Goal: Task Accomplishment & Management: Use online tool/utility

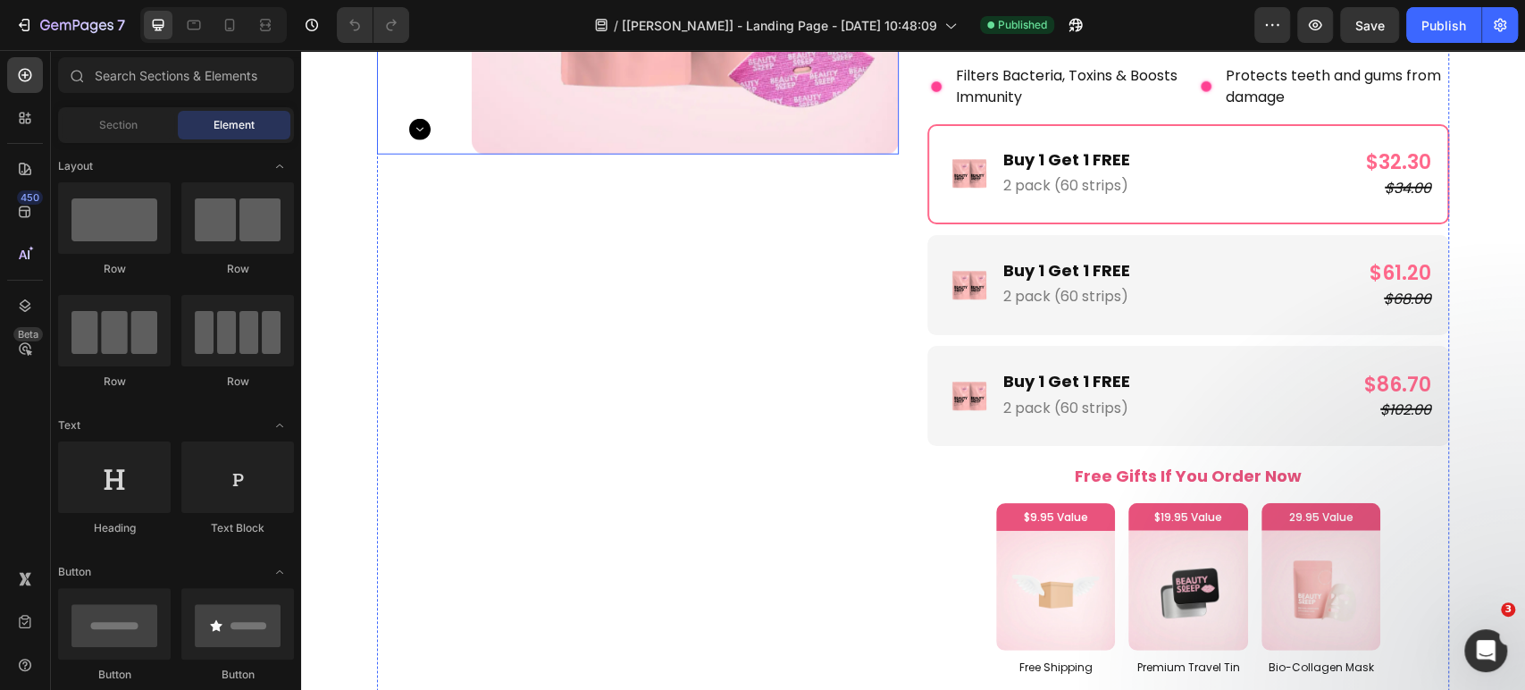
scroll to position [3474, 0]
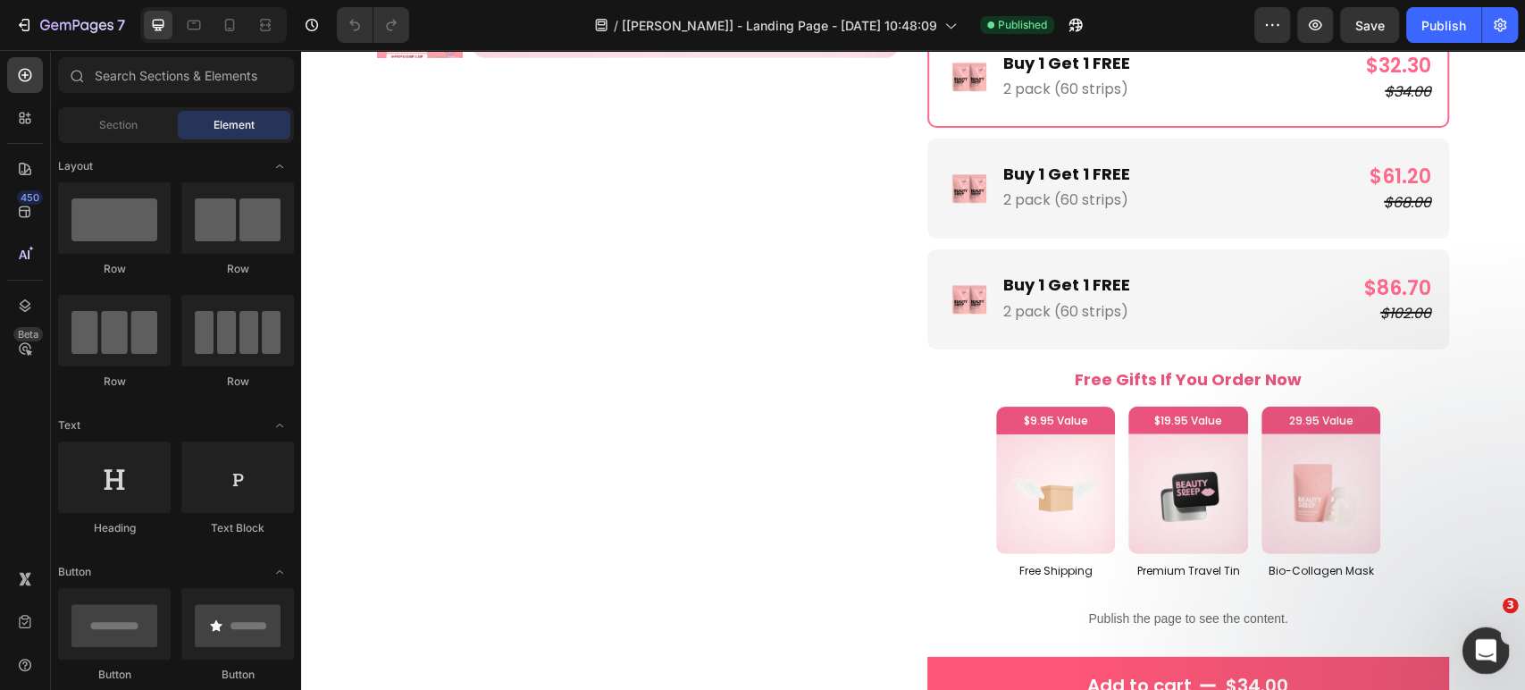
click at [1473, 649] on icon "Open Intercom Messenger" at bounding box center [1483, 647] width 29 height 29
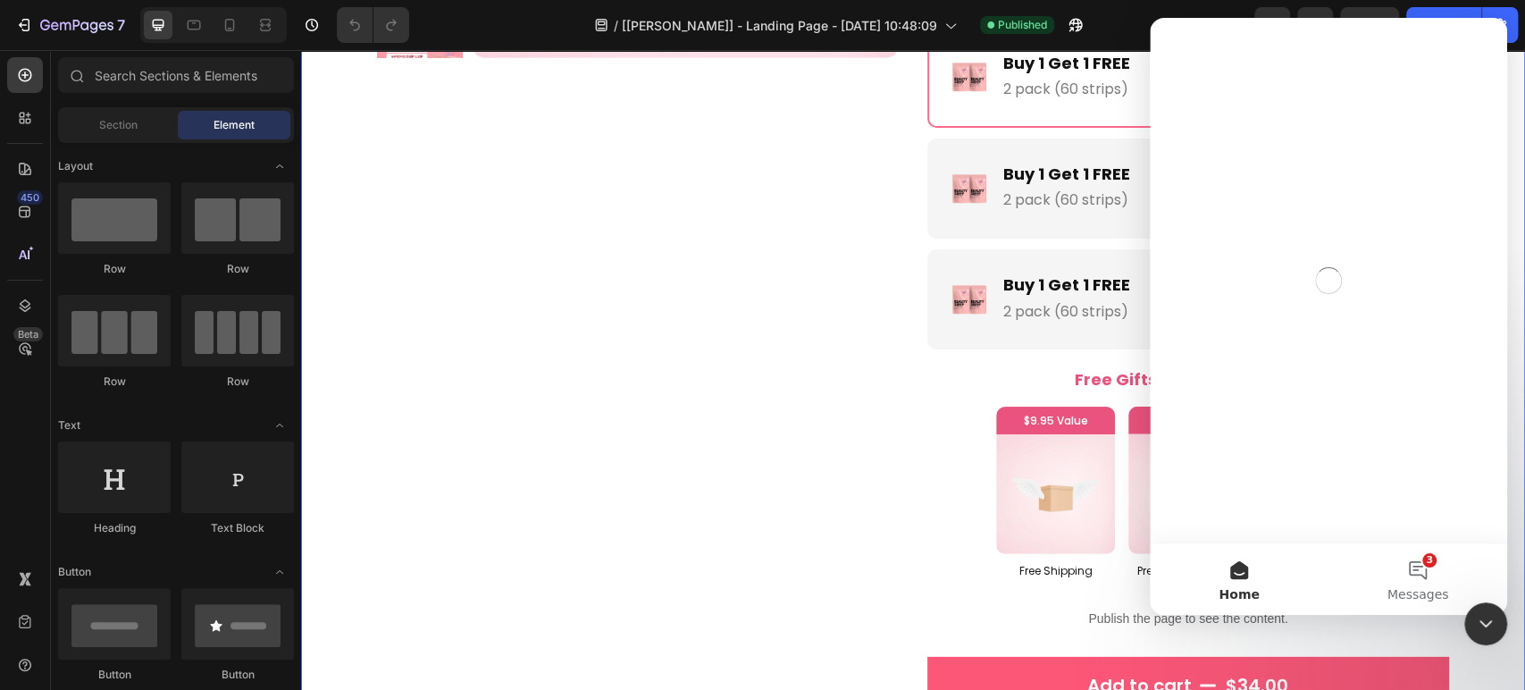
scroll to position [0, 0]
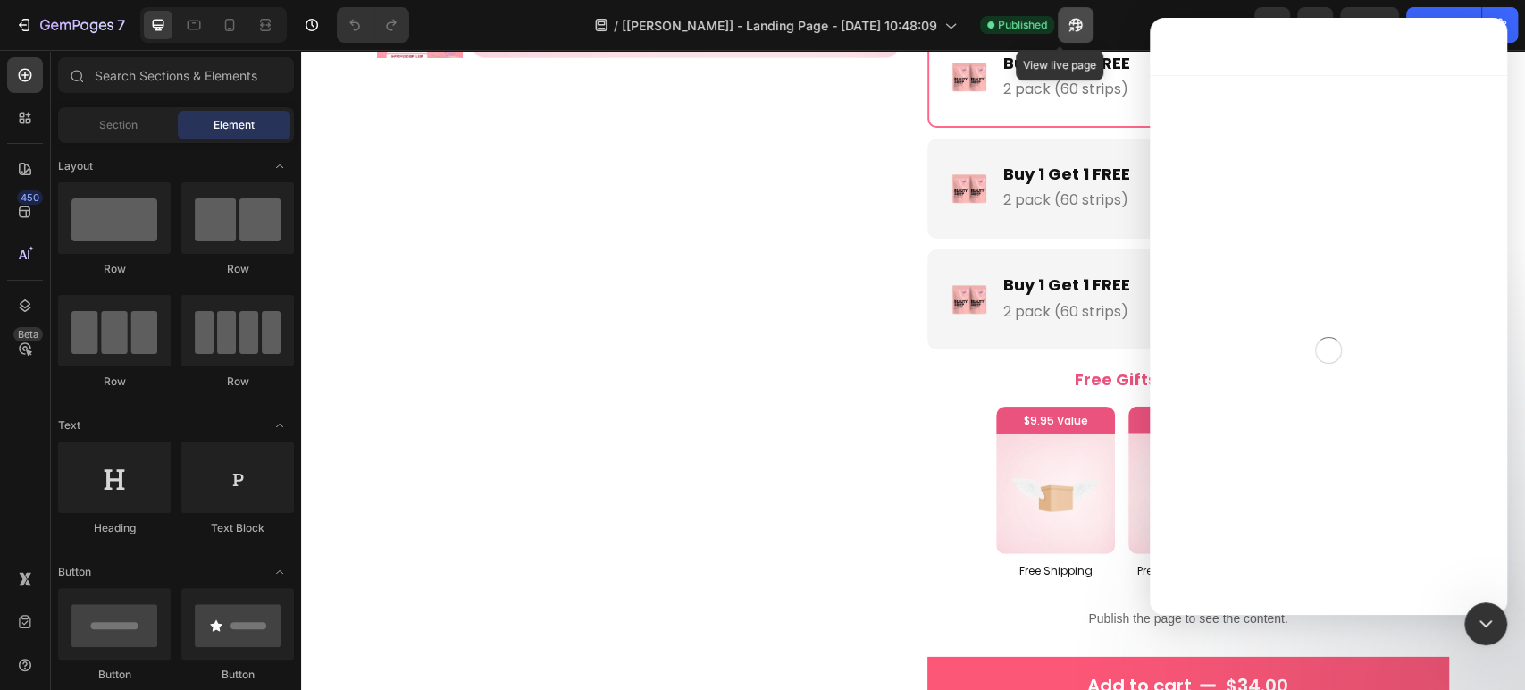
click at [1067, 26] on icon "button" at bounding box center [1076, 25] width 18 height 18
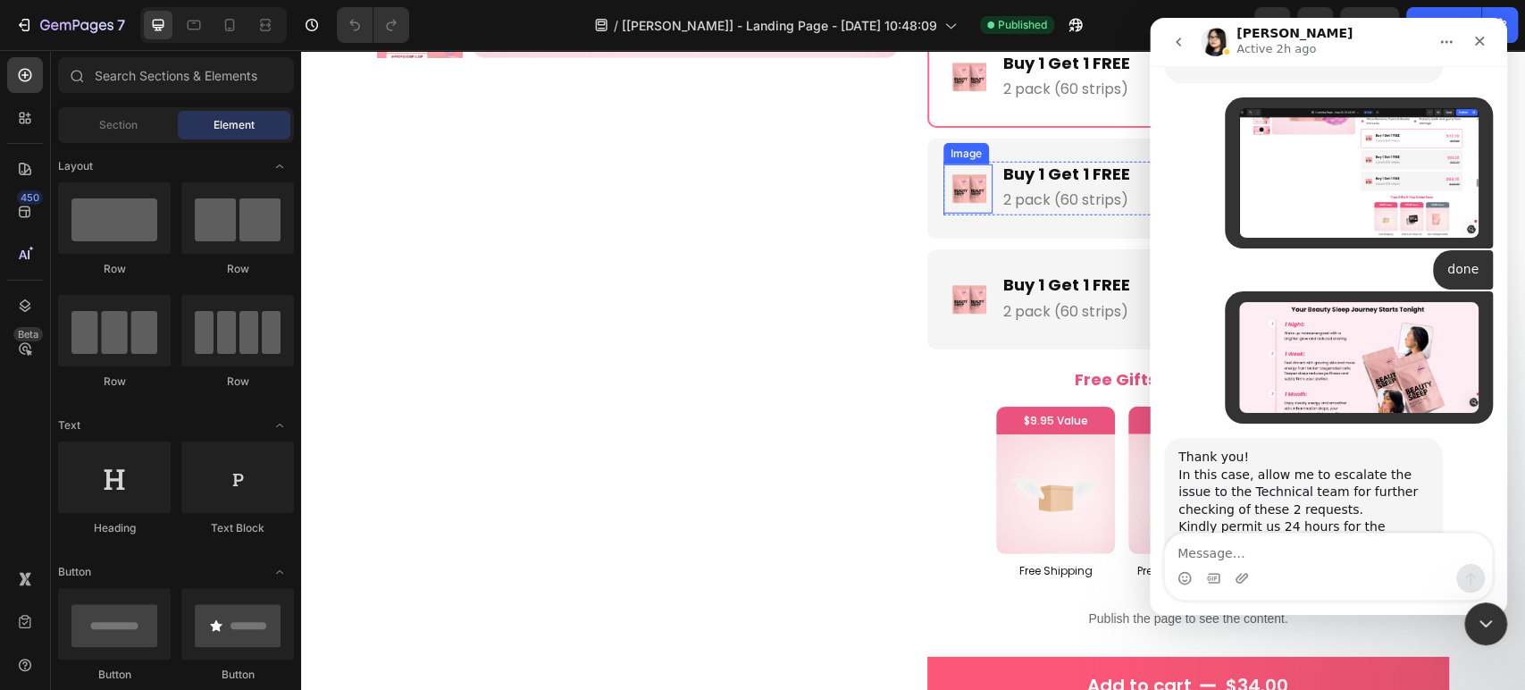
scroll to position [2692, 0]
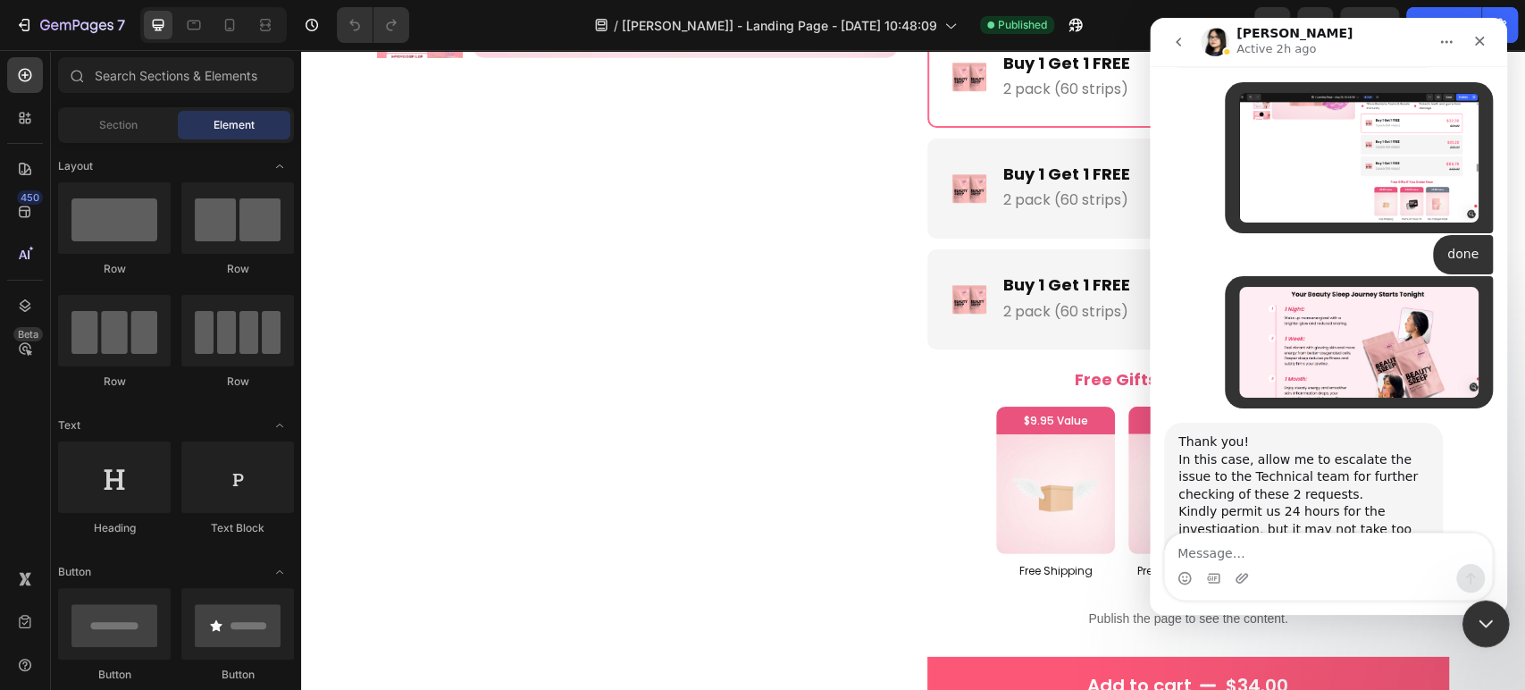
drag, startPoint x: 1472, startPoint y: 624, endPoint x: 2350, endPoint y: 1084, distance: 991.5
click at [1469, 624] on div "Close Intercom Messenger" at bounding box center [1483, 621] width 43 height 43
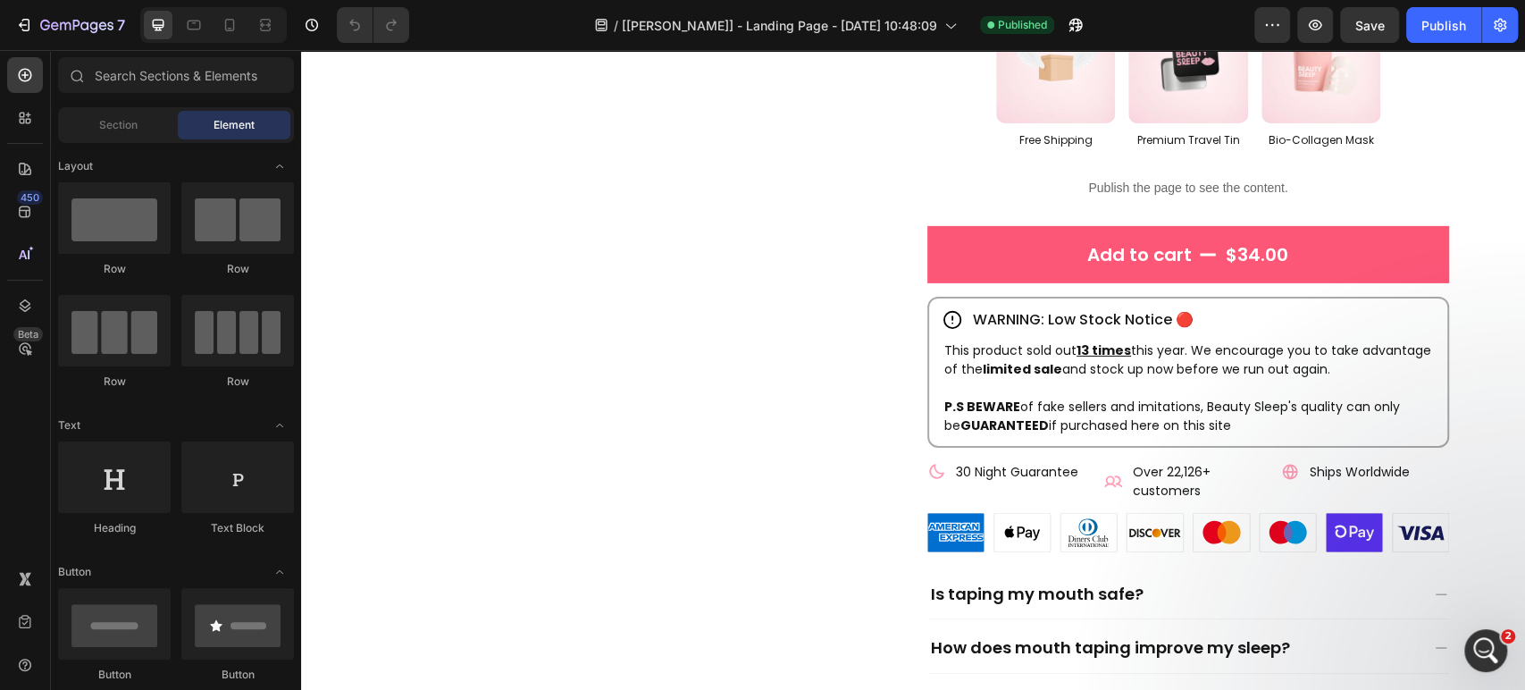
scroll to position [3772, 0]
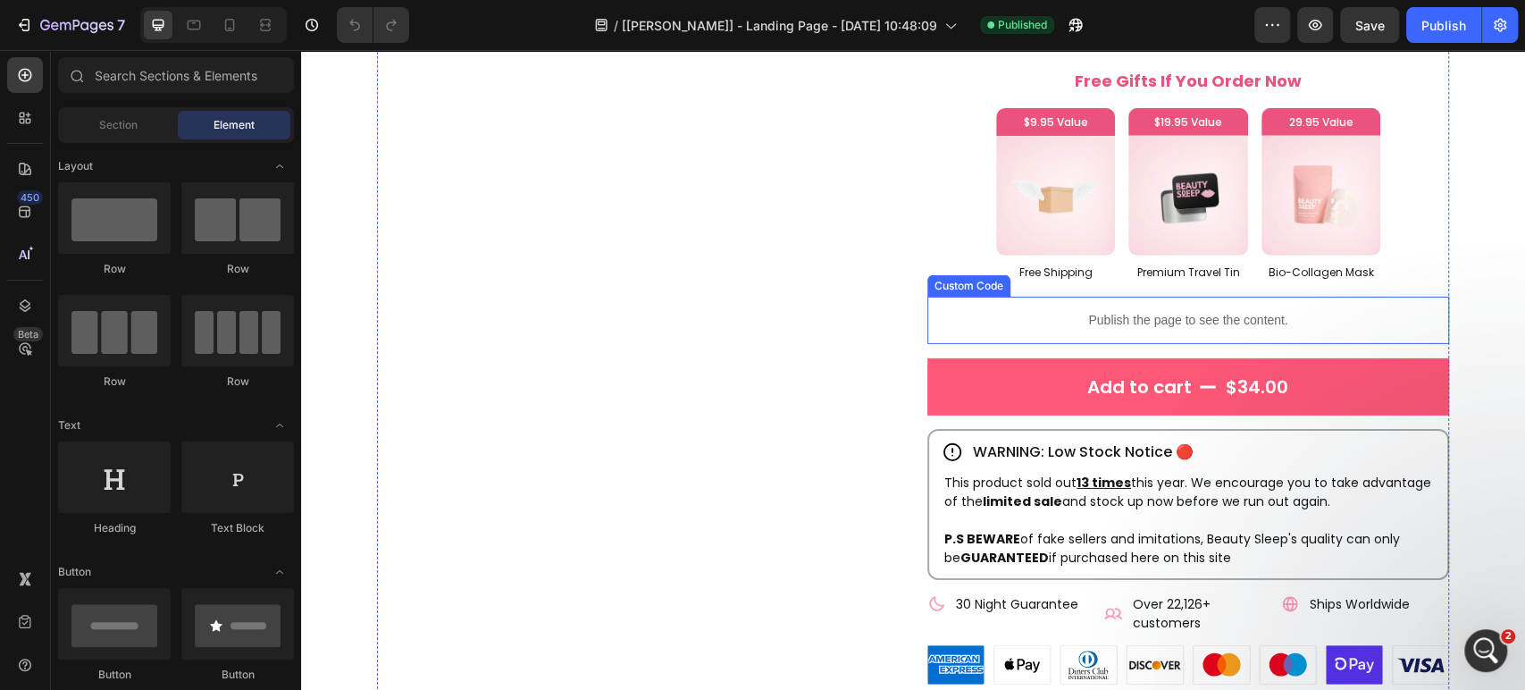
click at [1029, 320] on p "Publish the page to see the content." at bounding box center [1188, 320] width 522 height 19
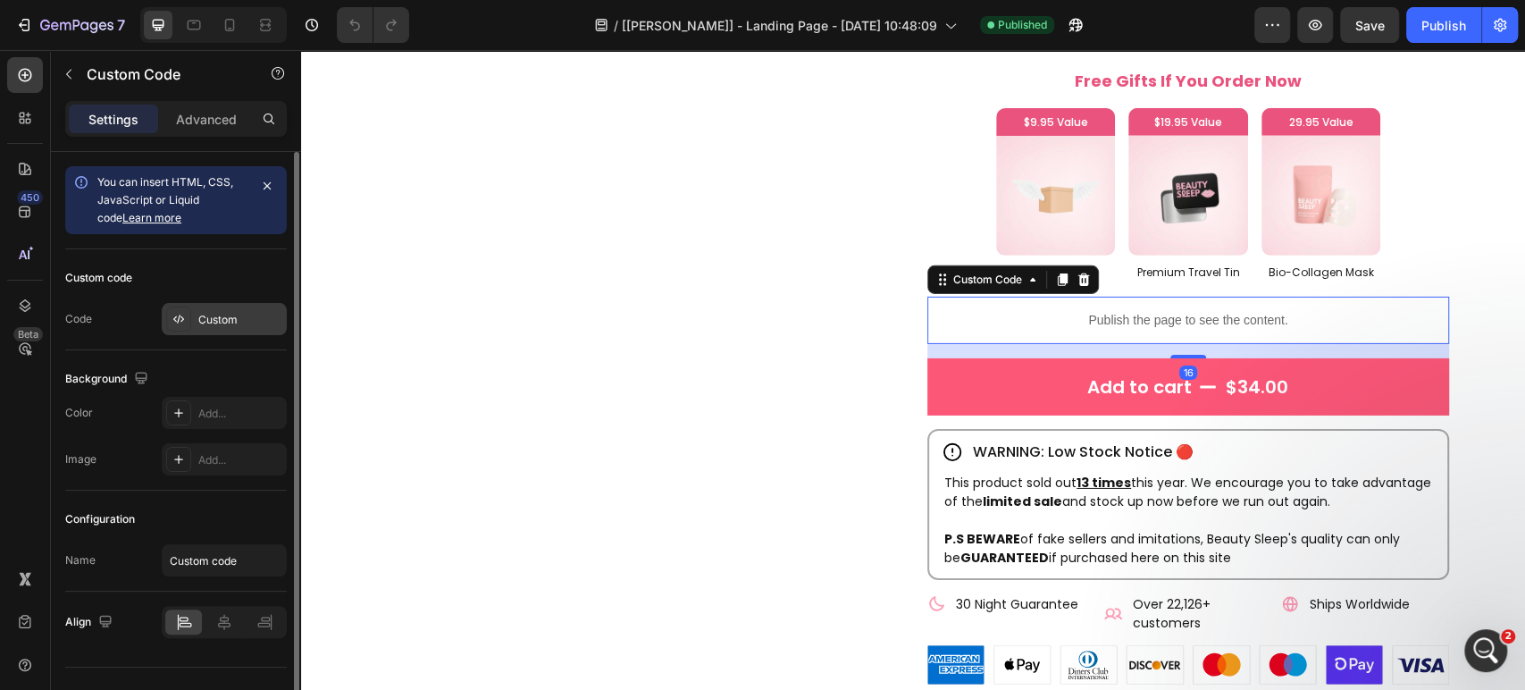
click at [222, 322] on div "Custom" at bounding box center [240, 320] width 84 height 16
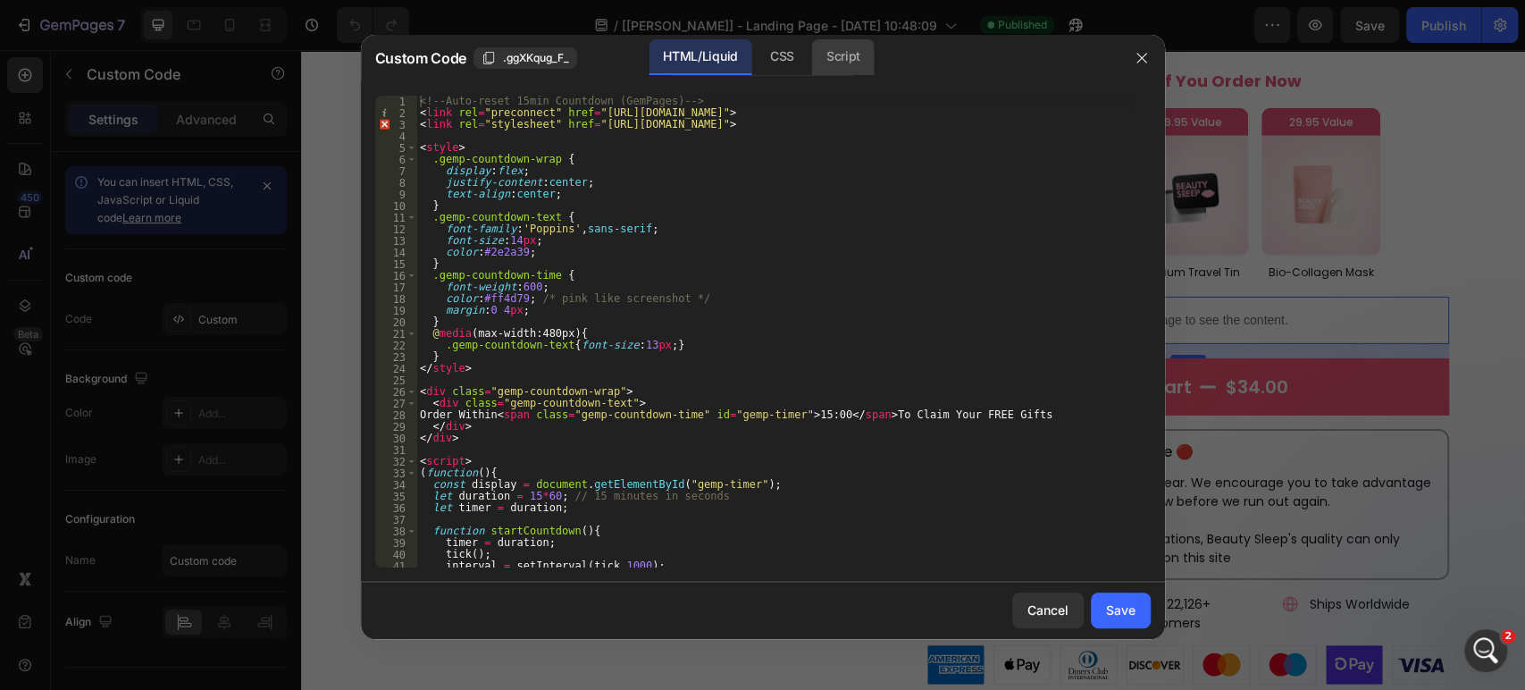
click at [858, 55] on div "Script" at bounding box center [843, 57] width 63 height 36
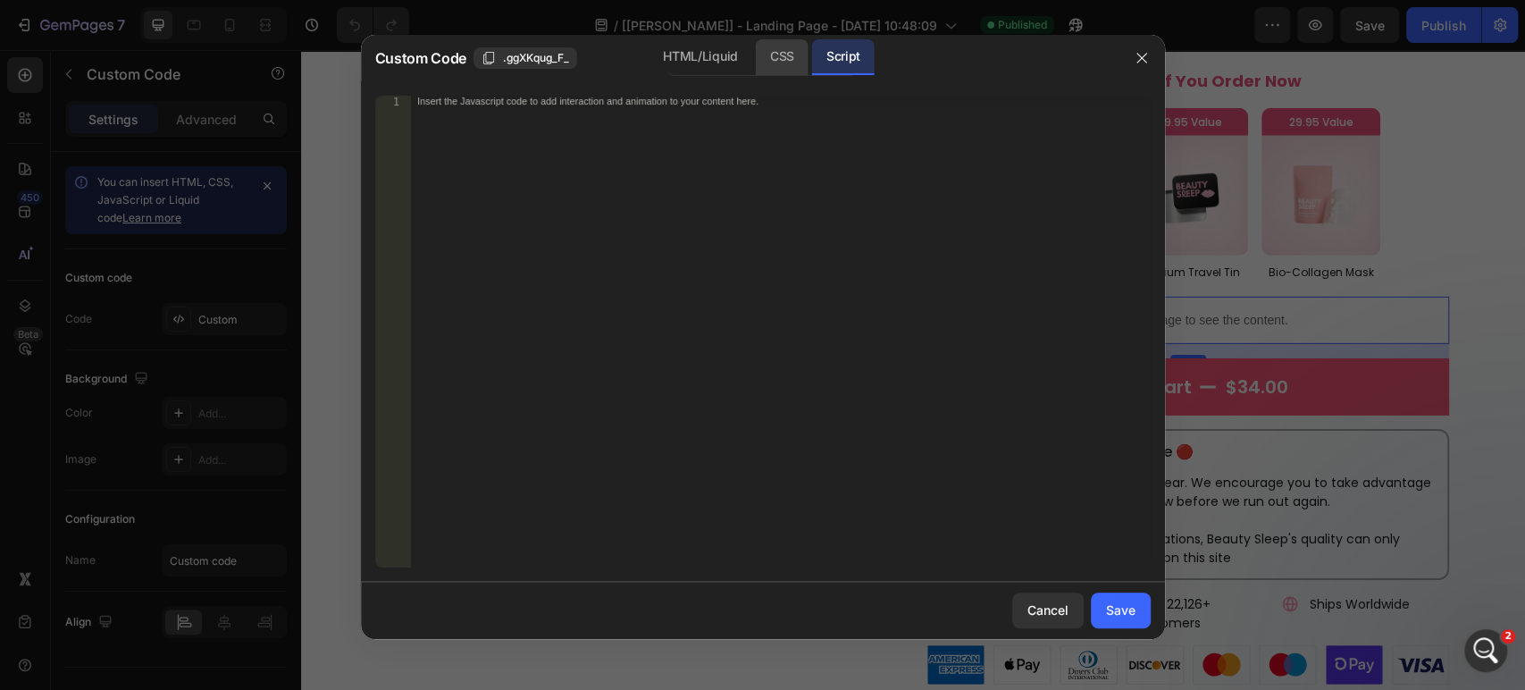
click at [767, 56] on div "CSS" at bounding box center [782, 57] width 53 height 36
click at [690, 59] on div "HTML/Liquid" at bounding box center [700, 57] width 103 height 36
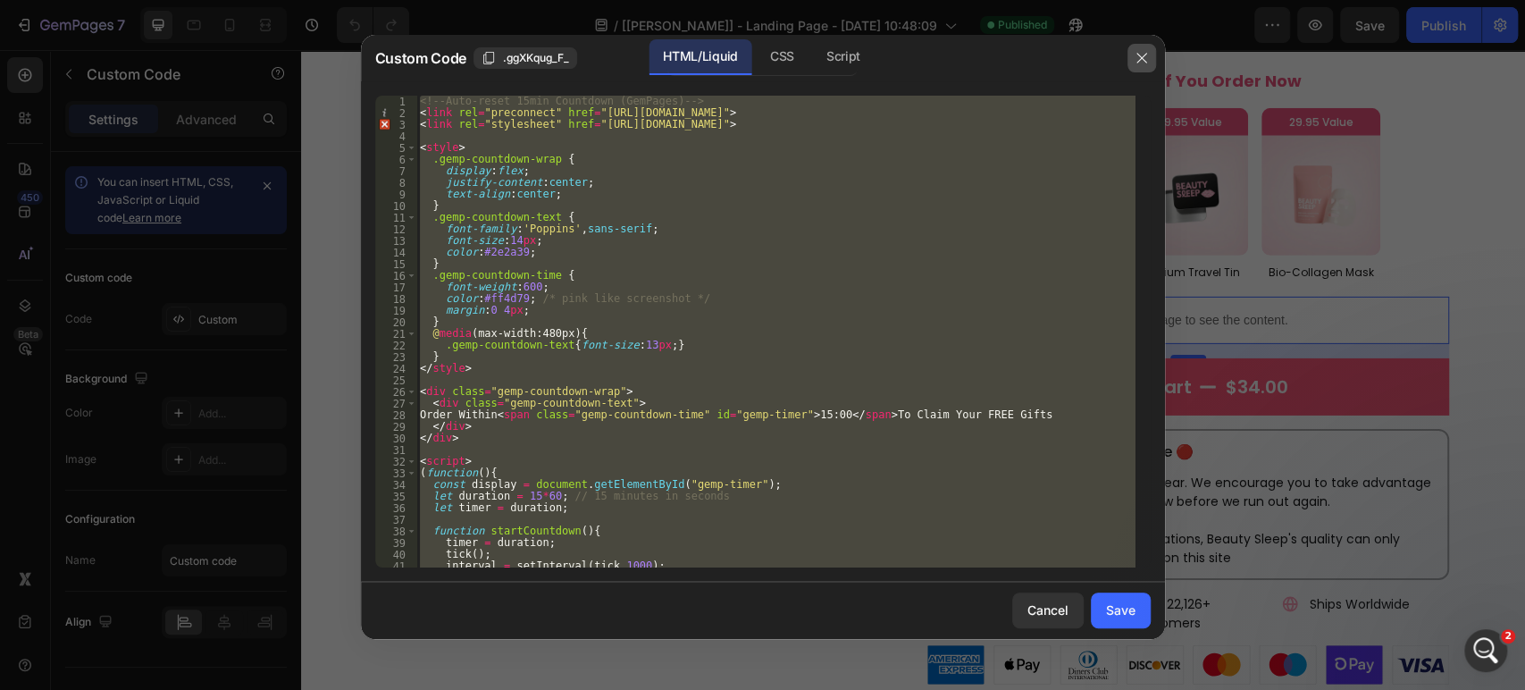
click at [1129, 55] on button "button" at bounding box center [1142, 58] width 29 height 29
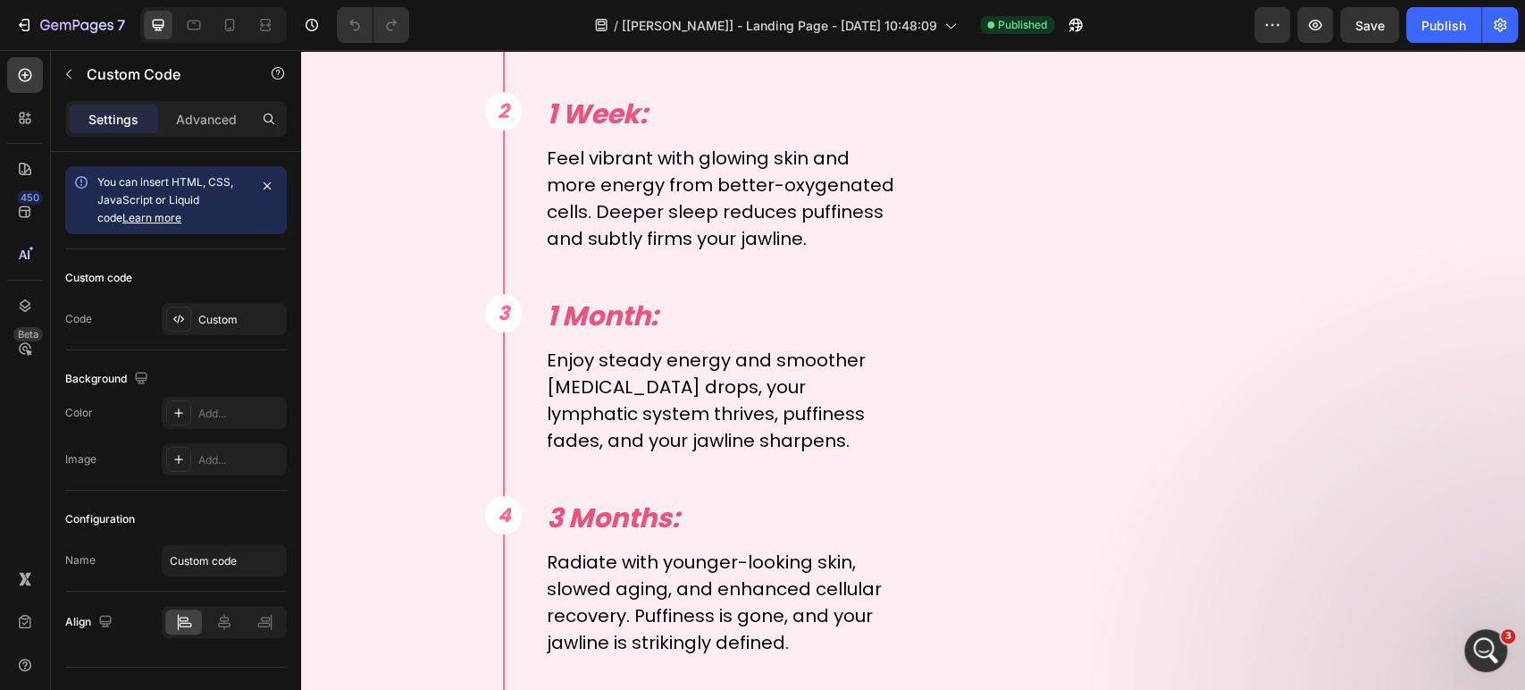
scroll to position [7247, 0]
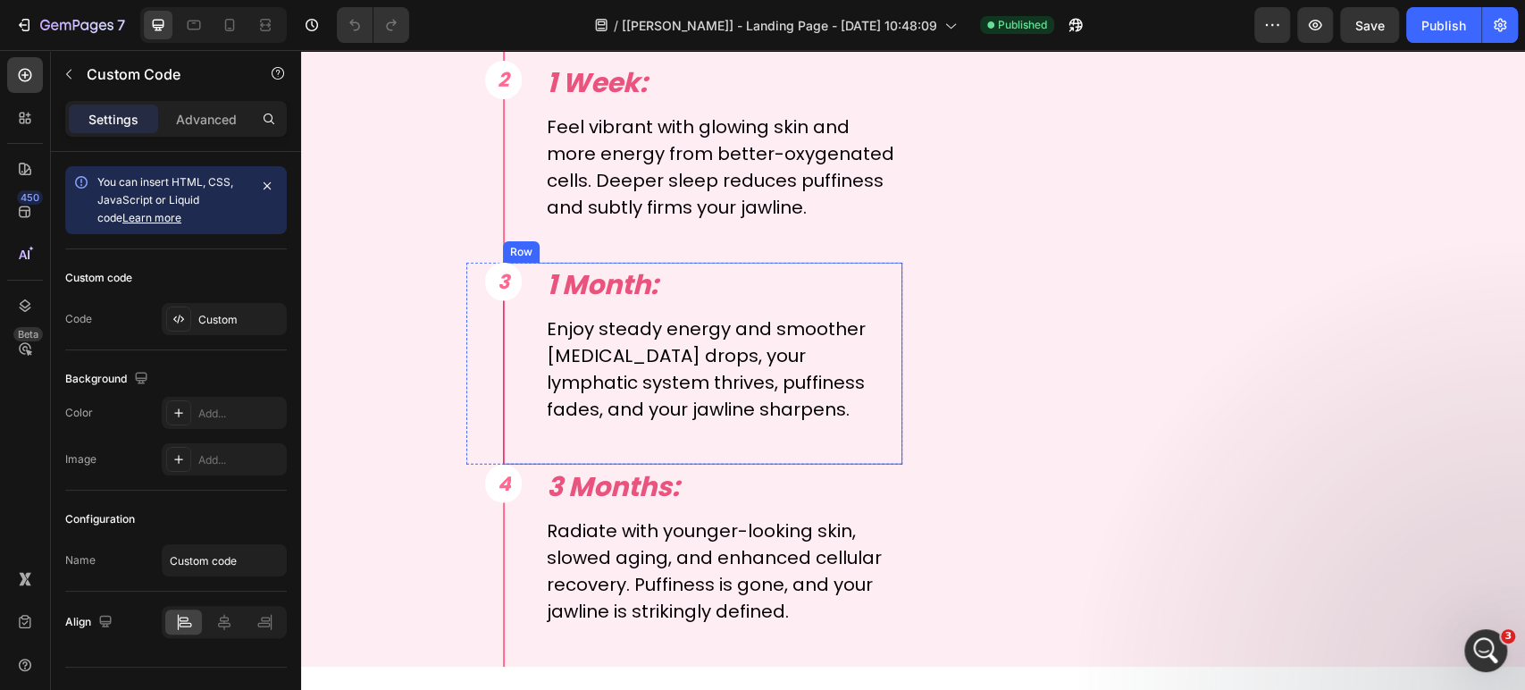
click at [517, 346] on div "1 Month: Text Block Enjoy steady energy and smoother [MEDICAL_DATA] drops, your…" at bounding box center [702, 364] width 399 height 202
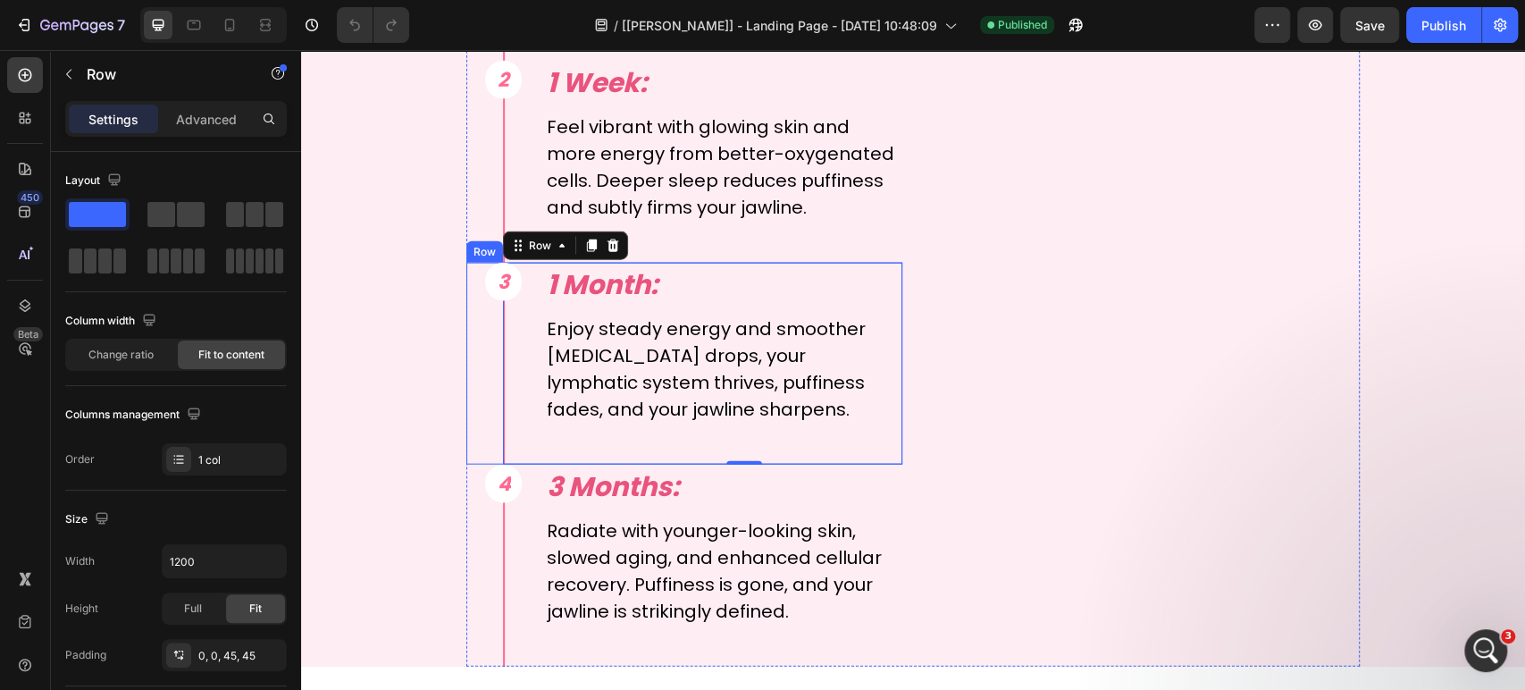
click at [485, 334] on div "3 Text Block Row Row" at bounding box center [484, 364] width 37 height 202
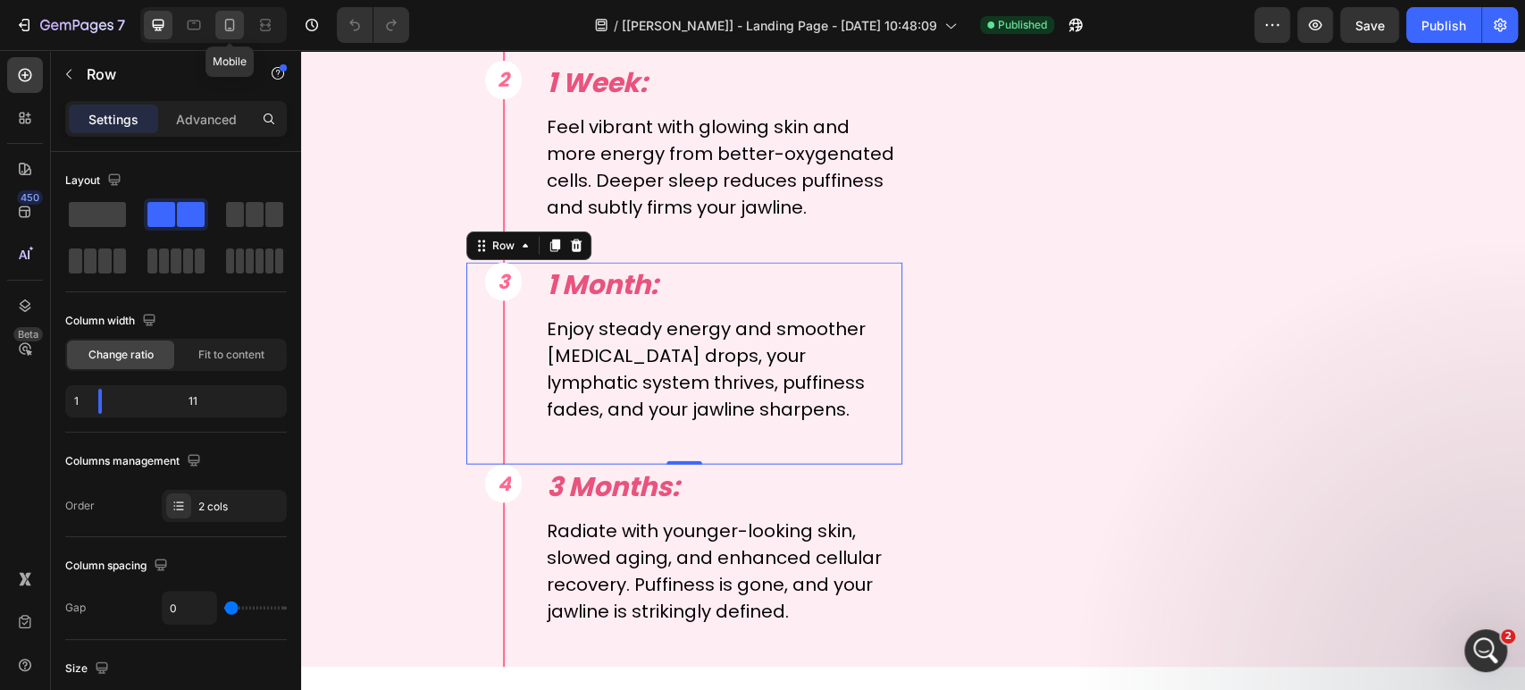
click at [224, 22] on icon at bounding box center [230, 25] width 18 height 18
type input "100%"
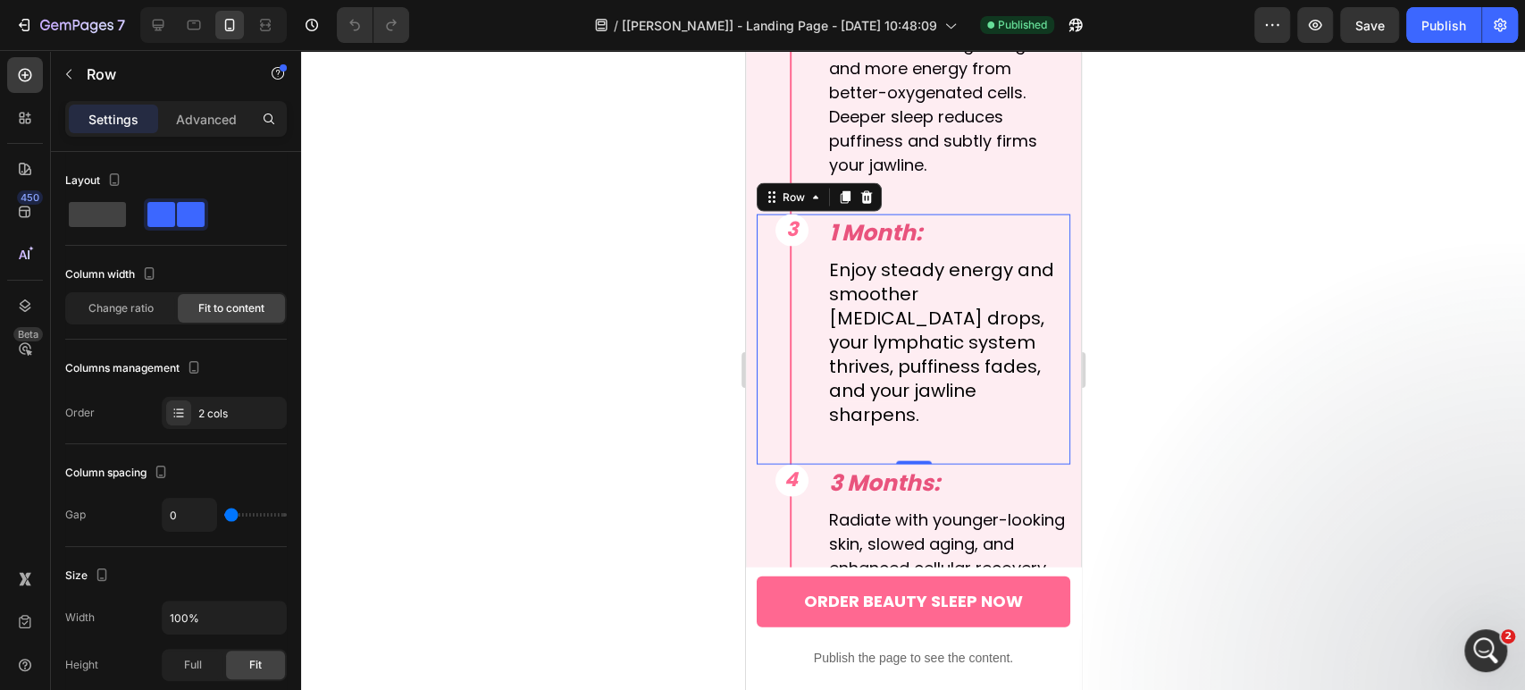
scroll to position [6913, 0]
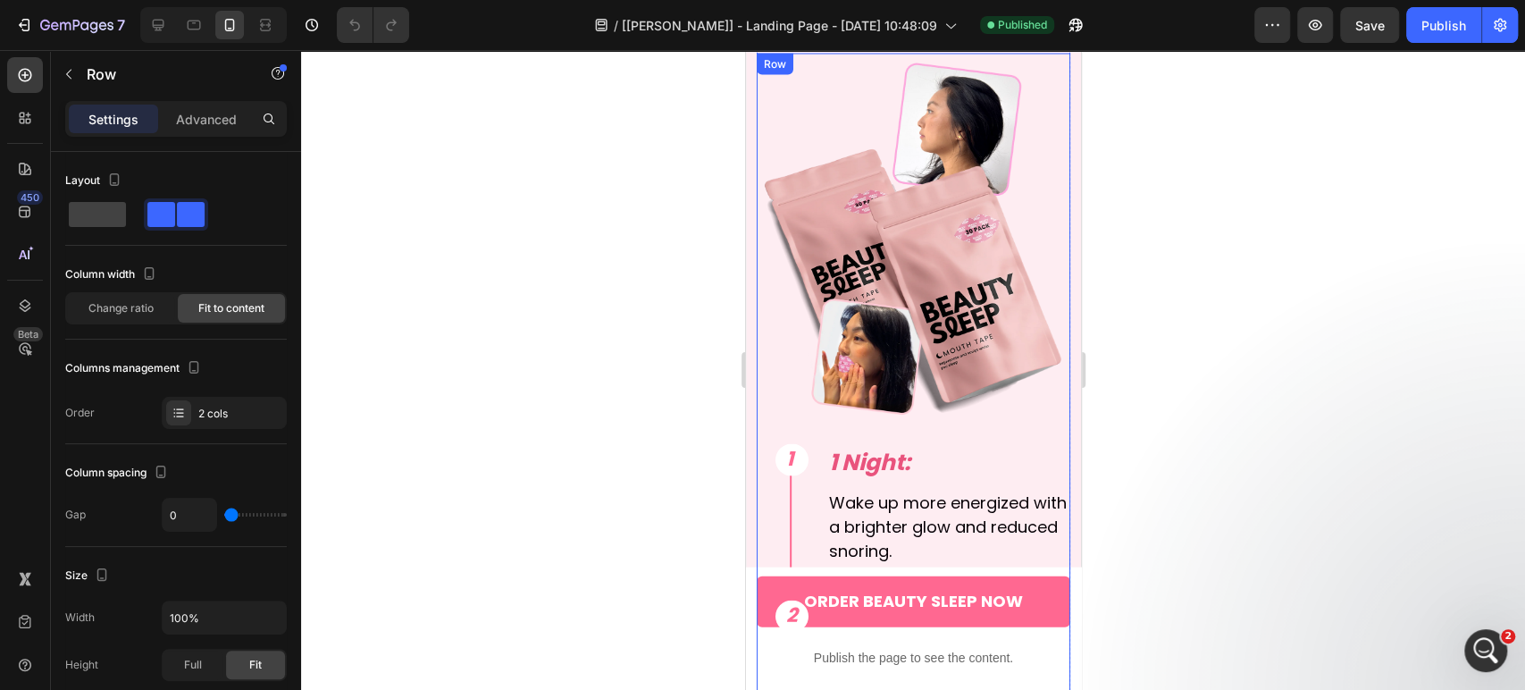
click at [844, 414] on div "1 Text Block Row Row 1 Night: Text Block Wake up more energized with a brighter…" at bounding box center [913, 665] width 314 height 1223
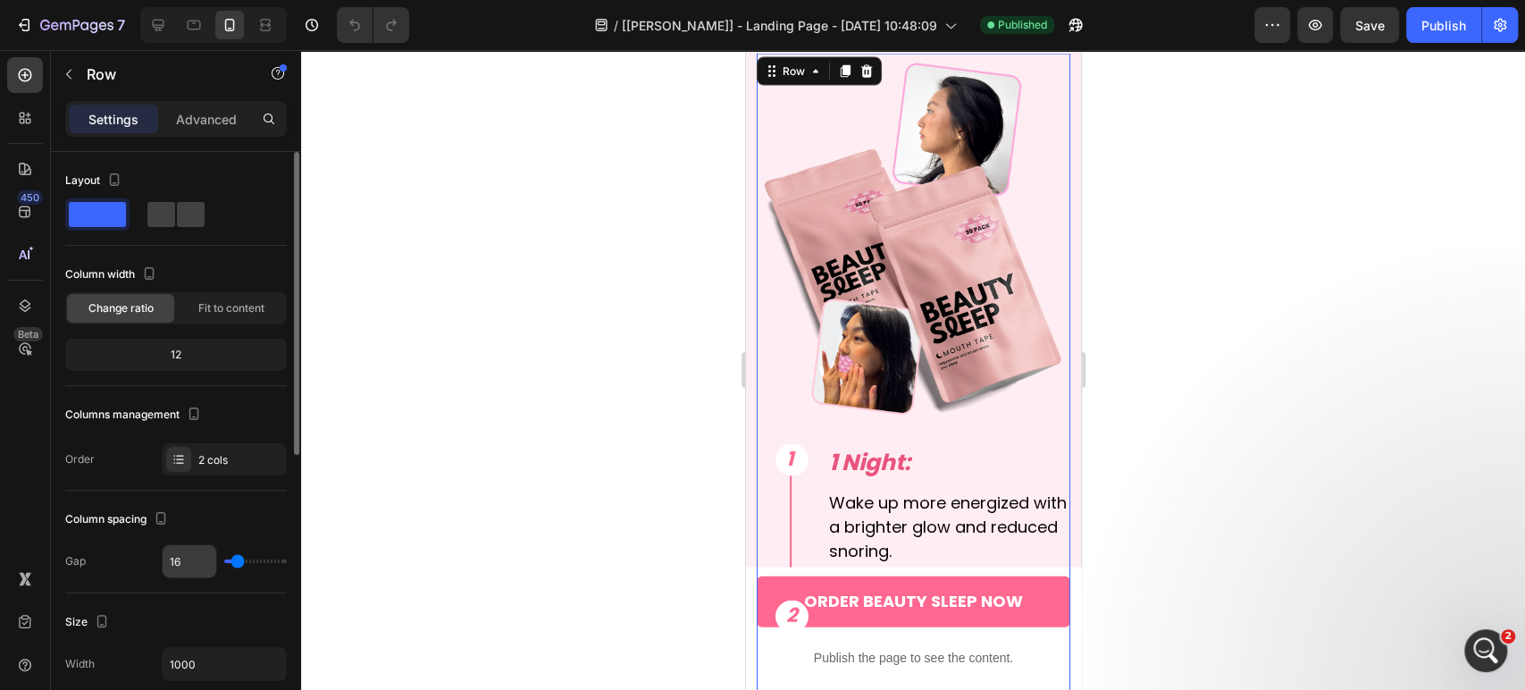
click at [193, 557] on input "16" at bounding box center [190, 561] width 54 height 32
type input "17"
type input "18"
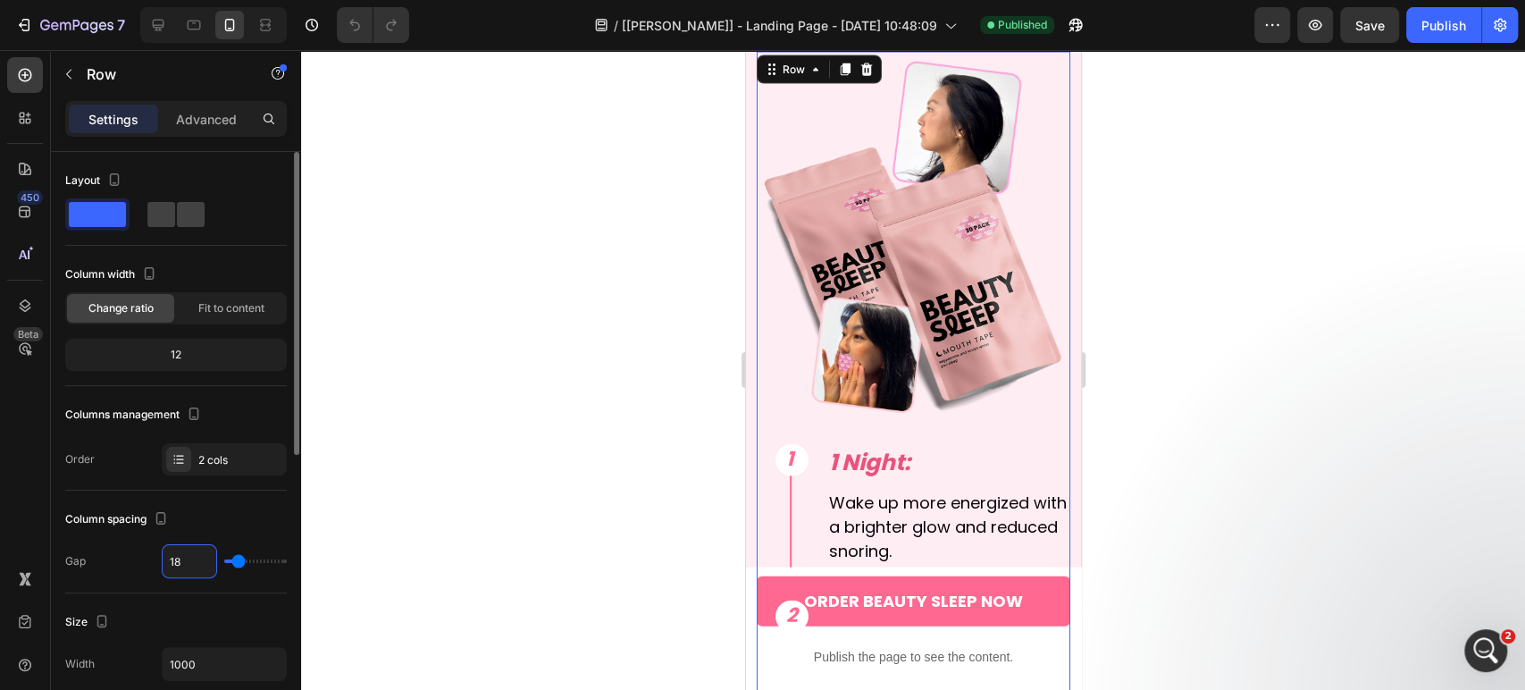
type input "19"
type input "20"
type input "21"
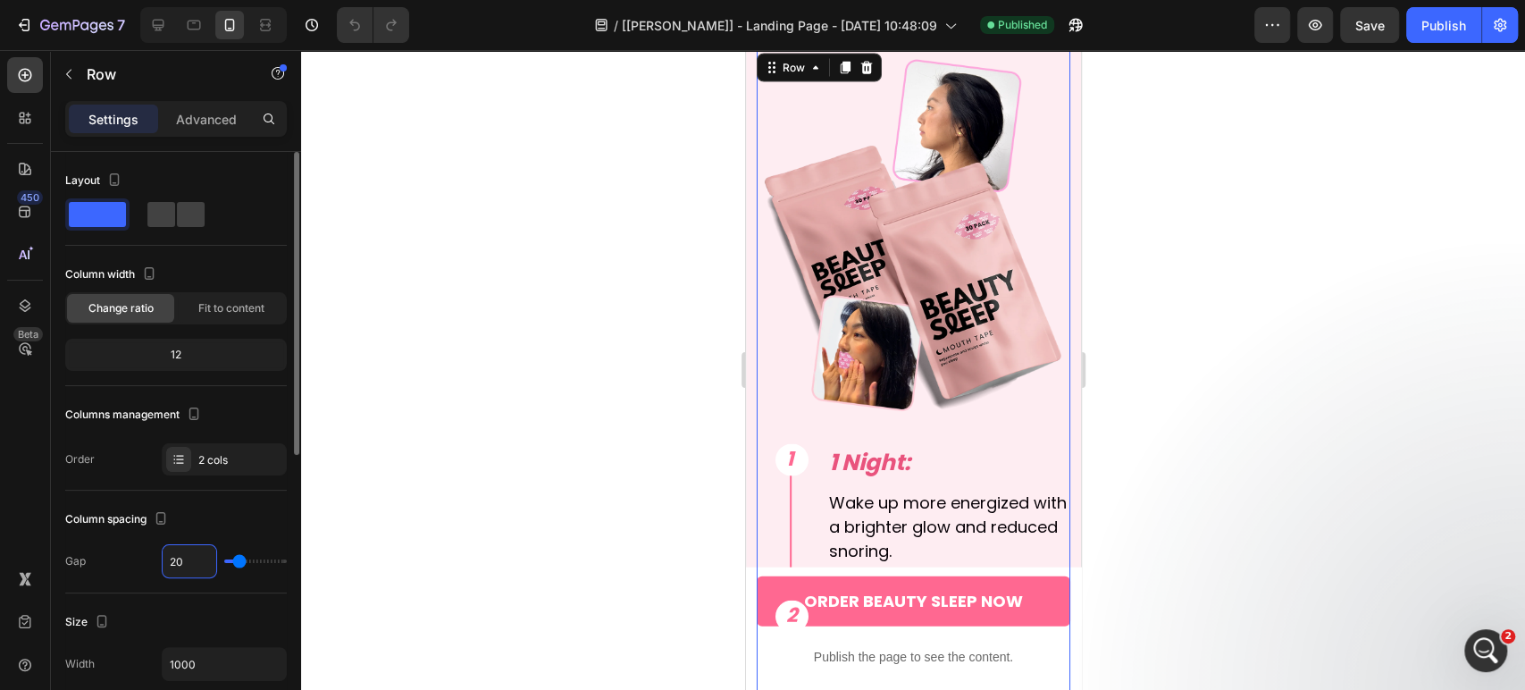
type input "21"
type input "20"
click at [149, 29] on icon at bounding box center [158, 25] width 18 height 18
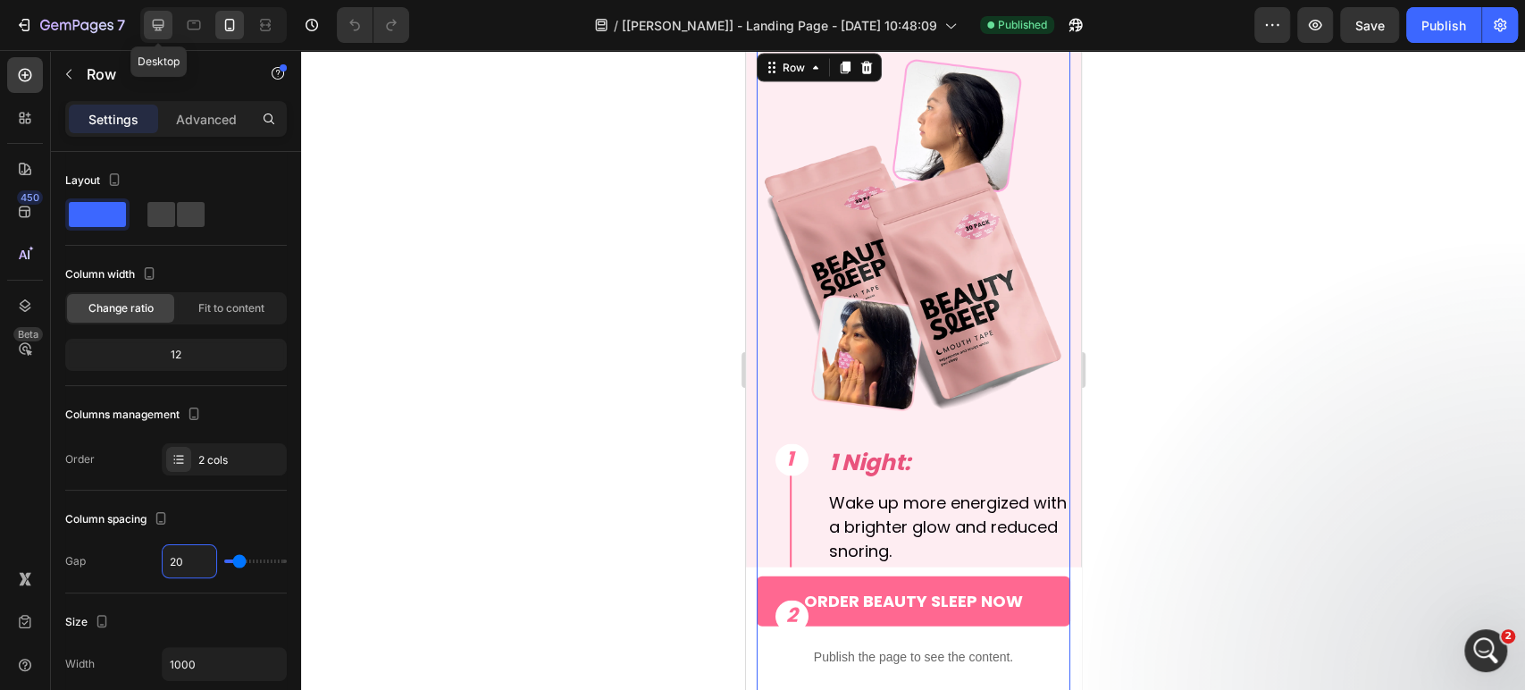
type input "25"
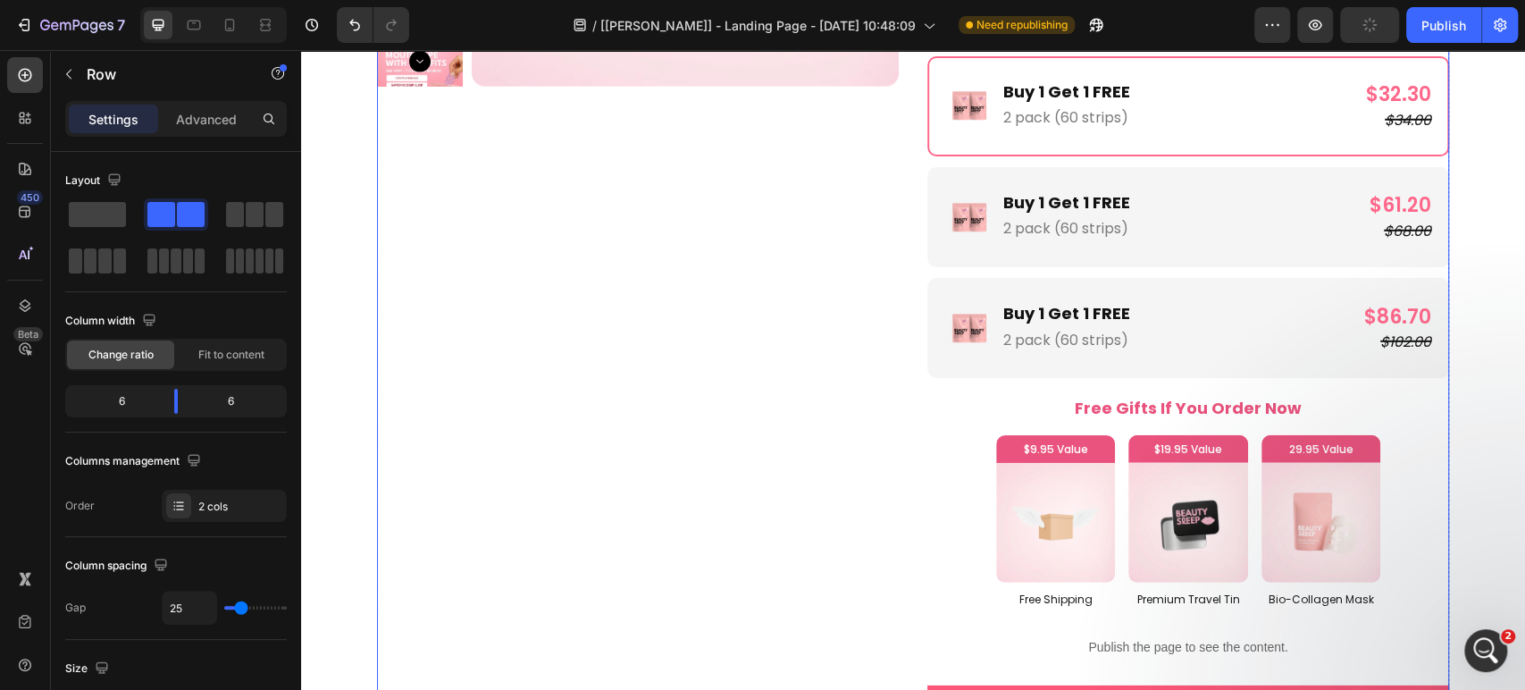
scroll to position [3247, 0]
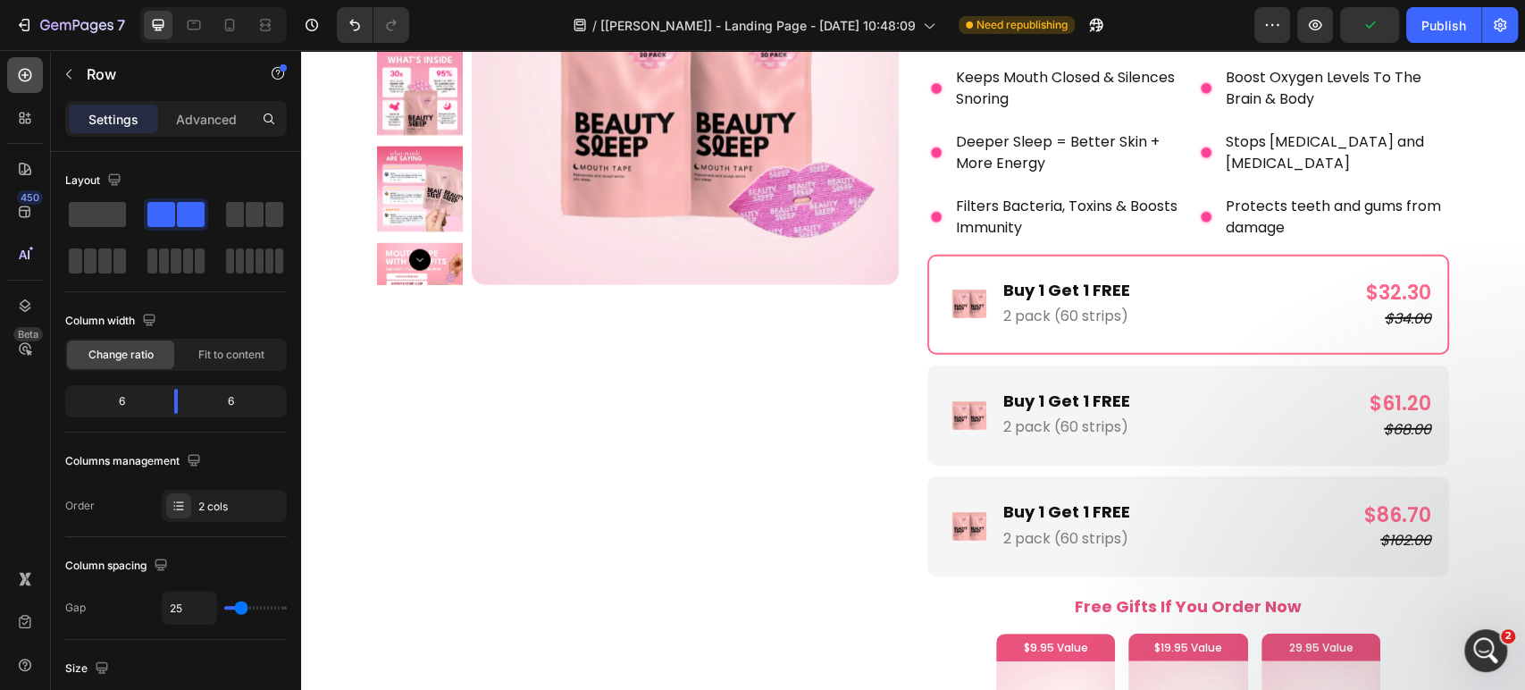
click at [19, 71] on icon at bounding box center [25, 75] width 18 height 18
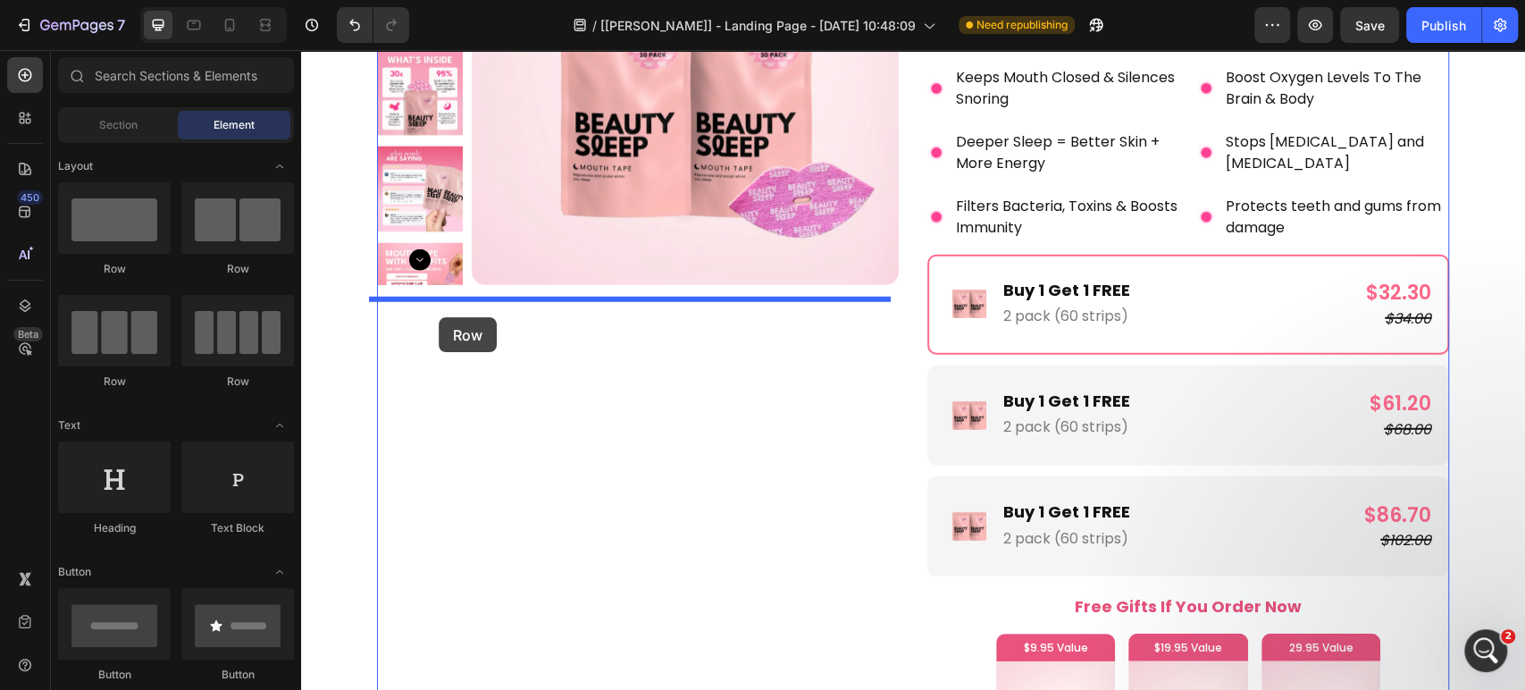
drag, startPoint x: 436, startPoint y: 273, endPoint x: 439, endPoint y: 317, distance: 44.8
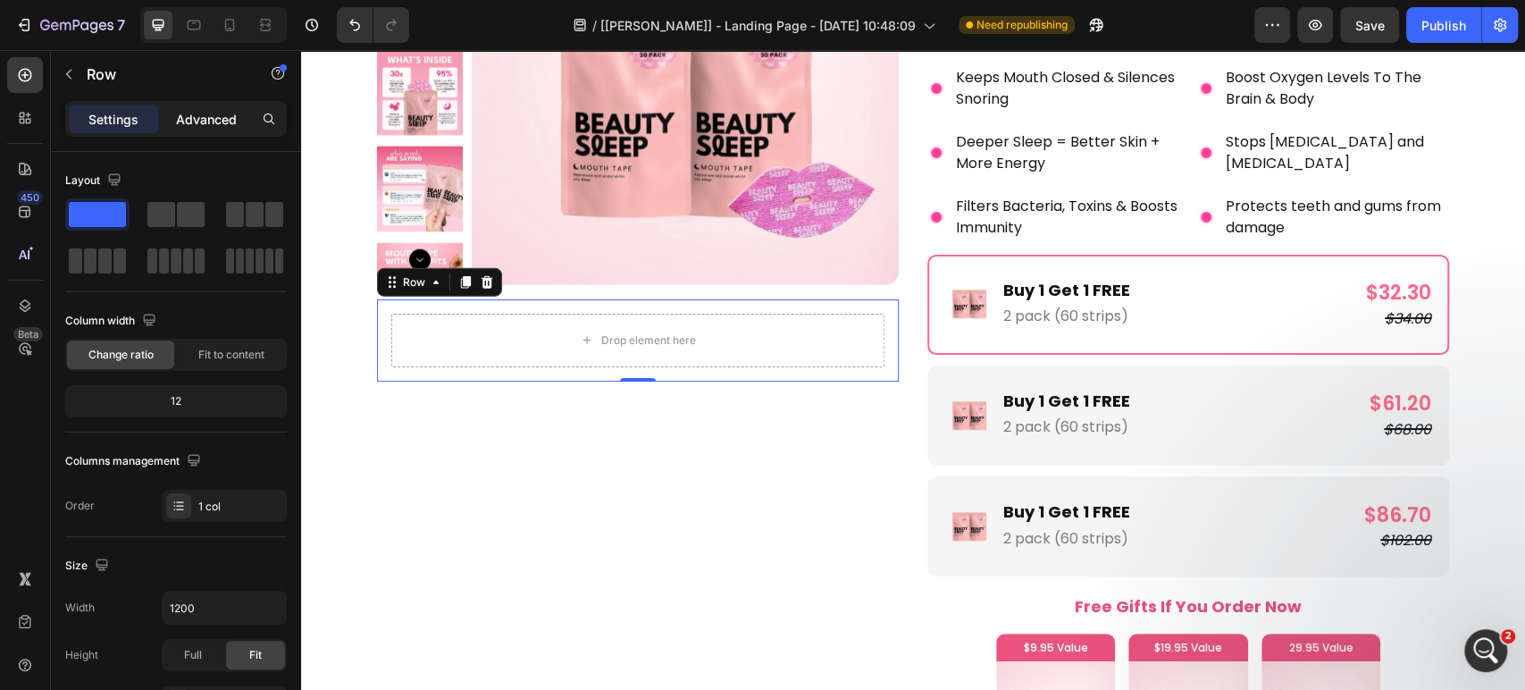
click at [196, 110] on p "Advanced" at bounding box center [206, 119] width 61 height 19
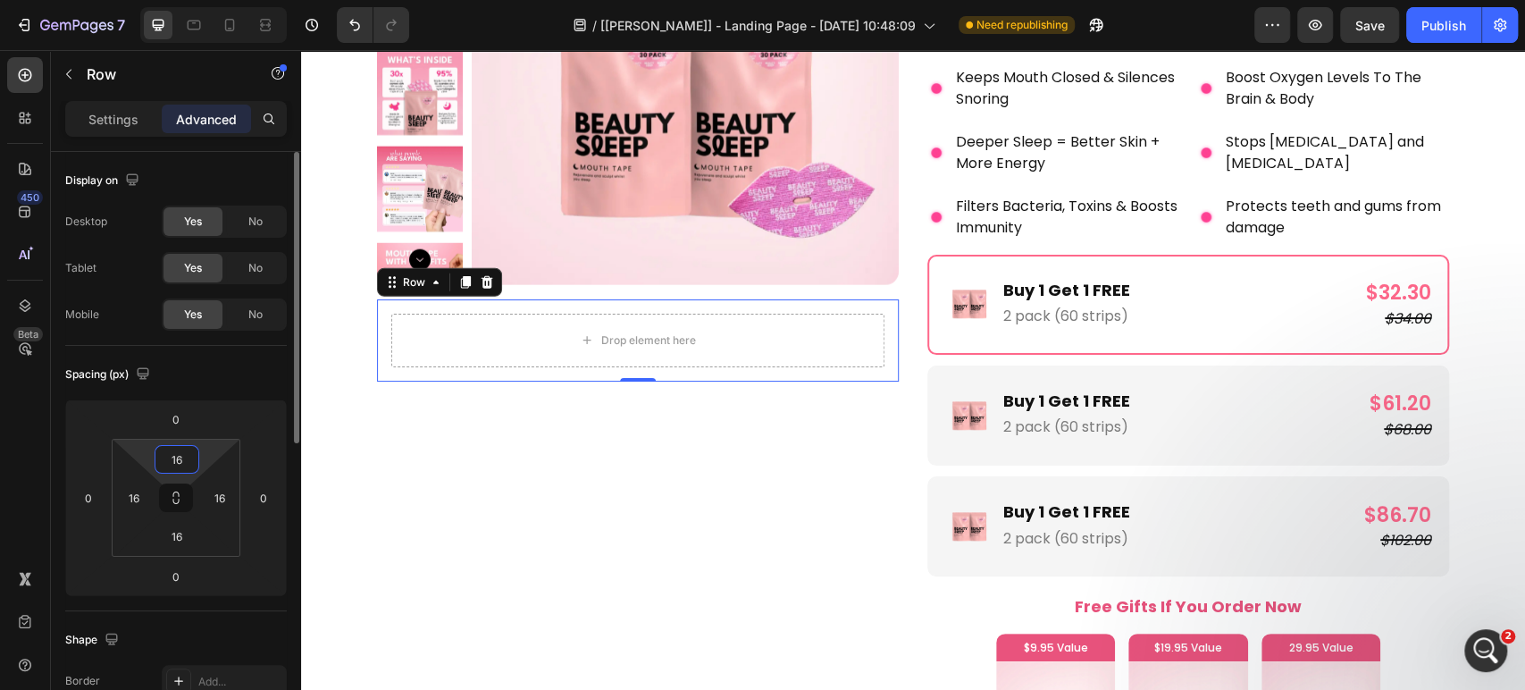
click at [177, 453] on input "16" at bounding box center [177, 459] width 36 height 27
type input "20"
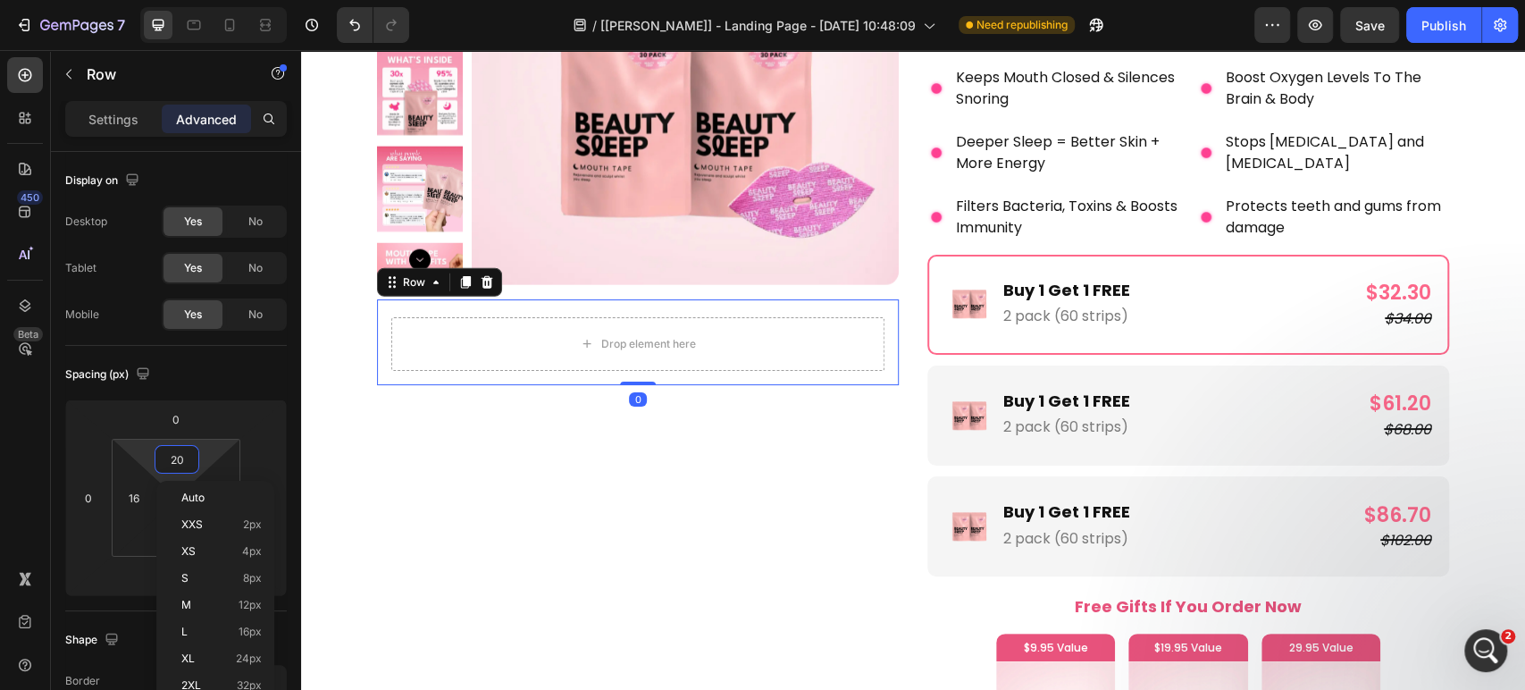
click at [29, 454] on div "450 Beta" at bounding box center [25, 309] width 36 height 504
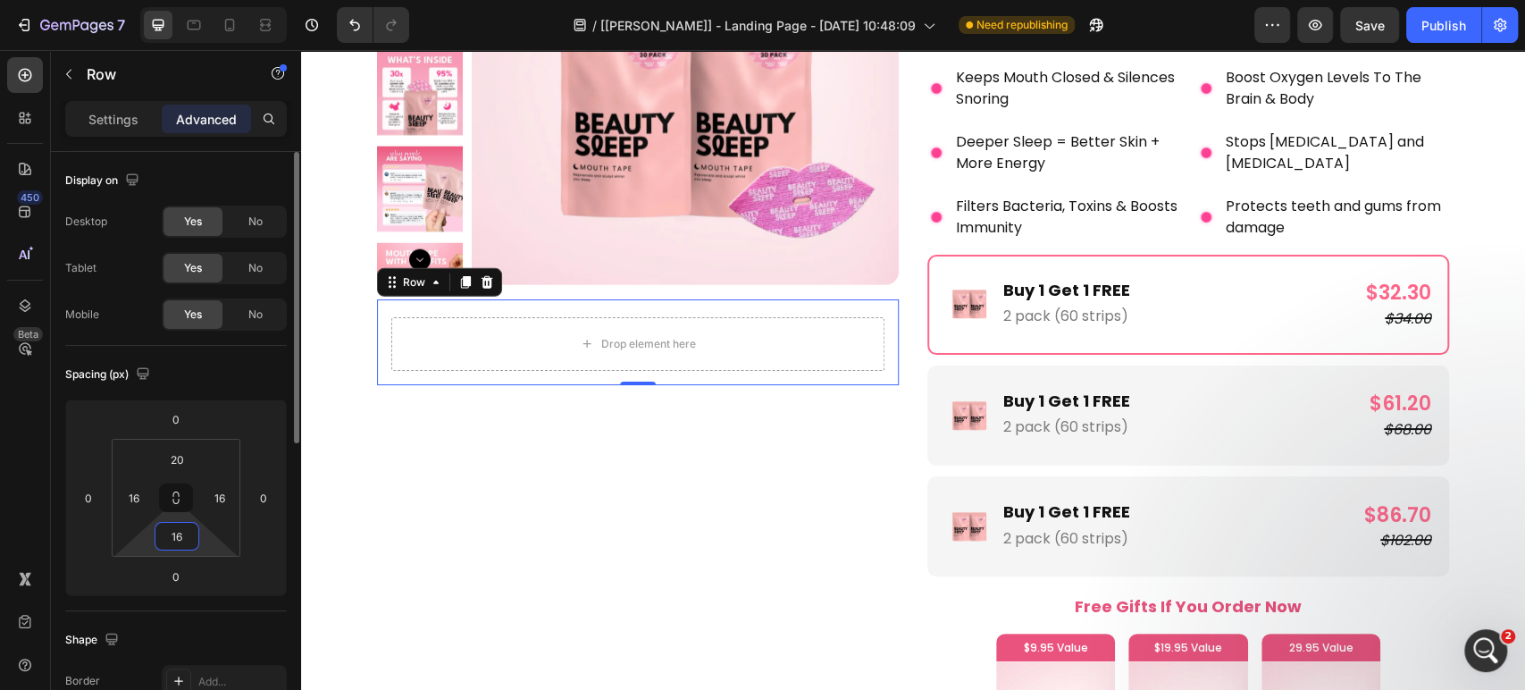
click at [188, 534] on input "16" at bounding box center [177, 536] width 36 height 27
type input "20"
click at [143, 494] on input "16" at bounding box center [134, 497] width 27 height 27
type input "25"
click at [218, 493] on input "16" at bounding box center [219, 497] width 27 height 27
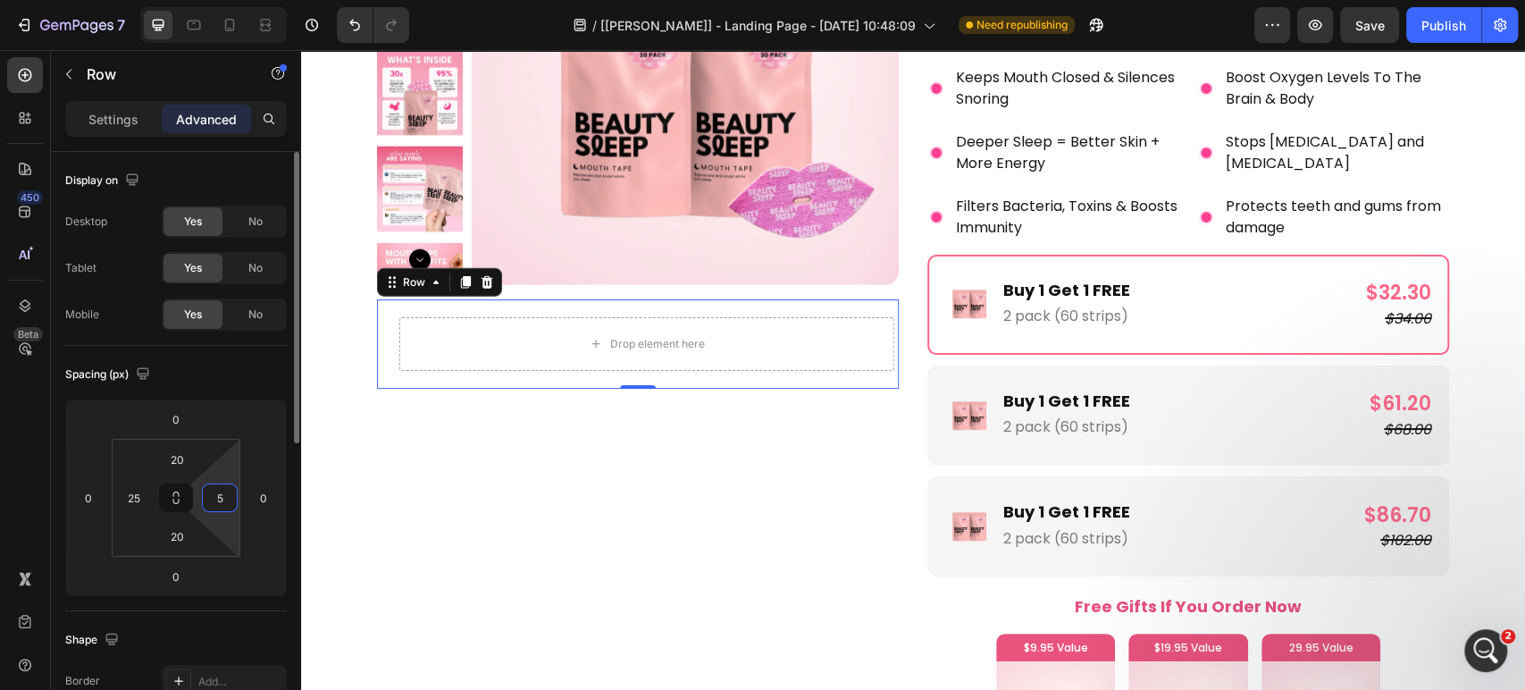
click at [208, 503] on input "5" at bounding box center [219, 497] width 27 height 27
type input "25"
click at [113, 115] on p "Settings" at bounding box center [113, 119] width 50 height 19
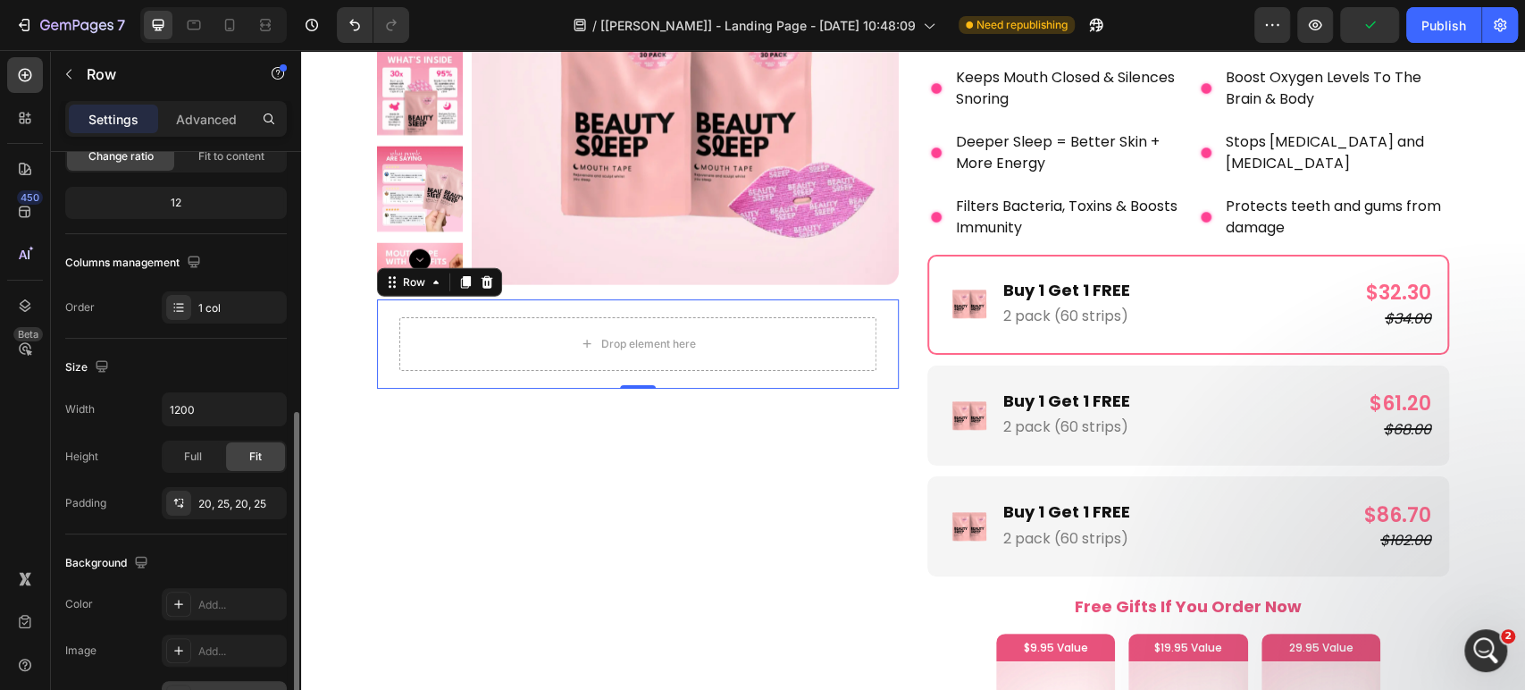
scroll to position [496, 0]
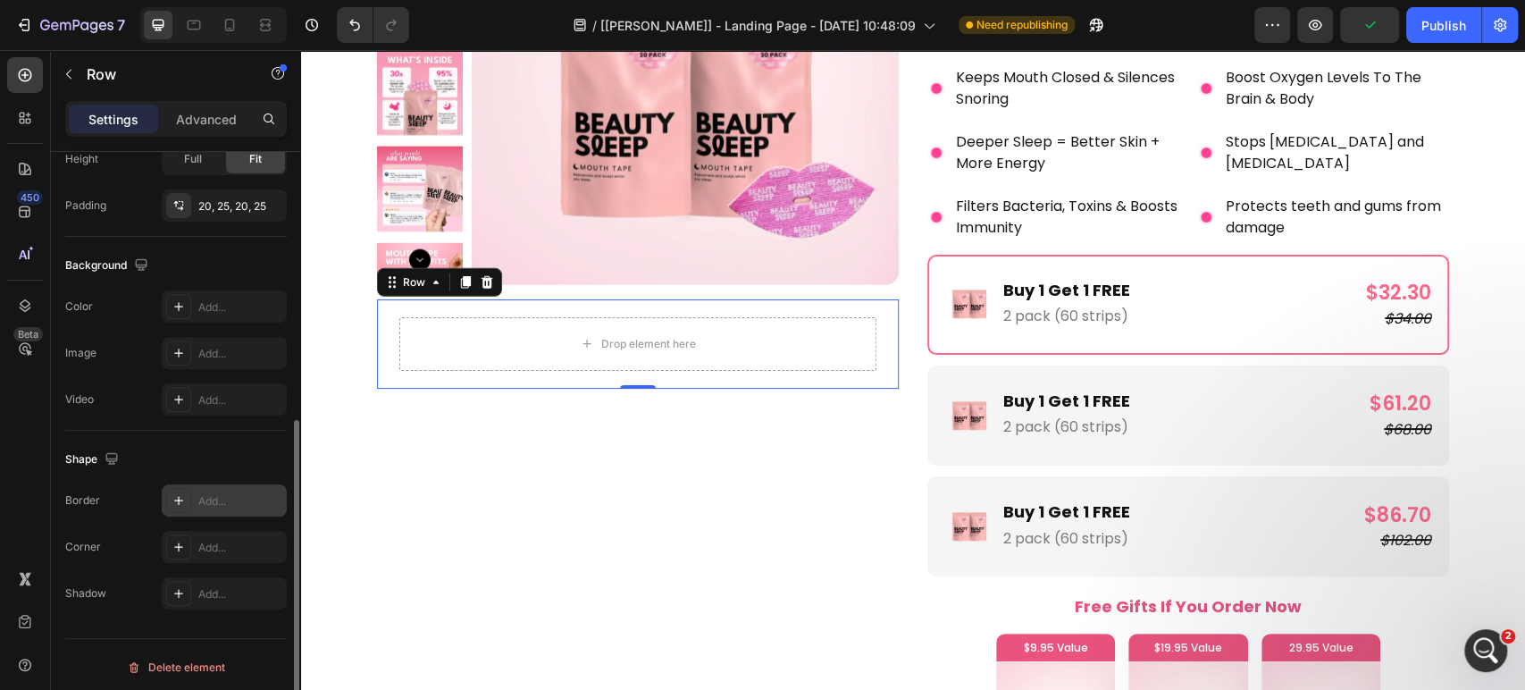
click at [213, 507] on div "Add..." at bounding box center [224, 500] width 125 height 32
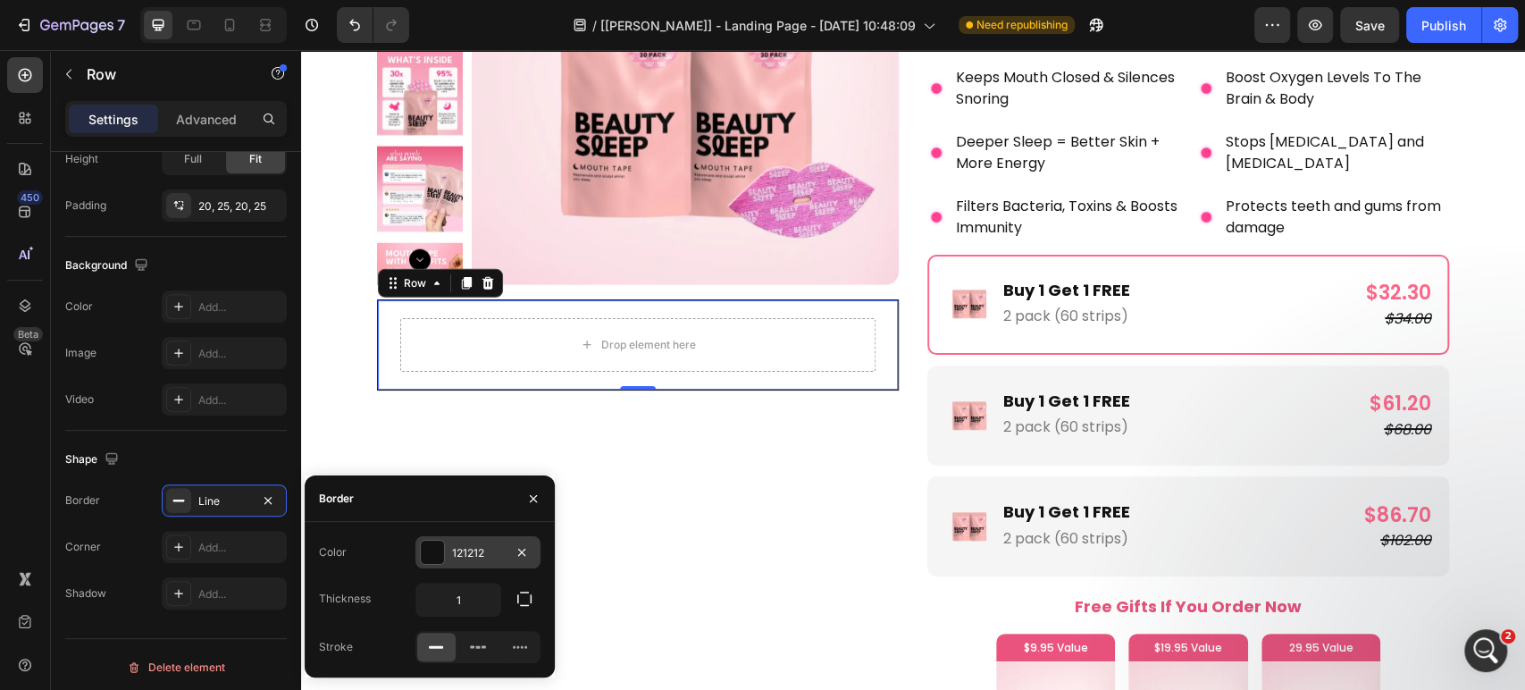
click at [475, 556] on div "121212" at bounding box center [478, 553] width 52 height 16
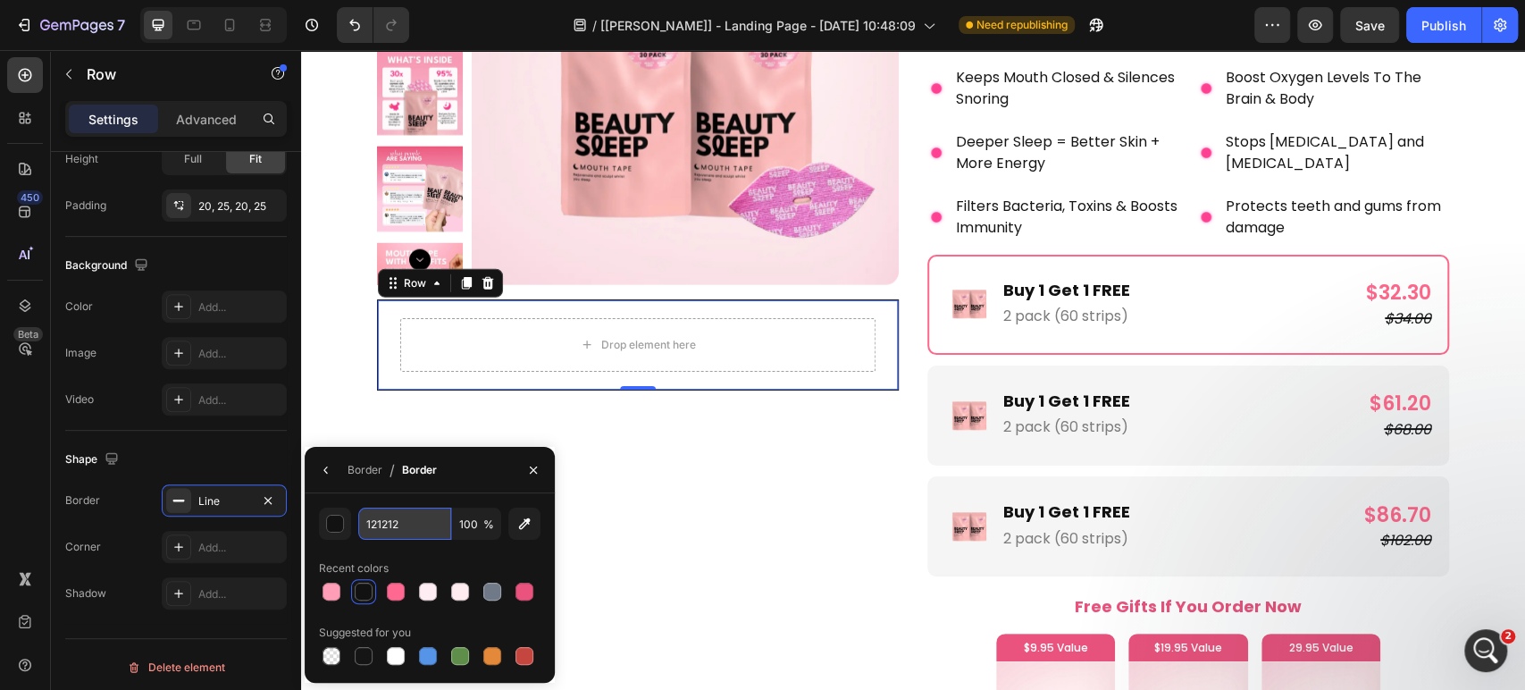
click at [422, 523] on input "121212" at bounding box center [404, 523] width 93 height 32
paste input "#ff9eb7"
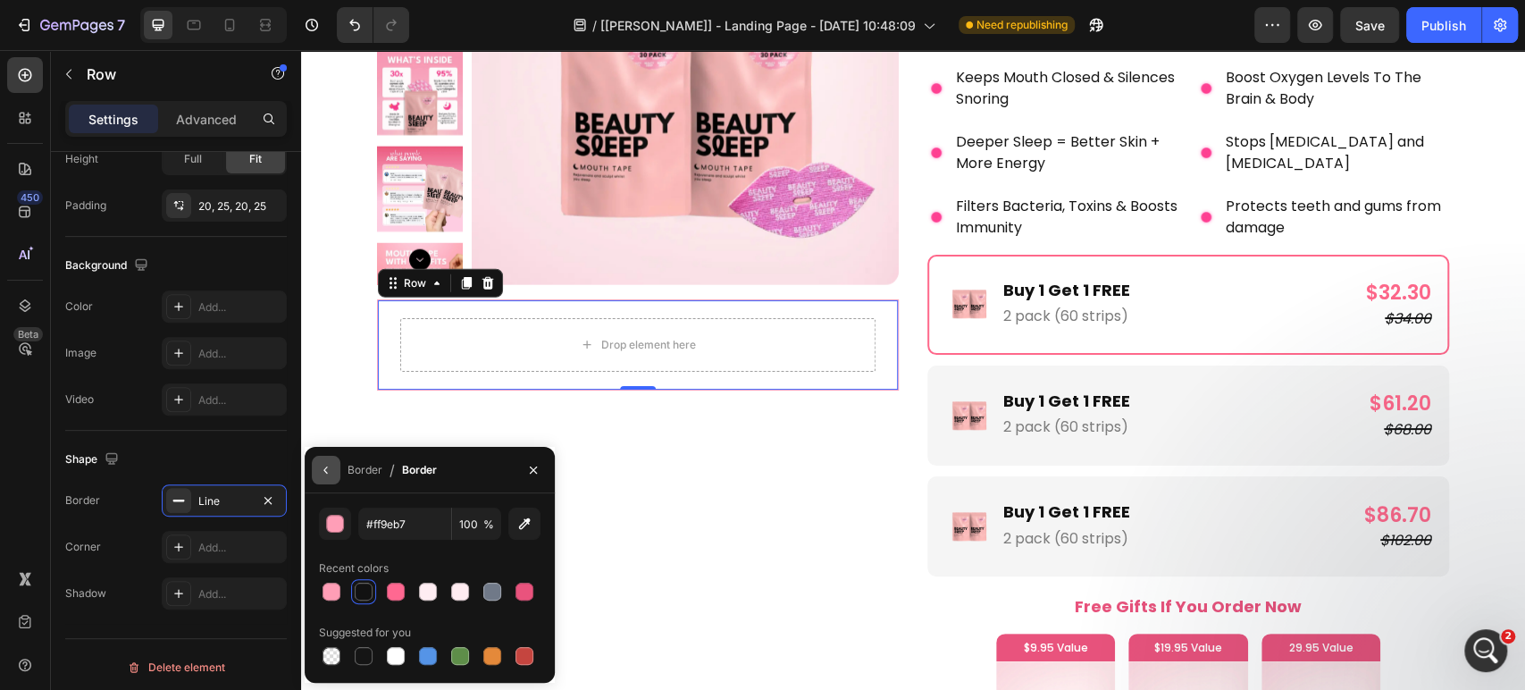
type input "FF9EB7"
click at [328, 474] on icon "button" at bounding box center [326, 470] width 14 height 14
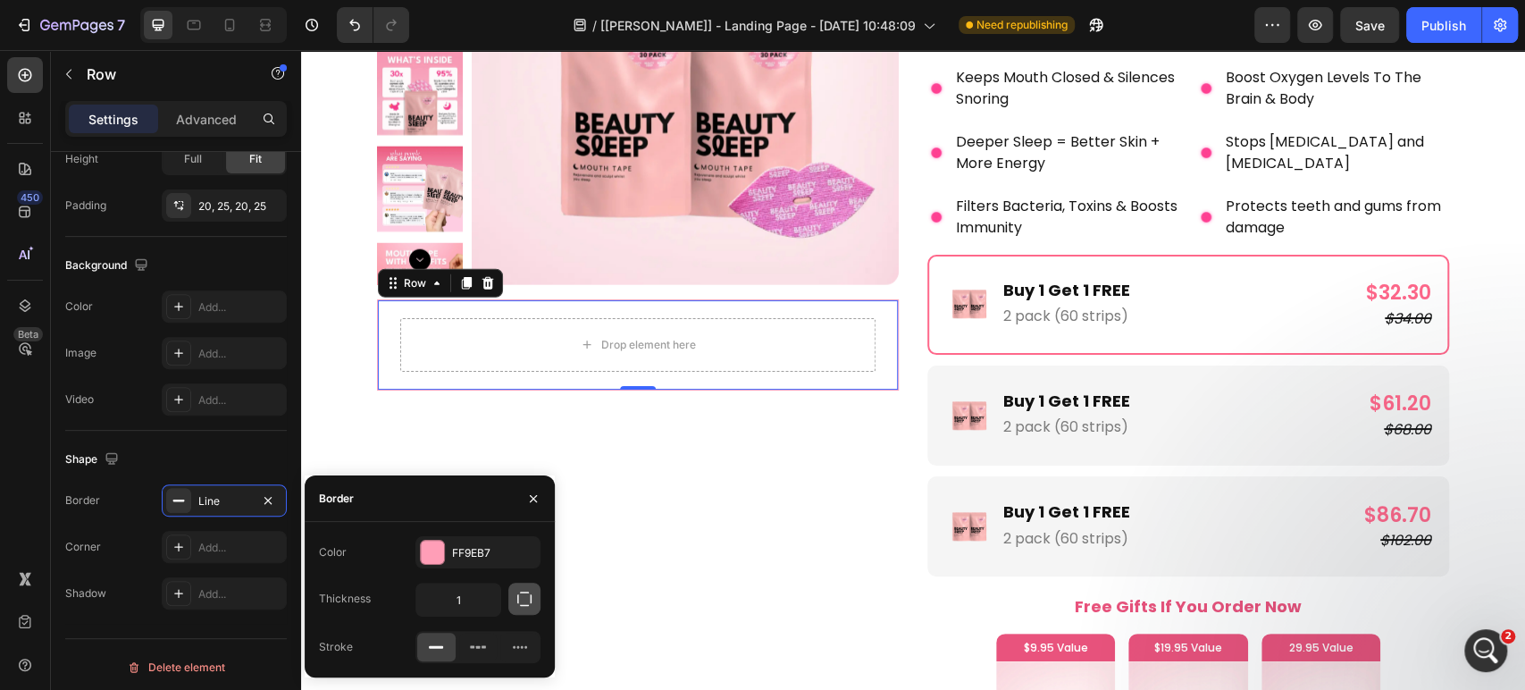
click at [520, 596] on icon "button" at bounding box center [525, 599] width 18 height 18
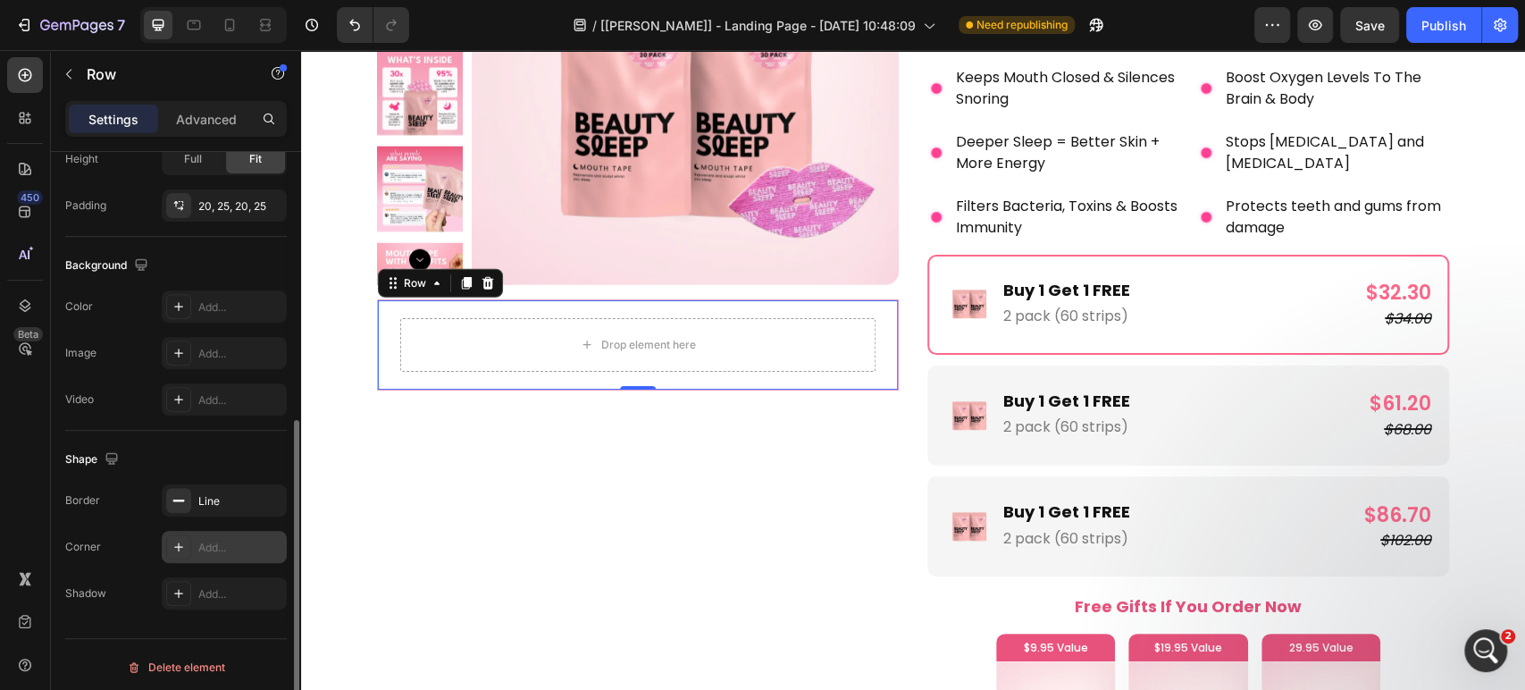
click at [235, 556] on div "Add..." at bounding box center [224, 547] width 125 height 32
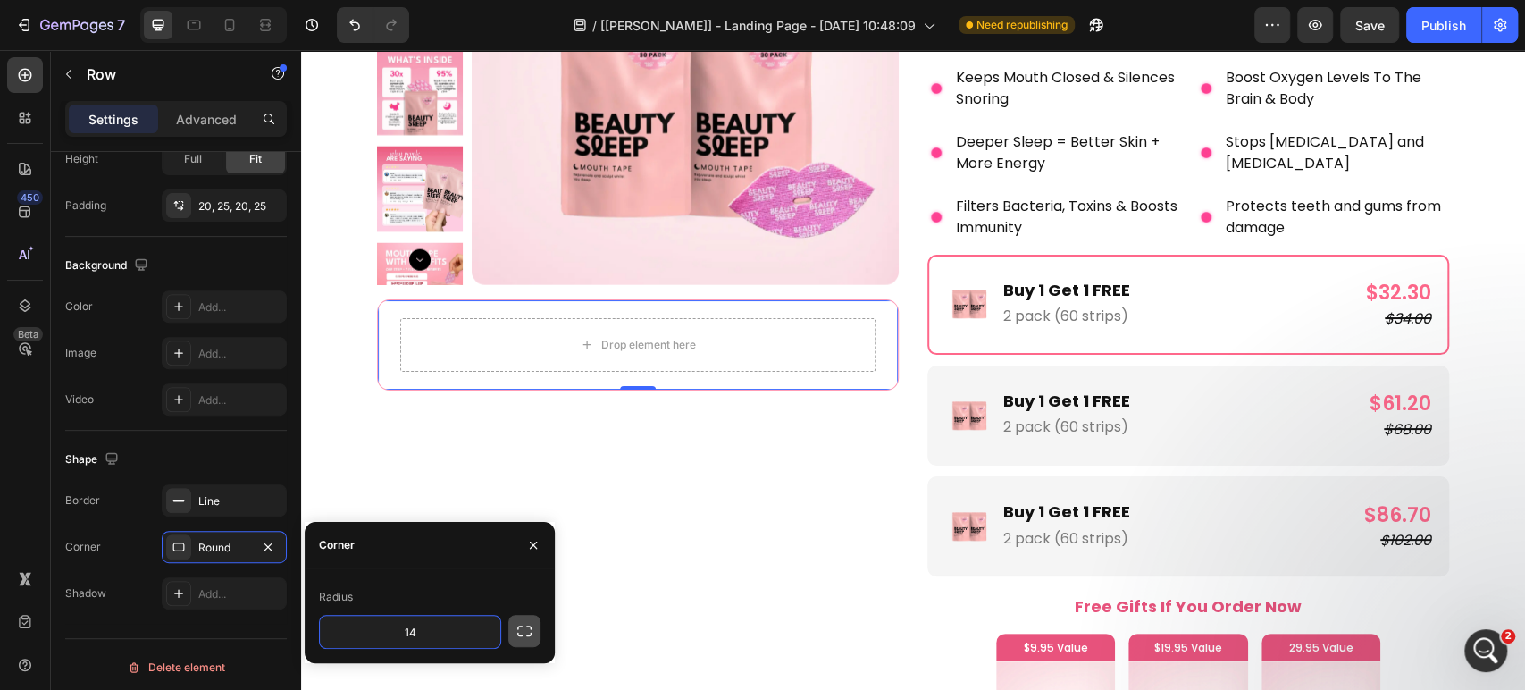
type input "15"
click at [526, 631] on icon "button" at bounding box center [525, 631] width 18 height 18
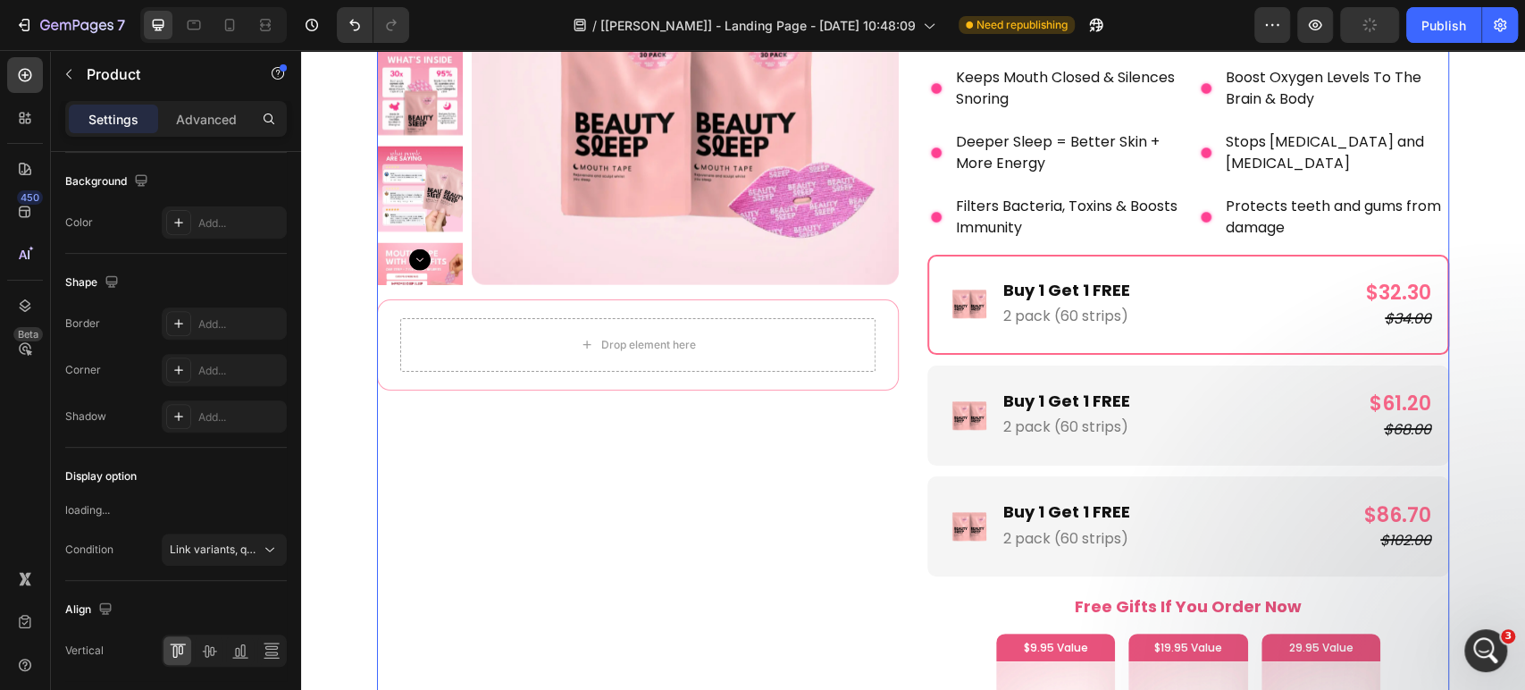
scroll to position [0, 0]
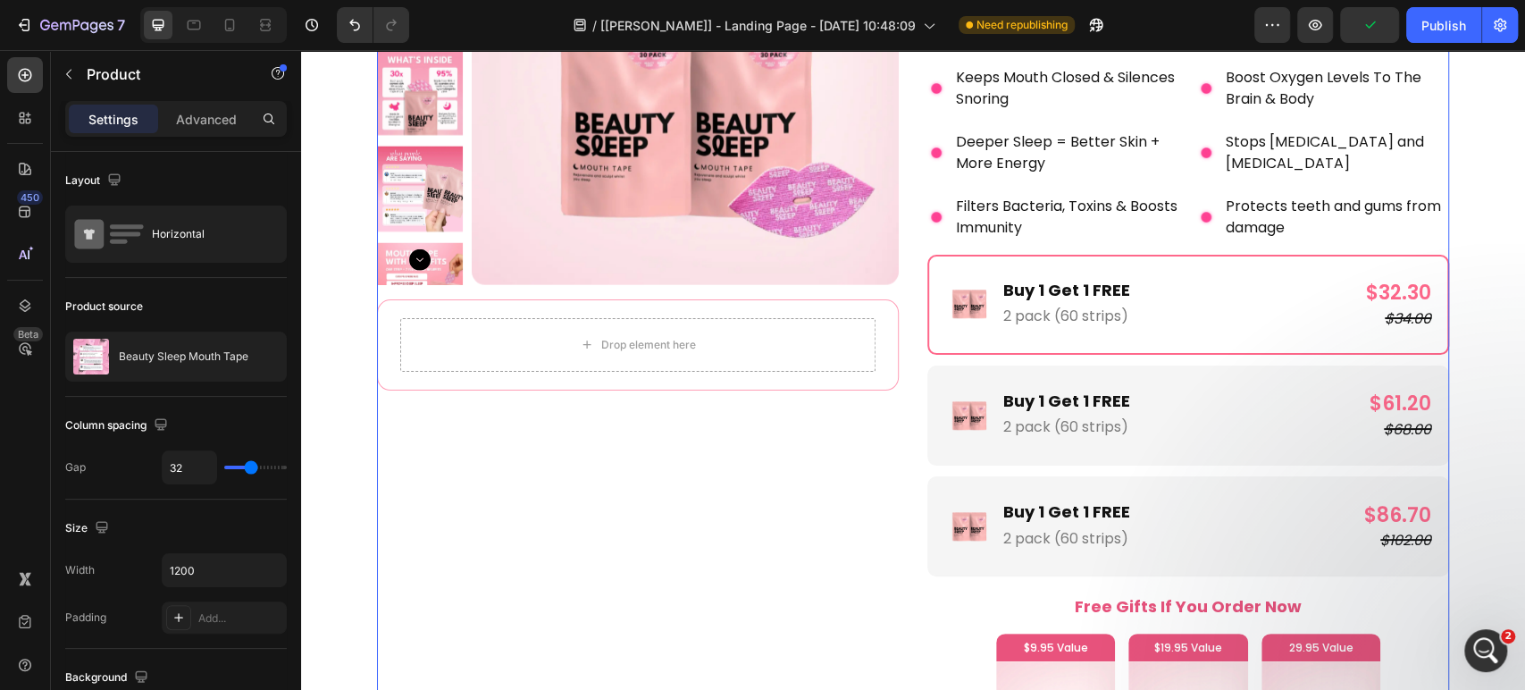
click at [472, 261] on img at bounding box center [685, 71] width 427 height 427
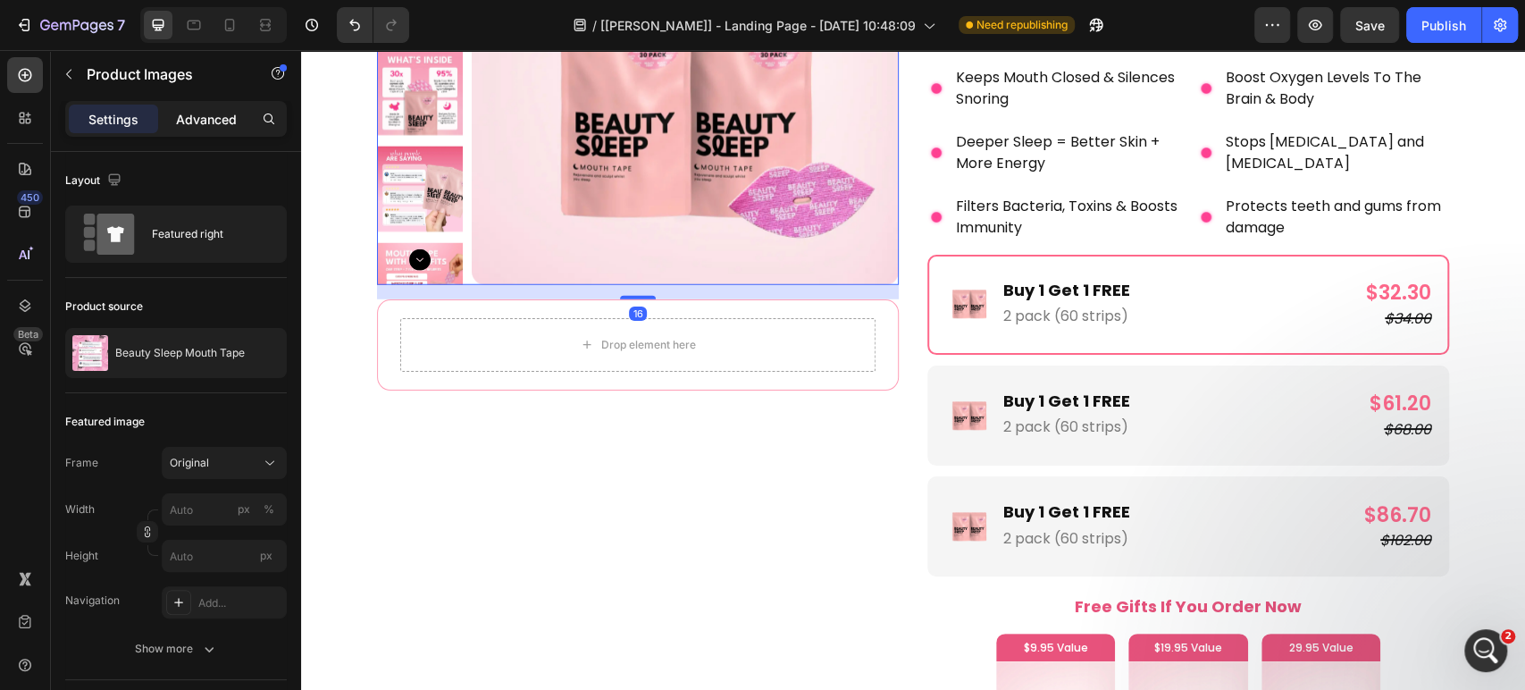
click at [209, 131] on div "Advanced" at bounding box center [206, 119] width 89 height 29
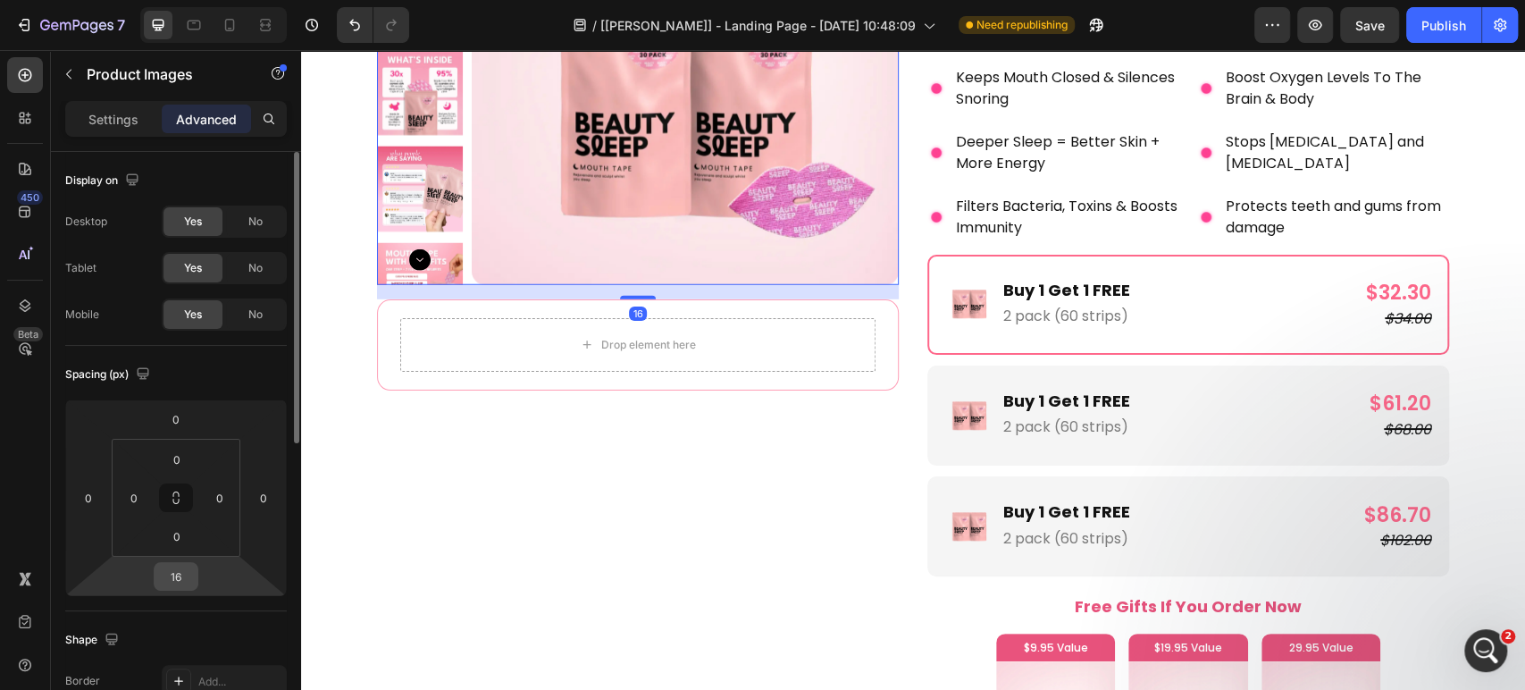
click at [187, 574] on input "16" at bounding box center [176, 576] width 36 height 27
type input "25"
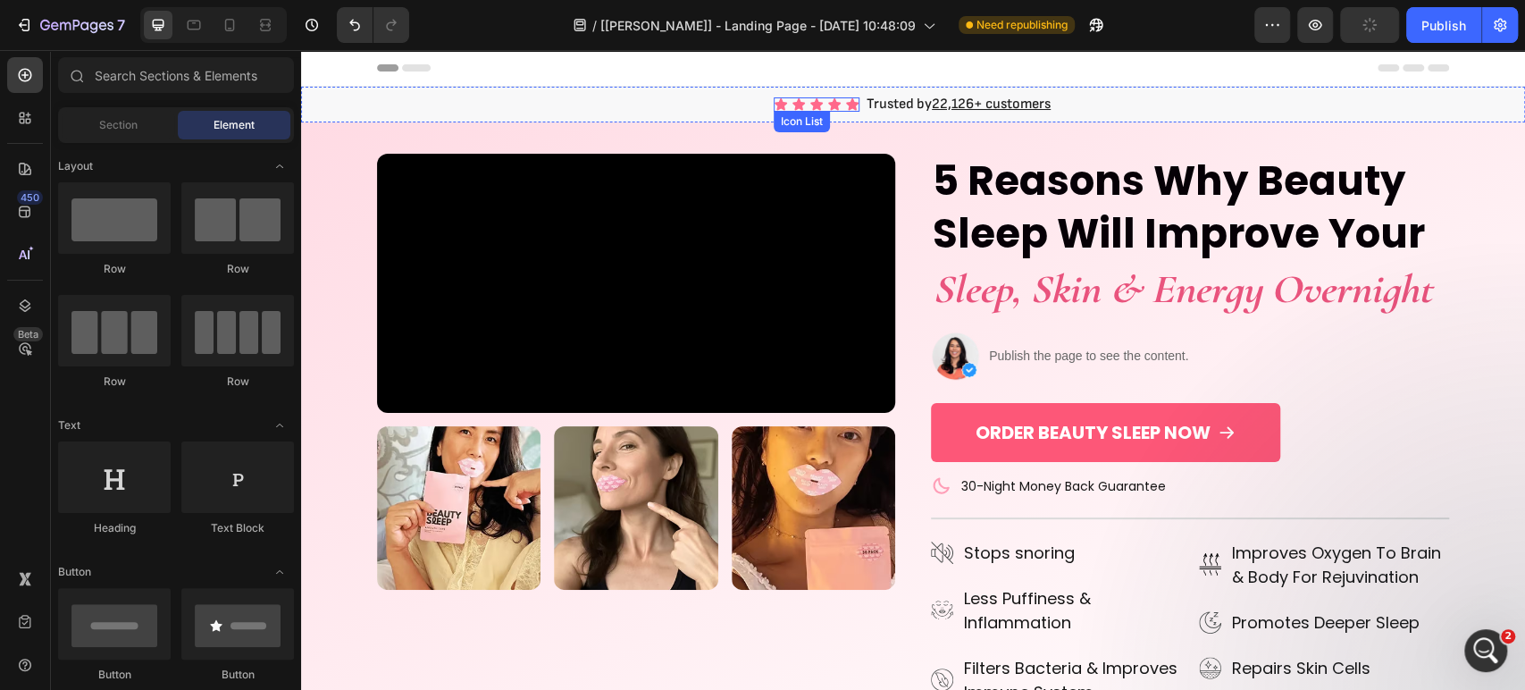
click at [833, 105] on div "Icon Icon Icon Icon Icon" at bounding box center [817, 104] width 86 height 14
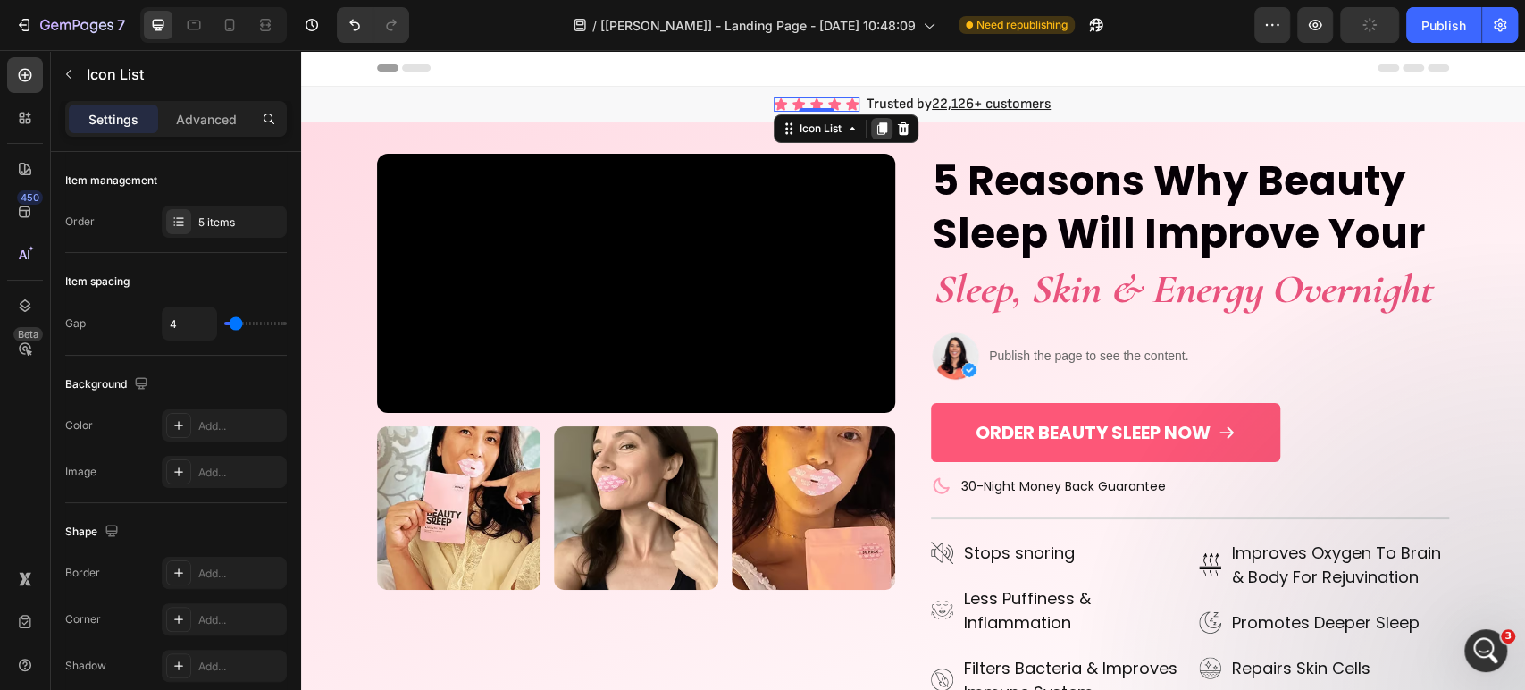
click at [875, 129] on icon at bounding box center [882, 129] width 14 height 14
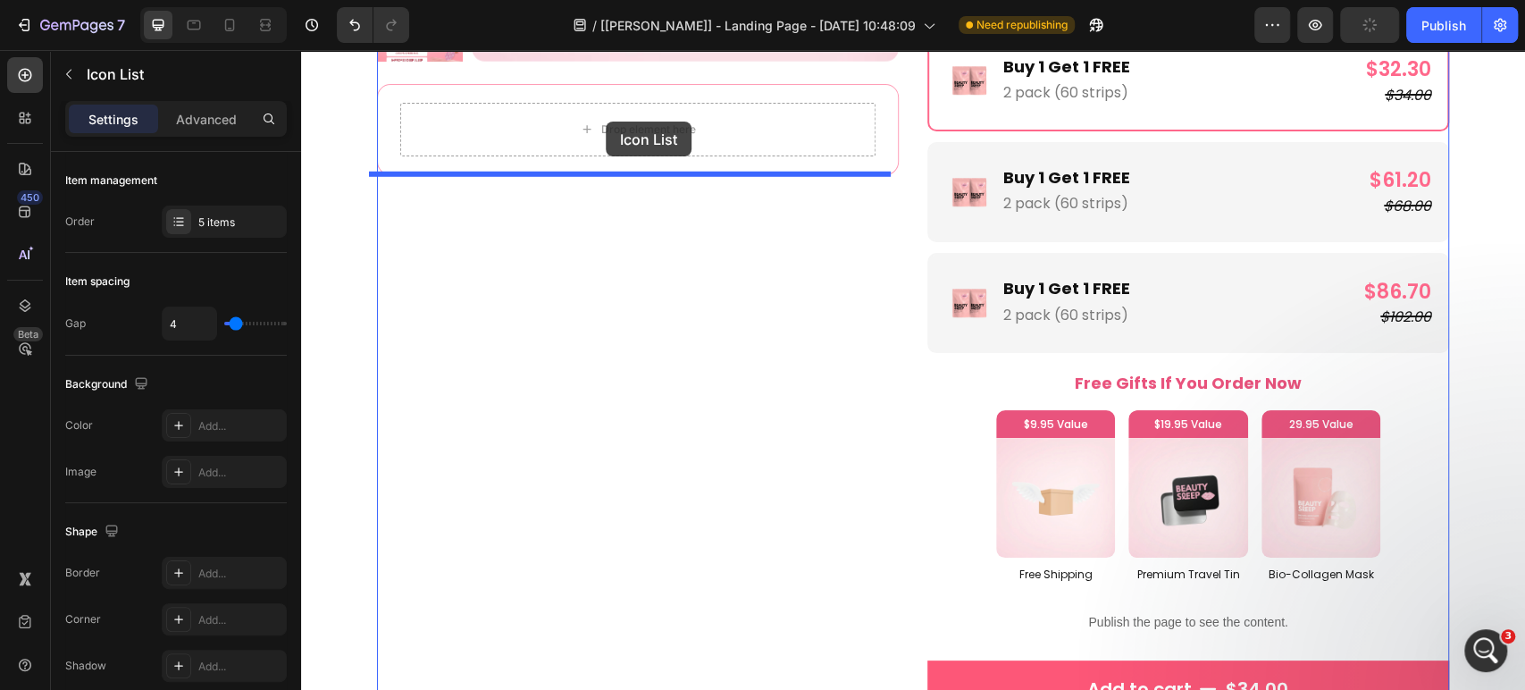
scroll to position [3363, 0]
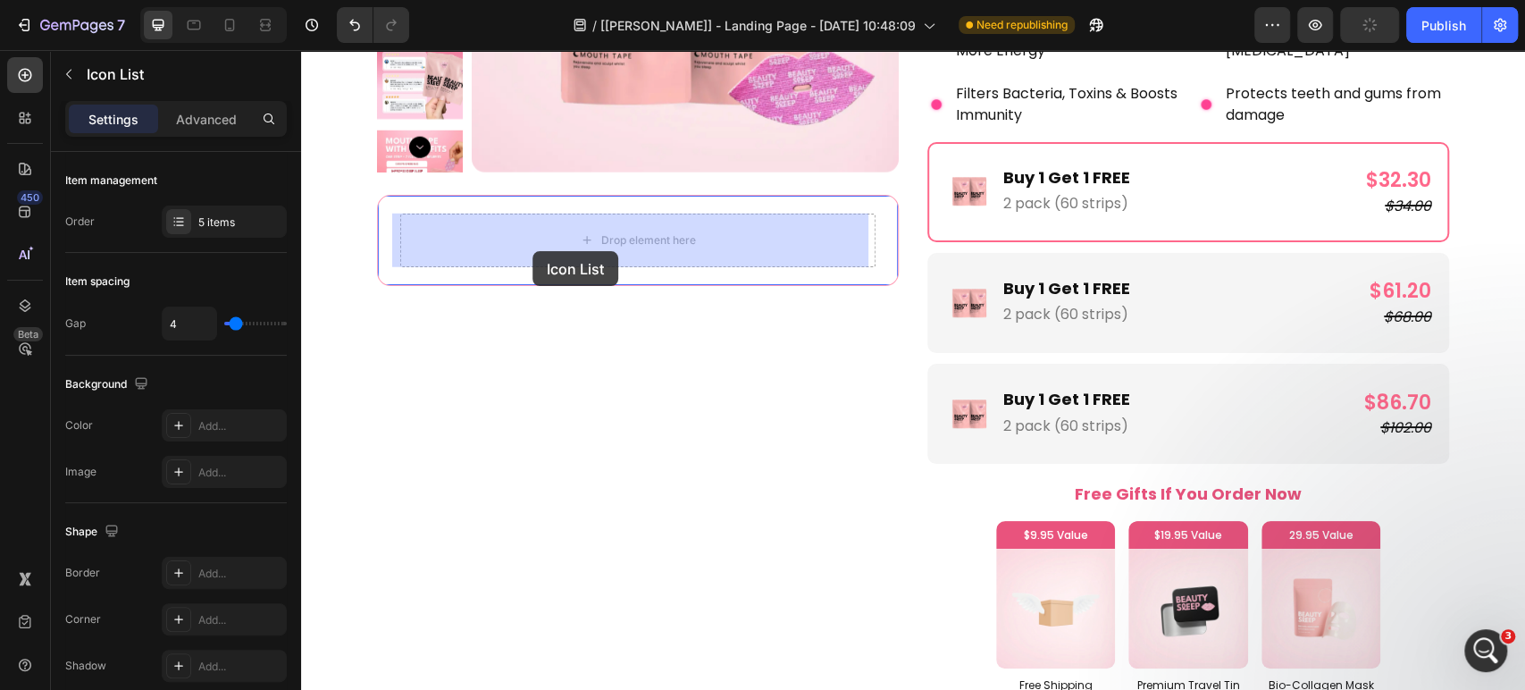
drag, startPoint x: 802, startPoint y: 143, endPoint x: 533, endPoint y: 251, distance: 290.7
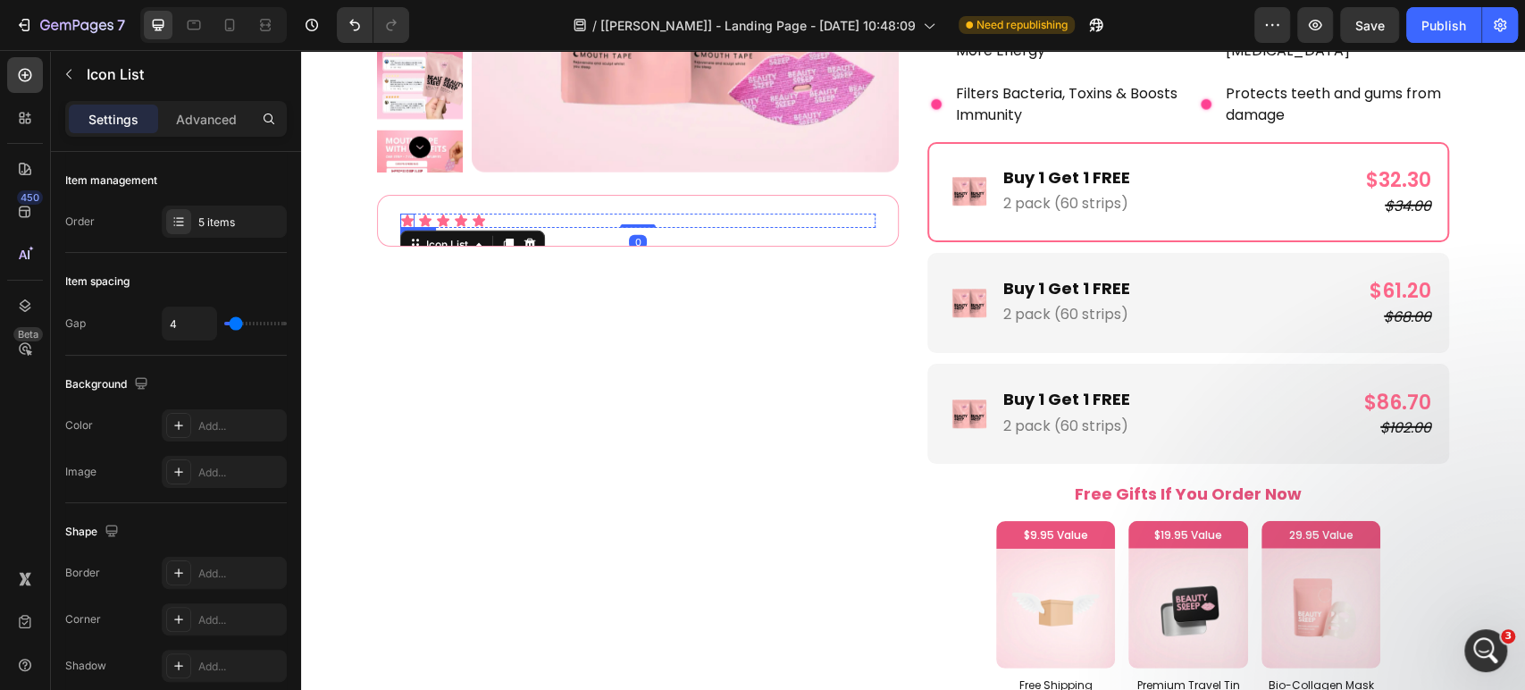
click at [400, 217] on icon at bounding box center [407, 221] width 14 height 14
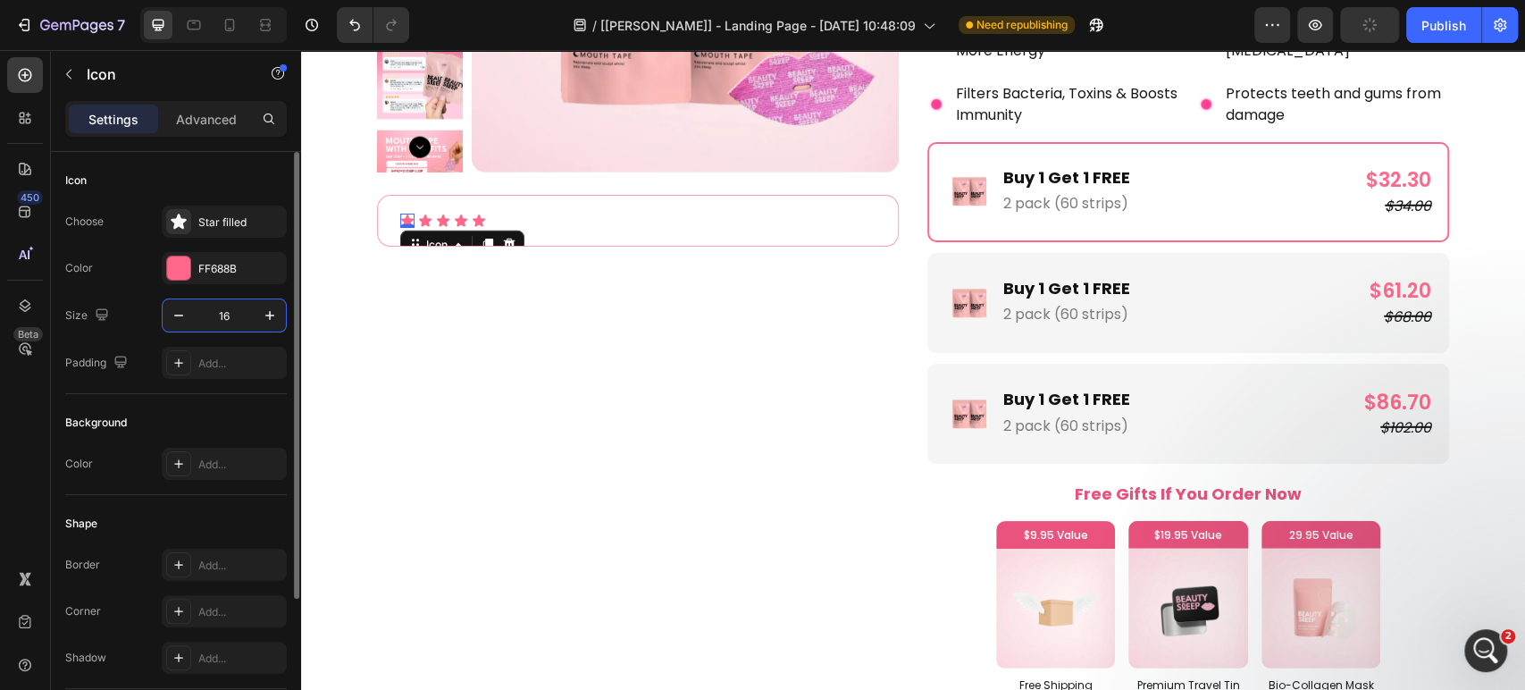
click at [236, 321] on input "16" at bounding box center [224, 315] width 59 height 32
type input "20"
click at [423, 223] on icon at bounding box center [429, 220] width 13 height 12
click at [232, 319] on input "16" at bounding box center [224, 315] width 59 height 32
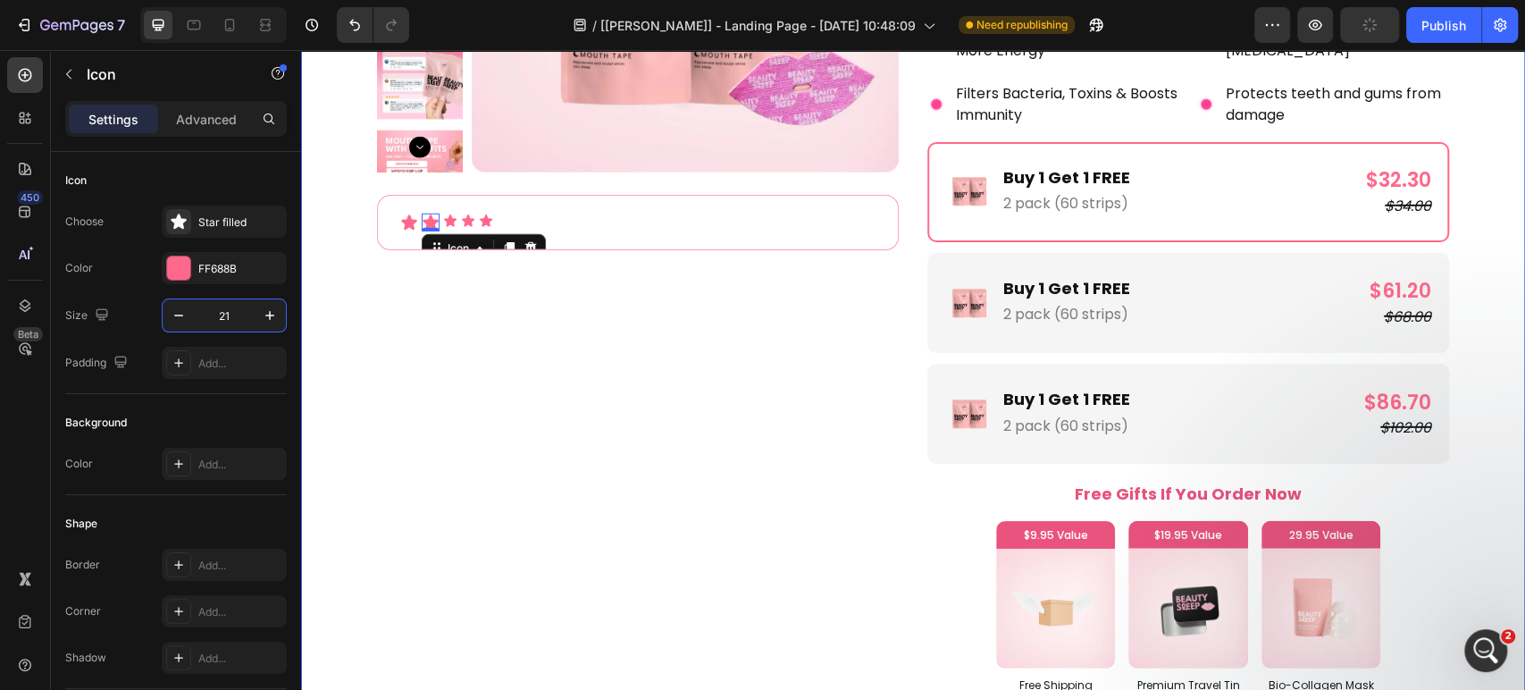
type input "20"
click at [444, 219] on icon at bounding box center [450, 220] width 13 height 12
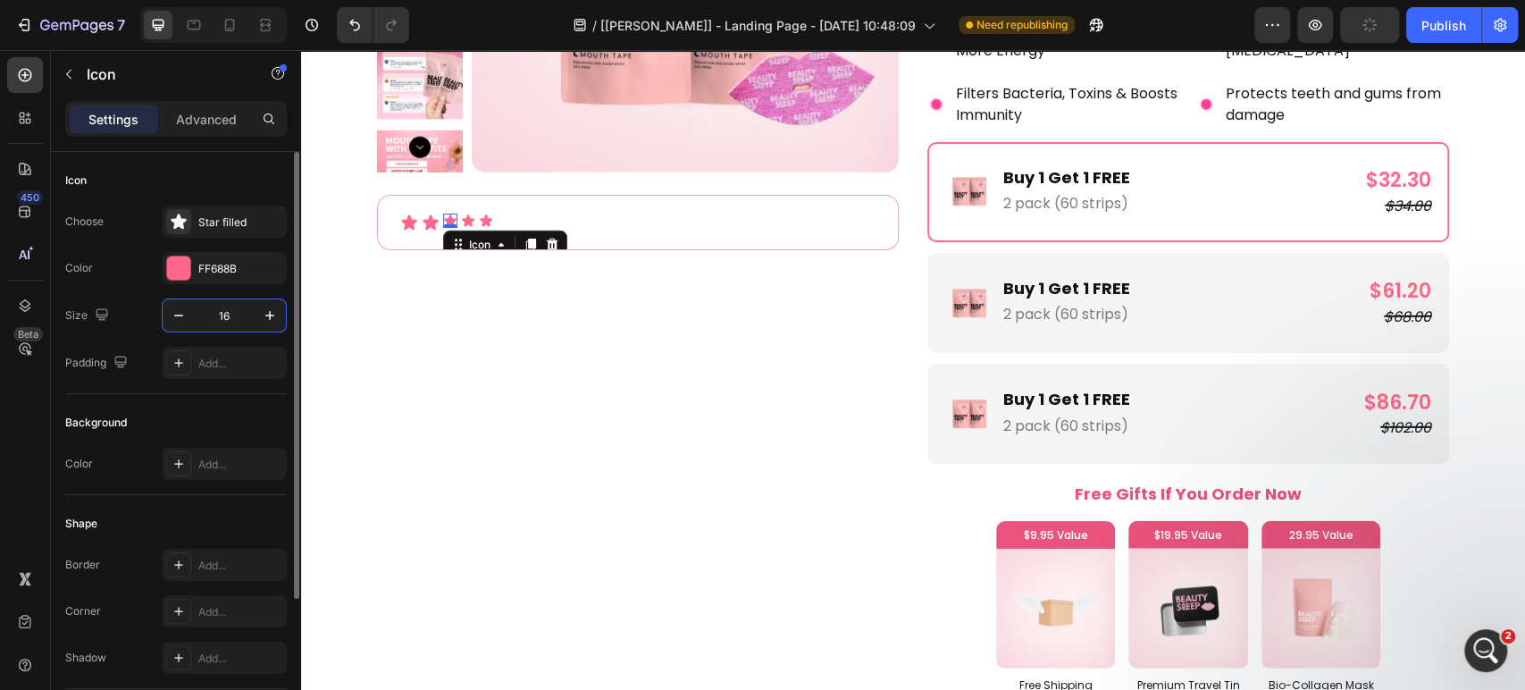
click at [224, 326] on input "16" at bounding box center [224, 315] width 59 height 32
type input "20"
click at [465, 217] on icon at bounding box center [471, 220] width 13 height 12
click at [232, 317] on input "16" at bounding box center [224, 315] width 59 height 32
type input "20"
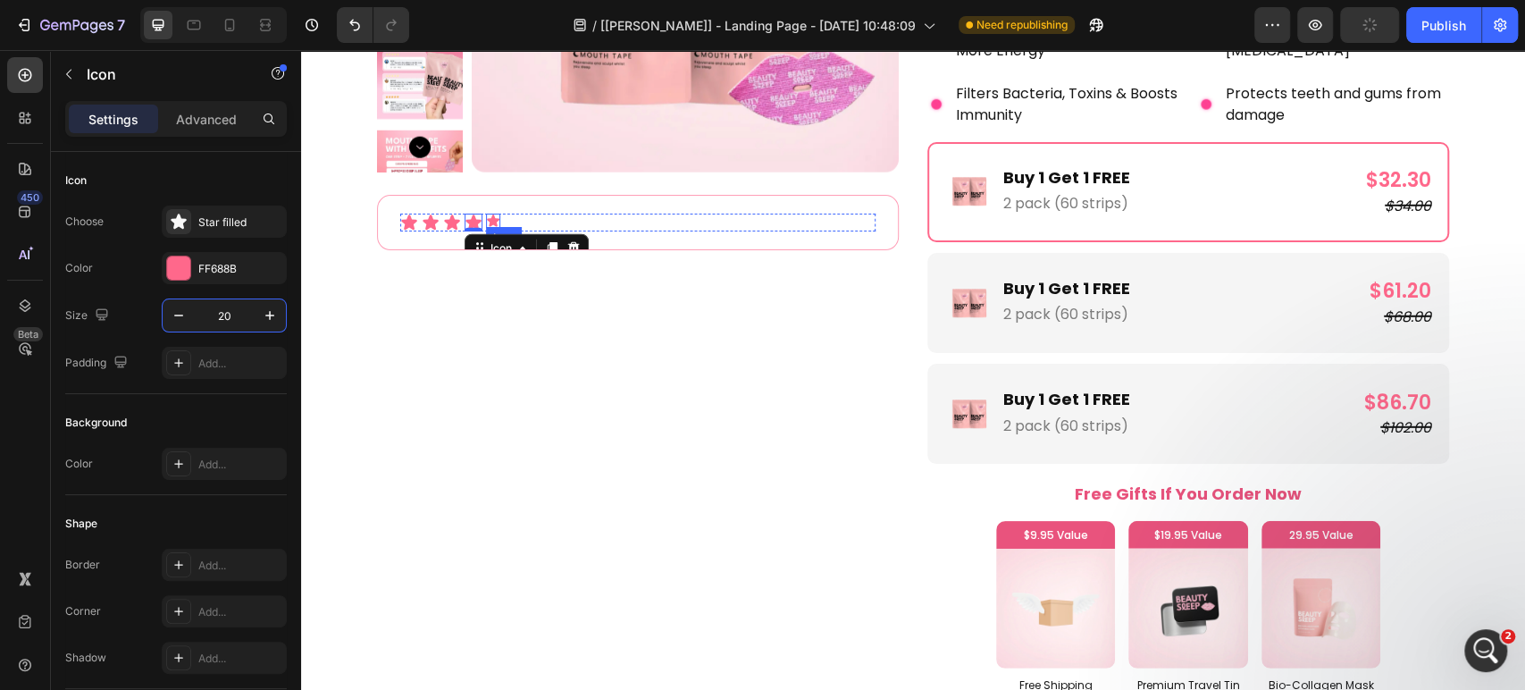
click at [487, 220] on div "Icon" at bounding box center [493, 221] width 14 height 14
click at [219, 310] on input "16" at bounding box center [224, 315] width 59 height 32
type input "20"
click at [1052, 107] on p "Filters Bacteria, Toxins & Boosts Immunity" at bounding box center [1067, 104] width 222 height 43
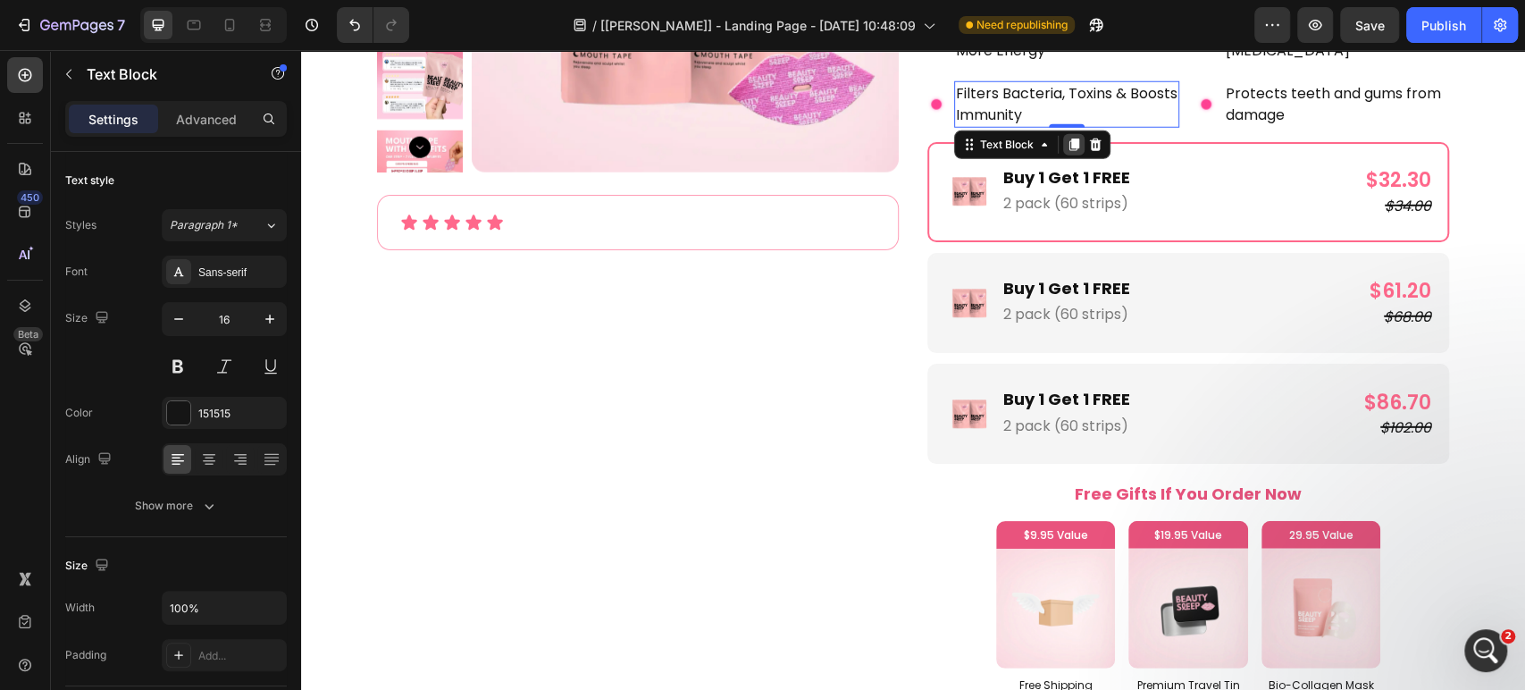
click at [1069, 141] on icon at bounding box center [1074, 144] width 10 height 13
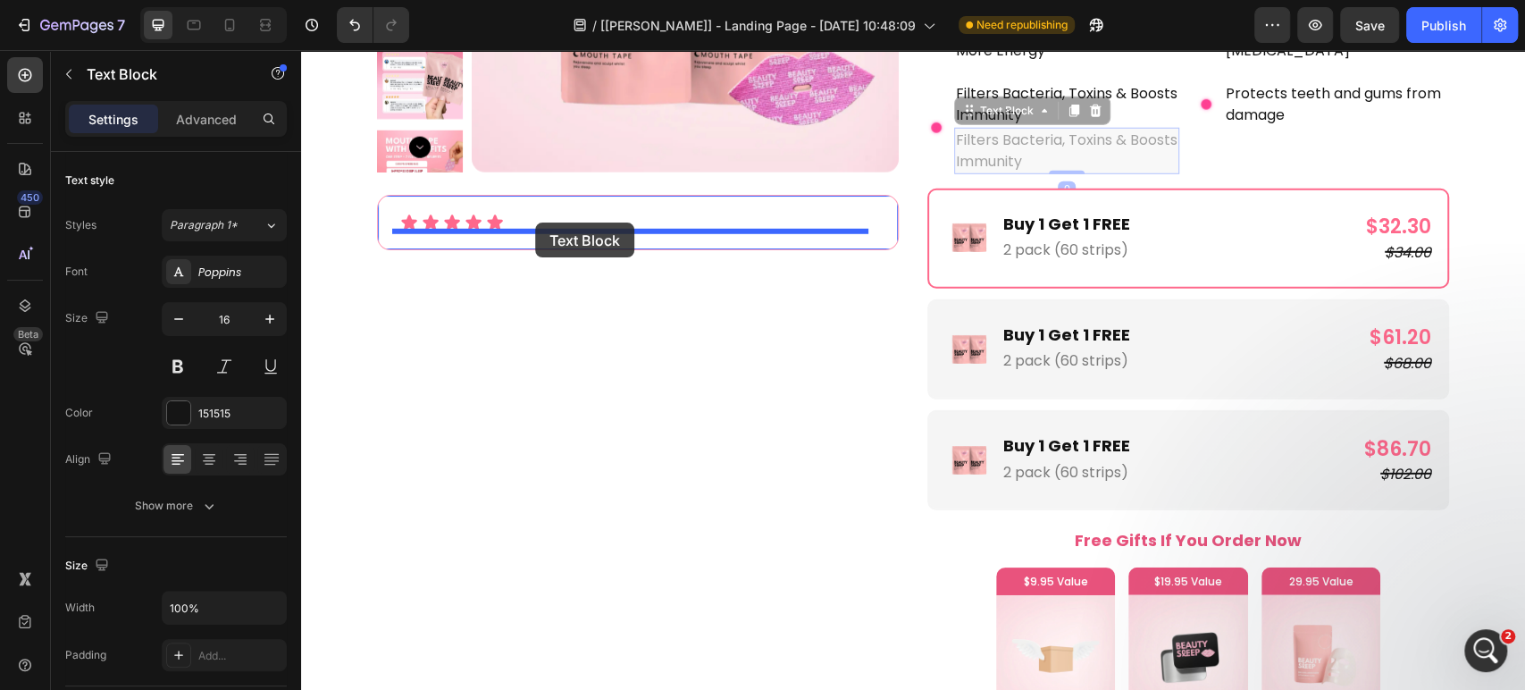
drag, startPoint x: 965, startPoint y: 114, endPoint x: 535, endPoint y: 222, distance: 443.1
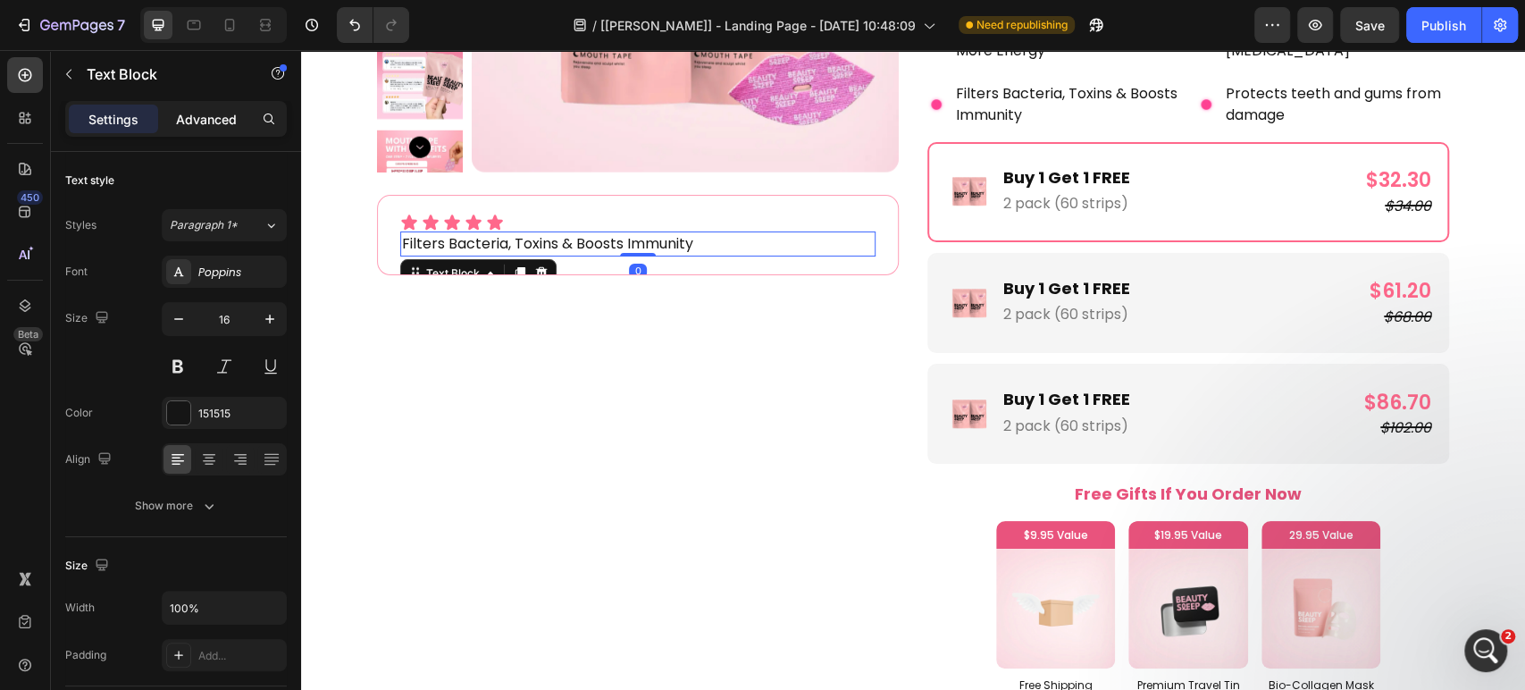
click at [222, 117] on p "Advanced" at bounding box center [206, 119] width 61 height 19
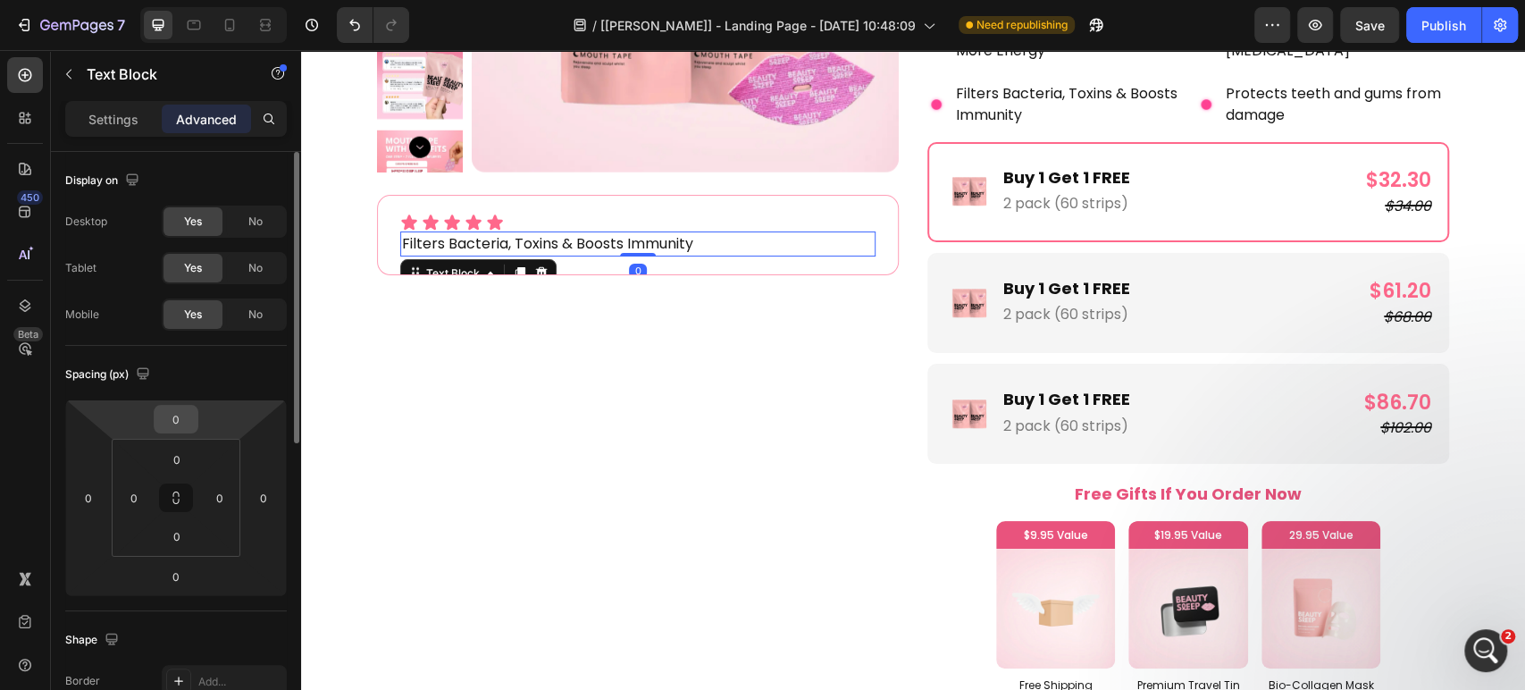
click at [178, 411] on input "0" at bounding box center [176, 419] width 36 height 27
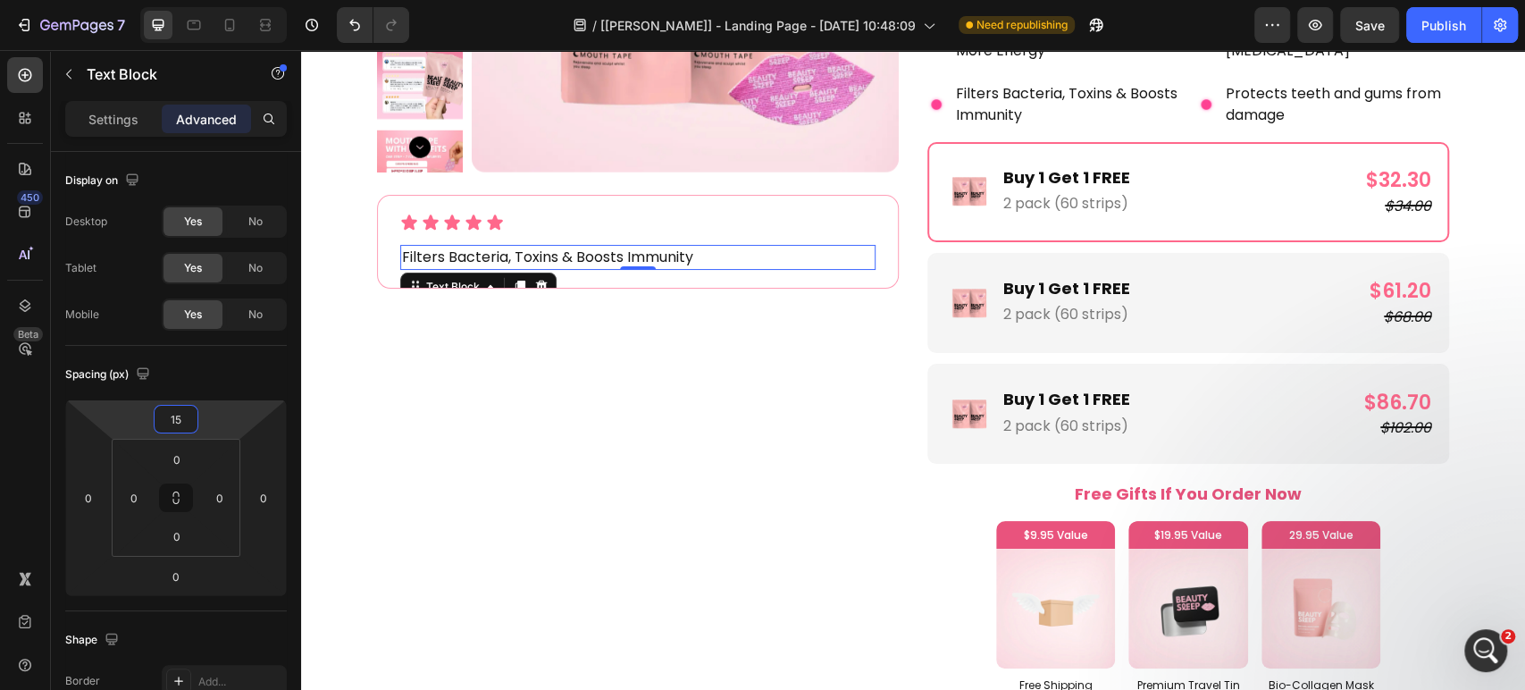
type input "15"
click at [573, 249] on p "Filters Bacteria, Toxins & Boosts Immunity" at bounding box center [638, 257] width 472 height 21
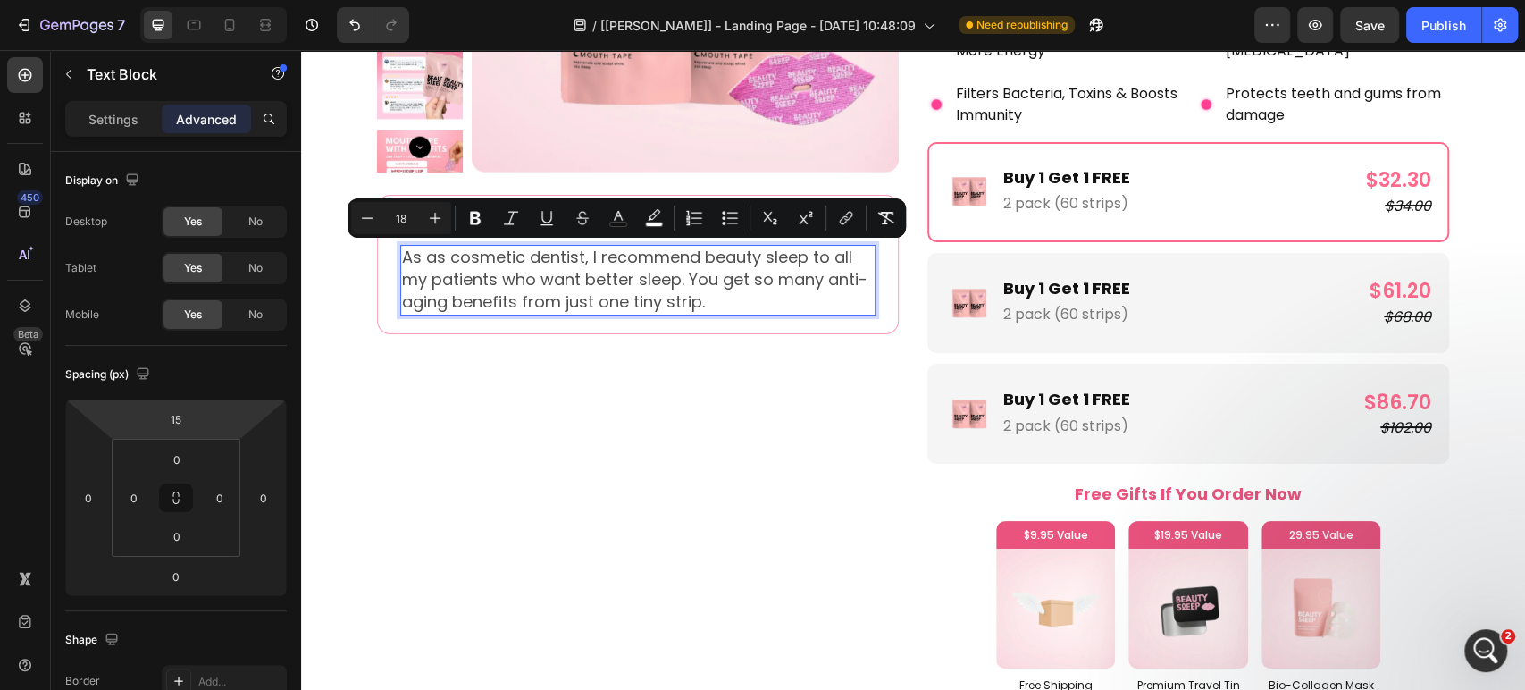
click at [868, 218] on div "Minus 18 Plus Bold Italic Underline Strikethrough color color Numbered List Bul…" at bounding box center [626, 218] width 551 height 32
click at [113, 115] on p "Settings" at bounding box center [113, 119] width 50 height 19
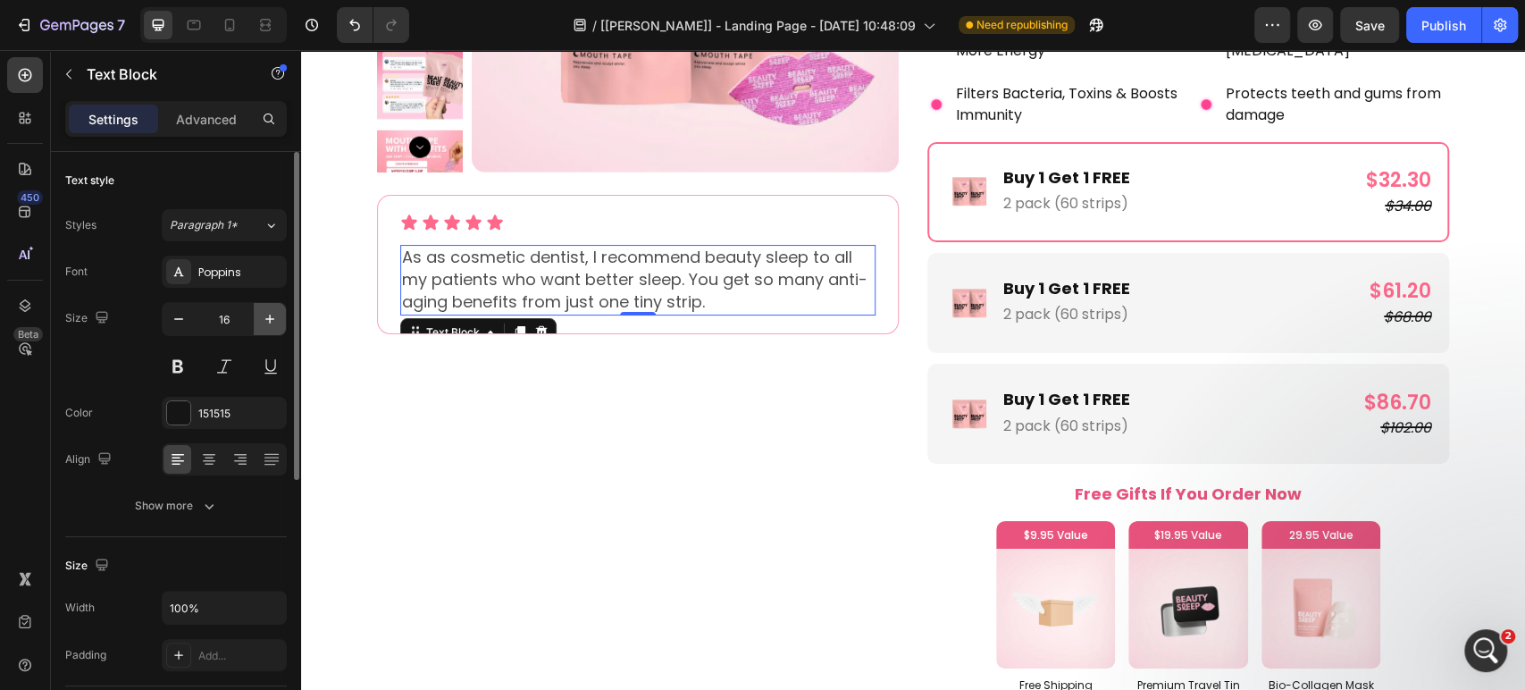
click at [268, 326] on icon "button" at bounding box center [270, 319] width 18 height 18
click at [265, 324] on icon "button" at bounding box center [270, 319] width 18 height 18
type input "18"
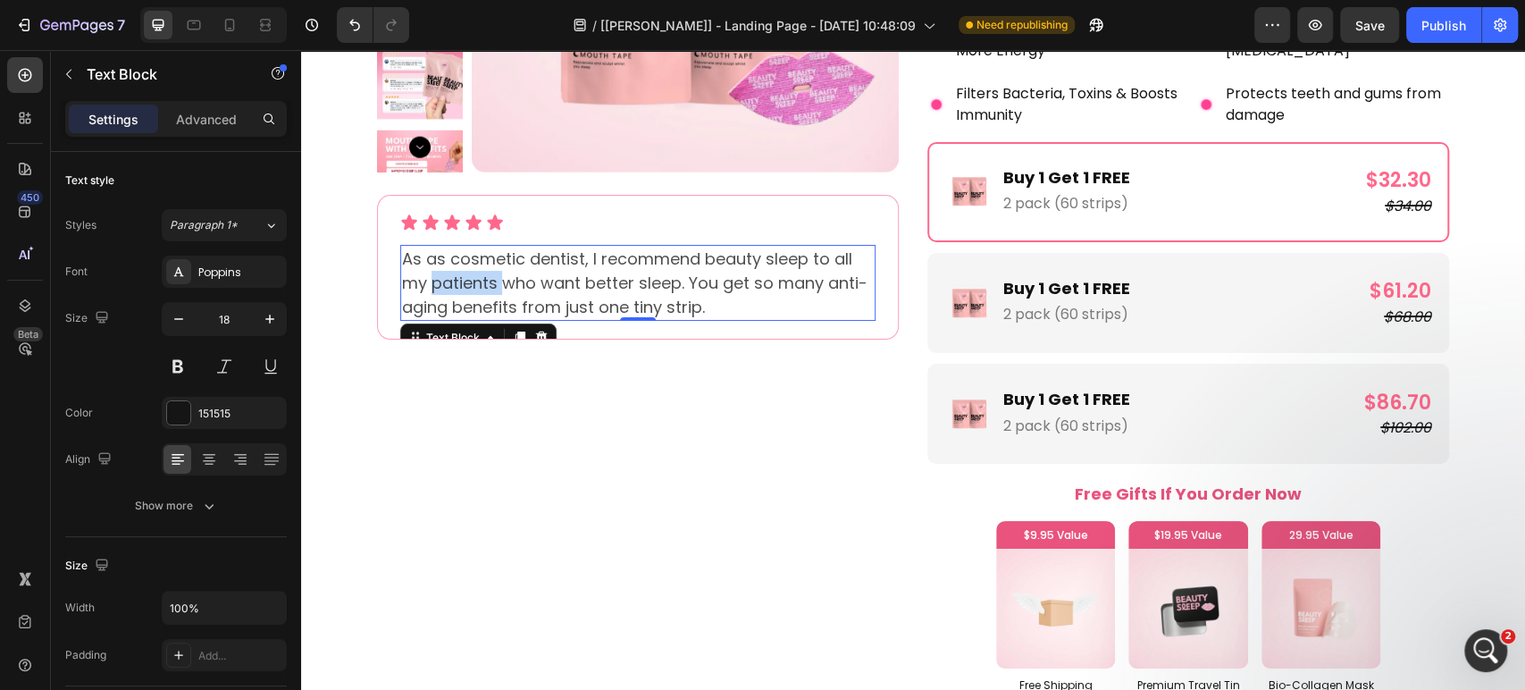
click at [467, 291] on span "As as cosmetic dentist, I recommend beauty sleep to all my patients who want be…" at bounding box center [634, 282] width 465 height 71
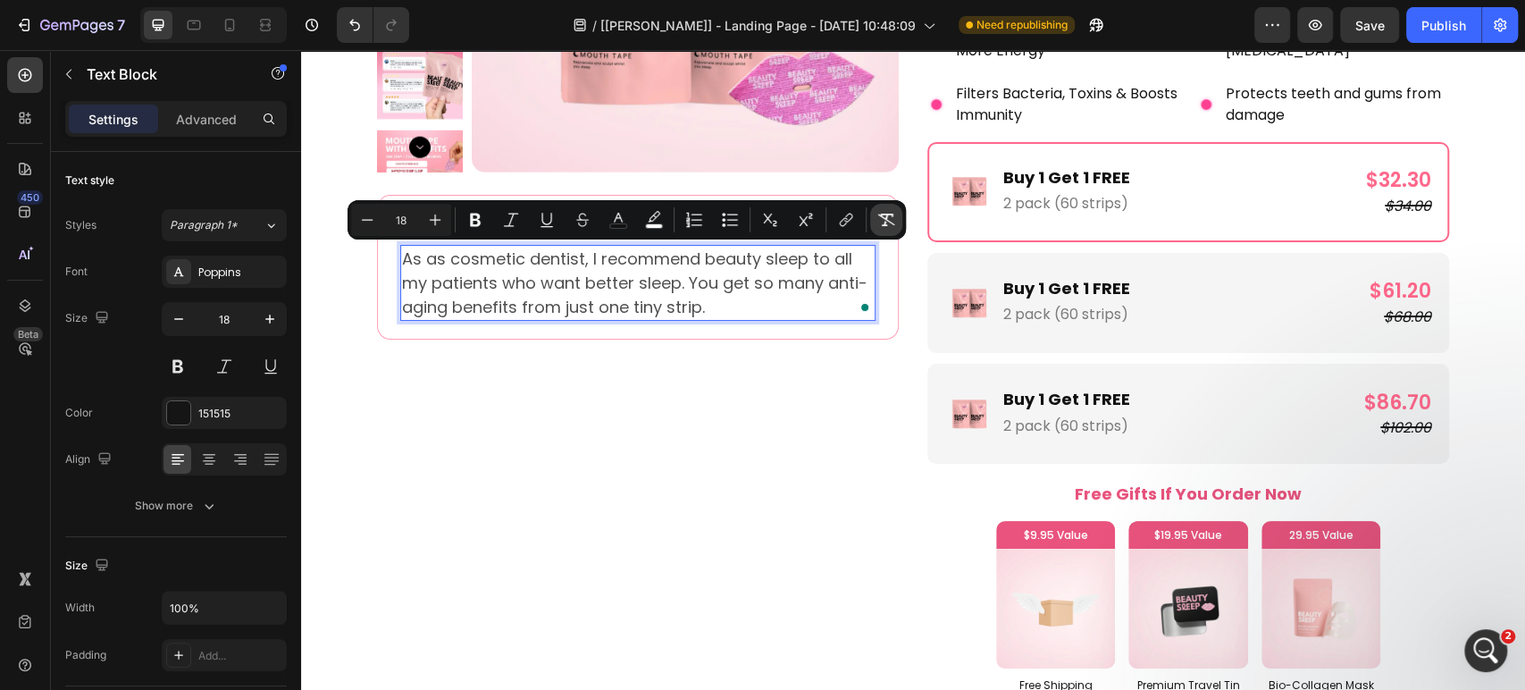
click at [894, 227] on button "Remove Format" at bounding box center [886, 220] width 32 height 32
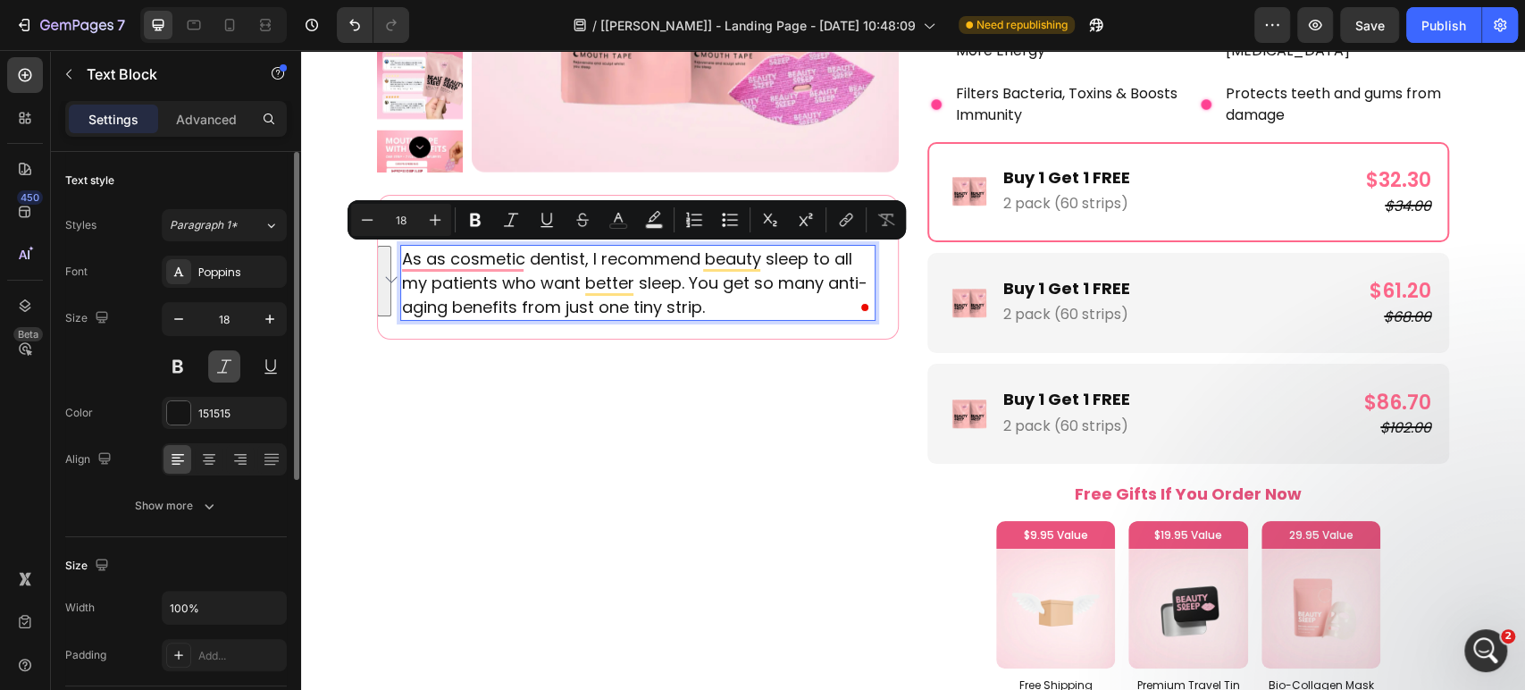
click at [222, 365] on button at bounding box center [224, 366] width 32 height 32
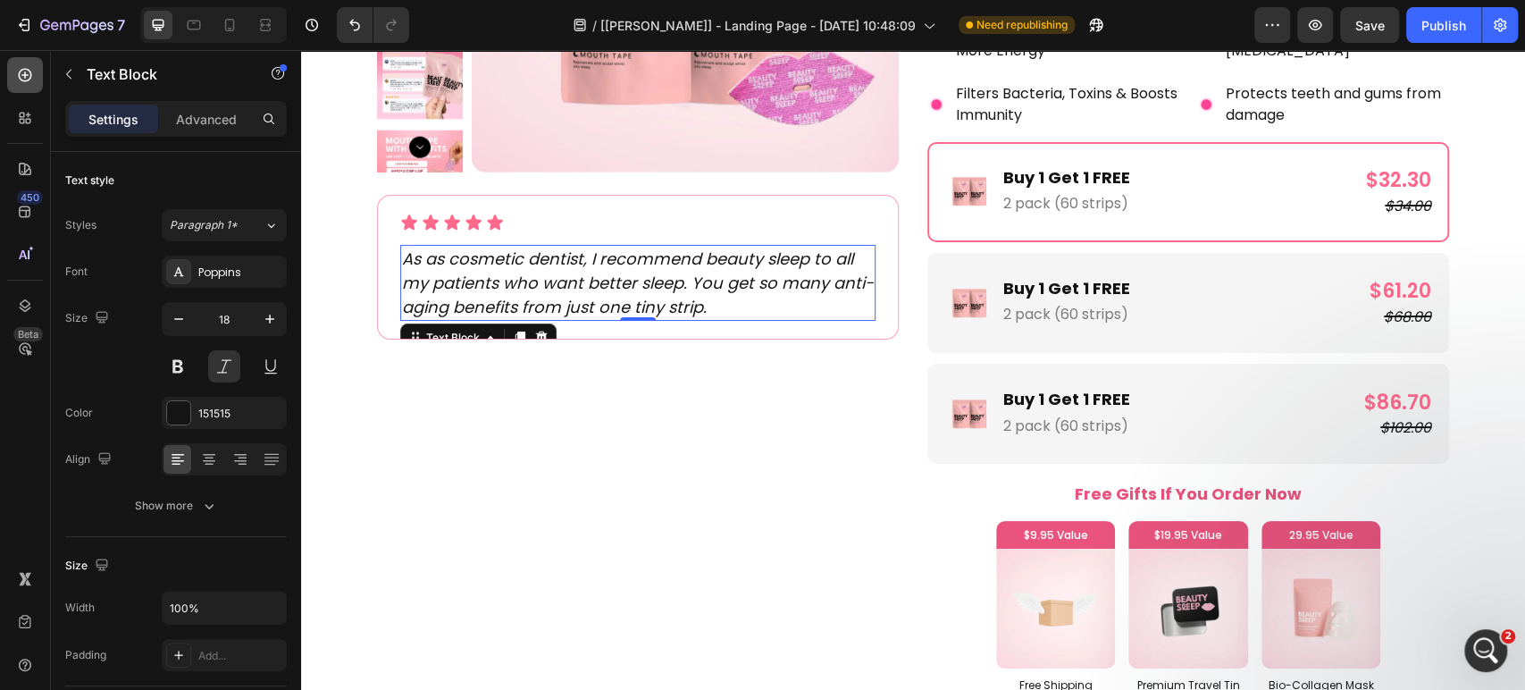
click at [26, 77] on icon at bounding box center [25, 75] width 18 height 18
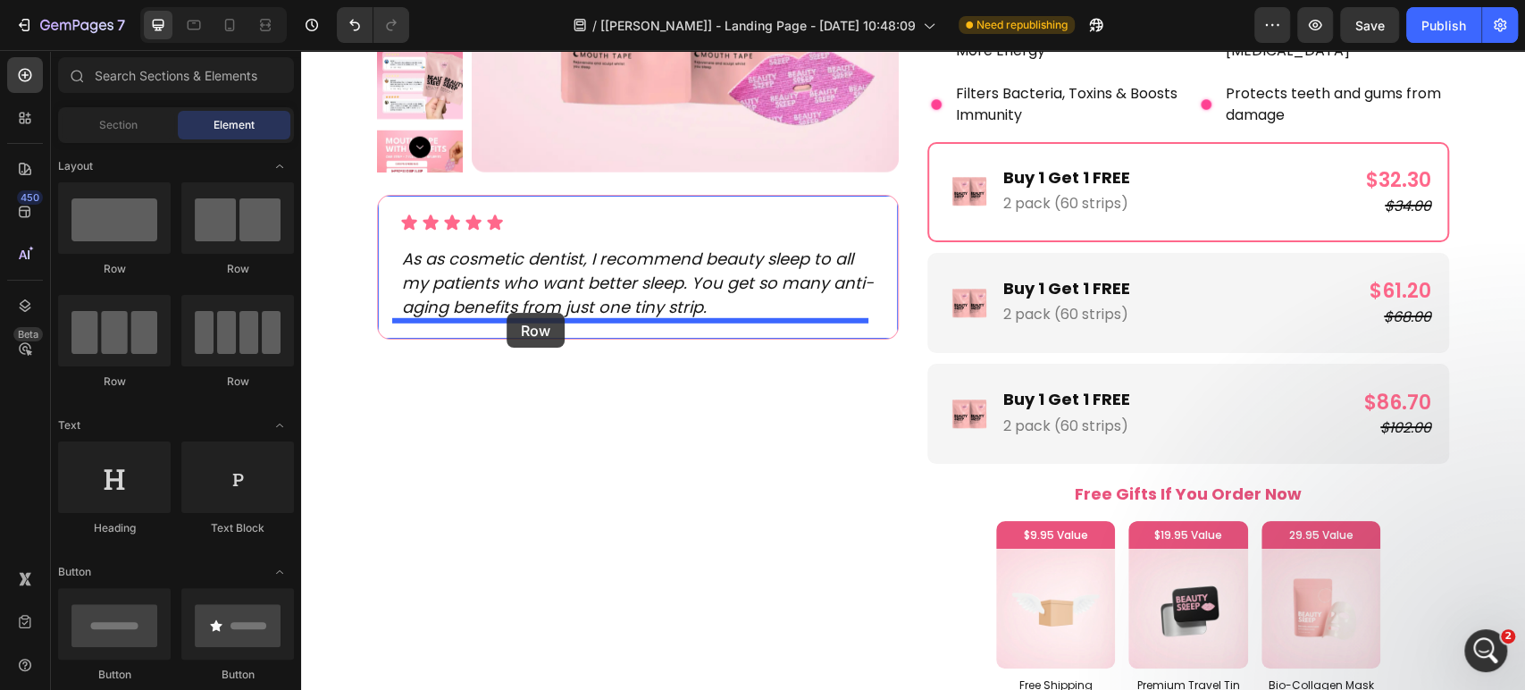
drag, startPoint x: 560, startPoint y: 289, endPoint x: 507, endPoint y: 310, distance: 56.6
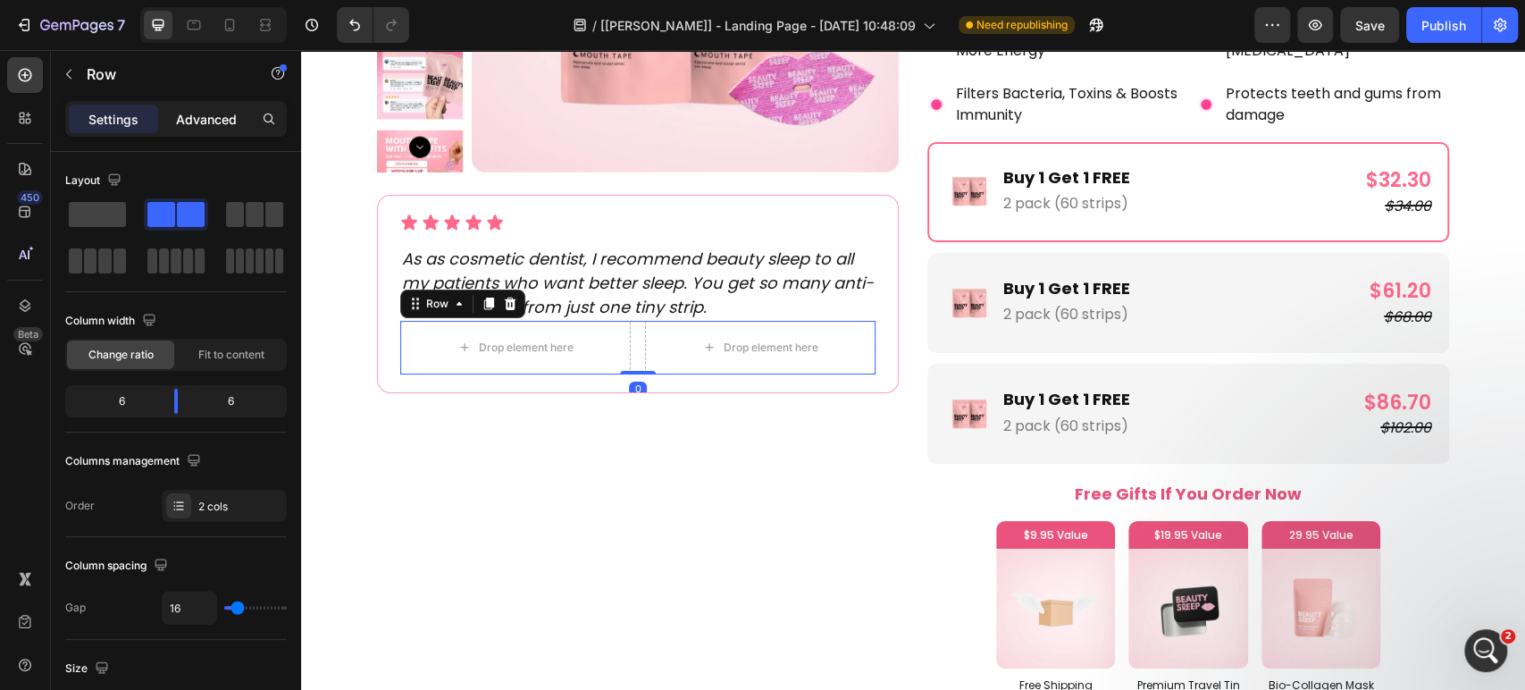
click at [179, 121] on p "Advanced" at bounding box center [206, 119] width 61 height 19
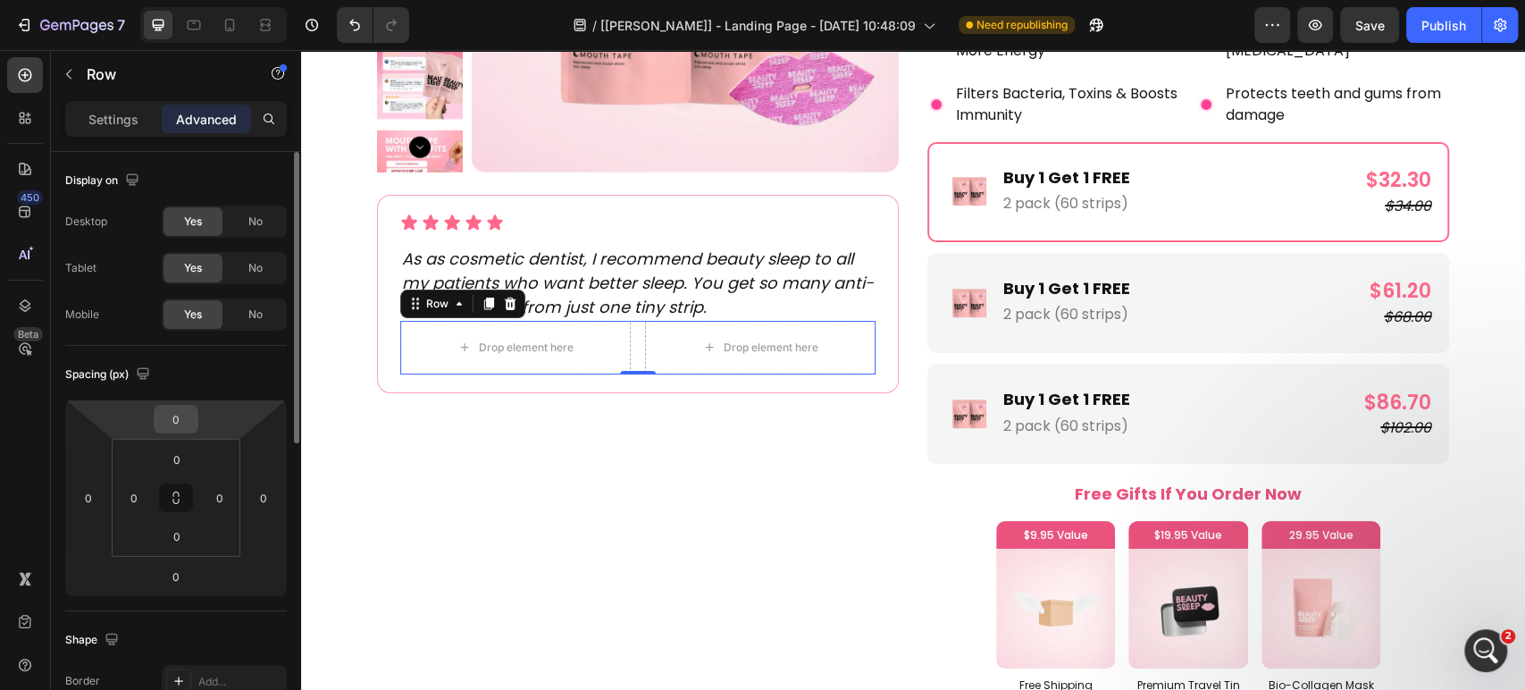
click at [178, 413] on input "0" at bounding box center [176, 419] width 36 height 27
type input "15"
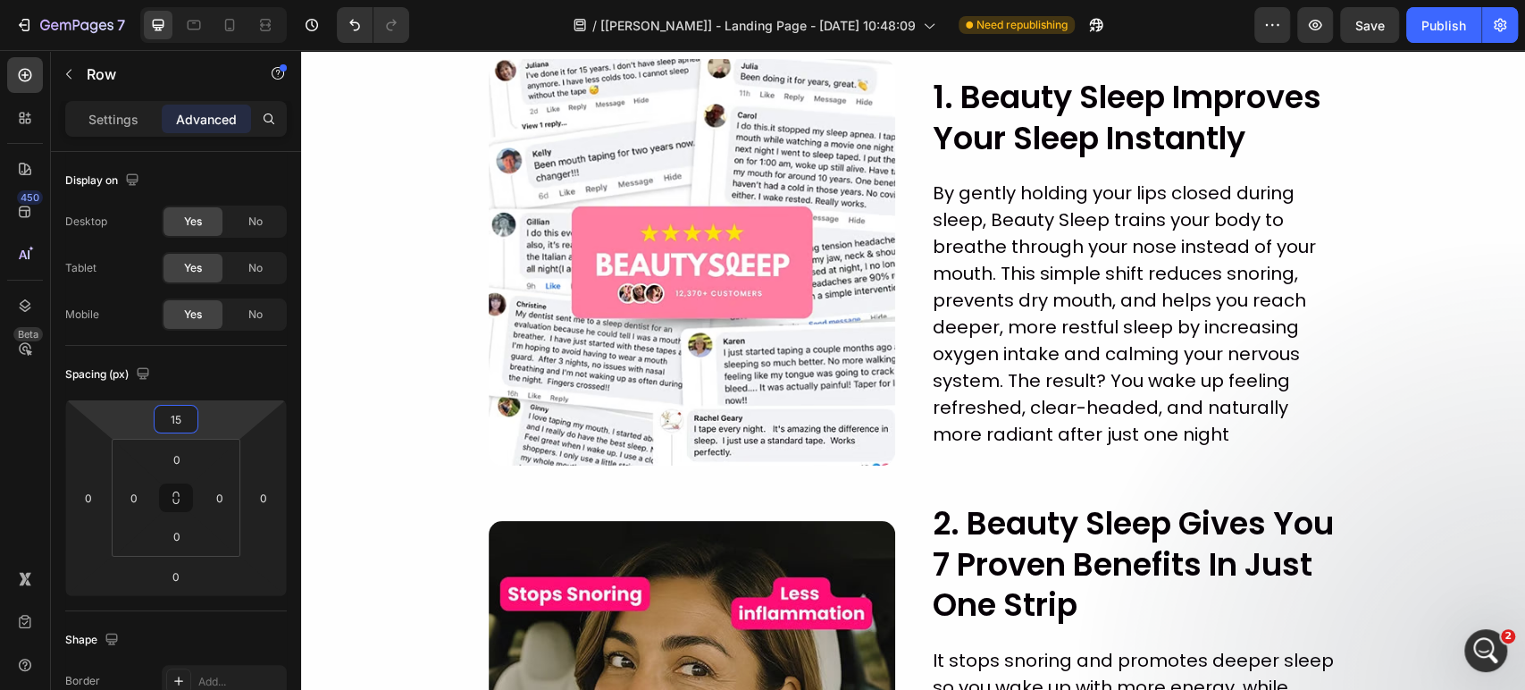
scroll to position [186, 0]
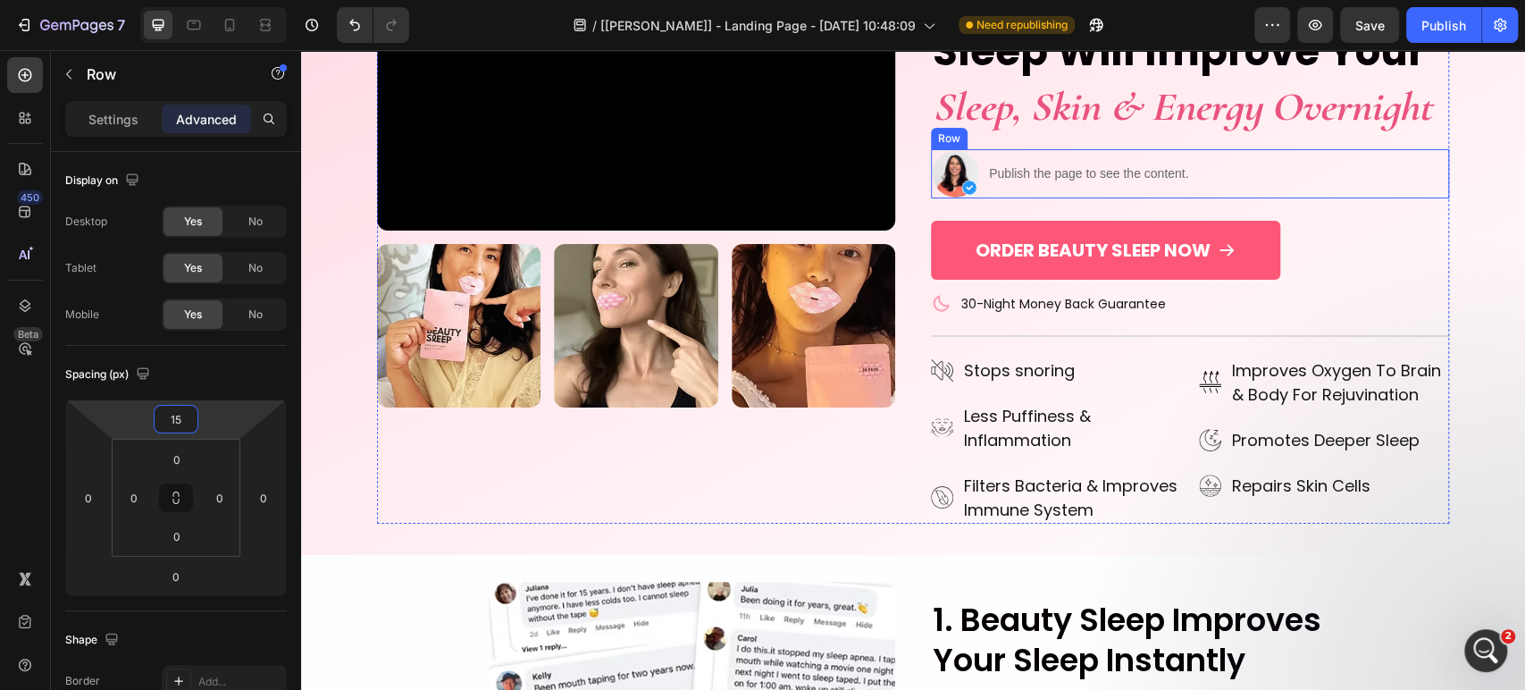
click at [979, 188] on div "Image Publish the page to see the content. Custom Code Row" at bounding box center [1190, 173] width 518 height 49
drag, startPoint x: 1011, startPoint y: 128, endPoint x: 1002, endPoint y: 140, distance: 14.9
click at [1015, 128] on icon at bounding box center [1020, 132] width 10 height 13
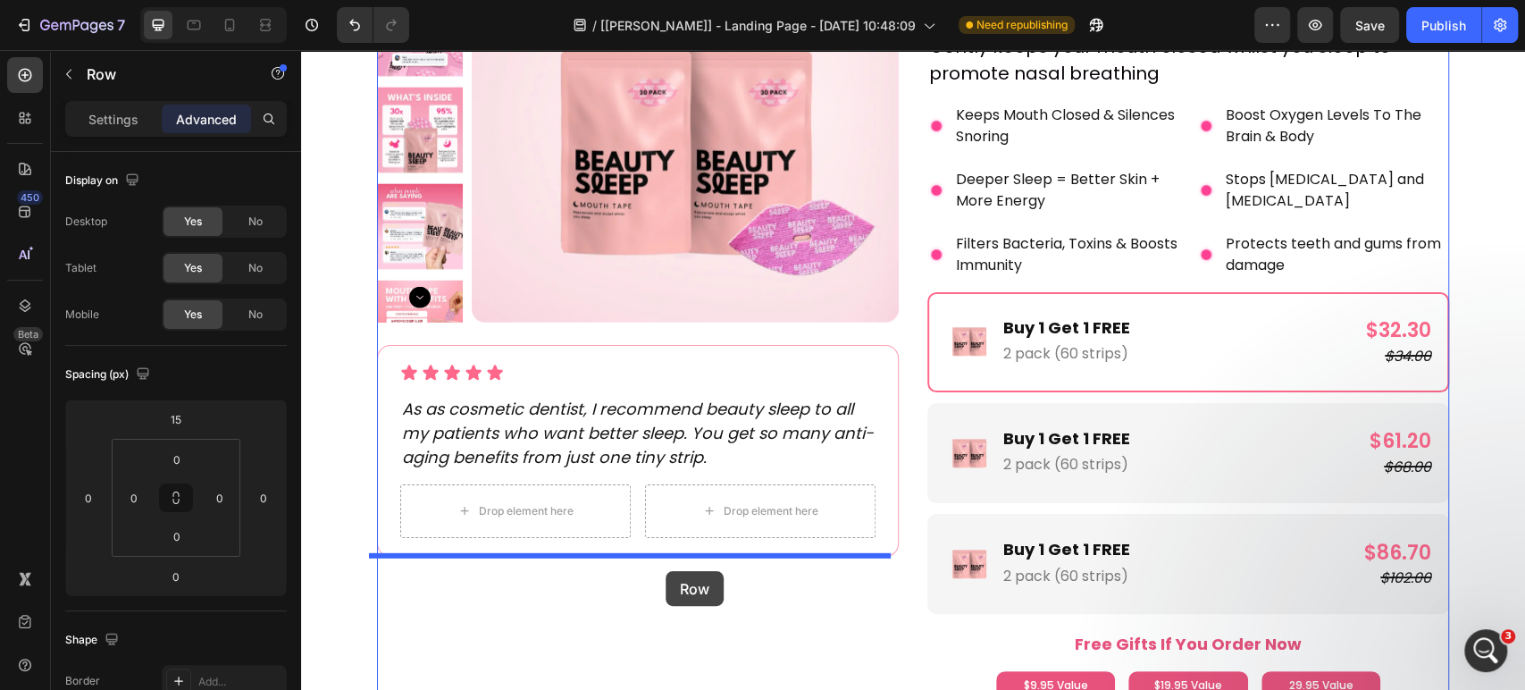
scroll to position [3284, 0]
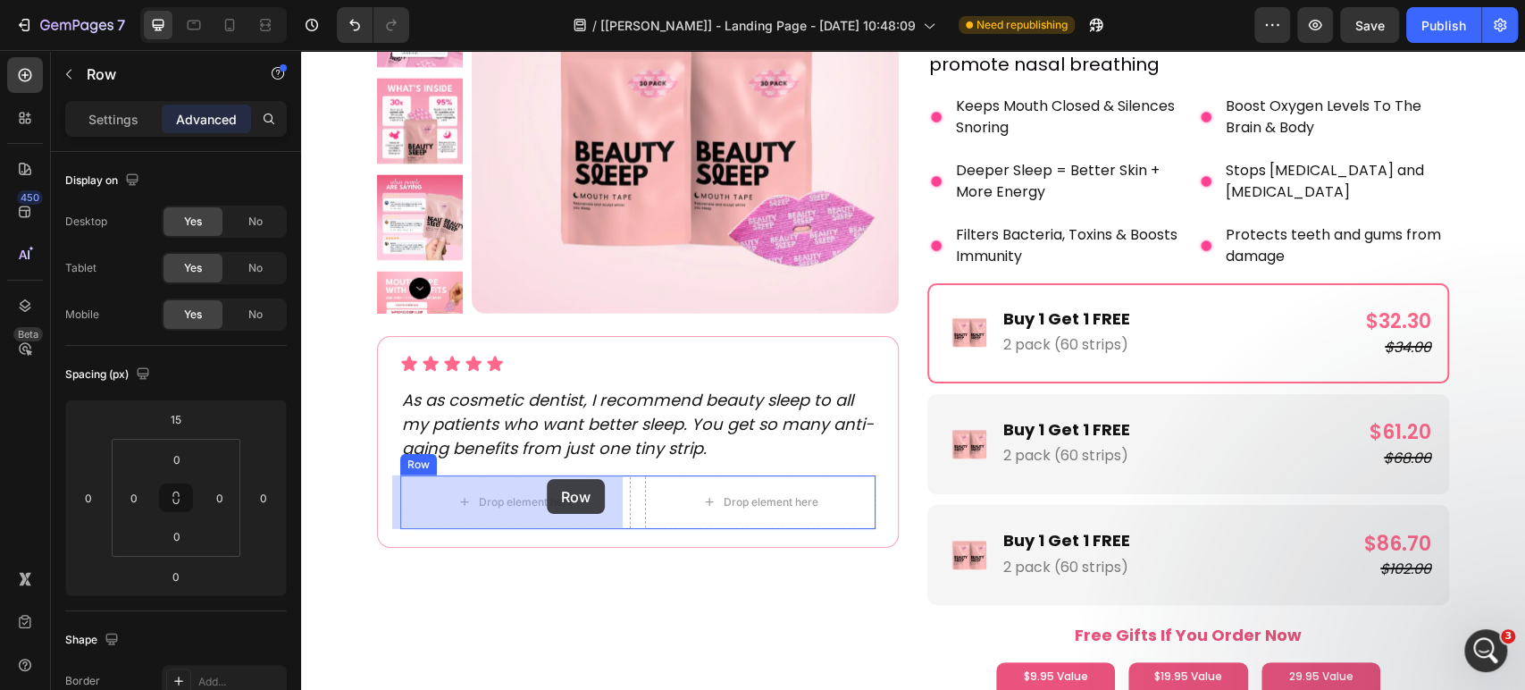
drag, startPoint x: 952, startPoint y: 195, endPoint x: 547, endPoint y: 479, distance: 494.5
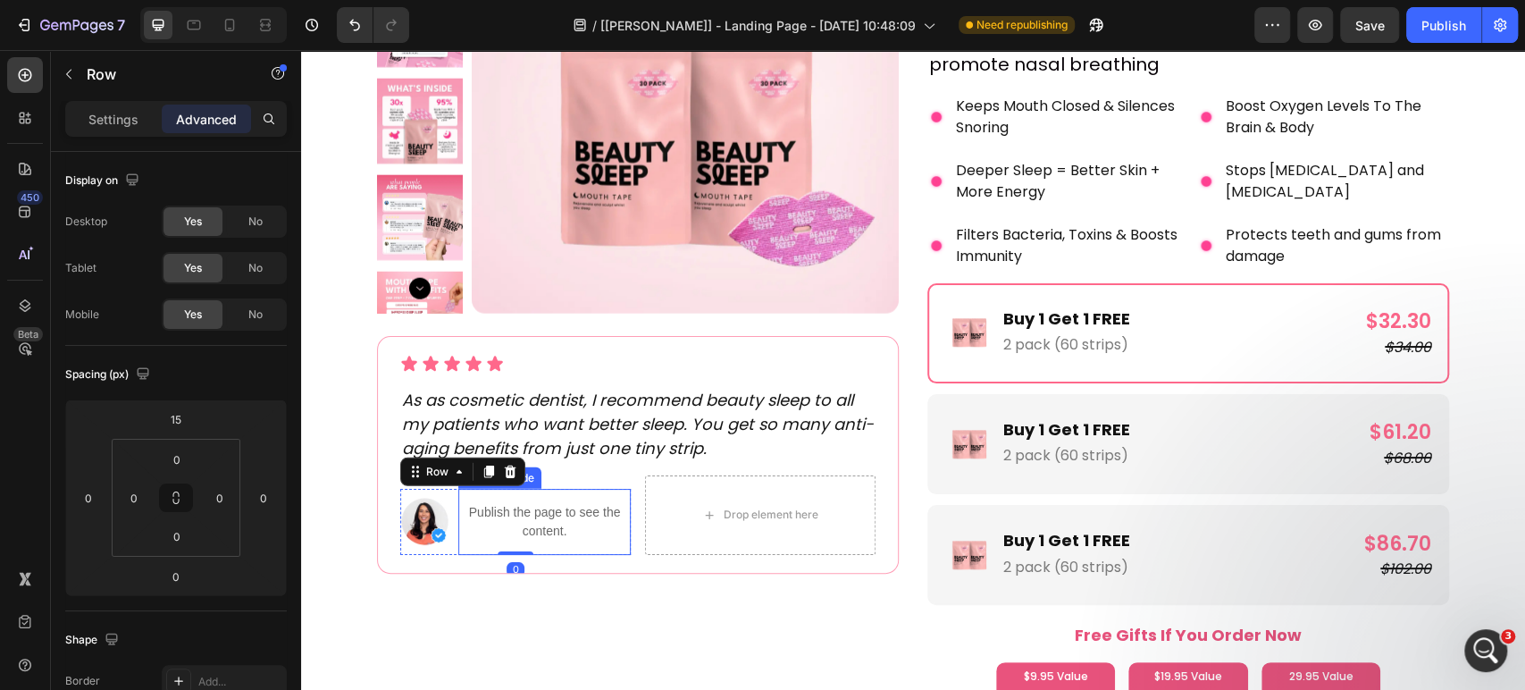
click at [504, 515] on p "Publish the page to see the content." at bounding box center [544, 522] width 172 height 38
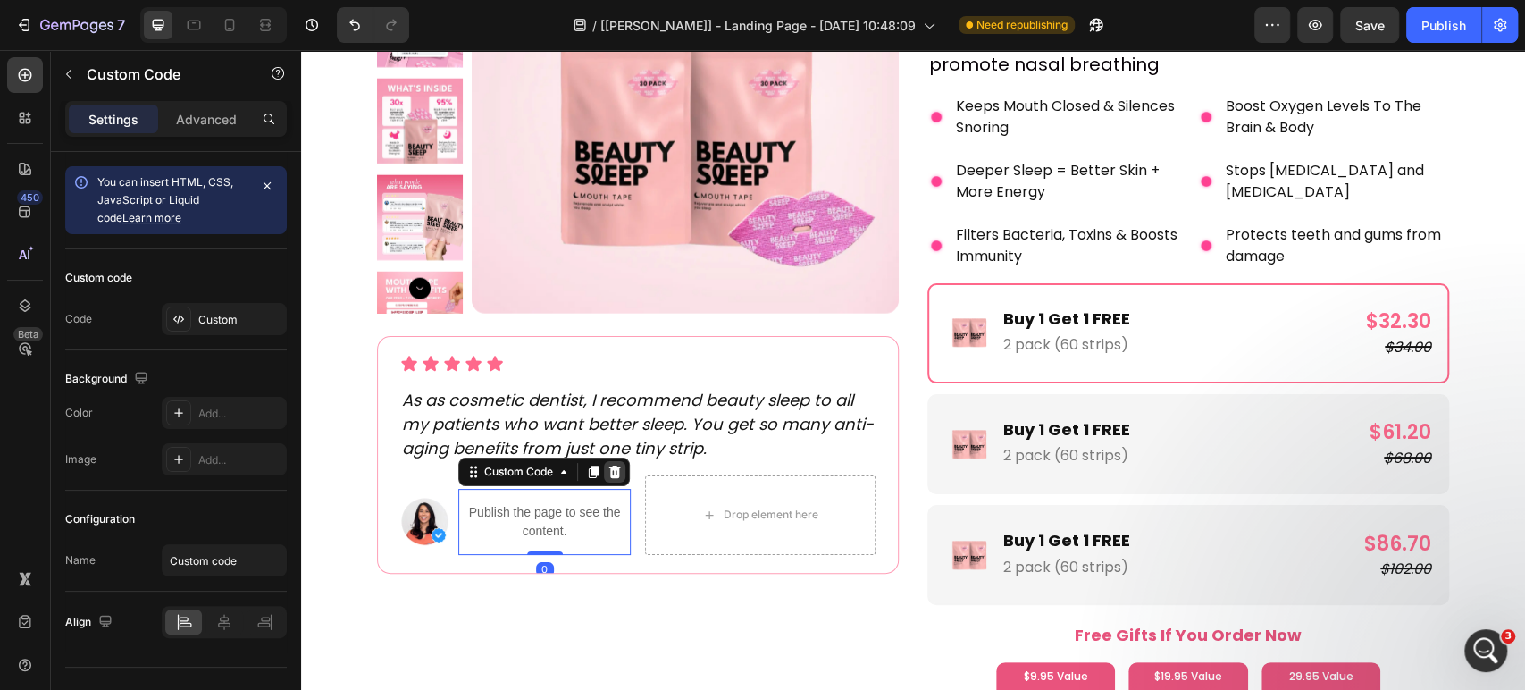
click at [610, 469] on icon at bounding box center [615, 471] width 12 height 13
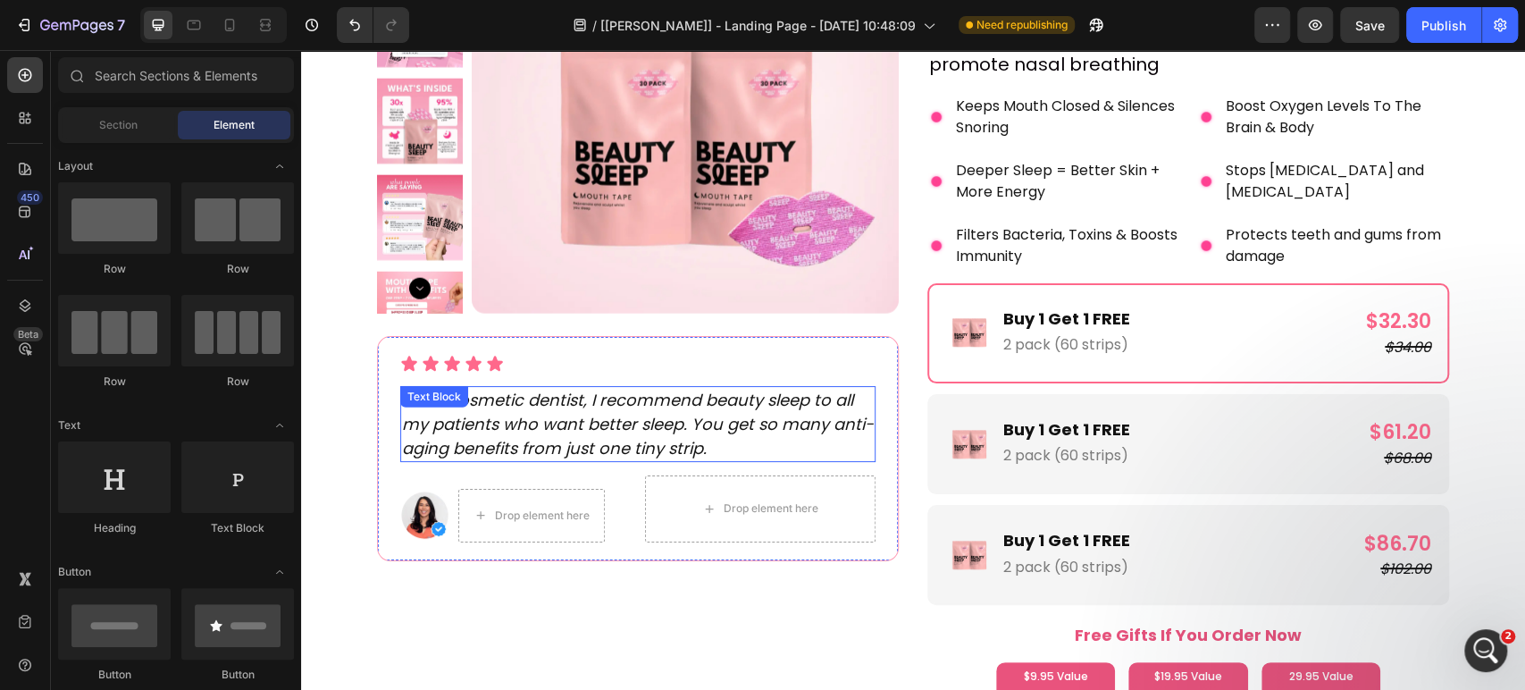
click at [551, 425] on p "As as cosmetic dentist, I recommend beauty sleep to all my patients who want be…" at bounding box center [638, 424] width 472 height 72
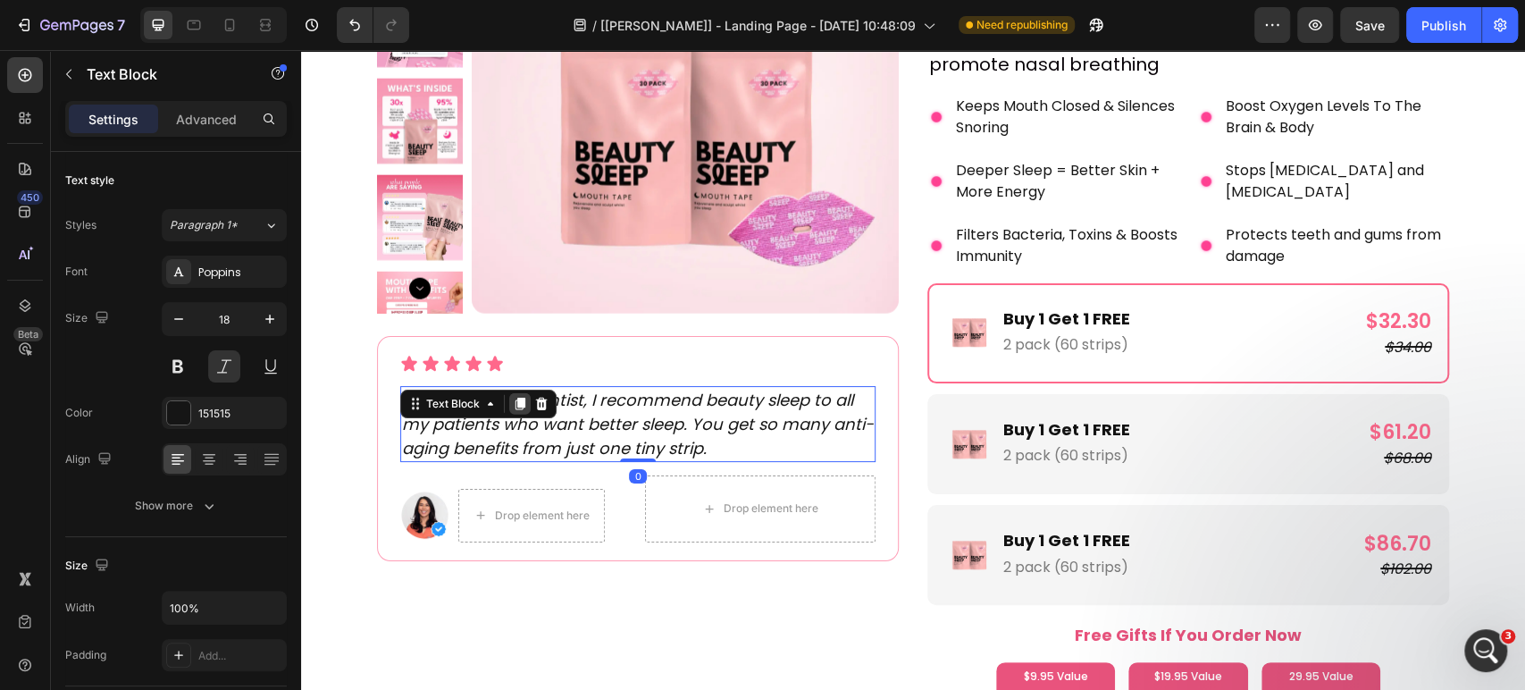
click at [513, 406] on icon at bounding box center [520, 404] width 14 height 14
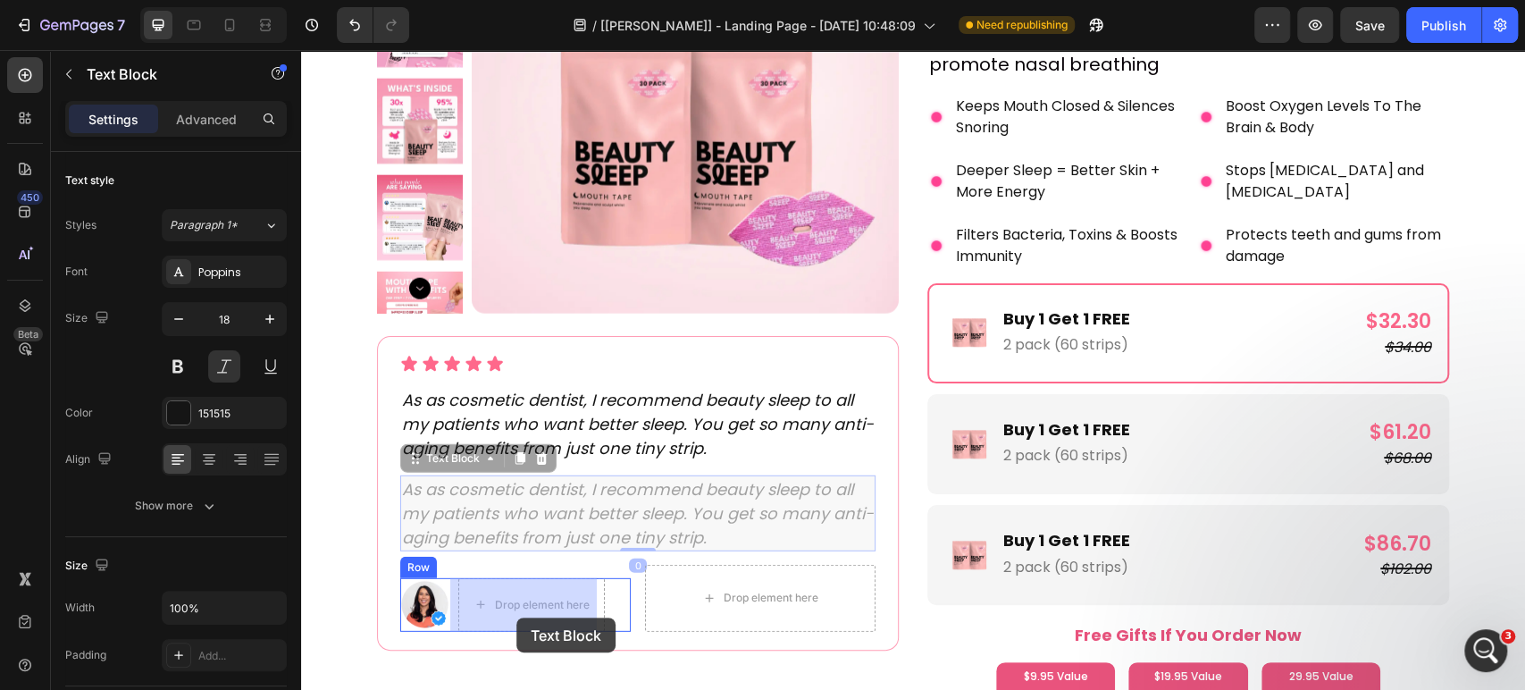
drag, startPoint x: 432, startPoint y: 456, endPoint x: 516, endPoint y: 615, distance: 179.9
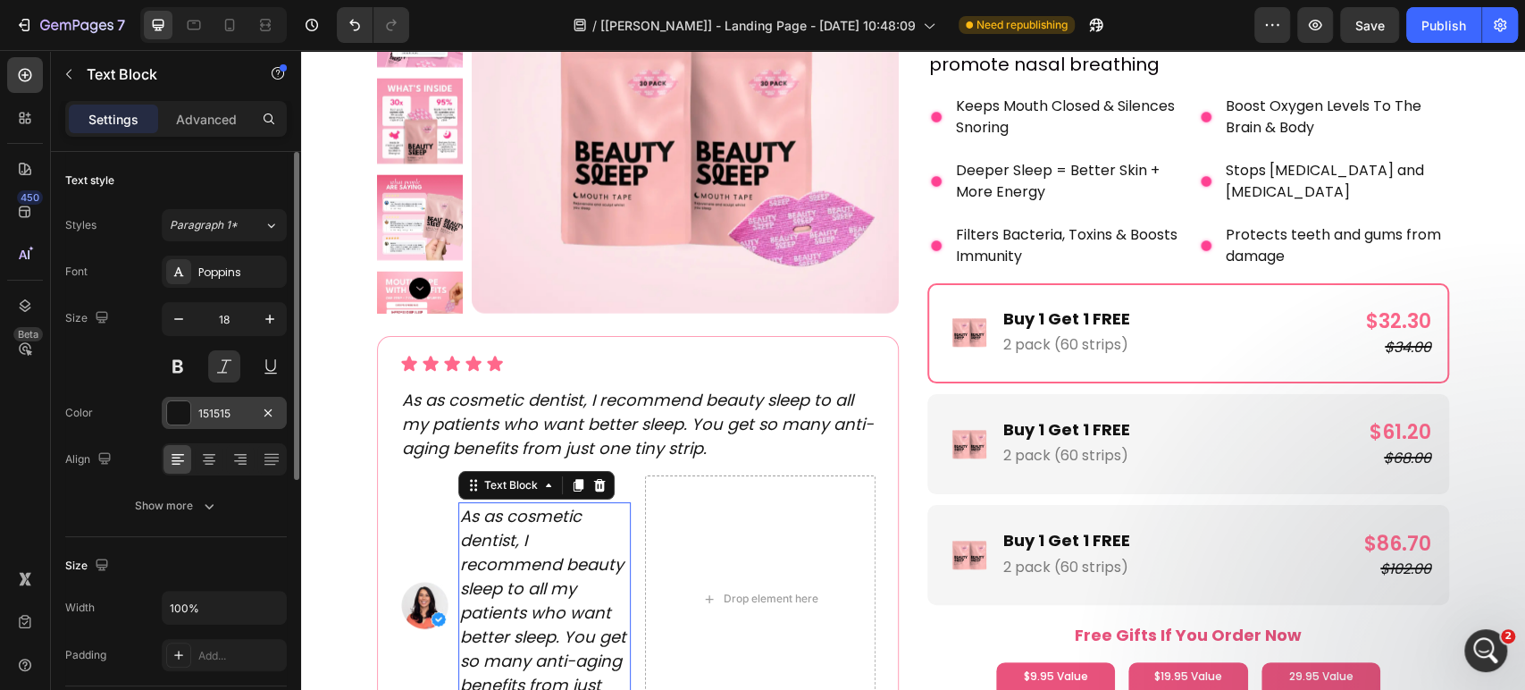
click at [241, 415] on div "151515" at bounding box center [224, 414] width 52 height 16
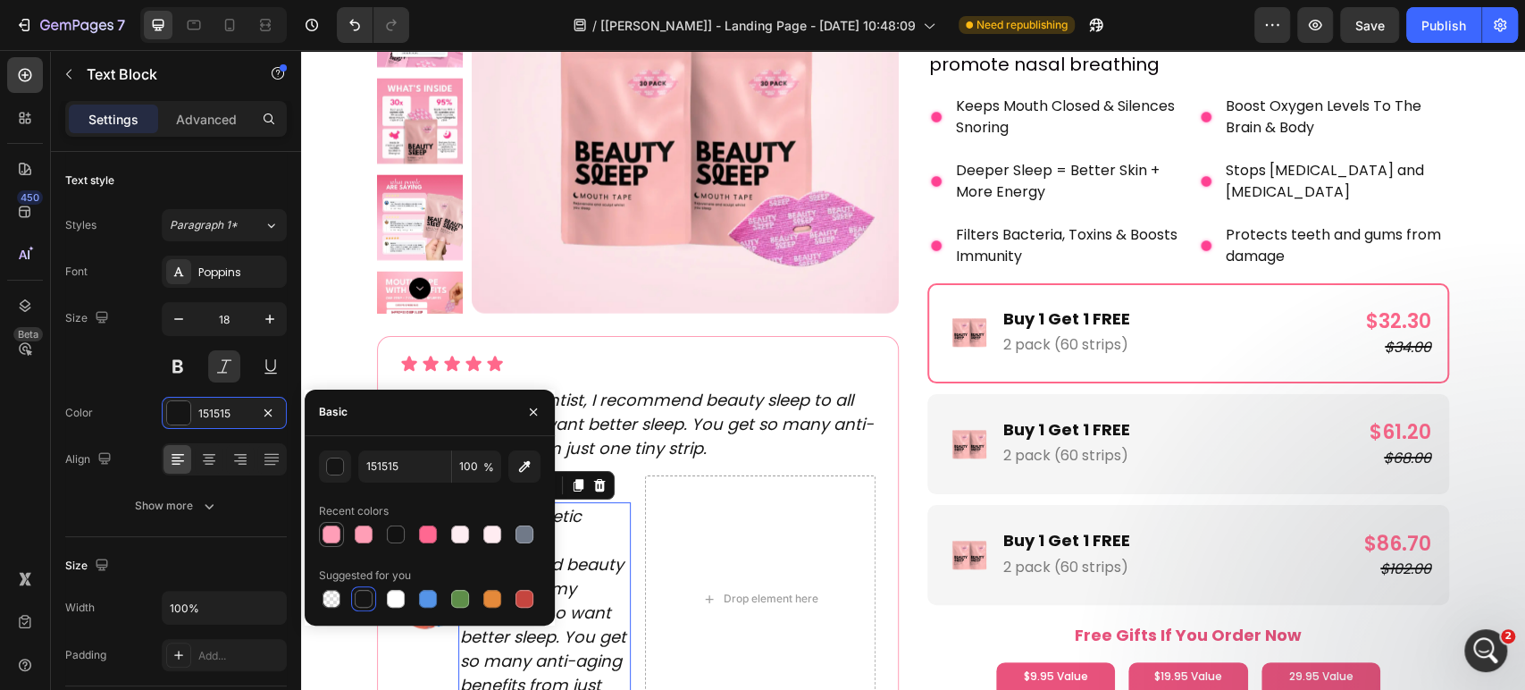
click at [330, 541] on div at bounding box center [332, 534] width 18 height 18
type input "FF9EB7"
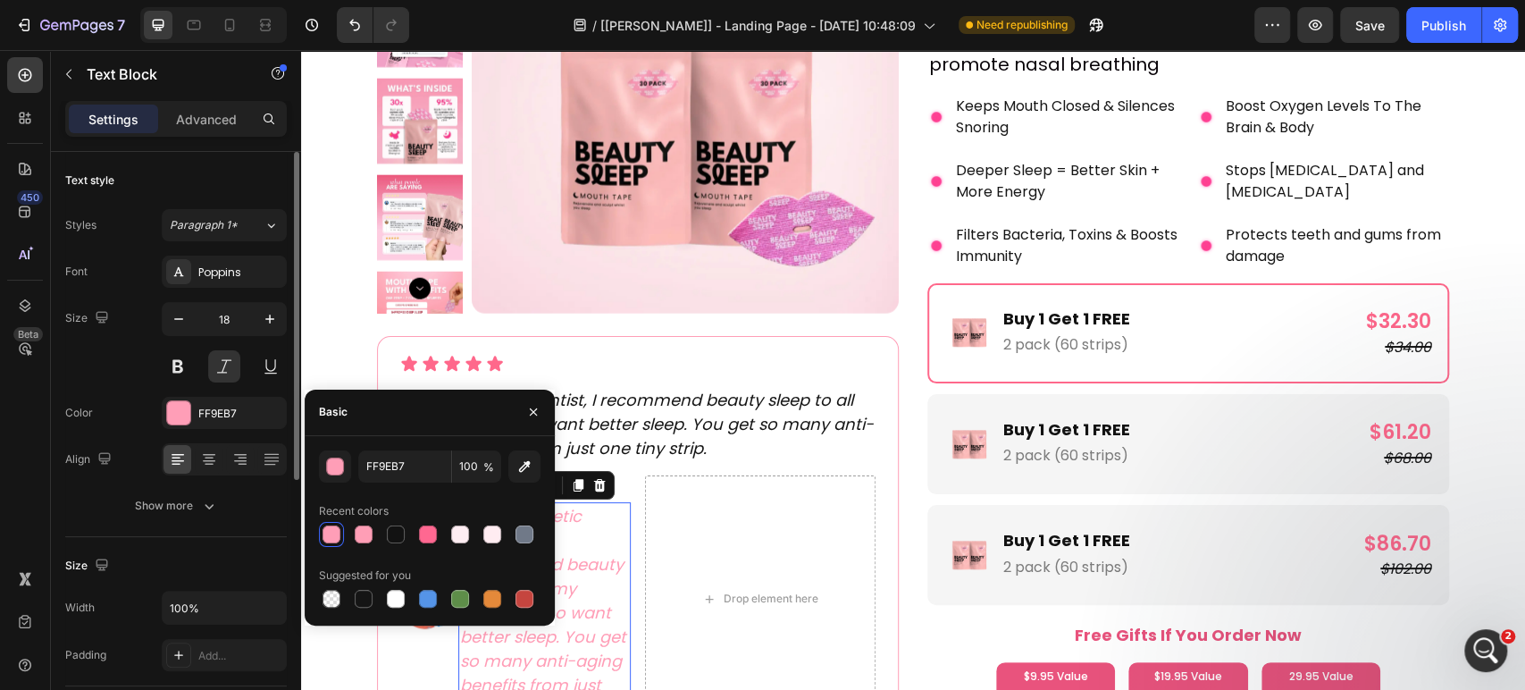
click at [264, 336] on div "18" at bounding box center [224, 342] width 125 height 80
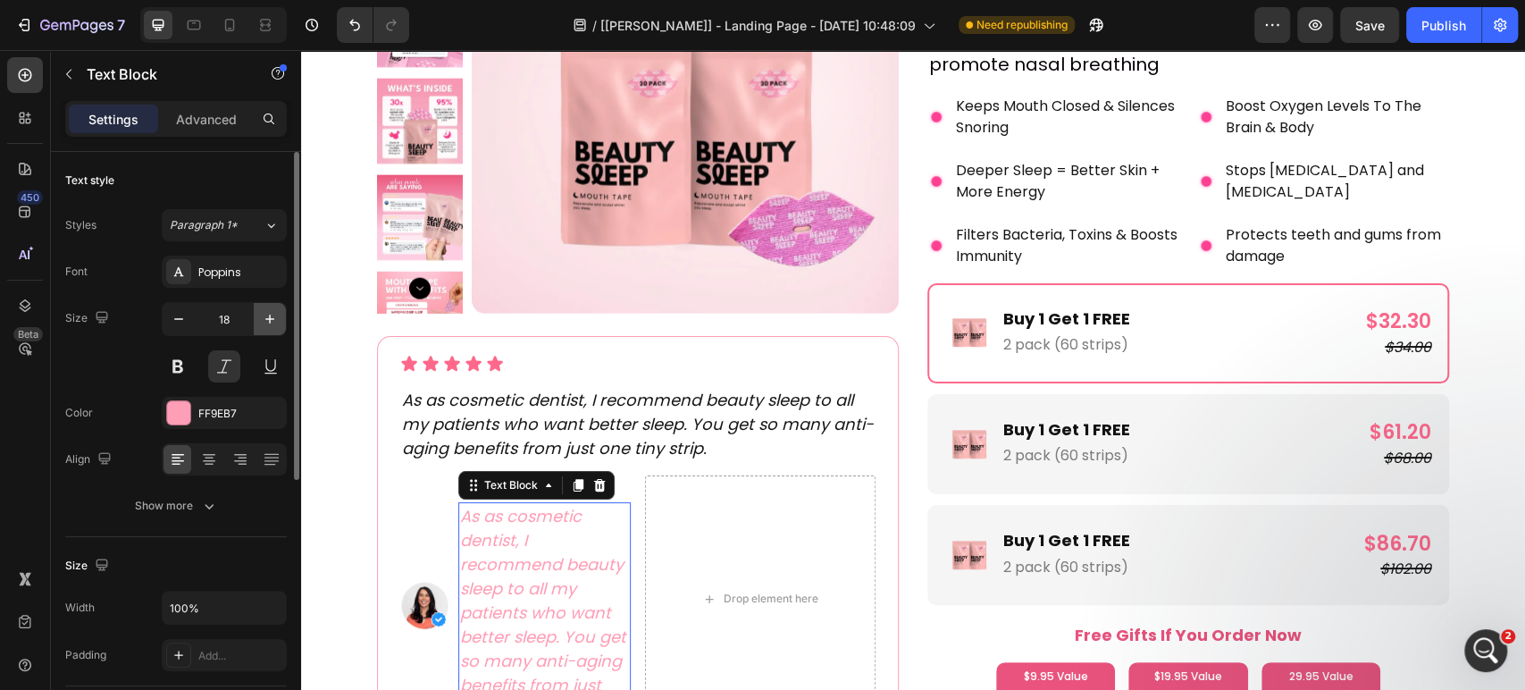
click at [263, 325] on icon "button" at bounding box center [270, 319] width 18 height 18
type input "19"
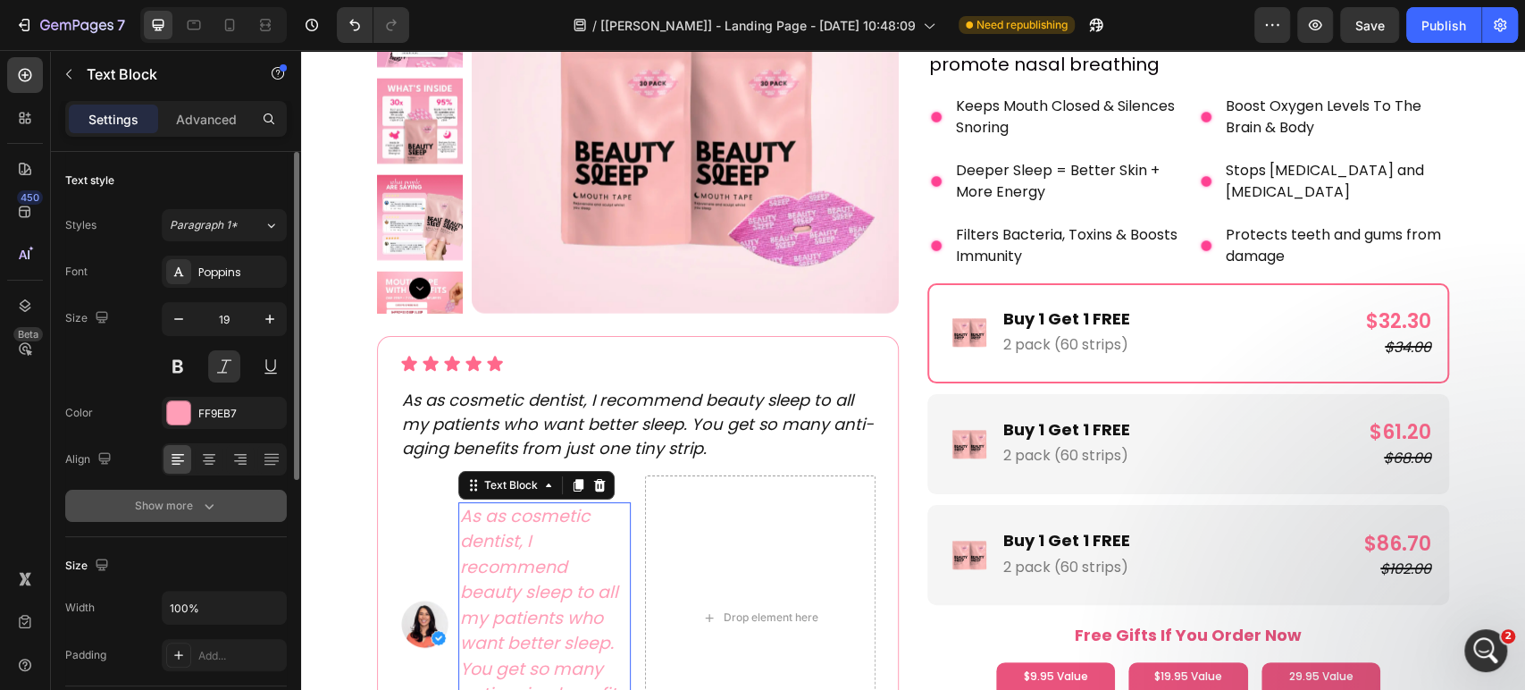
click at [218, 518] on button "Show more" at bounding box center [176, 506] width 222 height 32
click at [275, 508] on icon at bounding box center [270, 506] width 18 height 18
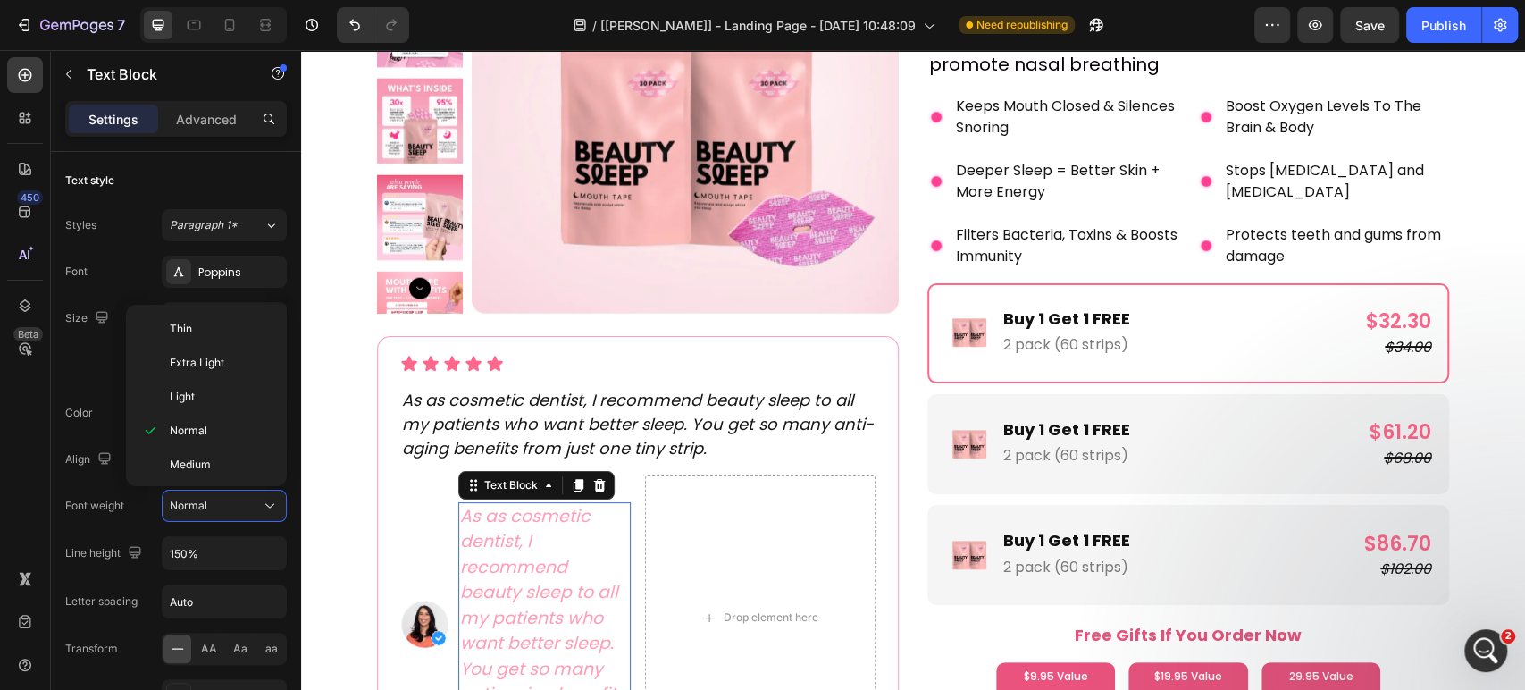
scroll to position [137, 0]
click at [210, 379] on div "Semi Bold" at bounding box center [202, 396] width 139 height 34
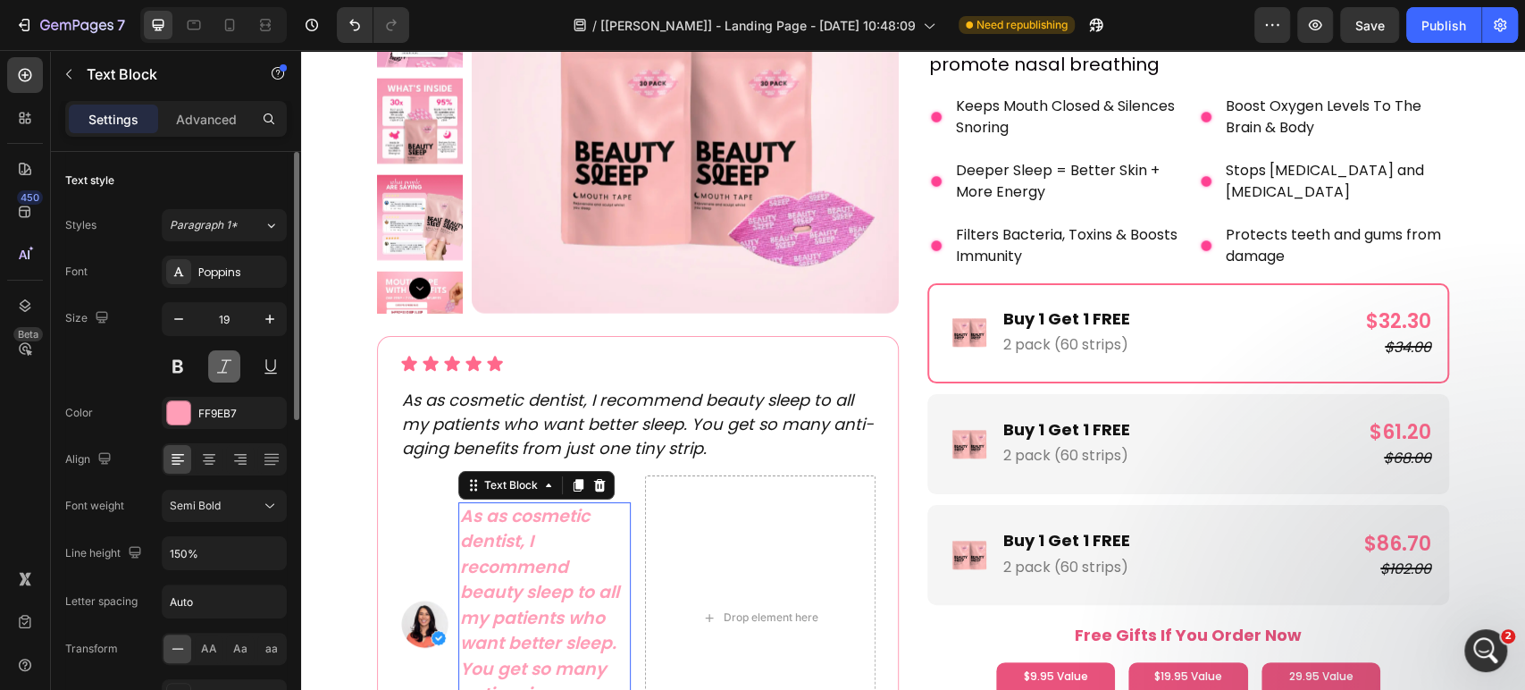
click at [225, 367] on button at bounding box center [224, 366] width 32 height 32
click at [465, 533] on p "As as cosmetic dentist, I recommend beauty sleep to all my patients who want be…" at bounding box center [544, 631] width 169 height 255
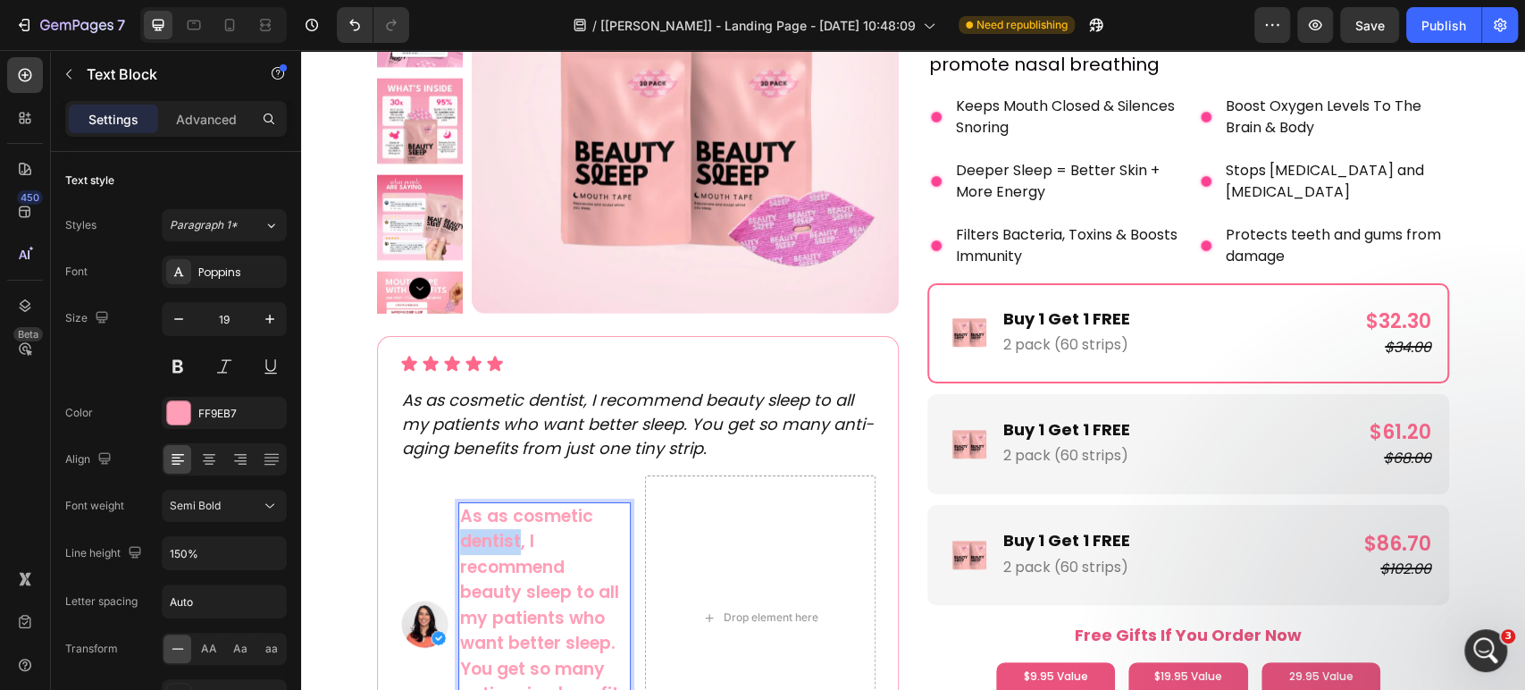
click at [465, 533] on p "As as cosmetic dentist, I recommend beauty sleep to all my patients who want be…" at bounding box center [544, 631] width 169 height 255
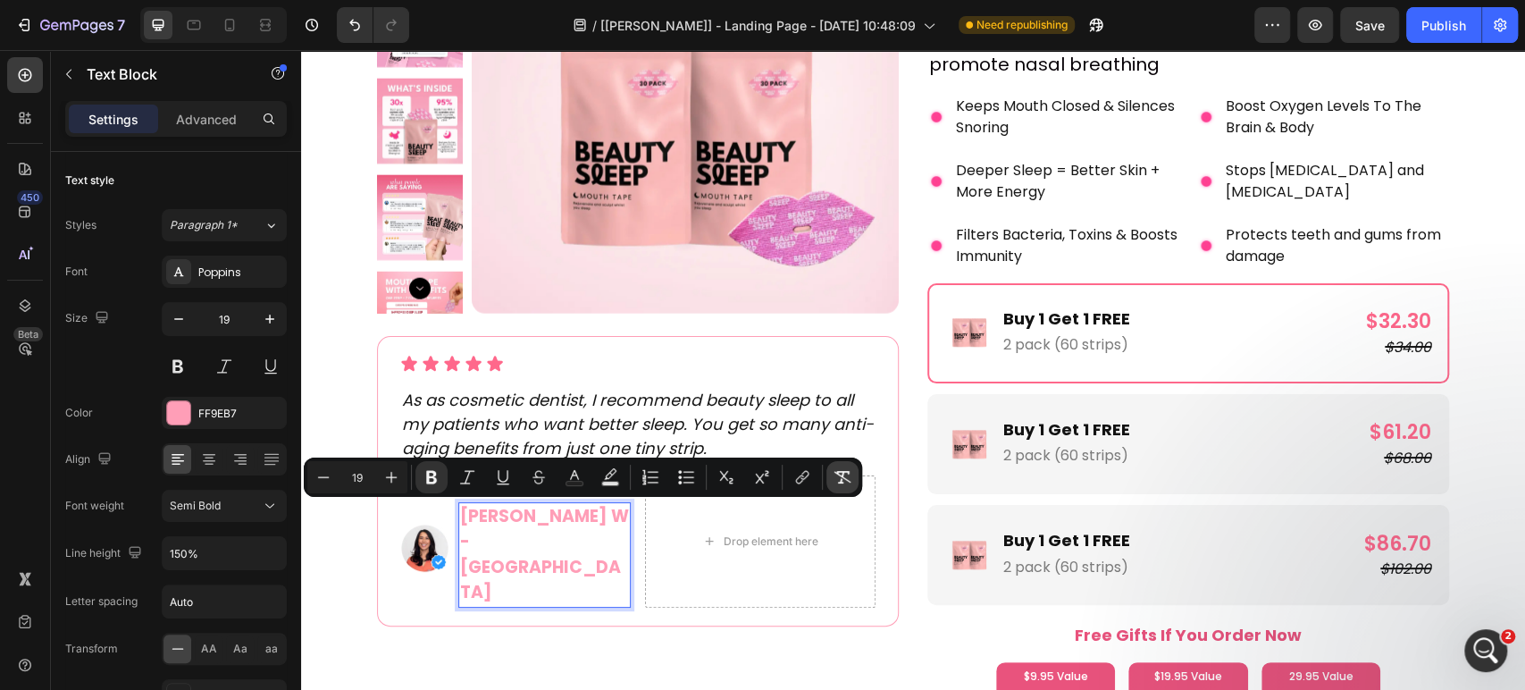
click at [845, 477] on icon "Editor contextual toolbar" at bounding box center [843, 477] width 18 height 18
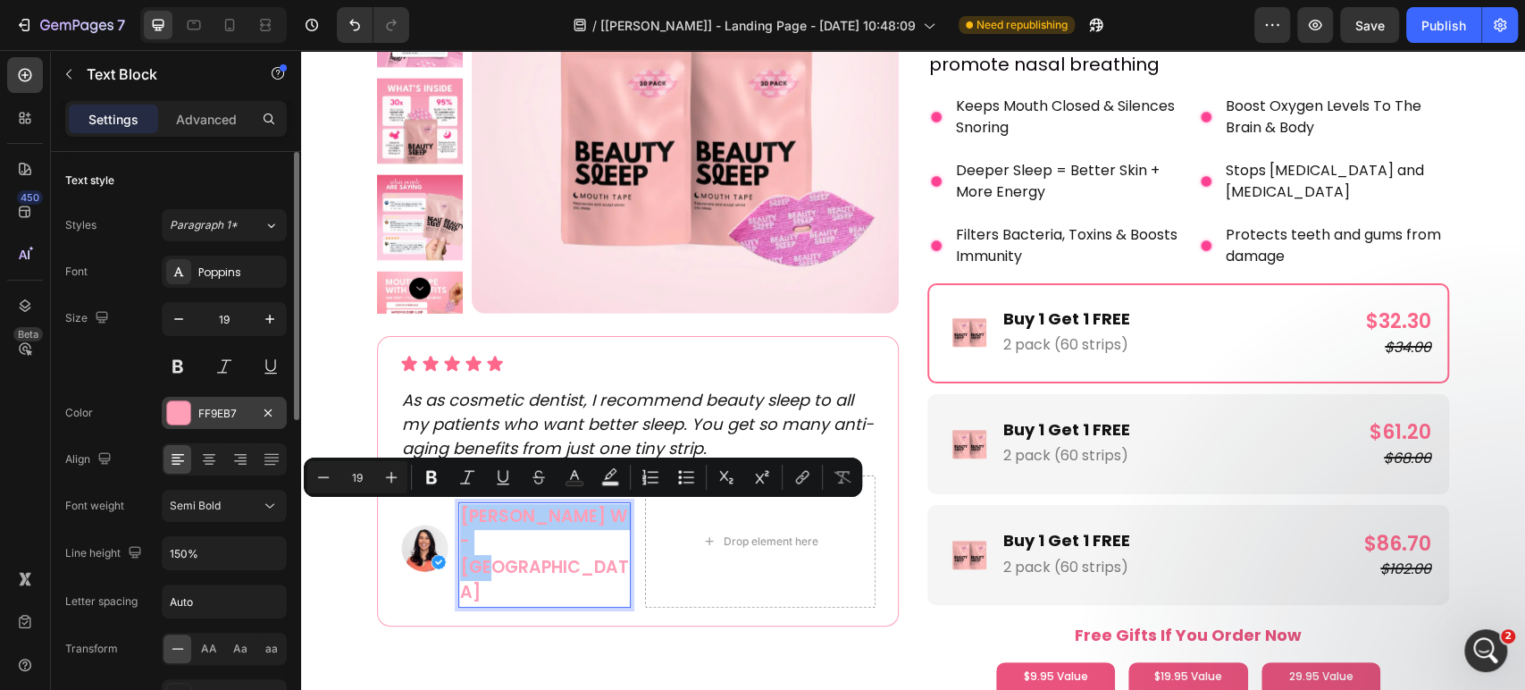
click at [209, 424] on div "FF9EB7" at bounding box center [224, 413] width 125 height 32
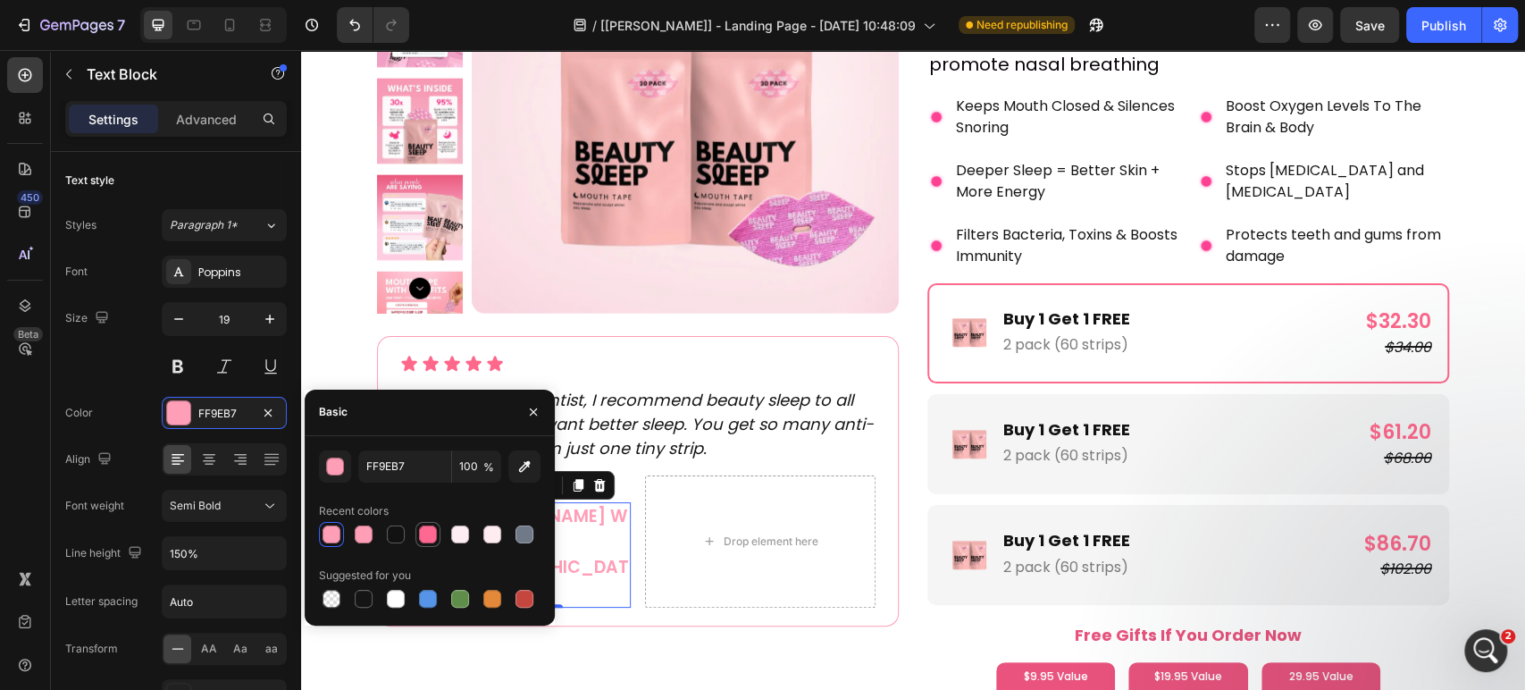
click at [424, 539] on div at bounding box center [428, 534] width 18 height 18
type input "FF6891"
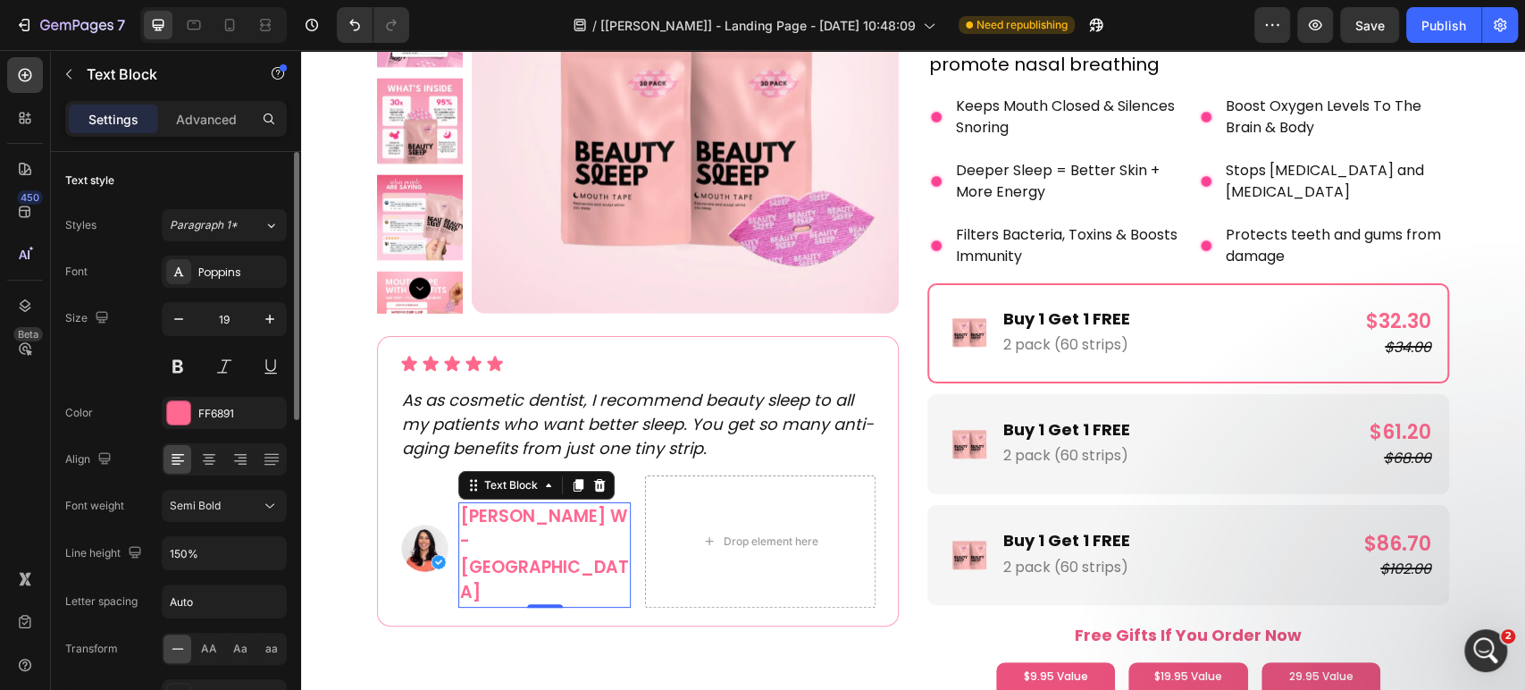
click at [108, 373] on div "Size 19" at bounding box center [176, 342] width 222 height 80
click at [627, 528] on div "Image [PERSON_NAME] W - Australia Text Block 0 Row Drop element here Row" at bounding box center [637, 541] width 475 height 132
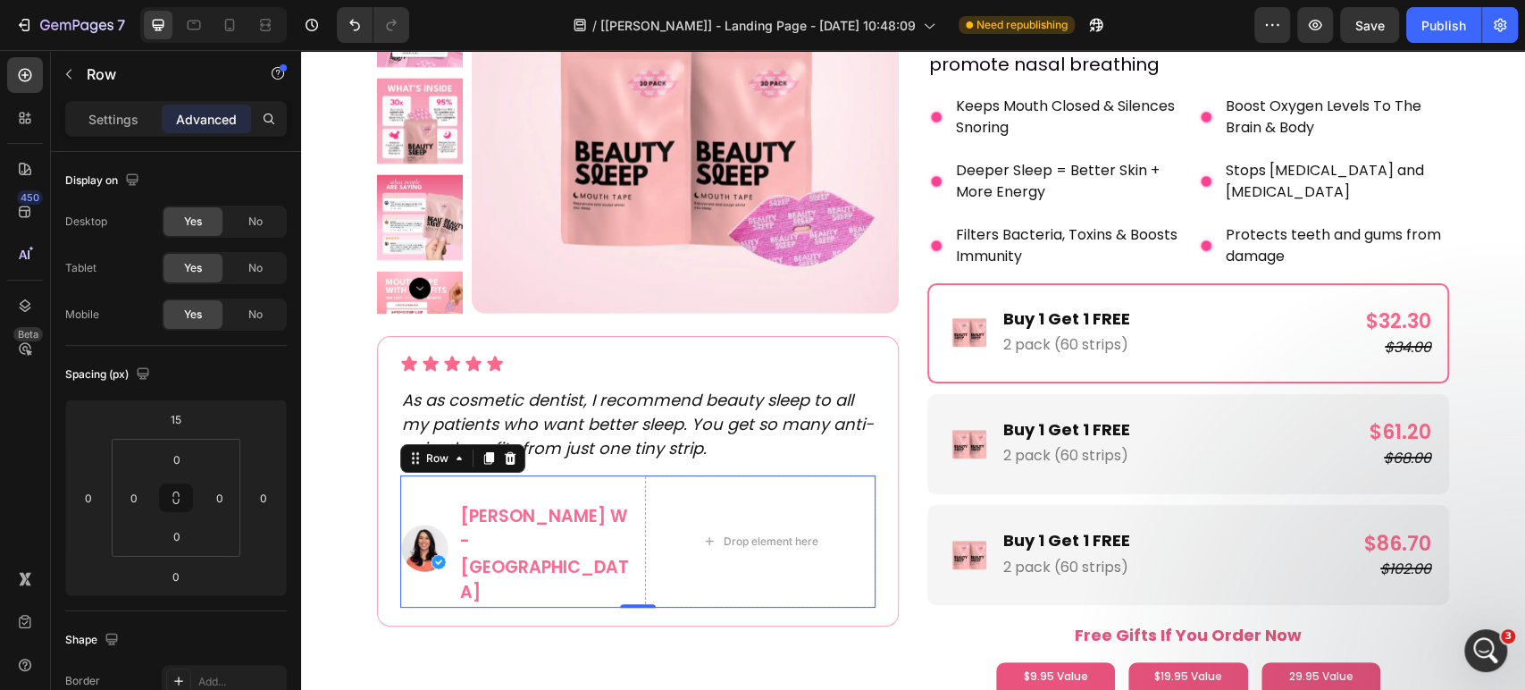
click at [551, 528] on p "[PERSON_NAME] W - [GEOGRAPHIC_DATA]" at bounding box center [544, 555] width 169 height 102
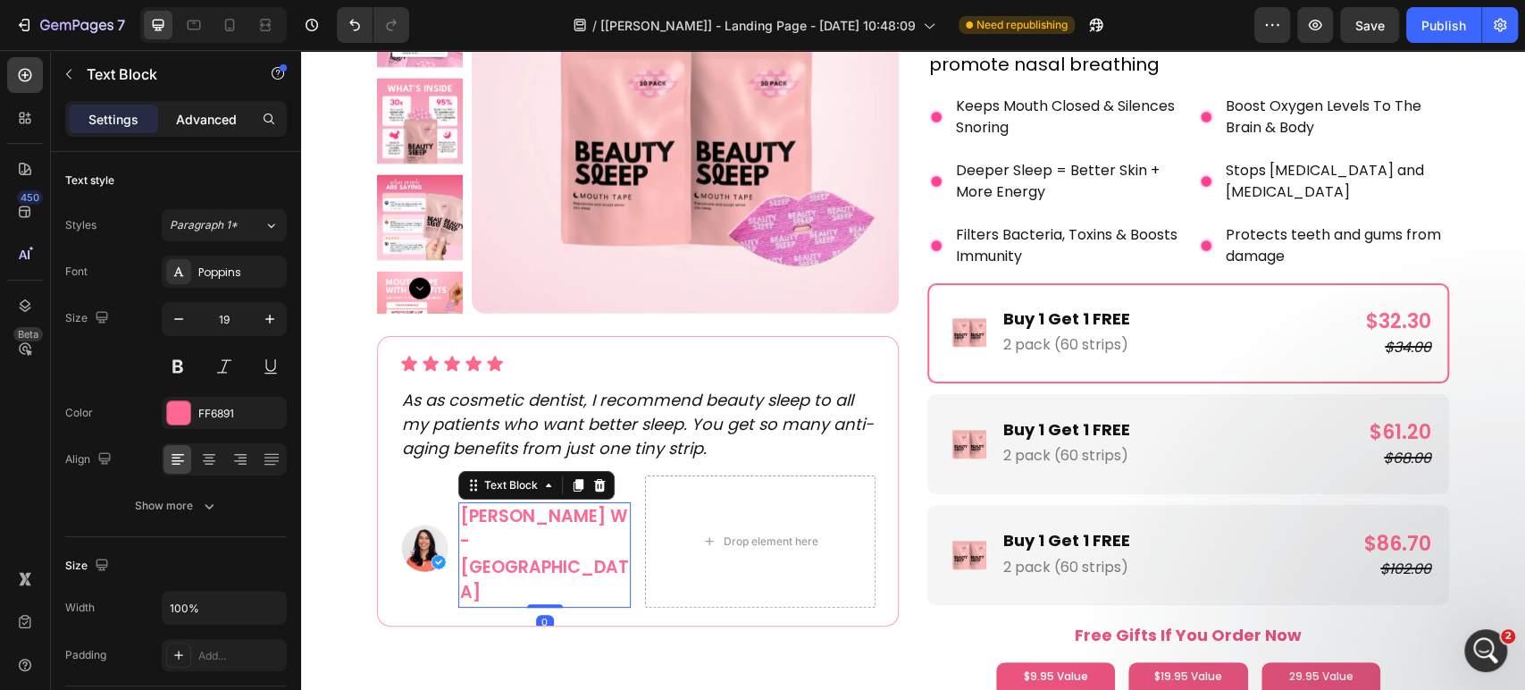
click at [212, 124] on p "Advanced" at bounding box center [206, 119] width 61 height 19
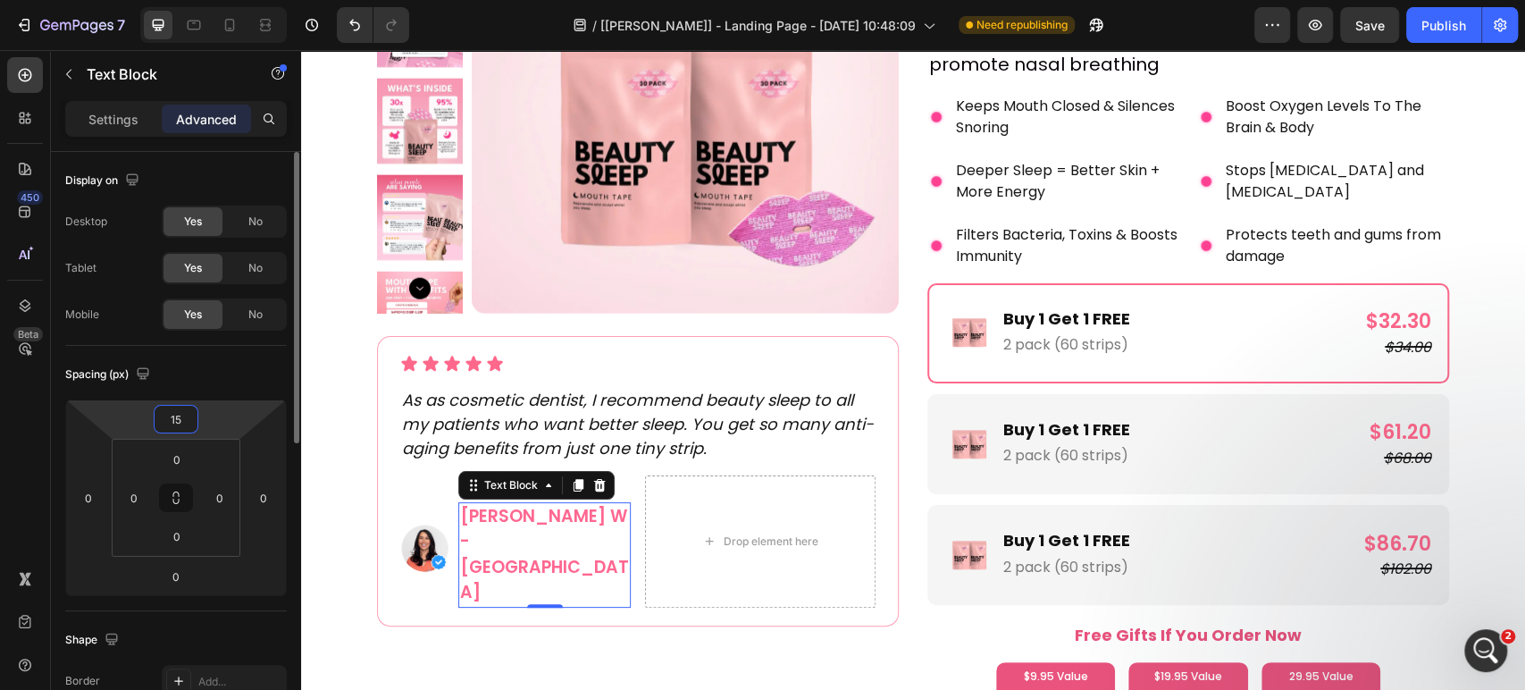
click at [182, 415] on input "15" at bounding box center [176, 419] width 36 height 27
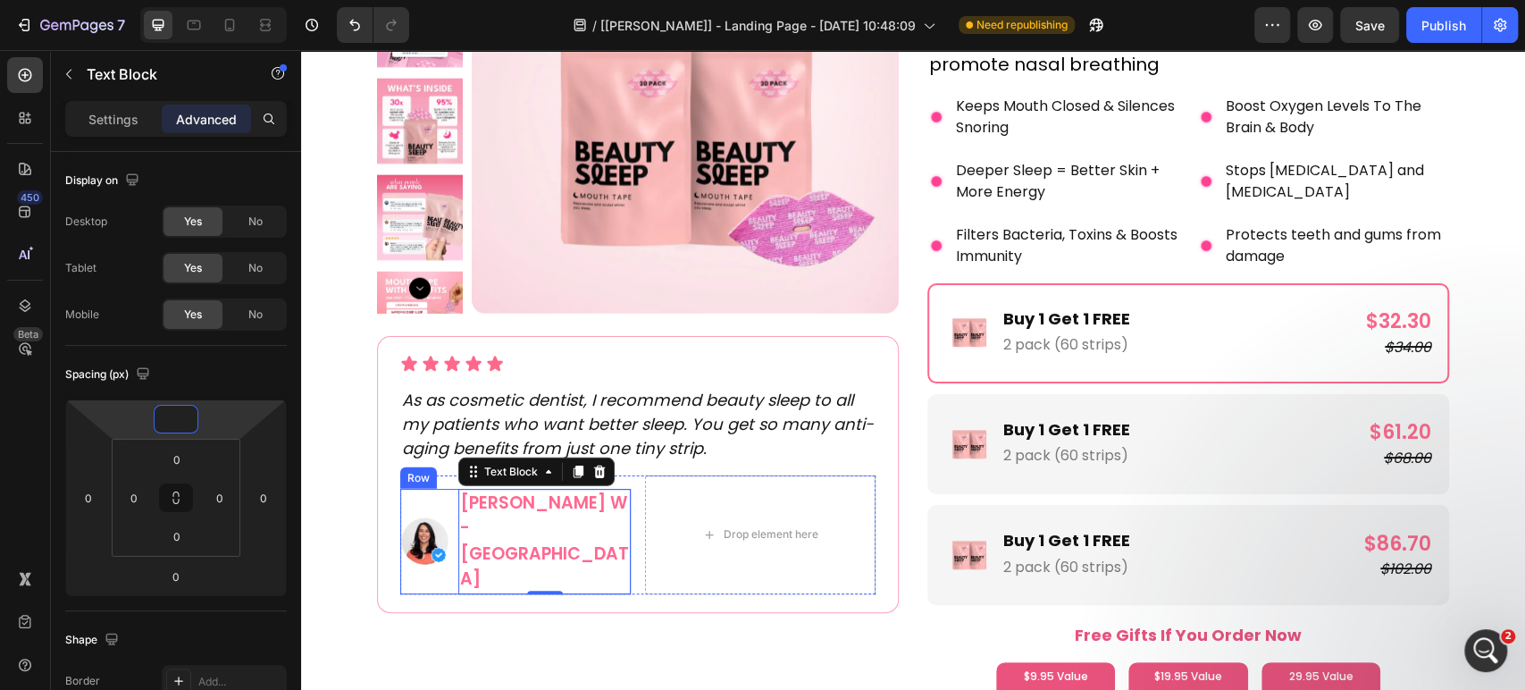
click at [438, 489] on div "Image" at bounding box center [424, 541] width 49 height 105
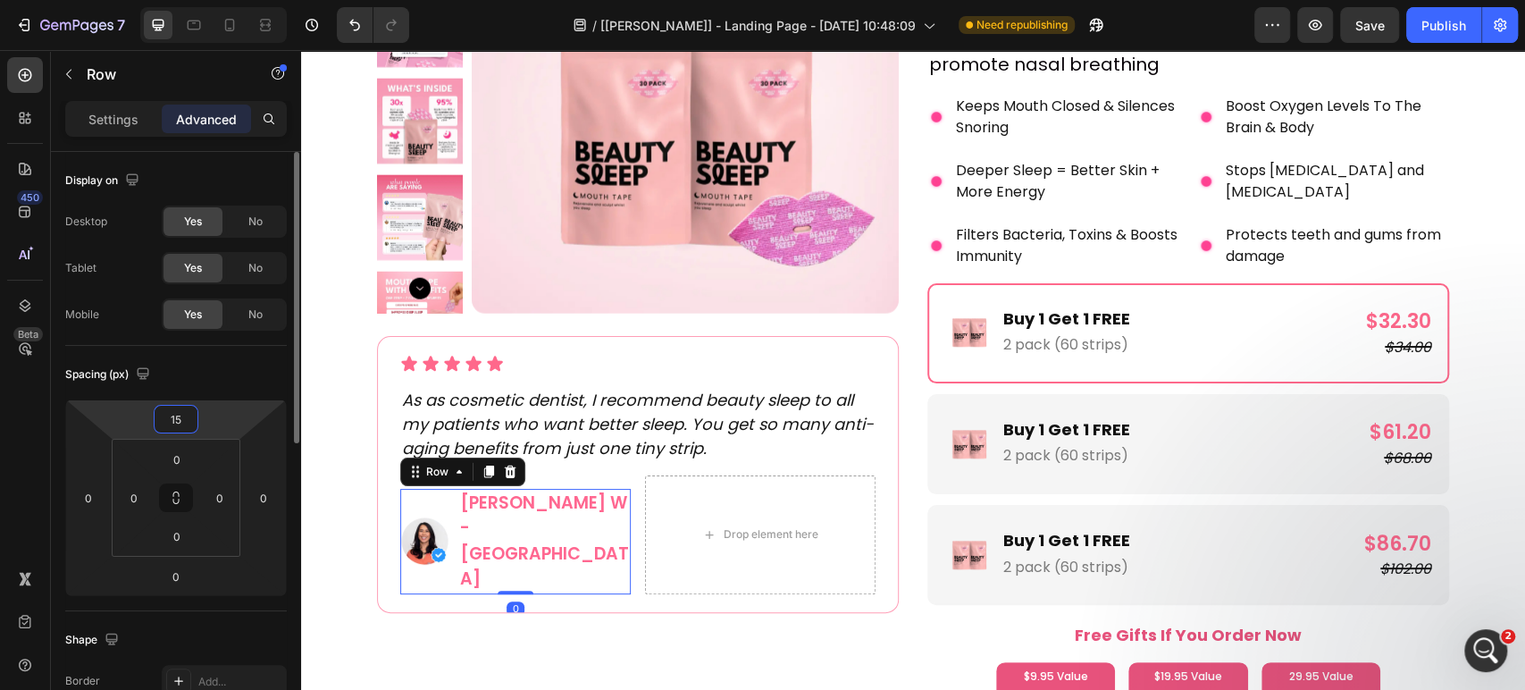
click at [183, 422] on input "15" at bounding box center [176, 419] width 36 height 27
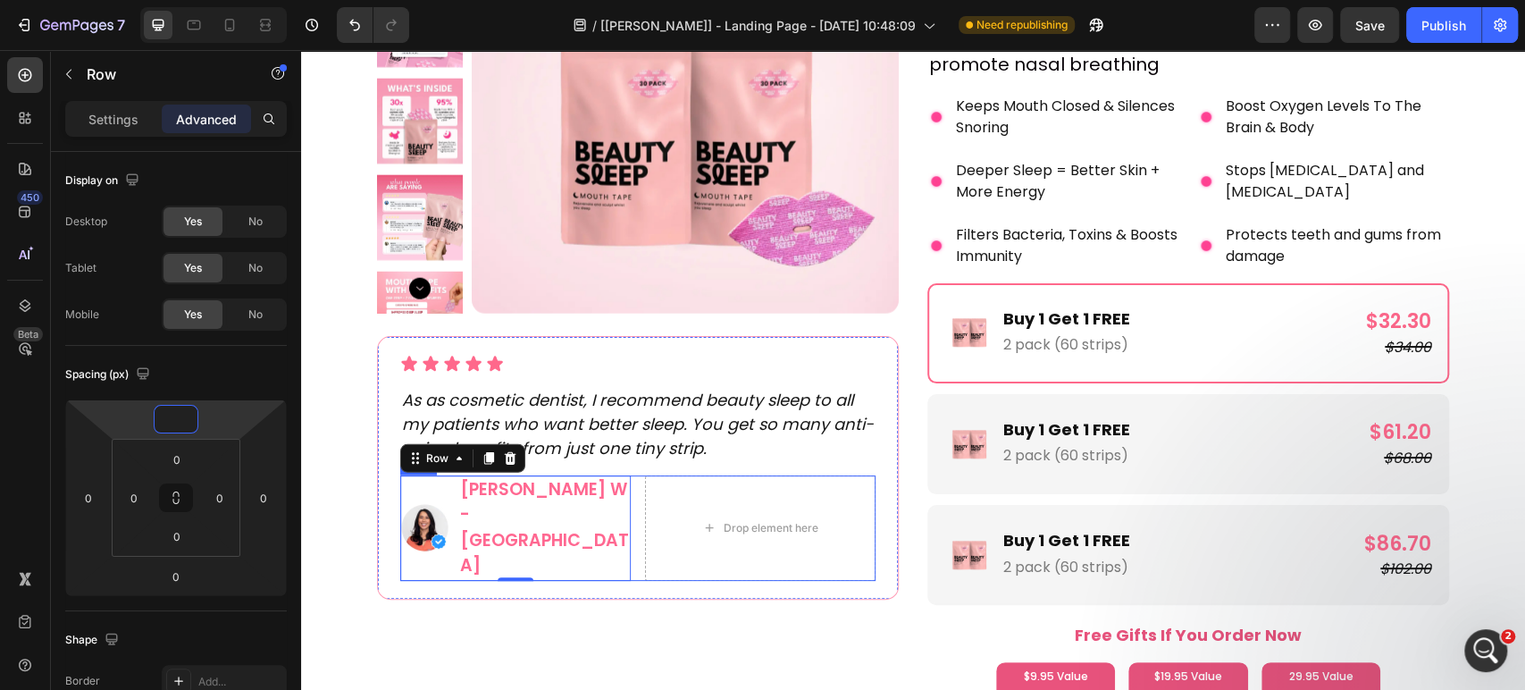
click at [635, 487] on div "Image [PERSON_NAME] W - Australia Text Block Row 0 Drop element here Row" at bounding box center [637, 527] width 475 height 105
click at [157, 119] on div "Settings" at bounding box center [113, 119] width 89 height 29
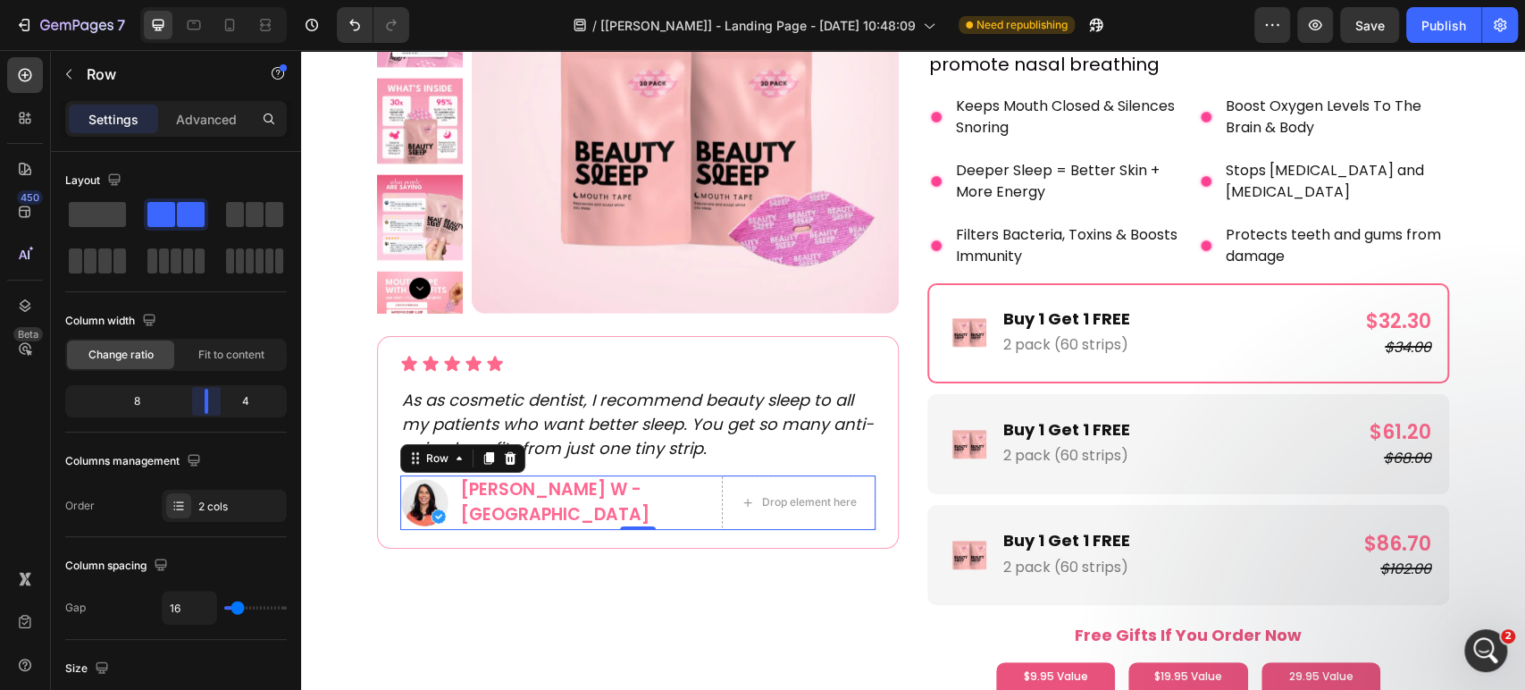
drag, startPoint x: 188, startPoint y: 405, endPoint x: 222, endPoint y: 407, distance: 34.0
click at [222, 0] on body "7 Version history / [[PERSON_NAME]] - Landing Page - [DATE] 10:48:09 Need repub…" at bounding box center [762, 0] width 1525 height 0
click at [531, 398] on p "As as cosmetic dentist, I recommend beauty sleep to all my patients who want be…" at bounding box center [638, 424] width 472 height 72
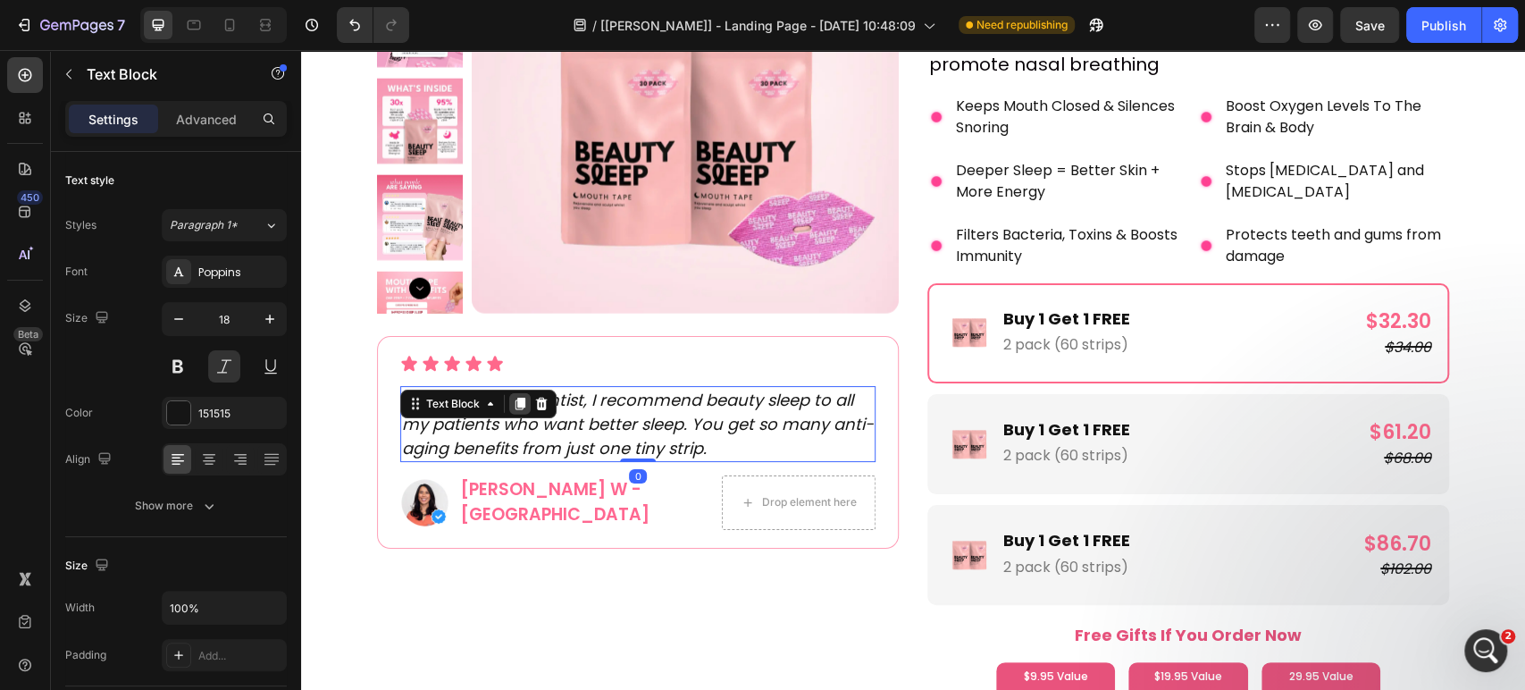
click at [516, 398] on icon at bounding box center [521, 404] width 10 height 13
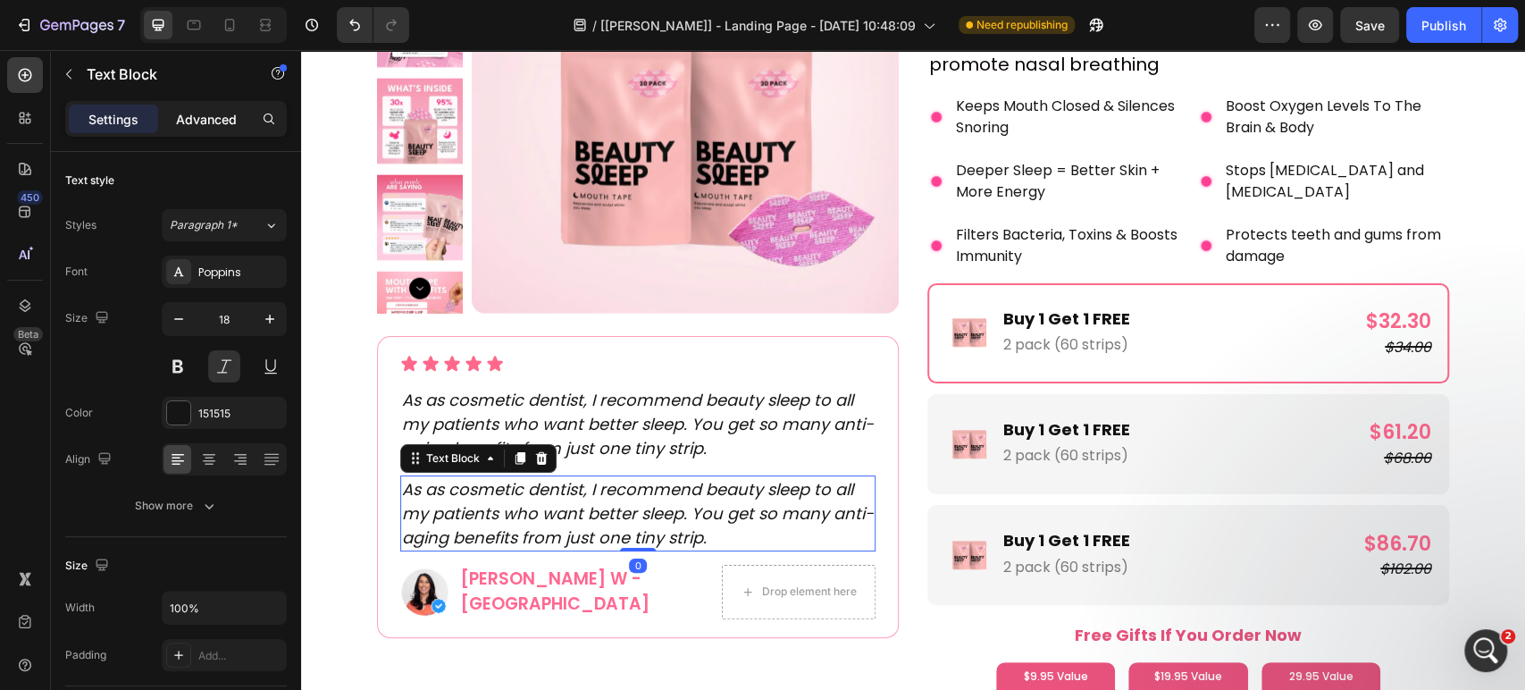
click at [197, 121] on p "Advanced" at bounding box center [206, 119] width 61 height 19
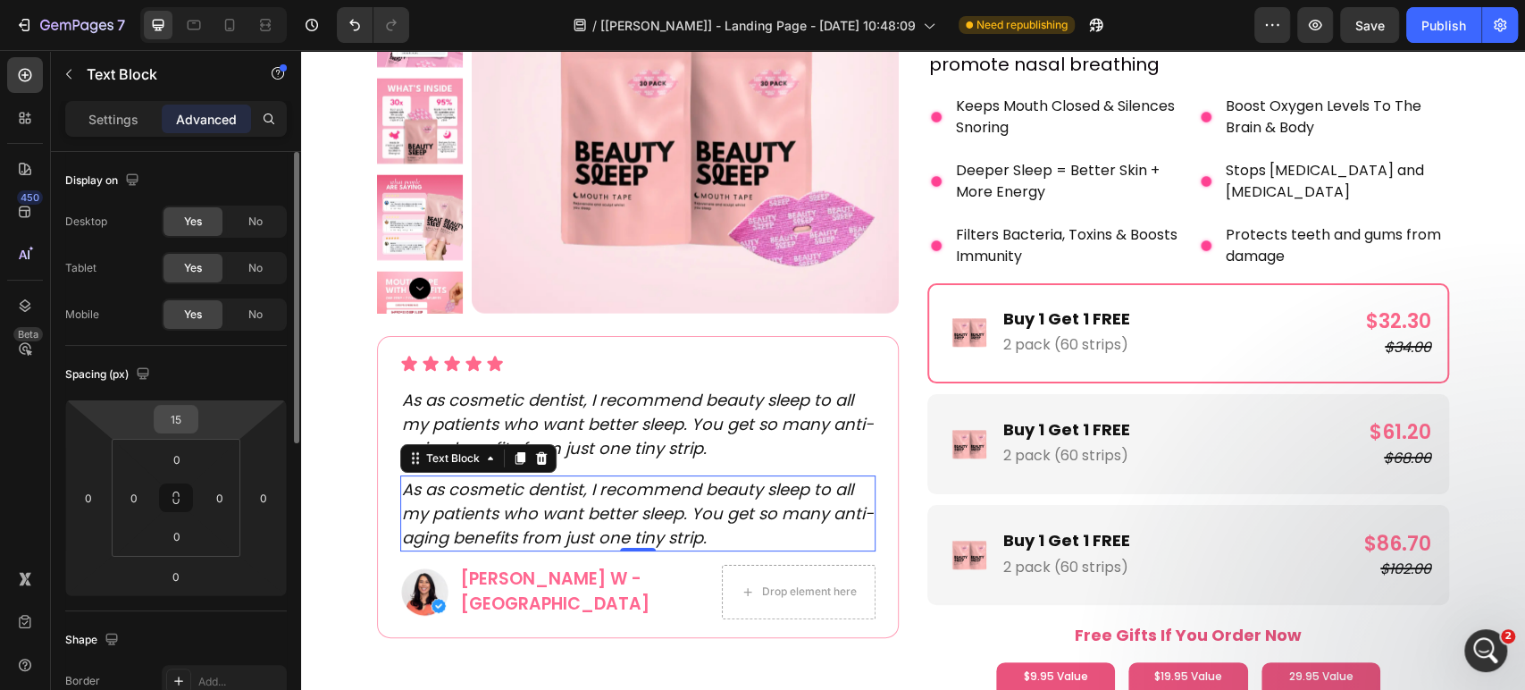
click at [178, 419] on input "15" at bounding box center [176, 419] width 36 height 27
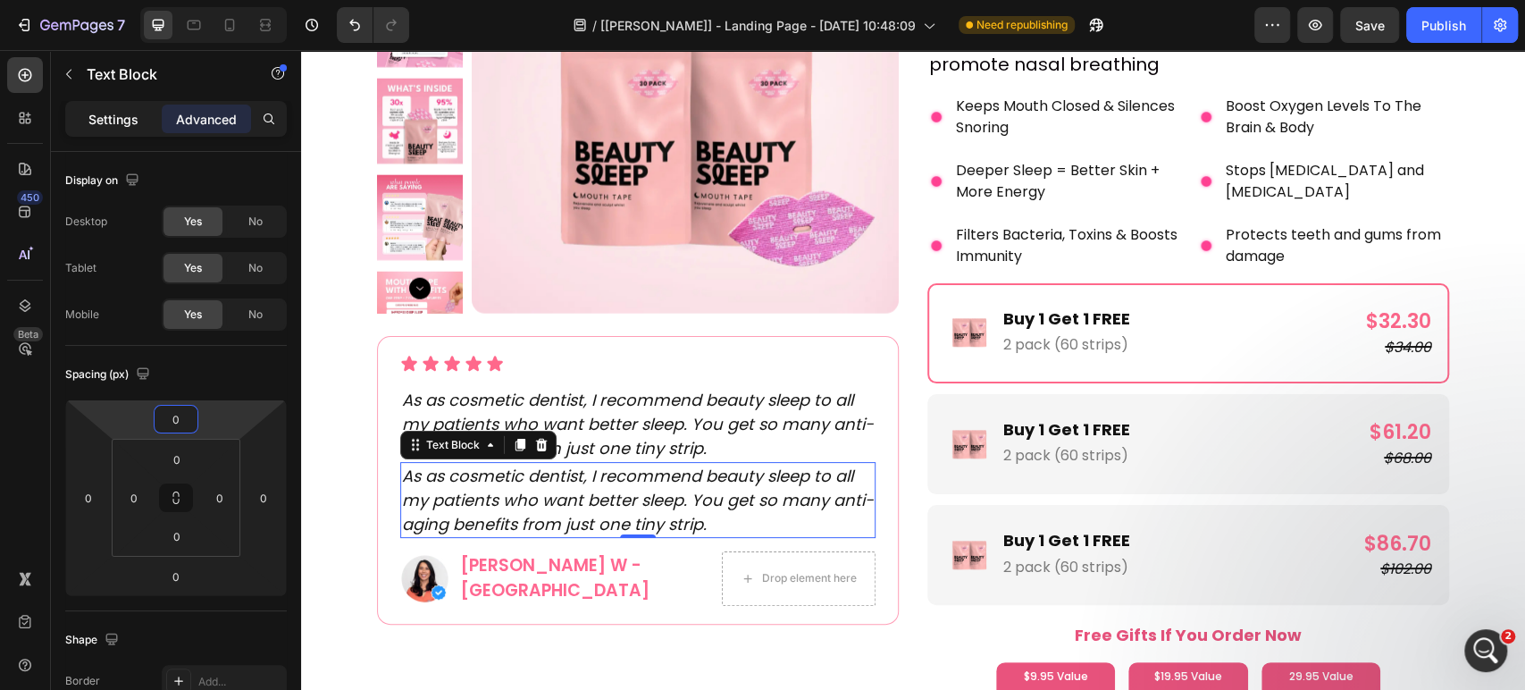
click at [107, 111] on div "Settings" at bounding box center [113, 119] width 89 height 29
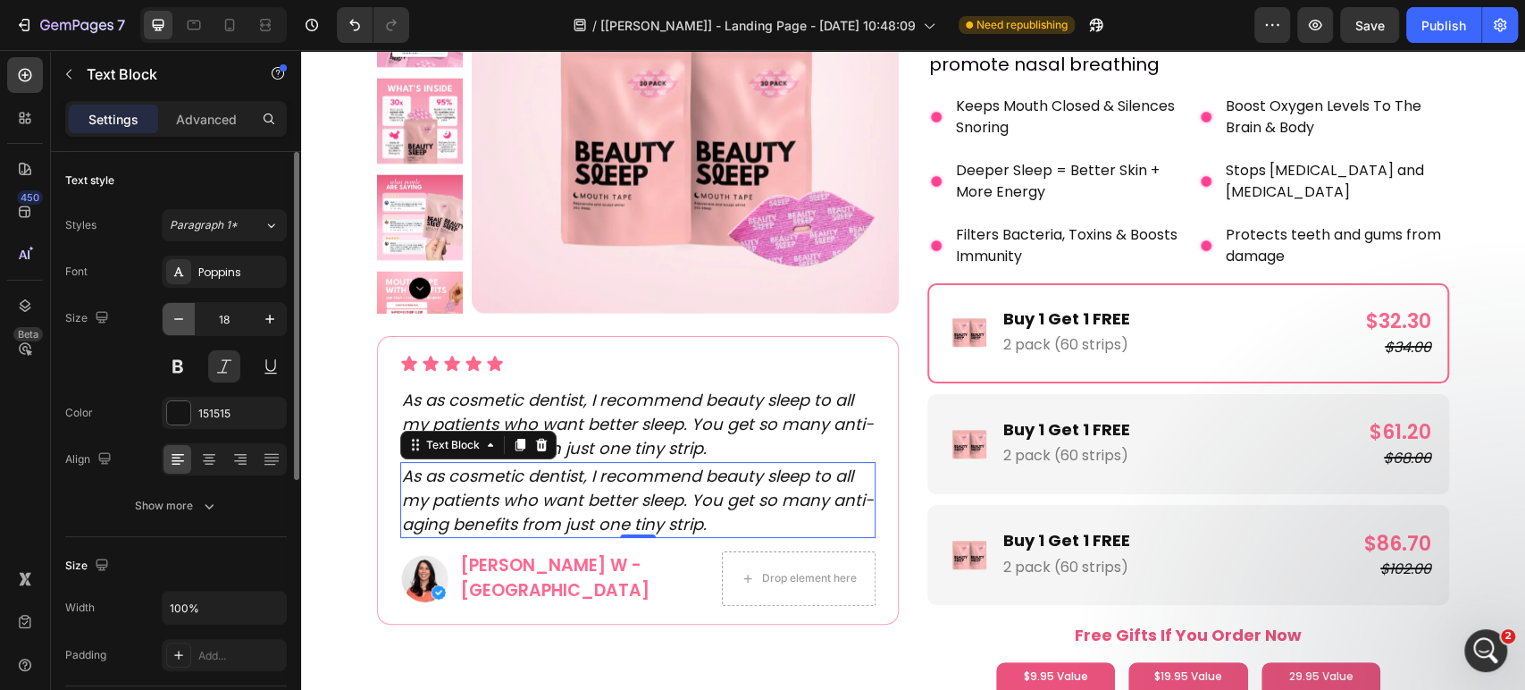
click at [176, 311] on icon "button" at bounding box center [179, 319] width 18 height 18
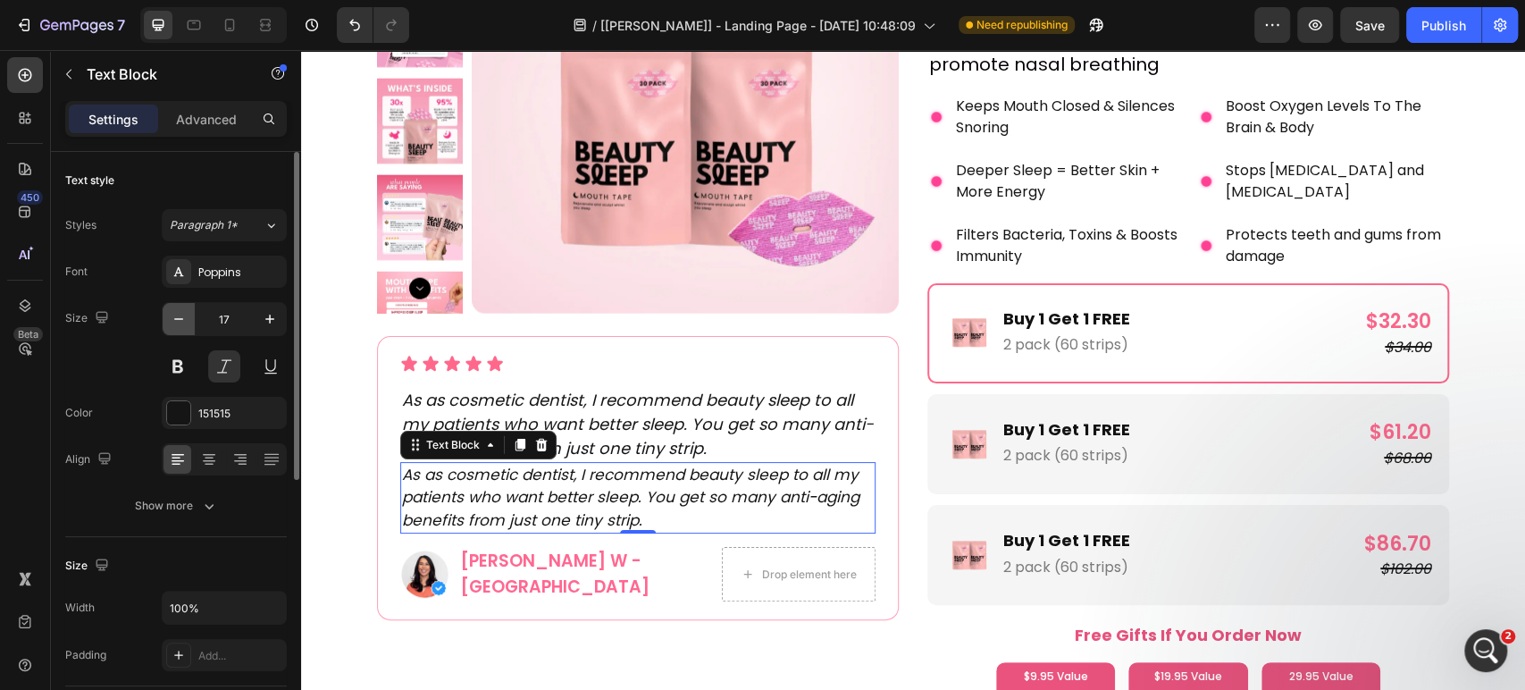
click at [181, 311] on icon "button" at bounding box center [179, 319] width 18 height 18
type input "16"
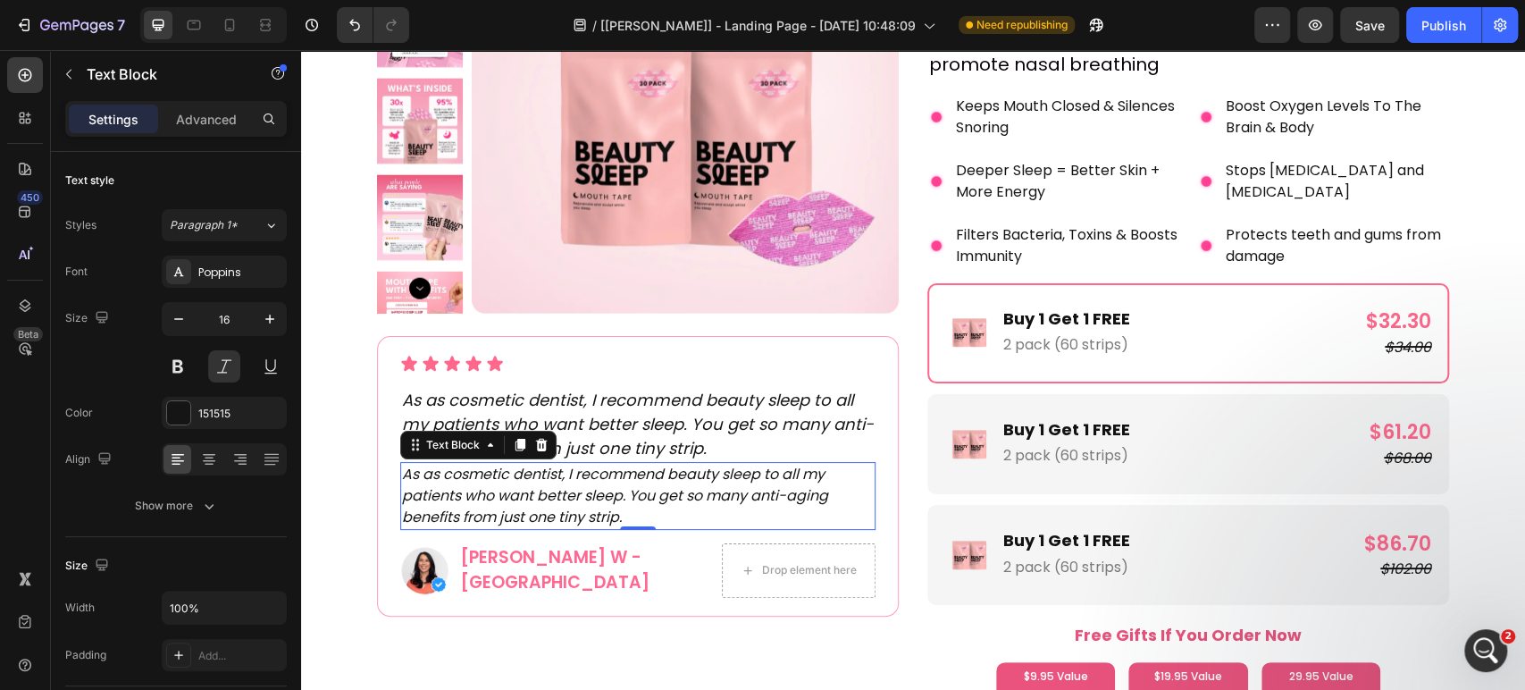
click at [543, 476] on p "As as cosmetic dentist, I recommend beauty sleep to all my patients who want be…" at bounding box center [638, 496] width 472 height 64
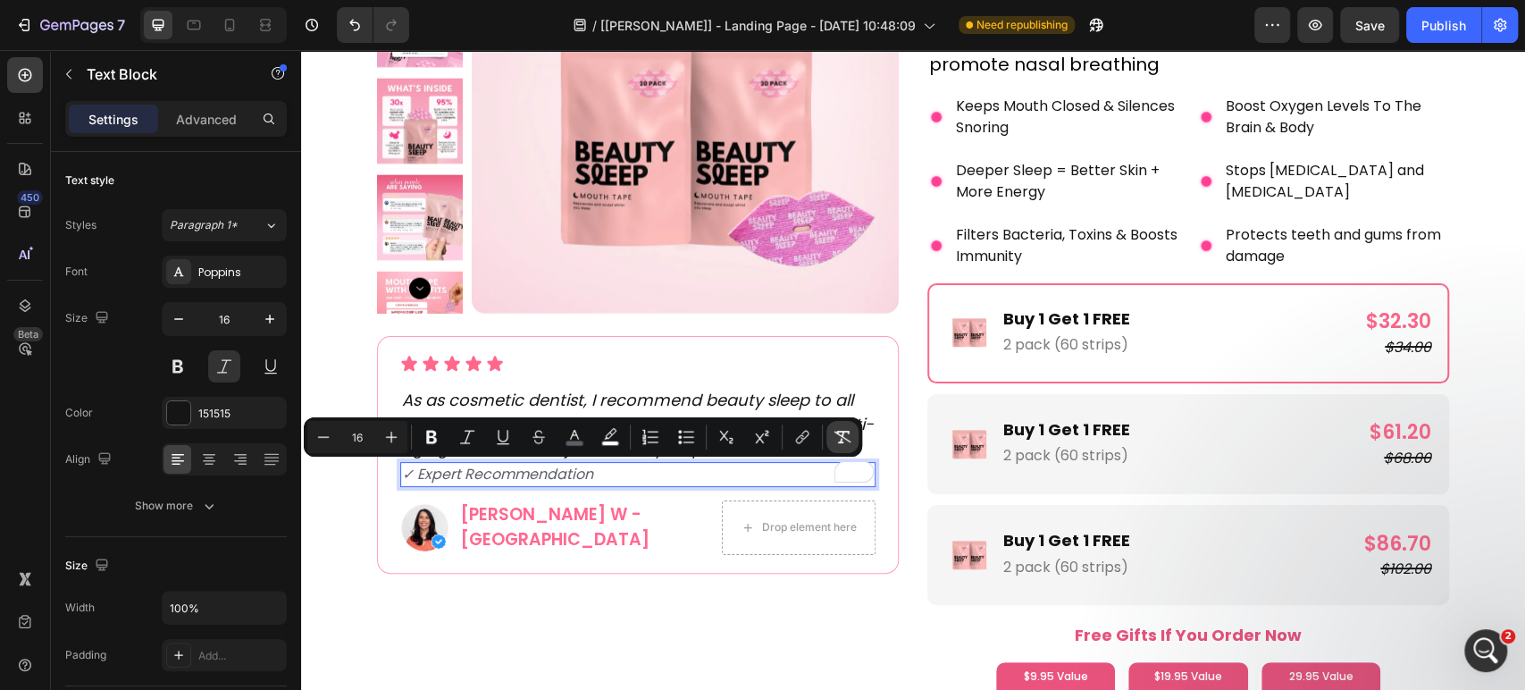
click at [841, 429] on icon "Editor contextual toolbar" at bounding box center [843, 437] width 18 height 18
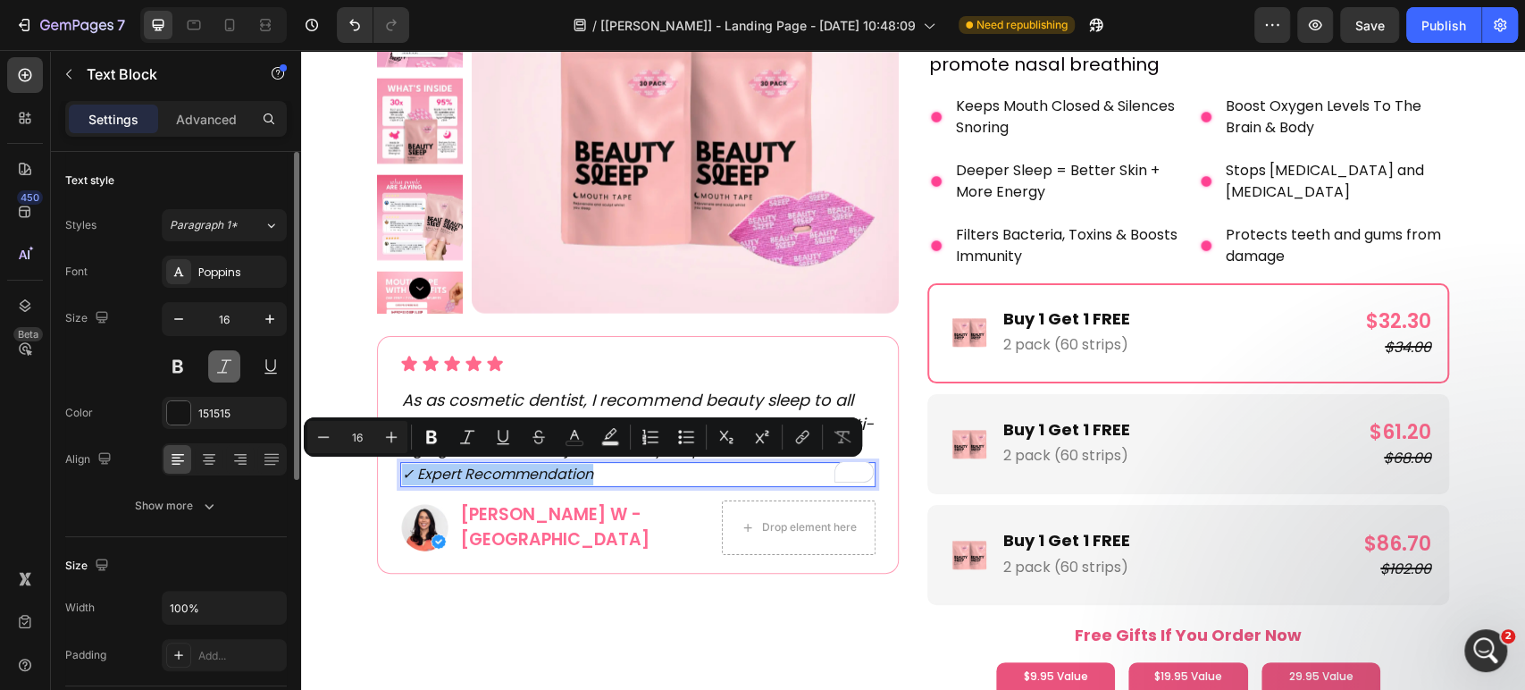
click at [223, 366] on button at bounding box center [224, 366] width 32 height 32
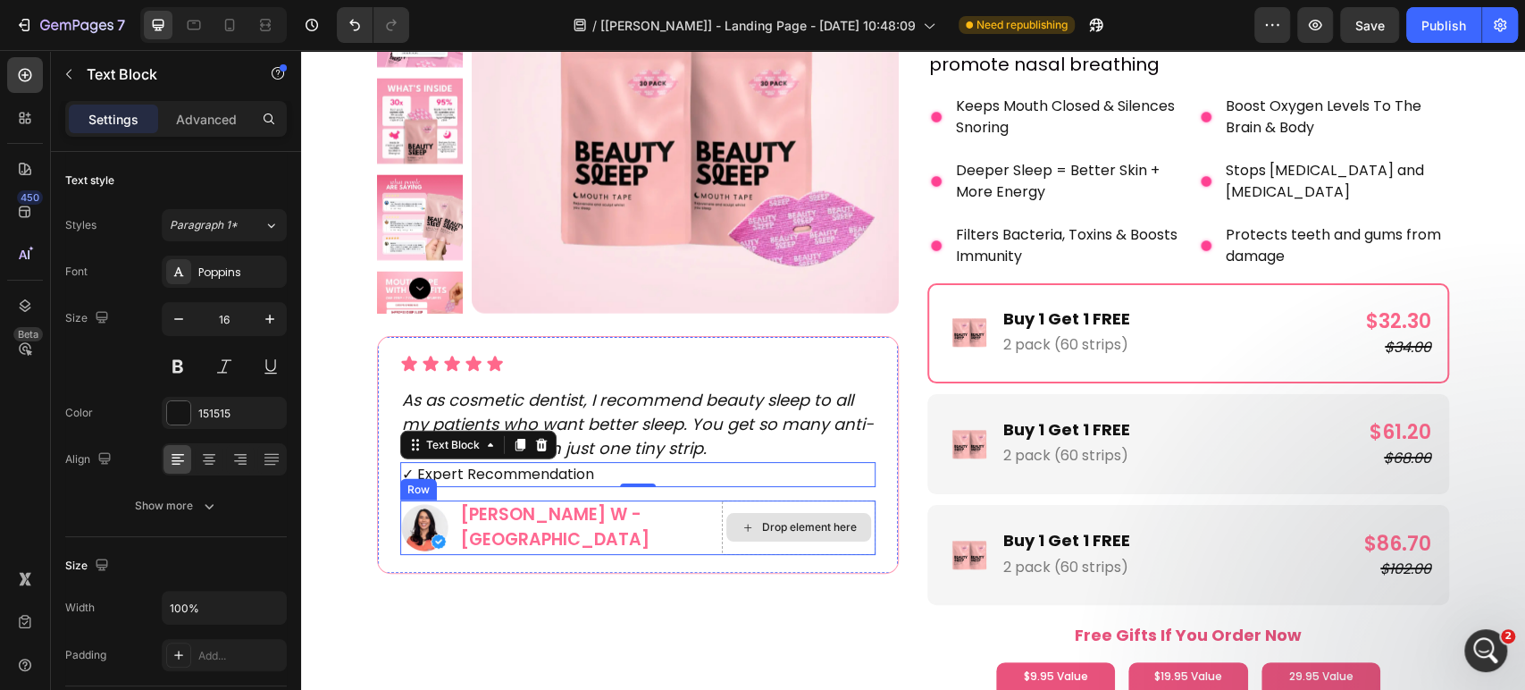
drag, startPoint x: 408, startPoint y: 442, endPoint x: 734, endPoint y: 525, distance: 336.5
click at [734, 525] on div "Icon Icon Icon Icon Icon Icon List As as cosmetic dentist, I recommend beauty s…" at bounding box center [637, 455] width 475 height 200
drag, startPoint x: 415, startPoint y: 447, endPoint x: 692, endPoint y: 516, distance: 284.5
click at [692, 516] on div "Icon Icon Icon Icon Icon Icon List As as cosmetic dentist, I recommend beauty s…" at bounding box center [637, 455] width 475 height 200
click at [693, 517] on div "Image [PERSON_NAME] W - [GEOGRAPHIC_DATA] Text Block Row" at bounding box center [553, 527] width 307 height 55
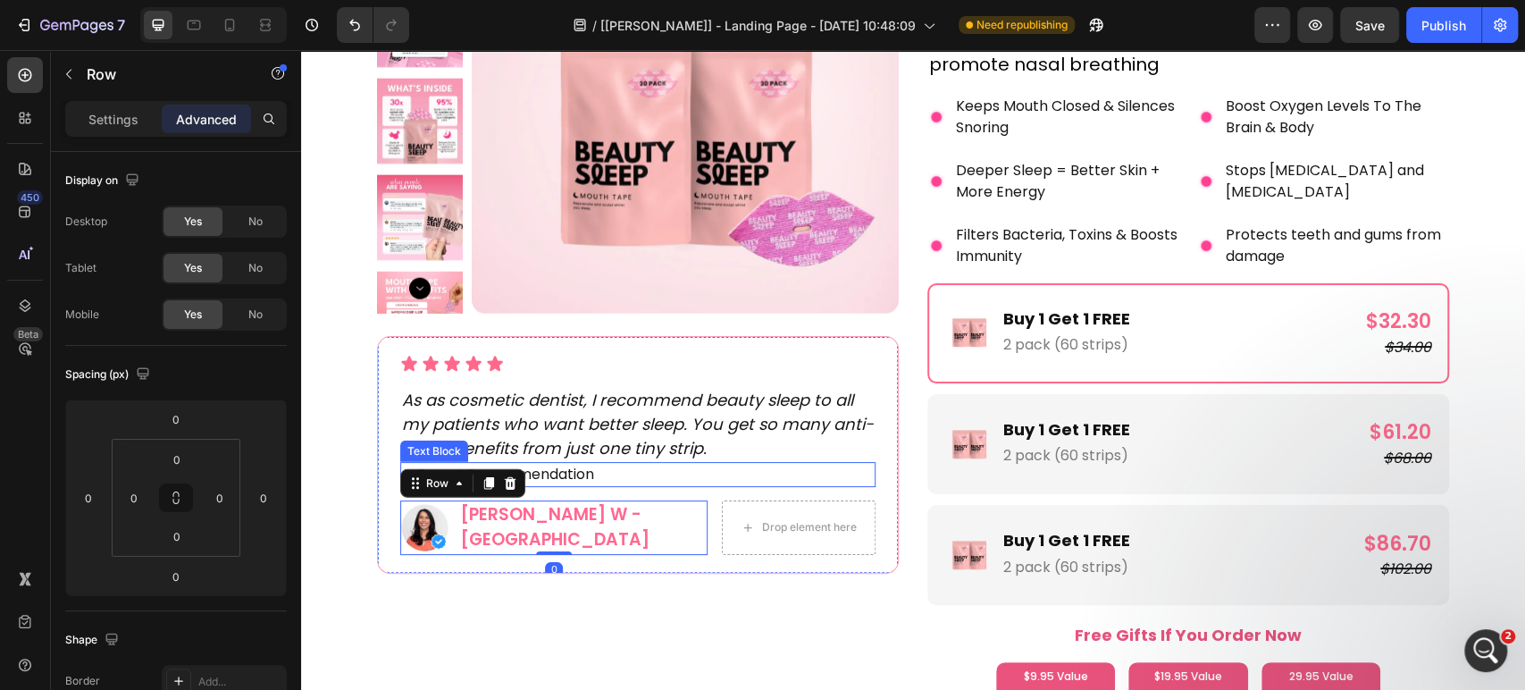
click at [566, 475] on p "✓ Expert Recommendation" at bounding box center [638, 474] width 472 height 21
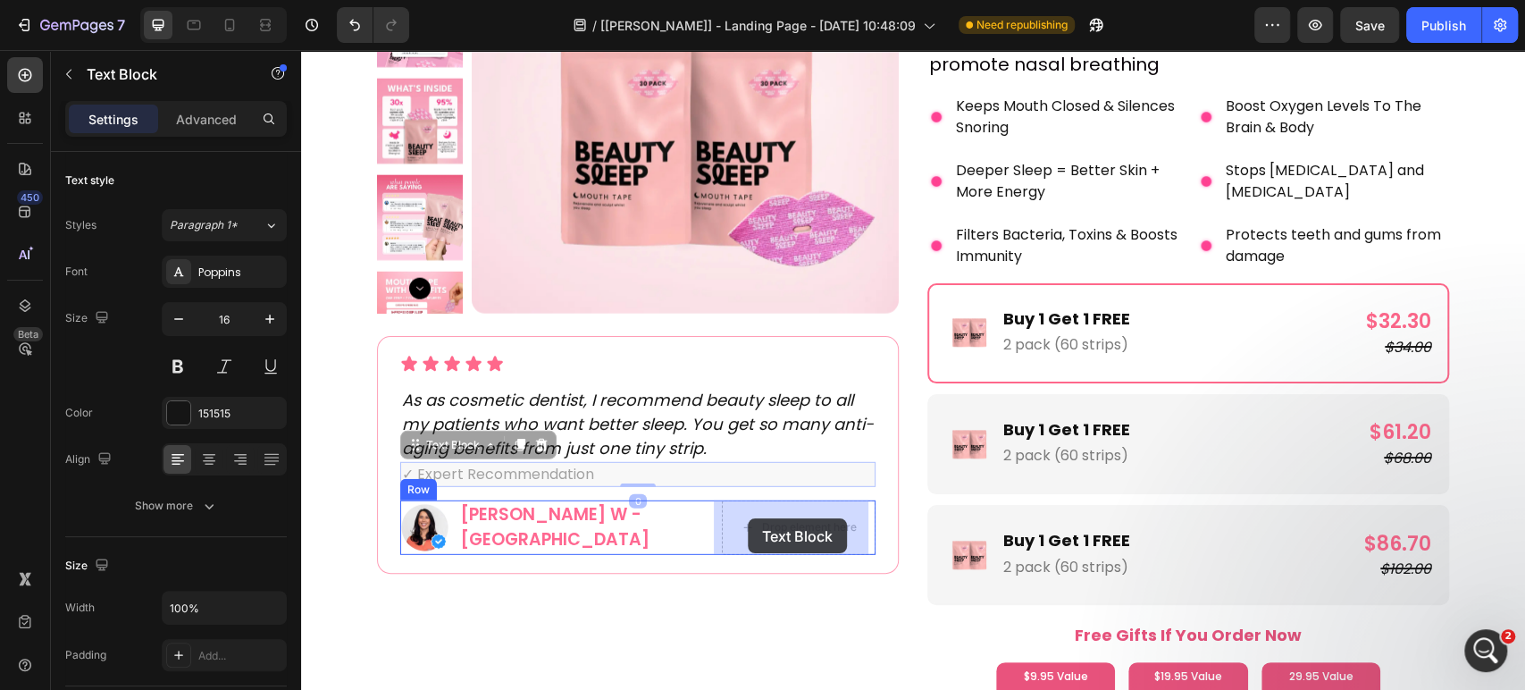
drag, startPoint x: 415, startPoint y: 441, endPoint x: 748, endPoint y: 518, distance: 341.1
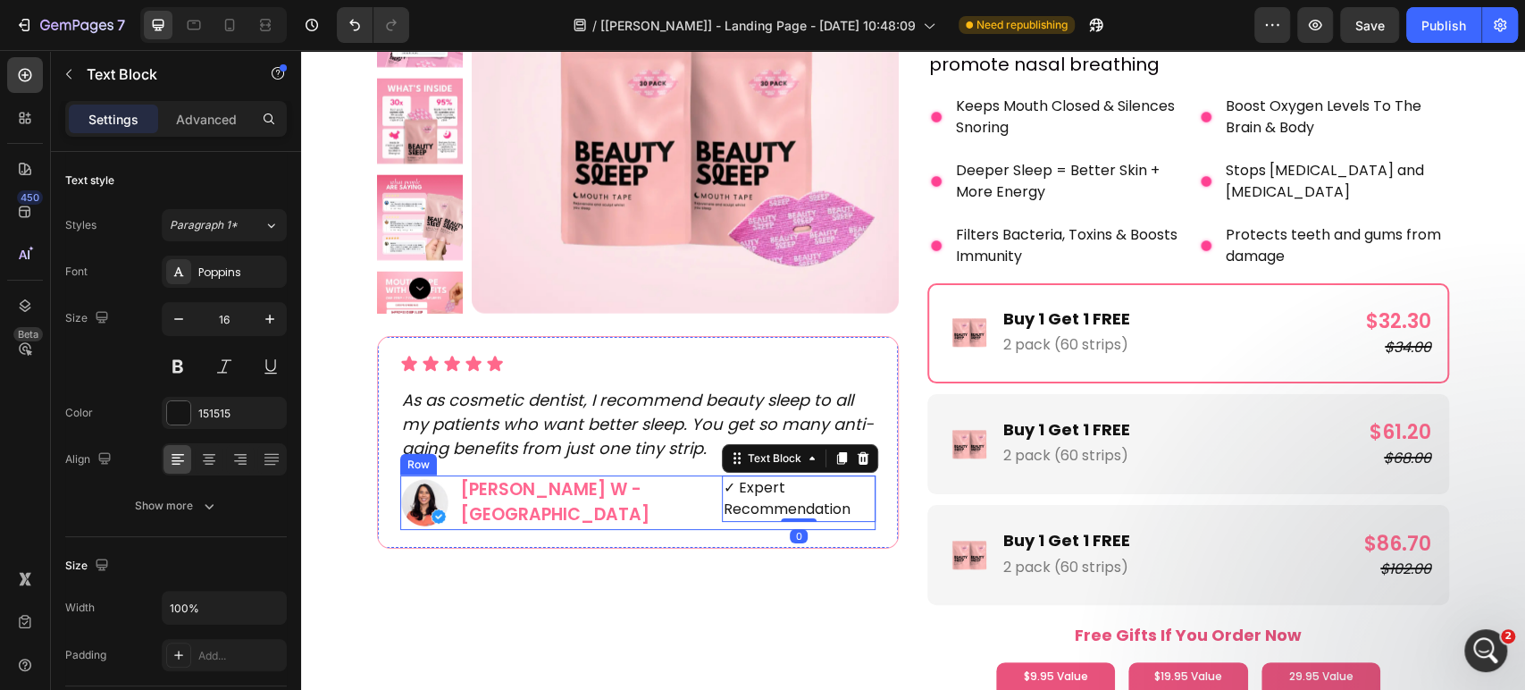
click at [701, 504] on div "Image [PERSON_NAME] W - Australia Text Block Row ✓ Expert Recommendation Text B…" at bounding box center [637, 502] width 475 height 55
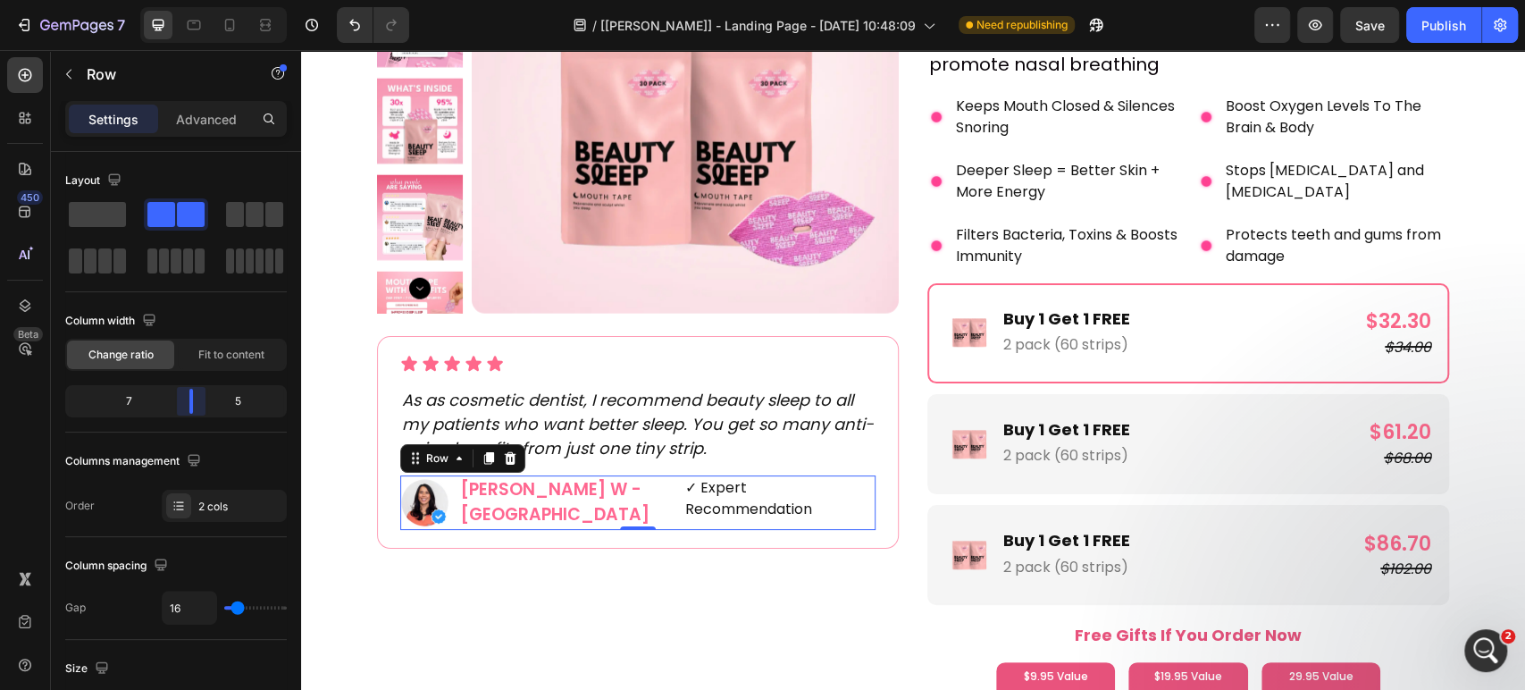
drag, startPoint x: 207, startPoint y: 412, endPoint x: 194, endPoint y: 415, distance: 13.7
click at [194, 0] on body "7 Version history / [[PERSON_NAME]] - Landing Page - [DATE] 10:48:09 Need repub…" at bounding box center [762, 0] width 1525 height 0
click at [666, 493] on div "Image [PERSON_NAME] W - Australia Text Block Row ✓ Expert Recommendation Text B…" at bounding box center [637, 502] width 475 height 55
click at [687, 494] on p "✓ Expert Recommendation" at bounding box center [779, 498] width 189 height 43
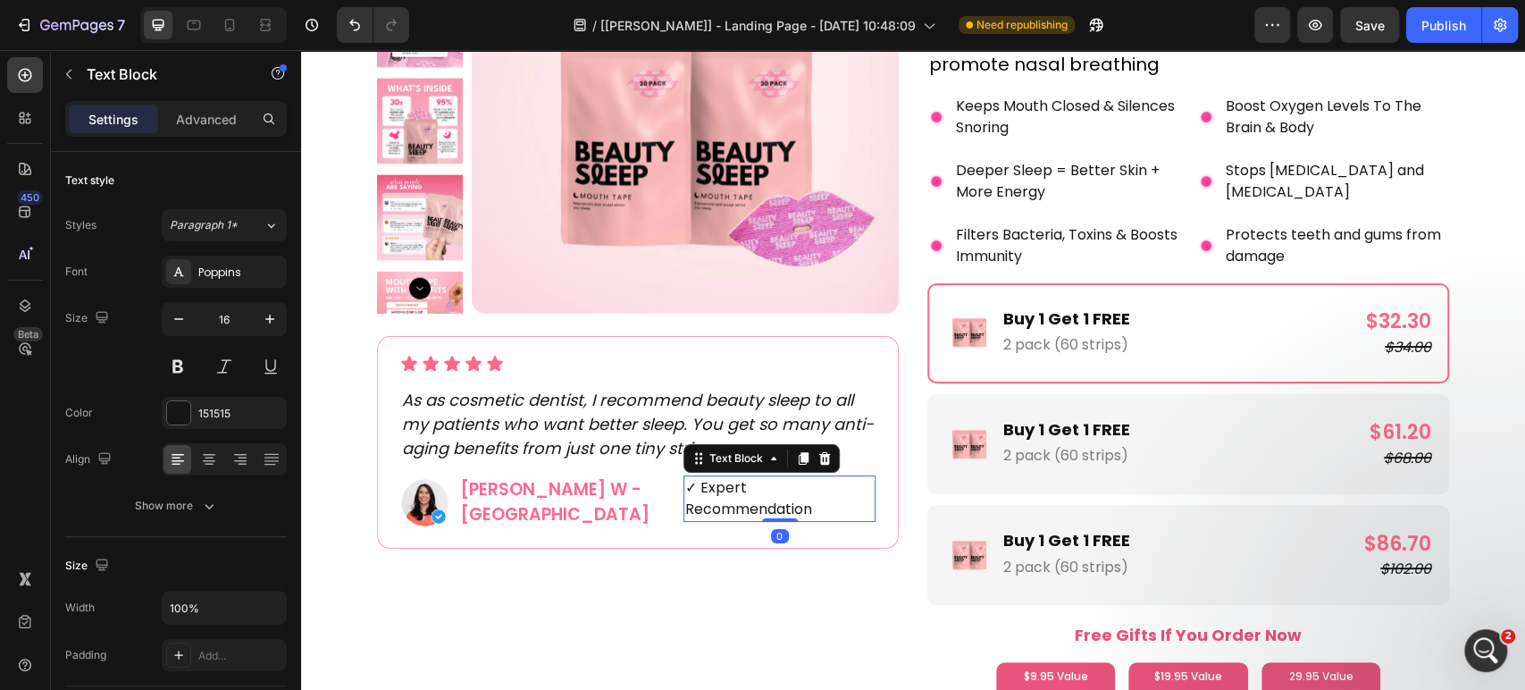
click at [687, 494] on p "✓ Expert Recommendation" at bounding box center [779, 498] width 189 height 43
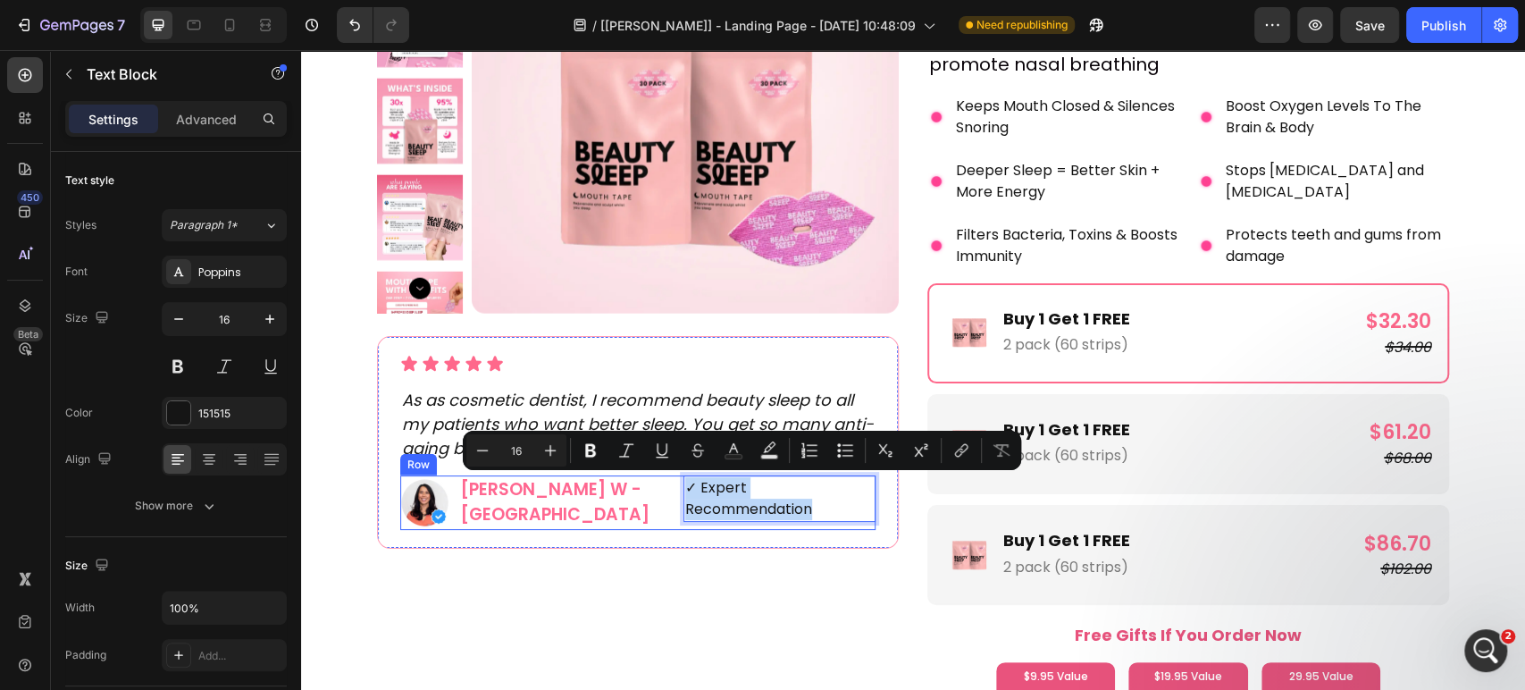
click at [665, 514] on div "Image [PERSON_NAME] W - Australia Text Block Row ✓ Expert Recommendation Text B…" at bounding box center [637, 502] width 475 height 55
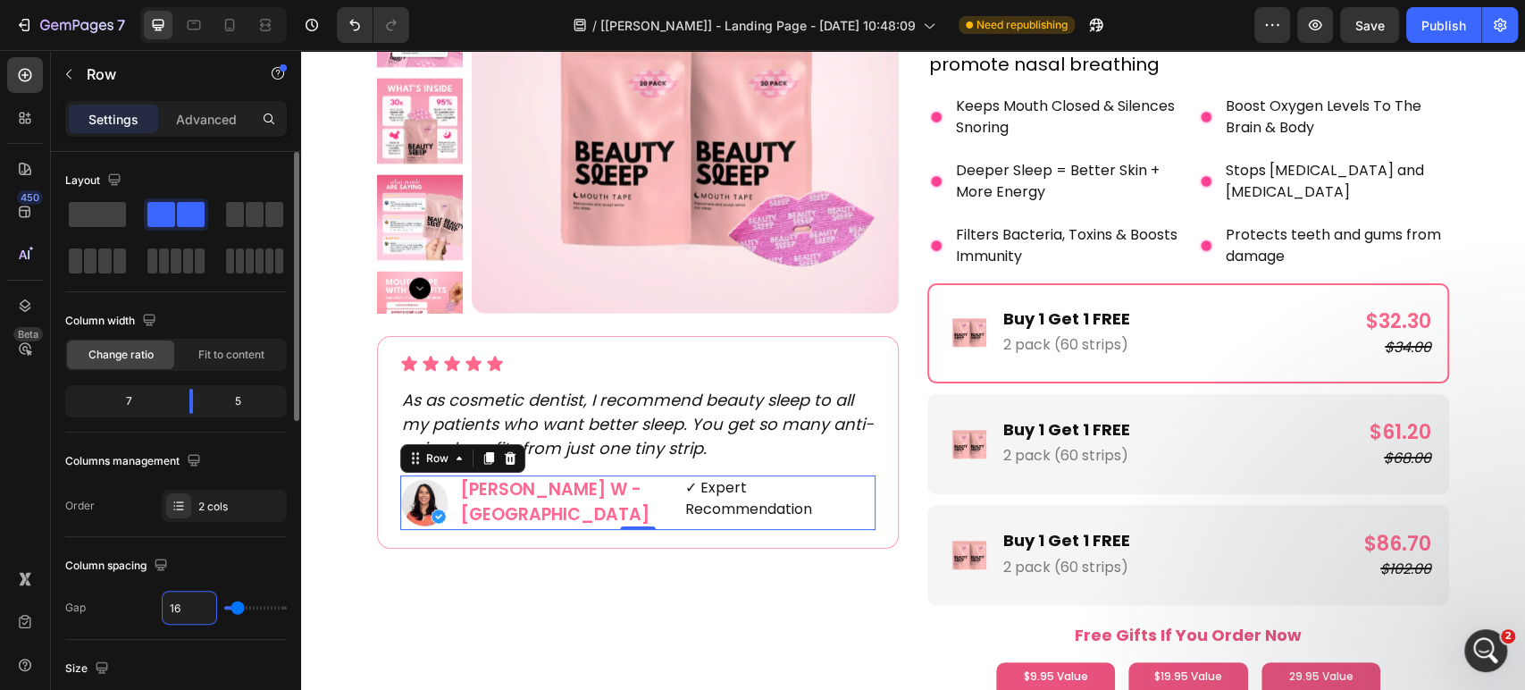
click at [199, 598] on input "16" at bounding box center [190, 607] width 54 height 32
type input "8"
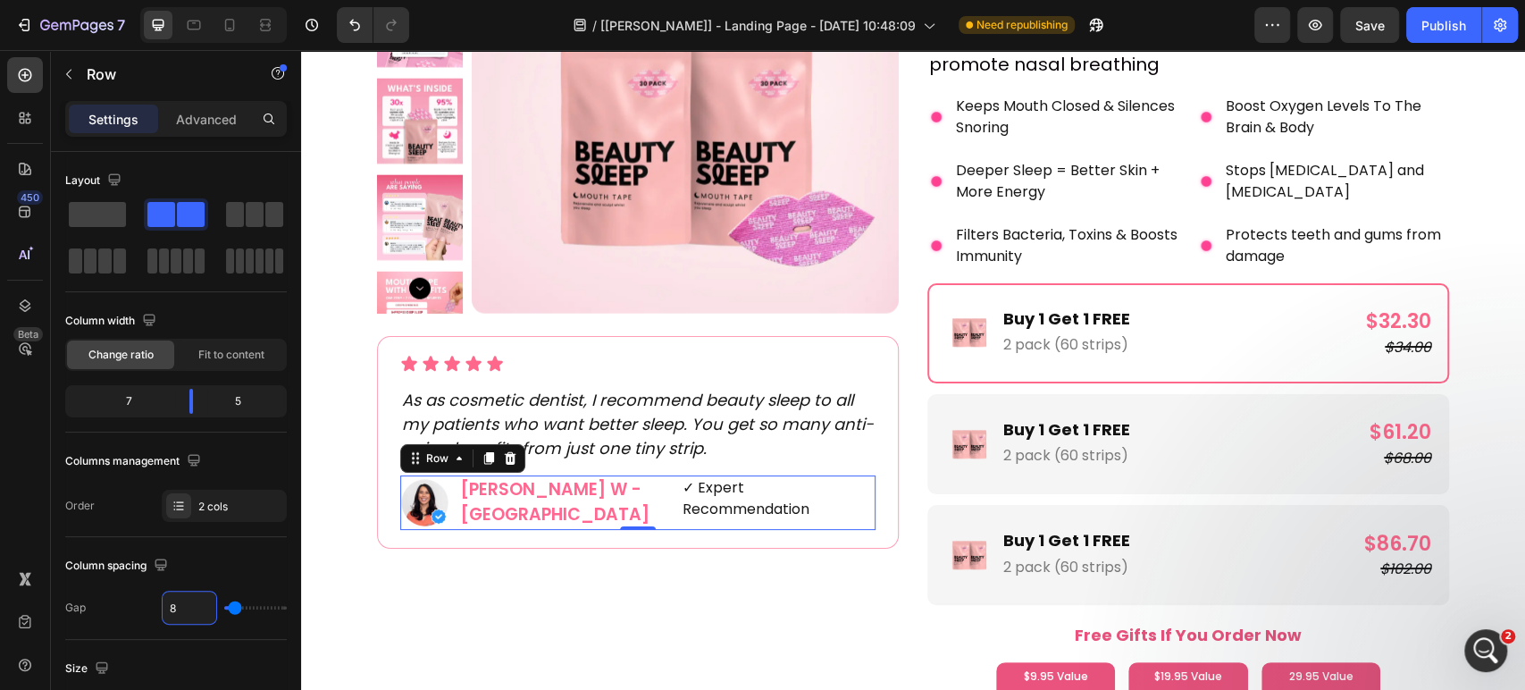
click at [711, 507] on div "✓ Expert Recommendation Text Block" at bounding box center [778, 502] width 195 height 55
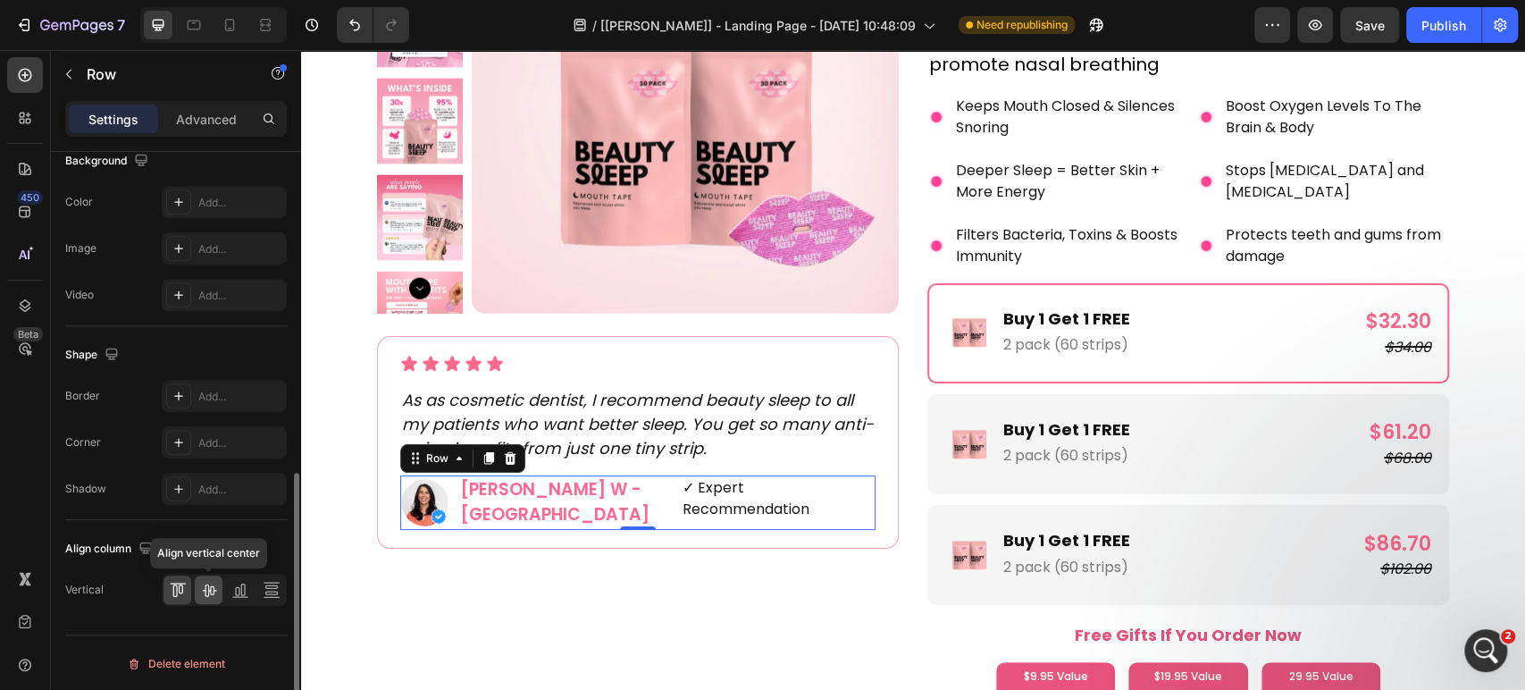
click at [214, 587] on icon at bounding box center [209, 590] width 18 height 18
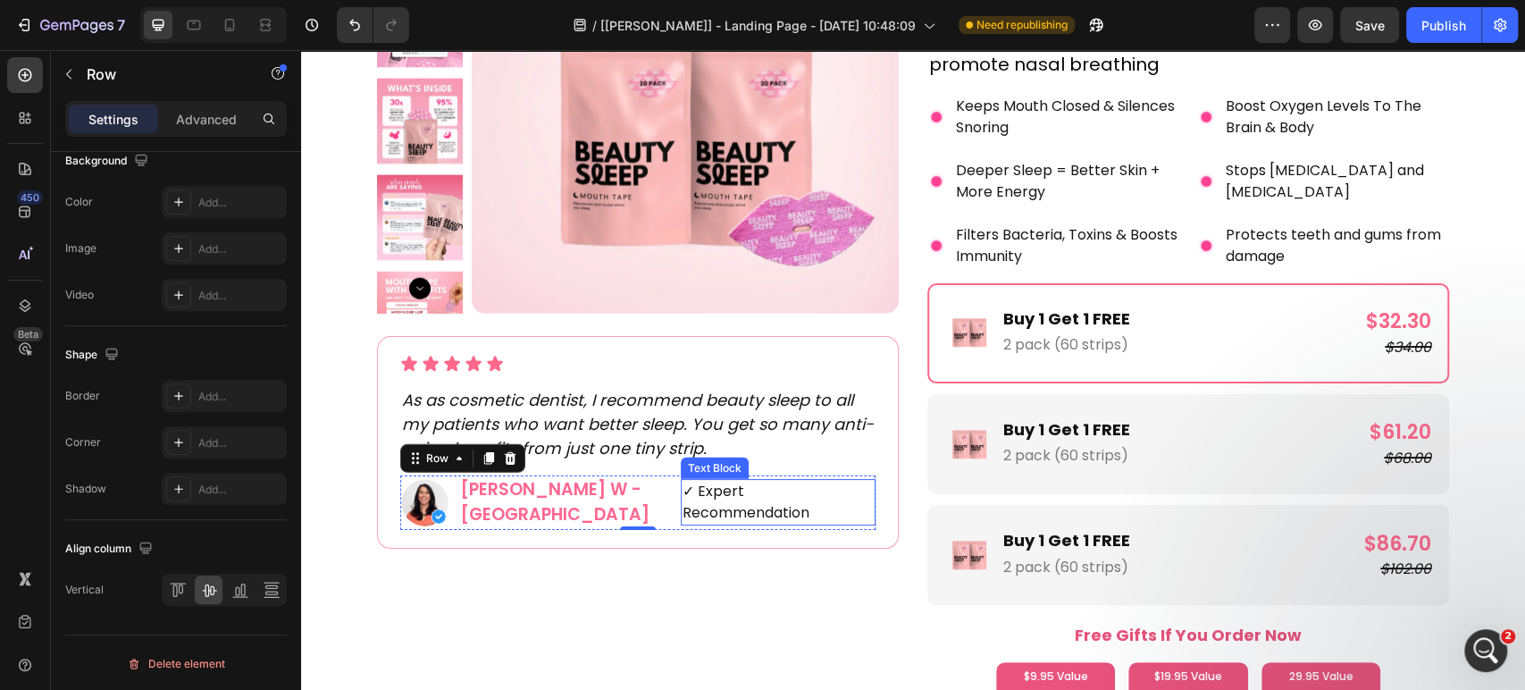
click at [714, 496] on p "✓ Expert Recommendation" at bounding box center [778, 502] width 191 height 43
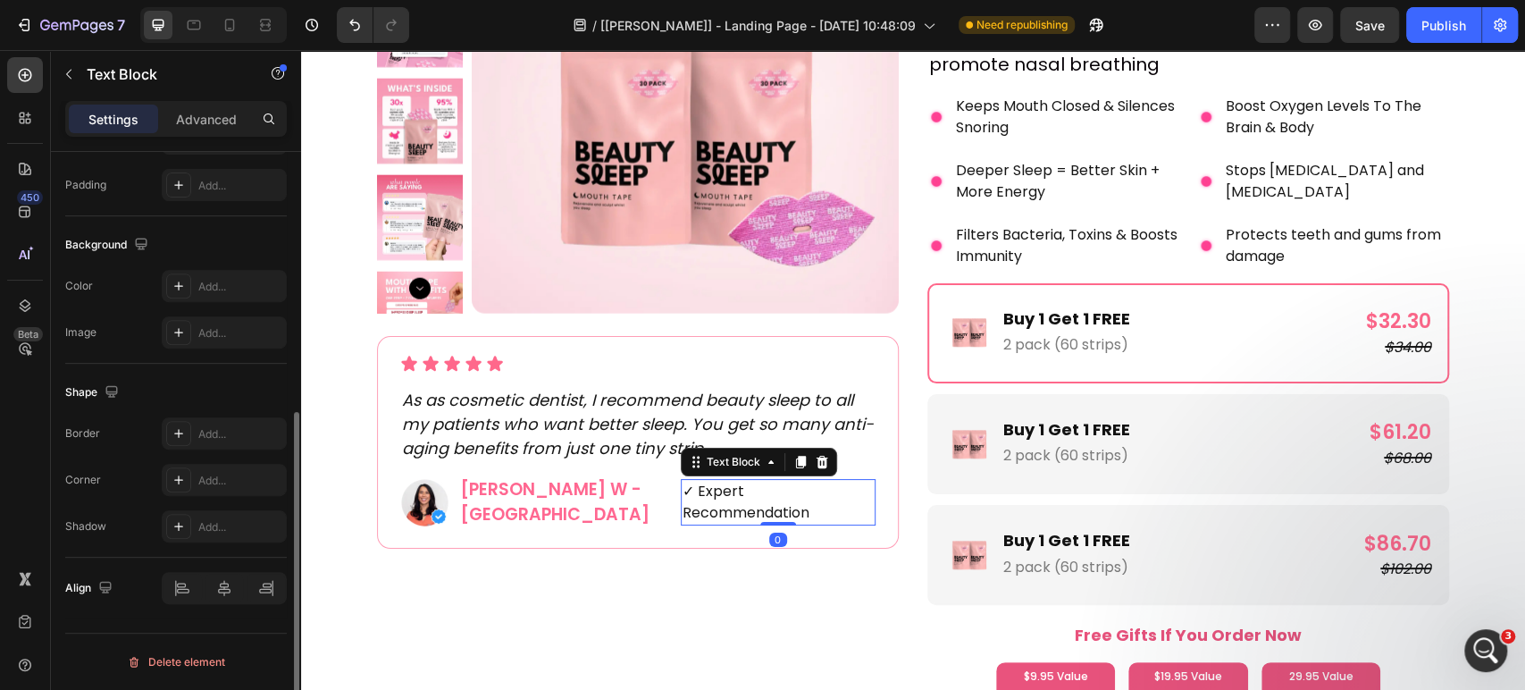
scroll to position [0, 0]
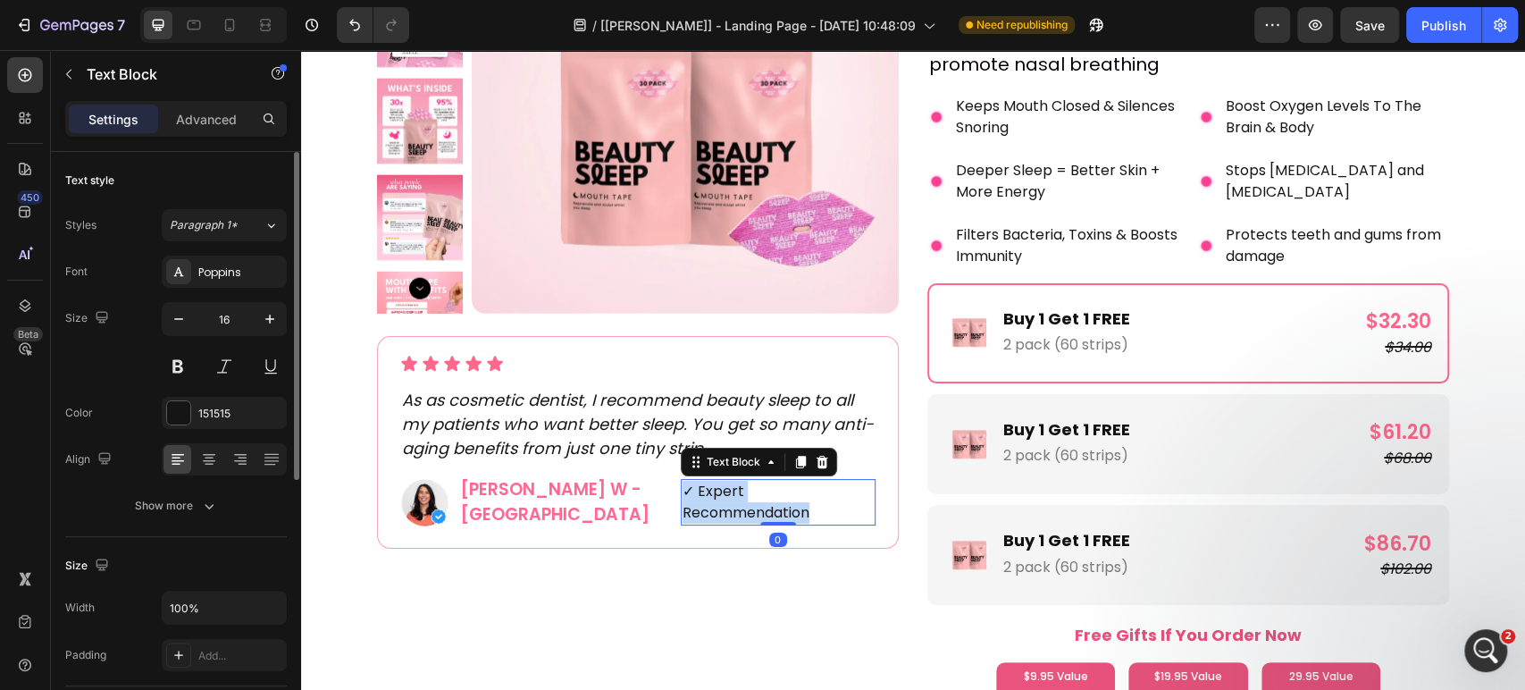
click at [714, 496] on p "✓ Expert Recommendation" at bounding box center [778, 502] width 191 height 43
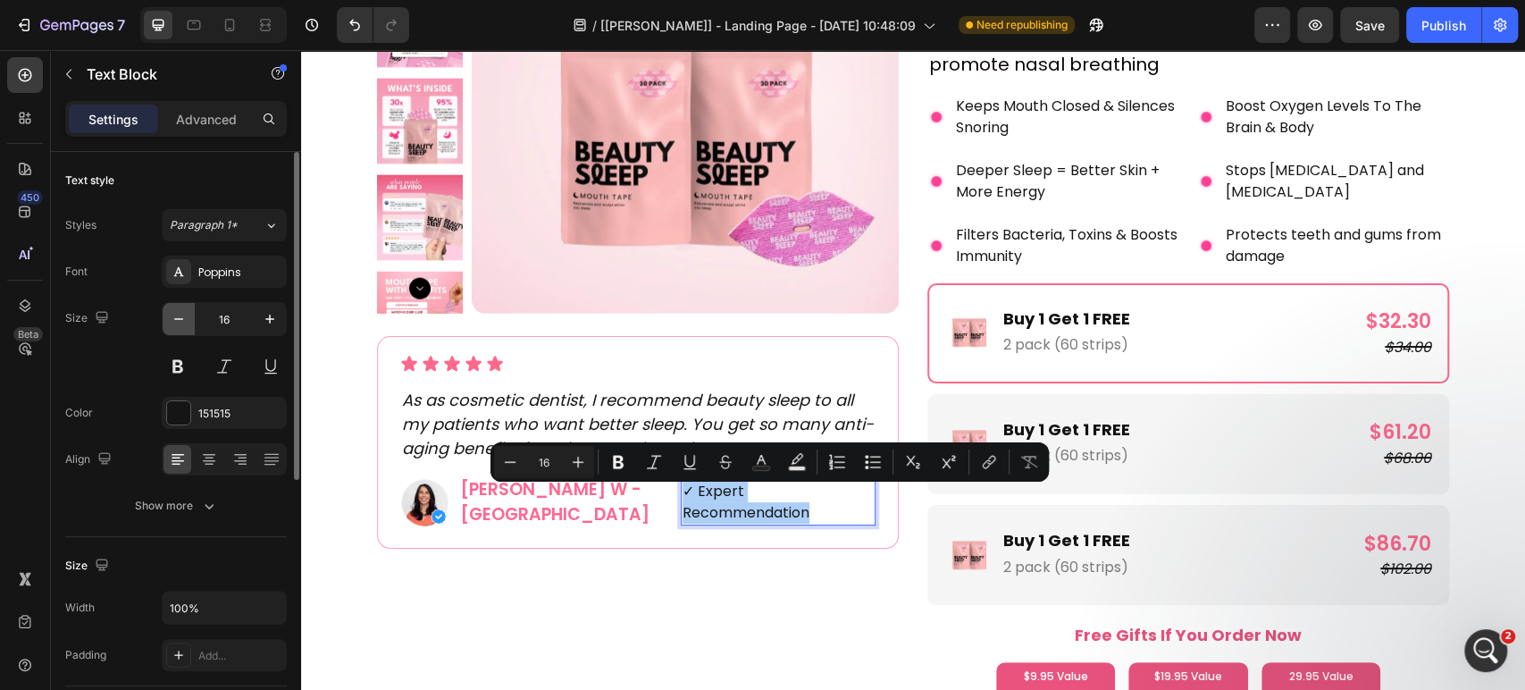
click at [171, 319] on icon "button" at bounding box center [179, 319] width 18 height 18
type input "15"
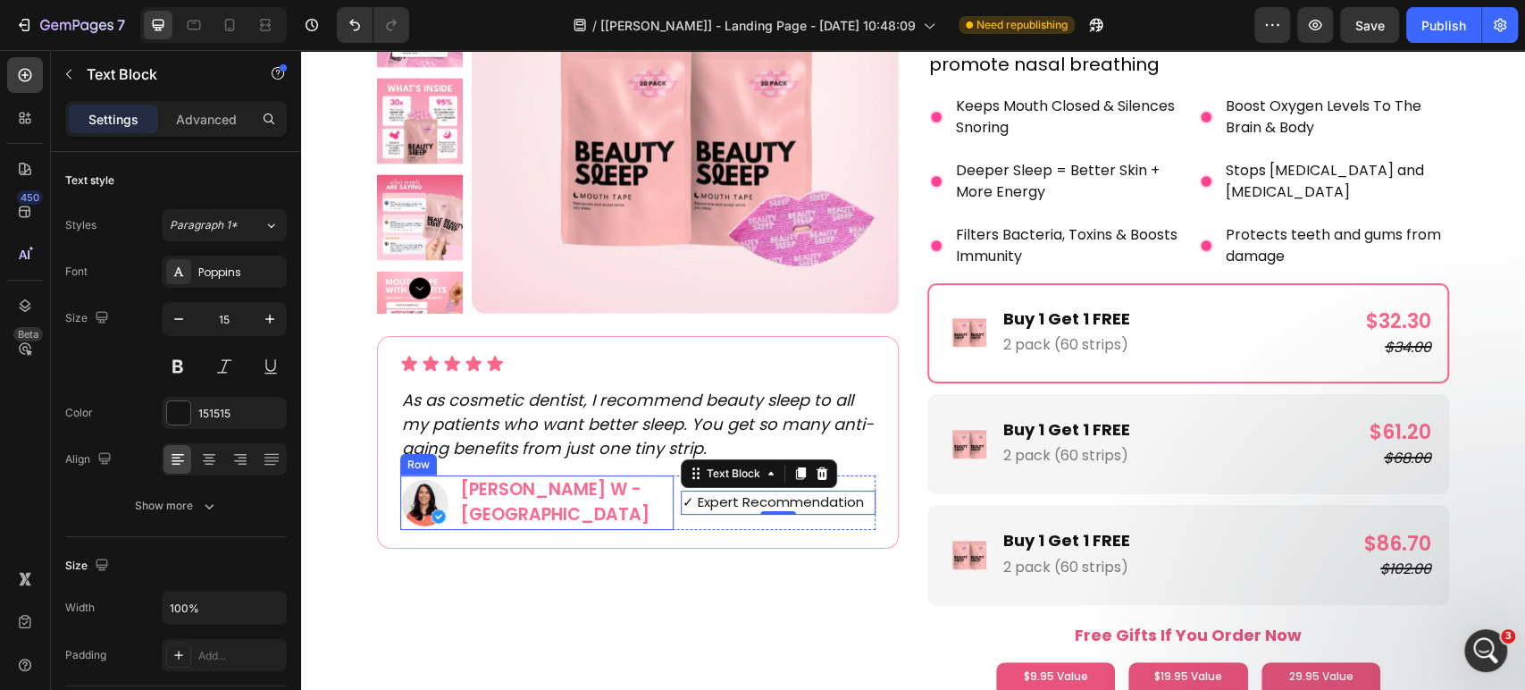
click at [446, 506] on div "Image [PERSON_NAME] W - [GEOGRAPHIC_DATA] Text Block Row" at bounding box center [536, 502] width 273 height 55
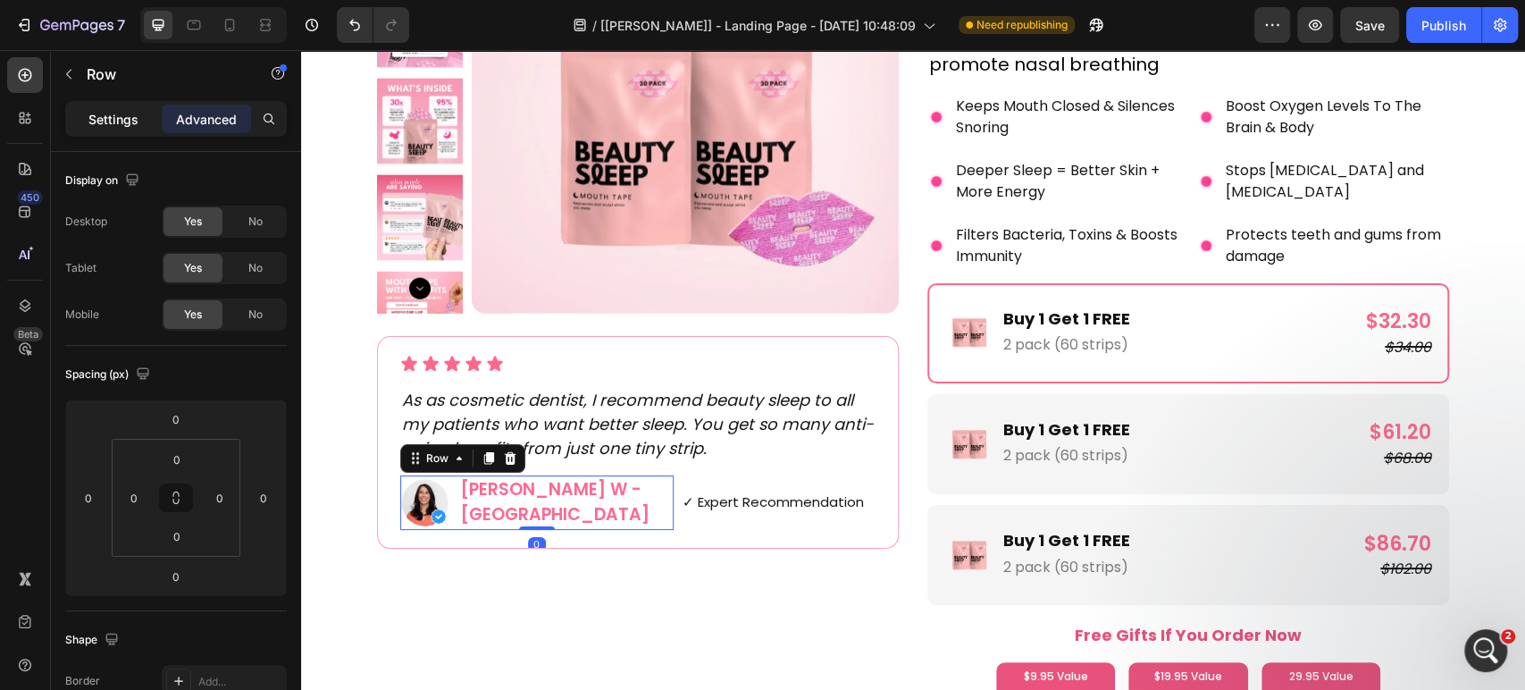
click at [114, 123] on p "Settings" at bounding box center [113, 119] width 50 height 19
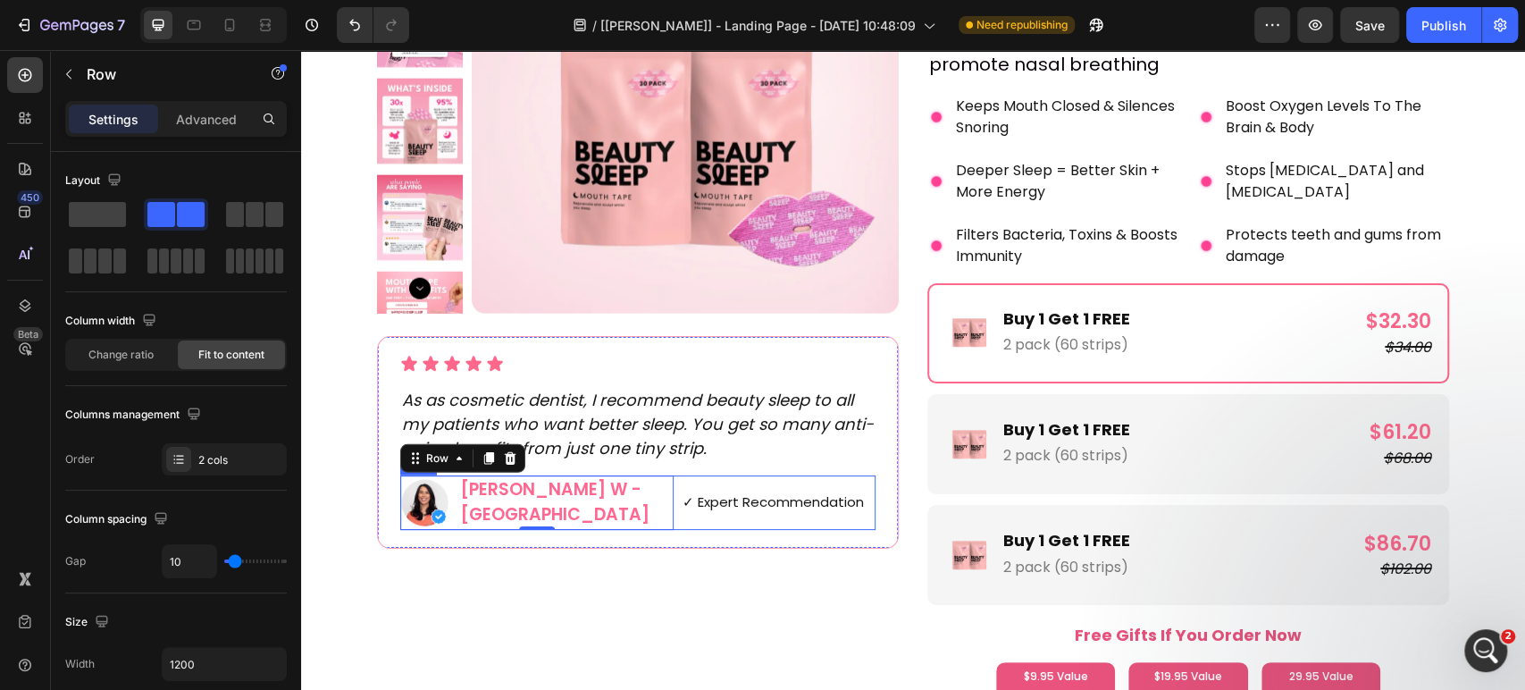
click at [681, 516] on div "✓ Expert Recommendation Text Block" at bounding box center [778, 502] width 195 height 55
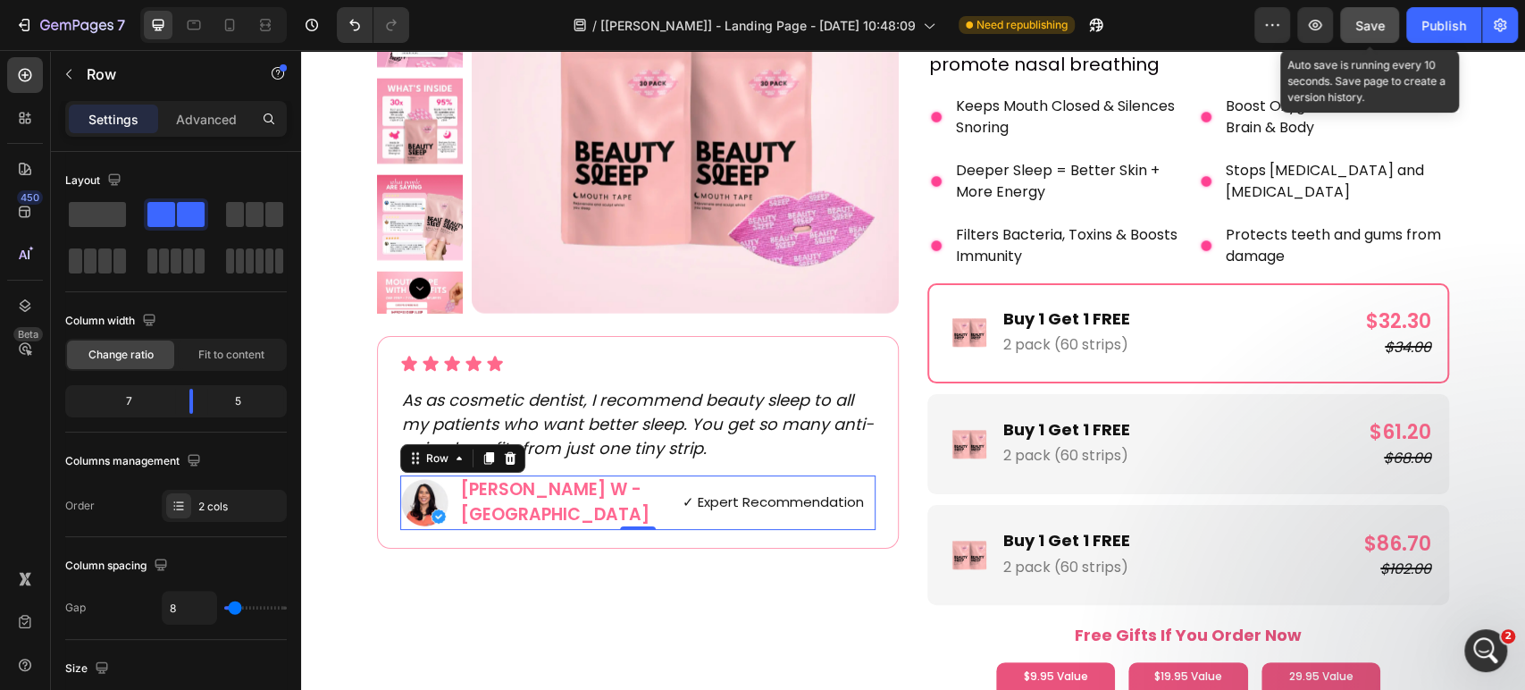
click at [1381, 34] on button "Save" at bounding box center [1369, 25] width 59 height 36
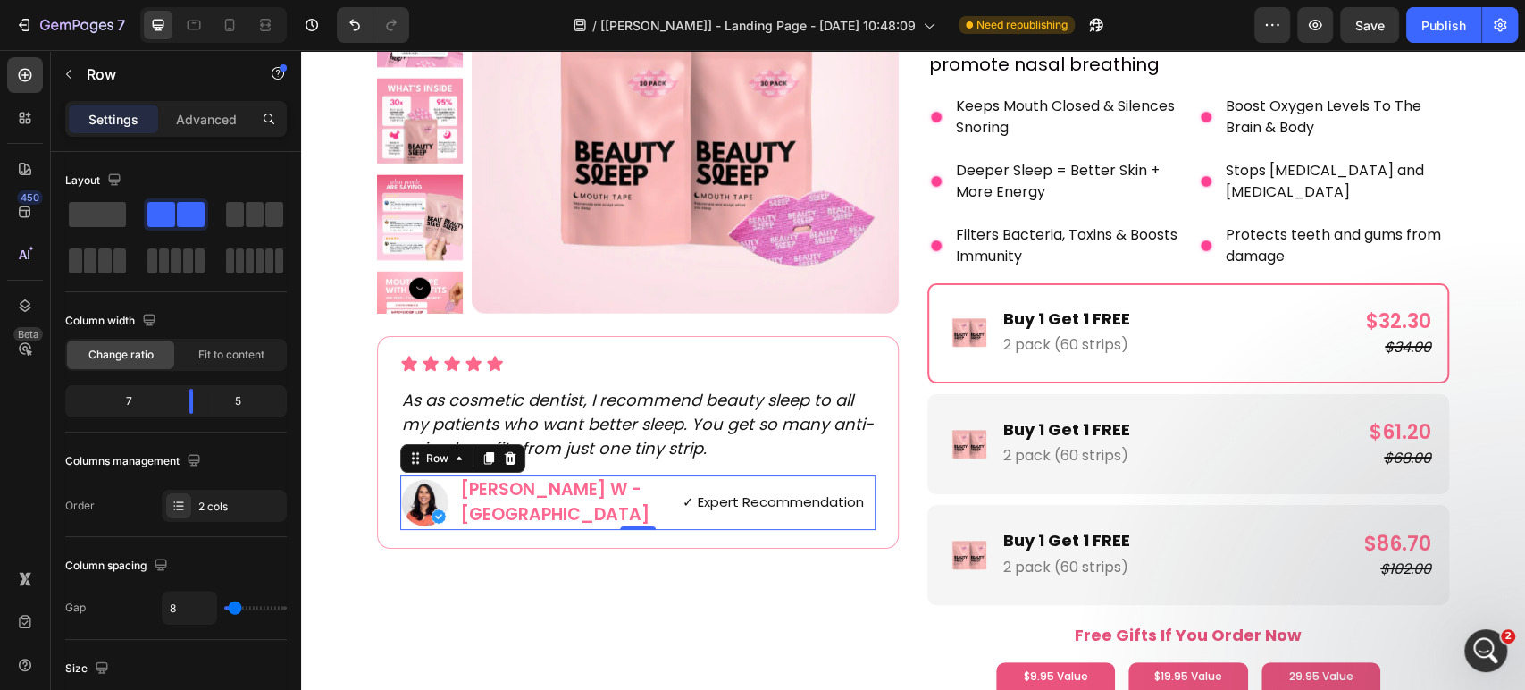
click at [415, 493] on img at bounding box center [424, 502] width 49 height 49
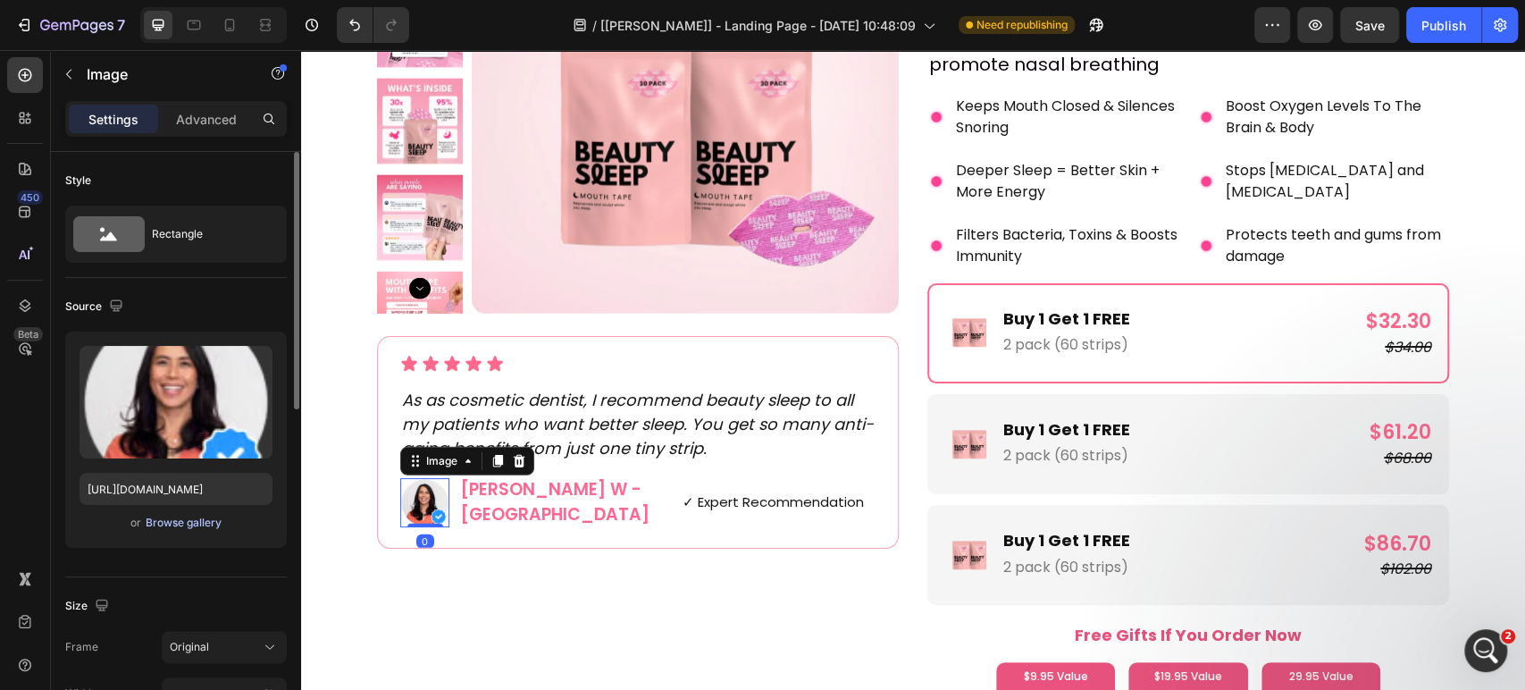
click at [184, 515] on div "Browse gallery" at bounding box center [184, 523] width 76 height 16
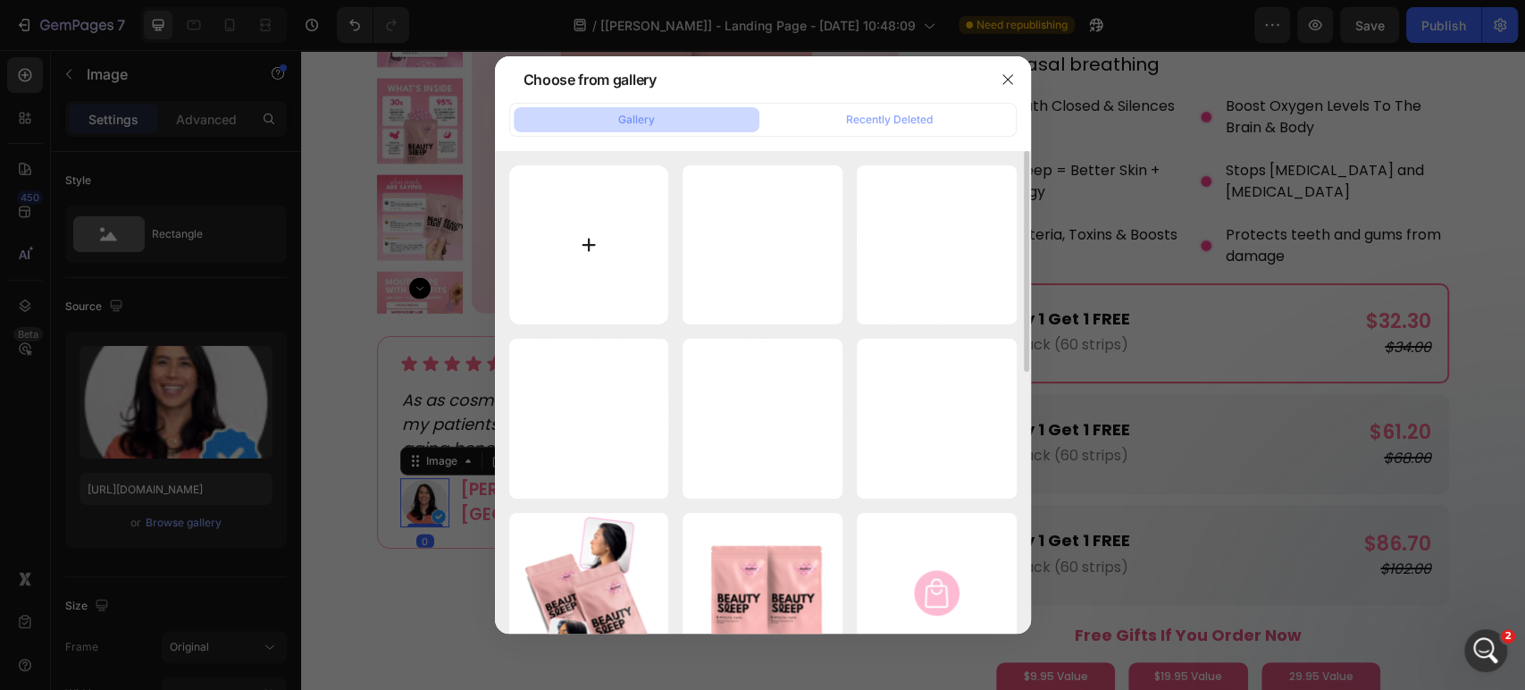
click at [573, 225] on input "file" at bounding box center [589, 245] width 160 height 160
type input "C:\fakepath\5fadaa67-6ada-45e8-a218-79b428a54e13.avif"
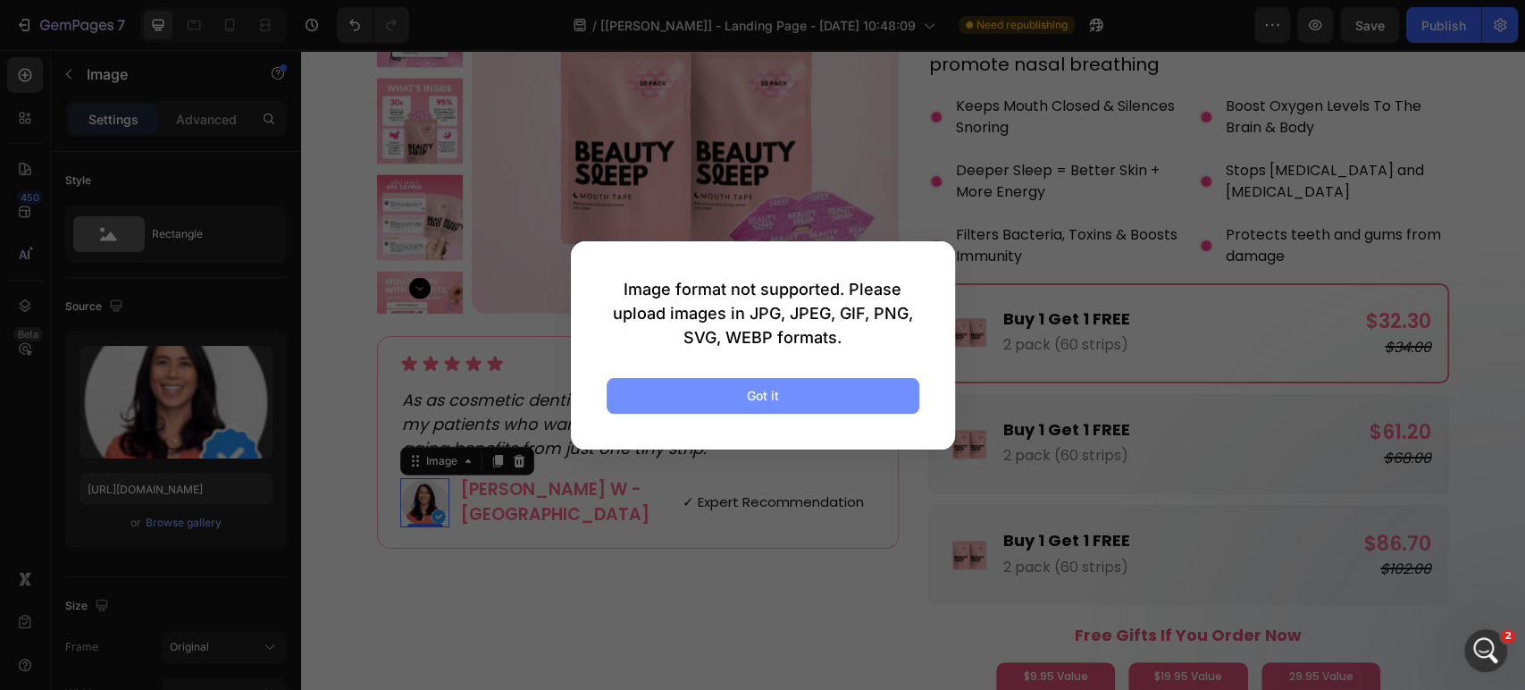
click at [732, 394] on button "Got it" at bounding box center [763, 396] width 313 height 36
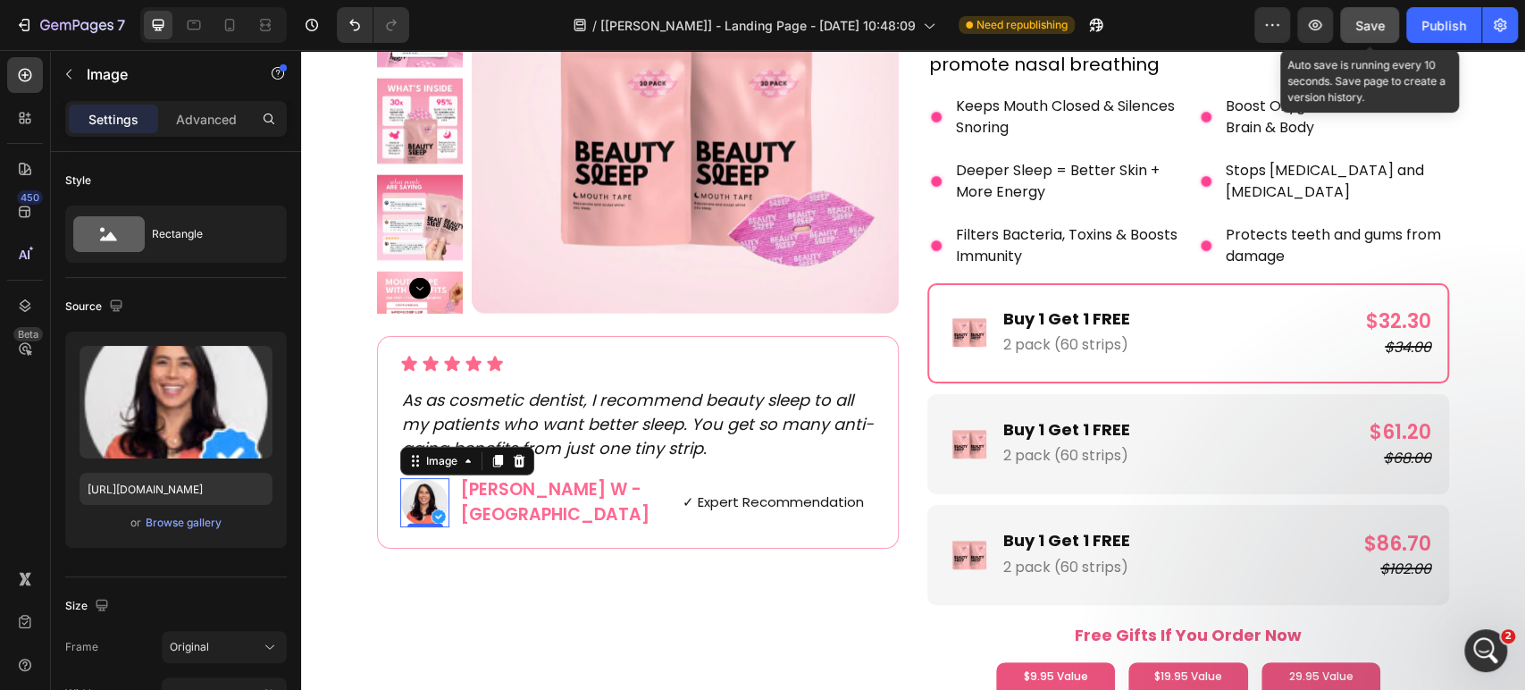
click at [1358, 29] on span "Save" at bounding box center [1369, 25] width 29 height 15
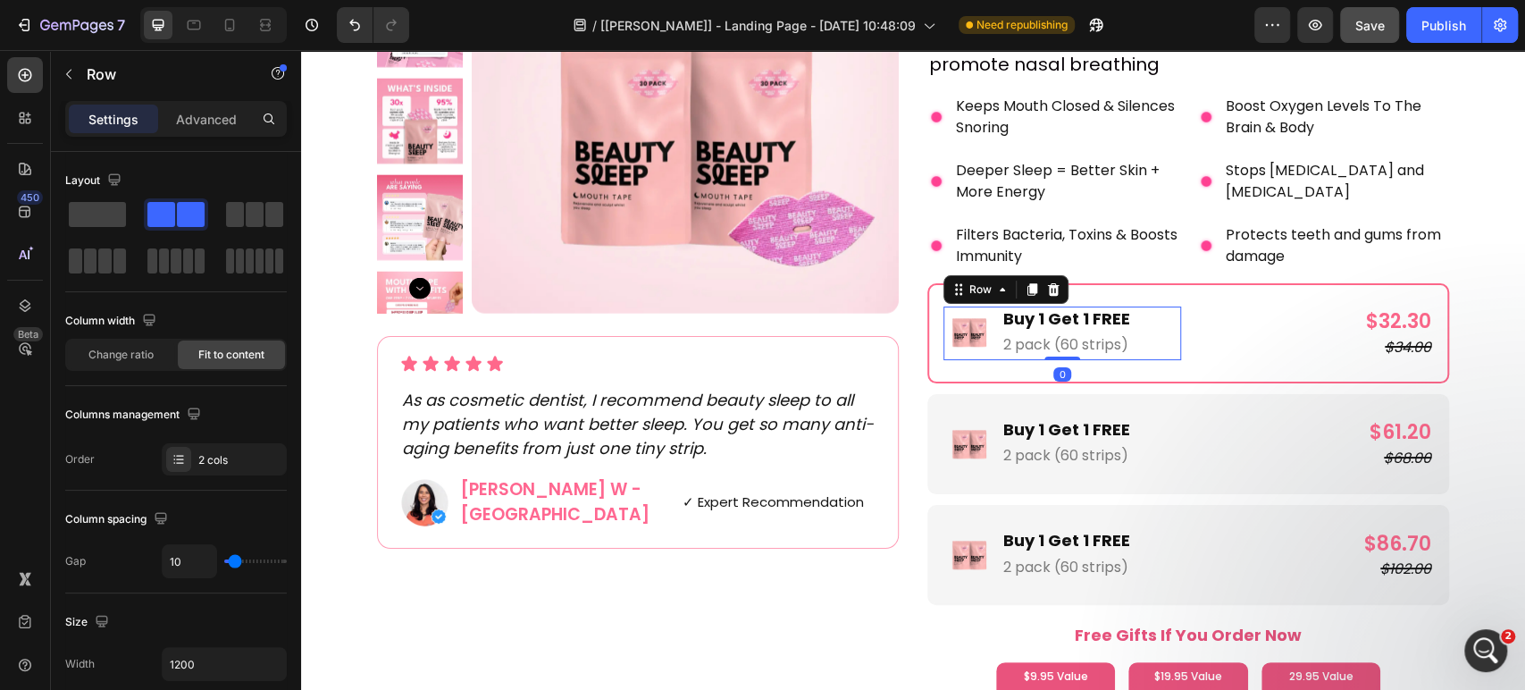
click at [1136, 337] on div "Image Buy 1 Get 1 FREE Text Block 2 pack (60 strips) Text Block Row 0" at bounding box center [1062, 333] width 238 height 54
click at [1184, 338] on div "Image Buy 1 Get 1 FREE Text Block 2 pack (60 strips) Text Block Row 0 $32.30 Pr…" at bounding box center [1188, 333] width 490 height 54
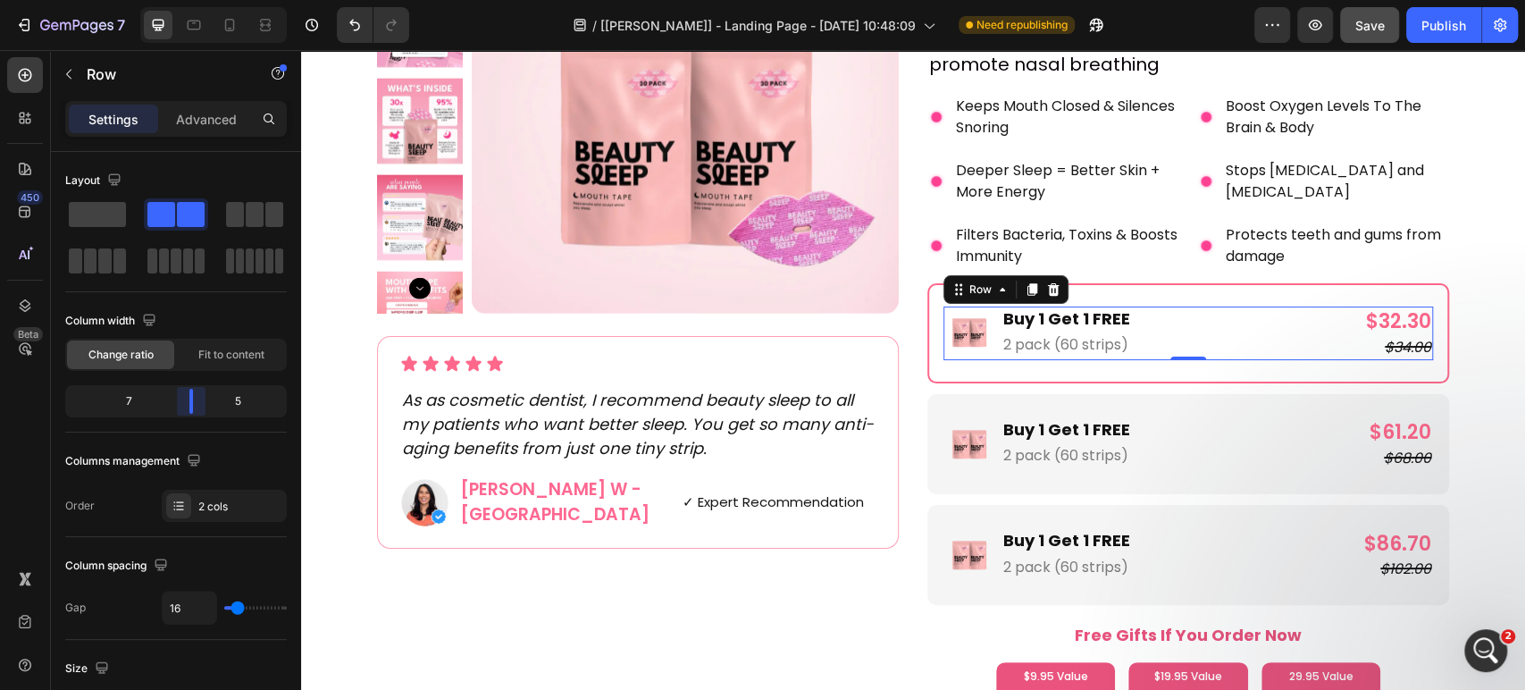
drag, startPoint x: 188, startPoint y: 407, endPoint x: 539, endPoint y: 255, distance: 382.6
click at [200, 0] on body "7 Version history / [[PERSON_NAME]] - Landing Page - [DATE] 10:48:09 Need repub…" at bounding box center [762, 0] width 1525 height 0
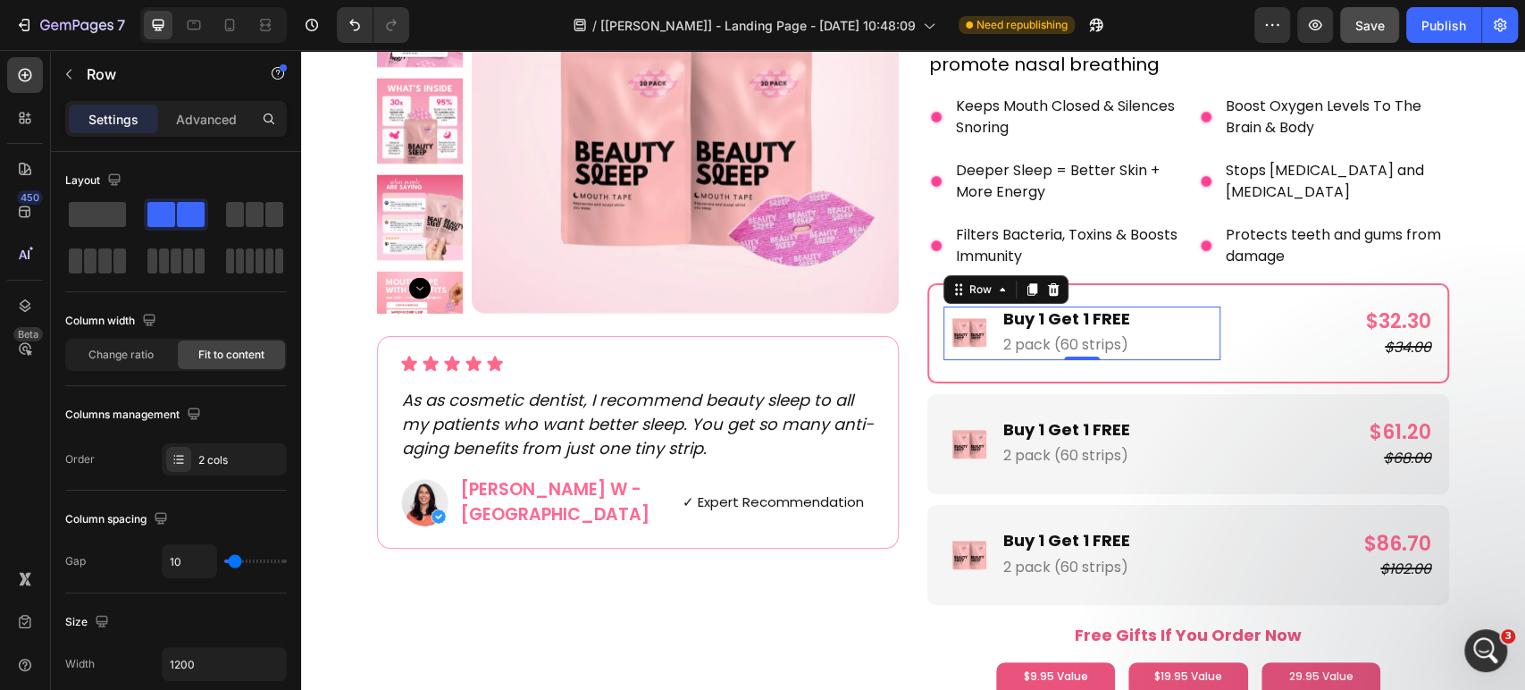
click at [985, 324] on div "Image Buy 1 Get 1 FREE Text Block 2 pack (60 strips) Text Block Row 0" at bounding box center [1081, 333] width 277 height 54
click at [229, 220] on span at bounding box center [235, 214] width 18 height 25
click at [11, 77] on div at bounding box center [25, 75] width 36 height 36
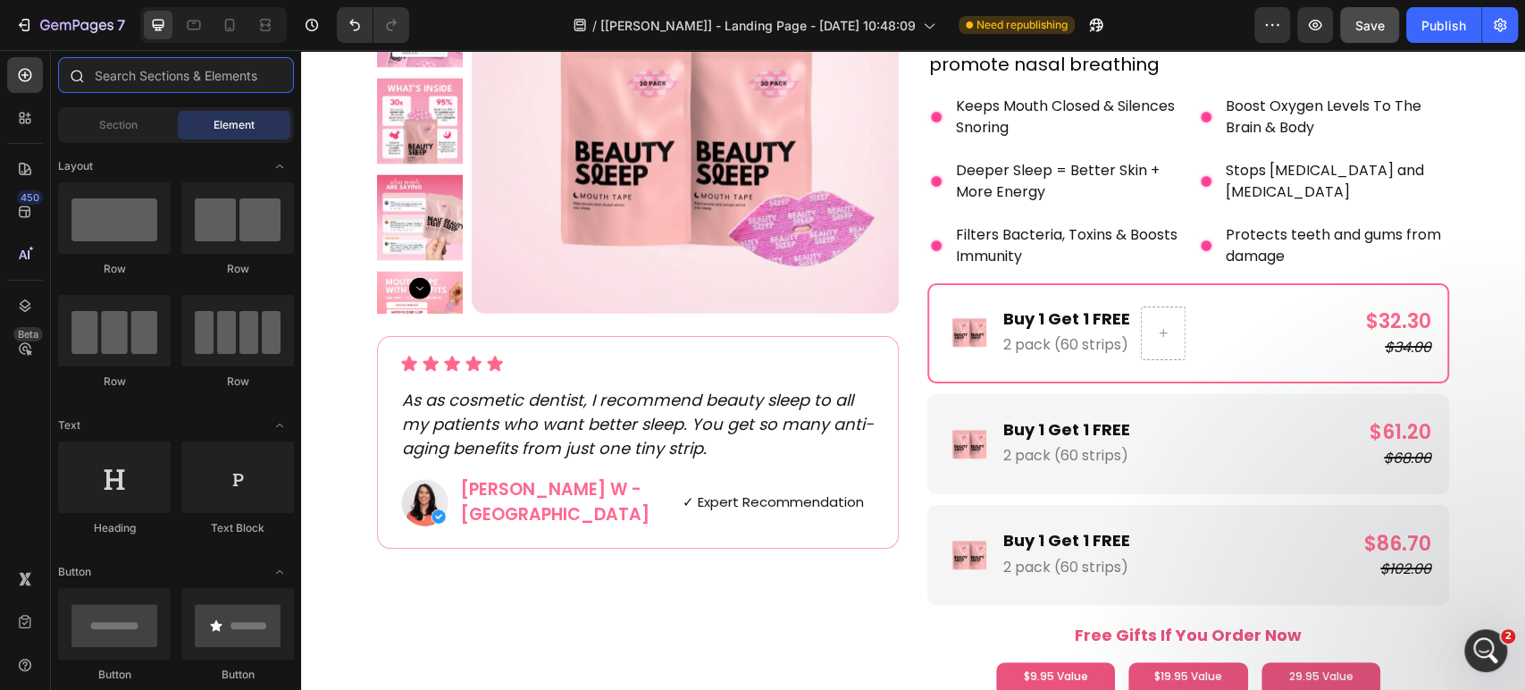
click at [199, 72] on input "text" at bounding box center [176, 75] width 236 height 36
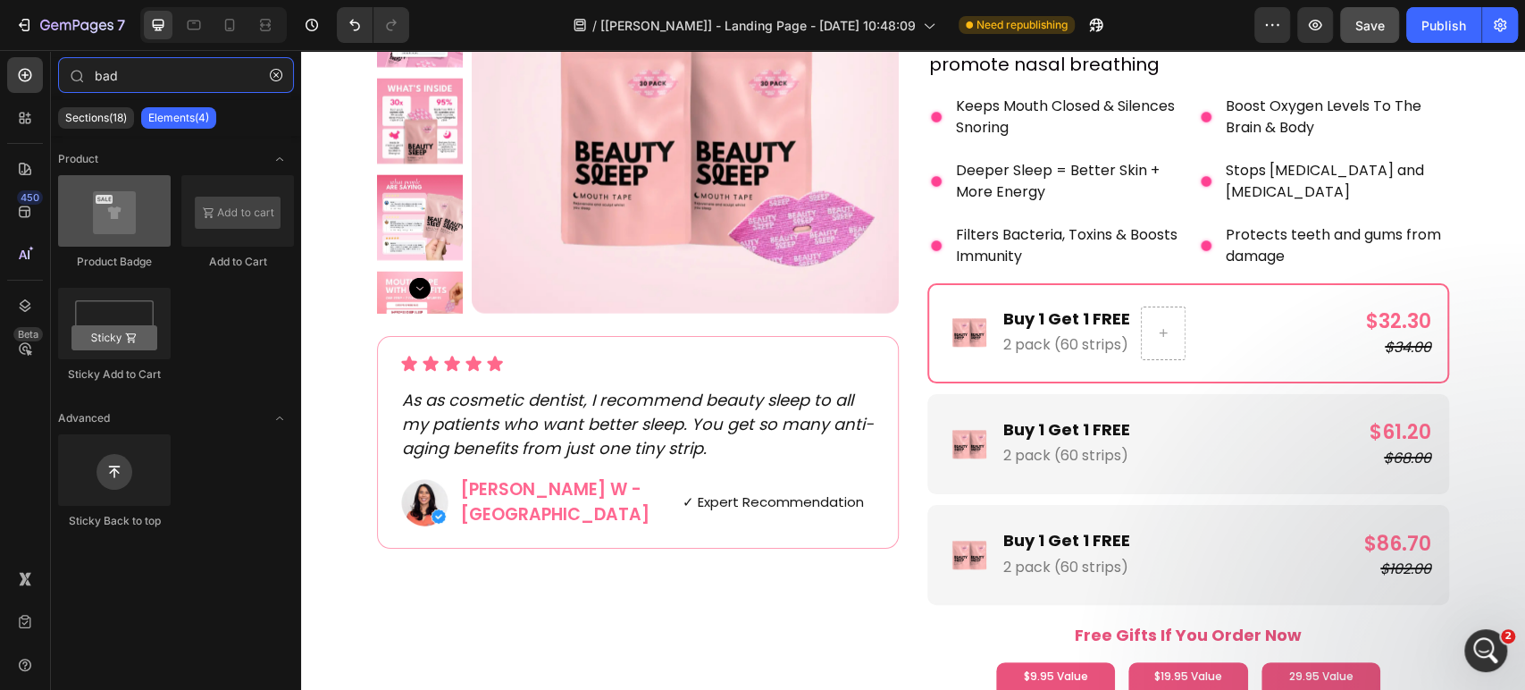
type input "bad"
click at [76, 234] on div at bounding box center [114, 210] width 113 height 71
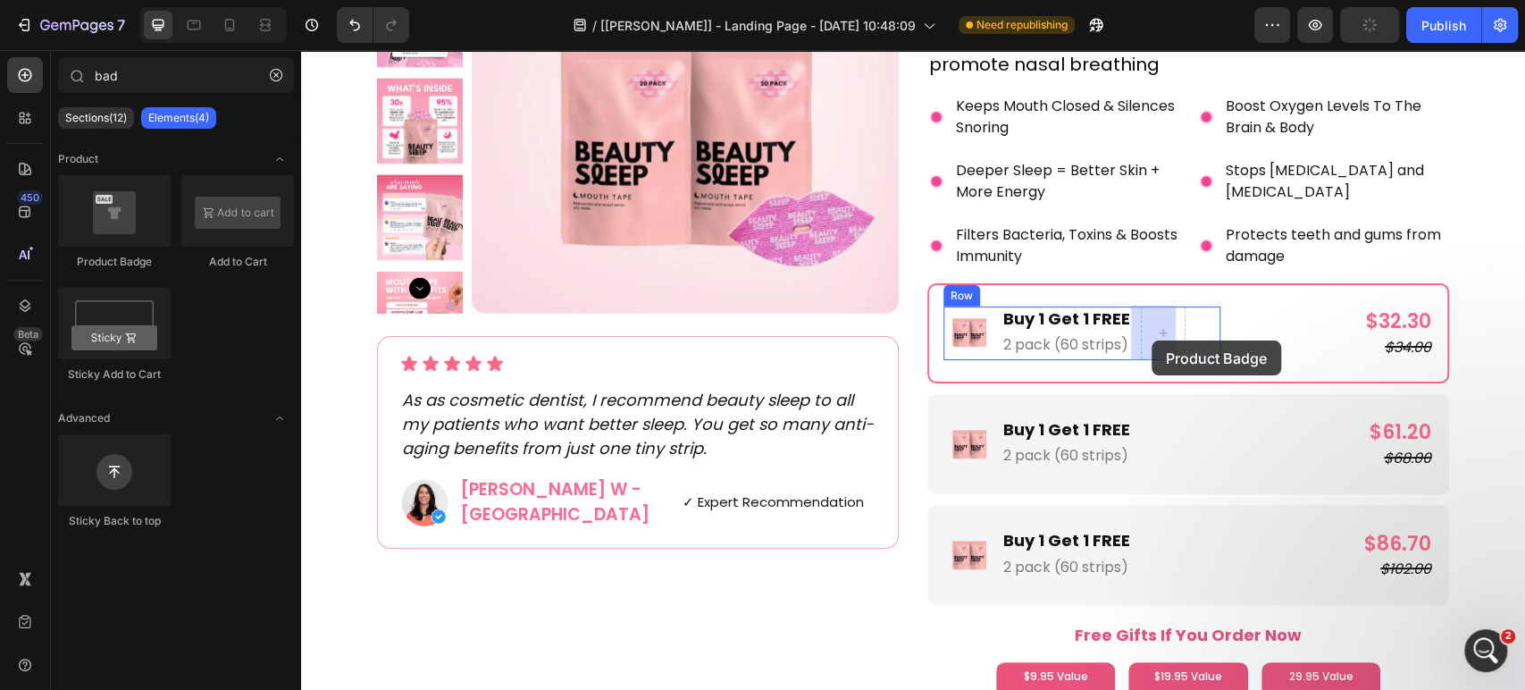
drag, startPoint x: 398, startPoint y: 280, endPoint x: 1152, endPoint y: 340, distance: 756.5
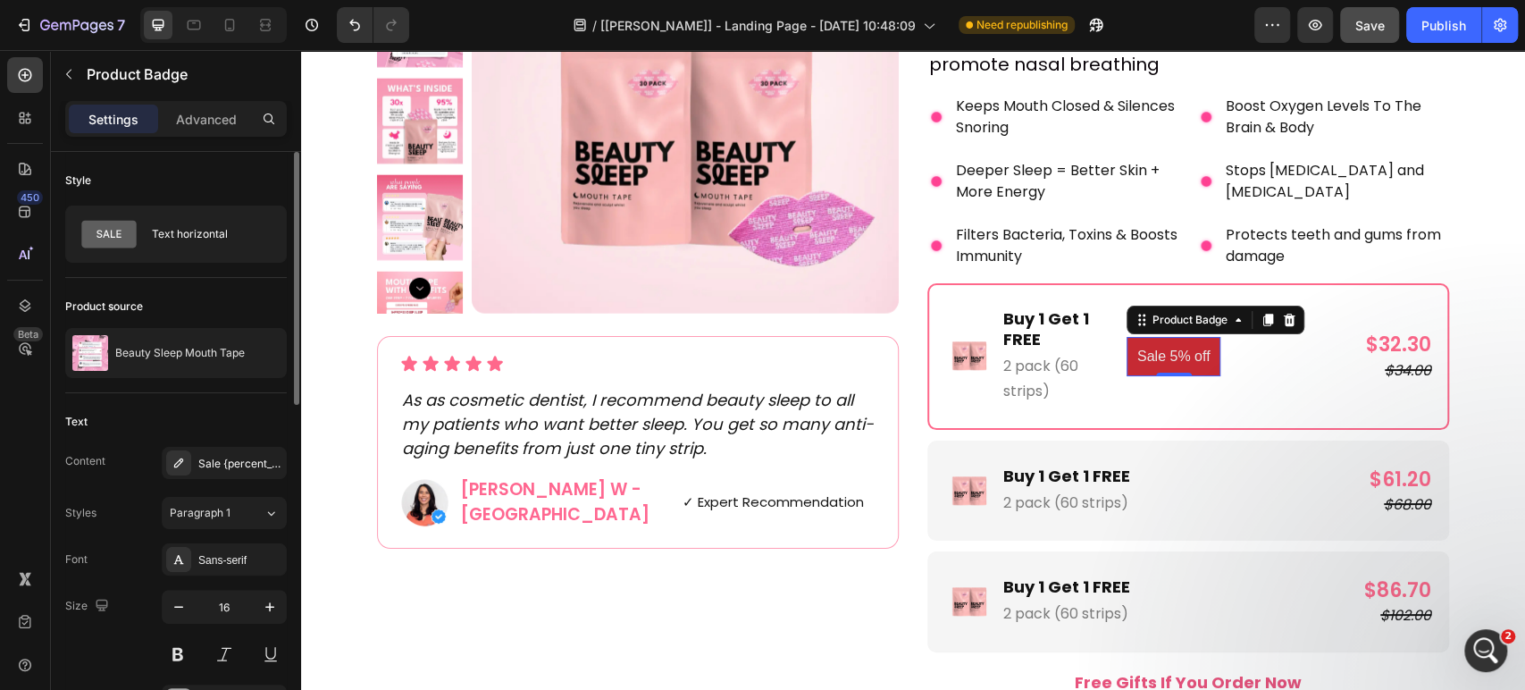
scroll to position [99, 0]
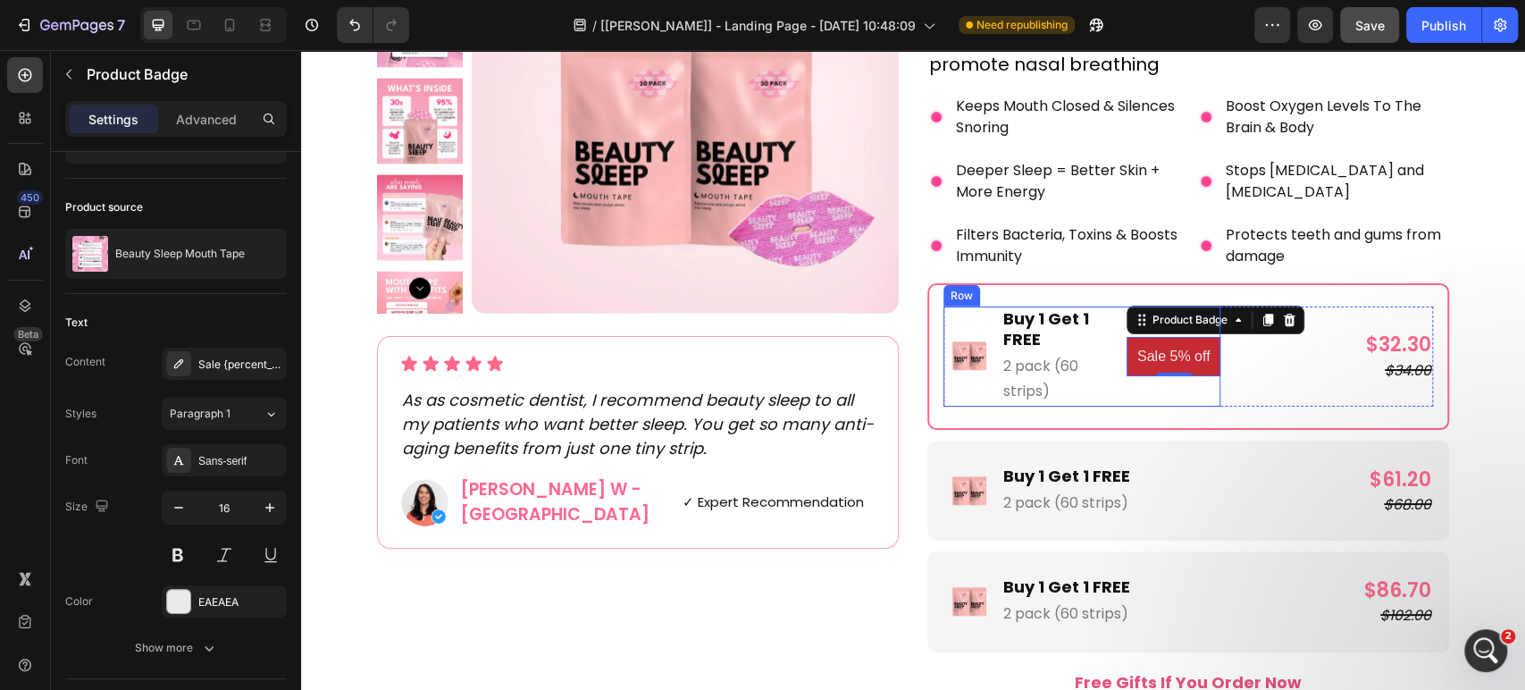
click at [1116, 343] on div "Image Buy 1 Get 1 FREE Text Block 2 pack (60 strips) Text Block Sale 5% off Pro…" at bounding box center [1081, 356] width 277 height 100
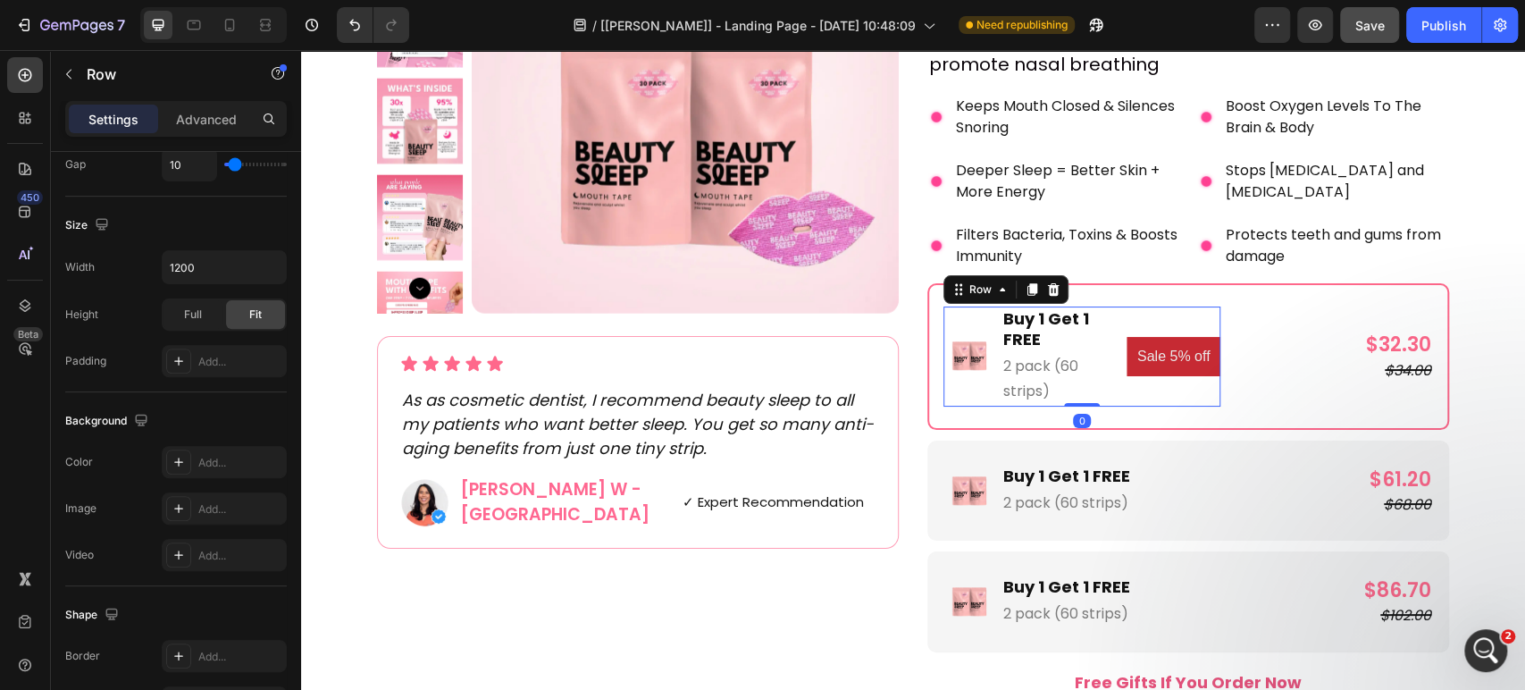
scroll to position [703, 0]
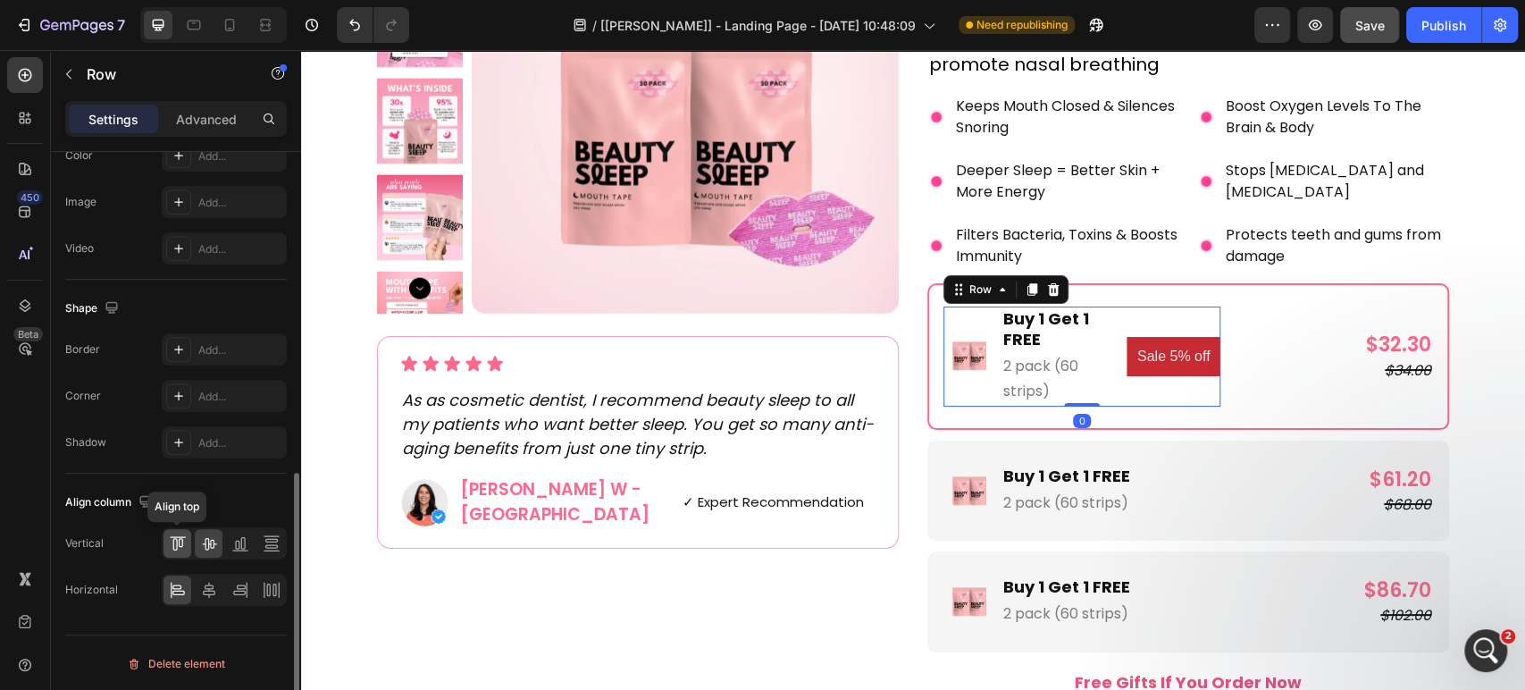
click at [187, 533] on div at bounding box center [178, 543] width 28 height 29
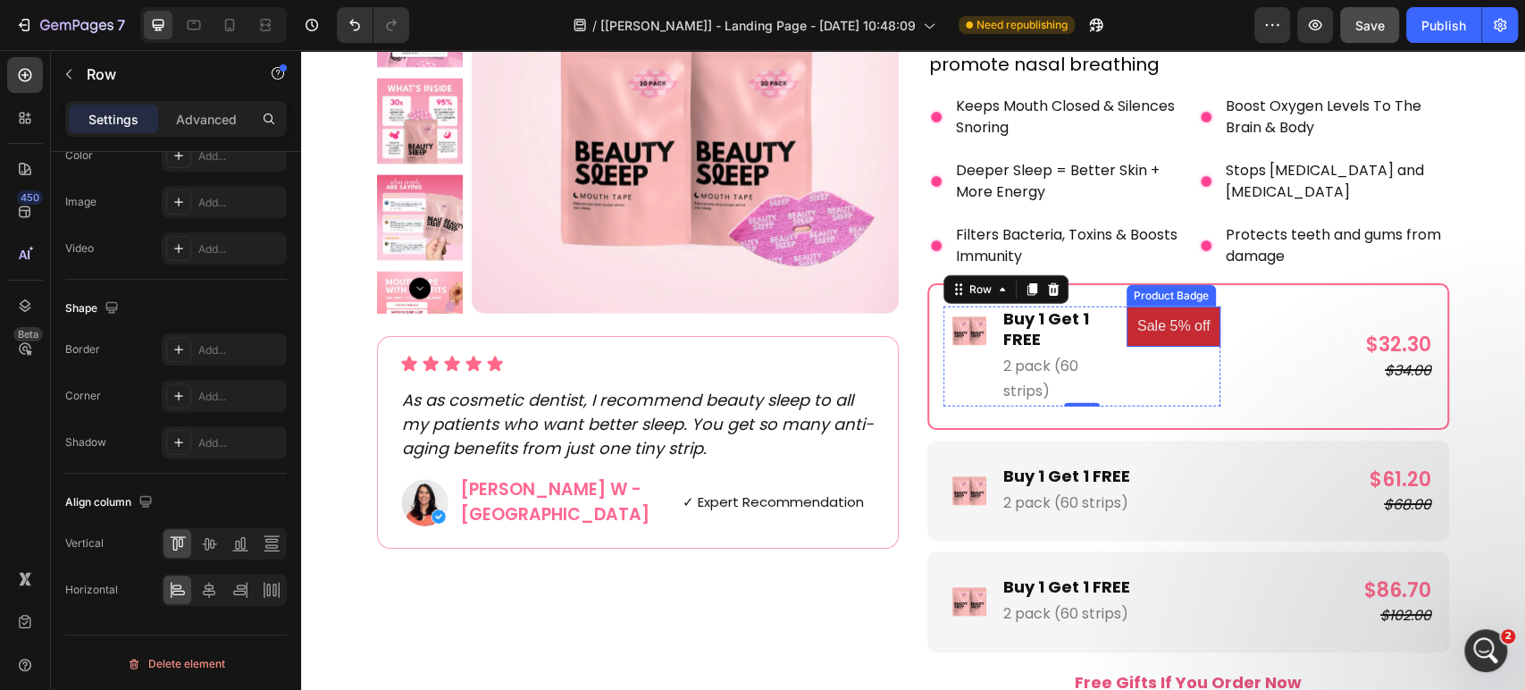
click at [1127, 312] on pre "Sale 5% off" at bounding box center [1174, 326] width 95 height 40
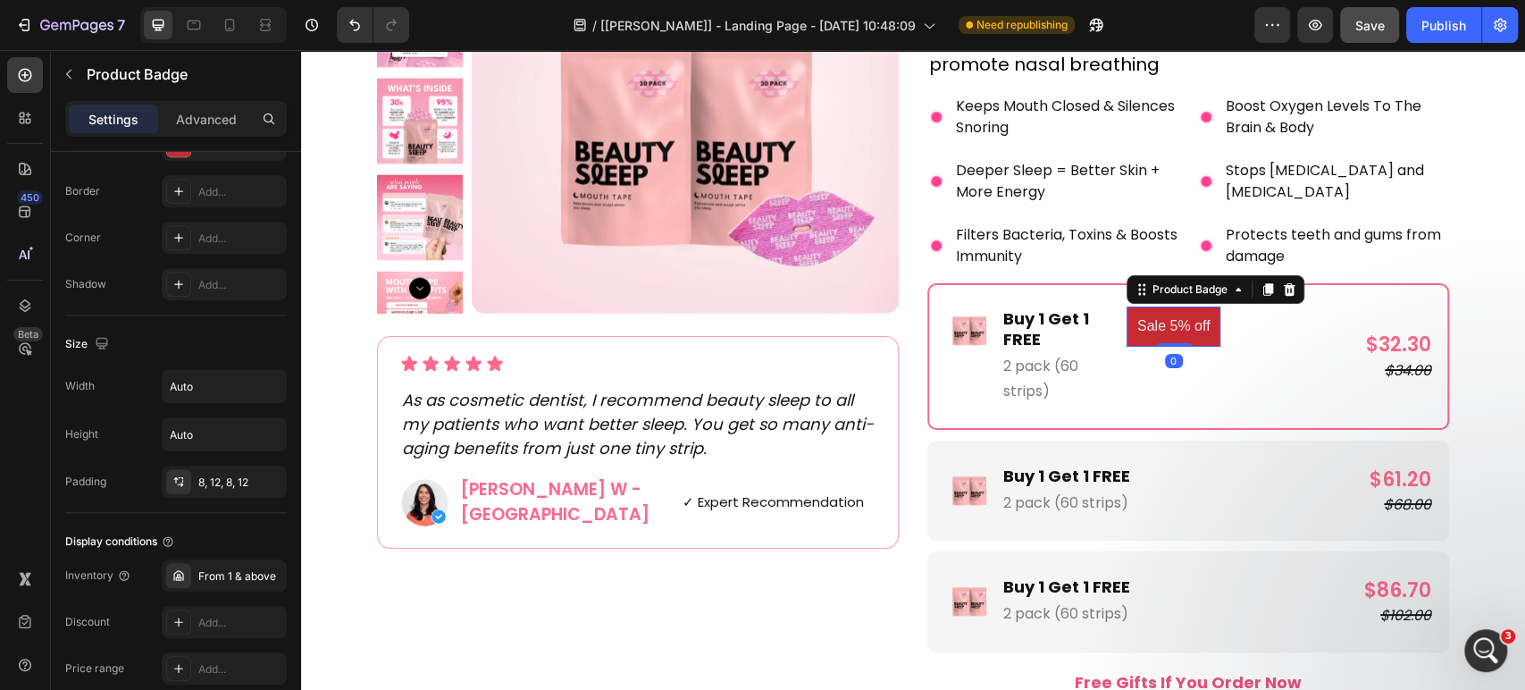
scroll to position [0, 0]
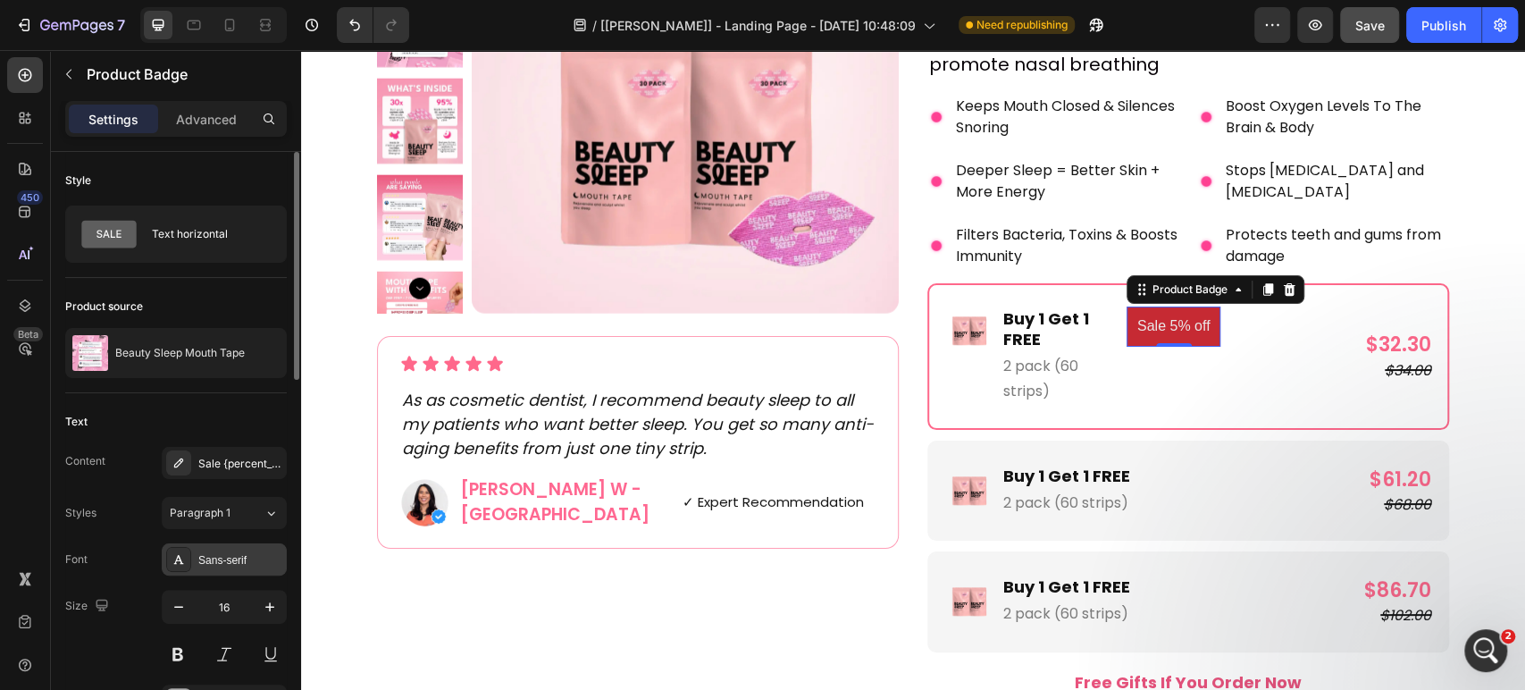
click at [221, 556] on div "Sans-serif" at bounding box center [240, 560] width 84 height 16
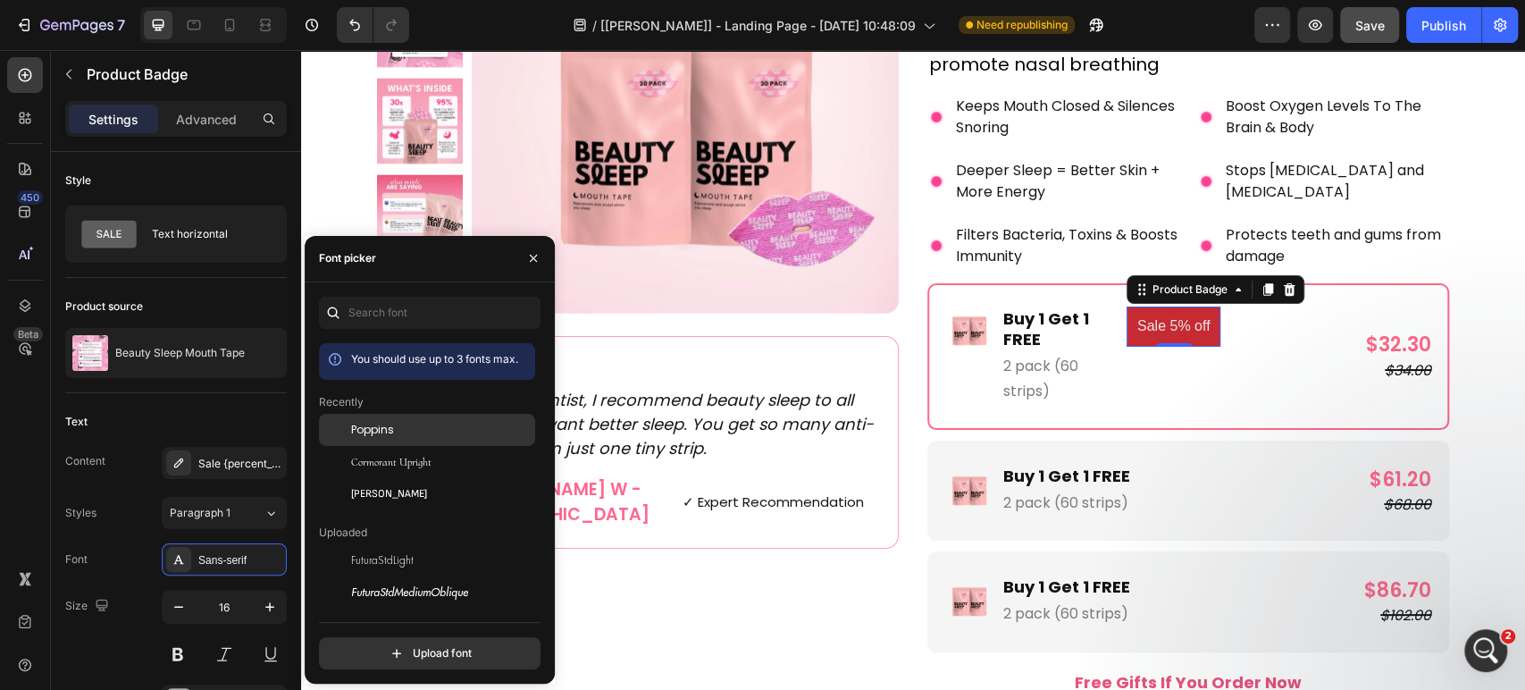
click at [357, 434] on span "Poppins" at bounding box center [372, 430] width 43 height 16
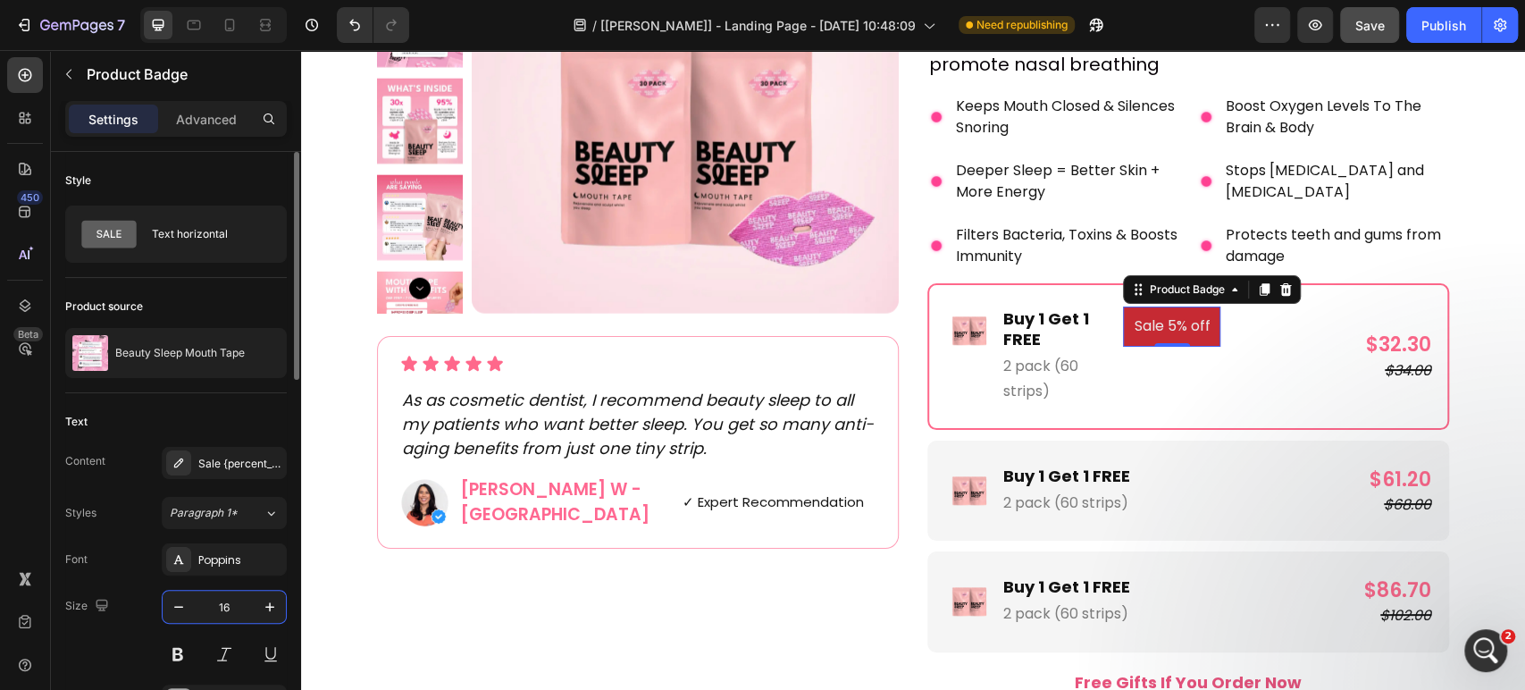
click at [227, 601] on input "16" at bounding box center [224, 607] width 59 height 32
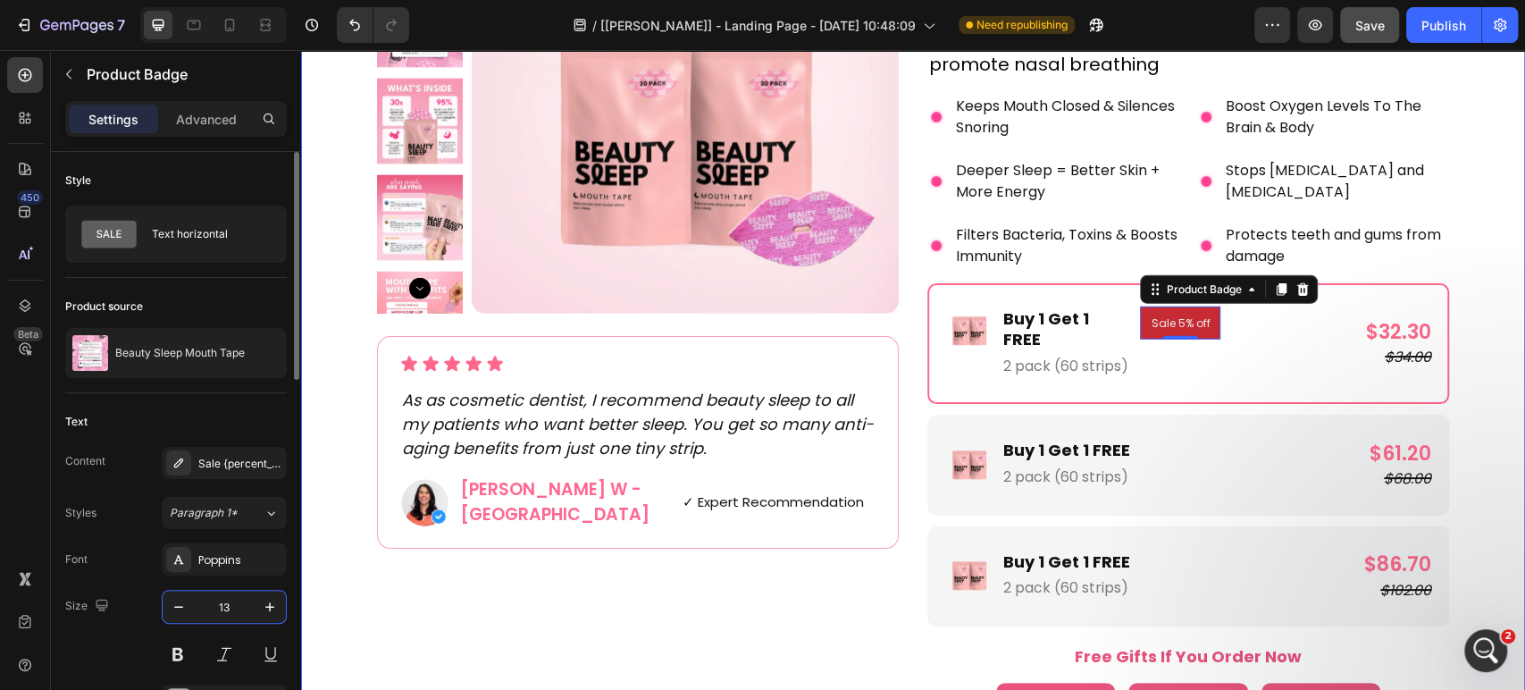
type input "12"
click at [177, 127] on div "Advanced" at bounding box center [206, 119] width 89 height 29
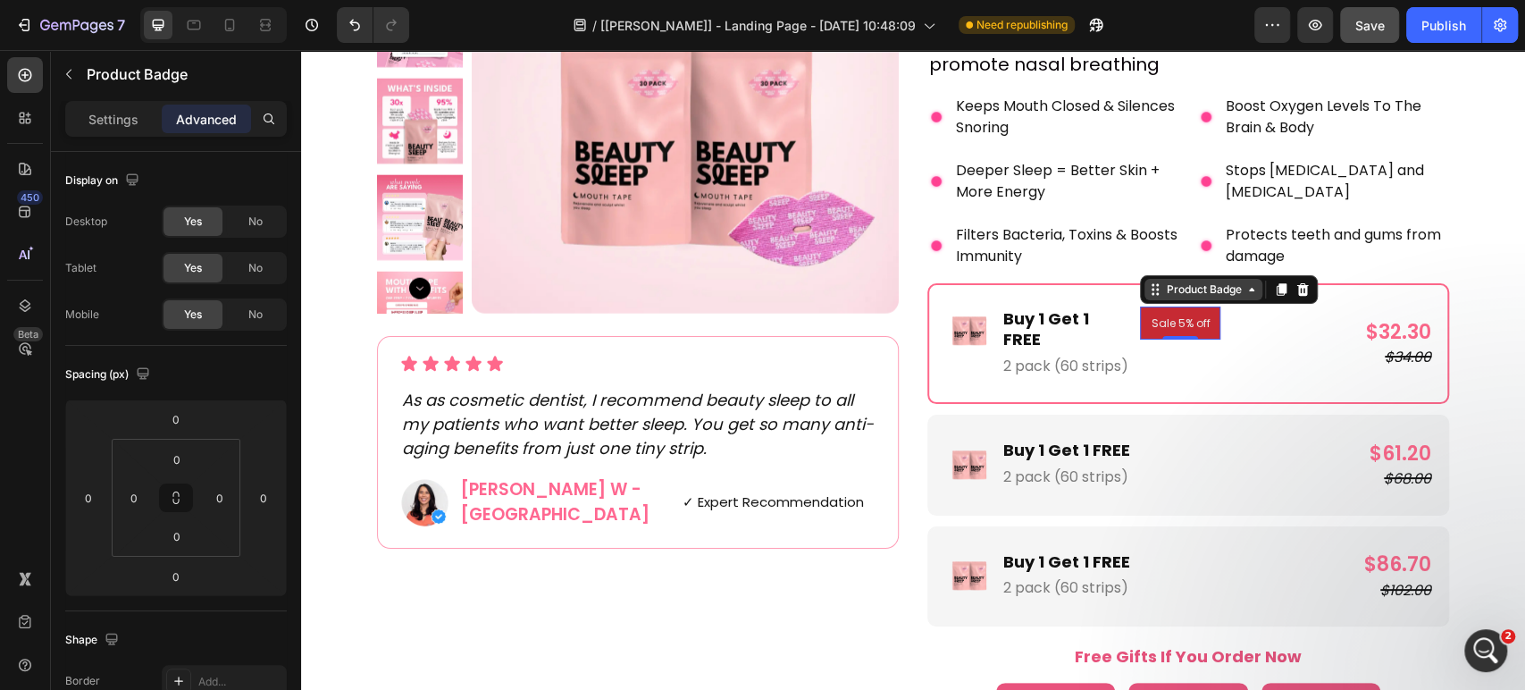
click at [1170, 281] on div "Product Badge" at bounding box center [1203, 289] width 82 height 16
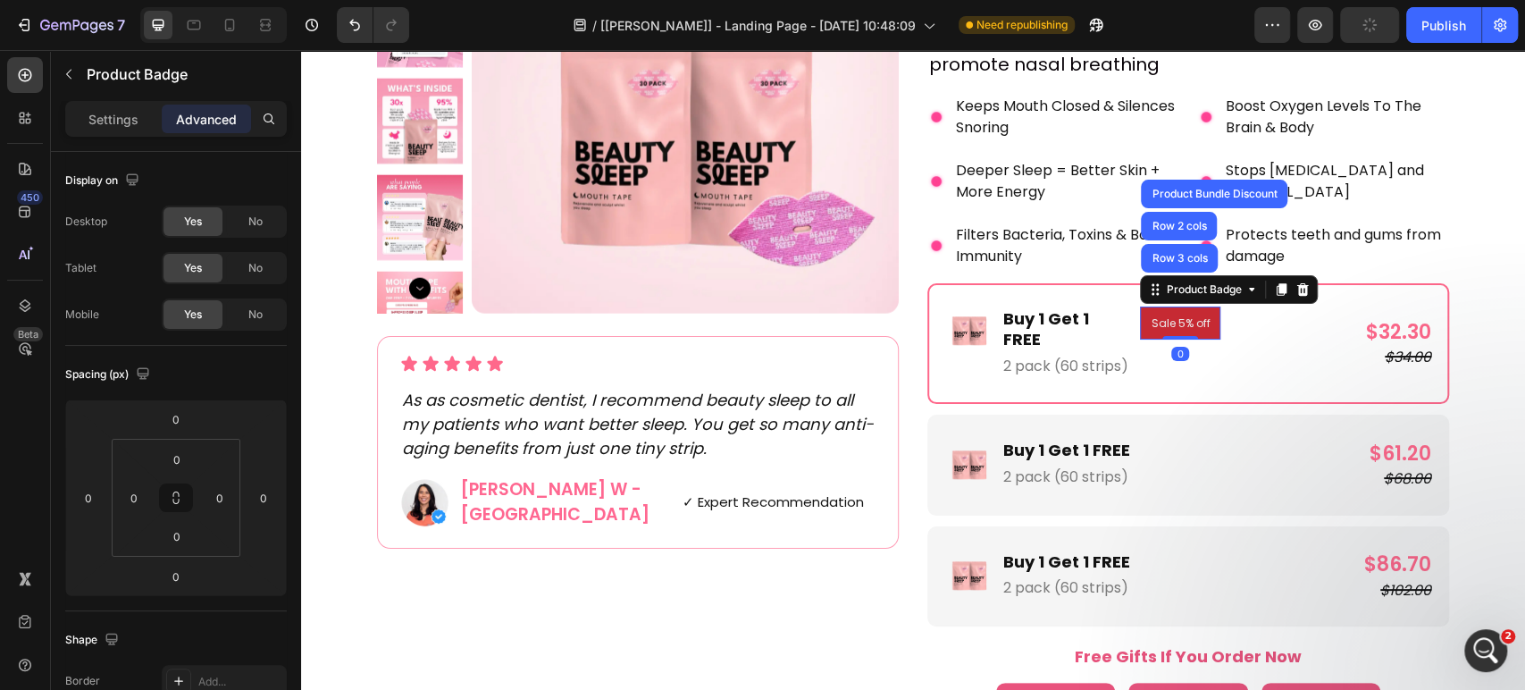
click at [100, 135] on div "Settings Advanced" at bounding box center [176, 119] width 222 height 36
click at [113, 110] on p "Settings" at bounding box center [113, 119] width 50 height 19
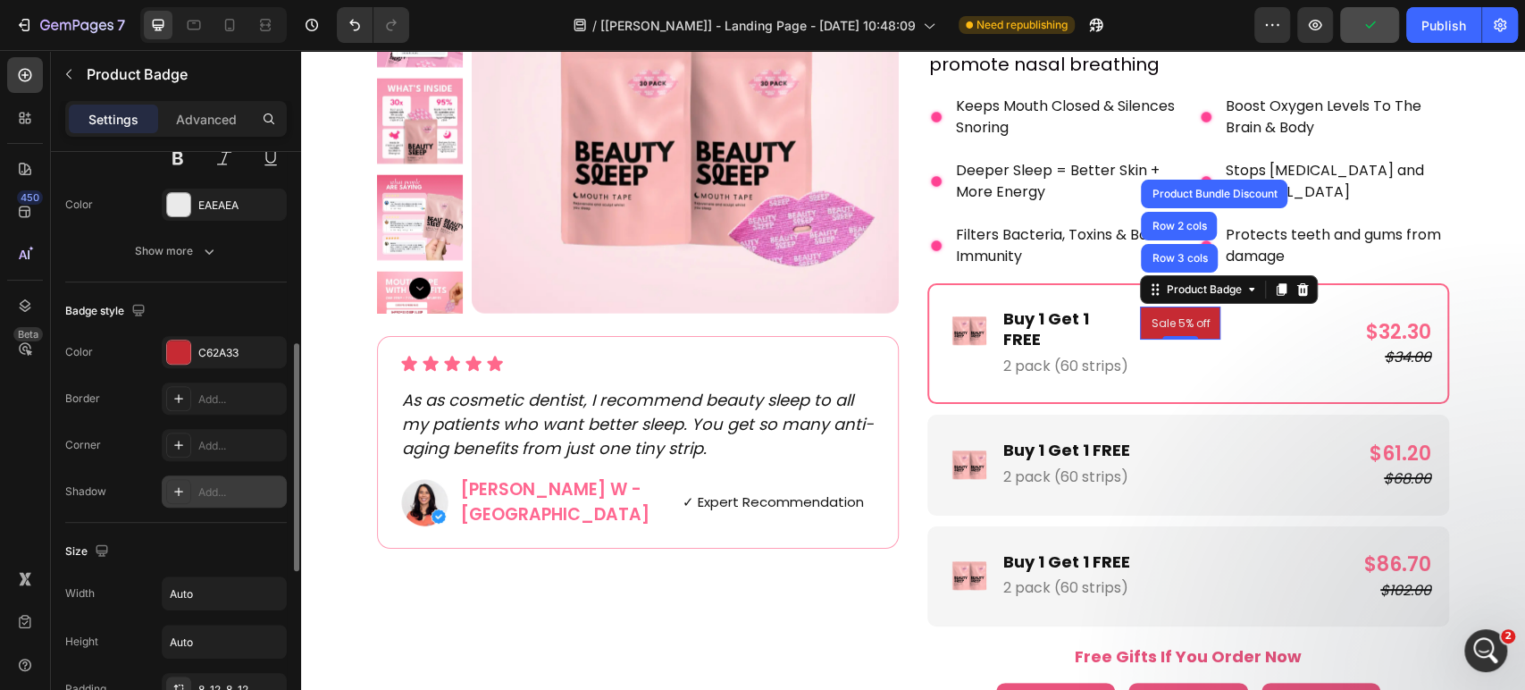
scroll to position [694, 0]
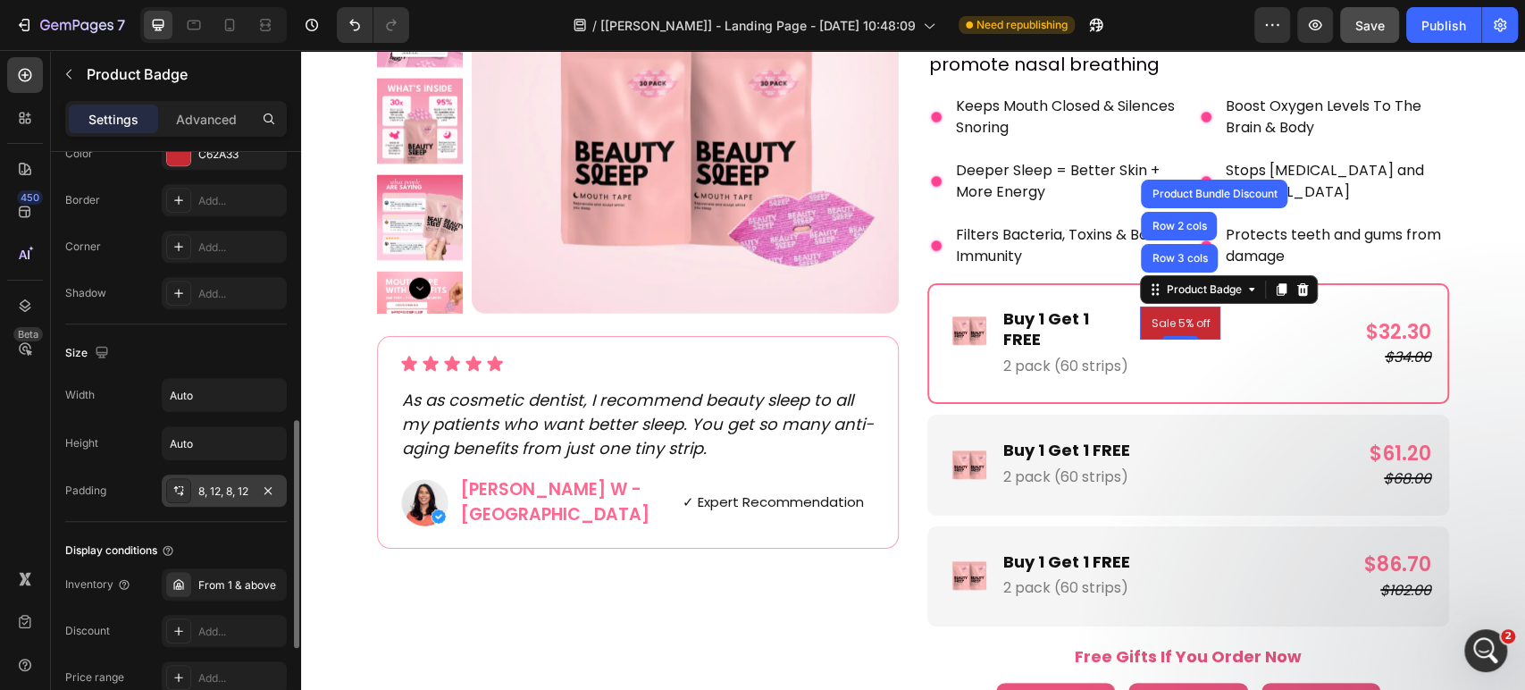
click at [218, 491] on div "8, 12, 8, 12" at bounding box center [224, 491] width 52 height 16
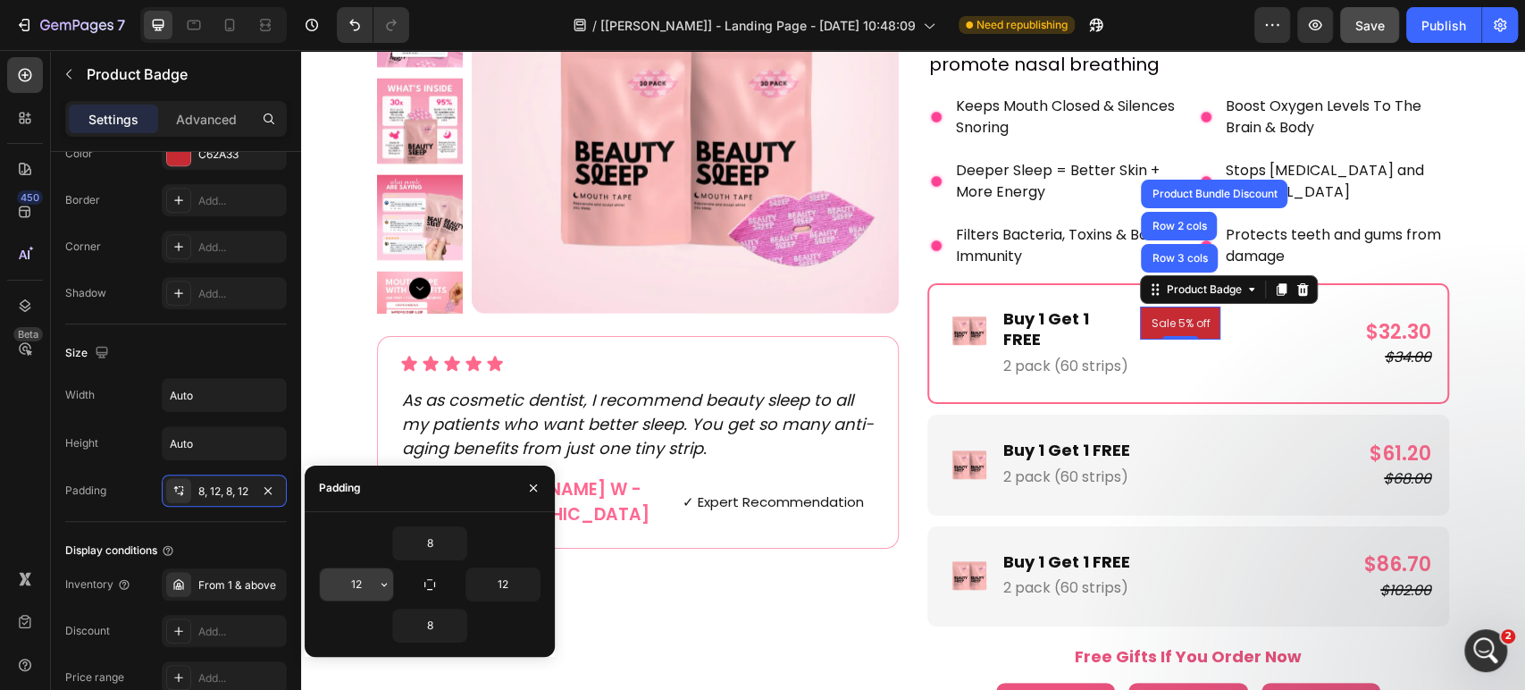
click at [348, 577] on input "12" at bounding box center [356, 584] width 73 height 32
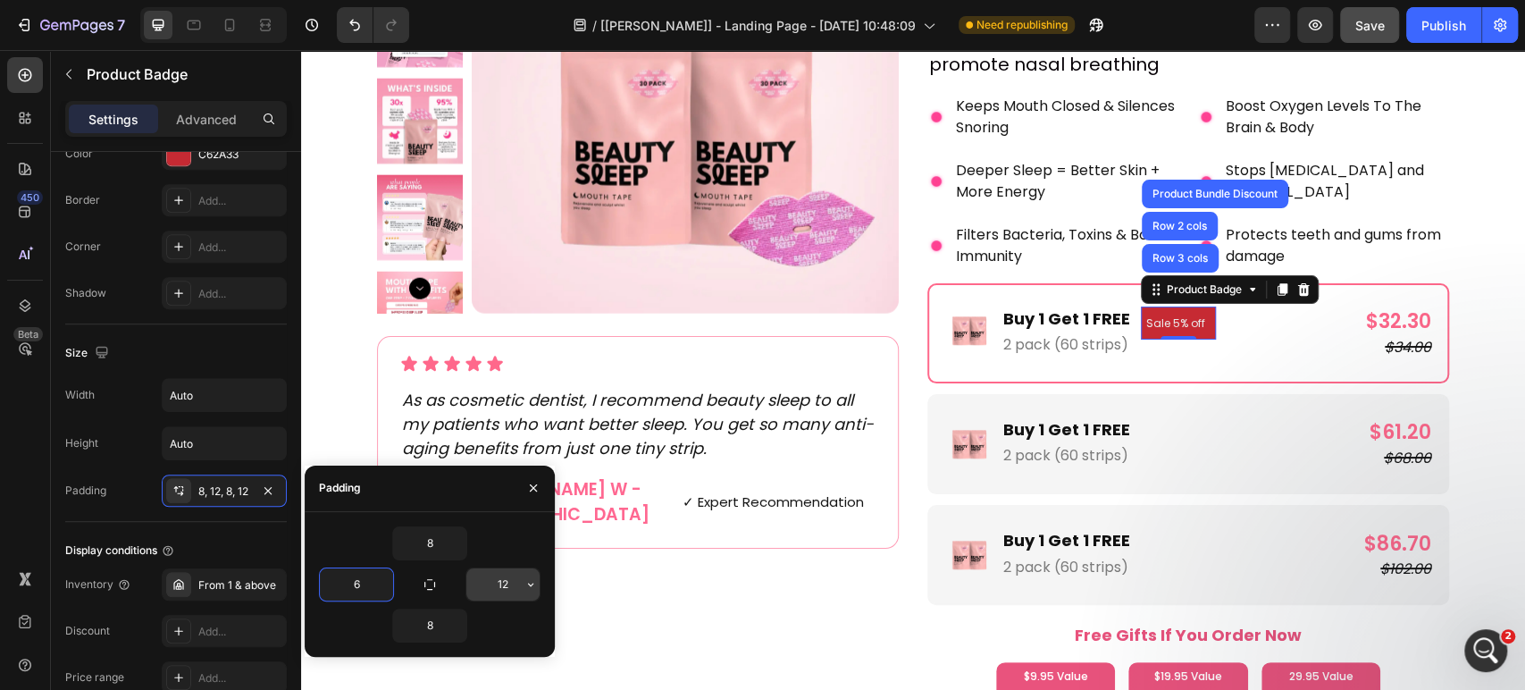
type input "6"
click at [493, 588] on input "12" at bounding box center [502, 584] width 73 height 32
type input "6"
click at [424, 541] on input "8" at bounding box center [429, 543] width 73 height 32
type input "2"
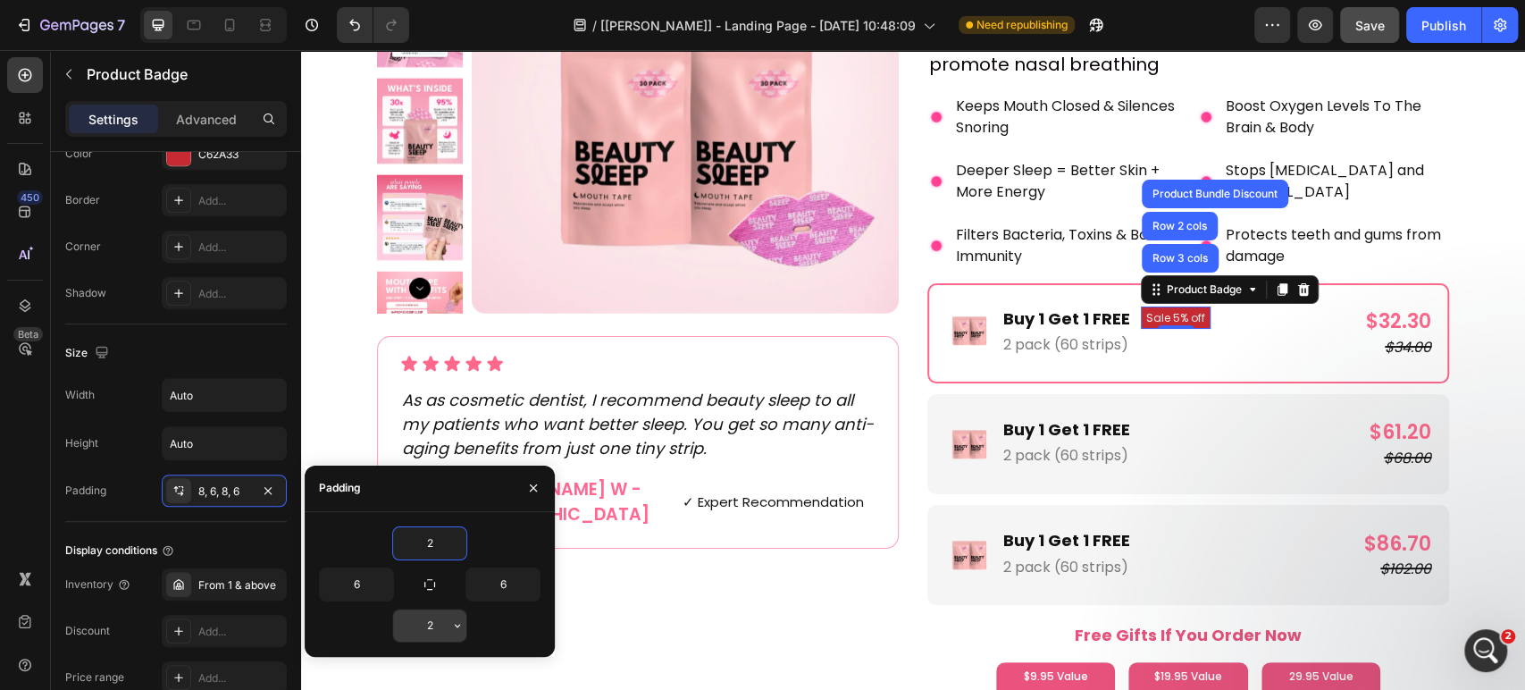
click at [443, 625] on input "2" at bounding box center [429, 625] width 73 height 32
type input "3"
click at [424, 531] on input "2" at bounding box center [429, 543] width 73 height 32
type input "3"
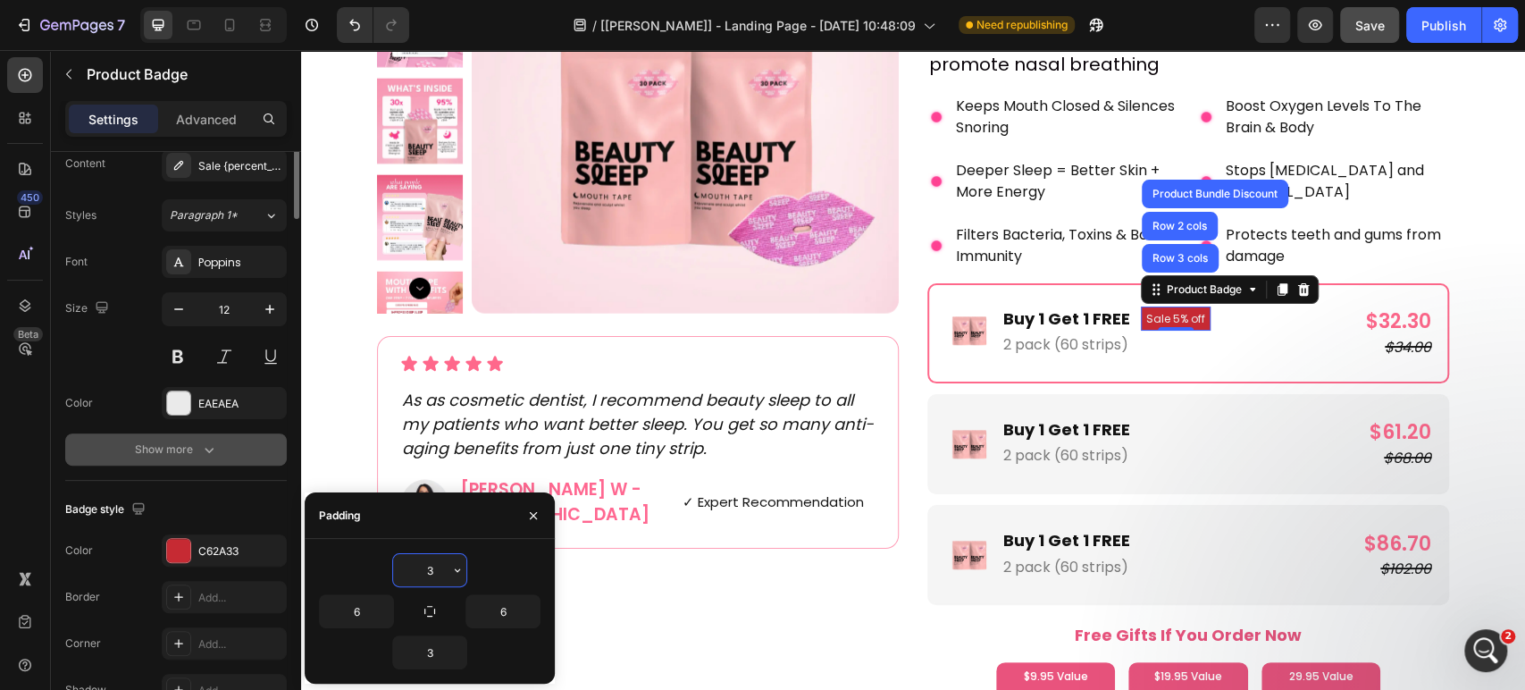
scroll to position [0, 0]
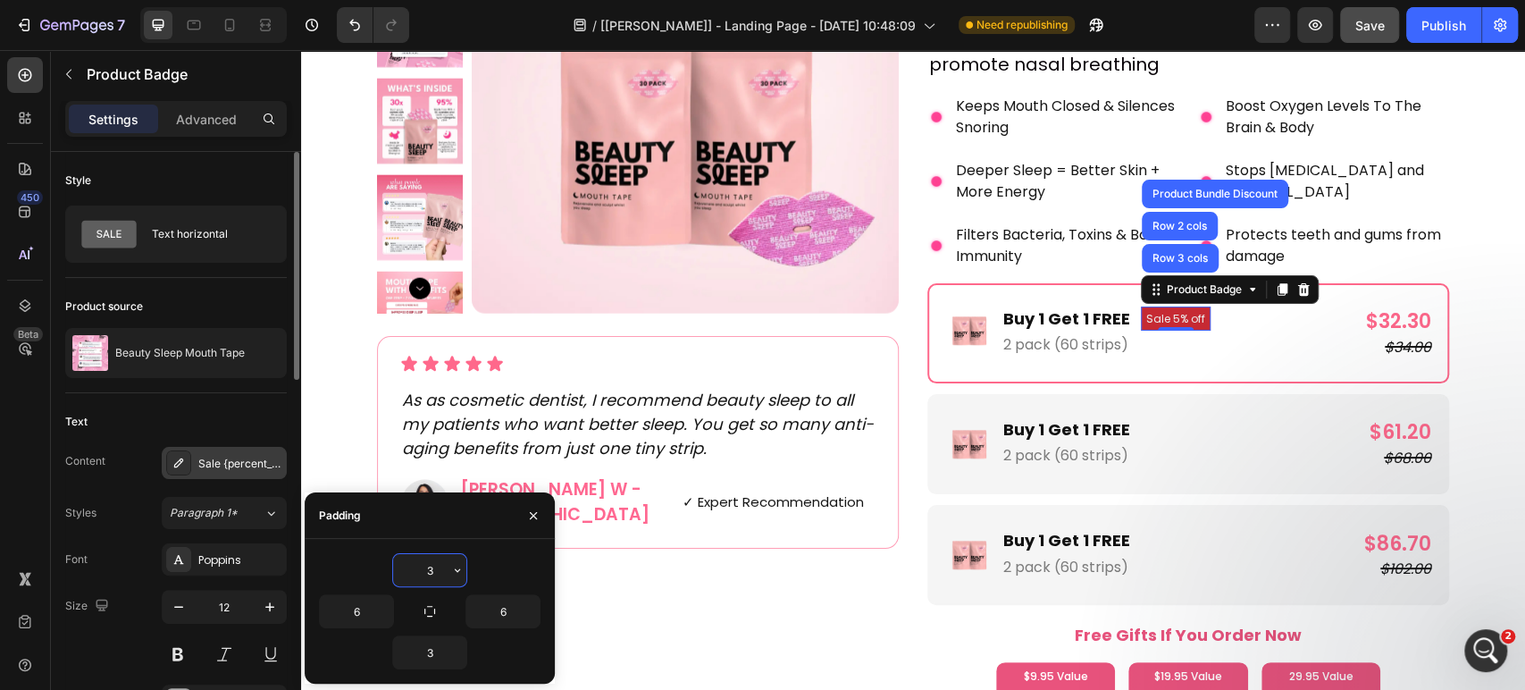
click at [226, 458] on div "Sale {percent_discount} off" at bounding box center [240, 464] width 84 height 16
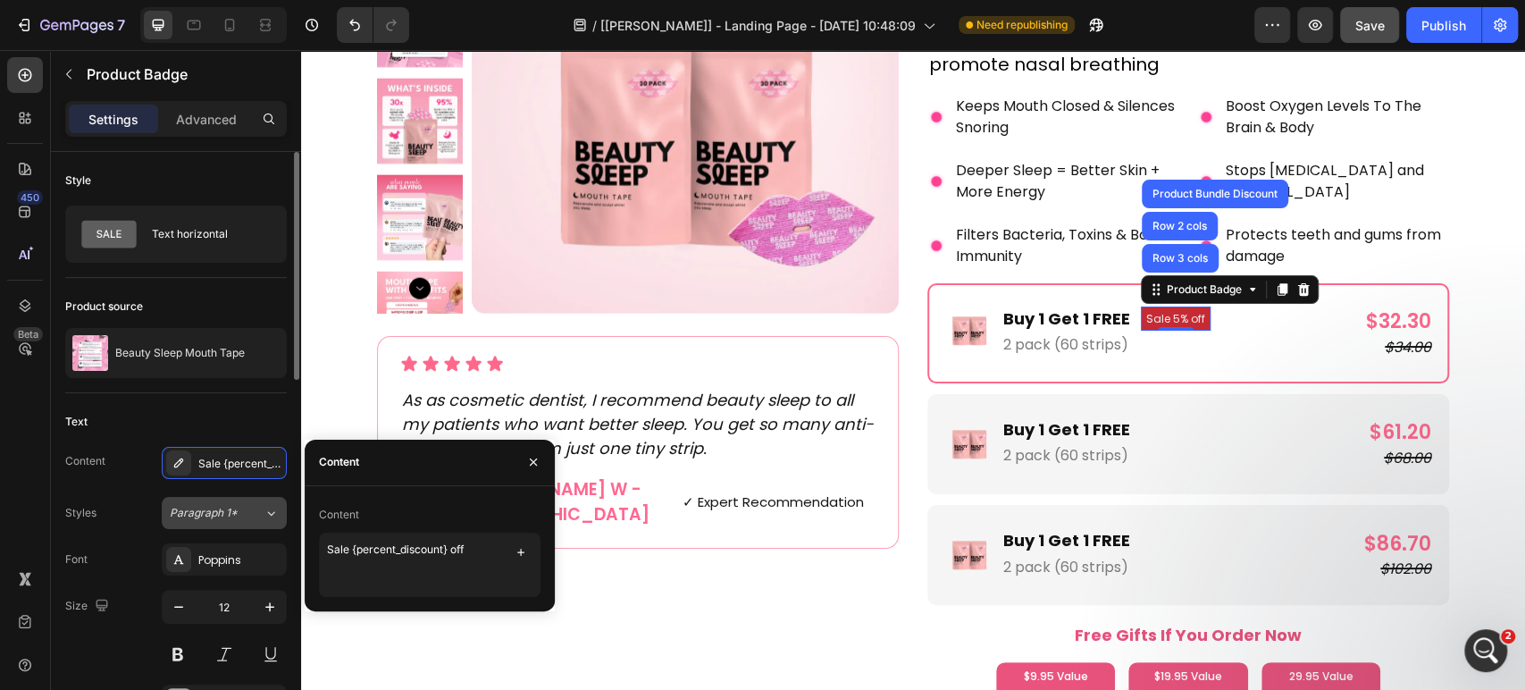
scroll to position [198, 0]
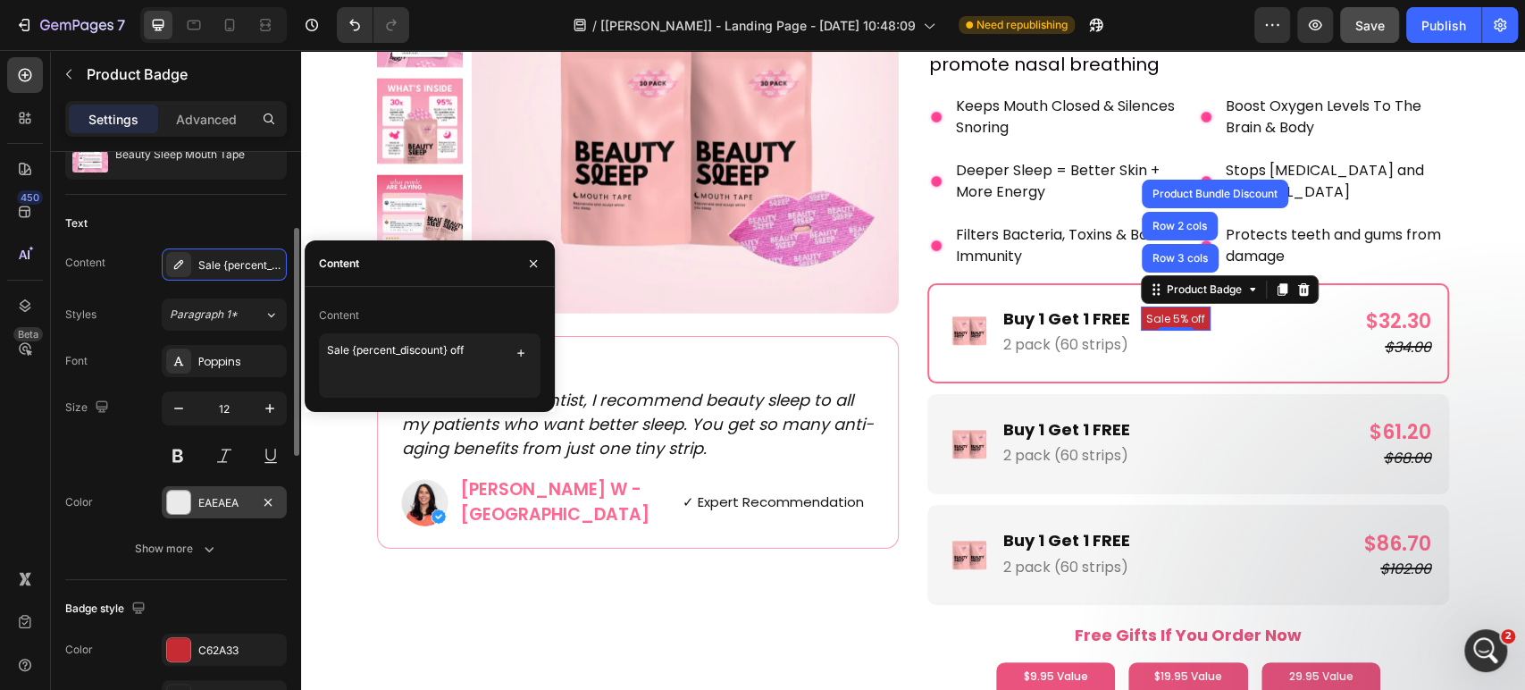
click at [222, 502] on div "EAEAEA" at bounding box center [224, 503] width 52 height 16
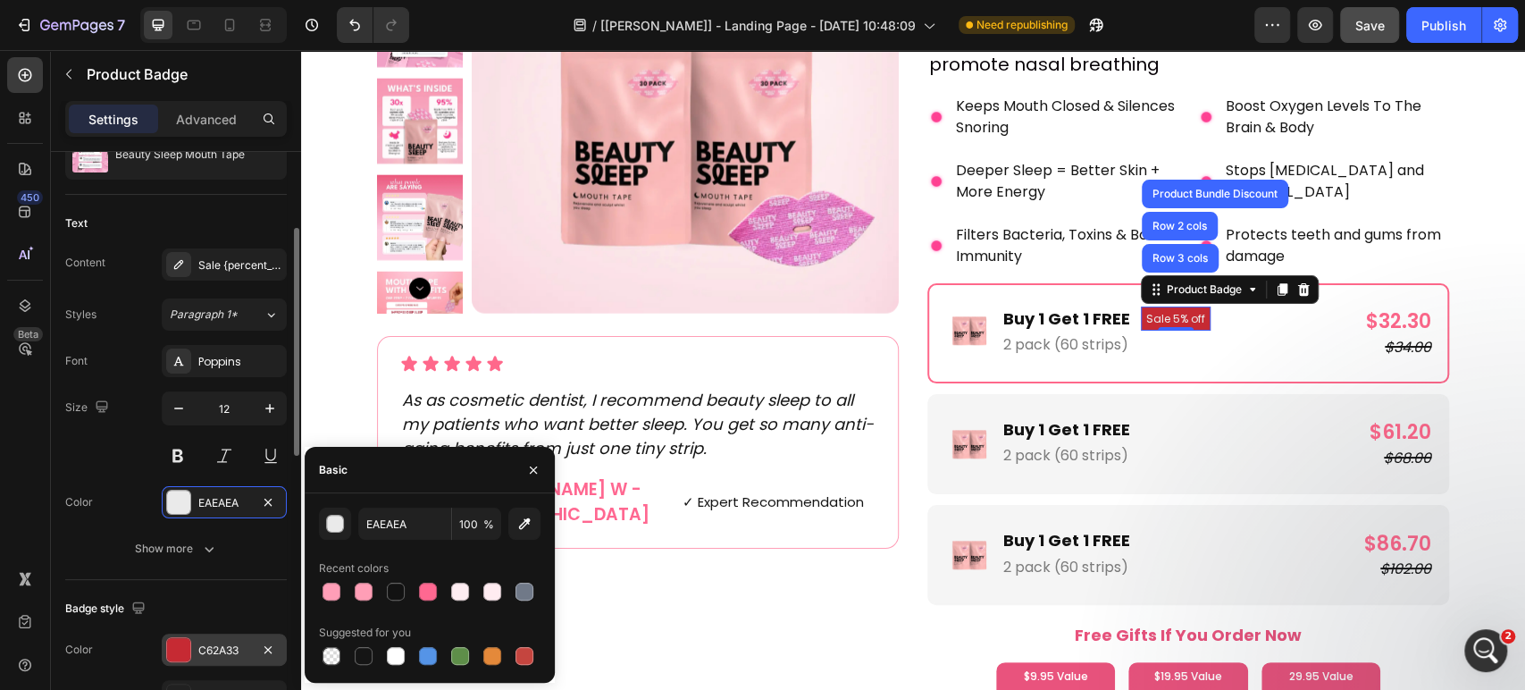
click at [212, 656] on div "C62A33" at bounding box center [224, 650] width 52 height 16
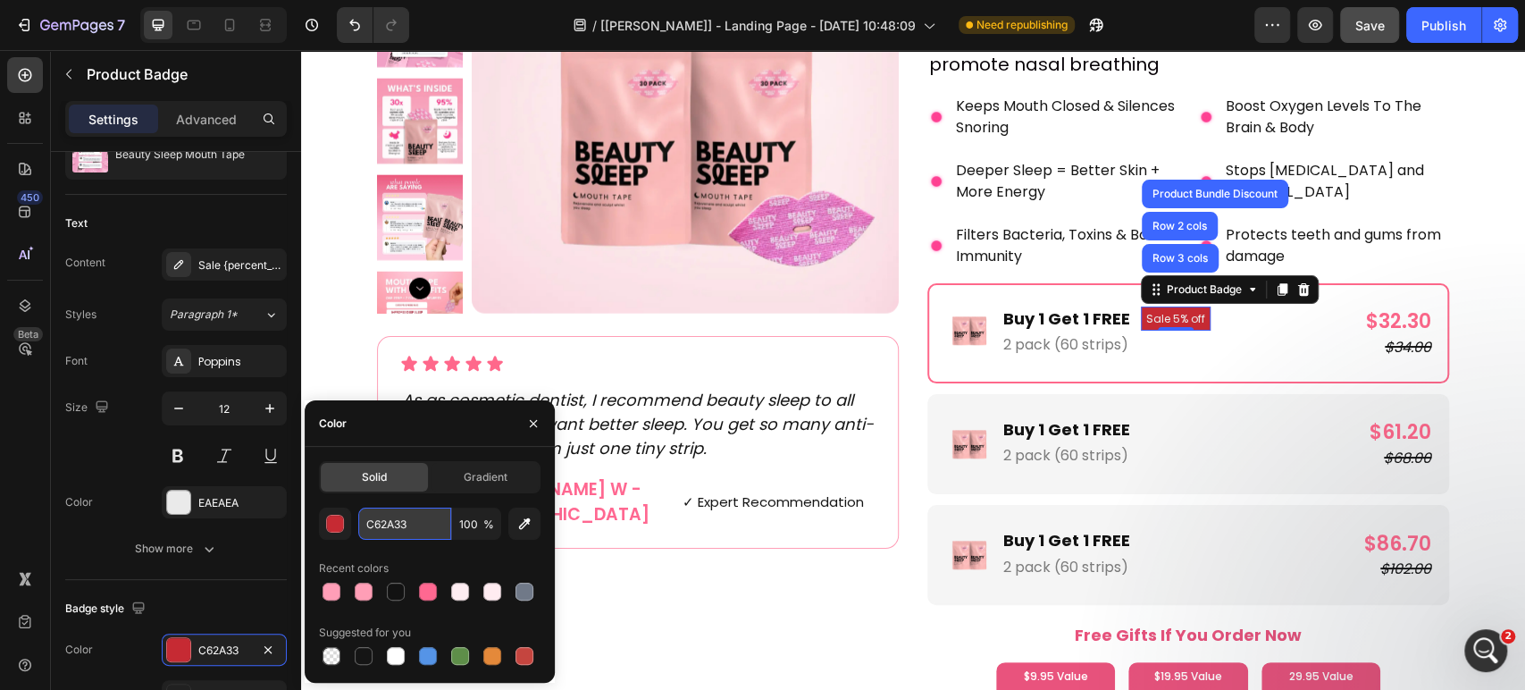
click at [0, 0] on input "C62A33" at bounding box center [0, 0] width 0 height 0
paste input "#FFCEDB"
type input "#FFCEDB"
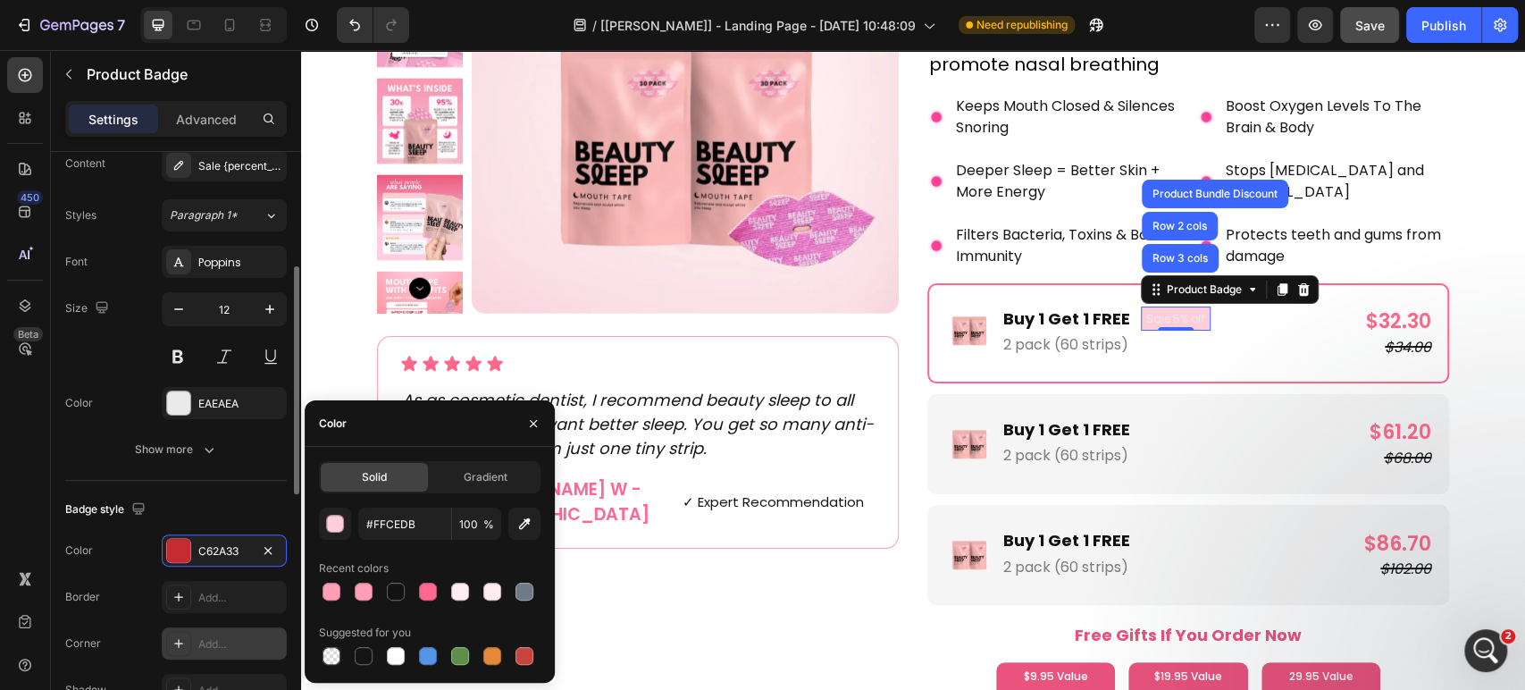
click at [215, 636] on div "Add..." at bounding box center [240, 644] width 84 height 16
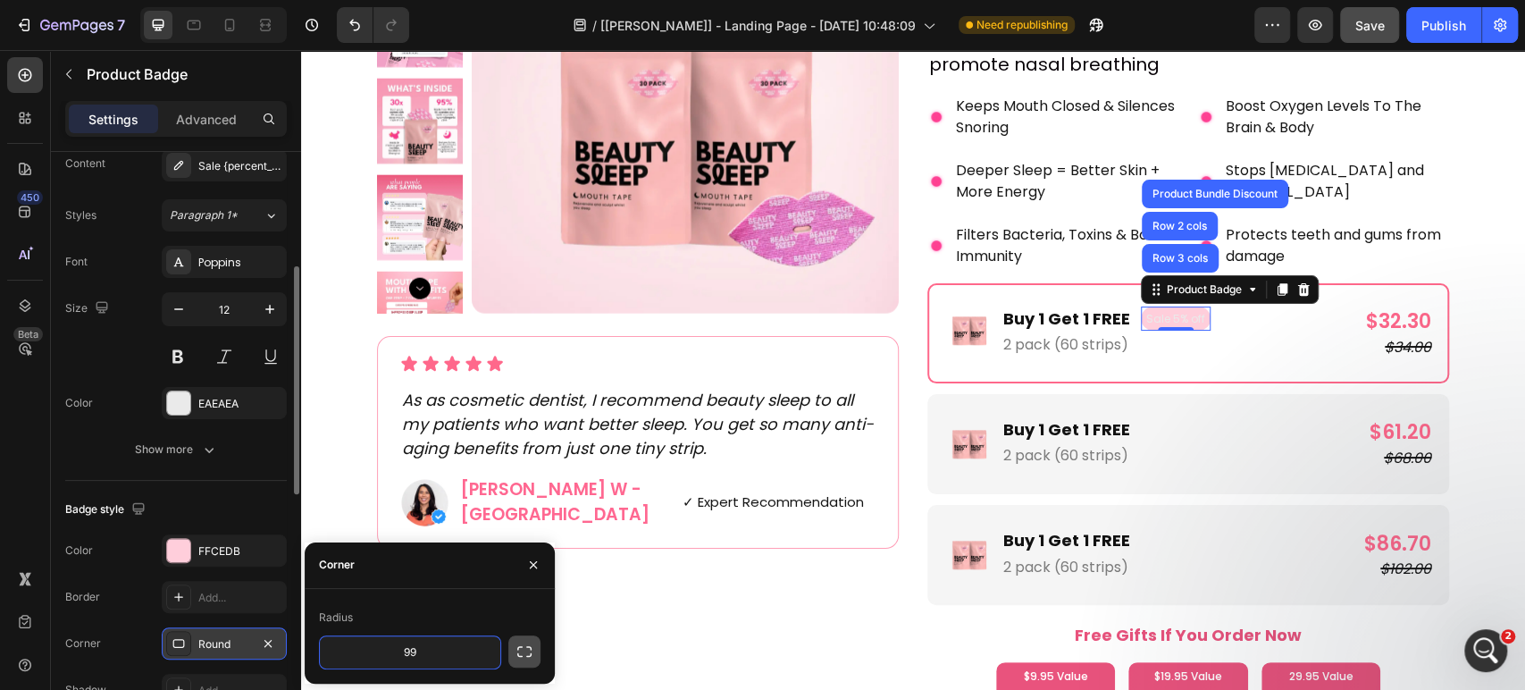
type input "99"
click at [522, 652] on icon "button" at bounding box center [525, 651] width 18 height 18
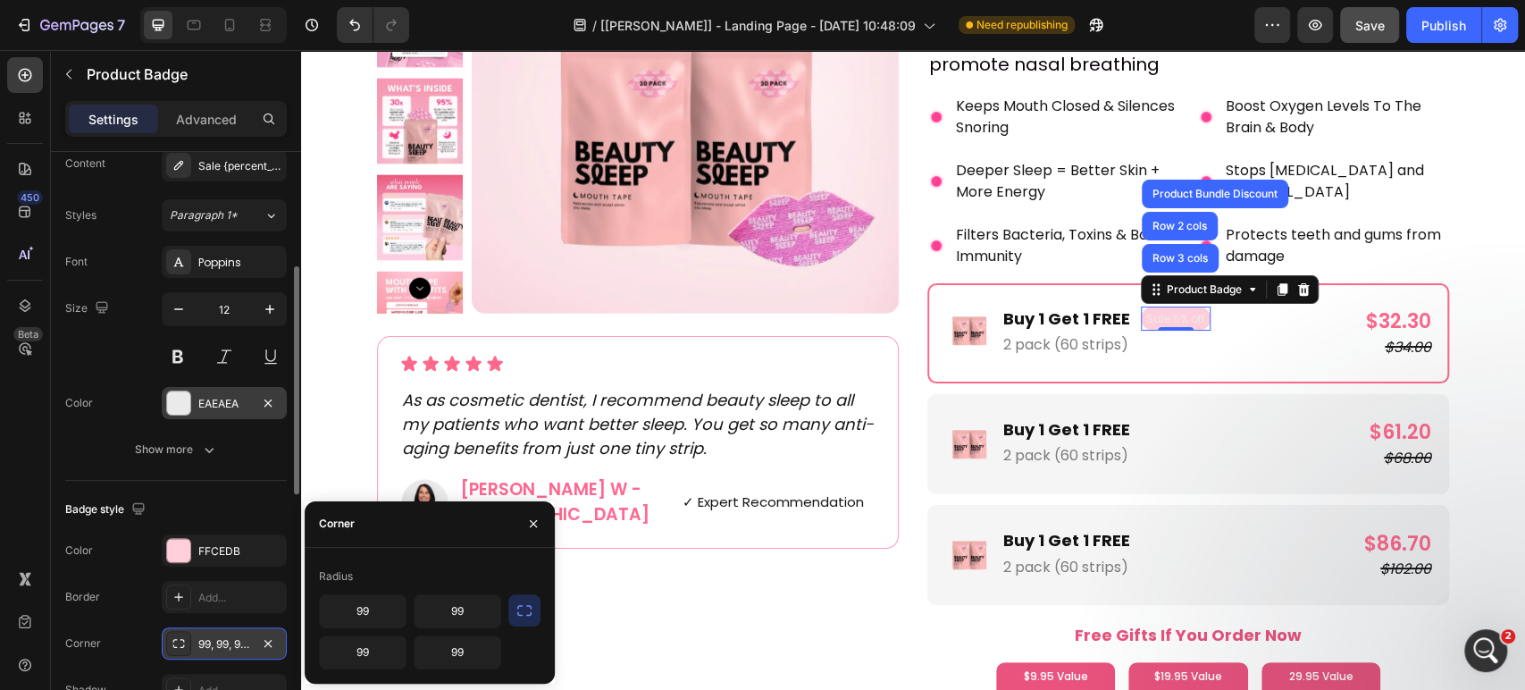
click at [204, 412] on div "EAEAEA" at bounding box center [224, 403] width 125 height 32
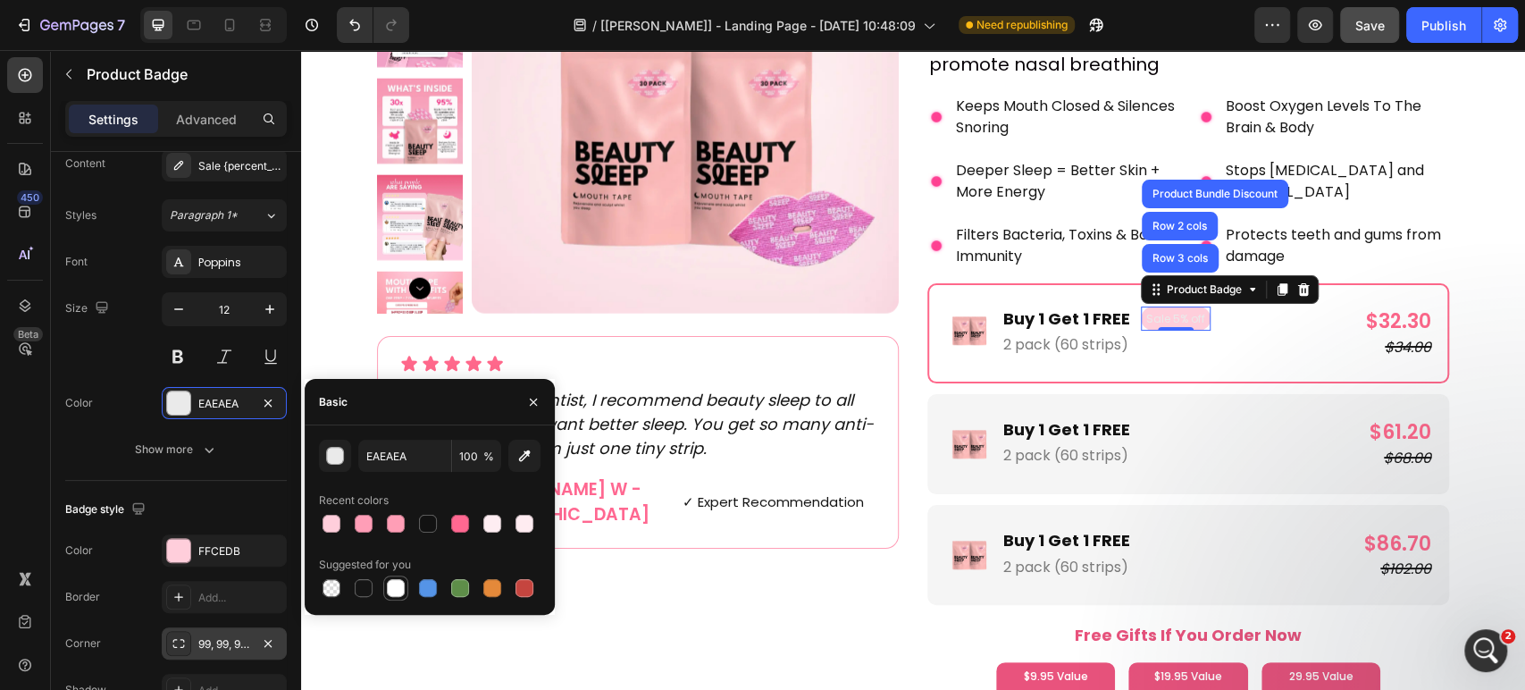
click at [393, 584] on div at bounding box center [396, 588] width 18 height 18
click at [408, 467] on input "FFFFFF" at bounding box center [404, 456] width 93 height 32
paste input "Color #e62054"
click at [419, 408] on div "Basic" at bounding box center [430, 402] width 250 height 46
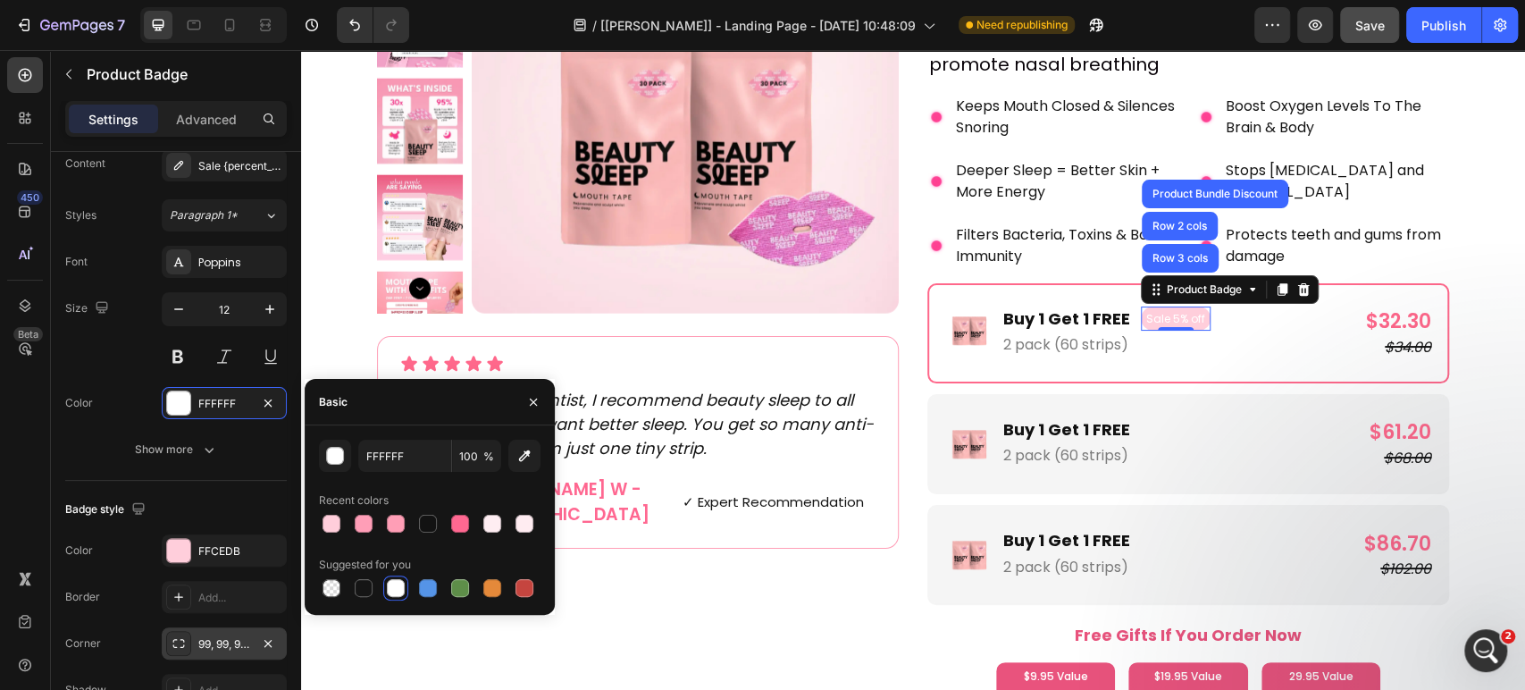
scroll to position [0, 0]
click at [410, 440] on input "FFFFFF" at bounding box center [404, 456] width 93 height 32
paste input "Color #e62054"
click at [395, 450] on input "Color #e62054" at bounding box center [404, 456] width 93 height 32
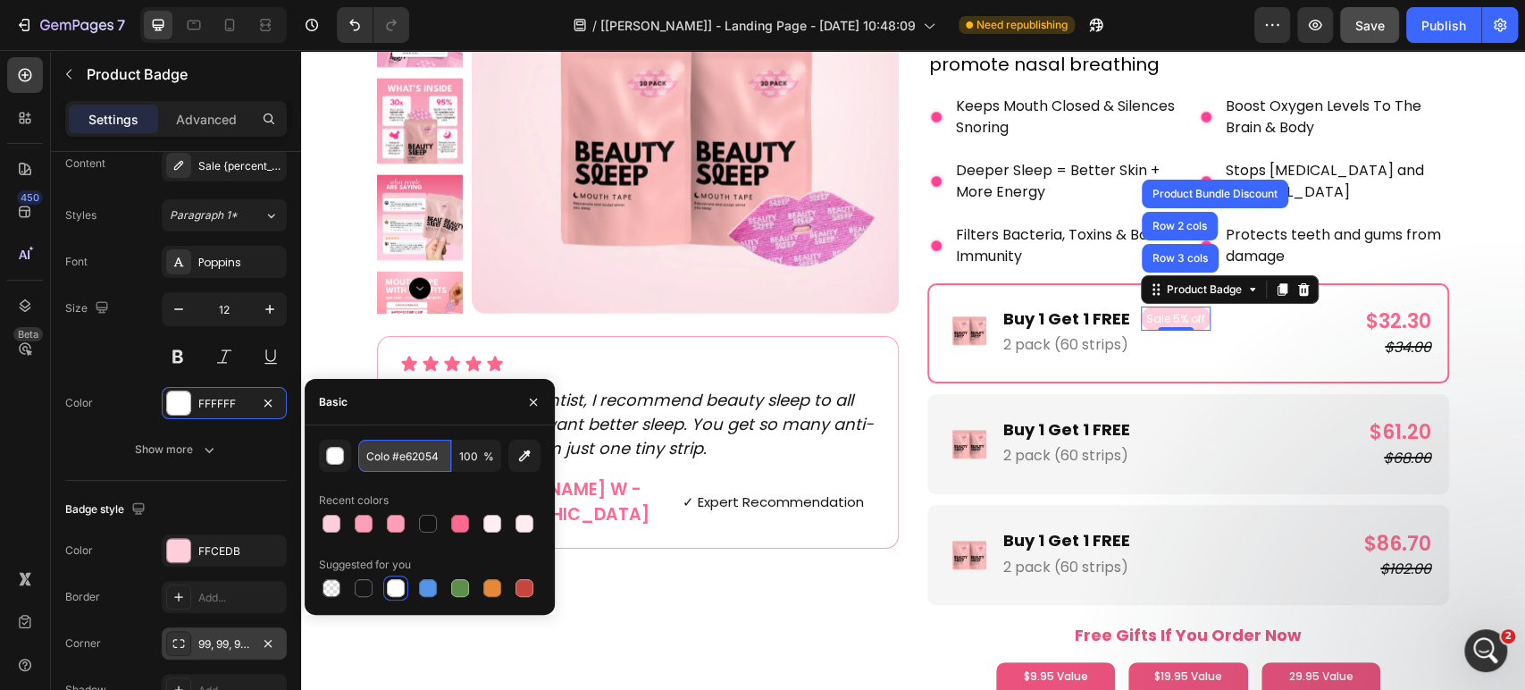
scroll to position [0, 0]
click at [328, 427] on div "#e62054 100 % Recent colors Suggested for you" at bounding box center [430, 519] width 250 height 189
type input "E62054"
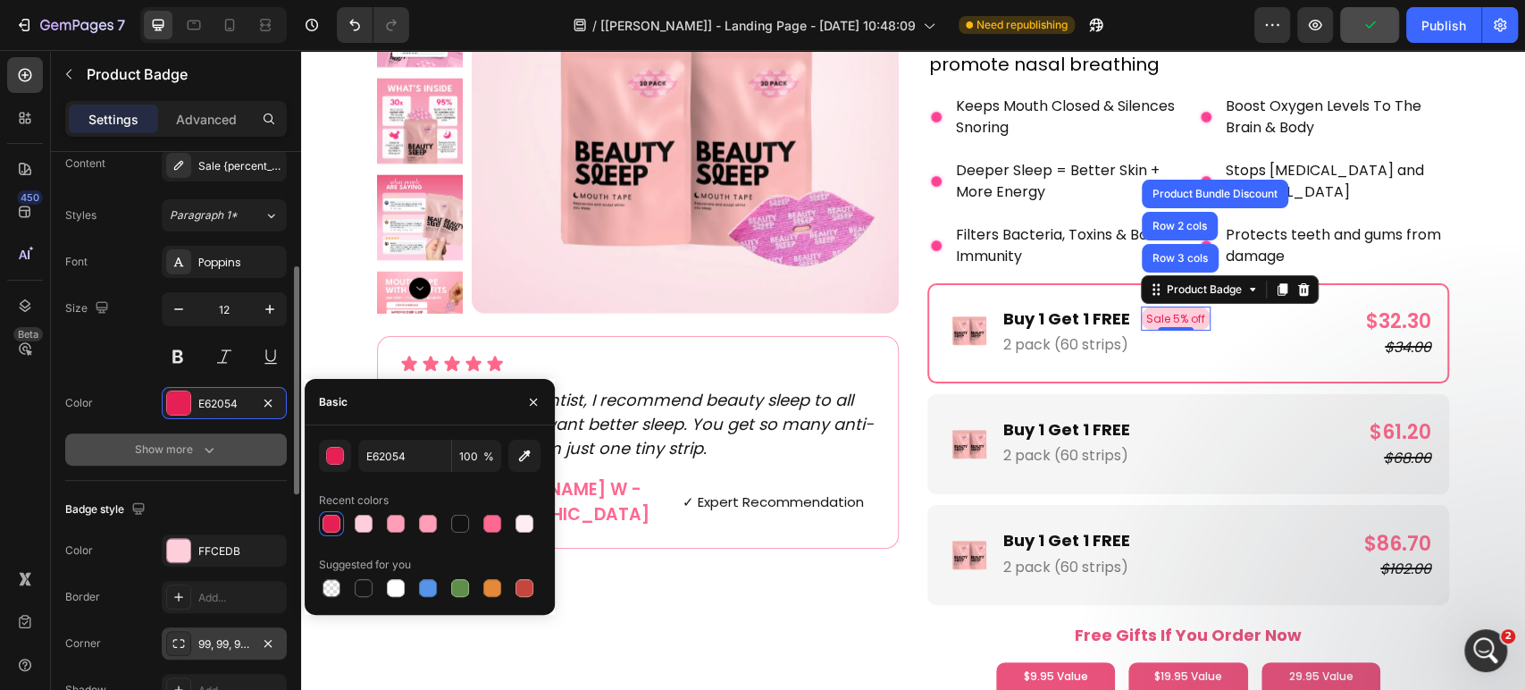
click at [222, 433] on button "Show more" at bounding box center [176, 449] width 222 height 32
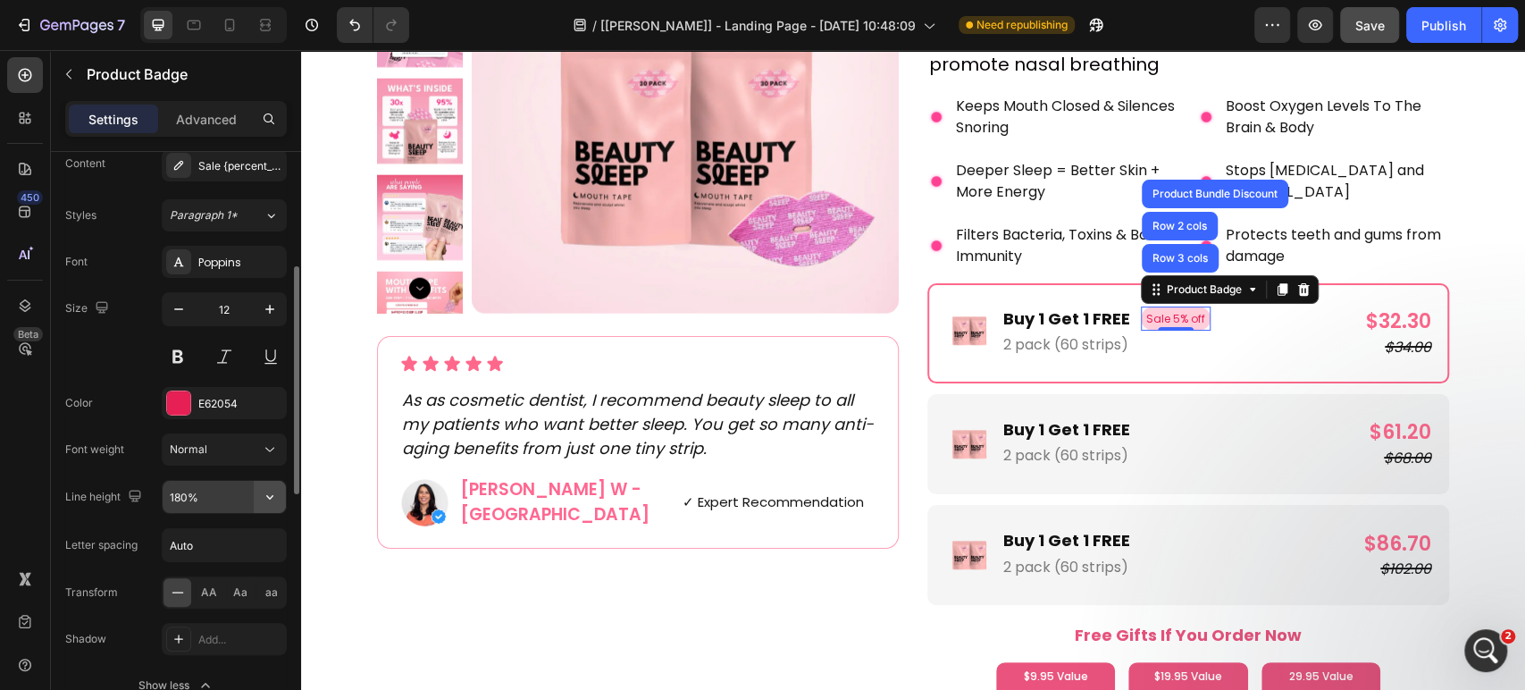
click at [270, 486] on button "button" at bounding box center [270, 497] width 32 height 32
click at [93, 448] on div "Font weight" at bounding box center [94, 449] width 59 height 16
click at [270, 449] on icon at bounding box center [270, 449] width 18 height 18
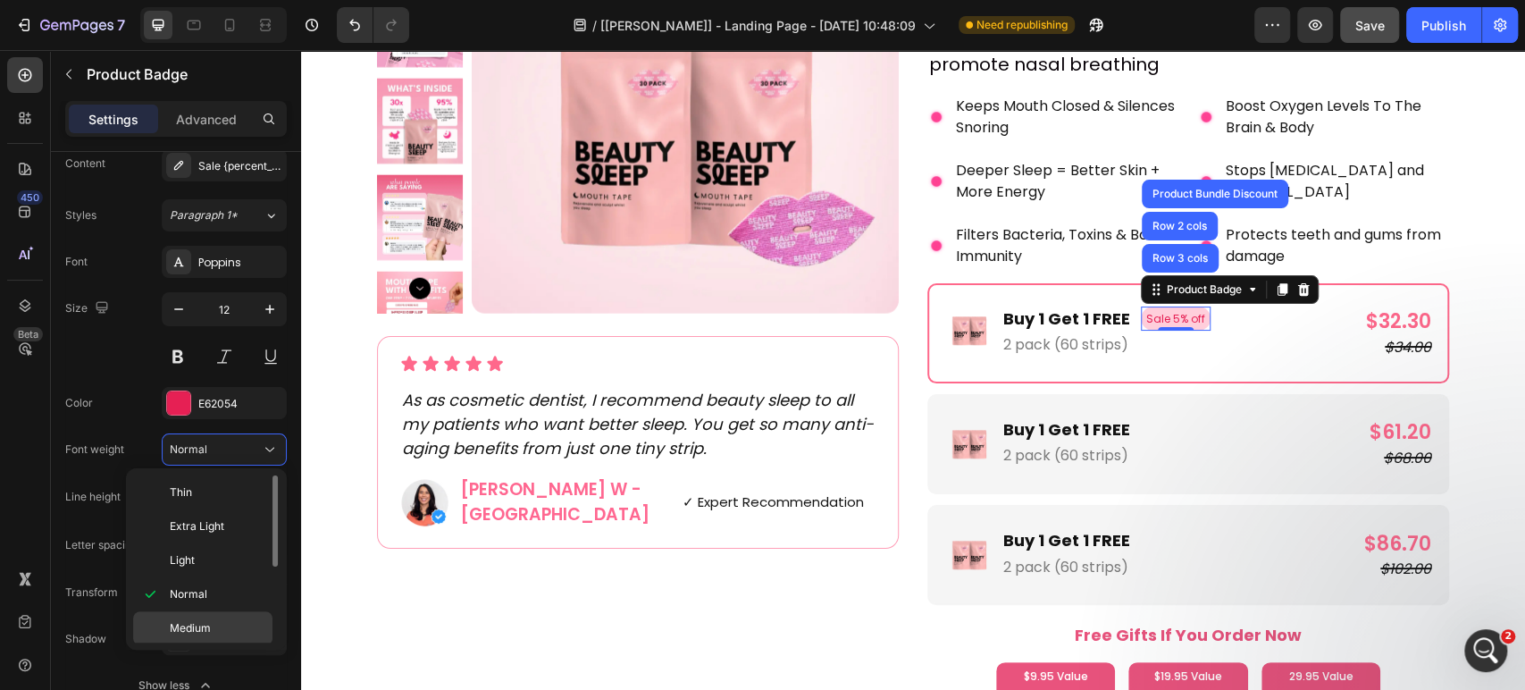
click at [179, 625] on span "Medium" at bounding box center [190, 628] width 41 height 16
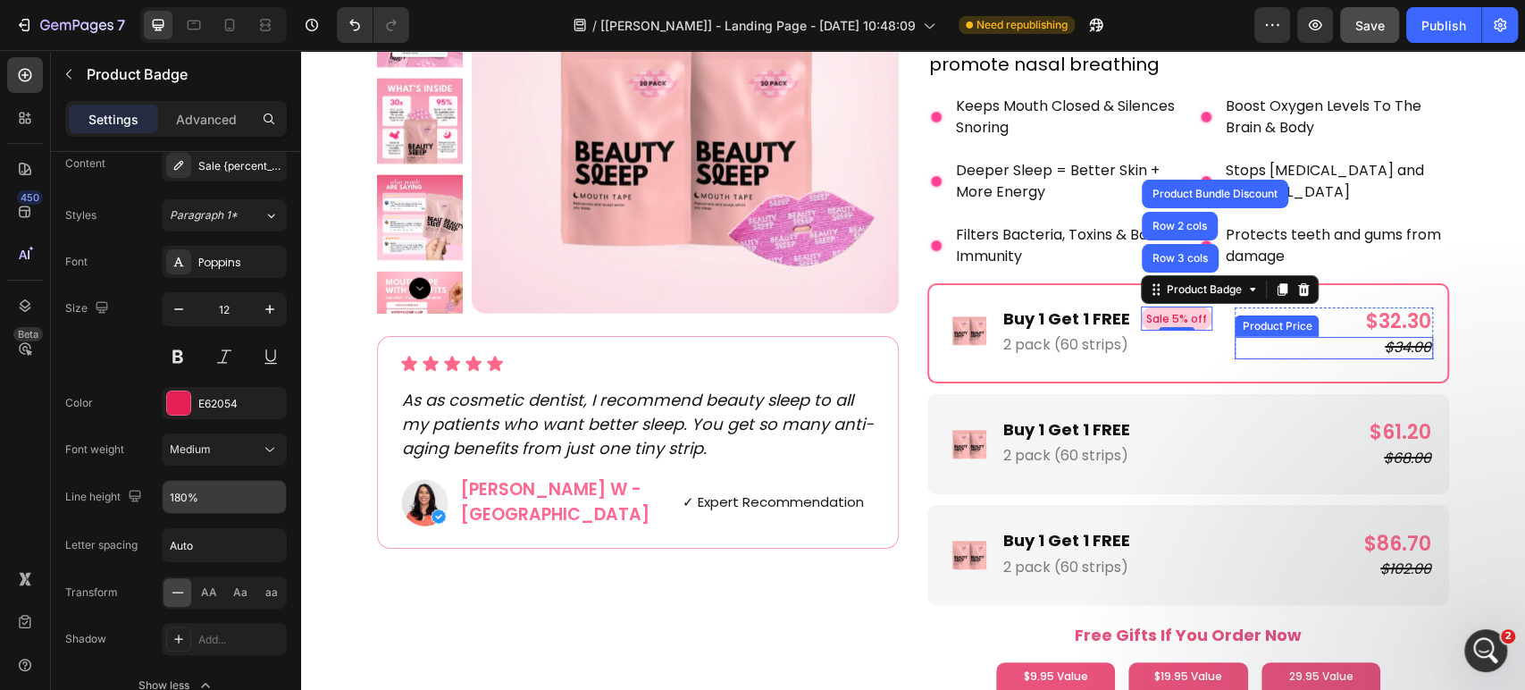
click at [1249, 340] on div "$34.00" at bounding box center [1334, 348] width 198 height 22
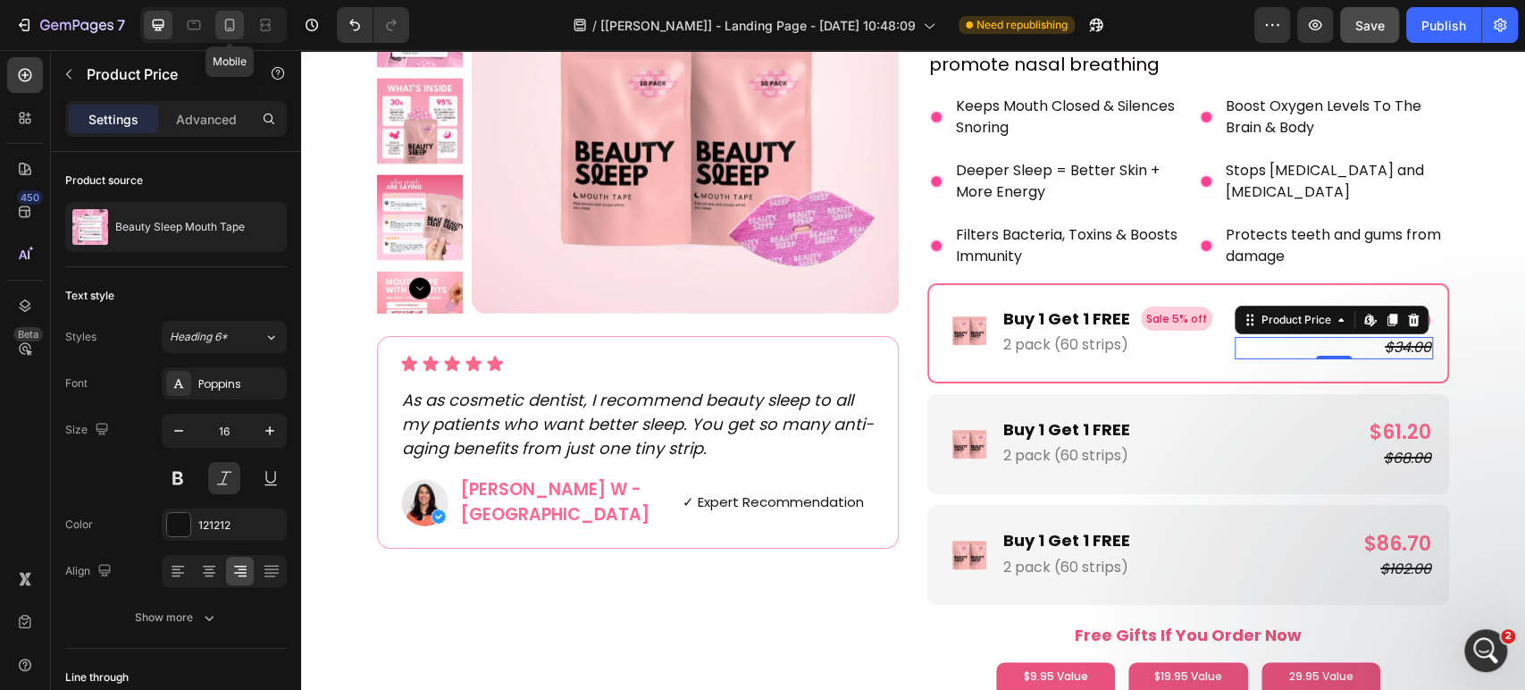
click at [219, 30] on div at bounding box center [229, 25] width 29 height 29
type input "14"
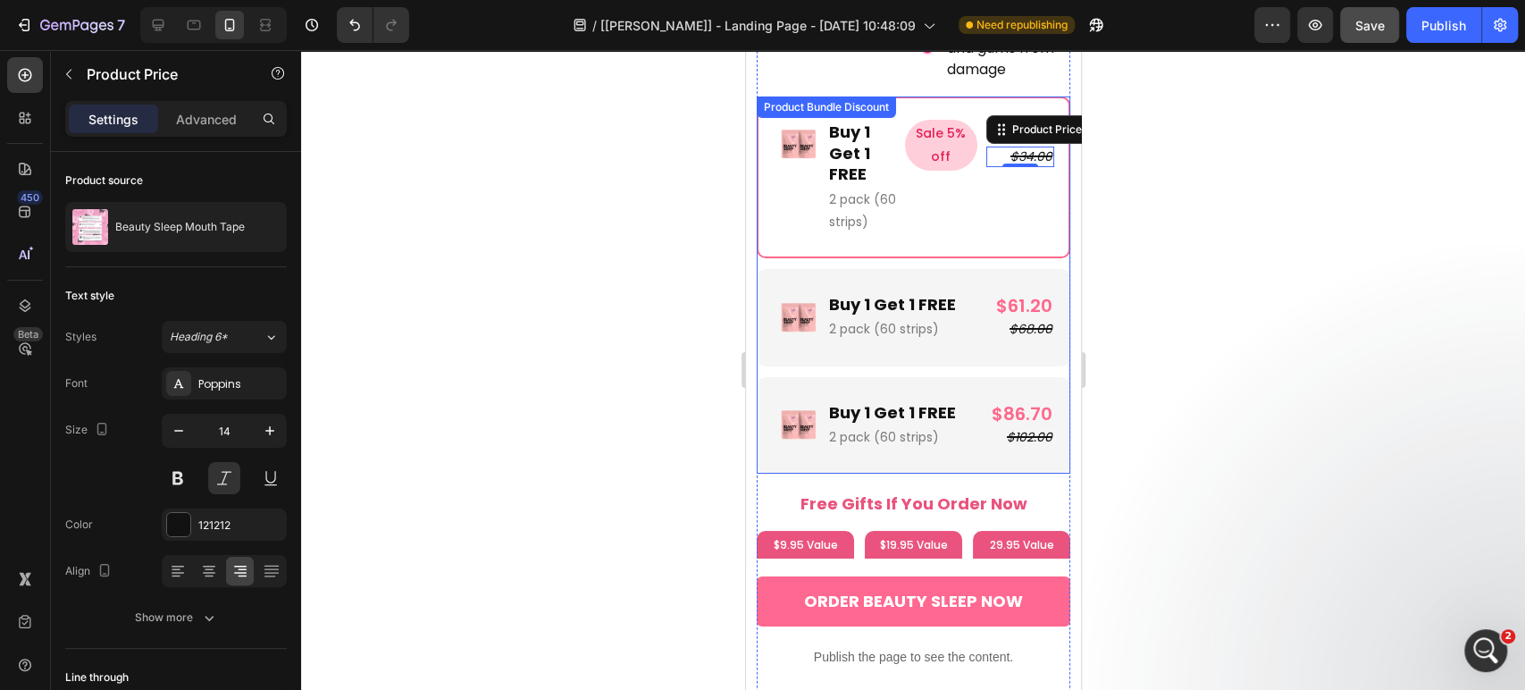
scroll to position [4273, 0]
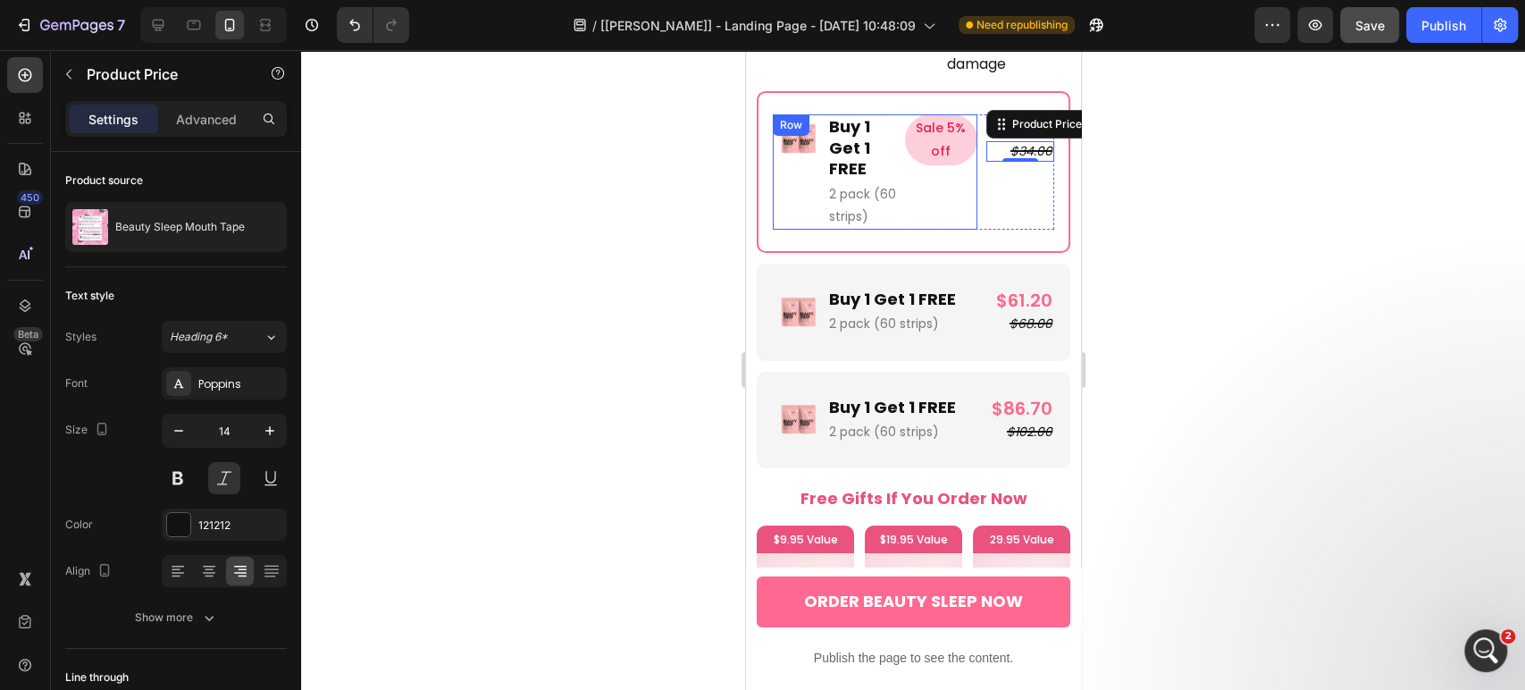
click at [941, 164] on div "Sale 5% off Product Badge" at bounding box center [940, 171] width 72 height 115
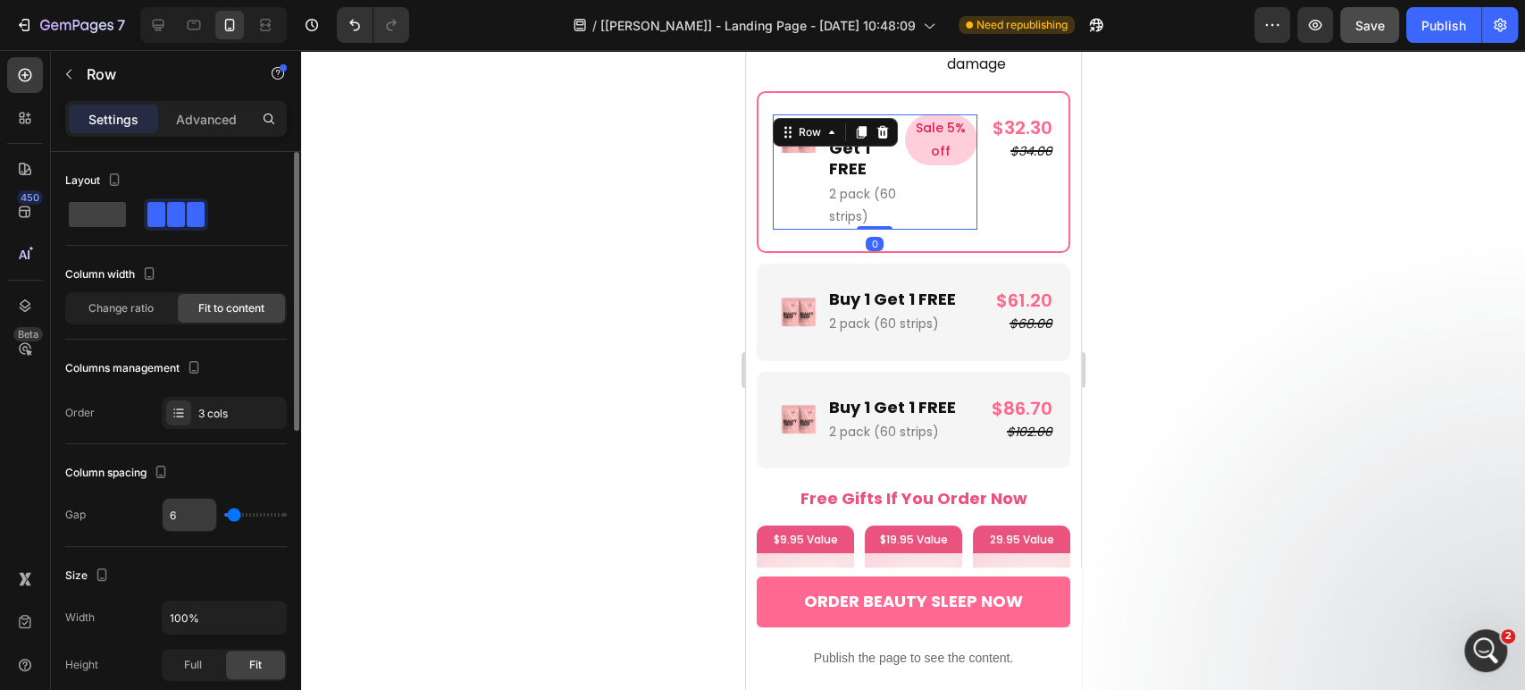
click at [204, 500] on input "6" at bounding box center [190, 515] width 54 height 32
type input "4"
click at [985, 175] on div "$32.30 Product Price Product Price $34.00 Product Price Product Price Row" at bounding box center [1019, 171] width 68 height 115
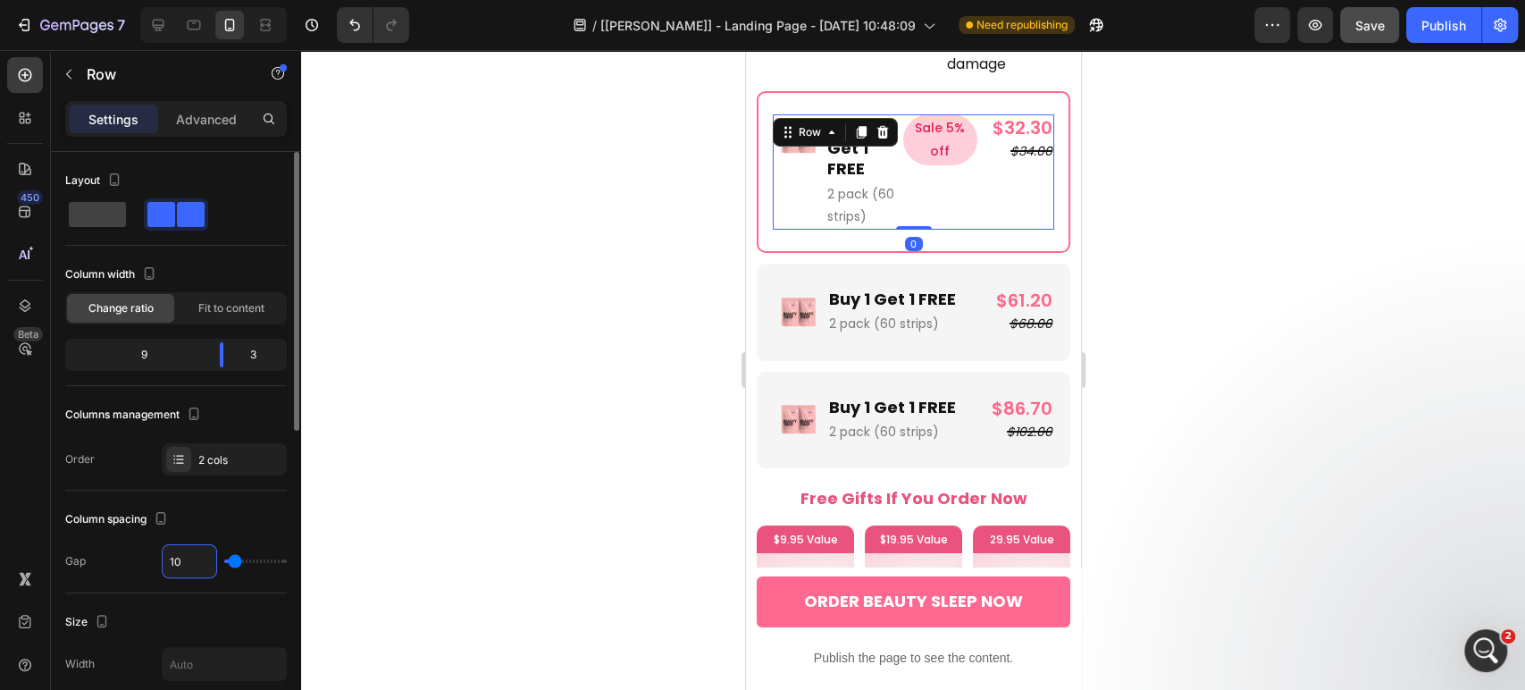
click at [195, 563] on input "10" at bounding box center [190, 561] width 54 height 32
type input "4"
click at [953, 122] on pre "Sale 5% off" at bounding box center [942, 139] width 76 height 50
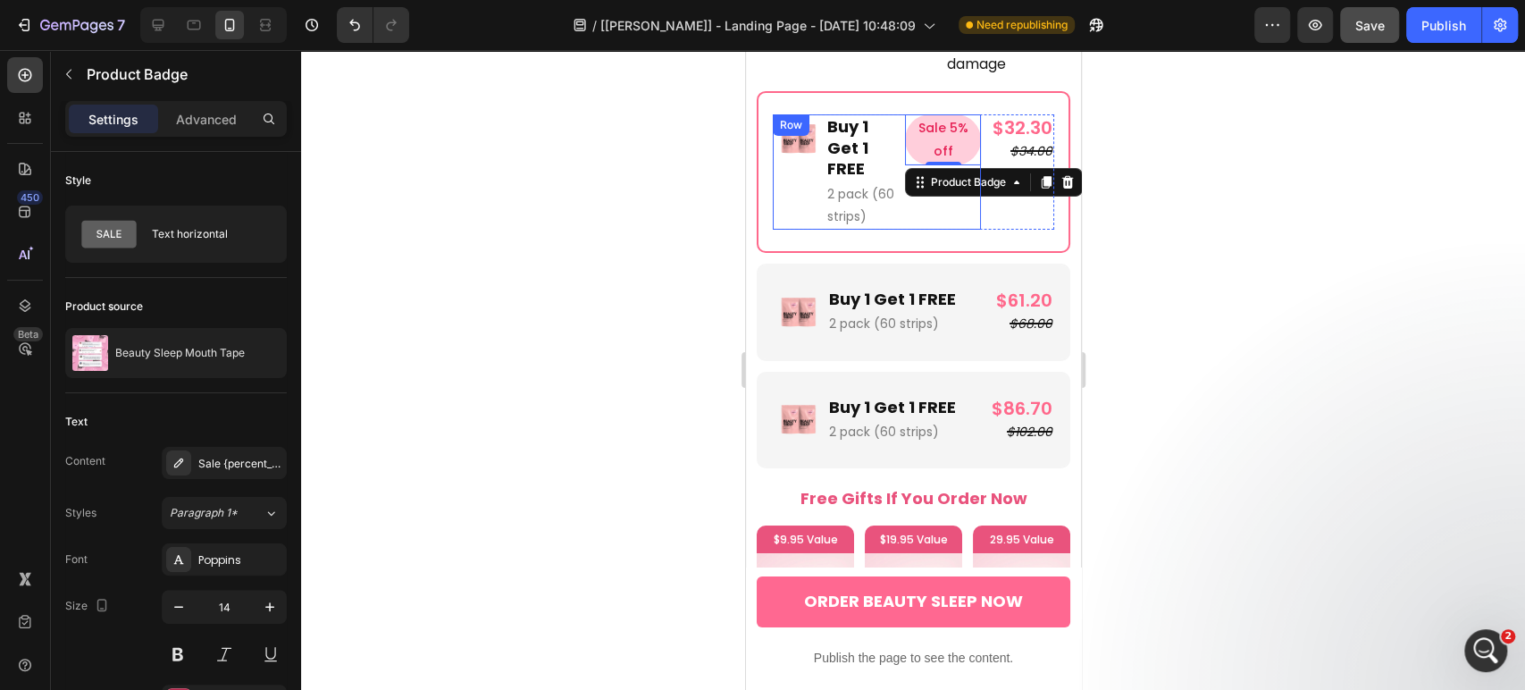
click at [916, 174] on div "Sale 5% off Product Badge 0" at bounding box center [942, 171] width 76 height 115
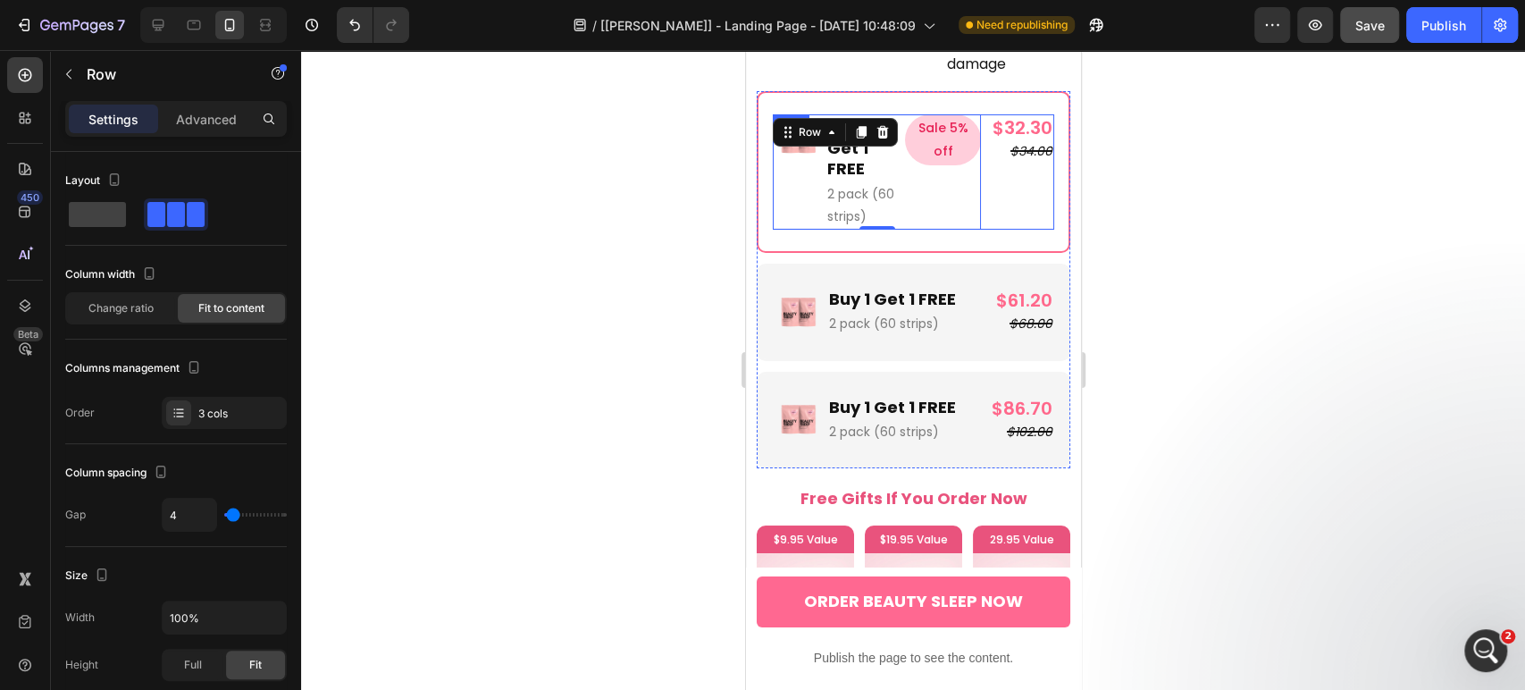
click at [984, 148] on div "$32.30 Product Price Product Price $34.00 Product Price Product Price Row" at bounding box center [1019, 171] width 70 height 115
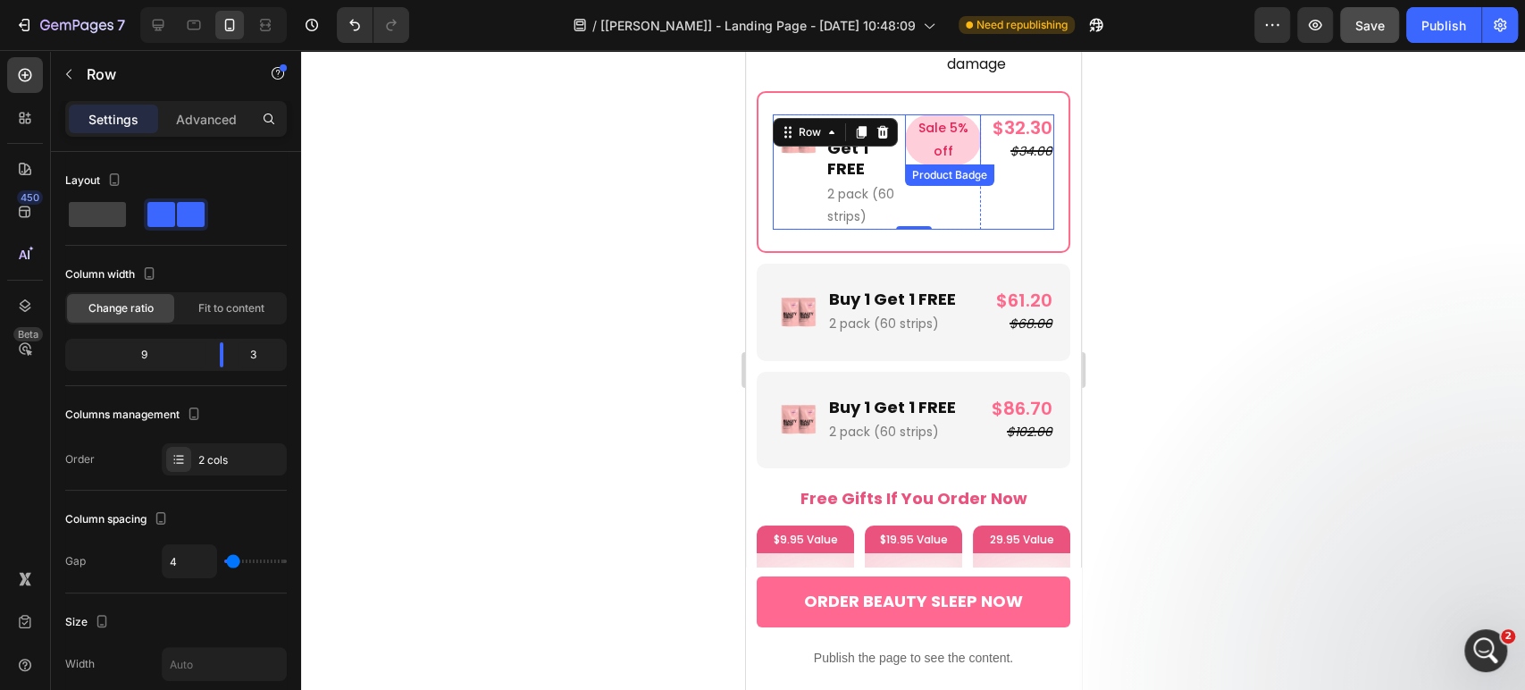
click at [904, 114] on pre "Sale 5% off" at bounding box center [942, 139] width 76 height 50
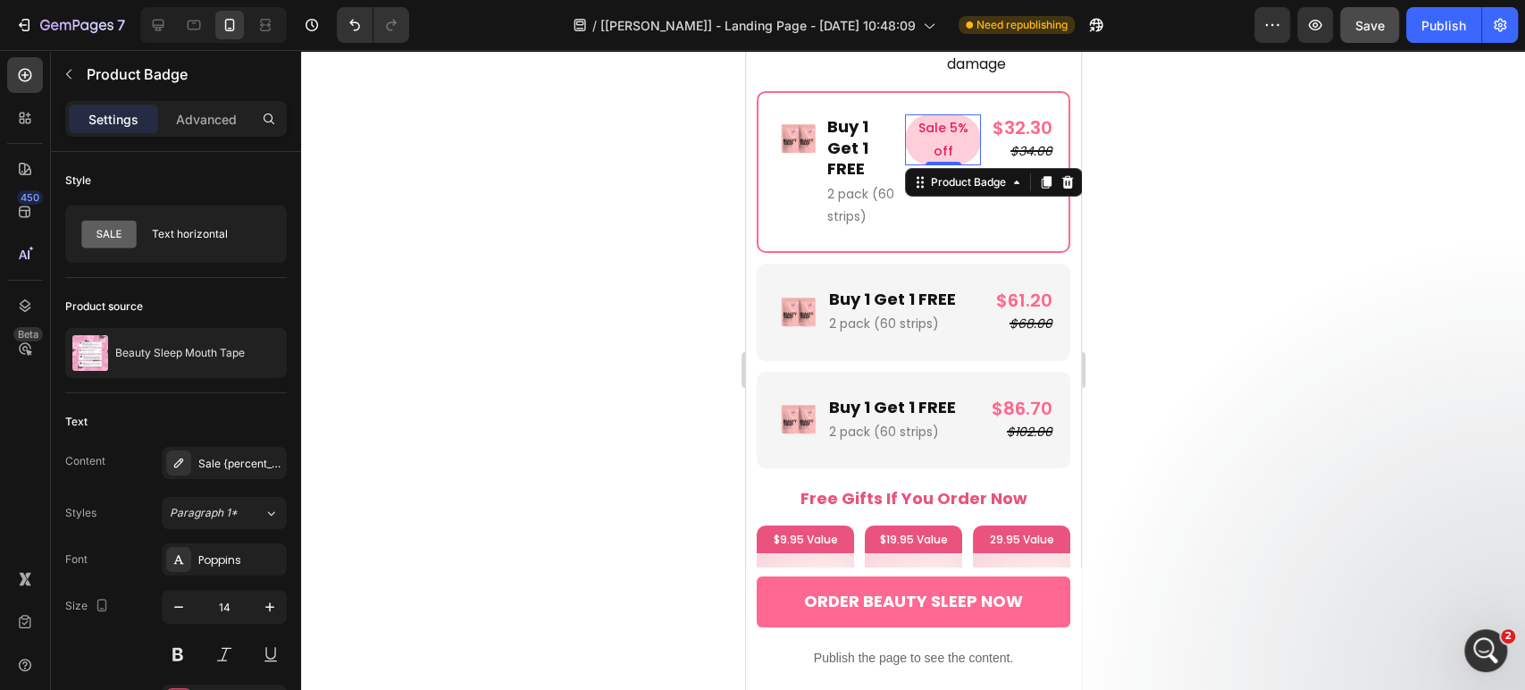
click at [927, 114] on pre "Sale 5% off" at bounding box center [942, 139] width 76 height 50
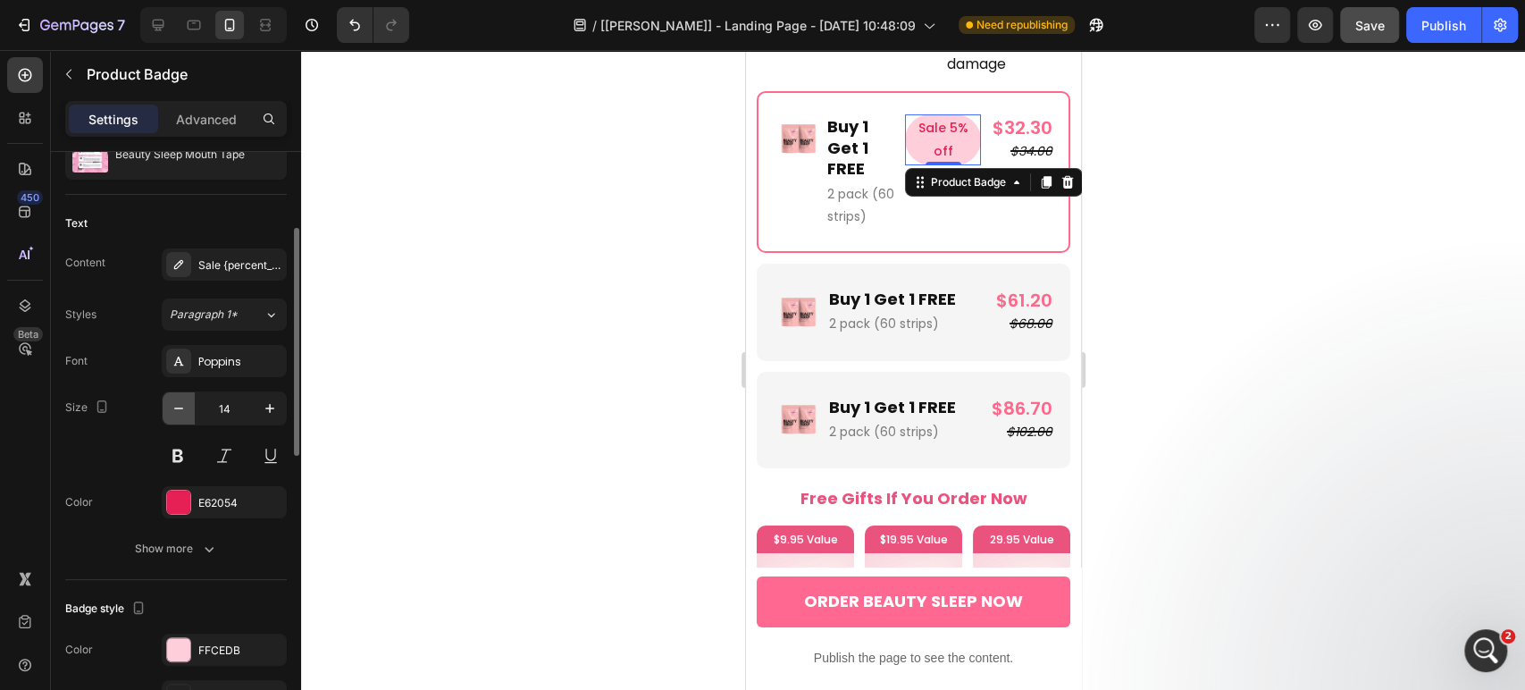
click at [185, 412] on icon "button" at bounding box center [179, 408] width 18 height 18
type input "12"
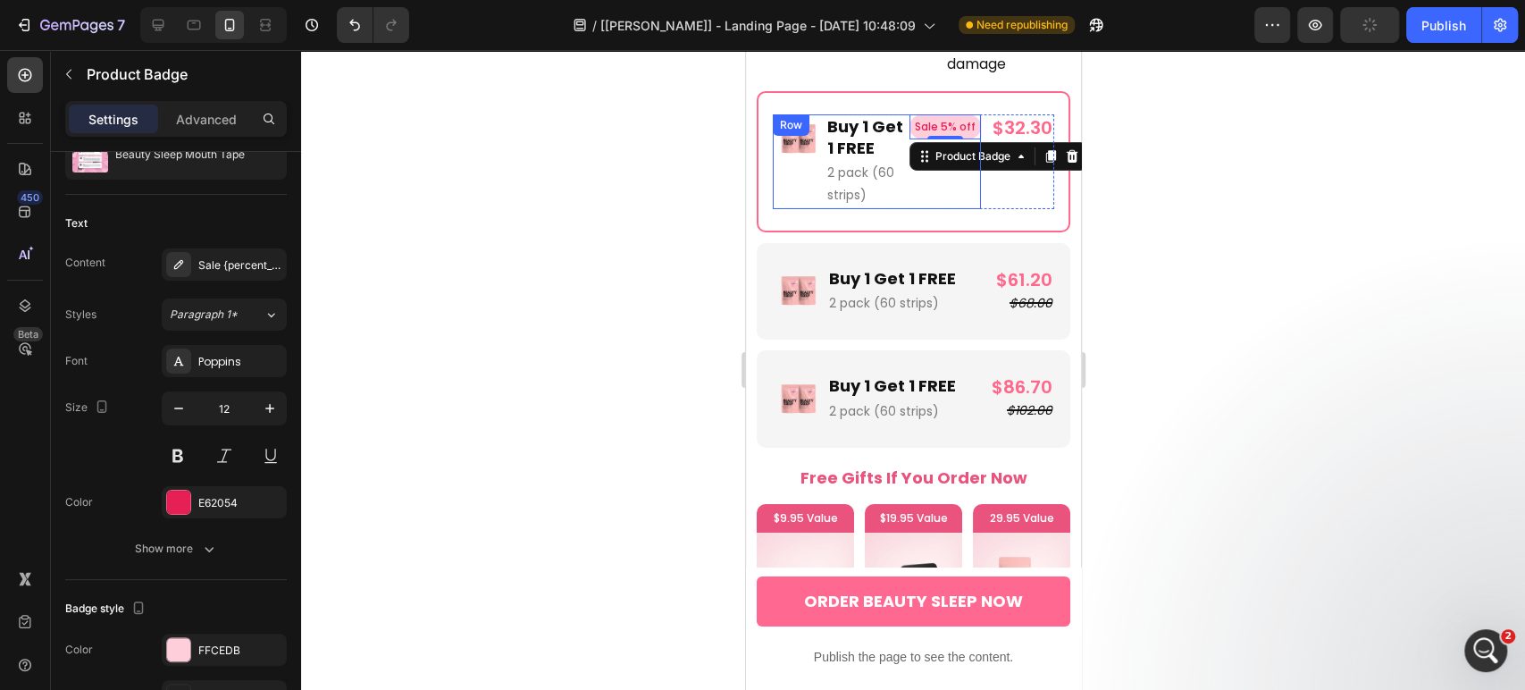
click at [935, 162] on div "Sale 5% off Product Badge 0" at bounding box center [944, 161] width 71 height 94
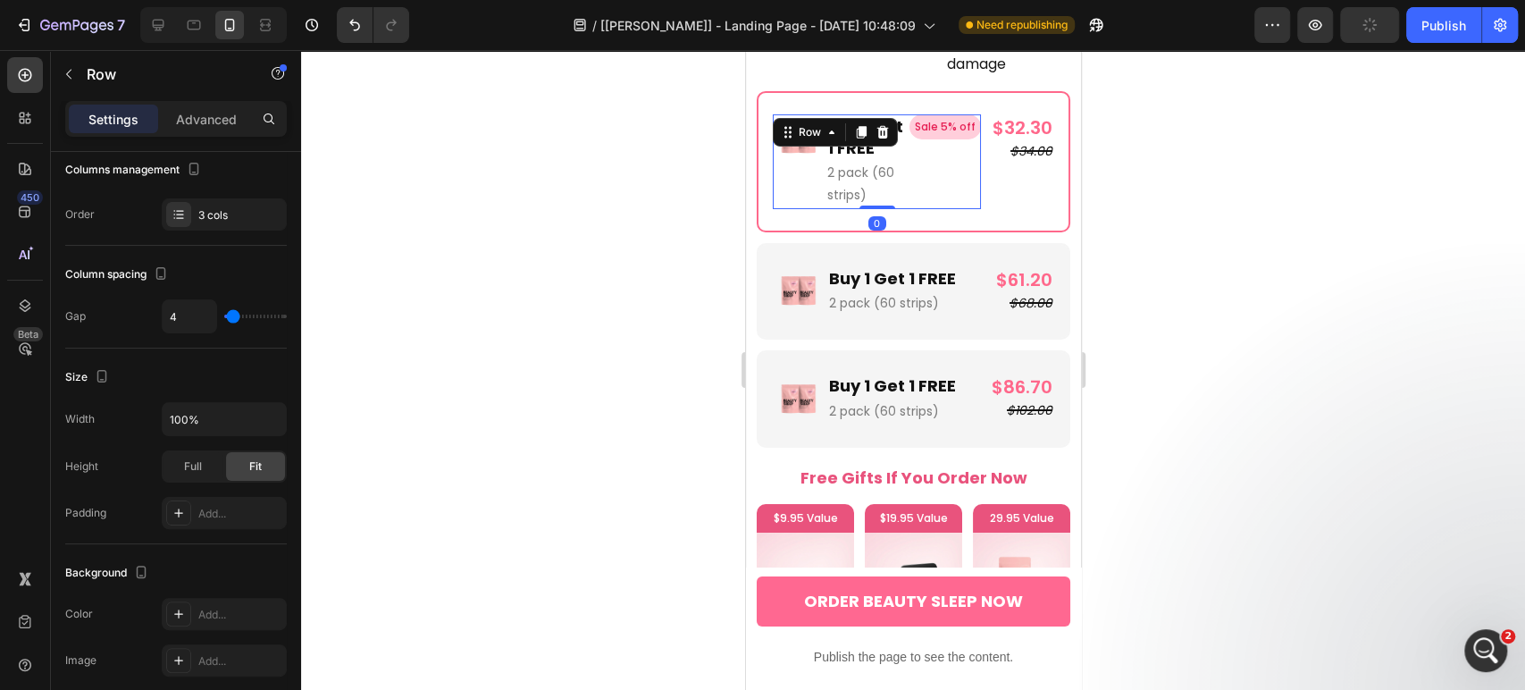
scroll to position [0, 0]
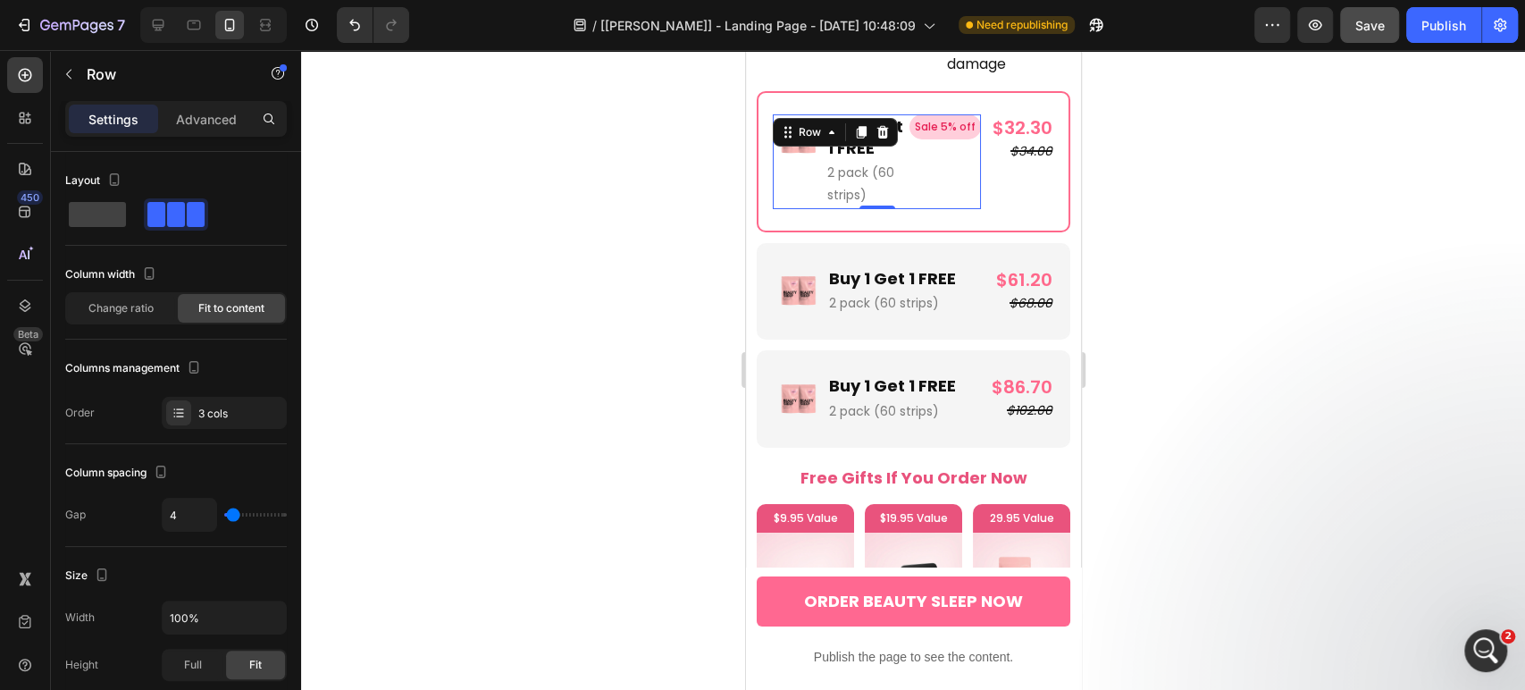
click at [919, 124] on div "Sale 5% off Product Badge" at bounding box center [944, 161] width 71 height 94
click at [916, 114] on pre "Sale 5% off" at bounding box center [944, 126] width 71 height 25
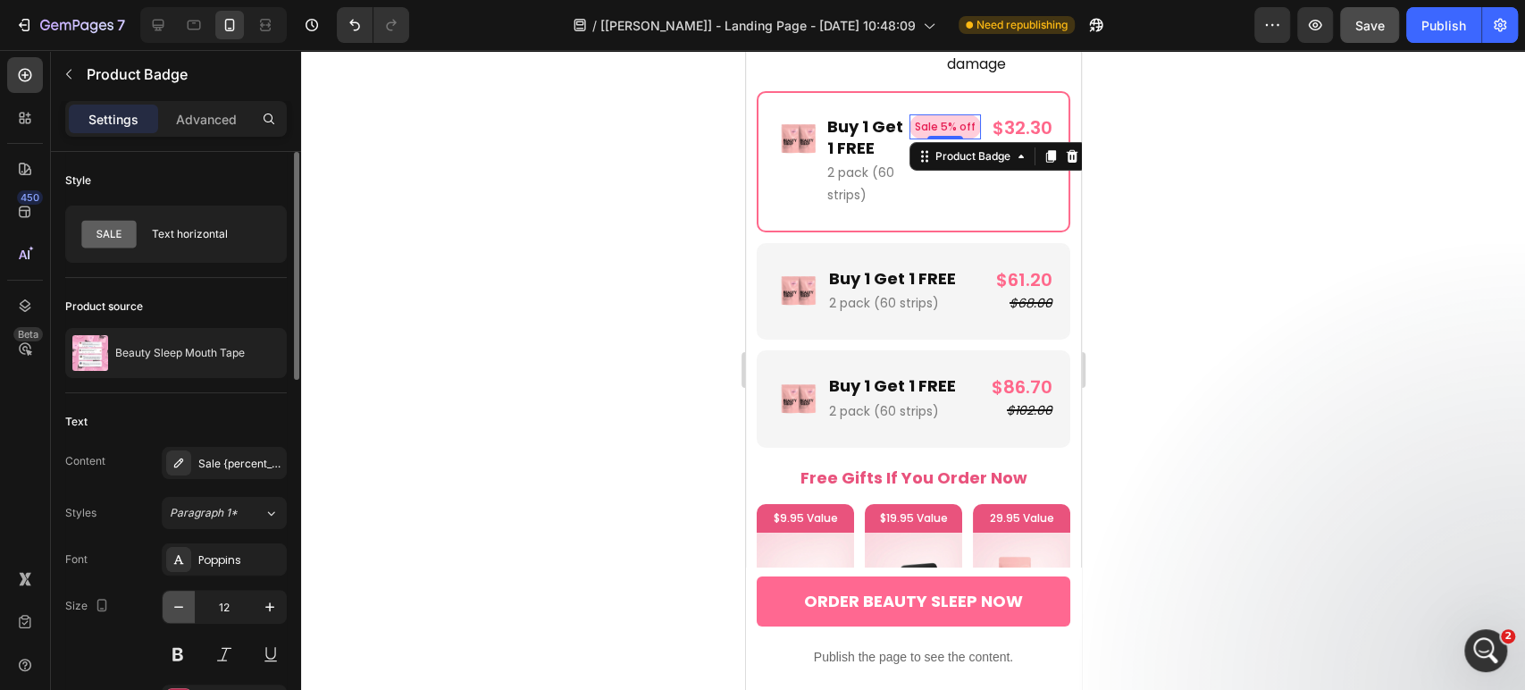
click at [172, 594] on button "button" at bounding box center [179, 607] width 32 height 32
click at [172, 593] on button "button" at bounding box center [179, 607] width 32 height 32
type input "10"
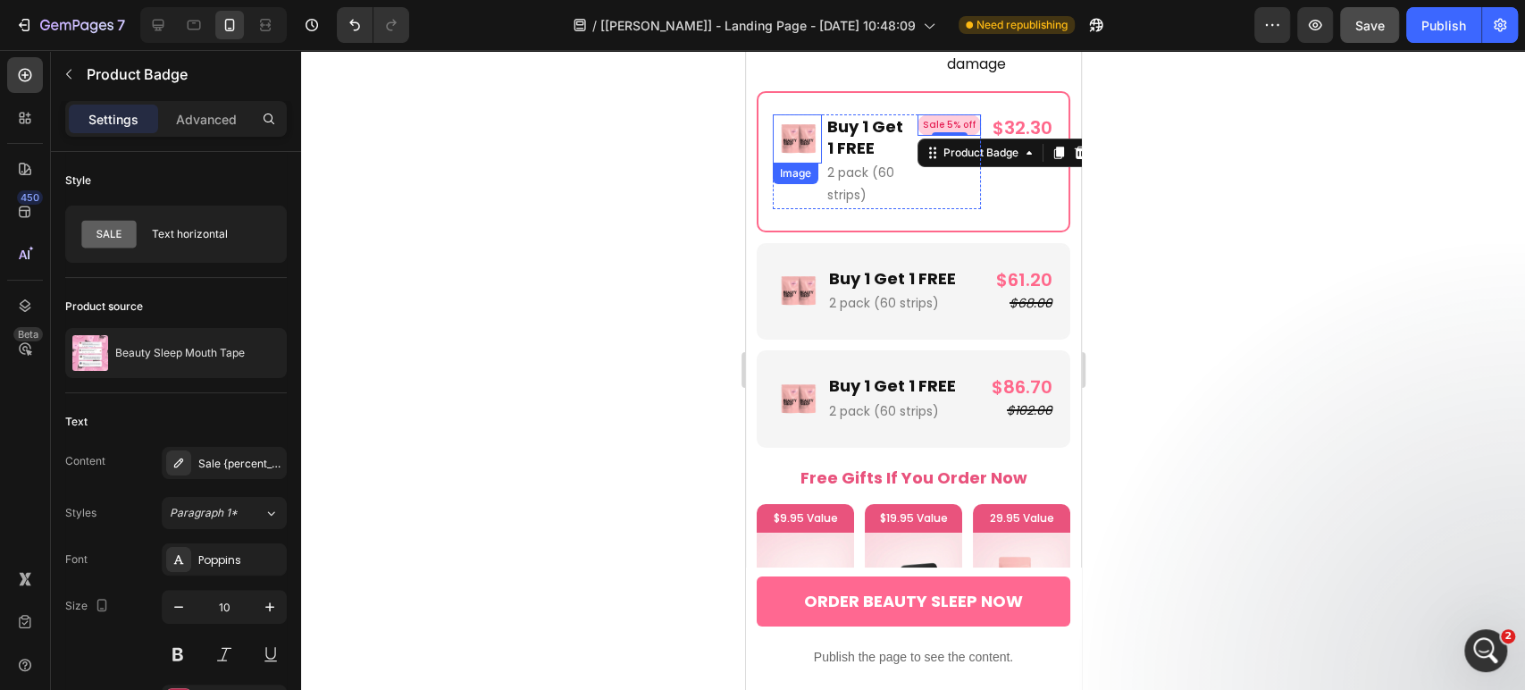
click at [794, 119] on img at bounding box center [796, 138] width 49 height 49
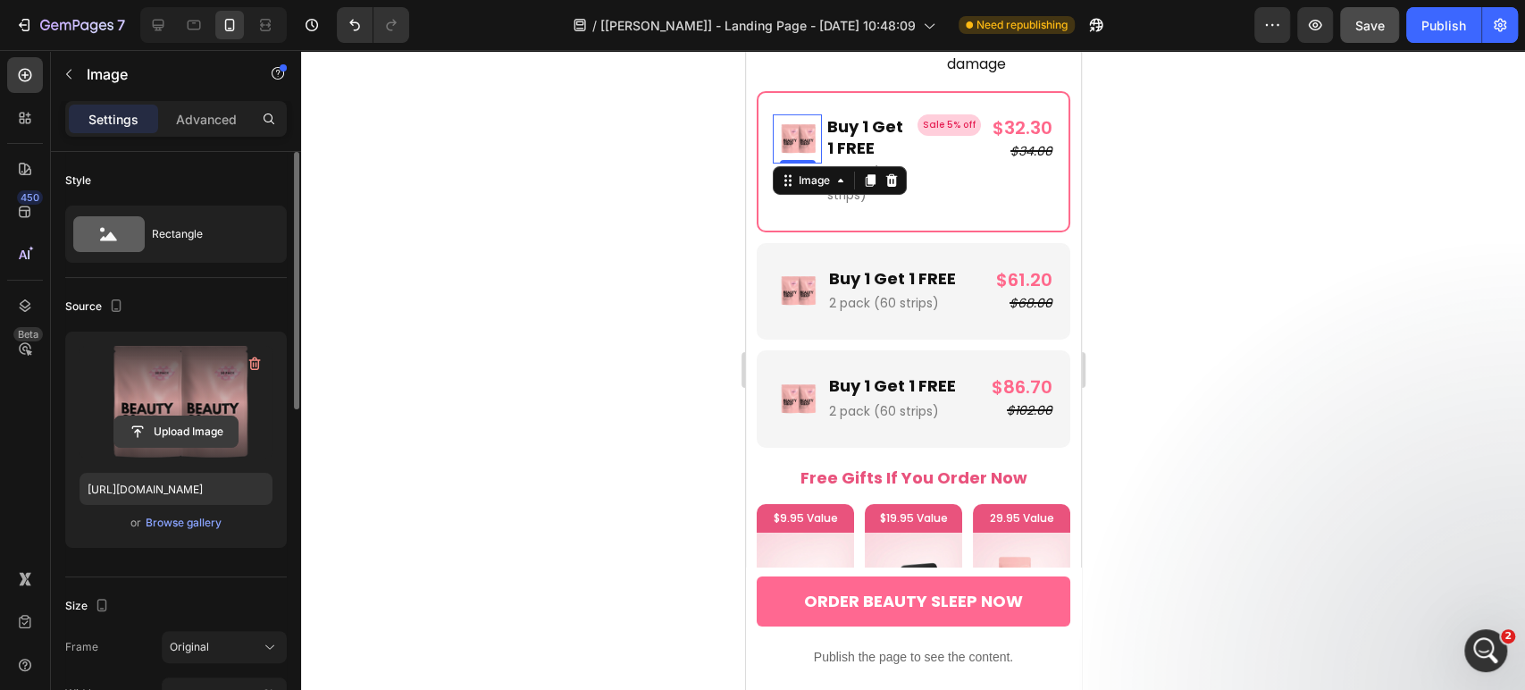
scroll to position [198, 0]
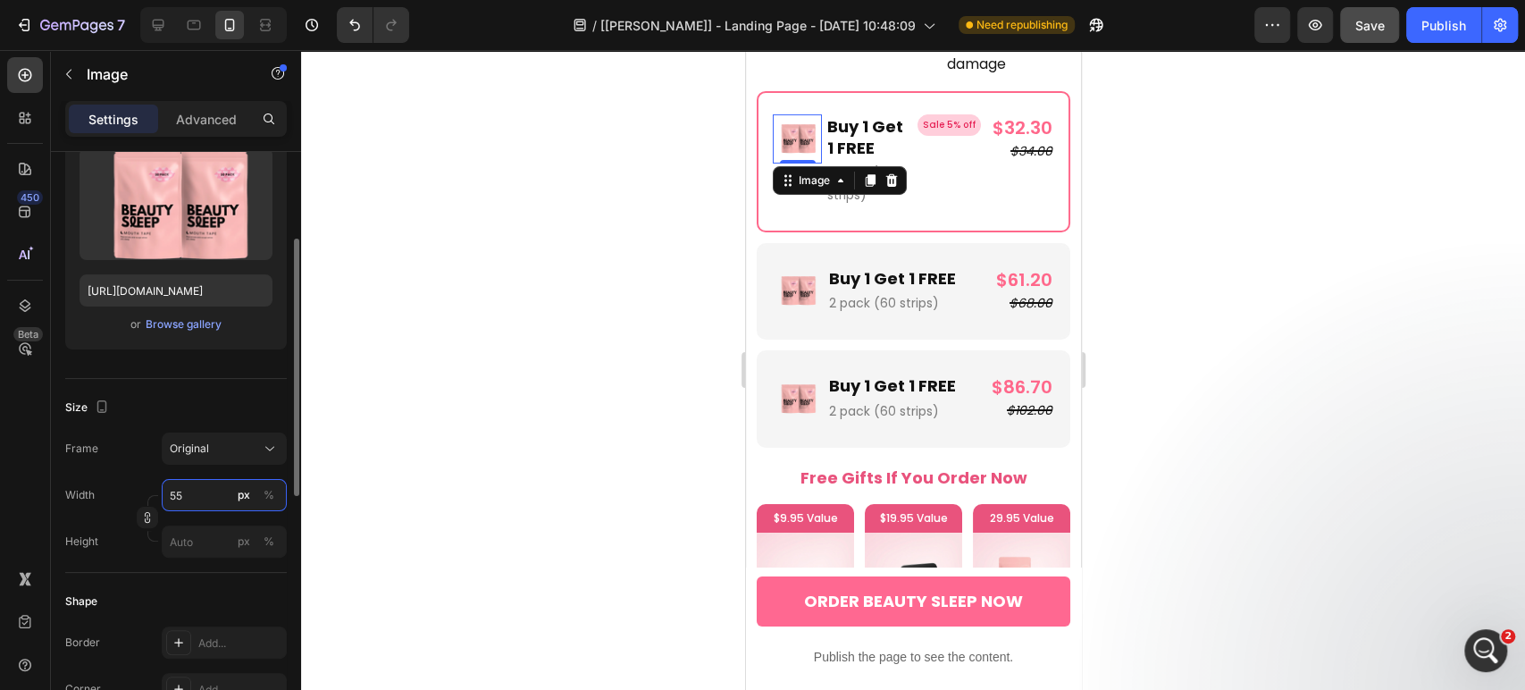
click at [197, 493] on input "55" at bounding box center [224, 495] width 125 height 32
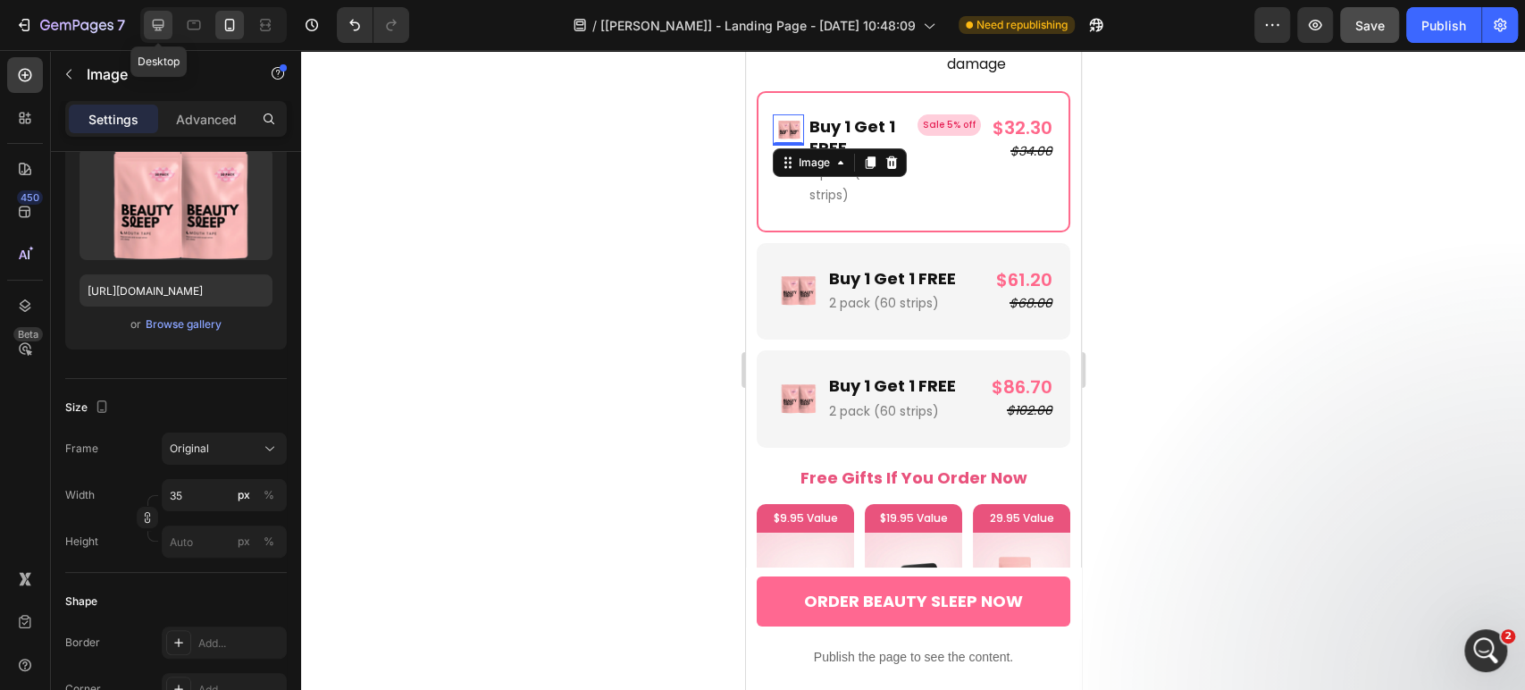
click at [165, 25] on icon at bounding box center [158, 25] width 18 height 18
type input "55"
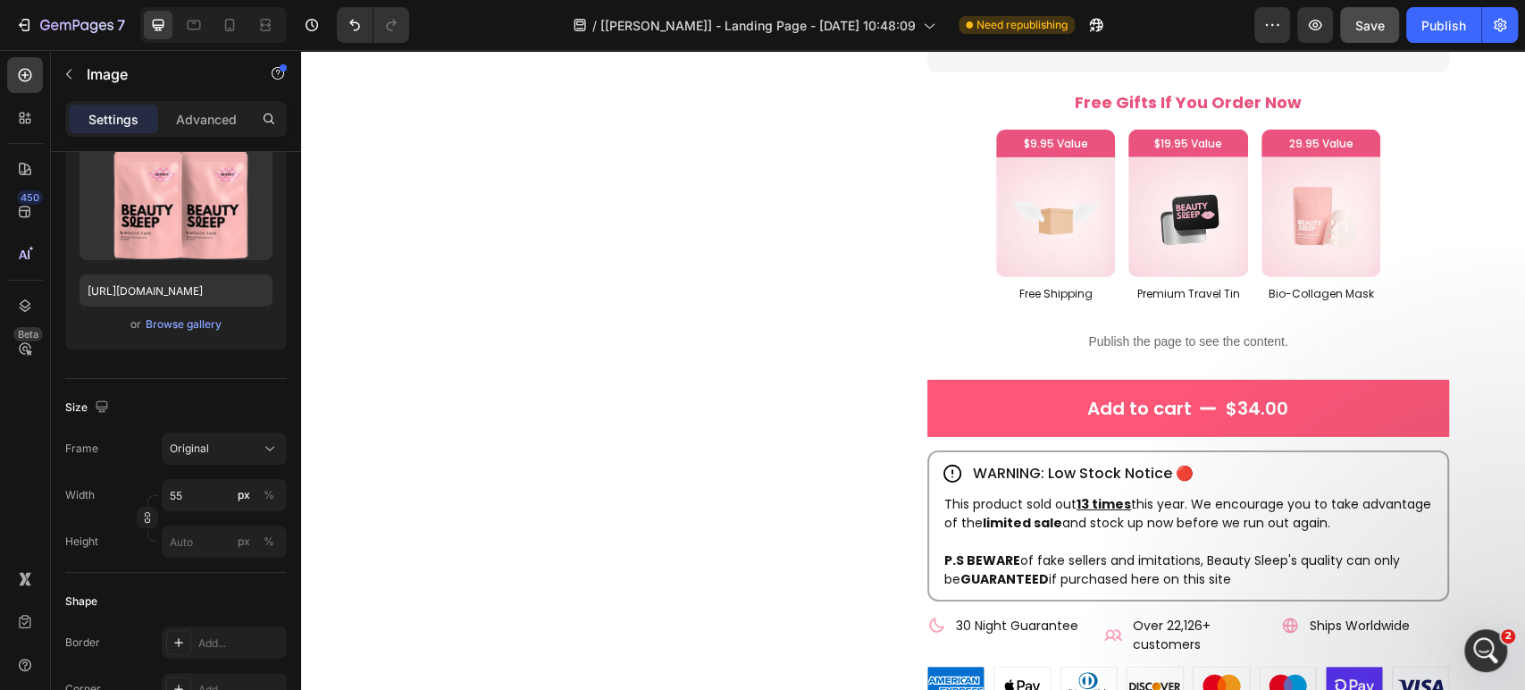
scroll to position [3477, 0]
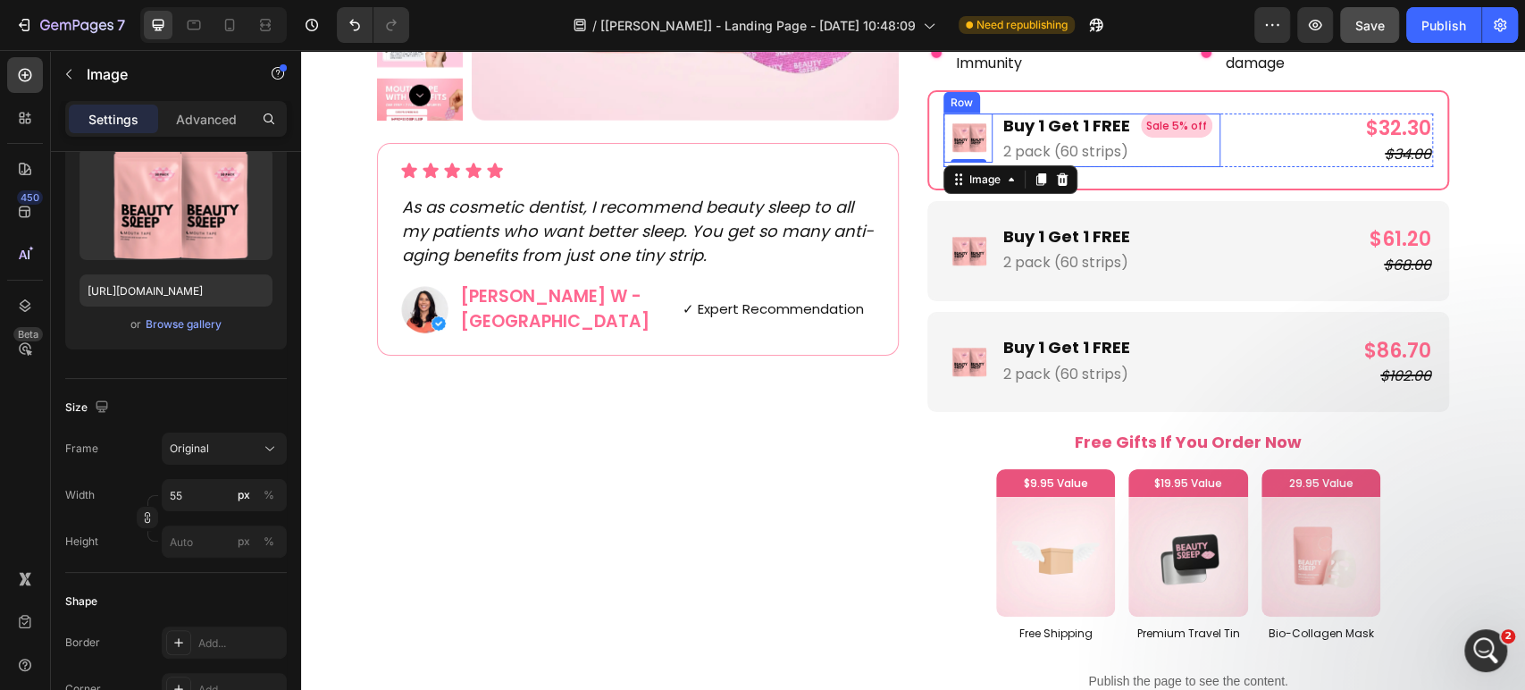
click at [1128, 127] on div "Image 0 Buy 1 Get 1 FREE Text Block 2 pack (60 strips) Text Block Sale 5% off P…" at bounding box center [1081, 140] width 277 height 54
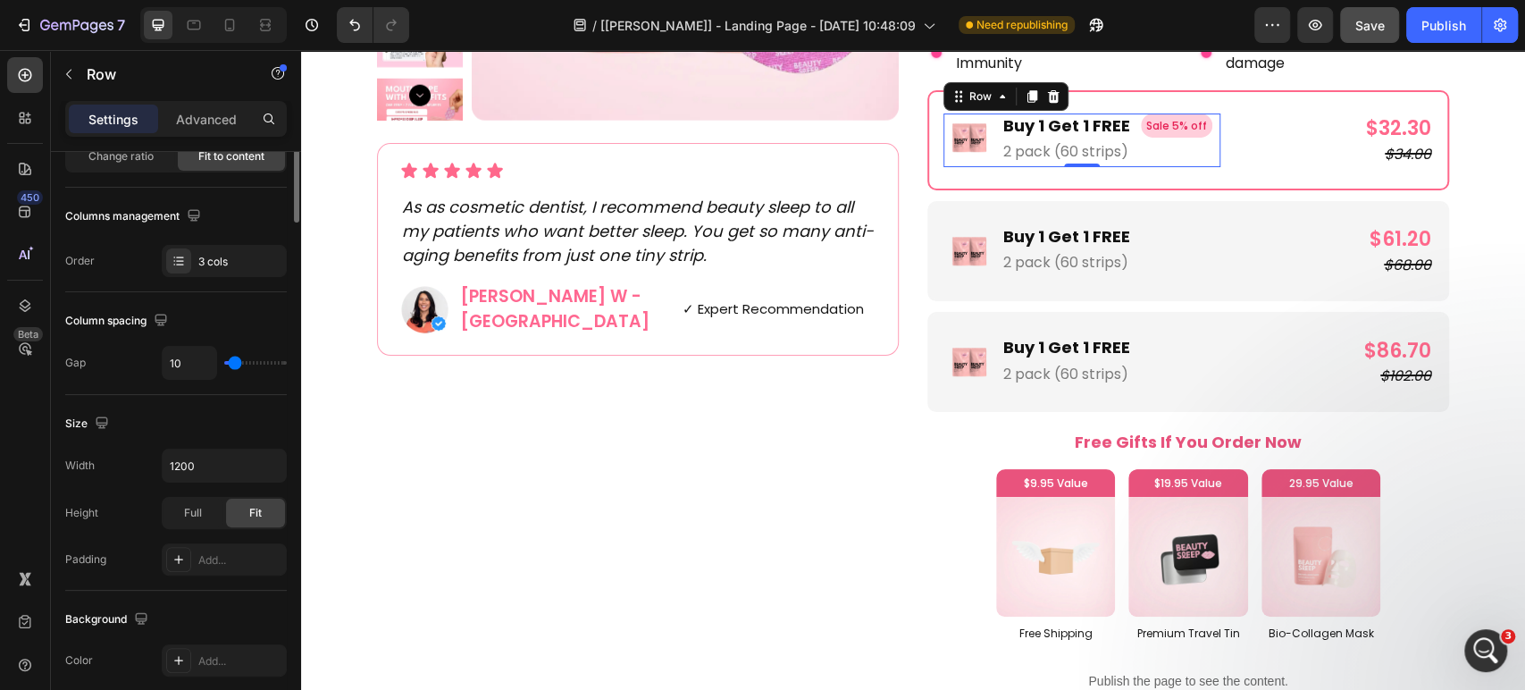
scroll to position [0, 0]
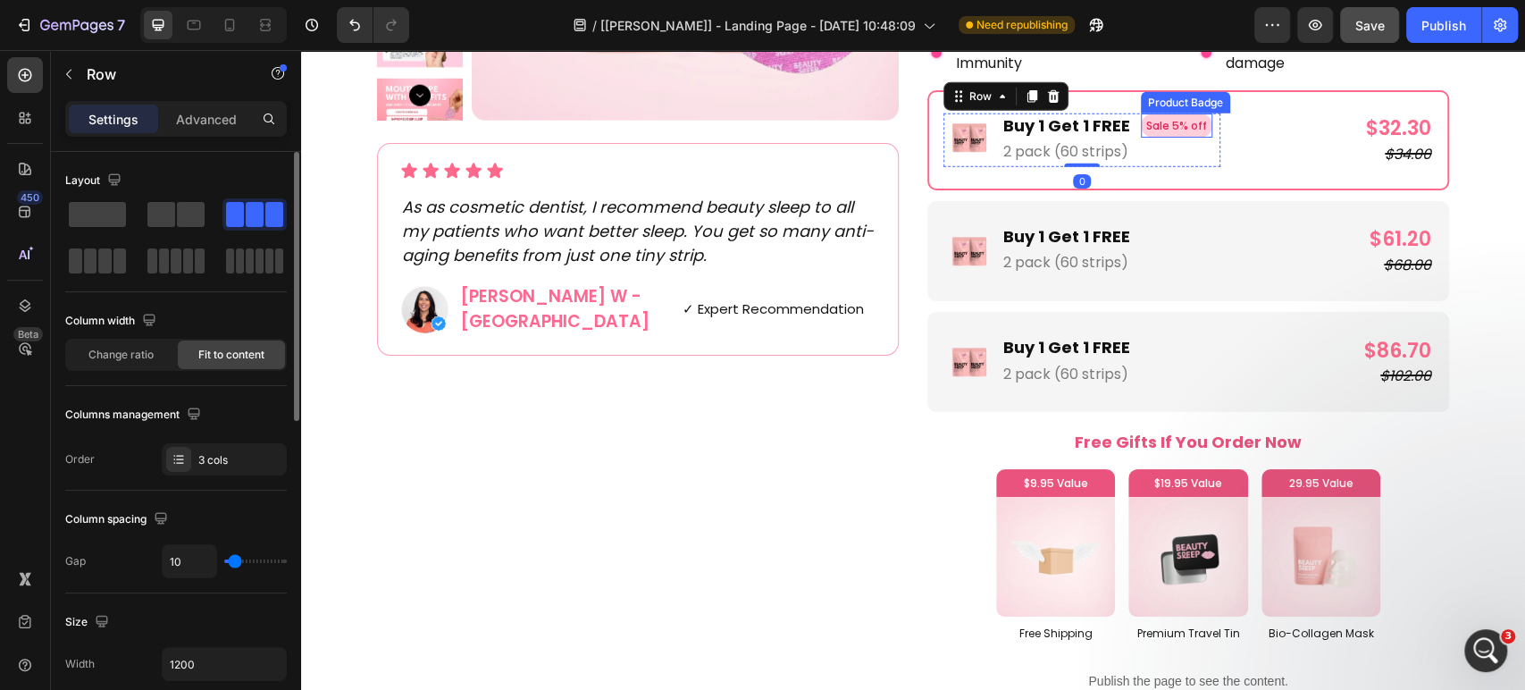
click at [1141, 127] on pre "Sale 5% off" at bounding box center [1176, 125] width 71 height 25
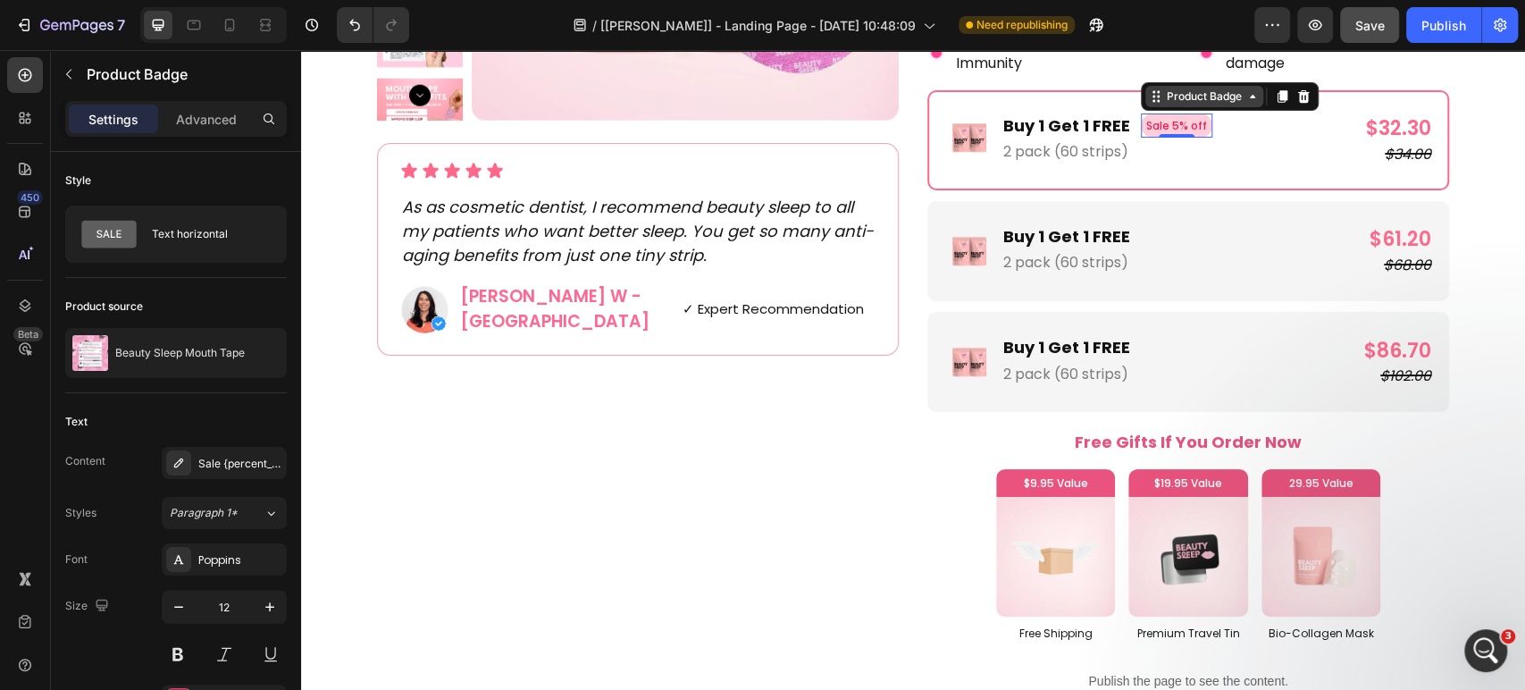
click at [1150, 97] on icon at bounding box center [1156, 96] width 14 height 14
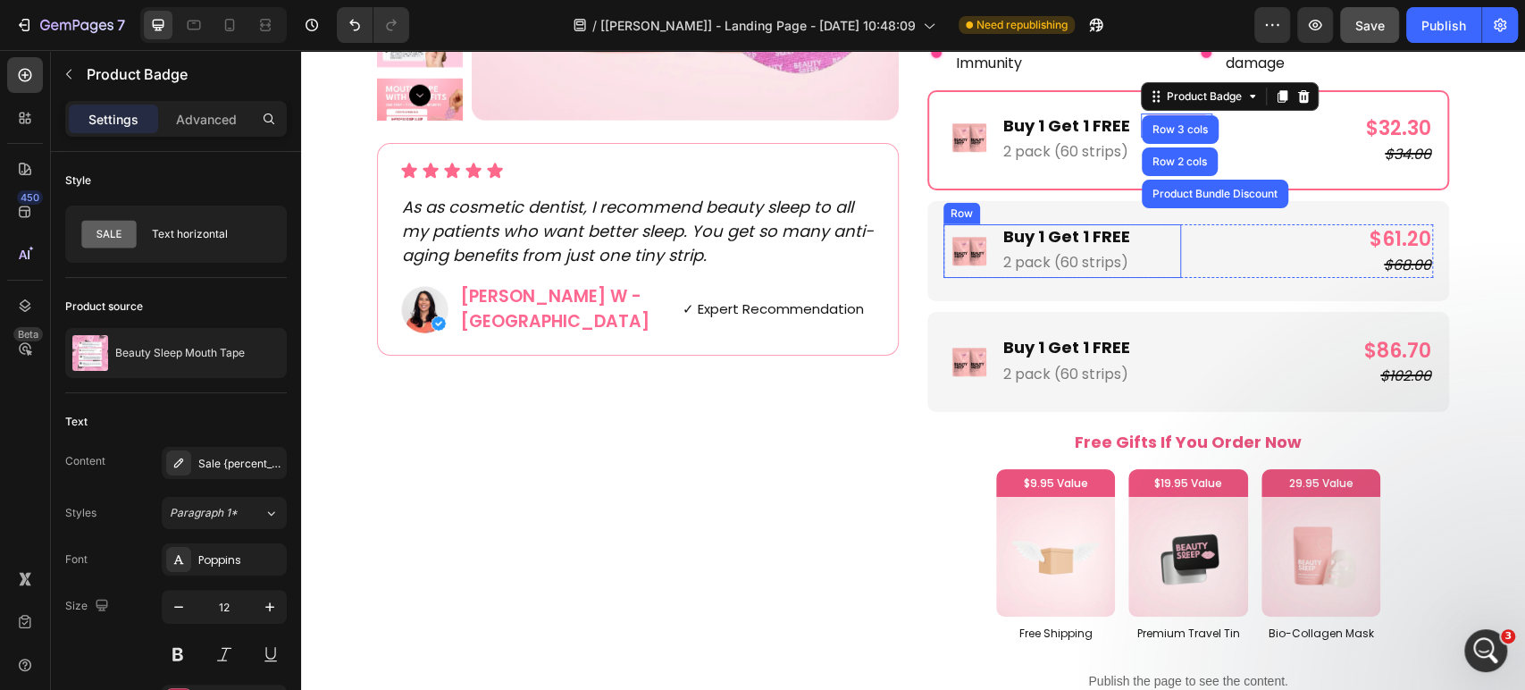
click at [1162, 238] on div "Image Buy 1 Get 1 FREE Text Block 2 pack (60 strips) Text Block Row" at bounding box center [1062, 251] width 238 height 54
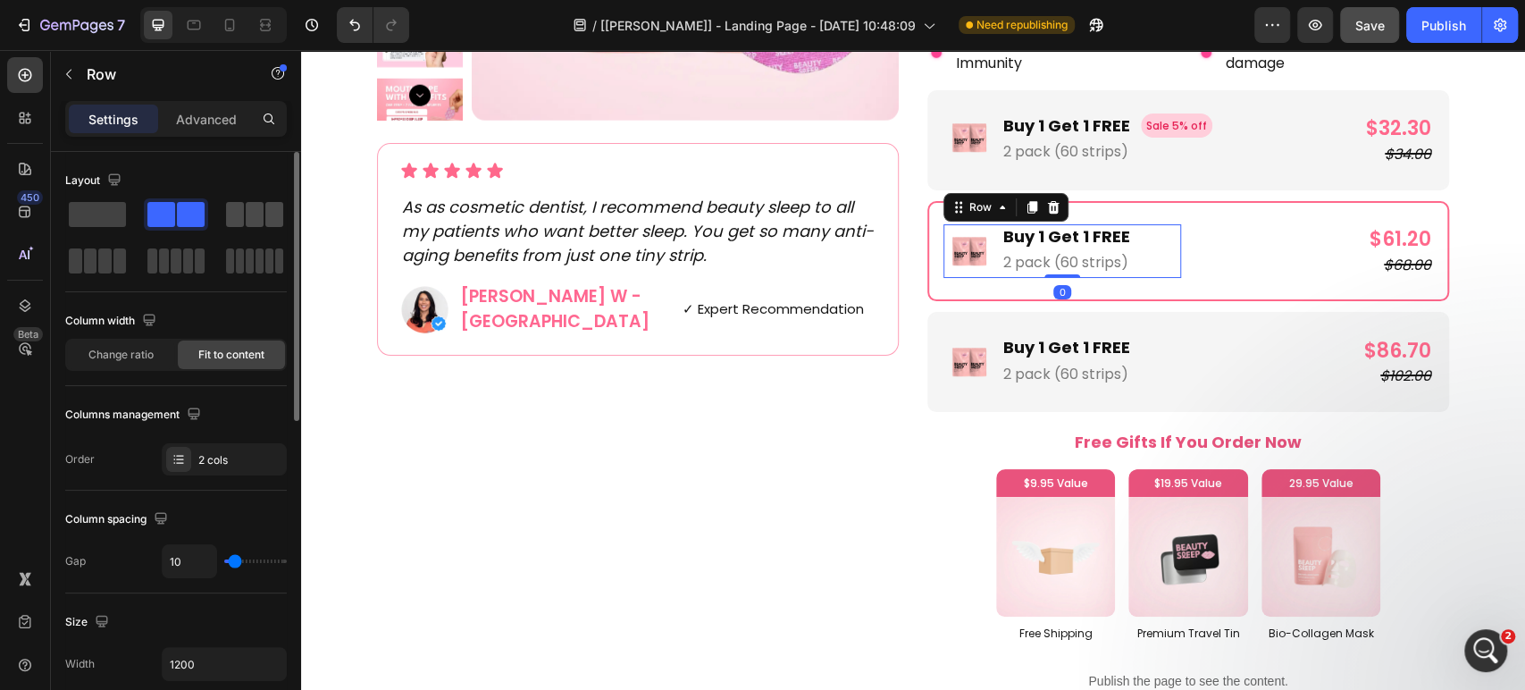
click at [264, 217] on div at bounding box center [254, 214] width 57 height 25
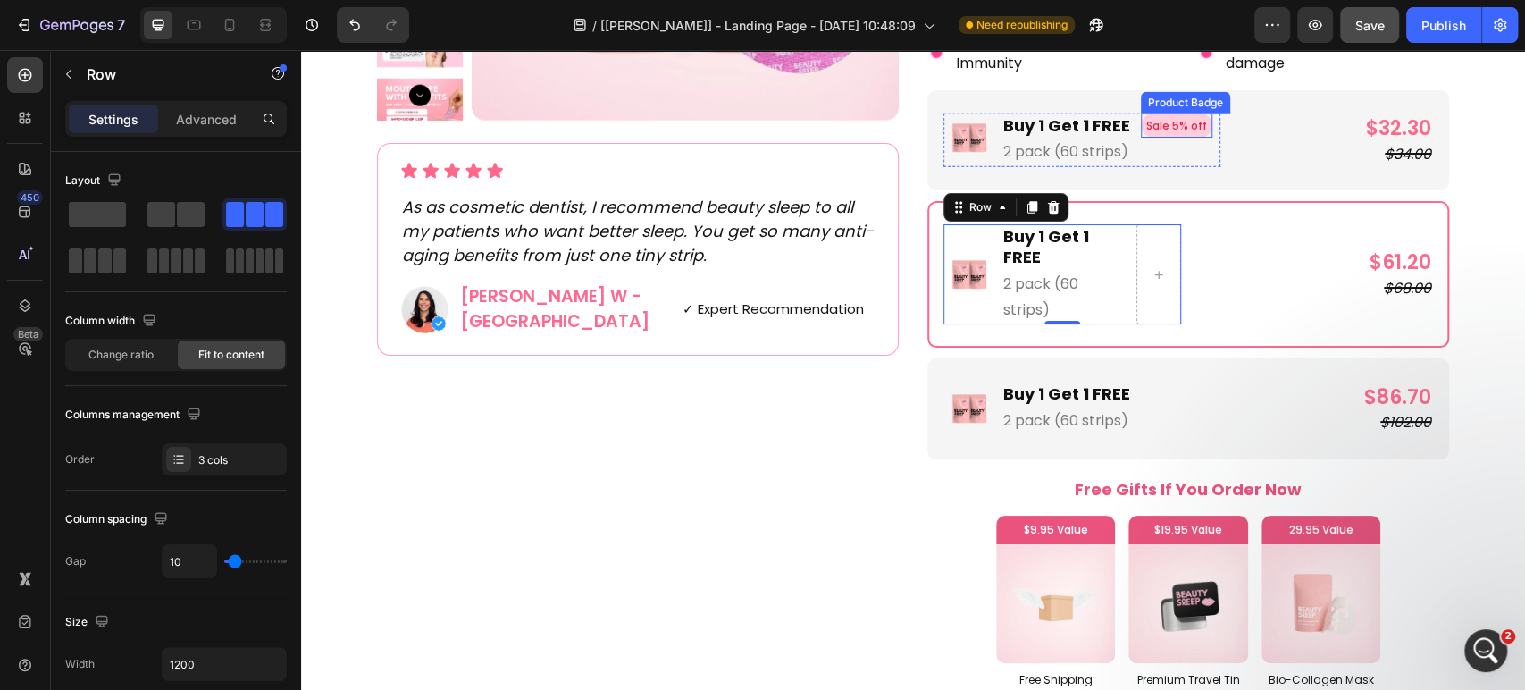
click at [1141, 130] on pre "Sale 5% off" at bounding box center [1176, 125] width 71 height 25
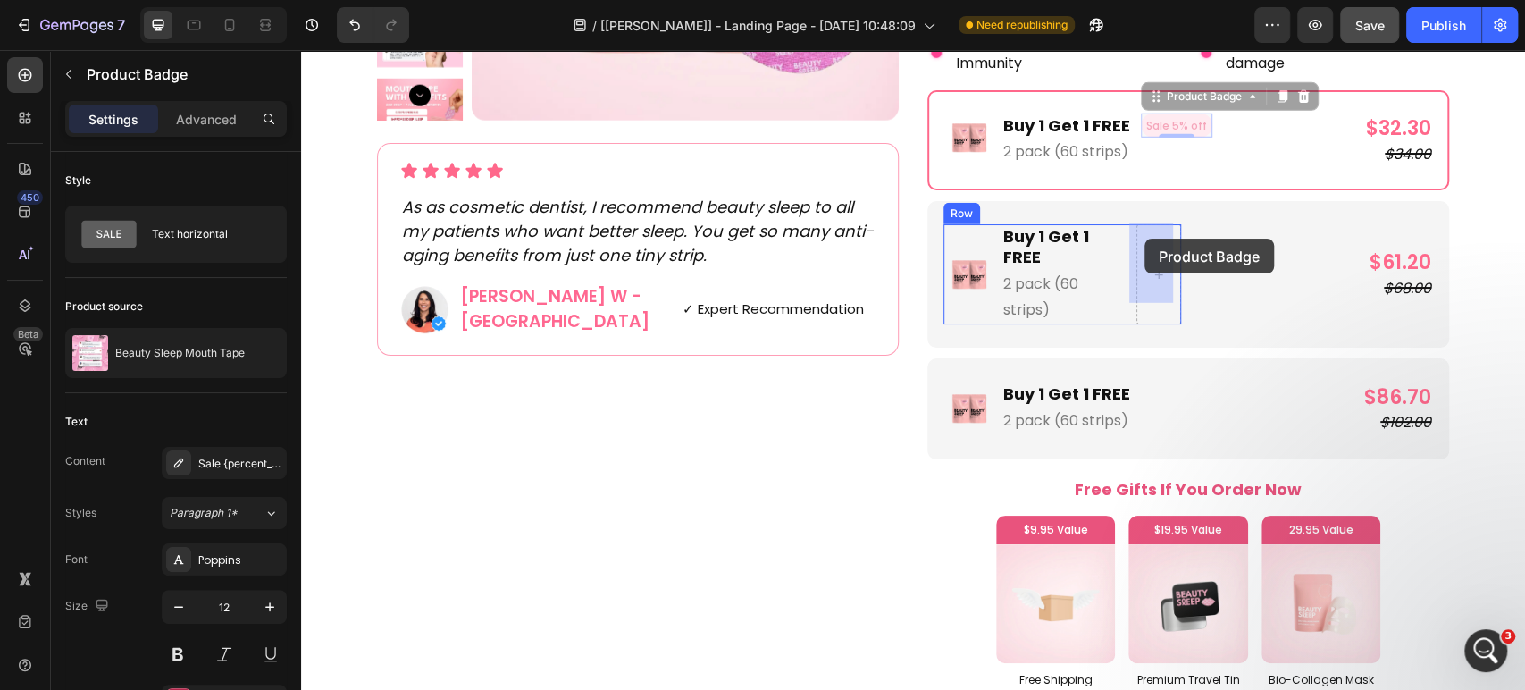
drag, startPoint x: 1148, startPoint y: 98, endPoint x: 1145, endPoint y: 227, distance: 128.7
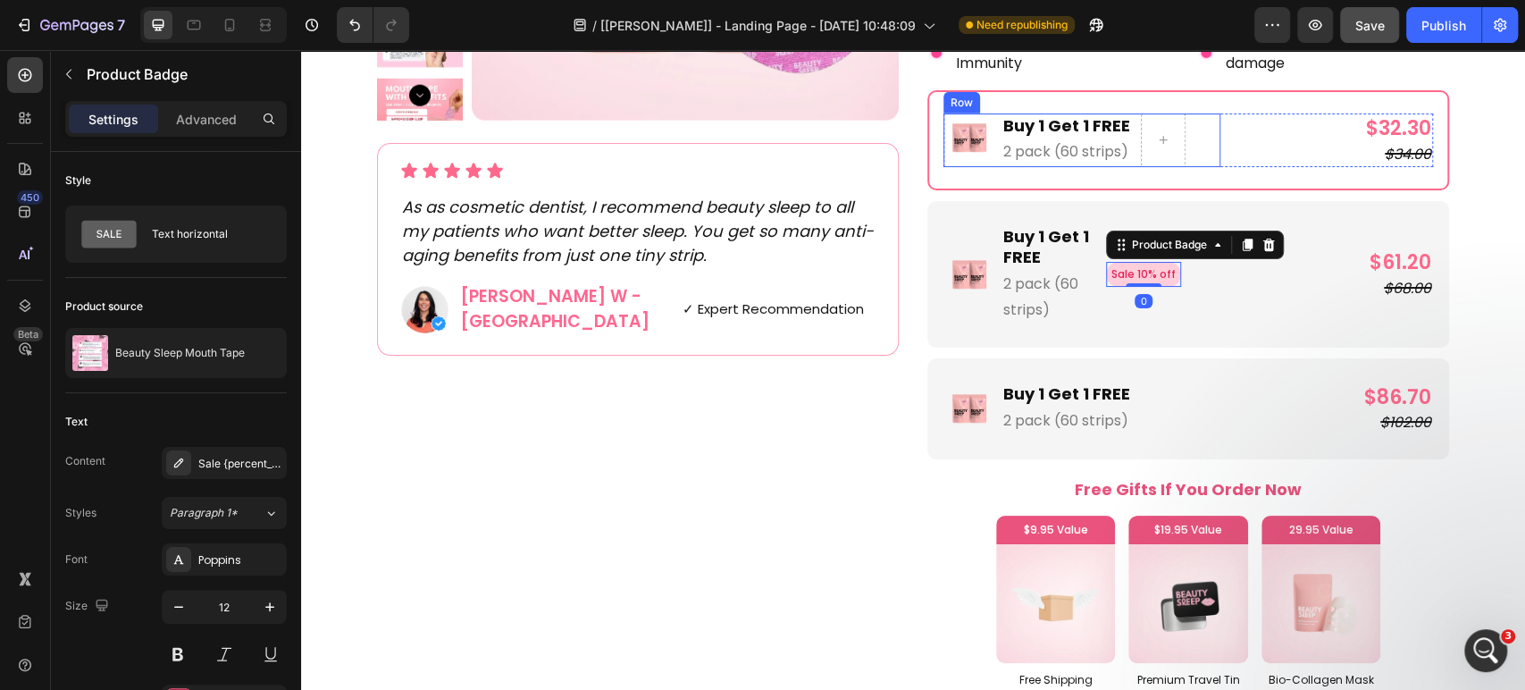
click at [1185, 132] on div "Image Buy 1 Get 1 FREE Text Block 2 pack (60 strips) Text Block Row" at bounding box center [1081, 140] width 277 height 54
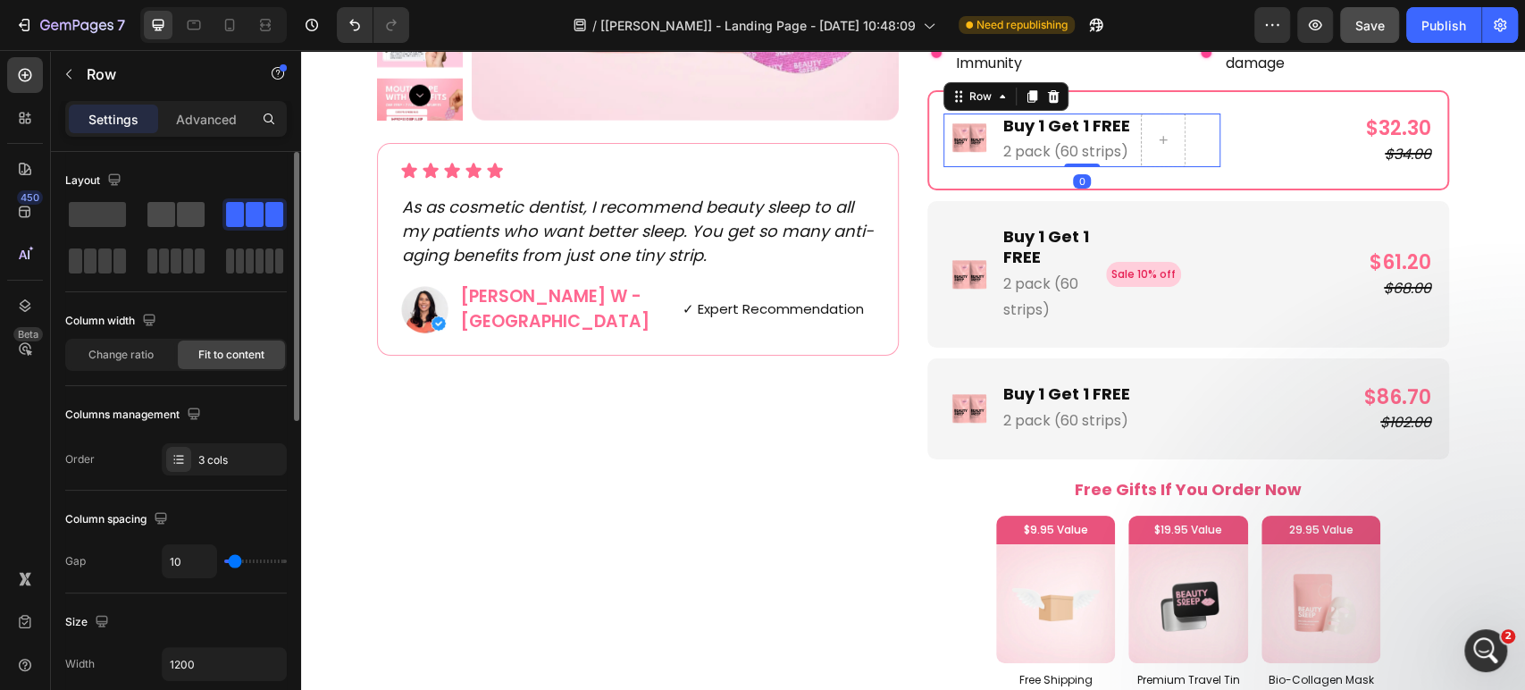
click at [188, 214] on span at bounding box center [191, 214] width 28 height 25
click at [237, 17] on icon at bounding box center [230, 25] width 18 height 18
type input "4"
type input "100%"
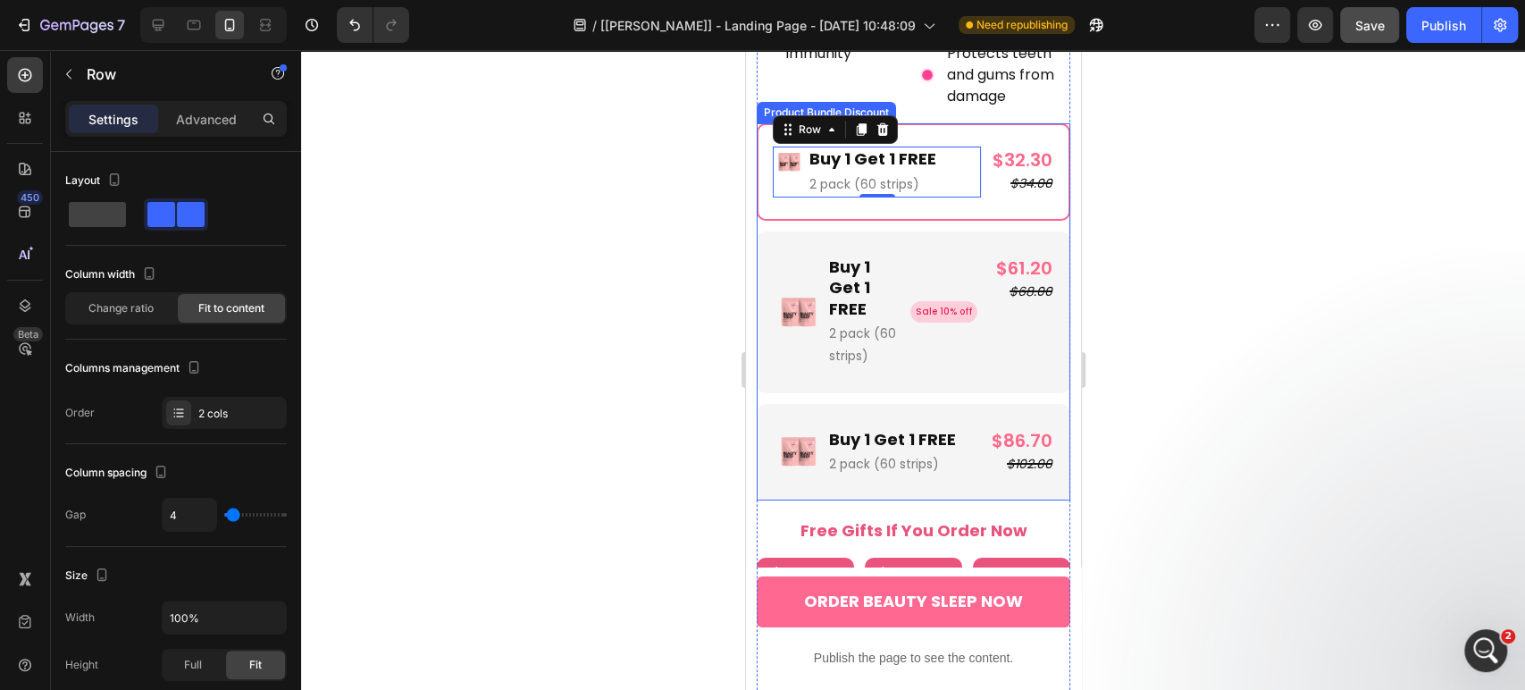
scroll to position [4246, 0]
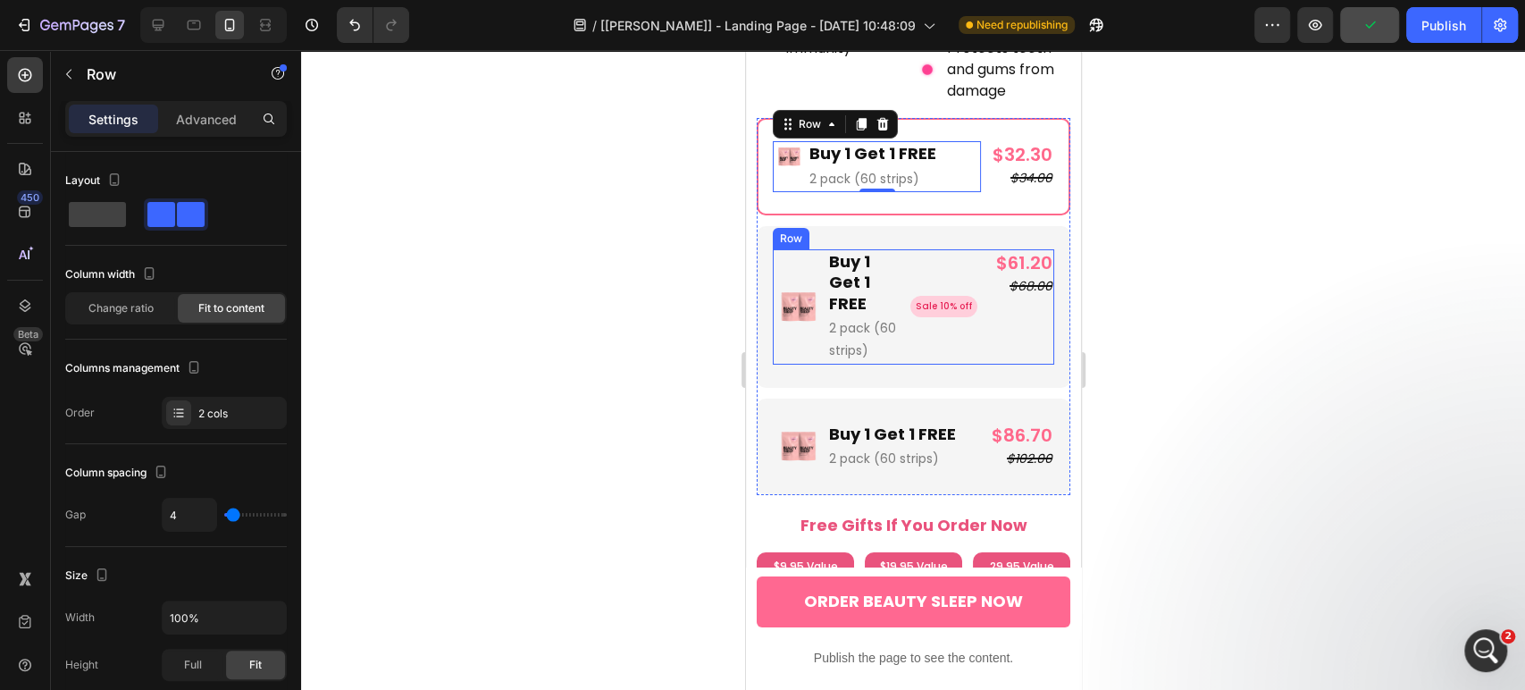
click at [985, 298] on div "$61.20 Product Price Product Price $68.00 Product Price Product Price Row" at bounding box center [1019, 306] width 68 height 115
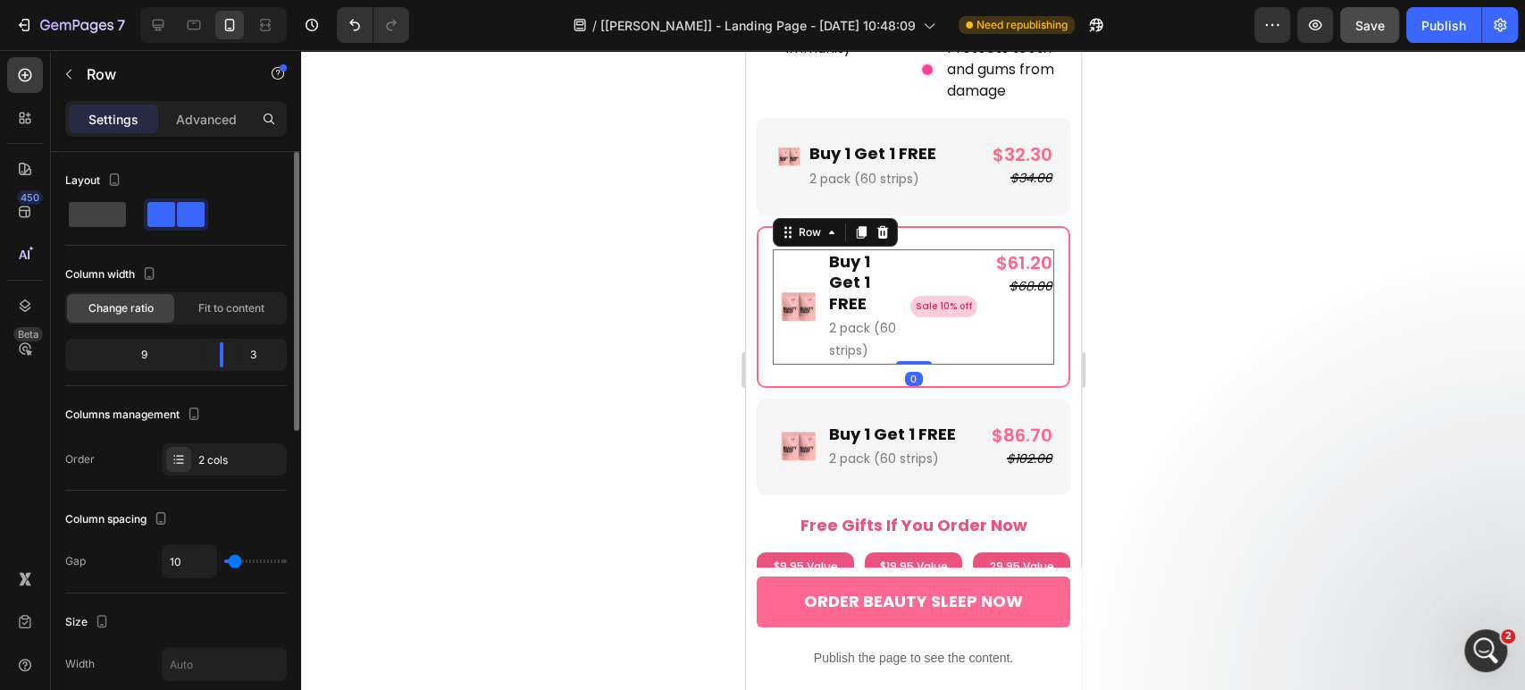
click at [200, 541] on div "Column spacing Gap 10" at bounding box center [176, 542] width 222 height 103
click at [197, 556] on input "10" at bounding box center [190, 561] width 54 height 32
type input "6"
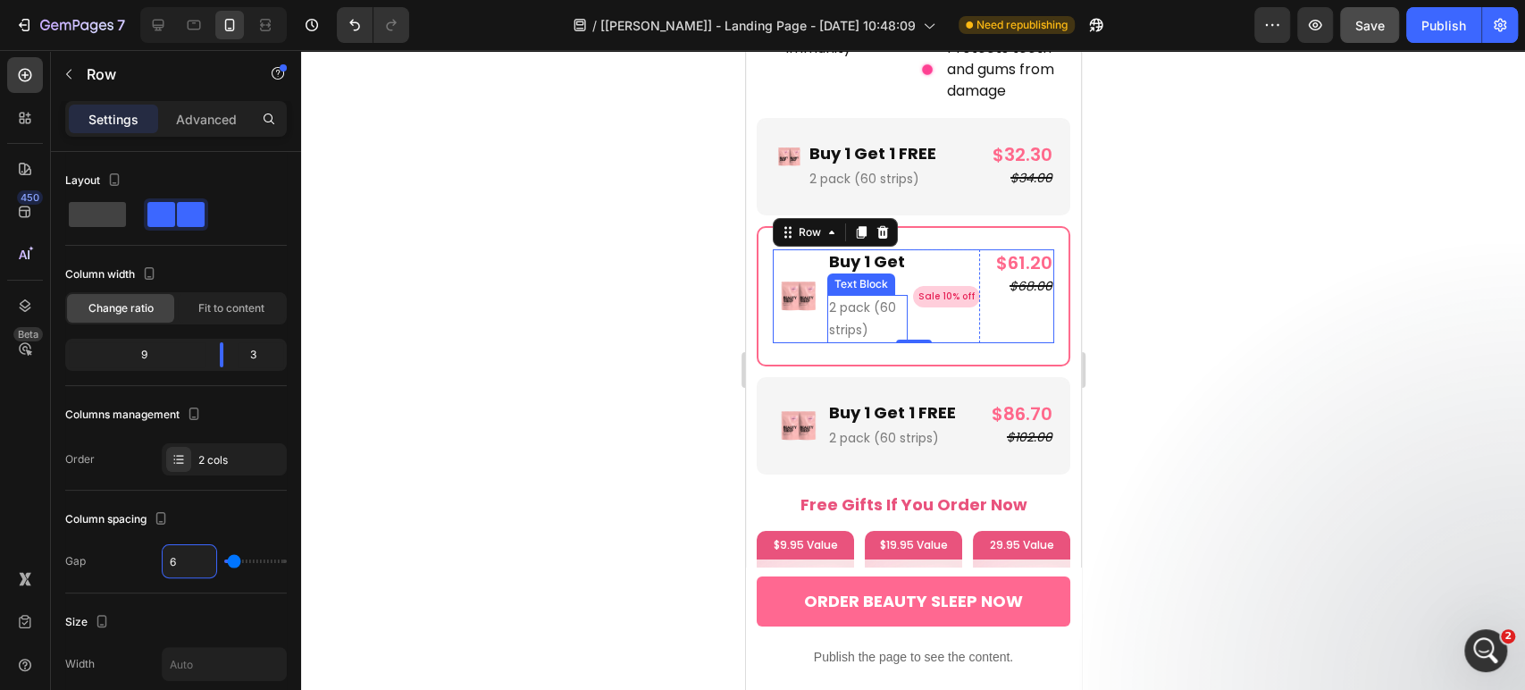
click at [824, 308] on div "Image Buy 1 Get 1 FREE Text Block 2 pack (60 strips) Text Block Sale 10% off Pr…" at bounding box center [875, 296] width 207 height 94
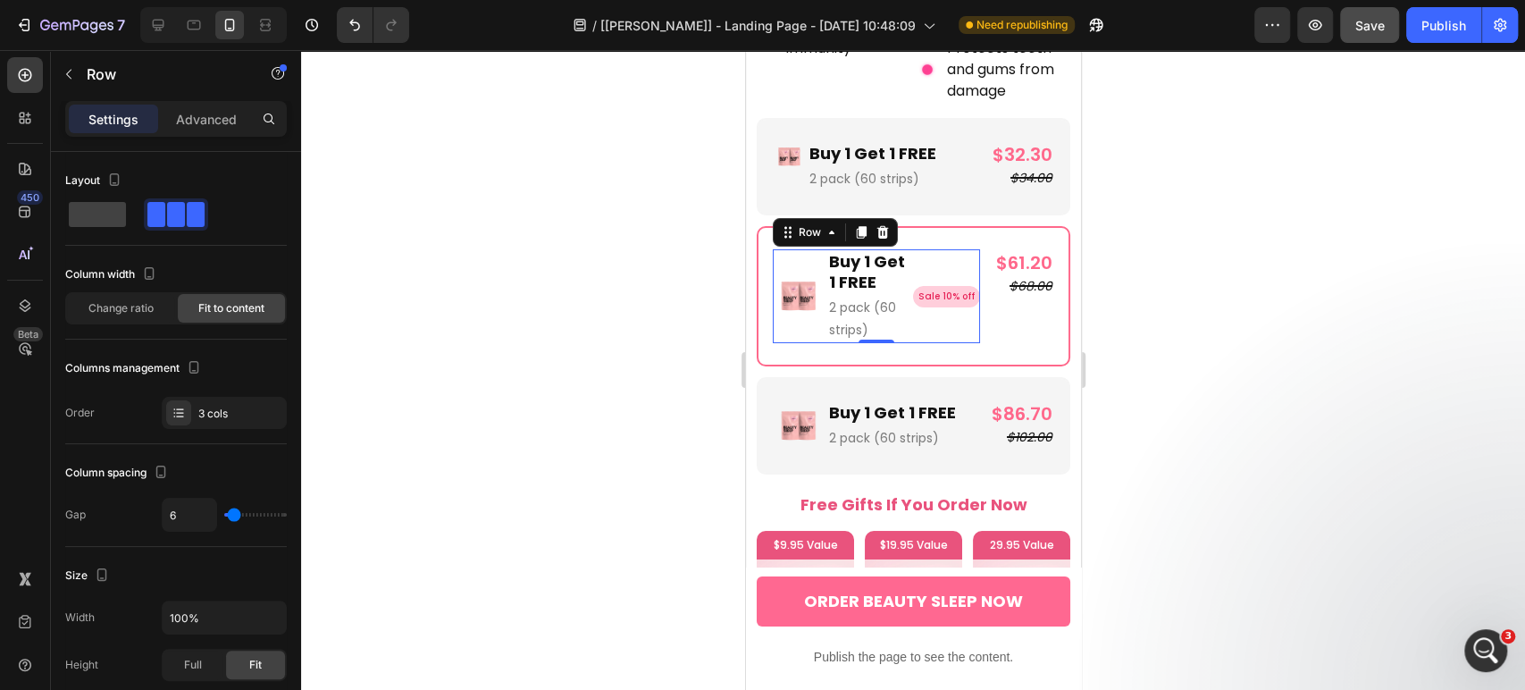
click at [820, 308] on div "Image Buy 1 Get 1 FREE Text Block 2 pack (60 strips) Text Block Sale 10% off Pr…" at bounding box center [875, 296] width 207 height 94
click at [177, 518] on input "6" at bounding box center [190, 515] width 54 height 32
click at [1005, 283] on div "$61.20 Product Price Product Price $68.00 Product Price Product Price Row" at bounding box center [1019, 296] width 69 height 94
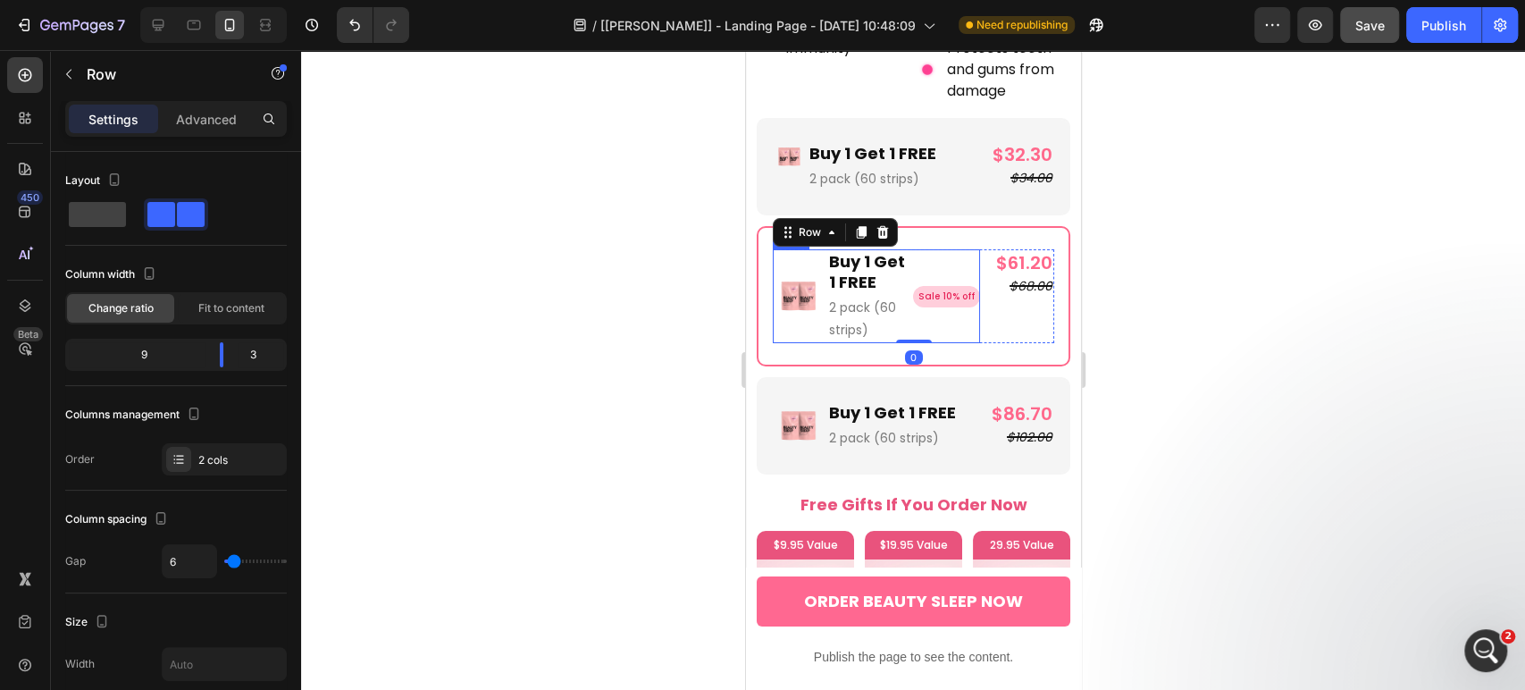
click at [929, 296] on div "Sale 10% off Product Badge" at bounding box center [945, 296] width 67 height 94
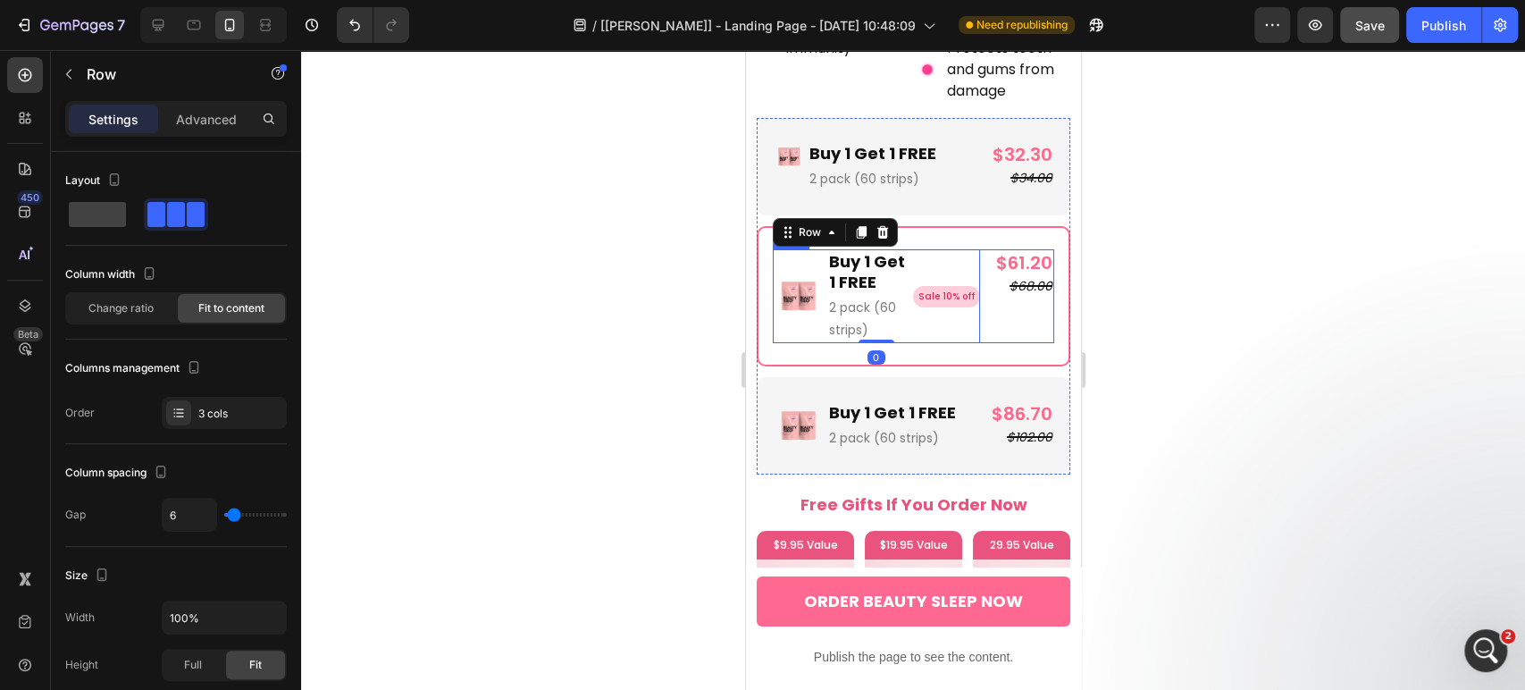
click at [994, 282] on div "$61.20 Product Price Product Price $68.00 Product Price Product Price Row" at bounding box center [1019, 296] width 69 height 94
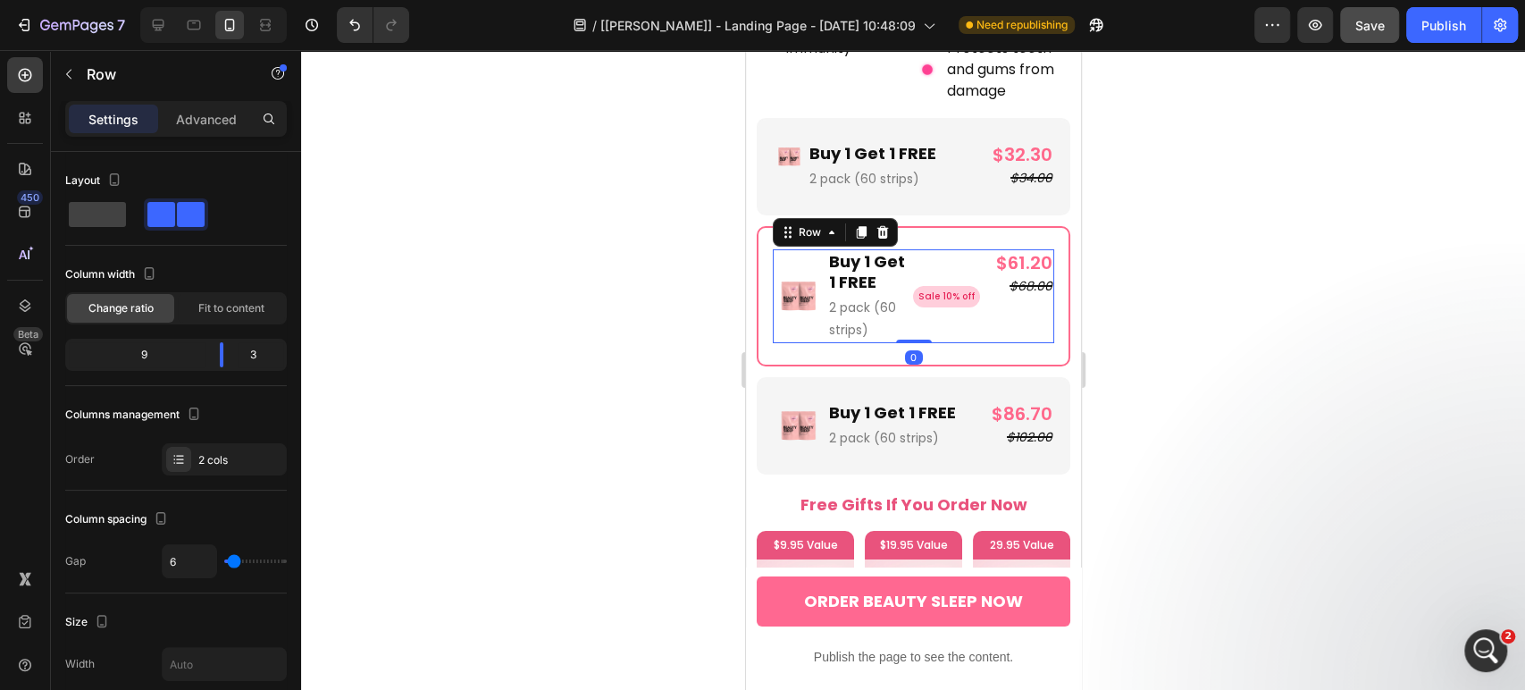
drag, startPoint x: 994, startPoint y: 286, endPoint x: 1444, endPoint y: 371, distance: 458.2
click at [994, 286] on div "$61.20 Product Price Product Price $68.00 Product Price Product Price Row" at bounding box center [1019, 296] width 69 height 94
drag, startPoint x: 223, startPoint y: 358, endPoint x: 242, endPoint y: 360, distance: 18.8
click at [242, 0] on body "7 Version history / [Pauline Gp] - Landing Page - Aug 26, 10:48:09 Need republi…" at bounding box center [762, 0] width 1525 height 0
click at [811, 306] on div "Image" at bounding box center [796, 296] width 49 height 94
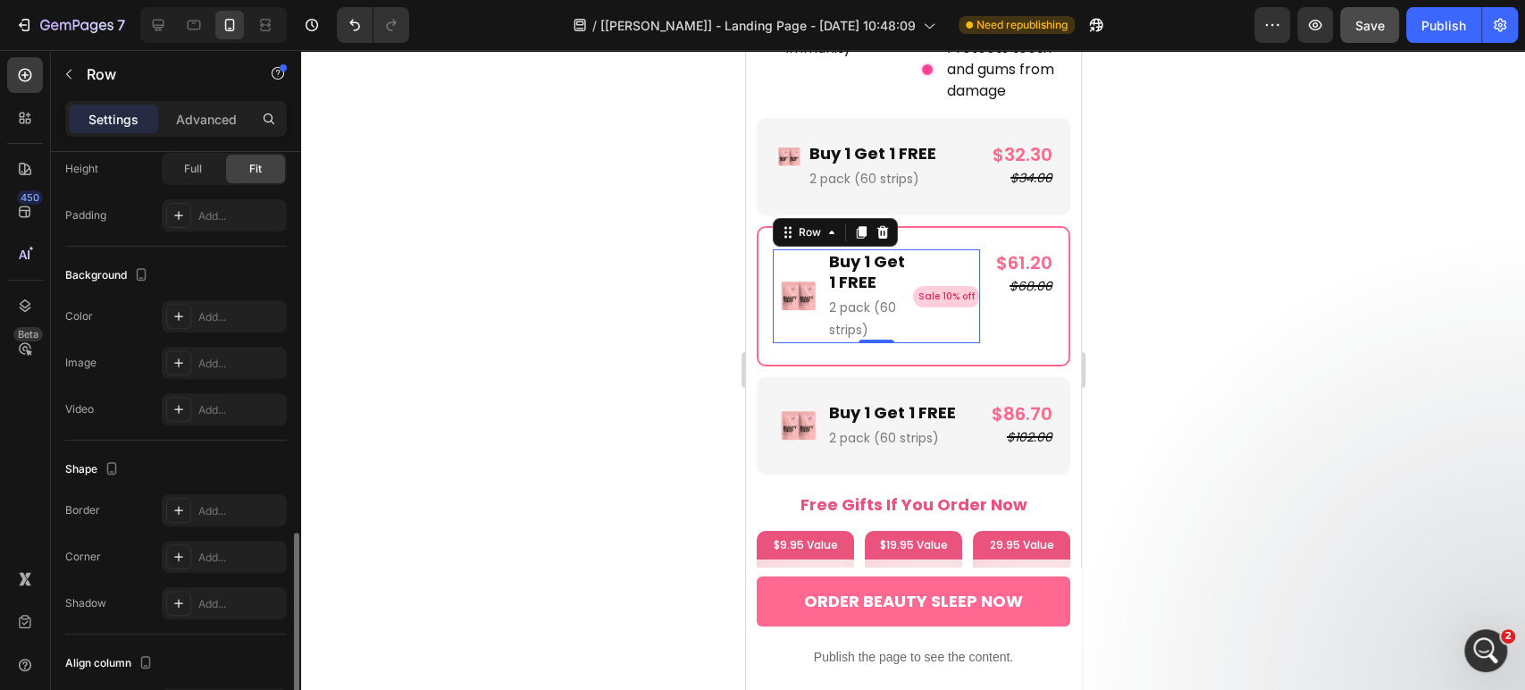
scroll to position [657, 0]
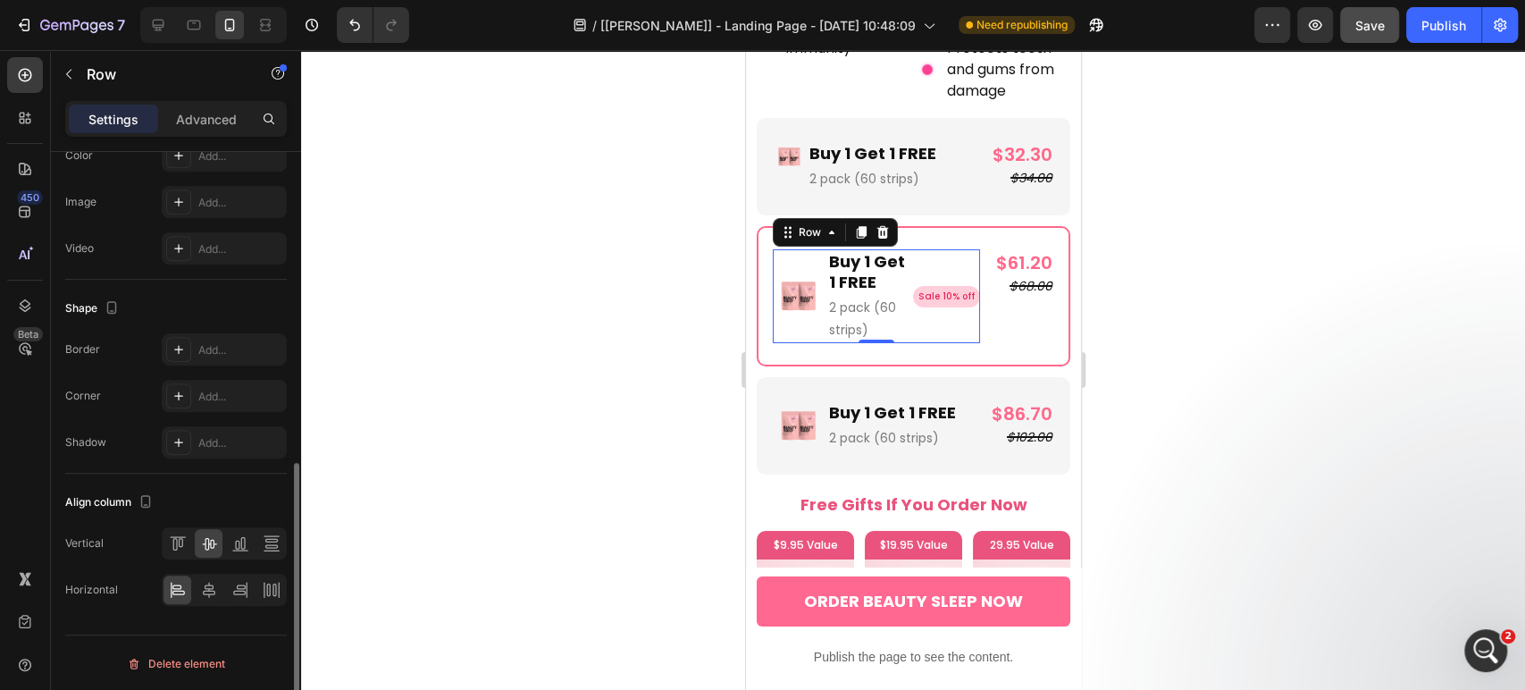
click at [180, 527] on div at bounding box center [224, 543] width 125 height 32
click at [180, 531] on div at bounding box center [178, 543] width 28 height 29
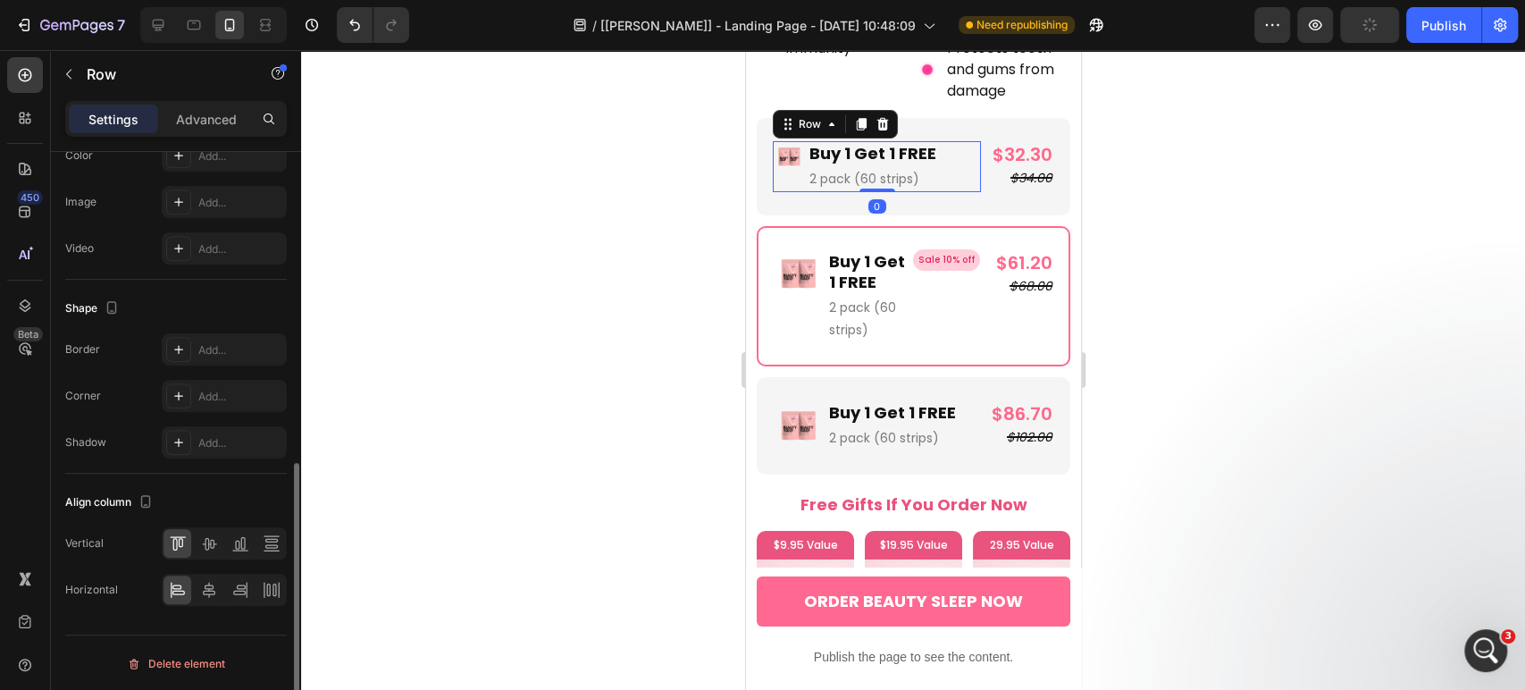
click at [945, 141] on div "Image Buy 1 Get 1 FREE Text Block 2 pack (60 strips) Text Block Row 0" at bounding box center [876, 166] width 208 height 51
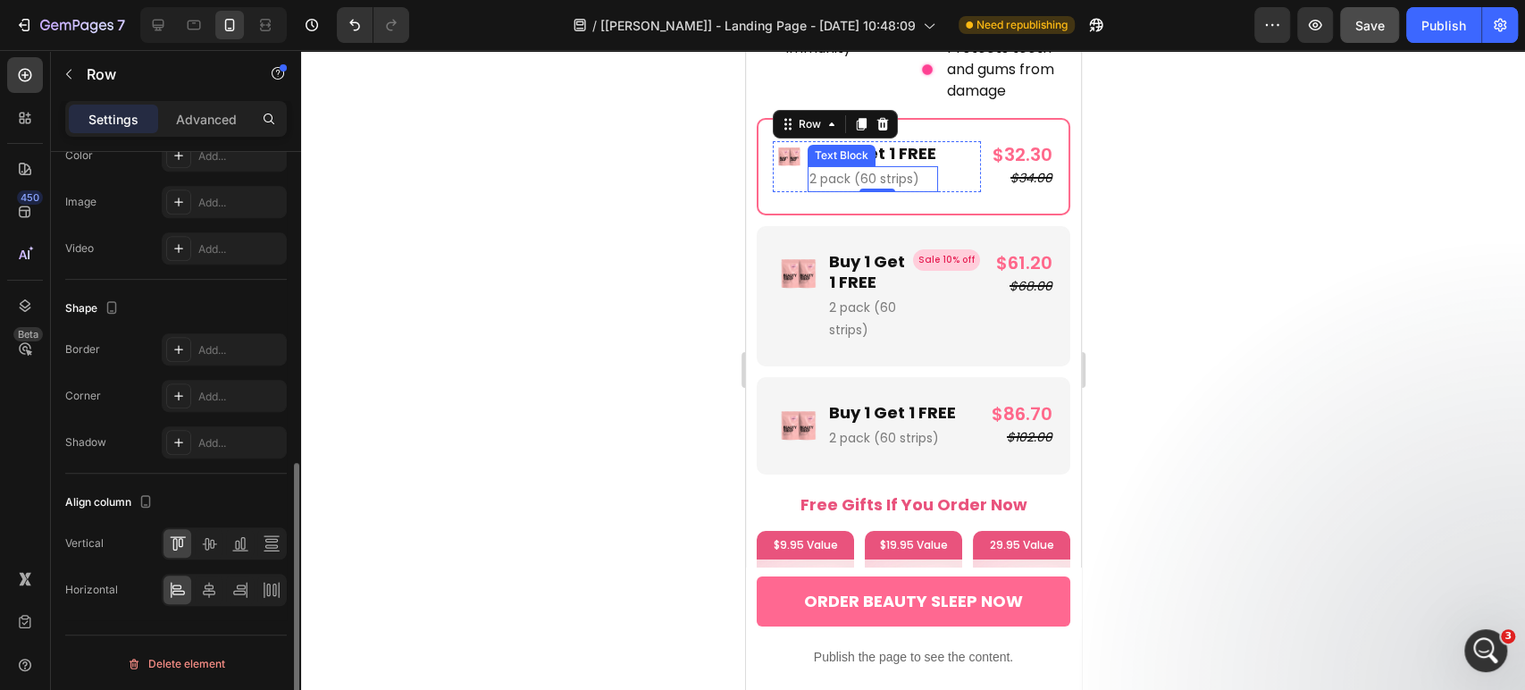
click at [867, 147] on div "Text Block" at bounding box center [840, 155] width 61 height 16
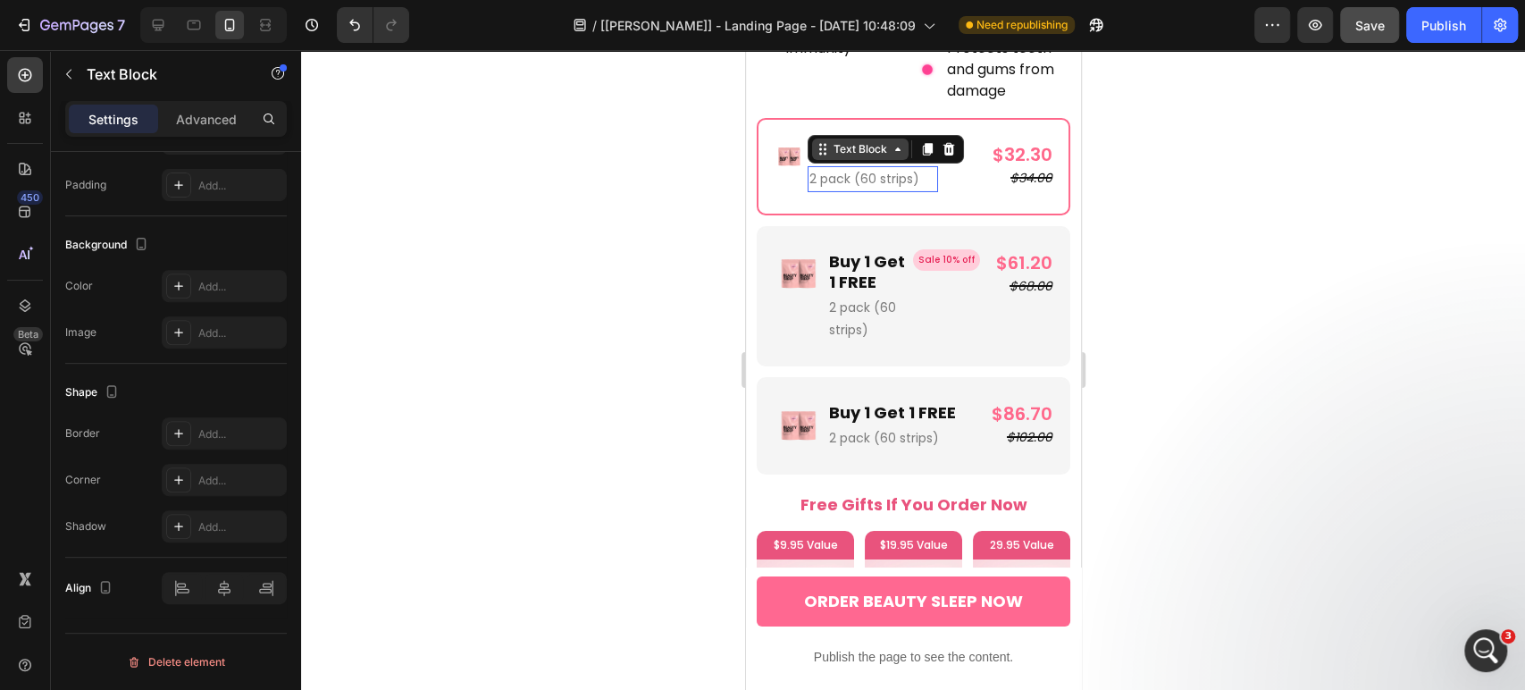
scroll to position [0, 0]
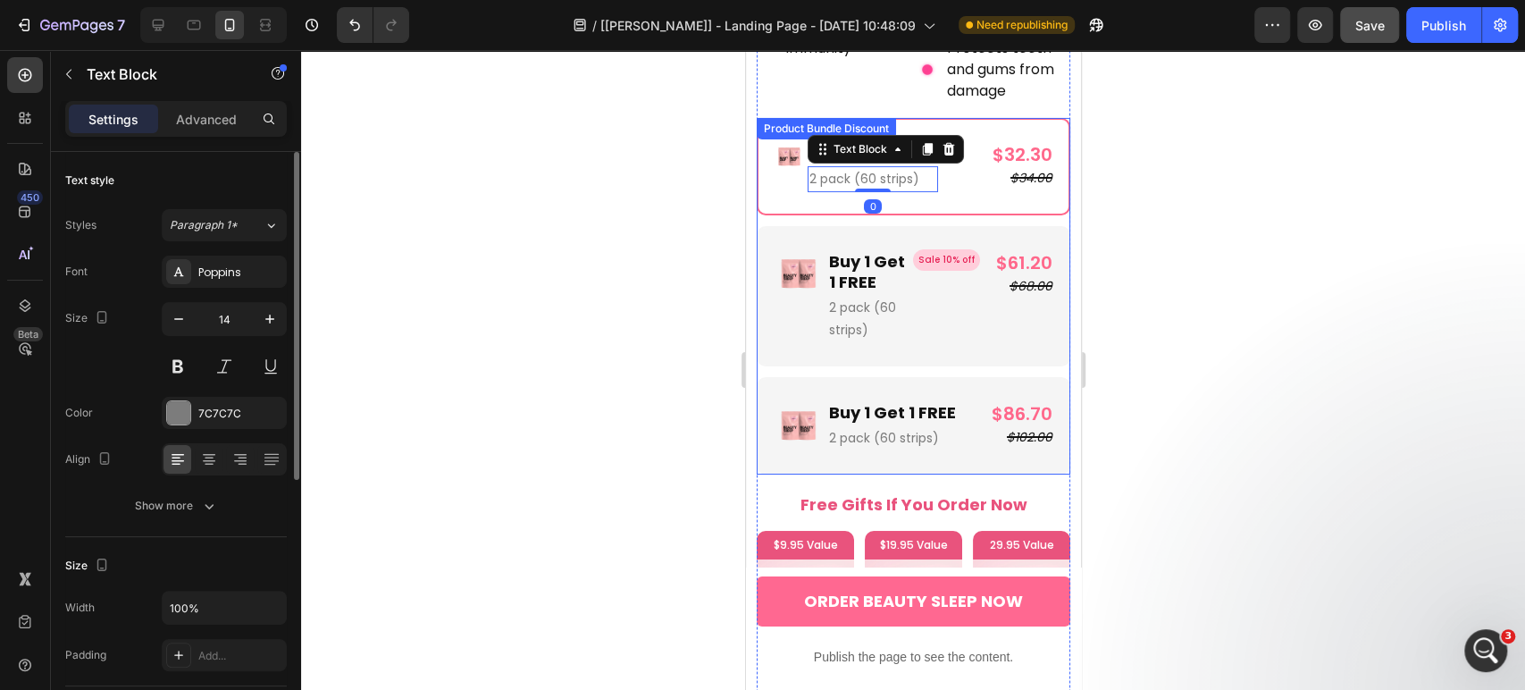
click at [805, 118] on div "Image Buy 1 Get 1 FREE Text Block 2 pack (60 strips) Text Block 0 Row $32.30 Pr…" at bounding box center [913, 296] width 314 height 356
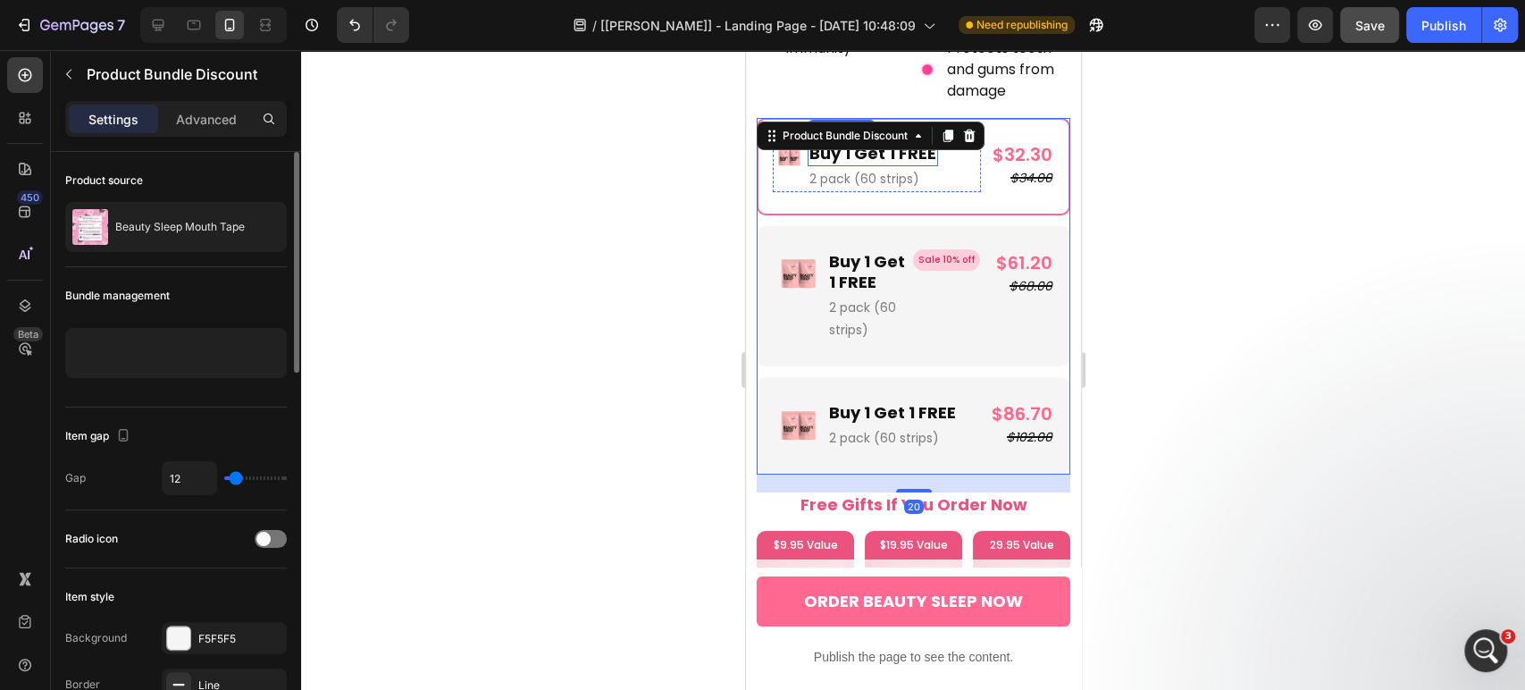
click at [923, 143] on p "Buy 1 Get 1 FREE" at bounding box center [872, 153] width 127 height 21
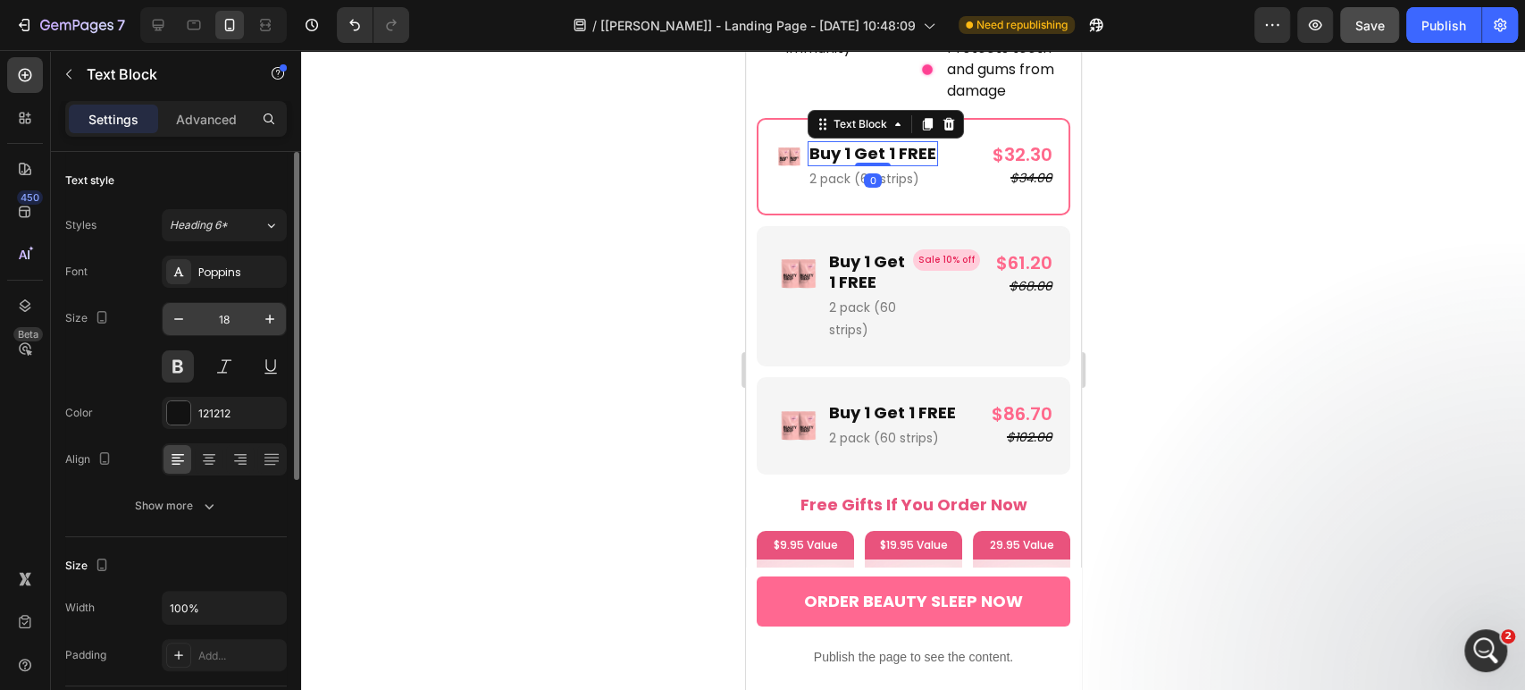
click at [230, 321] on input "18" at bounding box center [224, 319] width 59 height 32
type input "16"
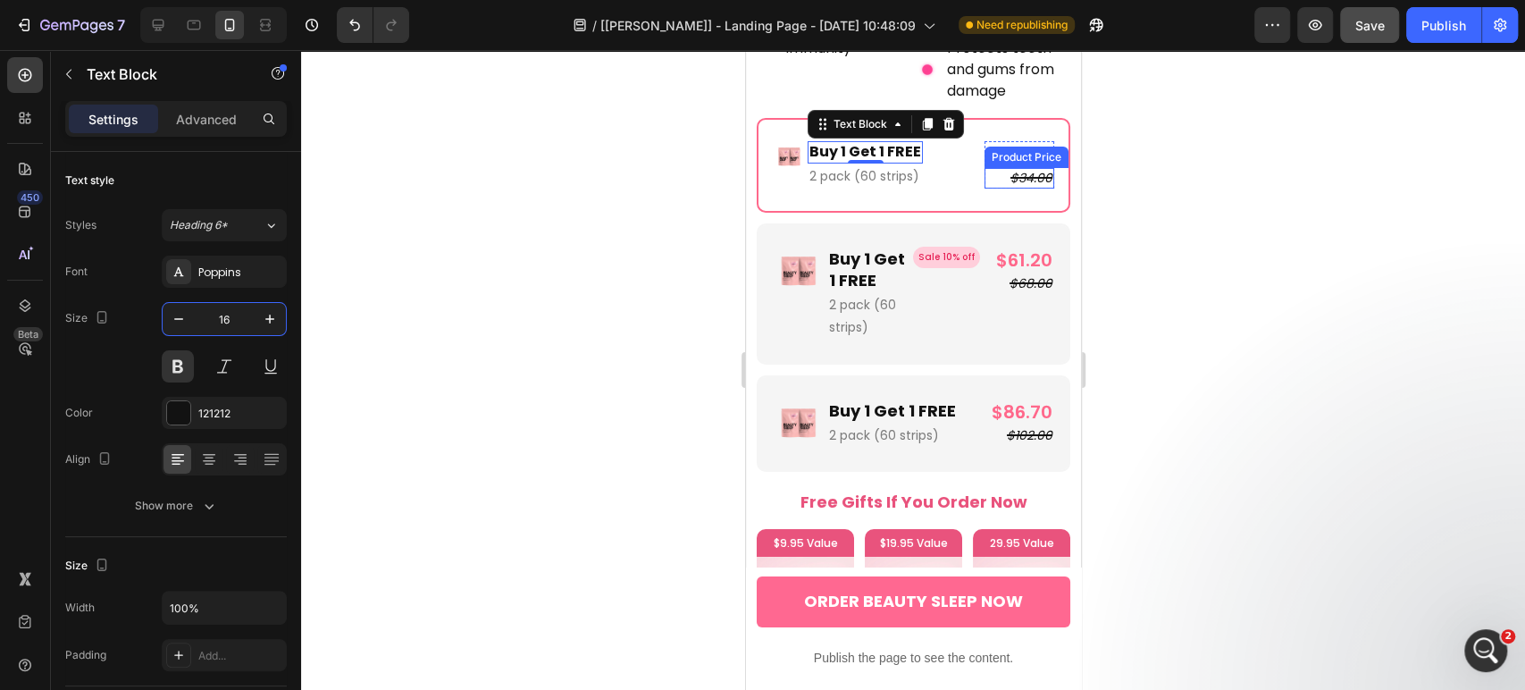
click at [1027, 149] on div "Product Price" at bounding box center [1025, 157] width 77 height 16
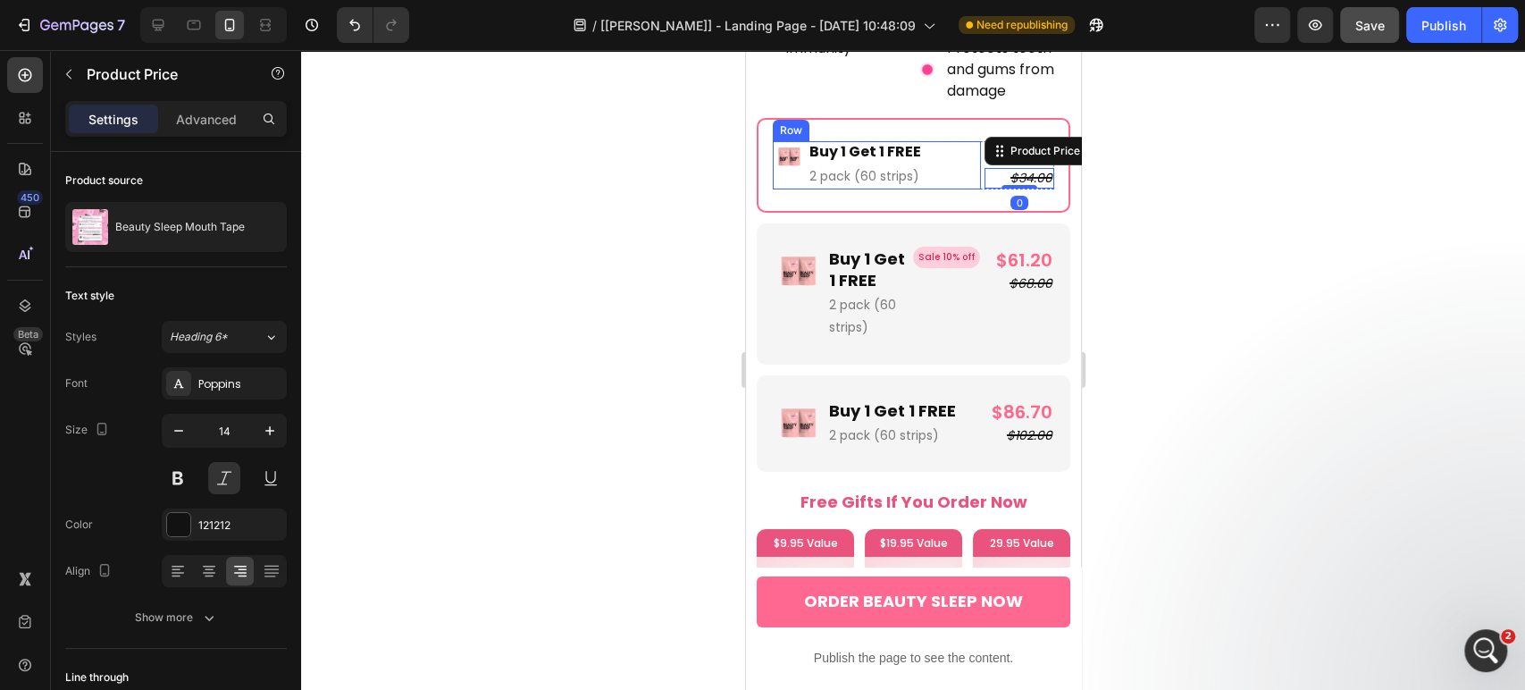
click at [936, 141] on div "Image Buy 1 Get 1 FREE Text Block 2 pack (60 strips) Text Block Row" at bounding box center [876, 165] width 208 height 48
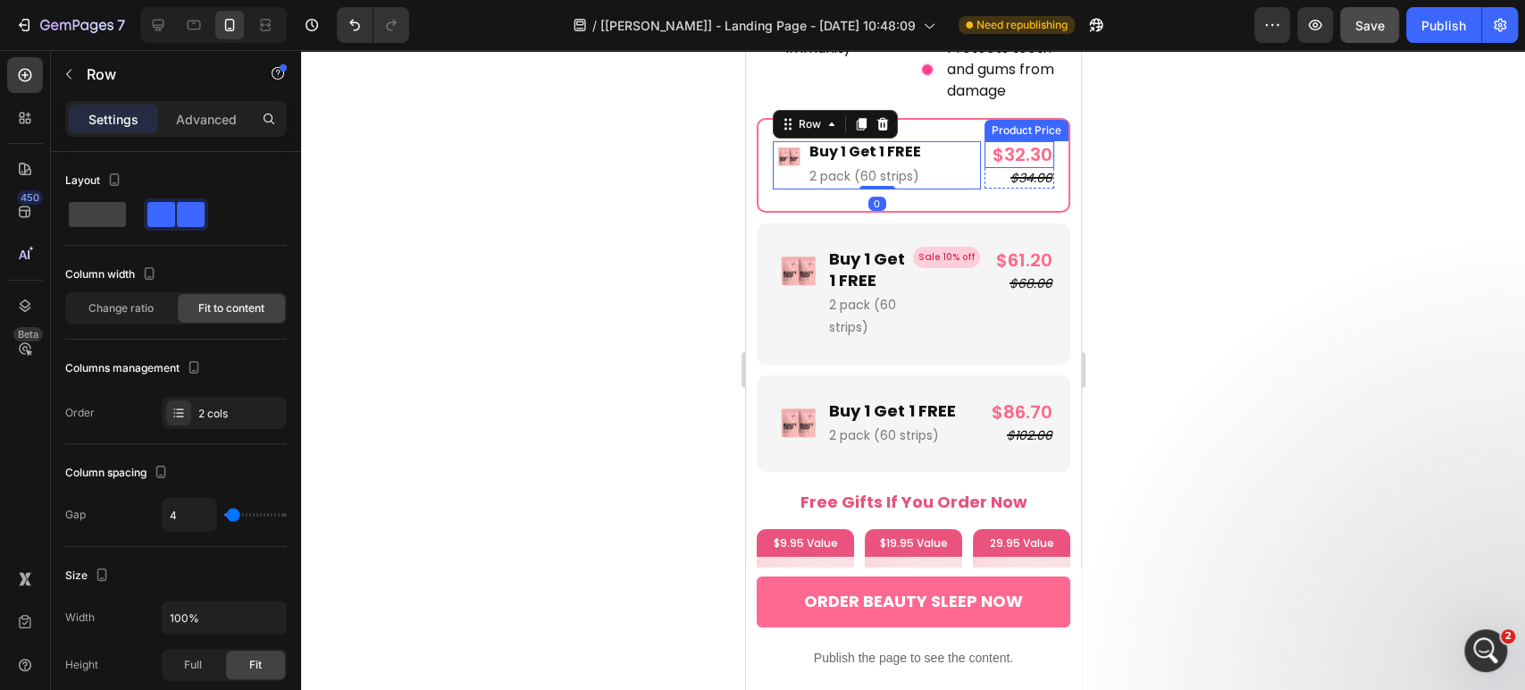
click at [984, 141] on div "$32.30" at bounding box center [1019, 154] width 70 height 27
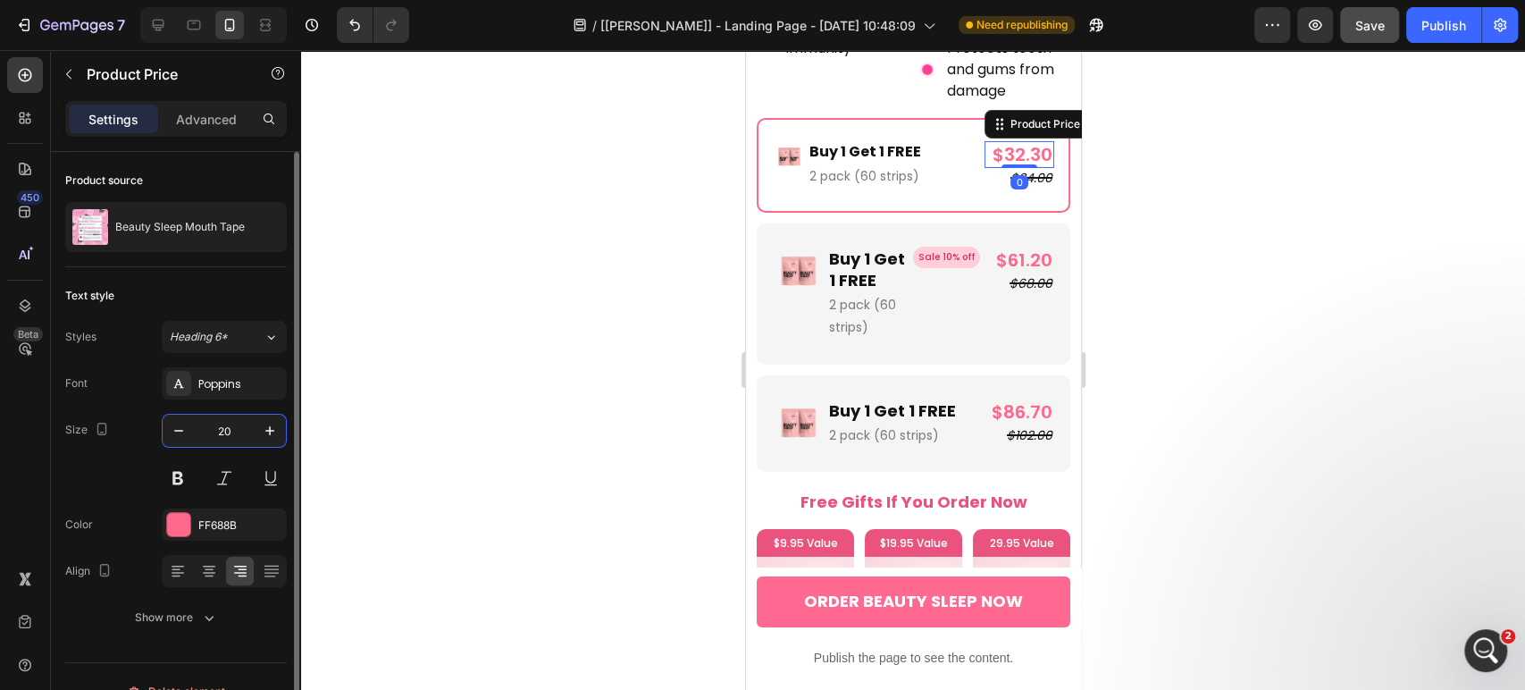
click at [223, 435] on input "20" at bounding box center [224, 431] width 59 height 32
type input "18"
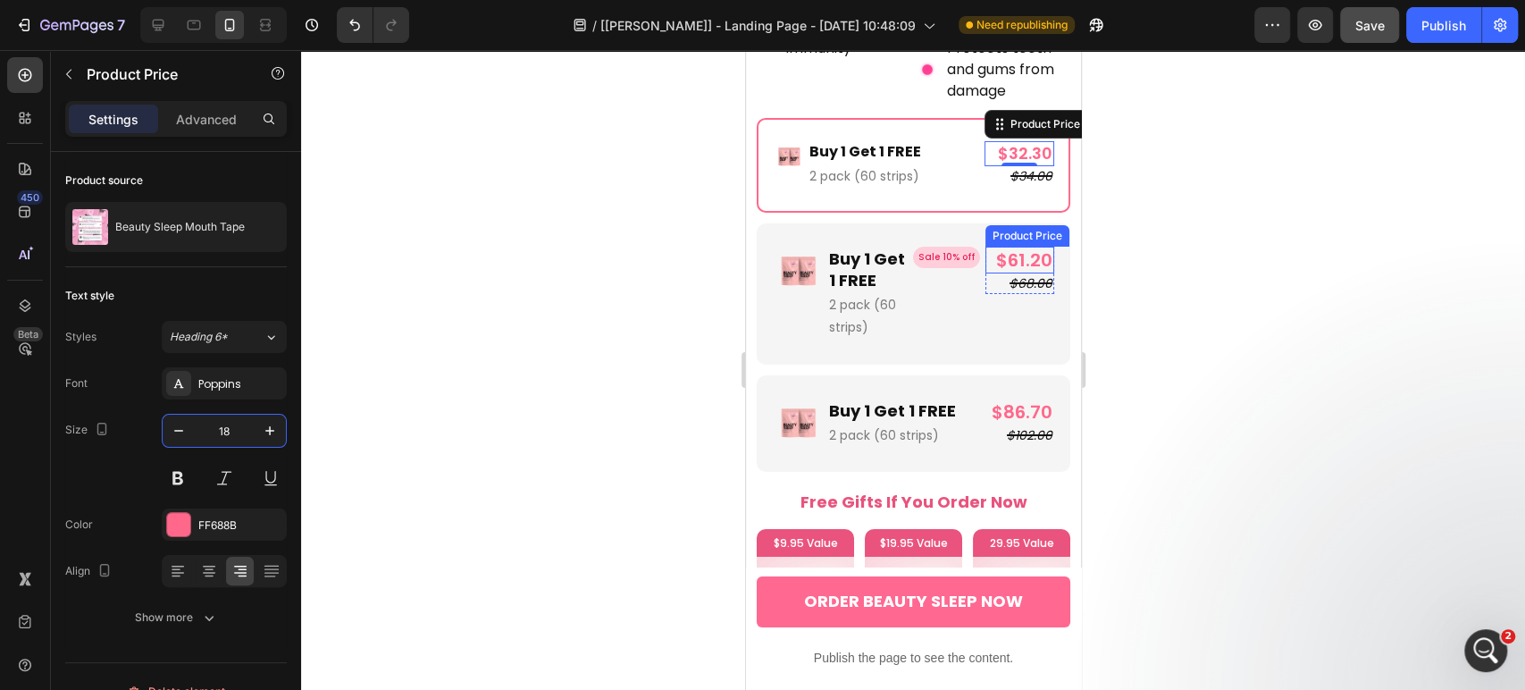
click at [985, 247] on div "$61.20" at bounding box center [1019, 260] width 69 height 27
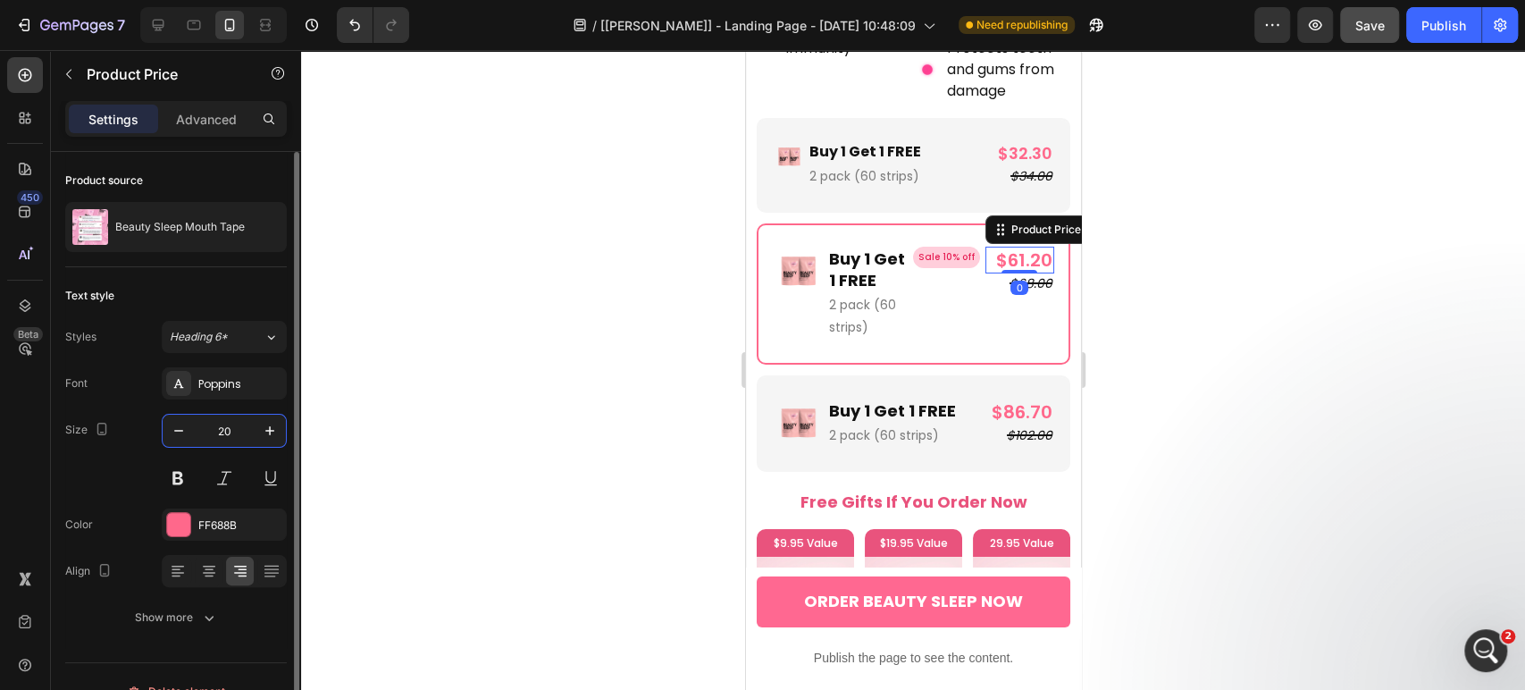
click at [235, 431] on input "20" at bounding box center [224, 431] width 59 height 32
type input "18"
click at [849, 248] on p "Buy 1 Get 1 FREE" at bounding box center [866, 269] width 77 height 42
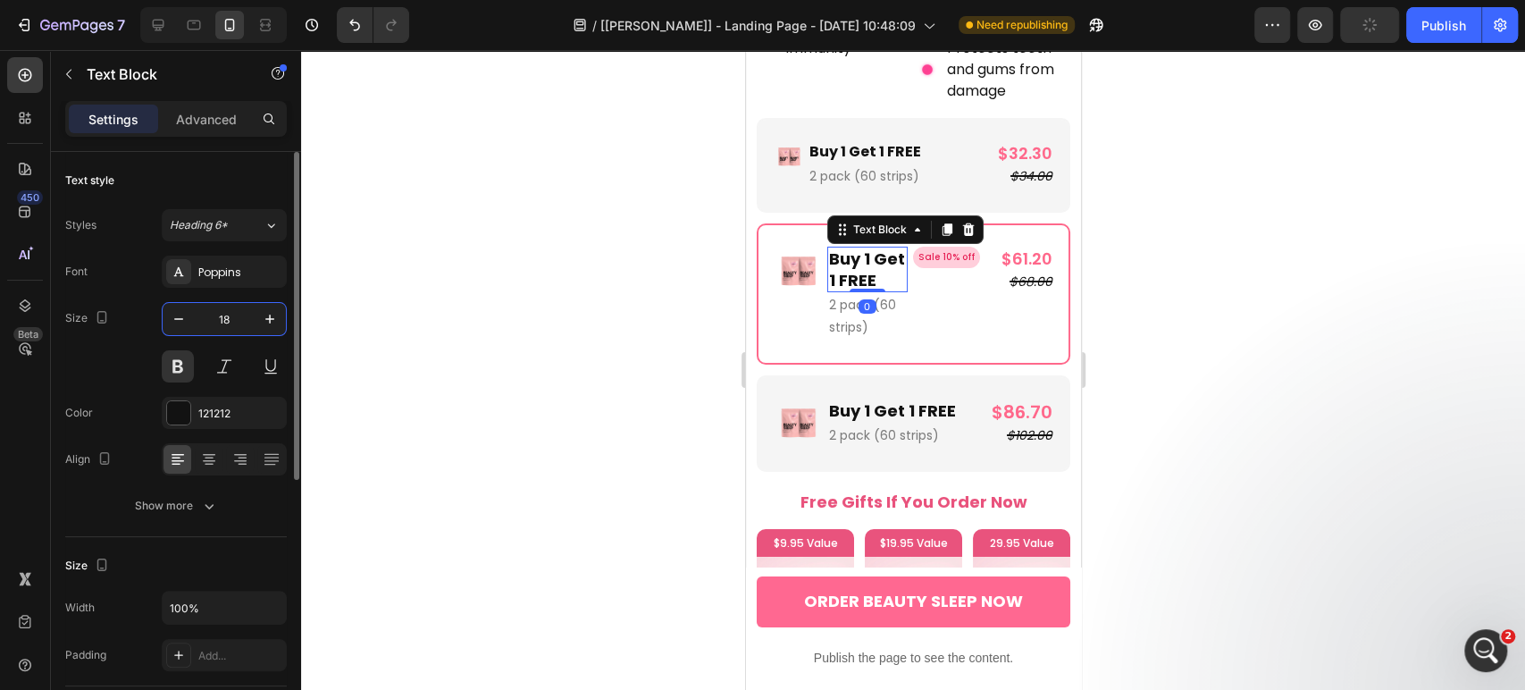
click at [229, 314] on input "18" at bounding box center [224, 319] width 59 height 32
type input "16"
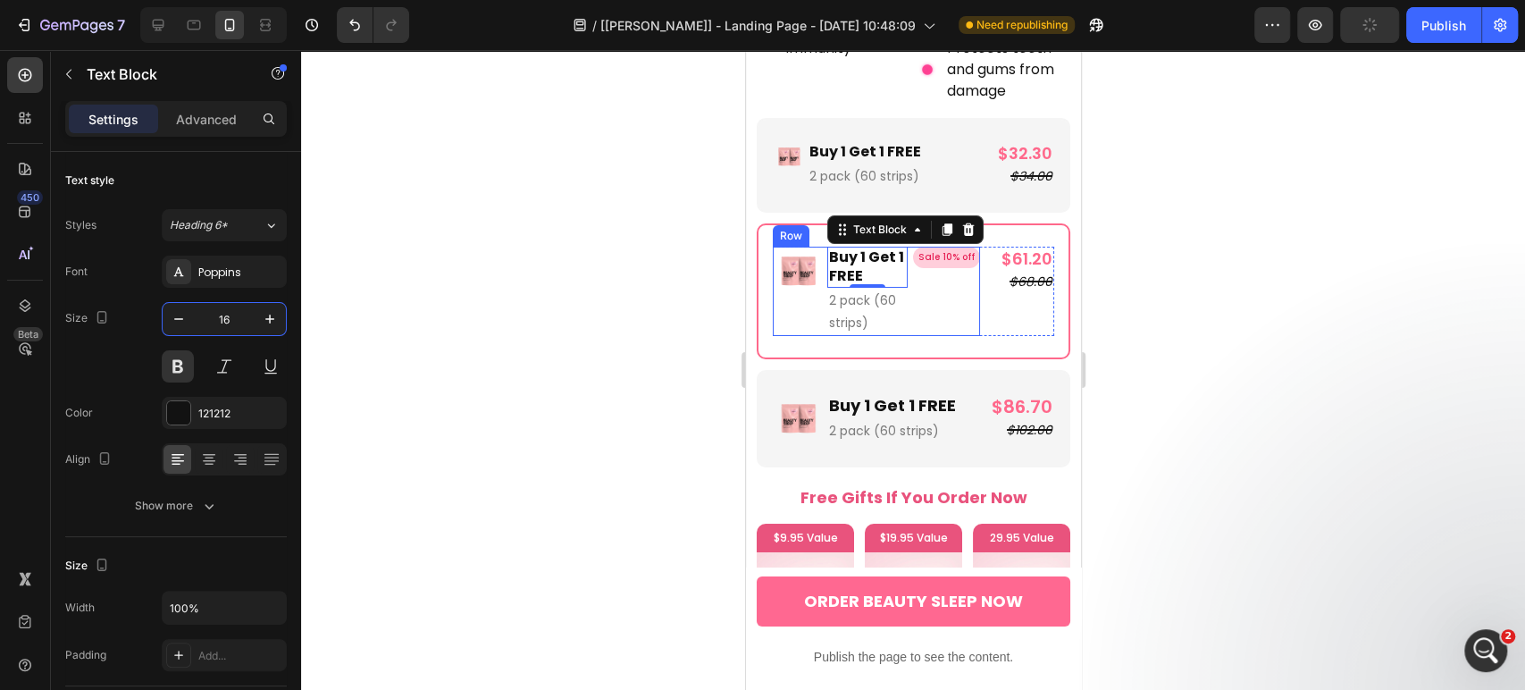
click at [923, 264] on div "Sale 10% off Product Badge" at bounding box center [945, 291] width 67 height 89
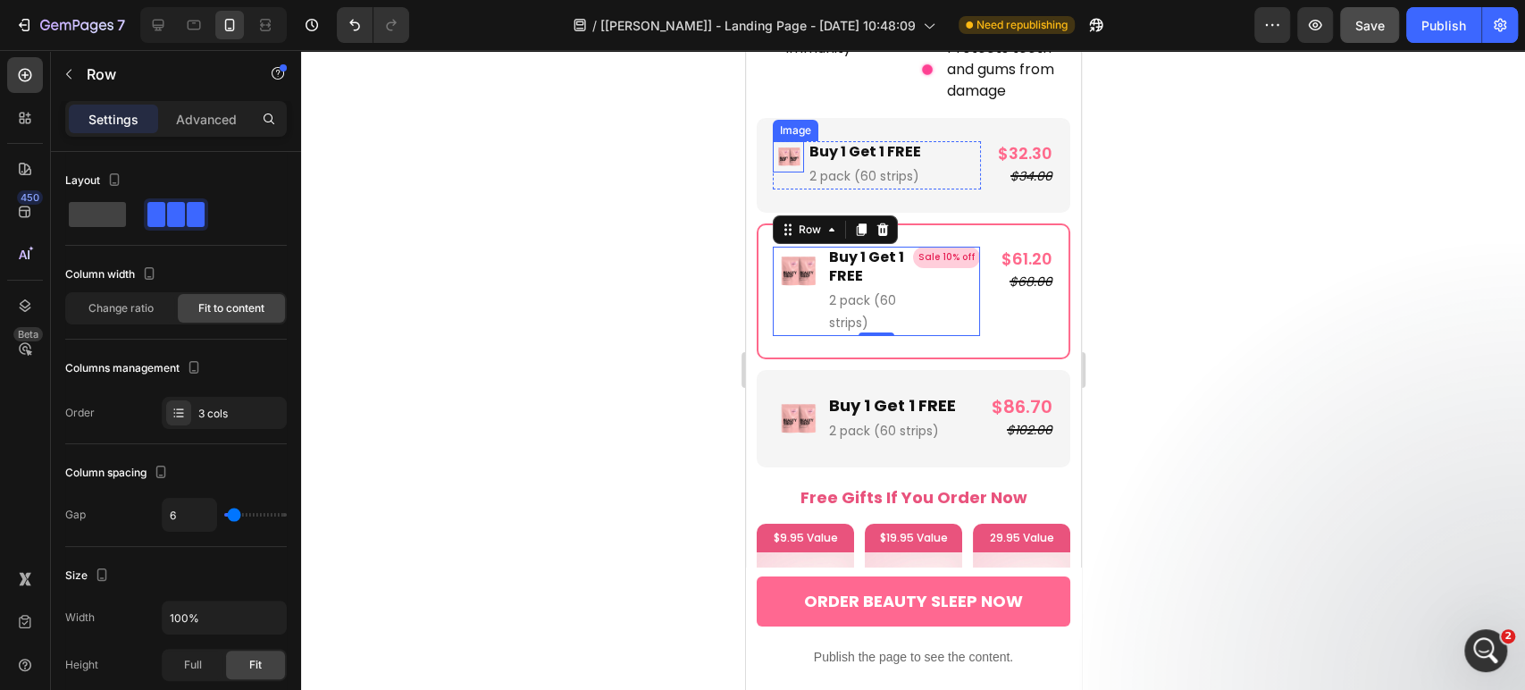
click at [793, 141] on img at bounding box center [787, 156] width 31 height 31
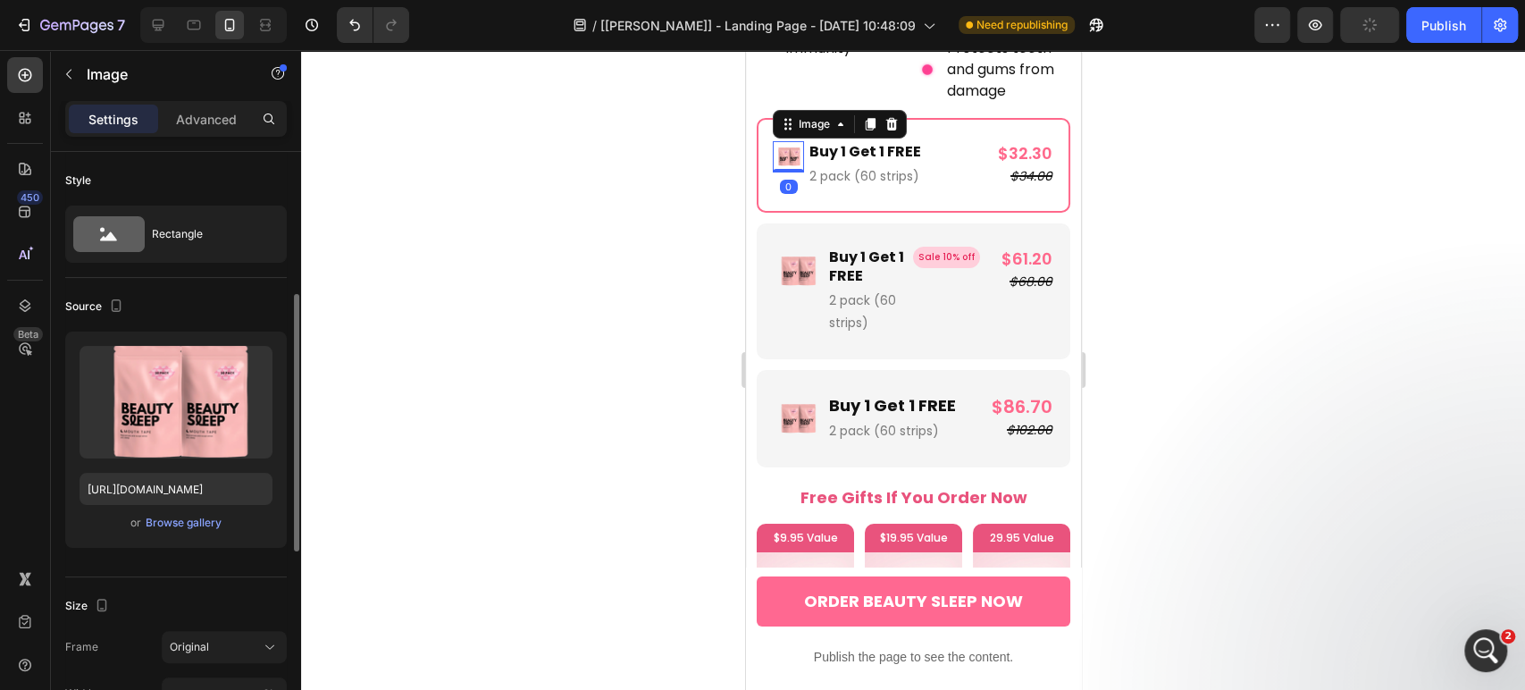
scroll to position [298, 0]
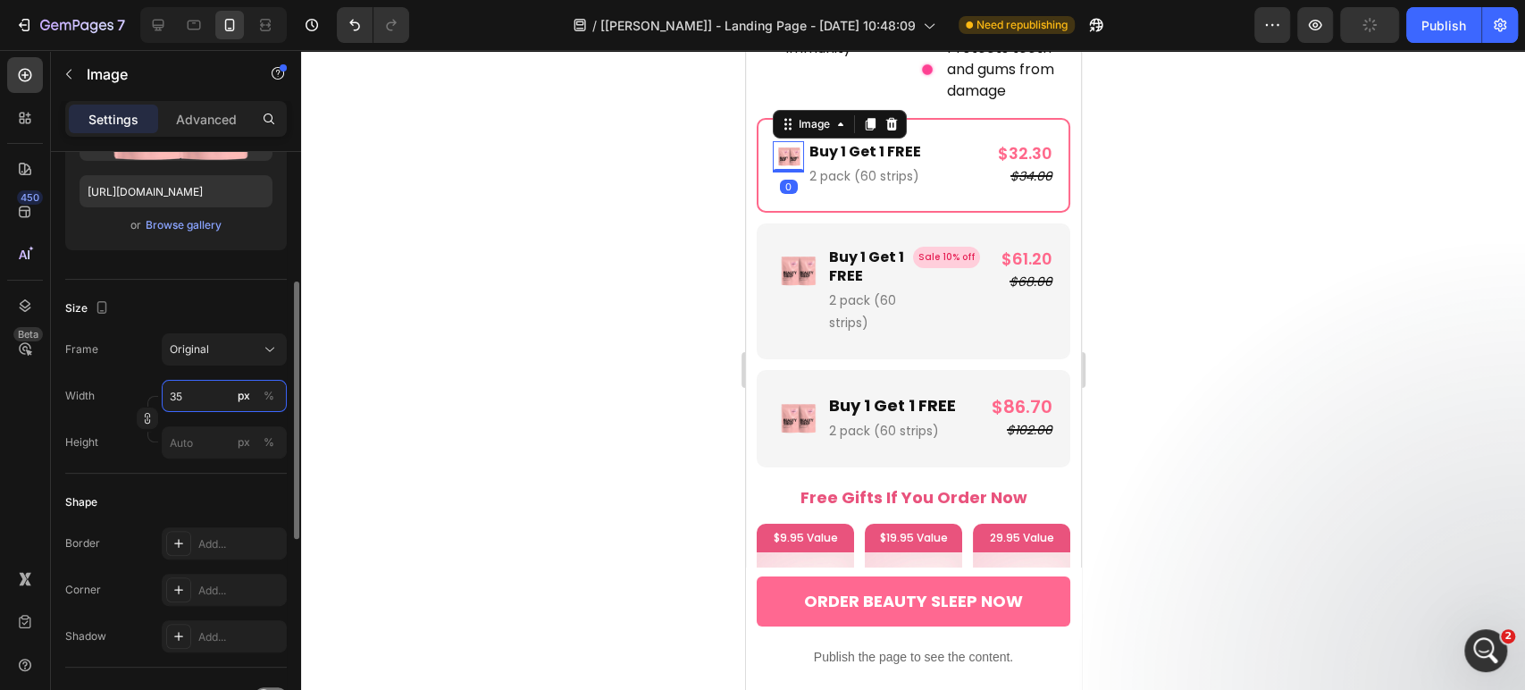
click at [203, 399] on input "35" at bounding box center [224, 396] width 125 height 32
type input "40"
click at [798, 255] on img at bounding box center [796, 271] width 49 height 49
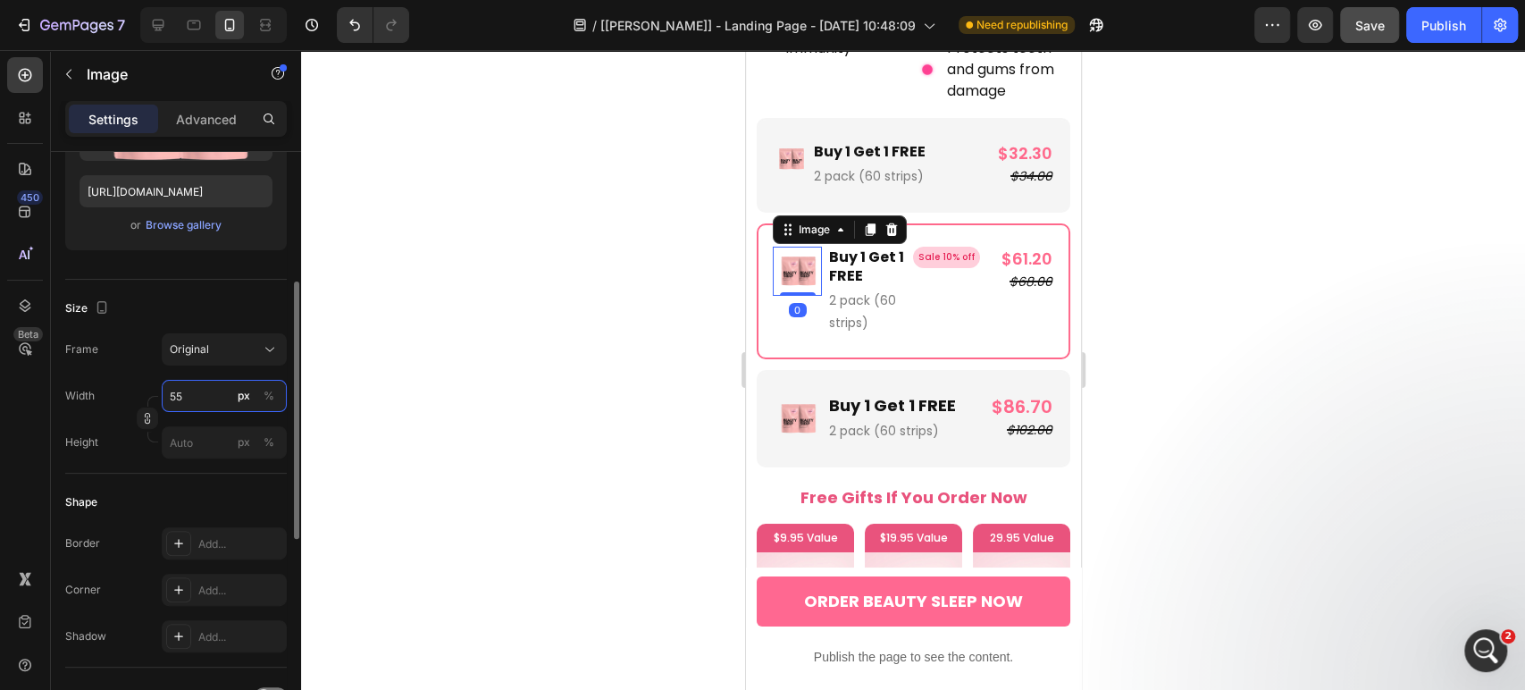
click at [204, 396] on input "55" at bounding box center [224, 396] width 125 height 32
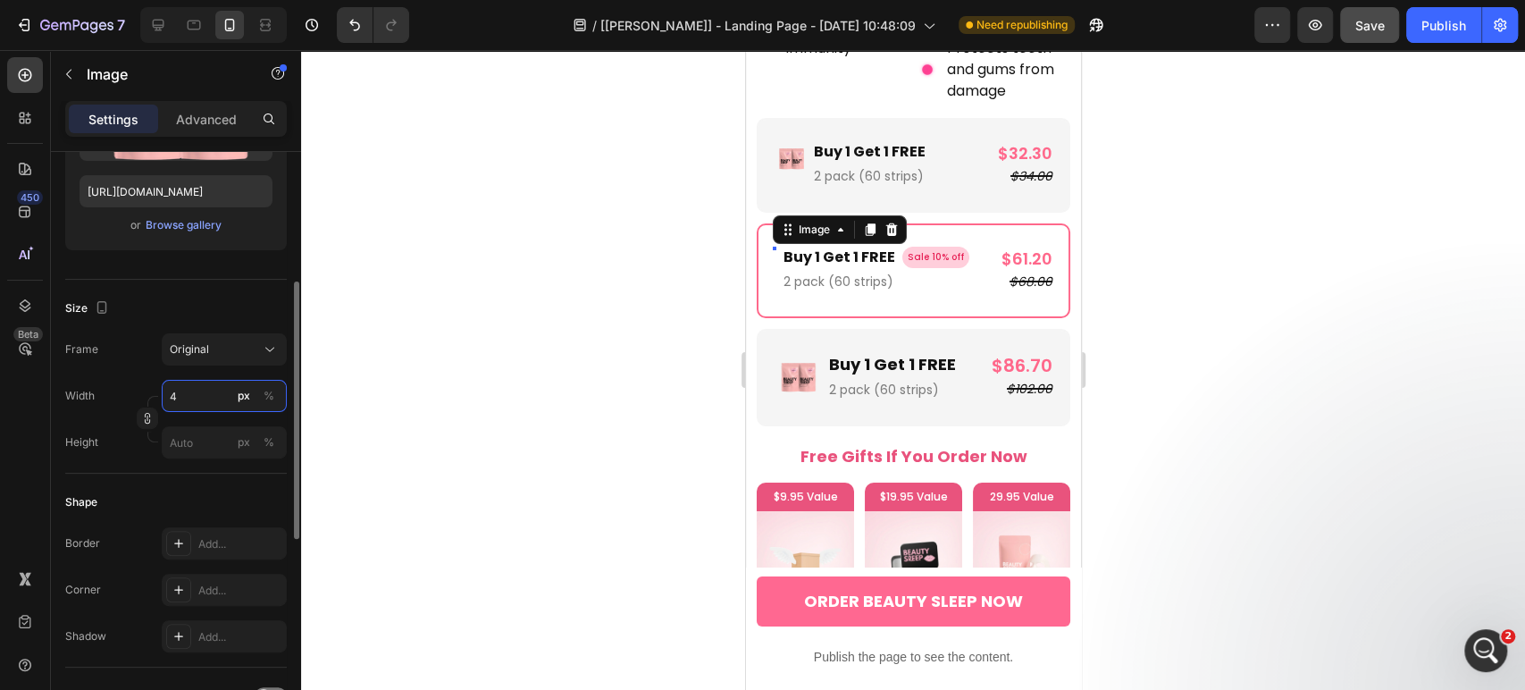
type input "40"
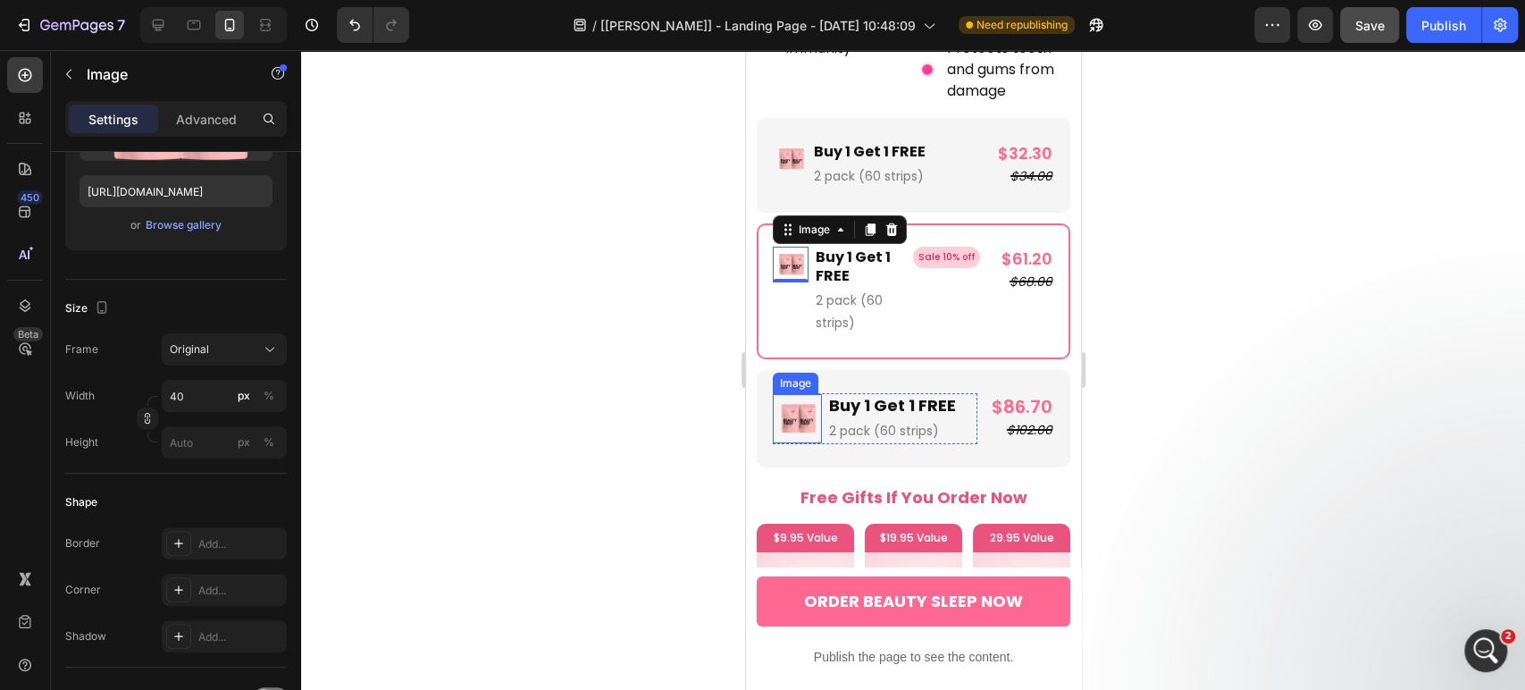
click at [789, 394] on img at bounding box center [796, 418] width 49 height 49
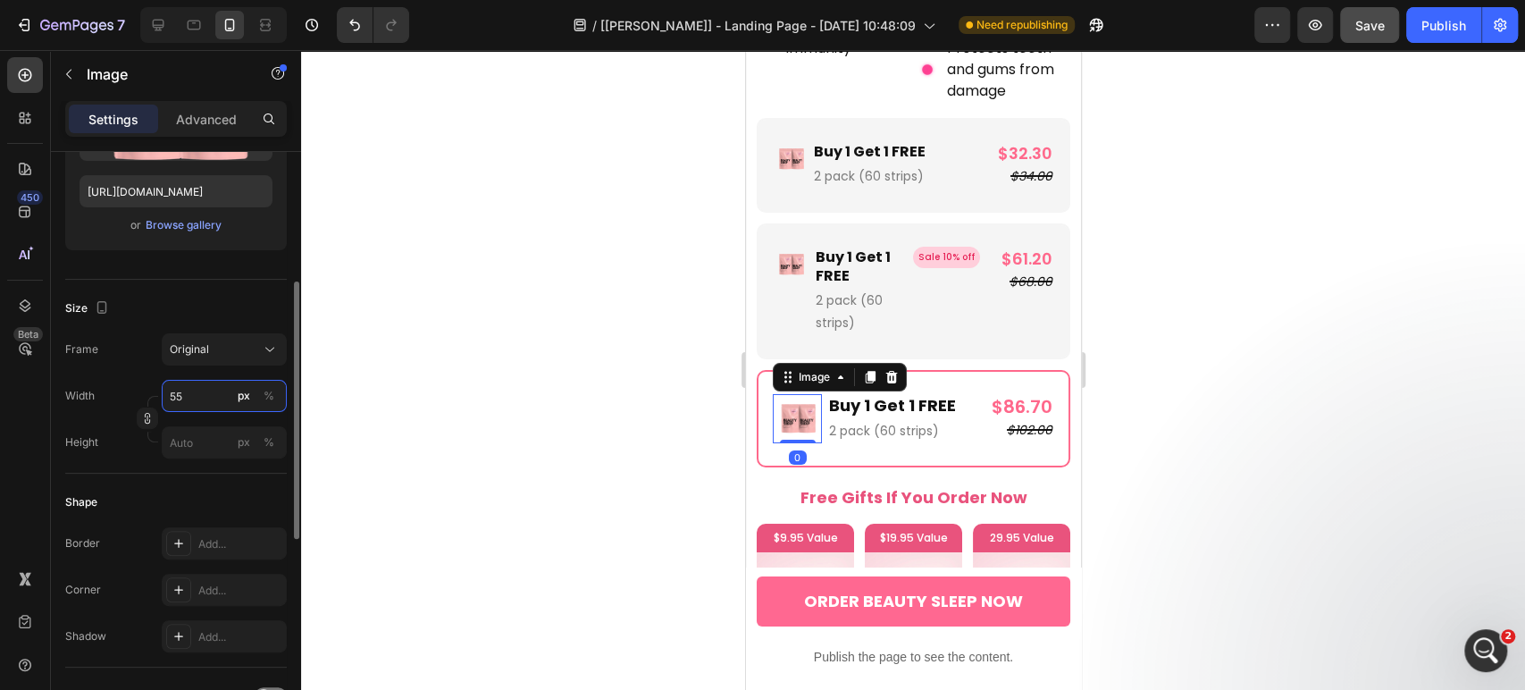
click at [214, 408] on input "55" at bounding box center [224, 396] width 125 height 32
type input "40"
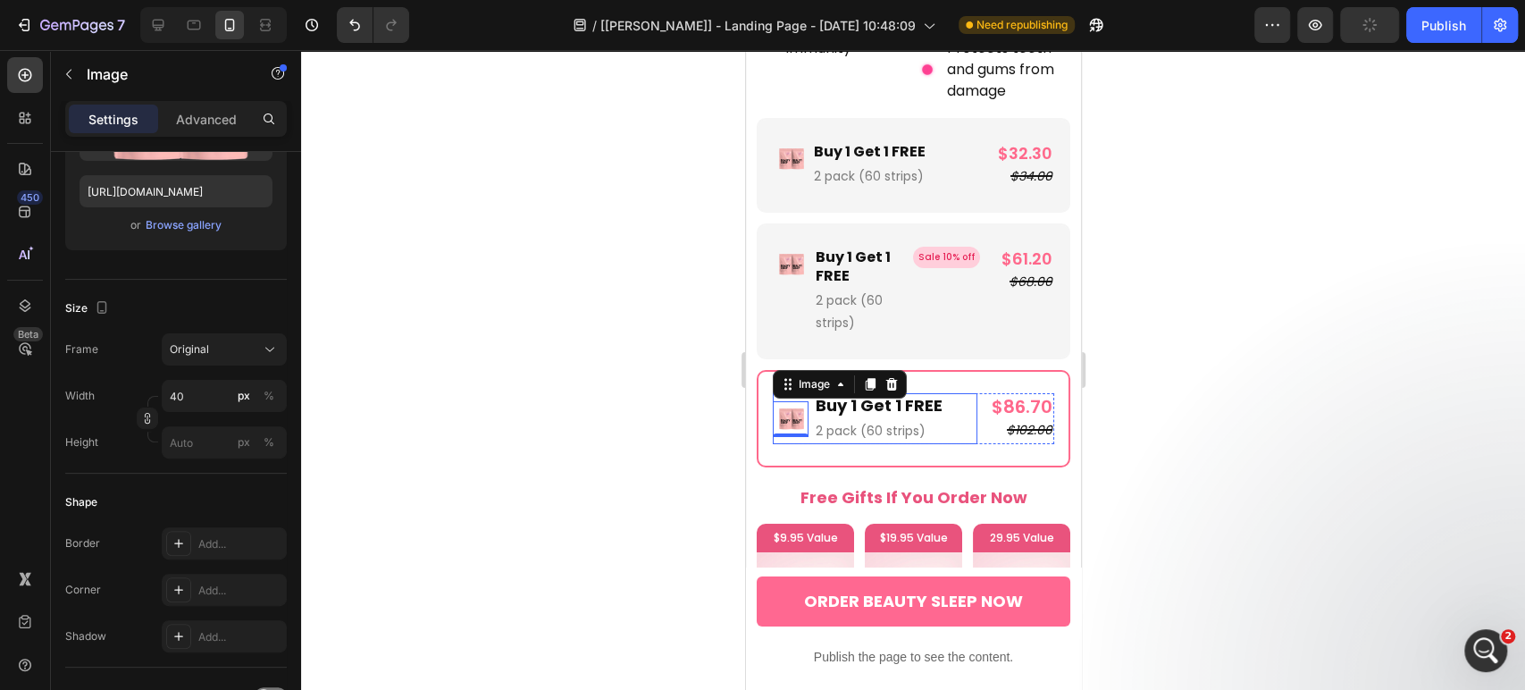
click at [948, 393] on div "Image 0 Buy 1 Get 1 FREE Text Block 2 pack (60 strips) Text Block Row" at bounding box center [874, 418] width 205 height 51
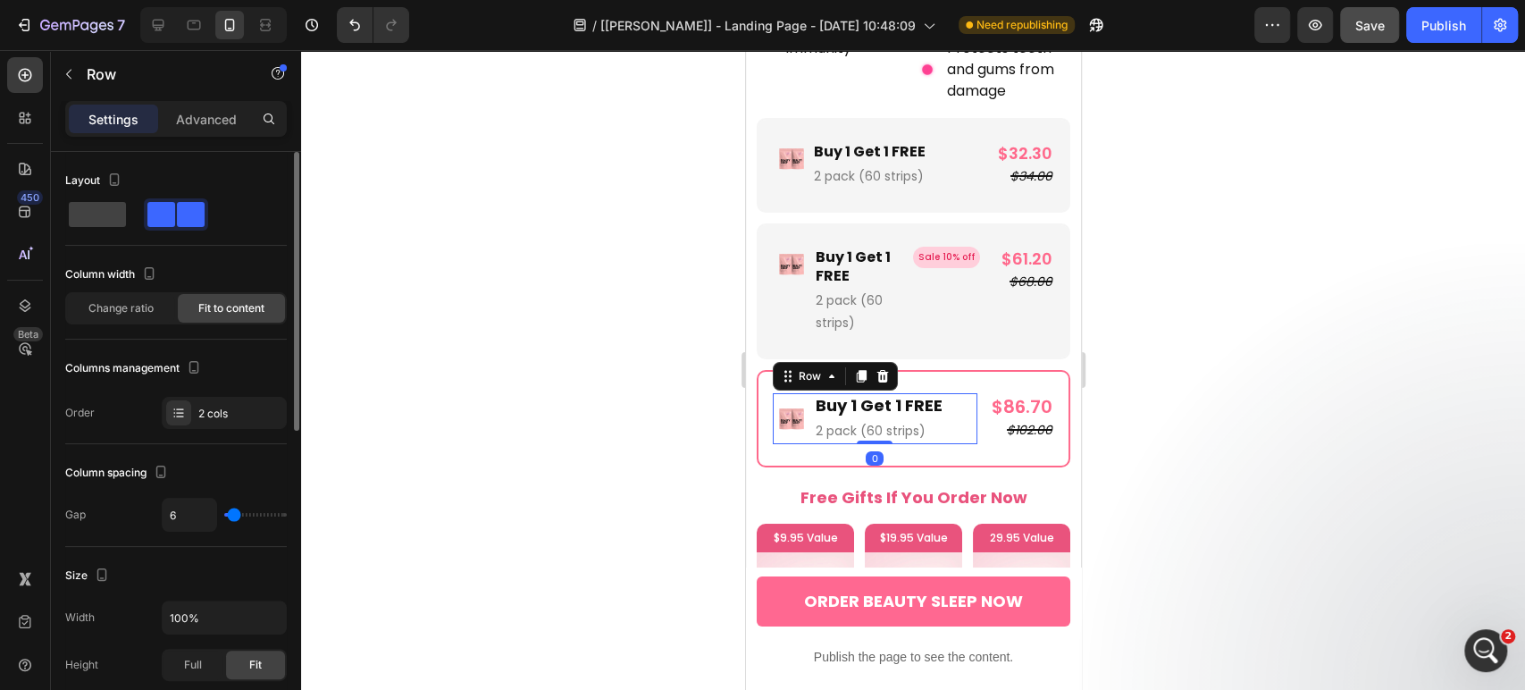
scroll to position [657, 0]
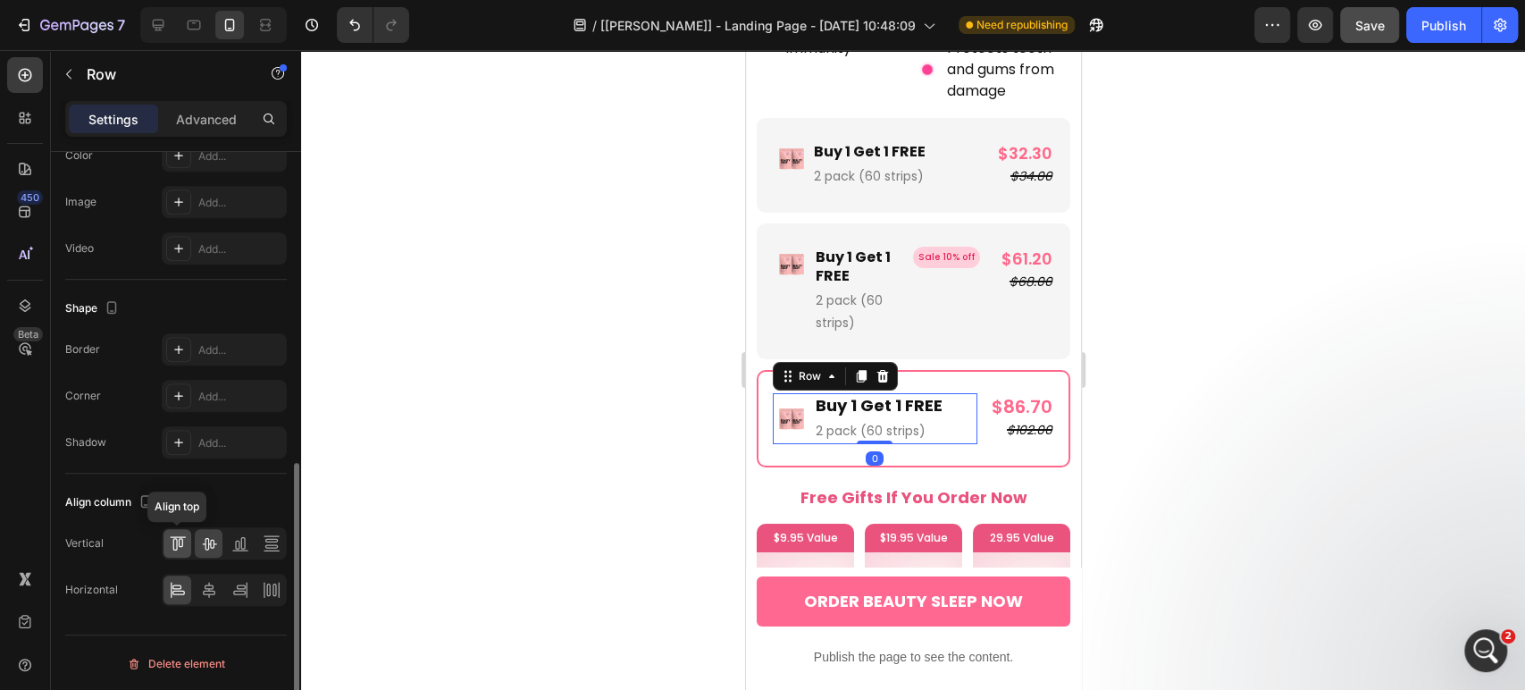
click at [175, 544] on icon at bounding box center [178, 543] width 18 height 18
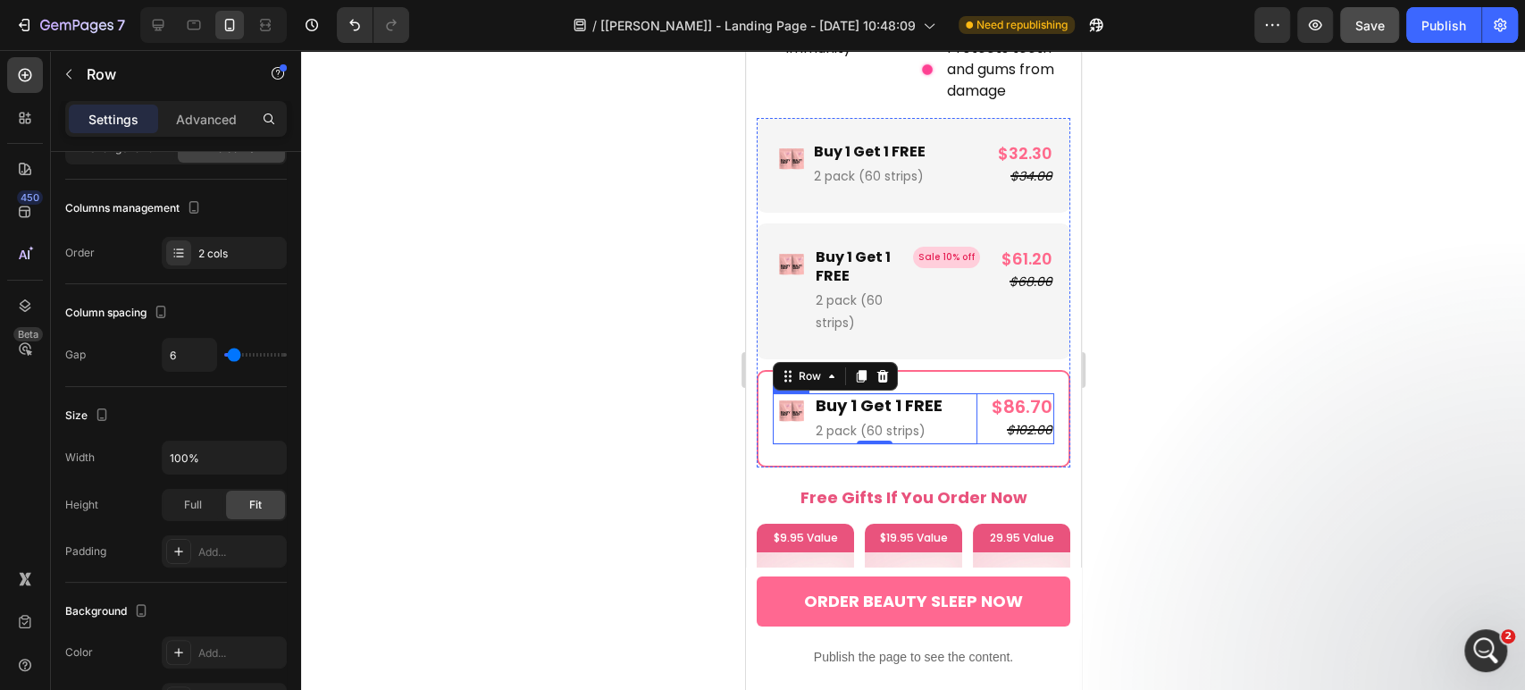
click at [985, 393] on div "$86.70" at bounding box center [1019, 406] width 68 height 27
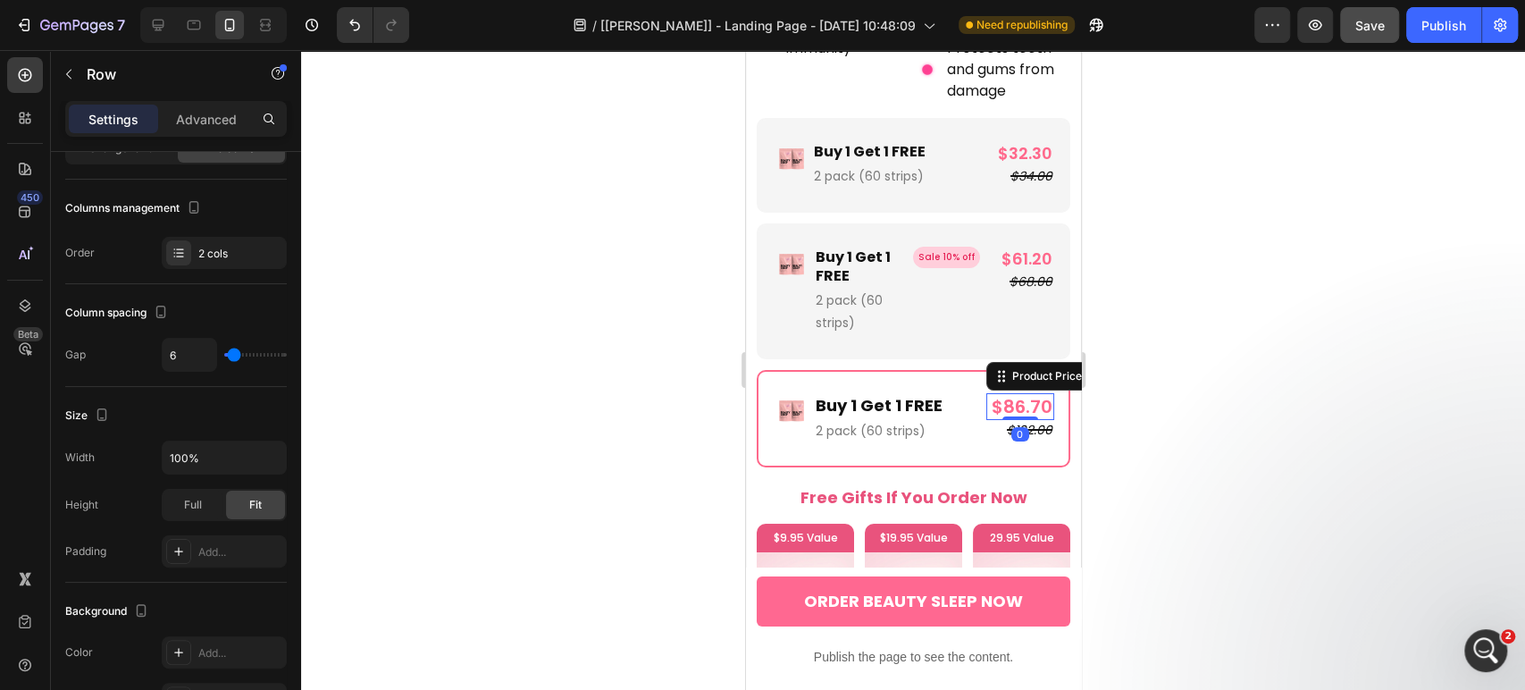
scroll to position [0, 0]
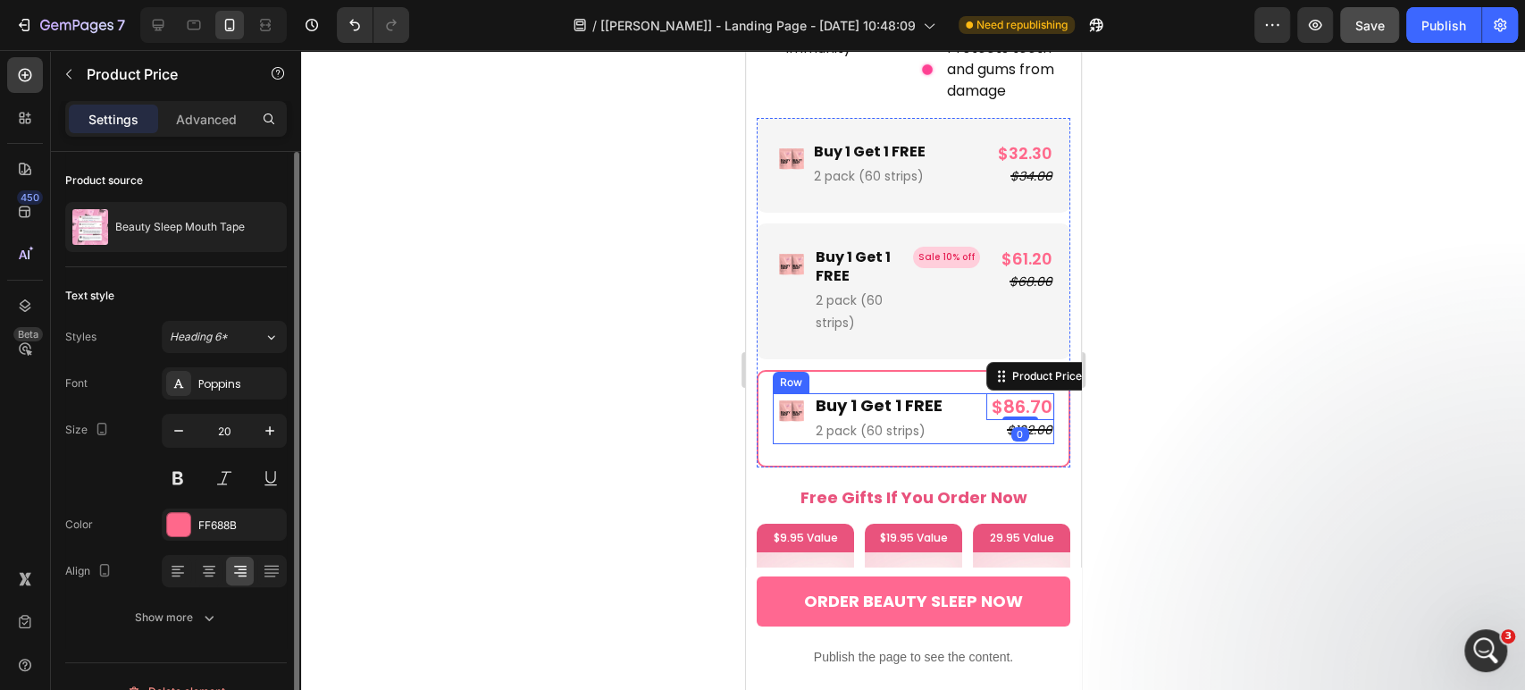
click at [965, 393] on div "Image Buy 1 Get 1 FREE Text Block 2 pack (60 strips) Text Block Row $86.70 Prod…" at bounding box center [912, 418] width 281 height 51
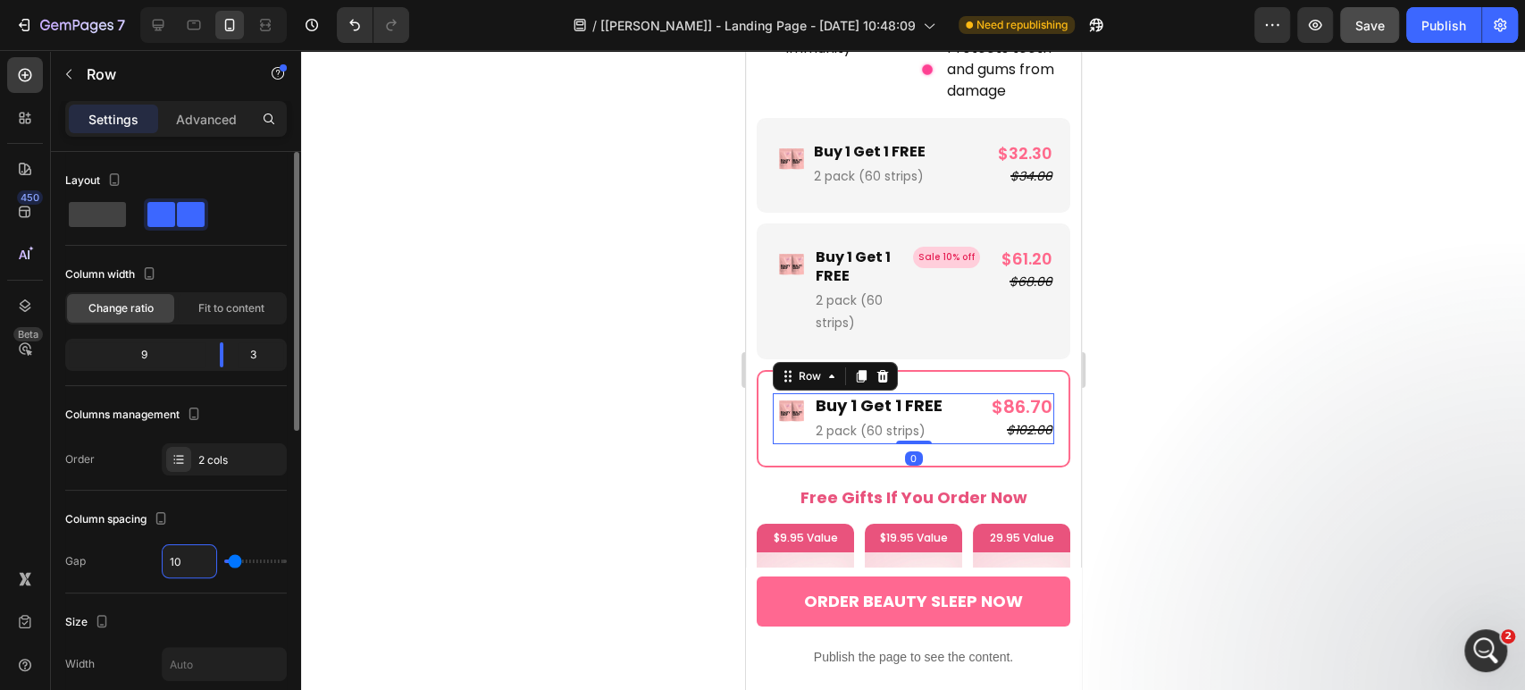
click at [174, 571] on input "10" at bounding box center [190, 561] width 54 height 32
type input "6"
click at [1007, 393] on div "$86.70" at bounding box center [1019, 406] width 69 height 27
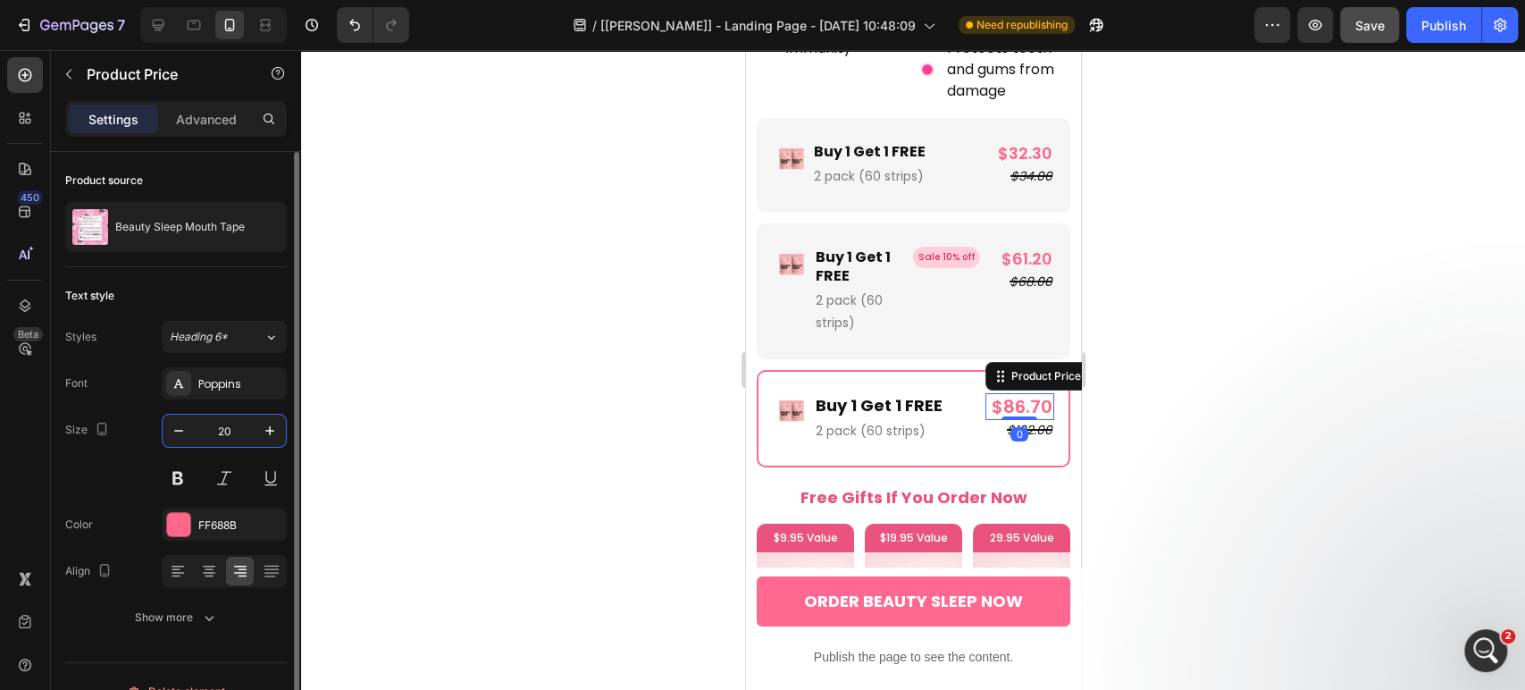
click at [234, 431] on input "20" at bounding box center [224, 431] width 59 height 32
type input "18"
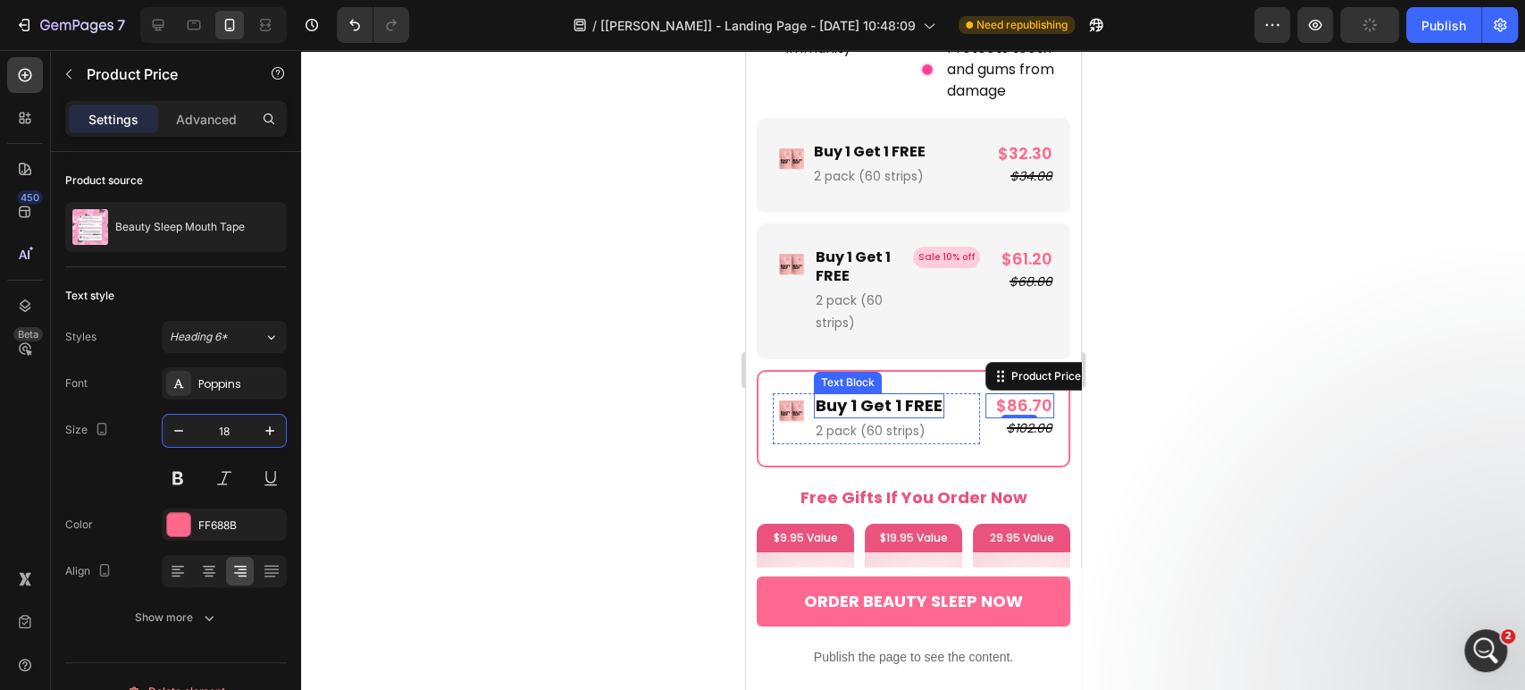
click at [919, 395] on p "Buy 1 Get 1 FREE" at bounding box center [878, 405] width 127 height 21
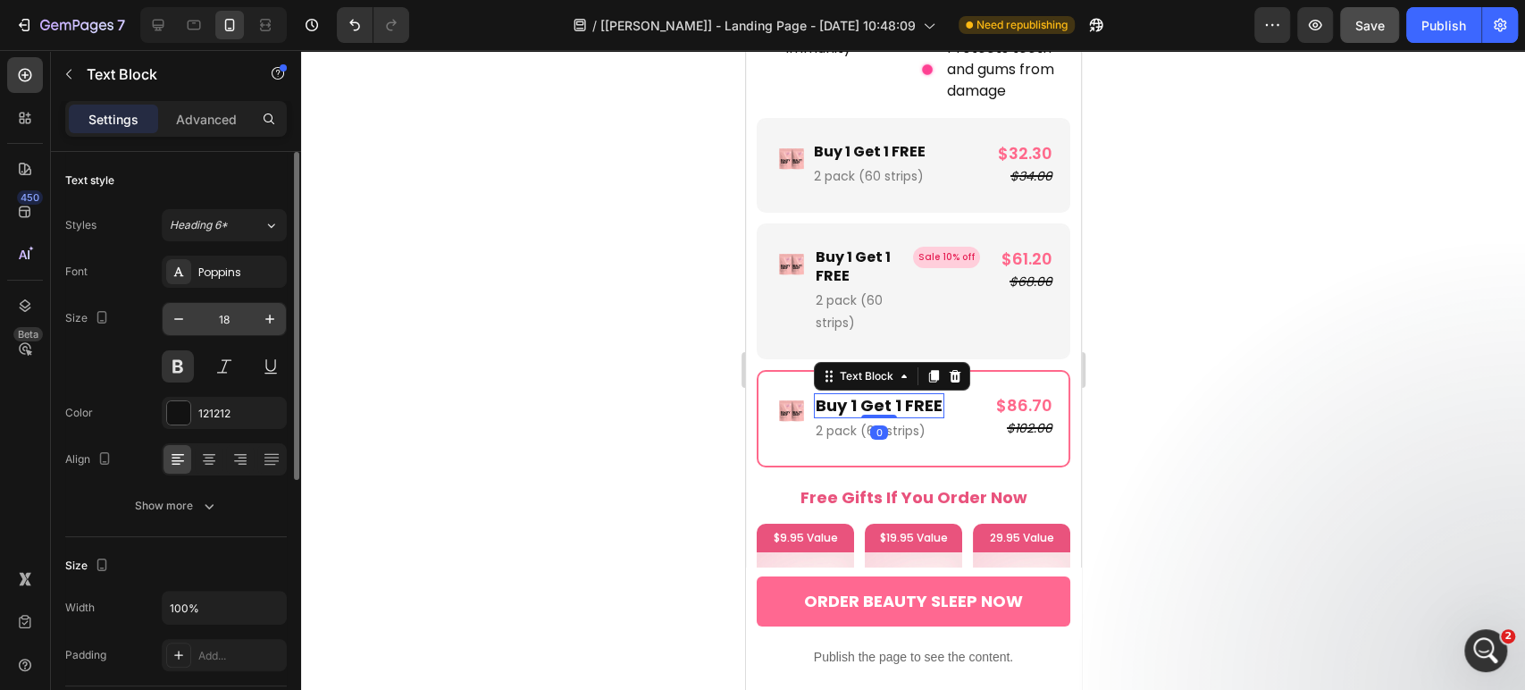
click at [230, 310] on input "18" at bounding box center [224, 319] width 59 height 32
type input "16"
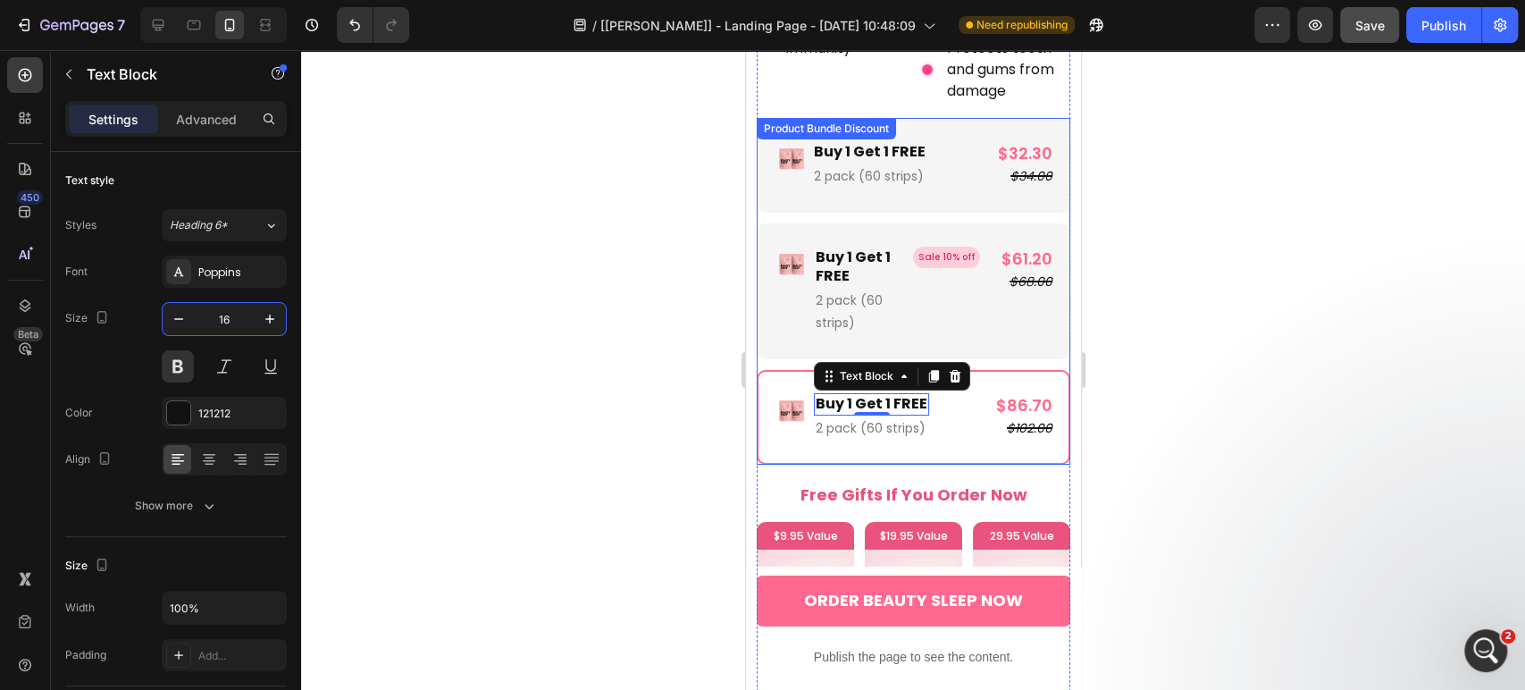
click at [766, 398] on div "Image Buy 1 Get 1 FREE Text Block 0 2 pack (60 strips) Text Block Row $86.70 Pr…" at bounding box center [913, 417] width 314 height 95
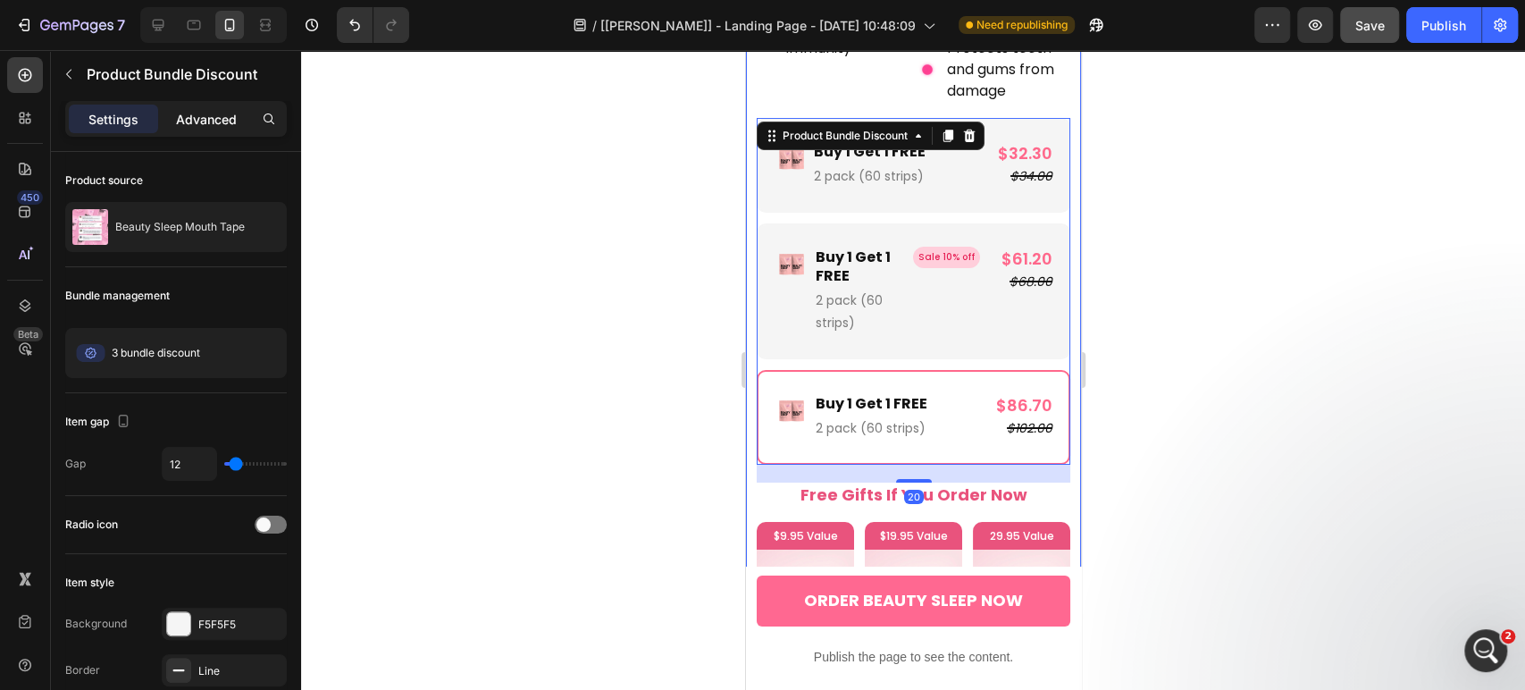
click at [206, 116] on p "Advanced" at bounding box center [206, 119] width 61 height 19
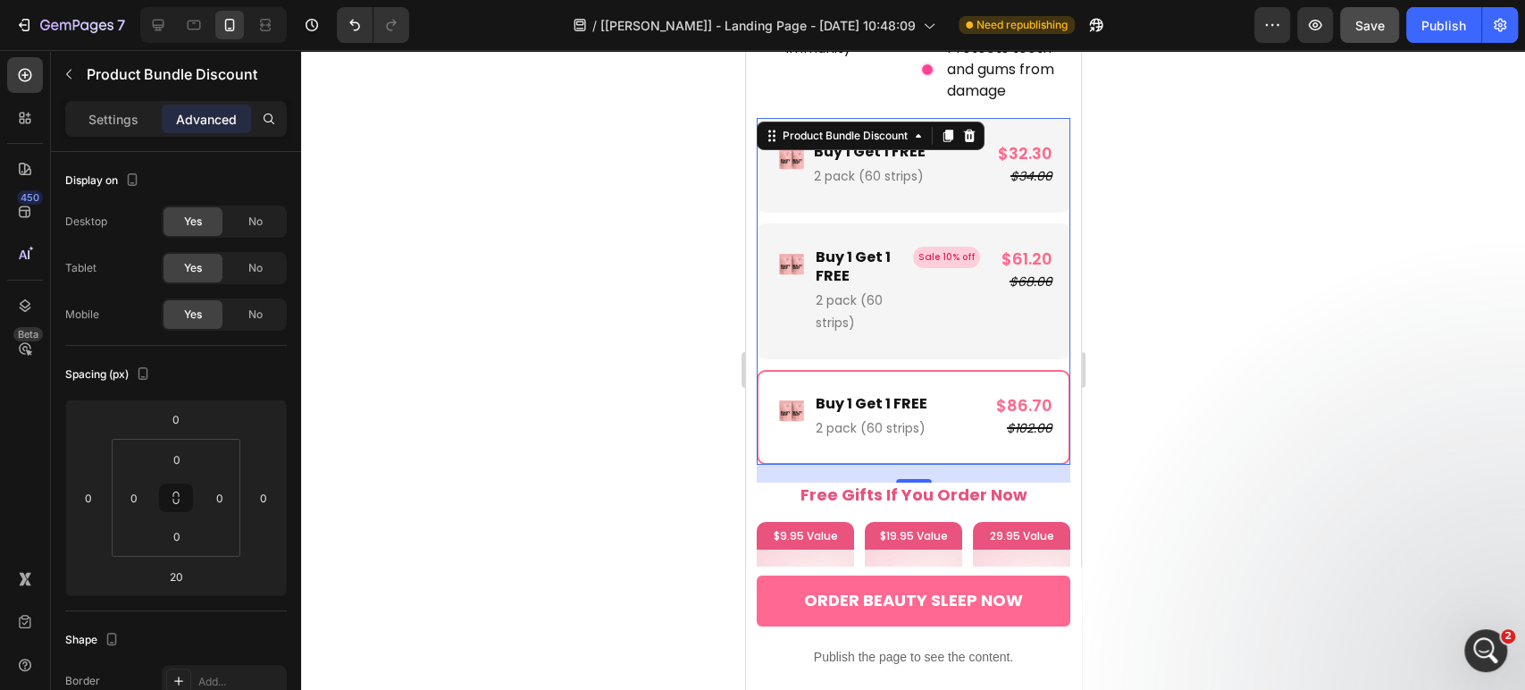
drag, startPoint x: 821, startPoint y: 355, endPoint x: 1096, endPoint y: 375, distance: 276.0
click at [821, 370] on div "Image Buy 1 Get 1 FREE Text Block 2 pack (60 strips) Text Block Row $86.70 Prod…" at bounding box center [913, 417] width 314 height 95
click at [110, 124] on p "Settings" at bounding box center [113, 119] width 50 height 19
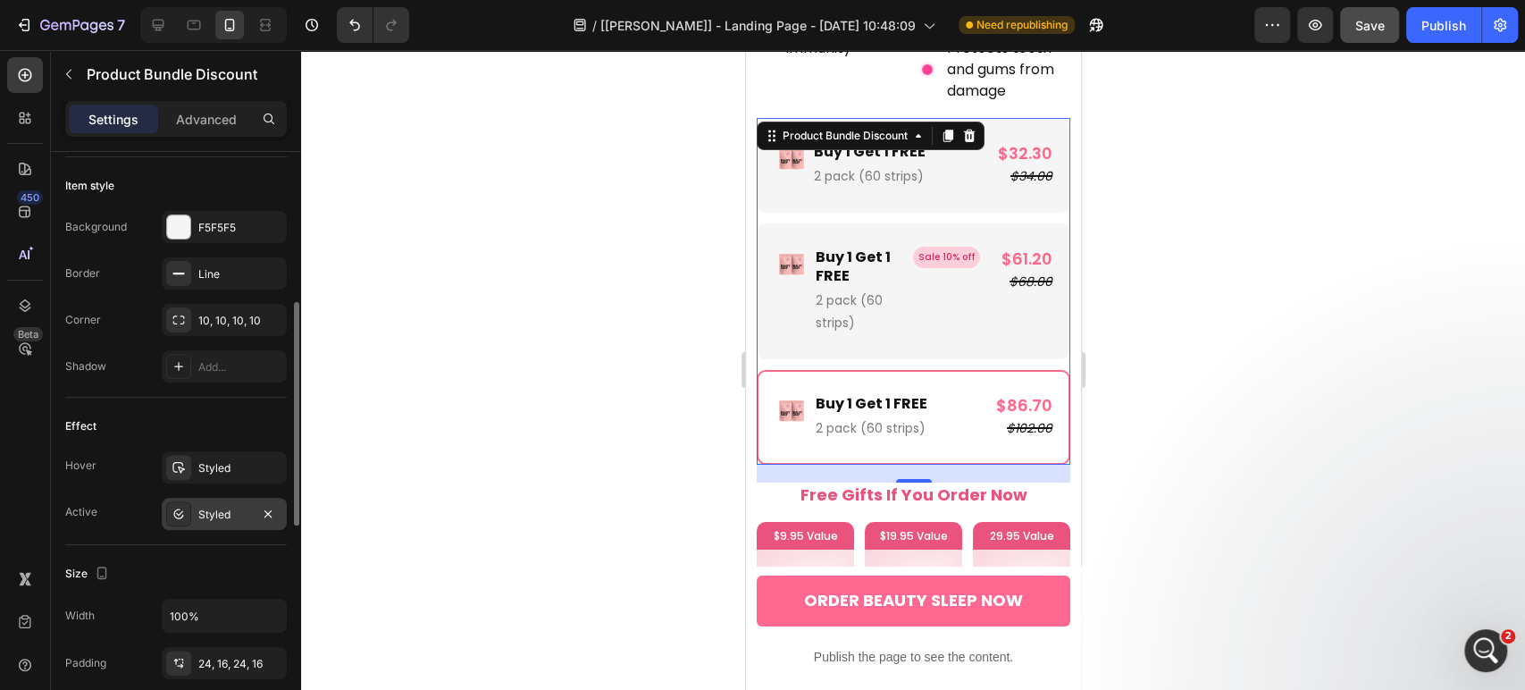
scroll to position [595, 0]
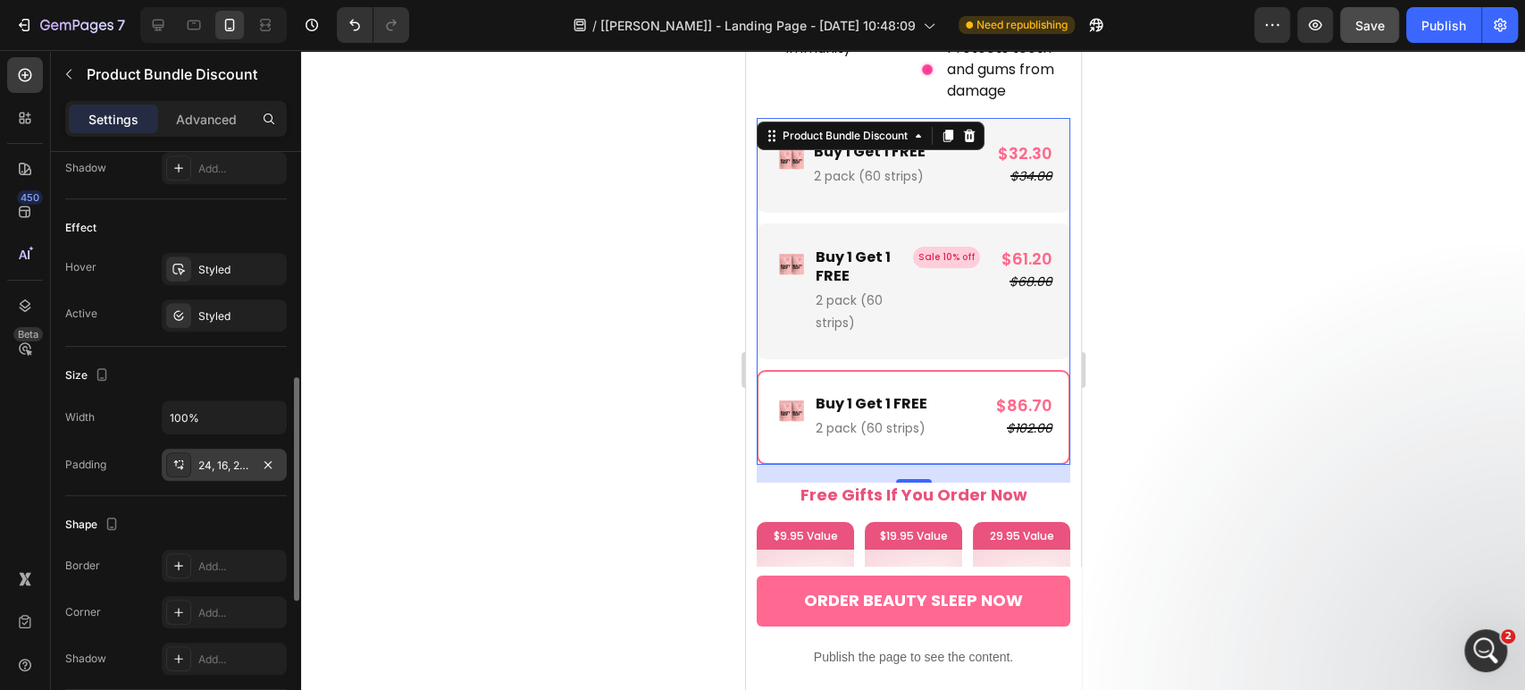
click at [214, 465] on div "24, 16, 24, 16" at bounding box center [224, 465] width 52 height 16
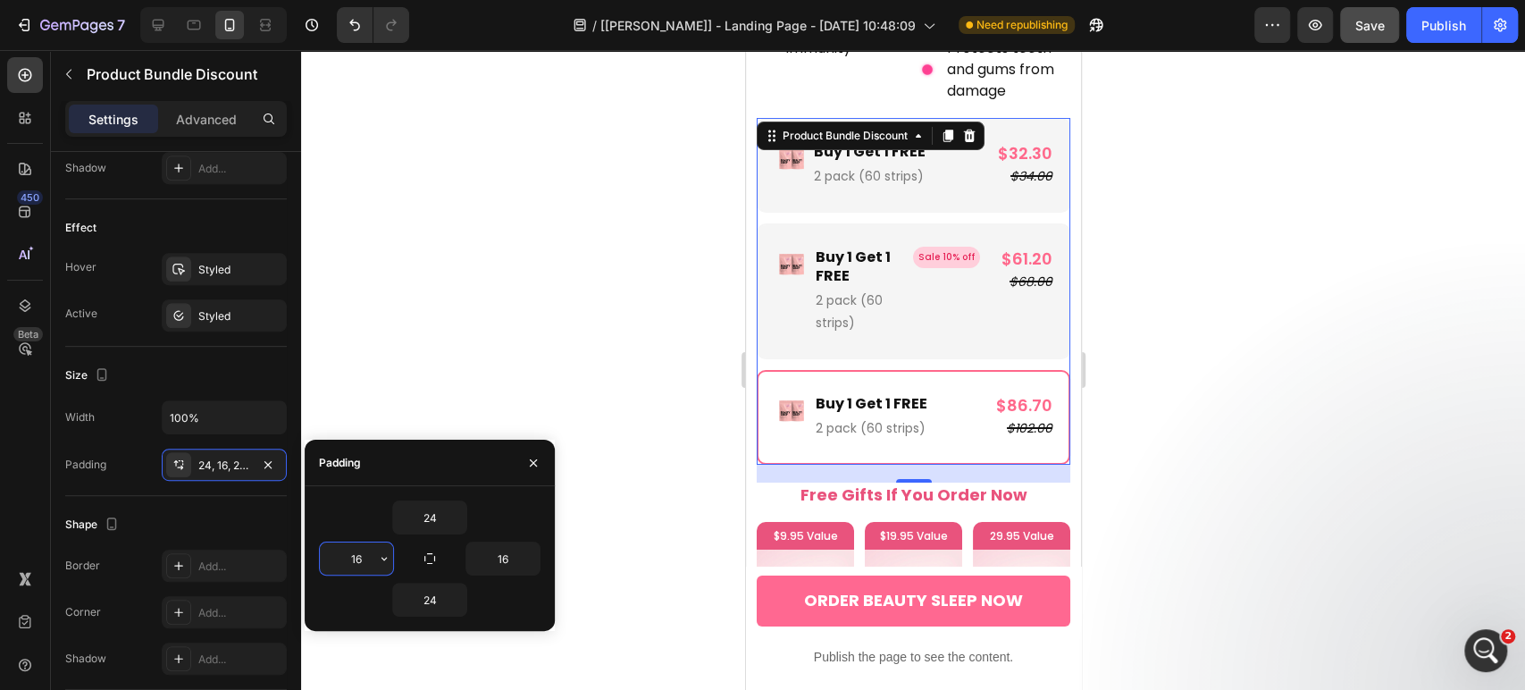
click at [365, 563] on input "16" at bounding box center [356, 558] width 73 height 32
type input "10"
click at [516, 563] on input "16" at bounding box center [502, 558] width 73 height 32
type input "10"
click at [435, 527] on input "24" at bounding box center [429, 517] width 73 height 32
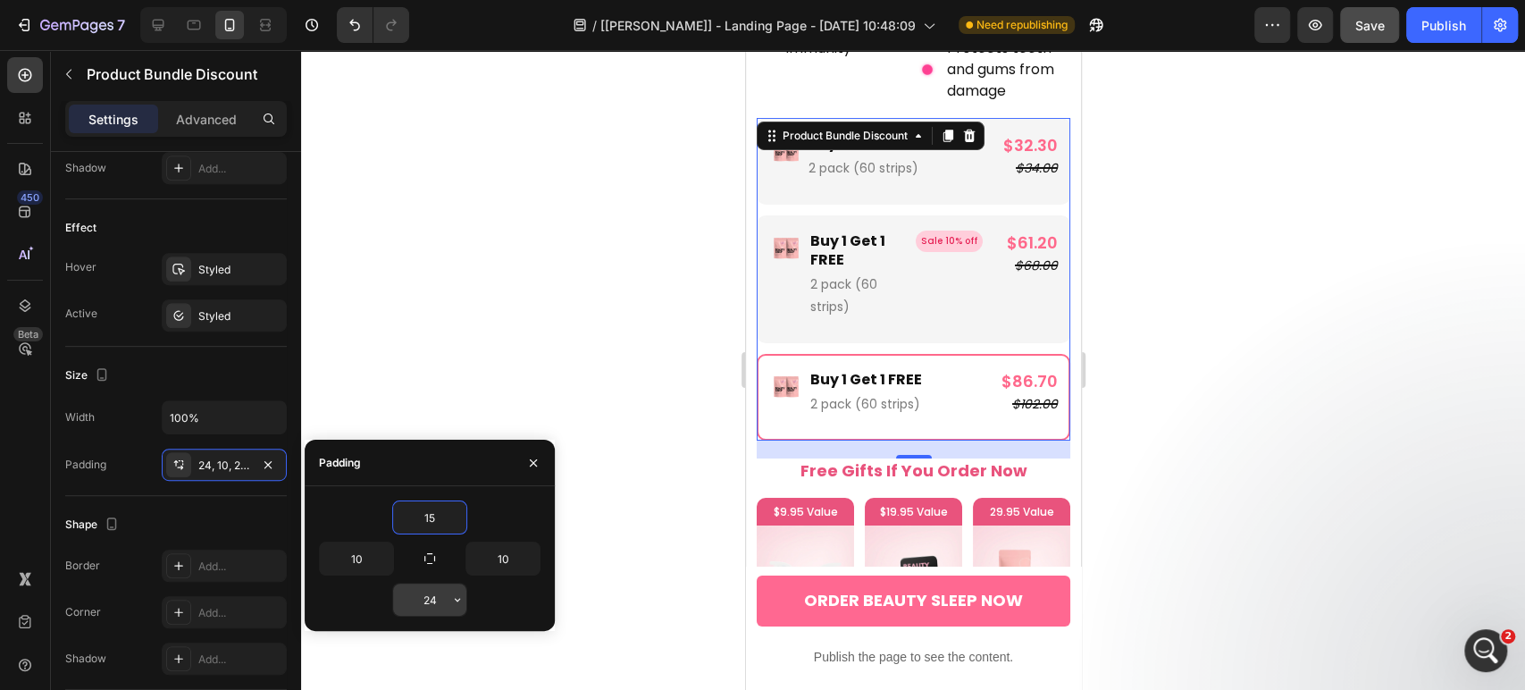
type input "15"
click at [429, 601] on input "24" at bounding box center [429, 599] width 73 height 32
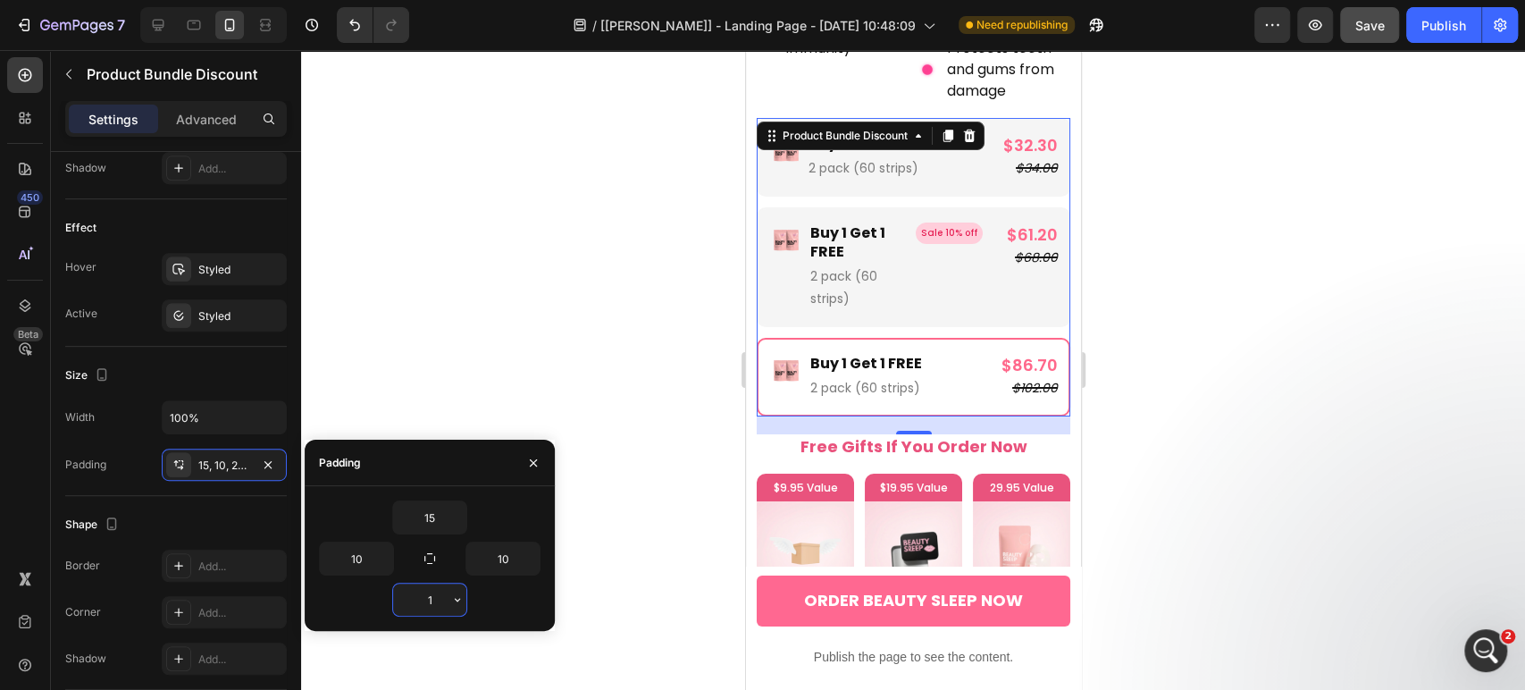
type input "15"
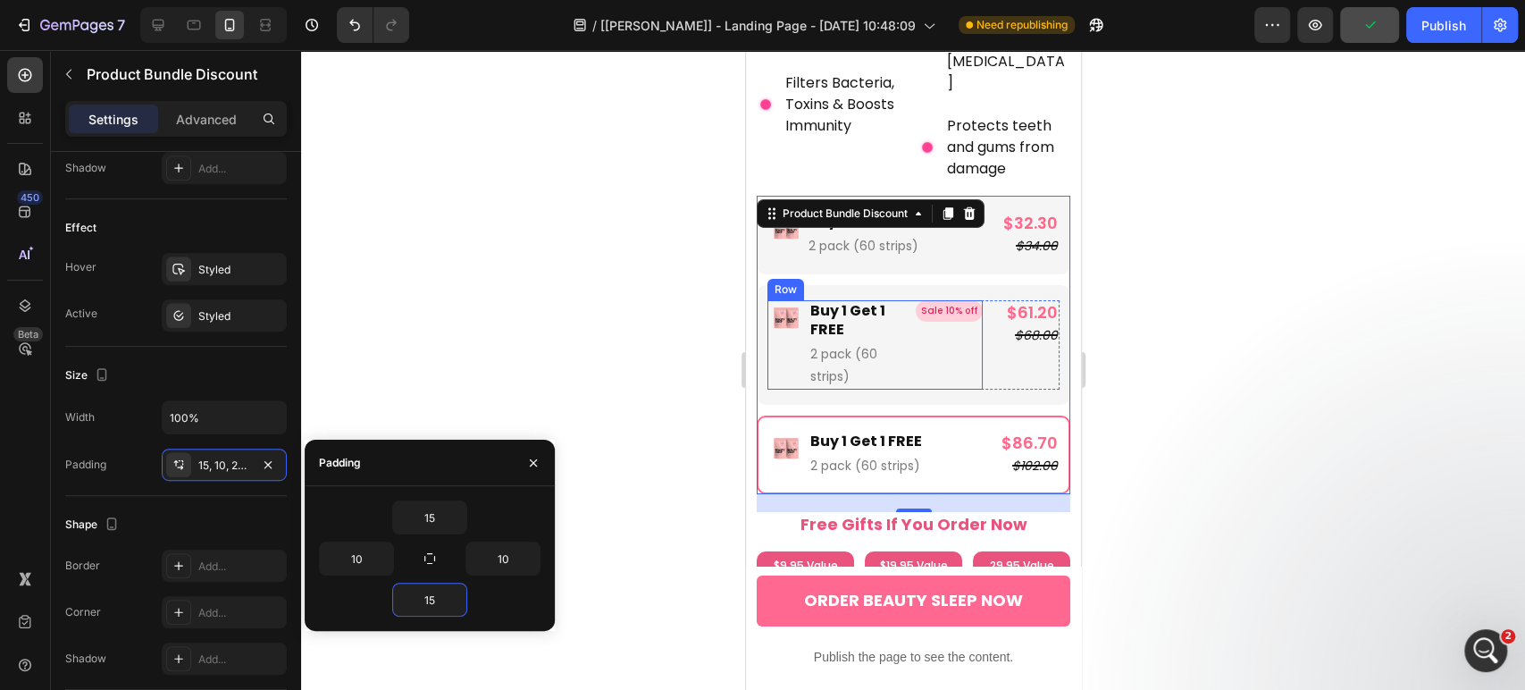
scroll to position [4146, 0]
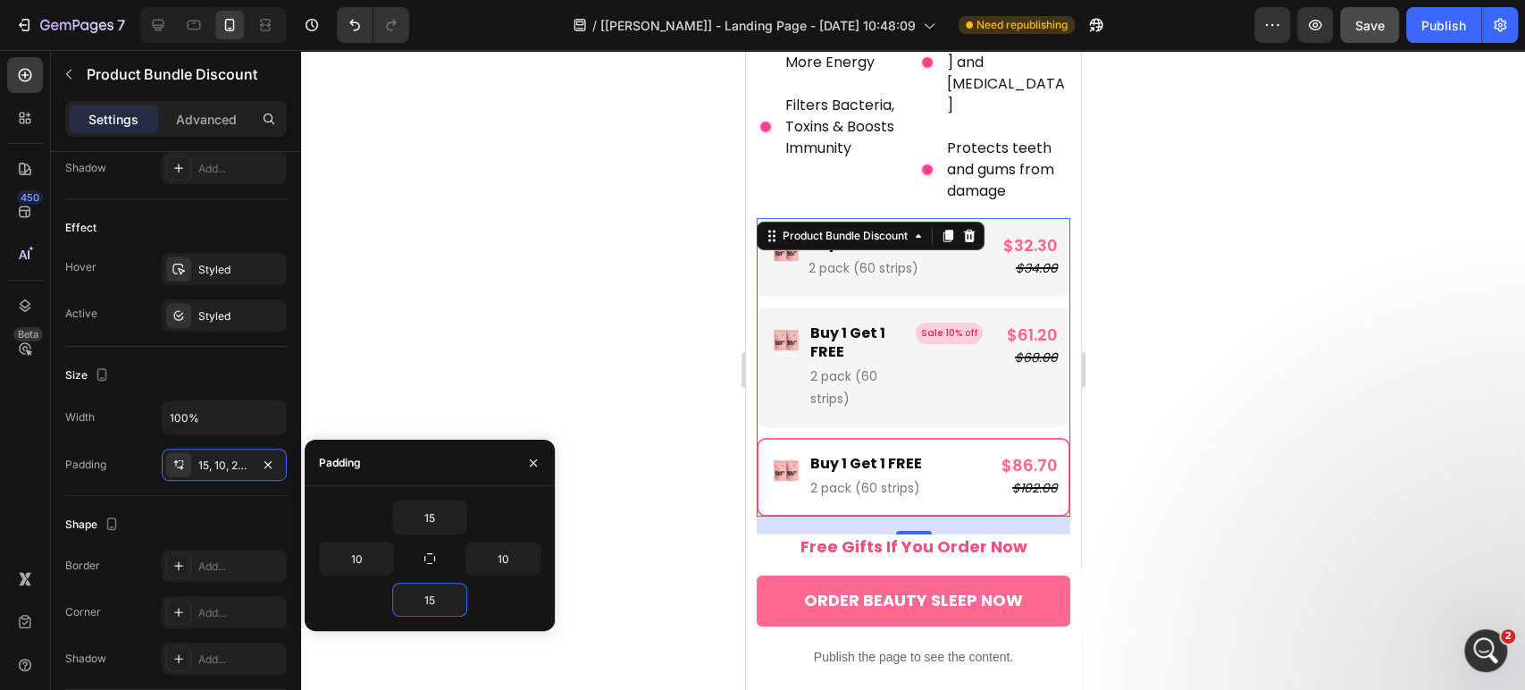
click at [692, 242] on div at bounding box center [913, 370] width 1224 height 640
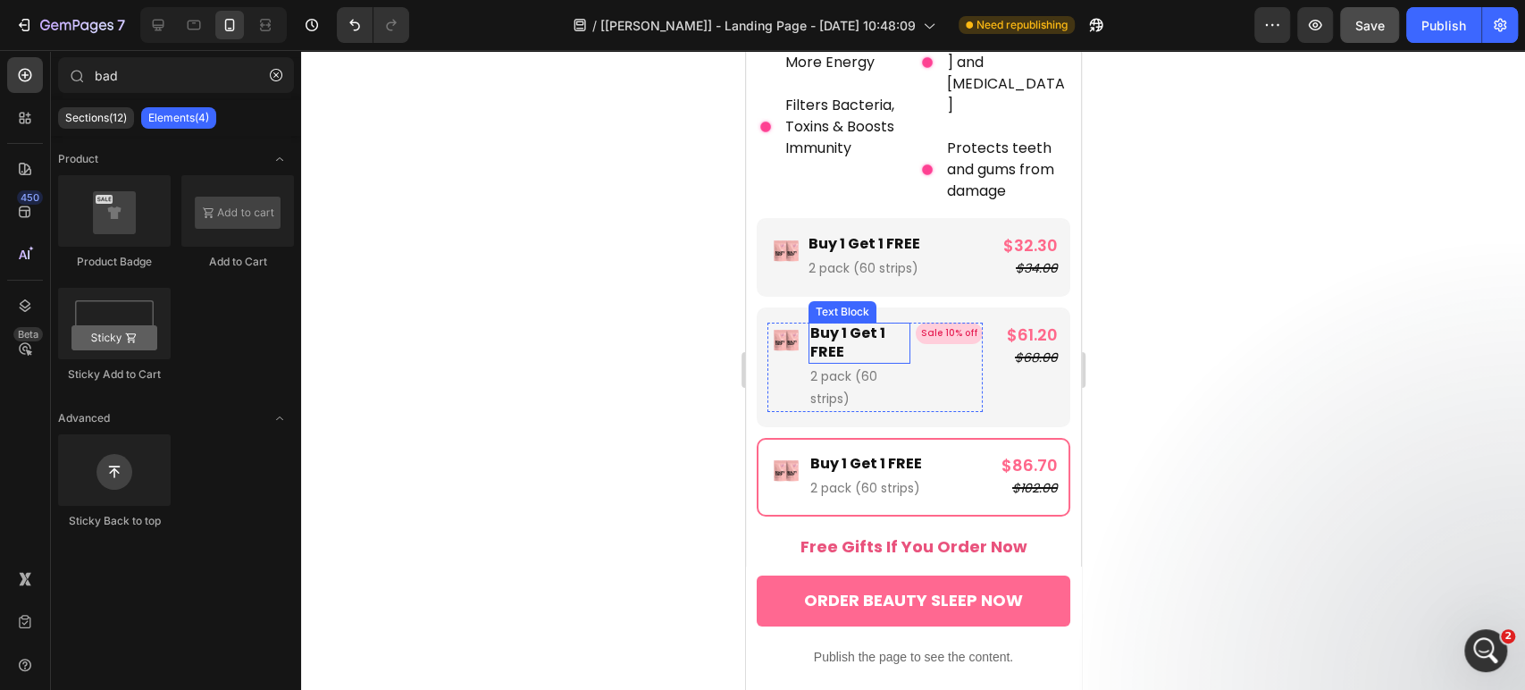
click at [891, 324] on p "Buy 1 Get 1 FREE" at bounding box center [858, 343] width 98 height 38
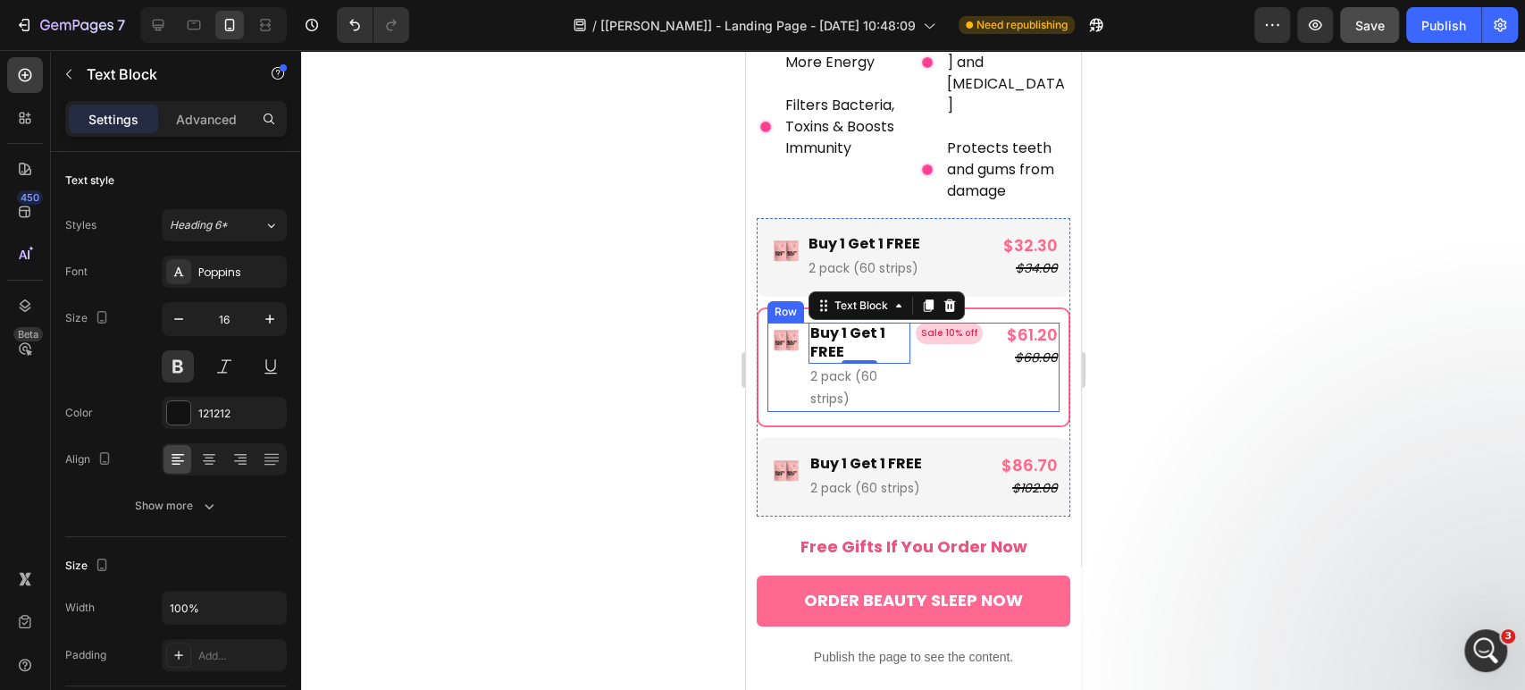
click at [987, 353] on div "$61.20 Product Price Product Price $68.00 Product Price Product Price Row" at bounding box center [1022, 367] width 71 height 89
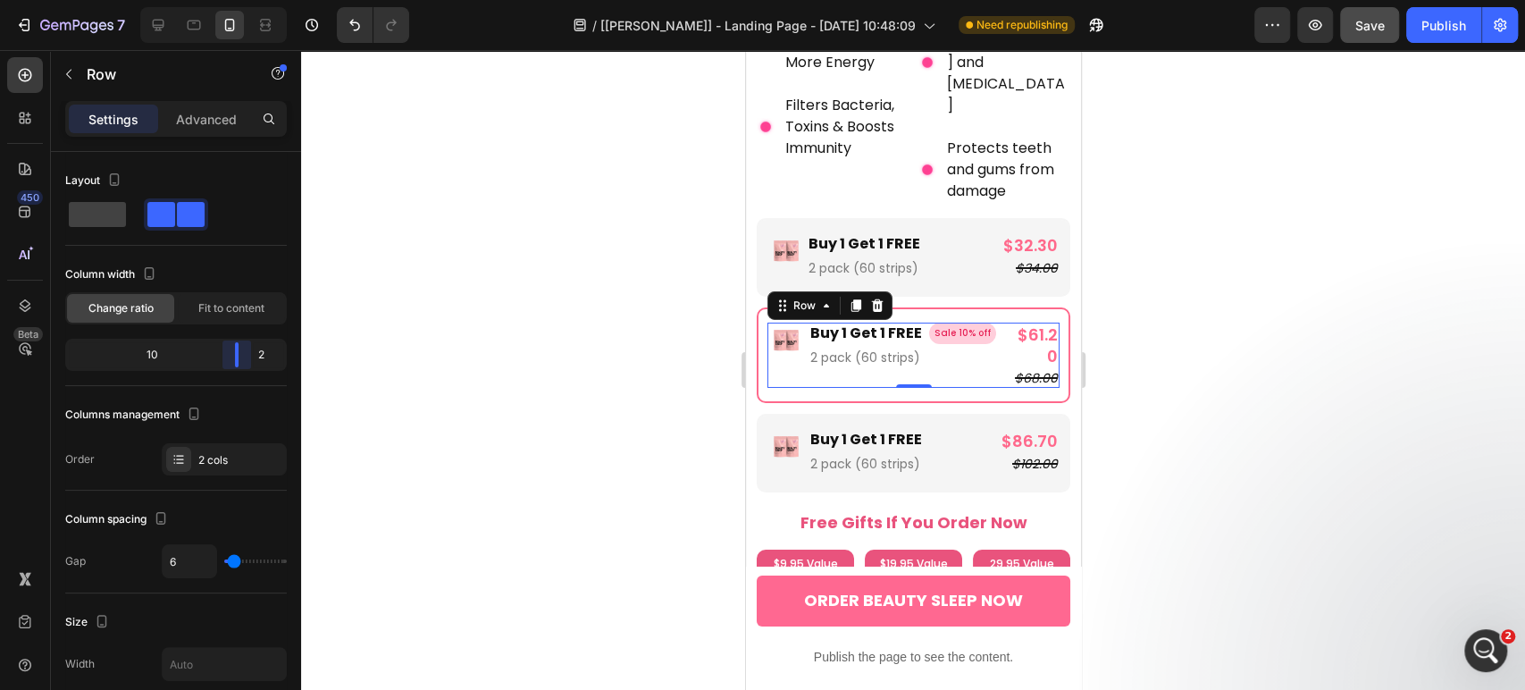
drag, startPoint x: 222, startPoint y: 360, endPoint x: 247, endPoint y: 358, distance: 25.1
click at [247, 0] on body "7 Version history / [Pauline Gp] - Landing Page - Aug 26, 10:48:09 Need republi…" at bounding box center [762, 0] width 1525 height 0
click at [1011, 323] on div "$61.20" at bounding box center [1035, 346] width 48 height 46
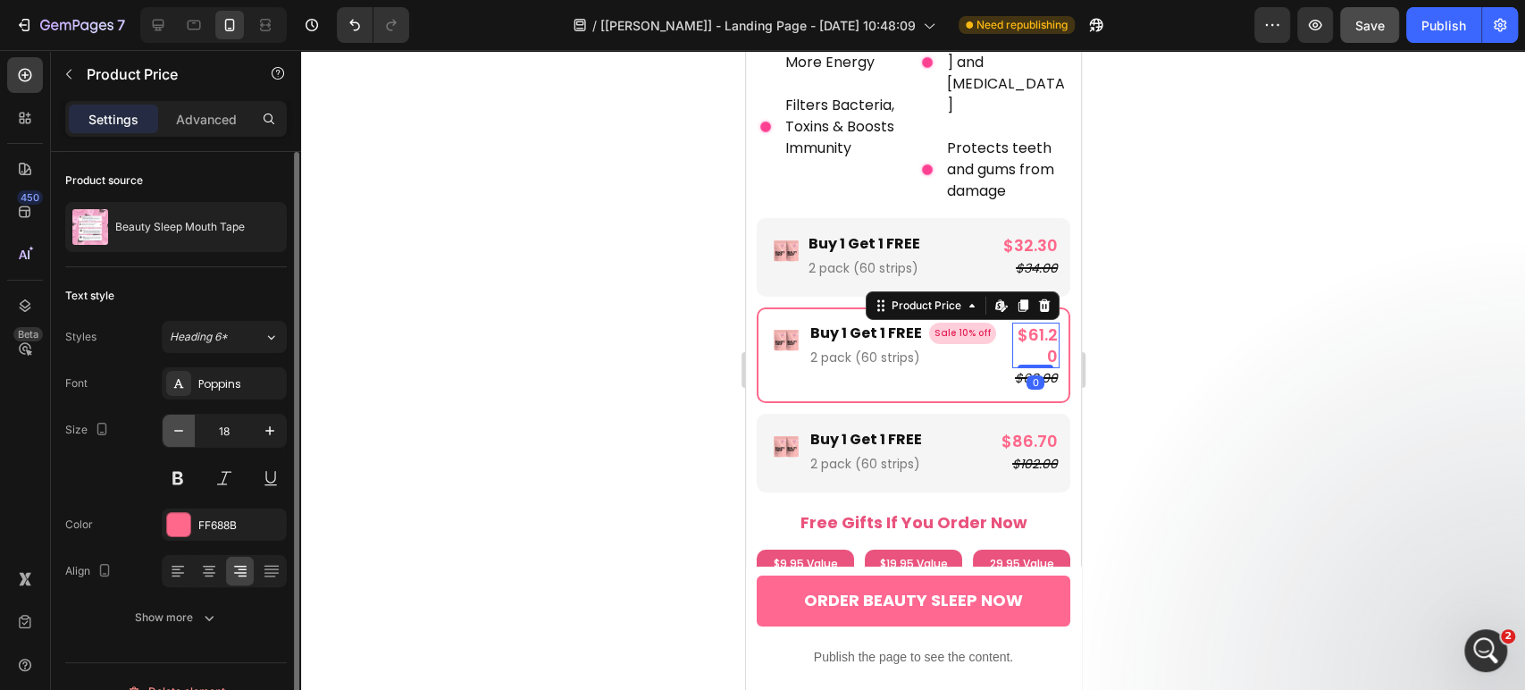
click at [190, 430] on button "button" at bounding box center [179, 431] width 32 height 32
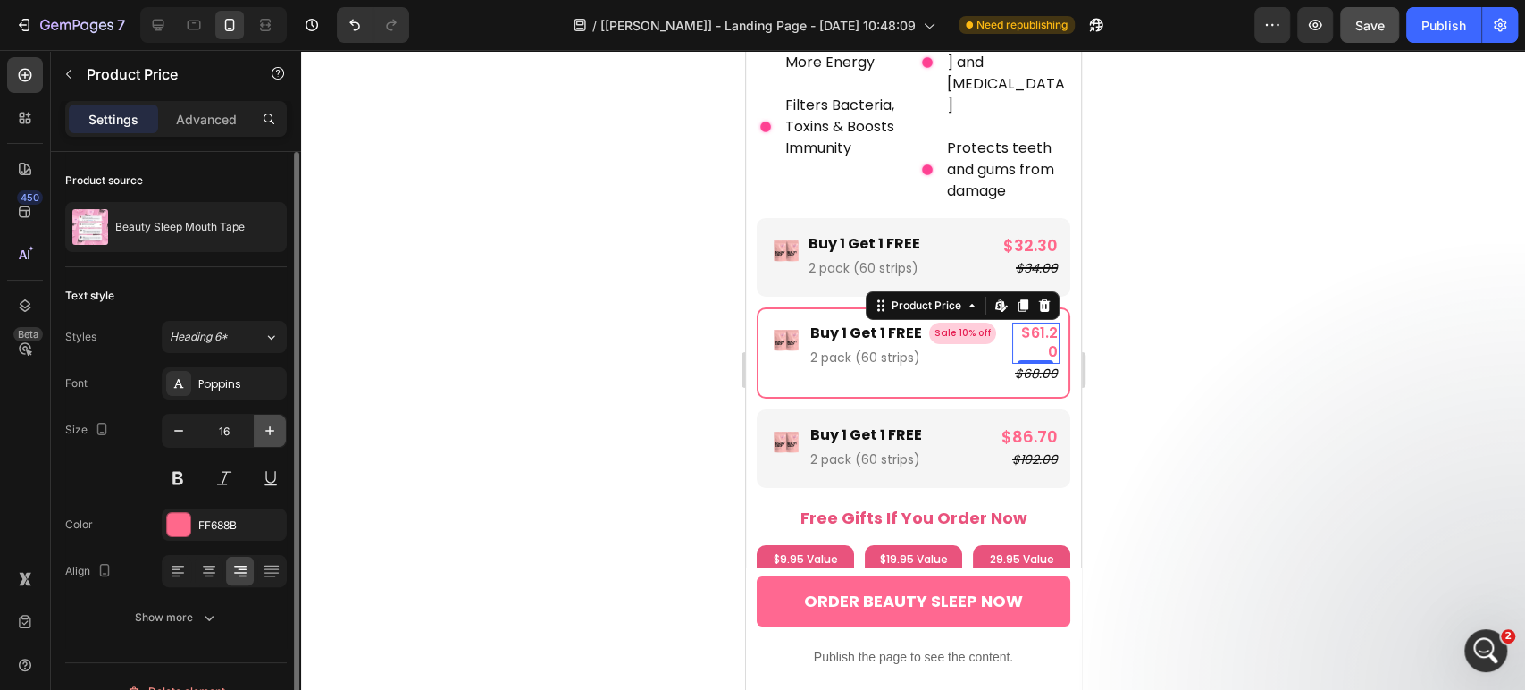
click at [279, 425] on button "button" at bounding box center [270, 431] width 32 height 32
type input "18"
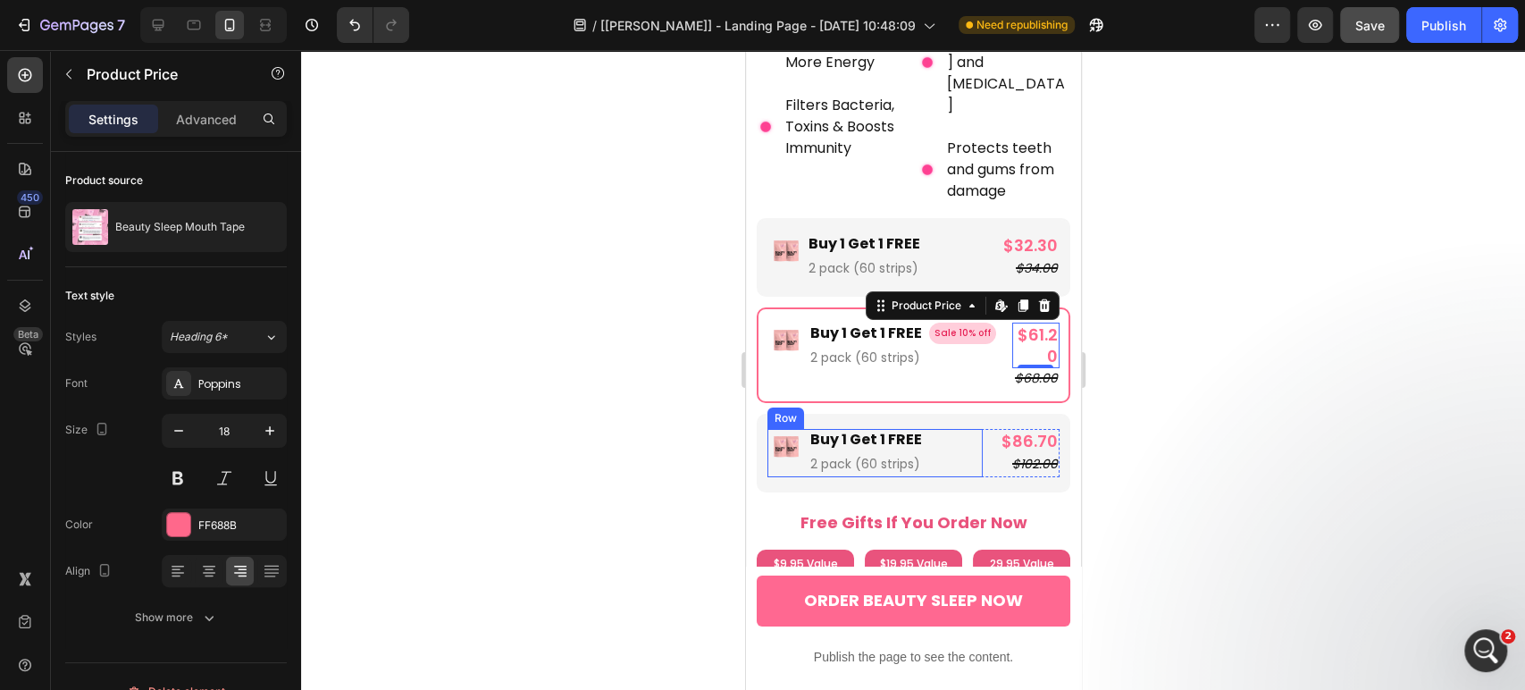
click at [768, 458] on div "Image" at bounding box center [785, 453] width 36 height 48
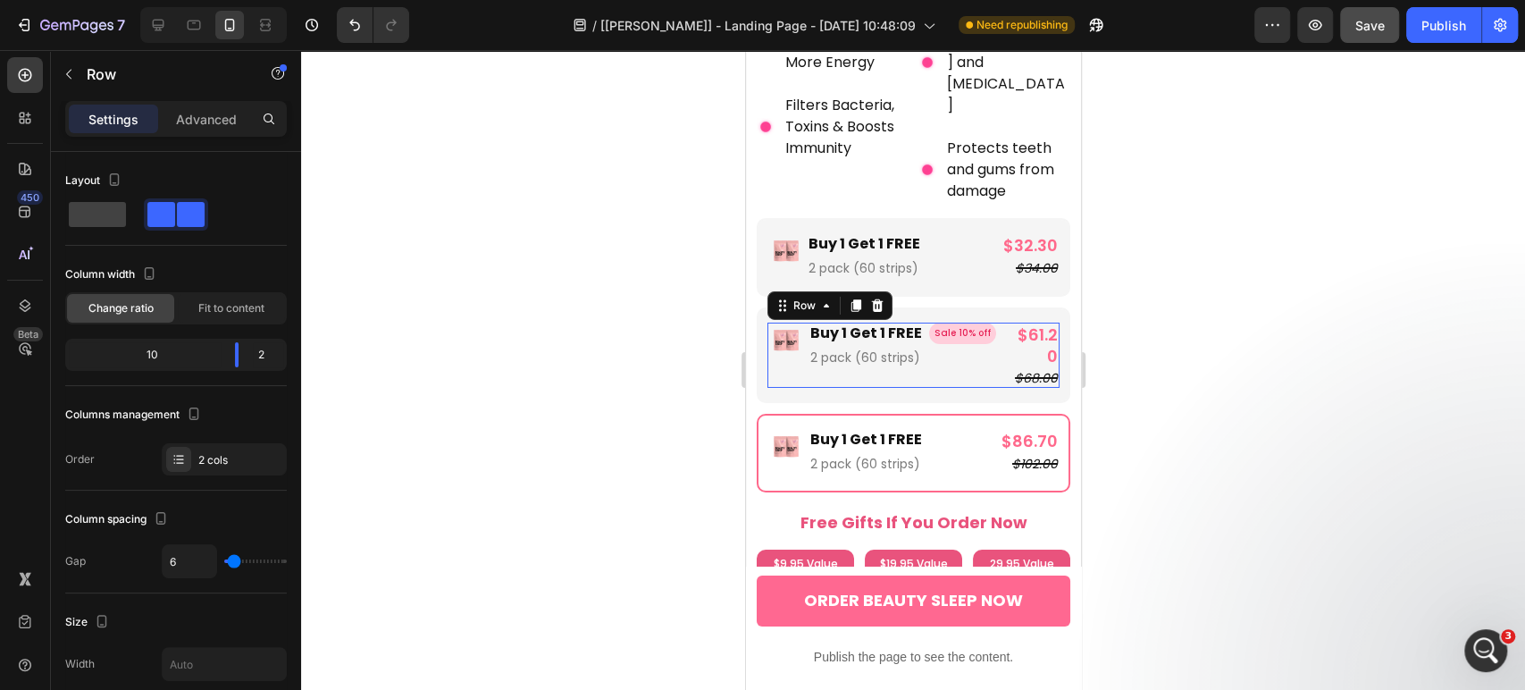
click at [776, 351] on div "Image Buy 1 Get 1 FREE Text Block 2 pack (60 strips) Text Block Sale 10% off Pr…" at bounding box center [886, 355] width 239 height 65
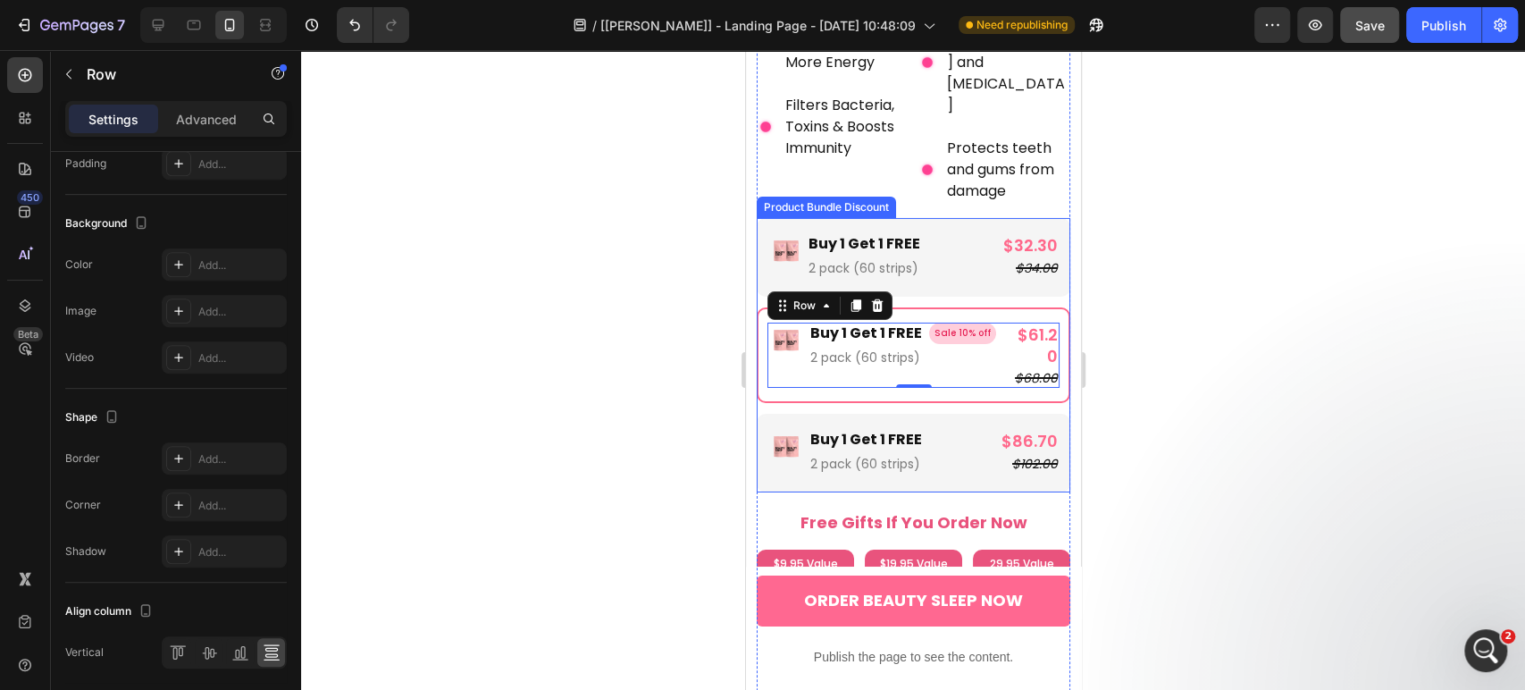
click at [764, 340] on div "Image Buy 1 Get 1 FREE Text Block 2 pack (60 strips) Text Block Sale 10% off Pr…" at bounding box center [913, 355] width 314 height 96
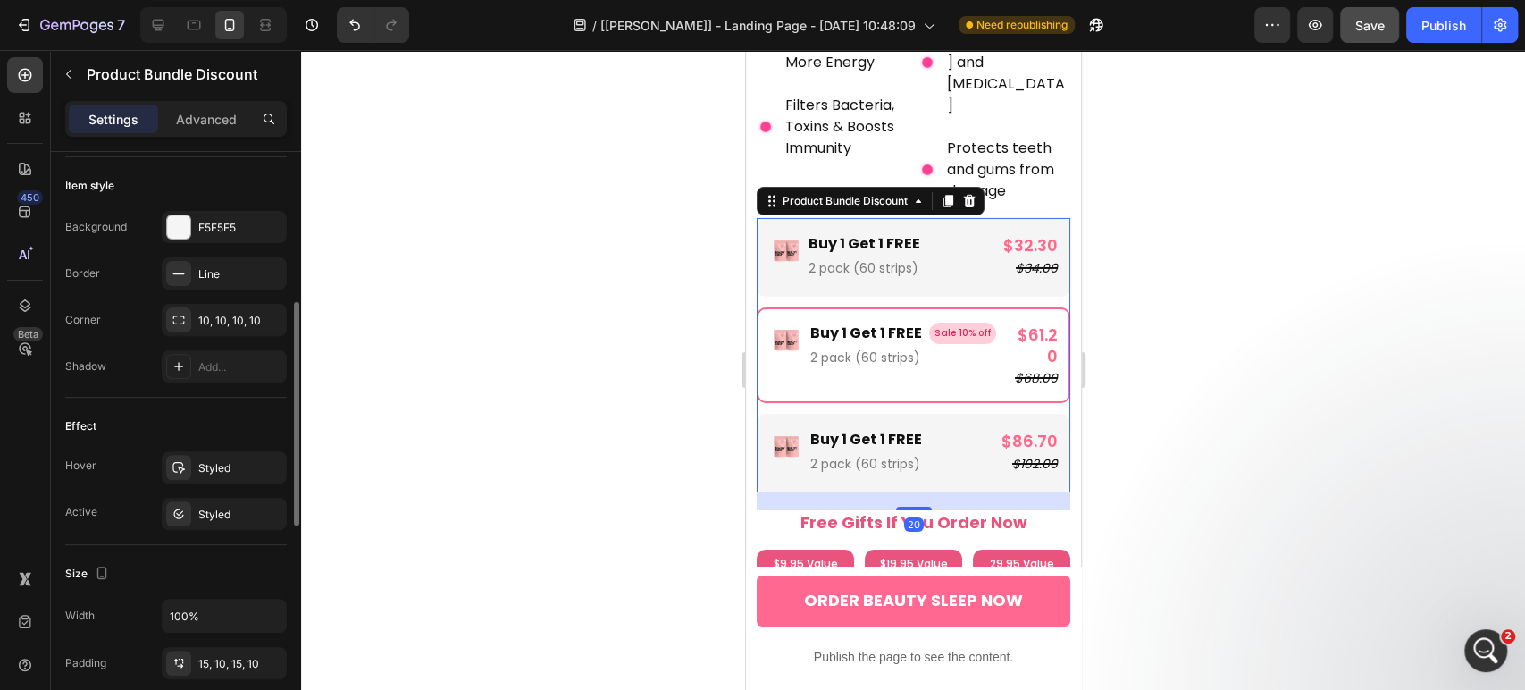
scroll to position [496, 0]
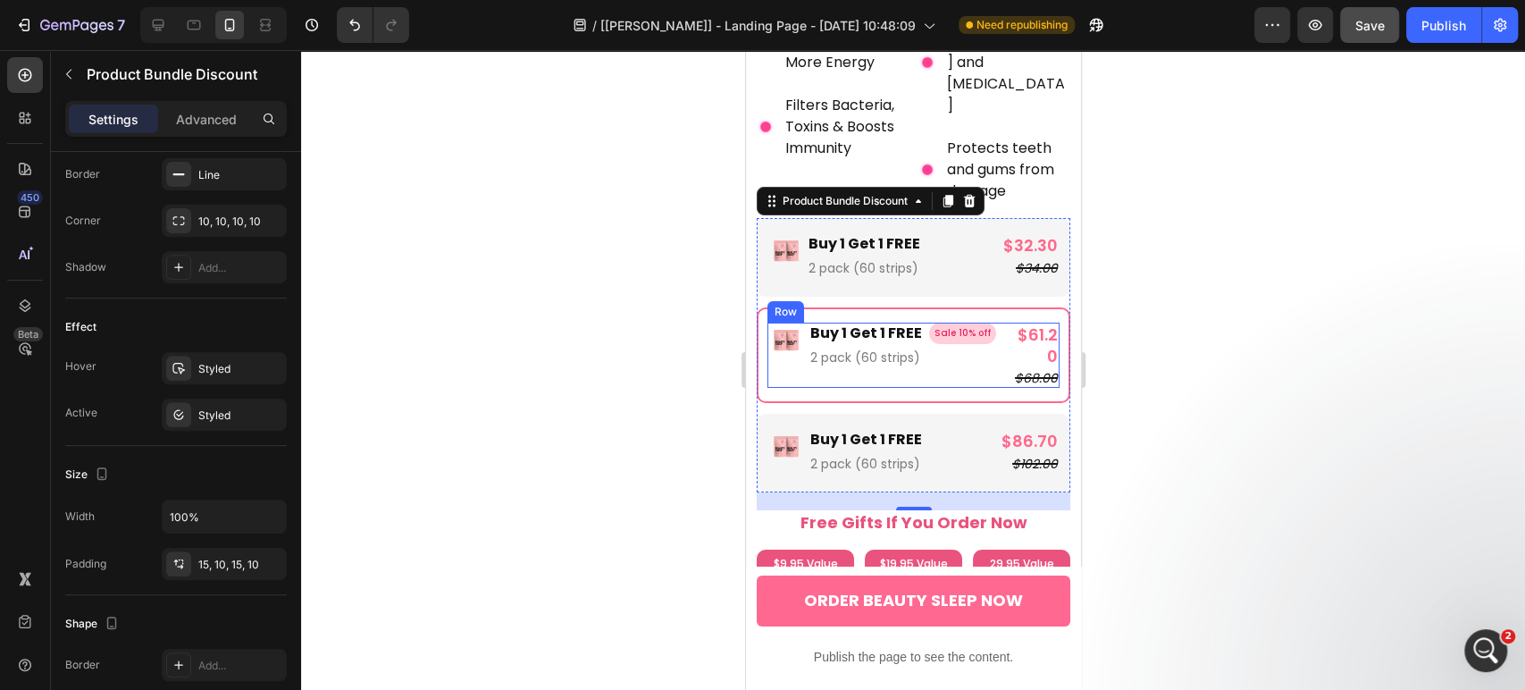
click at [977, 353] on div "Image Buy 1 Get 1 FREE Text Block 2 pack (60 strips) Text Block Sale 10% off Pr…" at bounding box center [886, 355] width 239 height 65
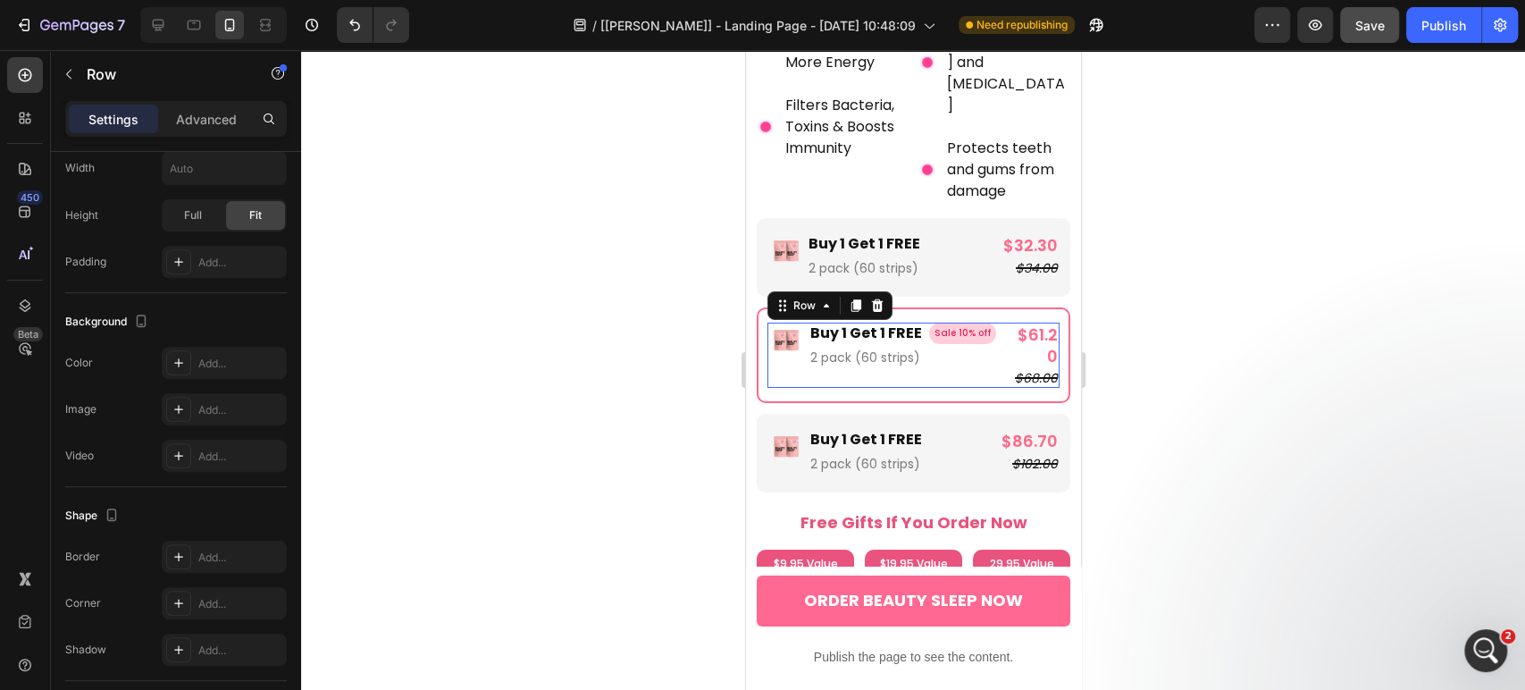
scroll to position [0, 0]
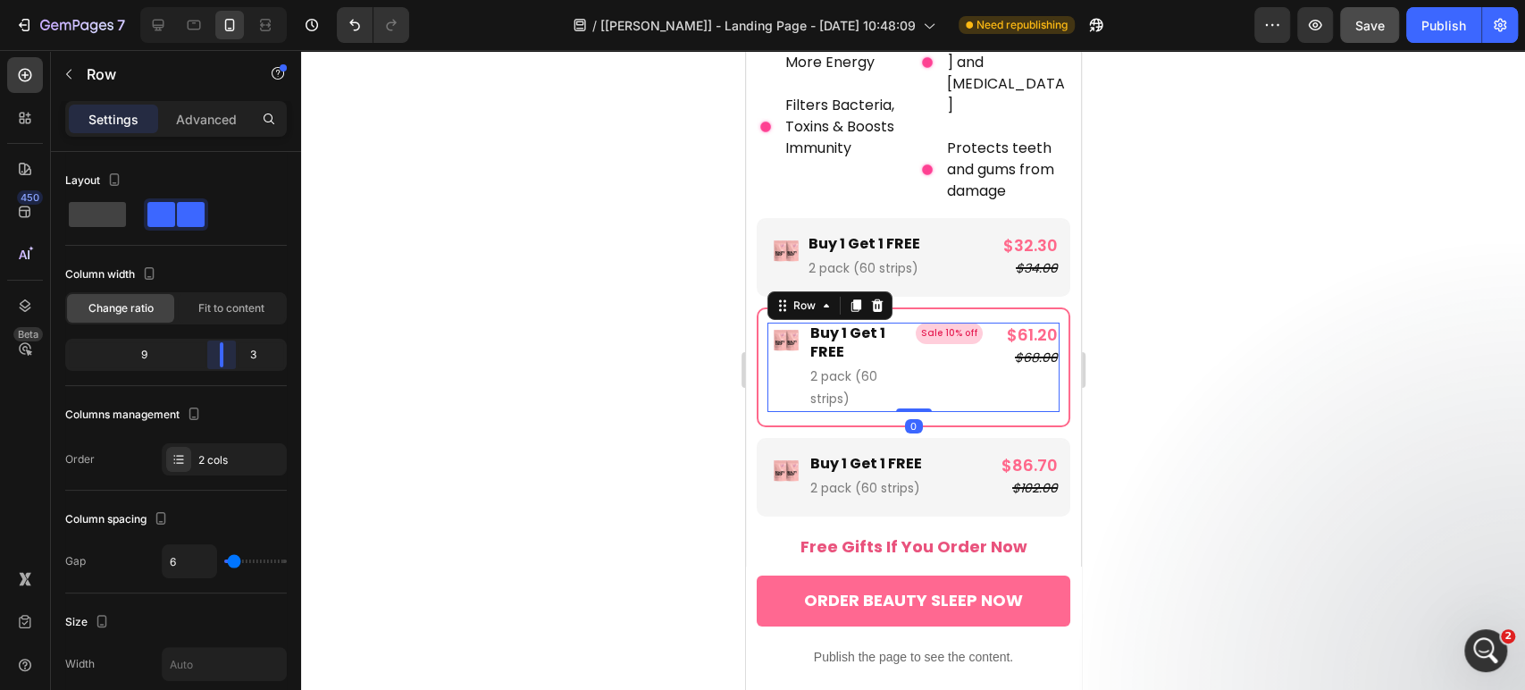
drag, startPoint x: 235, startPoint y: 358, endPoint x: 226, endPoint y: 356, distance: 9.1
click at [226, 0] on body "7 Version history / [Pauline Gp] - Landing Page - Aug 26, 10:48:09 Need republi…" at bounding box center [762, 0] width 1525 height 0
click at [915, 323] on pre "Sale 10% off" at bounding box center [948, 333] width 67 height 21
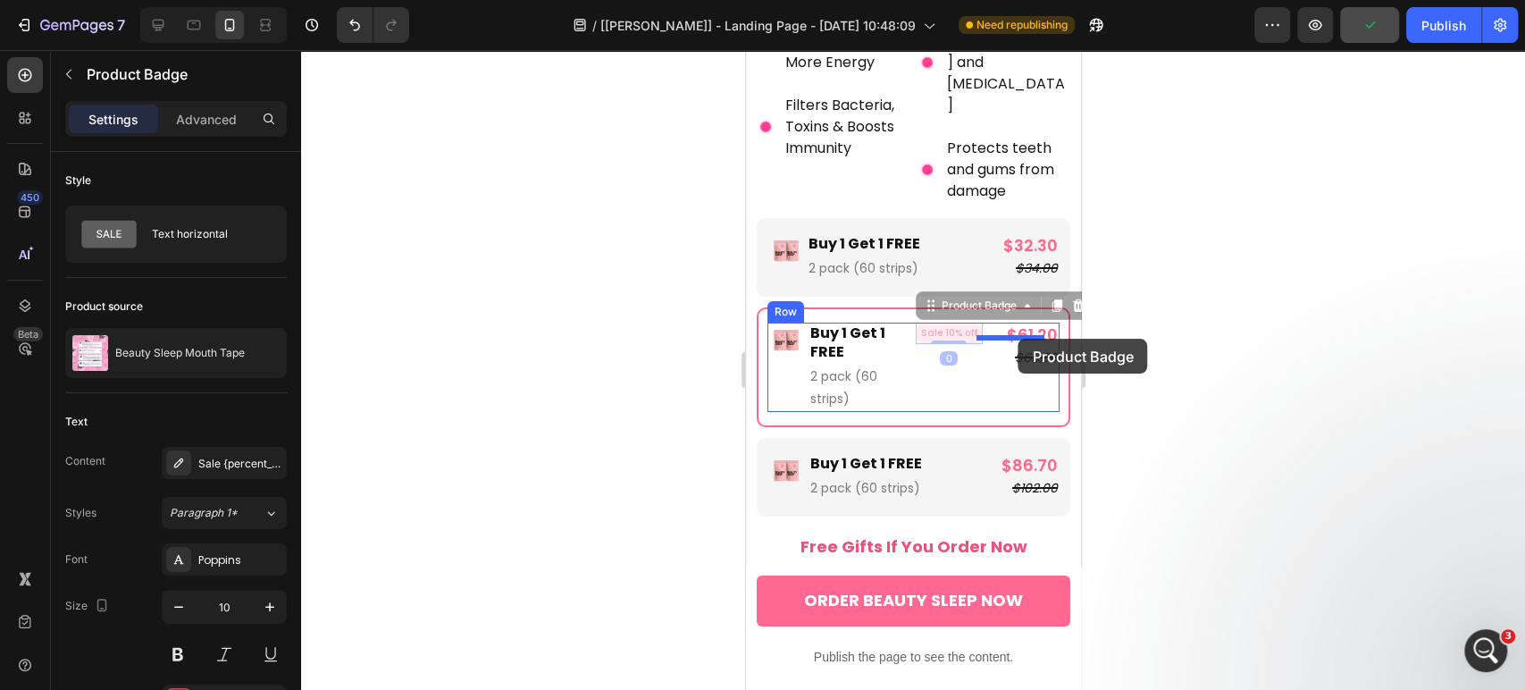
drag, startPoint x: 924, startPoint y: 277, endPoint x: 1018, endPoint y: 339, distance: 112.3
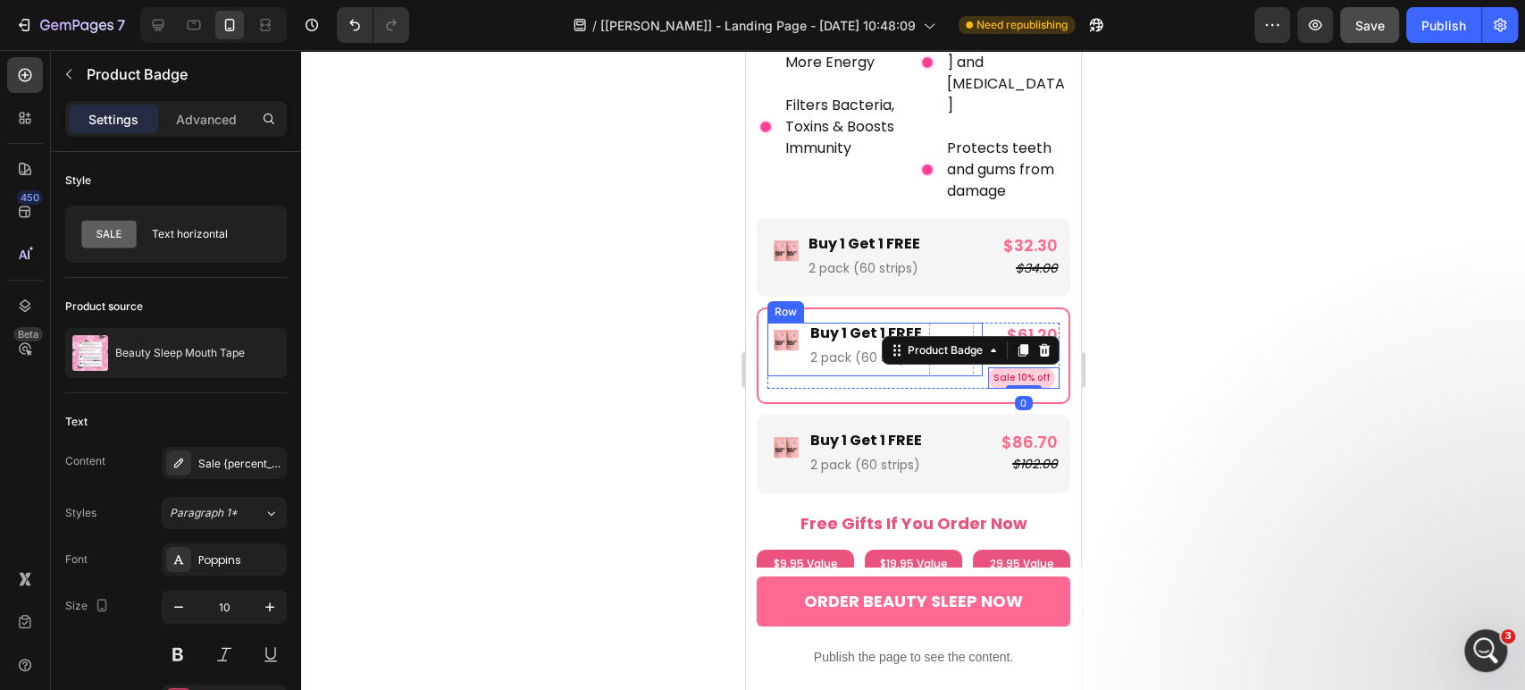
click at [910, 342] on div "Buy 1 Get 1 FREE Text Block 2 pack (60 strips) Text Block" at bounding box center [865, 350] width 115 height 54
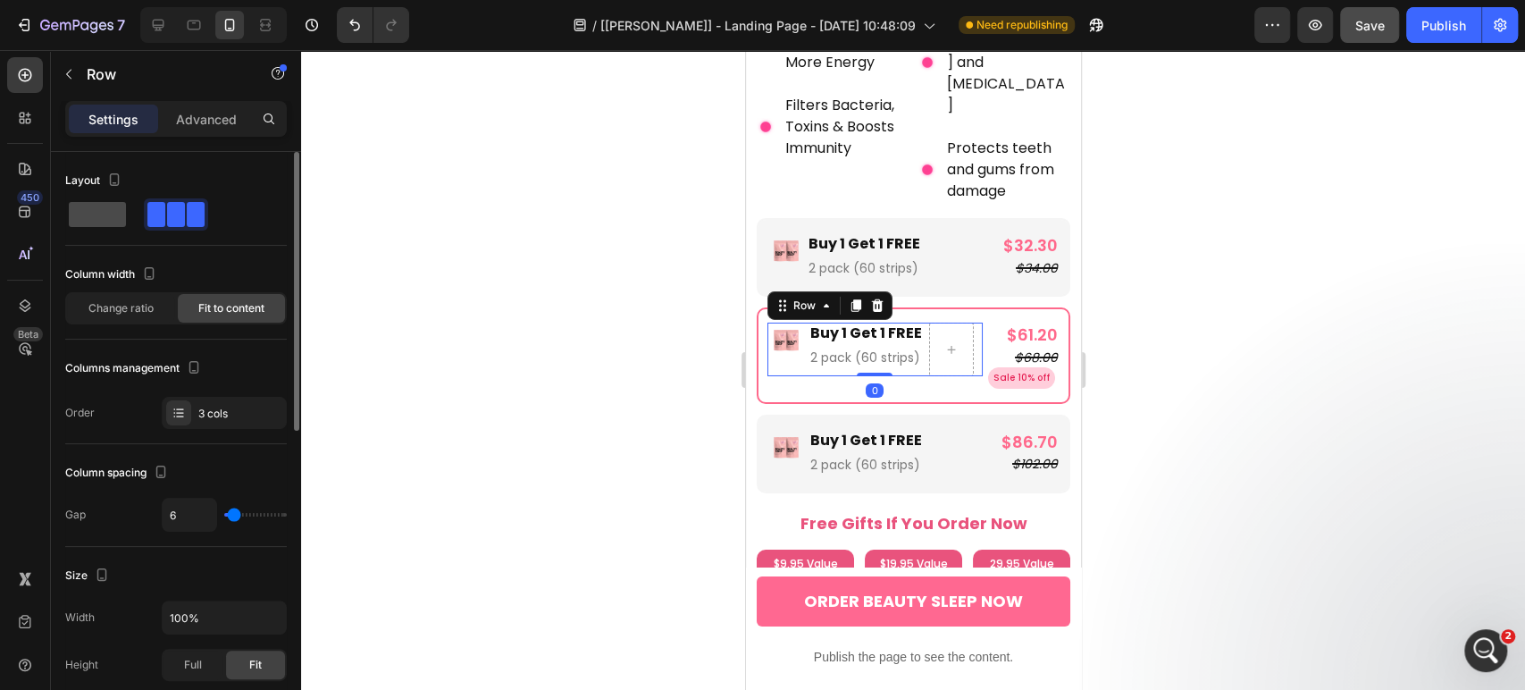
click at [97, 207] on span at bounding box center [97, 214] width 57 height 25
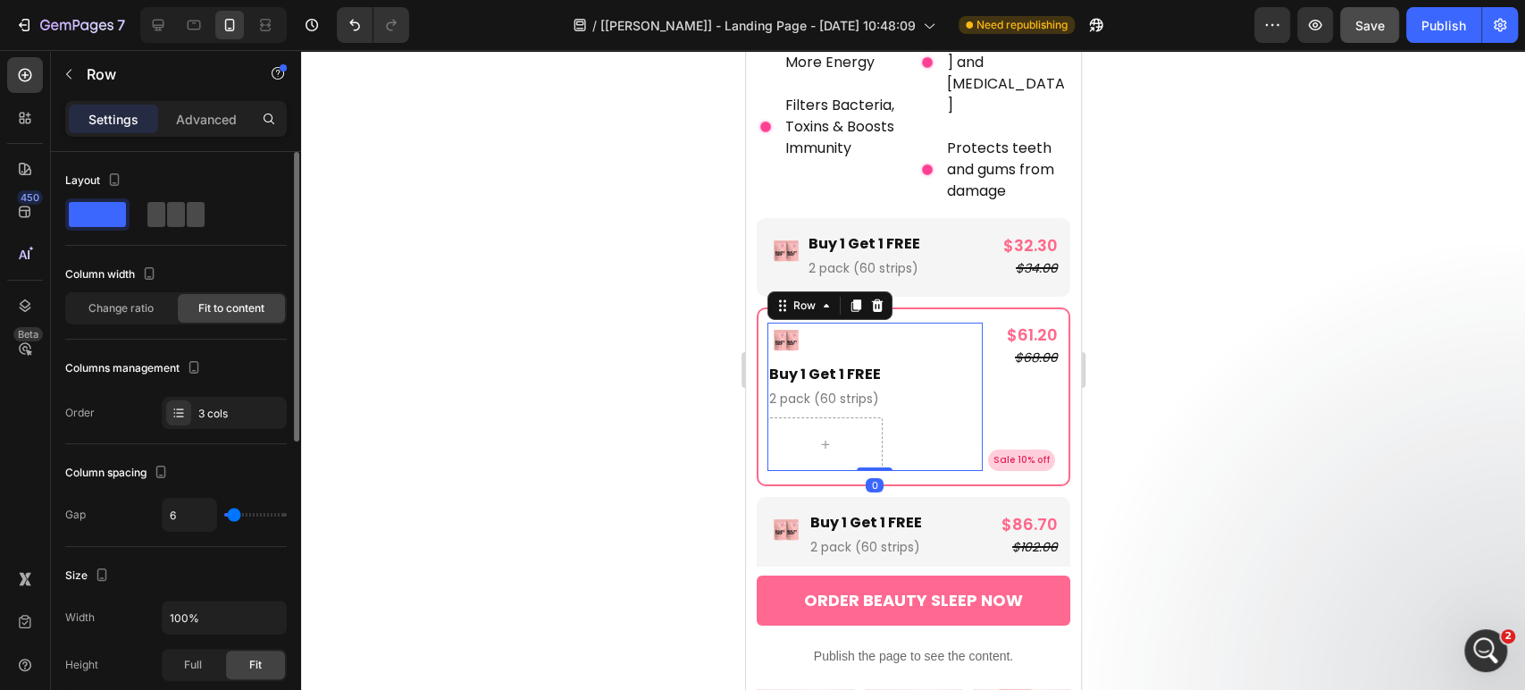
click at [196, 222] on span at bounding box center [196, 214] width 18 height 25
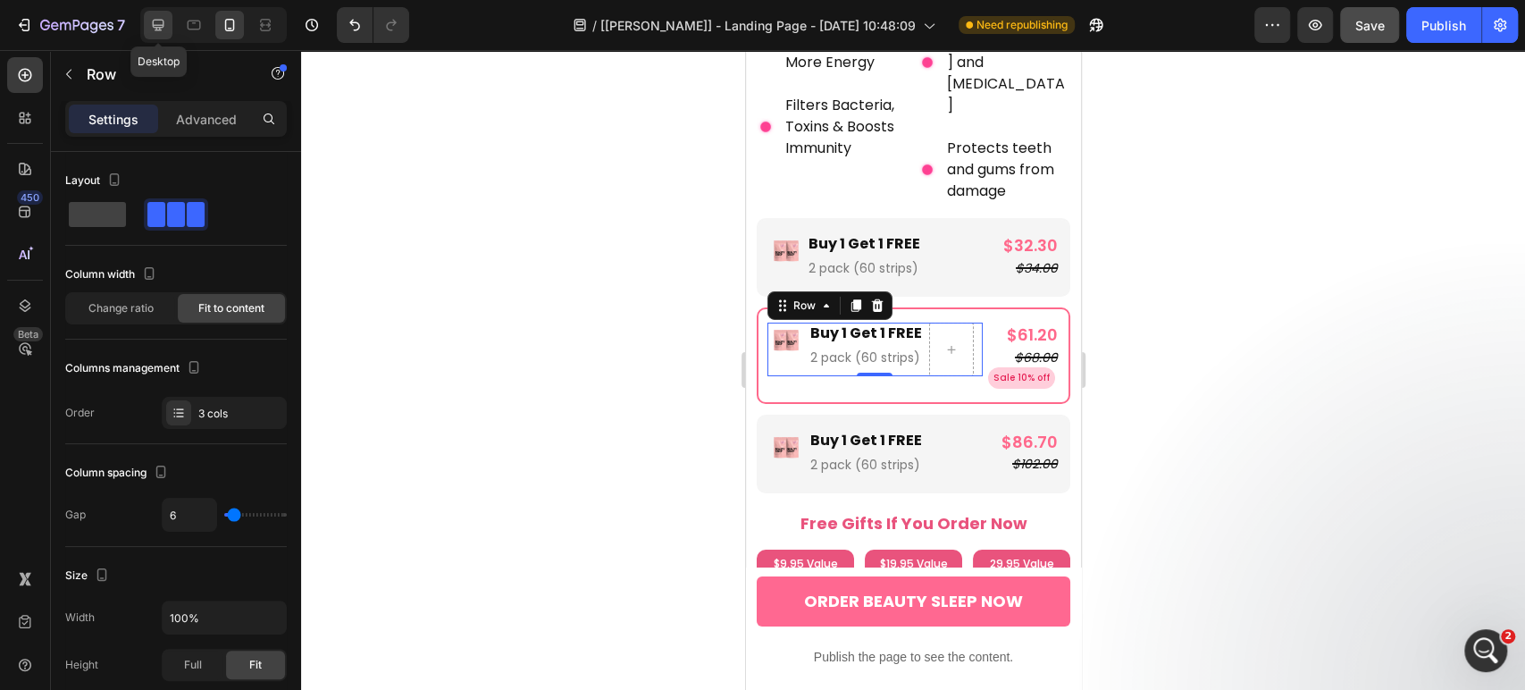
click at [151, 24] on icon at bounding box center [158, 25] width 18 height 18
type input "10"
type input "1200"
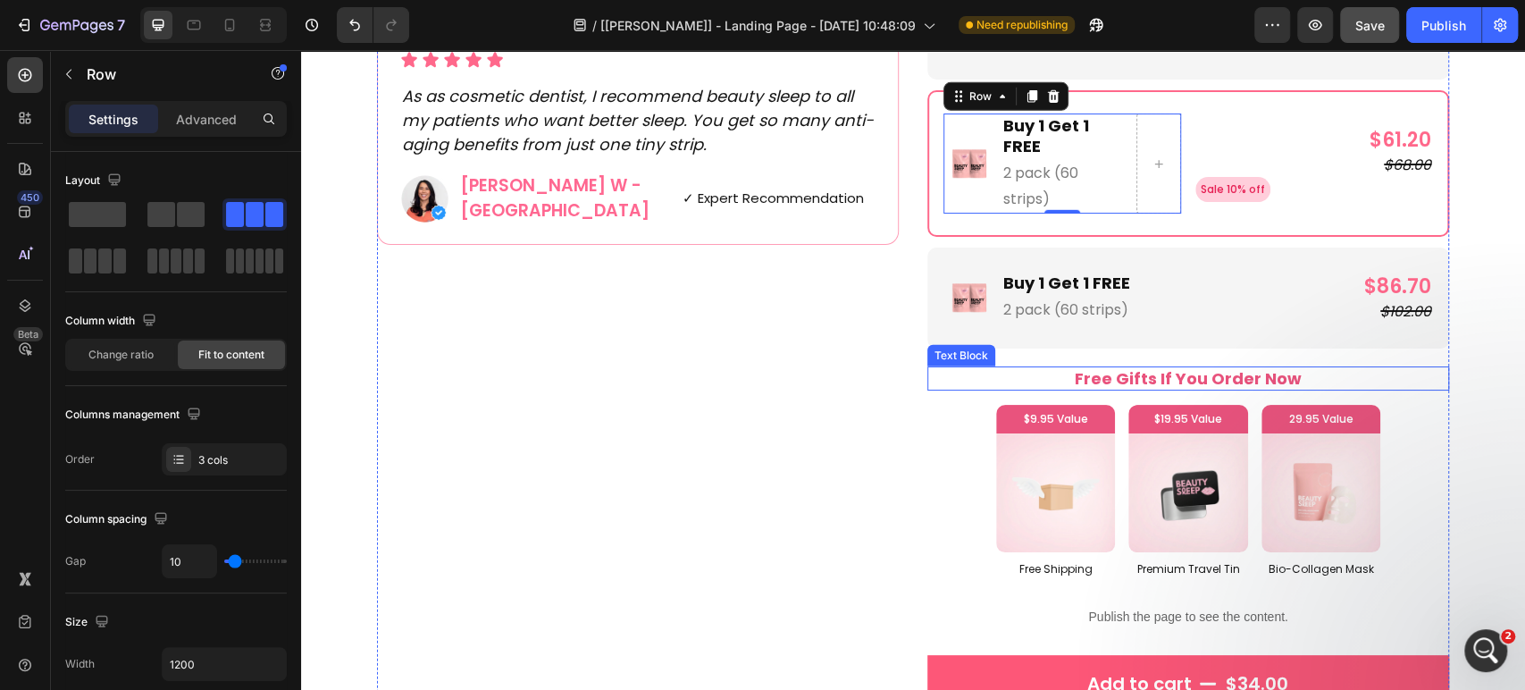
scroll to position [3488, 0]
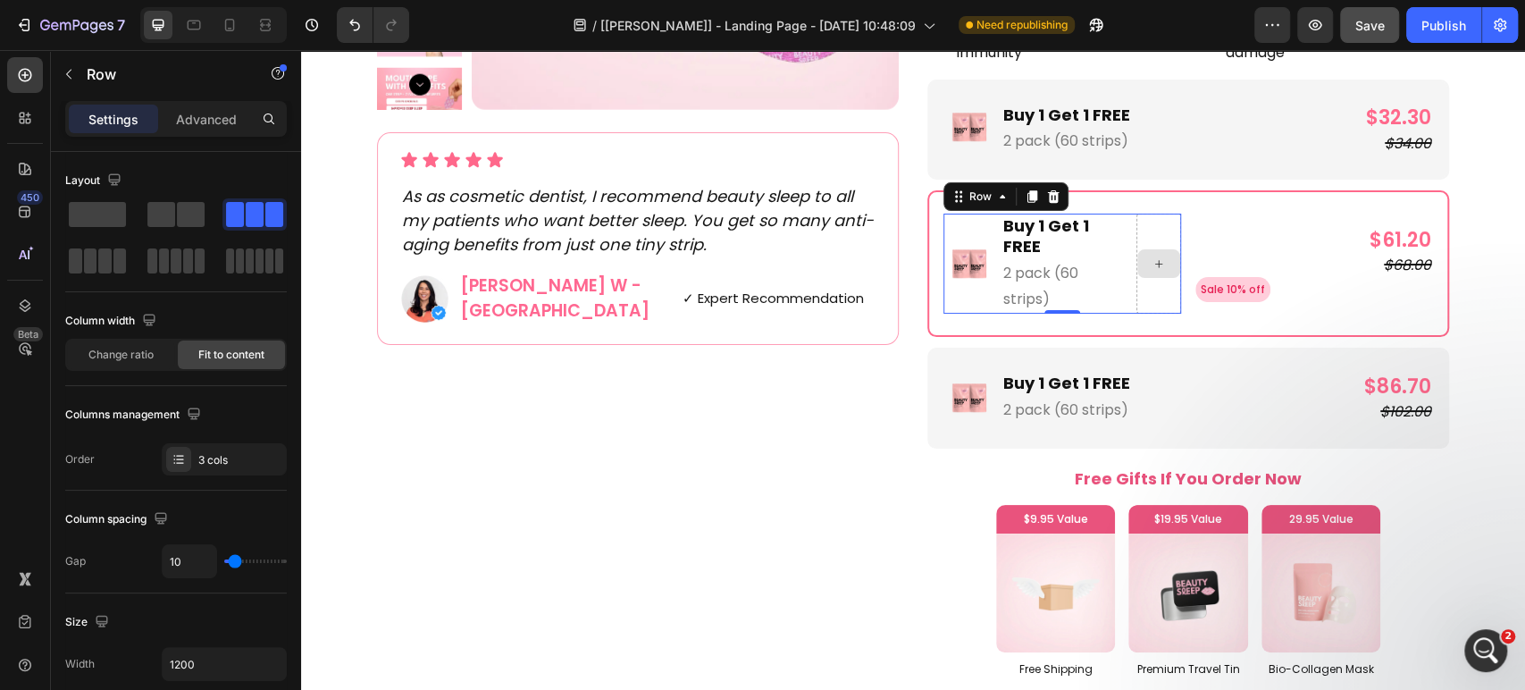
click at [1157, 266] on div at bounding box center [1158, 264] width 45 height 100
click at [222, 228] on div at bounding box center [254, 214] width 64 height 32
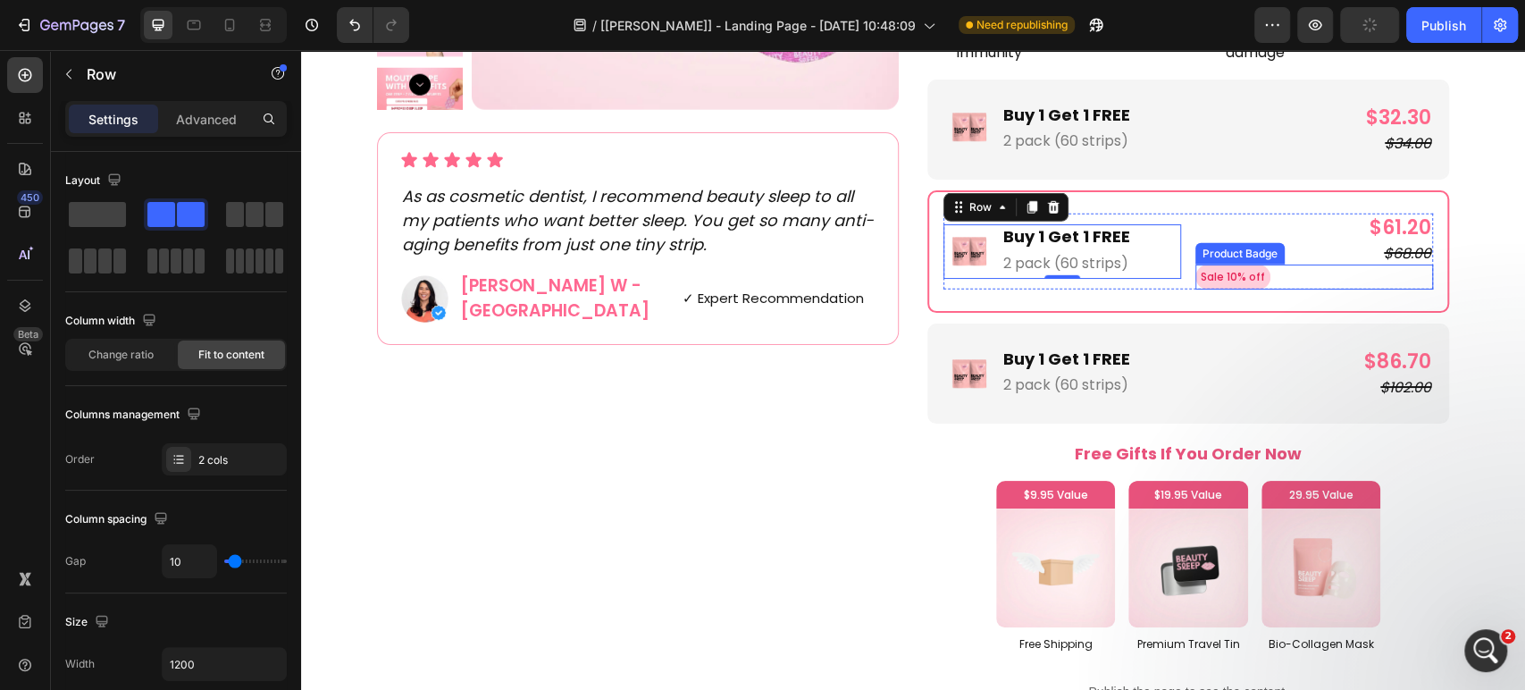
click at [1240, 281] on pre "Sale 10% off" at bounding box center [1232, 276] width 75 height 25
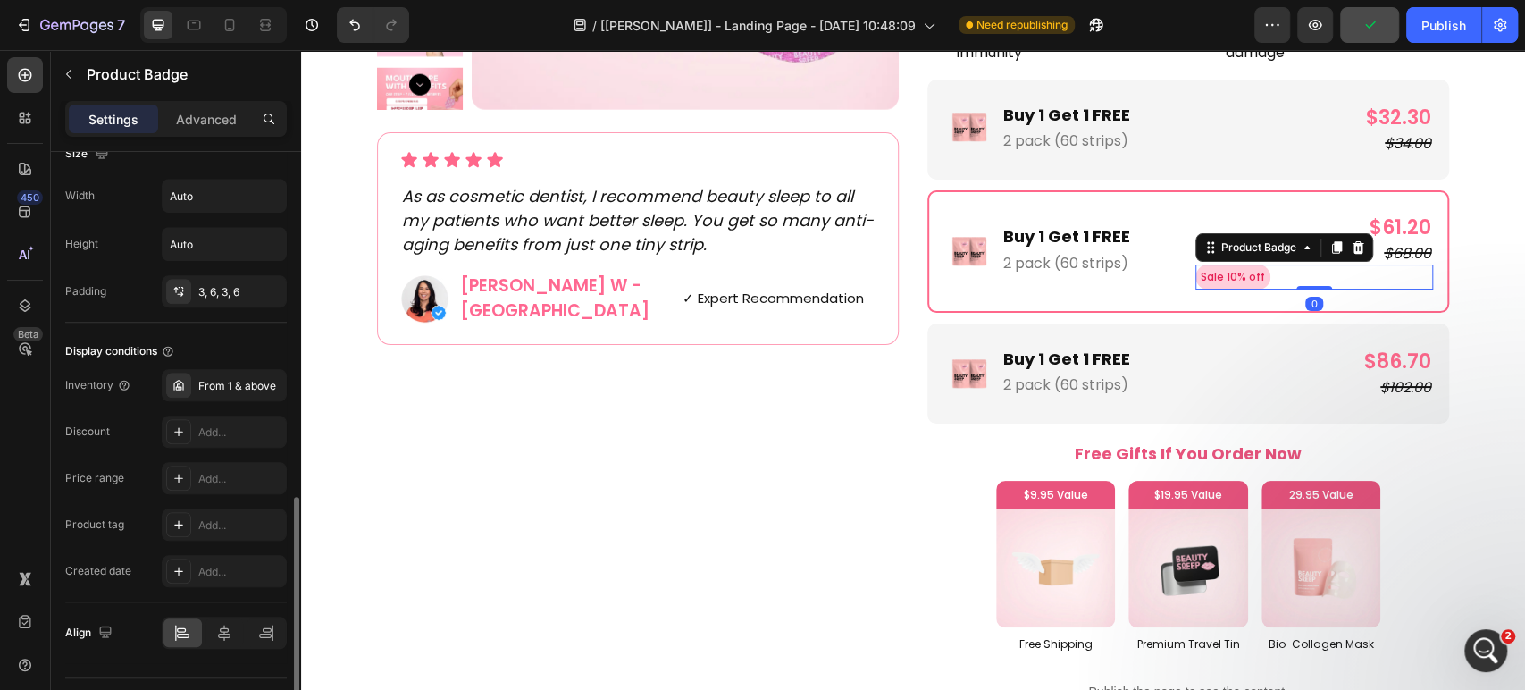
scroll to position [936, 0]
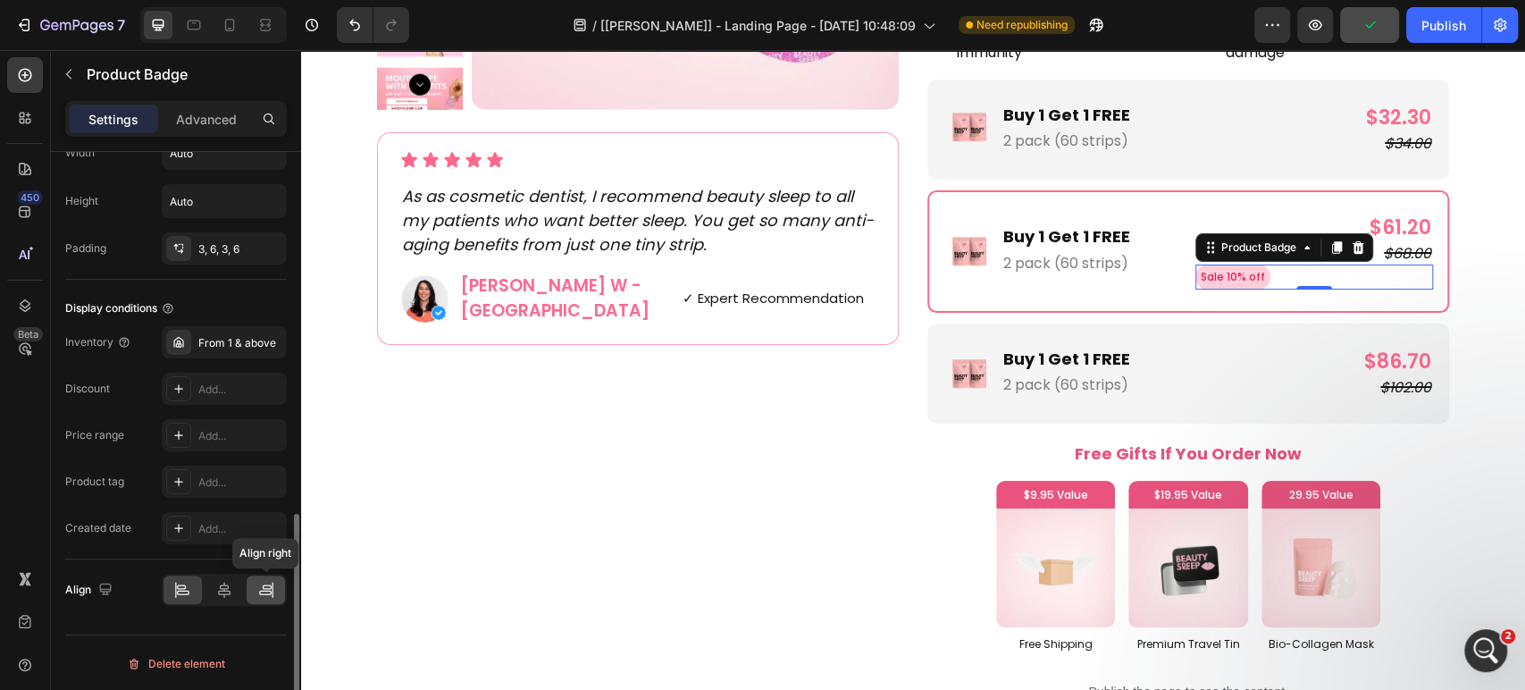
click at [264, 591] on icon at bounding box center [265, 593] width 13 height 4
click at [203, 125] on p "Advanced" at bounding box center [206, 119] width 61 height 19
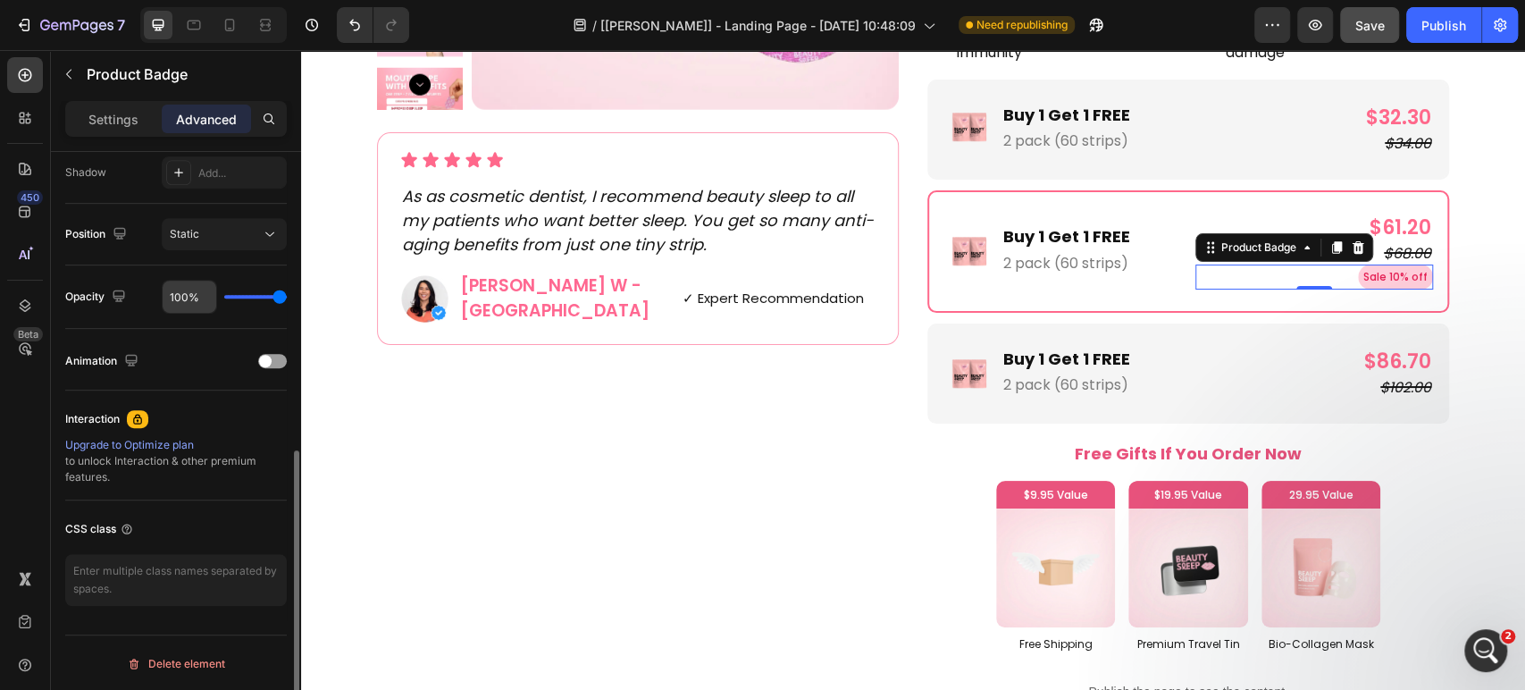
scroll to position [105, 0]
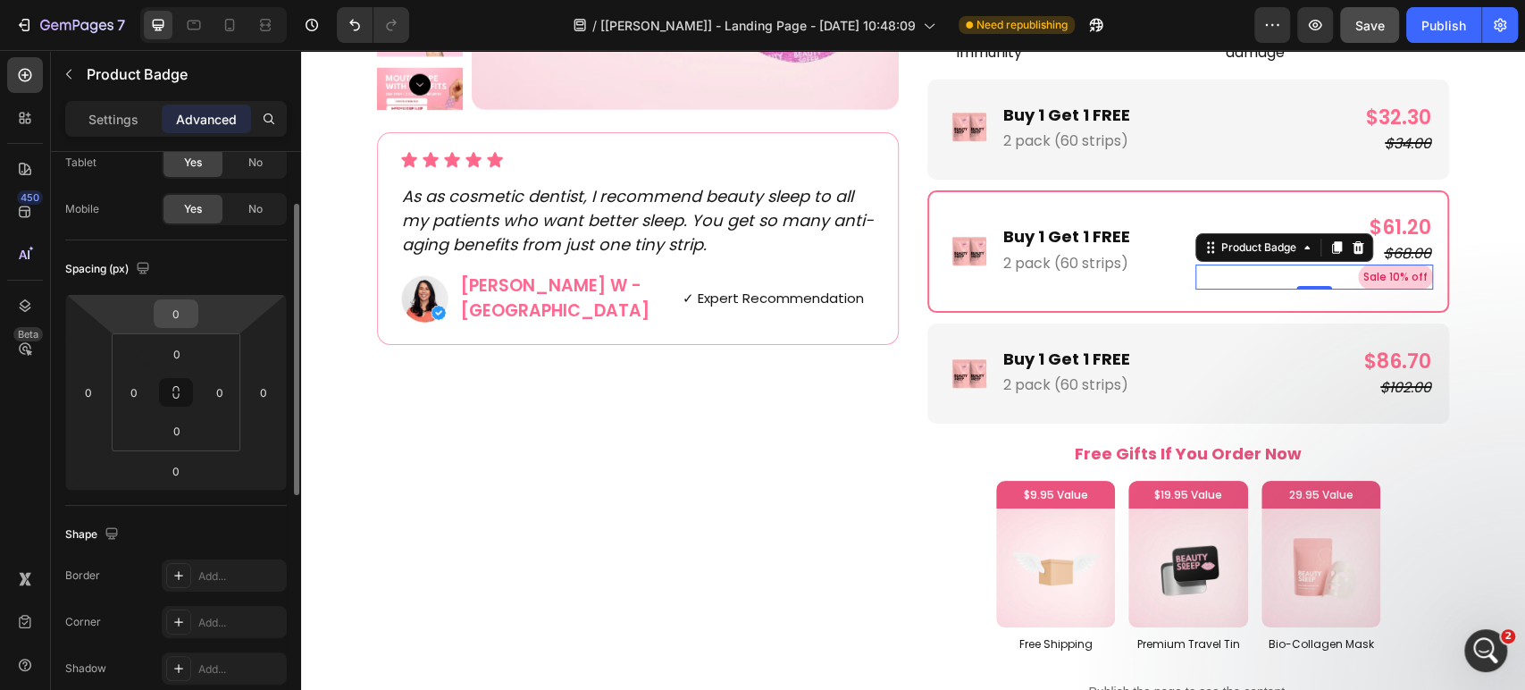
click at [170, 308] on input "0" at bounding box center [176, 313] width 36 height 27
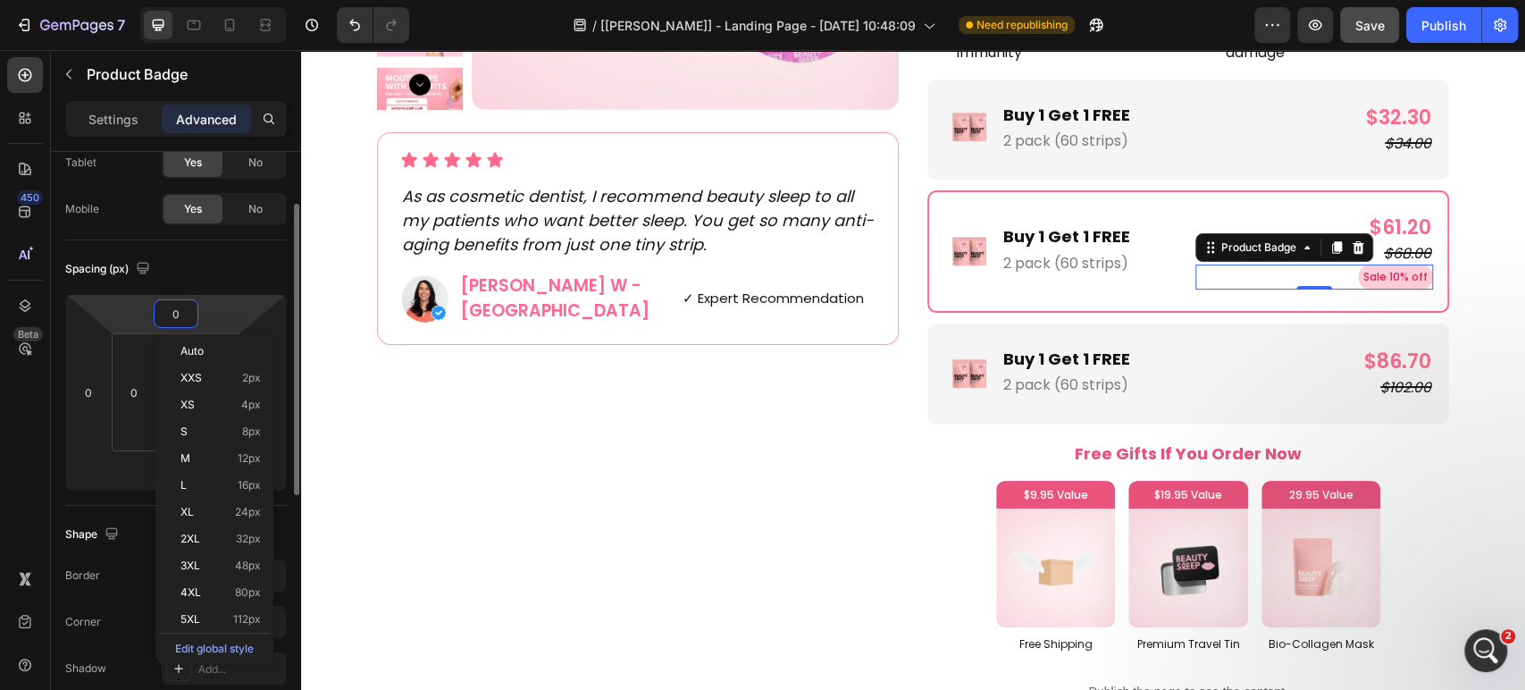
type input "5"
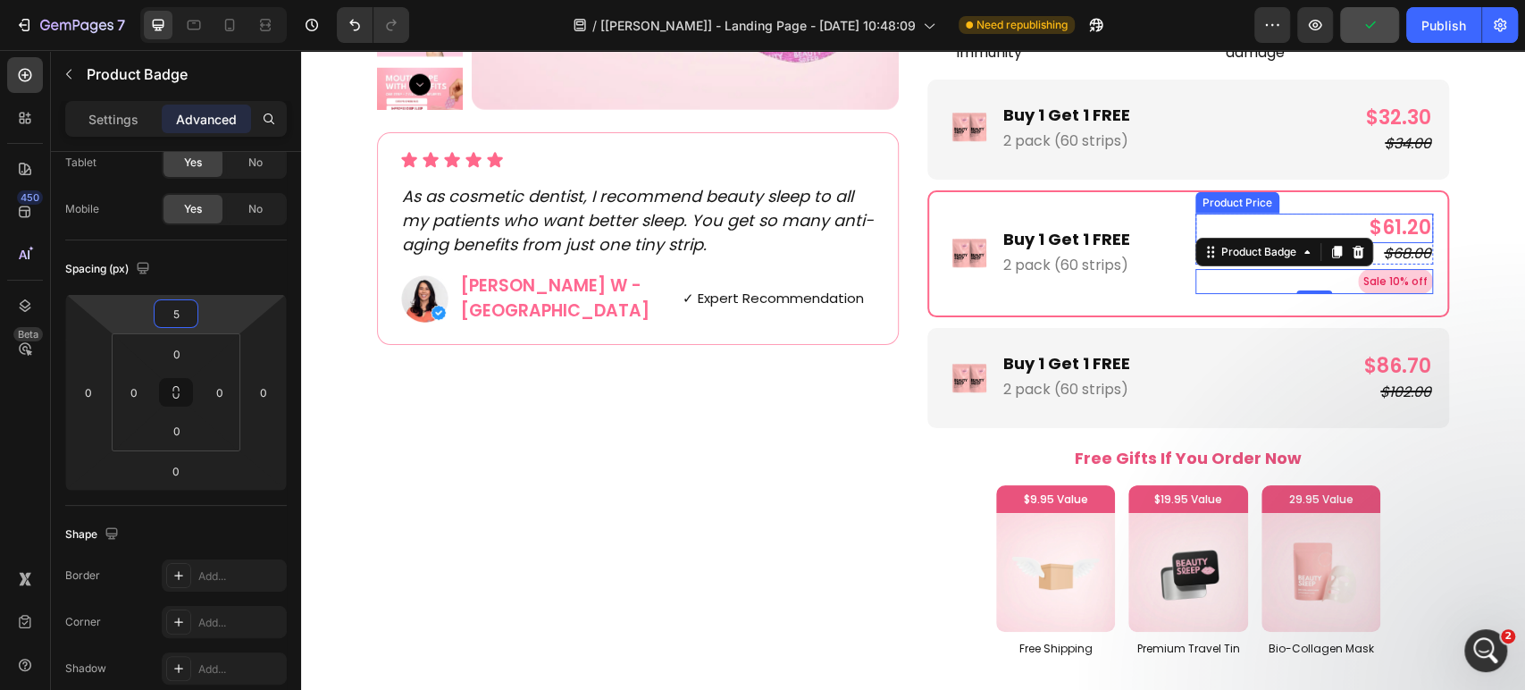
click at [1195, 227] on div "$61.20" at bounding box center [1314, 228] width 238 height 29
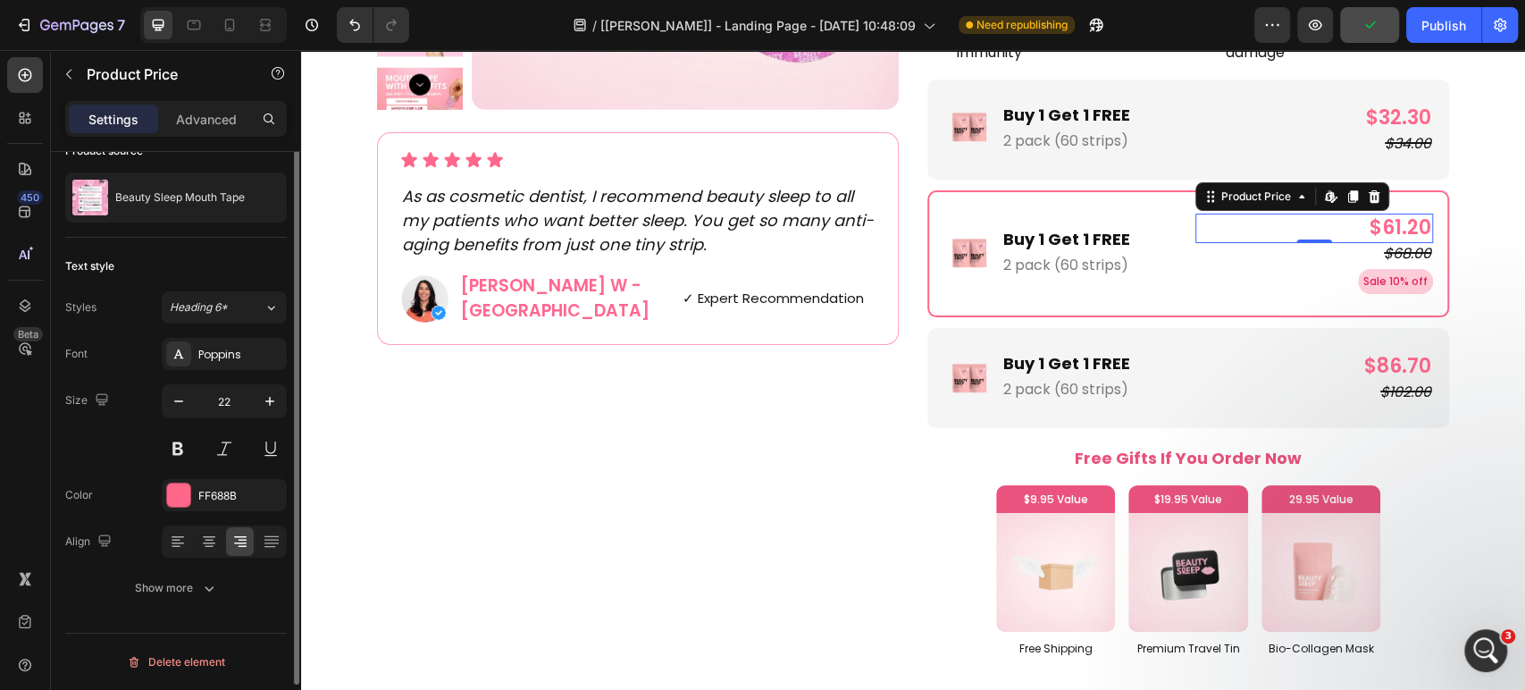
scroll to position [0, 0]
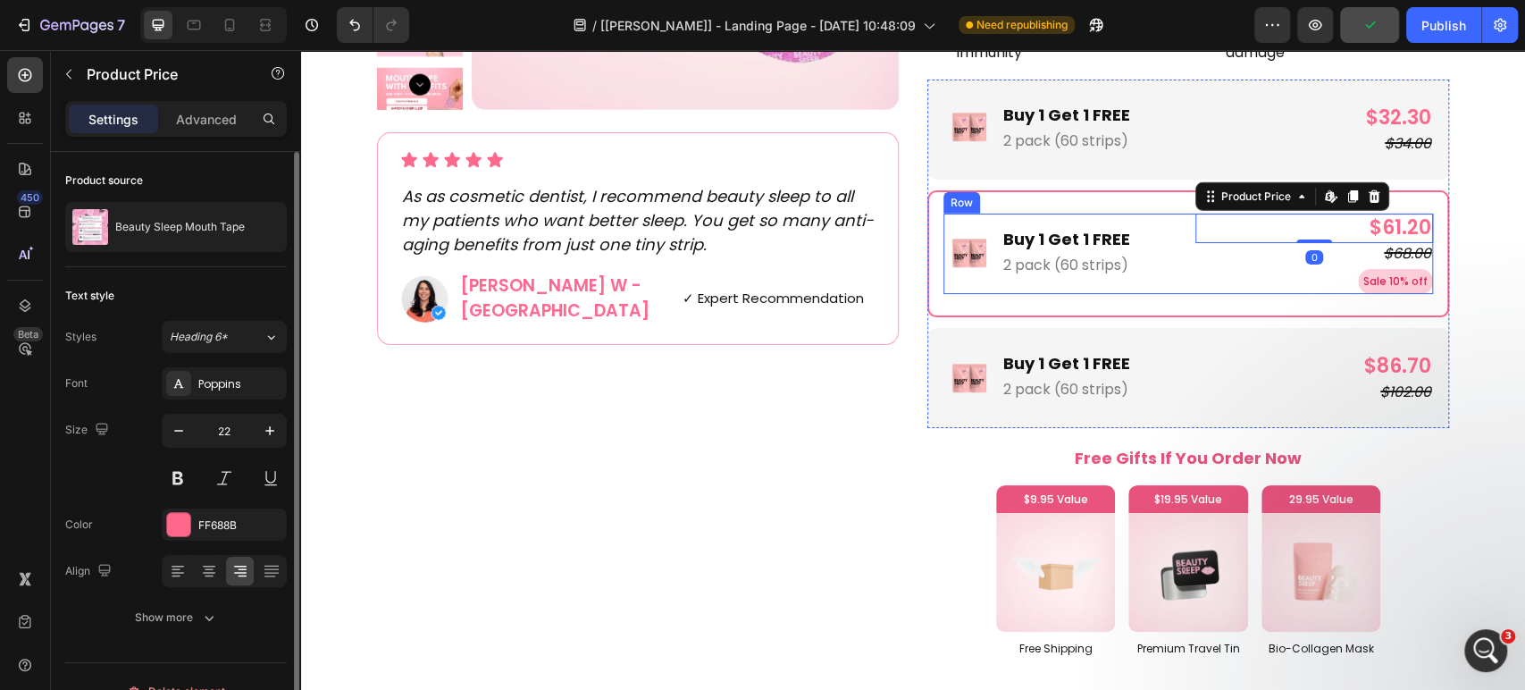
click at [1181, 227] on div "Image Buy 1 Get 1 FREE Text Block 2 pack (60 strips) Text Block Row $61.20 Prod…" at bounding box center [1188, 254] width 490 height 80
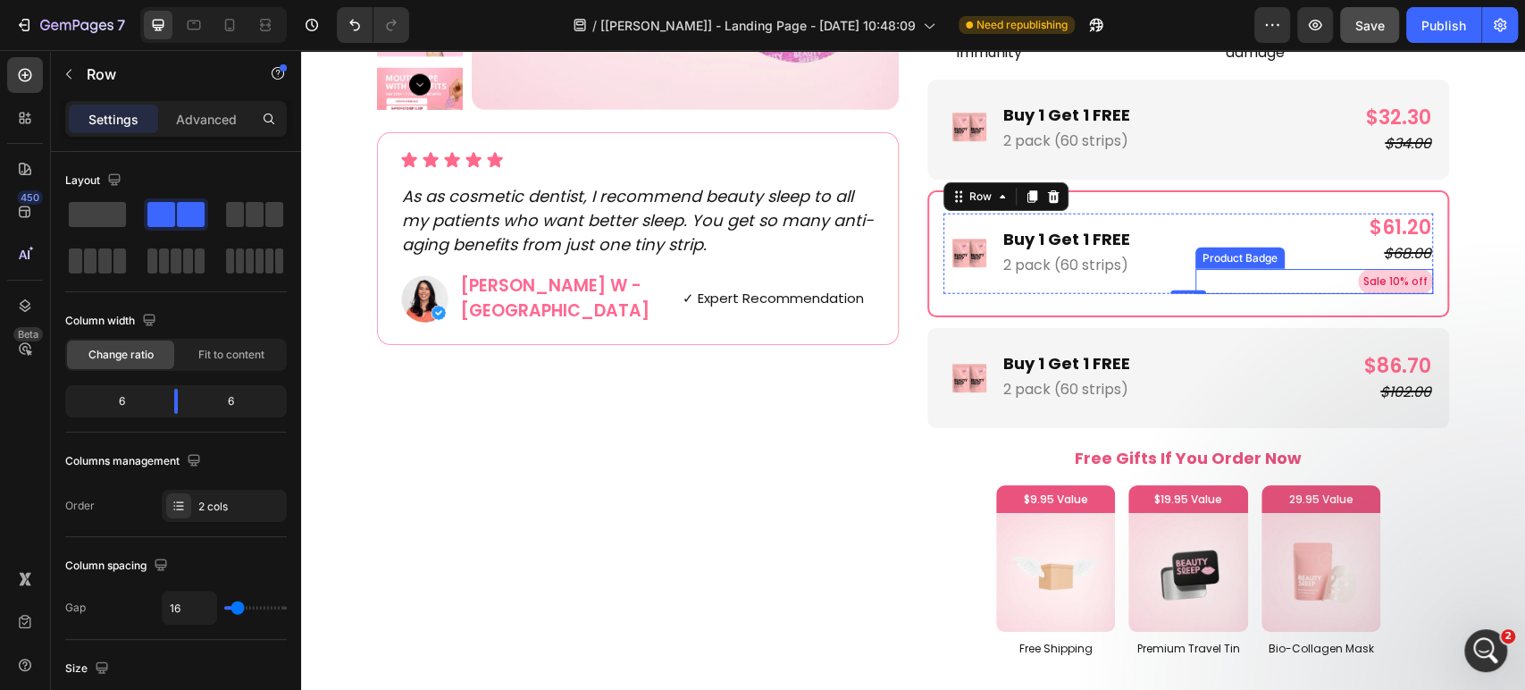
click at [1358, 282] on pre "Sale 10% off" at bounding box center [1395, 281] width 75 height 25
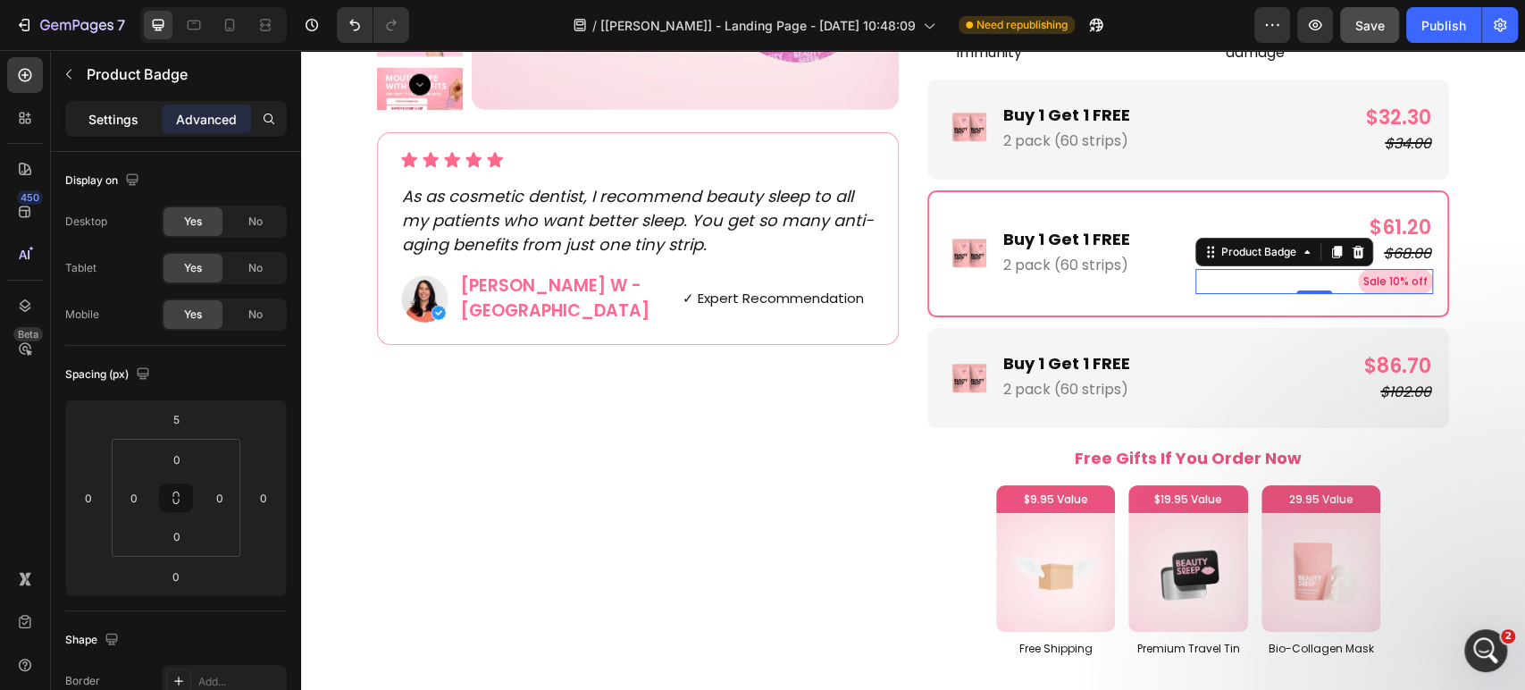
click at [122, 126] on p "Settings" at bounding box center [113, 119] width 50 height 19
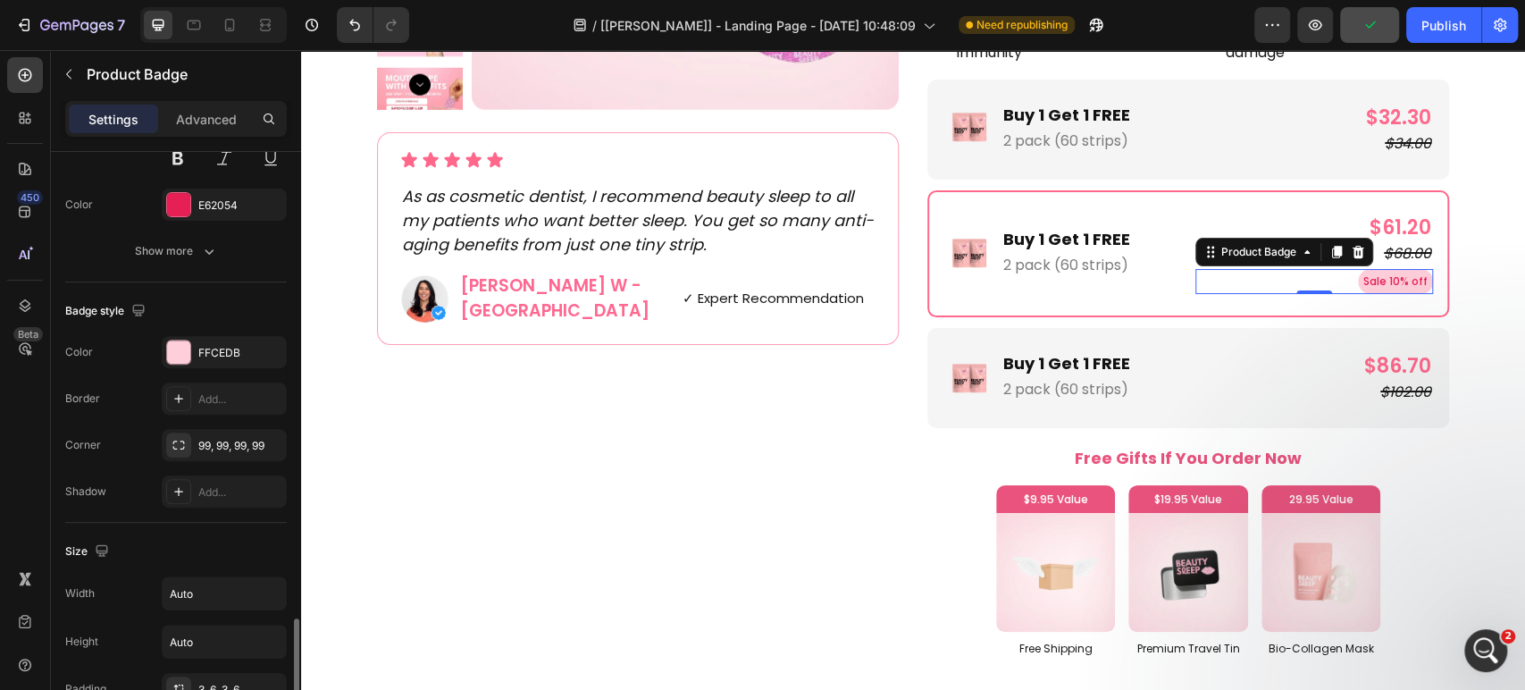
scroll to position [694, 0]
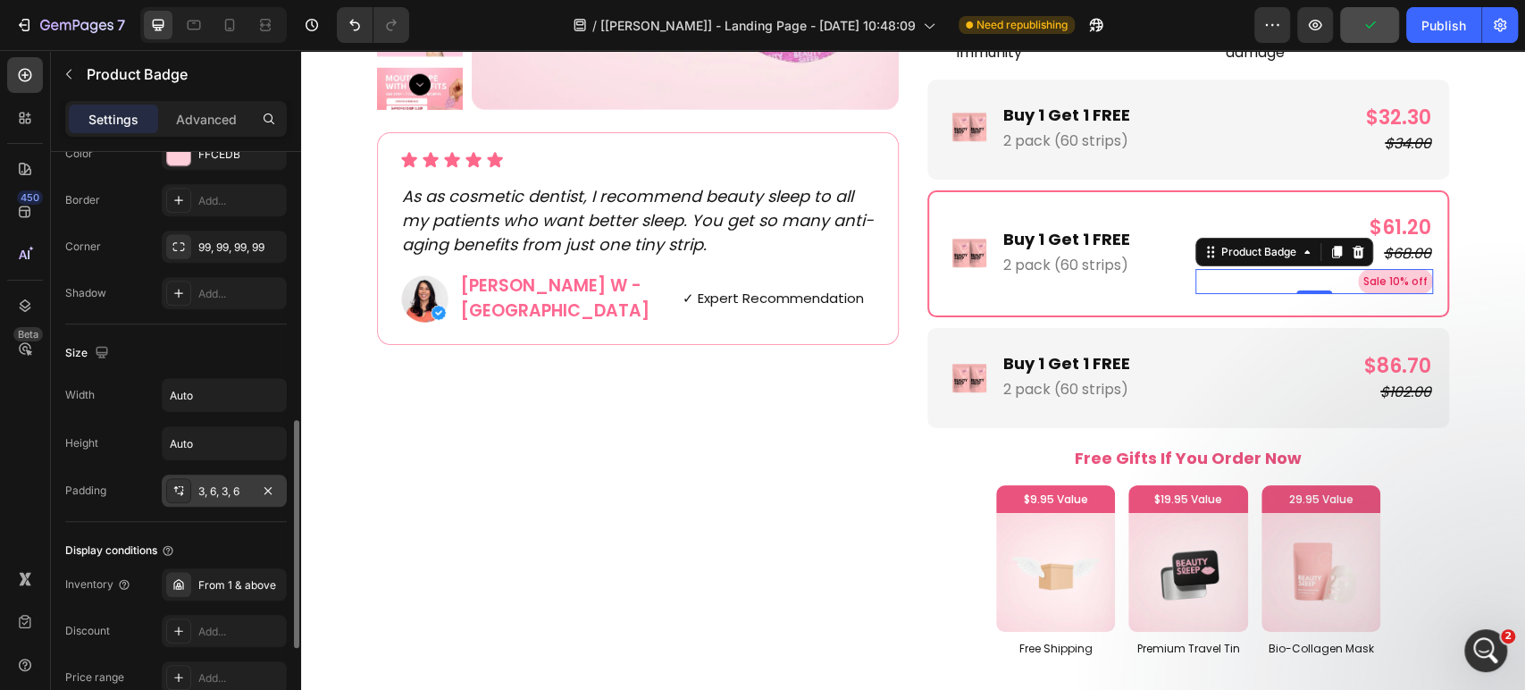
click at [217, 504] on div "3, 6, 3, 6" at bounding box center [224, 490] width 125 height 32
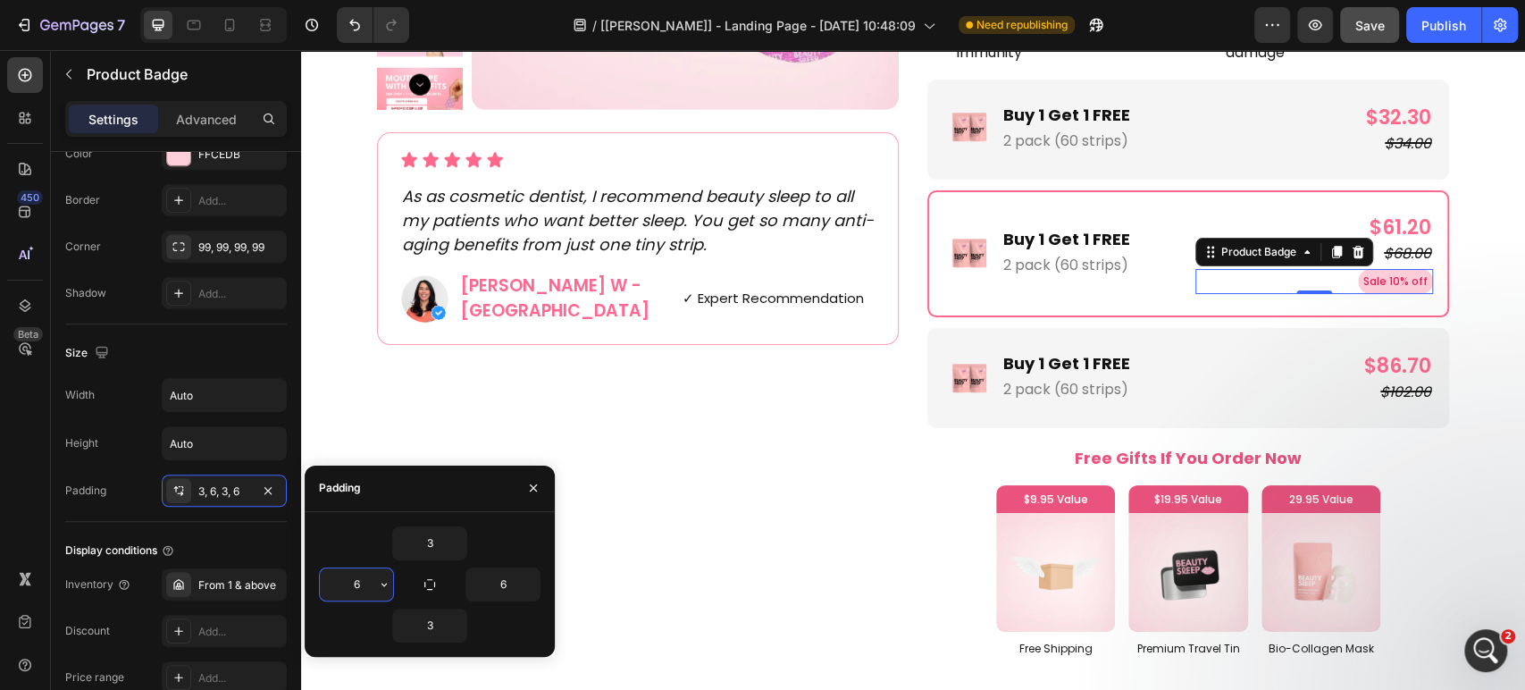
click at [357, 584] on input "6" at bounding box center [356, 584] width 73 height 32
type input "8"
click at [489, 591] on input "6" at bounding box center [502, 584] width 73 height 32
type input "8"
click at [229, 21] on icon at bounding box center [230, 25] width 18 height 18
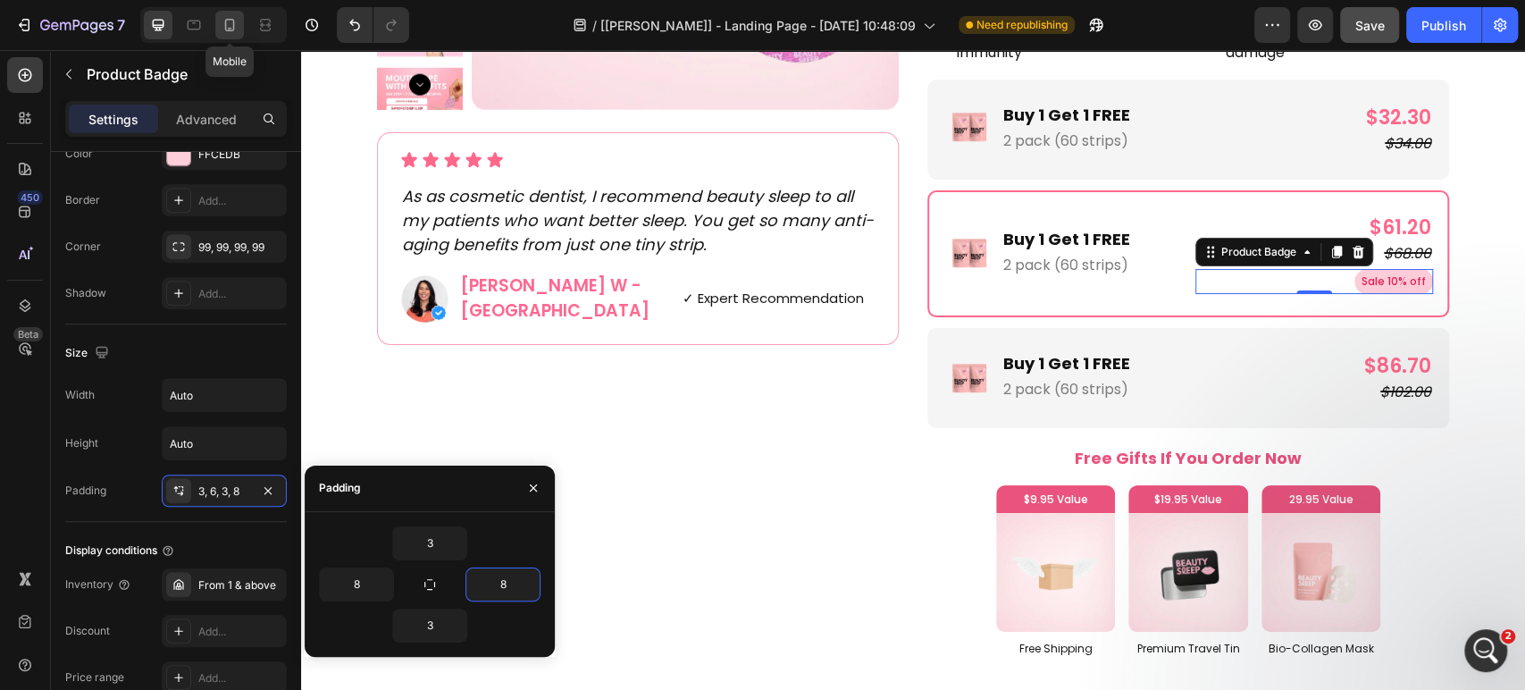
type input "10"
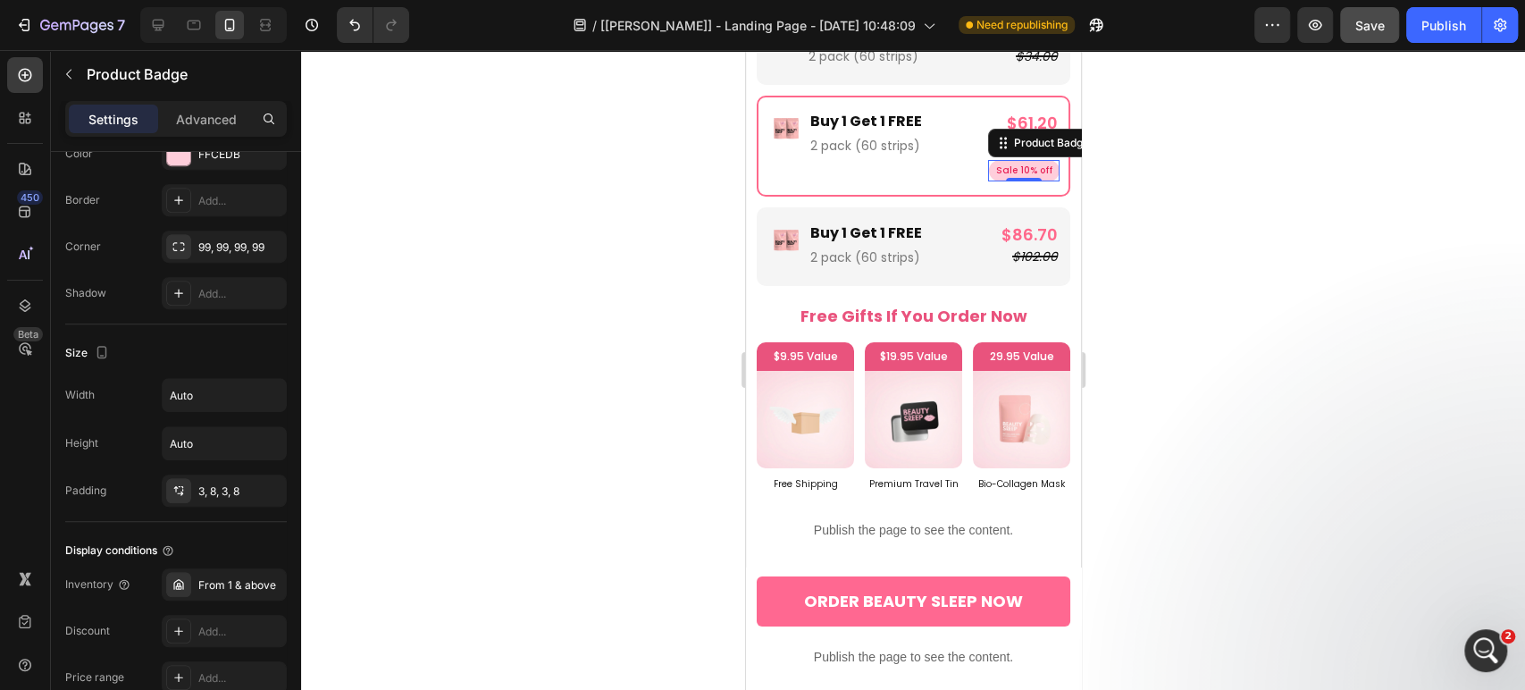
scroll to position [4374, 0]
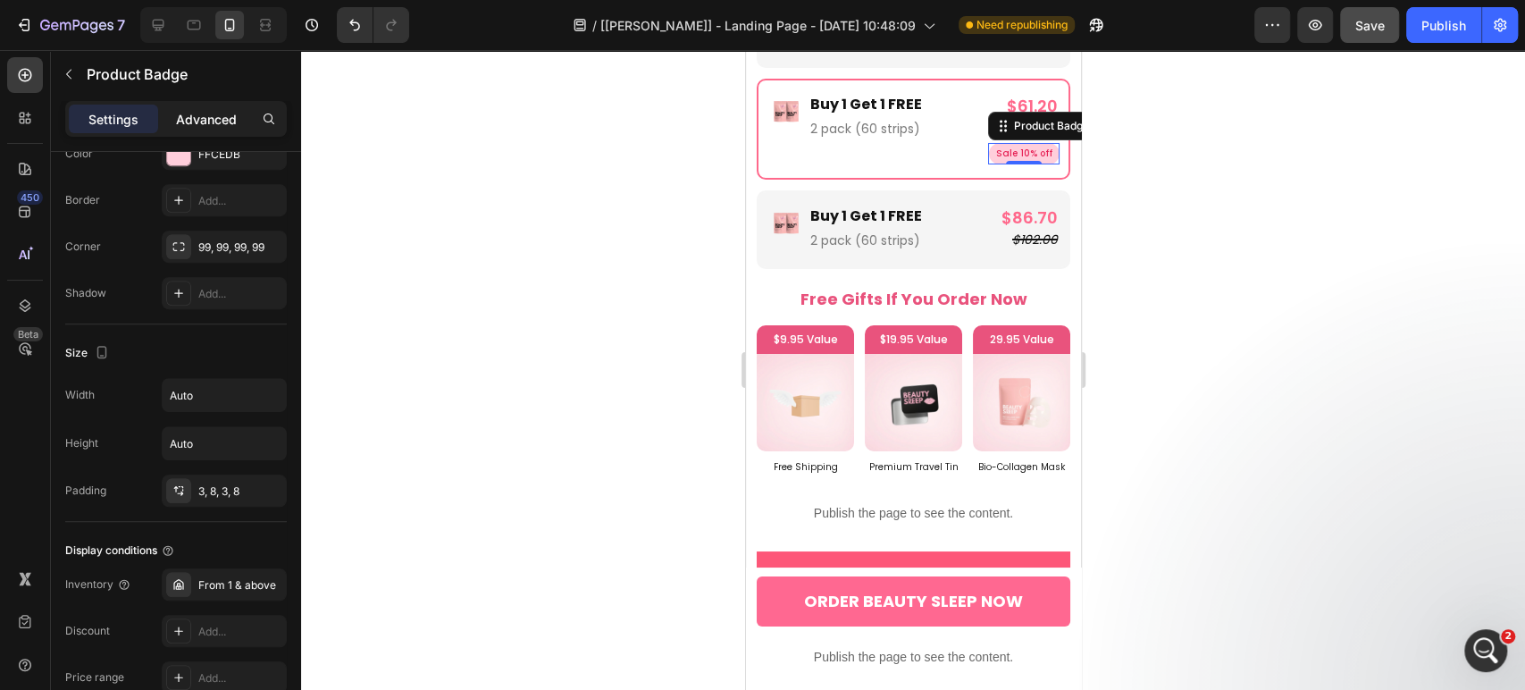
click at [196, 118] on p "Advanced" at bounding box center [206, 119] width 61 height 19
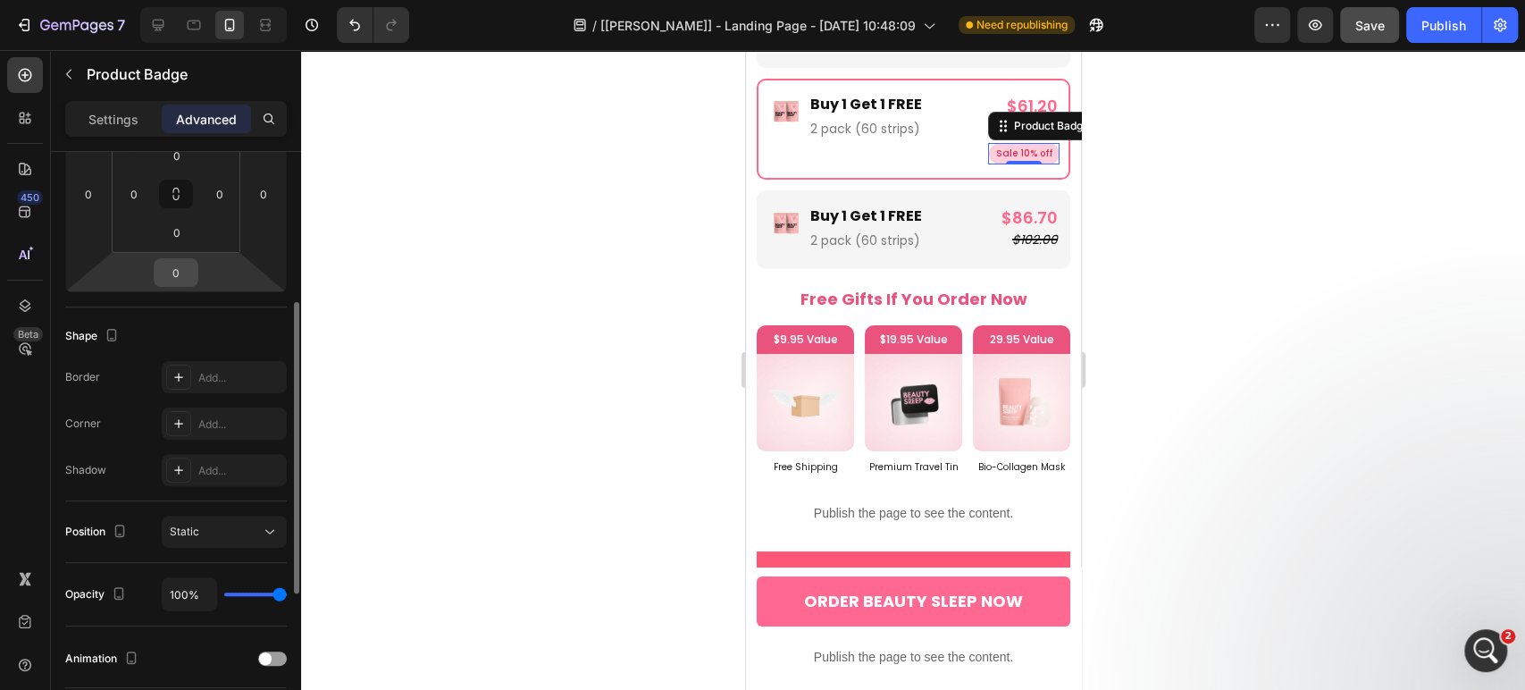
scroll to position [105, 0]
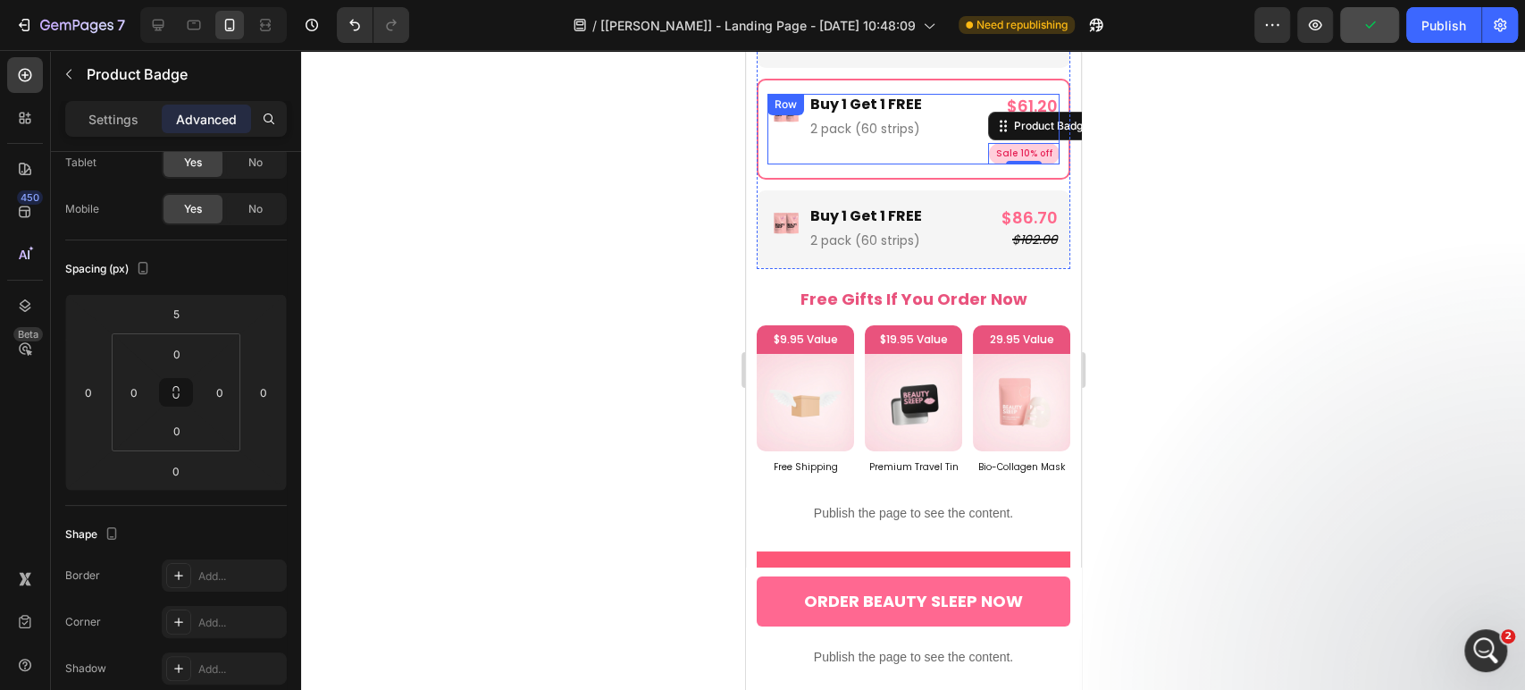
click at [921, 127] on div "Image Buy 1 Get 1 FREE Text Block 2 pack (60 strips) Text Block Row" at bounding box center [874, 129] width 215 height 71
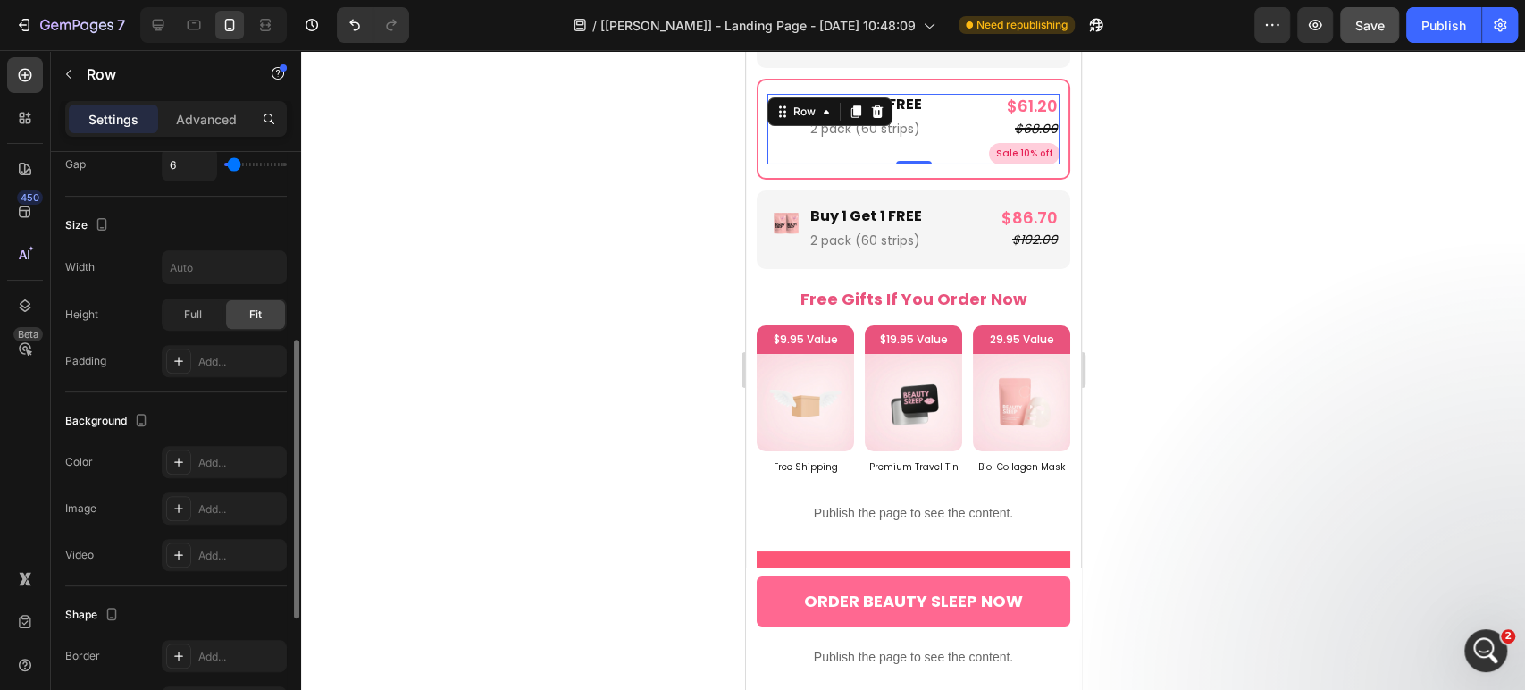
scroll to position [657, 0]
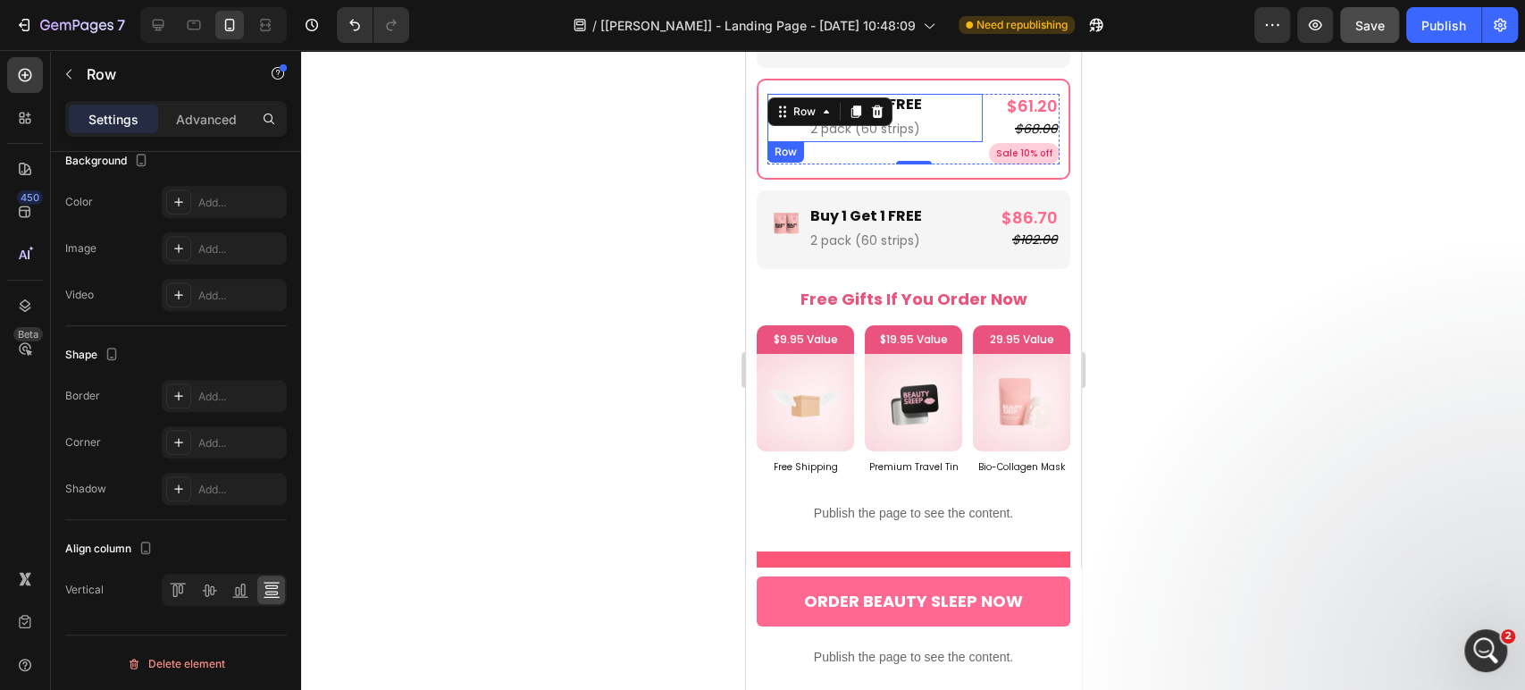
click at [953, 94] on div "Image Buy 1 Get 1 FREE Text Block 2 pack (60 strips) Text Block Row" at bounding box center [874, 118] width 215 height 48
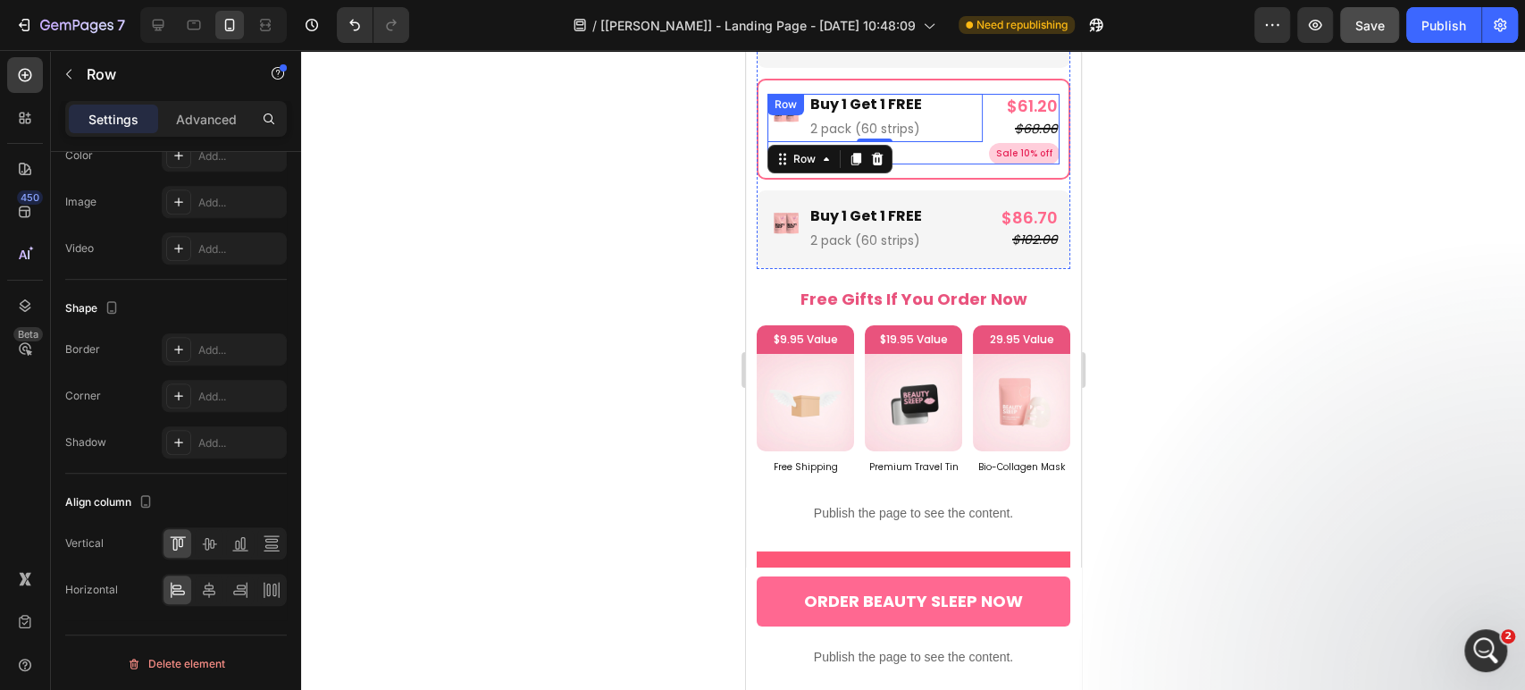
click at [958, 122] on div "Image Buy 1 Get 1 FREE Text Block 2 pack (60 strips) Text Block Row 0" at bounding box center [874, 129] width 215 height 71
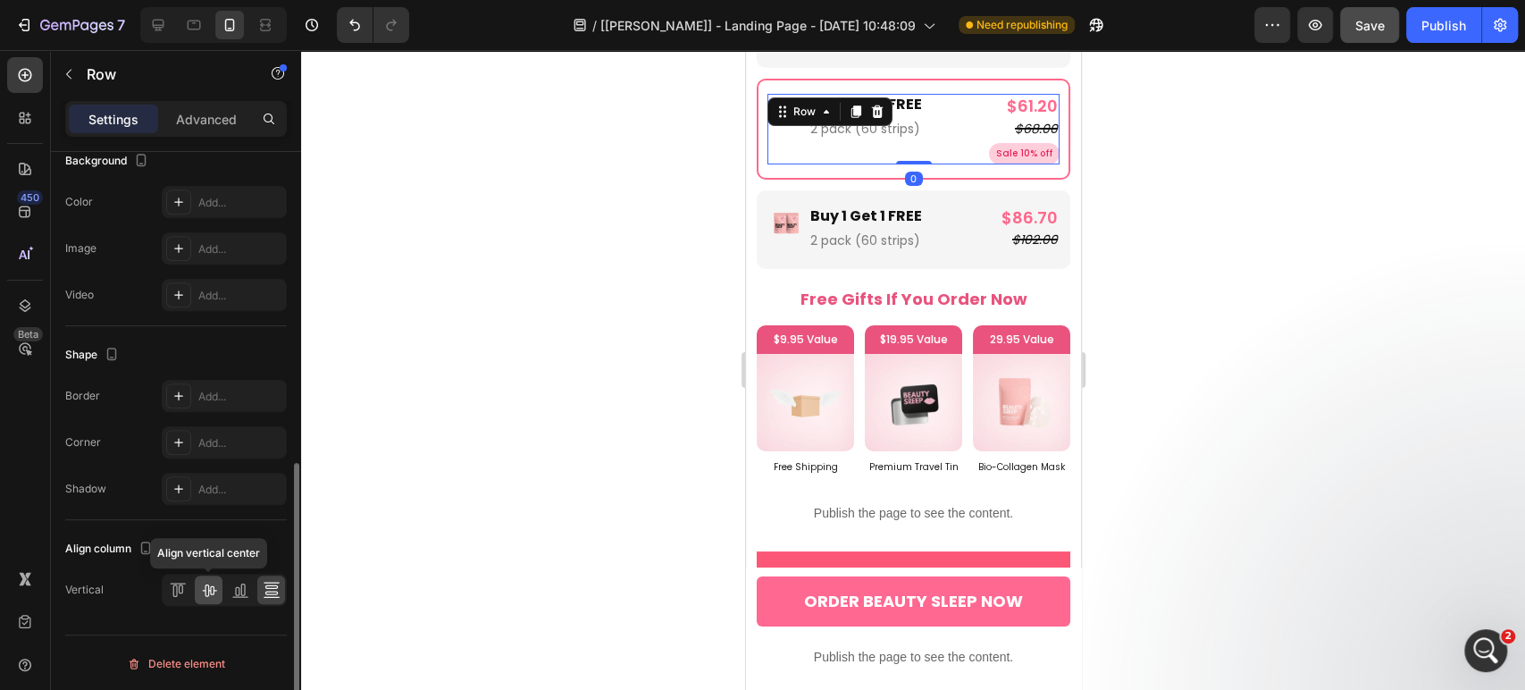
click at [207, 581] on icon at bounding box center [209, 590] width 18 height 18
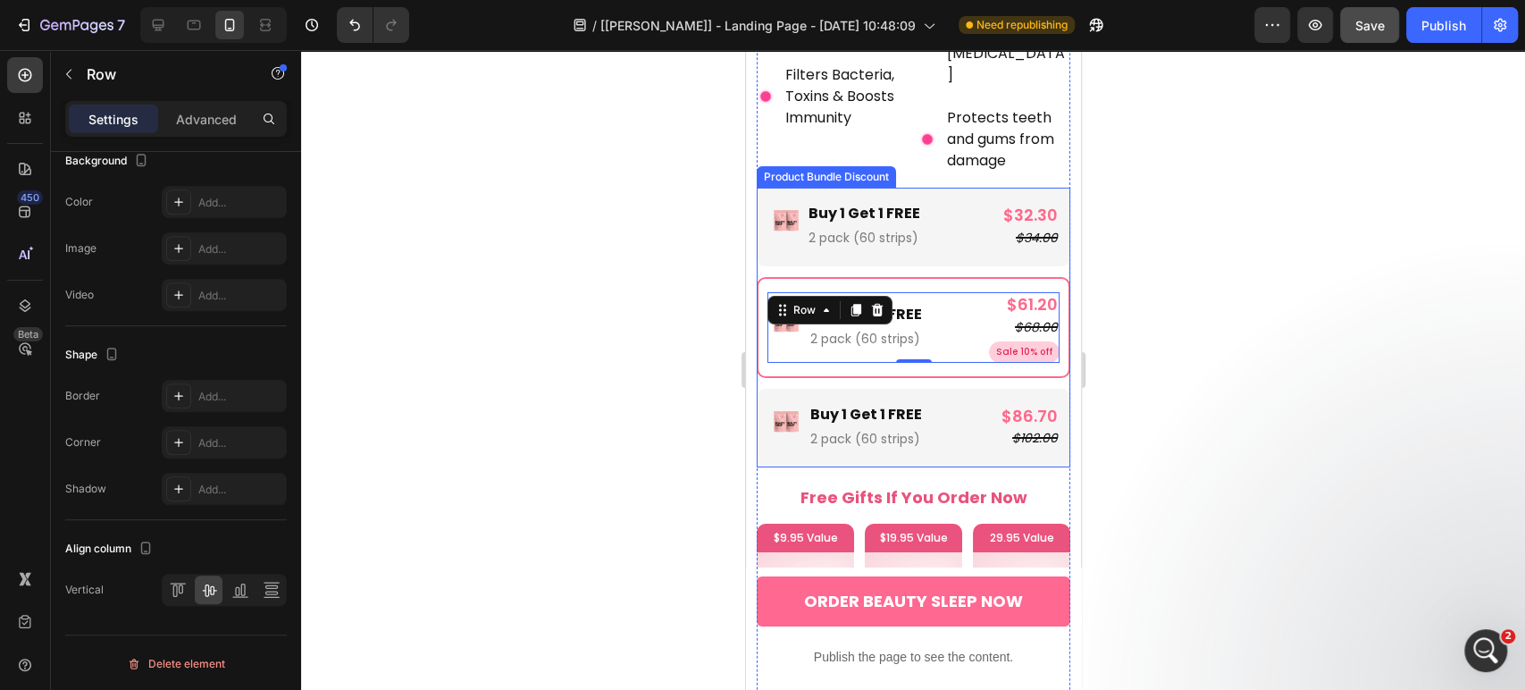
click at [948, 226] on div "Image Buy 1 Get 1 FREE Text Block 2 pack (60 strips) Text Block Row $32.30 Prod…" at bounding box center [913, 227] width 314 height 79
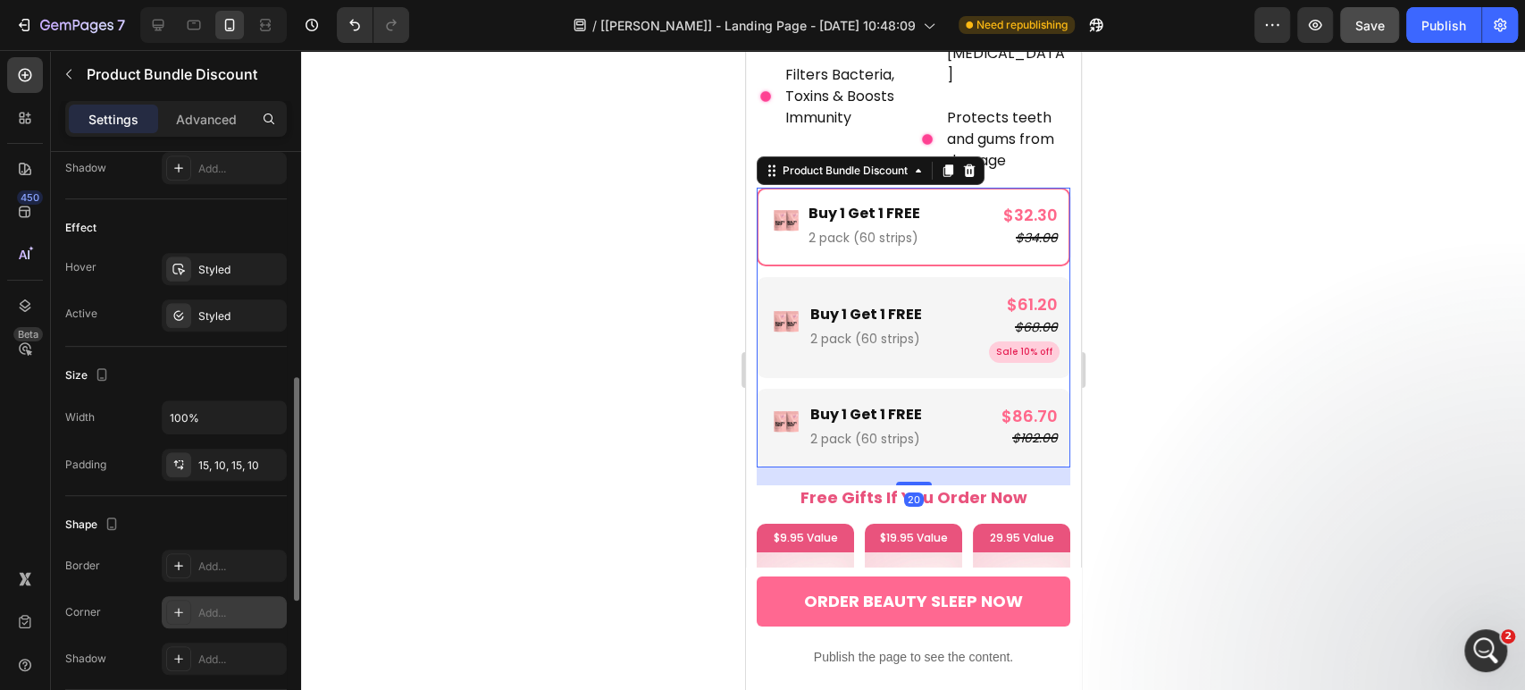
scroll to position [965, 0]
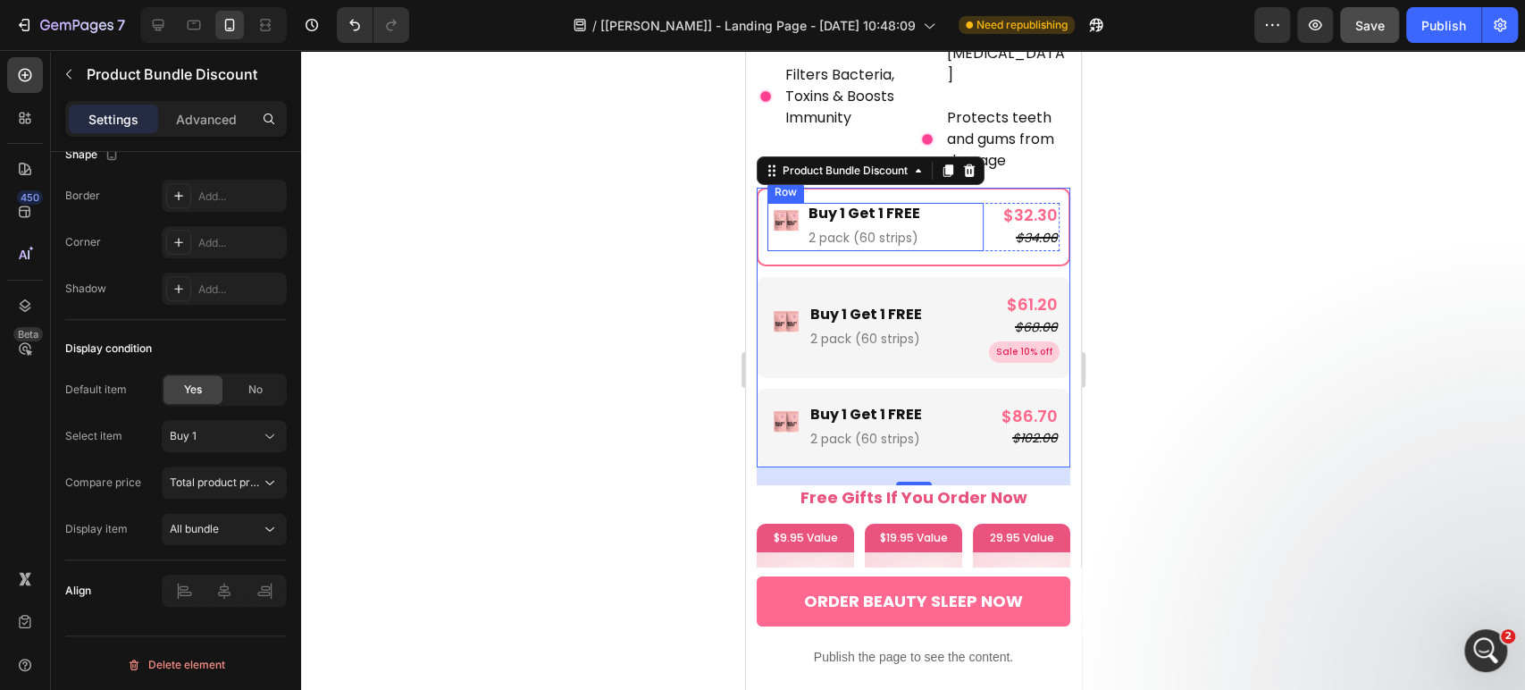
click at [969, 203] on div "Image Buy 1 Get 1 FREE Text Block 2 pack (60 strips) Text Block Row" at bounding box center [875, 227] width 216 height 48
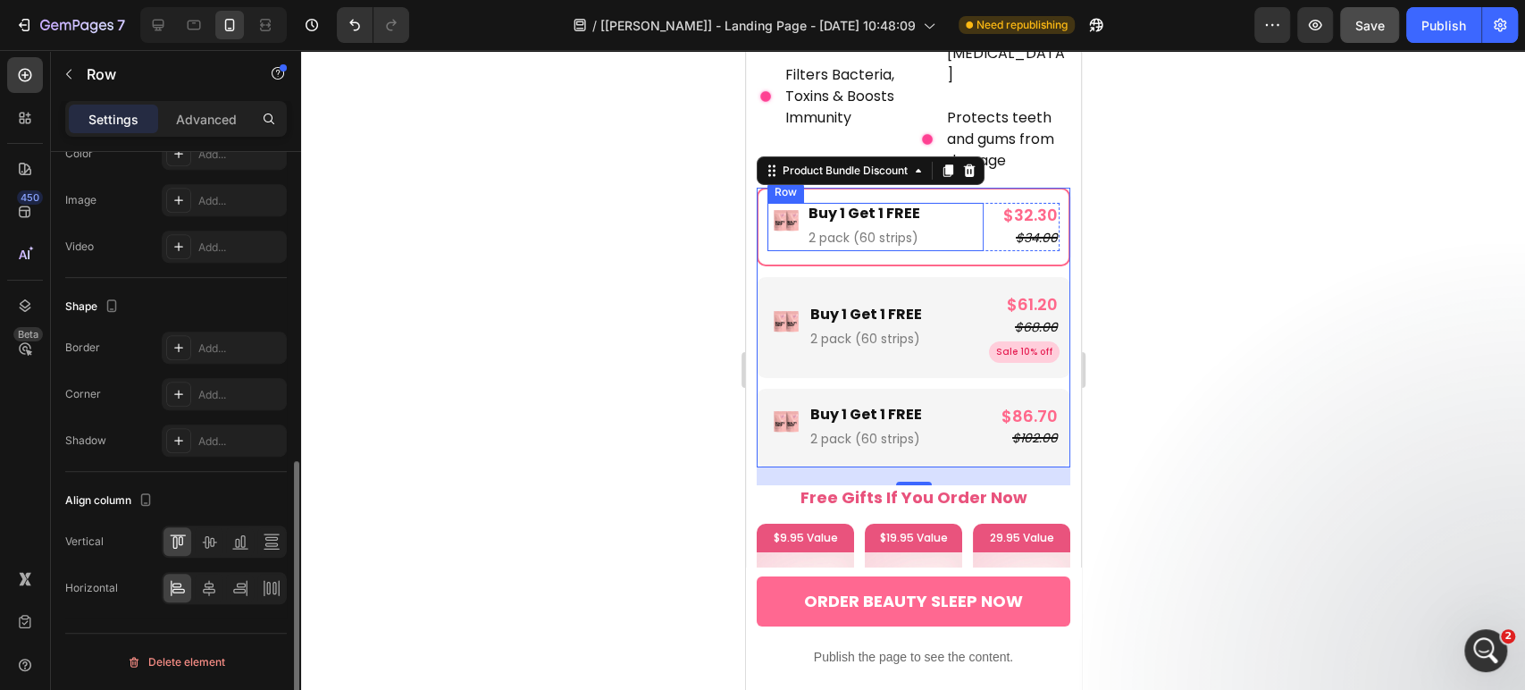
scroll to position [0, 0]
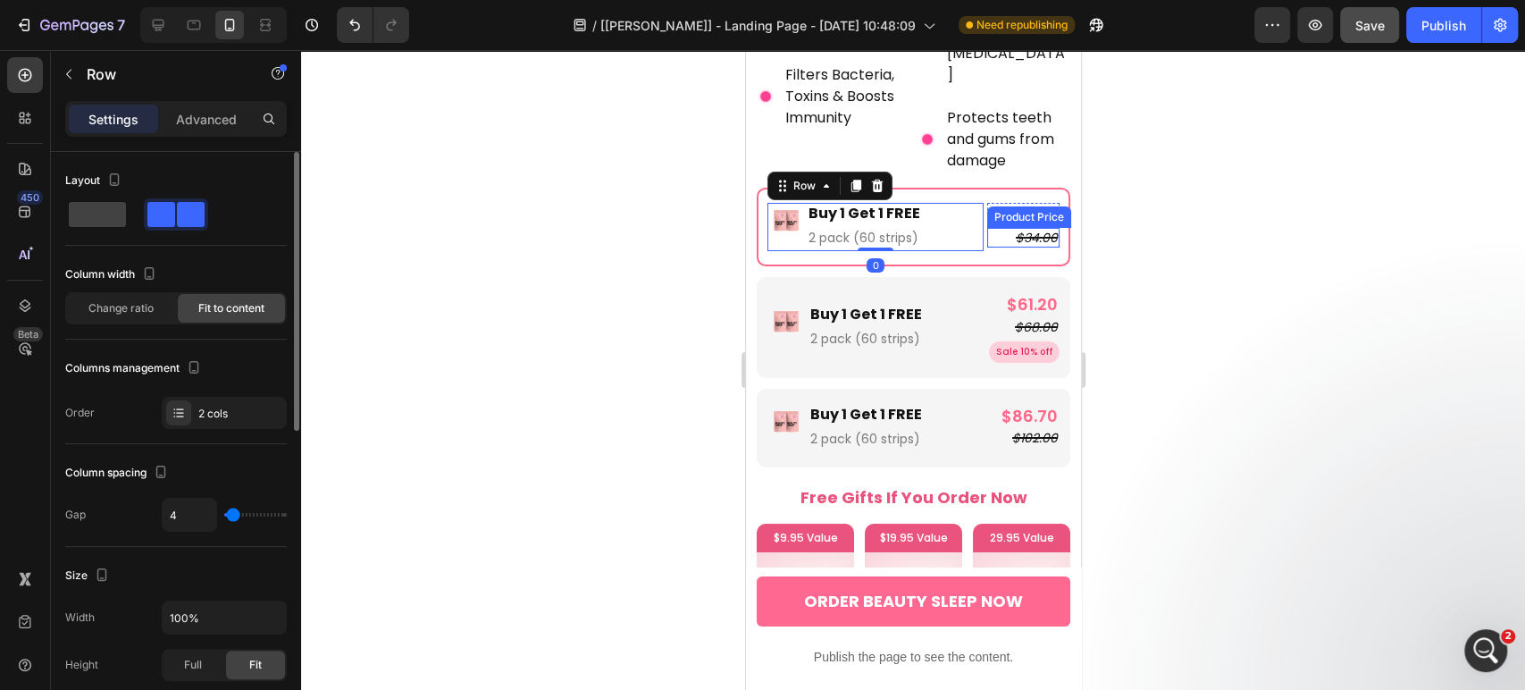
click at [986, 228] on div "$34.00" at bounding box center [1022, 238] width 72 height 20
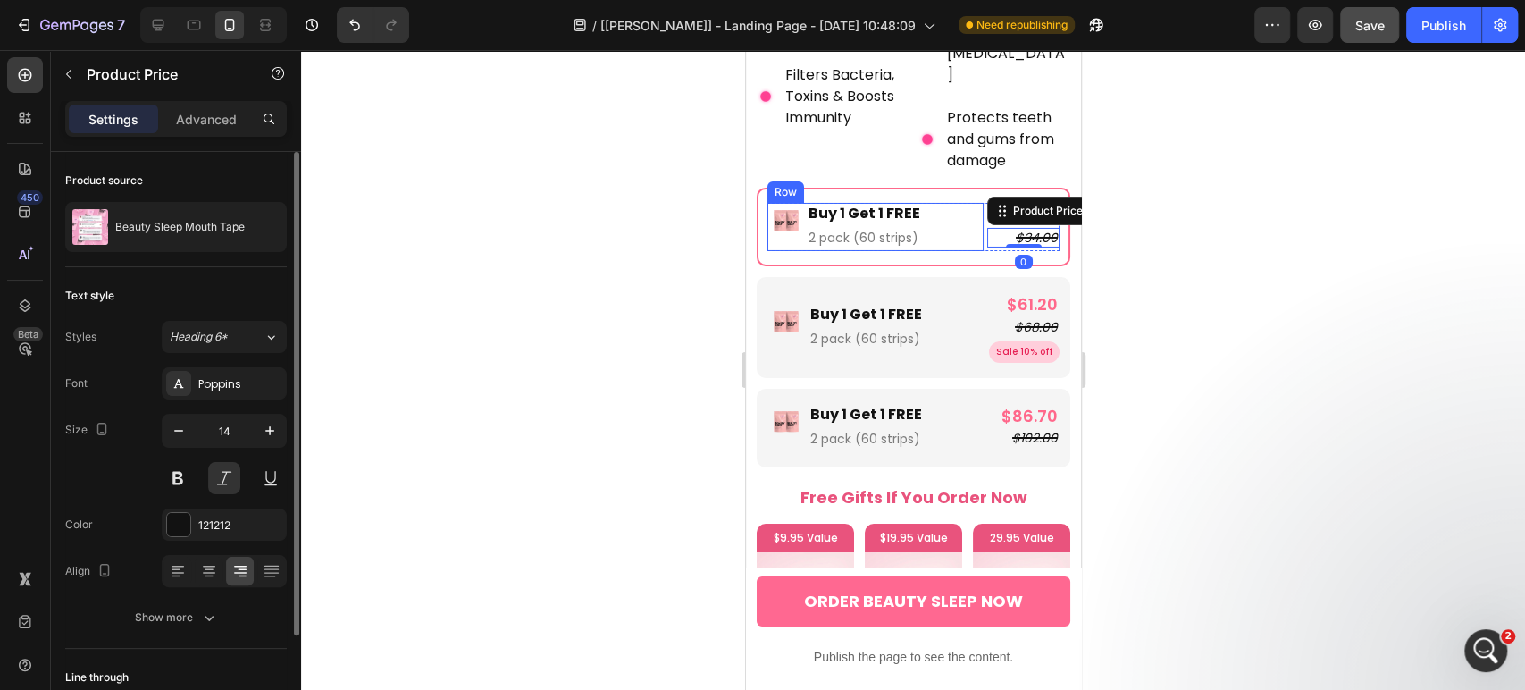
click at [970, 205] on div "Image Buy 1 Get 1 FREE Text Block 2 pack (60 strips) Text Block Row" at bounding box center [875, 227] width 216 height 48
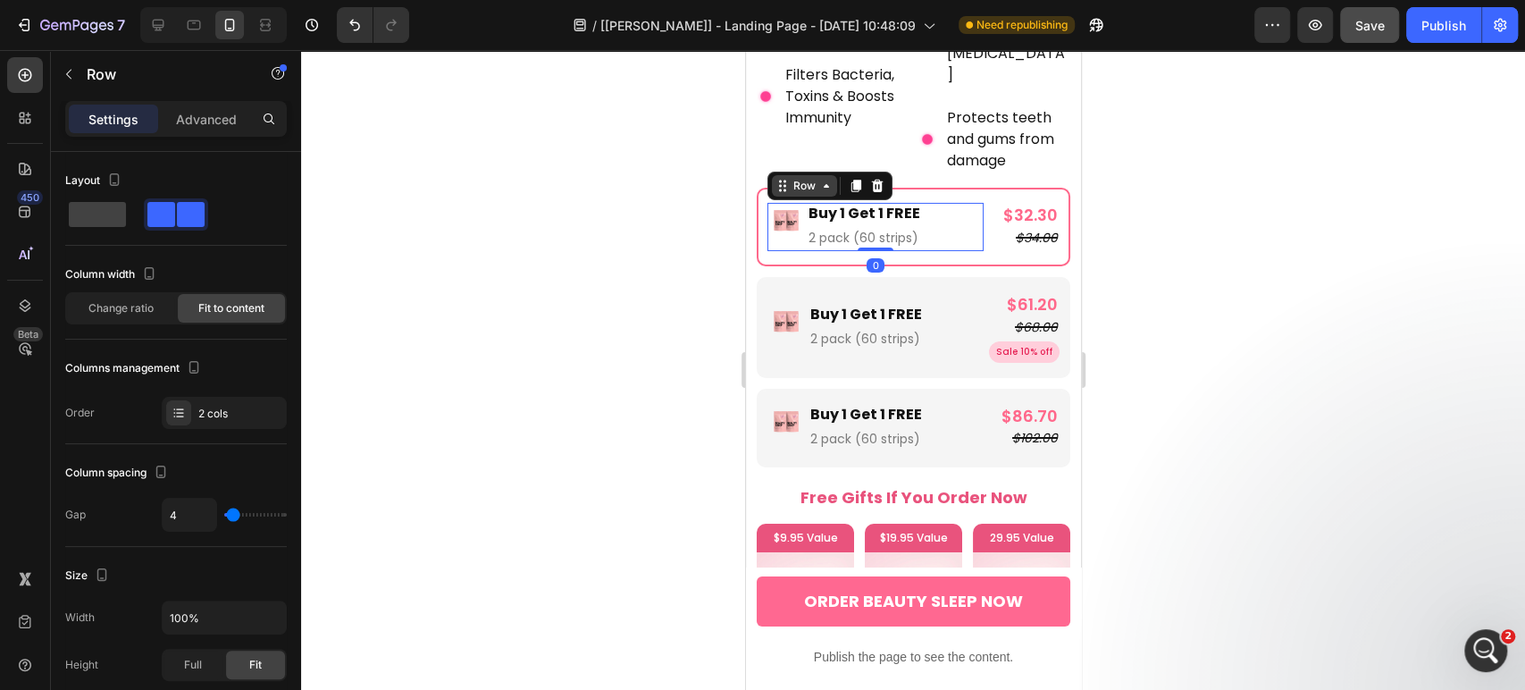
click at [809, 178] on div "Row" at bounding box center [803, 186] width 29 height 16
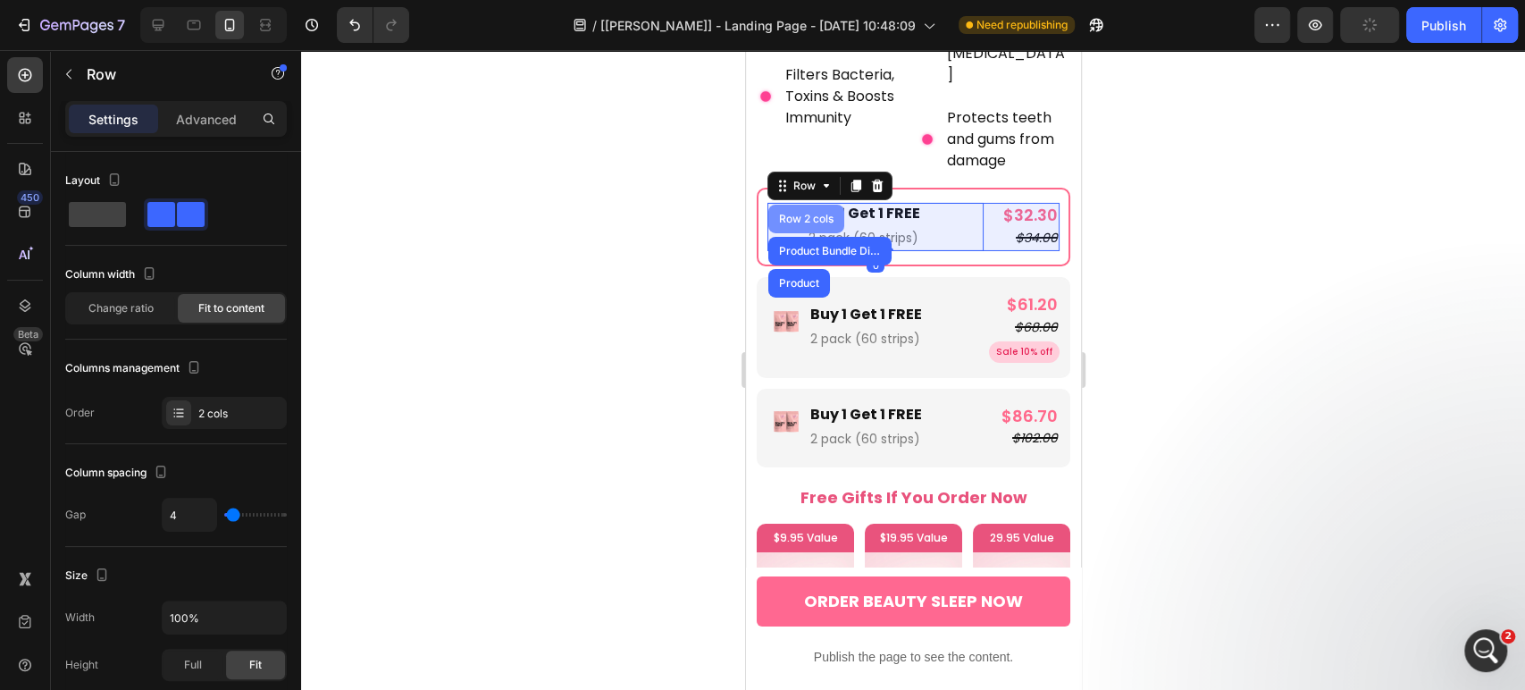
click at [809, 214] on div "Row 2 cols" at bounding box center [806, 219] width 62 height 11
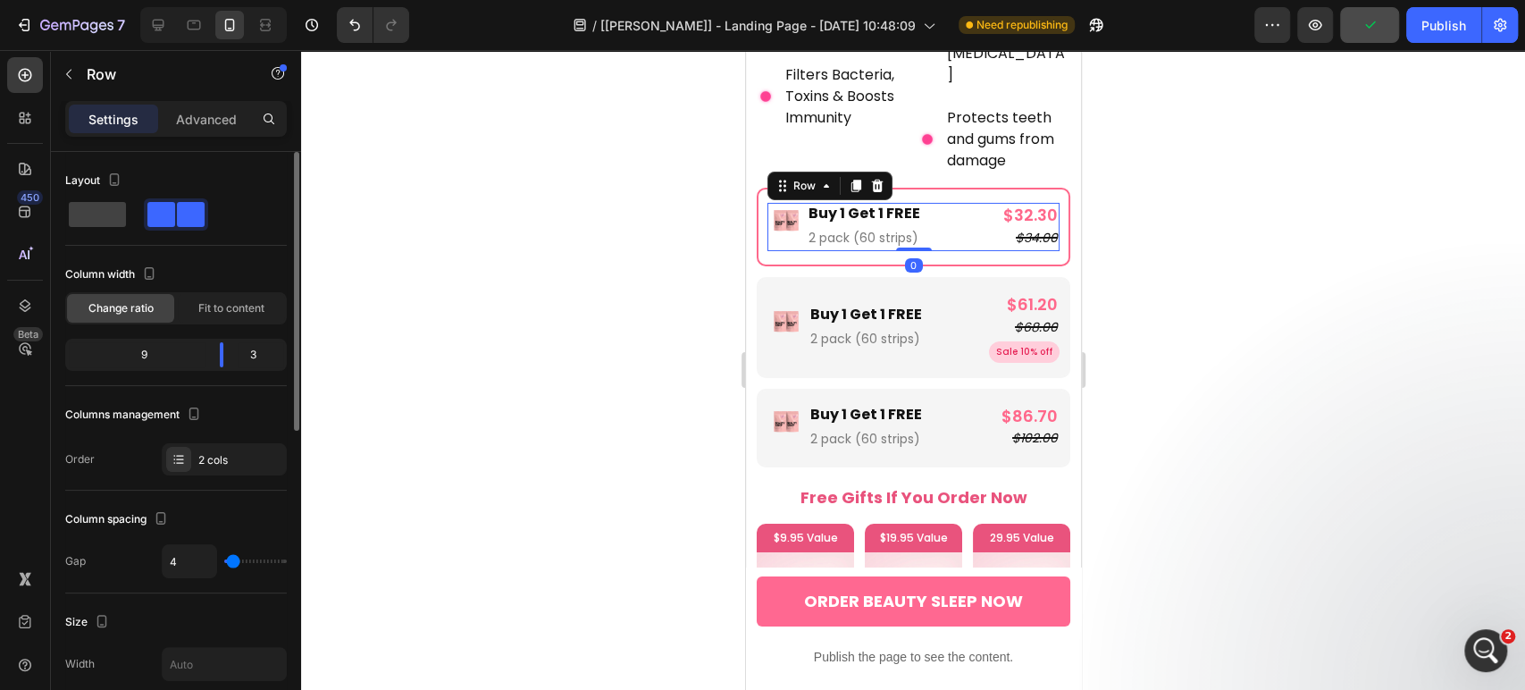
scroll to position [657, 0]
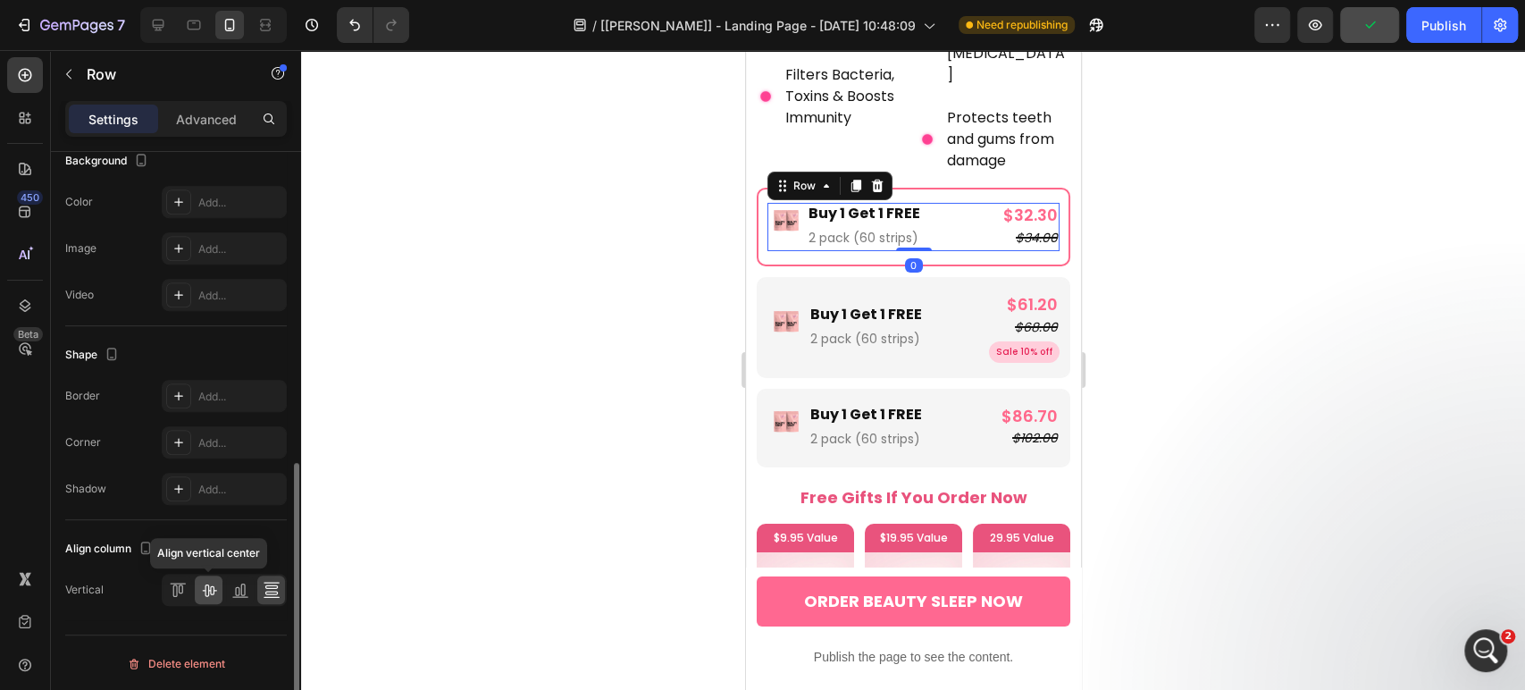
click at [203, 584] on icon at bounding box center [209, 590] width 18 height 18
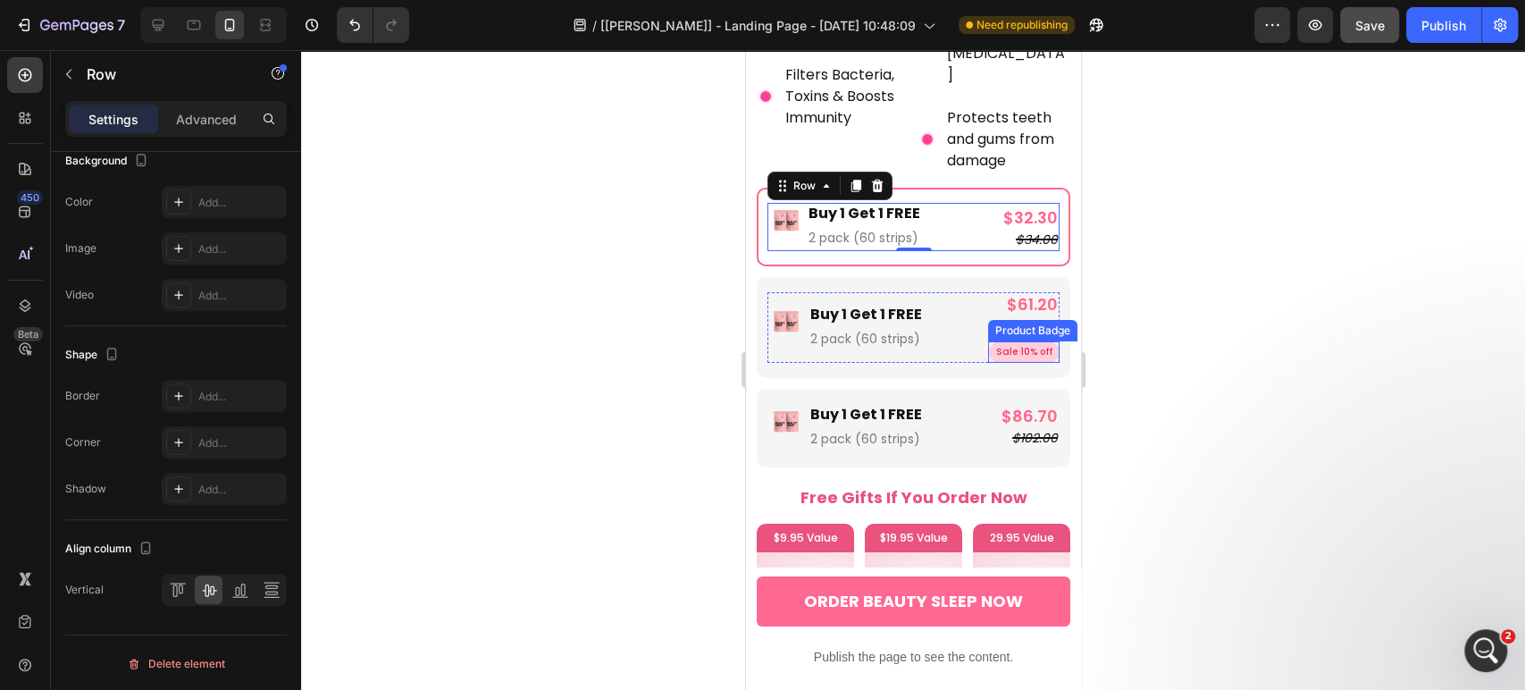
click at [988, 341] on pre "Sale 10% off" at bounding box center [1023, 351] width 71 height 21
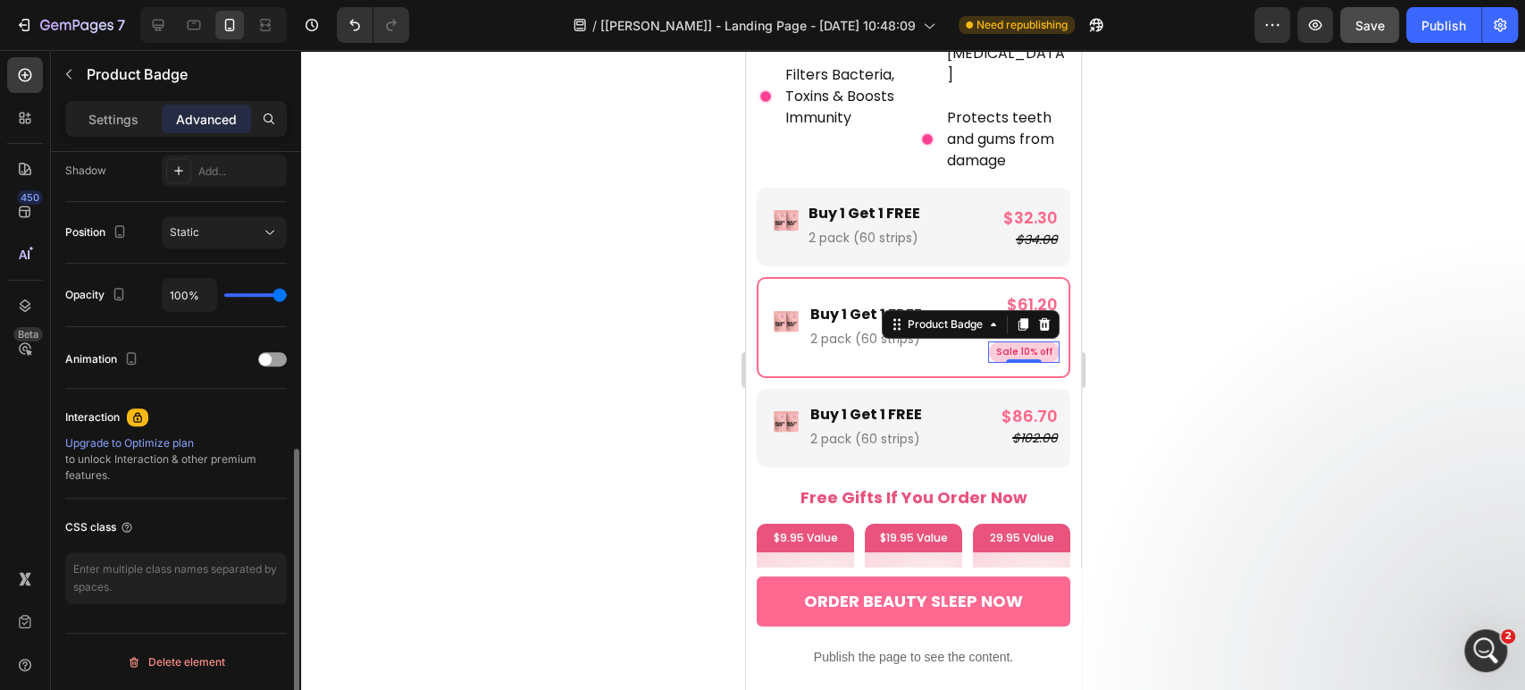
scroll to position [0, 0]
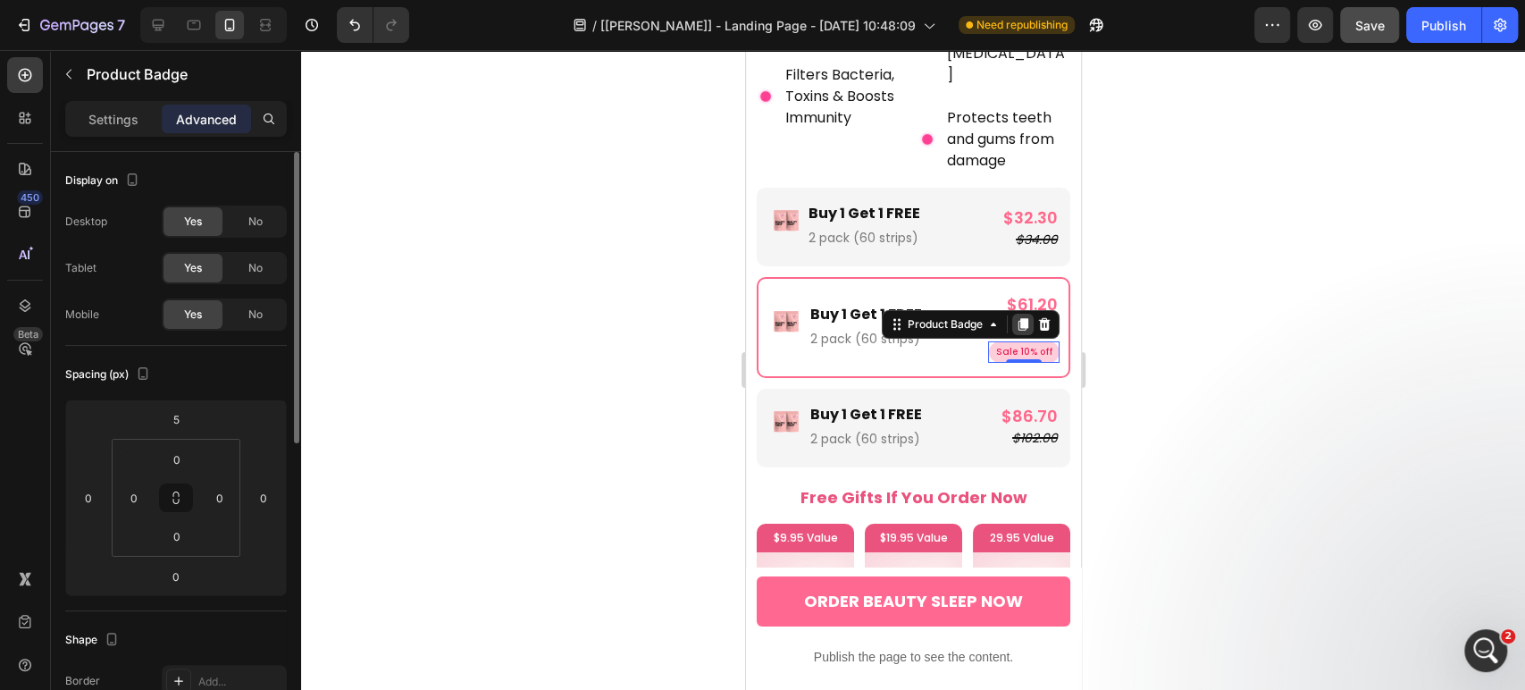
click at [1018, 318] on icon at bounding box center [1023, 324] width 10 height 13
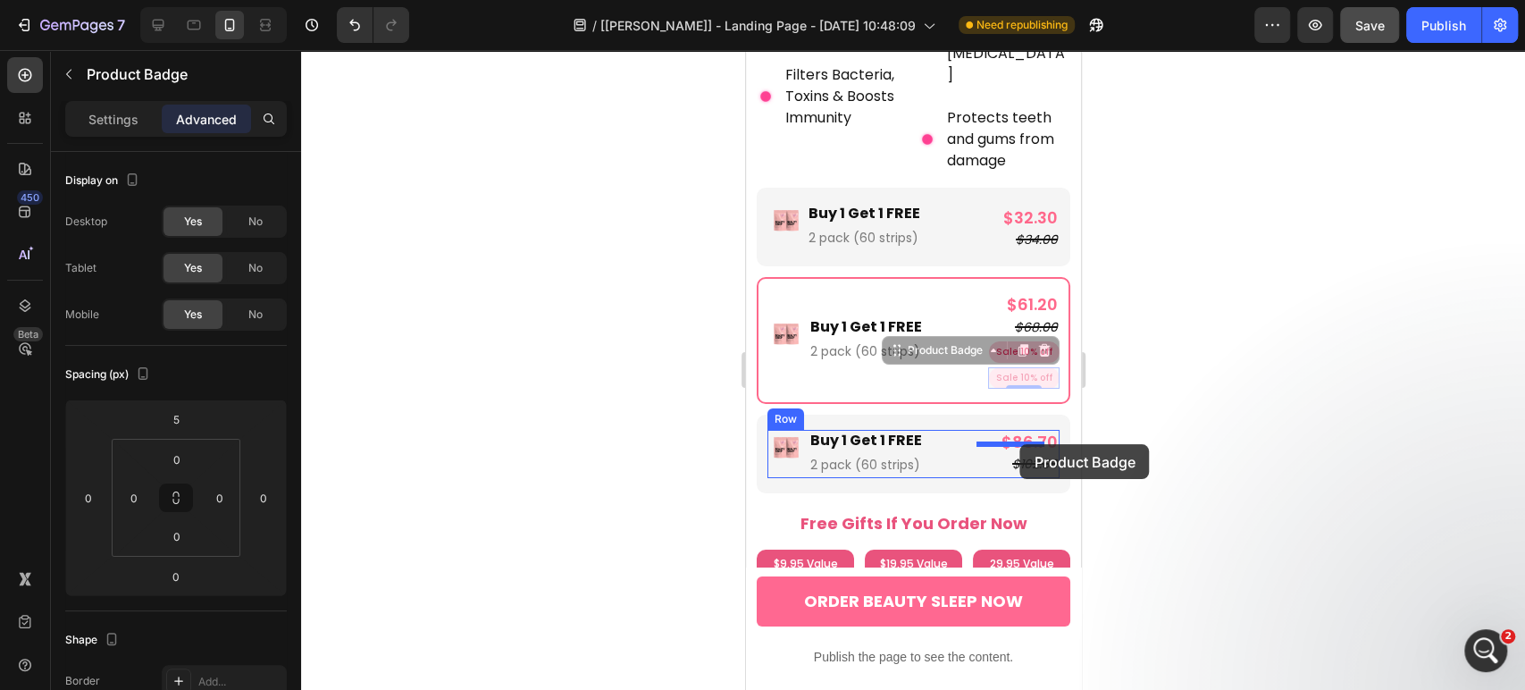
drag, startPoint x: 927, startPoint y: 329, endPoint x: 1019, endPoint y: 444, distance: 148.0
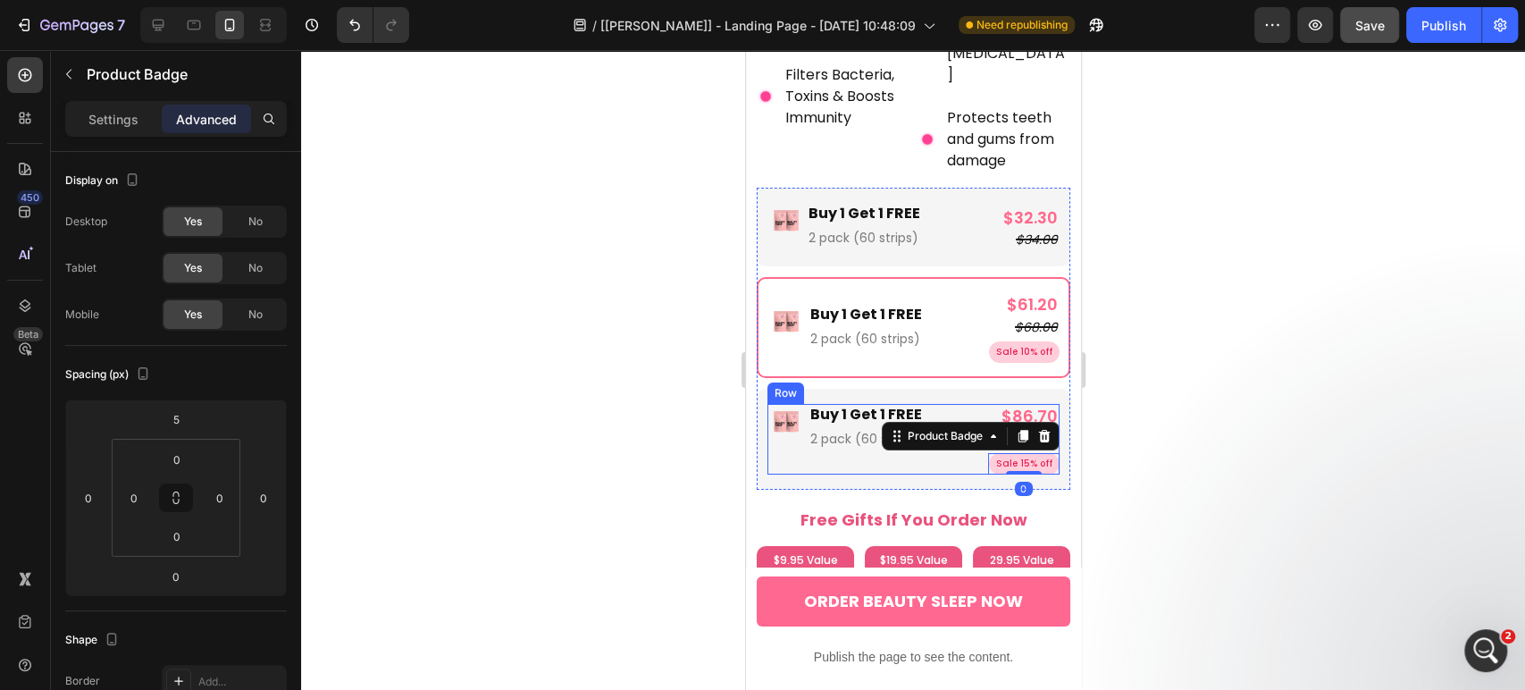
click at [899, 430] on div "Image Buy 1 Get 1 FREE Text Block 2 pack (60 strips) Text Block Row" at bounding box center [874, 439] width 215 height 71
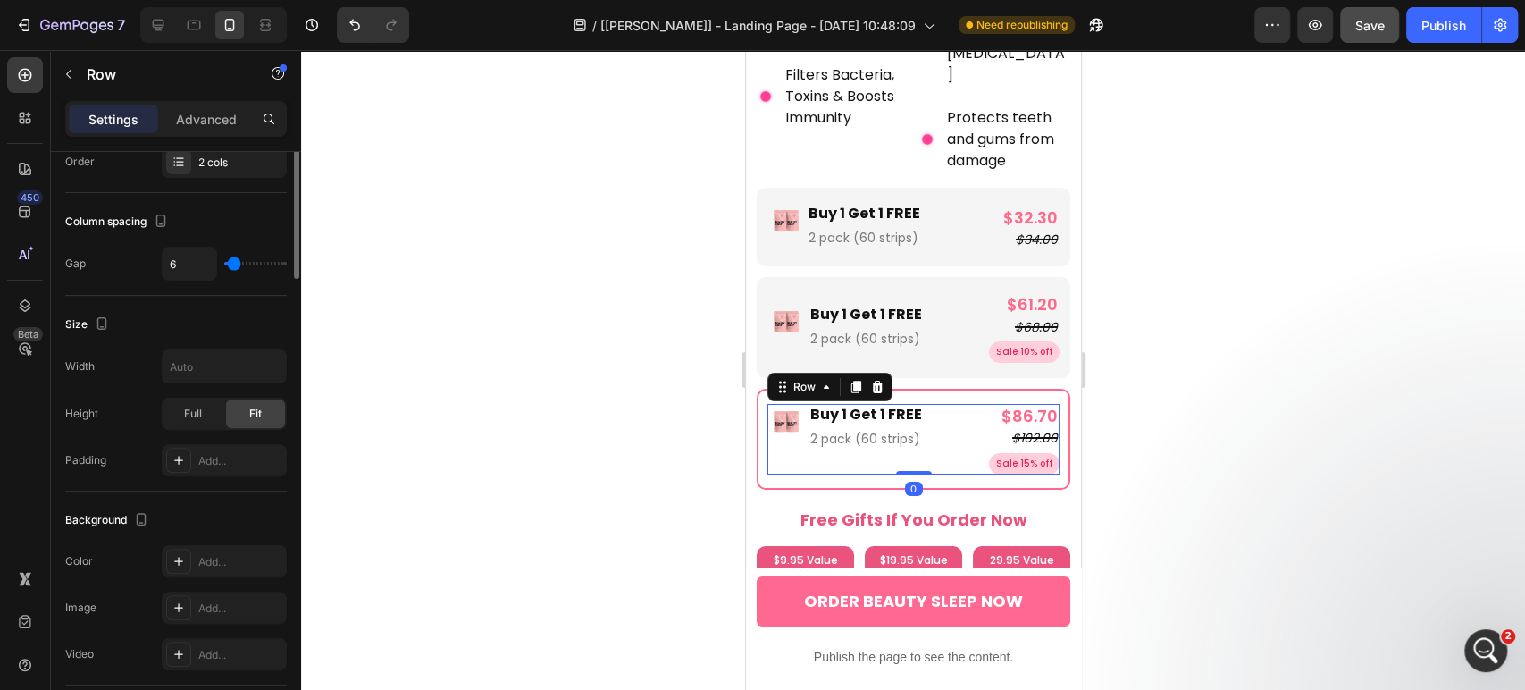
scroll to position [657, 0]
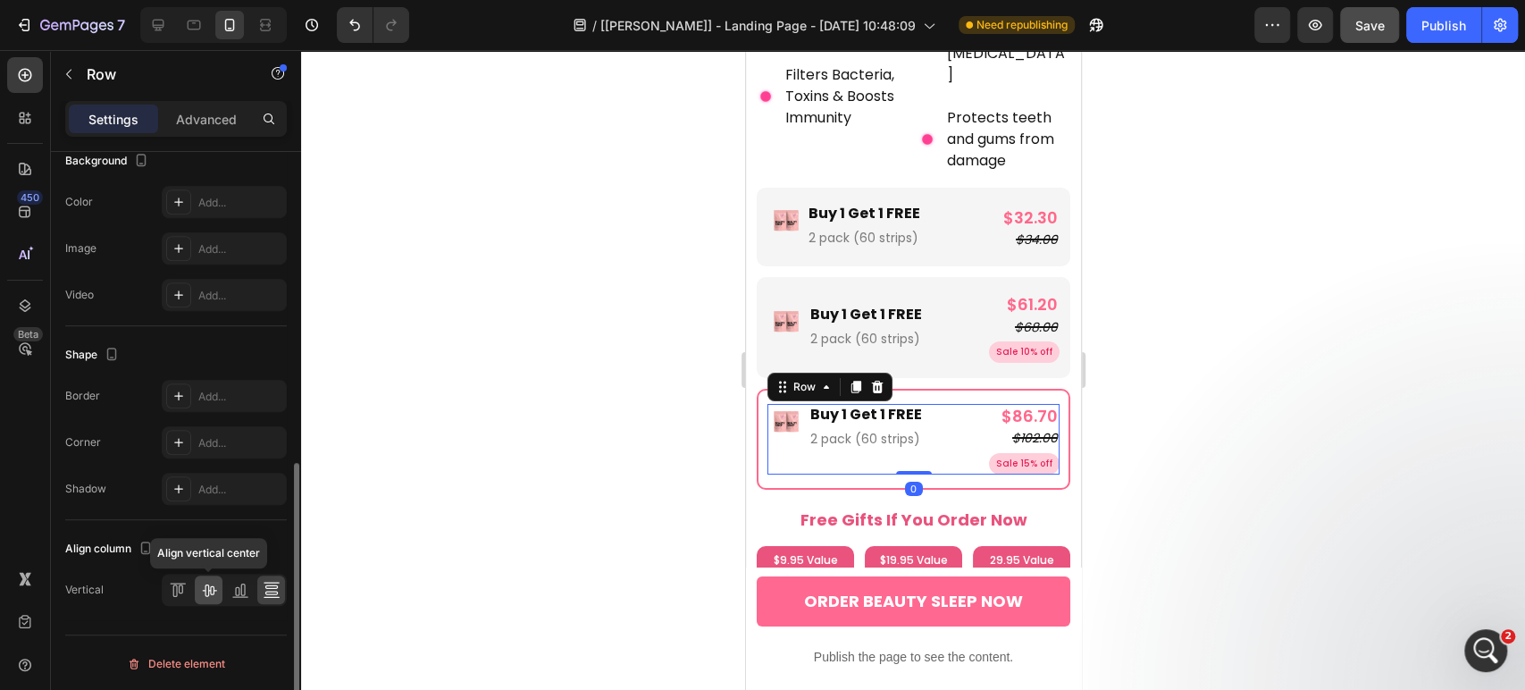
click at [213, 596] on icon at bounding box center [209, 590] width 18 height 18
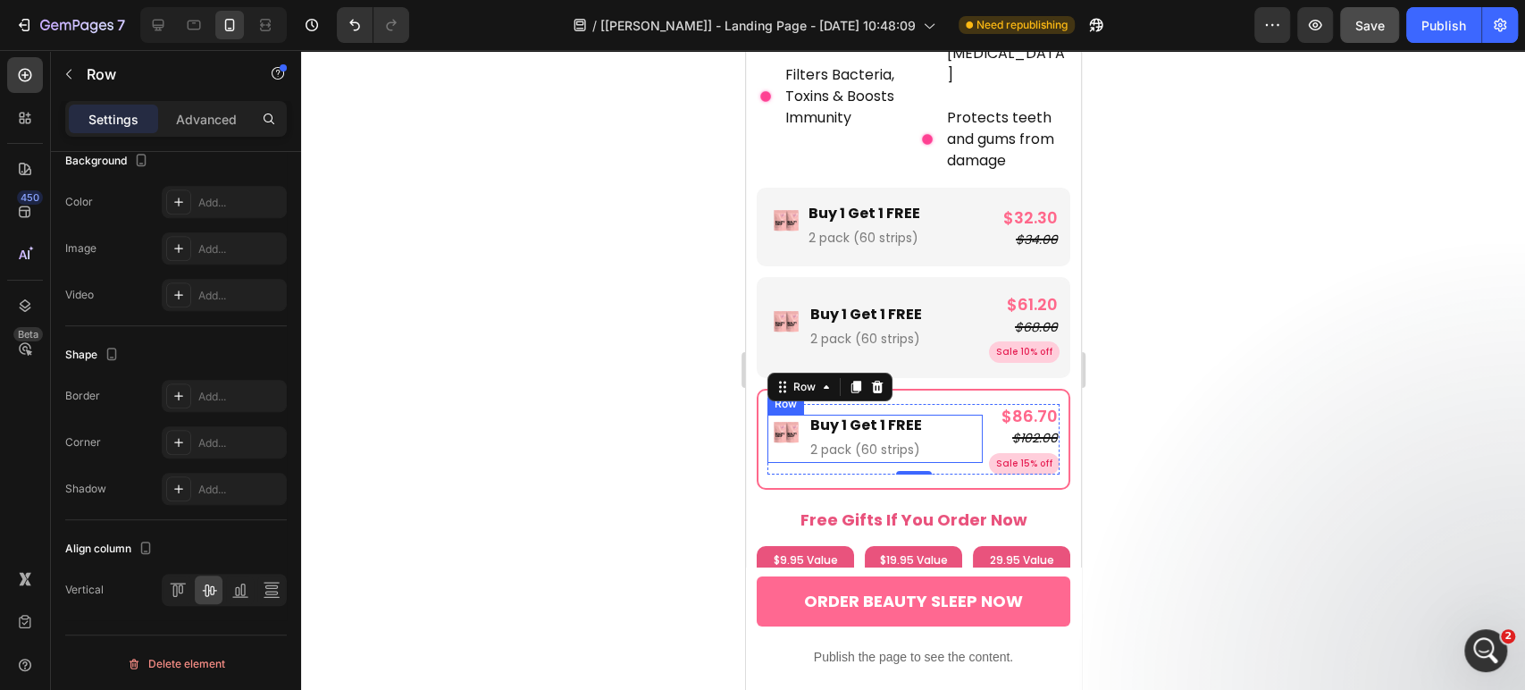
drag, startPoint x: 790, startPoint y: 423, endPoint x: 777, endPoint y: 426, distance: 13.0
click at [791, 422] on div "Image" at bounding box center [785, 439] width 36 height 48
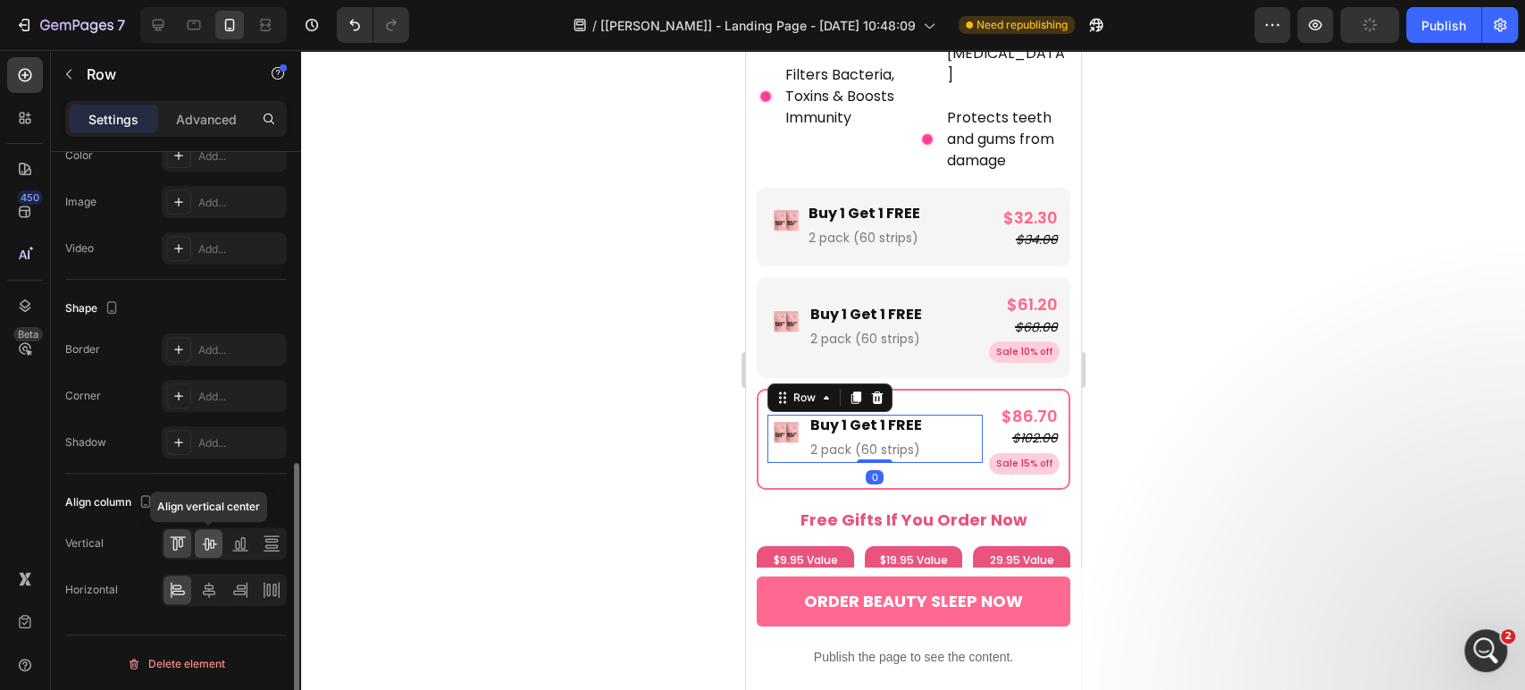
click at [207, 537] on icon at bounding box center [209, 543] width 18 height 18
click at [920, 415] on div "Image Buy 1 Get 1 FREE Text Block 2 pack (60 strips) Text Block Row 0" at bounding box center [874, 439] width 215 height 48
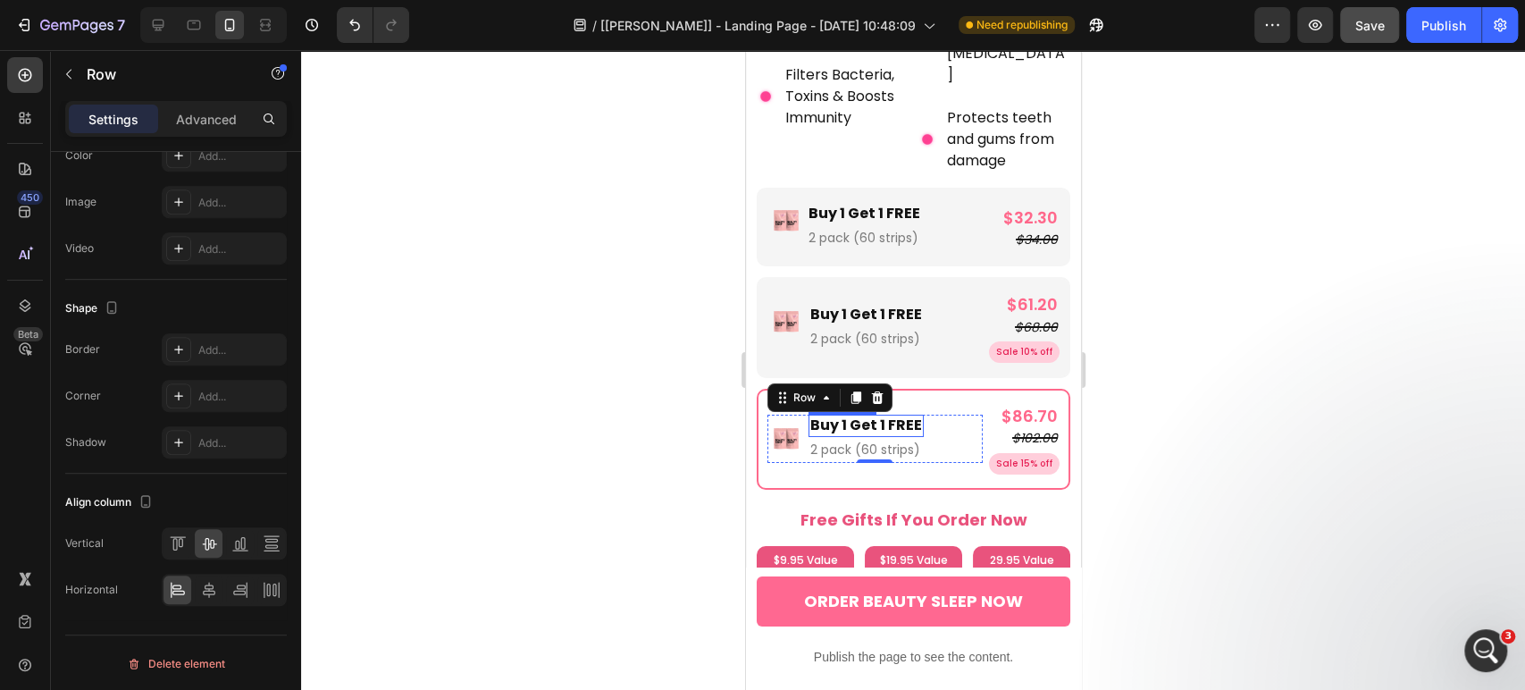
click at [916, 416] on p "Buy 1 Get 1 FREE" at bounding box center [865, 425] width 112 height 19
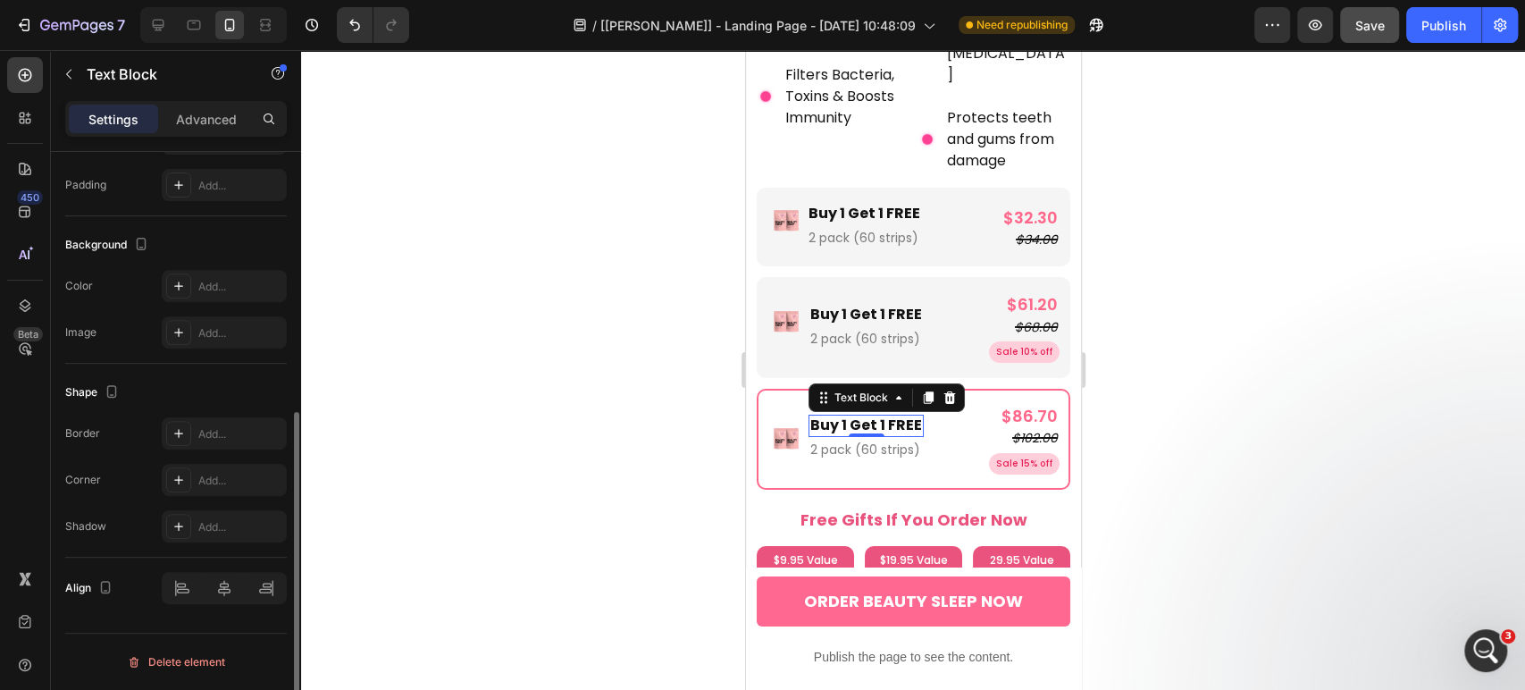
scroll to position [0, 0]
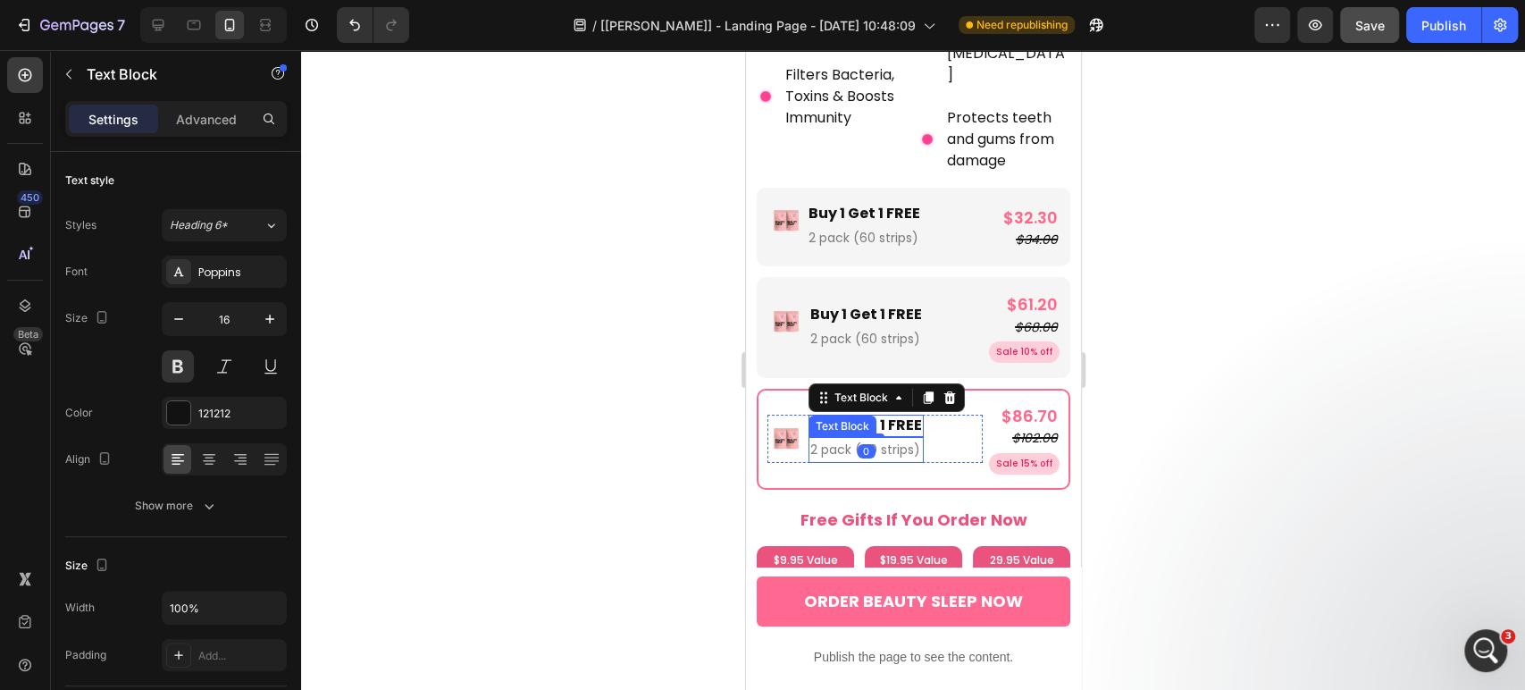
click at [881, 439] on p "2 pack (60 strips)" at bounding box center [865, 450] width 112 height 22
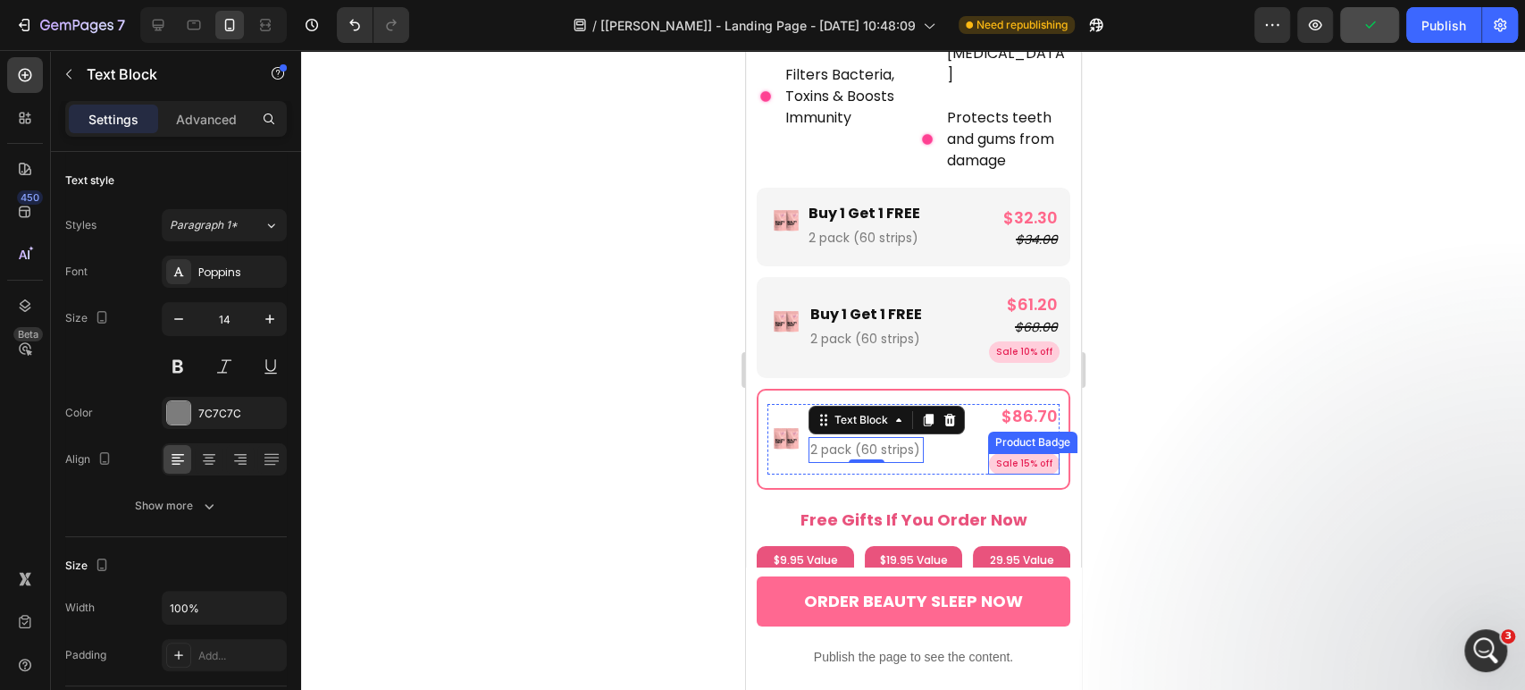
click at [1007, 453] on pre "Sale 15% off" at bounding box center [1023, 463] width 71 height 21
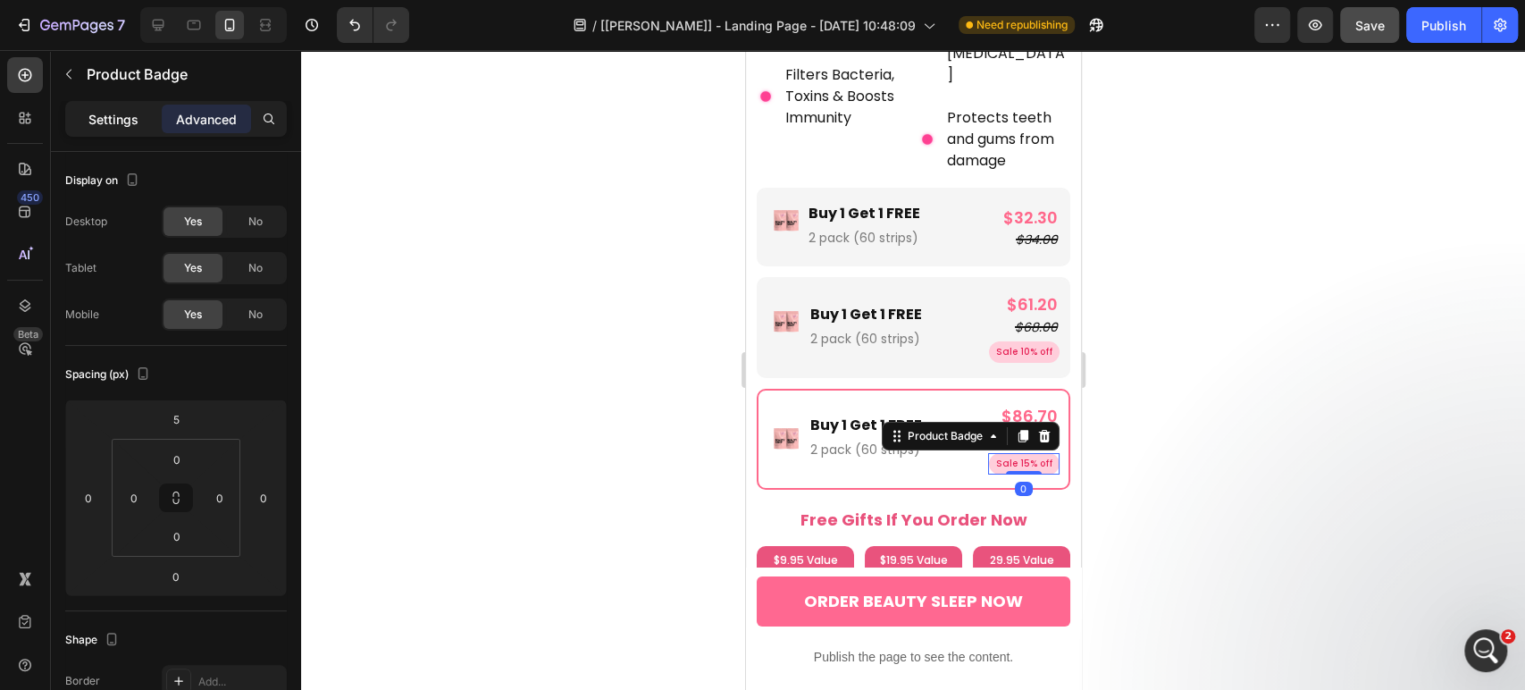
click at [123, 127] on p "Settings" at bounding box center [113, 119] width 50 height 19
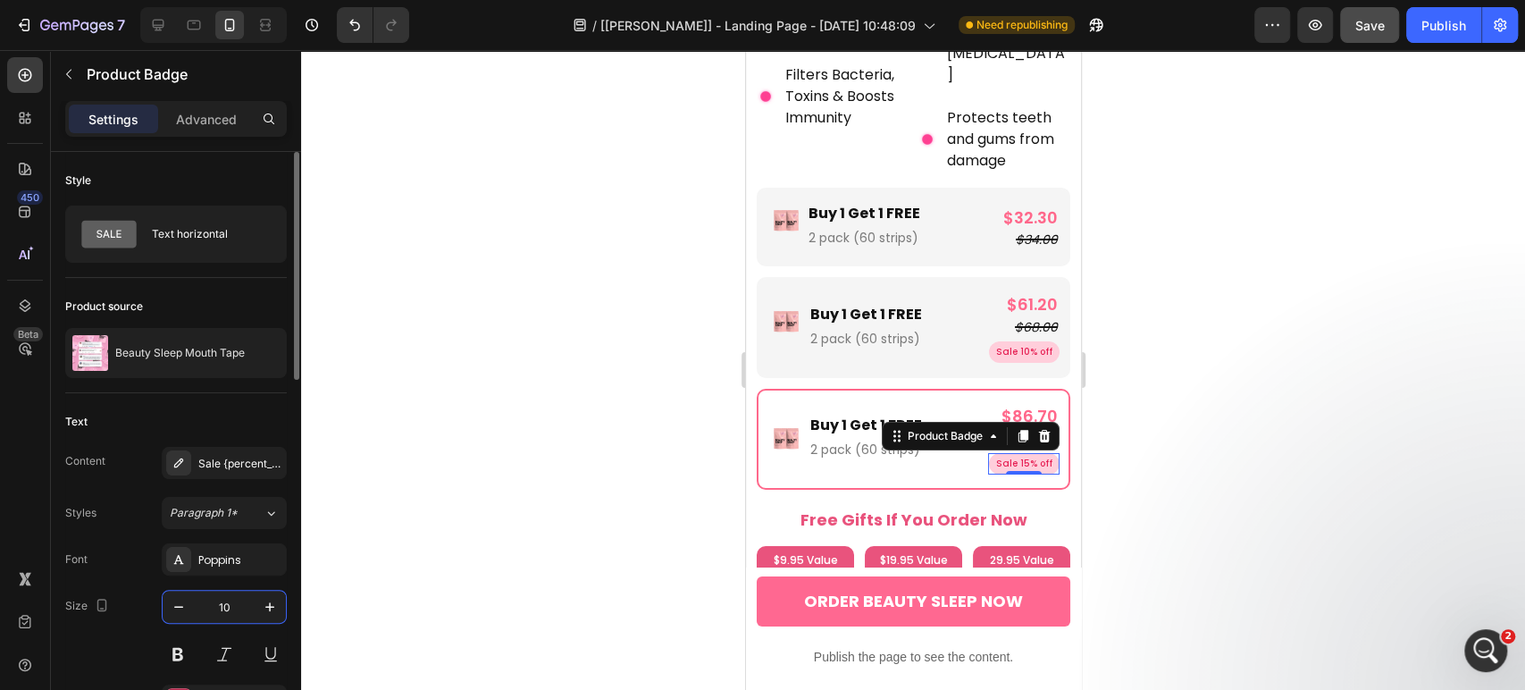
click at [235, 616] on input "10" at bounding box center [224, 607] width 59 height 32
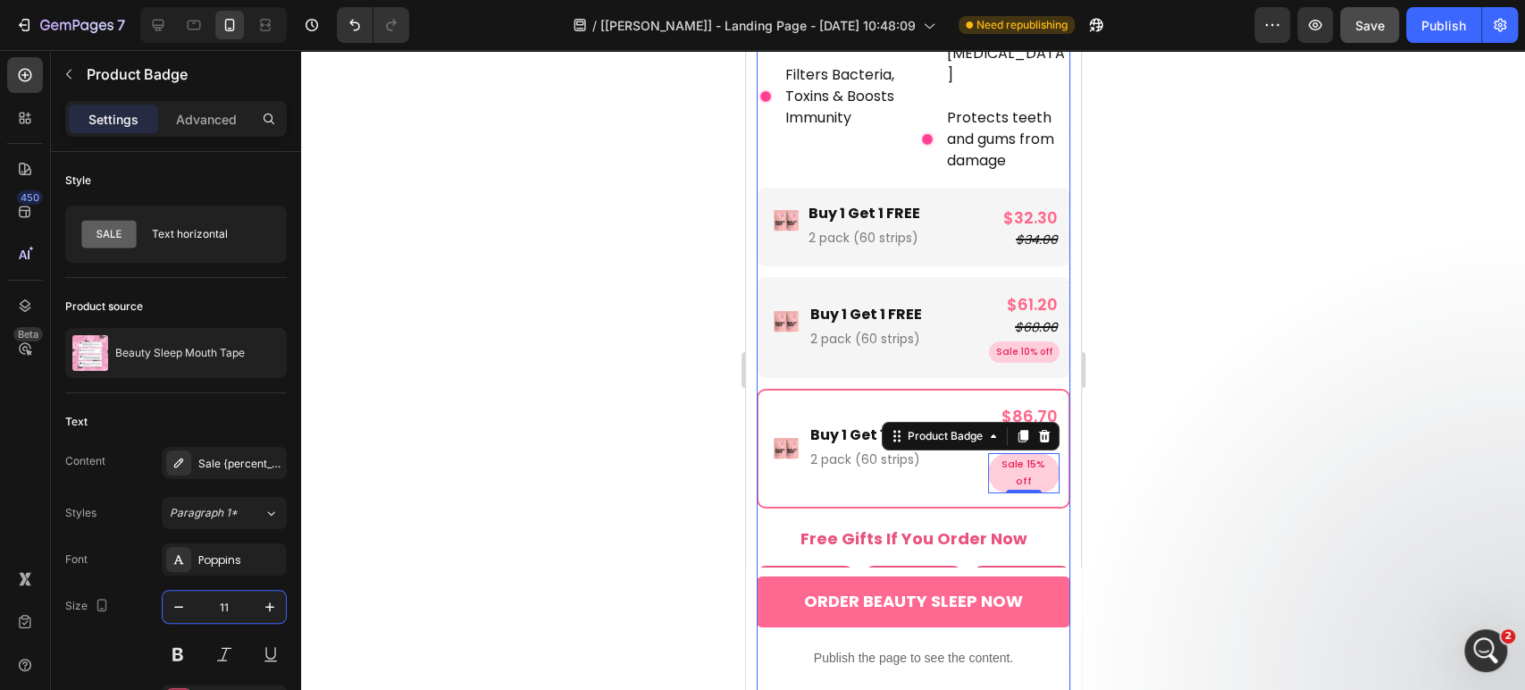
type input "10"
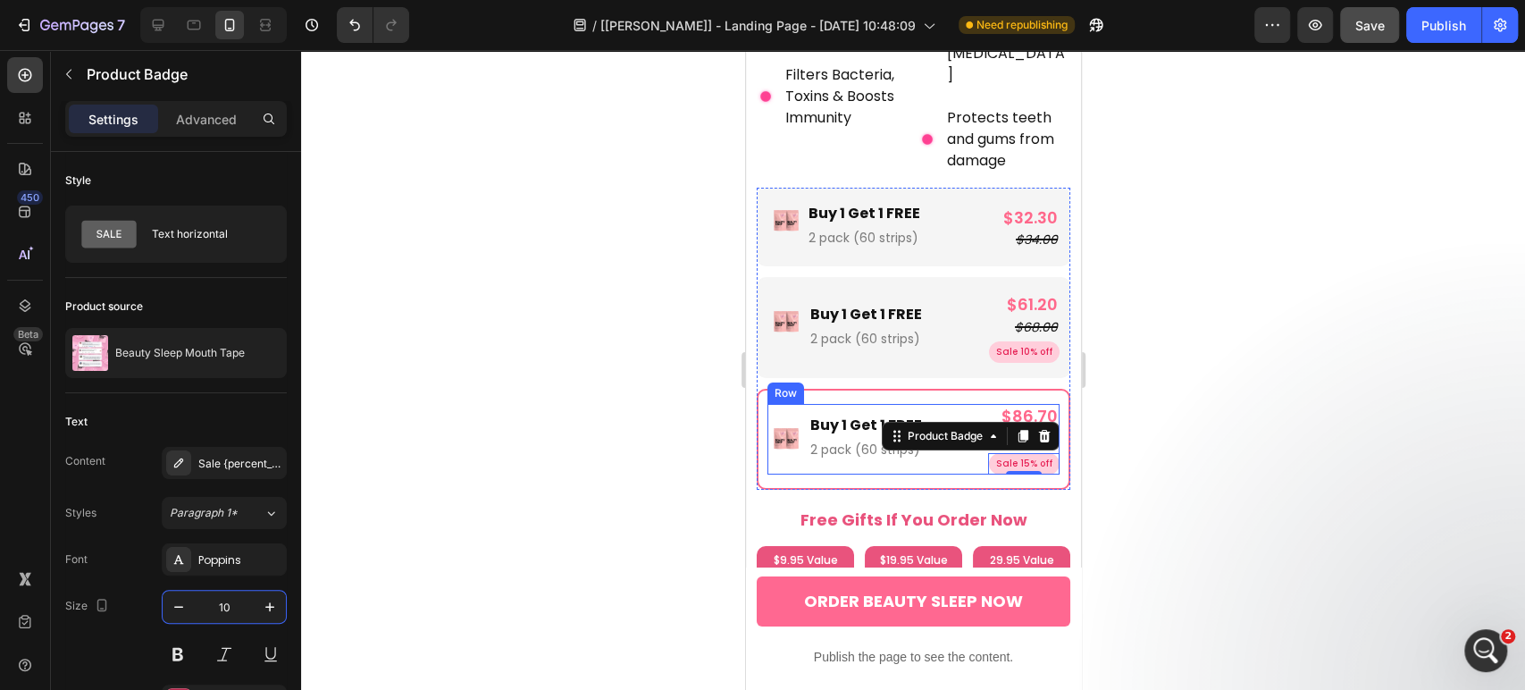
click at [965, 433] on div "Image Buy 1 Get 1 FREE Text Block 2 pack (60 strips) Text Block Row" at bounding box center [874, 439] width 215 height 71
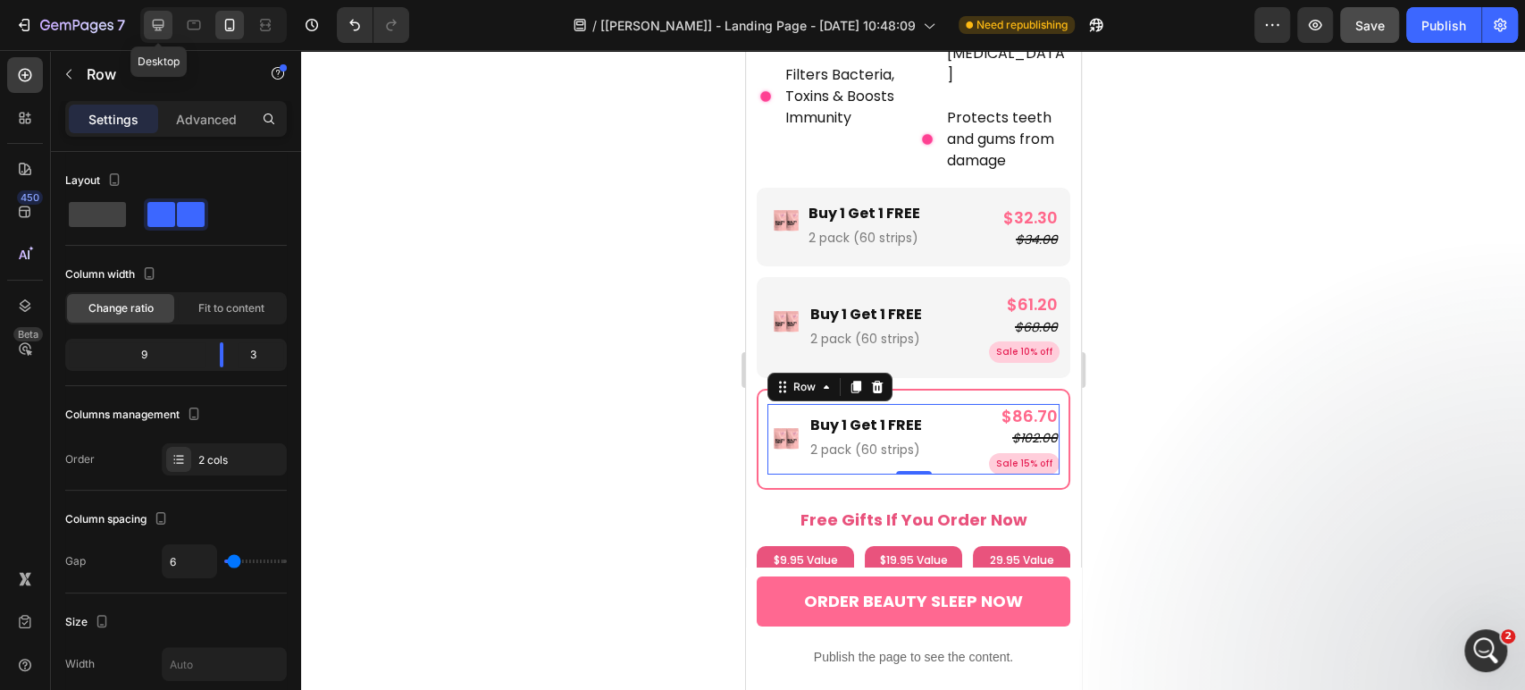
click at [148, 20] on div at bounding box center [158, 25] width 29 height 29
type input "16"
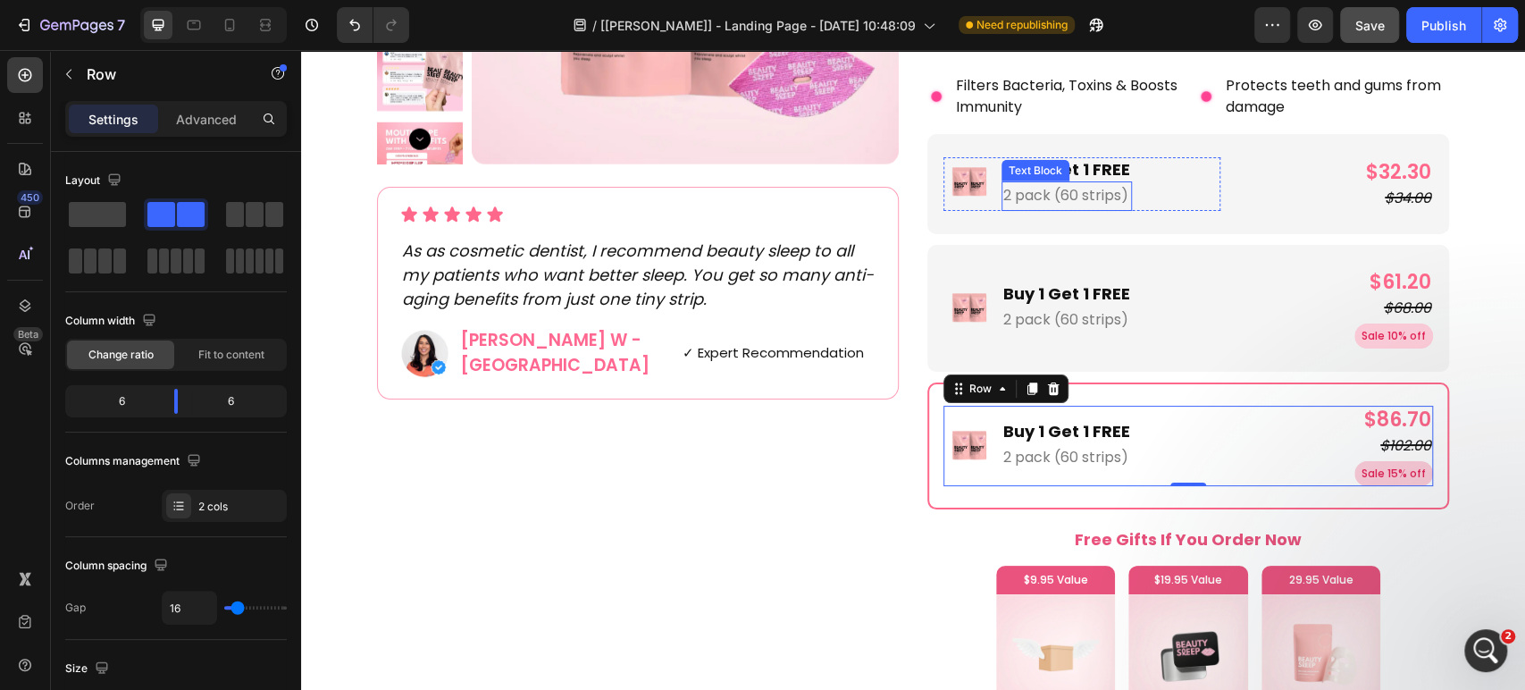
scroll to position [3328, 0]
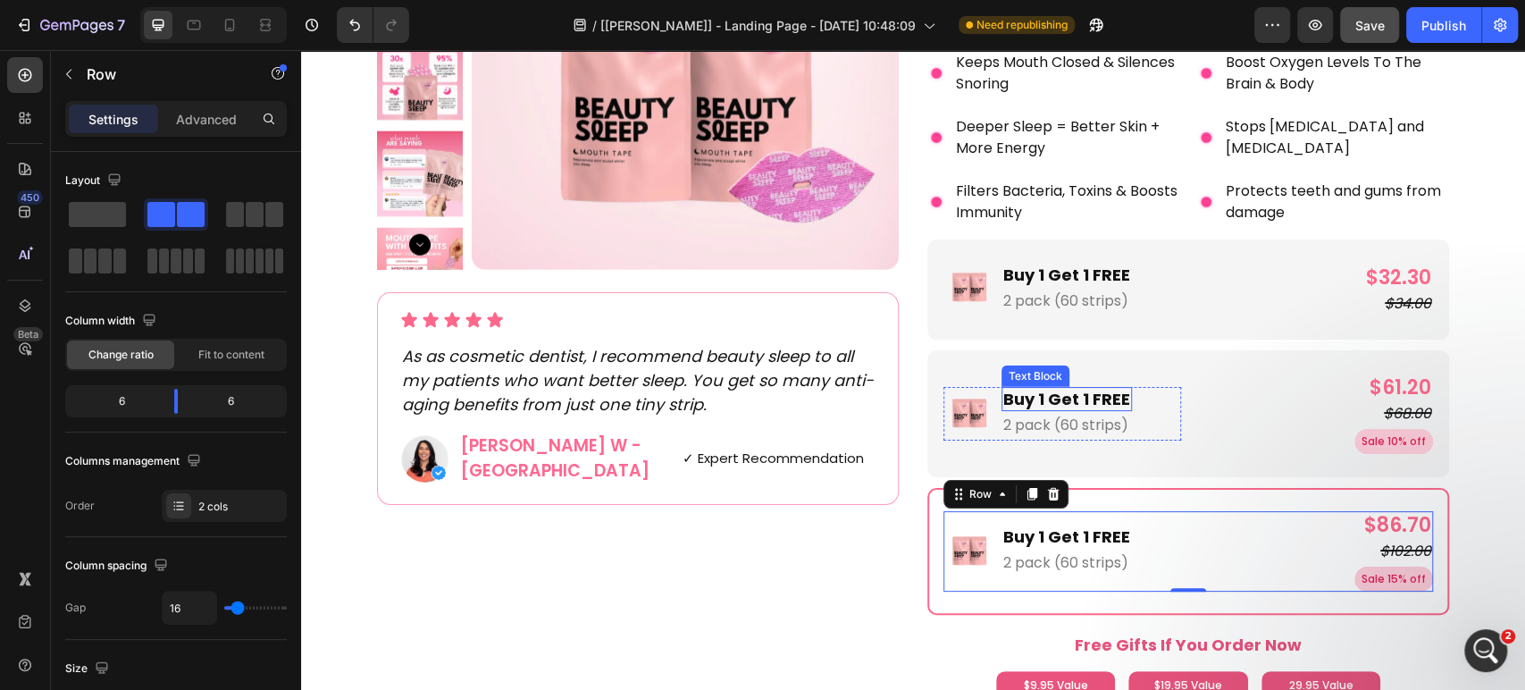
click at [1069, 398] on p "Buy 1 Get 1 FREE" at bounding box center [1066, 399] width 127 height 21
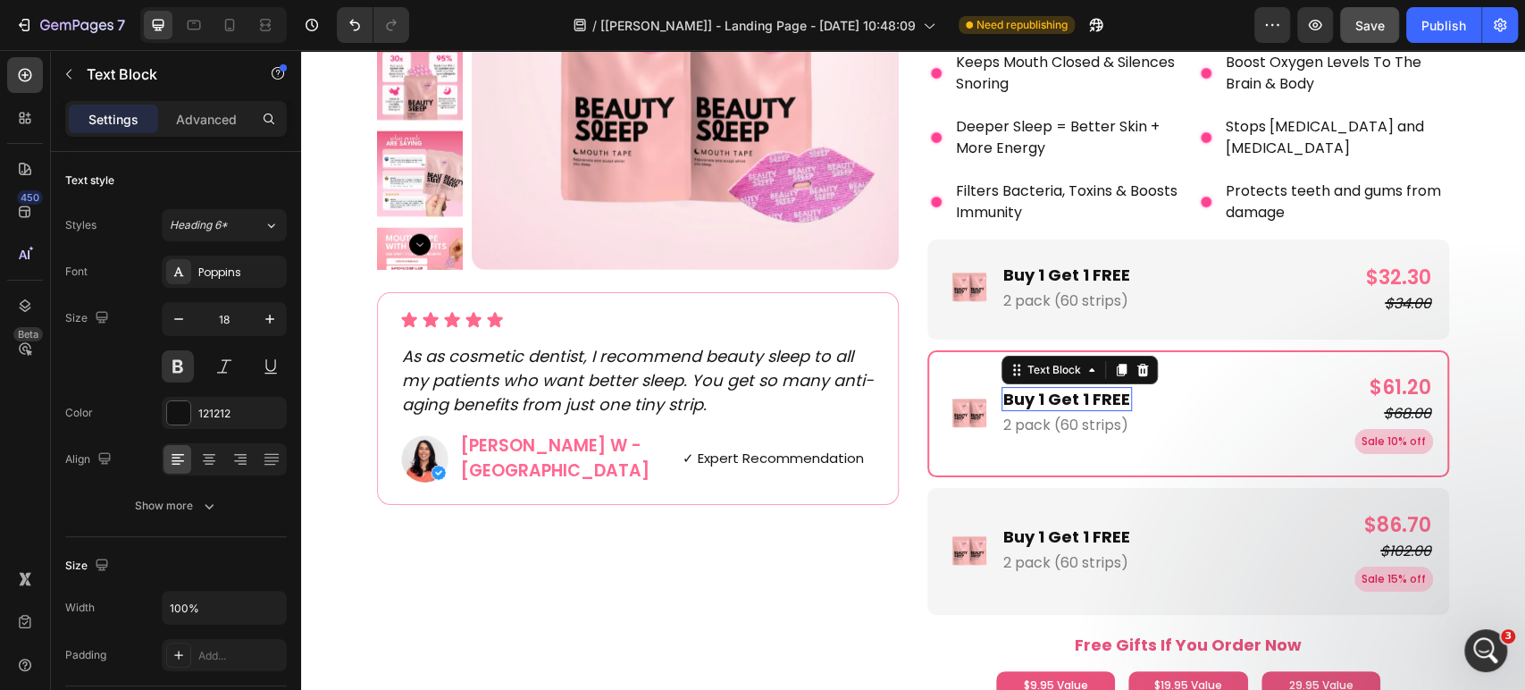
click at [1068, 398] on p "Buy 1 Get 1 FREE" at bounding box center [1066, 399] width 127 height 21
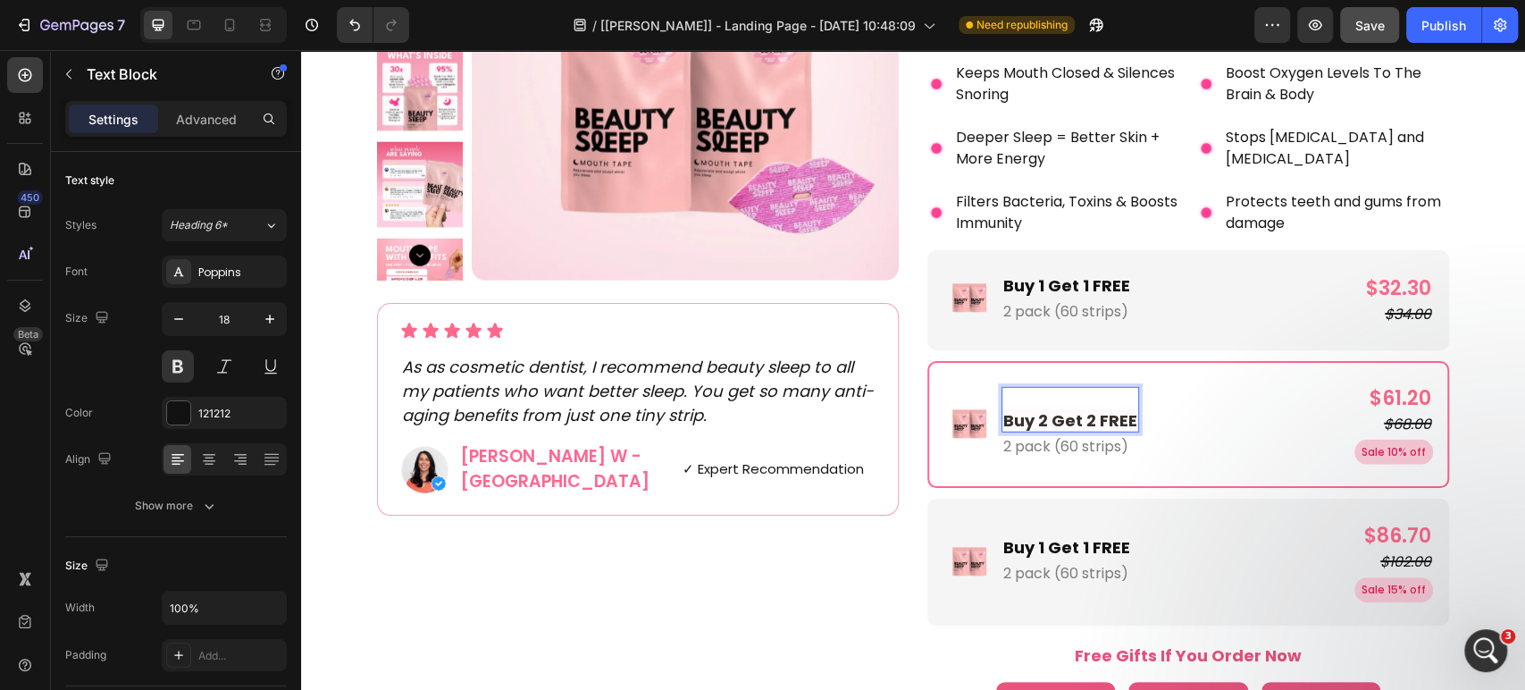
click at [1003, 422] on span "Buy 2 Get 2 FREE" at bounding box center [1070, 420] width 134 height 22
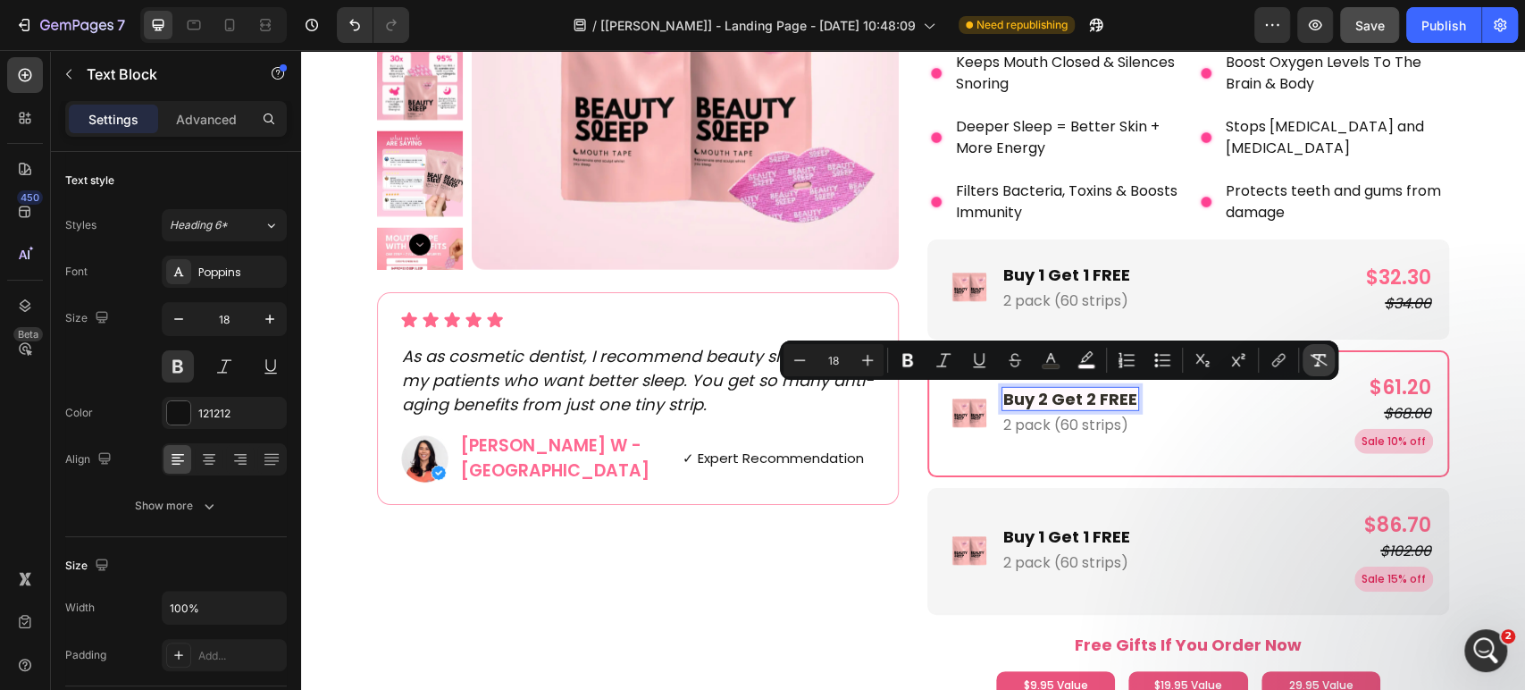
click at [1310, 357] on icon "Editor contextual toolbar" at bounding box center [1319, 360] width 18 height 18
click at [1078, 427] on p "2 pack (60 strips)" at bounding box center [1070, 426] width 134 height 26
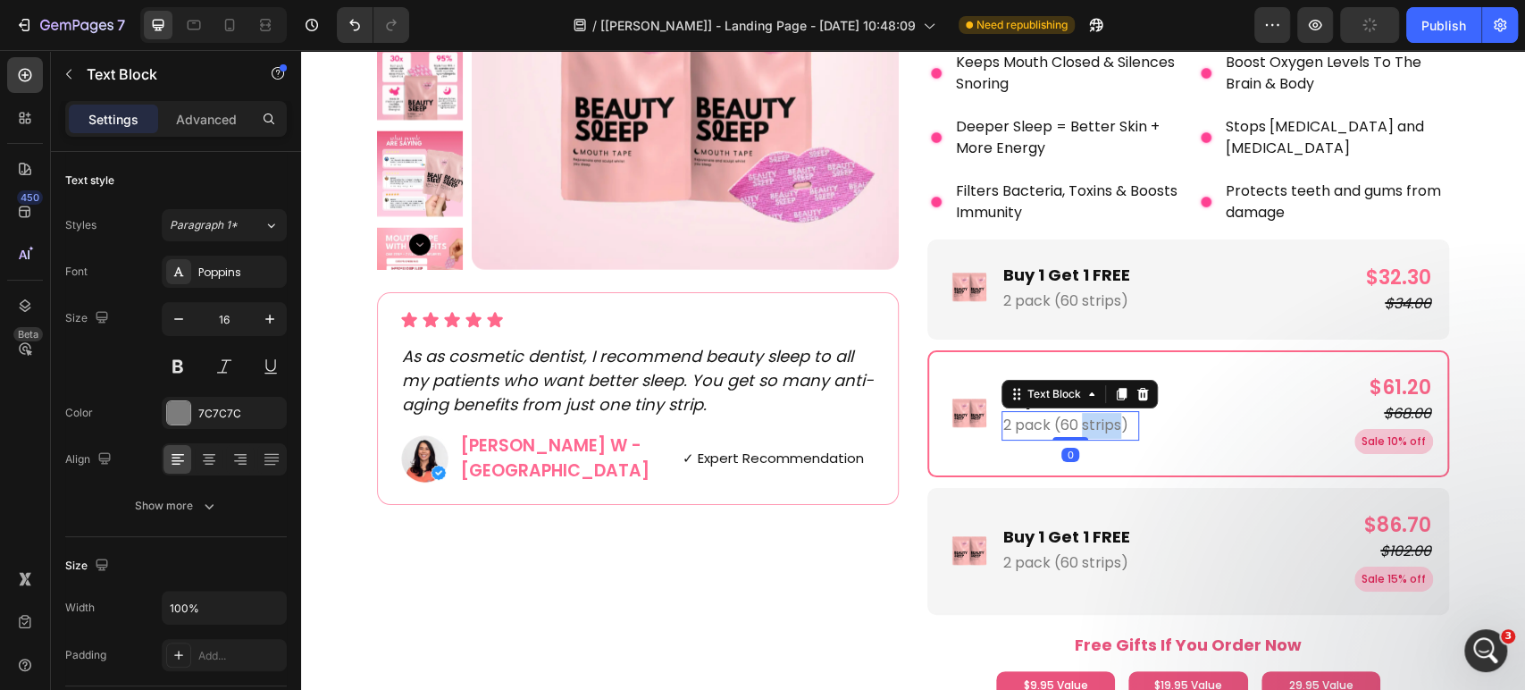
click at [1078, 427] on p "2 pack (60 strips)" at bounding box center [1070, 426] width 134 height 26
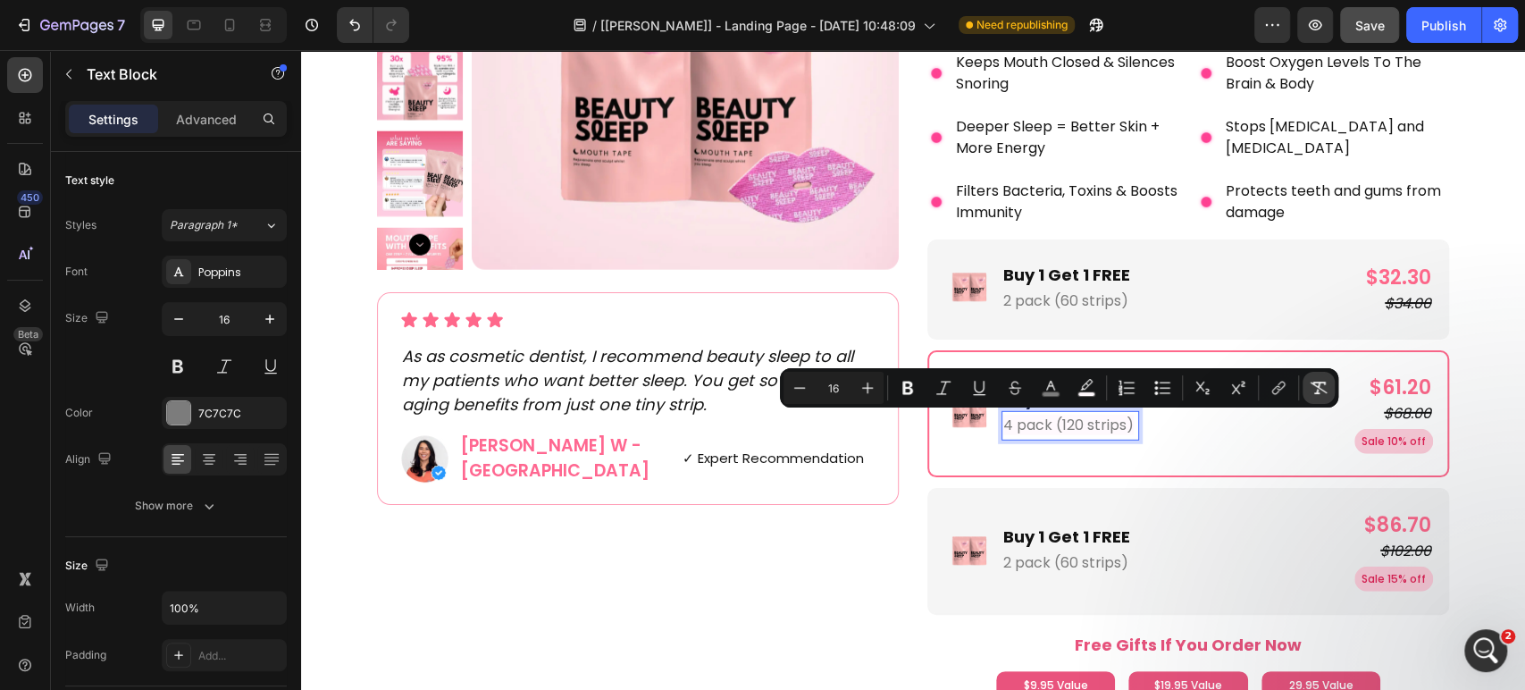
click at [1321, 382] on icon "Editor contextual toolbar" at bounding box center [1319, 388] width 17 height 13
click at [1065, 557] on p "2 pack (60 strips)" at bounding box center [1066, 563] width 127 height 26
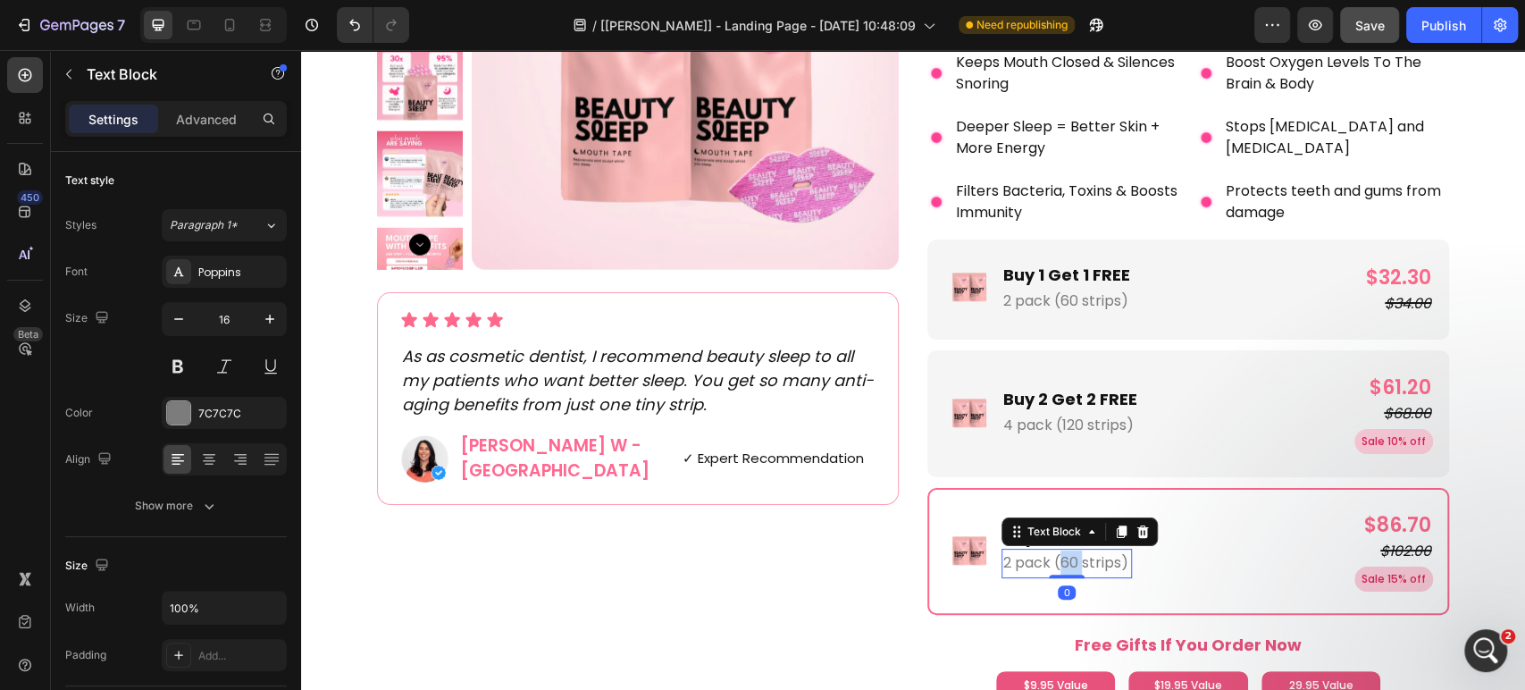
click at [1065, 558] on p "2 pack (60 strips)" at bounding box center [1066, 563] width 127 height 26
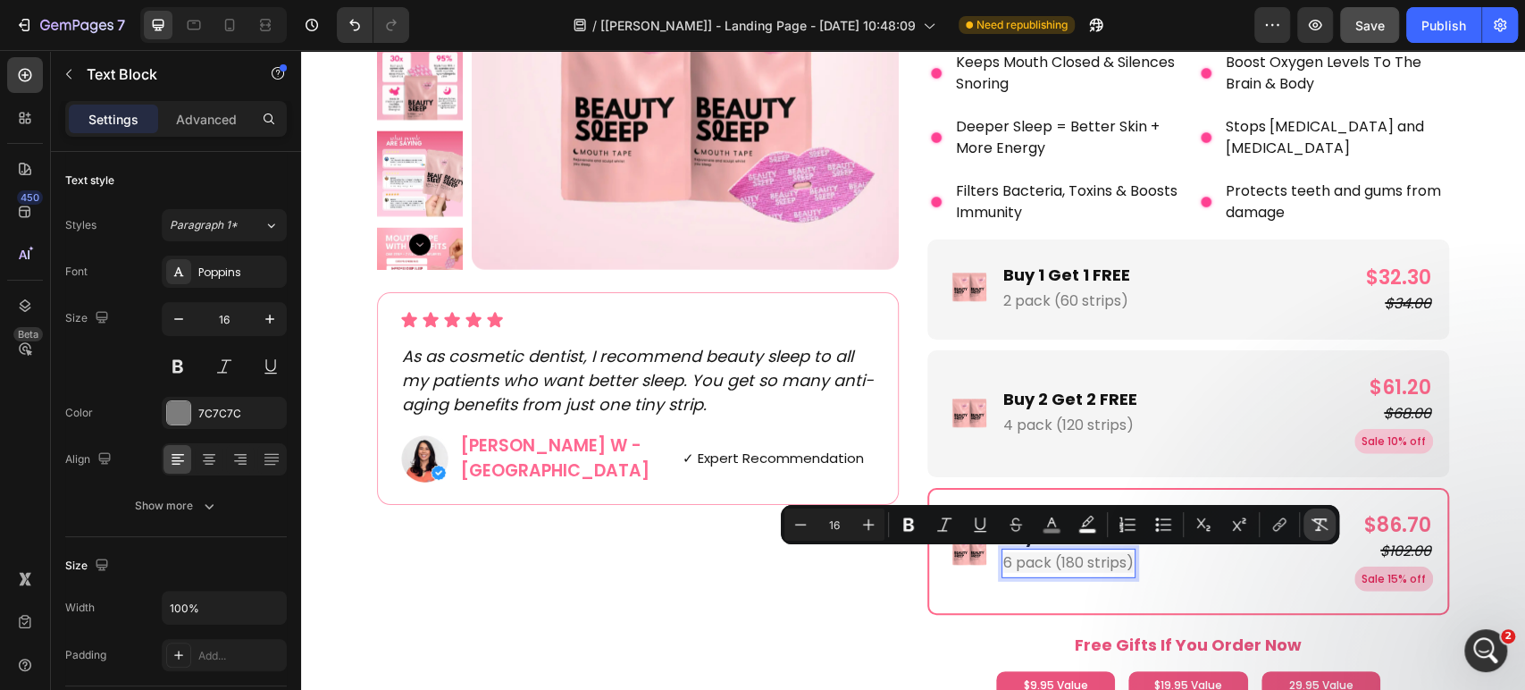
click at [1309, 526] on button "Remove Format" at bounding box center [1320, 524] width 32 height 32
click at [1019, 434] on p "4 pack (120 strips)" at bounding box center [1070, 426] width 134 height 26
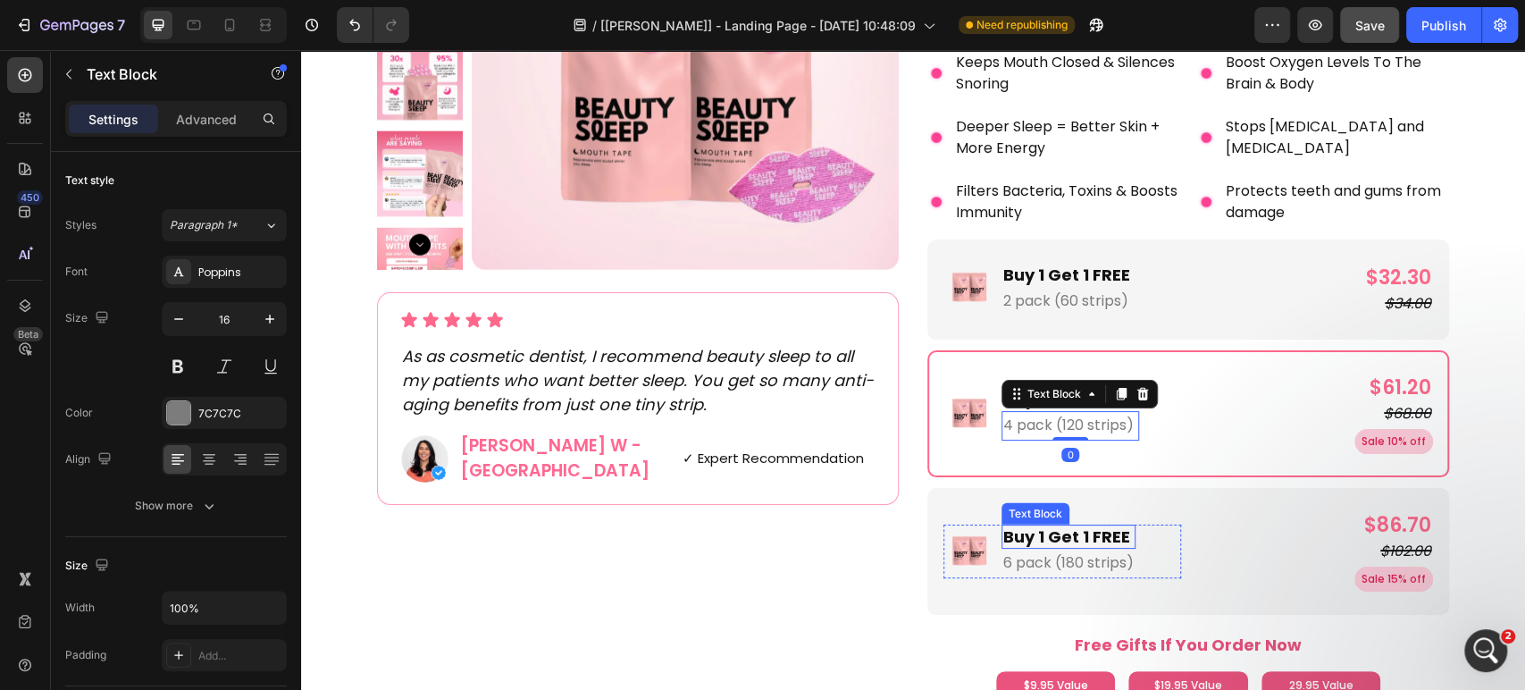
click at [1037, 540] on p "Buy 1 Get 1 FREE" at bounding box center [1068, 536] width 130 height 21
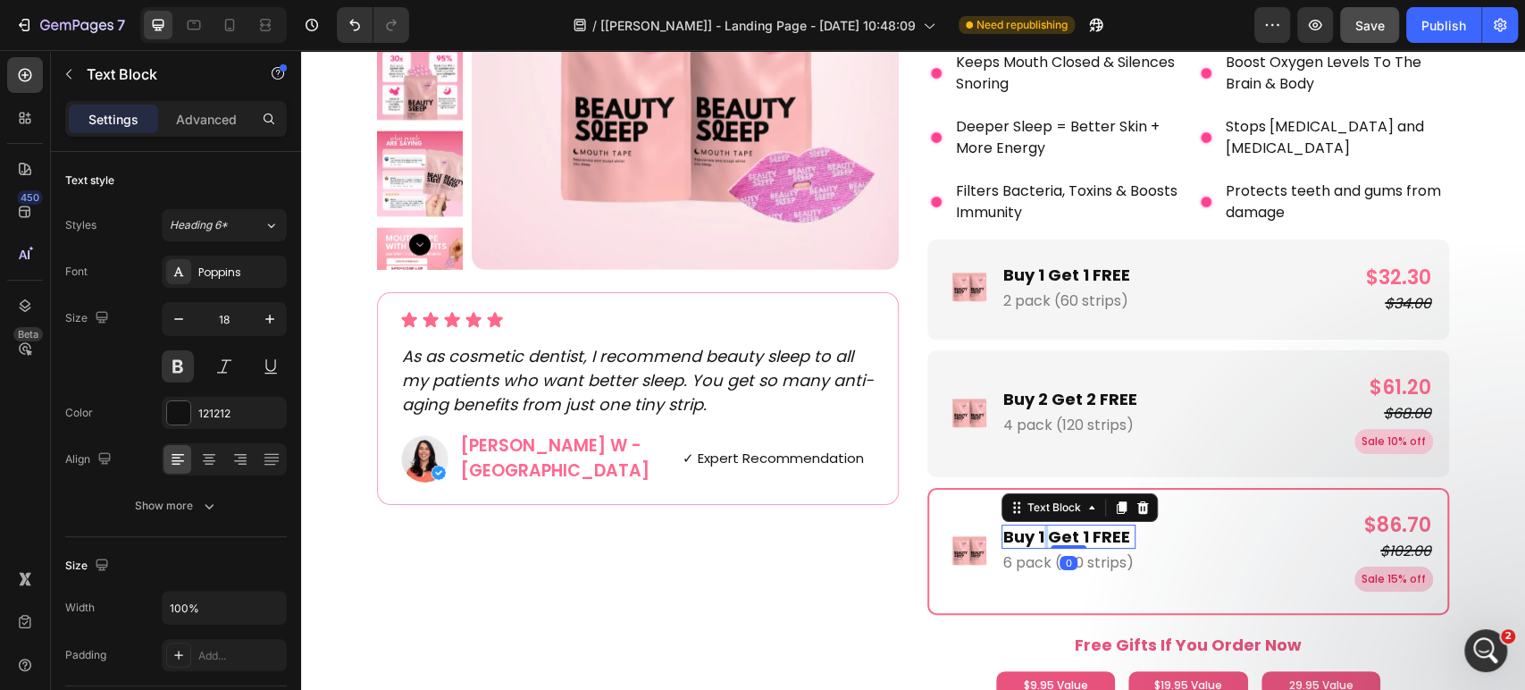
click at [1037, 540] on p "Buy 1 Get 1 FREE" at bounding box center [1068, 536] width 130 height 21
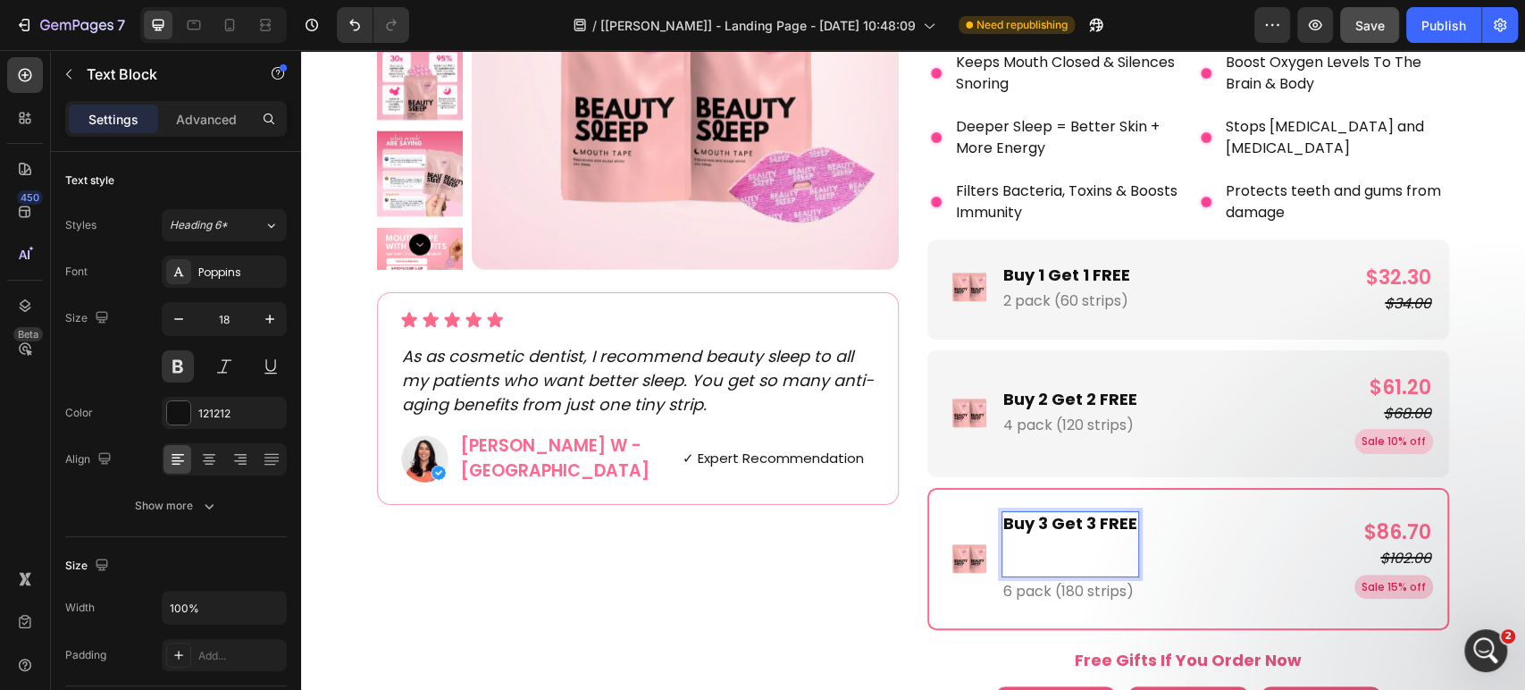
scroll to position [3316, 0]
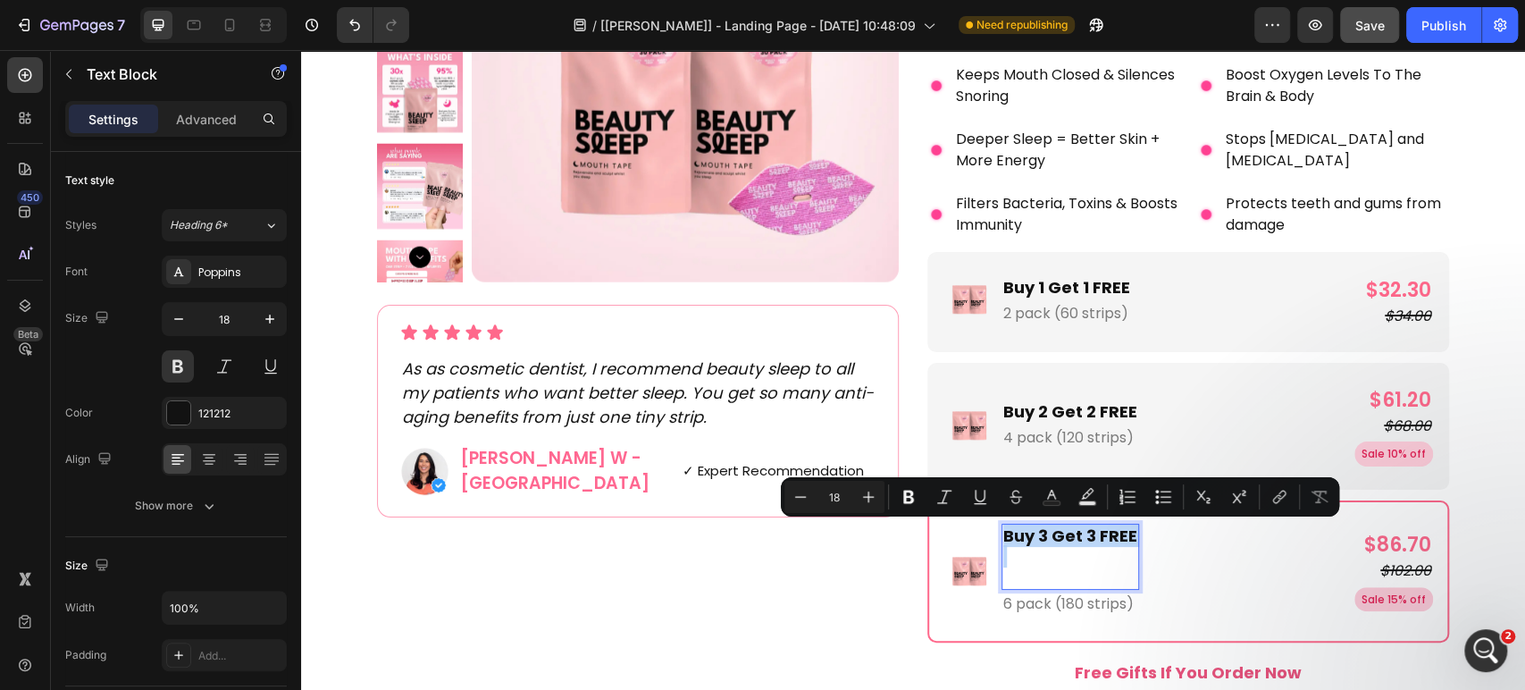
click at [1066, 578] on p "Rich Text Editor. Editing area: main" at bounding box center [1070, 567] width 134 height 42
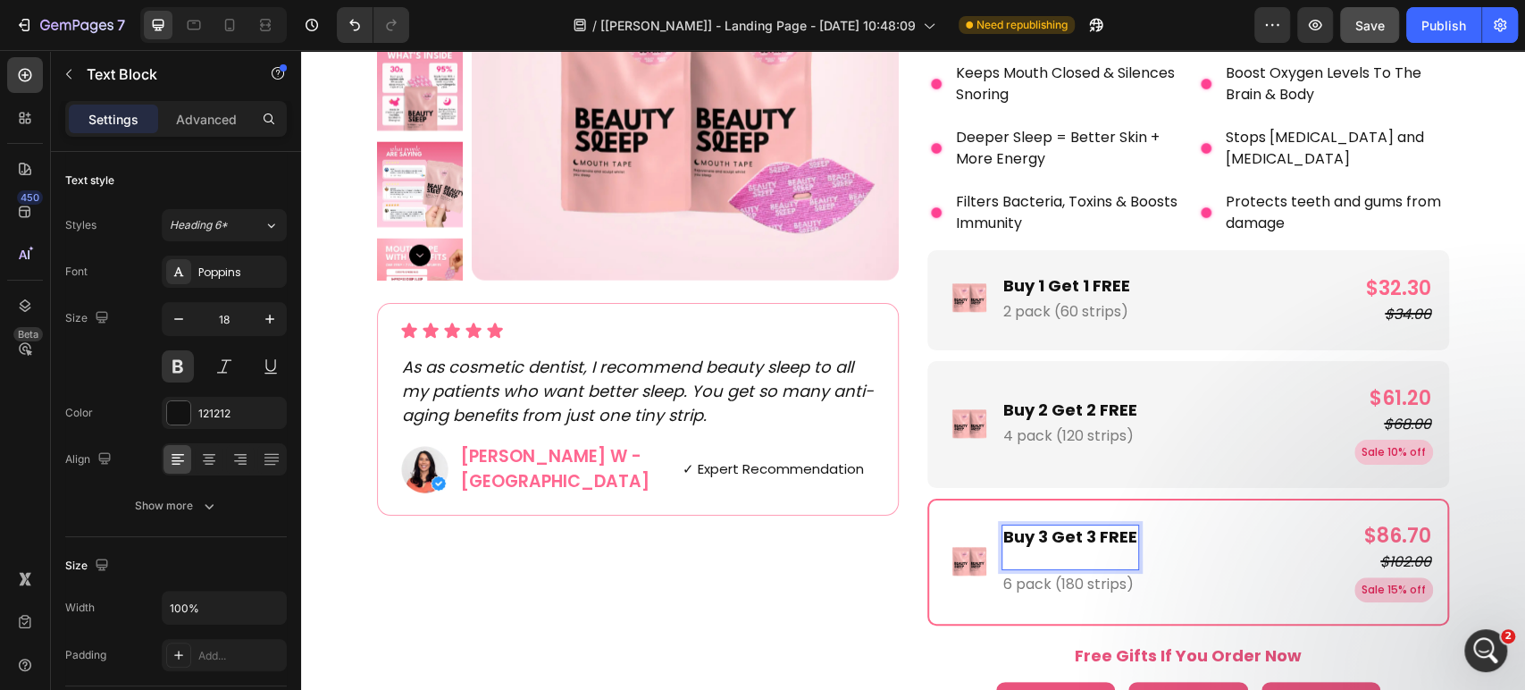
scroll to position [3328, 0]
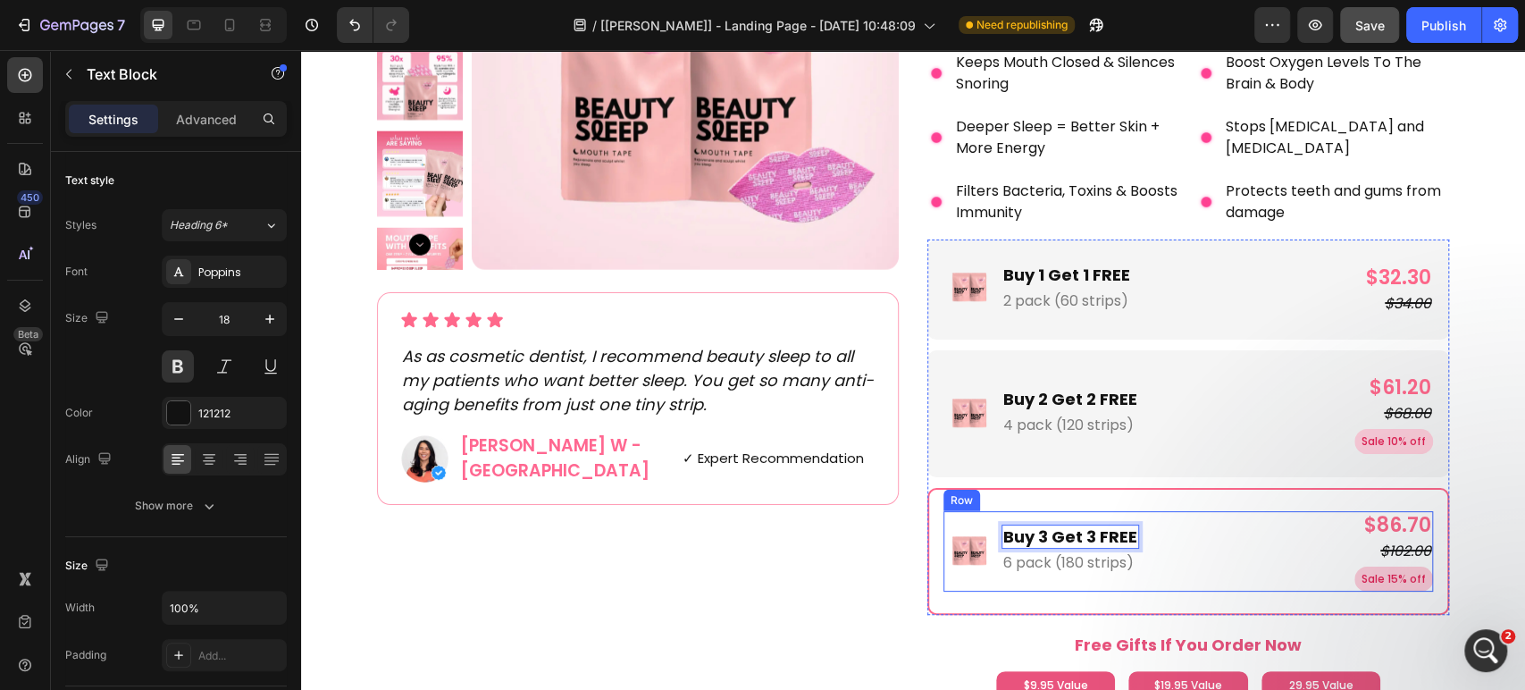
click at [1178, 563] on div "Image Buy 3 Get 3 FREE Text Block 0 6 pack (180 strips) Text Block Row $86.70 P…" at bounding box center [1188, 551] width 490 height 80
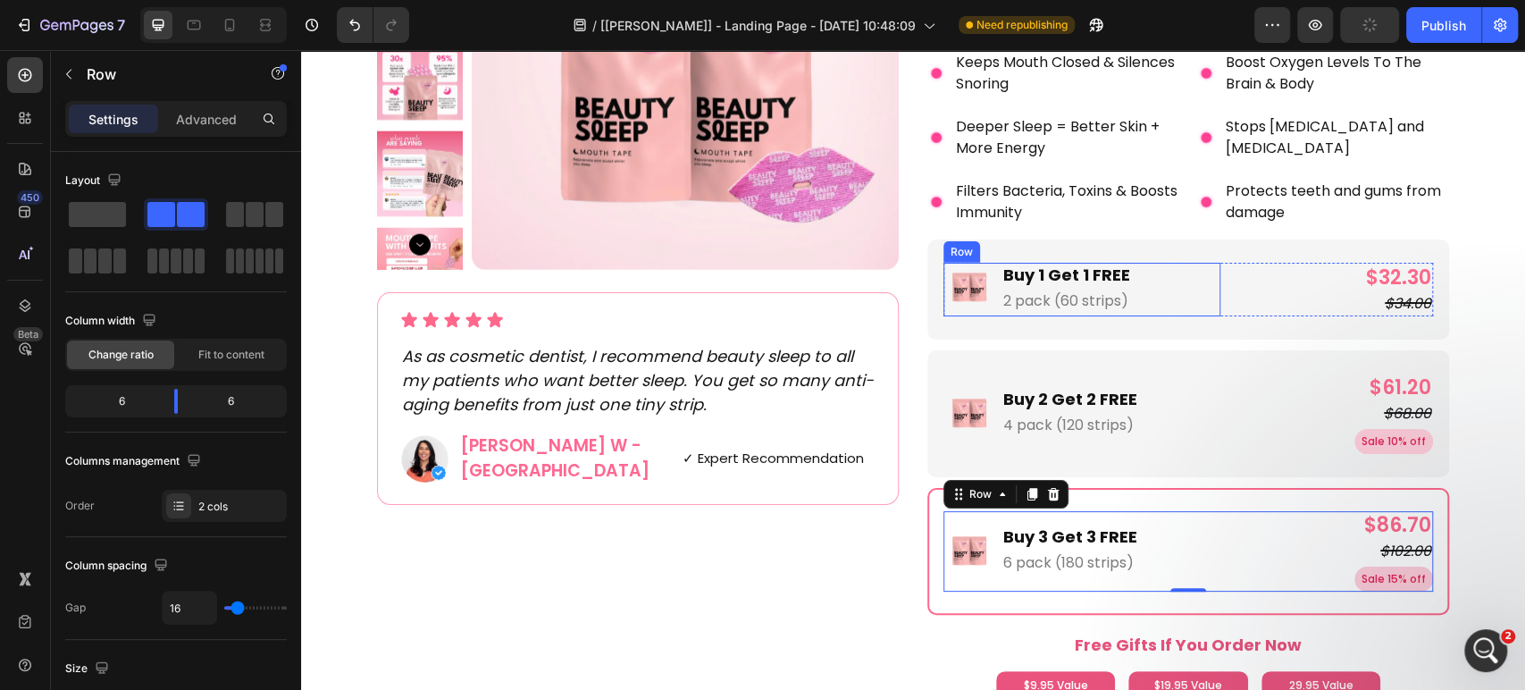
scroll to position [3427, 0]
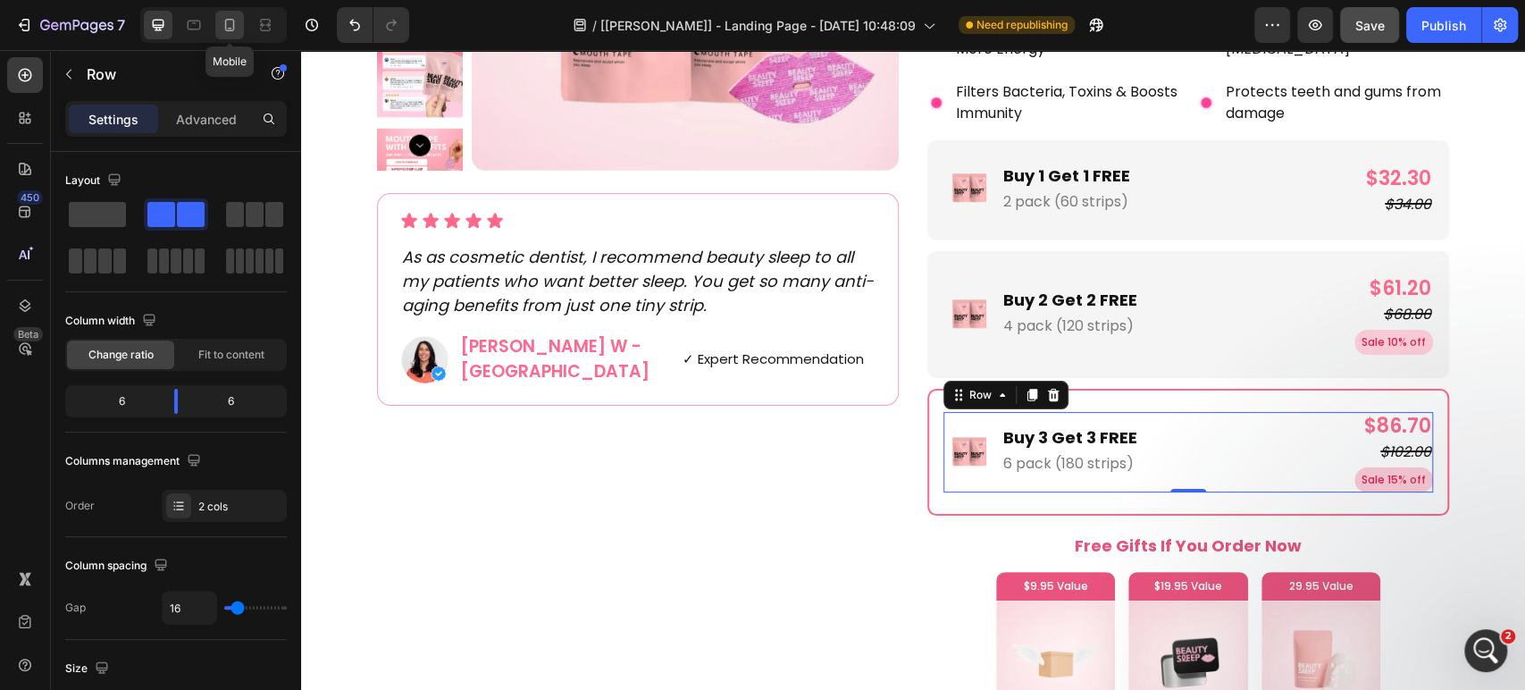
click at [237, 31] on icon at bounding box center [230, 25] width 18 height 18
type input "6"
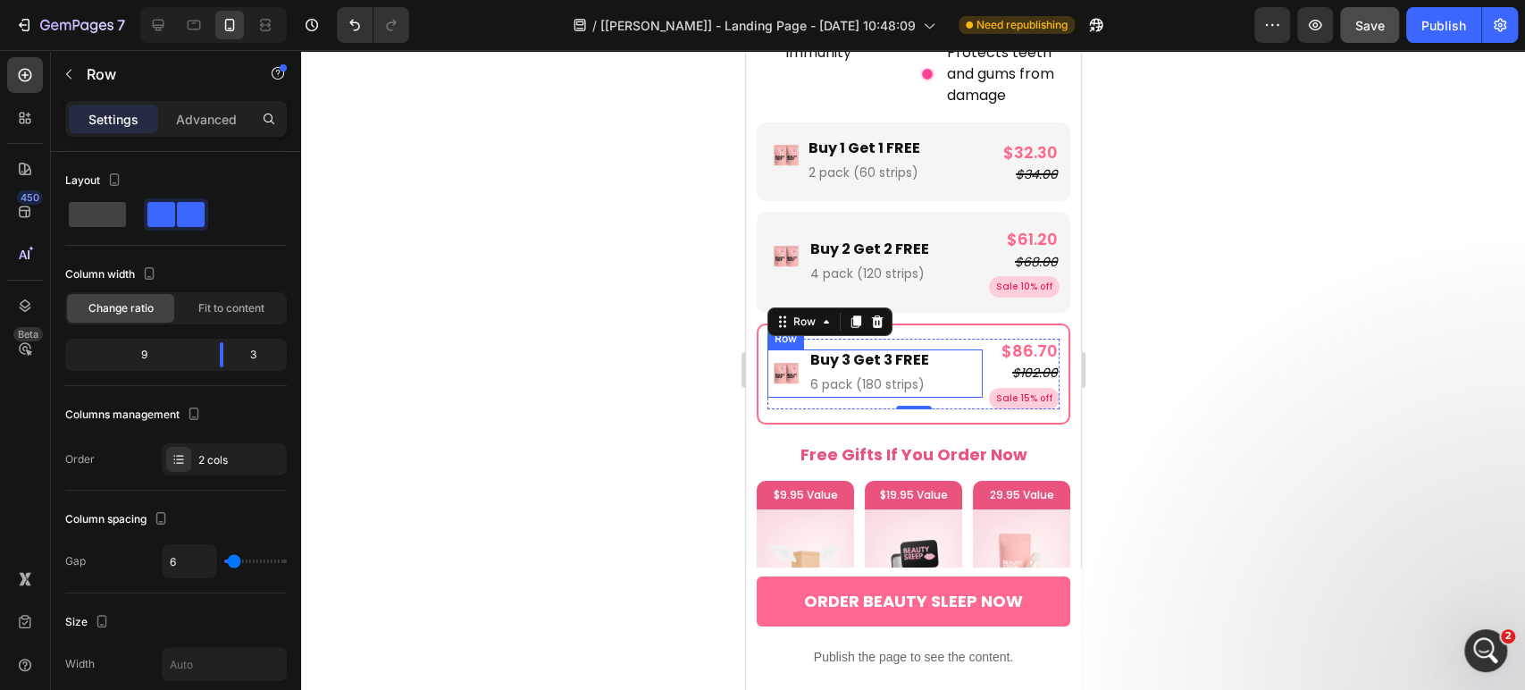
scroll to position [4239, 0]
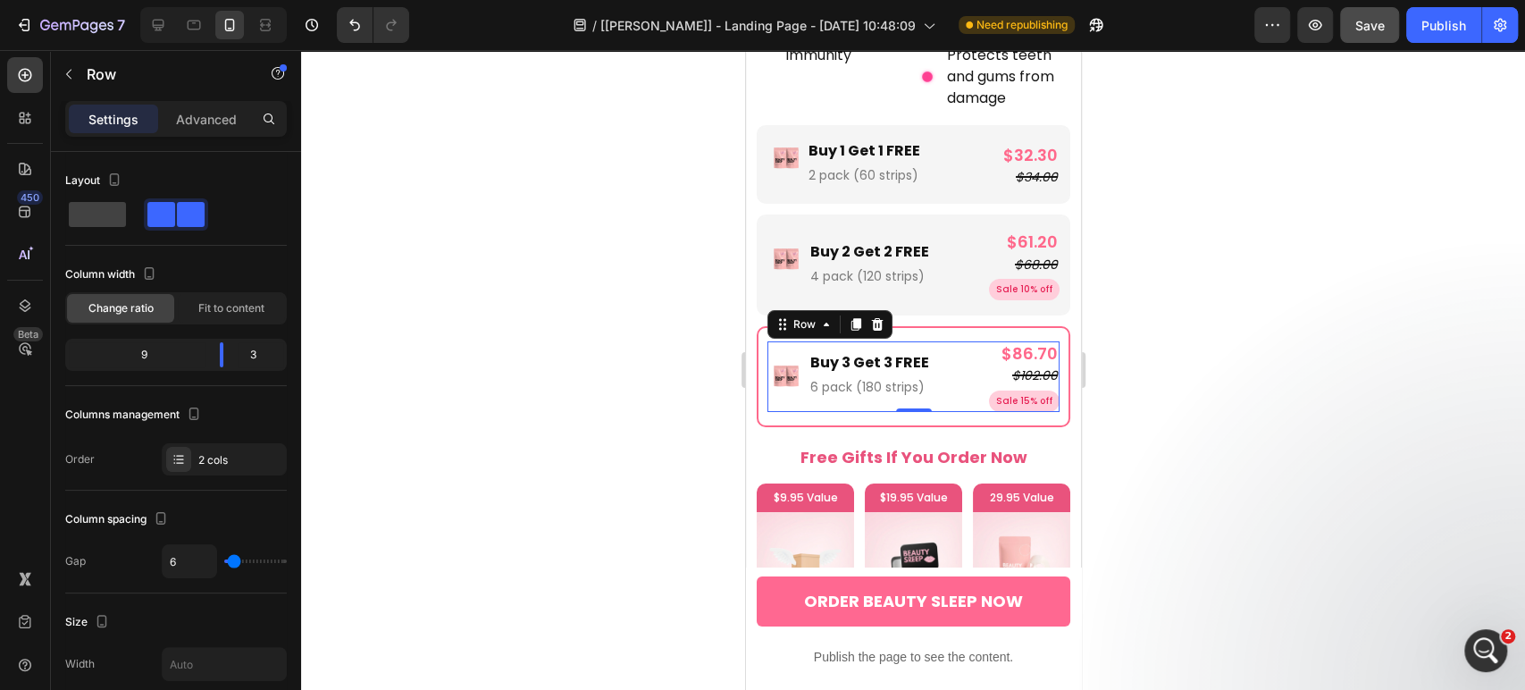
click at [140, 29] on div at bounding box center [213, 25] width 147 height 36
click at [149, 29] on icon at bounding box center [158, 25] width 18 height 18
type input "16"
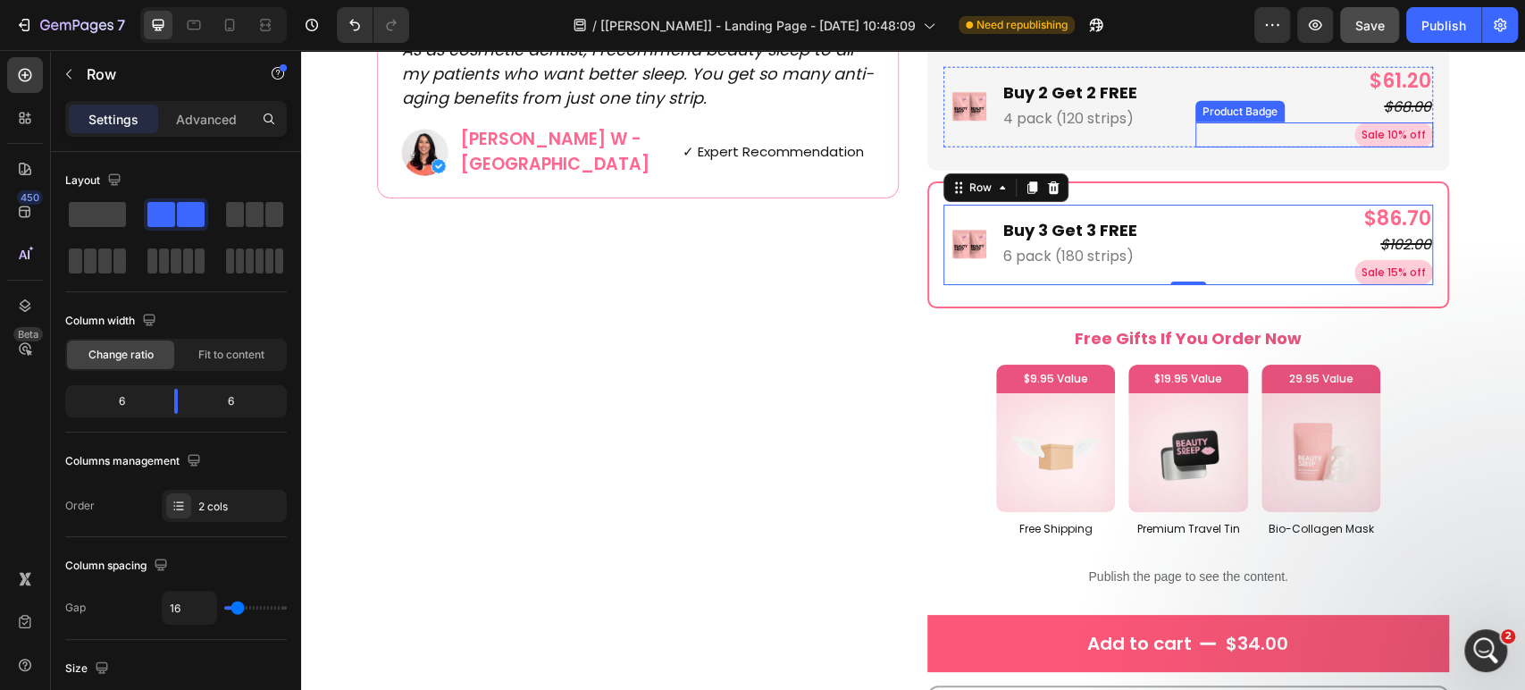
scroll to position [3526, 0]
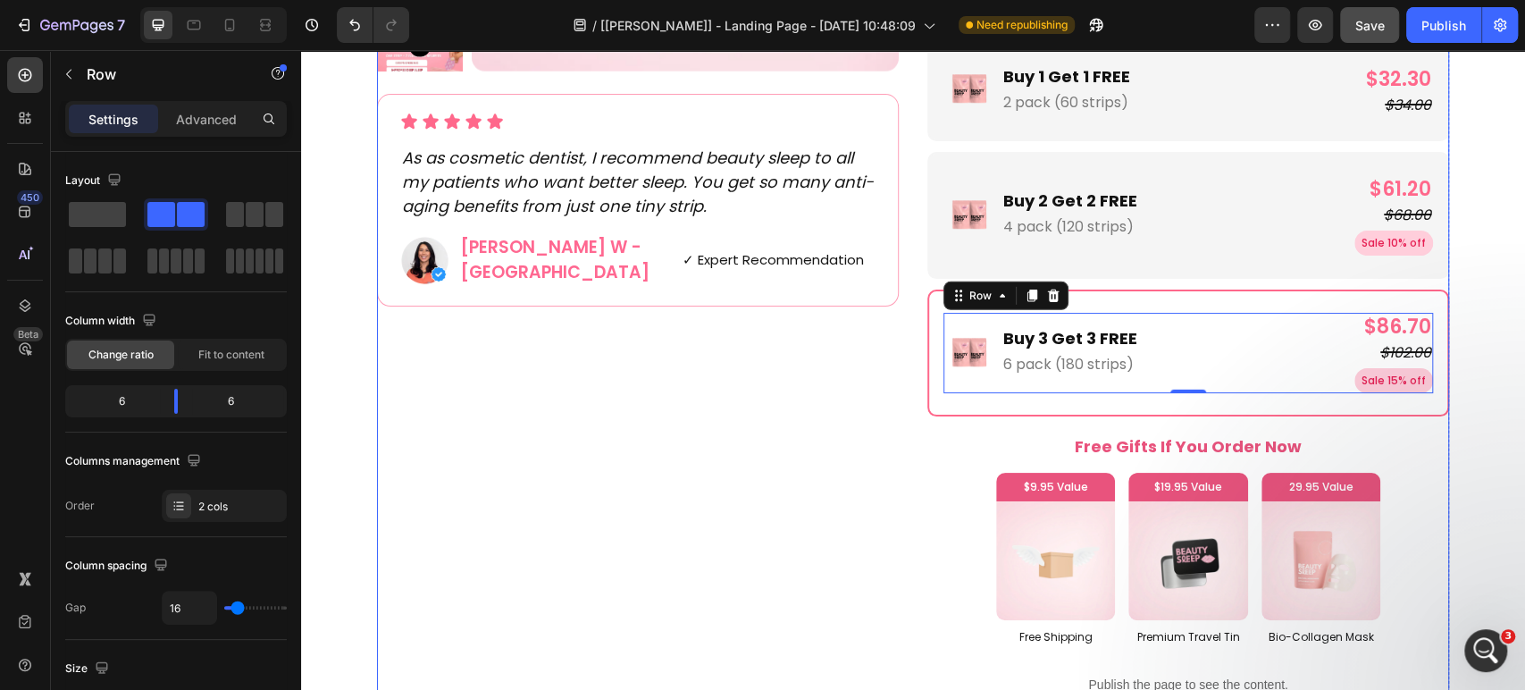
click at [725, 361] on div "Product Images Icon Icon Icon Icon Icon Icon List As as cosmetic dentist, I rec…" at bounding box center [638, 583] width 522 height 1879
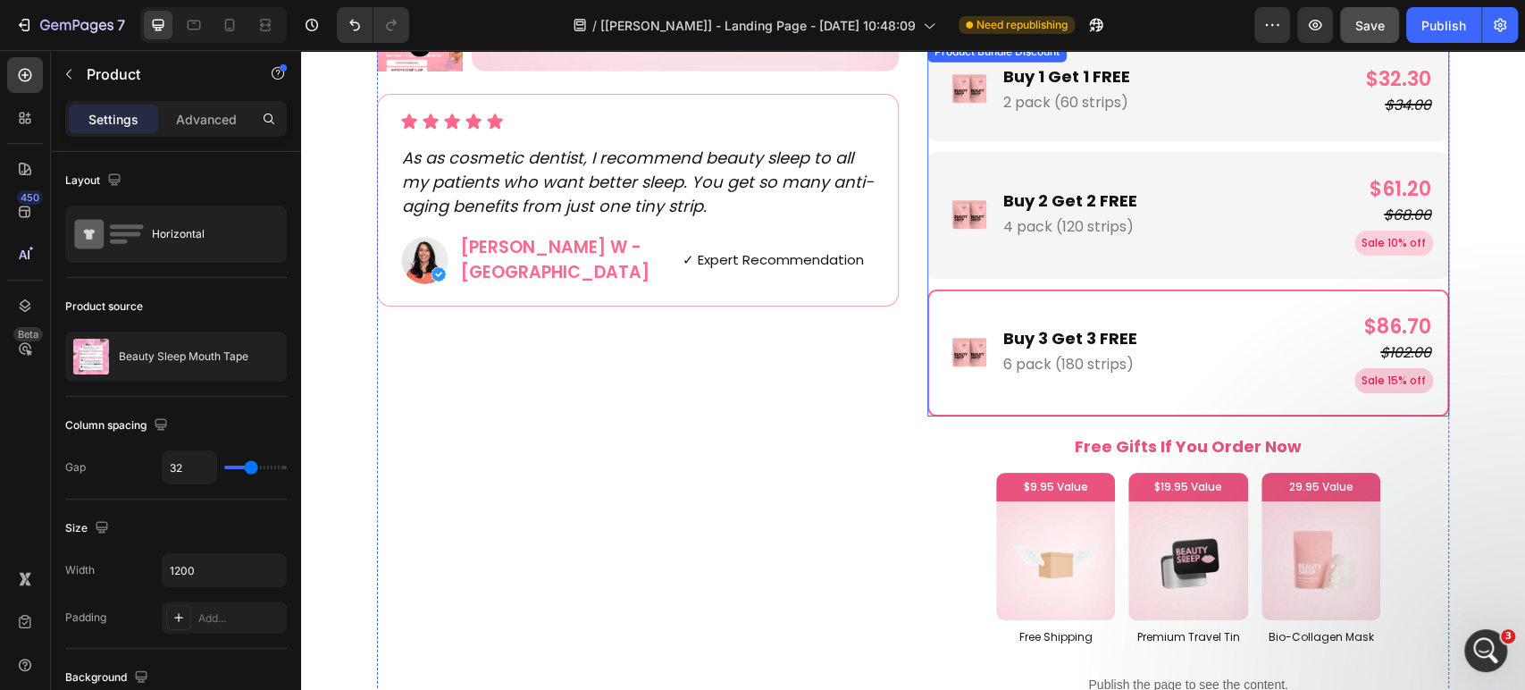
click at [1019, 282] on div "Image Buy 1 Get 1 FREE Text Block 2 pack (60 strips) Text Block Row $32.30 Prod…" at bounding box center [1188, 228] width 522 height 375
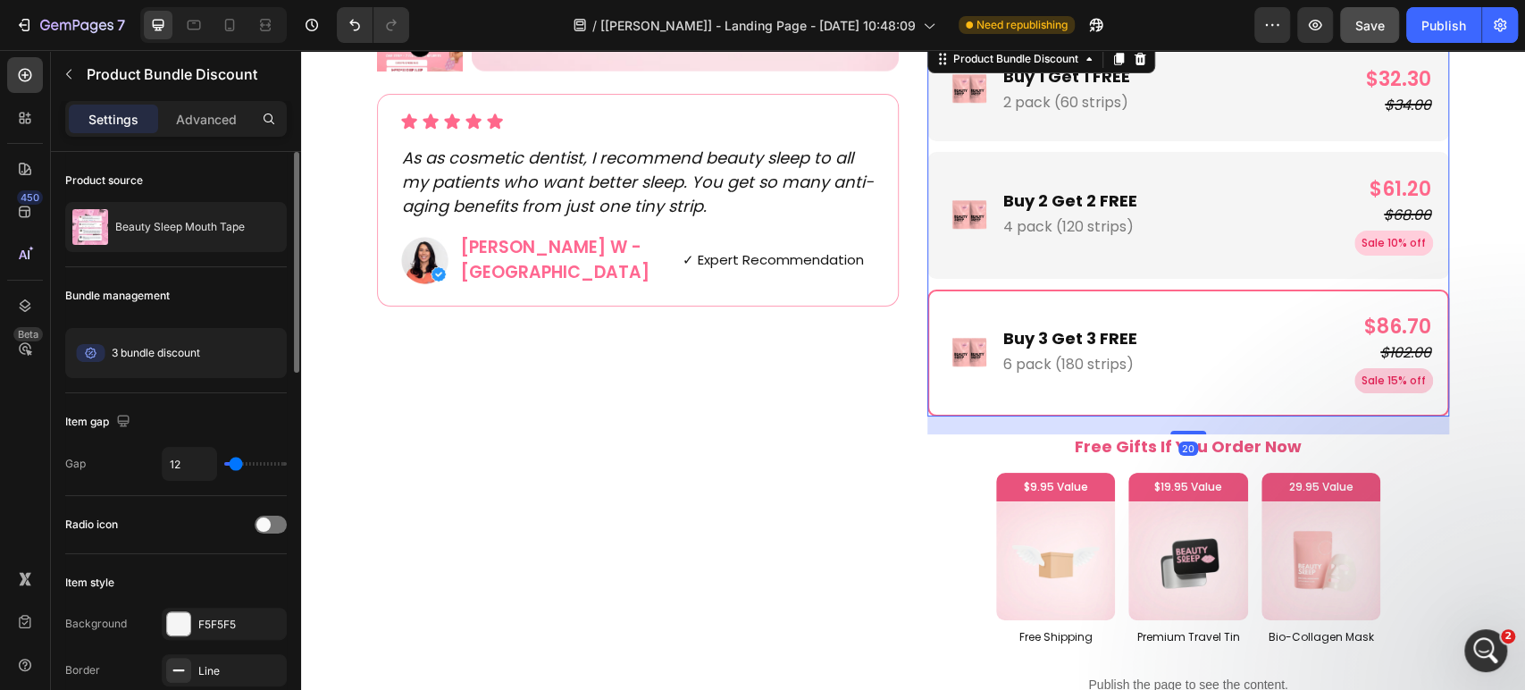
scroll to position [99, 0]
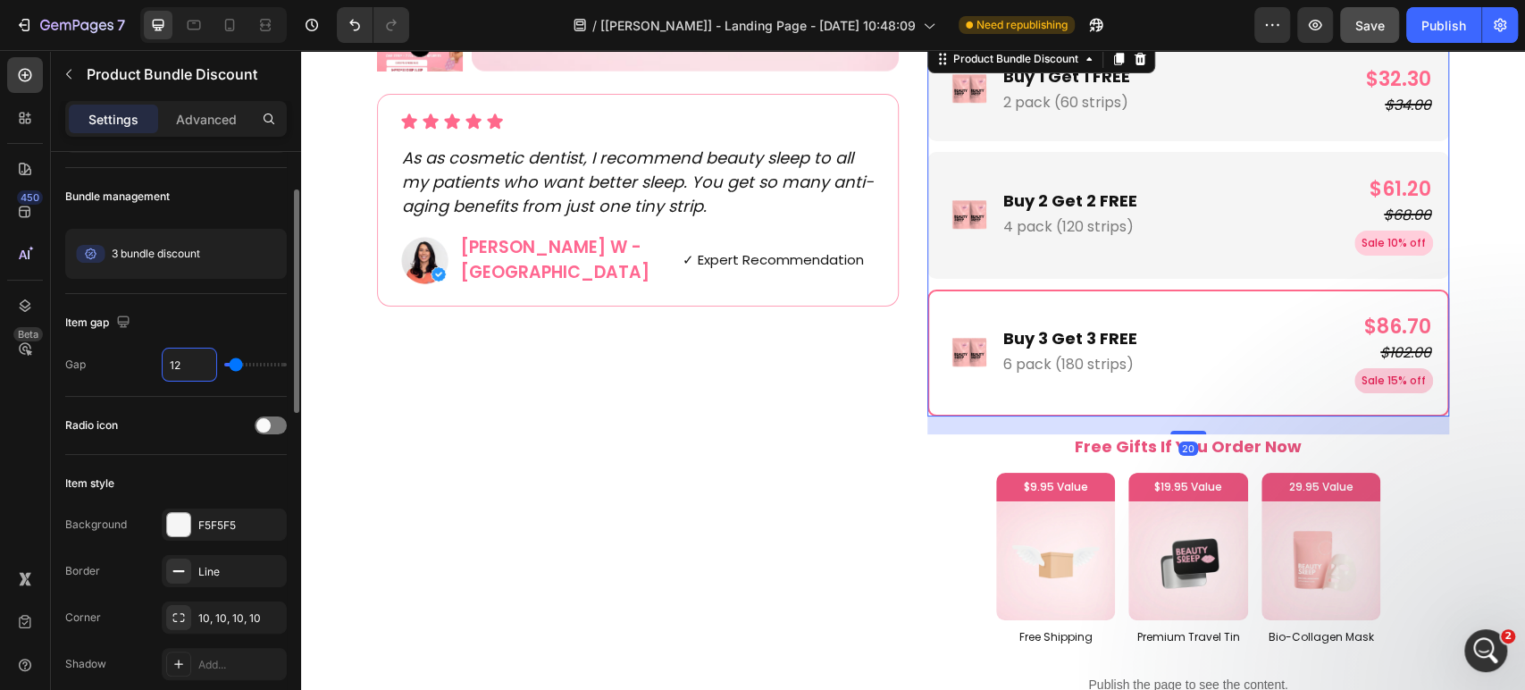
click at [200, 365] on input "12" at bounding box center [190, 364] width 54 height 32
type input "13"
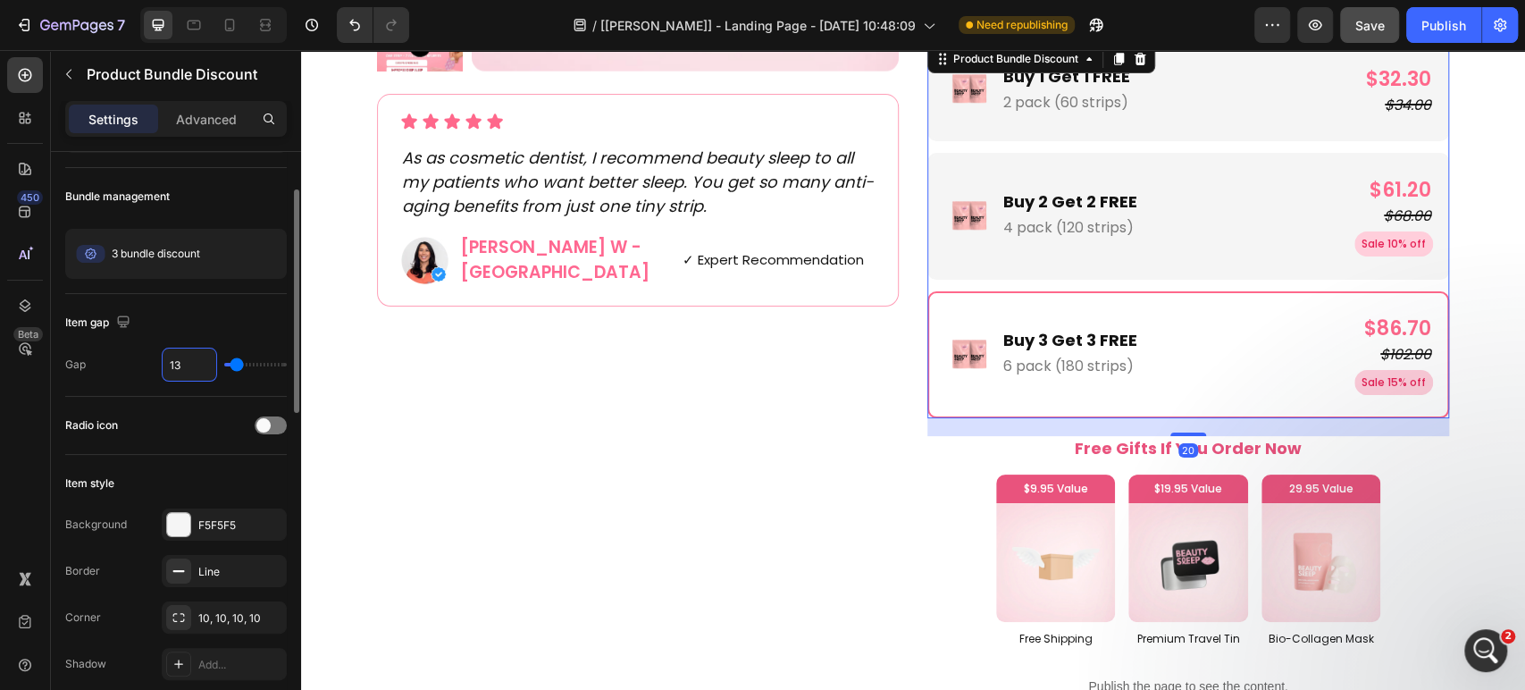
type input "14"
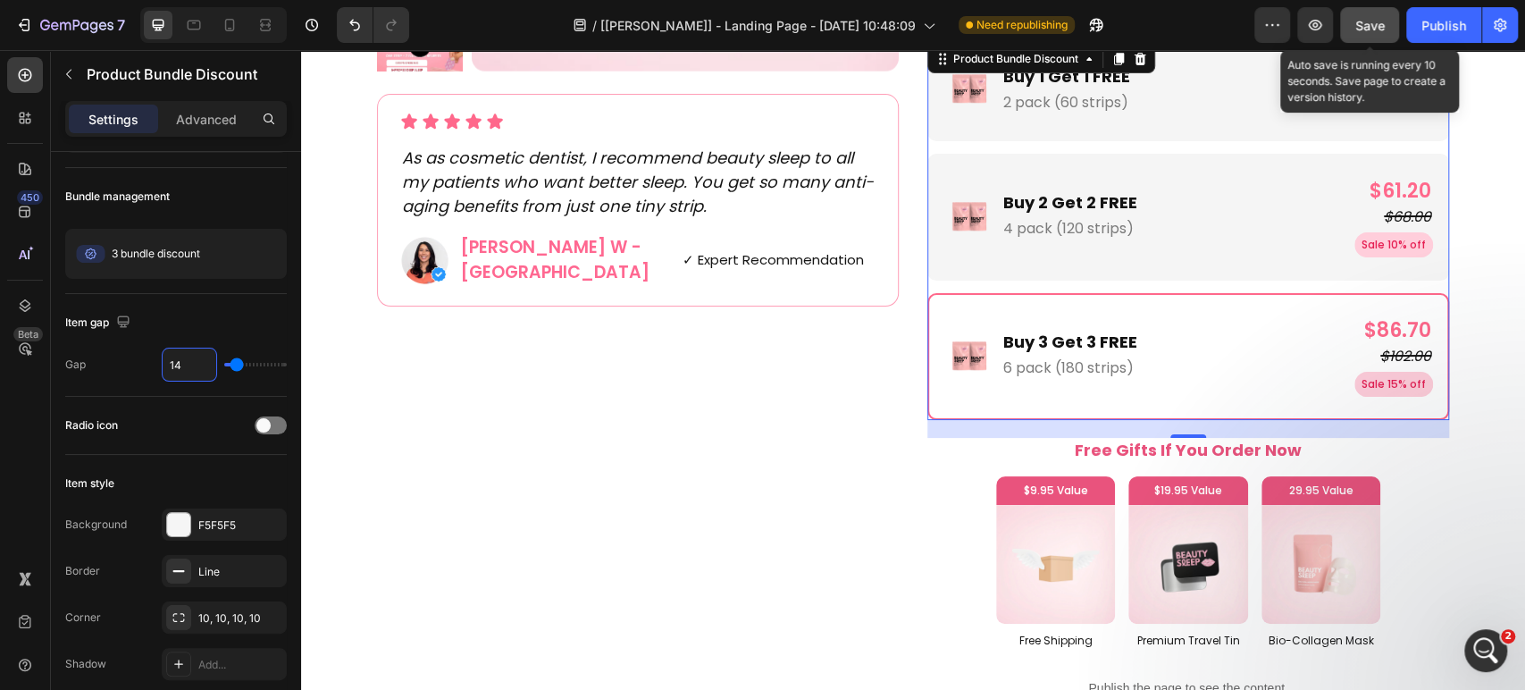
click at [1370, 31] on span "Save" at bounding box center [1369, 25] width 29 height 15
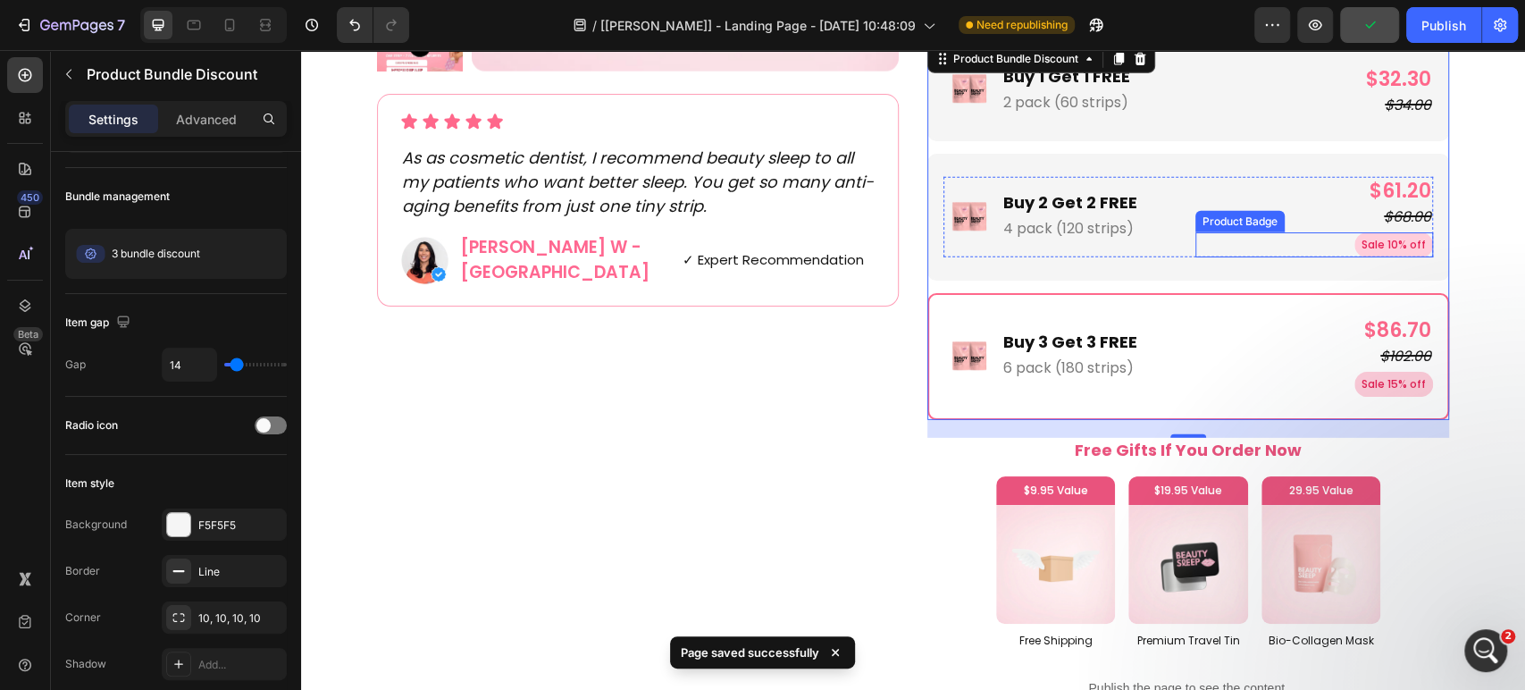
click at [1348, 242] on div "Sale 10% off" at bounding box center [1314, 244] width 238 height 25
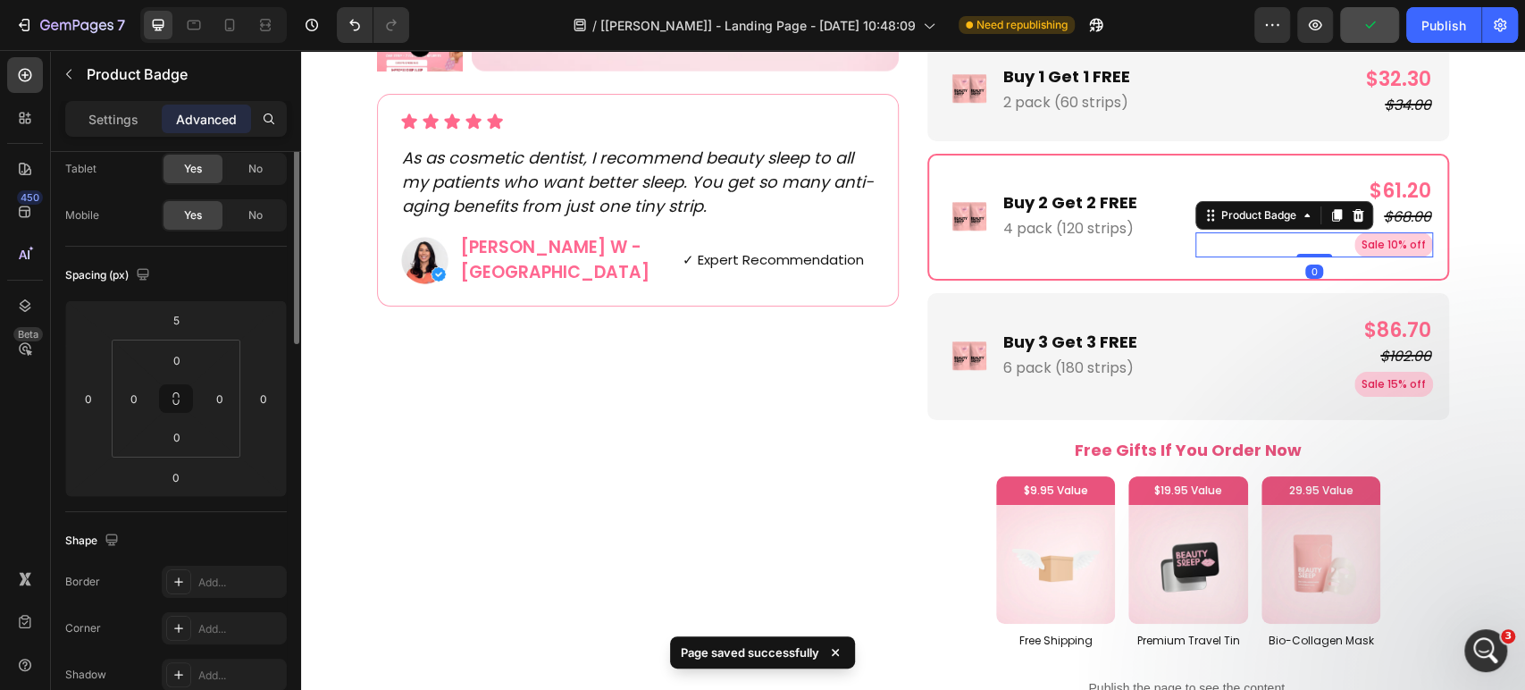
scroll to position [0, 0]
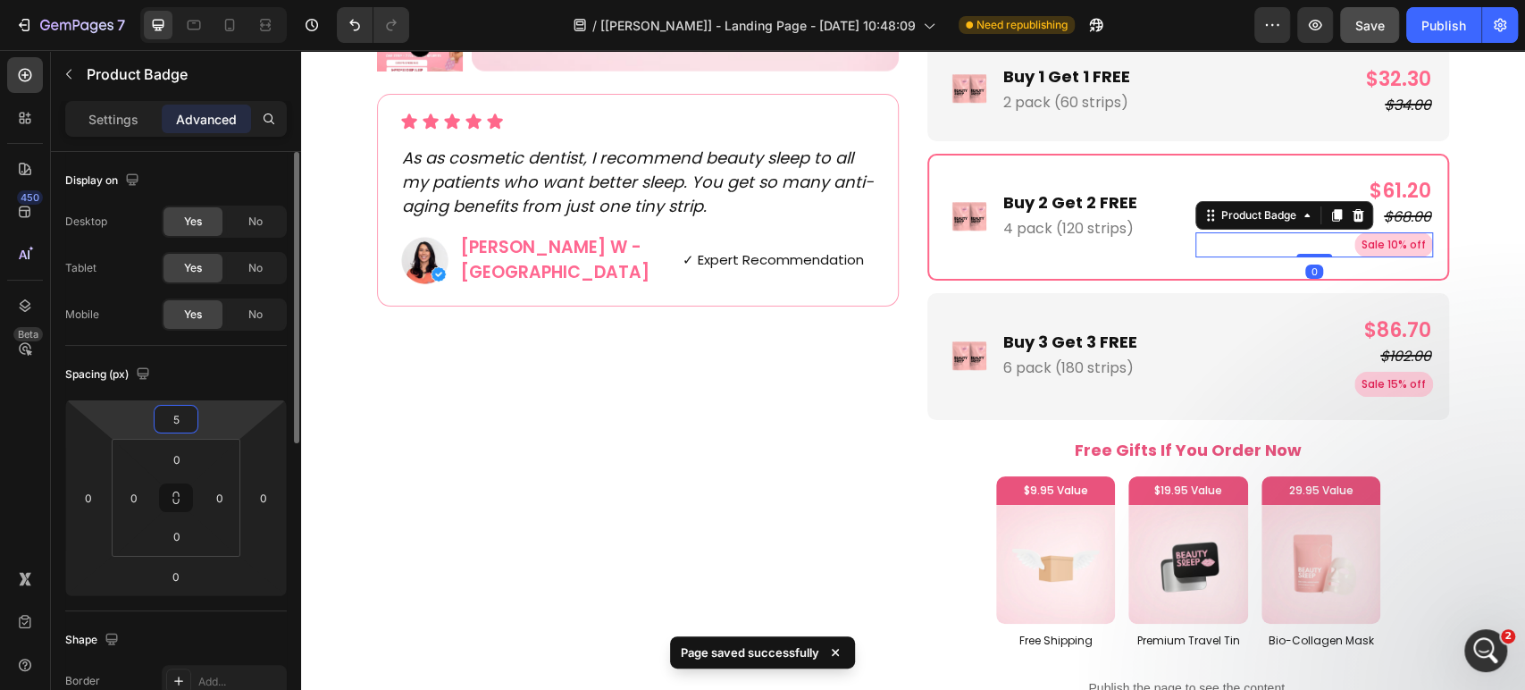
click at [172, 418] on input "5" at bounding box center [176, 419] width 36 height 27
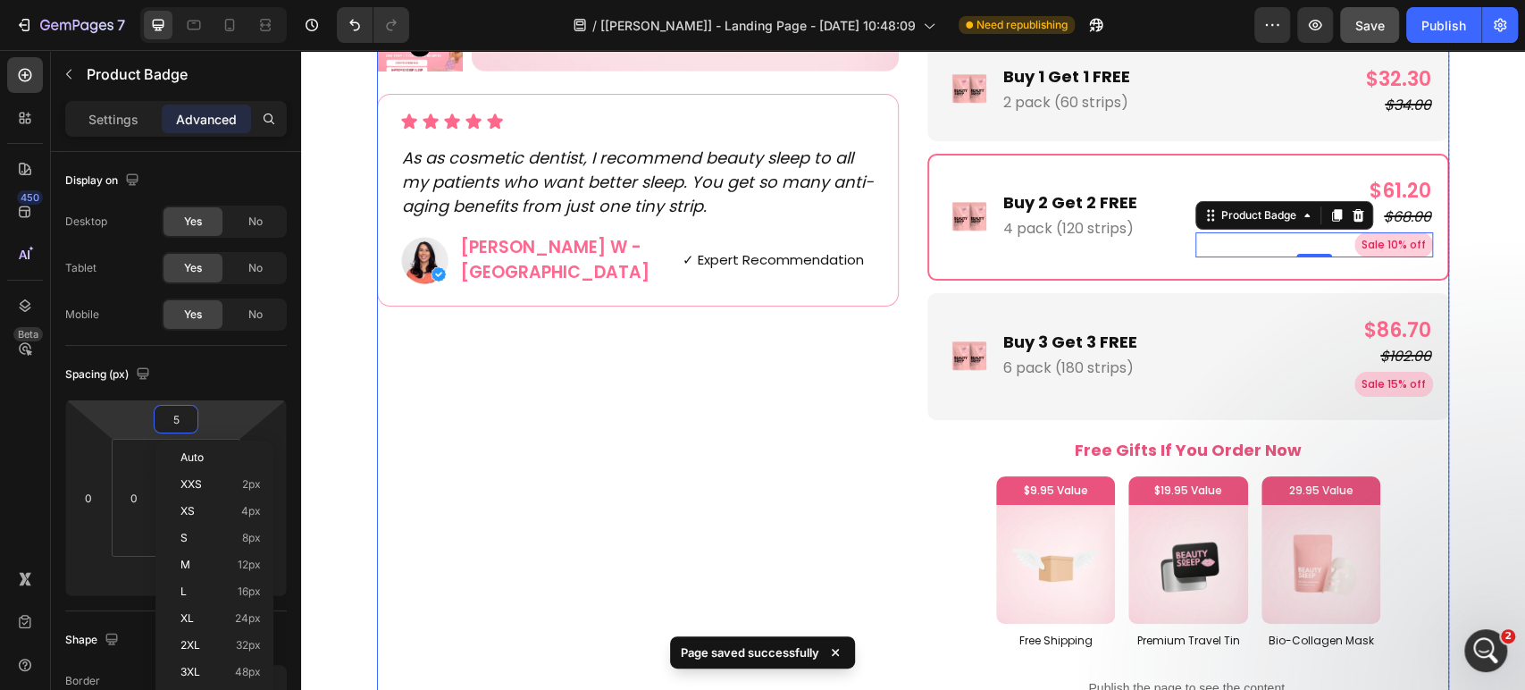
type input "6"
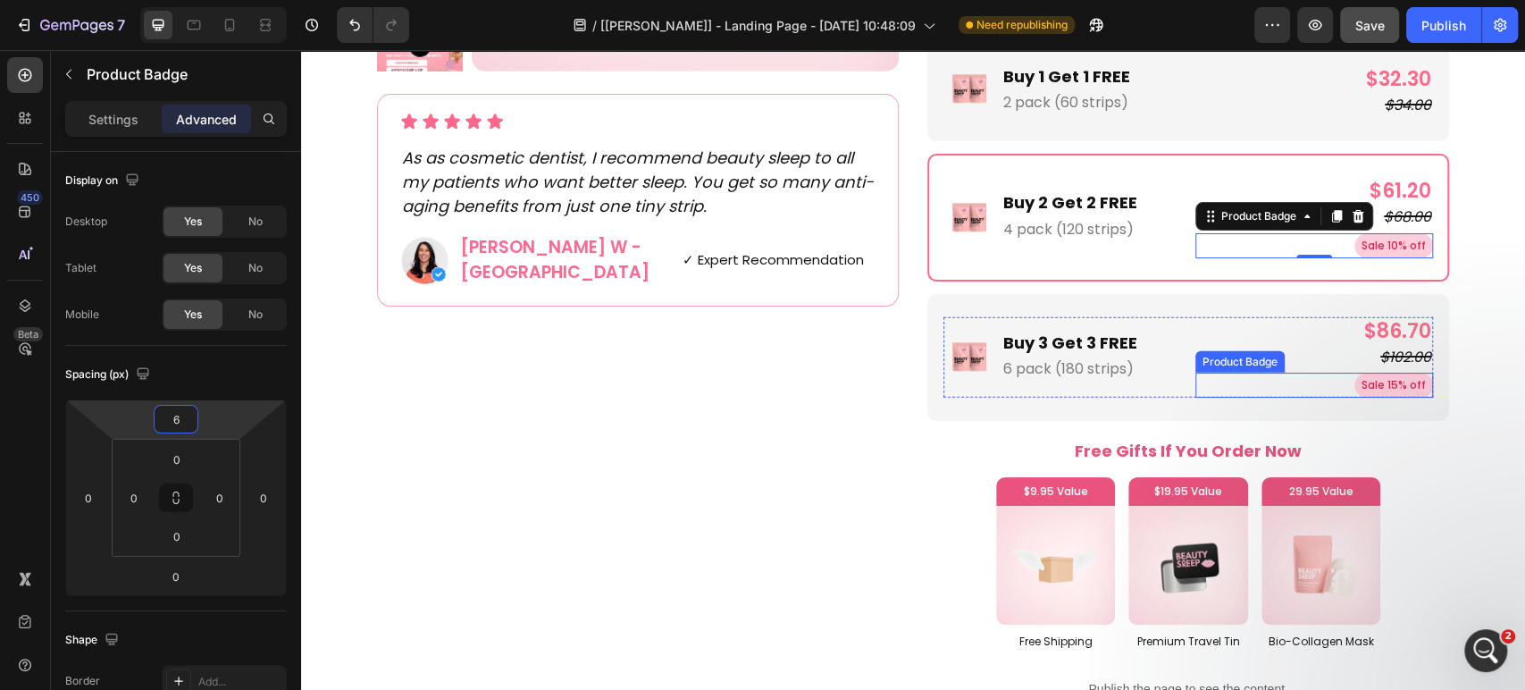
click at [1320, 383] on div "Sale 15% off" at bounding box center [1314, 385] width 238 height 25
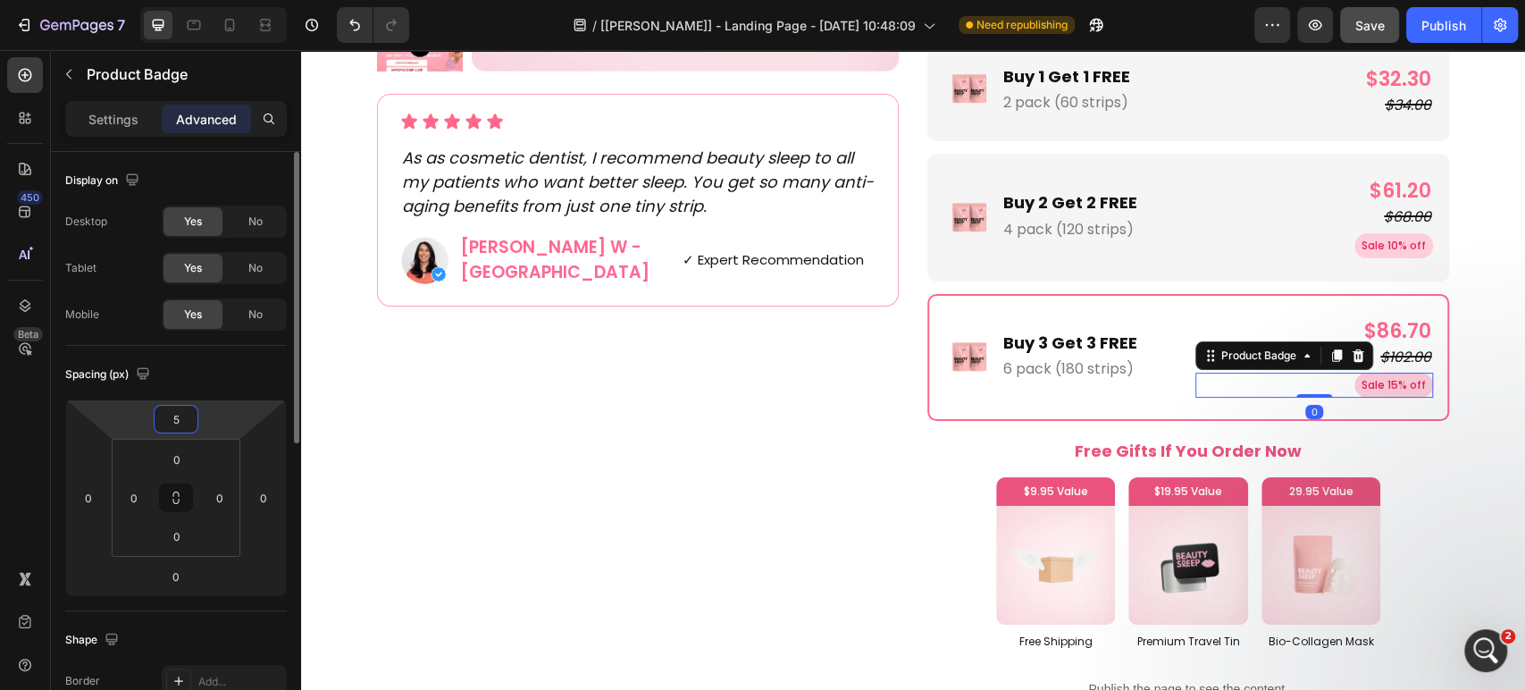
click at [168, 417] on input "5" at bounding box center [176, 419] width 36 height 27
type input "6"
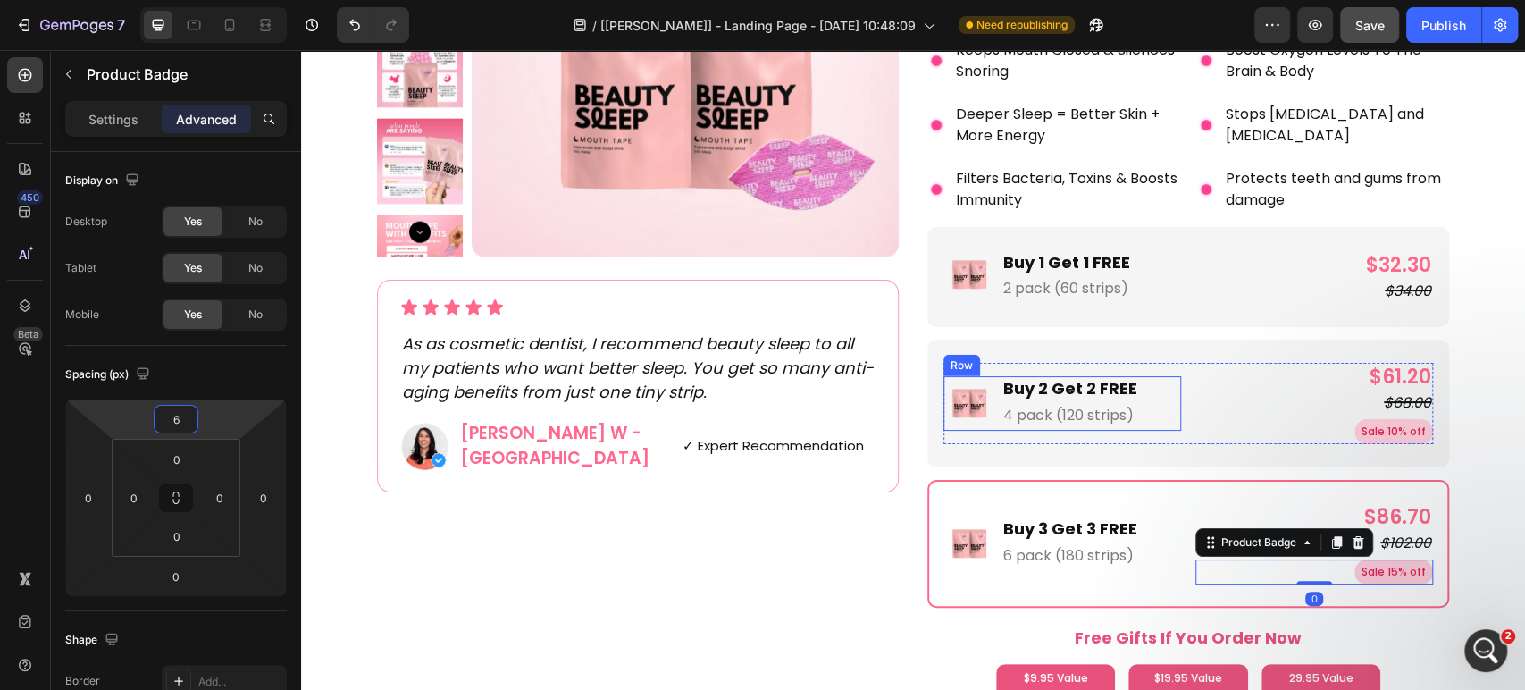
scroll to position [3328, 0]
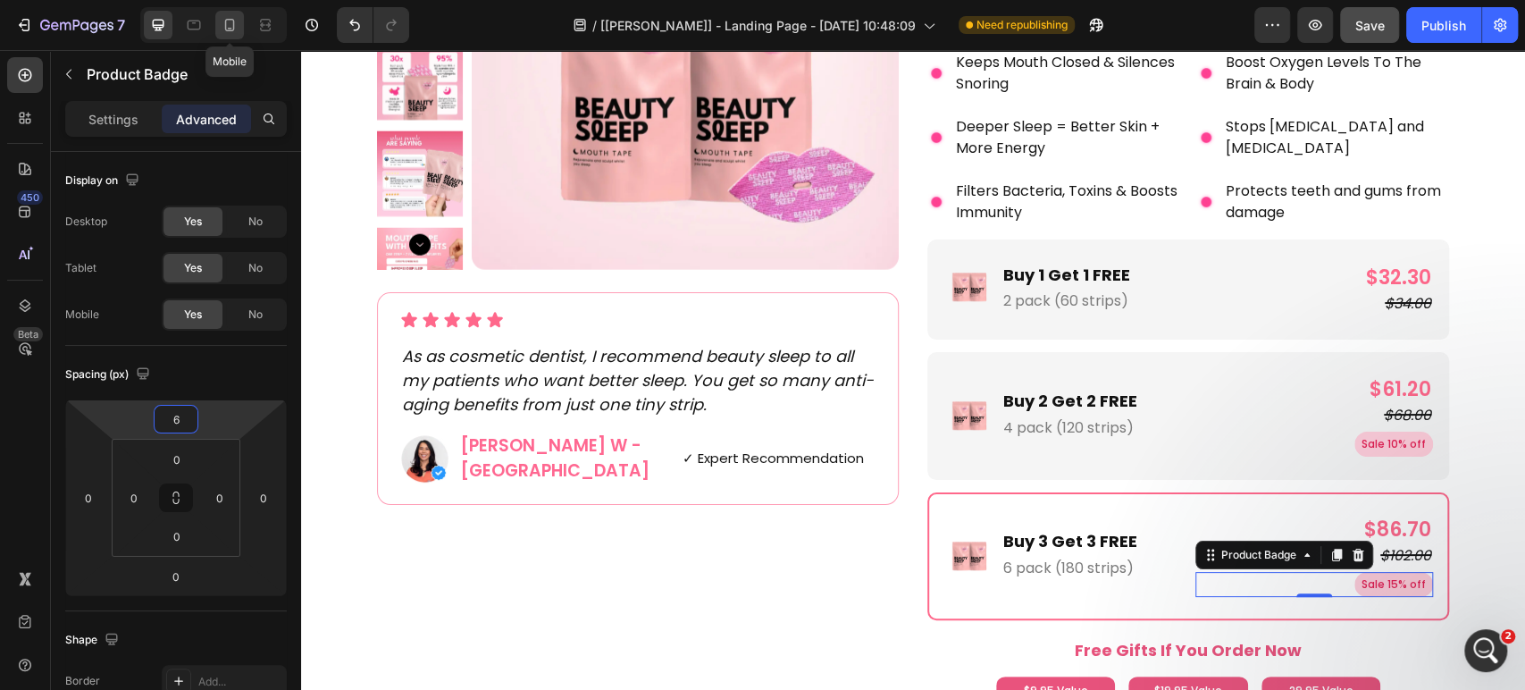
click at [238, 24] on icon at bounding box center [230, 25] width 18 height 18
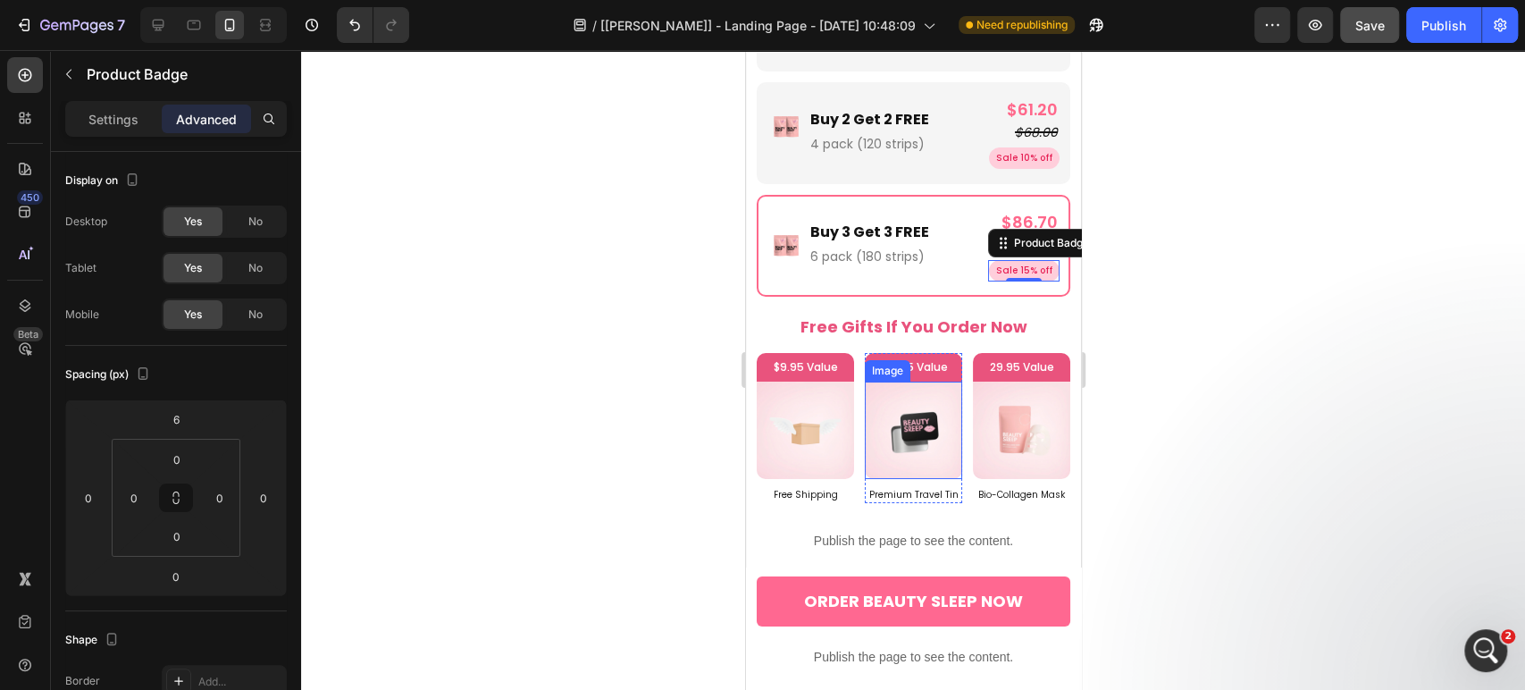
scroll to position [4289, 0]
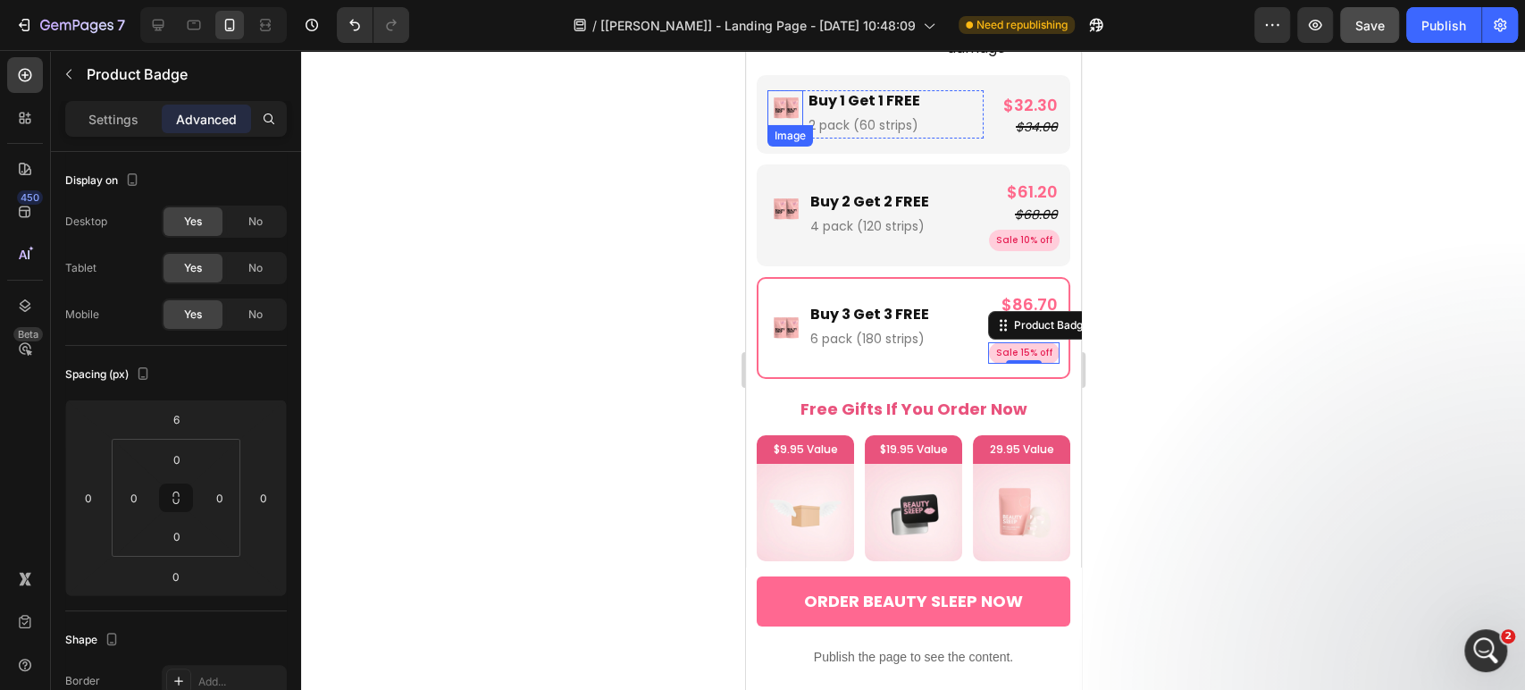
click at [778, 90] on img at bounding box center [785, 108] width 36 height 36
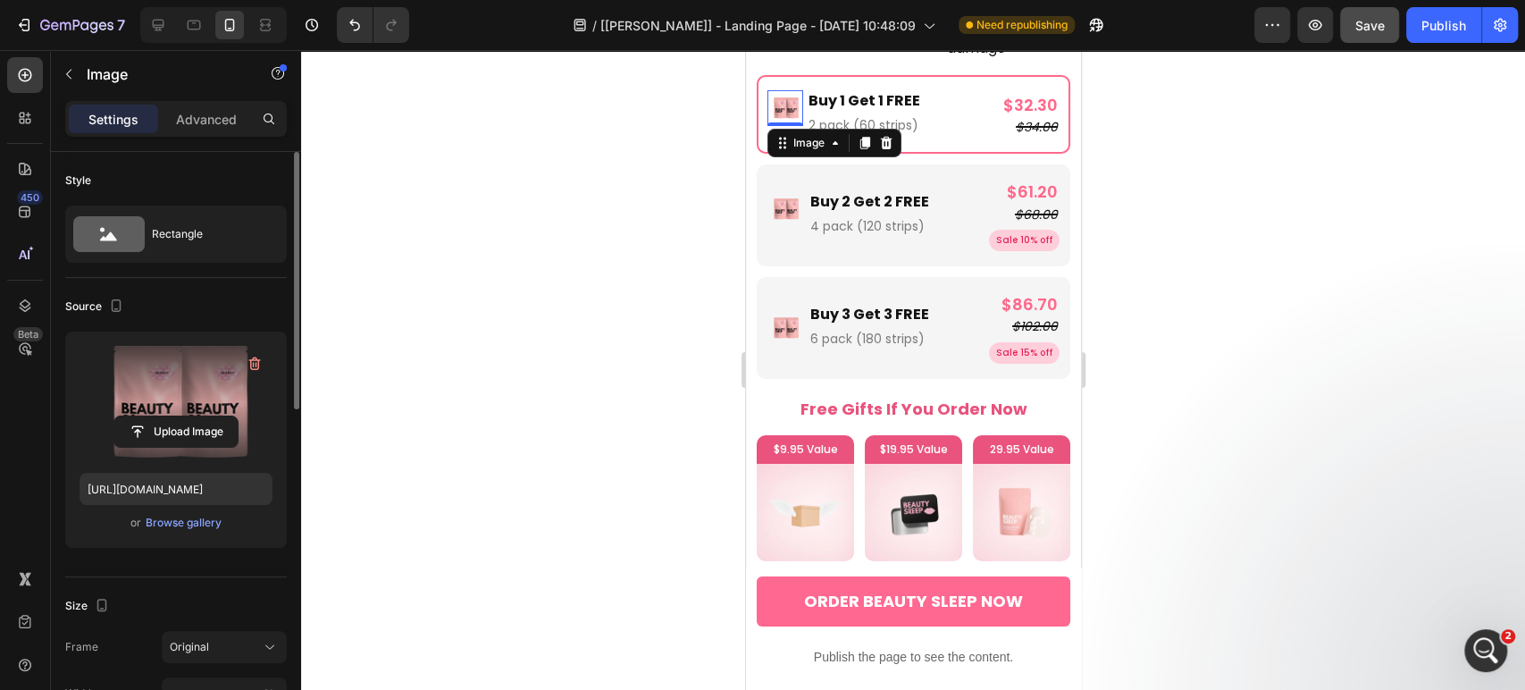
scroll to position [298, 0]
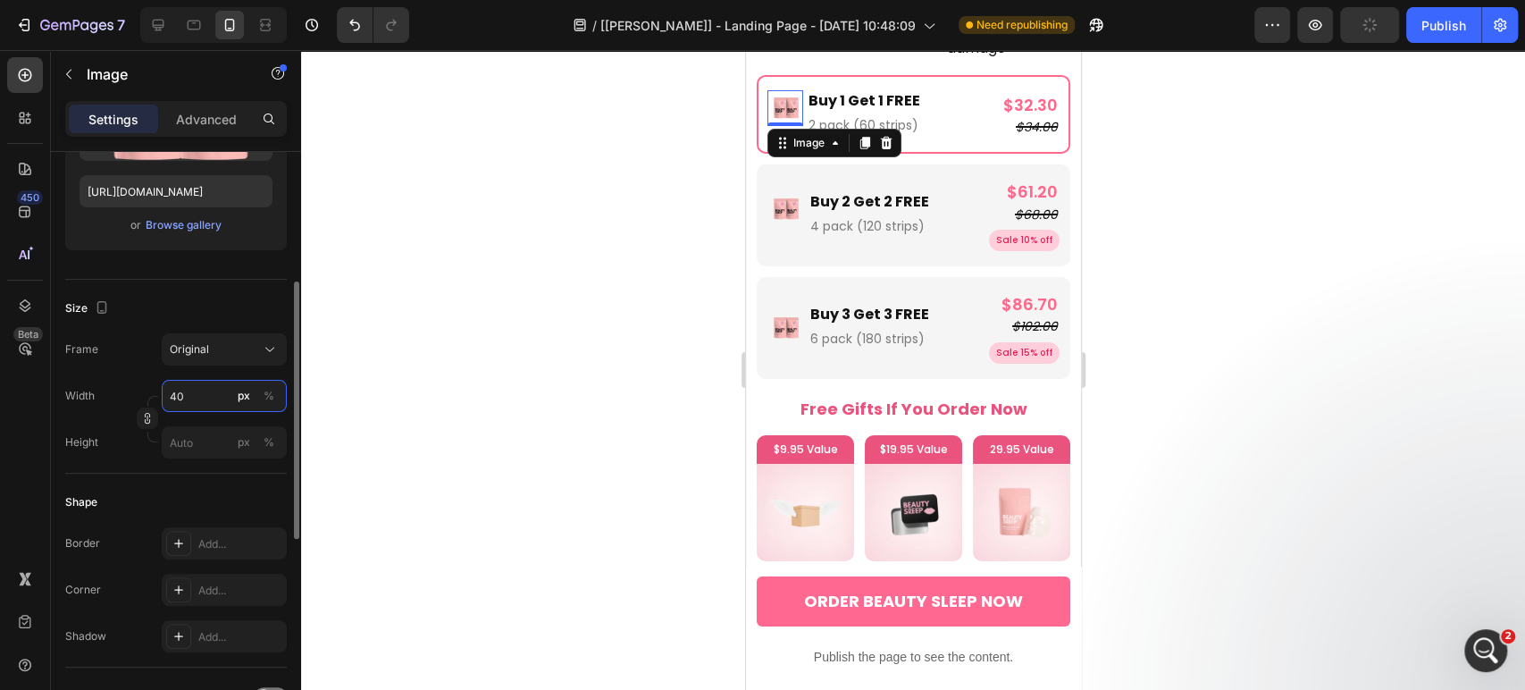
click at [208, 399] on input "40" at bounding box center [224, 396] width 125 height 32
type input "45"
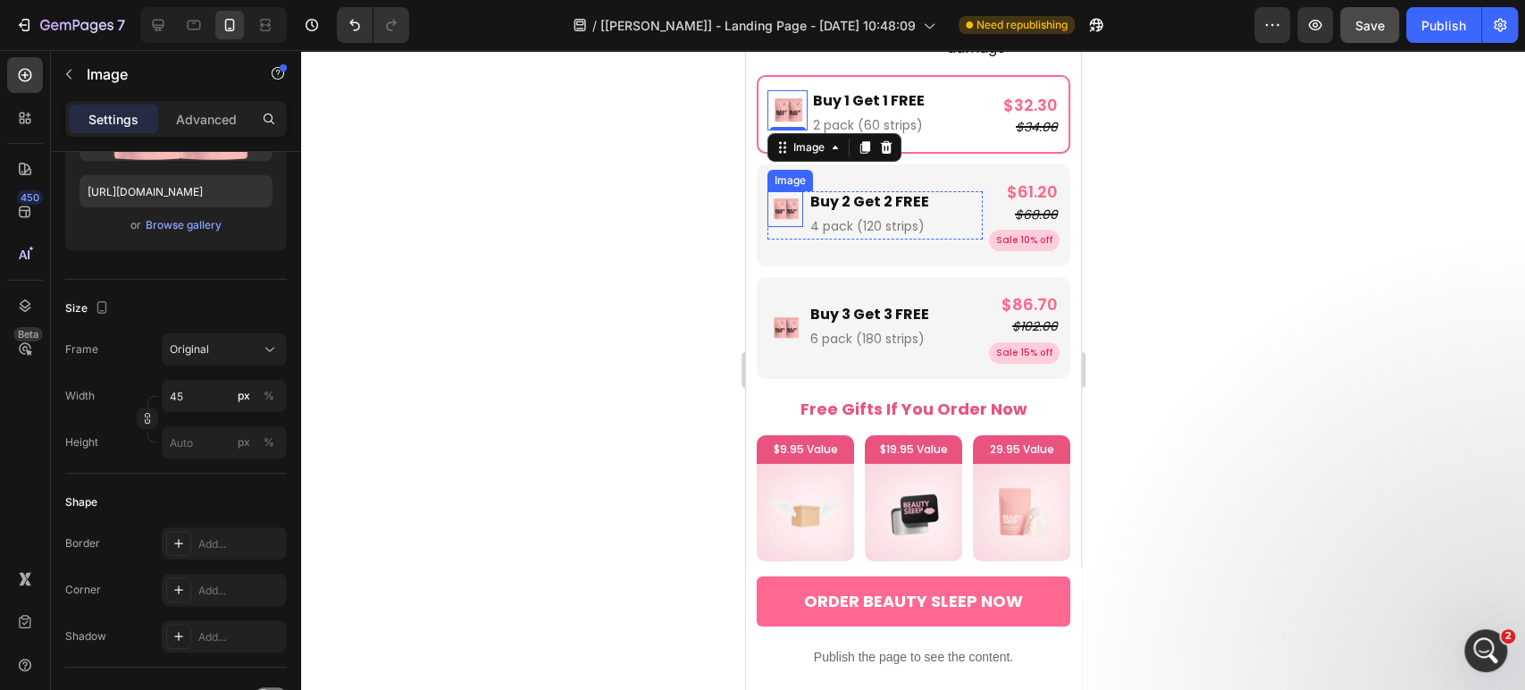
click at [793, 191] on img at bounding box center [785, 209] width 36 height 36
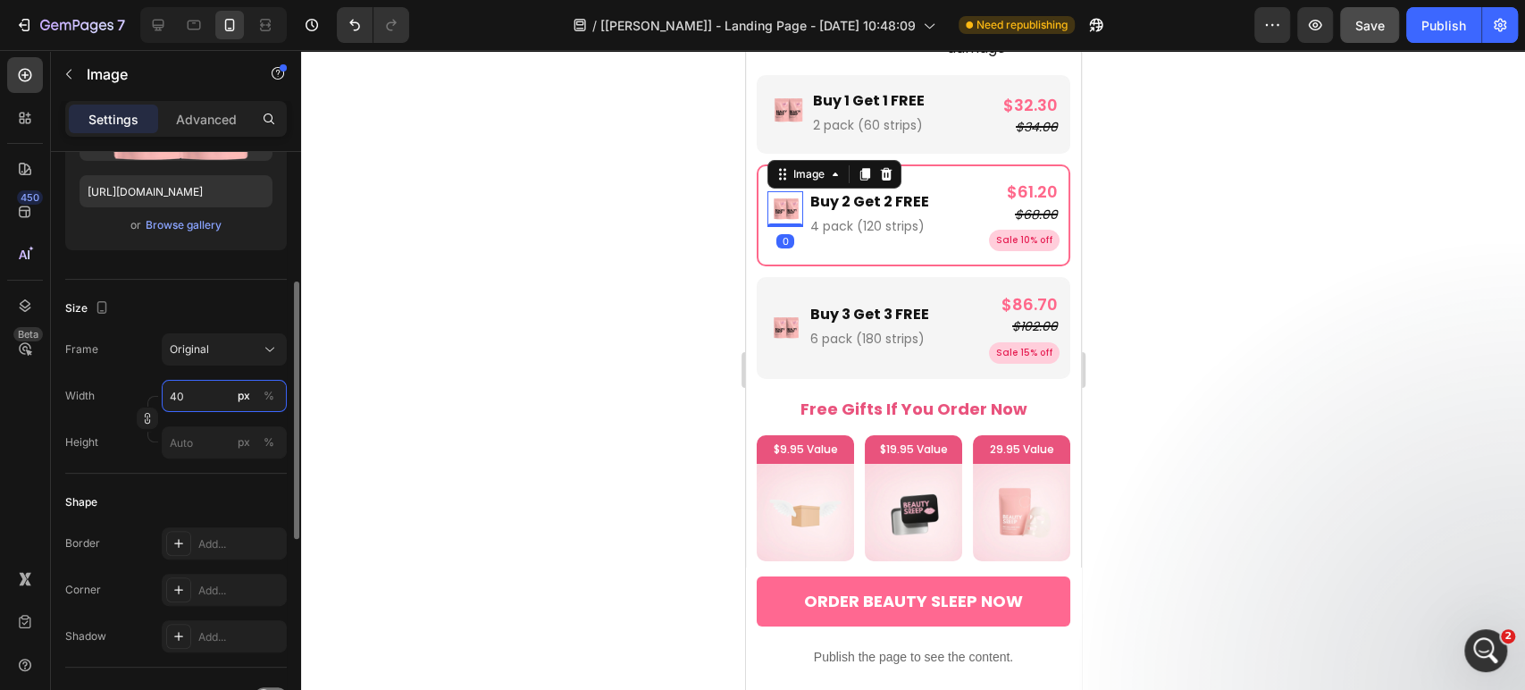
click at [222, 384] on input "40" at bounding box center [224, 396] width 125 height 32
type input "45"
click at [790, 310] on img at bounding box center [785, 328] width 36 height 36
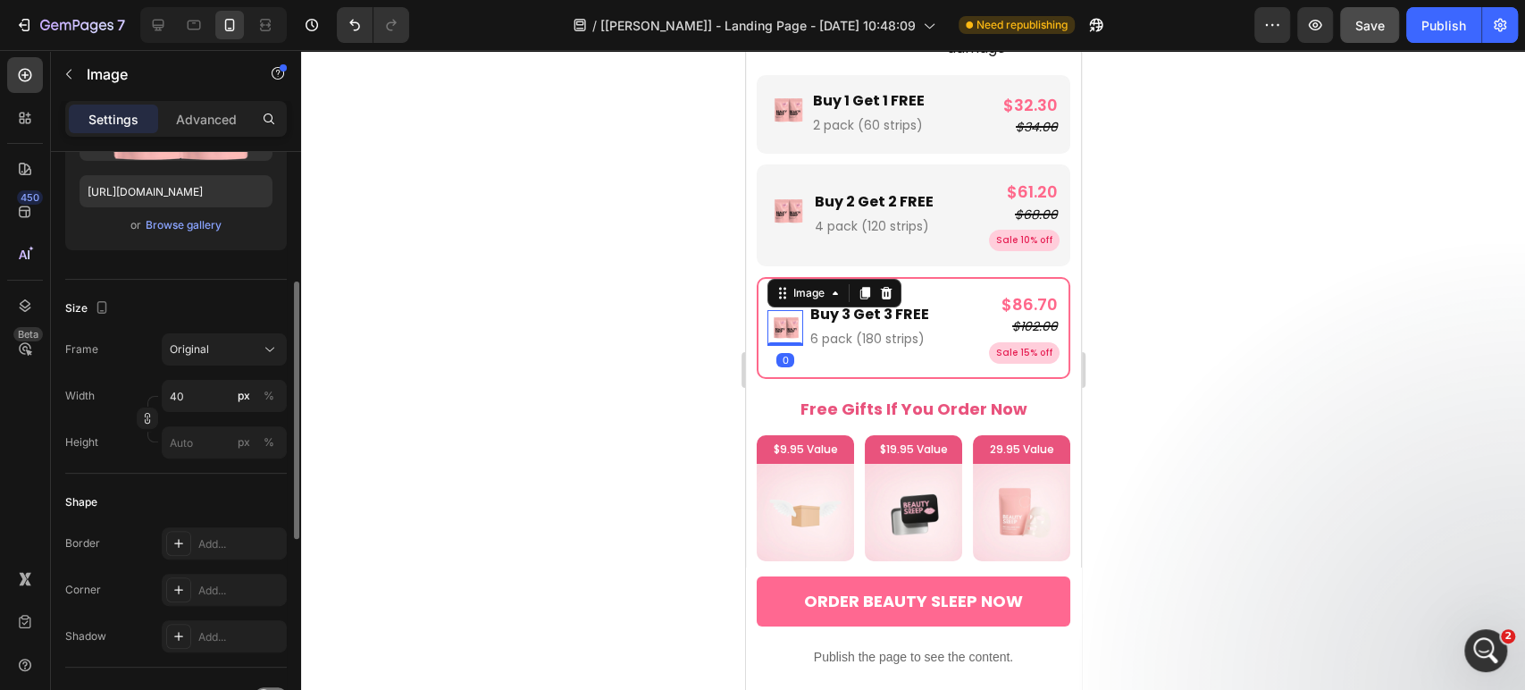
click at [212, 413] on div "Width 40 px % Height px %" at bounding box center [176, 419] width 222 height 79
click at [208, 395] on input "40" at bounding box center [224, 396] width 125 height 32
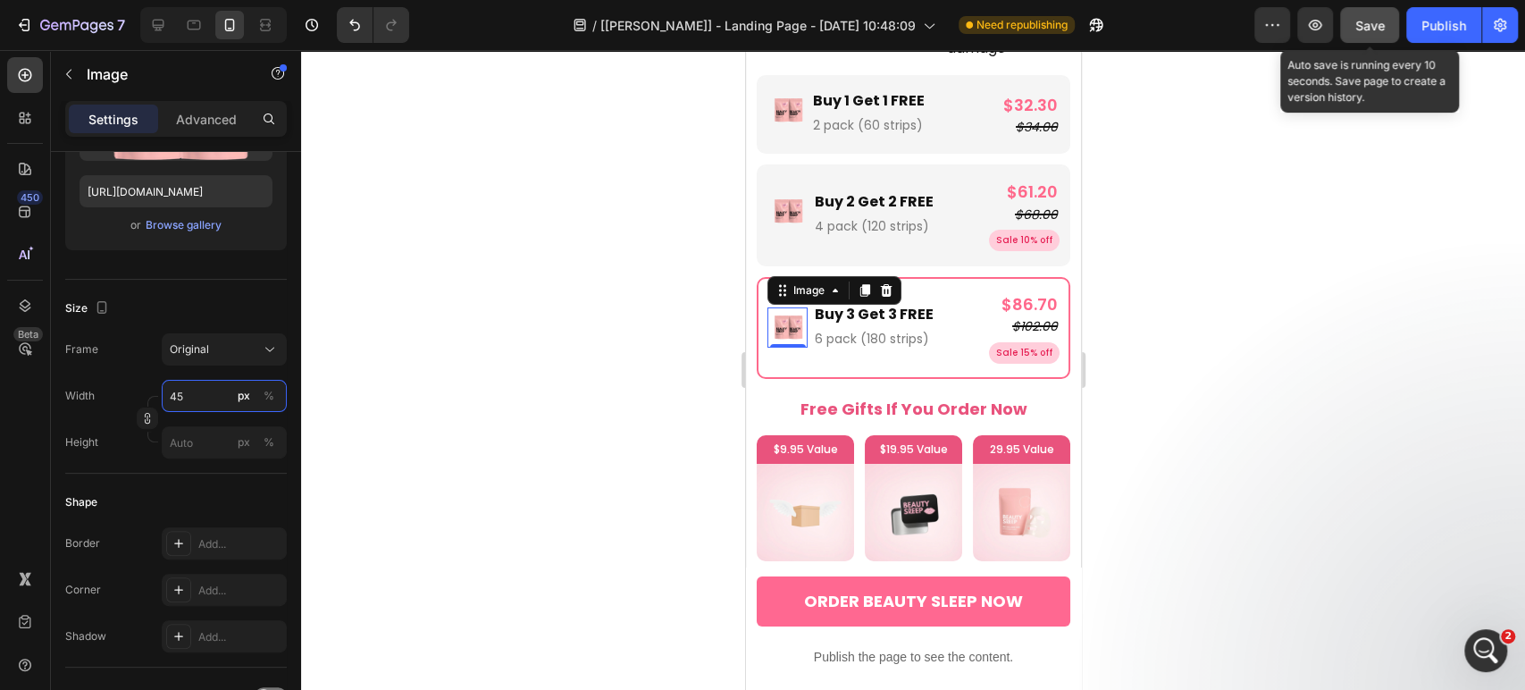
type input "45"
click at [1363, 30] on span "Save" at bounding box center [1369, 25] width 29 height 15
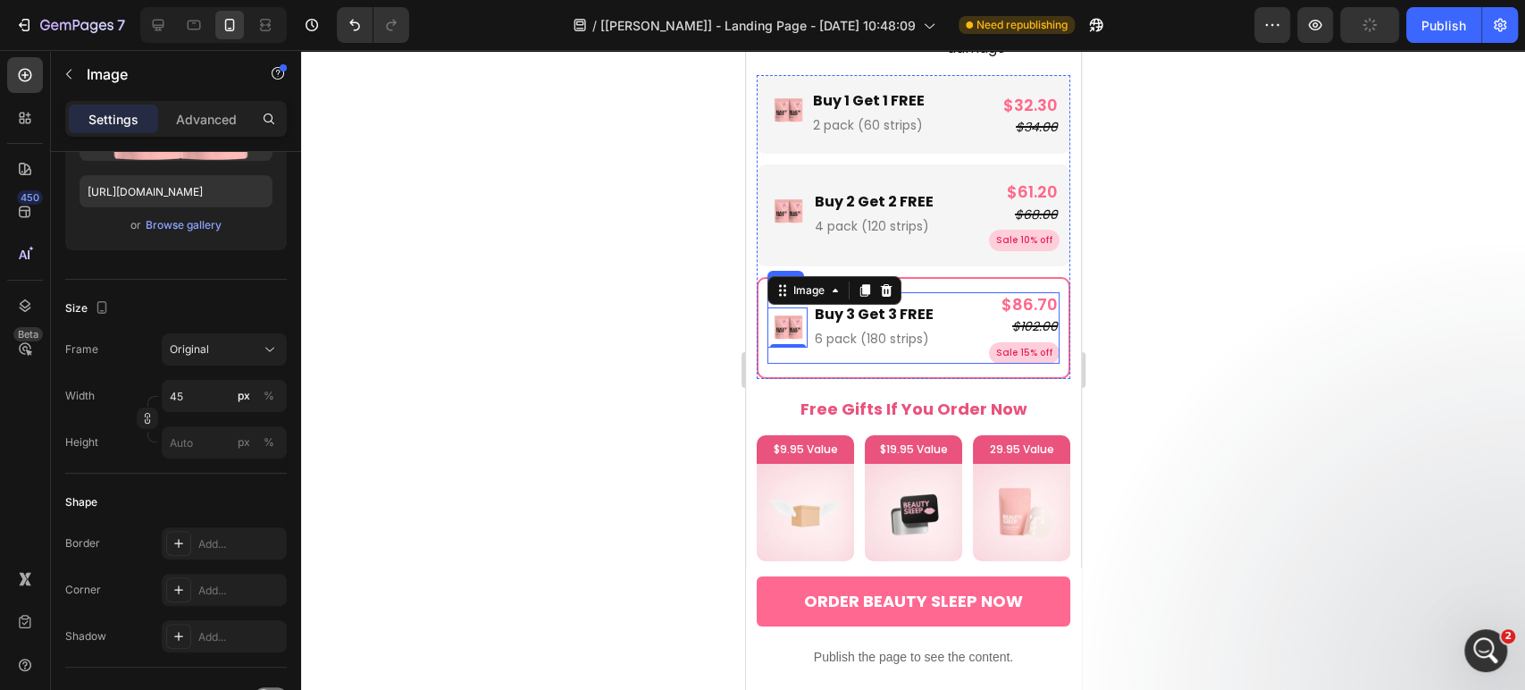
click at [970, 302] on div "Image 0 Buy 3 Get 3 FREE Text Block 6 pack (180 strips) Text Block Row $86.70 P…" at bounding box center [913, 327] width 292 height 71
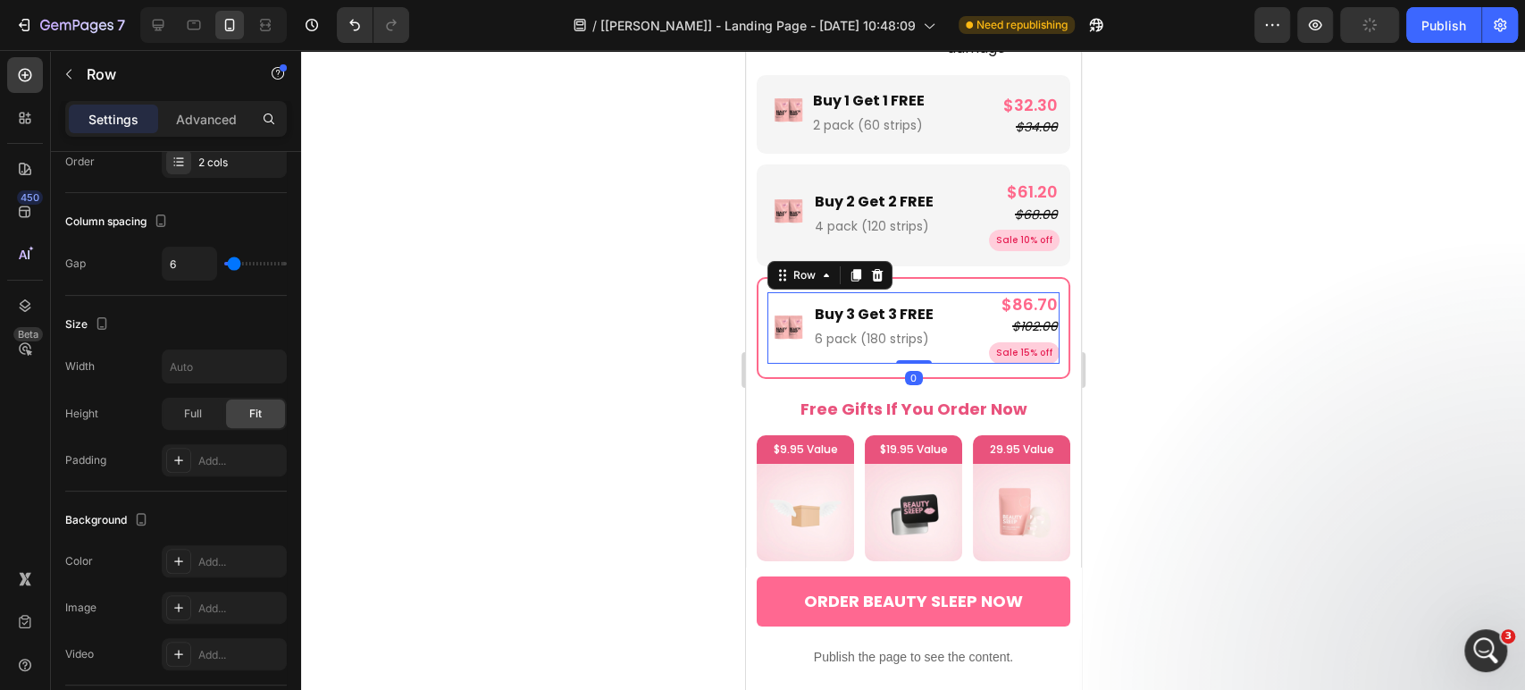
scroll to position [0, 0]
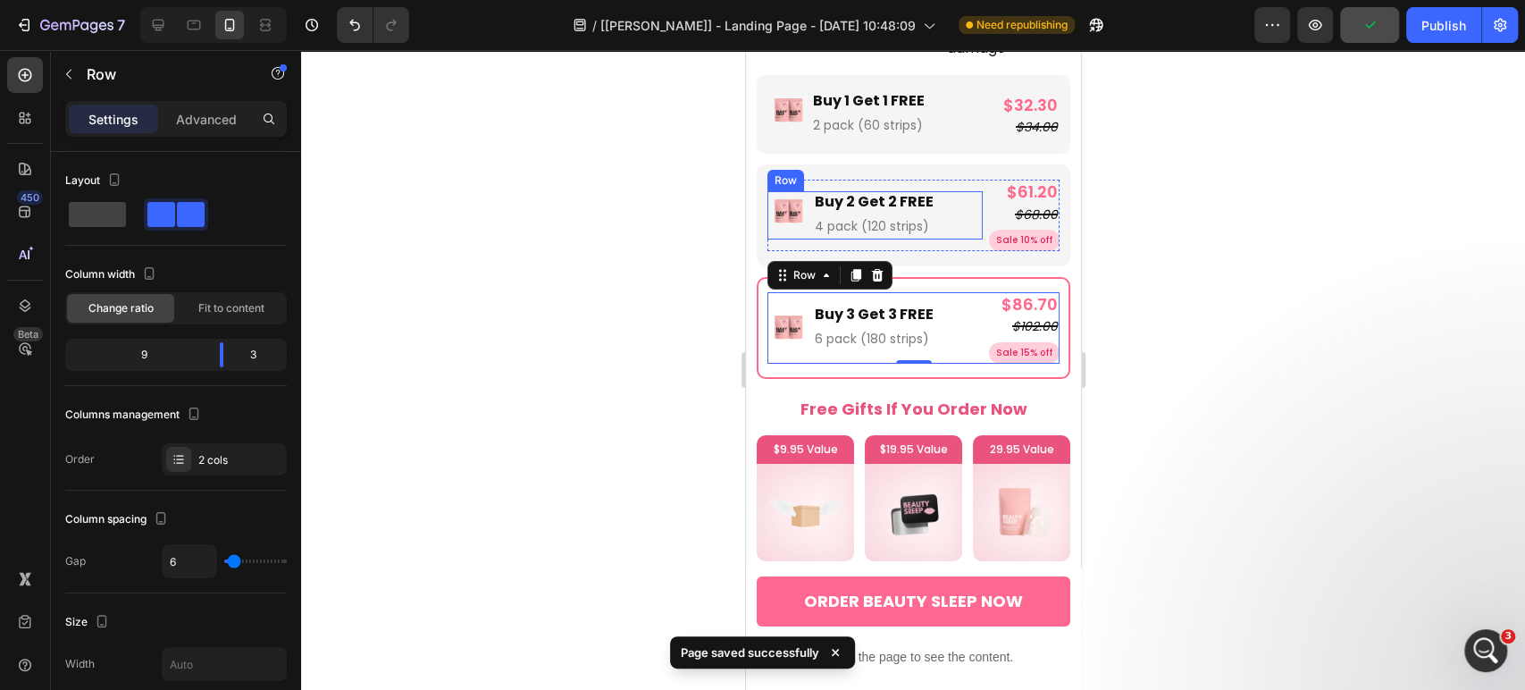
click at [968, 198] on div "Image Buy 2 Get 2 FREE Text Block 4 pack (120 strips) Text Block Row" at bounding box center [874, 215] width 215 height 48
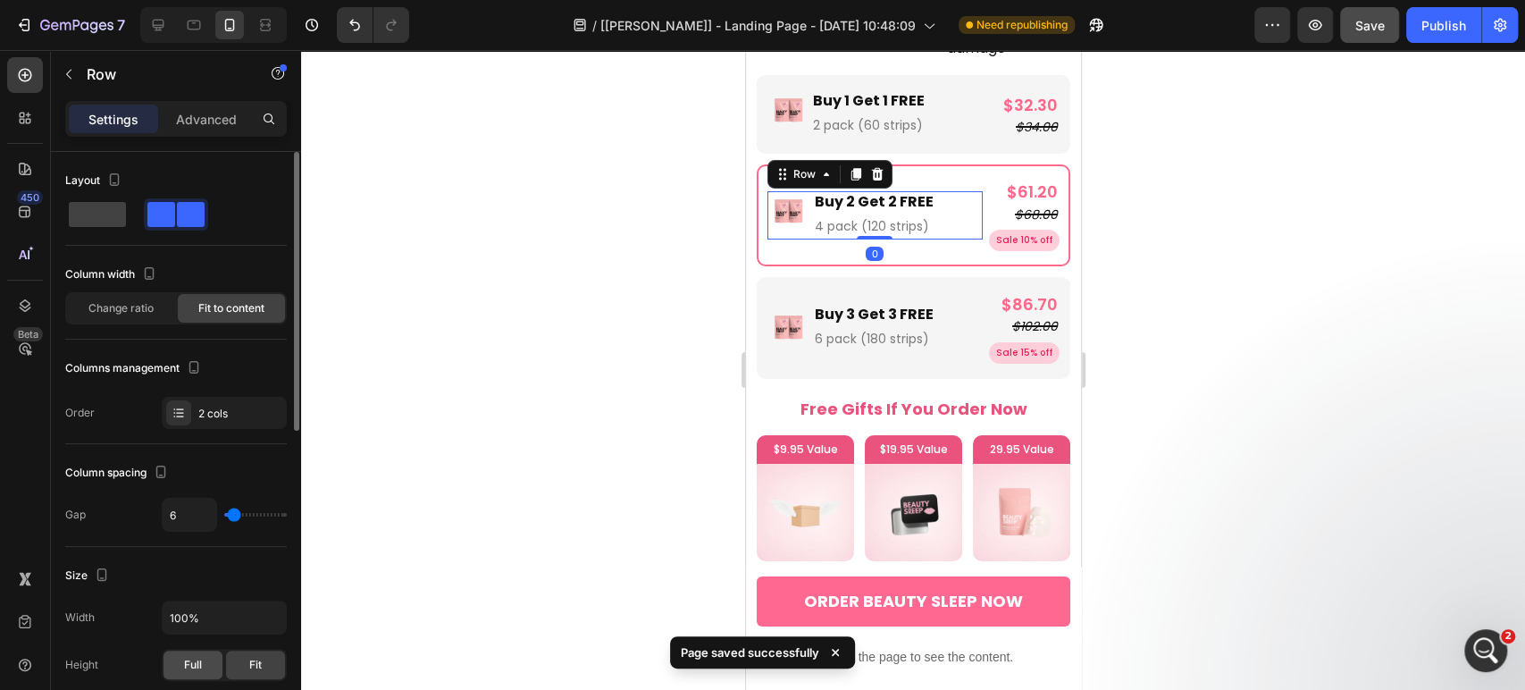
scroll to position [595, 0]
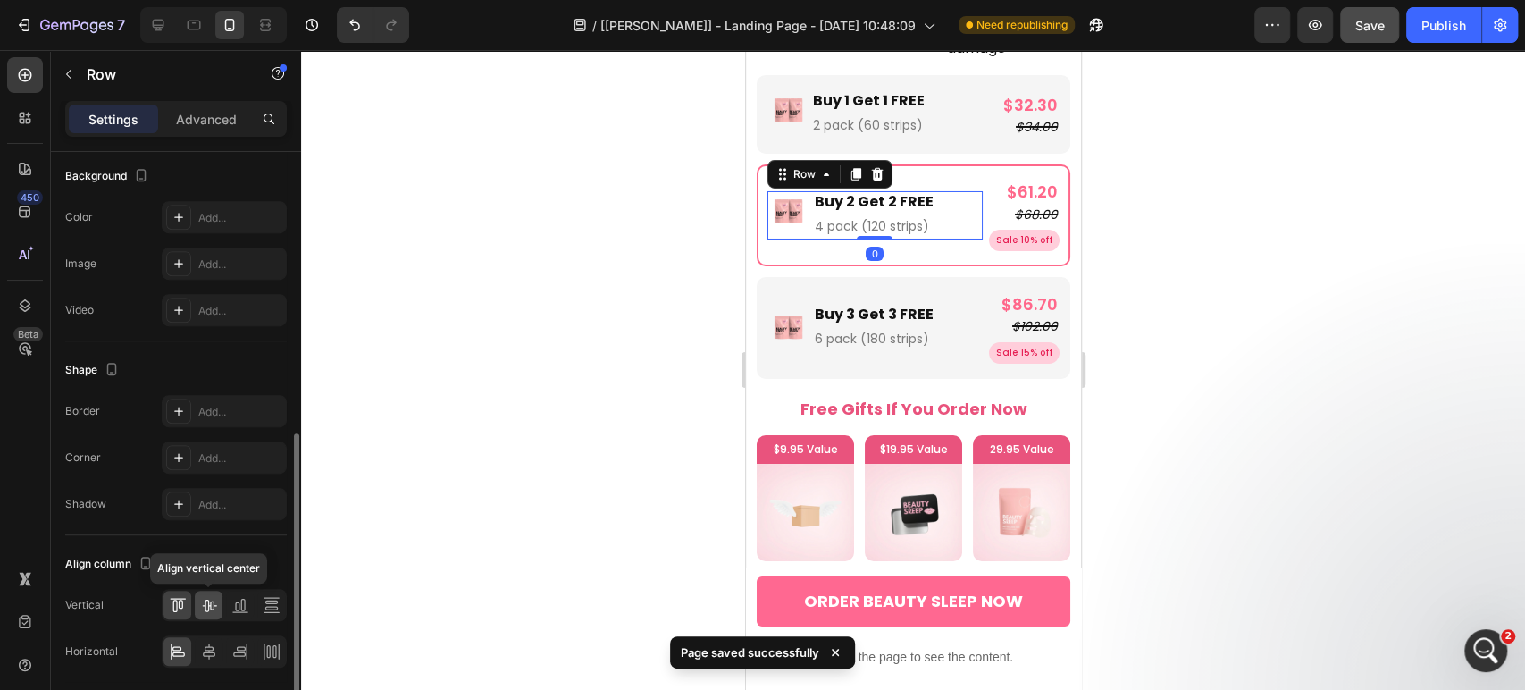
click at [203, 611] on icon at bounding box center [209, 605] width 18 height 18
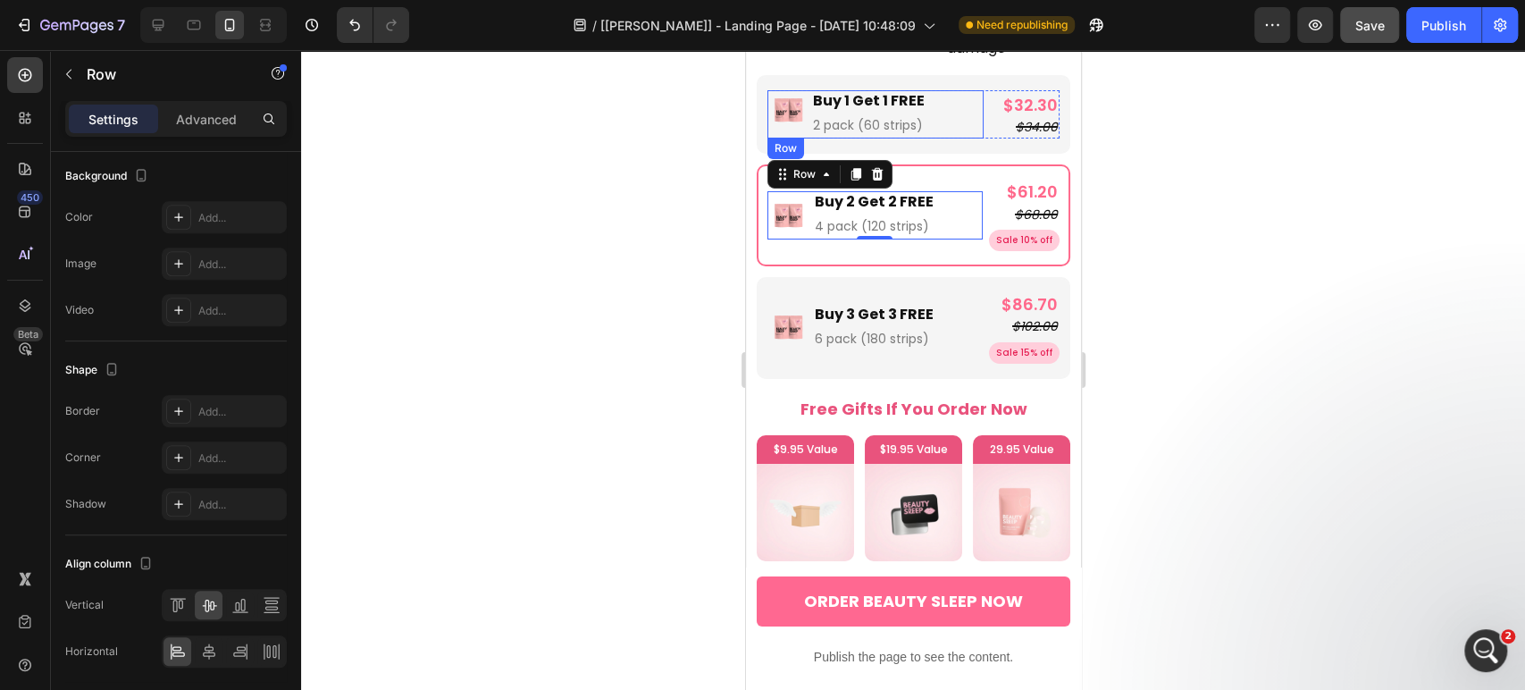
click at [934, 90] on div "Image Buy 1 Get 1 FREE Text Block 2 pack (60 strips) Text Block Row" at bounding box center [875, 114] width 216 height 48
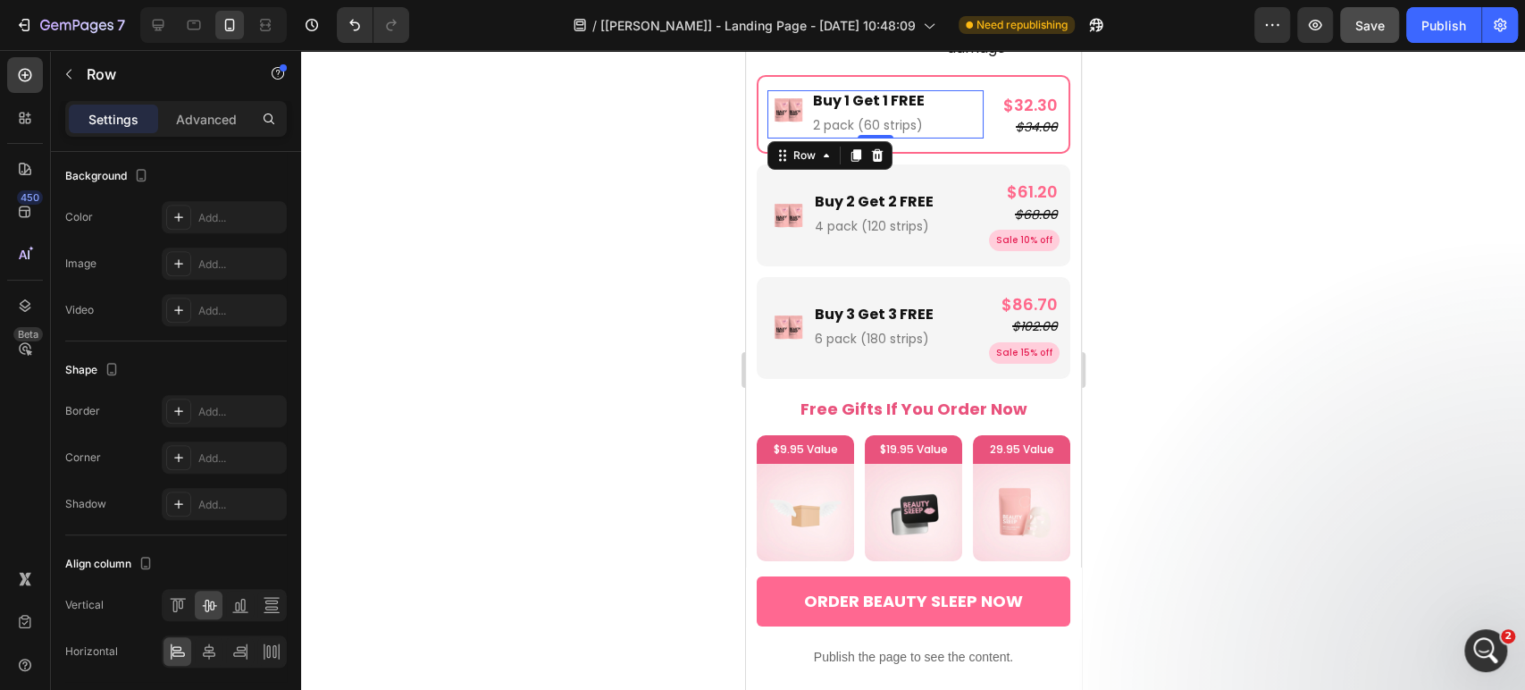
scroll to position [594, 0]
click at [214, 600] on icon at bounding box center [209, 606] width 18 height 18
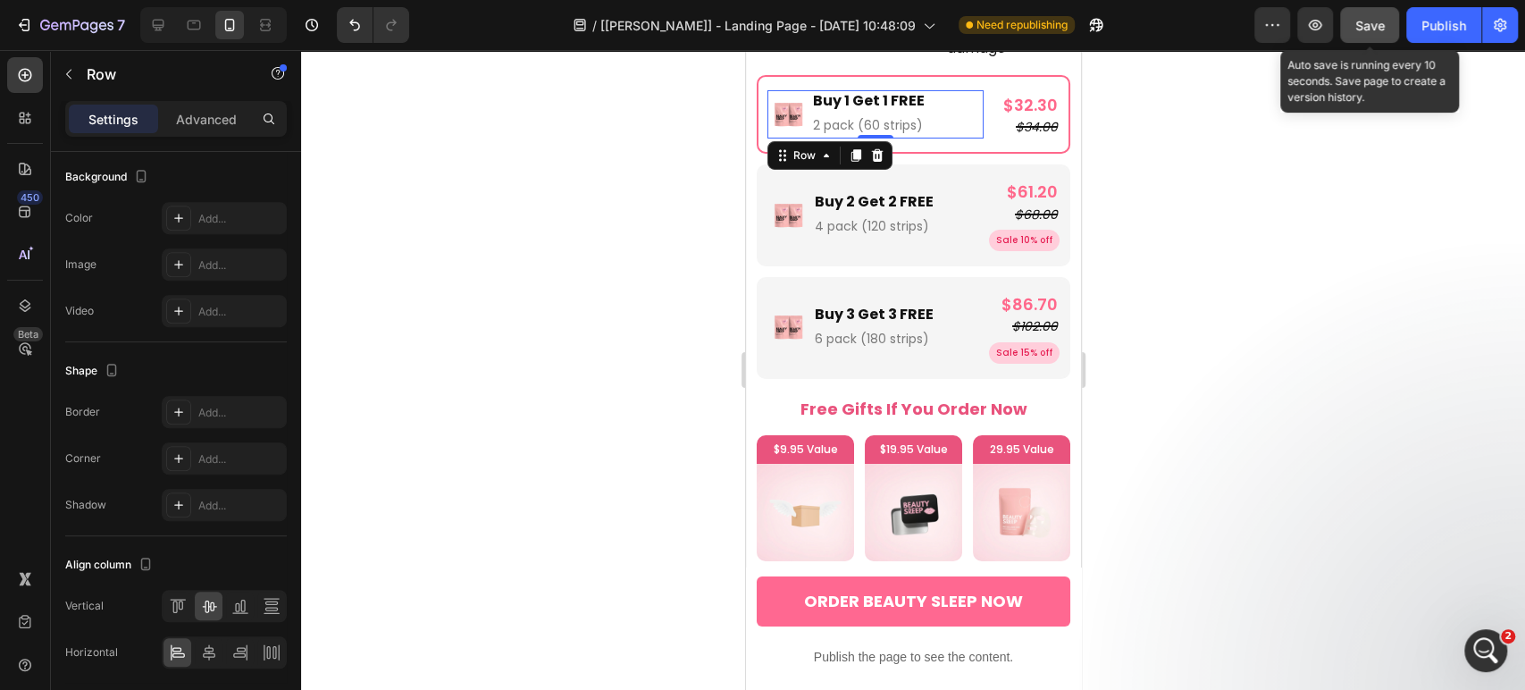
click at [1365, 24] on span "Save" at bounding box center [1369, 25] width 29 height 15
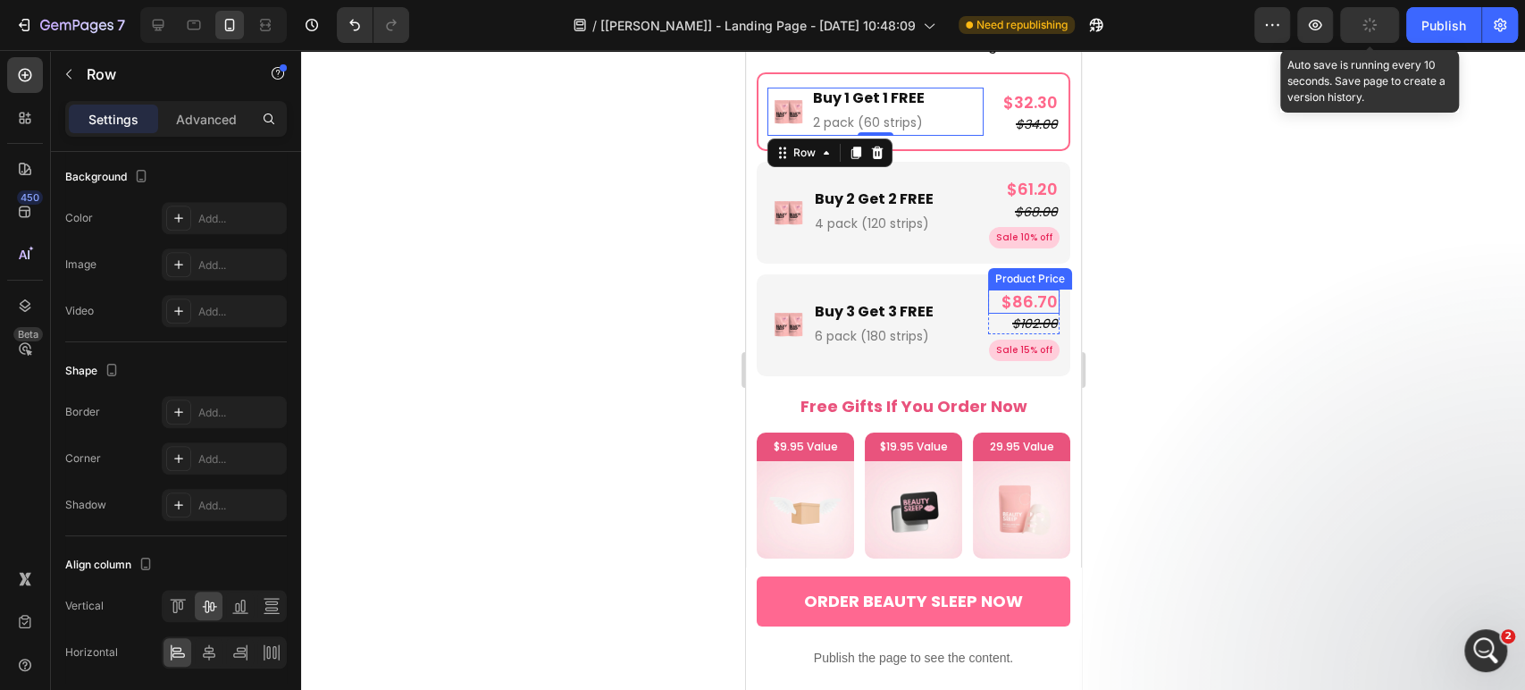
scroll to position [2692, 0]
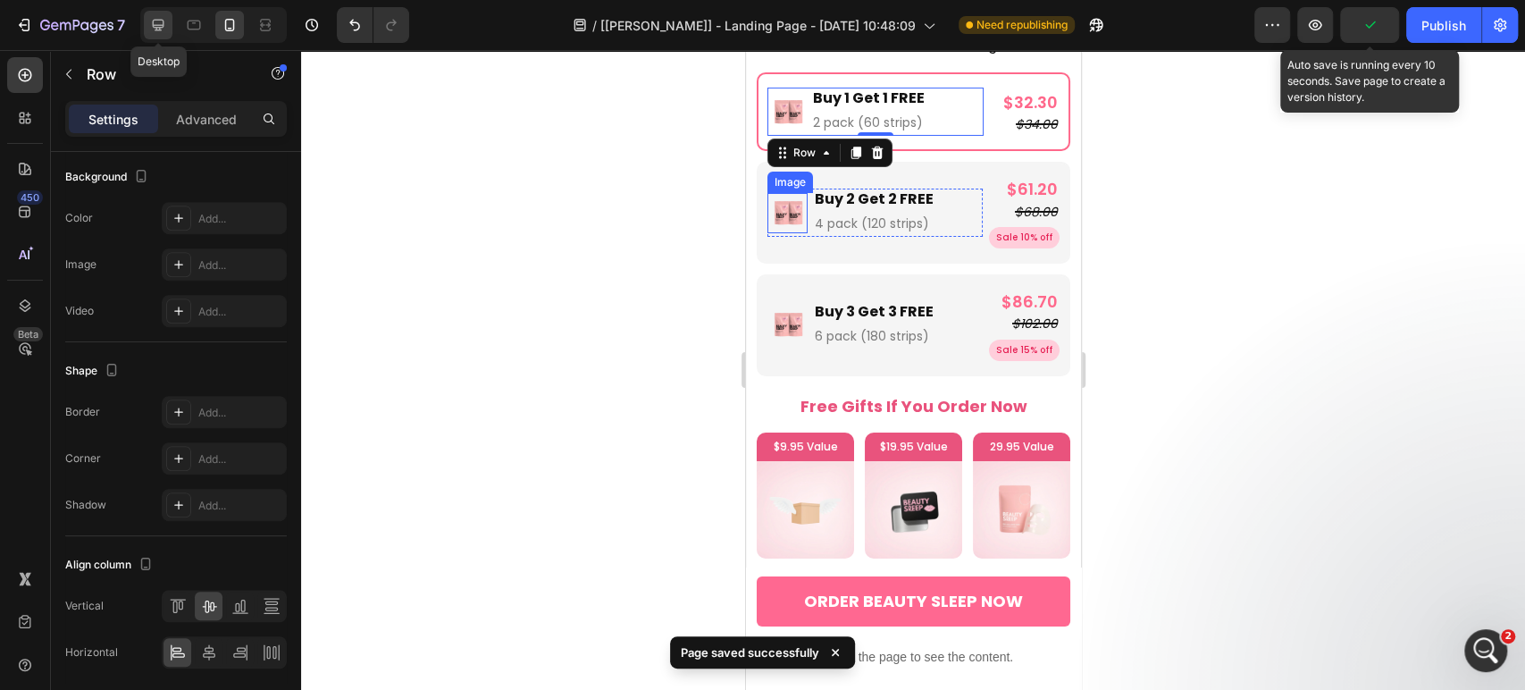
click at [155, 21] on icon at bounding box center [158, 25] width 18 height 18
type input "10"
type input "1200"
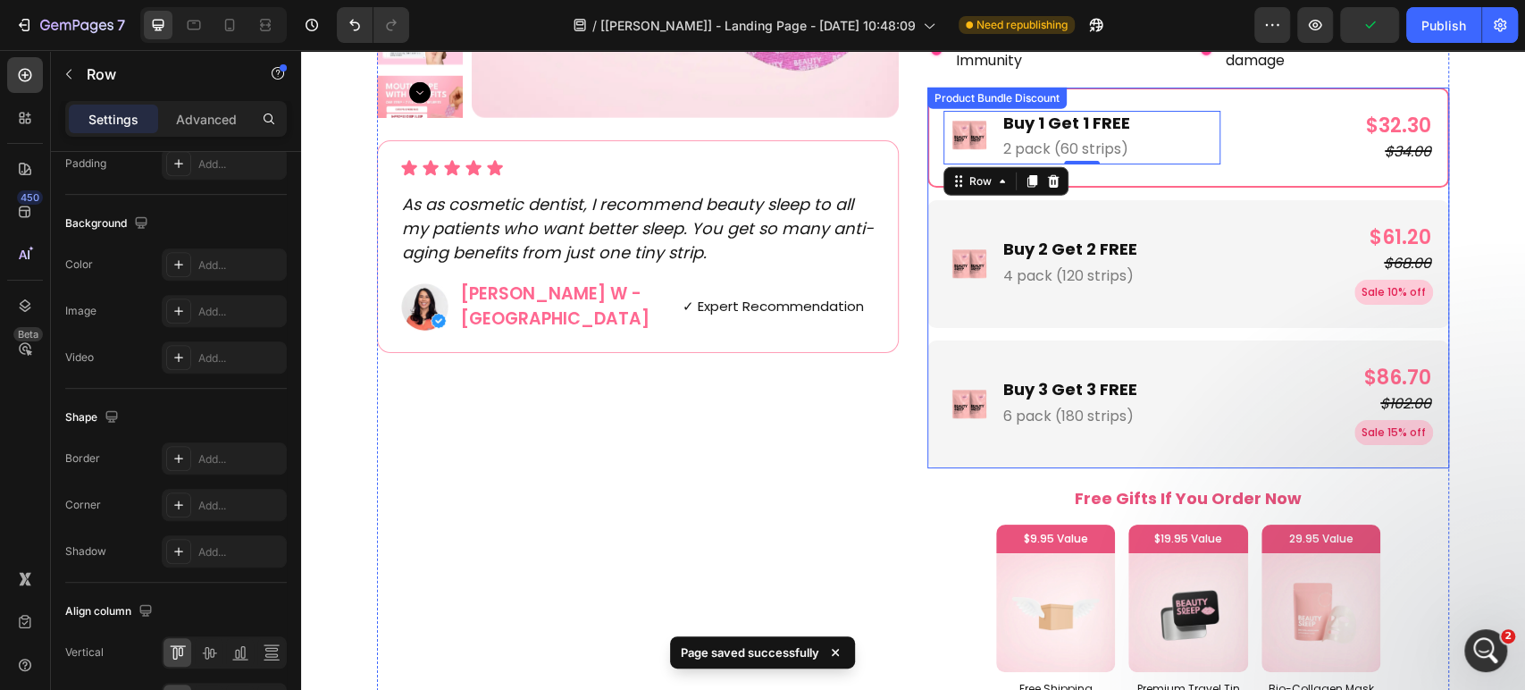
scroll to position [3477, 0]
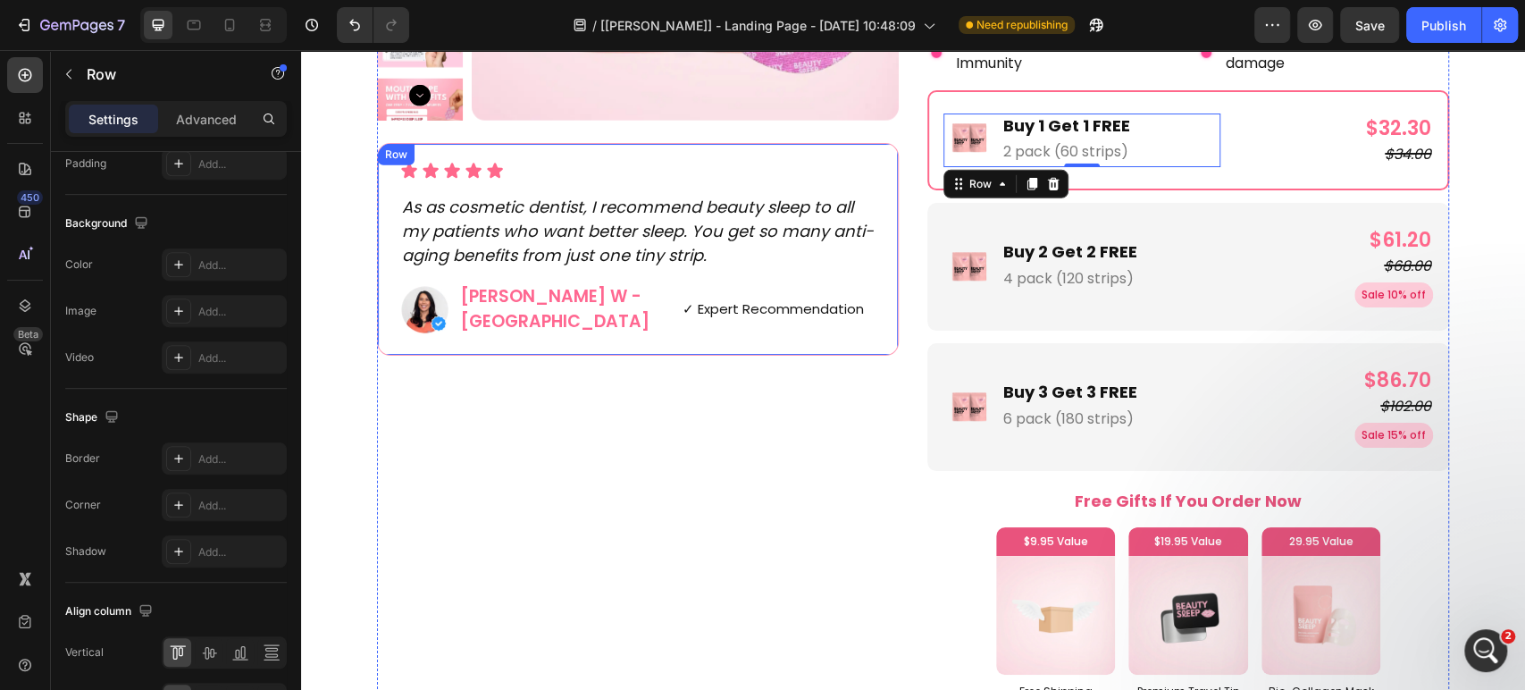
click at [382, 155] on div "Row" at bounding box center [396, 155] width 29 height 16
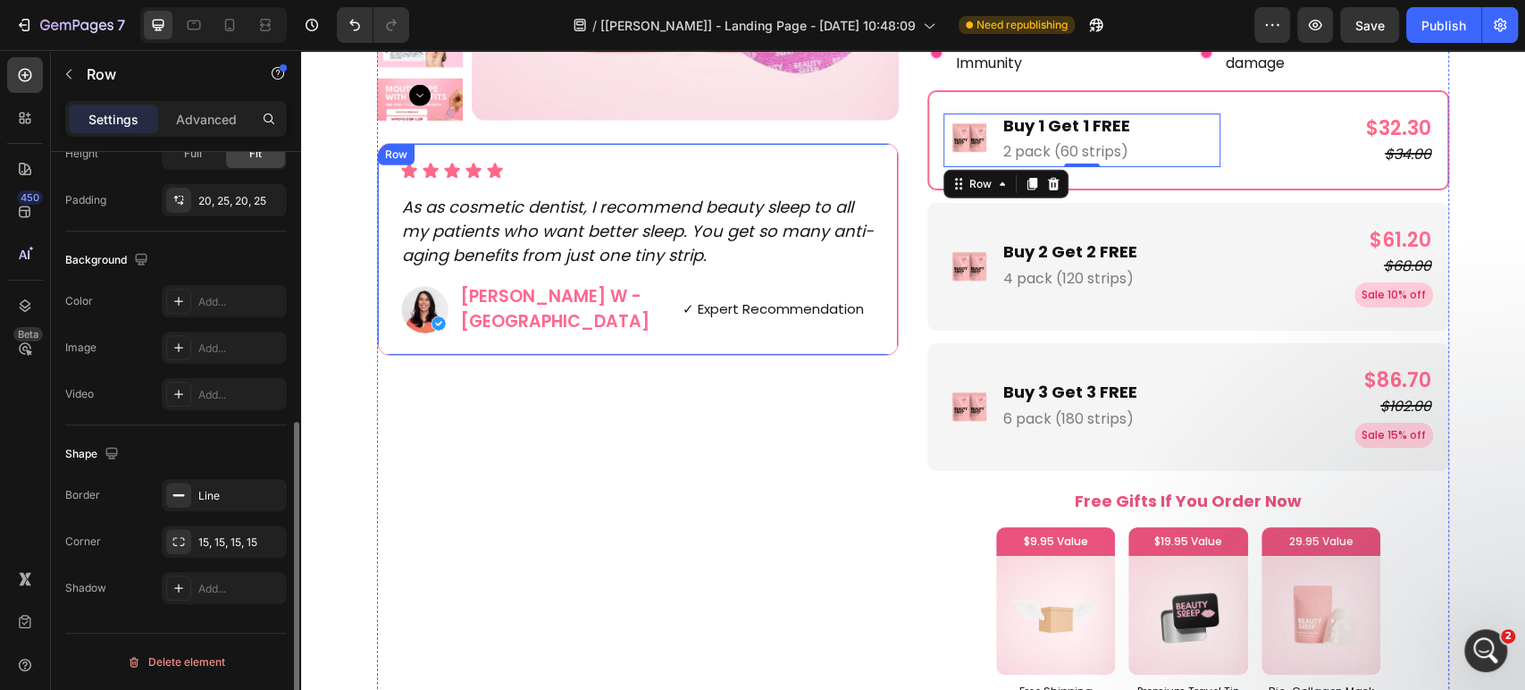
scroll to position [500, 0]
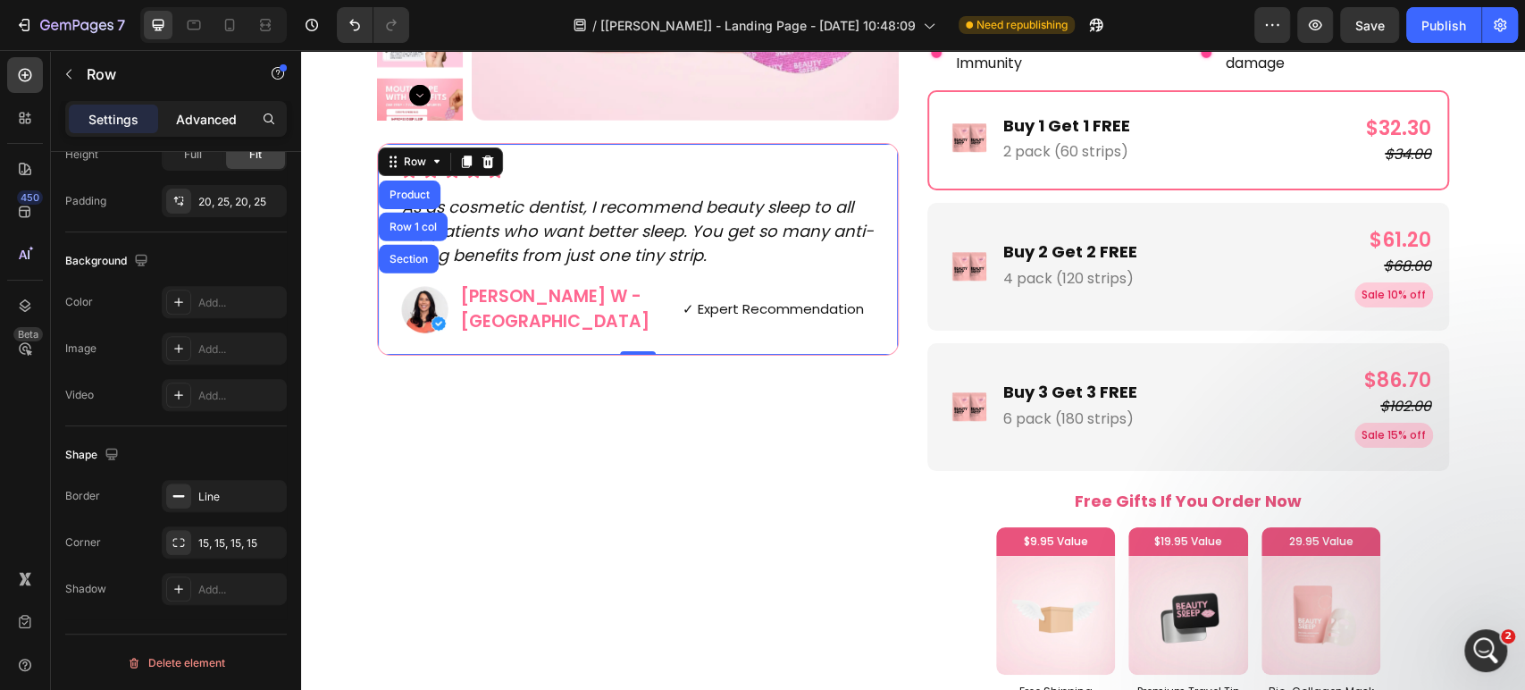
click at [226, 122] on p "Advanced" at bounding box center [206, 119] width 61 height 19
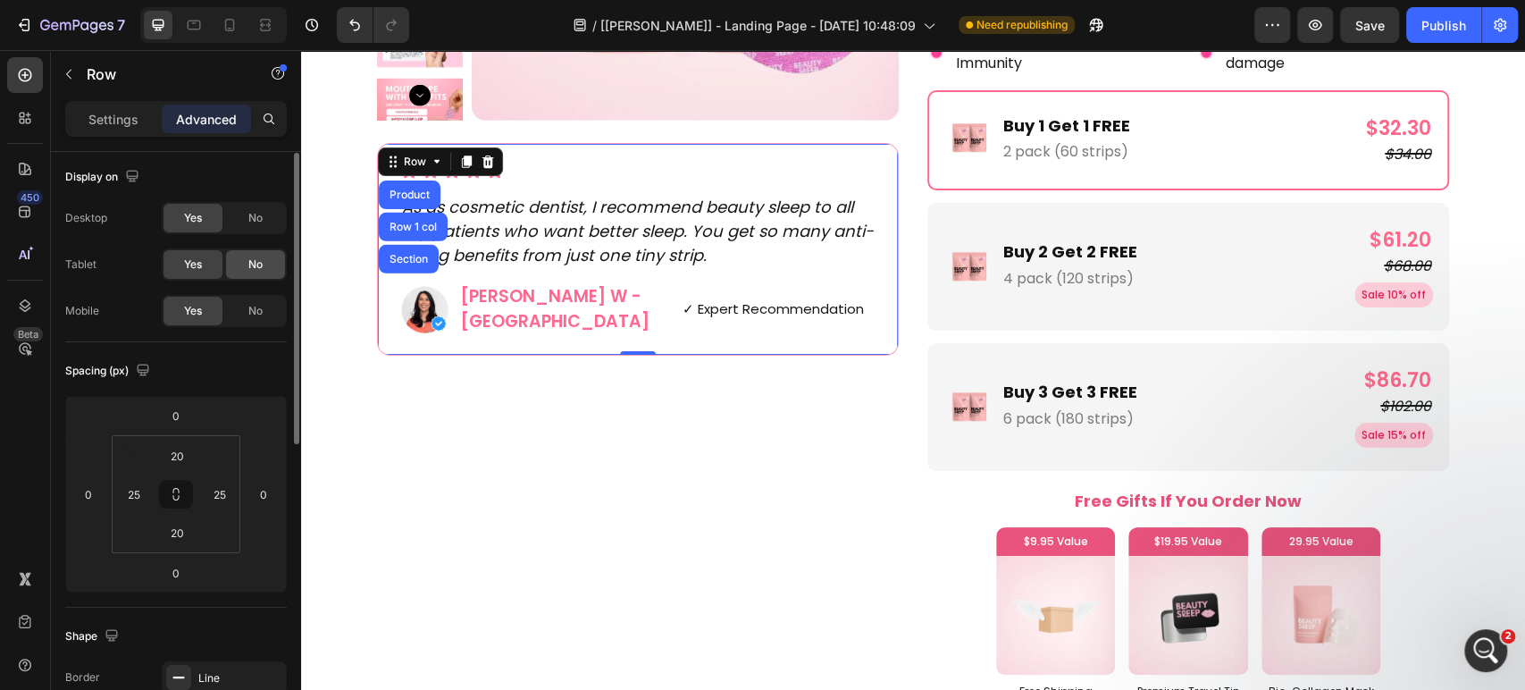
scroll to position [0, 0]
click at [246, 310] on div "No" at bounding box center [255, 314] width 59 height 29
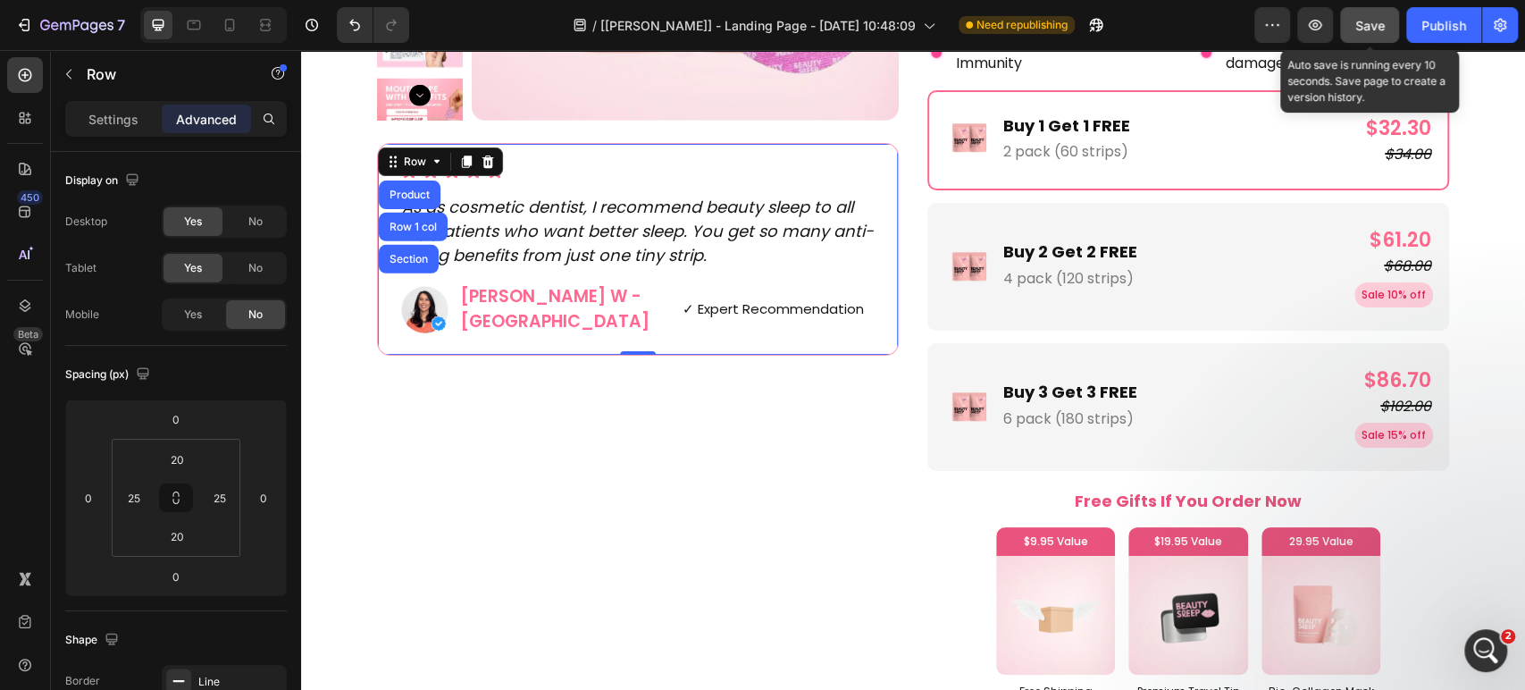
click at [1362, 27] on span "Save" at bounding box center [1369, 25] width 29 height 15
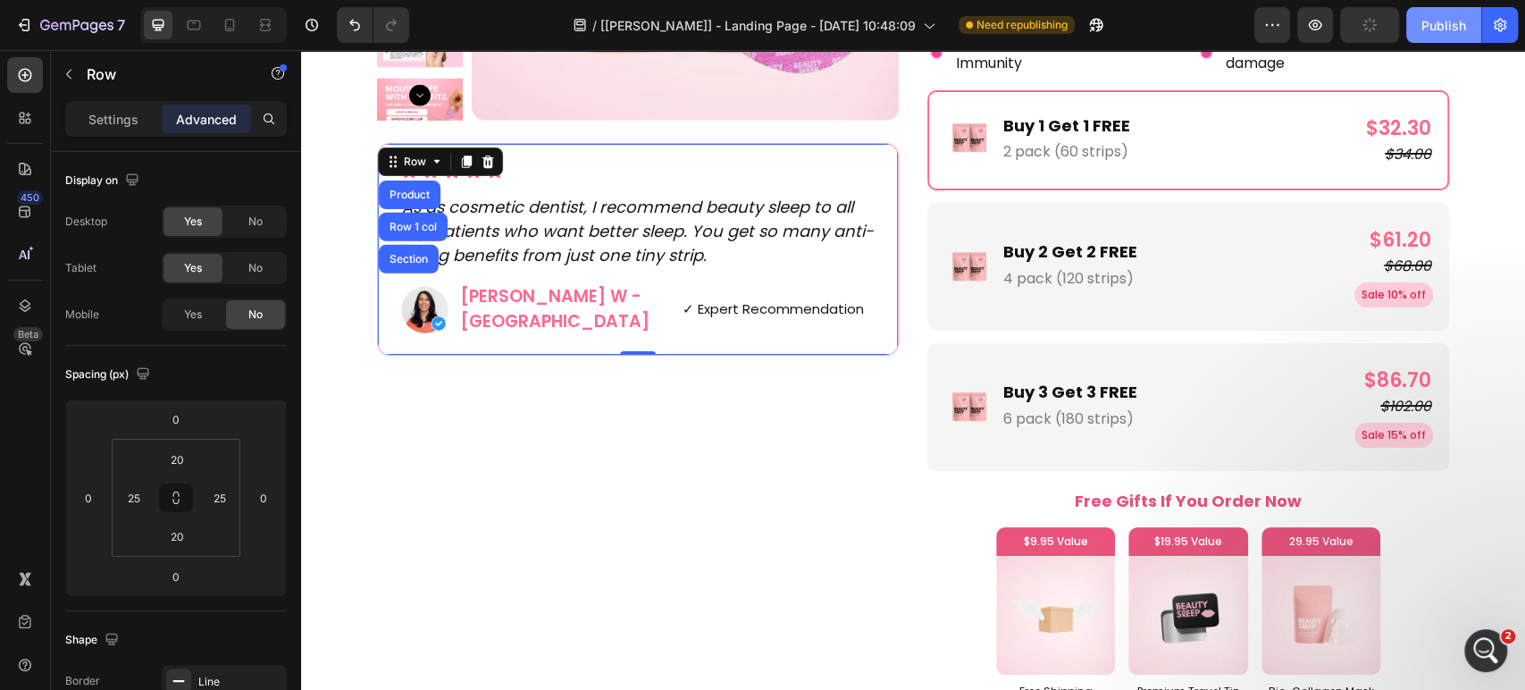
click at [1430, 16] on div "Publish" at bounding box center [1443, 25] width 45 height 19
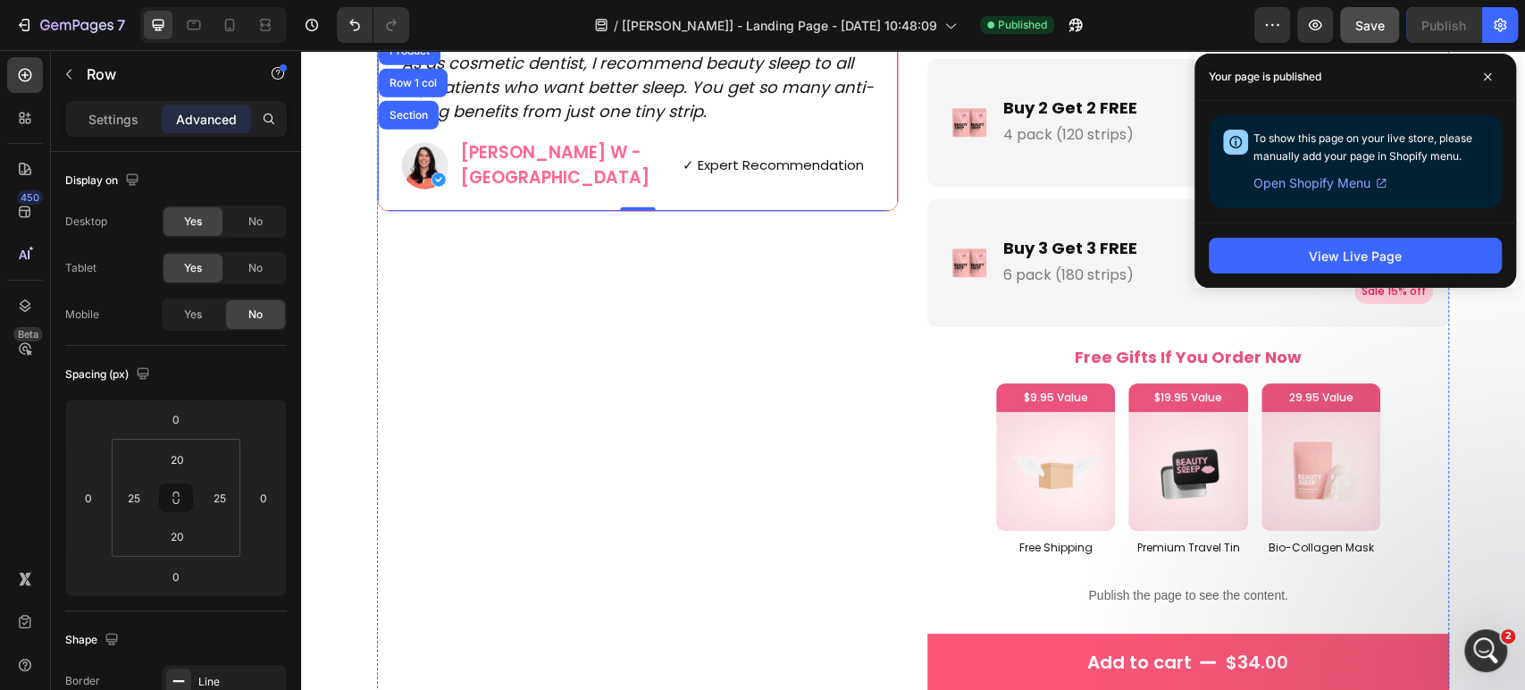
scroll to position [3378, 0]
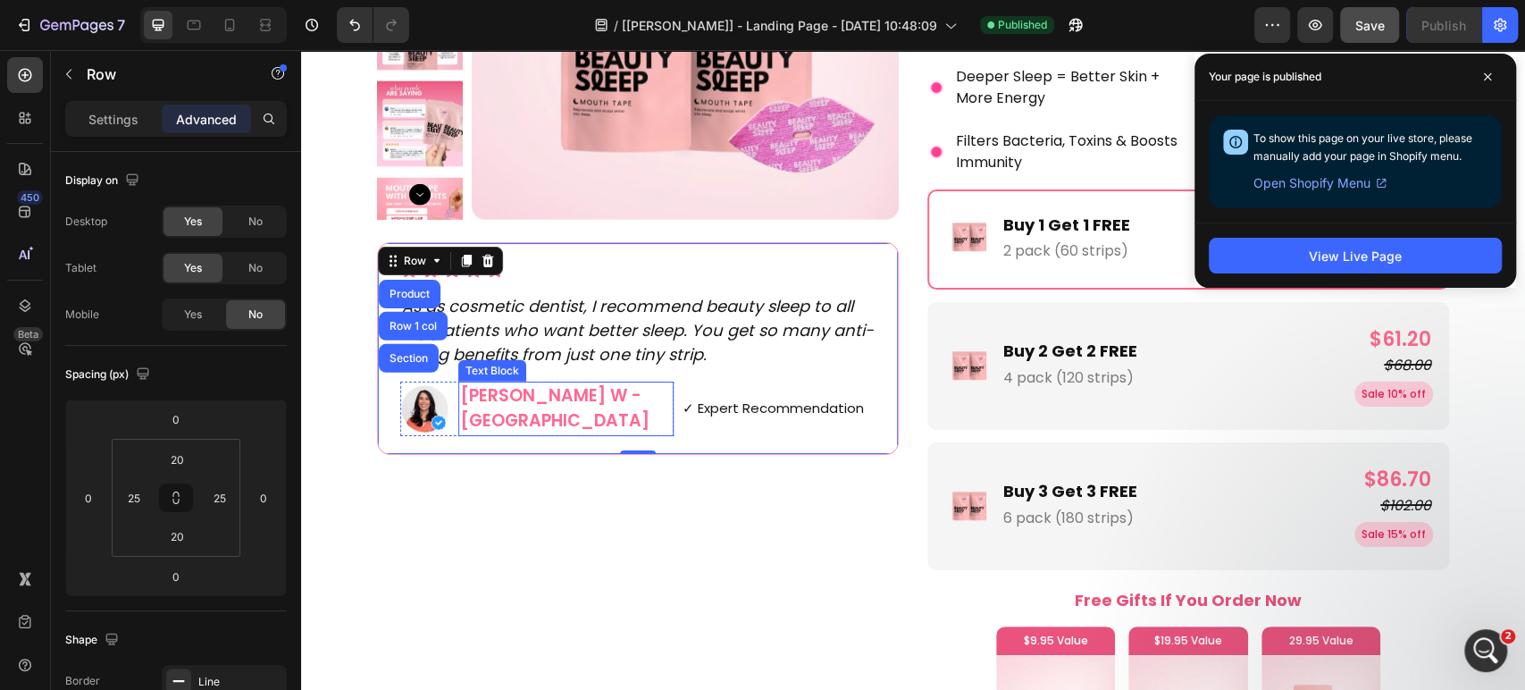
click at [537, 403] on p "[PERSON_NAME] W - [GEOGRAPHIC_DATA]" at bounding box center [566, 408] width 212 height 51
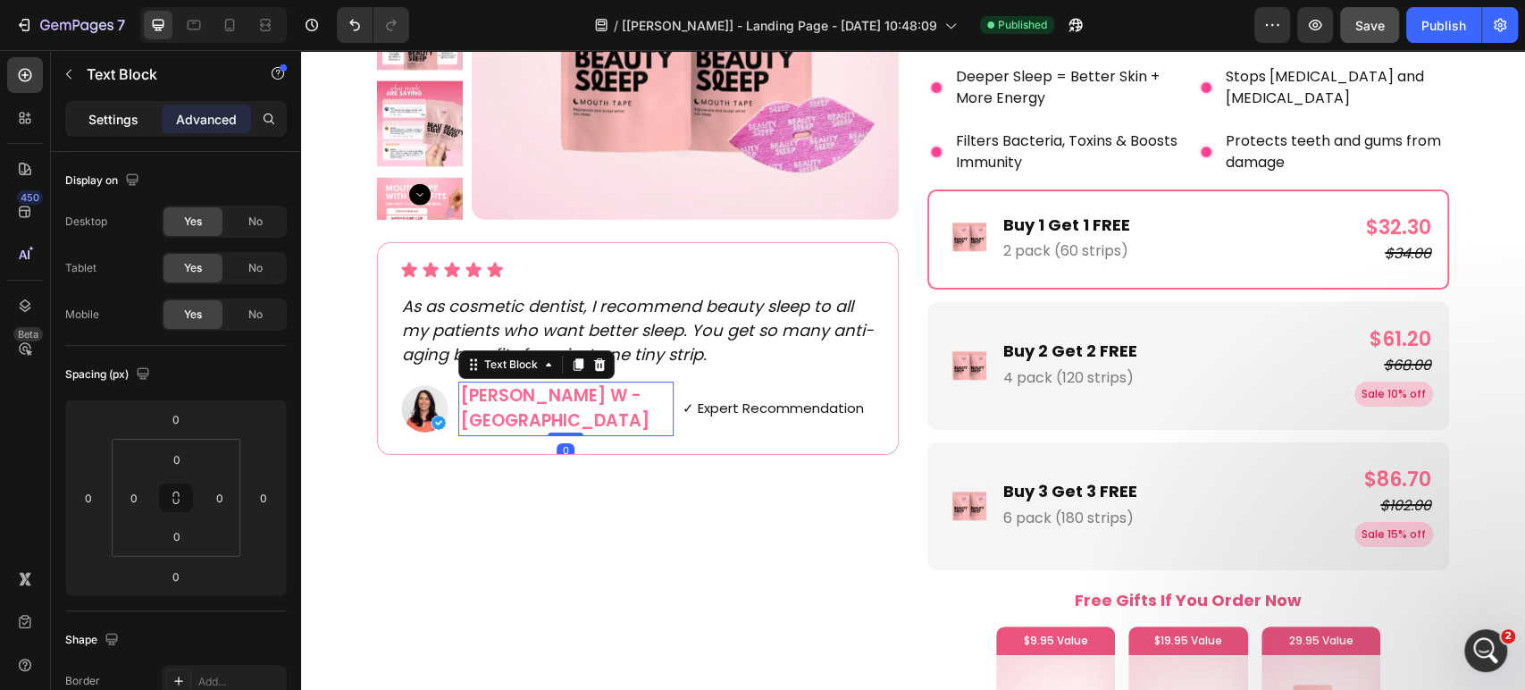
click at [105, 105] on div "Settings" at bounding box center [113, 119] width 89 height 29
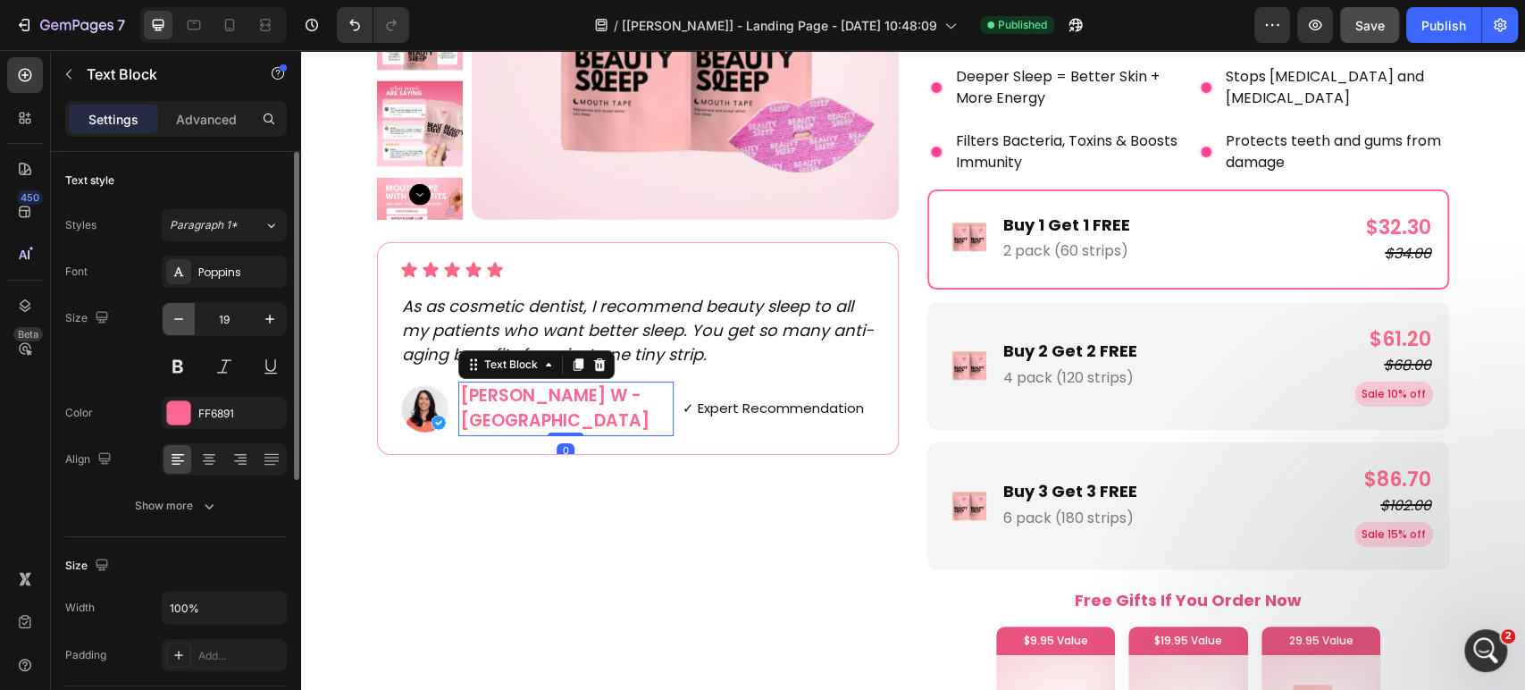
click at [174, 317] on icon "button" at bounding box center [179, 319] width 18 height 18
type input "18"
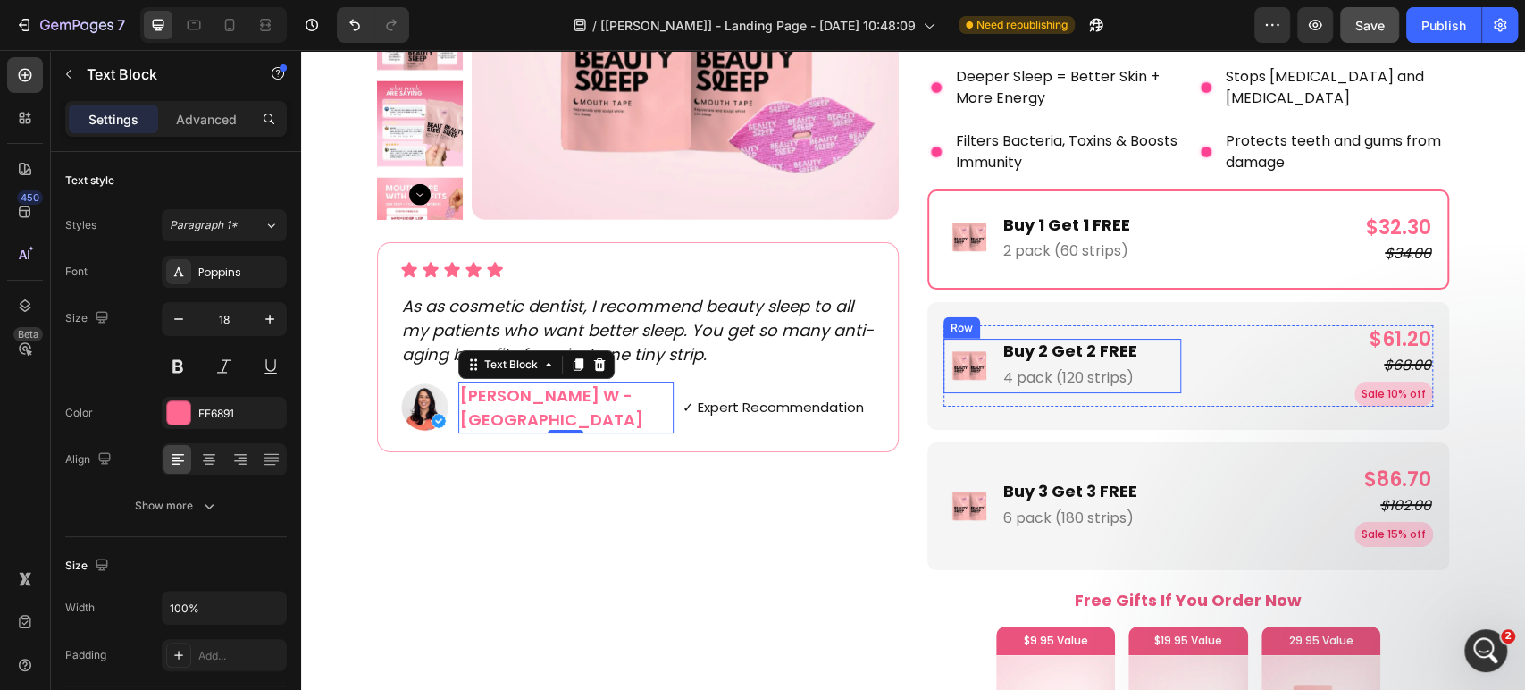
click at [1135, 376] on div "Image Buy 2 Get 2 FREE Text Block 4 pack (120 strips) Text Block Row" at bounding box center [1062, 366] width 238 height 54
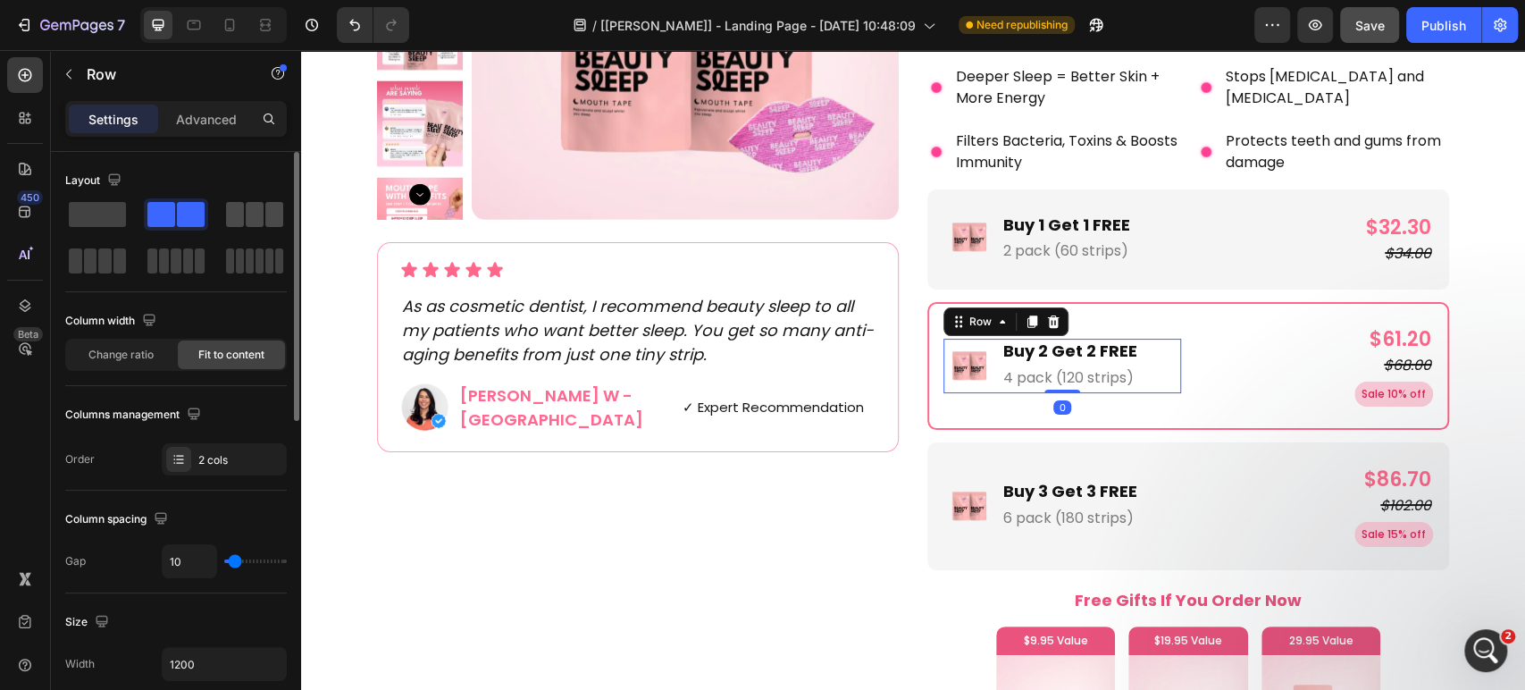
click at [252, 213] on span at bounding box center [255, 214] width 18 height 25
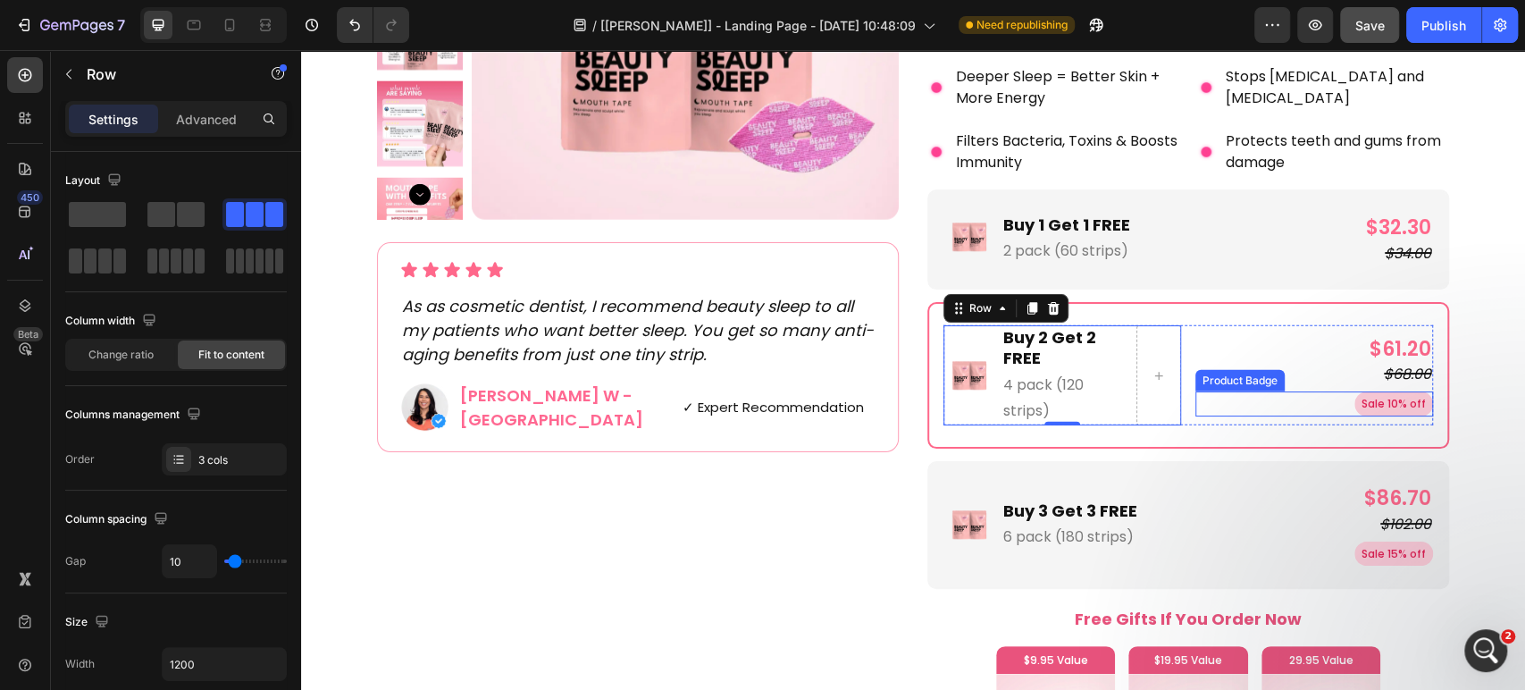
click at [1354, 401] on pre "Sale 10% off" at bounding box center [1393, 403] width 79 height 25
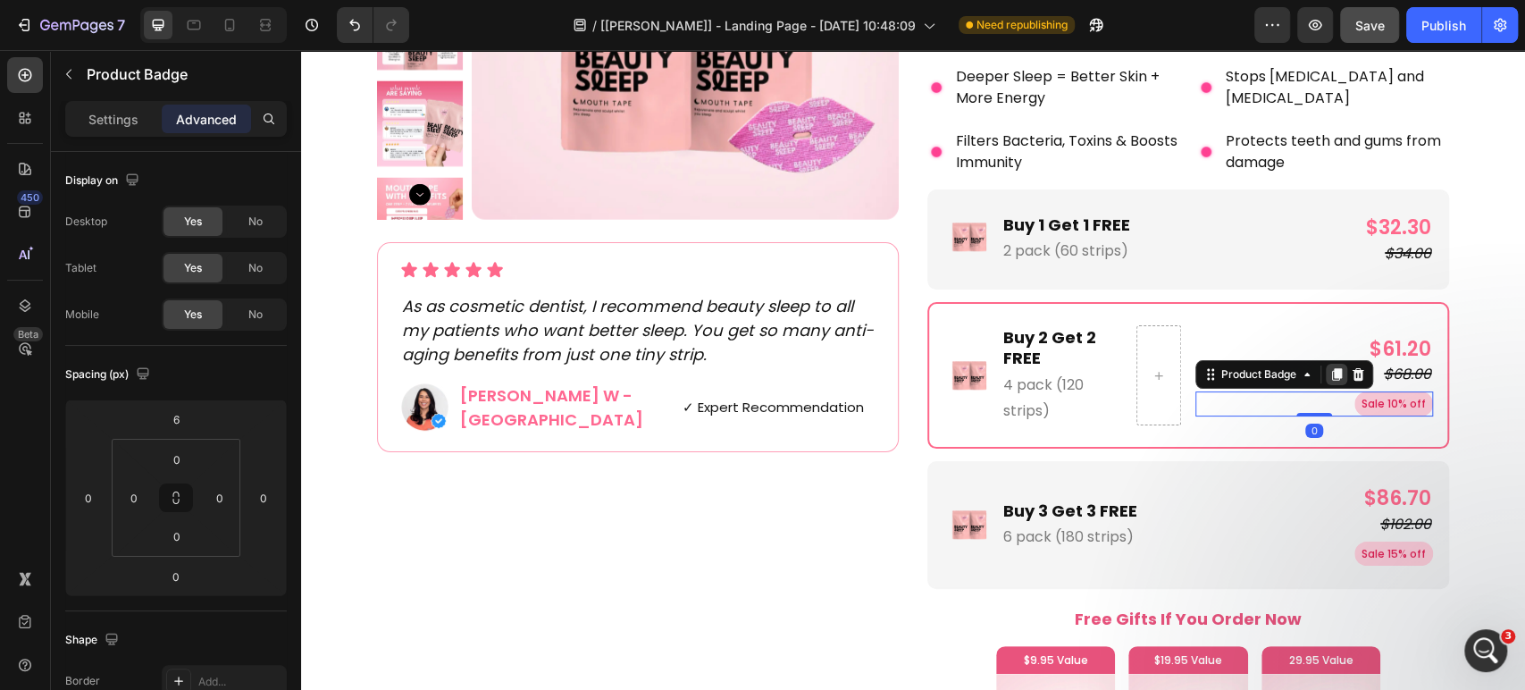
click at [1332, 368] on icon at bounding box center [1337, 374] width 10 height 13
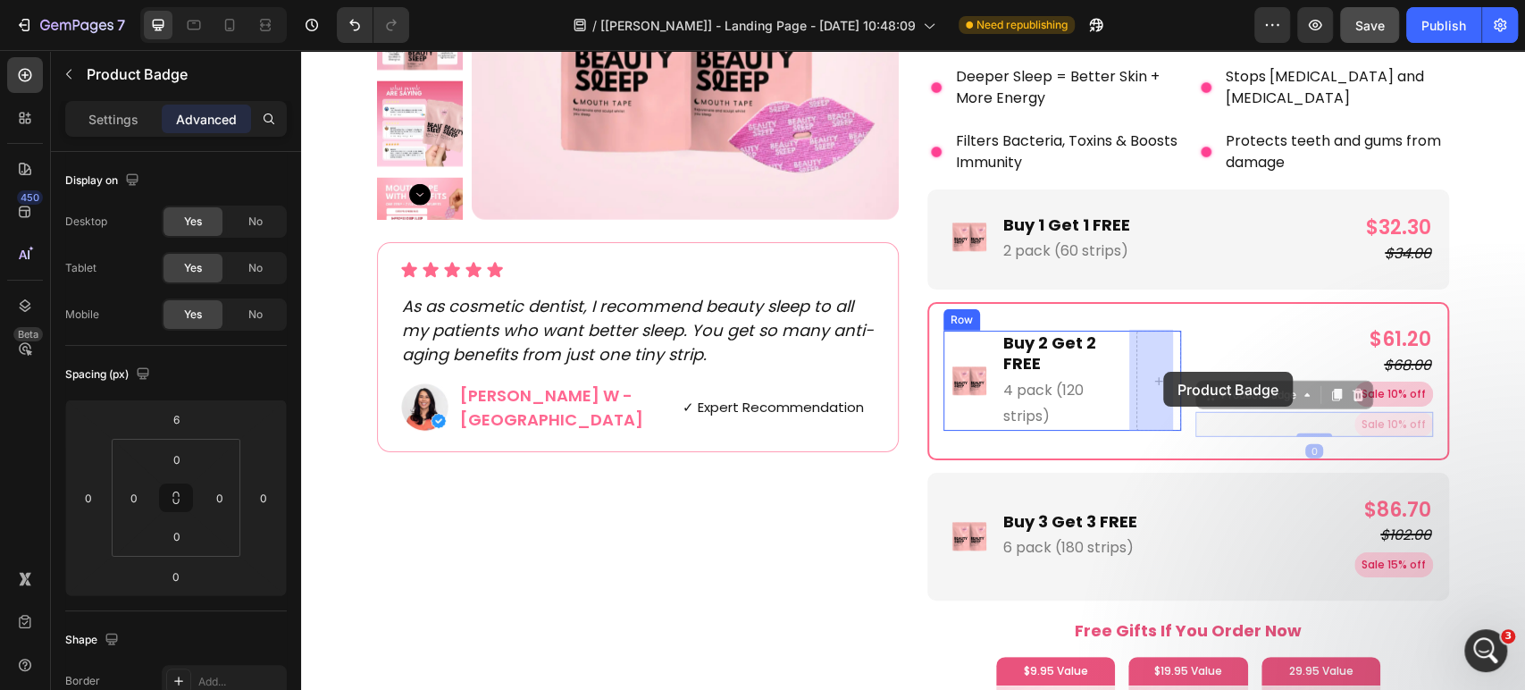
drag, startPoint x: 1254, startPoint y: 401, endPoint x: 1173, endPoint y: 378, distance: 83.7
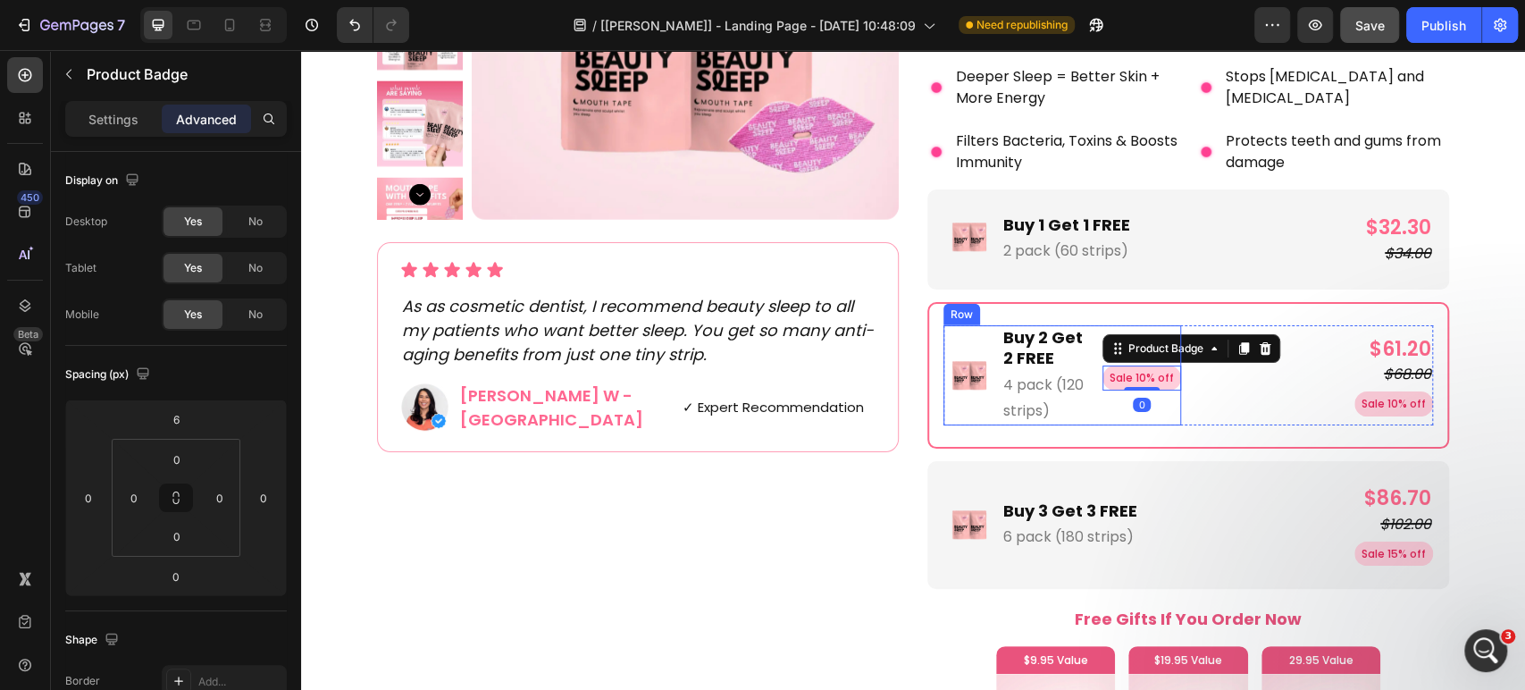
click at [1171, 405] on div "Sale 10% off Product Badge 0" at bounding box center [1142, 375] width 79 height 100
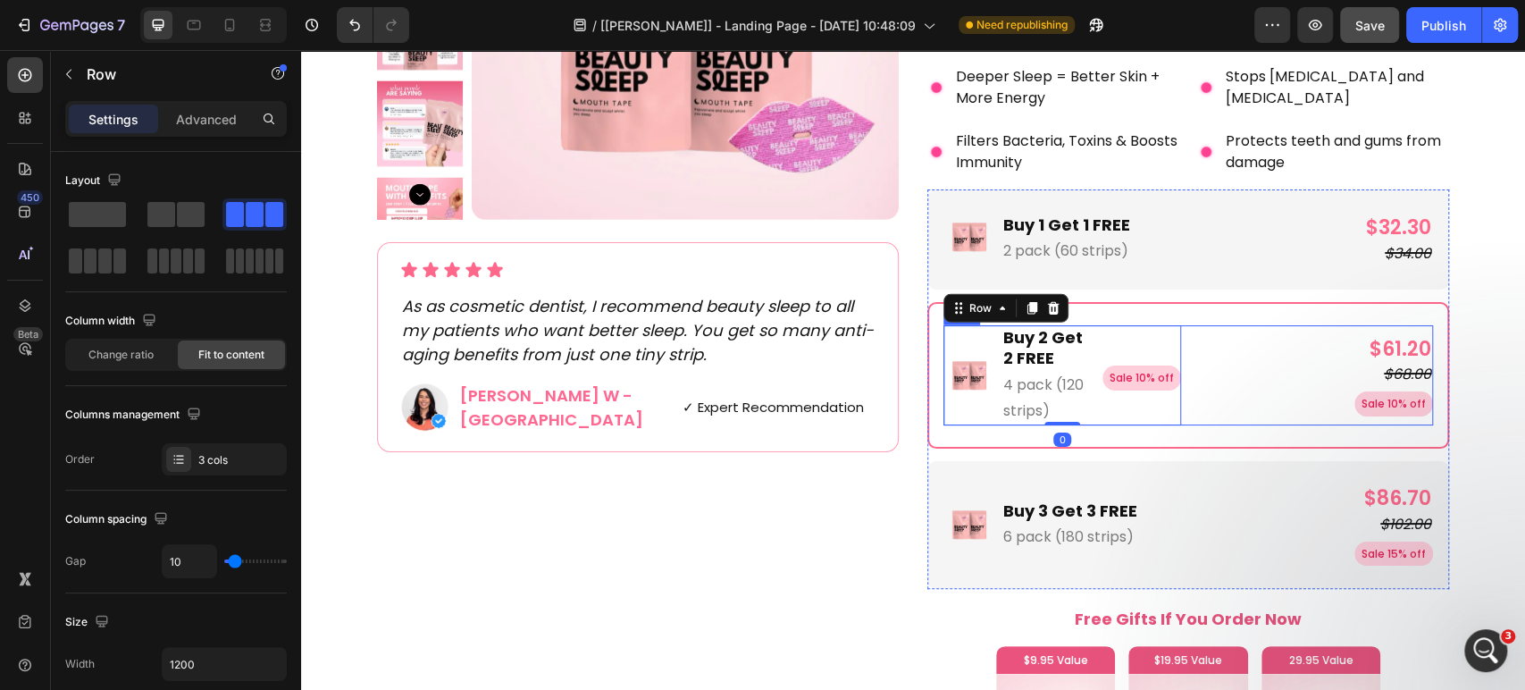
click at [1195, 404] on div "Sale 10% off" at bounding box center [1314, 403] width 238 height 25
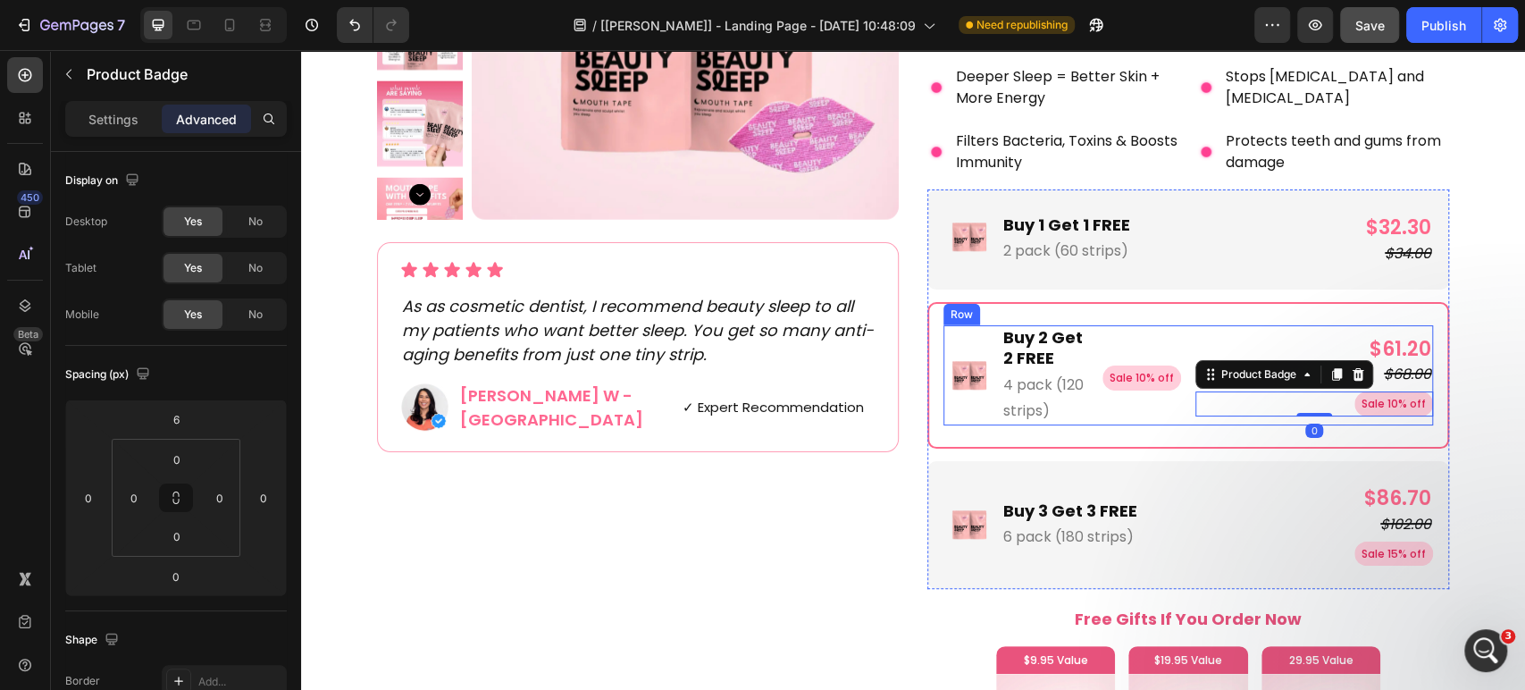
click at [1185, 352] on div "Image Buy 2 Get 2 FREE Text Block 4 pack (120 strips) Text Block Sale 10% off P…" at bounding box center [1188, 375] width 490 height 100
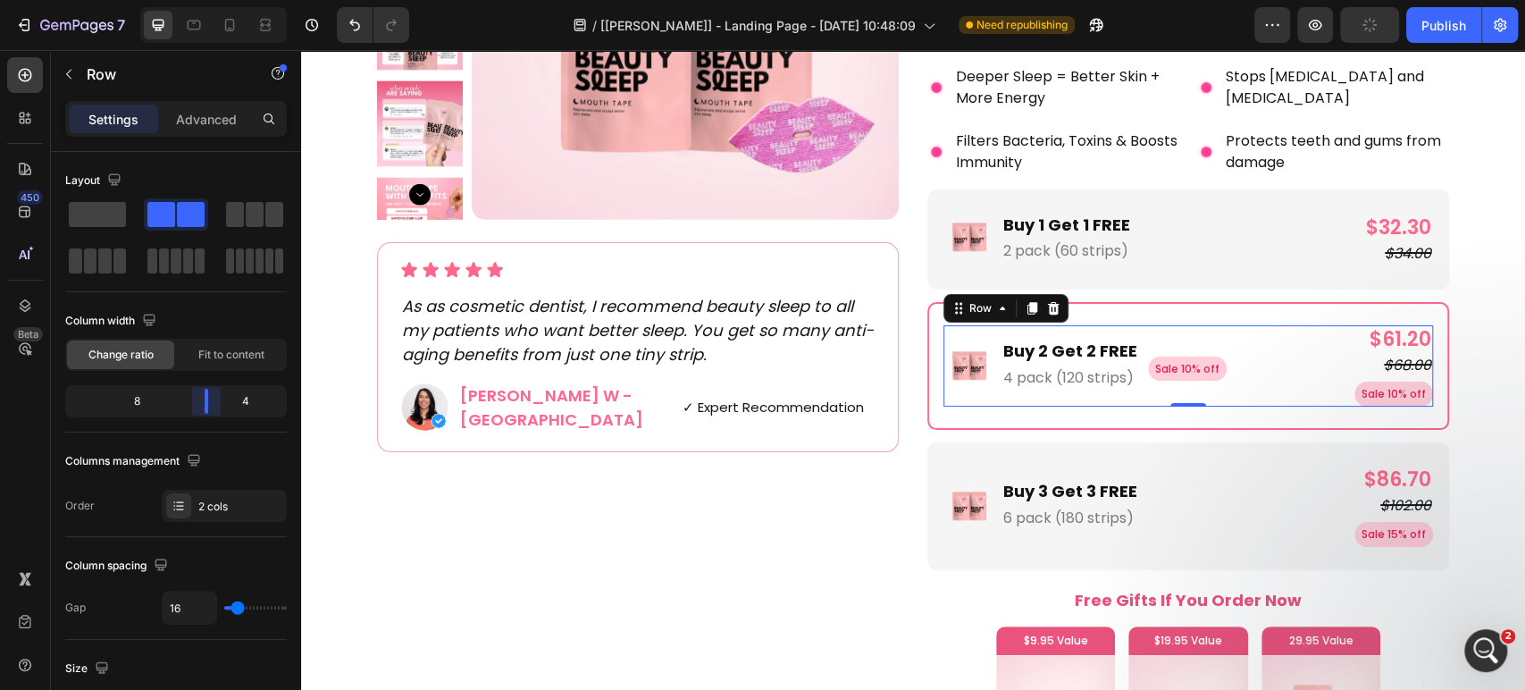
drag, startPoint x: 175, startPoint y: 406, endPoint x: 220, endPoint y: 398, distance: 45.2
click at [220, 0] on body "7 Version history / [Pauline Gp] - Landing Page - Aug 26, 10:48:09 Need republi…" at bounding box center [762, 0] width 1525 height 0
click at [987, 381] on div "Image Buy 2 Get 2 FREE Text Block 4 pack (120 strips) Text Block Sale 10% off P…" at bounding box center [1101, 366] width 317 height 54
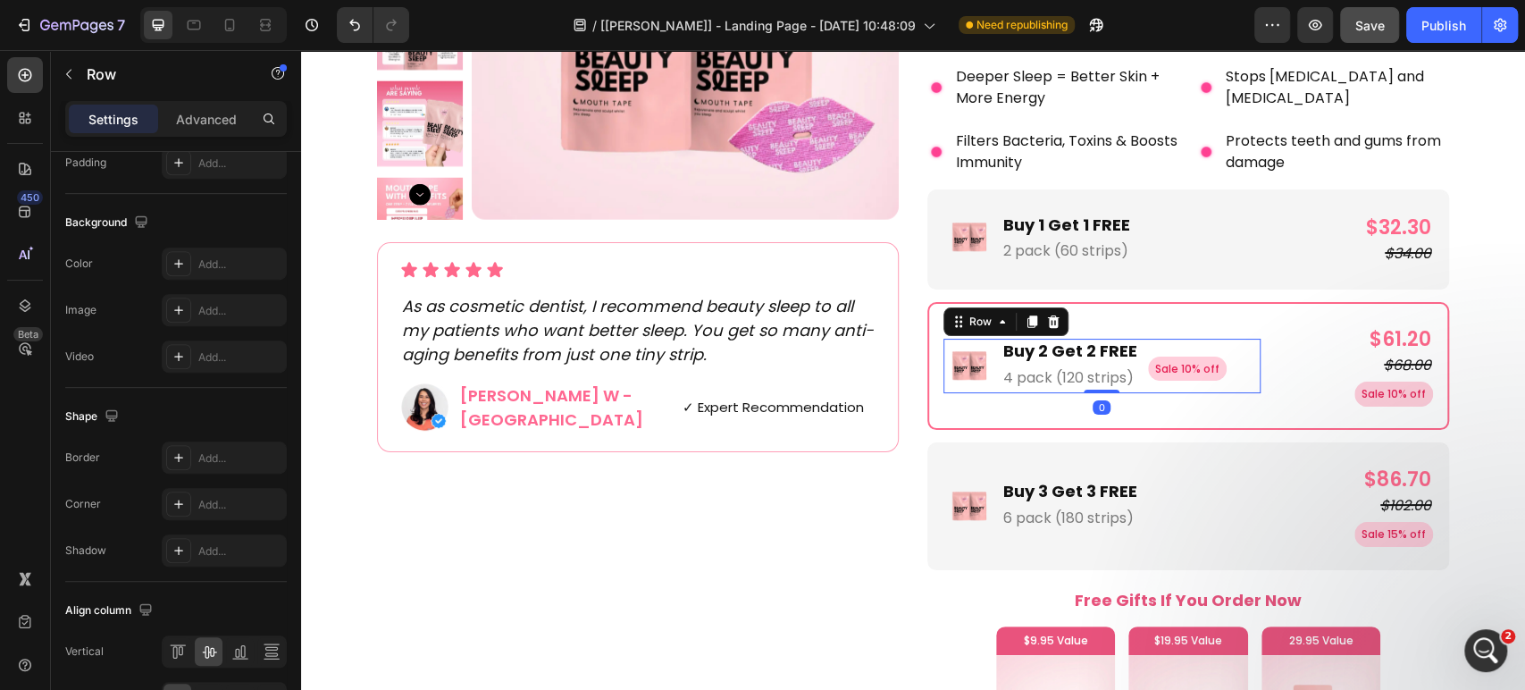
scroll to position [694, 0]
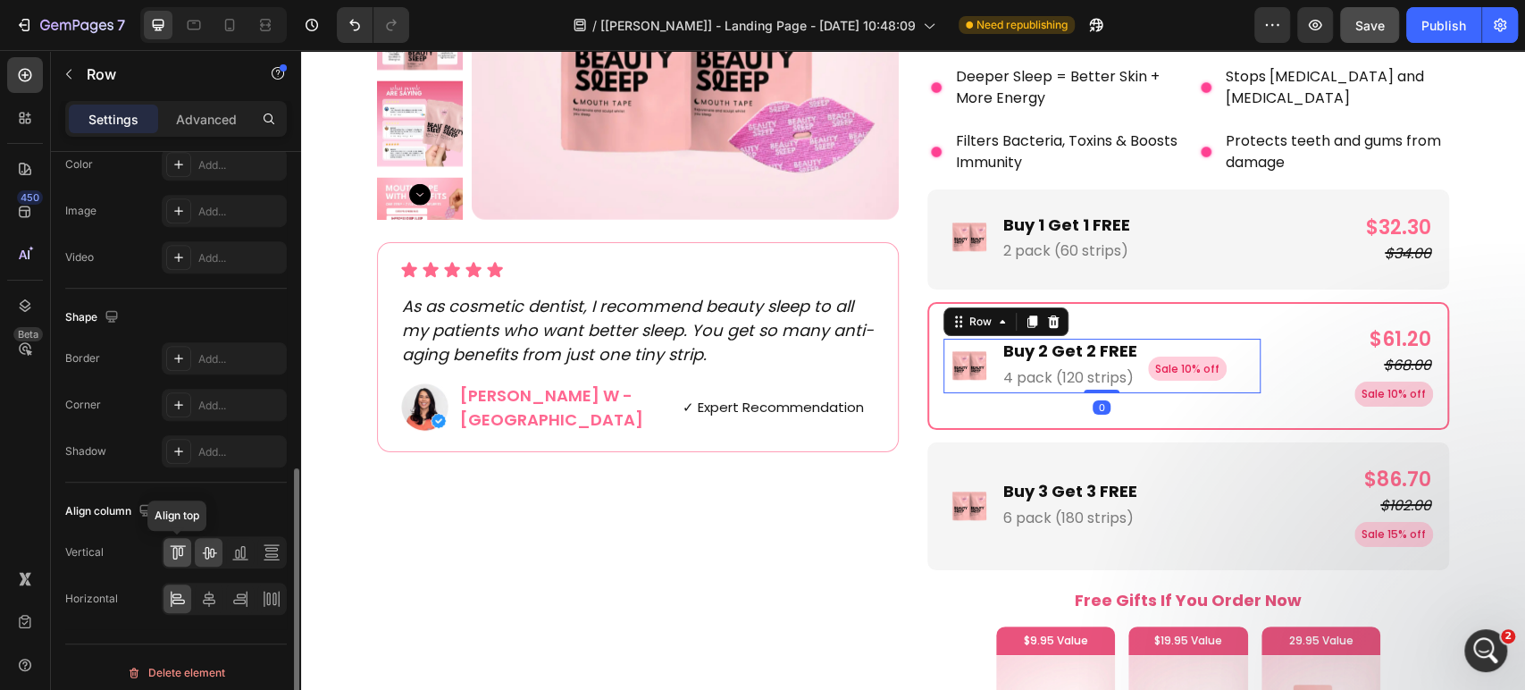
click at [172, 543] on icon at bounding box center [178, 552] width 18 height 18
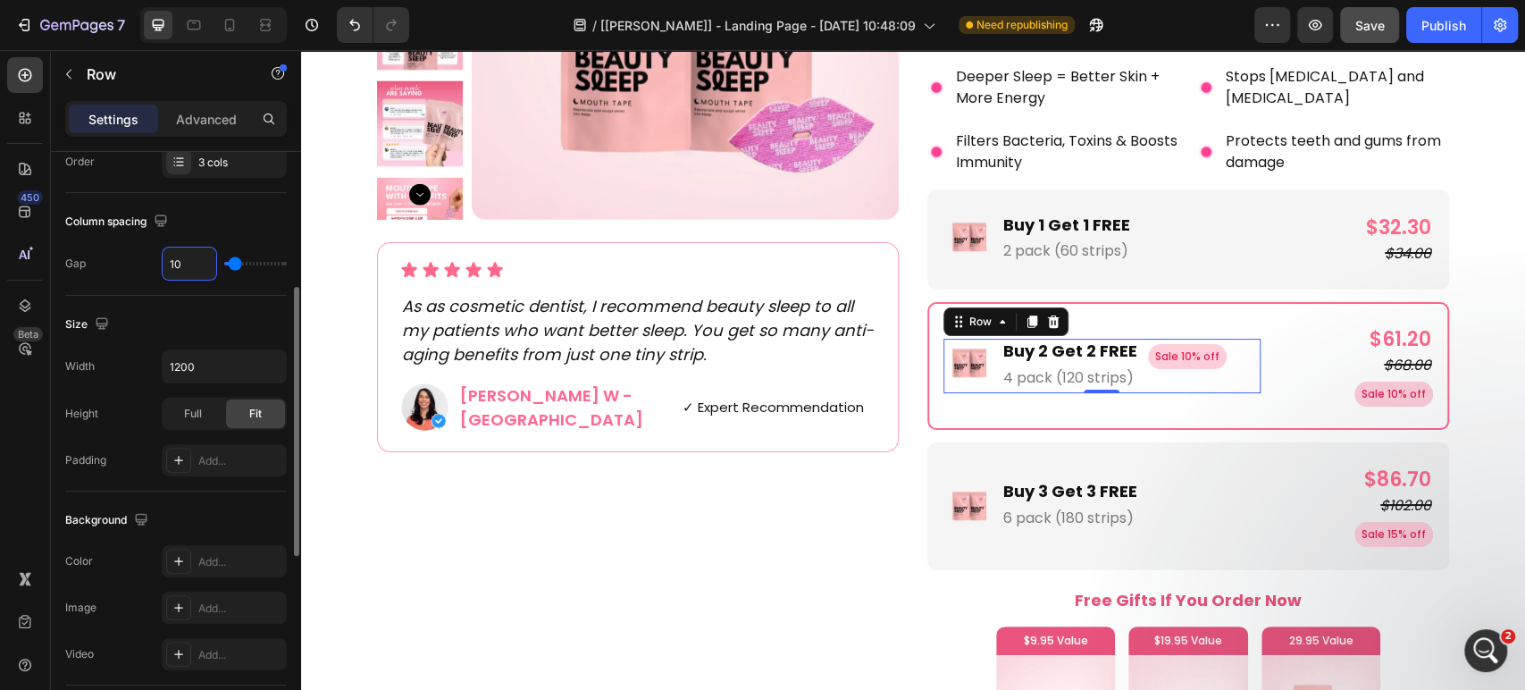
click at [187, 273] on input "10" at bounding box center [190, 263] width 54 height 32
type input "11"
type input "12"
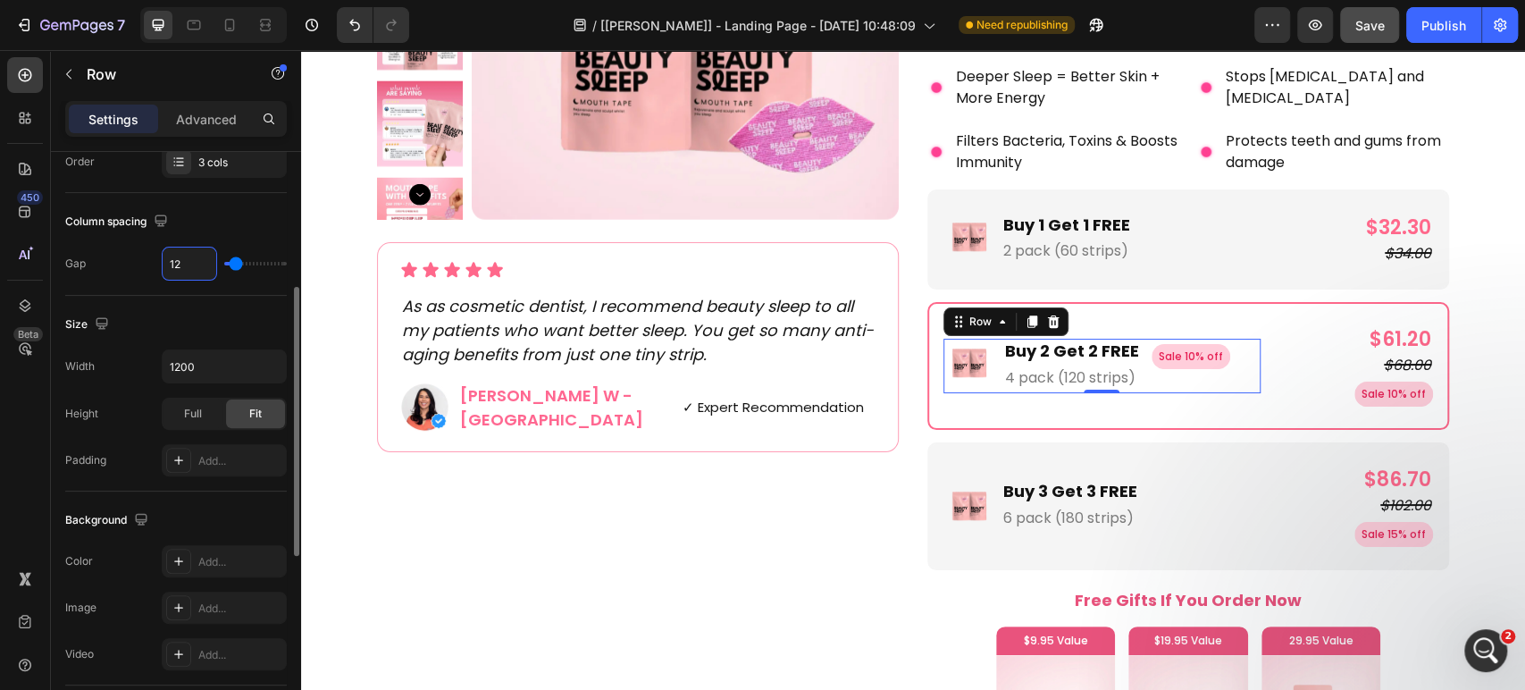
type input "13"
type input "14"
type input "15"
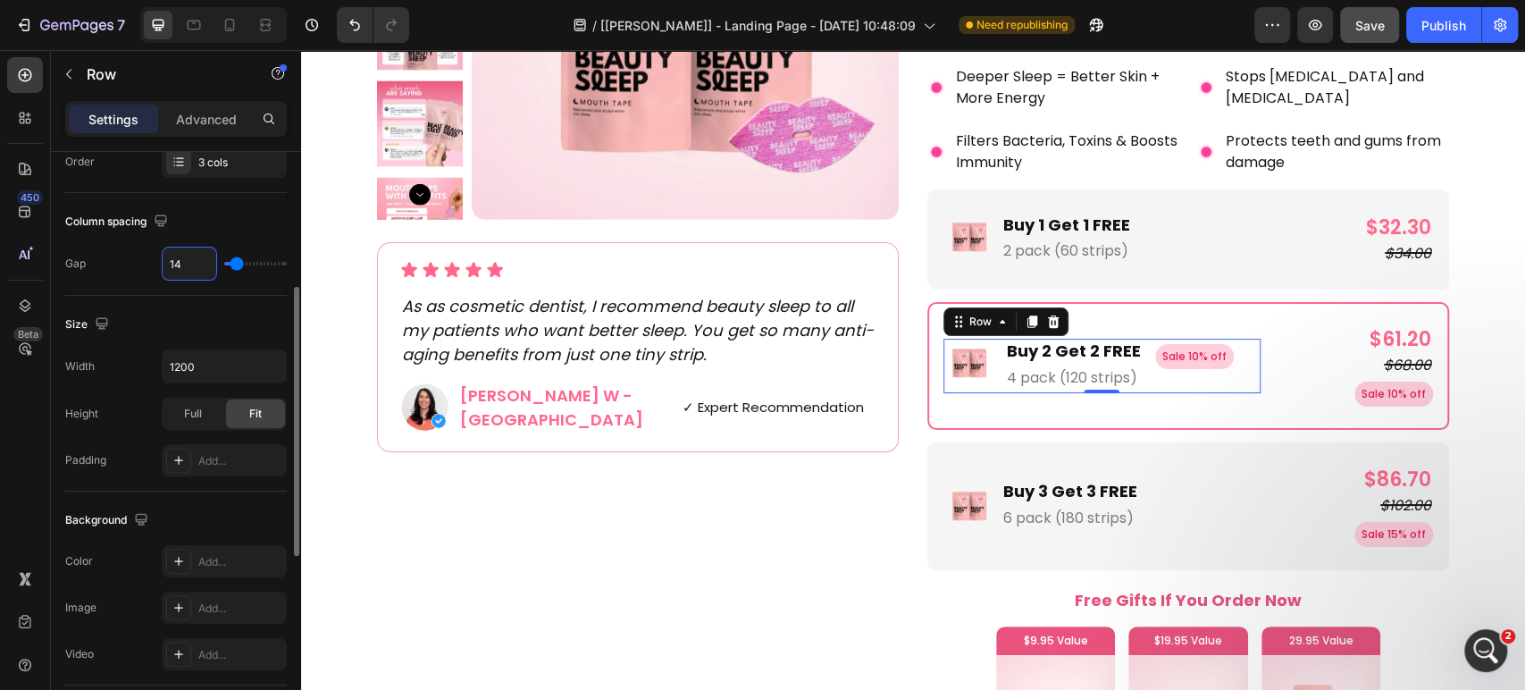
type input "15"
type input "16"
type input "15"
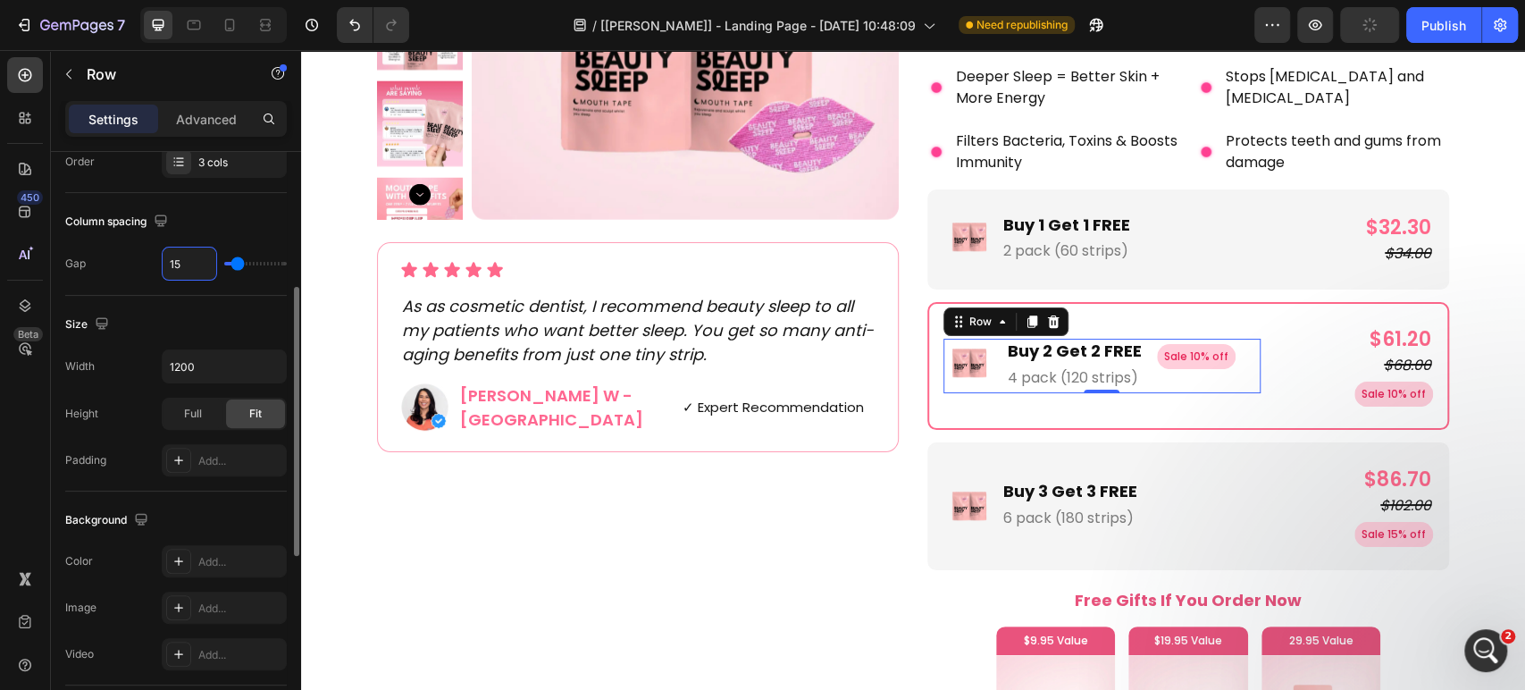
type input "14"
type input "13"
type input "12"
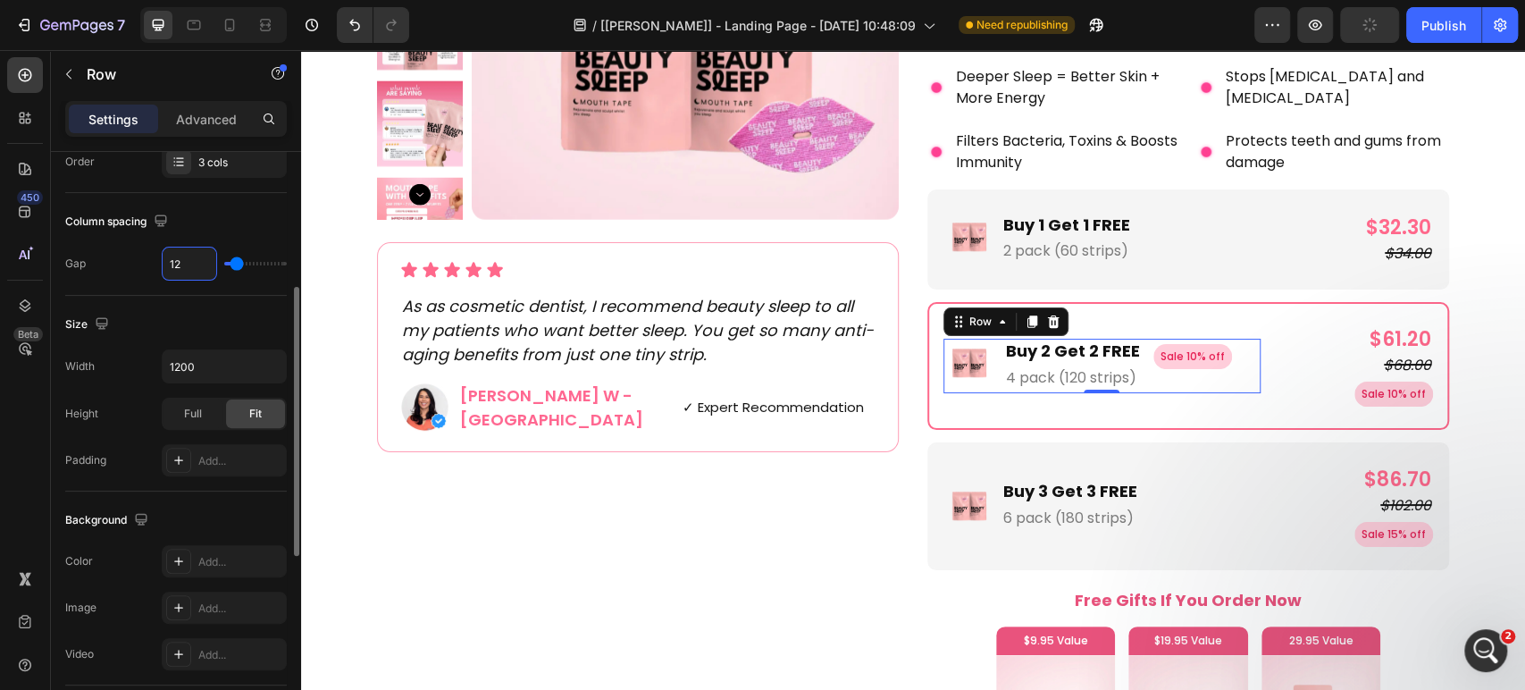
type input "12"
type input "11"
type input "10"
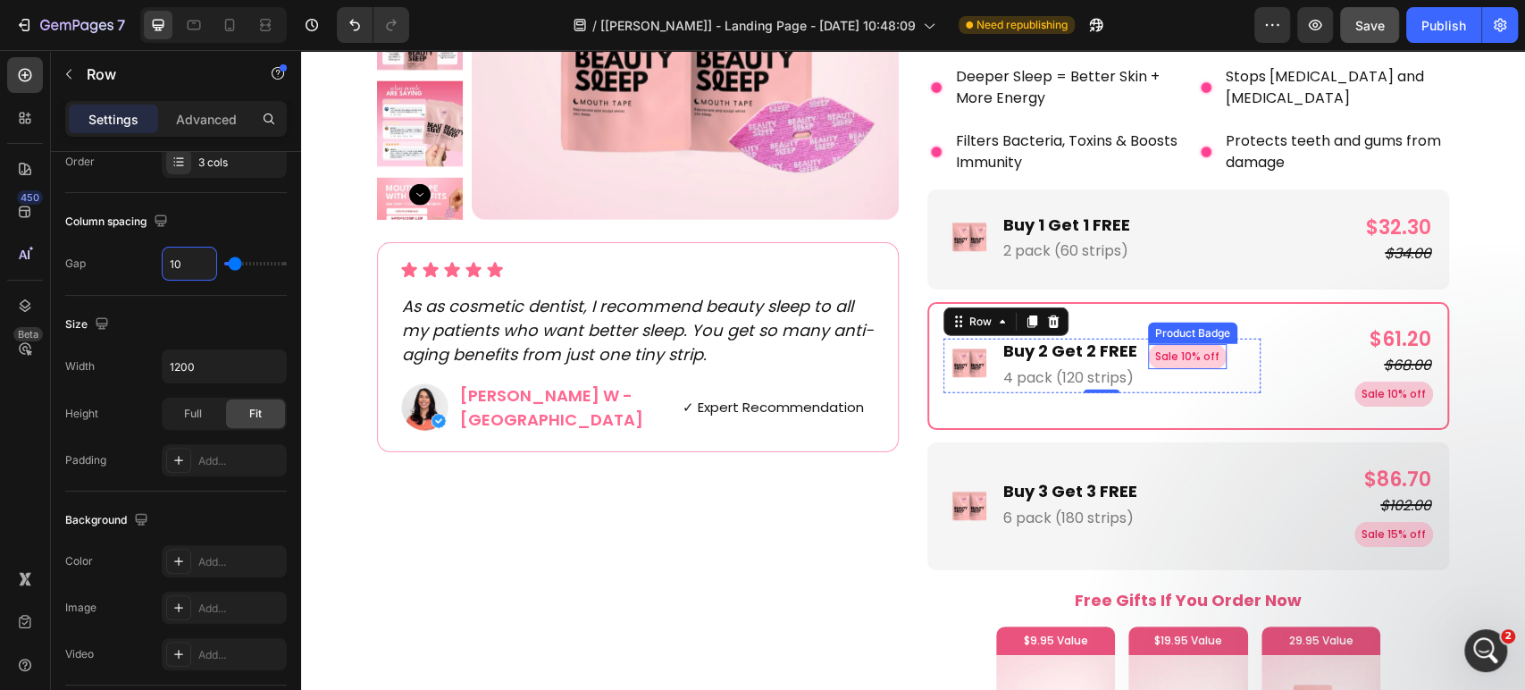
click at [1148, 355] on pre "Sale 10% off" at bounding box center [1187, 356] width 79 height 25
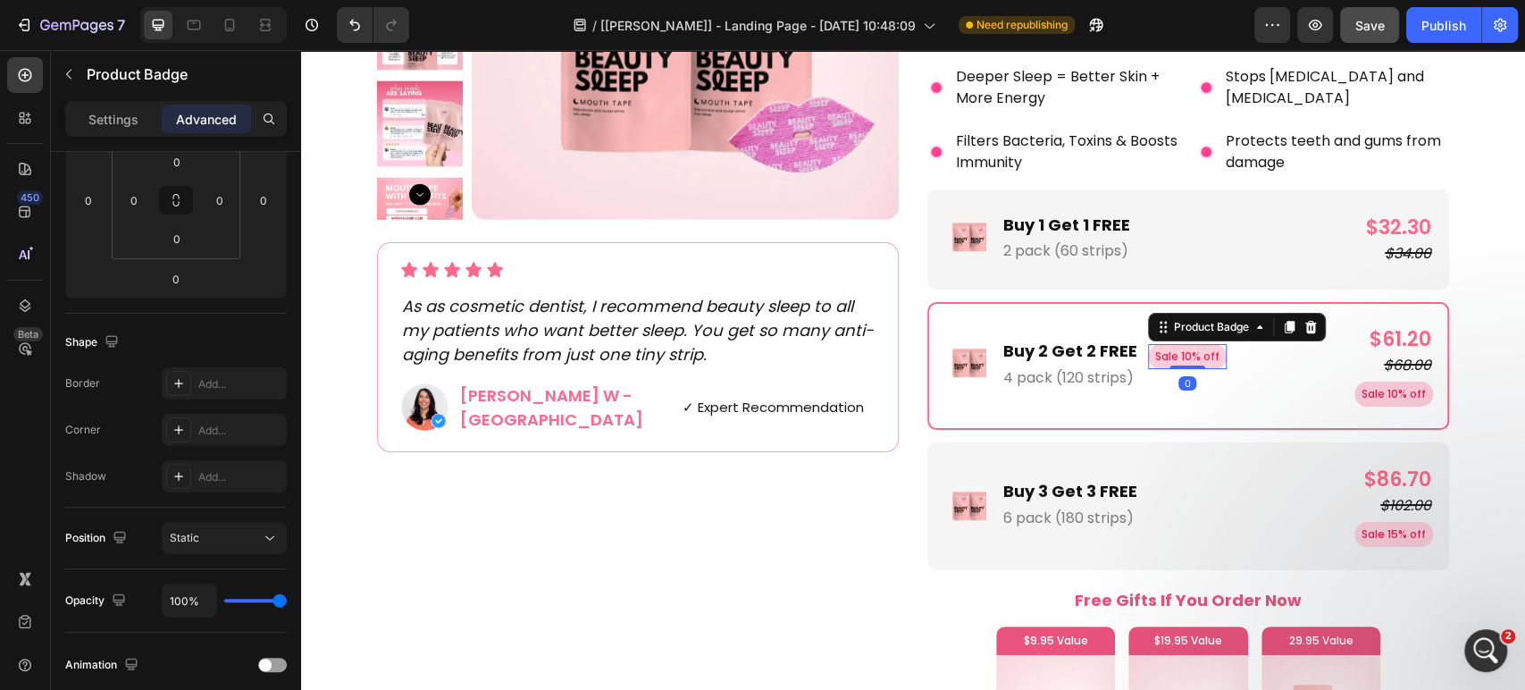
scroll to position [0, 0]
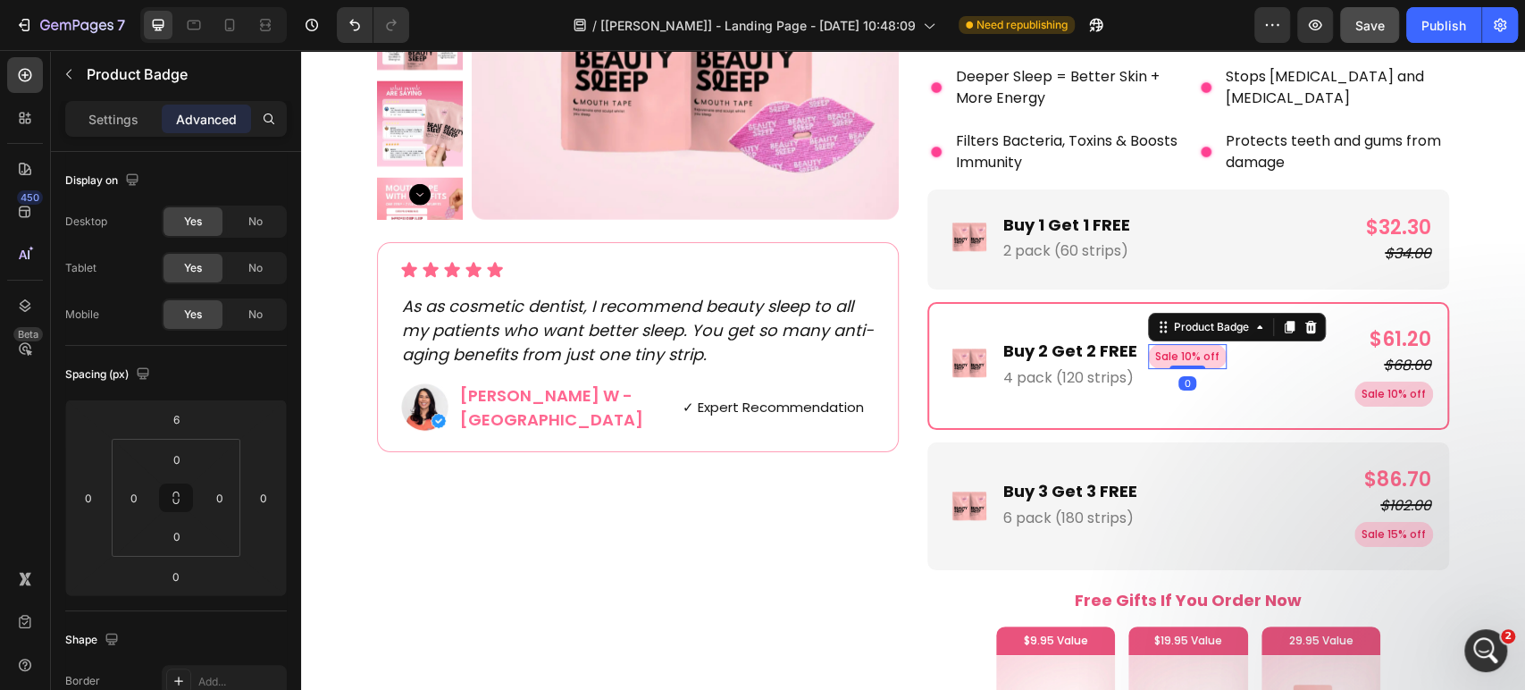
click at [233, 112] on p "Advanced" at bounding box center [206, 119] width 61 height 19
click at [88, 500] on input "0" at bounding box center [88, 497] width 27 height 27
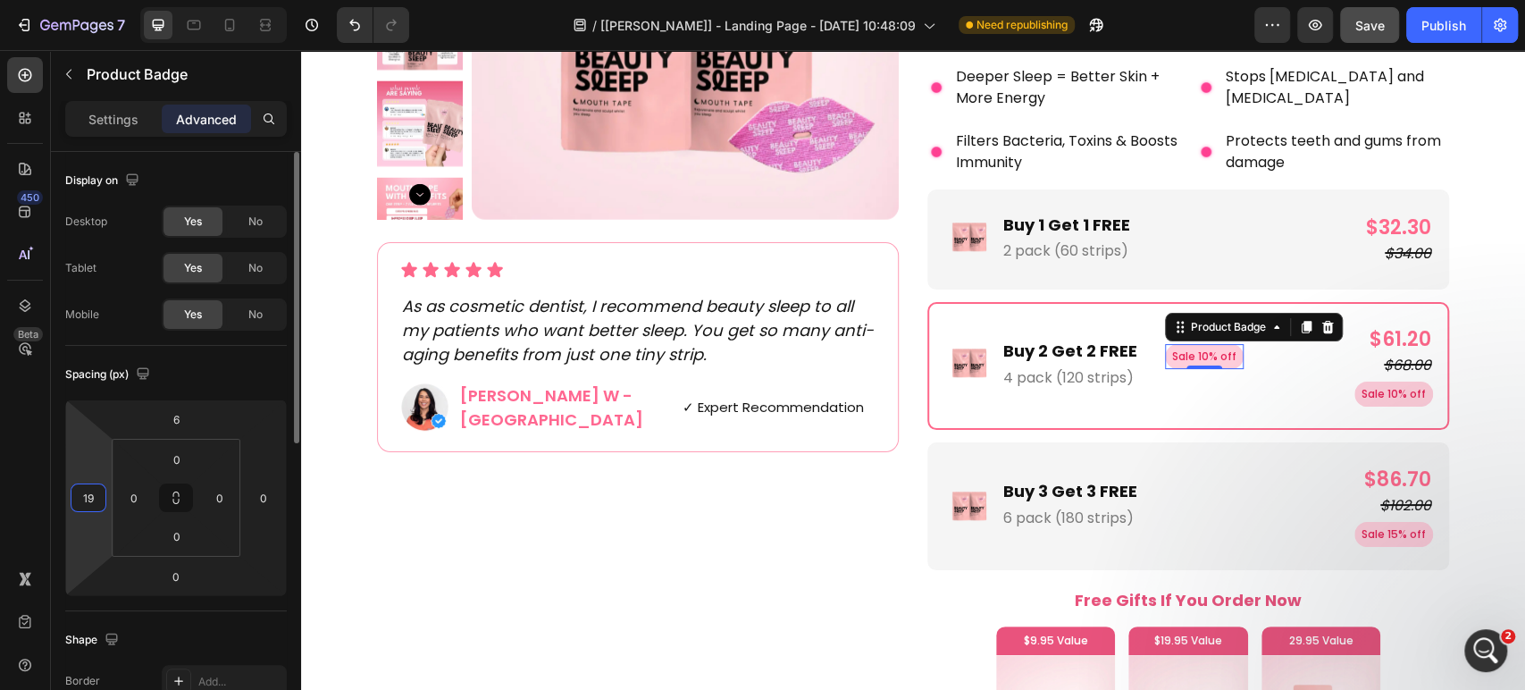
type input "20"
click at [1300, 331] on icon at bounding box center [1307, 327] width 14 height 14
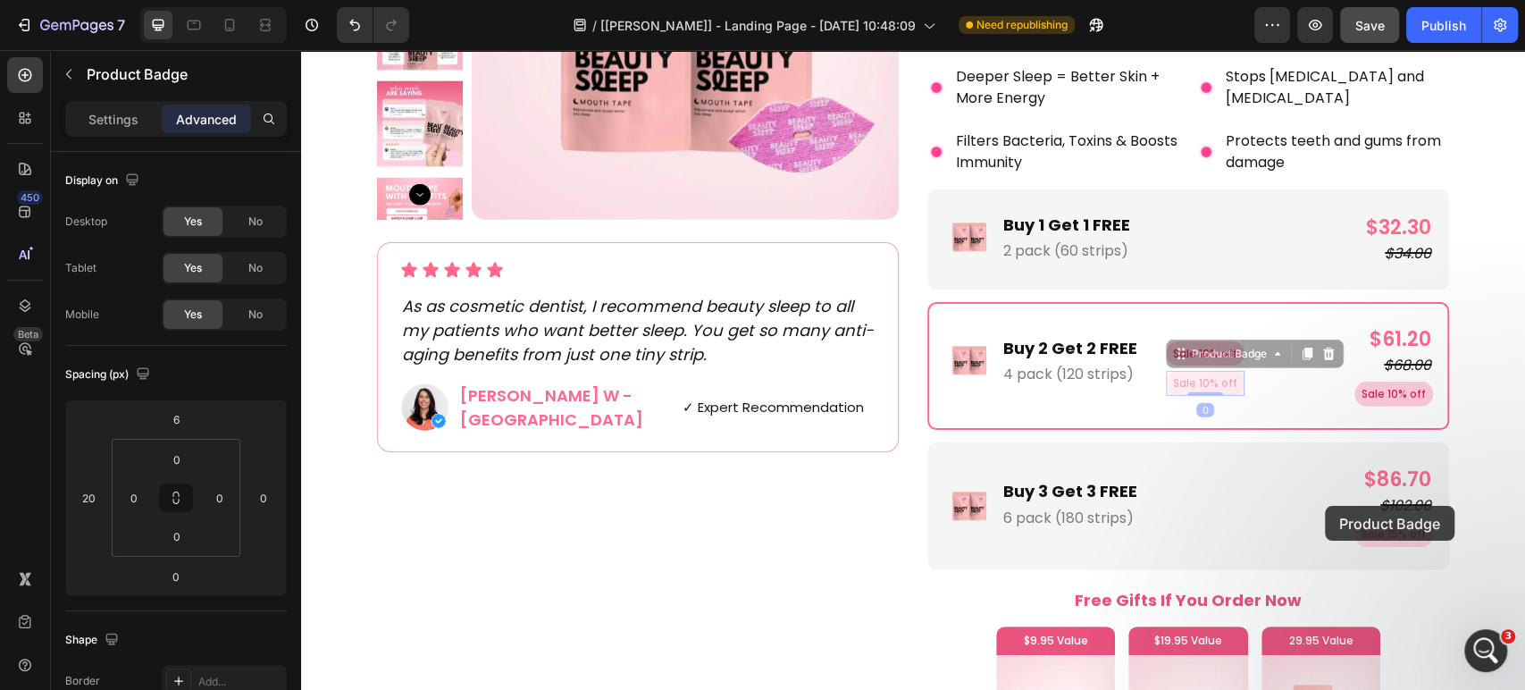
drag, startPoint x: 1202, startPoint y: 356, endPoint x: 1325, endPoint y: 506, distance: 194.2
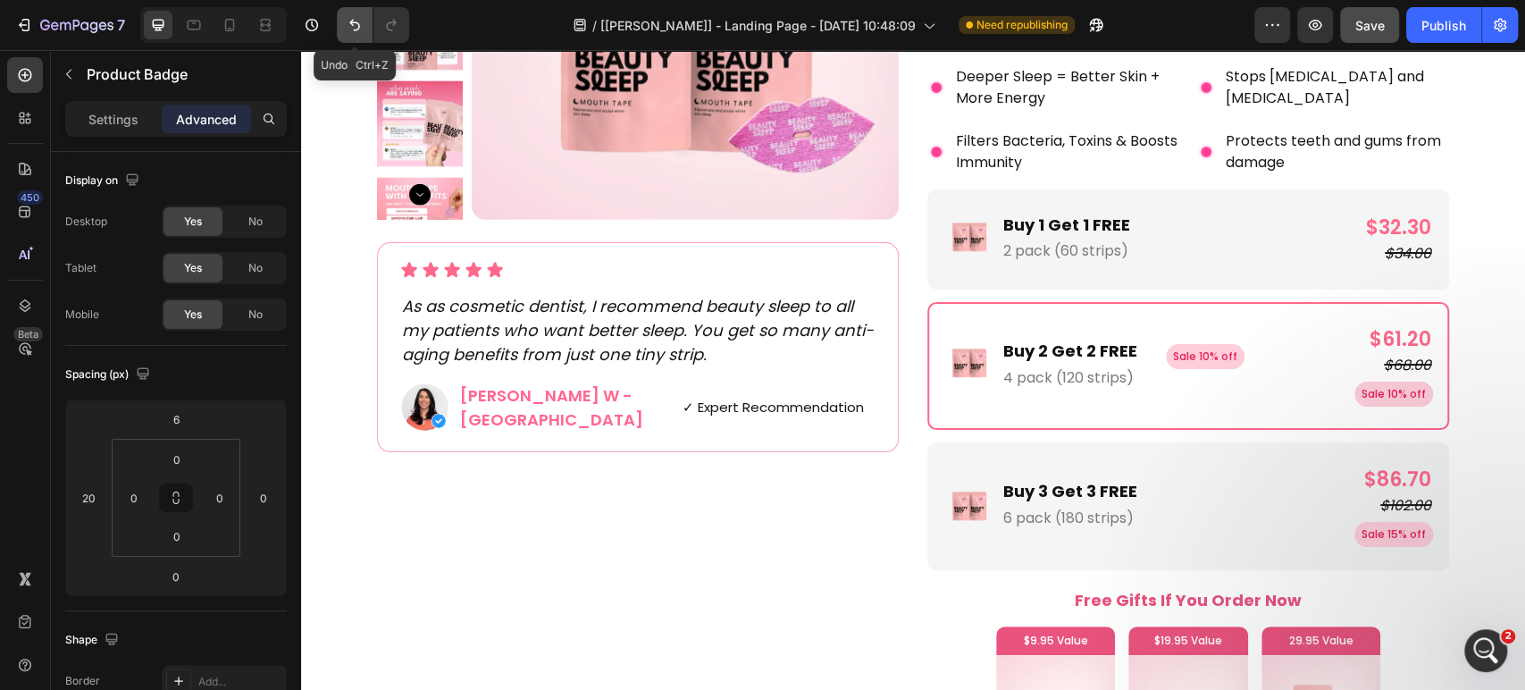
click at [357, 18] on icon "Undo/Redo" at bounding box center [355, 25] width 18 height 18
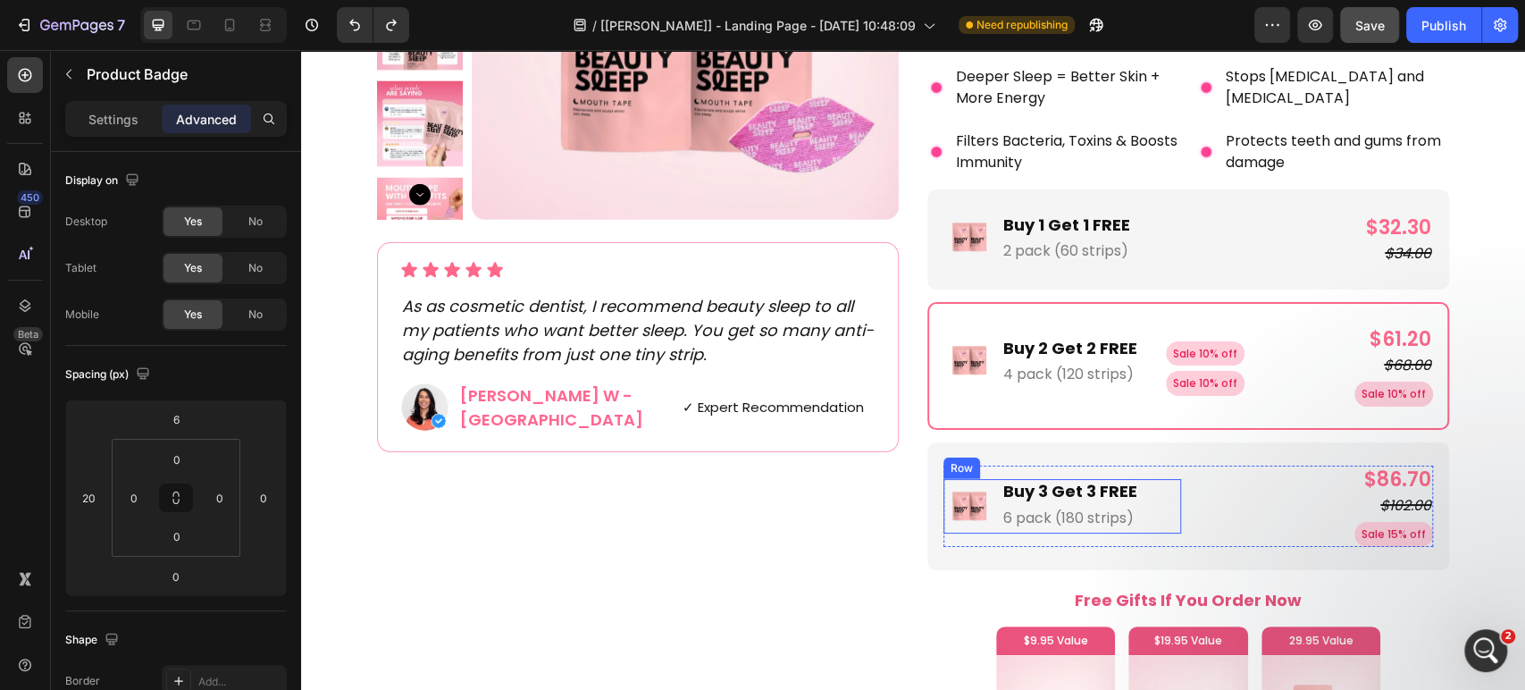
click at [1144, 483] on div "Image Buy 3 Get 3 FREE Text Block 6 pack (180 strips) Text Block Row" at bounding box center [1062, 506] width 238 height 54
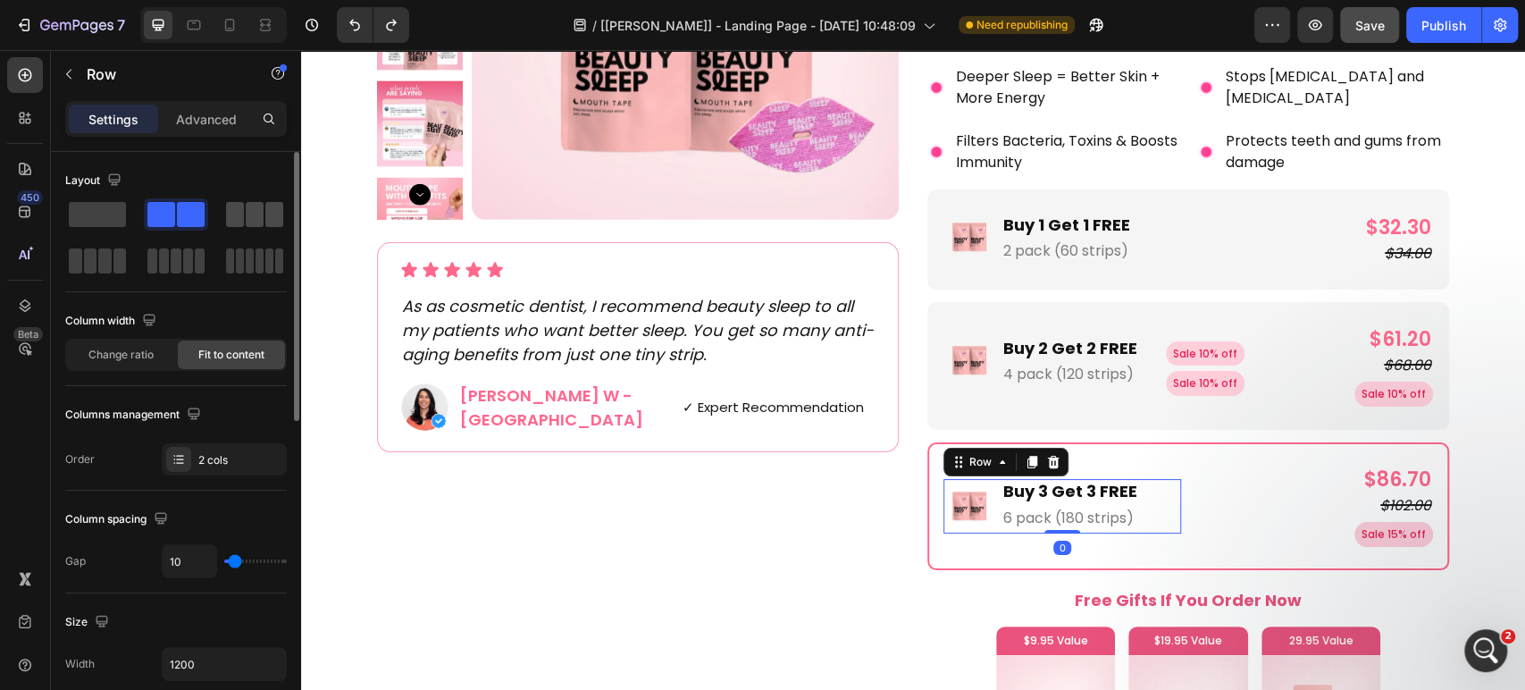
click at [238, 214] on span at bounding box center [235, 214] width 18 height 25
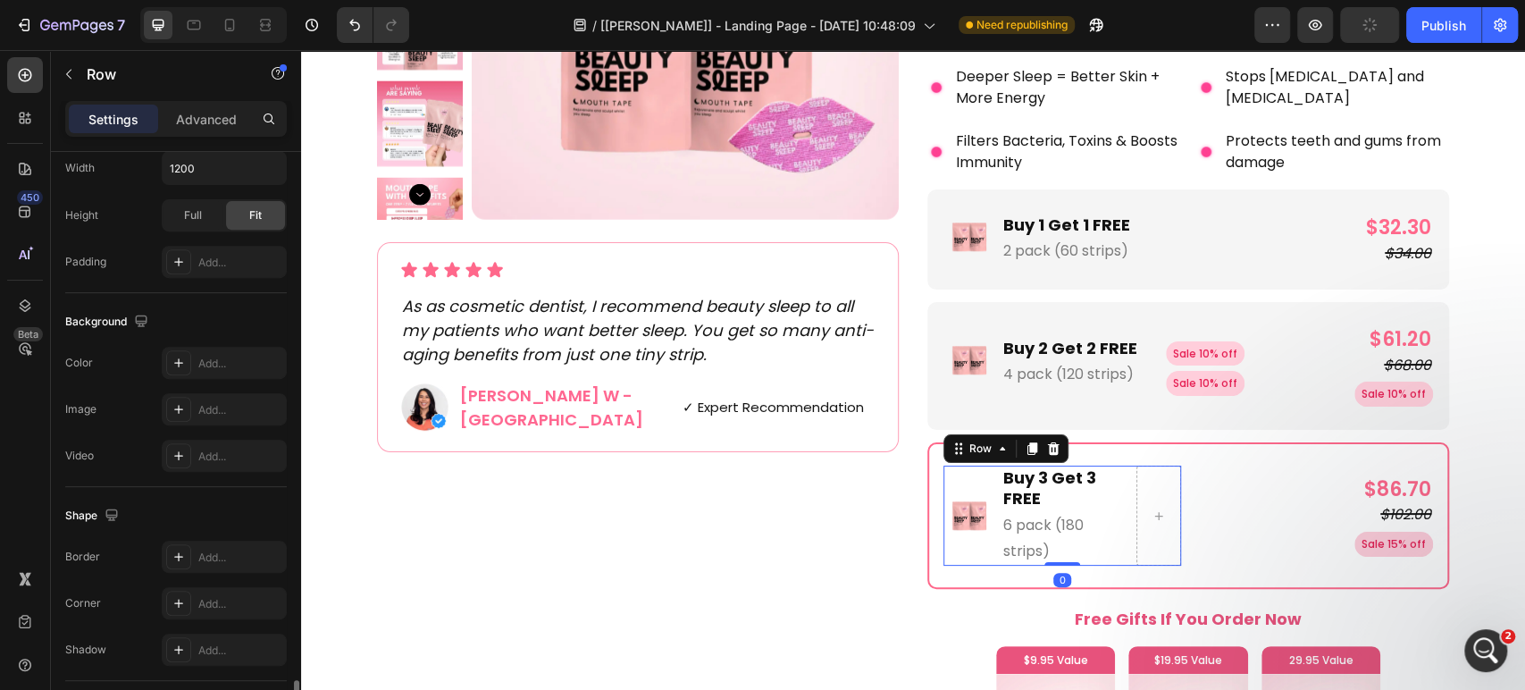
scroll to position [703, 0]
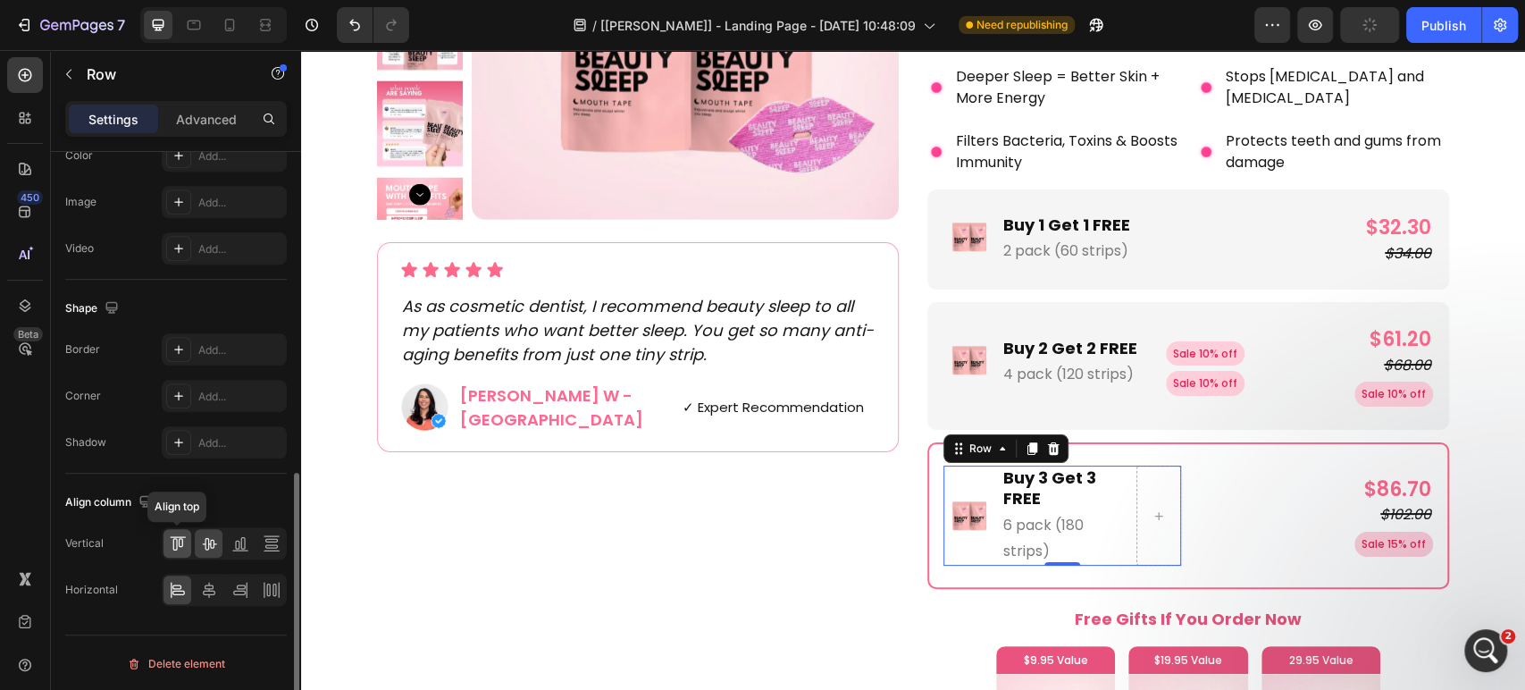
click at [186, 547] on div at bounding box center [178, 543] width 28 height 29
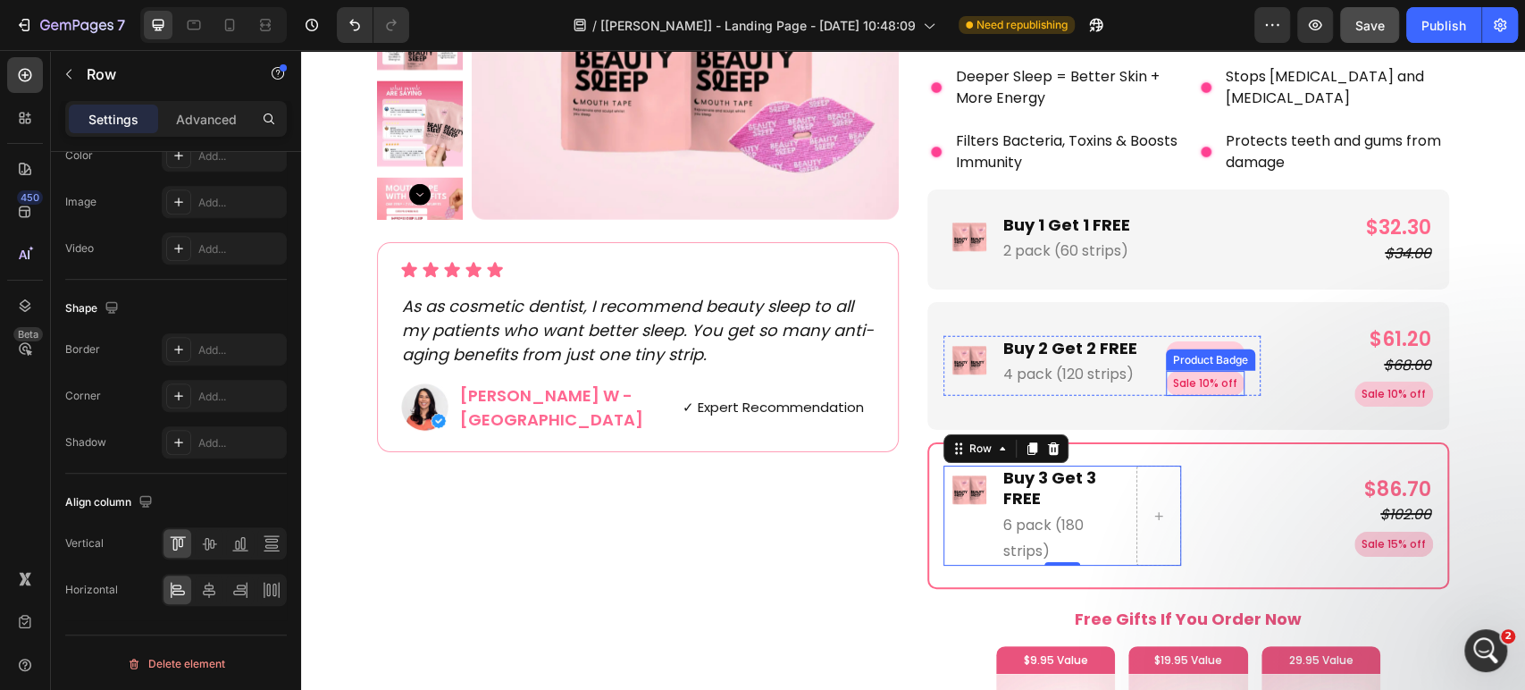
click at [1214, 377] on pre "Sale 10% off" at bounding box center [1205, 383] width 79 height 25
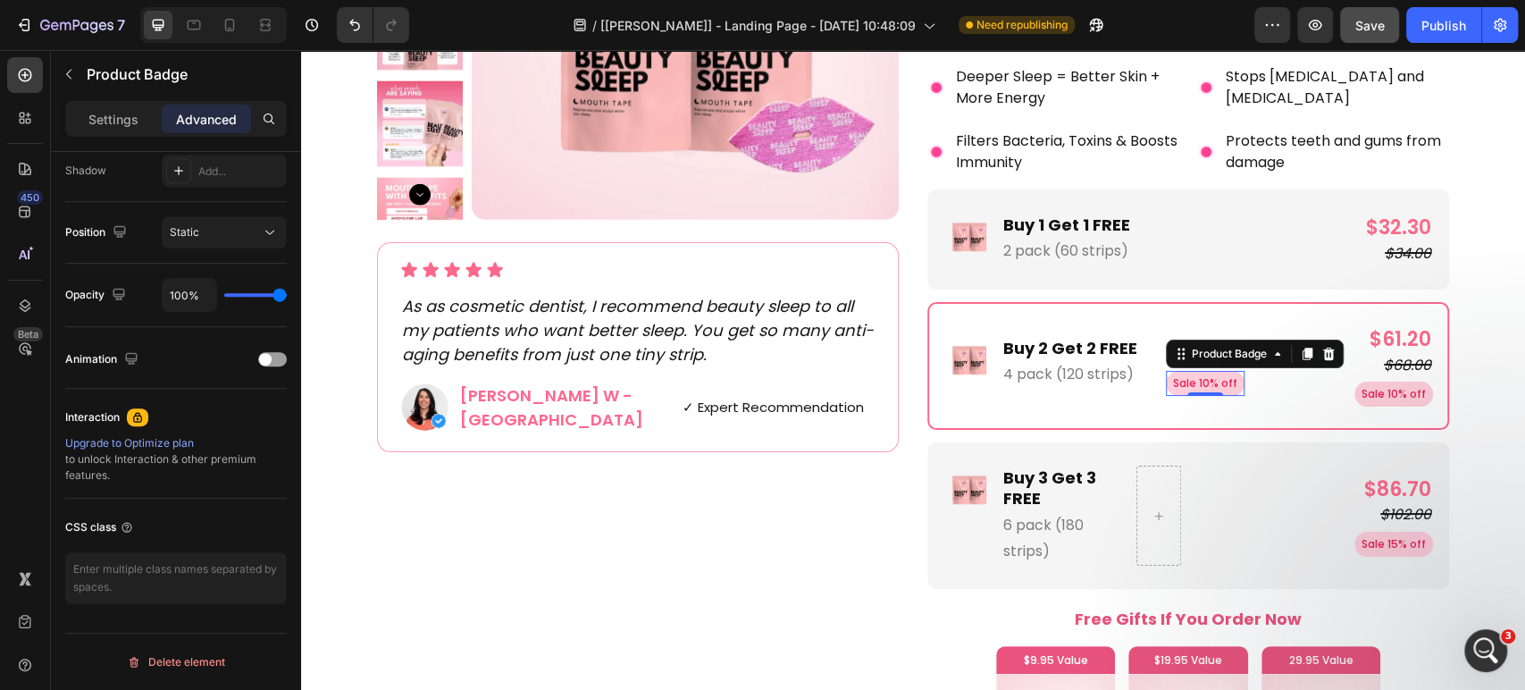
scroll to position [0, 0]
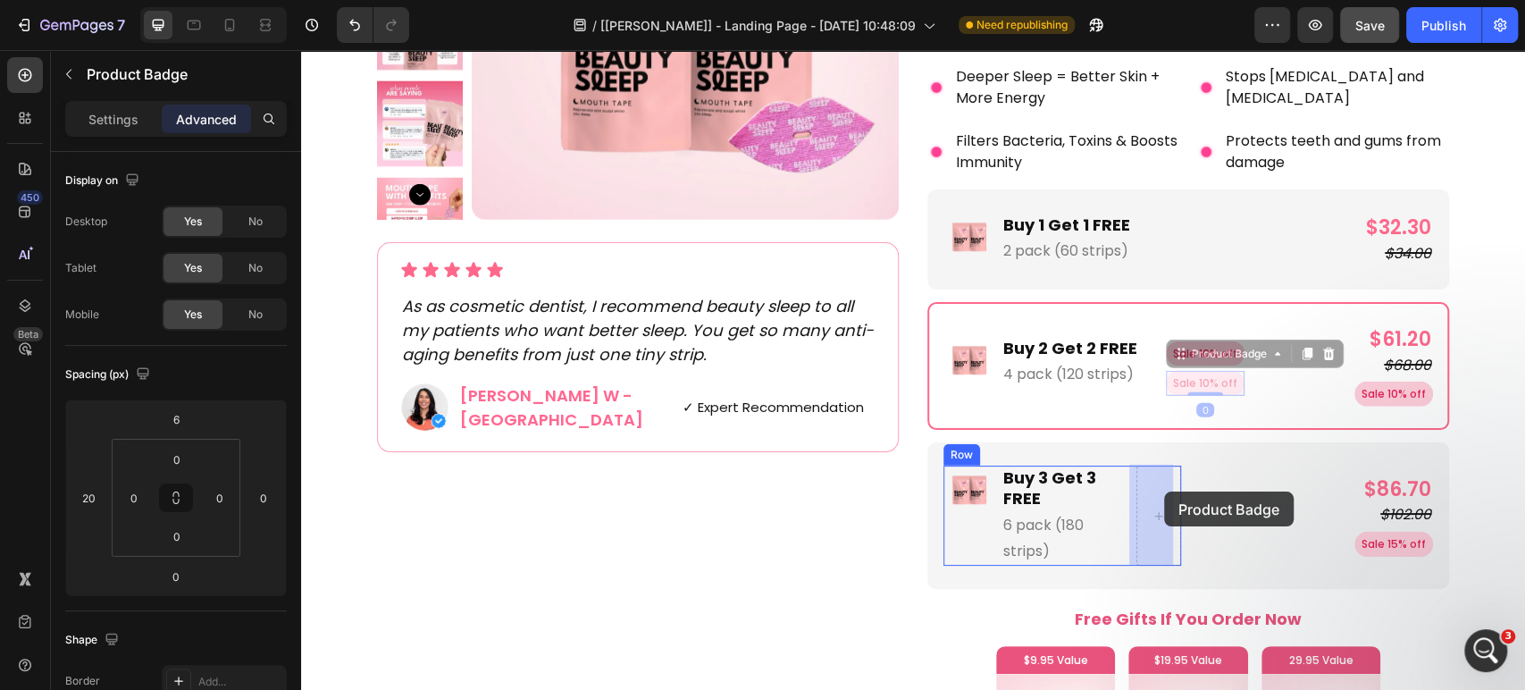
drag, startPoint x: 1184, startPoint y: 407, endPoint x: 1166, endPoint y: 489, distance: 83.2
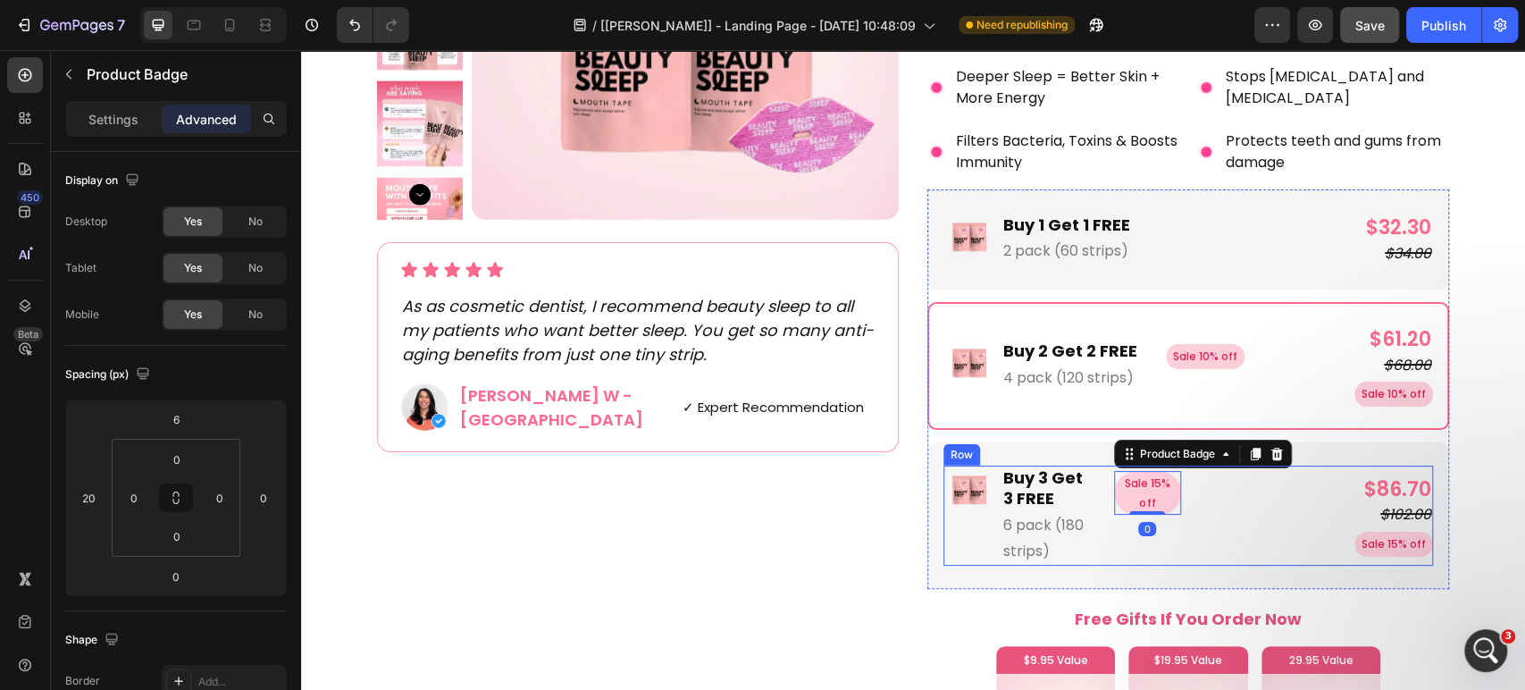
click at [1183, 515] on div "Image Buy 3 Get 3 FREE Text Block 6 pack (180 strips) Text Block Sale 15% off P…" at bounding box center [1188, 515] width 490 height 100
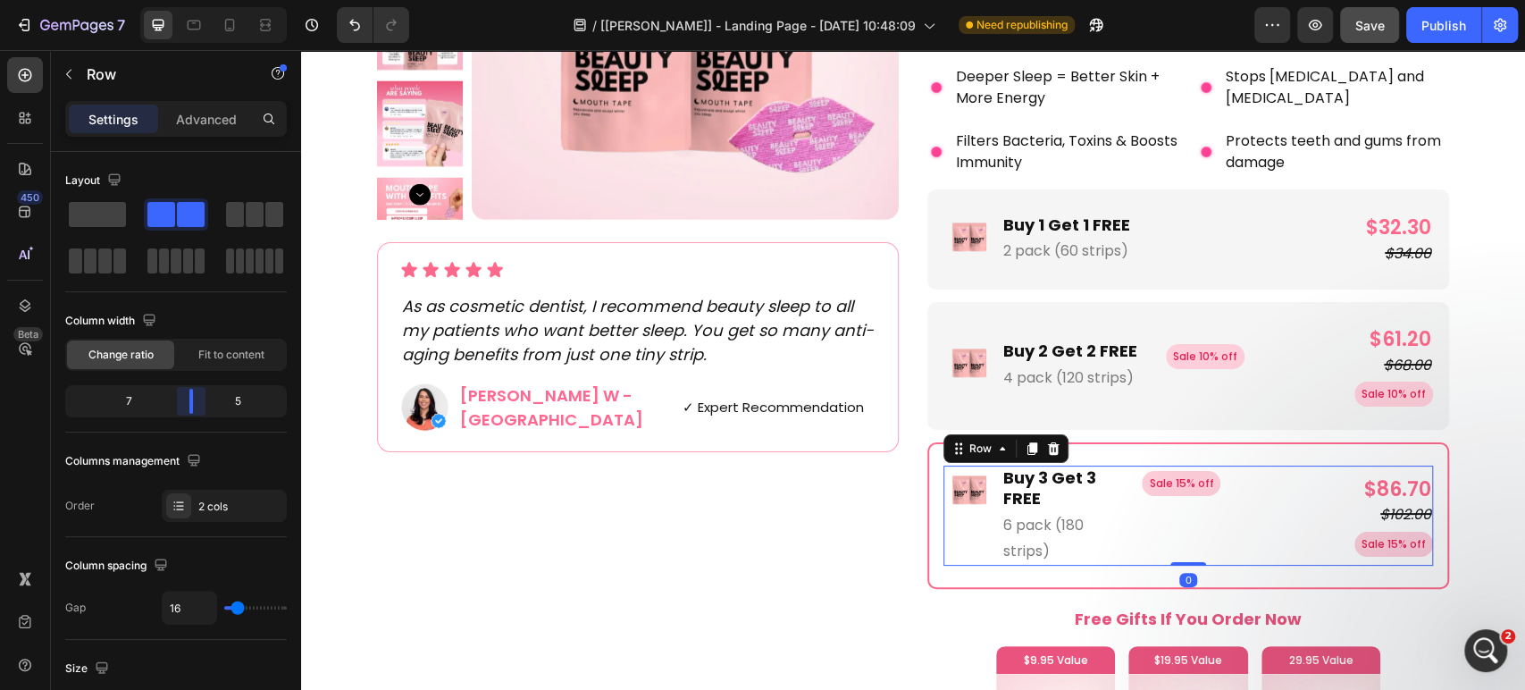
drag, startPoint x: 170, startPoint y: 413, endPoint x: 193, endPoint y: 409, distance: 23.5
click at [193, 0] on body "7 Version history / [Pauline Gp] - Landing Page - Aug 26, 10:48:09 Need republi…" at bounding box center [762, 0] width 1525 height 0
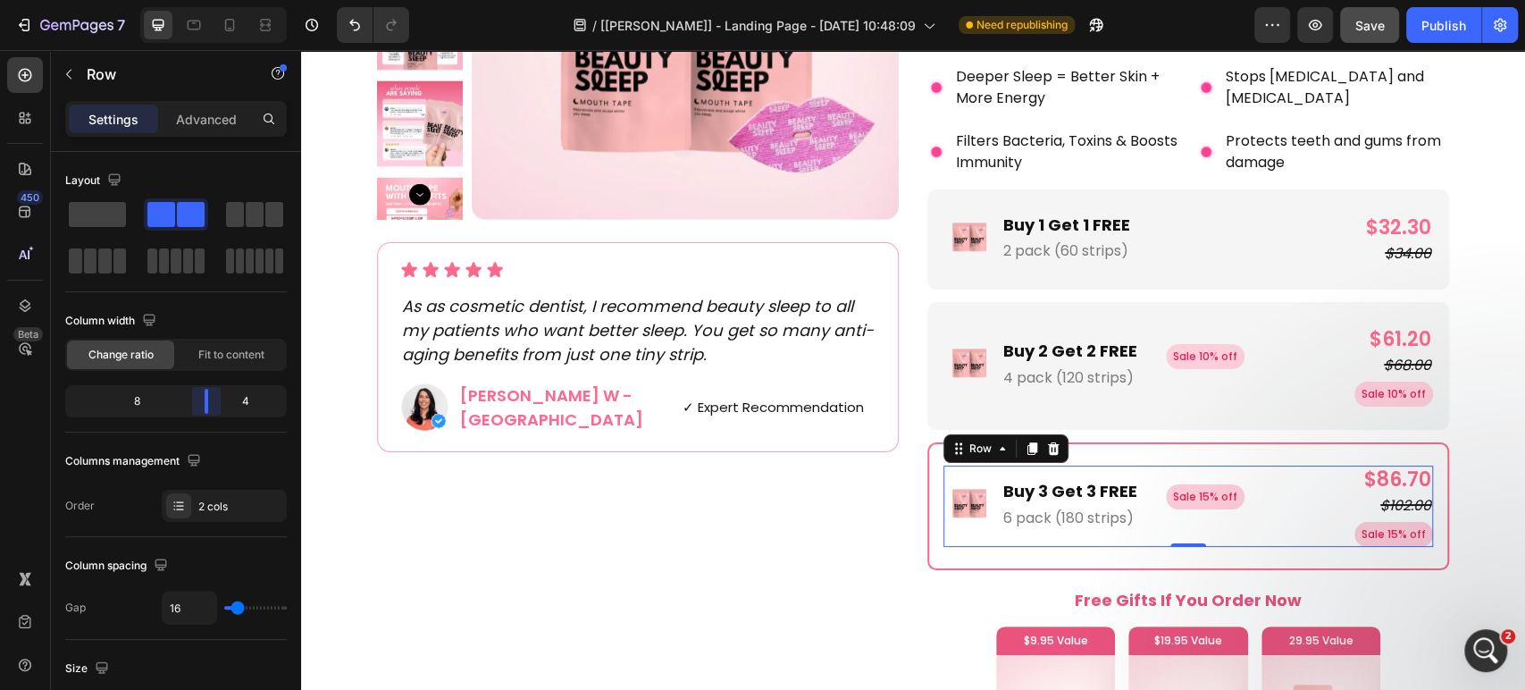
drag, startPoint x: 199, startPoint y: 398, endPoint x: 221, endPoint y: 398, distance: 21.4
click at [221, 0] on body "7 Version history / [Pauline Gp] - Landing Page - Aug 26, 10:48:09 Need republi…" at bounding box center [762, 0] width 1525 height 0
click at [1229, 495] on pre "Sale 15% off" at bounding box center [1205, 496] width 79 height 25
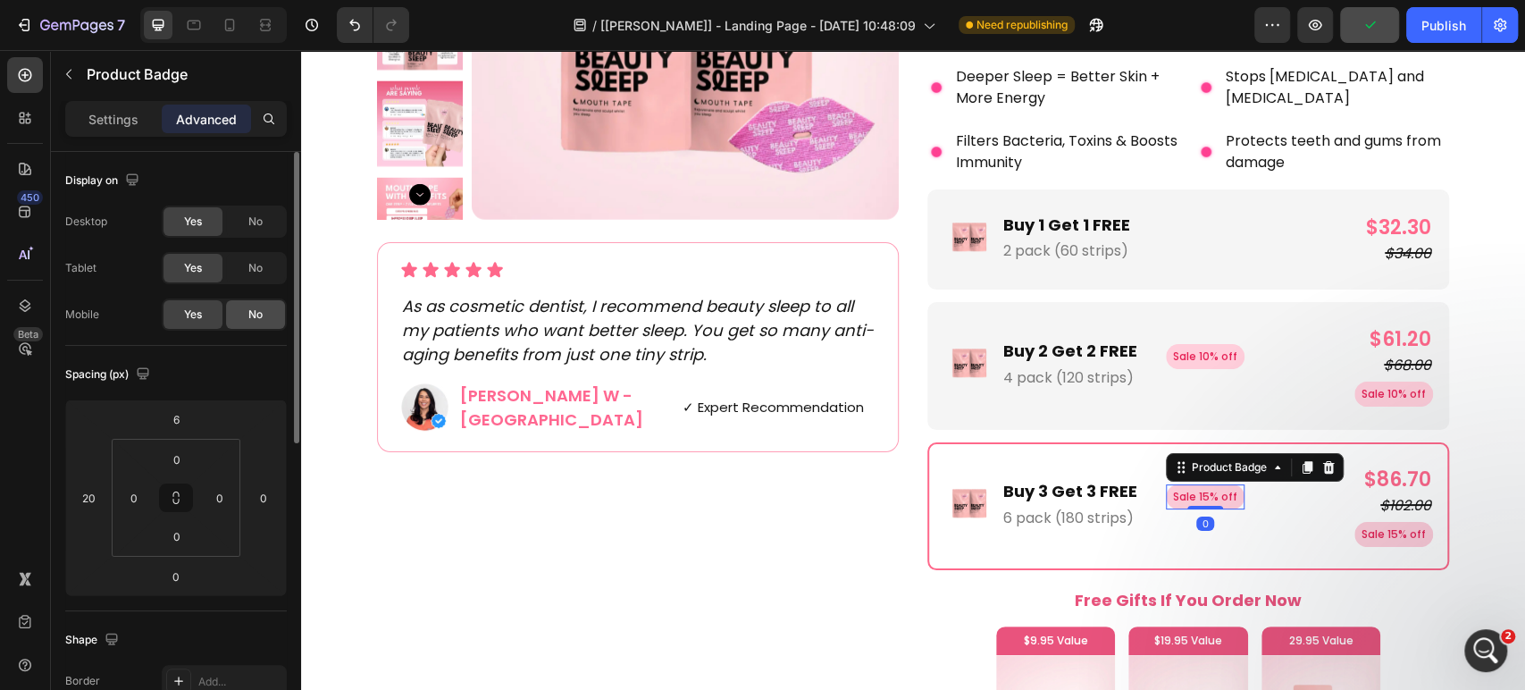
click at [250, 309] on span "No" at bounding box center [255, 314] width 14 height 16
click at [1167, 357] on pre "Sale 10% off" at bounding box center [1205, 356] width 79 height 25
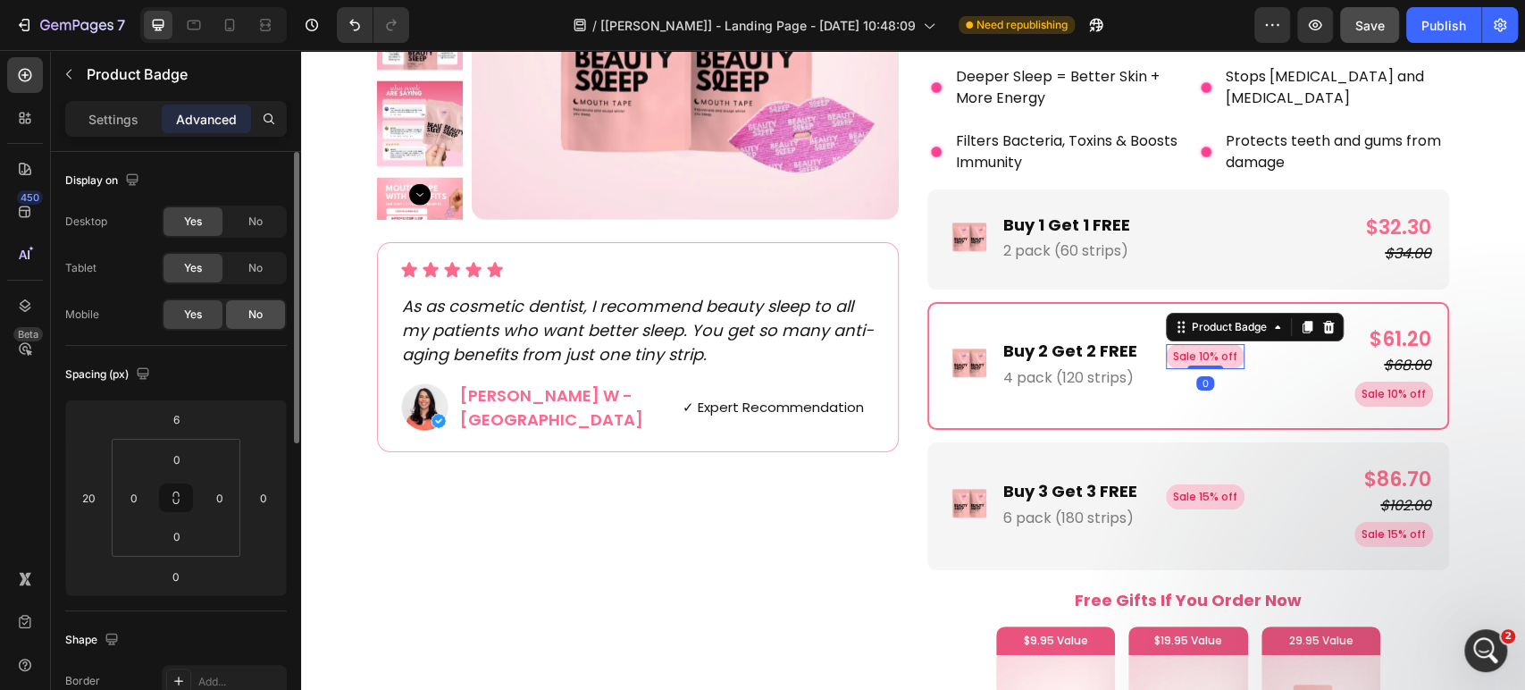
click at [266, 318] on div "No" at bounding box center [255, 314] width 59 height 29
click at [1386, 538] on pre "Sale 15% off" at bounding box center [1393, 534] width 79 height 25
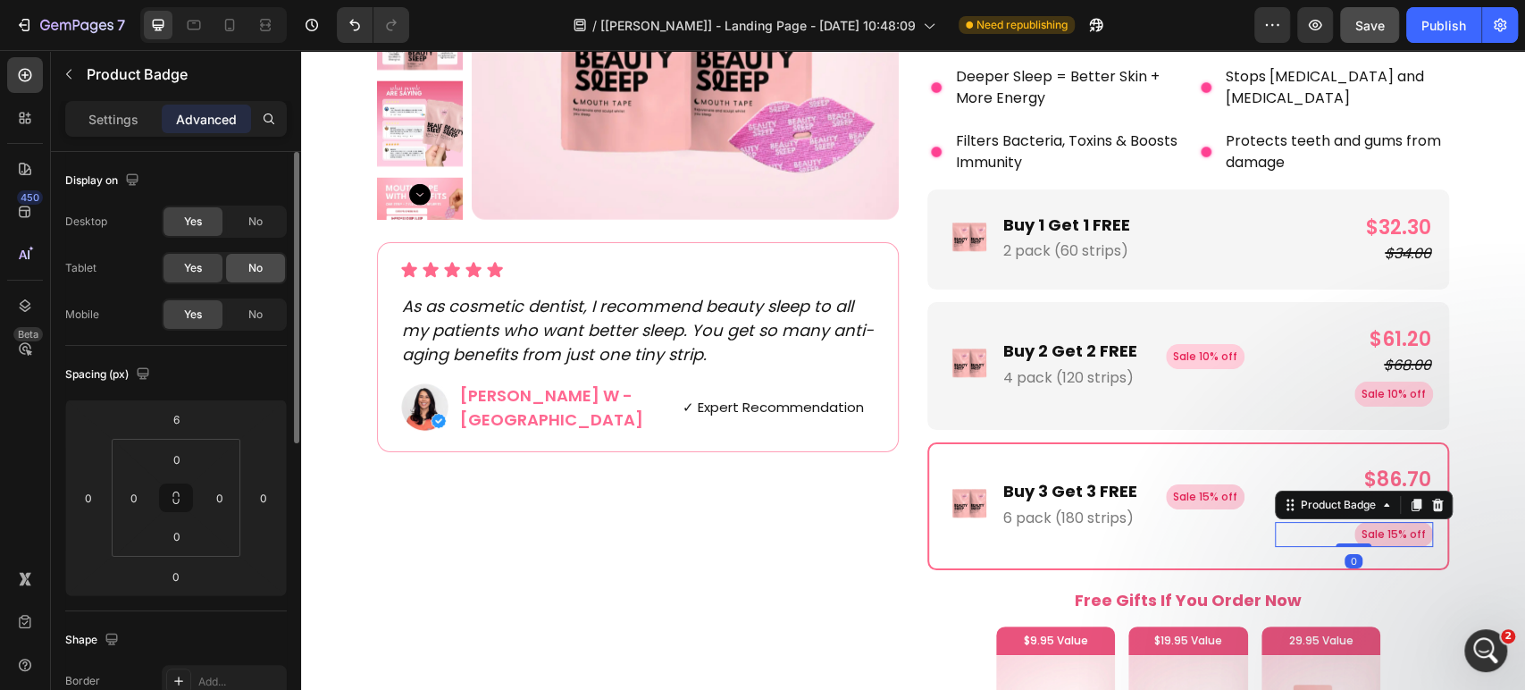
click at [254, 268] on span "No" at bounding box center [255, 268] width 14 height 16
click at [251, 211] on div "No" at bounding box center [255, 221] width 59 height 29
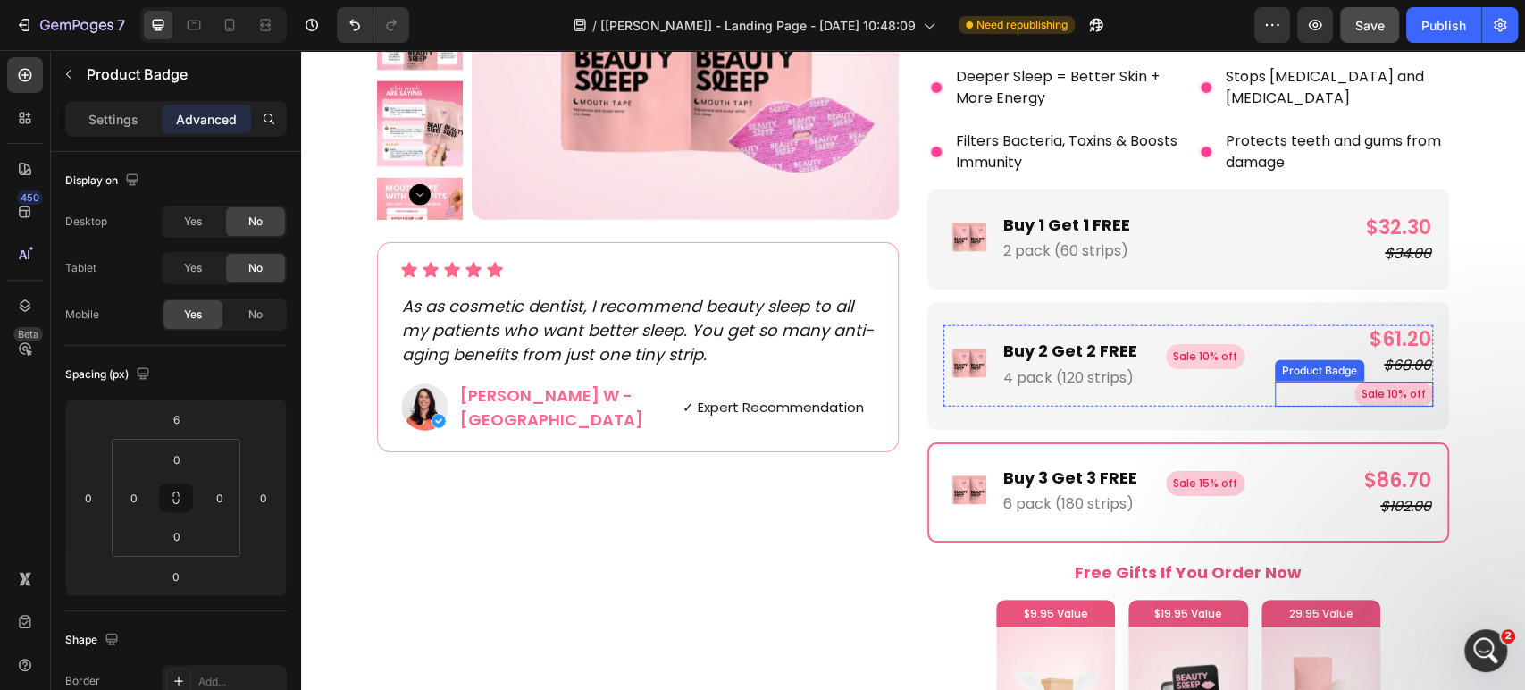
click at [1380, 390] on pre "Sale 10% off" at bounding box center [1393, 394] width 79 height 25
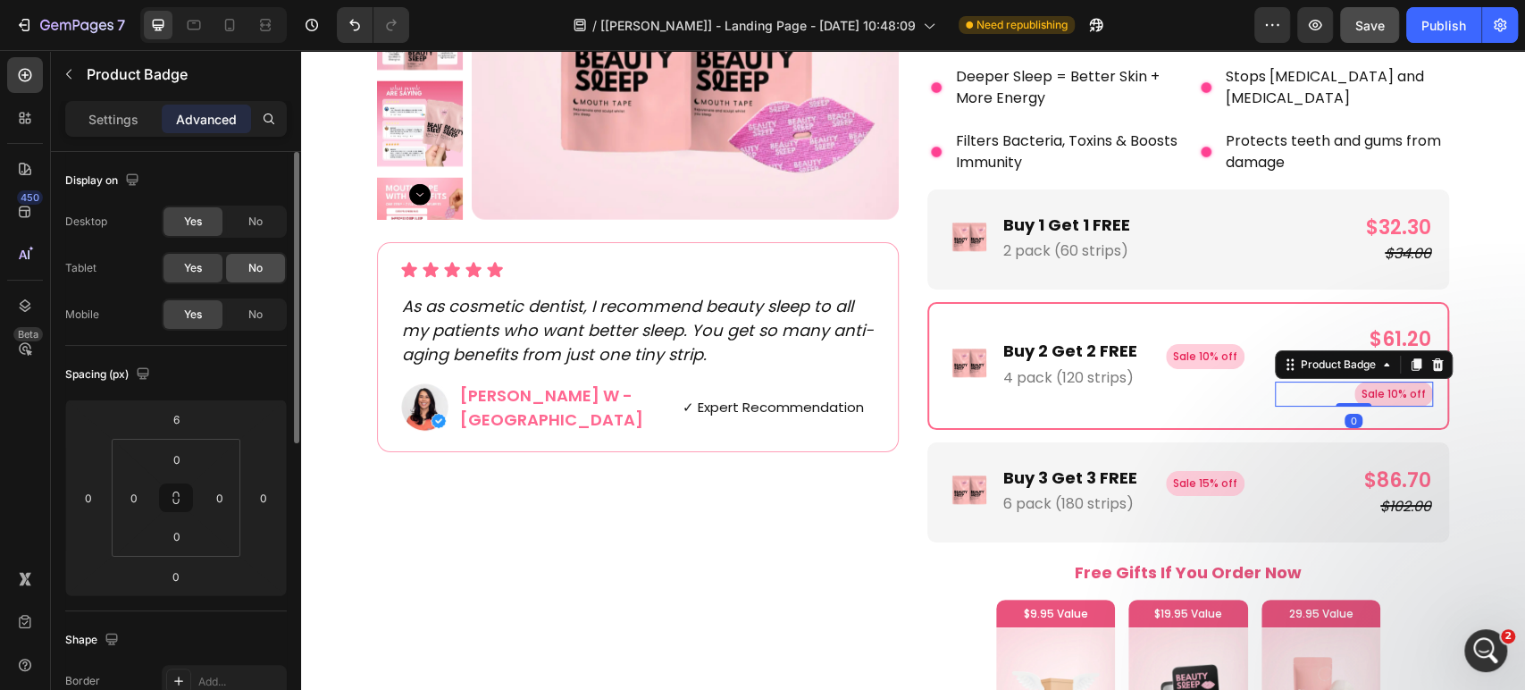
click at [271, 256] on div "No" at bounding box center [255, 268] width 59 height 29
click at [251, 221] on span "No" at bounding box center [255, 222] width 14 height 16
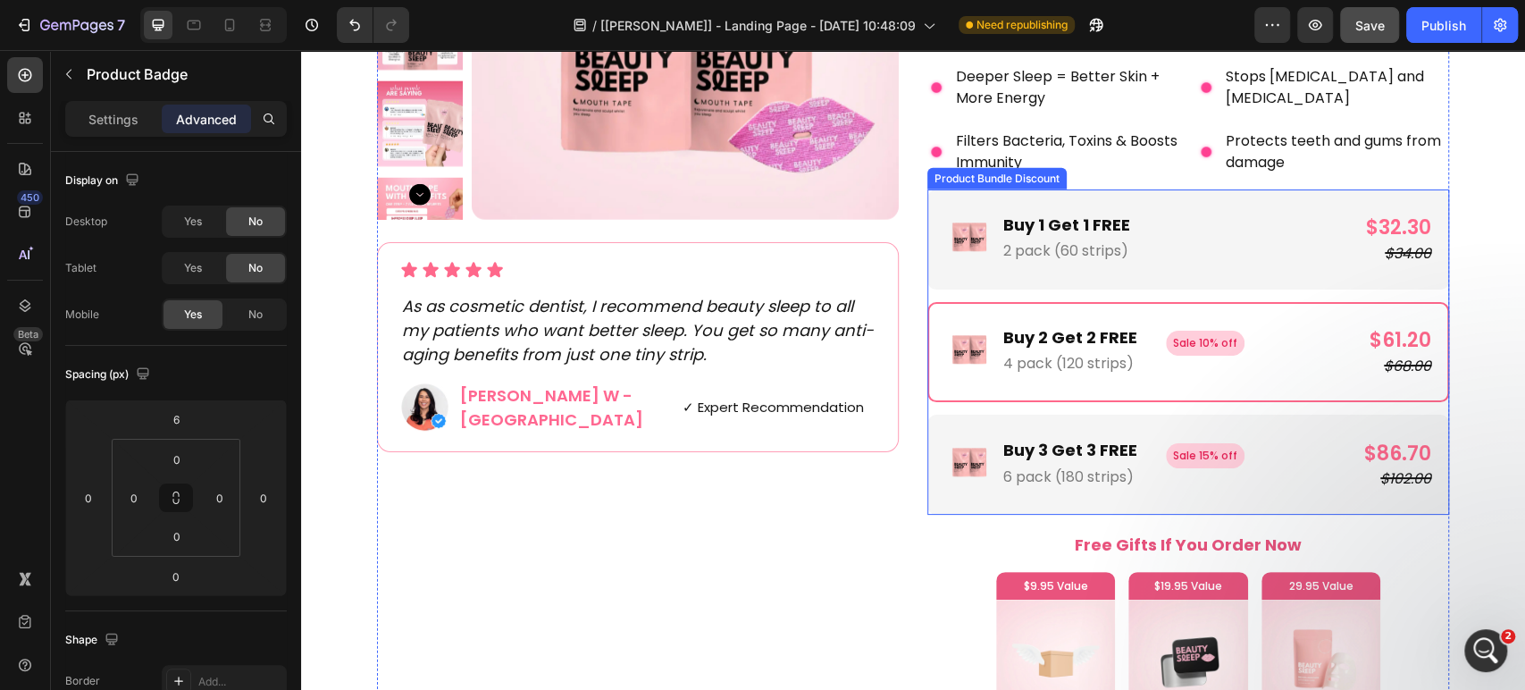
click at [935, 383] on div "Image Buy 2 Get 2 FREE Text Block 4 pack (120 strips) Text Block Sale 10% off P…" at bounding box center [1188, 352] width 522 height 100
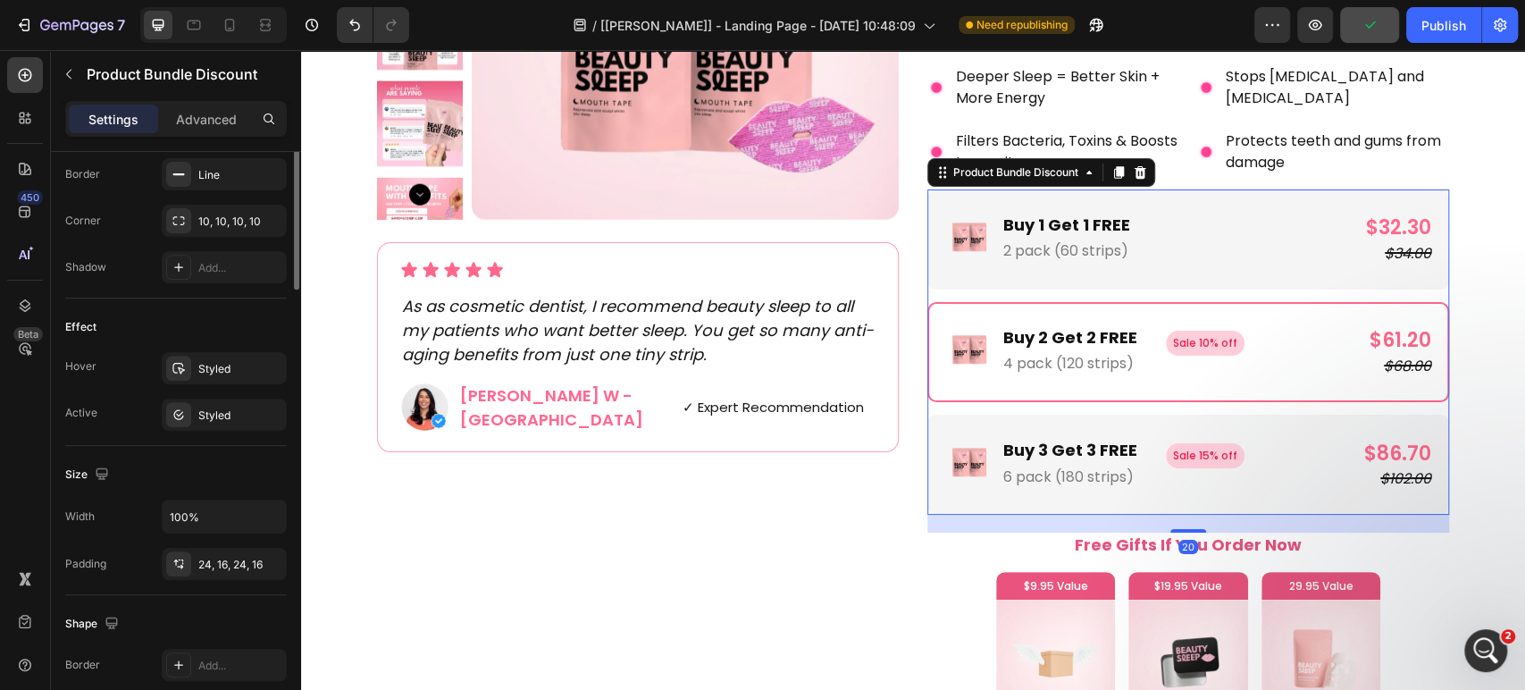
scroll to position [694, 0]
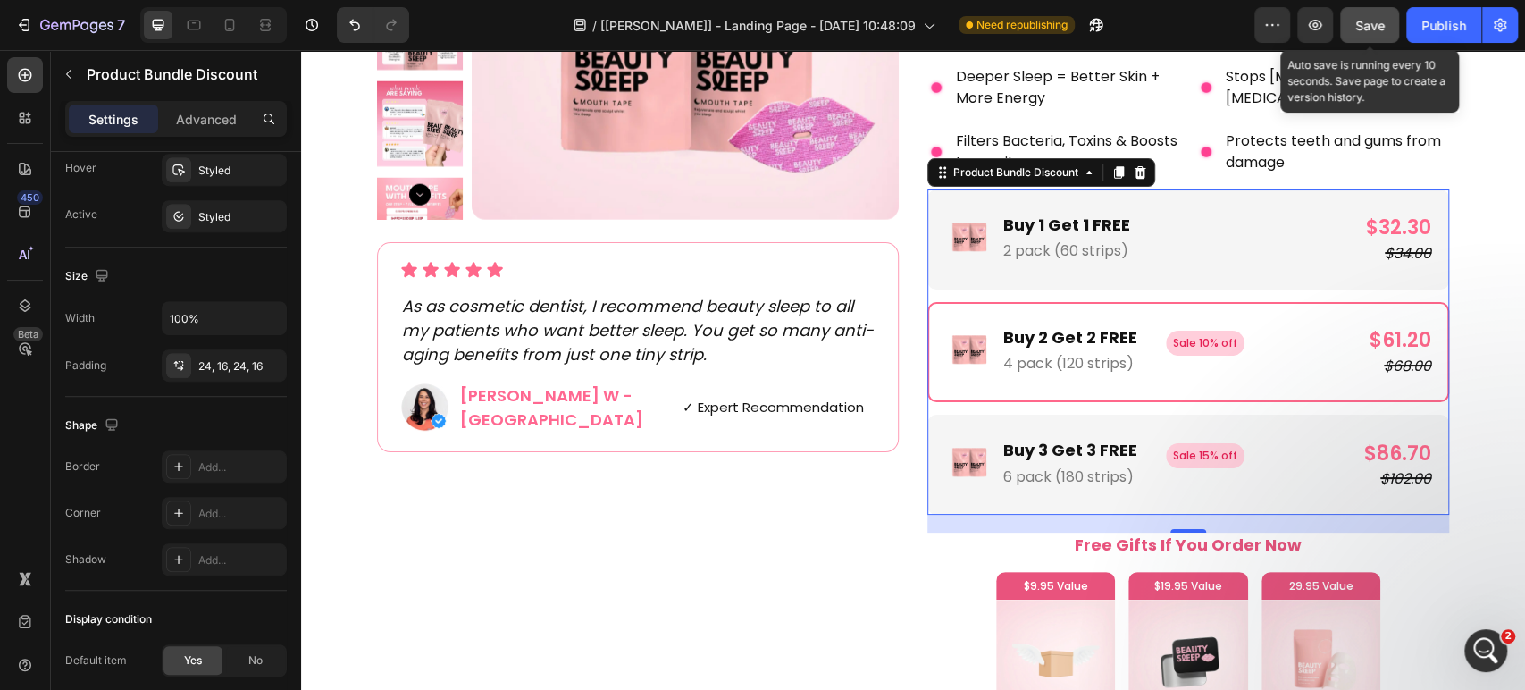
click at [1371, 27] on span "Save" at bounding box center [1369, 25] width 29 height 15
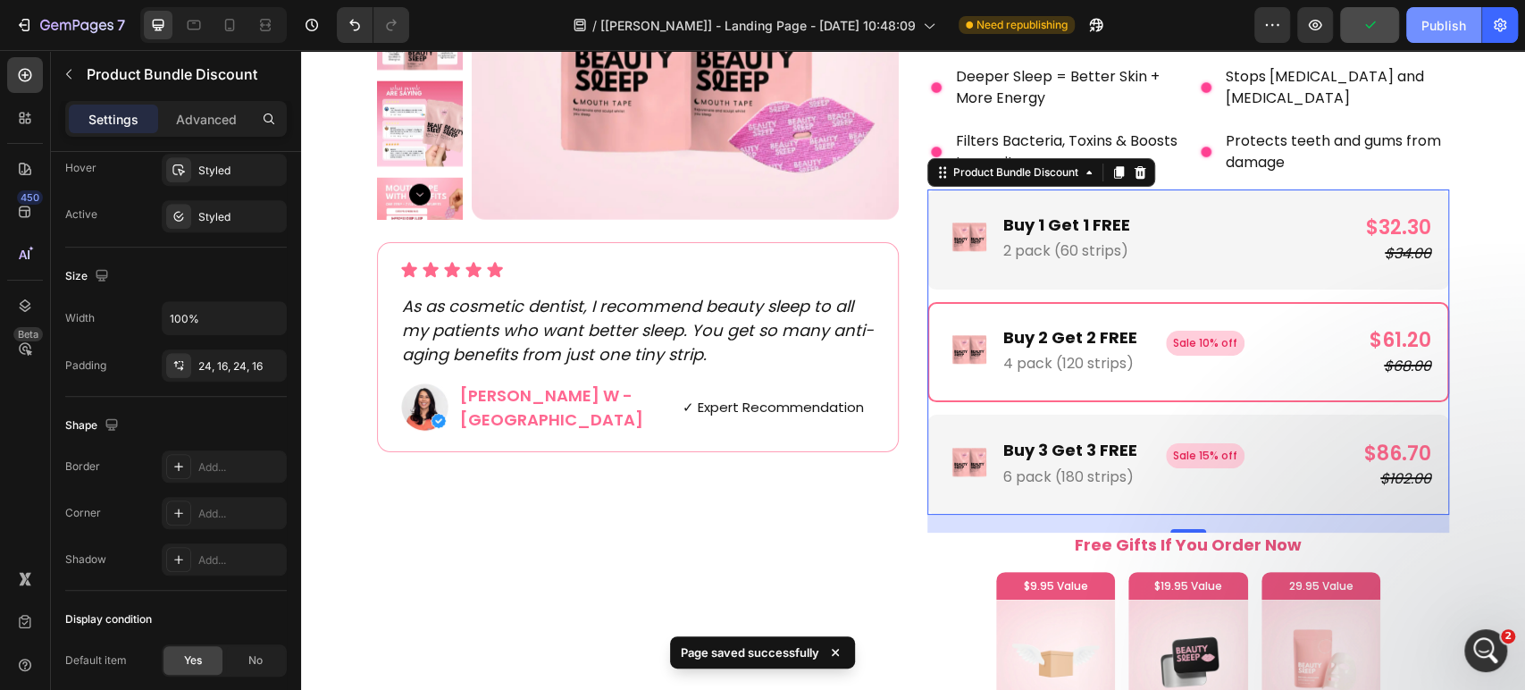
click at [1429, 28] on div "Publish" at bounding box center [1443, 25] width 45 height 19
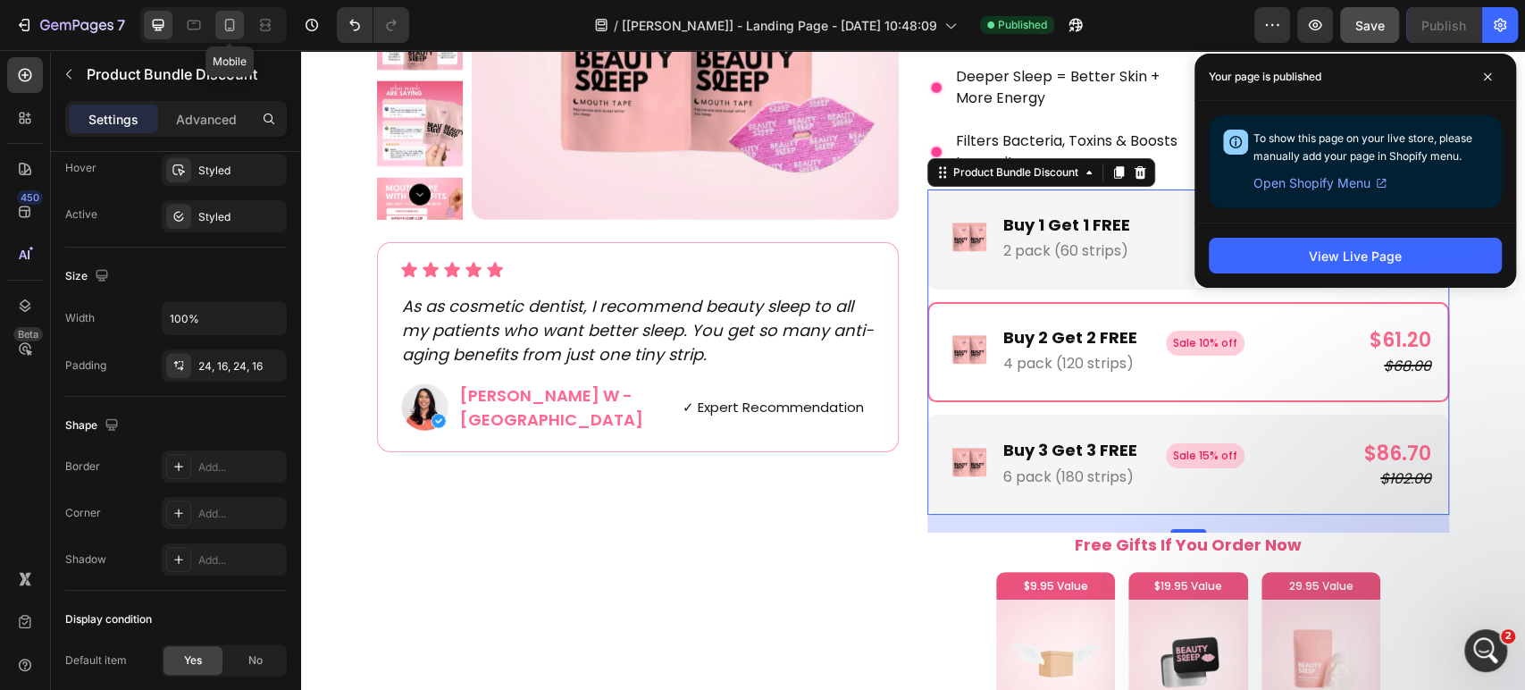
click at [237, 38] on div at bounding box center [229, 25] width 29 height 29
type input "12"
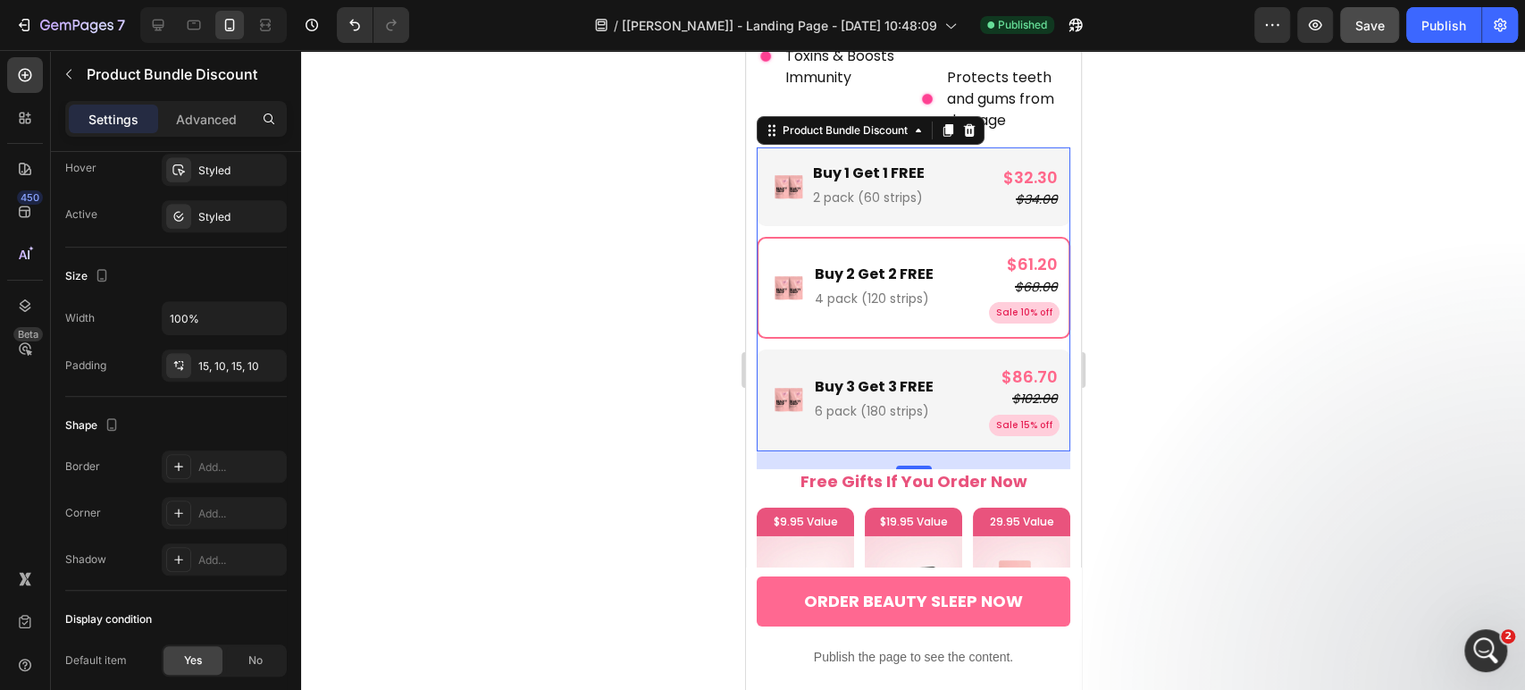
scroll to position [3941, 0]
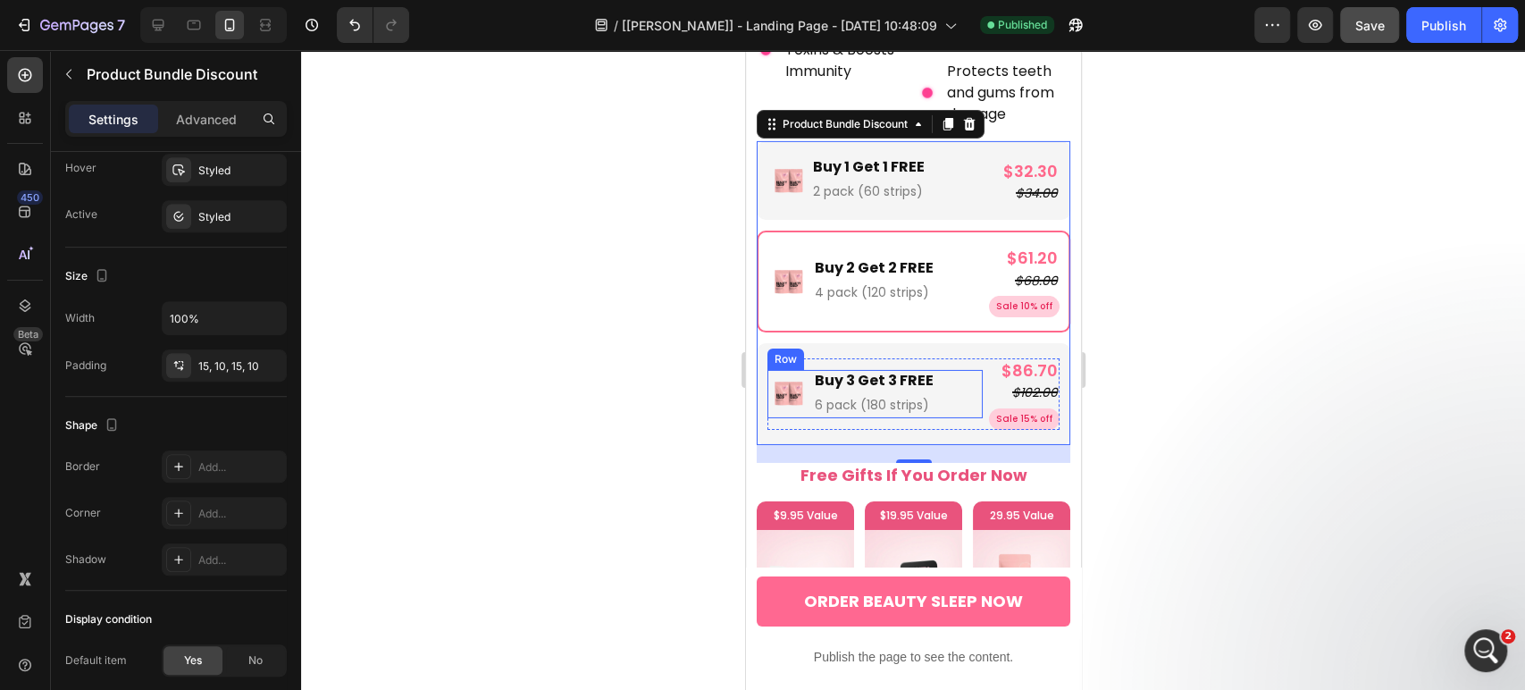
click at [966, 370] on div "Image Buy 3 Get 3 FREE Text Block 6 pack (180 strips) Text Block Sale 15% off P…" at bounding box center [874, 394] width 215 height 48
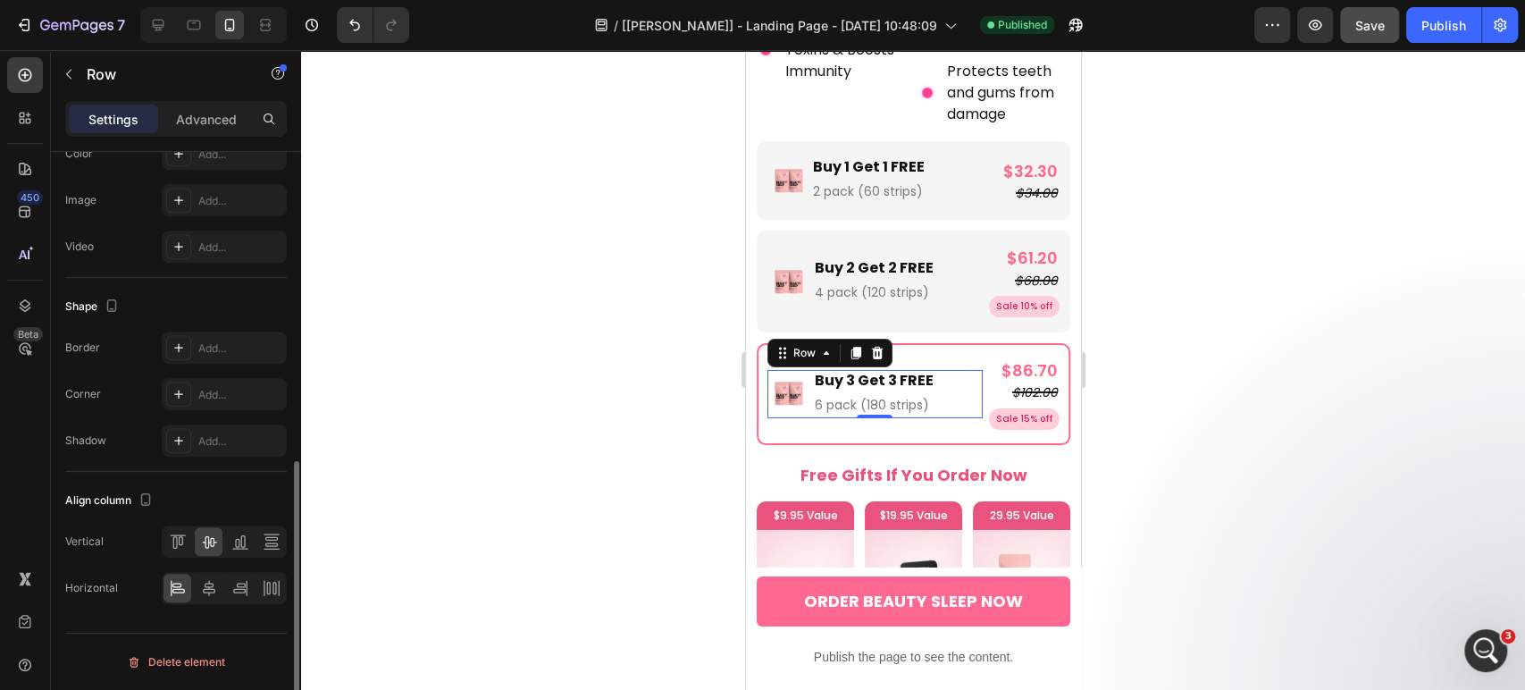
scroll to position [0, 0]
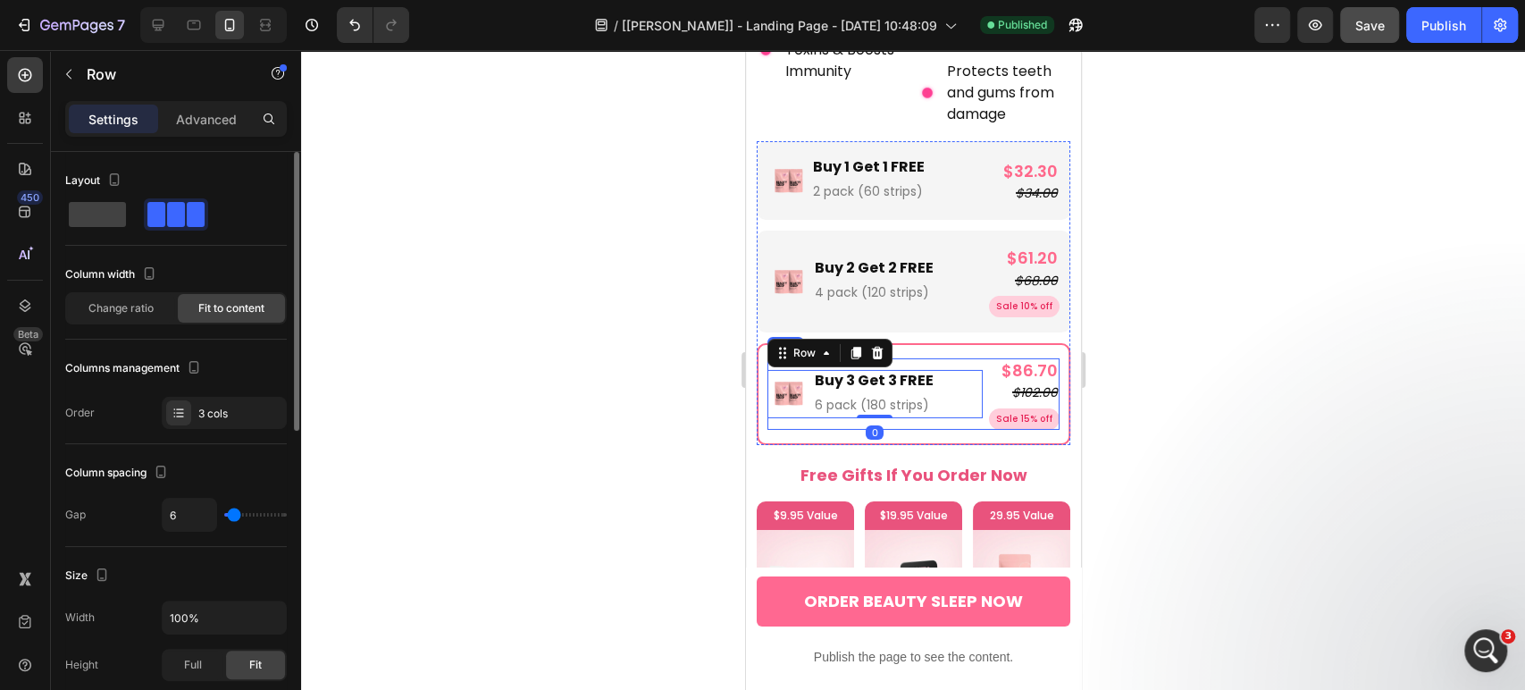
click at [972, 365] on div "Image Buy 3 Get 3 FREE Text Block 6 pack (180 strips) Text Block Sale 15% off P…" at bounding box center [913, 393] width 292 height 71
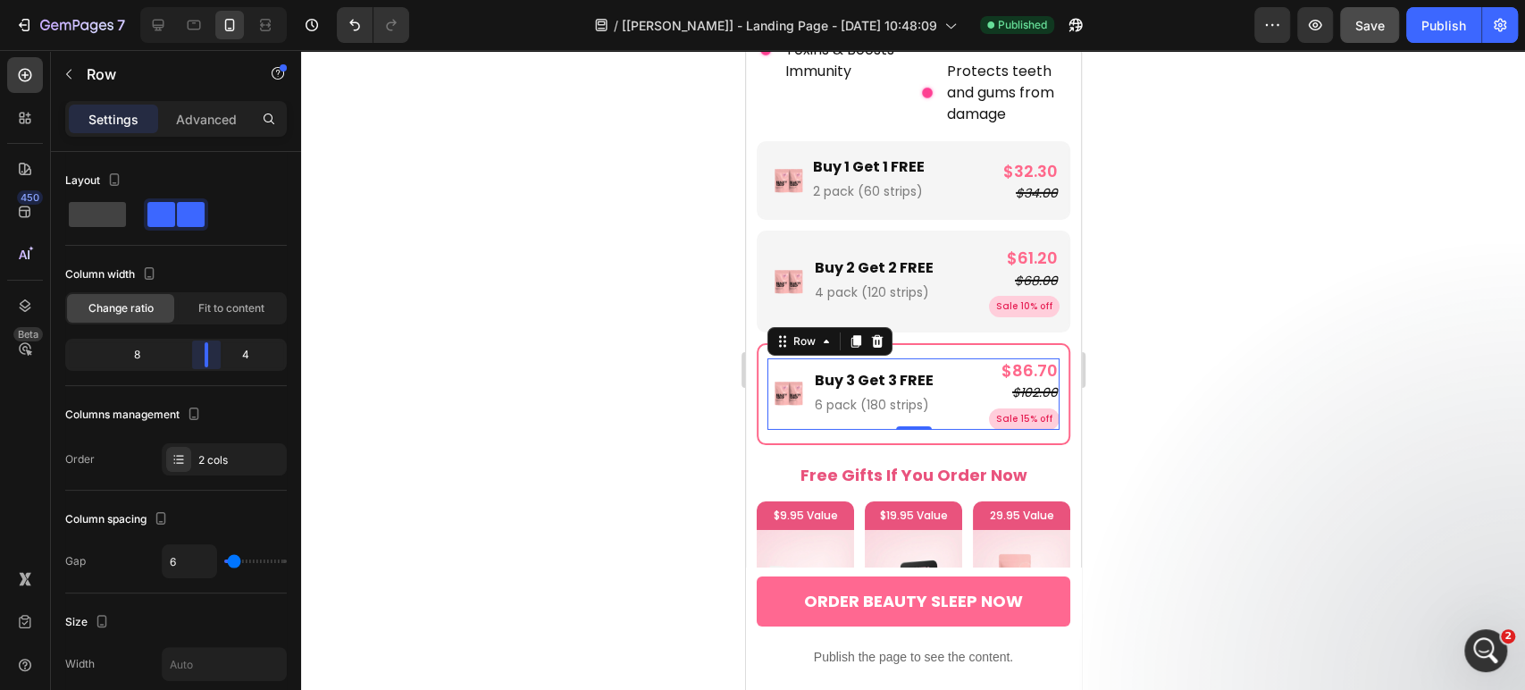
drag, startPoint x: 231, startPoint y: 365, endPoint x: 217, endPoint y: 363, distance: 13.5
click at [217, 0] on body "7 Version history / [Pauline Gp] - Landing Page - Aug 26, 10:48:09 Published Pr…" at bounding box center [762, 0] width 1525 height 0
click at [943, 284] on div "Image Buy 2 Get 2 FREE Text Block 4 pack (120 strips) Text Block Sale 10% off P…" at bounding box center [874, 281] width 215 height 71
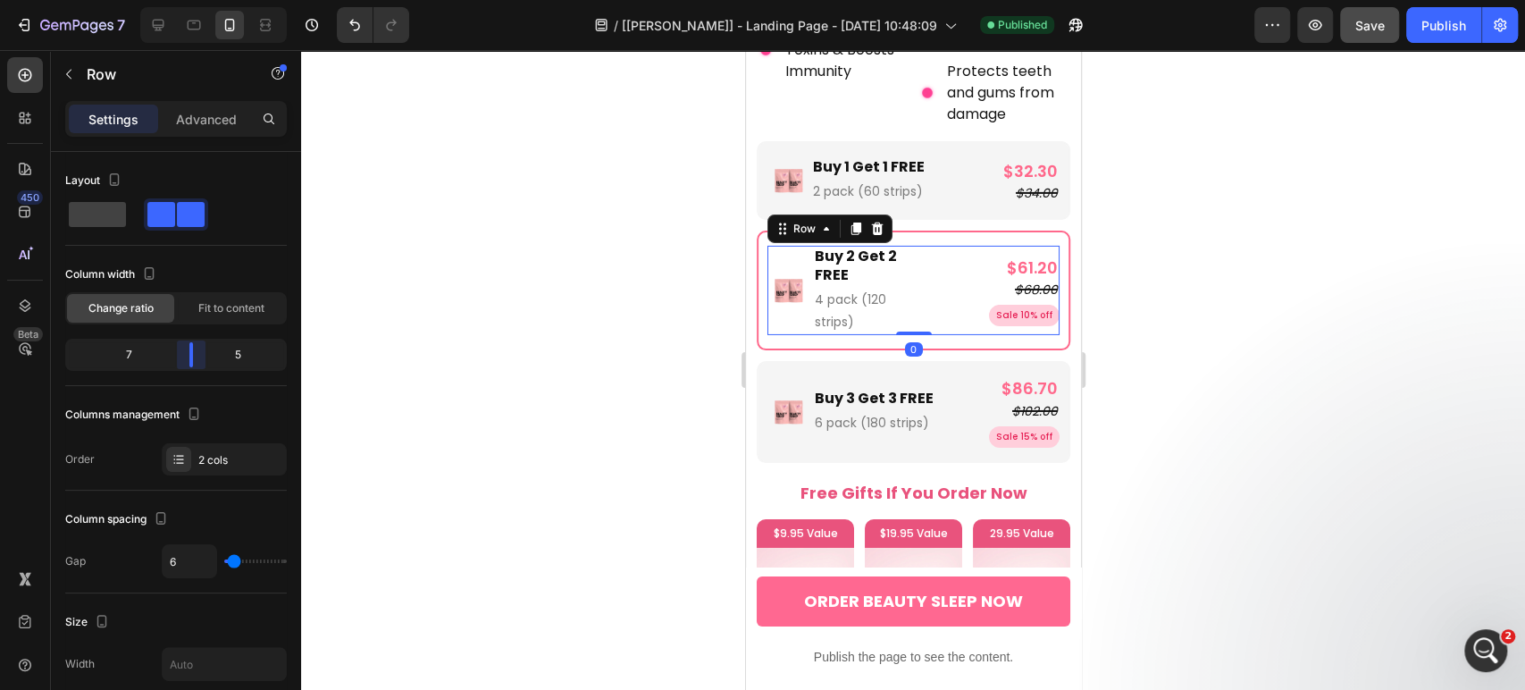
click at [203, 0] on body "7 Version history / [Pauline Gp] - Landing Page - Aug 26, 10:48:09 Published Pr…" at bounding box center [762, 0] width 1525 height 0
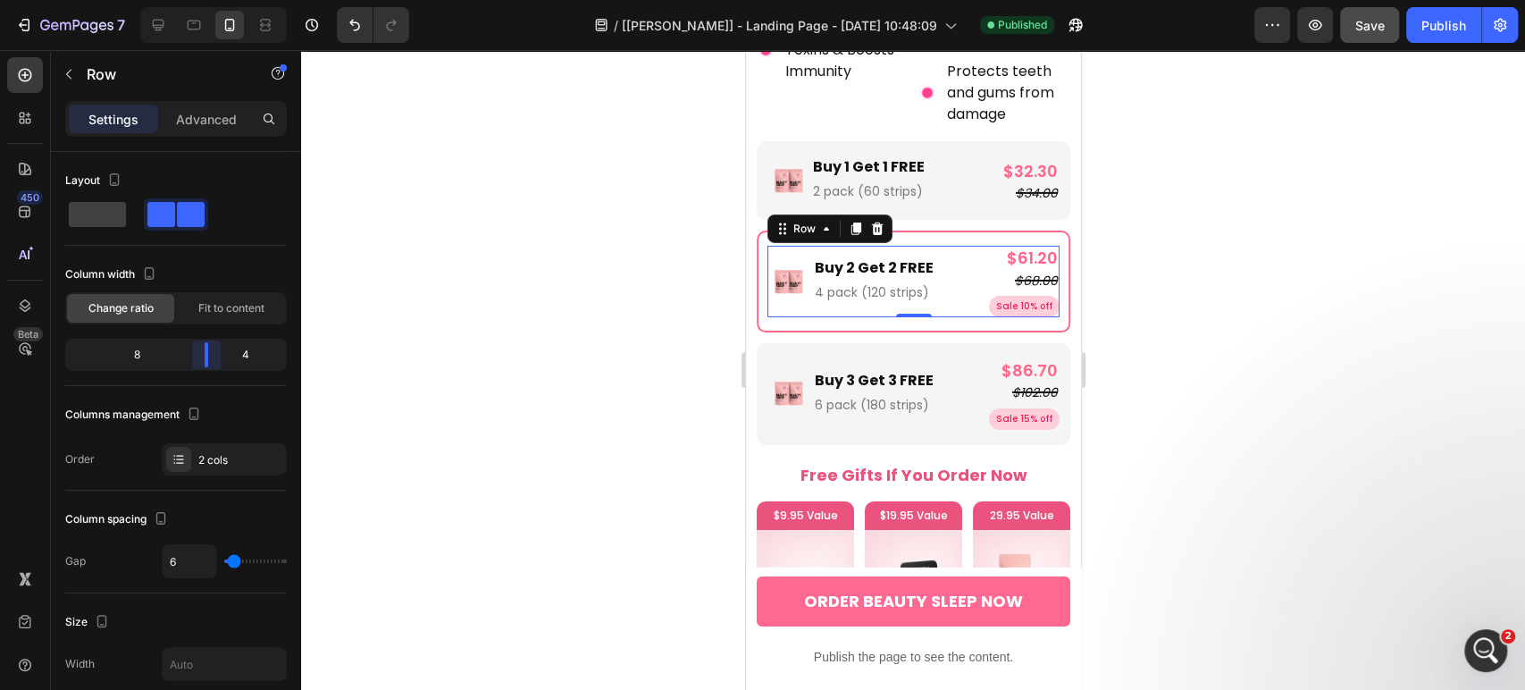
click at [210, 0] on body "7 Version history / [Pauline Gp] - Landing Page - Aug 26, 10:48:09 Published Pr…" at bounding box center [762, 0] width 1525 height 0
click at [974, 156] on div "Image Buy 1 Get 1 FREE Text Block 2 pack (60 strips) Text Block Row $32.30 Prod…" at bounding box center [913, 180] width 292 height 48
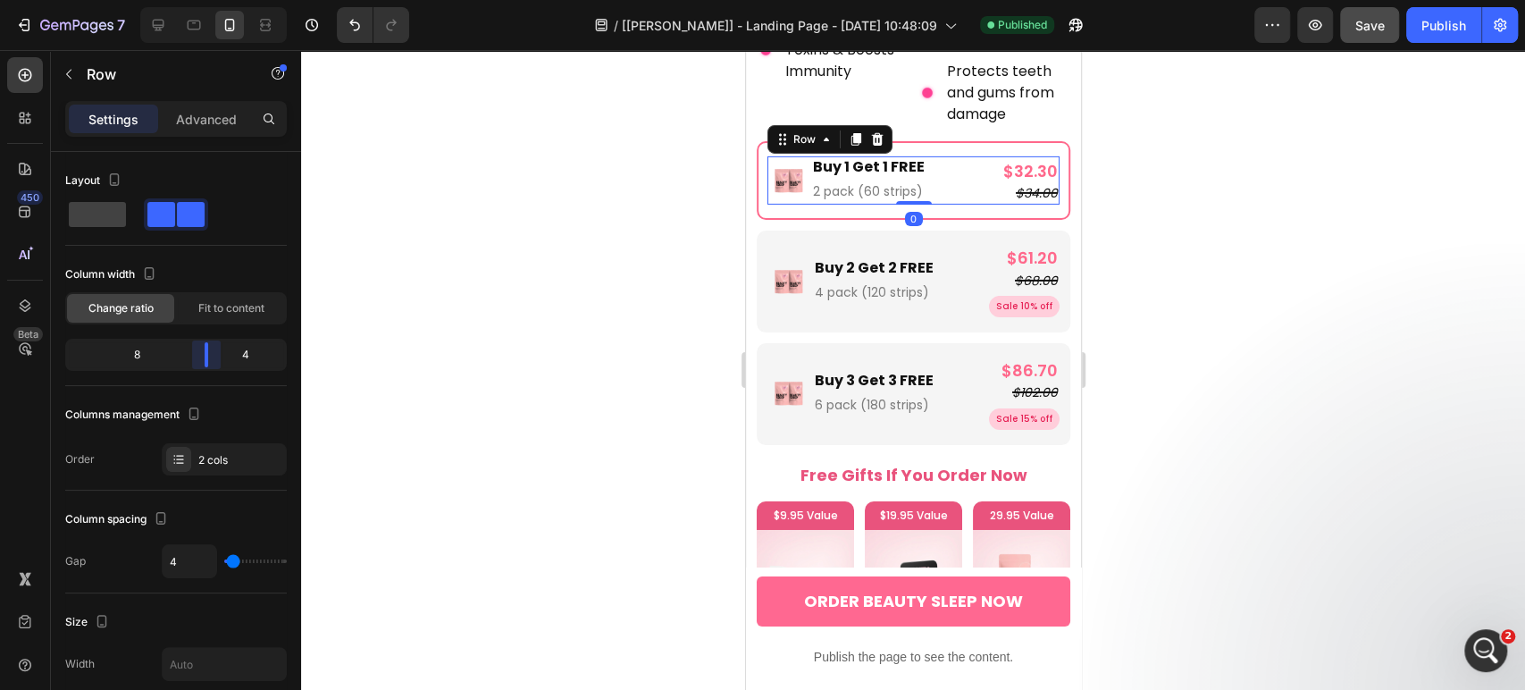
click at [223, 0] on body "7 Version history / [Pauline Gp] - Landing Page - Aug 26, 10:48:09 Published Pr…" at bounding box center [762, 0] width 1525 height 0
click at [1434, 20] on div "Publish" at bounding box center [1443, 25] width 45 height 19
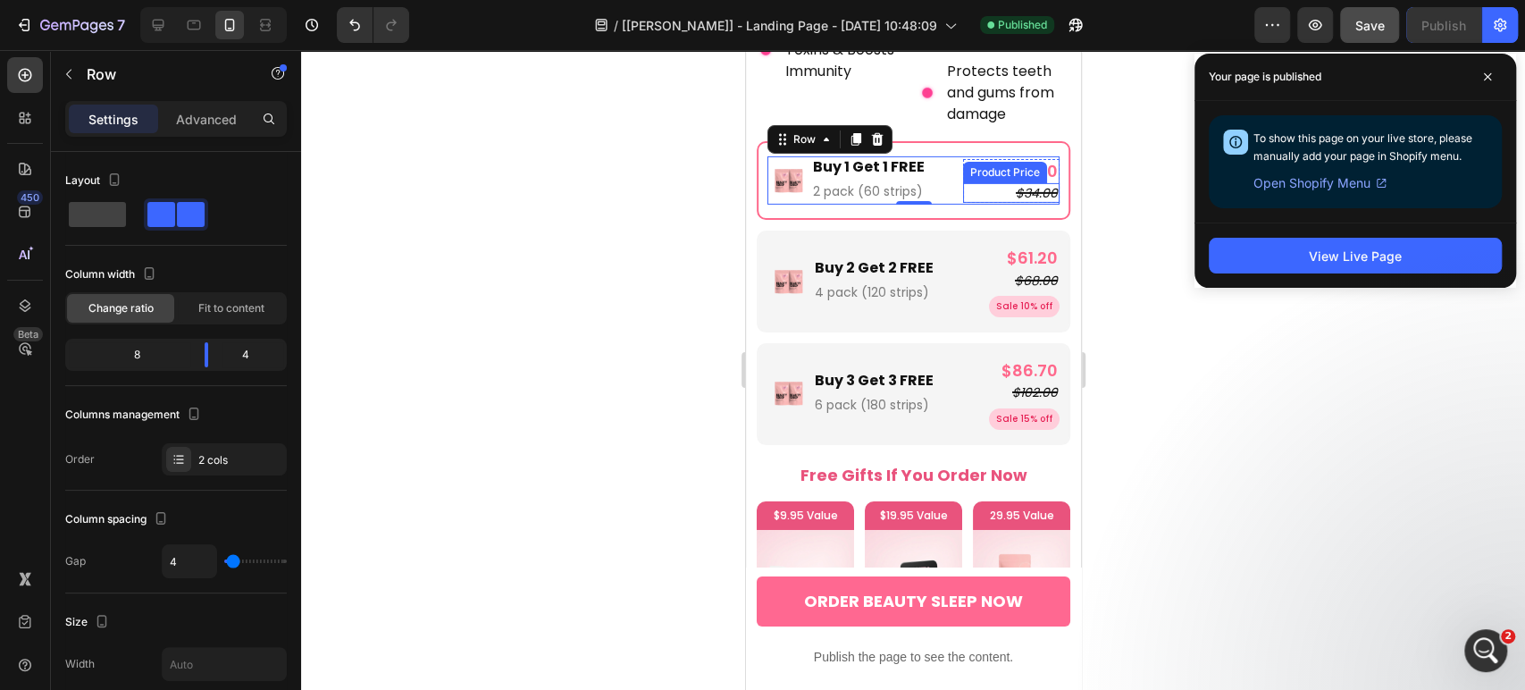
click at [985, 183] on div "$34.00" at bounding box center [1010, 193] width 96 height 20
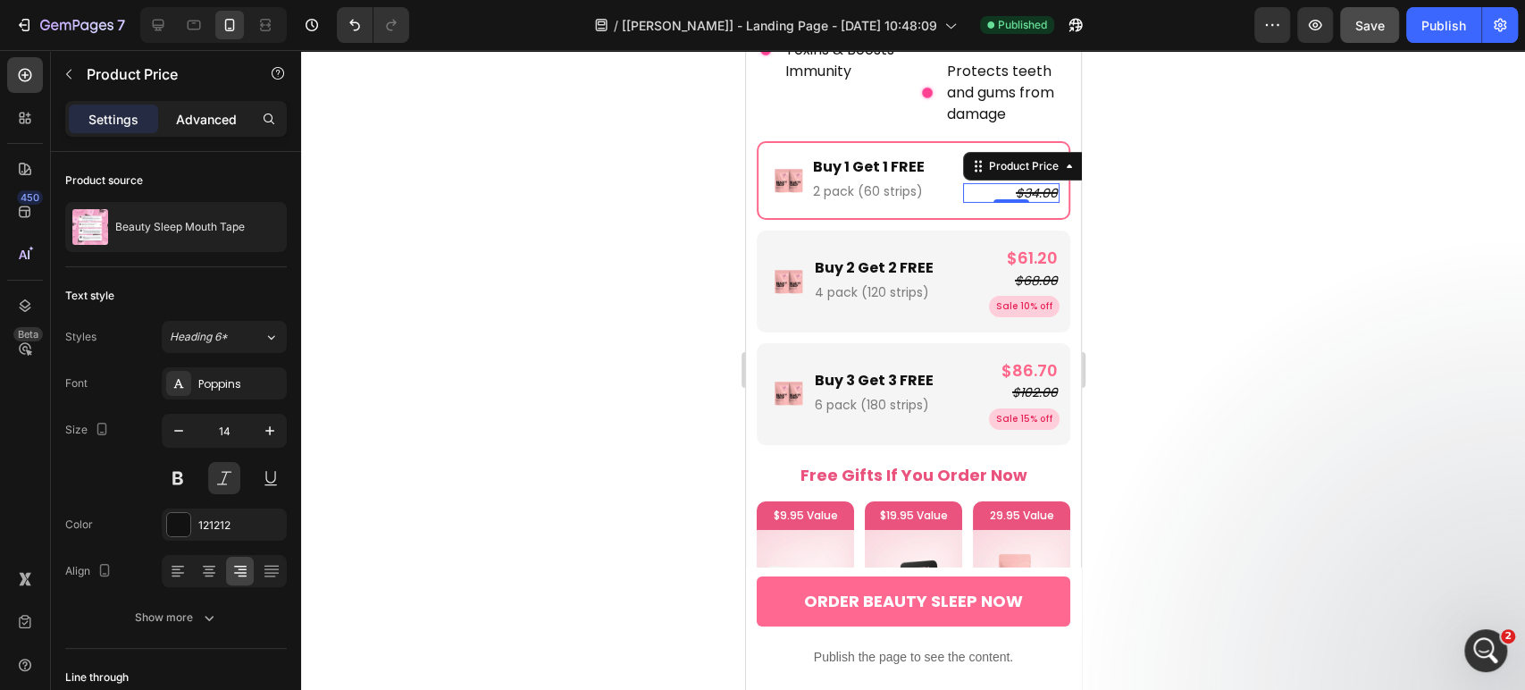
click at [213, 121] on p "Advanced" at bounding box center [206, 119] width 61 height 19
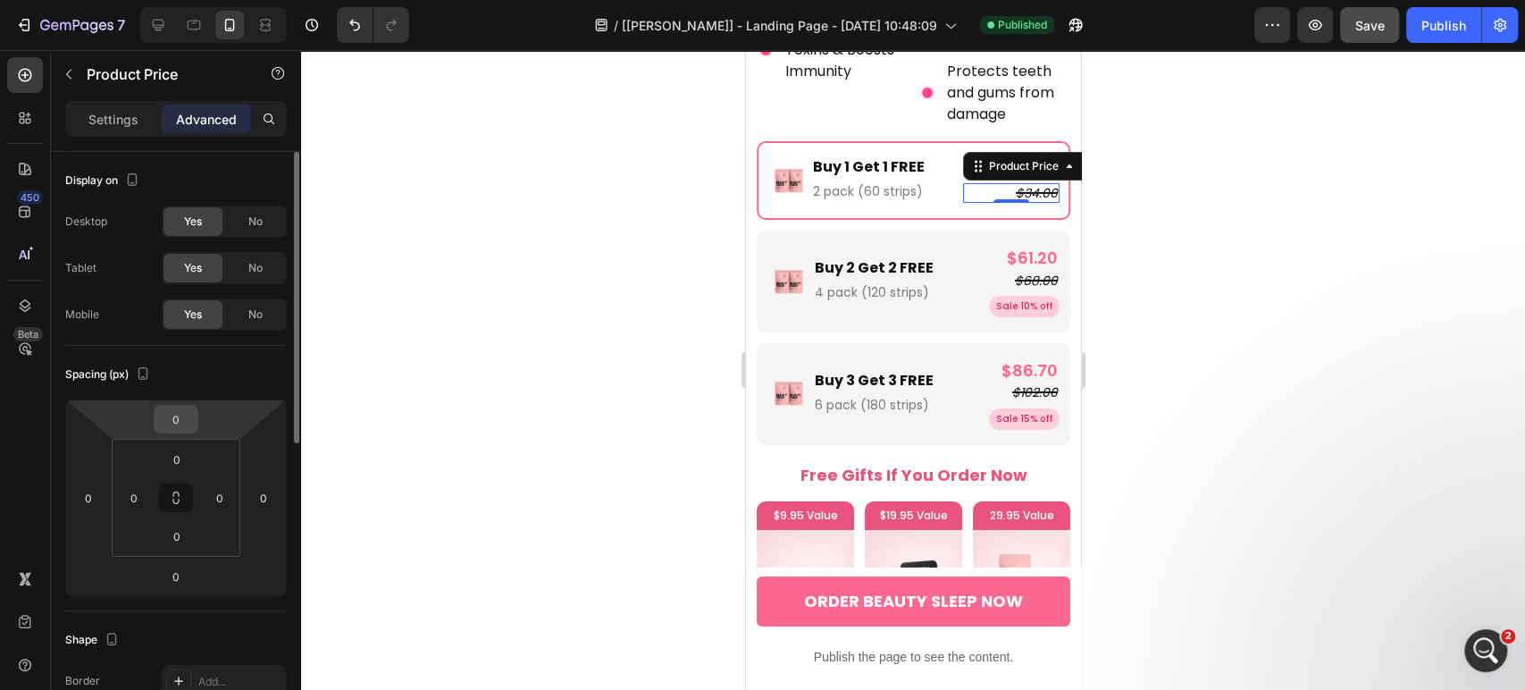
click at [184, 411] on input "0" at bounding box center [176, 419] width 36 height 27
type input "4"
click at [972, 271] on div "$68.00" at bounding box center [1011, 281] width 96 height 20
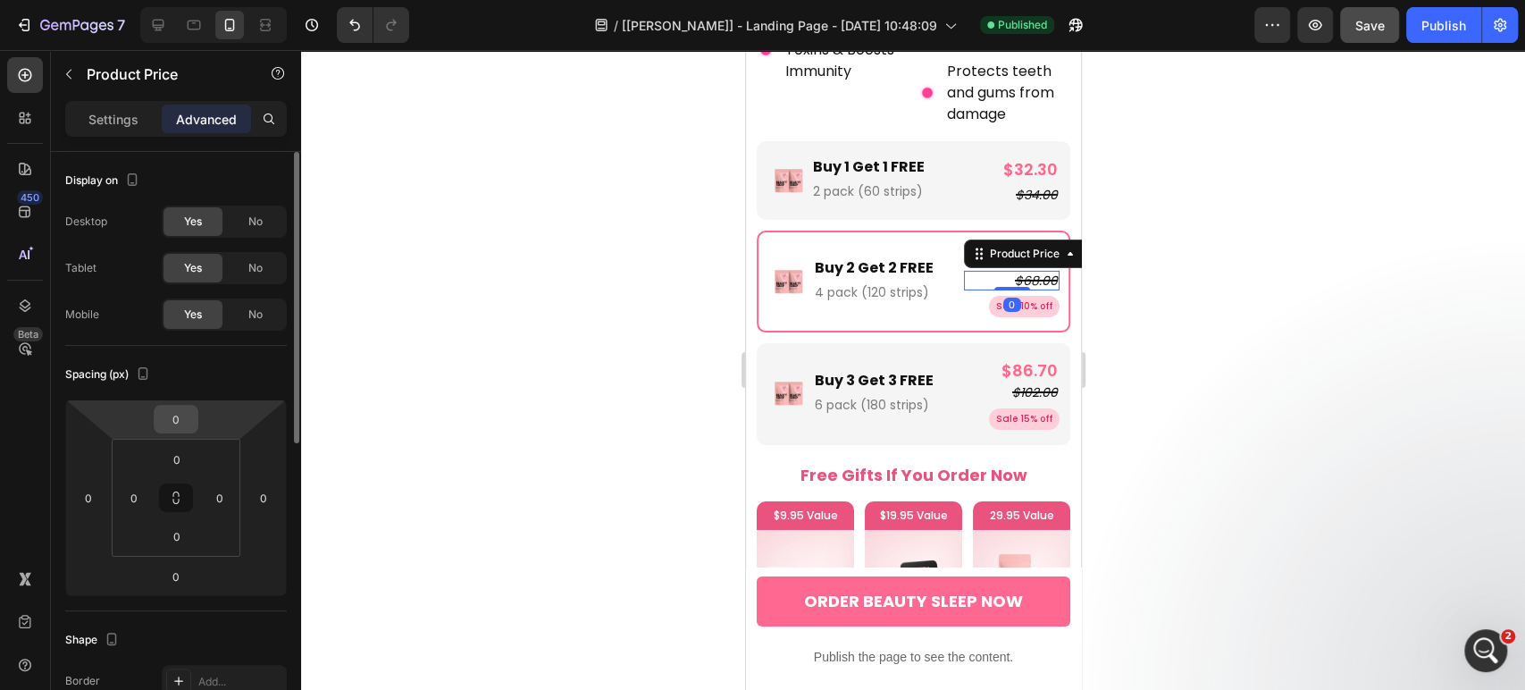
click at [156, 412] on div "0" at bounding box center [176, 419] width 45 height 29
click at [177, 413] on input "0" at bounding box center [176, 419] width 36 height 27
type input "4"
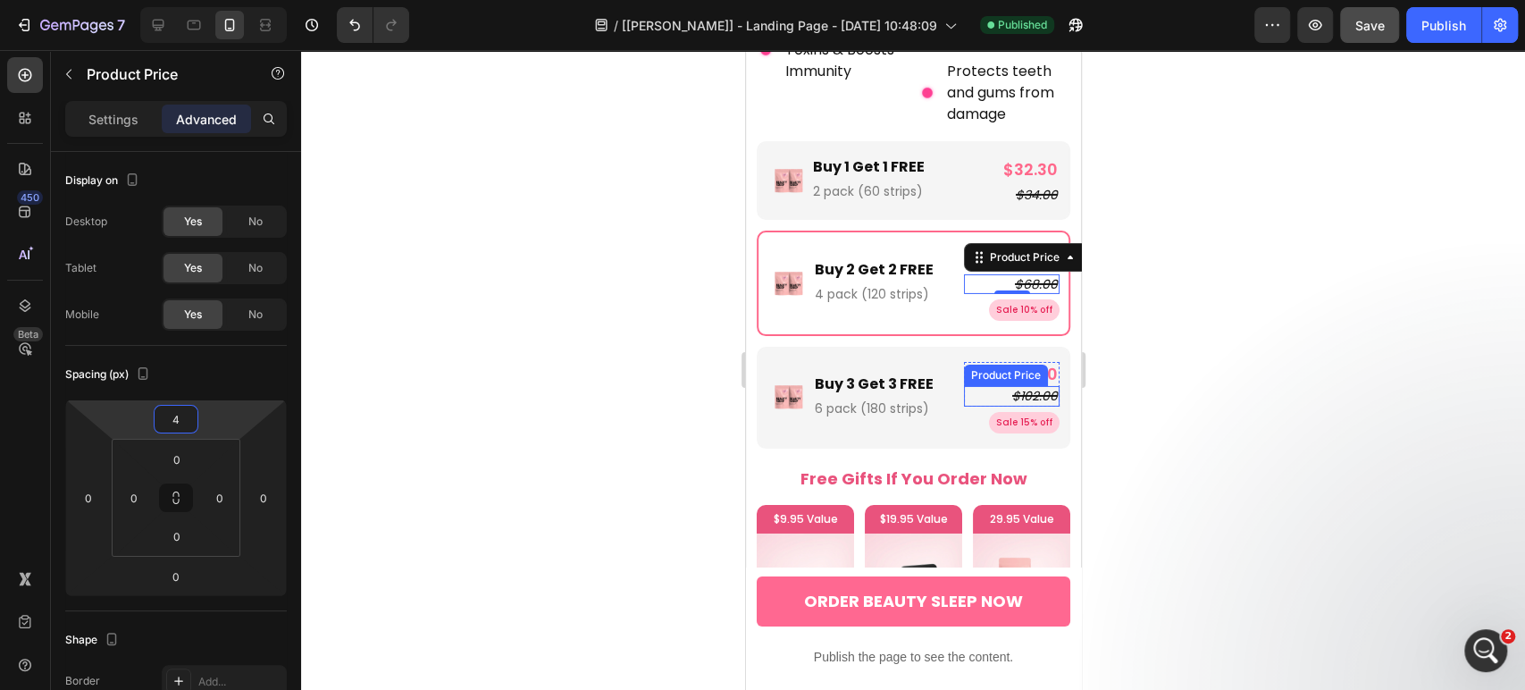
click at [977, 386] on div "$102.00" at bounding box center [1011, 396] width 96 height 20
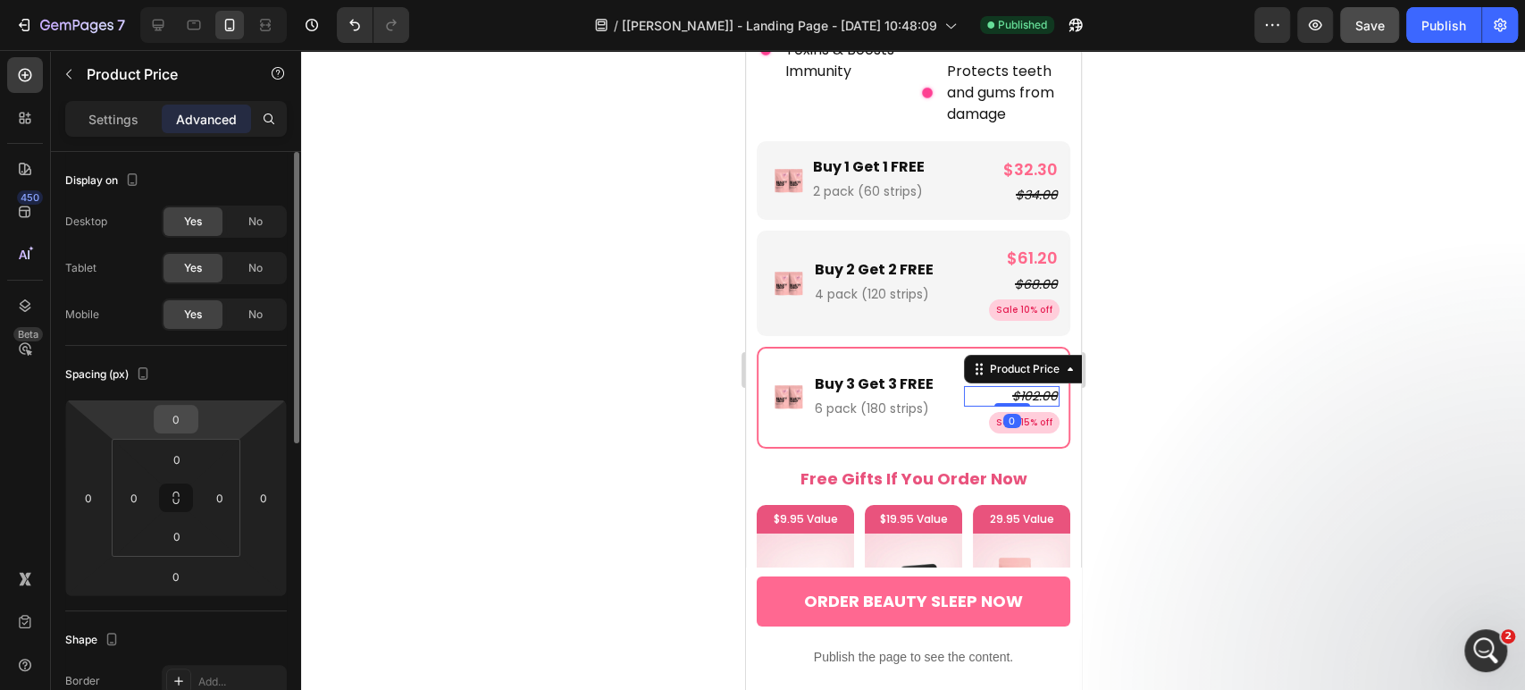
click at [172, 420] on input "0" at bounding box center [176, 419] width 36 height 27
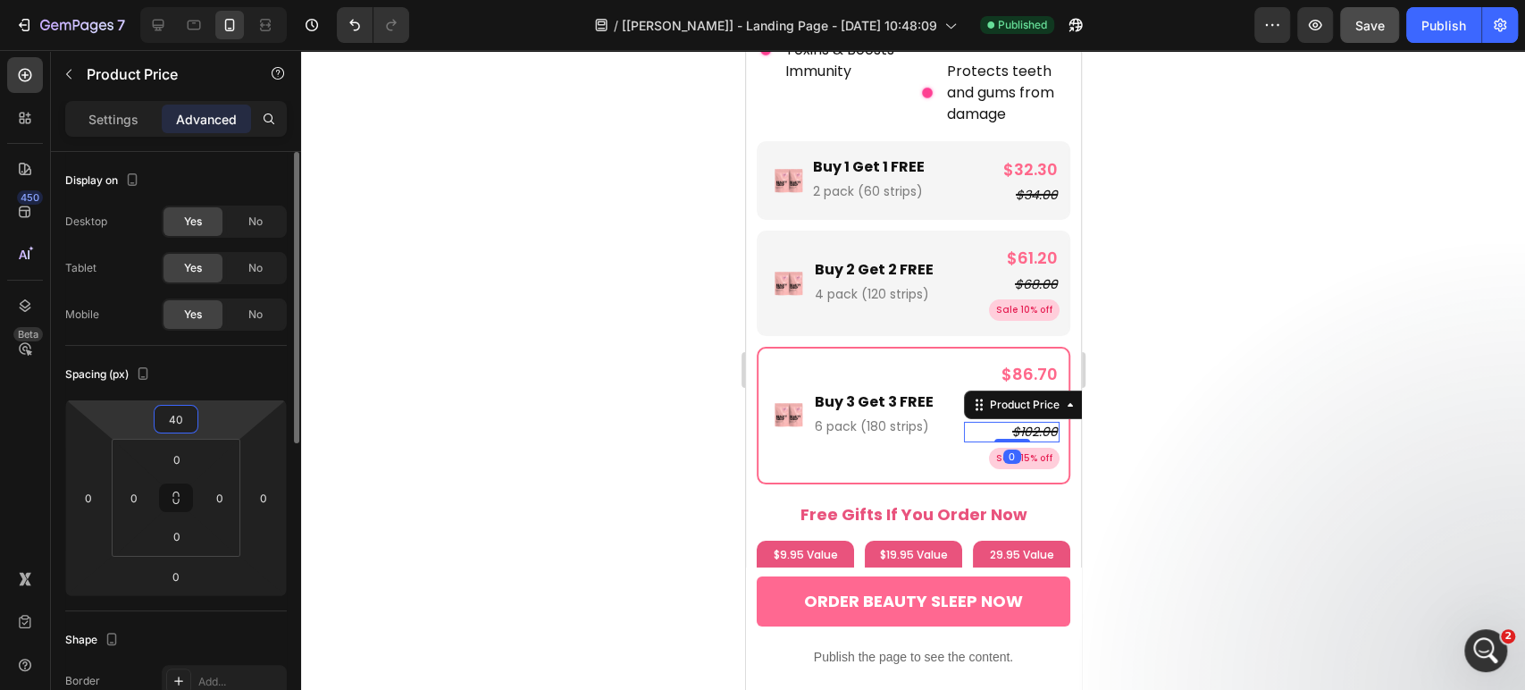
click at [182, 417] on input "40" at bounding box center [176, 419] width 36 height 27
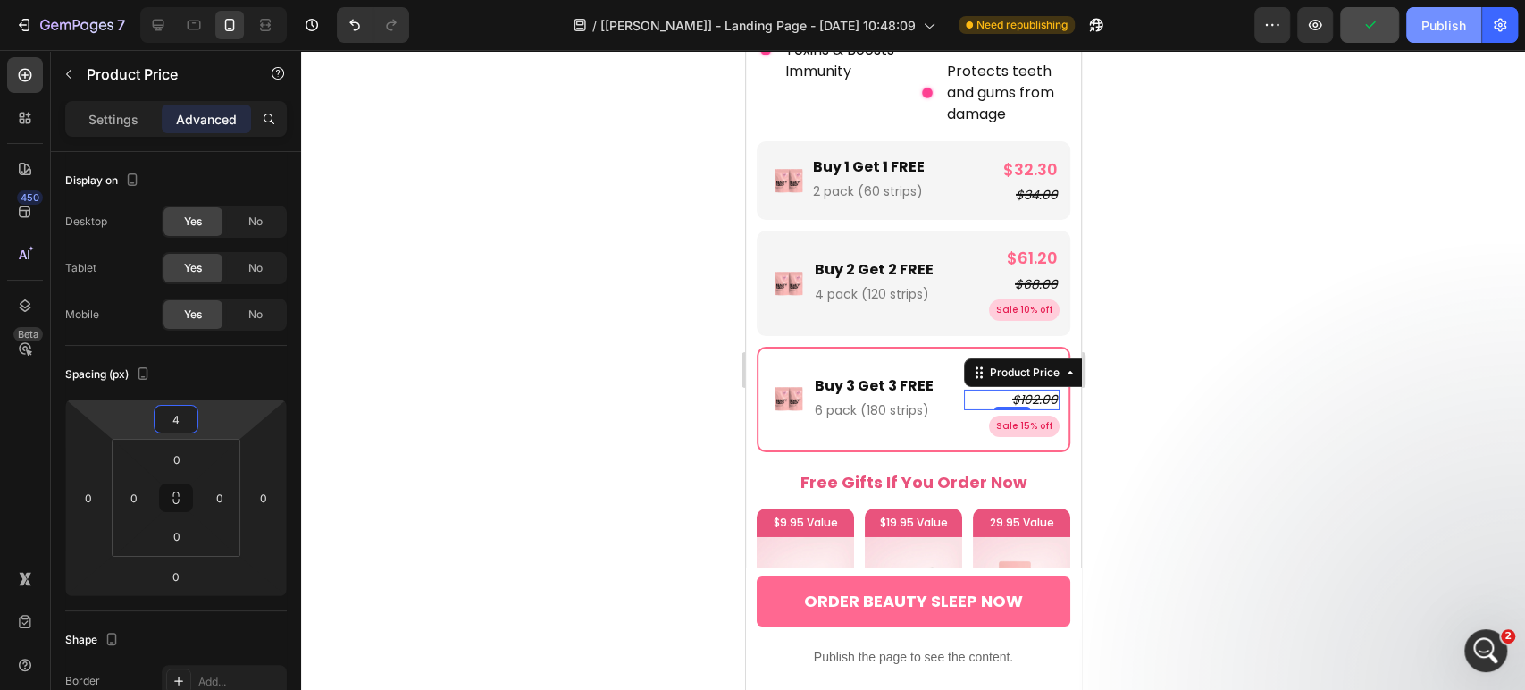
click at [1437, 22] on div "Publish" at bounding box center [1443, 25] width 45 height 19
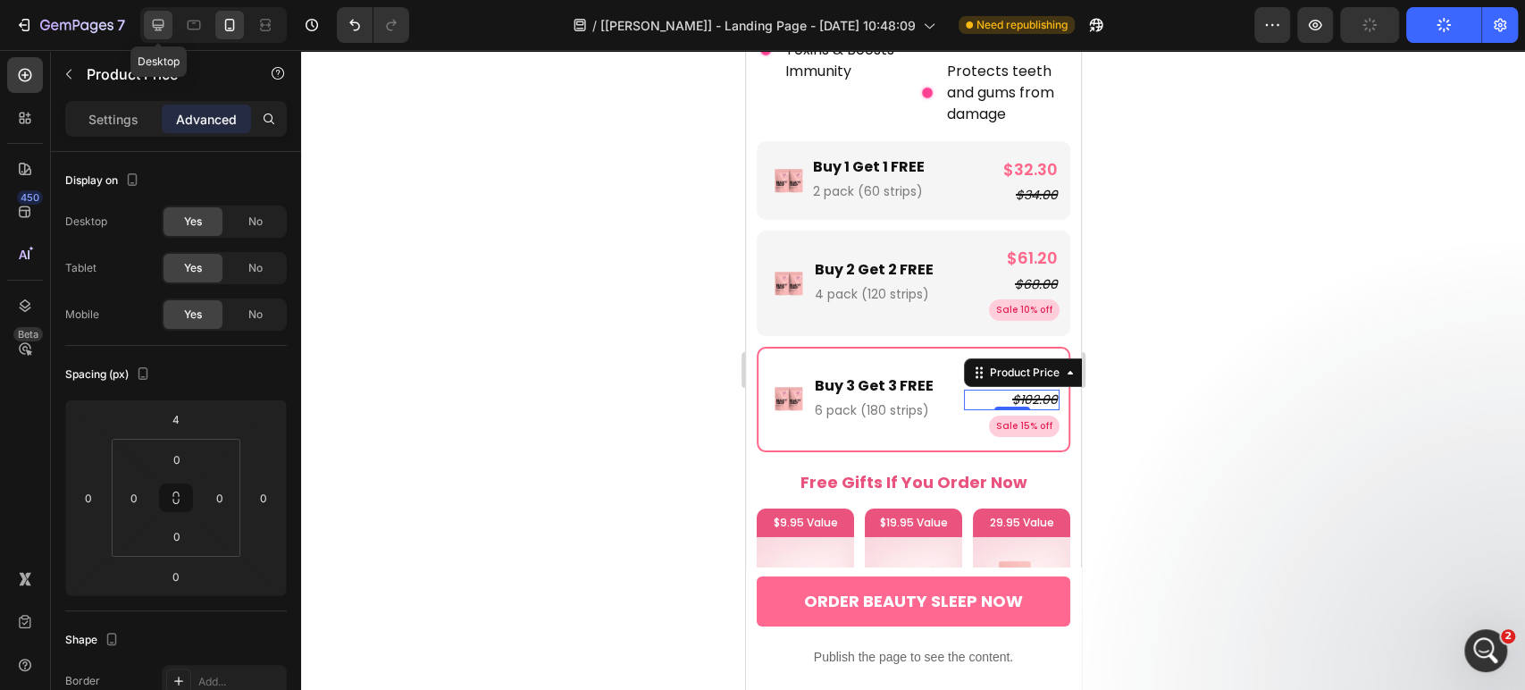
click at [156, 22] on icon at bounding box center [158, 25] width 18 height 18
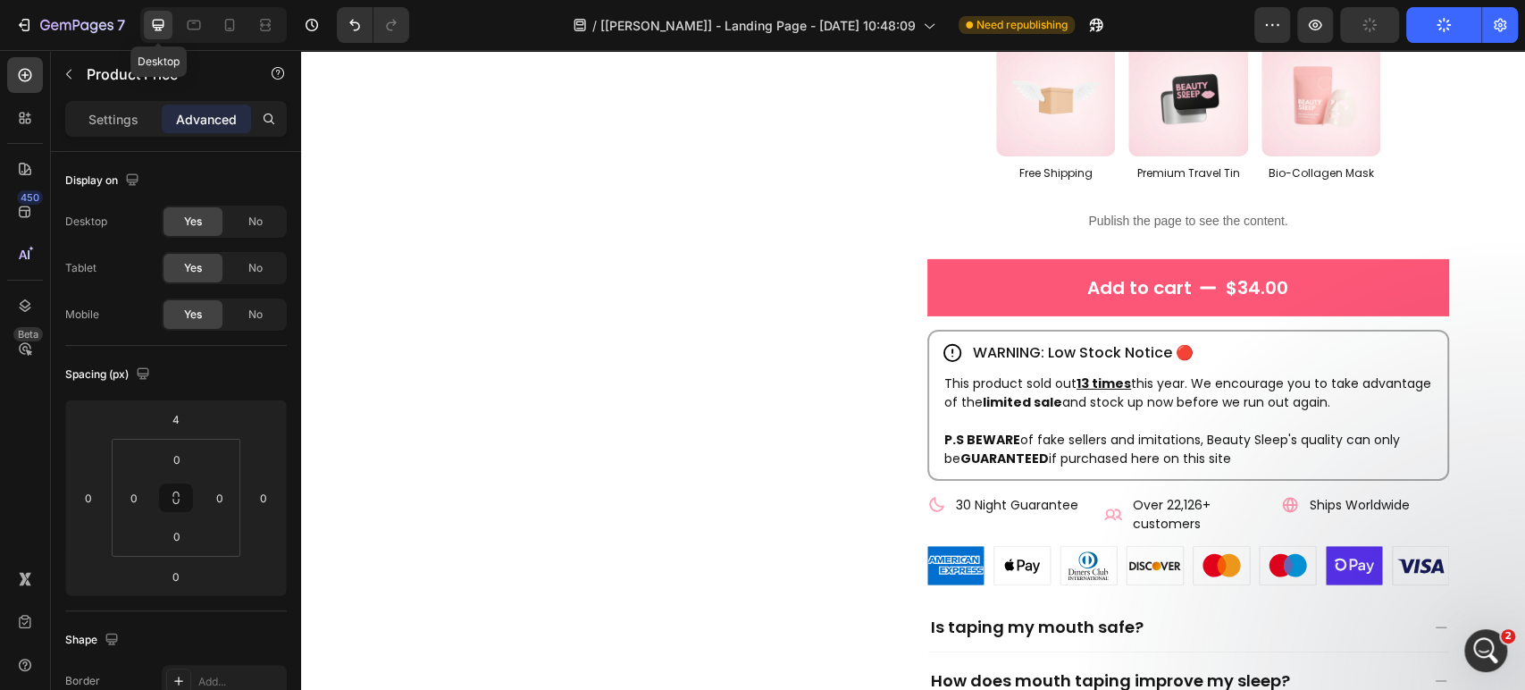
type input "0"
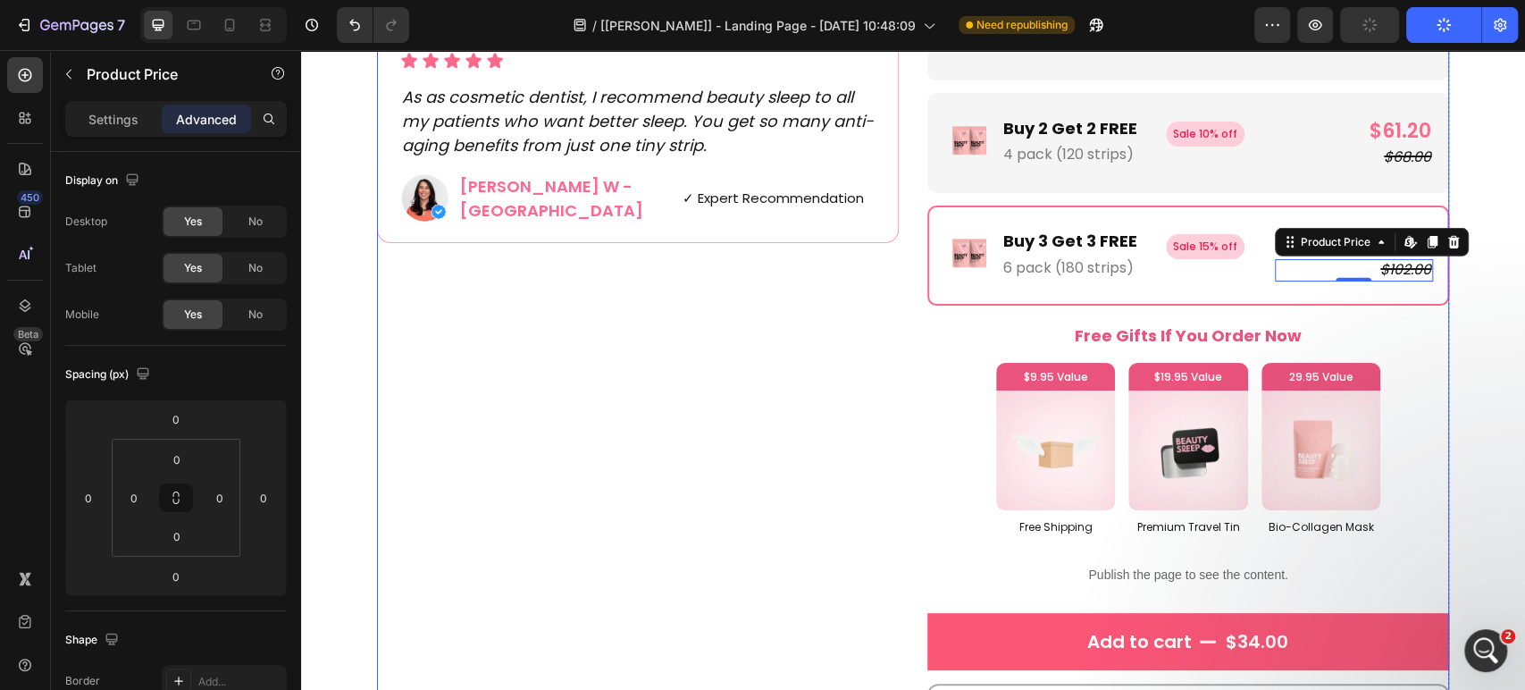
scroll to position [3534, 0]
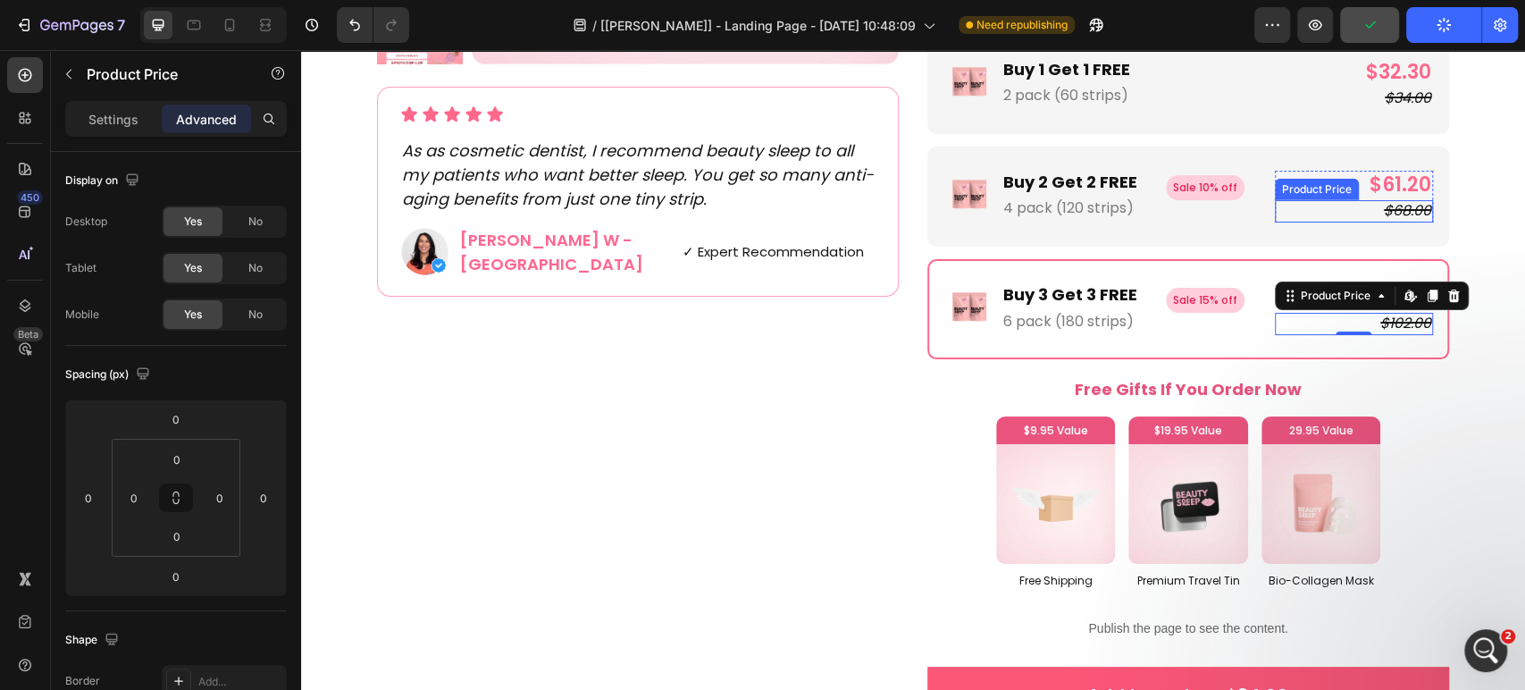
click at [1347, 205] on div "$68.00" at bounding box center [1354, 211] width 158 height 22
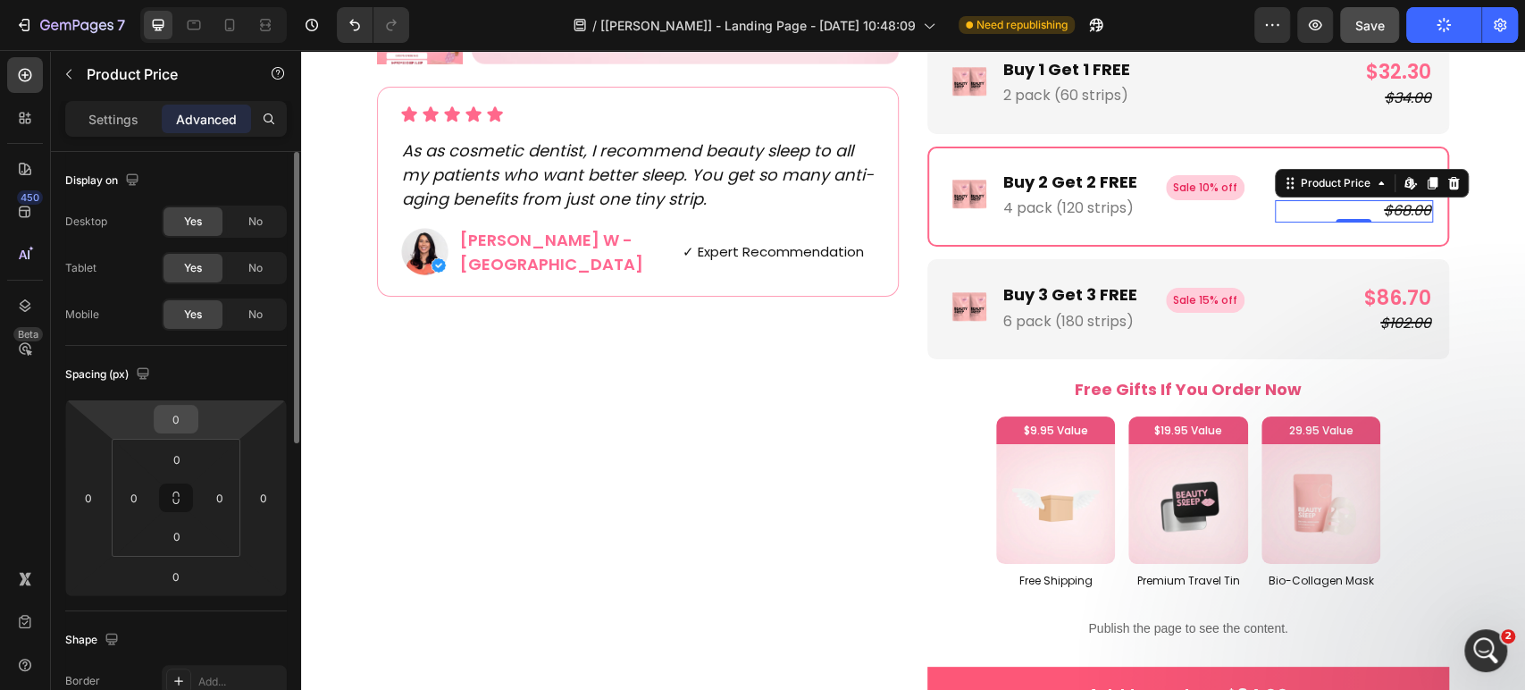
click at [173, 419] on input "0" at bounding box center [176, 419] width 36 height 27
type input "4"
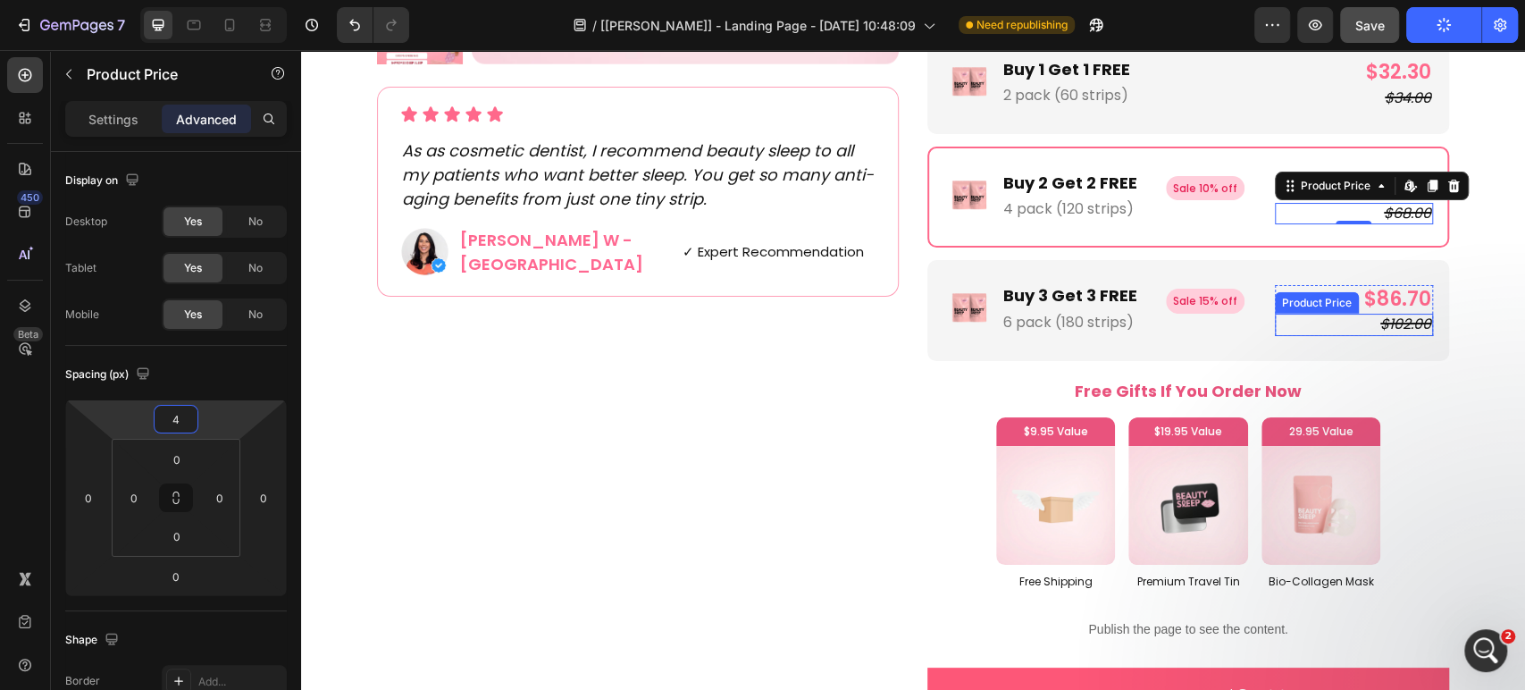
click at [1344, 319] on div "$102.00" at bounding box center [1354, 325] width 158 height 22
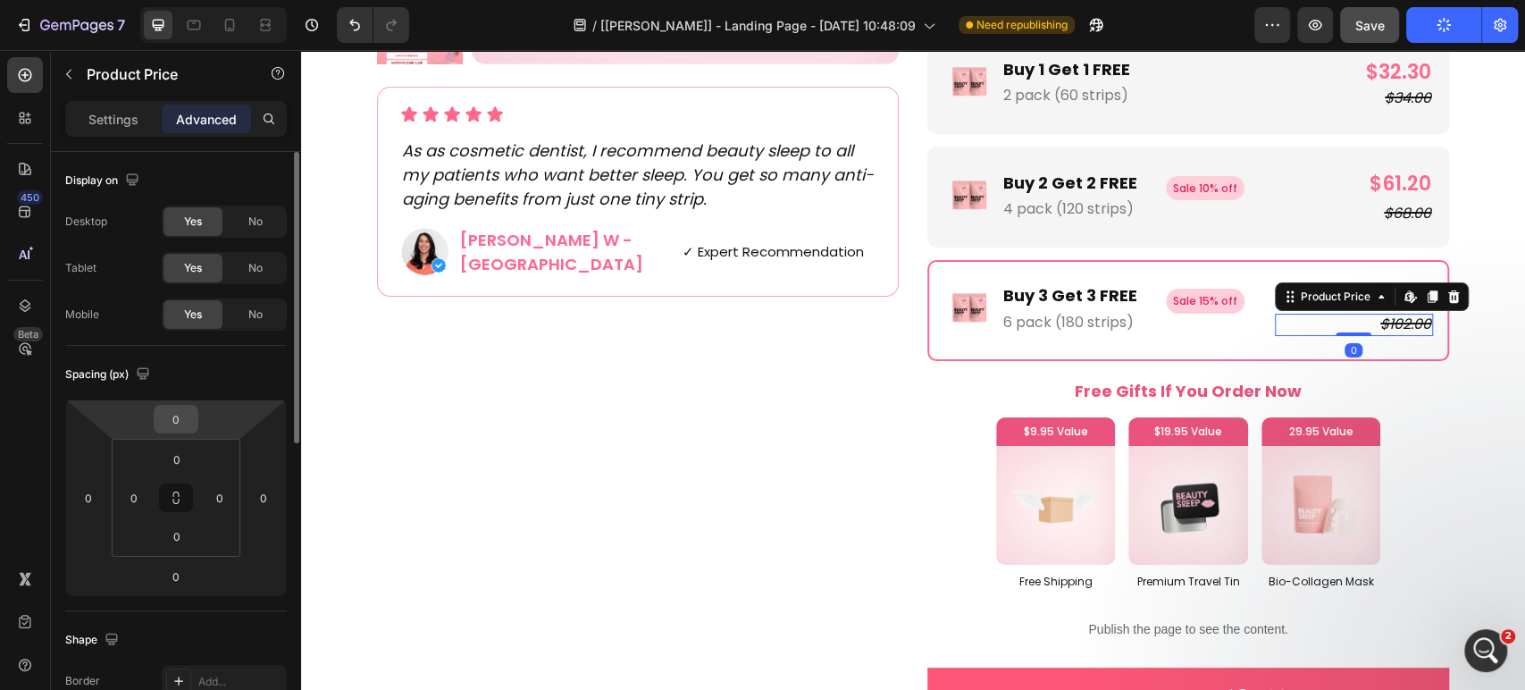
click at [194, 408] on div "0" at bounding box center [176, 419] width 45 height 29
click at [173, 420] on input "0" at bounding box center [176, 419] width 36 height 27
type input "4"
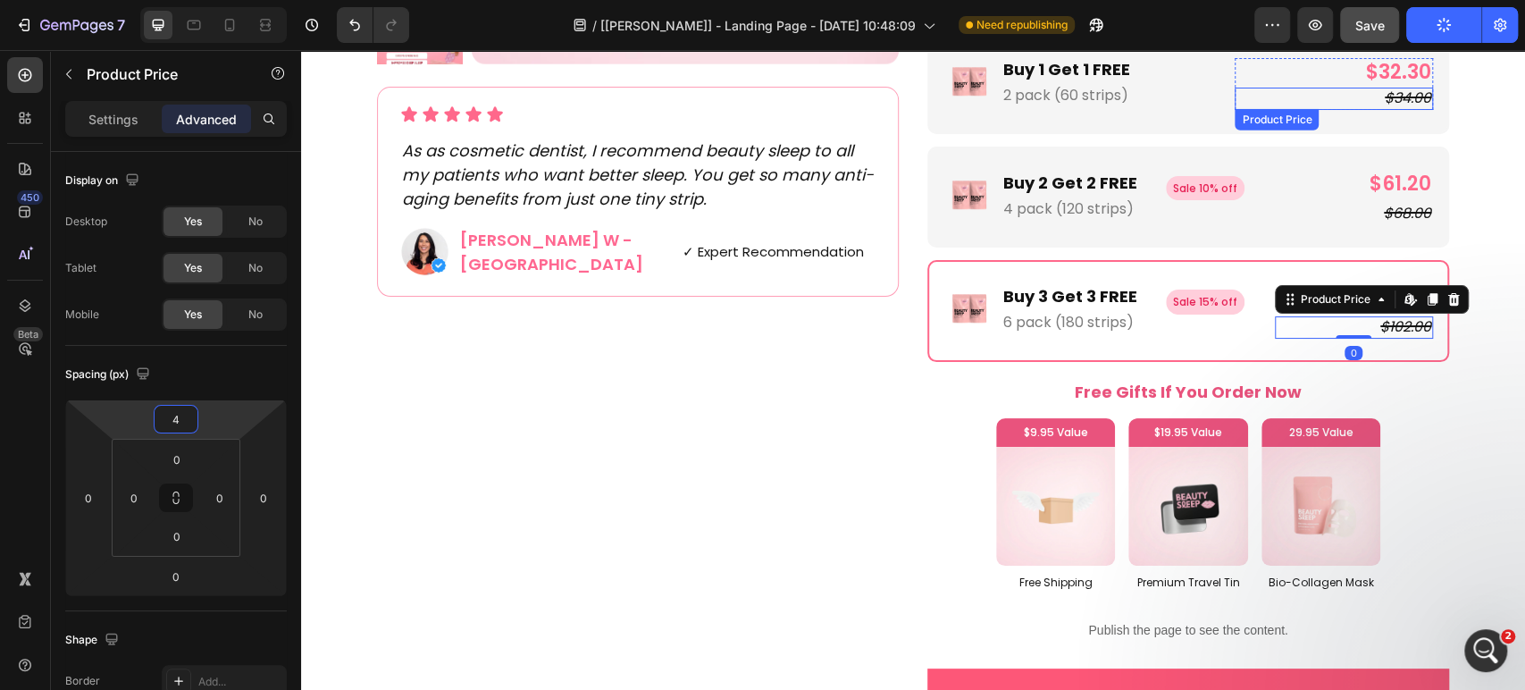
click at [1300, 91] on div "$34.00" at bounding box center [1334, 99] width 198 height 22
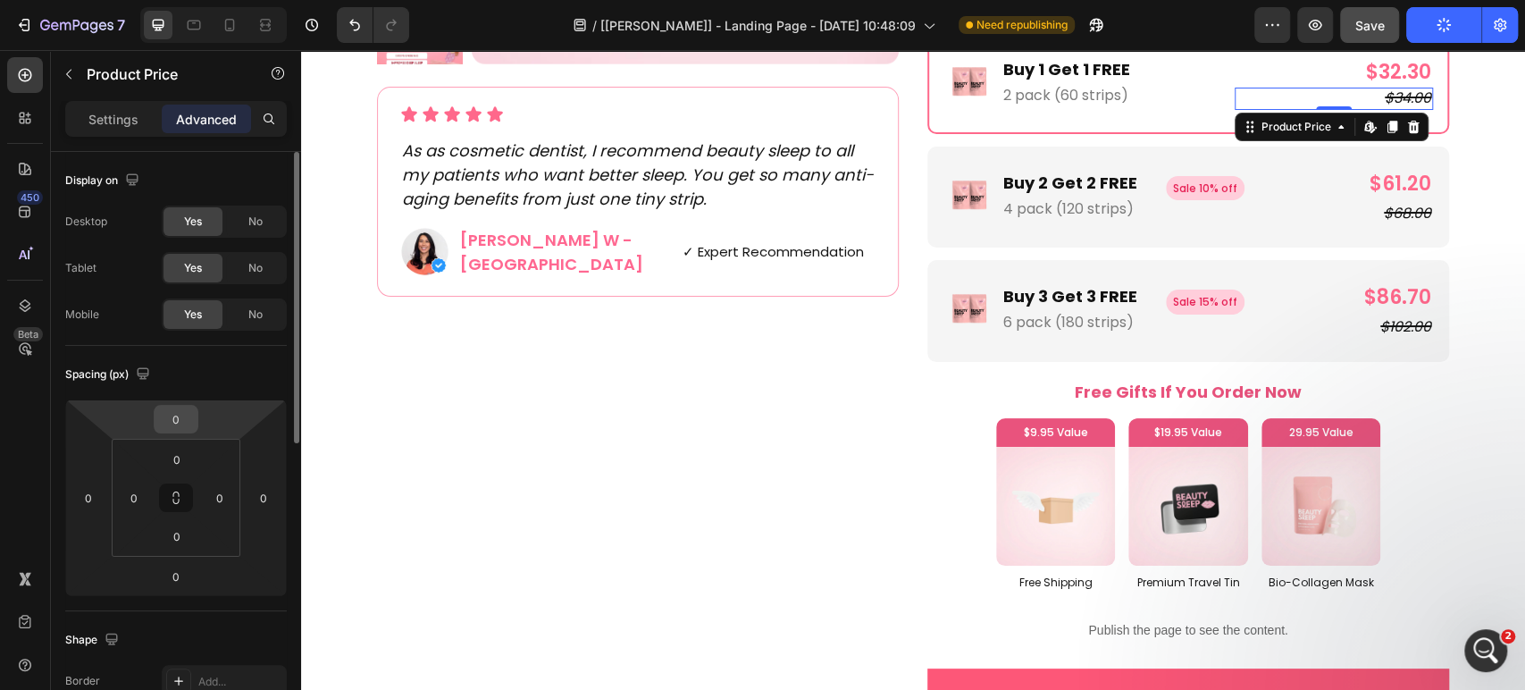
click at [154, 412] on div "0" at bounding box center [176, 419] width 45 height 29
click at [166, 415] on input "0" at bounding box center [176, 419] width 36 height 27
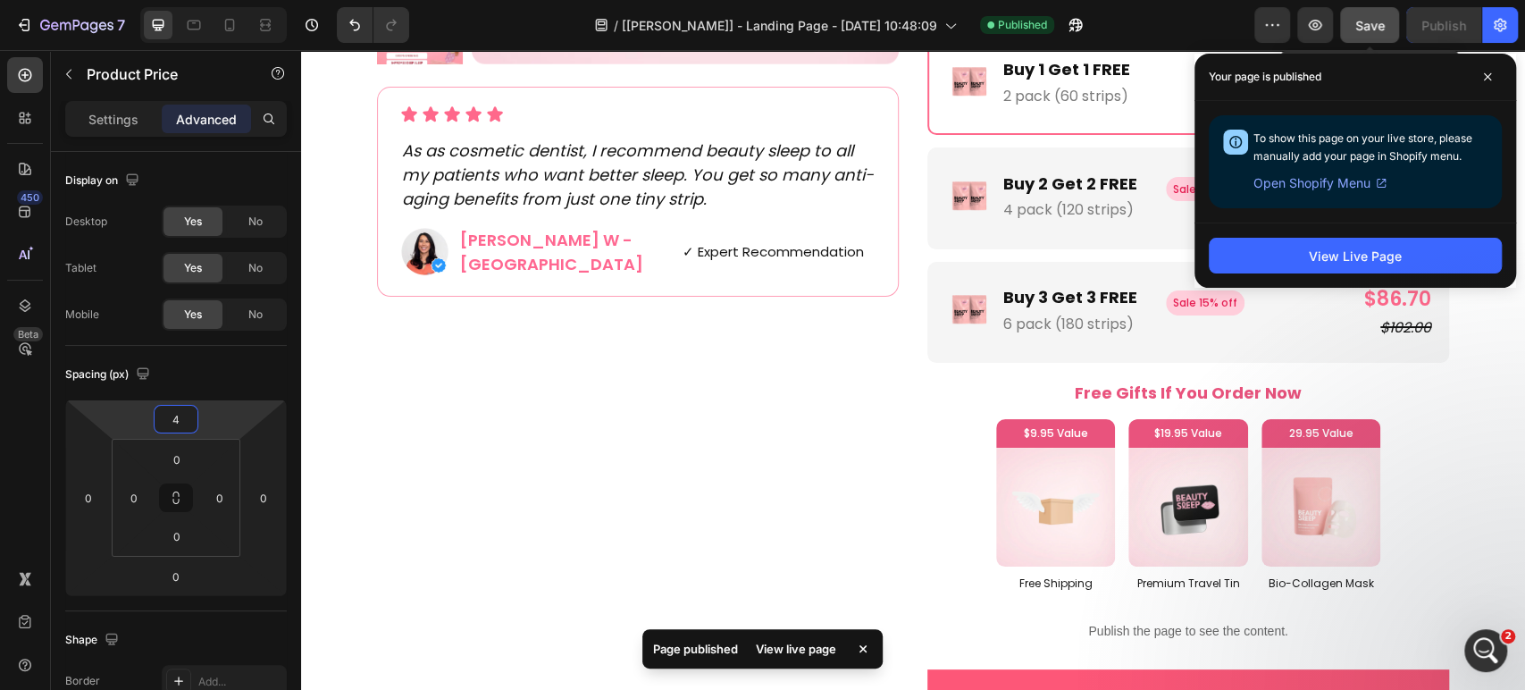
type input "4"
click at [1363, 20] on span "Save" at bounding box center [1369, 25] width 29 height 15
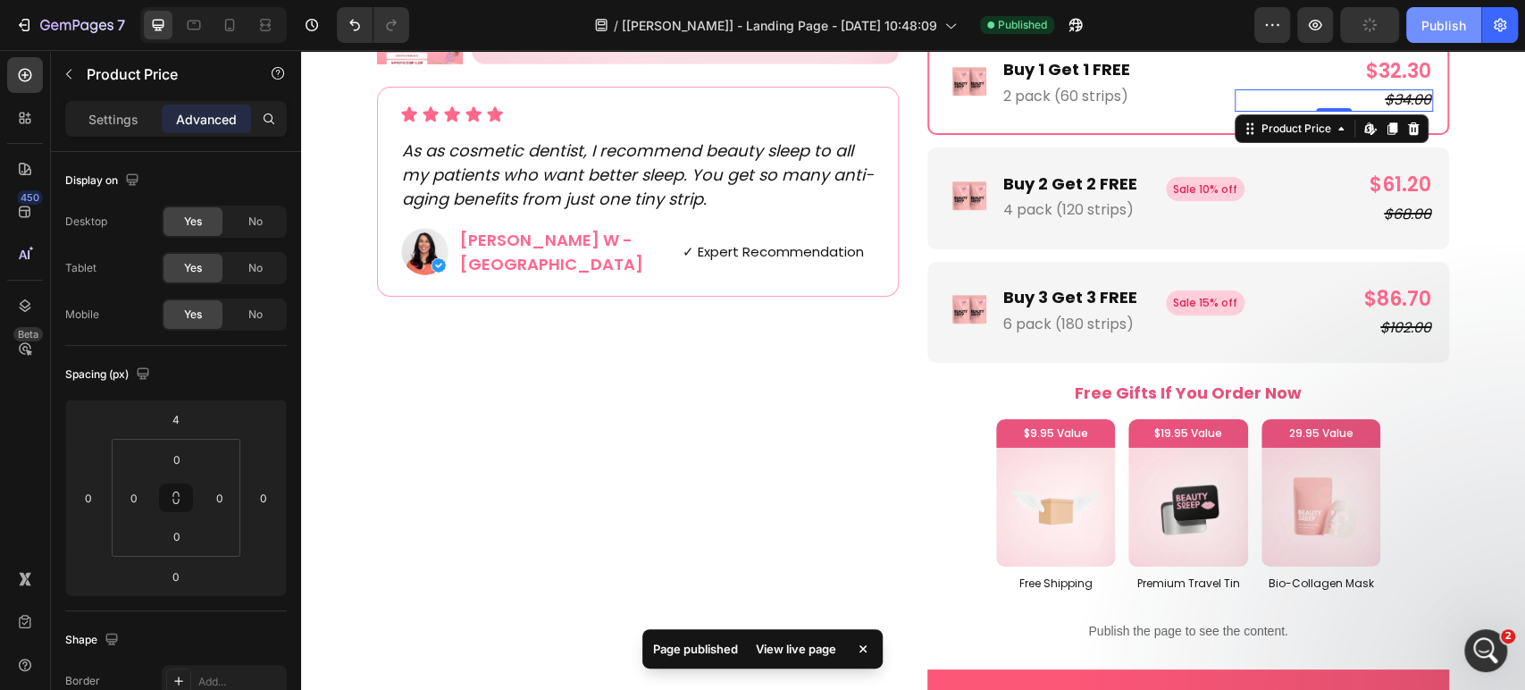
click at [1421, 24] on button "Publish" at bounding box center [1443, 25] width 75 height 36
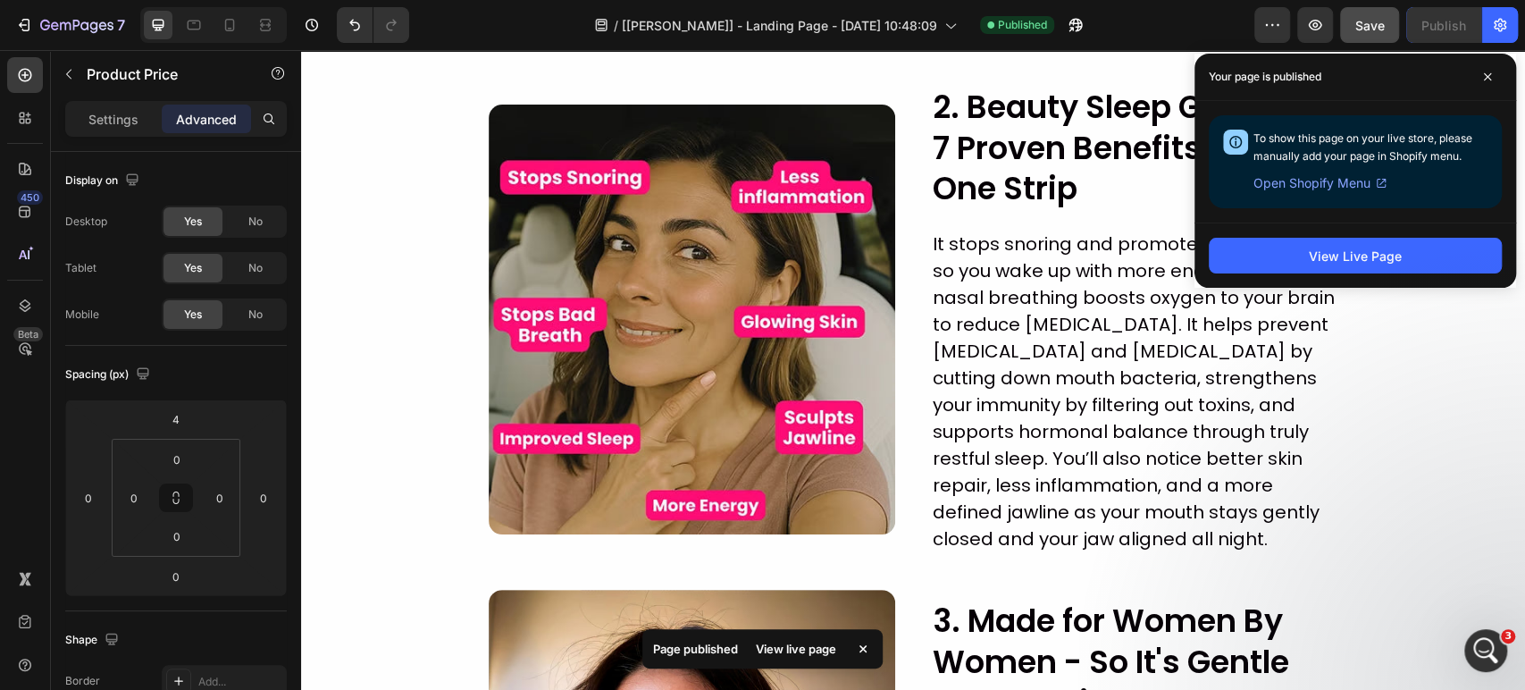
scroll to position [1052, 0]
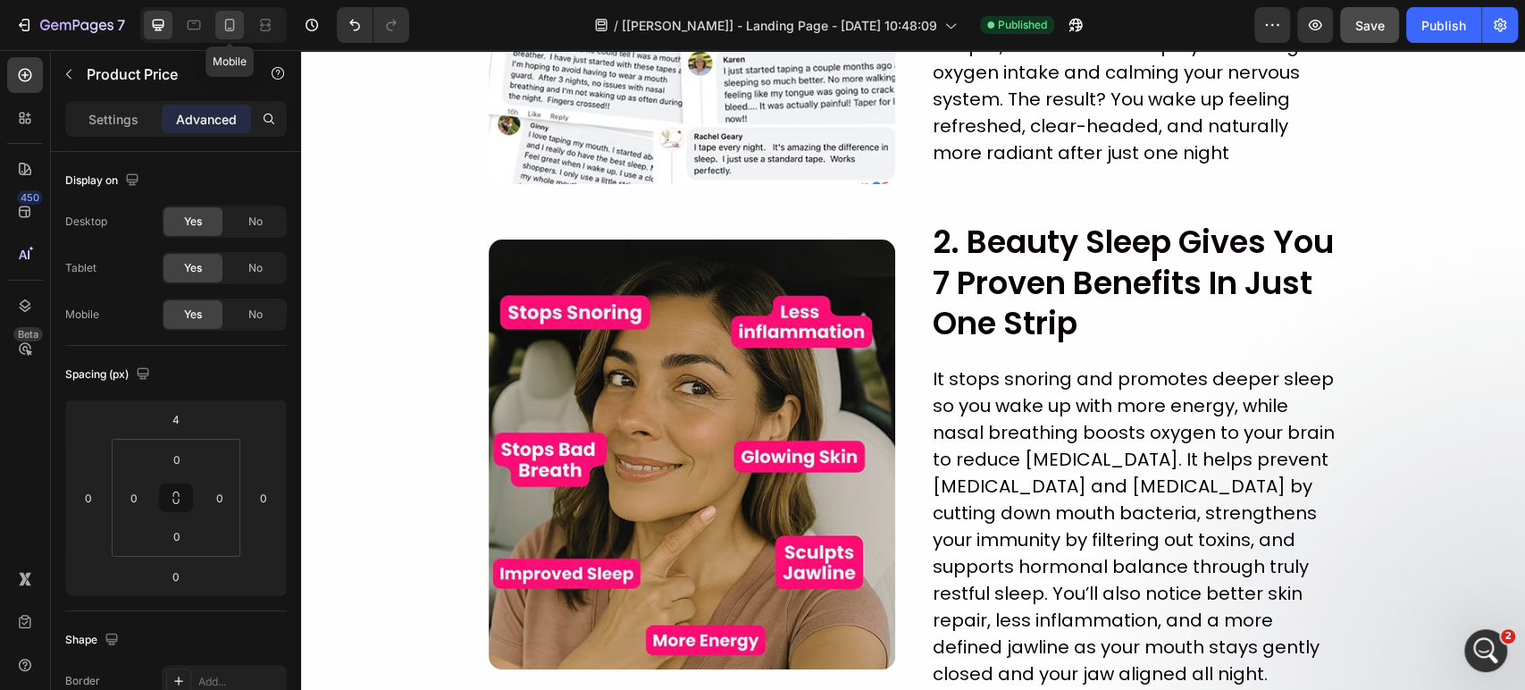
click at [230, 29] on icon at bounding box center [230, 25] width 18 height 18
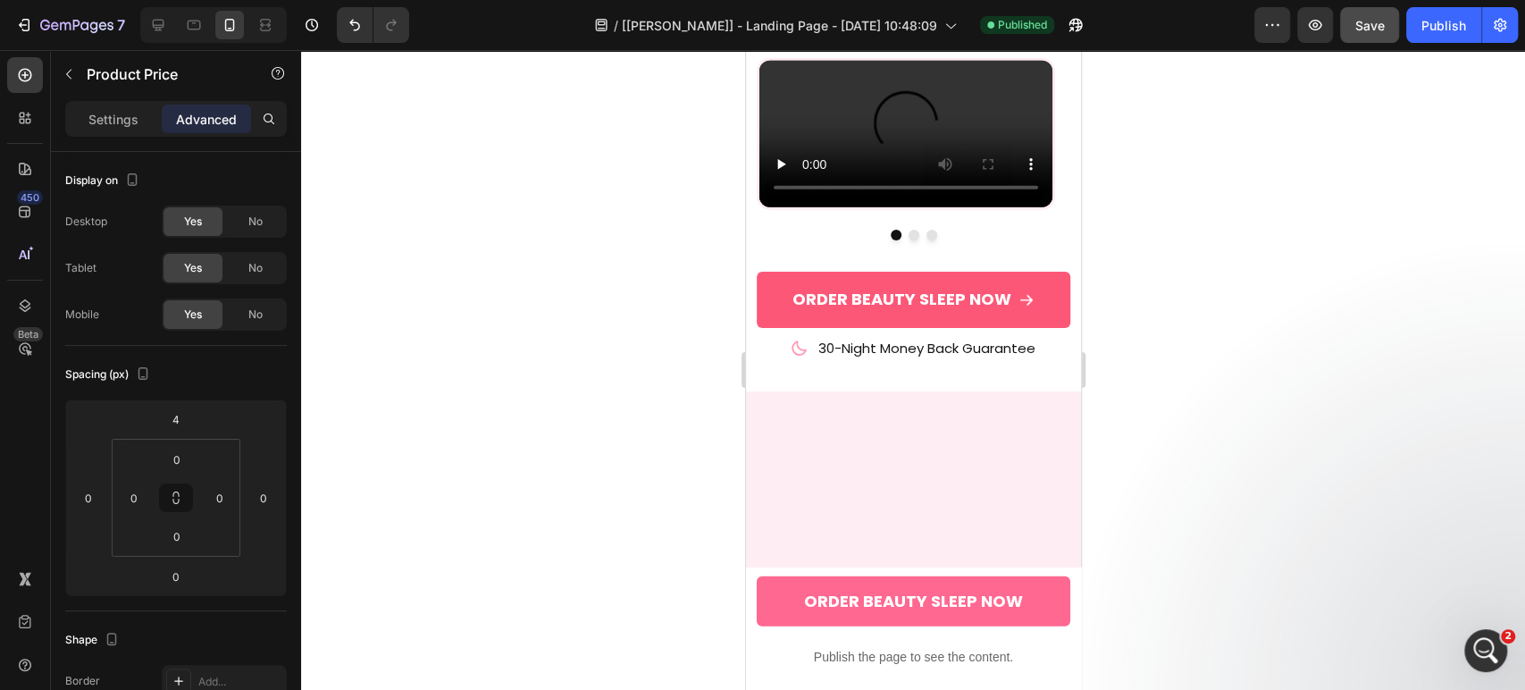
scroll to position [8167, 0]
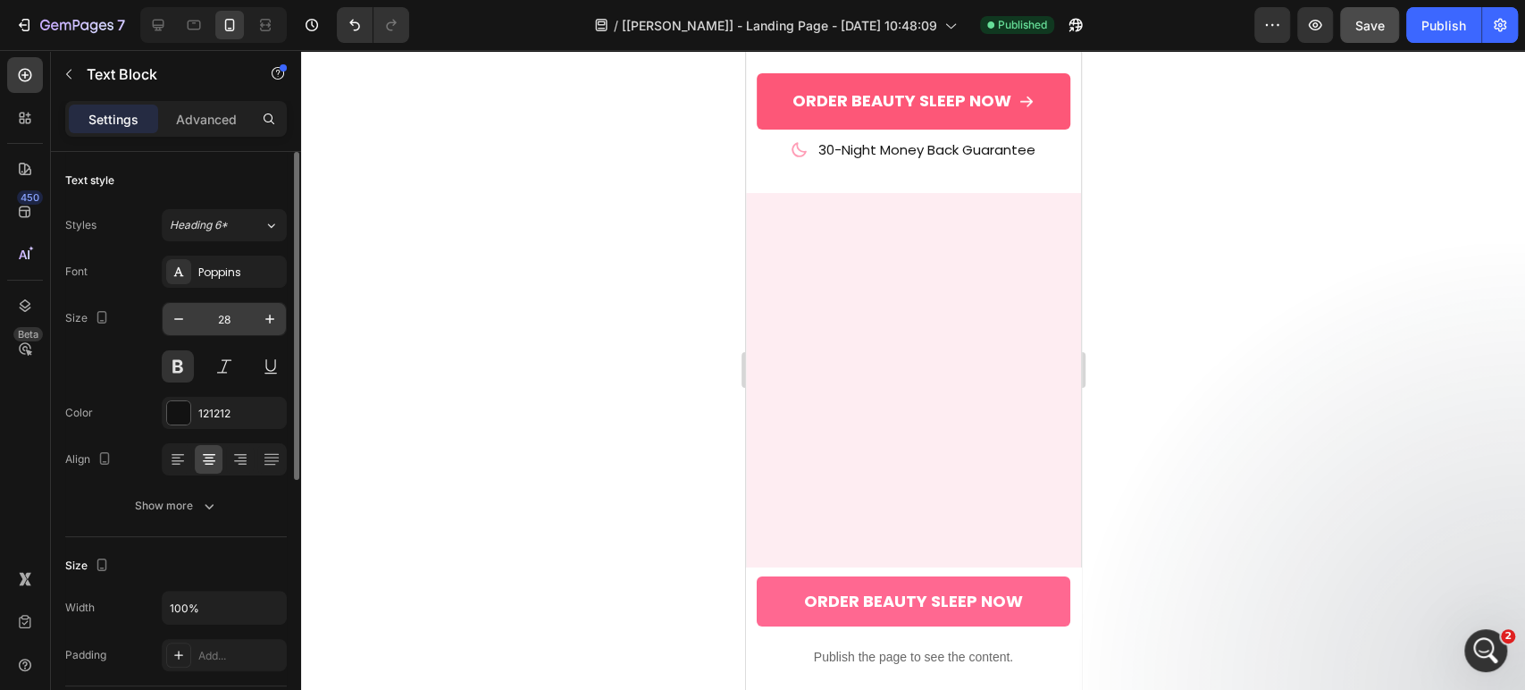
click at [227, 322] on input "28" at bounding box center [224, 319] width 59 height 32
type input "26"
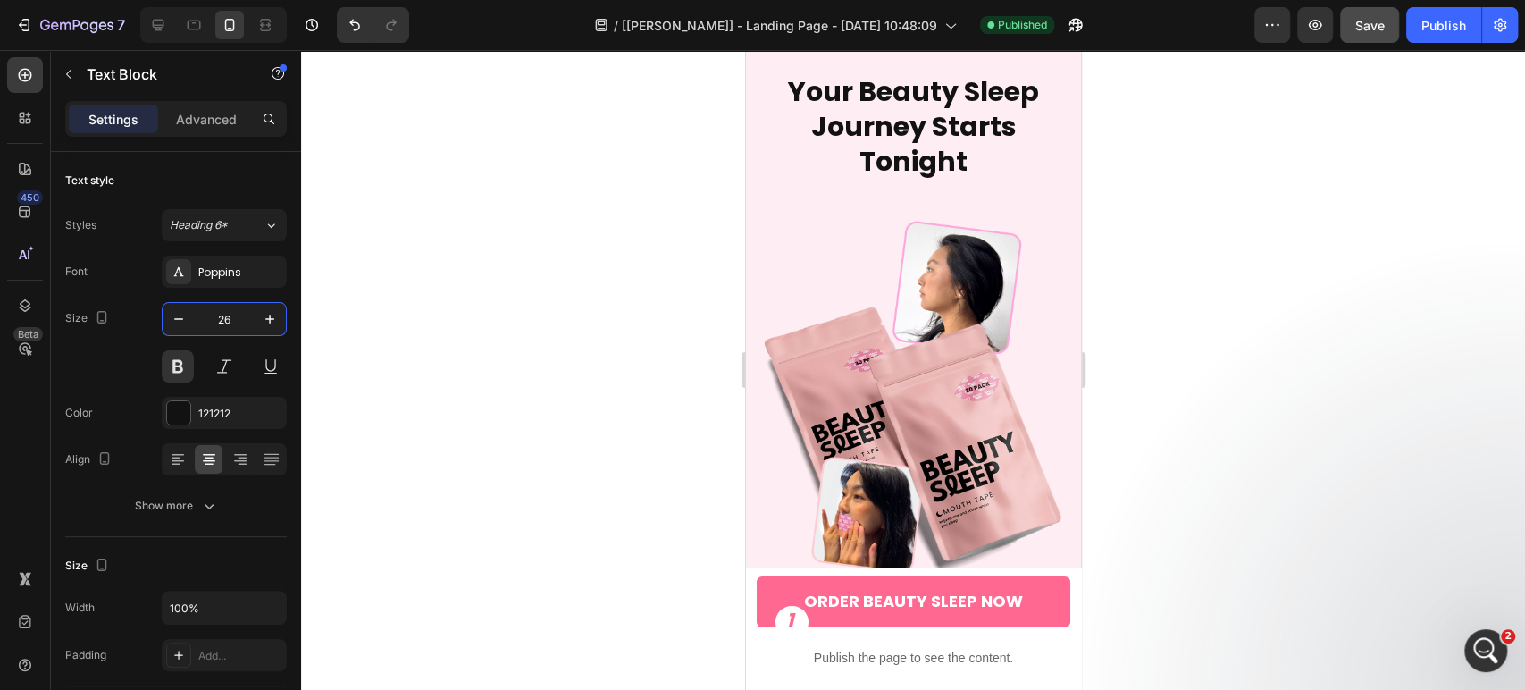
scroll to position [9160, 0]
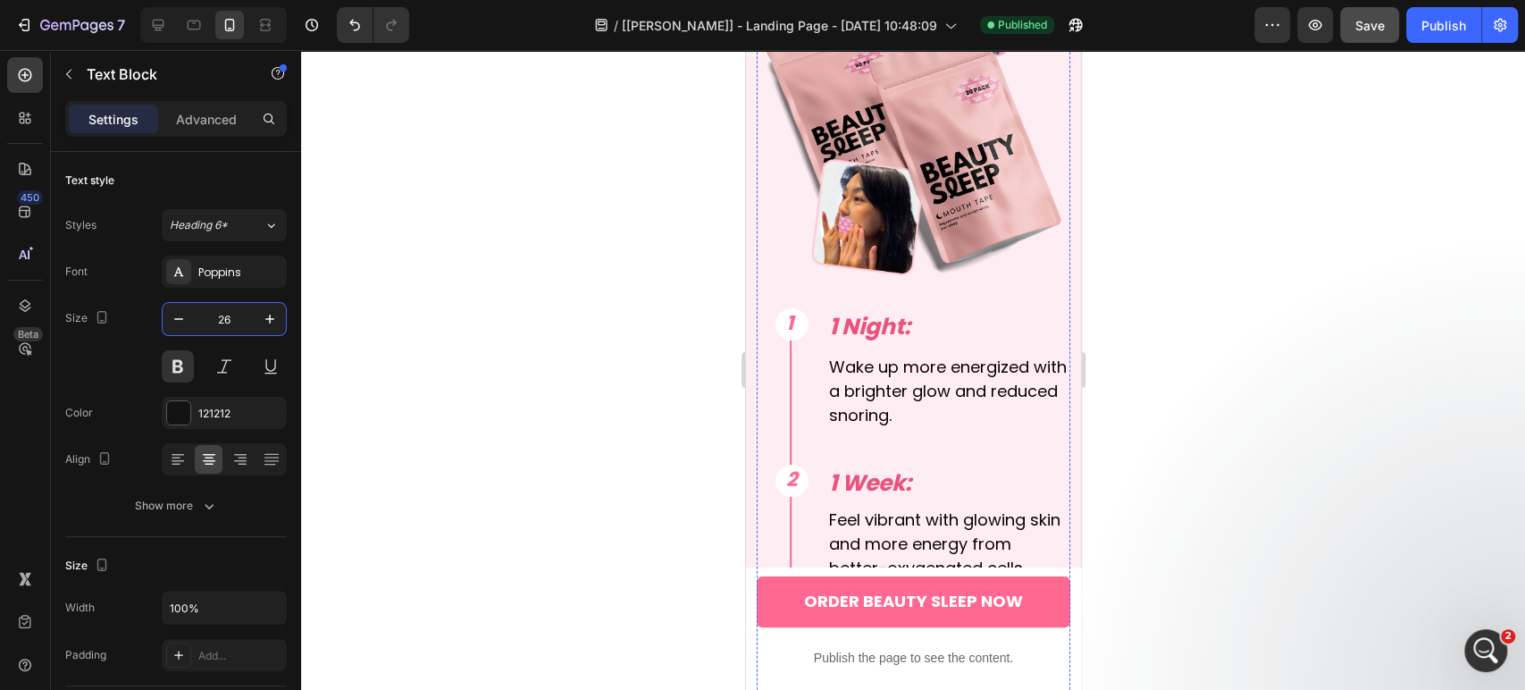
click at [236, 323] on input "30" at bounding box center [224, 319] width 59 height 32
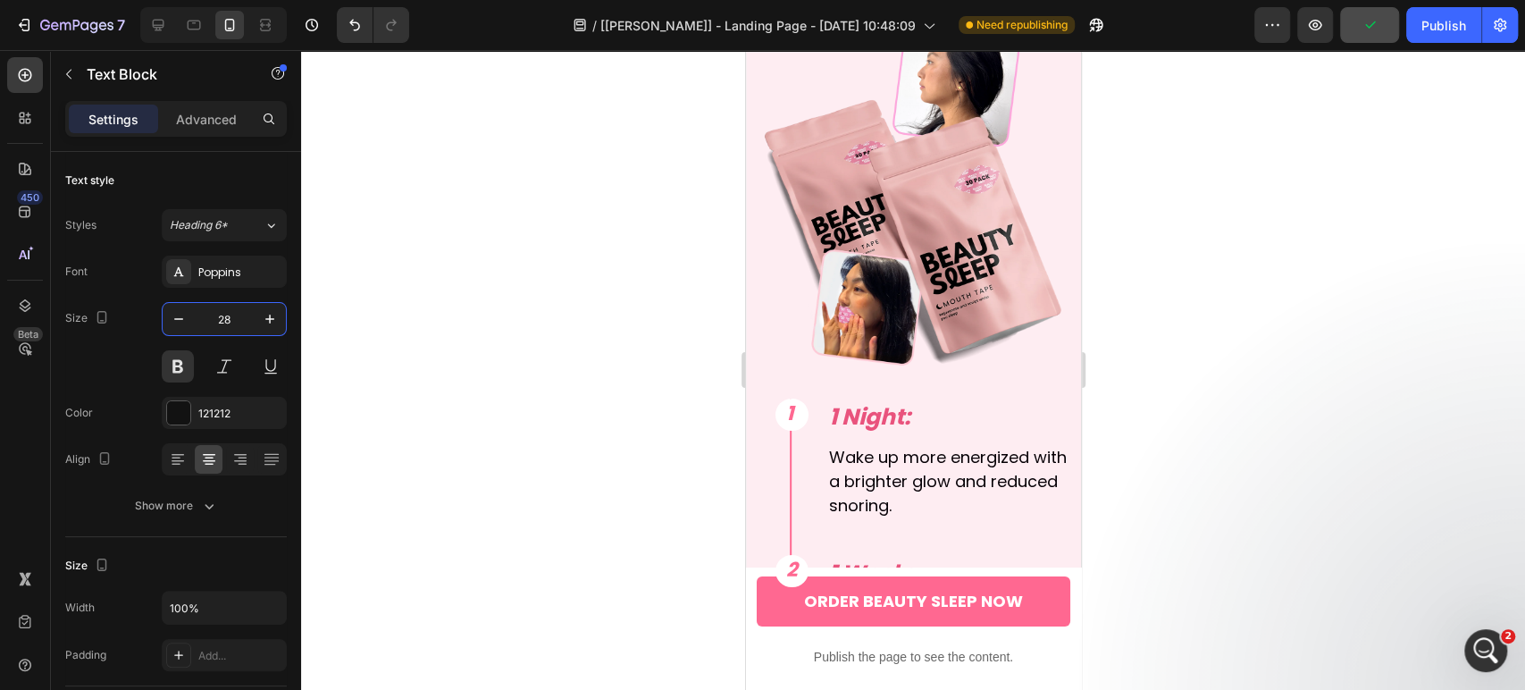
scroll to position [9056, 0]
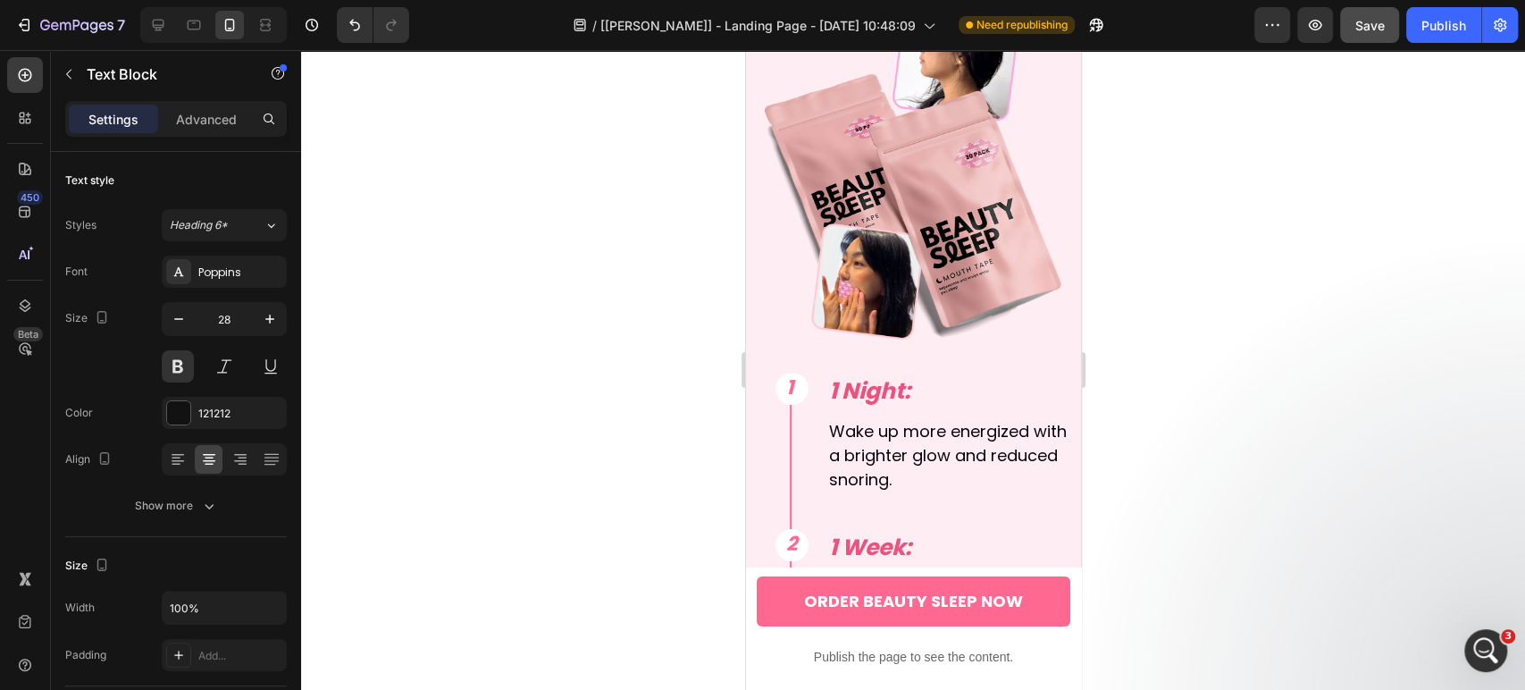
click at [239, 317] on input "28" at bounding box center [224, 319] width 59 height 32
type input "26"
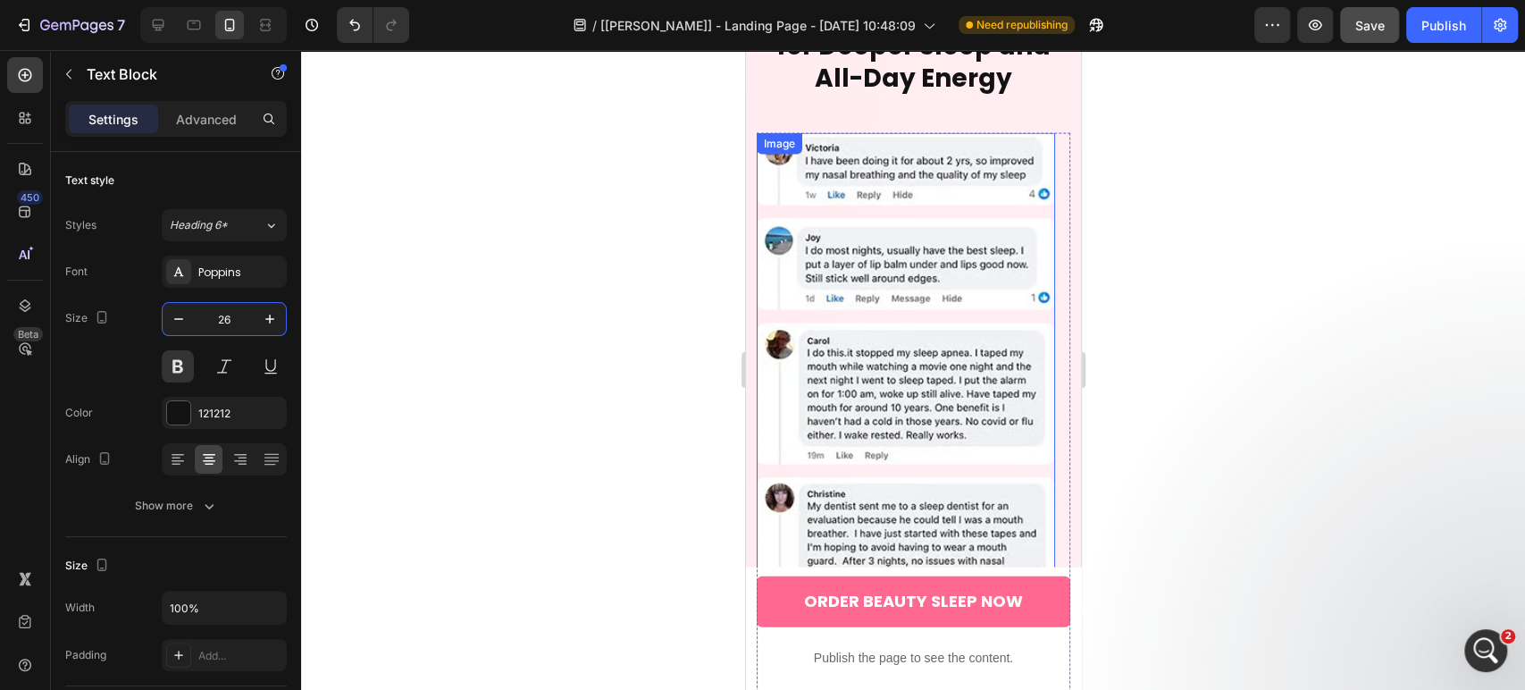
scroll to position [6902, 0]
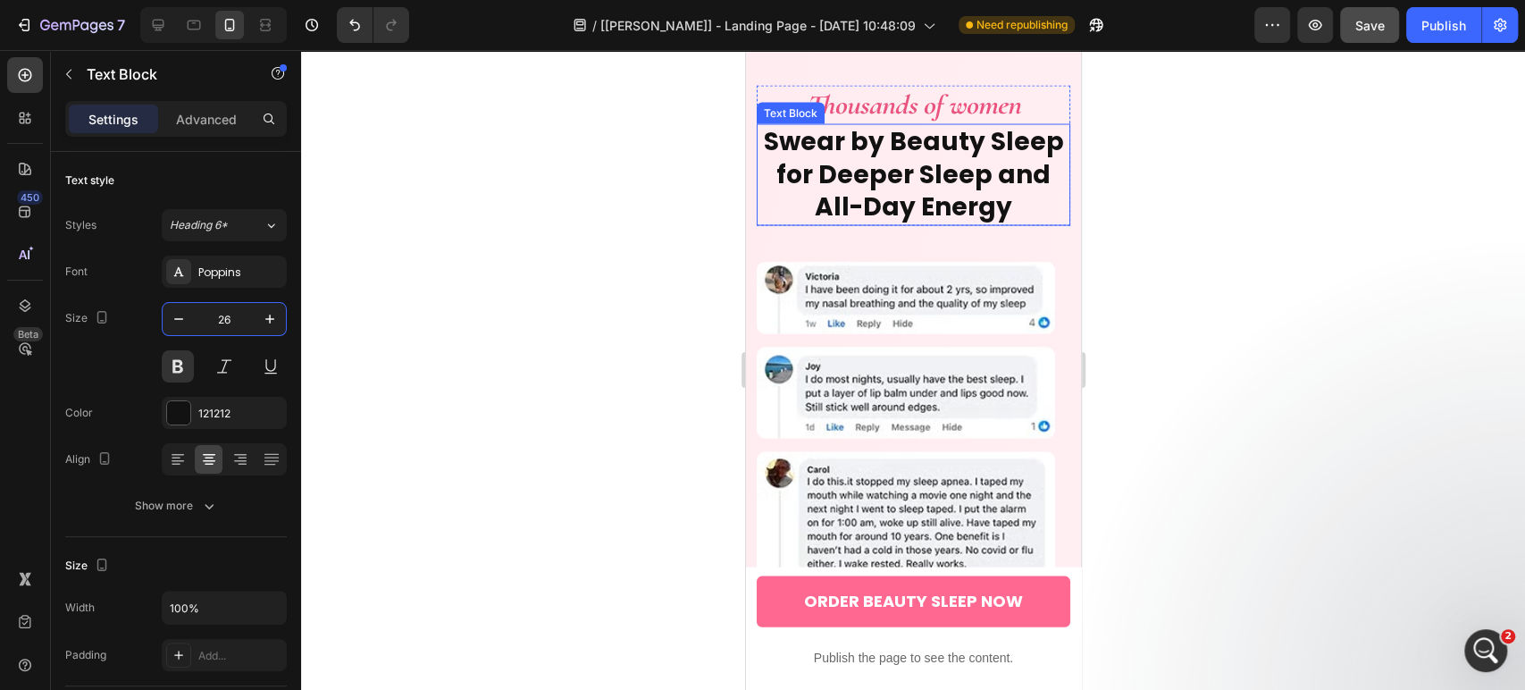
click at [882, 222] on p "Swear by Beauty Sleep for Deeper Sleep and All-Day Energy" at bounding box center [913, 173] width 310 height 97
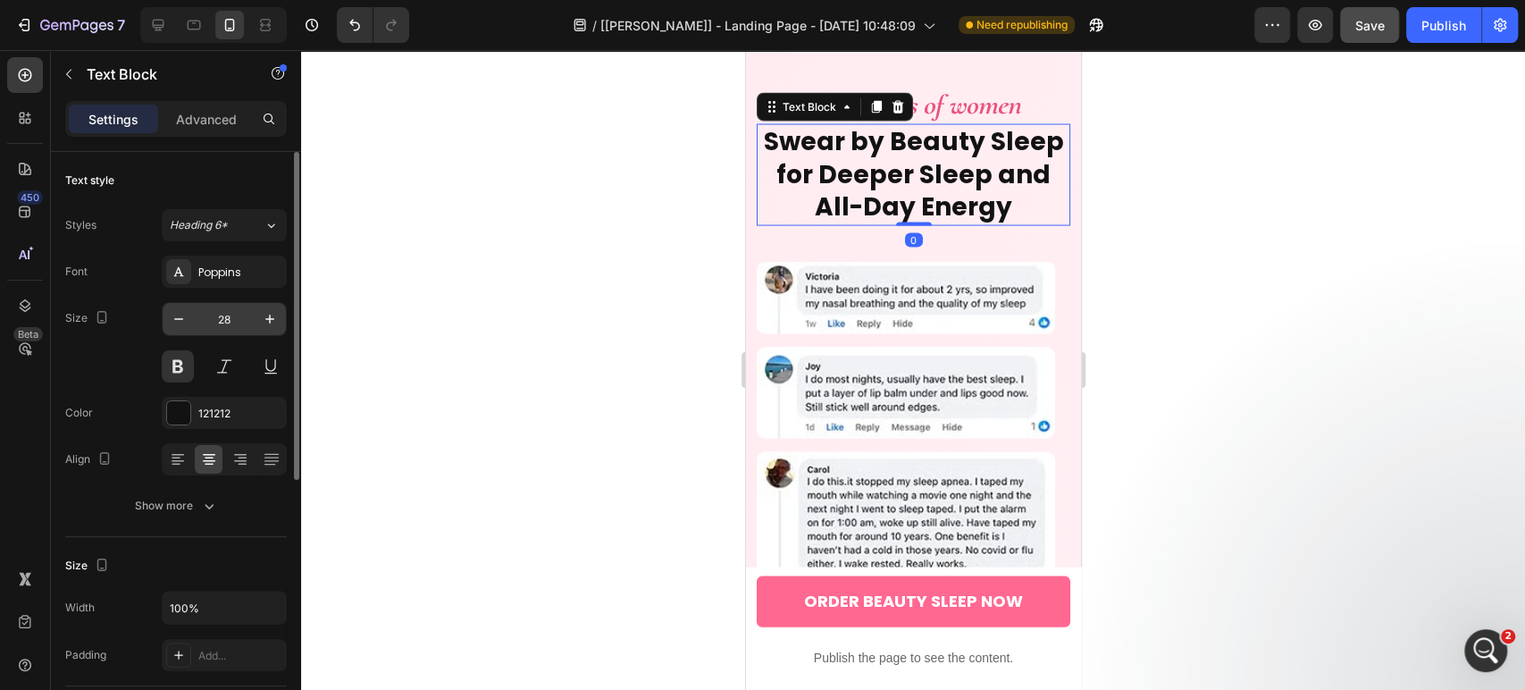
click at [223, 317] on input "28" at bounding box center [224, 319] width 59 height 32
type input "26"
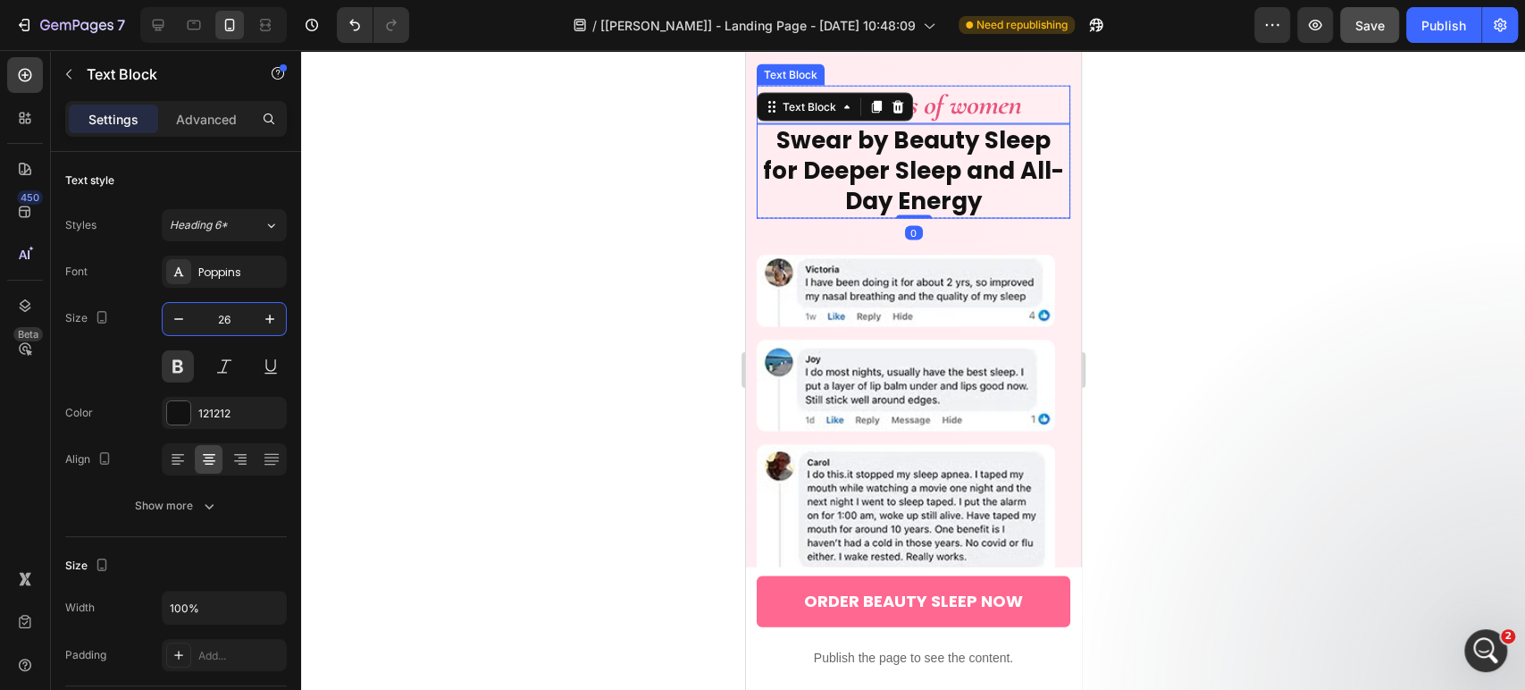
click at [965, 122] on p "Thousands of women" at bounding box center [913, 104] width 310 height 35
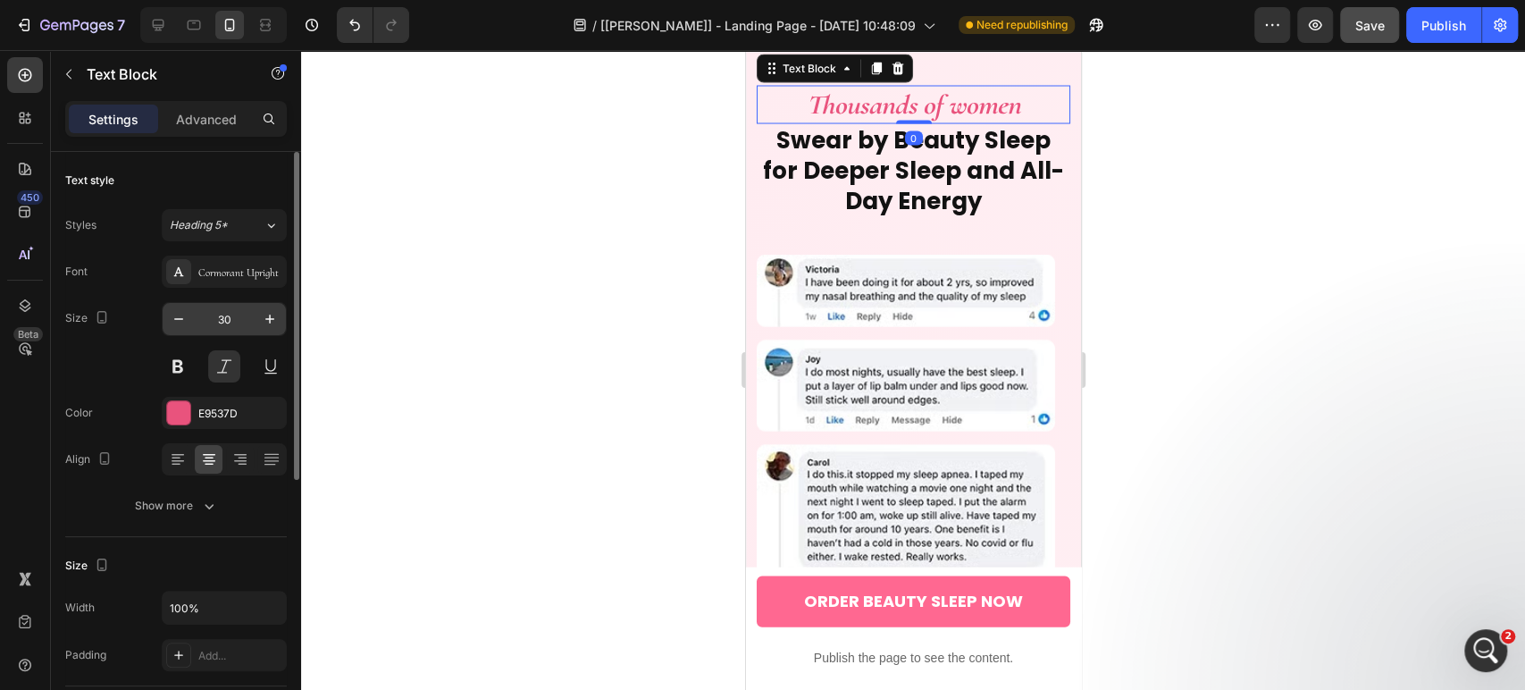
click at [236, 313] on input "30" at bounding box center [224, 319] width 59 height 32
type input "30"
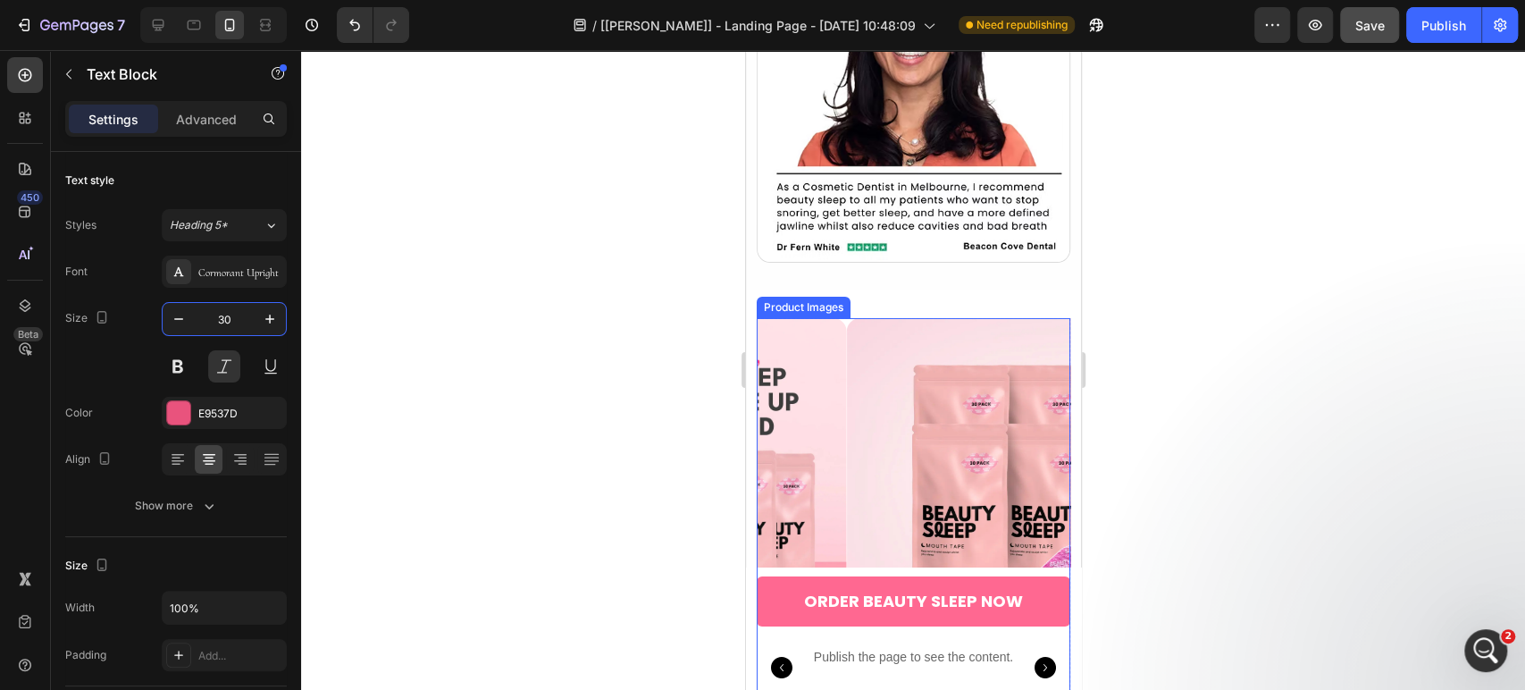
scroll to position [4618, 0]
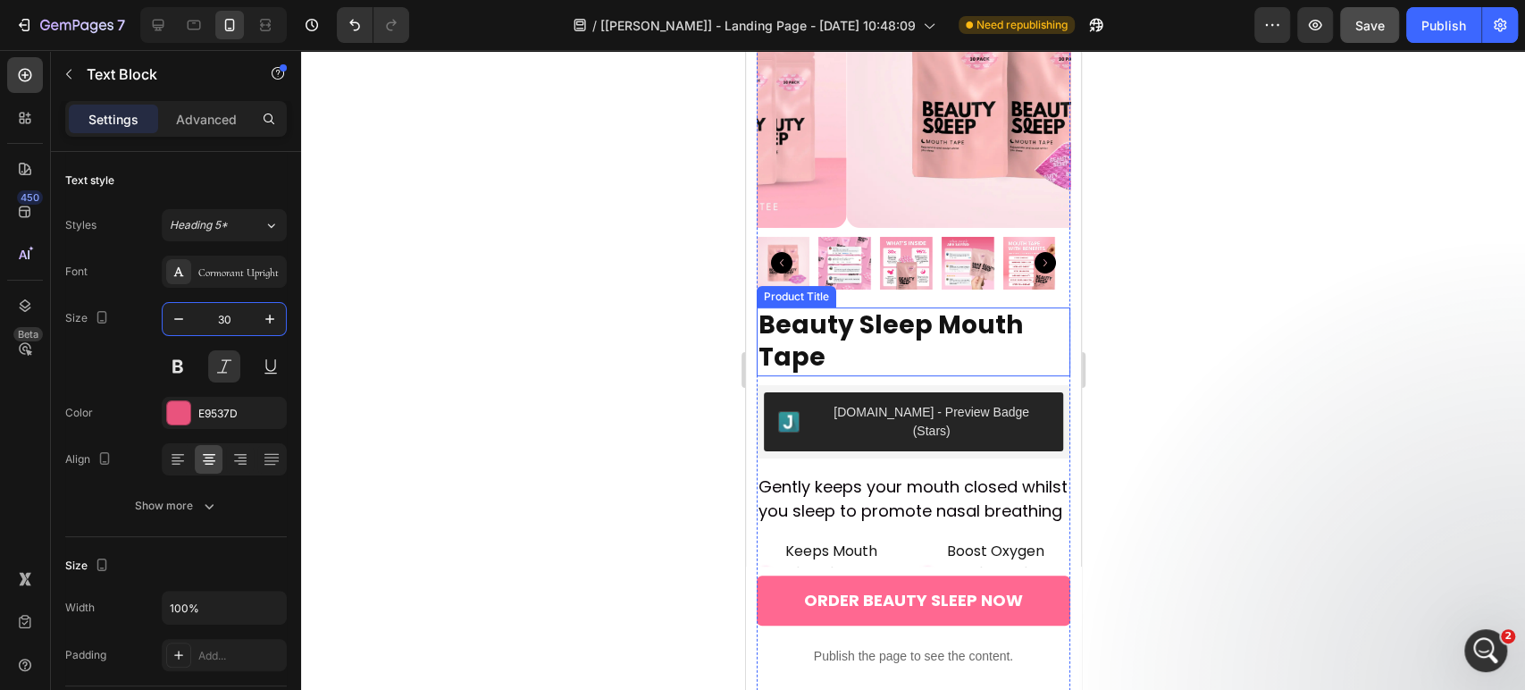
click at [829, 330] on h2 "Beauty Sleep Mouth Tape" at bounding box center [913, 341] width 314 height 69
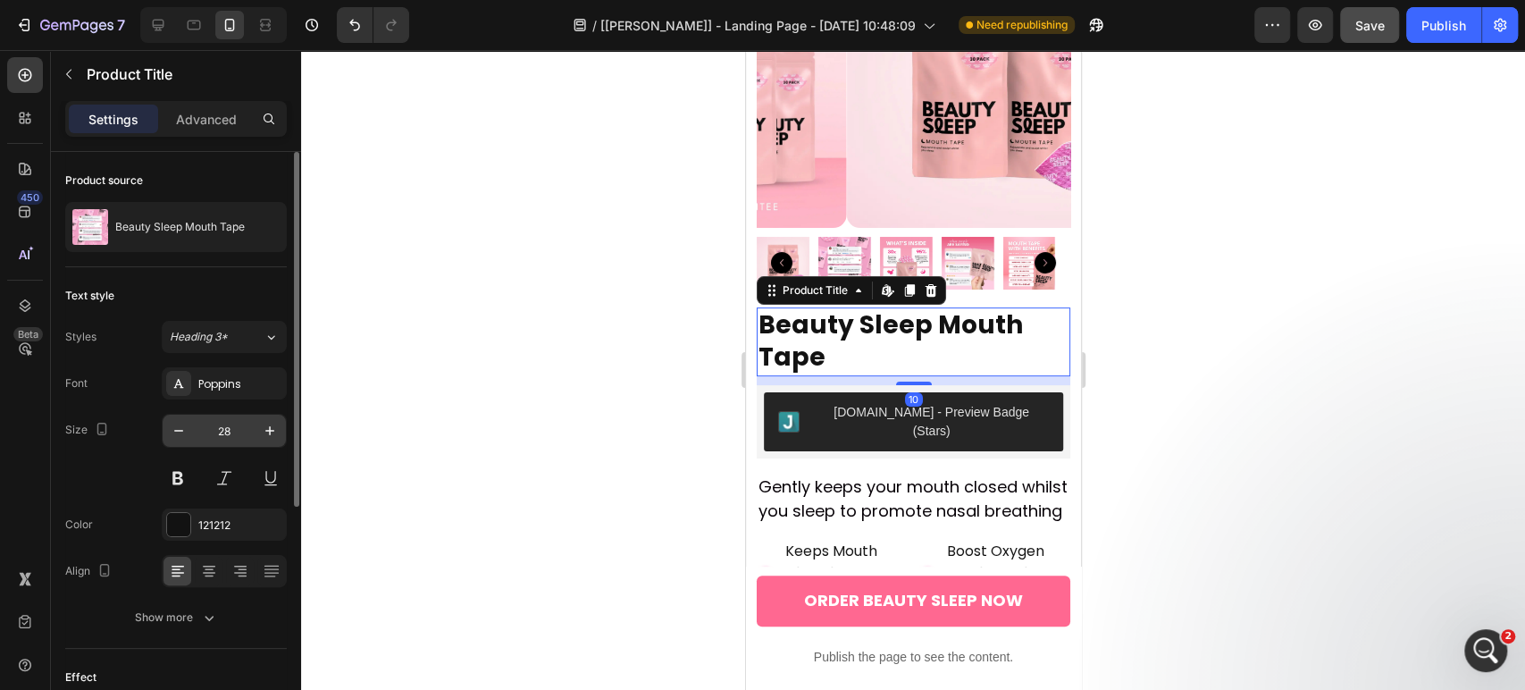
click at [226, 425] on input "28" at bounding box center [224, 431] width 59 height 32
type input "26"
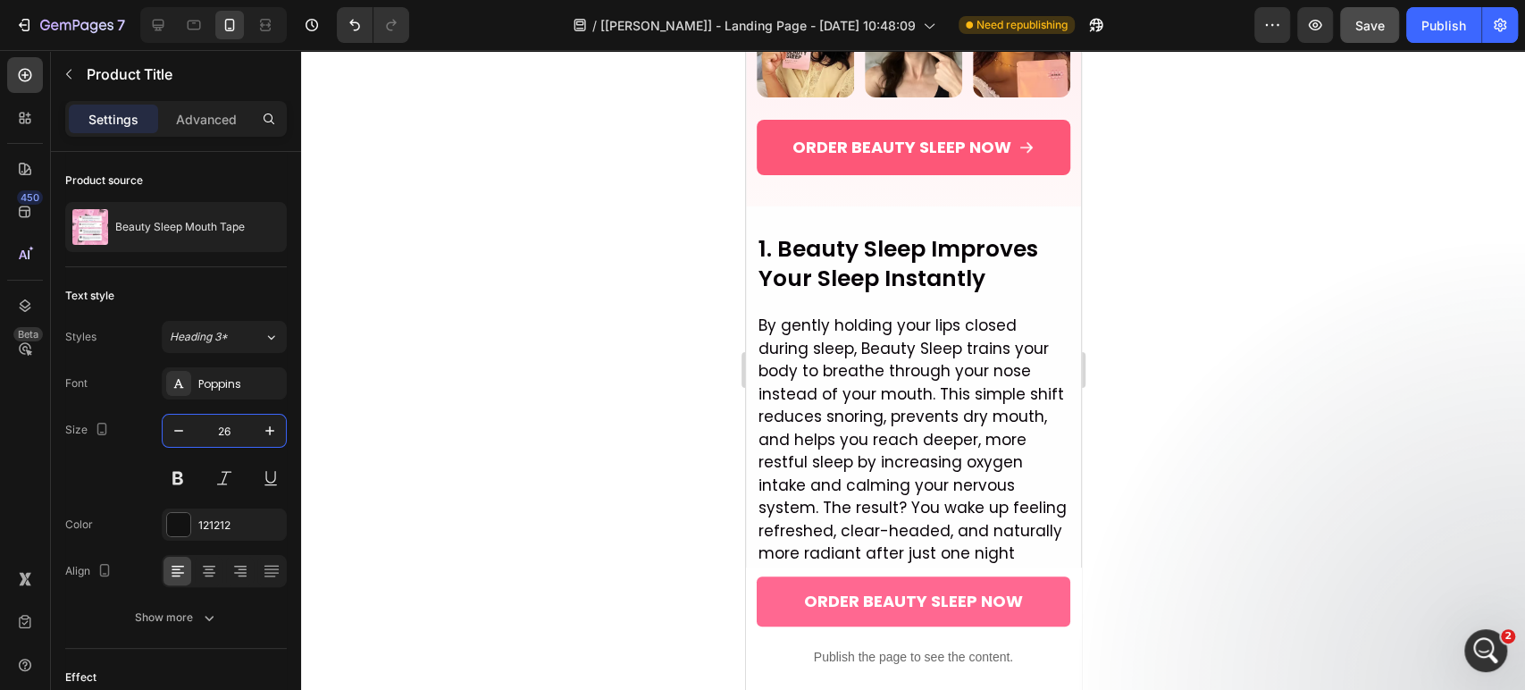
scroll to position [0, 0]
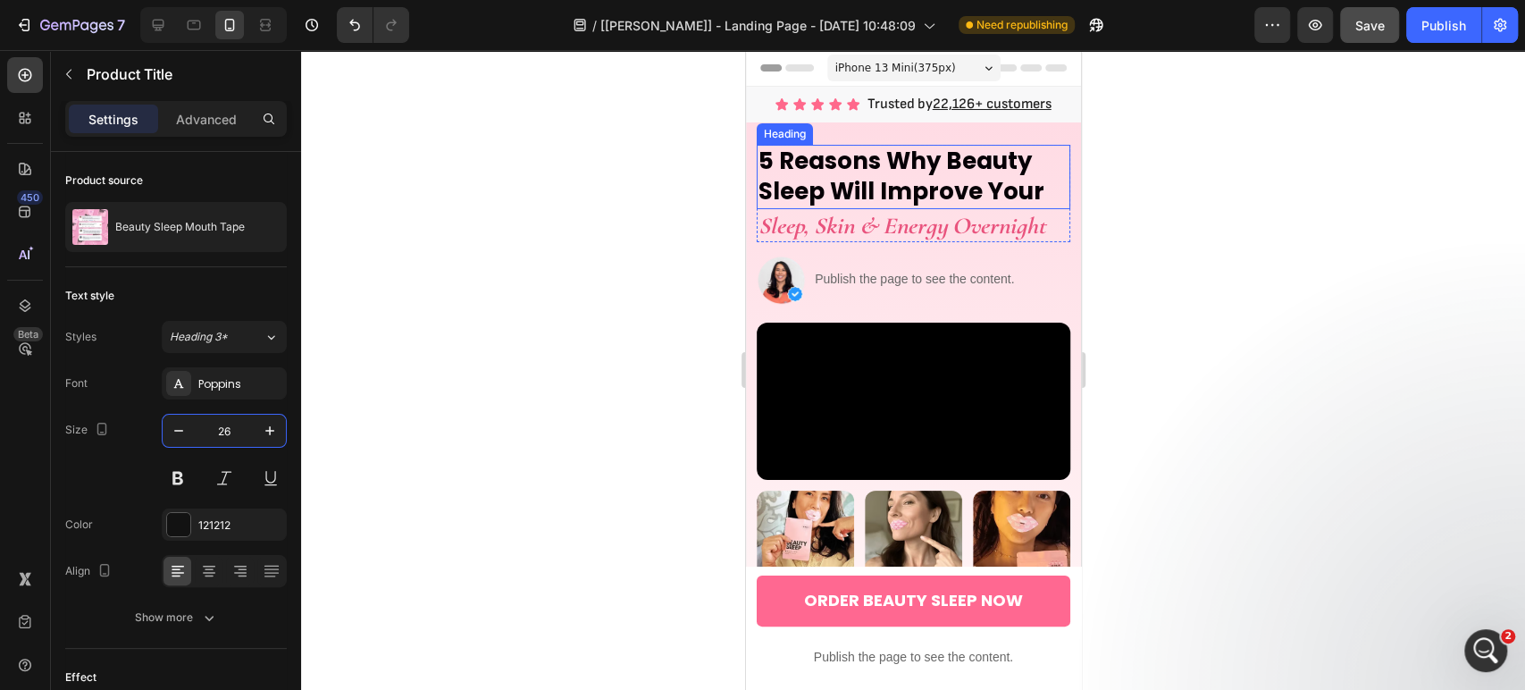
click at [855, 177] on h2 "5 Reasons Why Beauty Sleep Will Improve Your" at bounding box center [913, 177] width 314 height 64
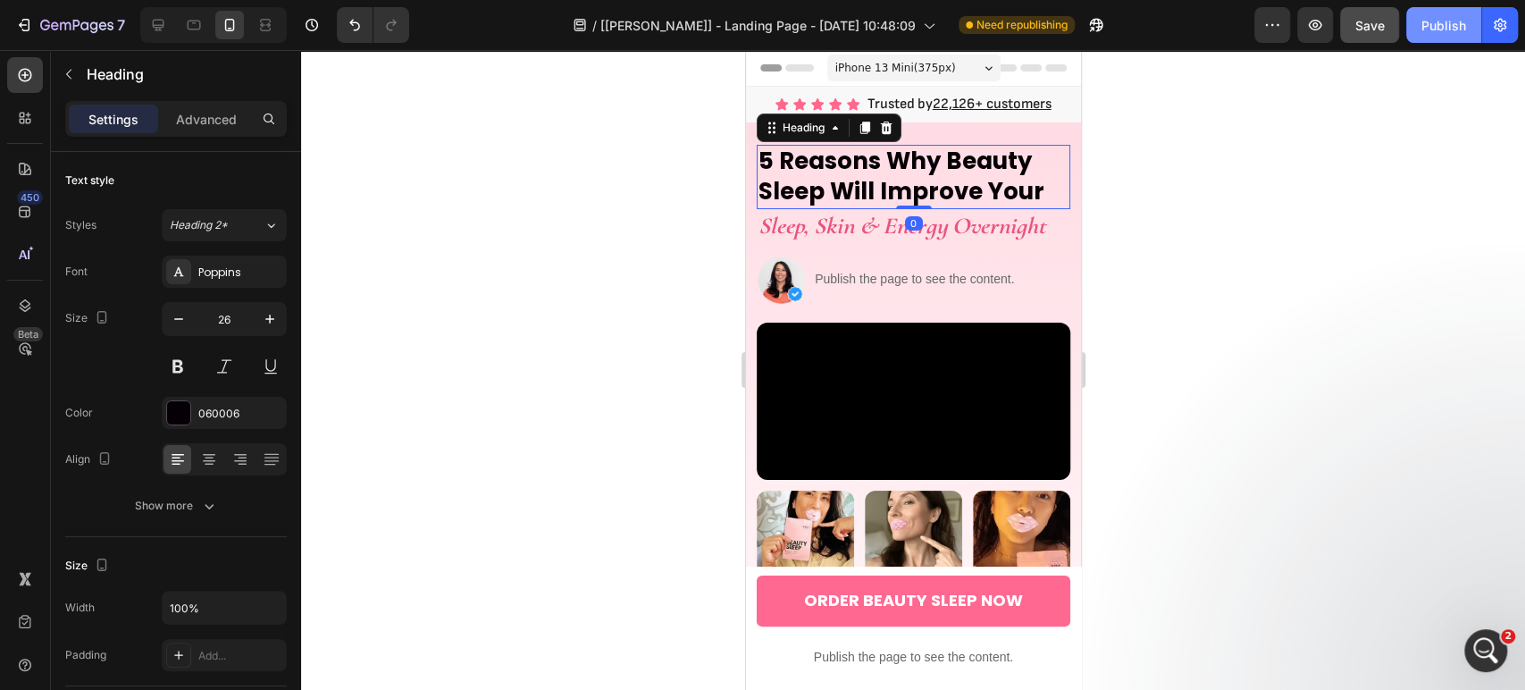
click at [1437, 20] on div "Publish" at bounding box center [1443, 25] width 45 height 19
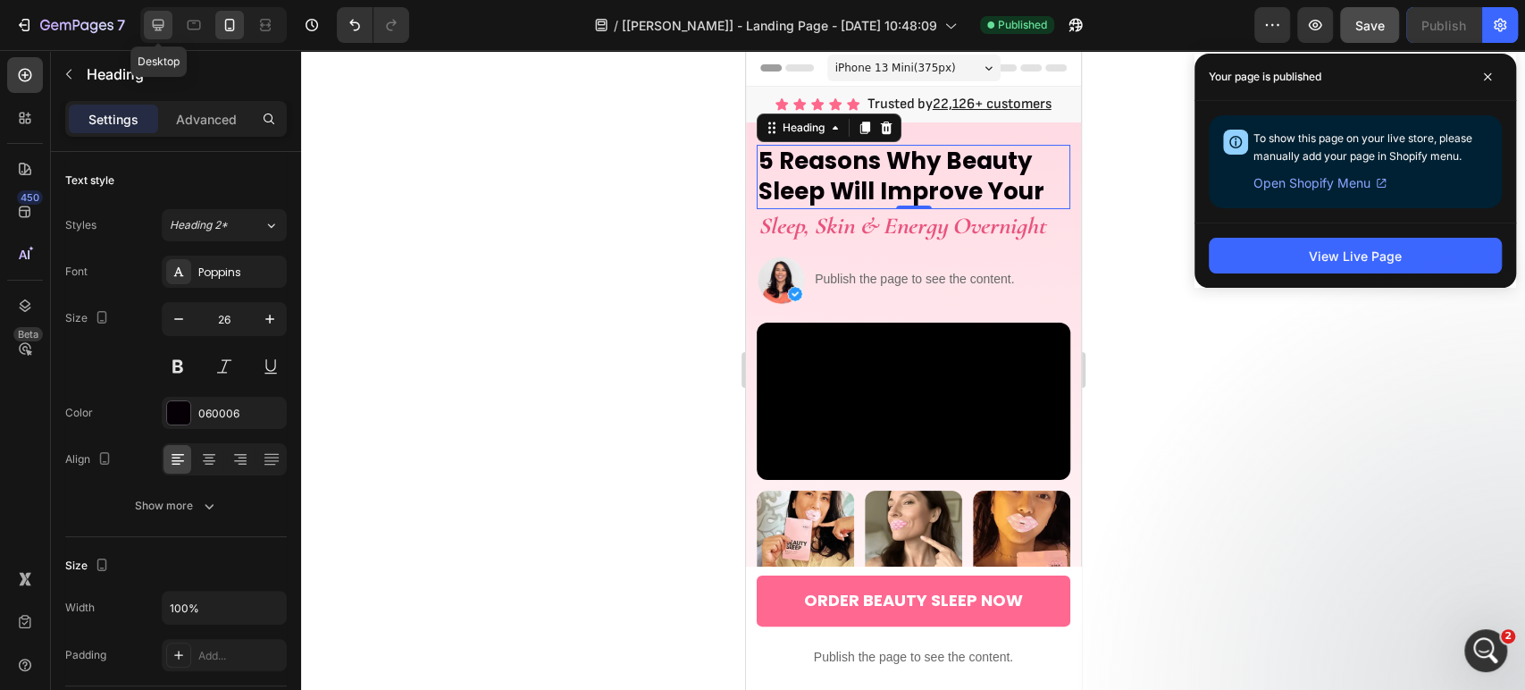
click at [154, 31] on icon at bounding box center [158, 25] width 18 height 18
type input "45"
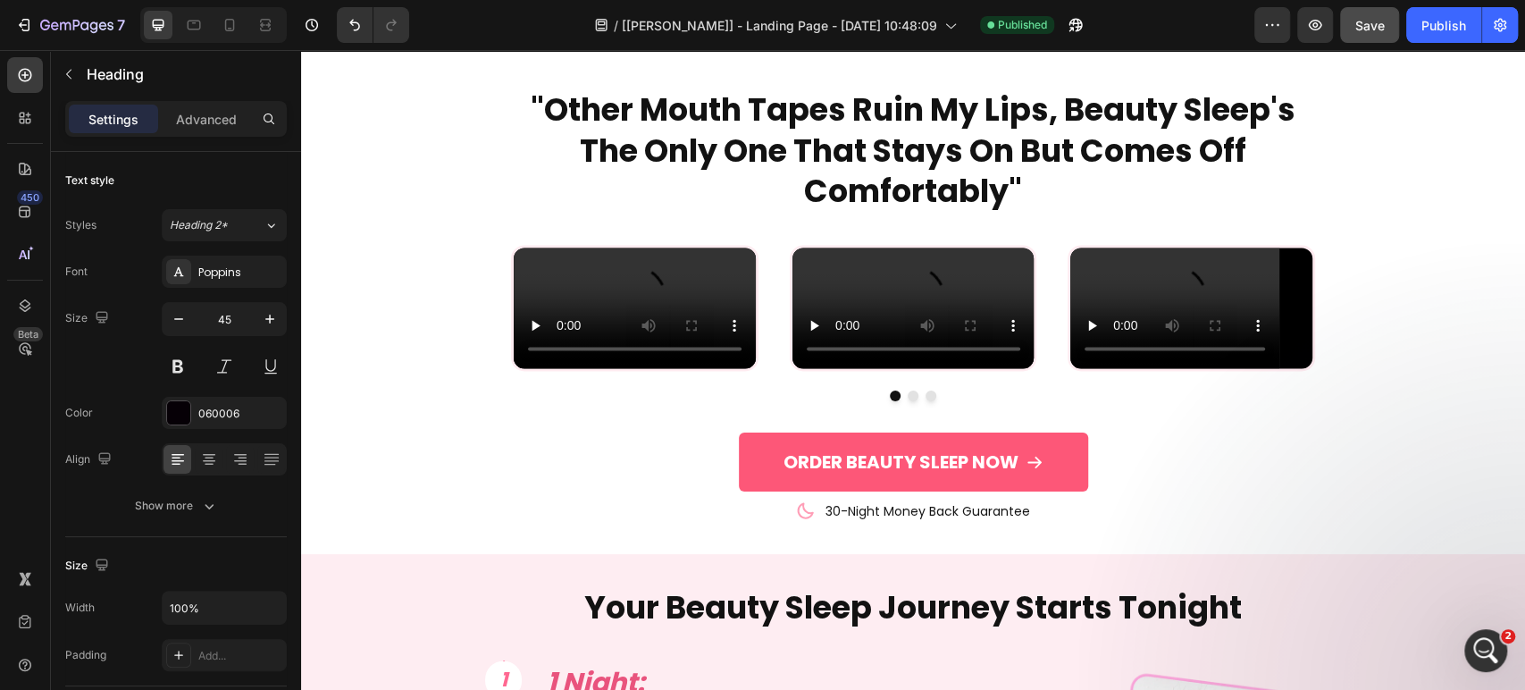
scroll to position [6791, 0]
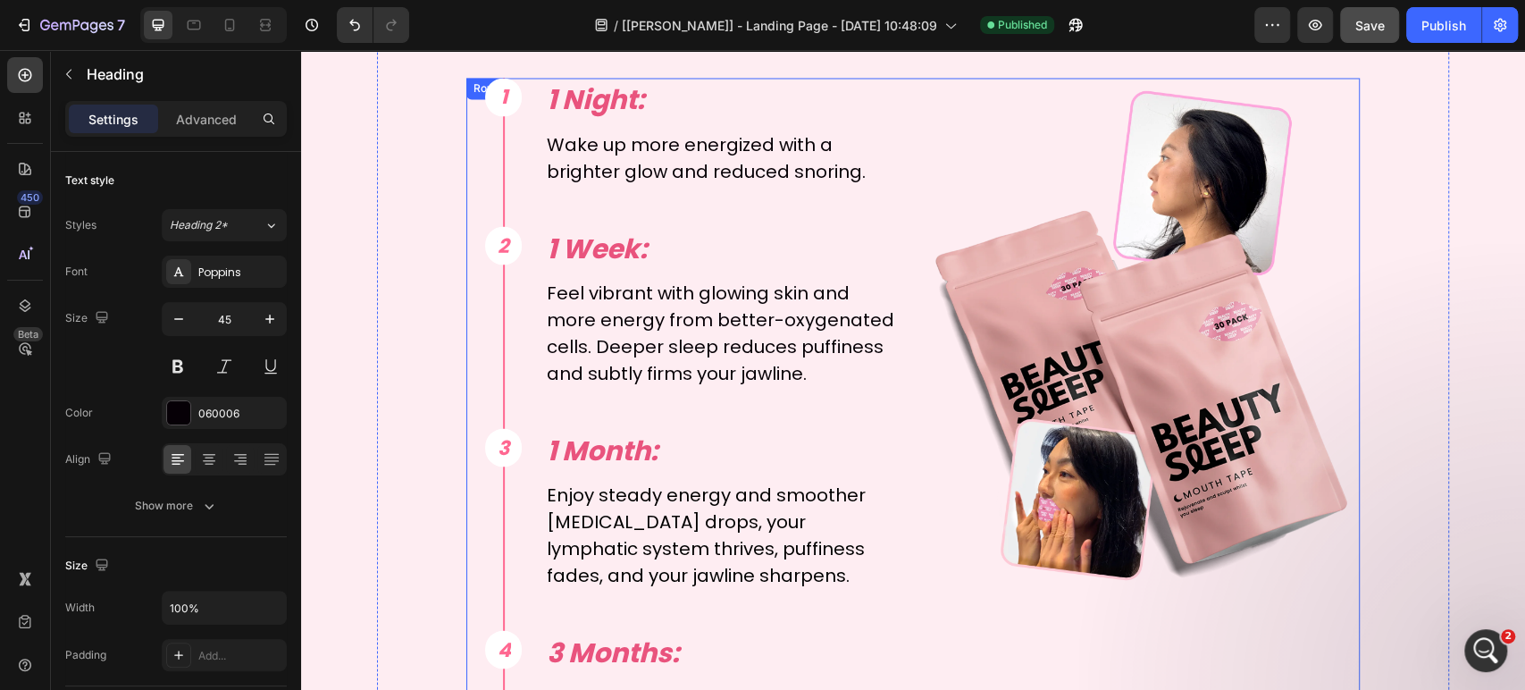
click at [904, 121] on div "1 Text Block Row Row 1 Night: Text Block Wake up more energized with a brighter…" at bounding box center [912, 455] width 893 height 754
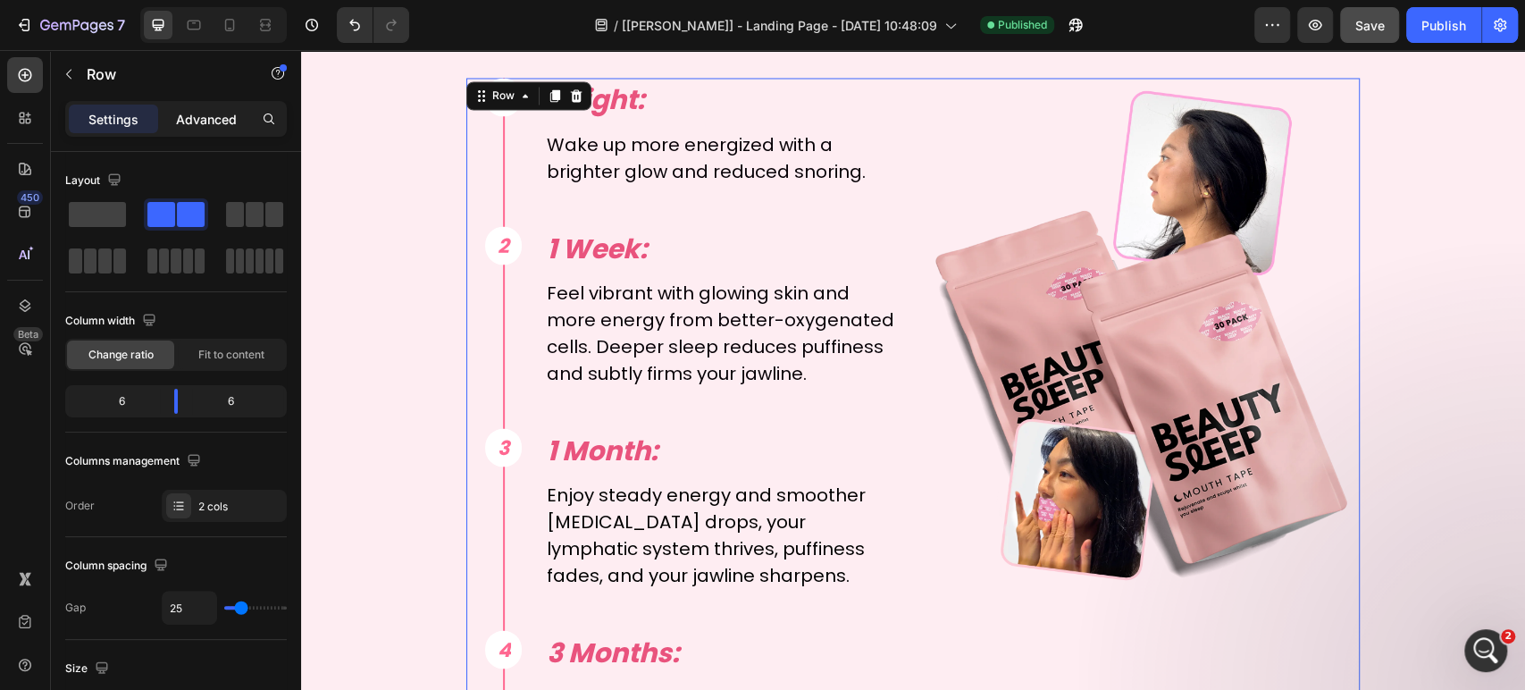
click at [178, 107] on div "Advanced" at bounding box center [206, 119] width 89 height 29
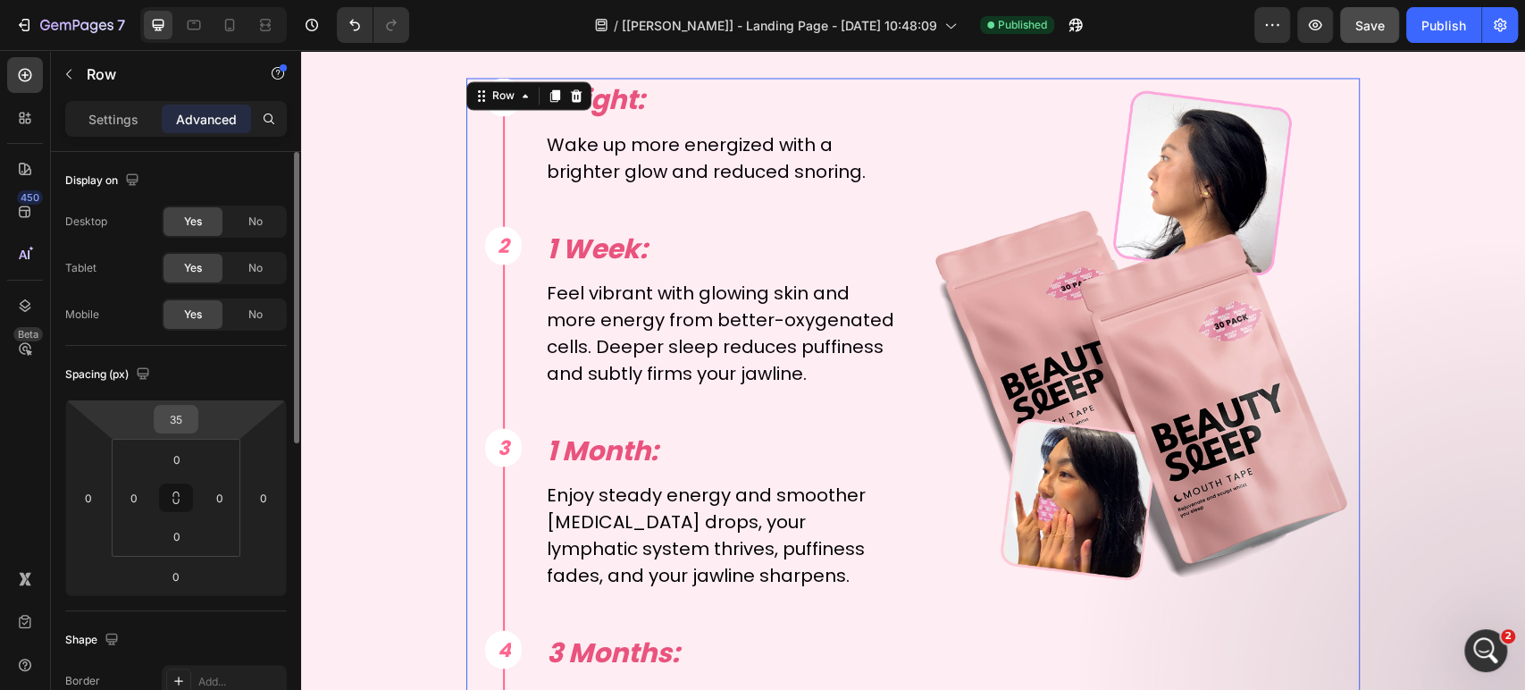
click at [174, 407] on input "35" at bounding box center [176, 419] width 36 height 27
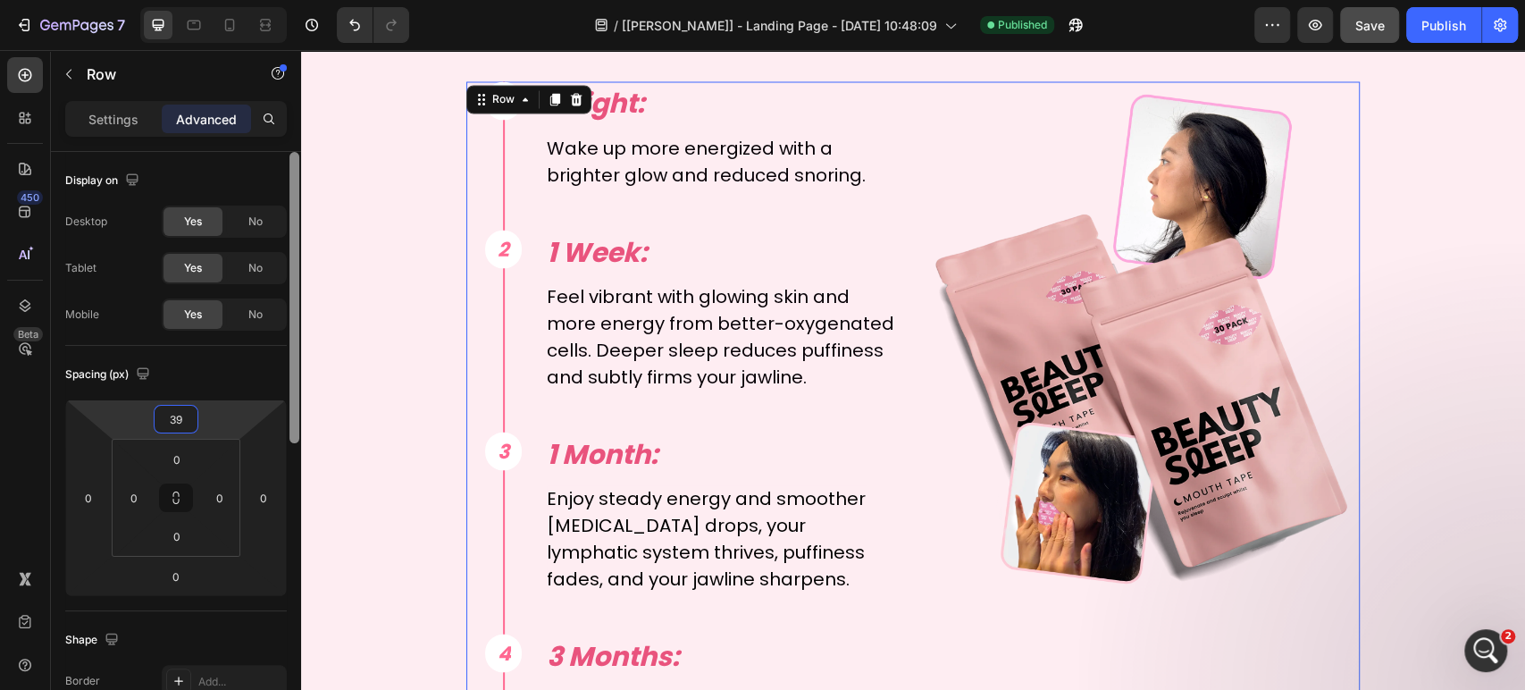
type input "40"
click at [1448, 38] on button "Publish" at bounding box center [1443, 25] width 75 height 36
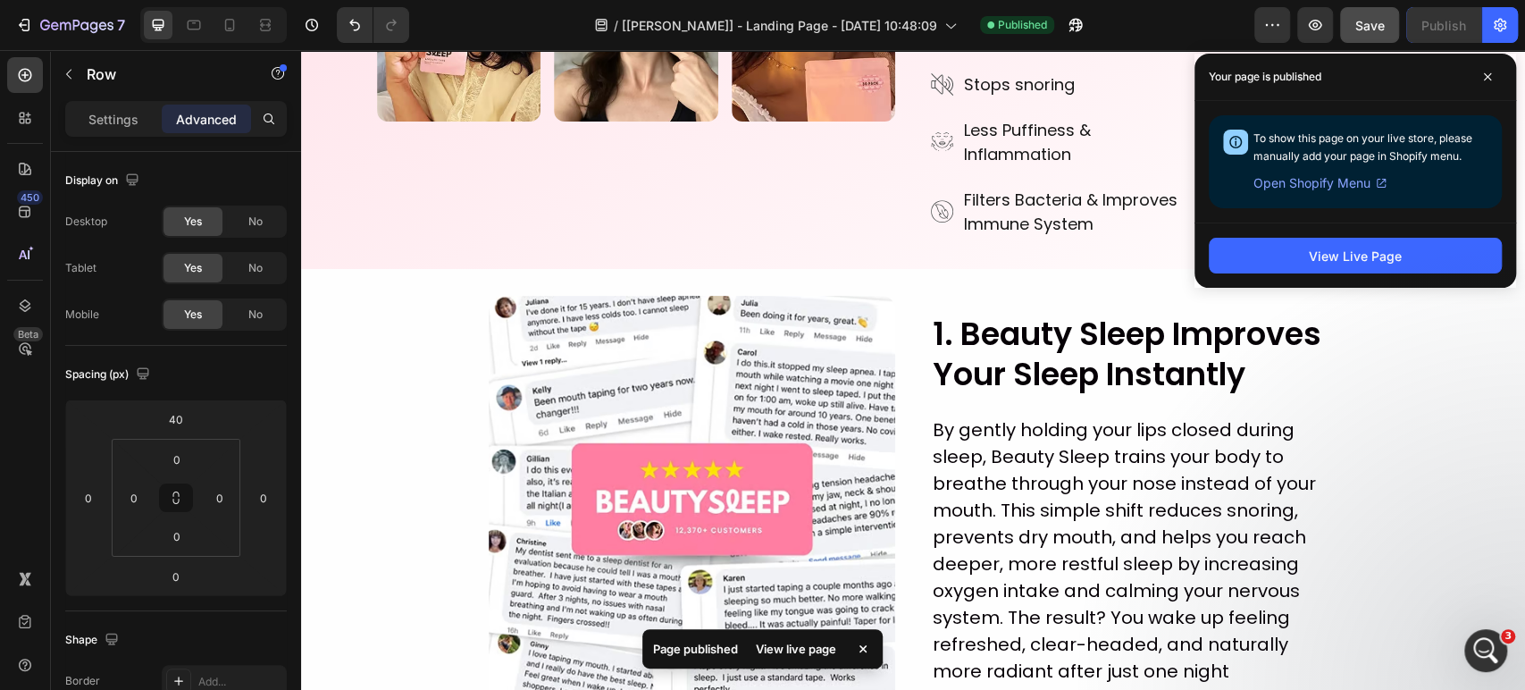
scroll to position [0, 0]
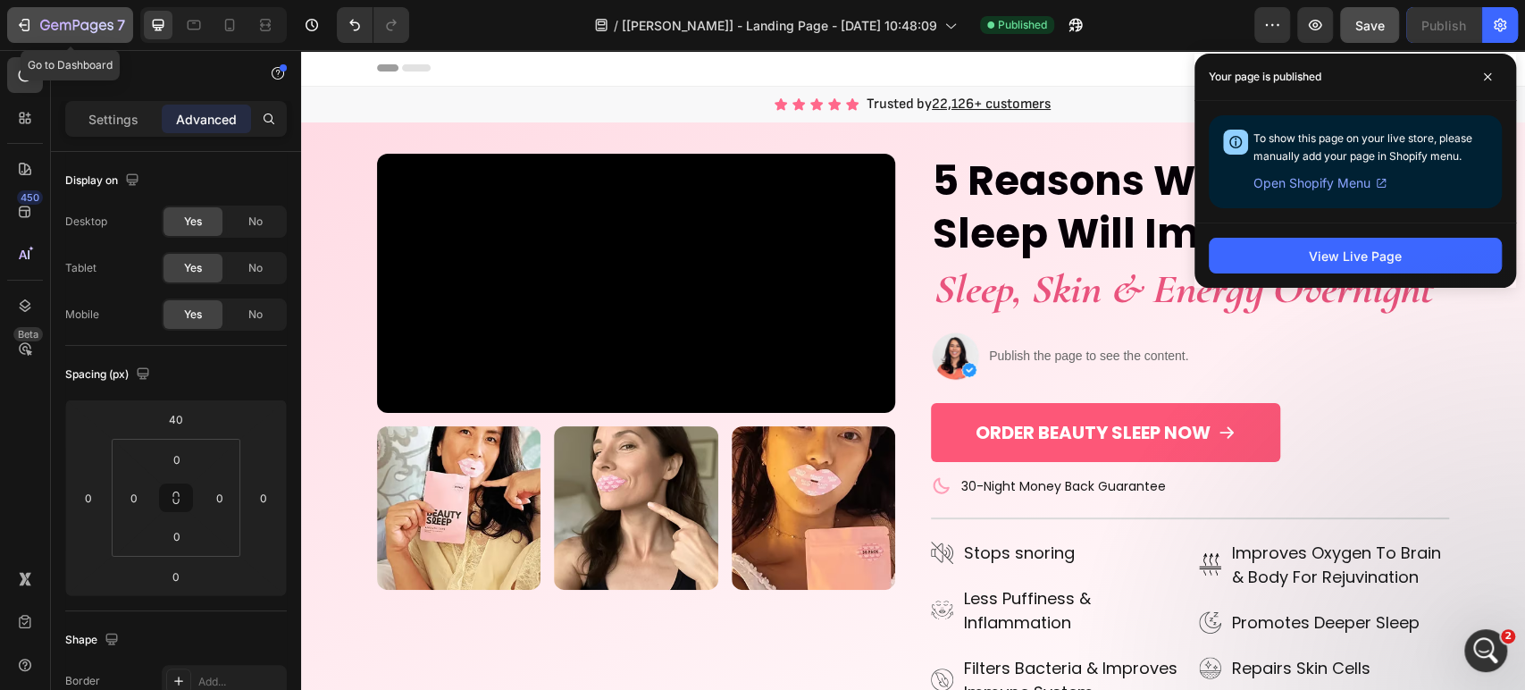
click at [49, 31] on icon "button" at bounding box center [76, 26] width 73 height 15
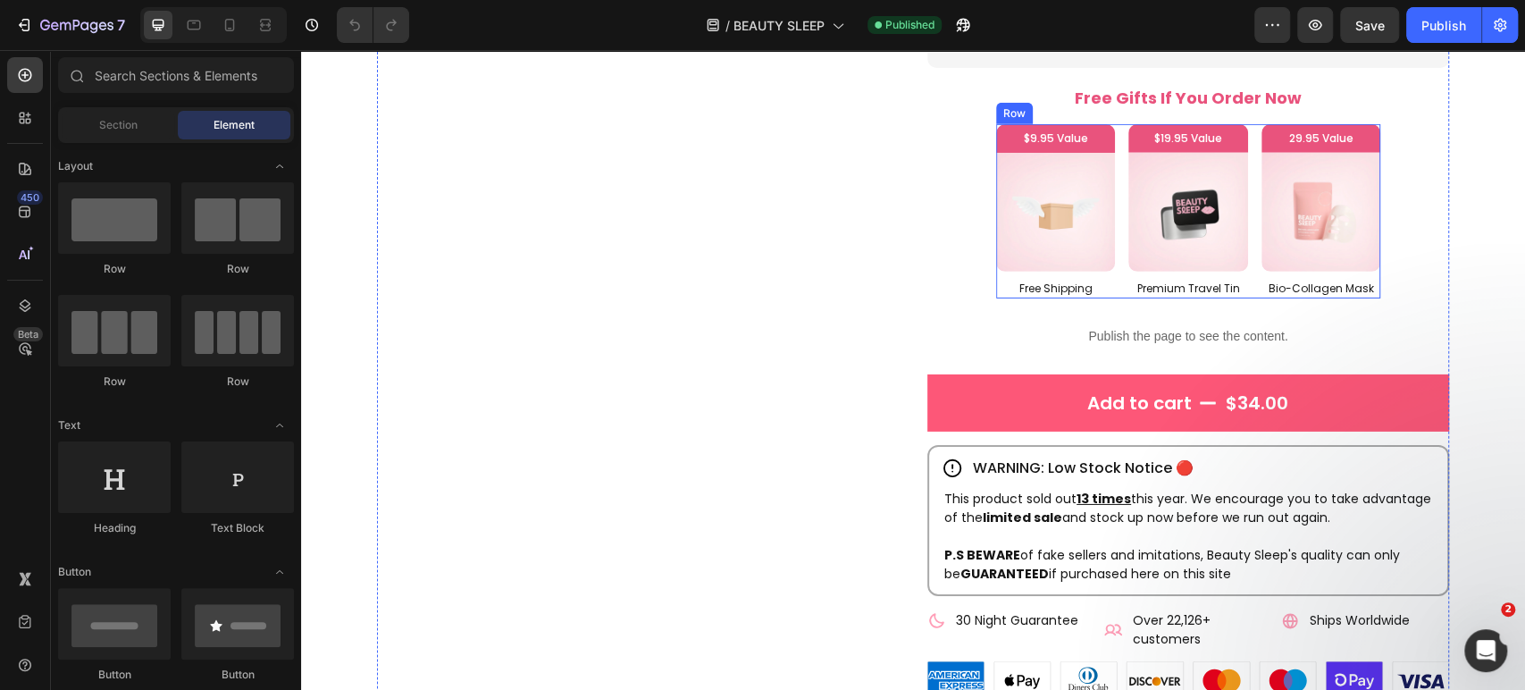
scroll to position [4070, 0]
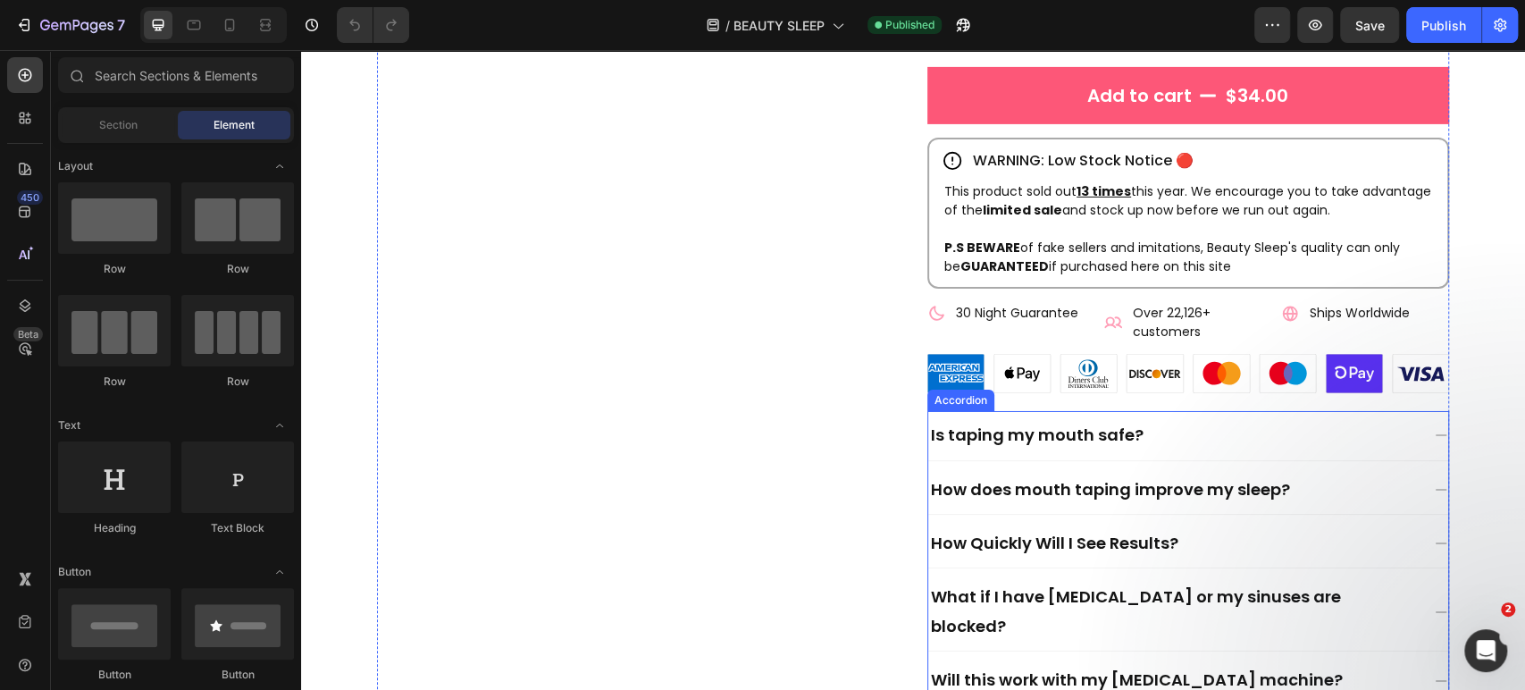
click at [1243, 443] on div "Is taping my mouth safe?" at bounding box center [1173, 435] width 491 height 34
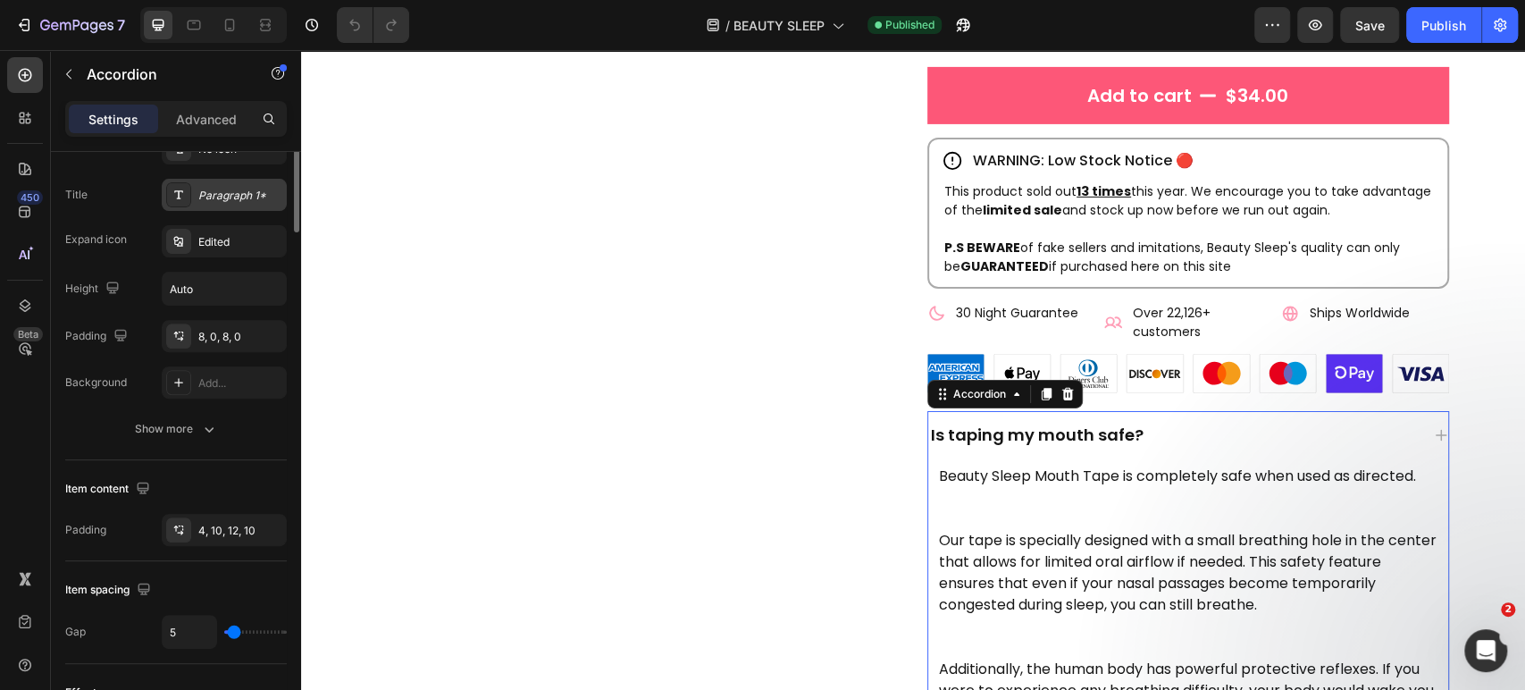
scroll to position [216, 0]
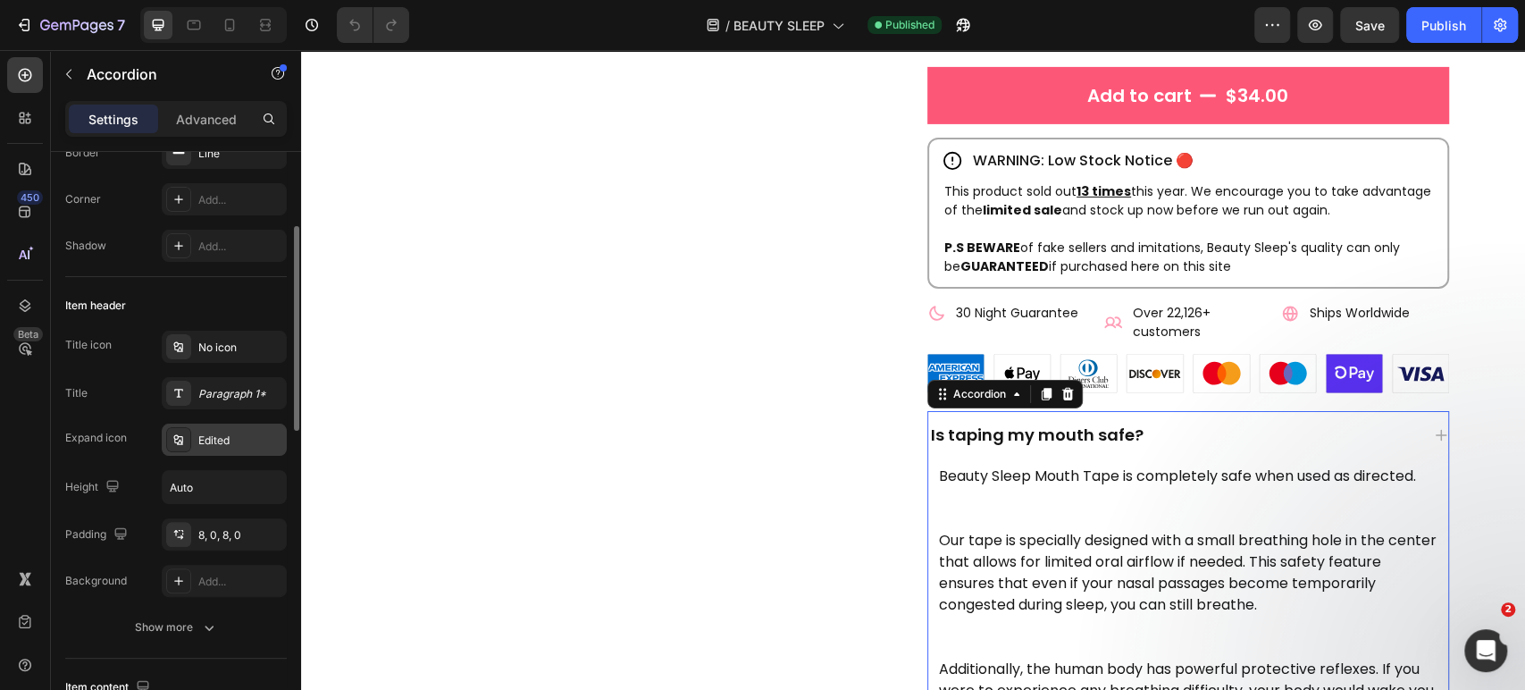
click at [224, 441] on div "Edited" at bounding box center [240, 440] width 84 height 16
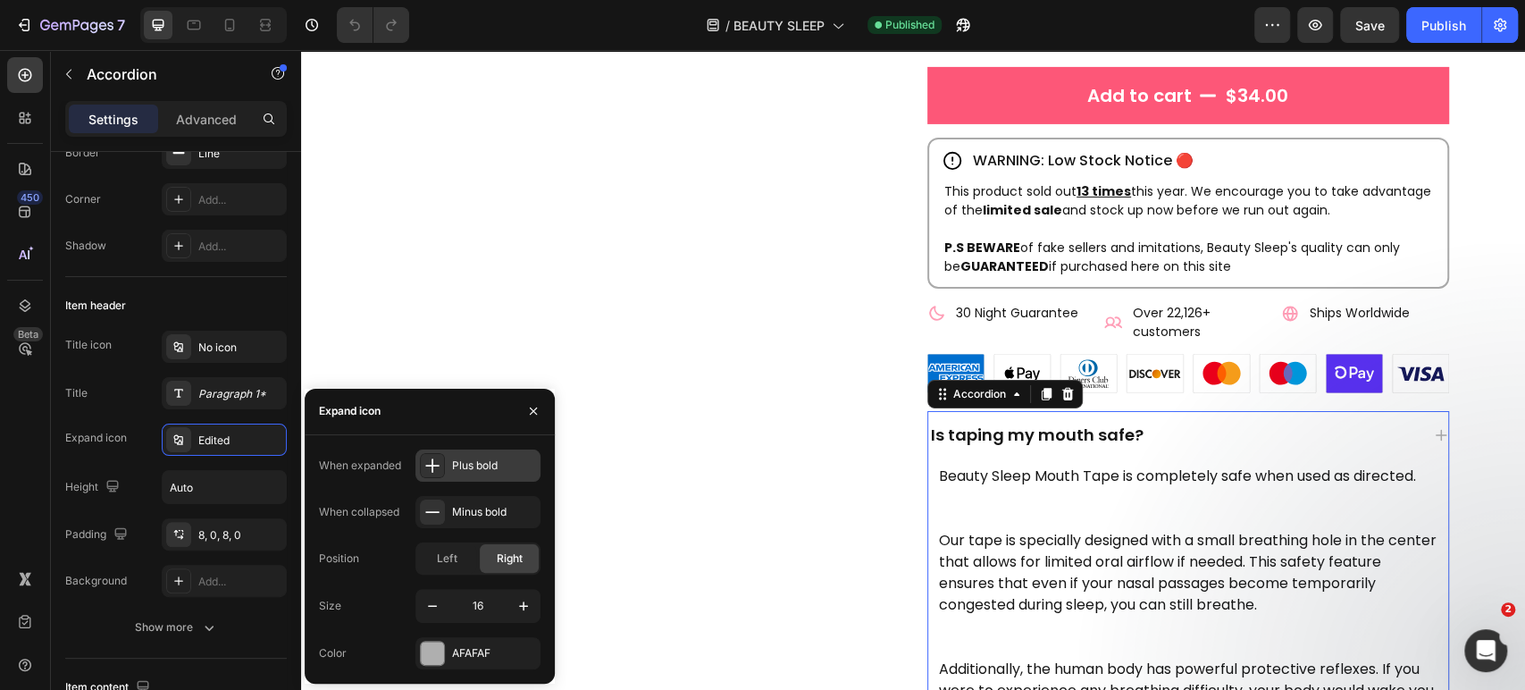
click at [466, 457] on div "Plus bold" at bounding box center [494, 465] width 84 height 16
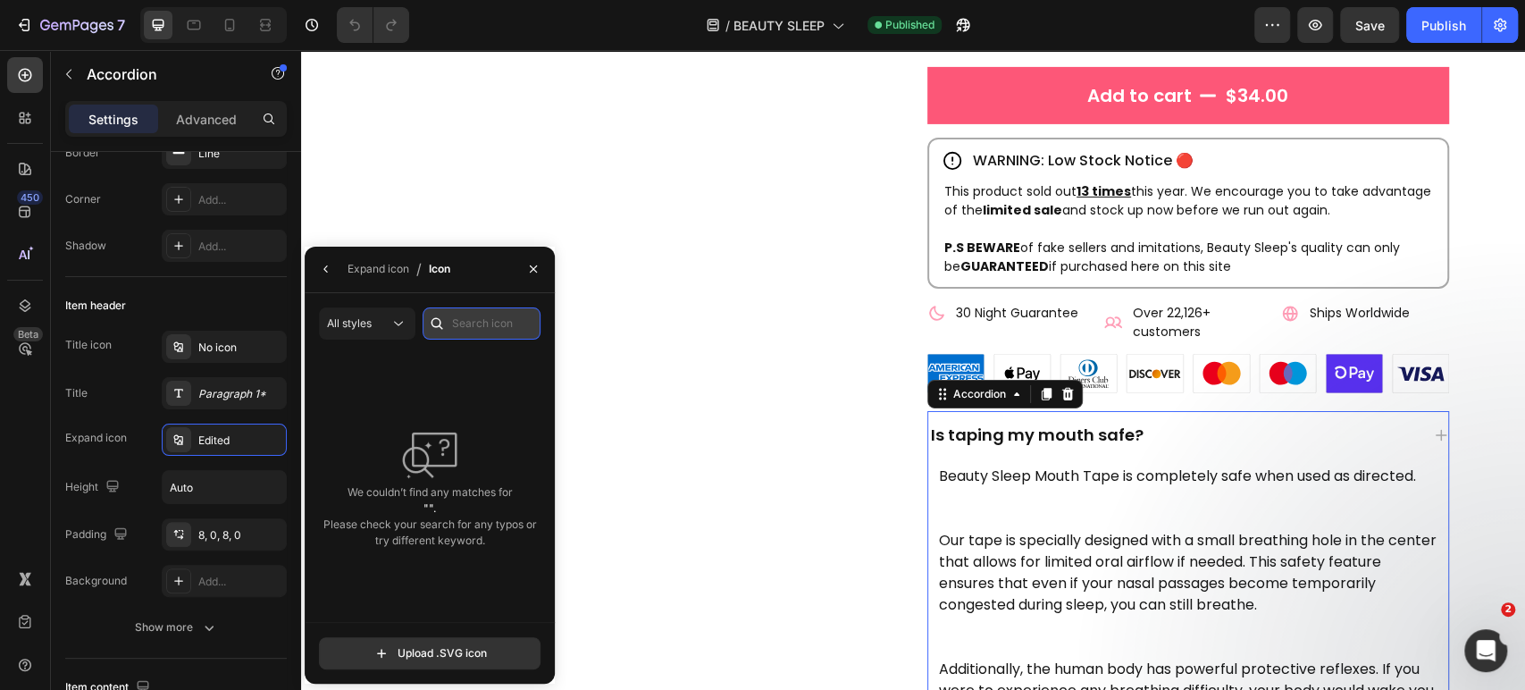
click at [481, 322] on input "text" at bounding box center [482, 323] width 118 height 32
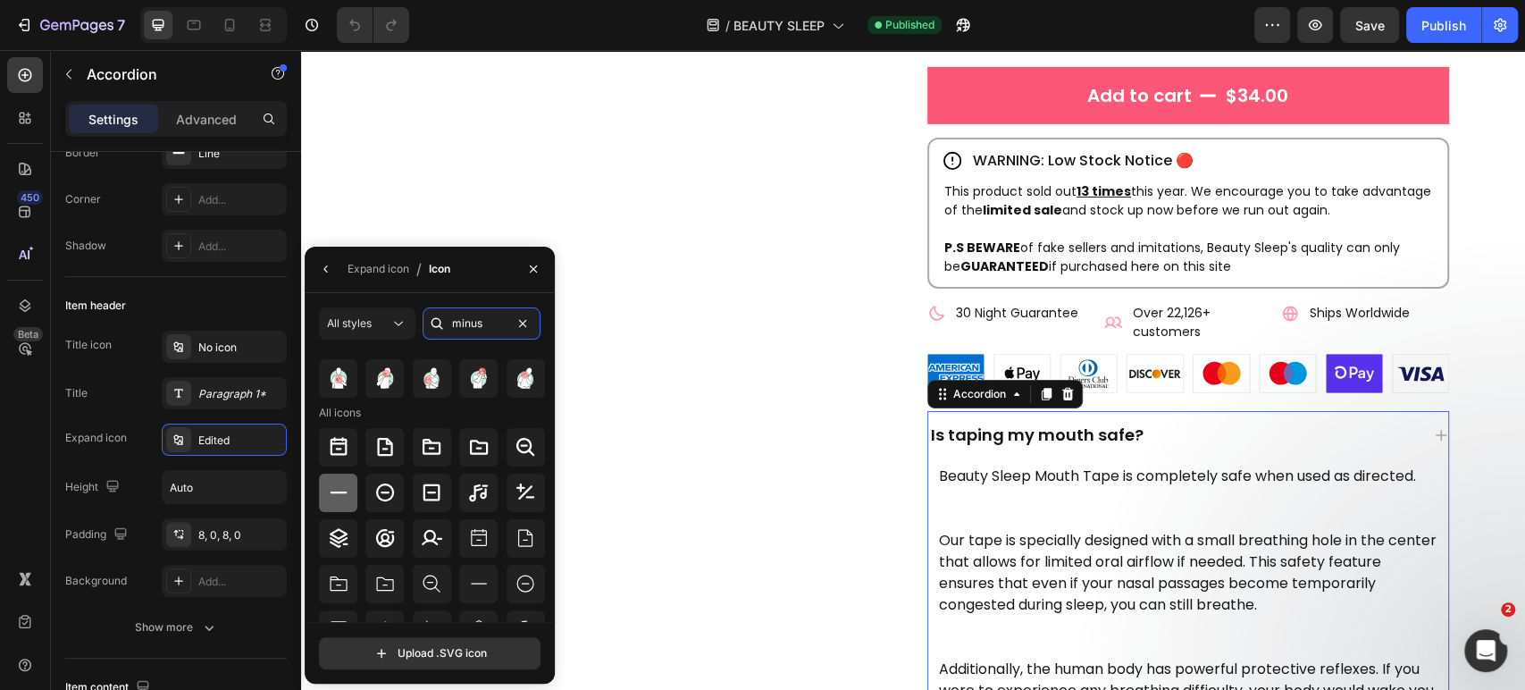
scroll to position [0, 0]
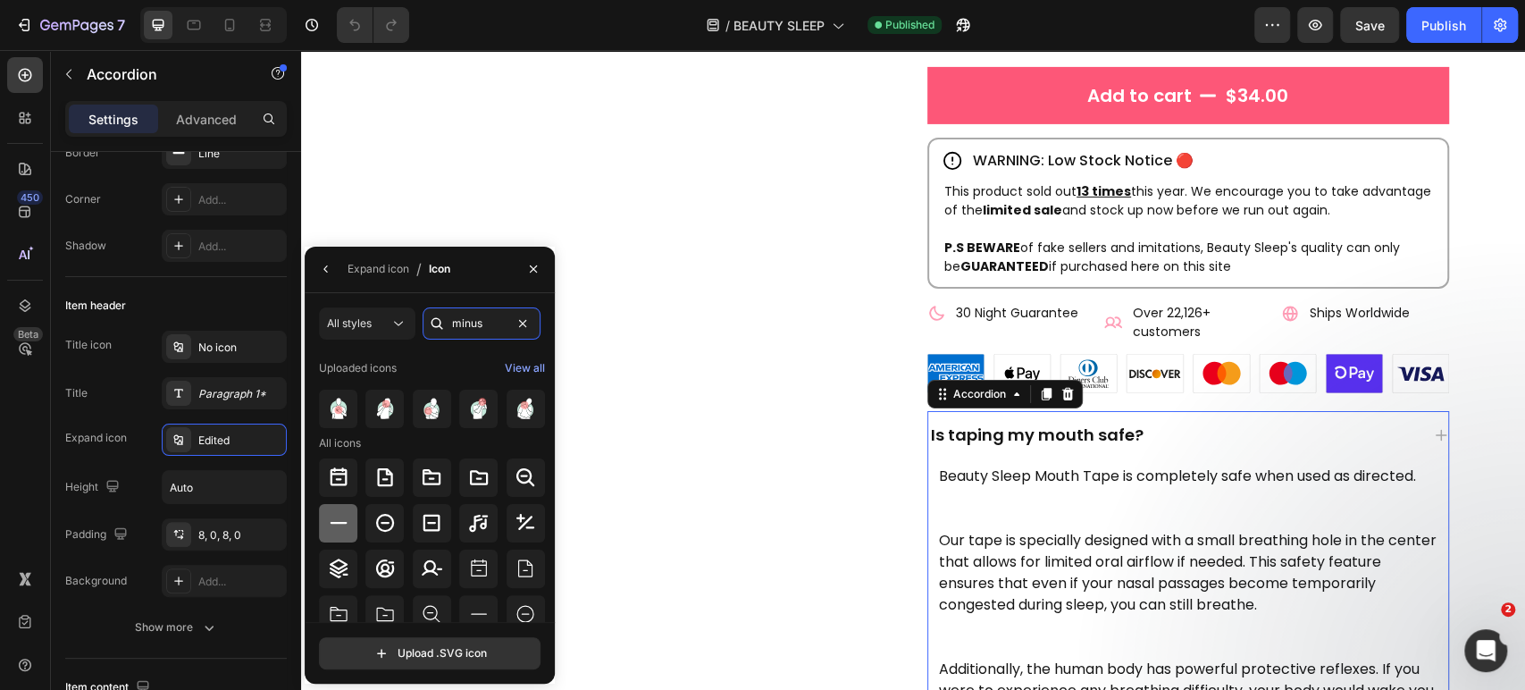
type input "minus"
click at [331, 514] on icon at bounding box center [338, 522] width 21 height 21
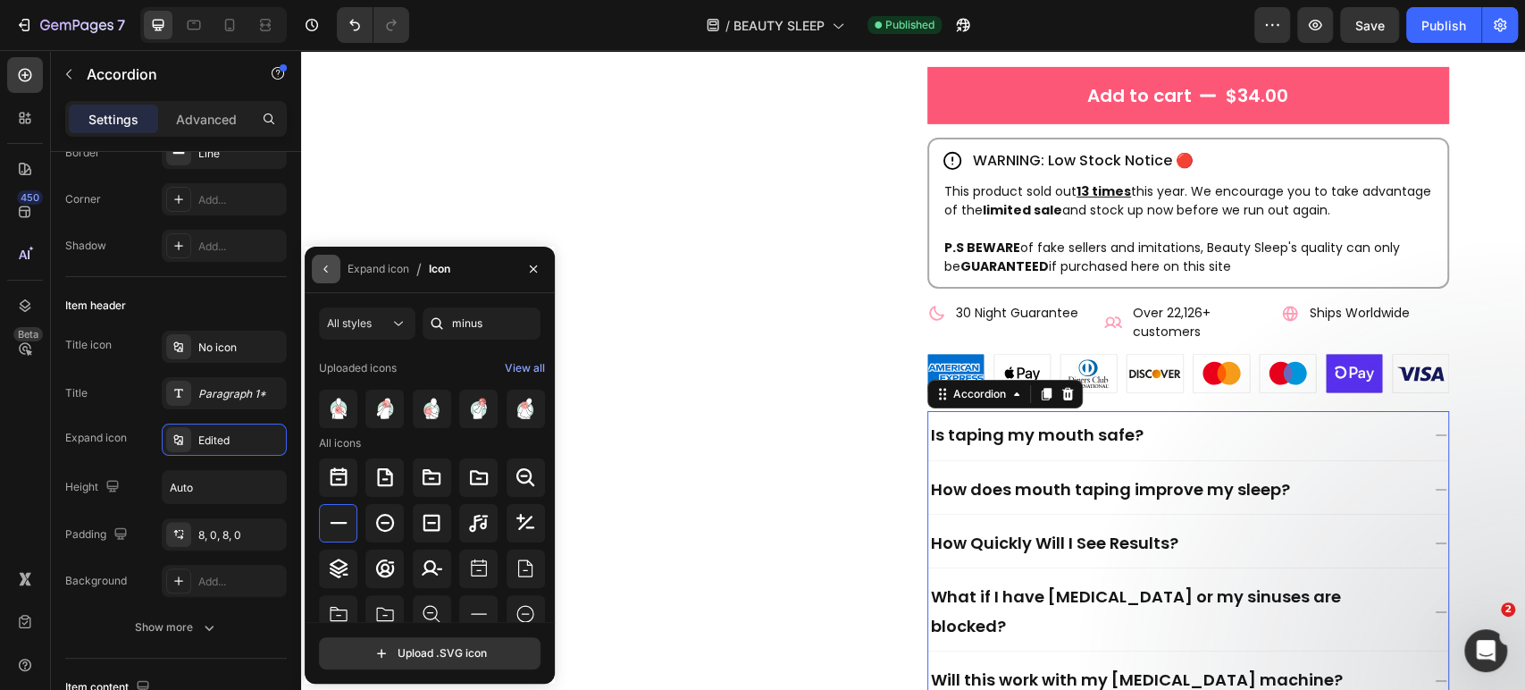
click at [328, 271] on icon "button" at bounding box center [326, 269] width 14 height 14
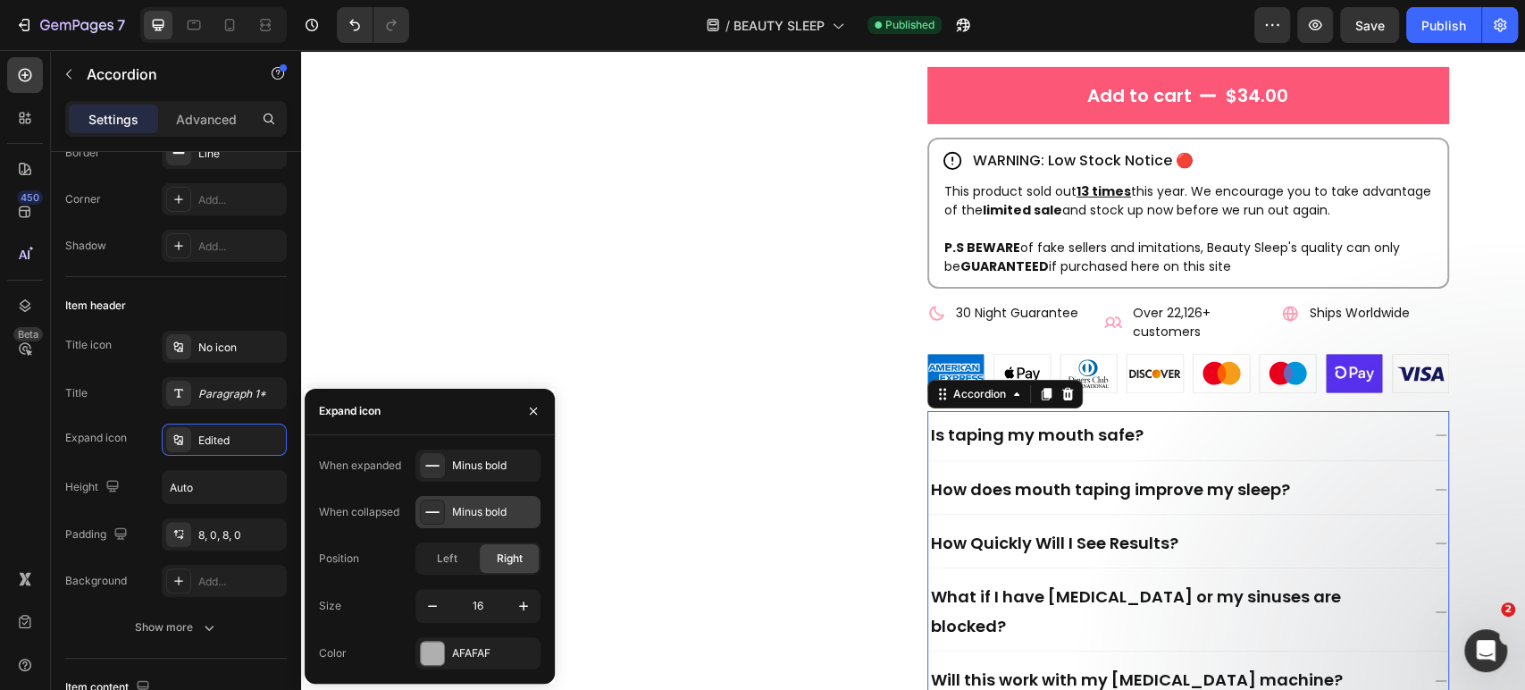
click at [478, 514] on div "Minus bold" at bounding box center [494, 512] width 84 height 16
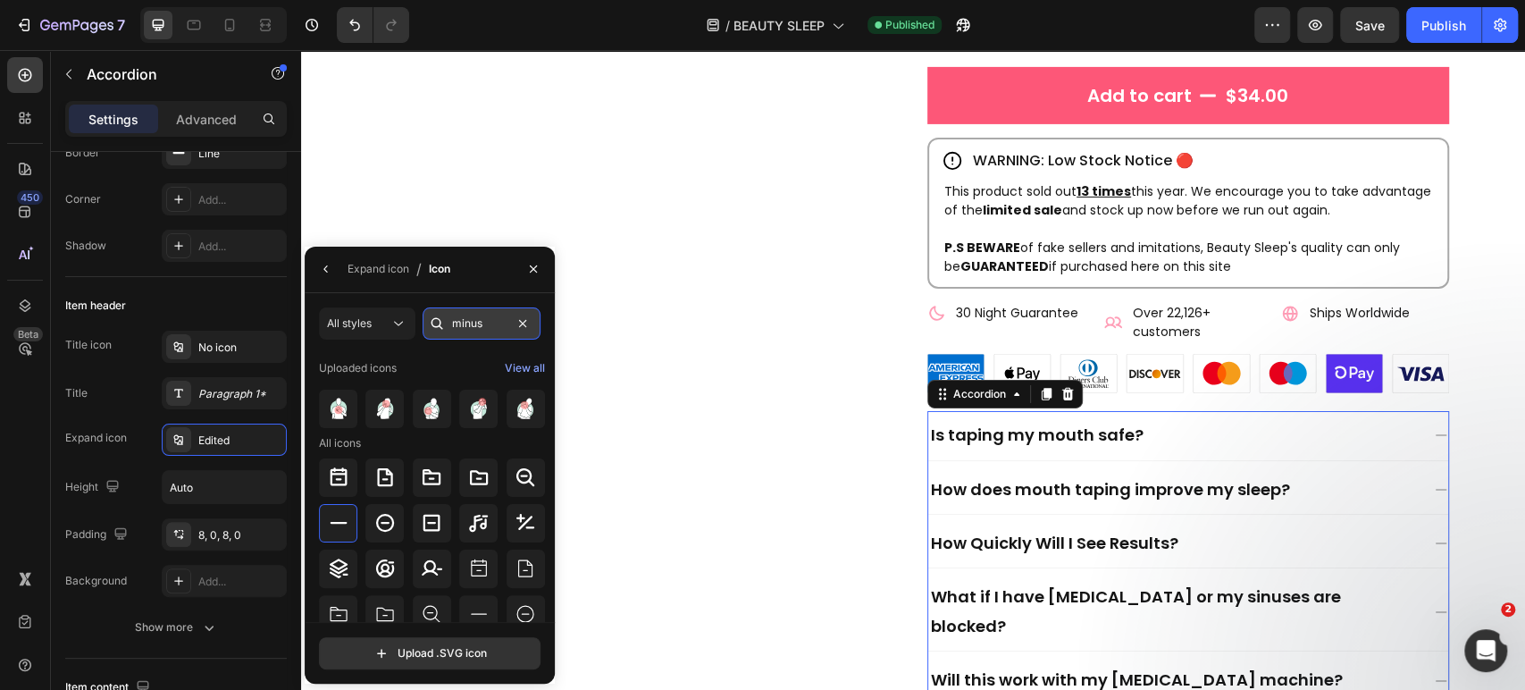
click at [463, 319] on input "minus" at bounding box center [482, 323] width 118 height 32
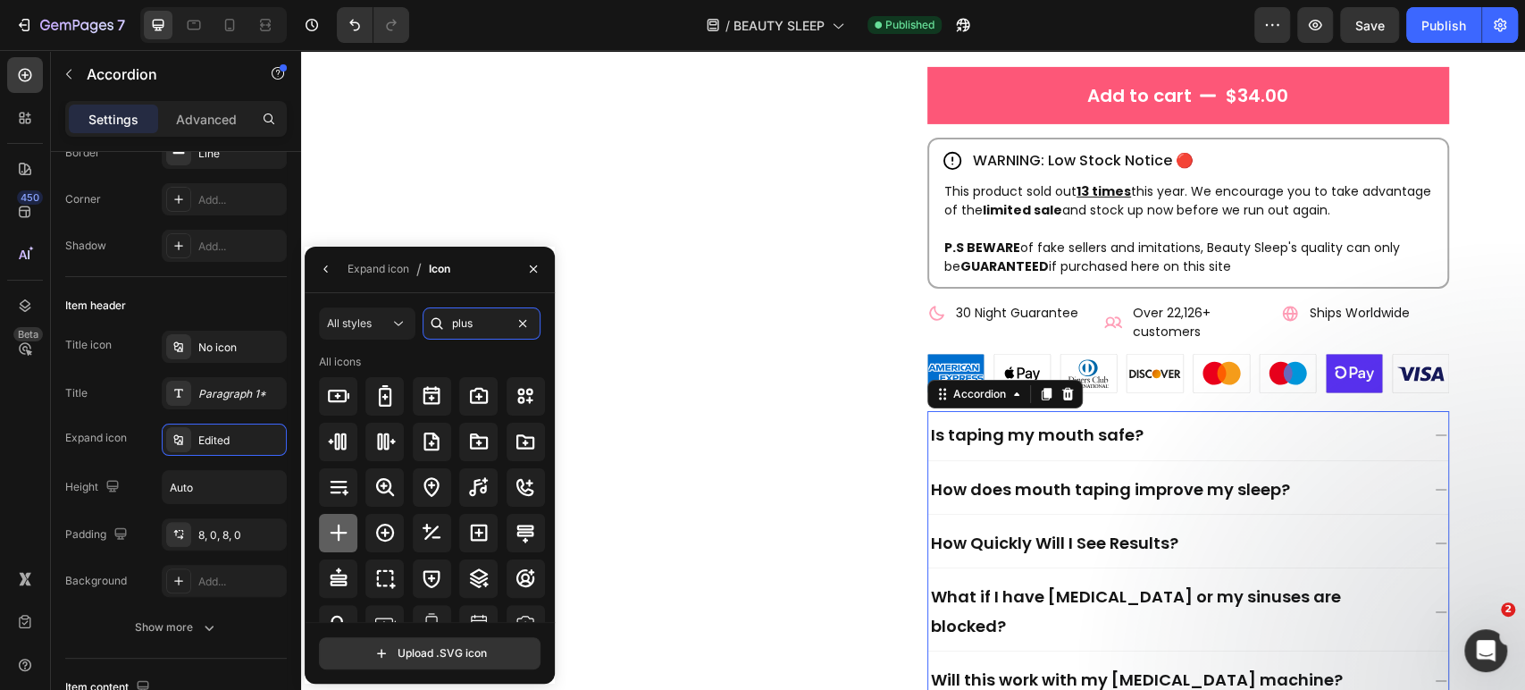
type input "plus"
click at [339, 529] on icon at bounding box center [338, 532] width 17 height 17
click at [1422, 29] on div "Publish" at bounding box center [1443, 25] width 45 height 19
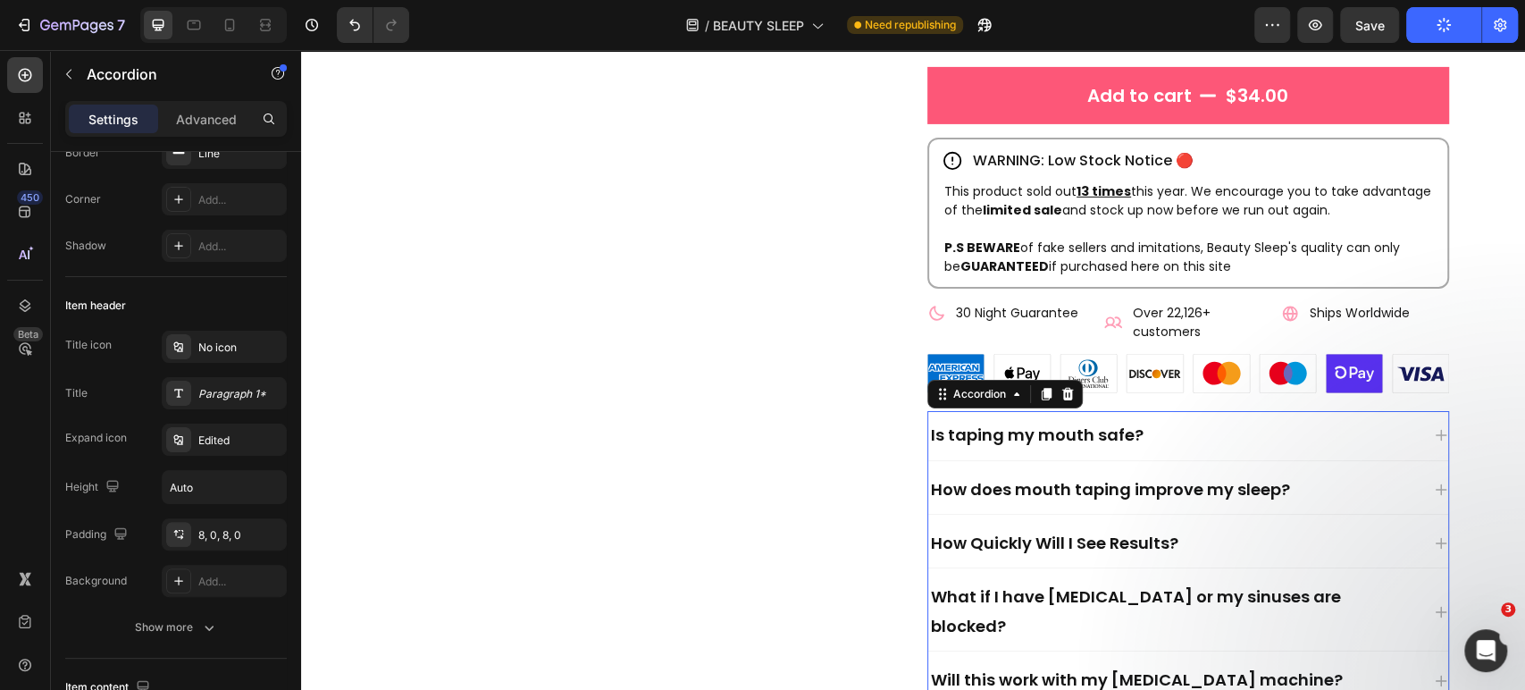
scroll to position [4467, 0]
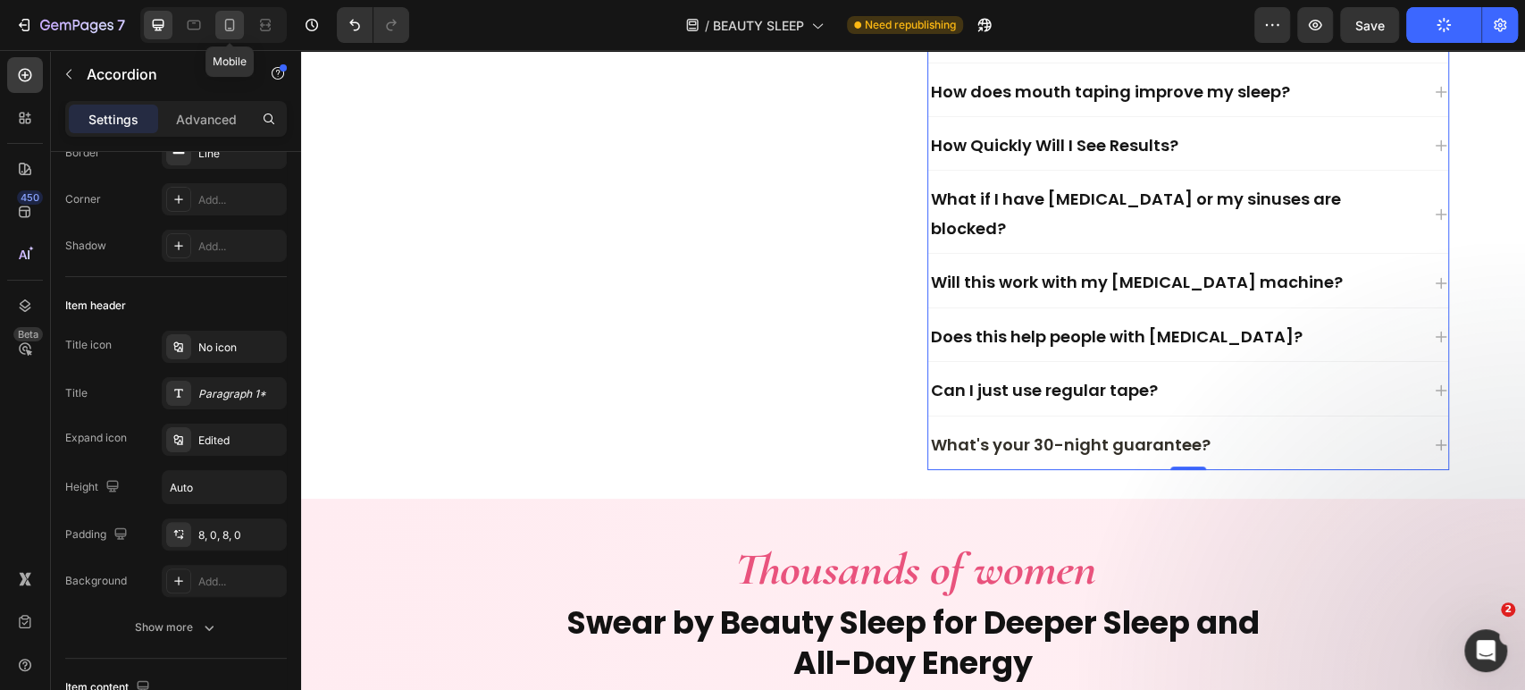
click at [236, 25] on icon at bounding box center [230, 25] width 18 height 18
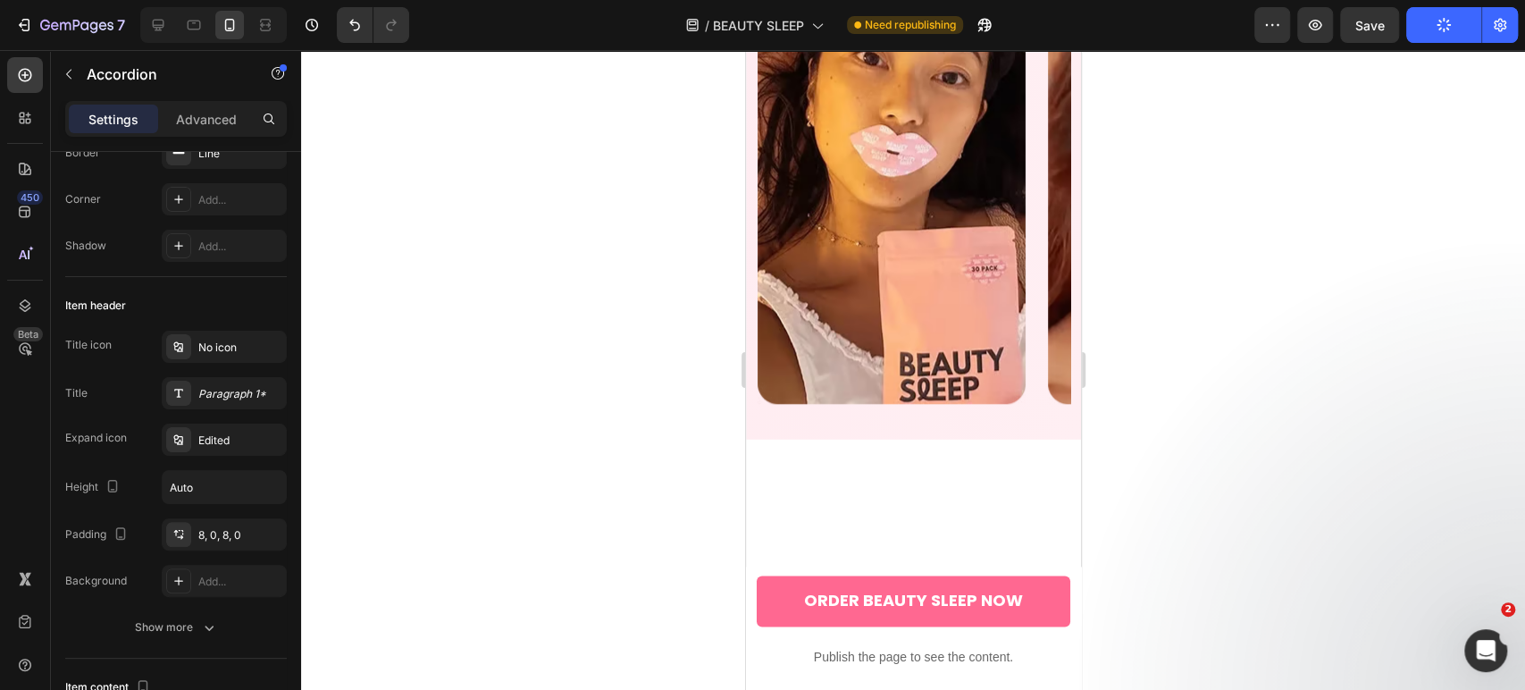
scroll to position [6171, 0]
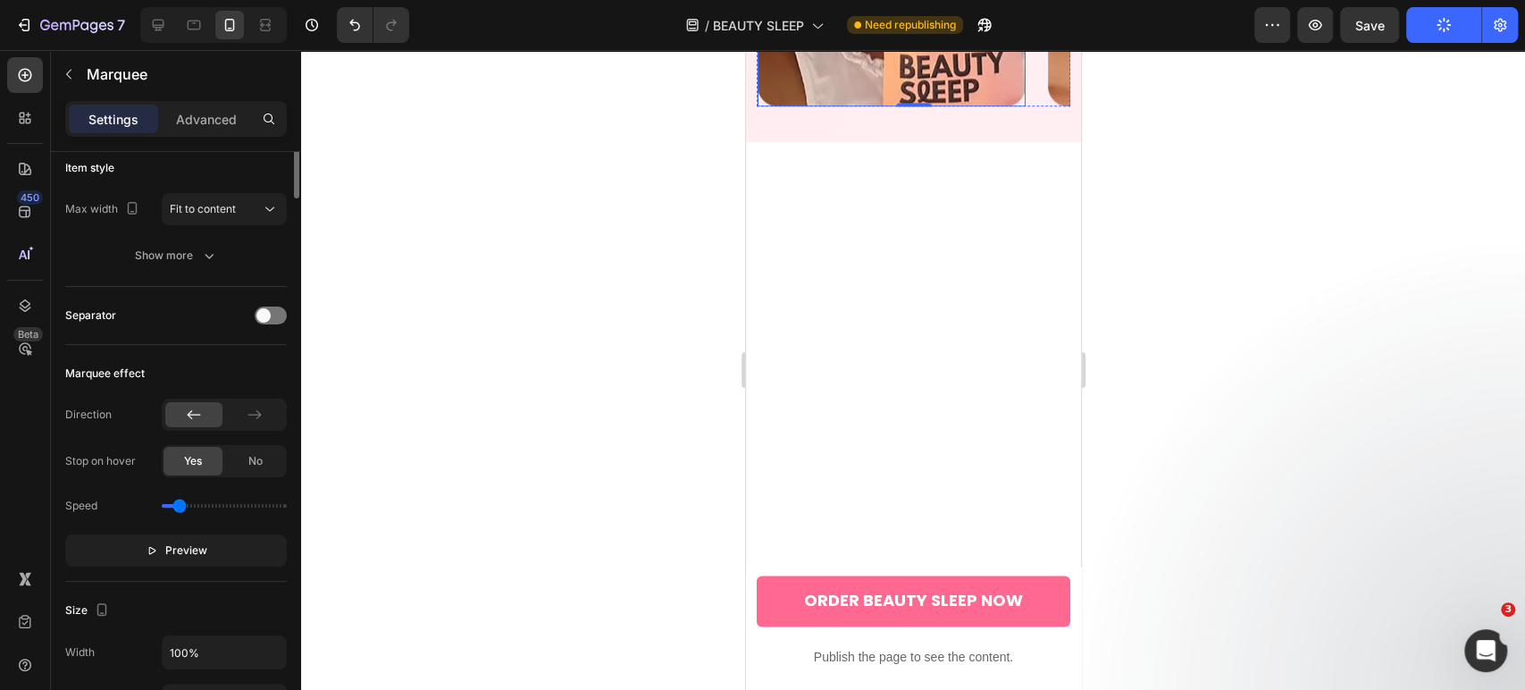
scroll to position [0, 0]
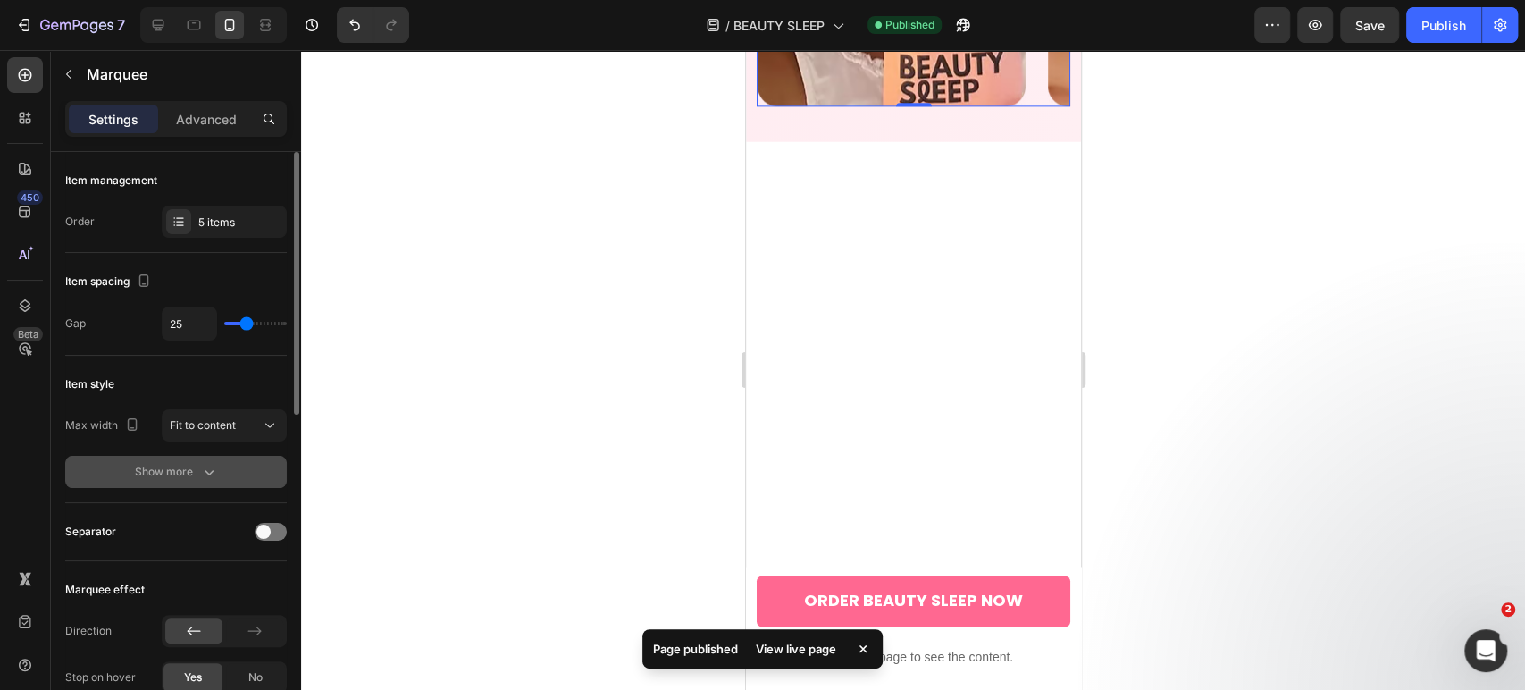
click at [210, 466] on icon "button" at bounding box center [209, 472] width 18 height 18
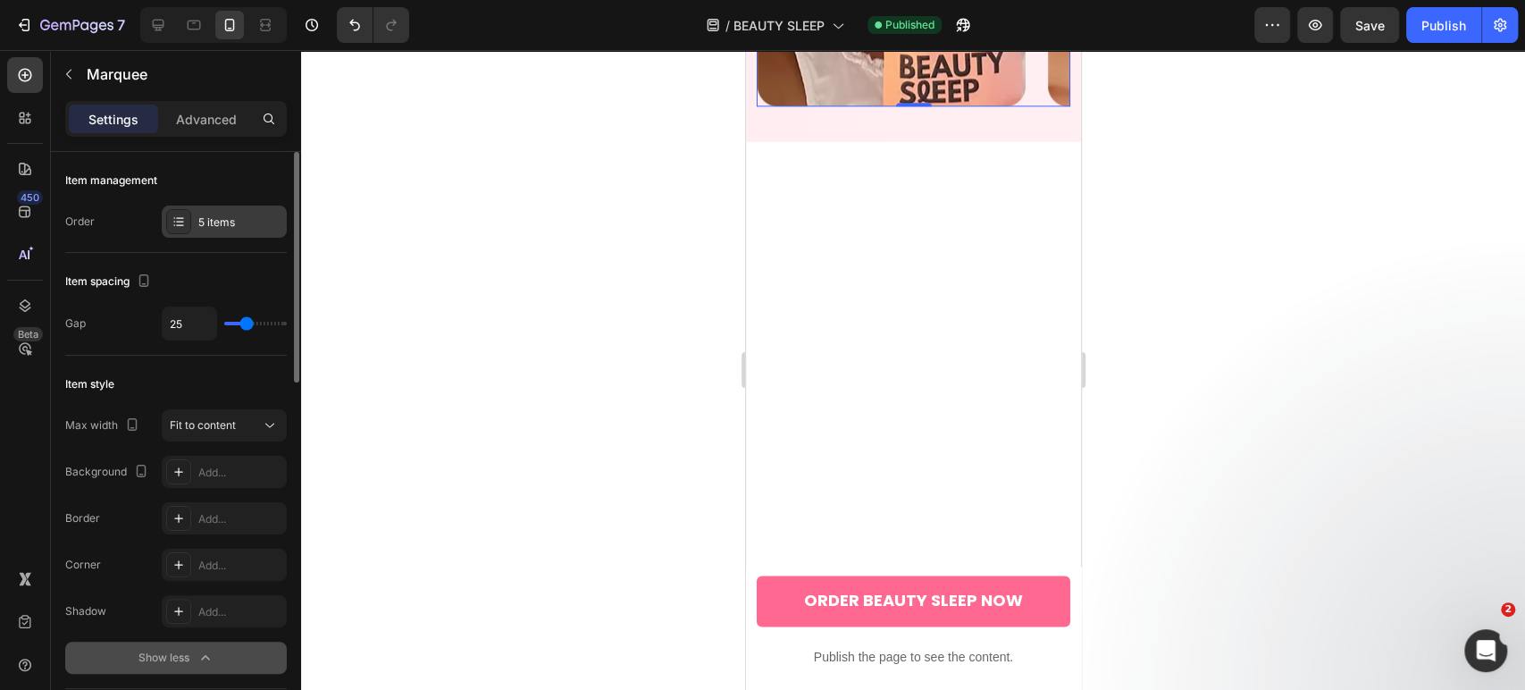
click at [196, 223] on div "5 items" at bounding box center [224, 221] width 125 height 32
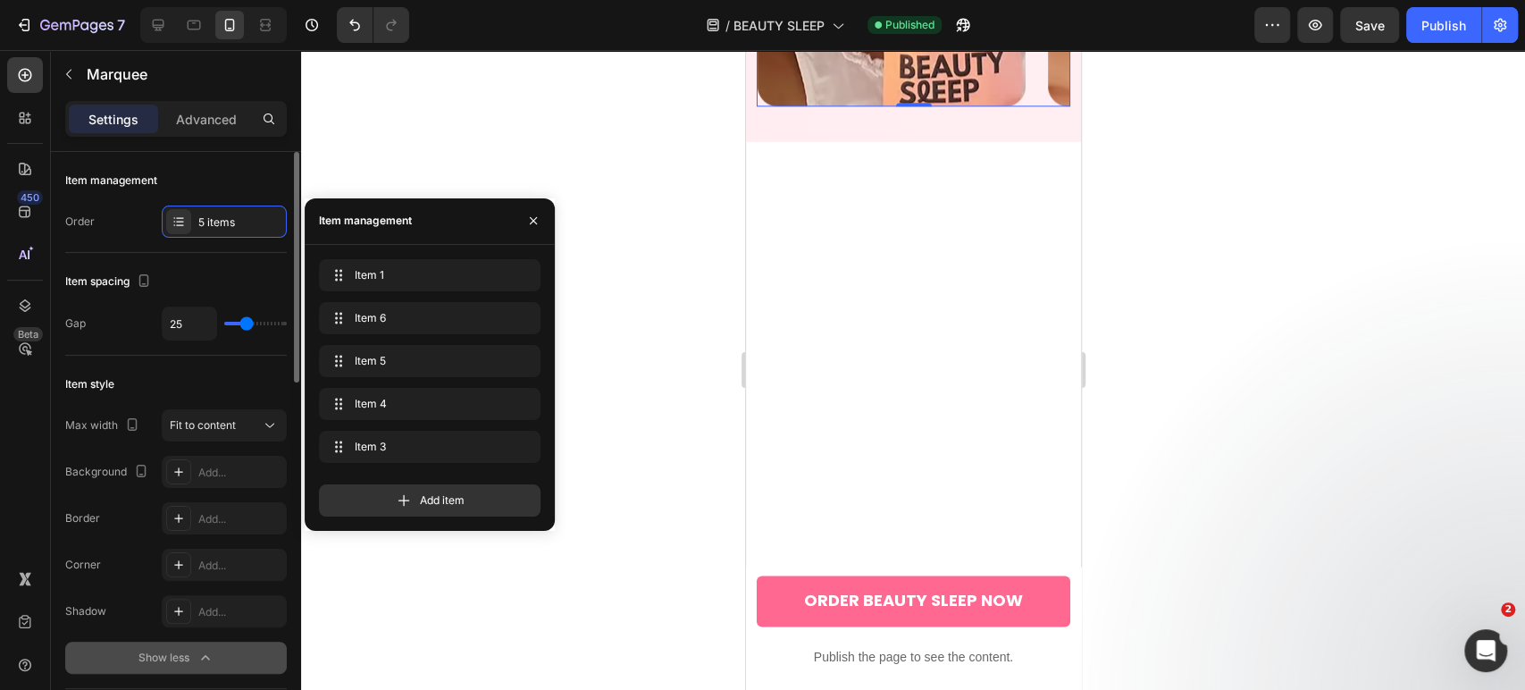
click at [131, 356] on div "Item management Order 5 items" at bounding box center [176, 522] width 222 height 333
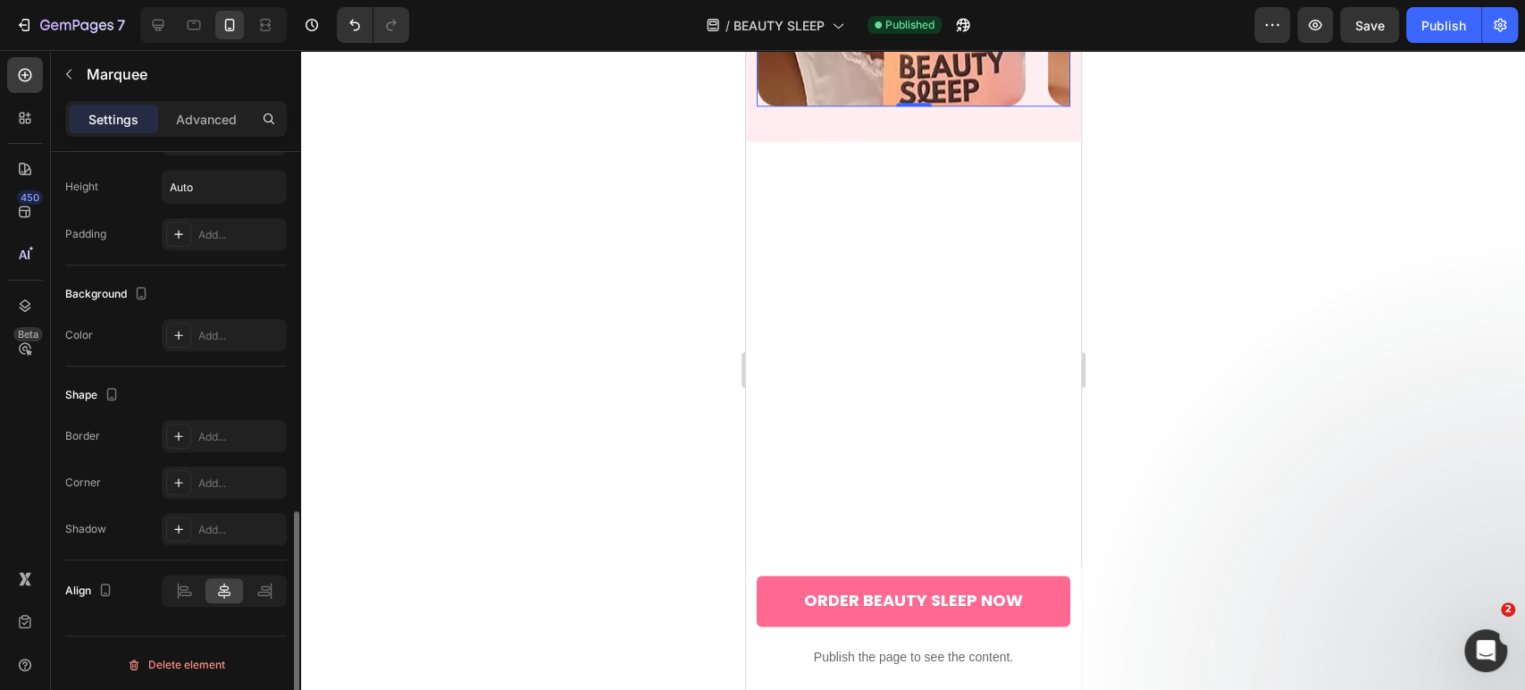
scroll to position [717, 0]
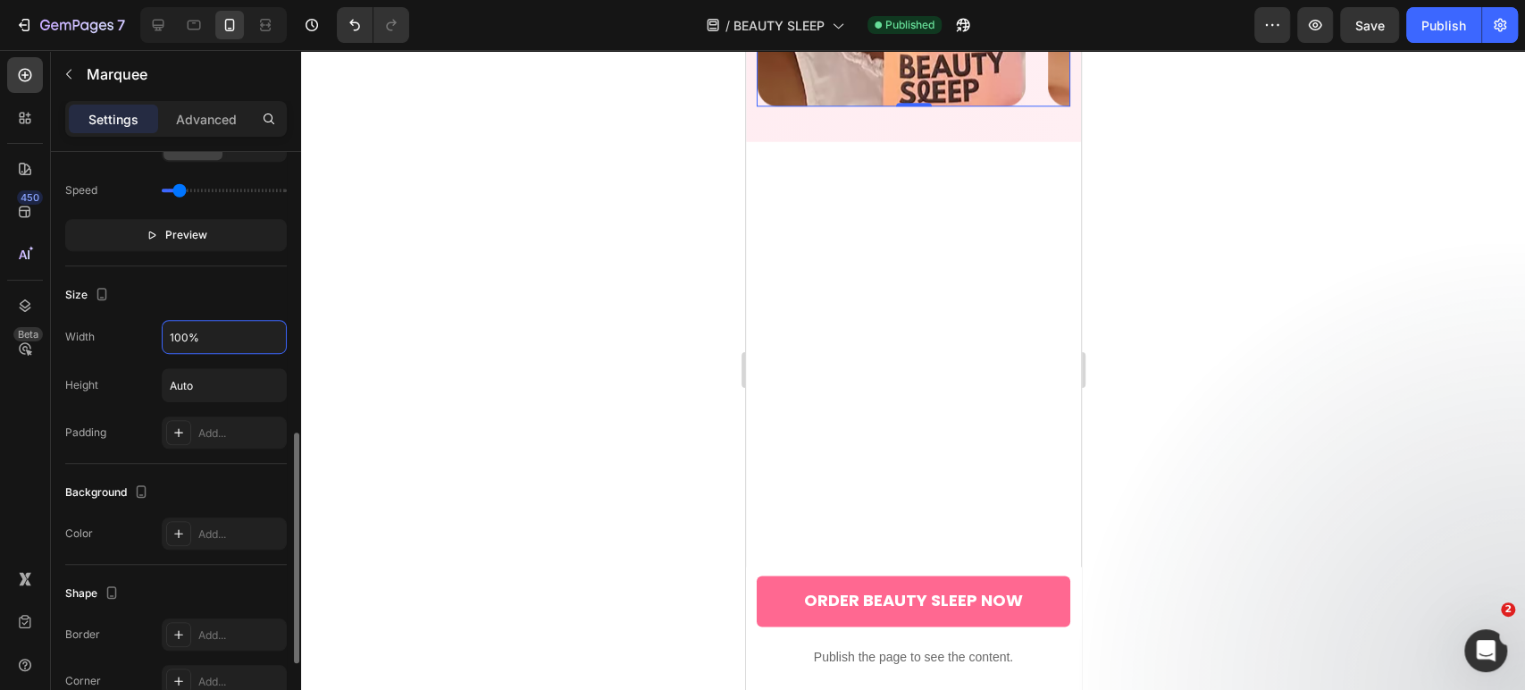
click at [204, 334] on input "100%" at bounding box center [224, 337] width 123 height 32
click at [273, 336] on input "100%" at bounding box center [224, 337] width 123 height 32
click at [114, 355] on div "Width 100% Height Auto Padding Add..." at bounding box center [176, 384] width 222 height 129
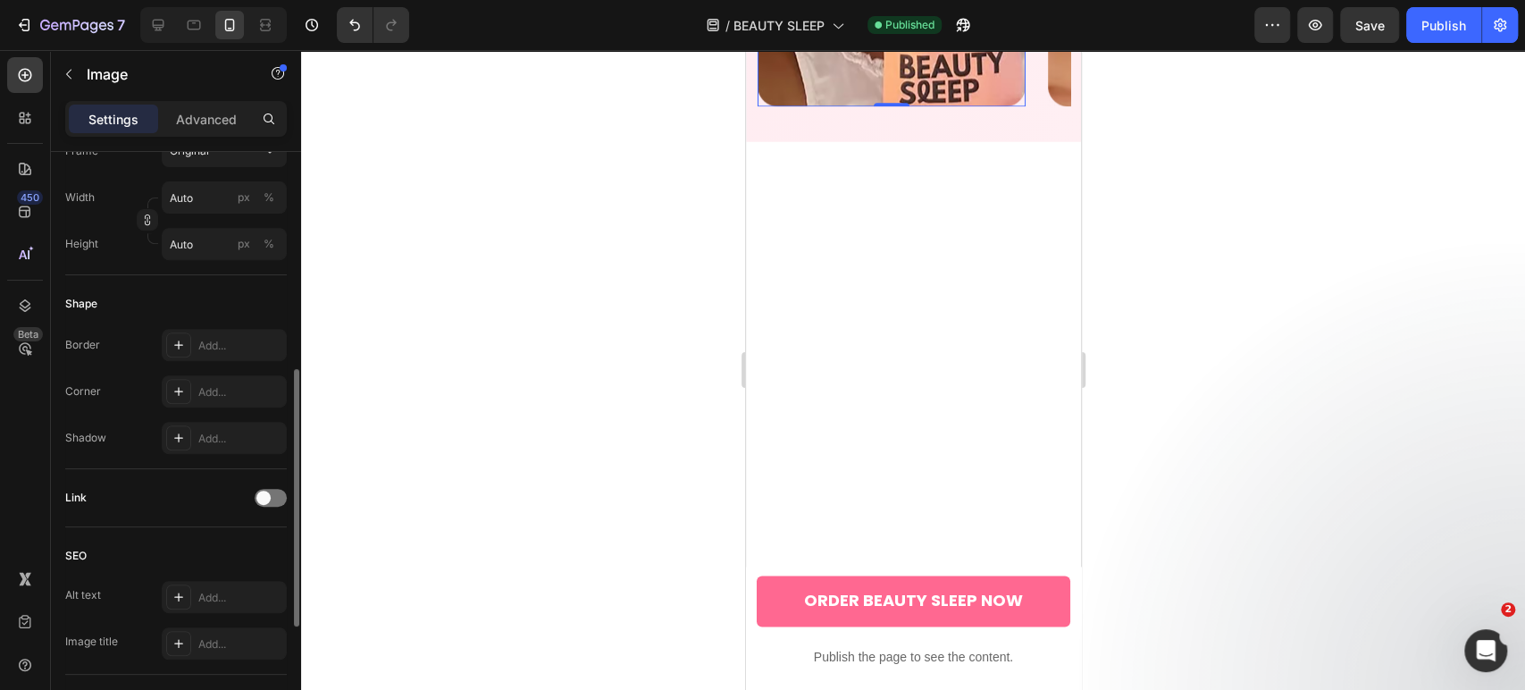
scroll to position [298, 0]
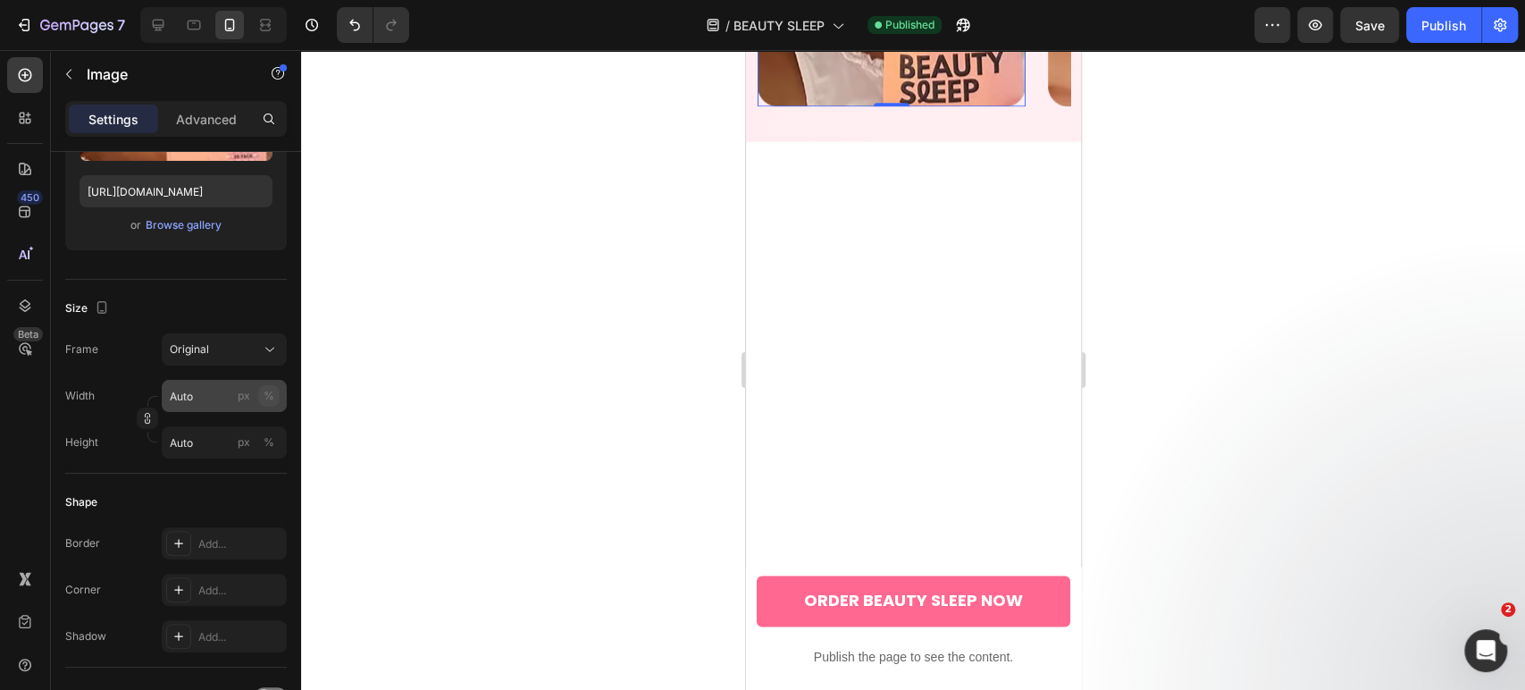
click at [264, 398] on div "%" at bounding box center [269, 396] width 11 height 16
type input "1"
click at [214, 398] on input "1" at bounding box center [224, 396] width 125 height 32
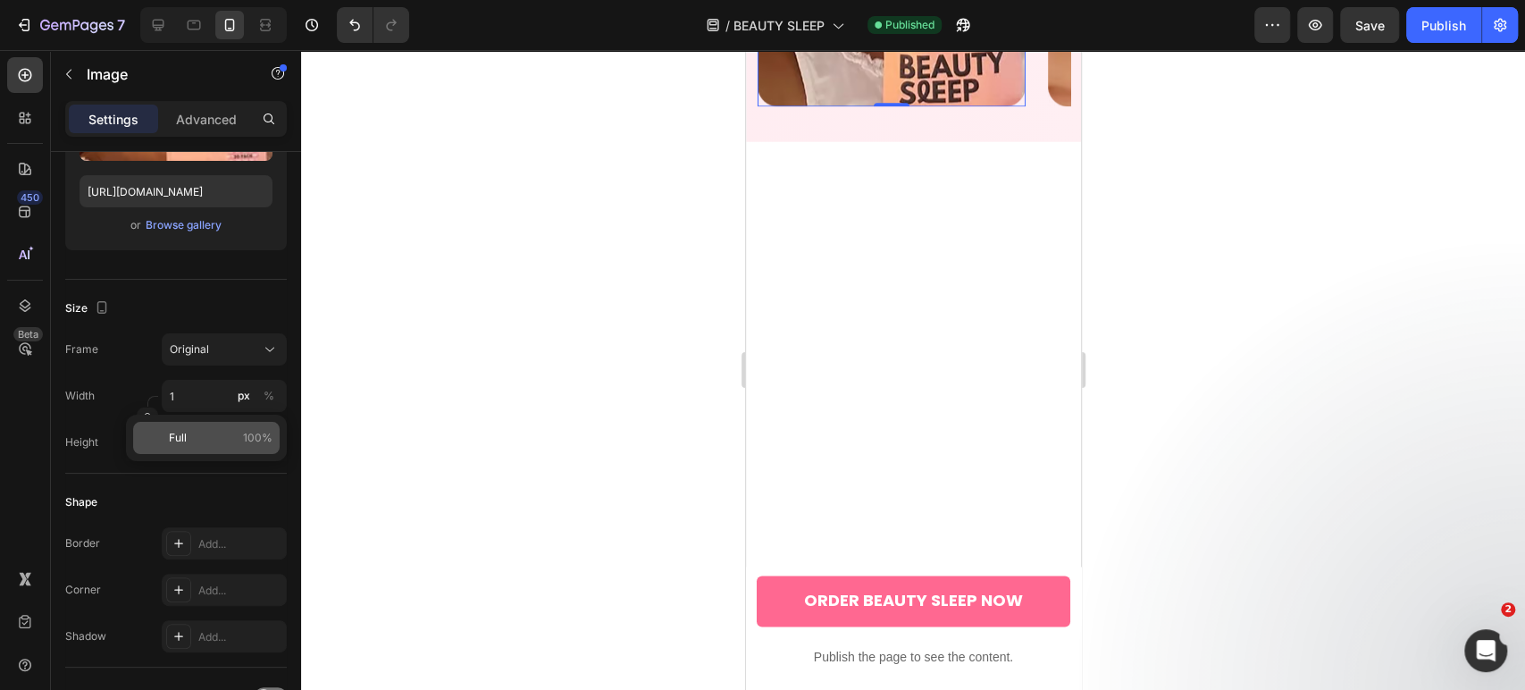
click at [180, 449] on div "Full 100%" at bounding box center [206, 438] width 147 height 32
type input "100"
click at [209, 398] on input "100" at bounding box center [224, 396] width 125 height 32
click at [96, 357] on div "Frame" at bounding box center [81, 349] width 33 height 32
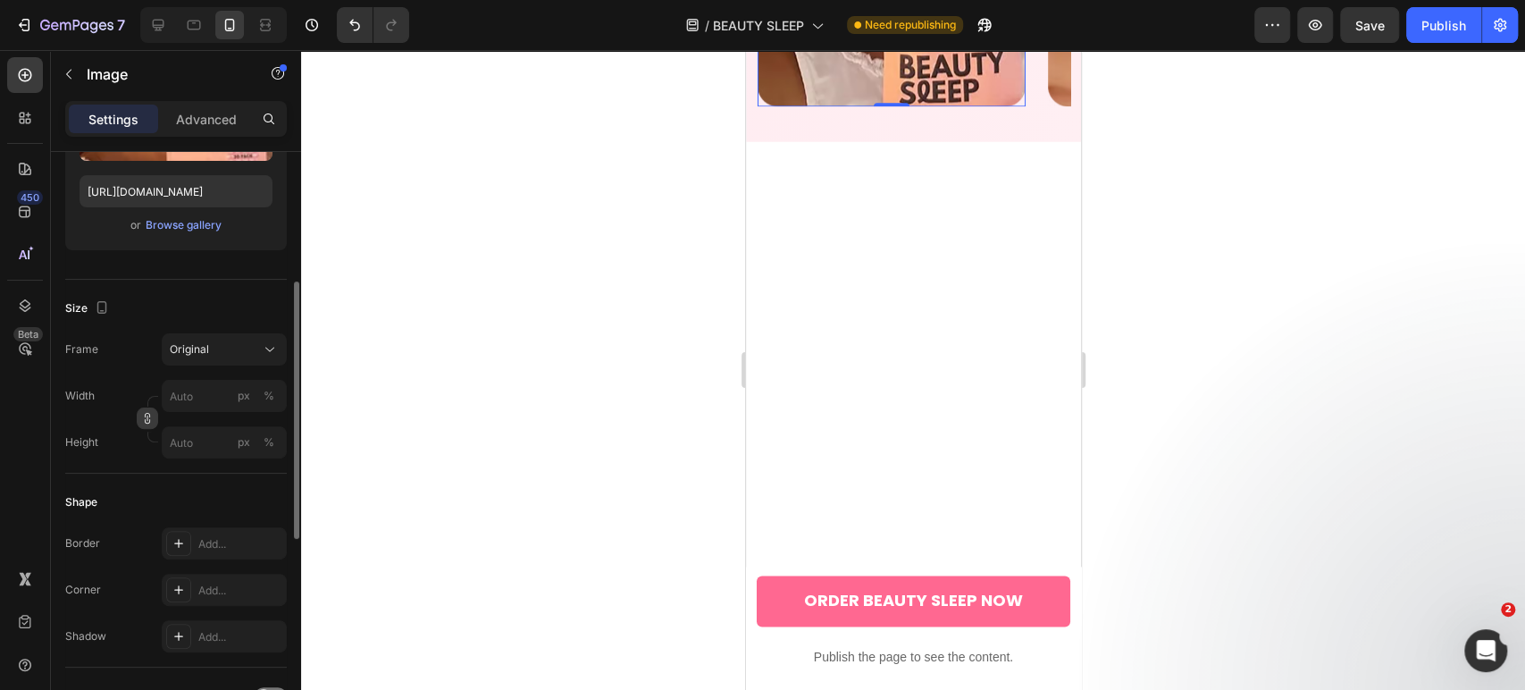
click at [147, 416] on icon "button" at bounding box center [147, 417] width 1 height 5
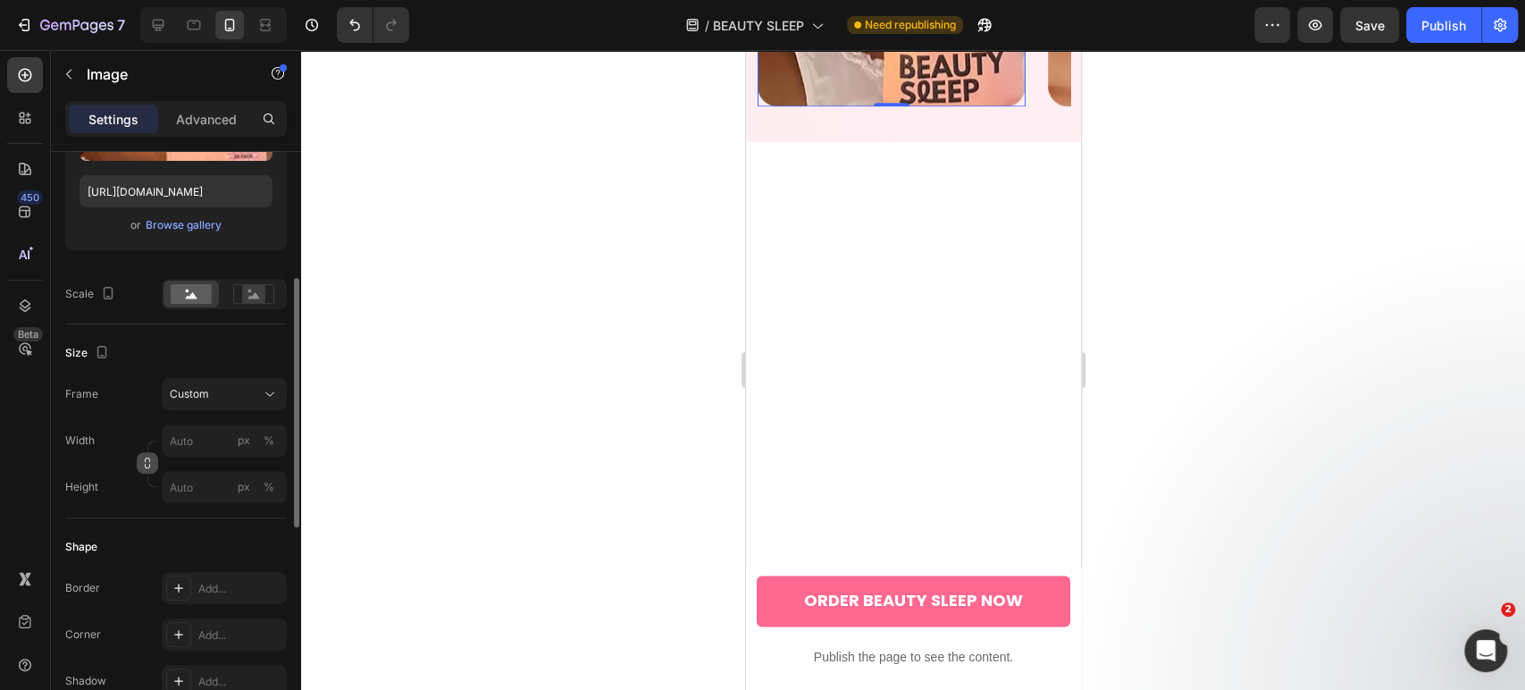
click at [143, 457] on icon "button" at bounding box center [147, 463] width 13 height 13
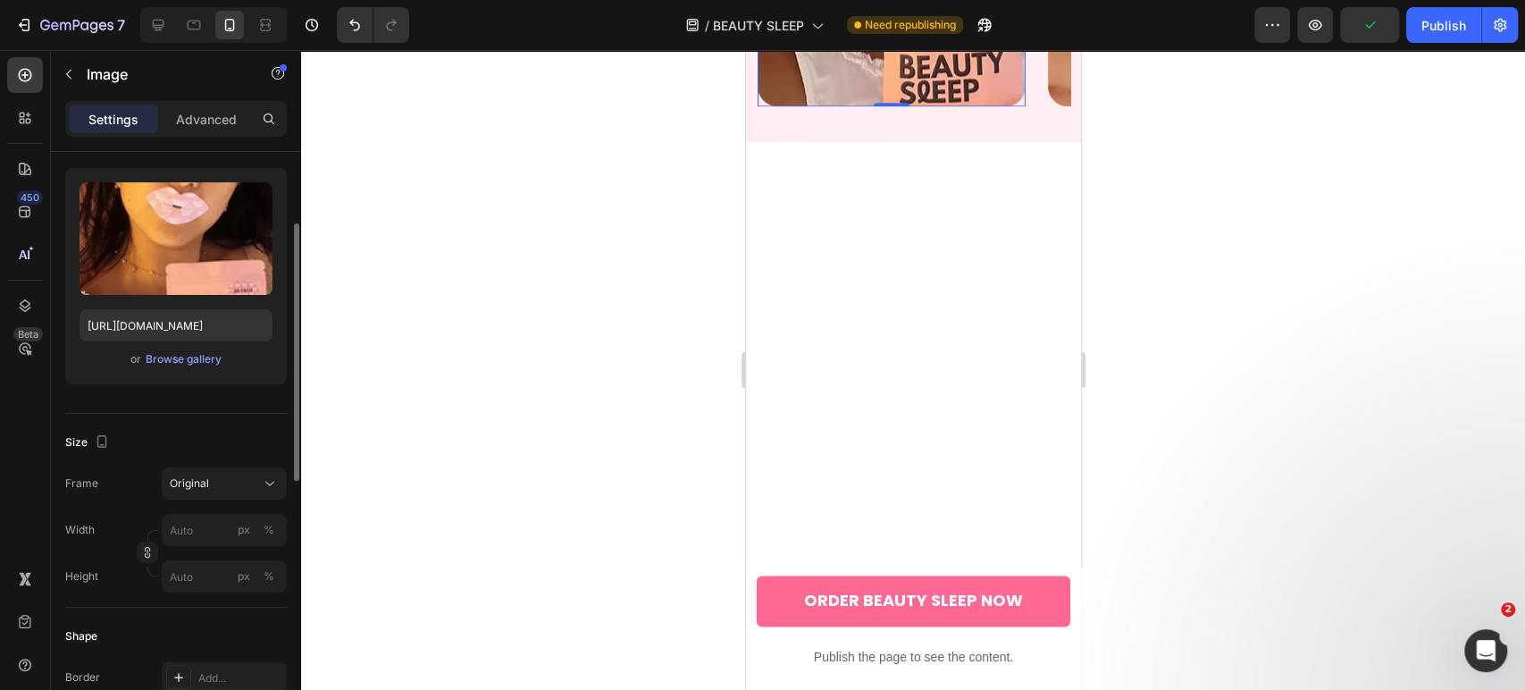
scroll to position [0, 0]
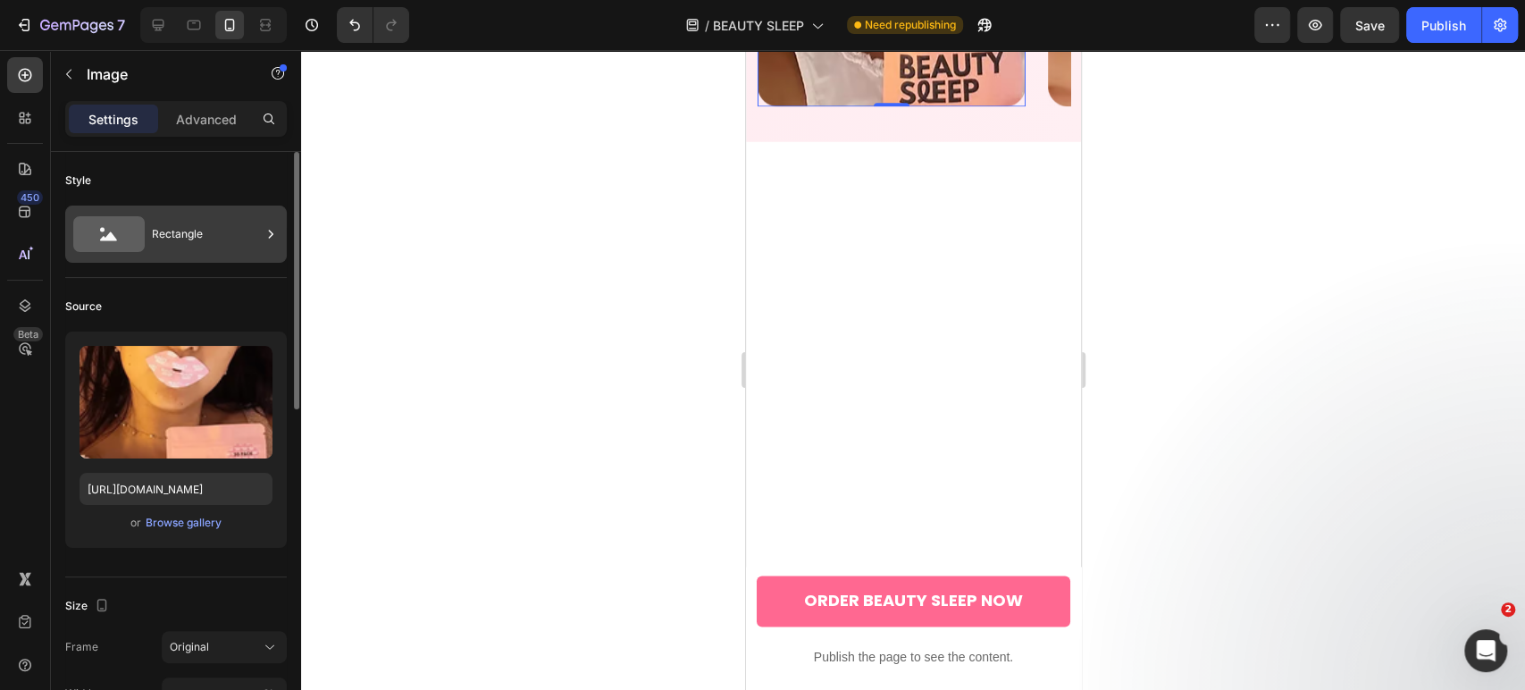
click at [184, 246] on div "Rectangle" at bounding box center [206, 234] width 109 height 41
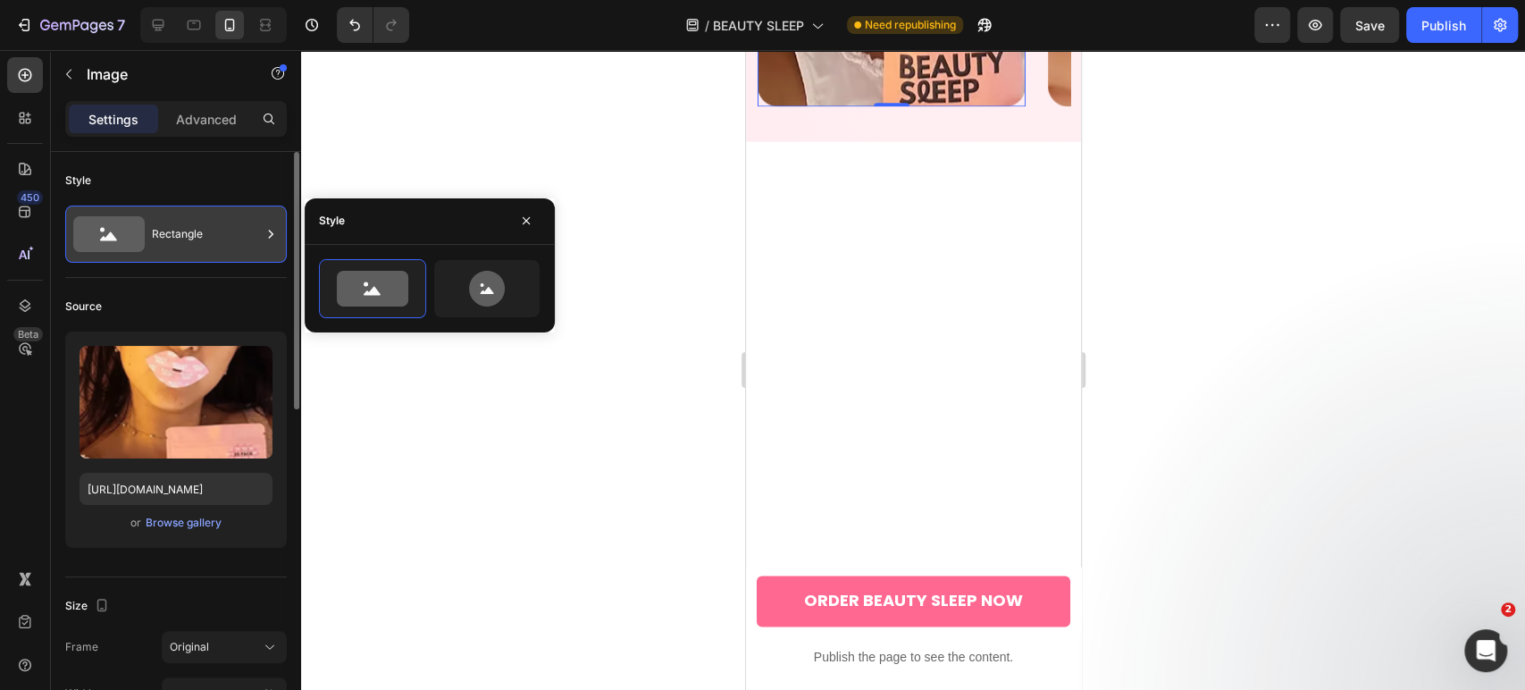
click at [208, 242] on div "Rectangle" at bounding box center [206, 234] width 109 height 41
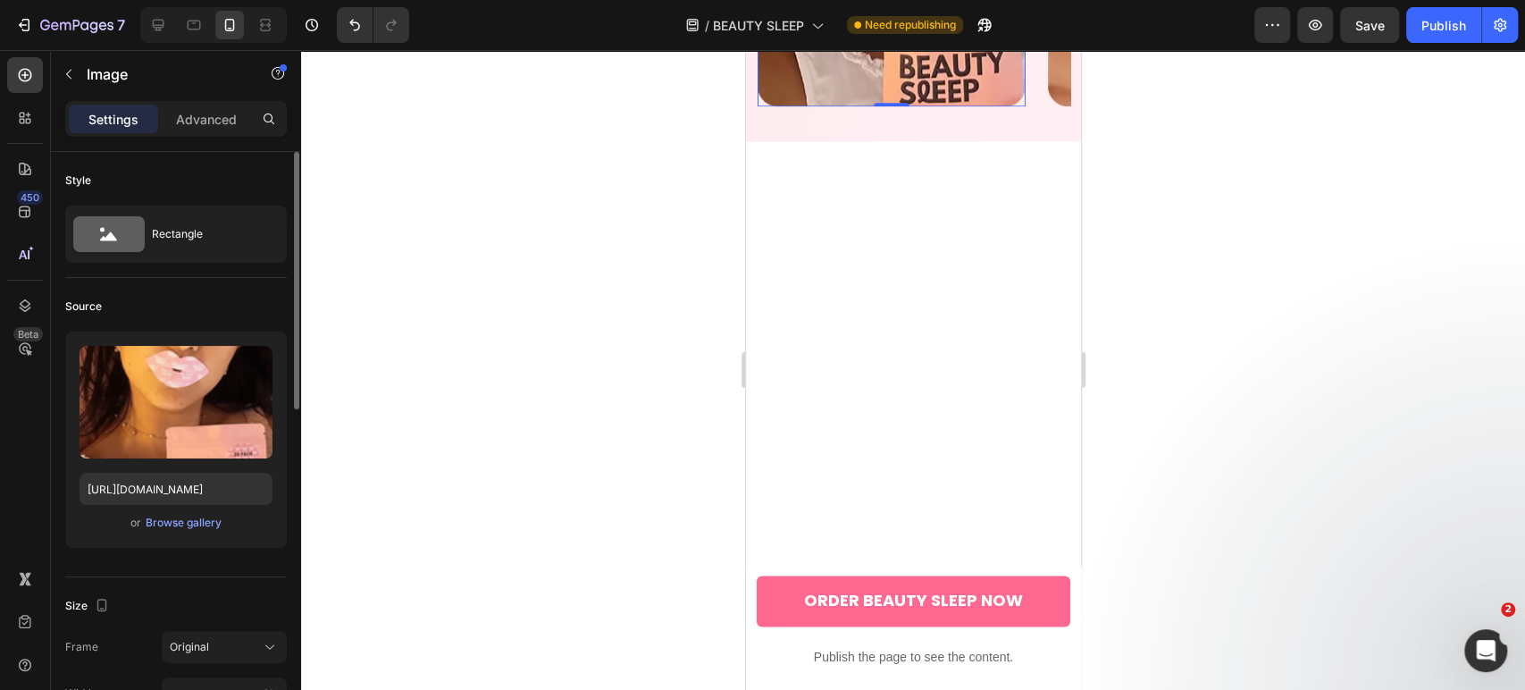
scroll to position [198, 0]
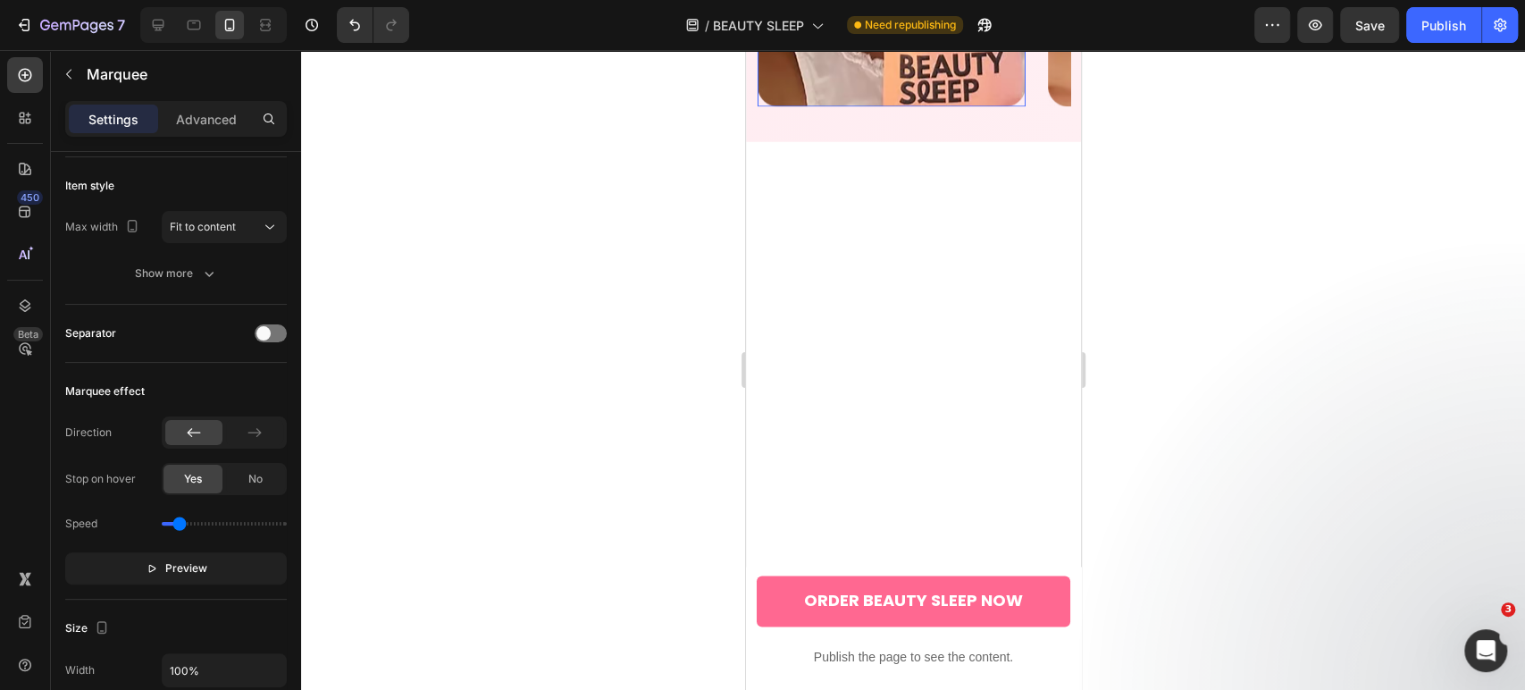
scroll to position [0, 0]
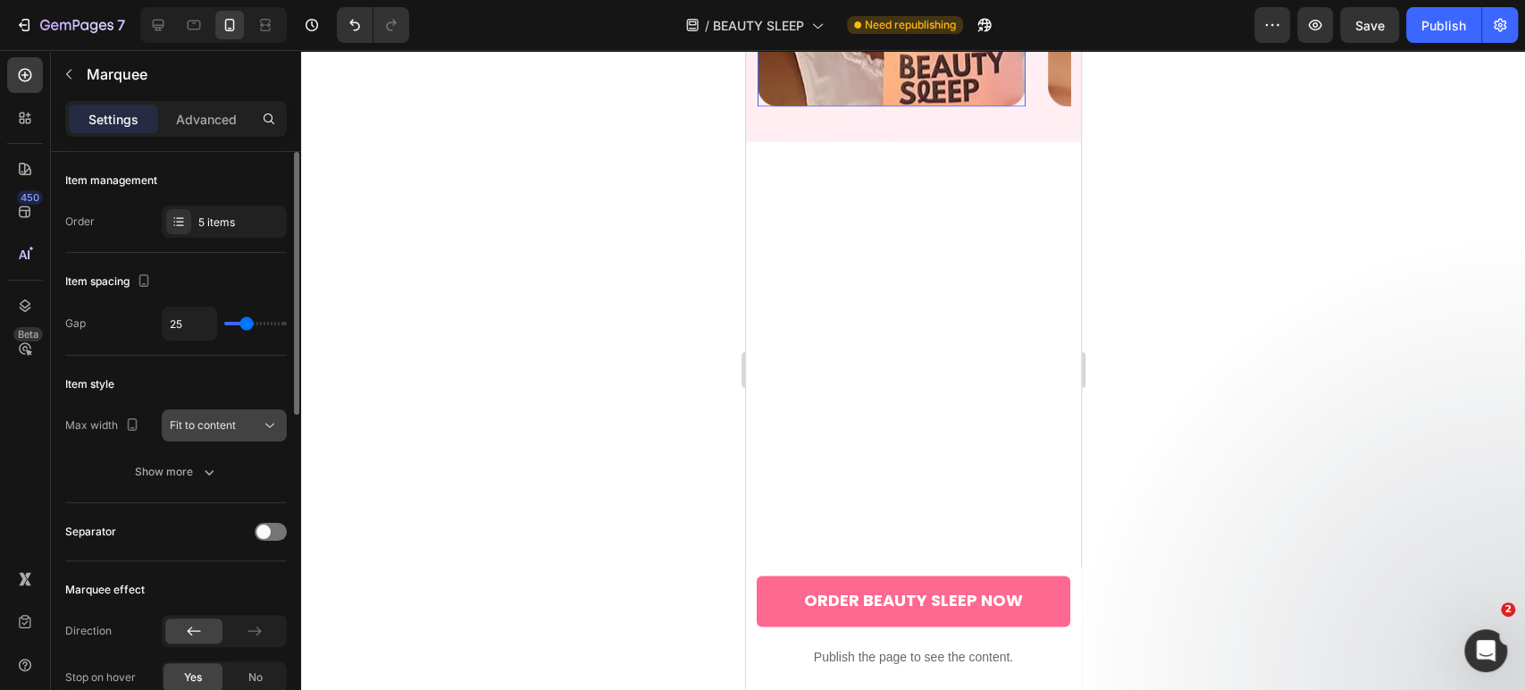
click at [224, 423] on span "Fit to content" at bounding box center [203, 424] width 66 height 13
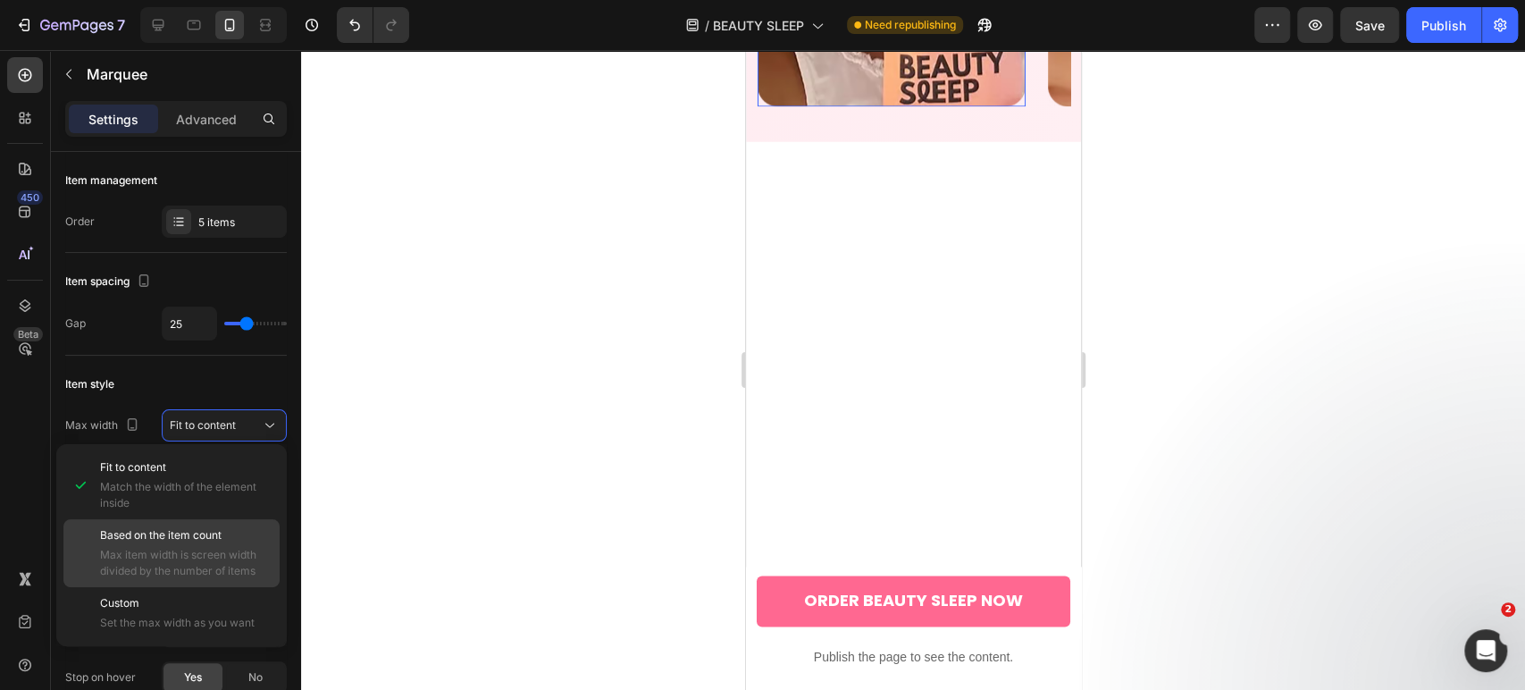
click at [209, 541] on span "Based on the item count" at bounding box center [161, 535] width 122 height 16
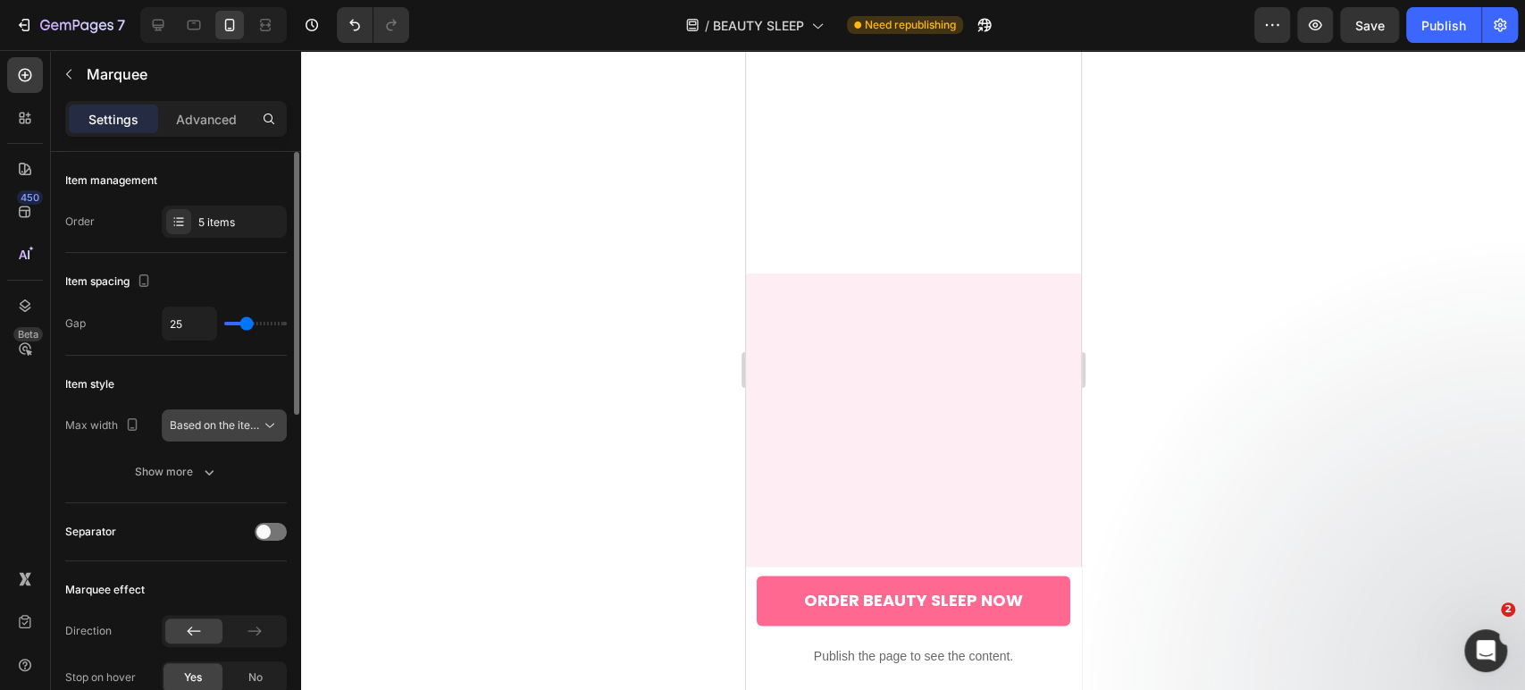
click at [209, 432] on span "Based on the item count" at bounding box center [215, 425] width 91 height 16
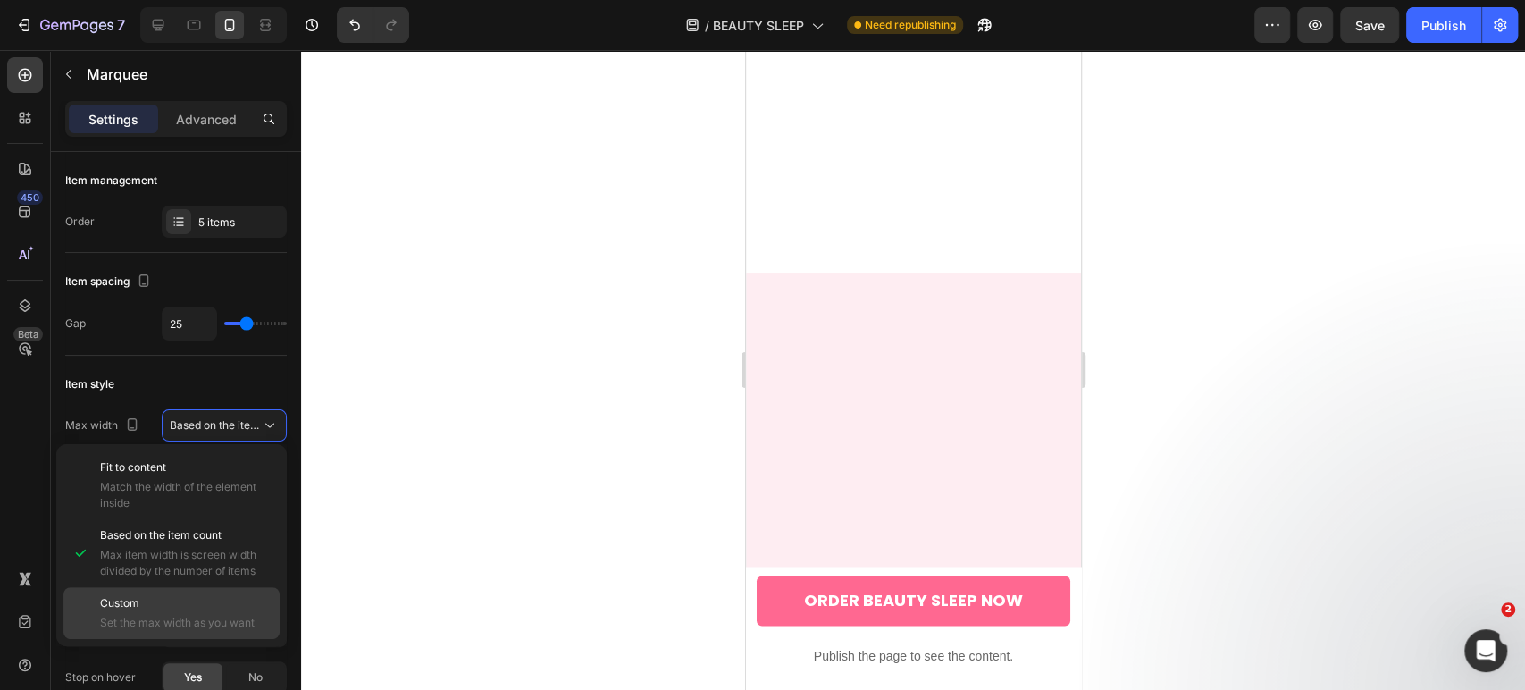
click at [197, 601] on p "Custom" at bounding box center [186, 603] width 172 height 16
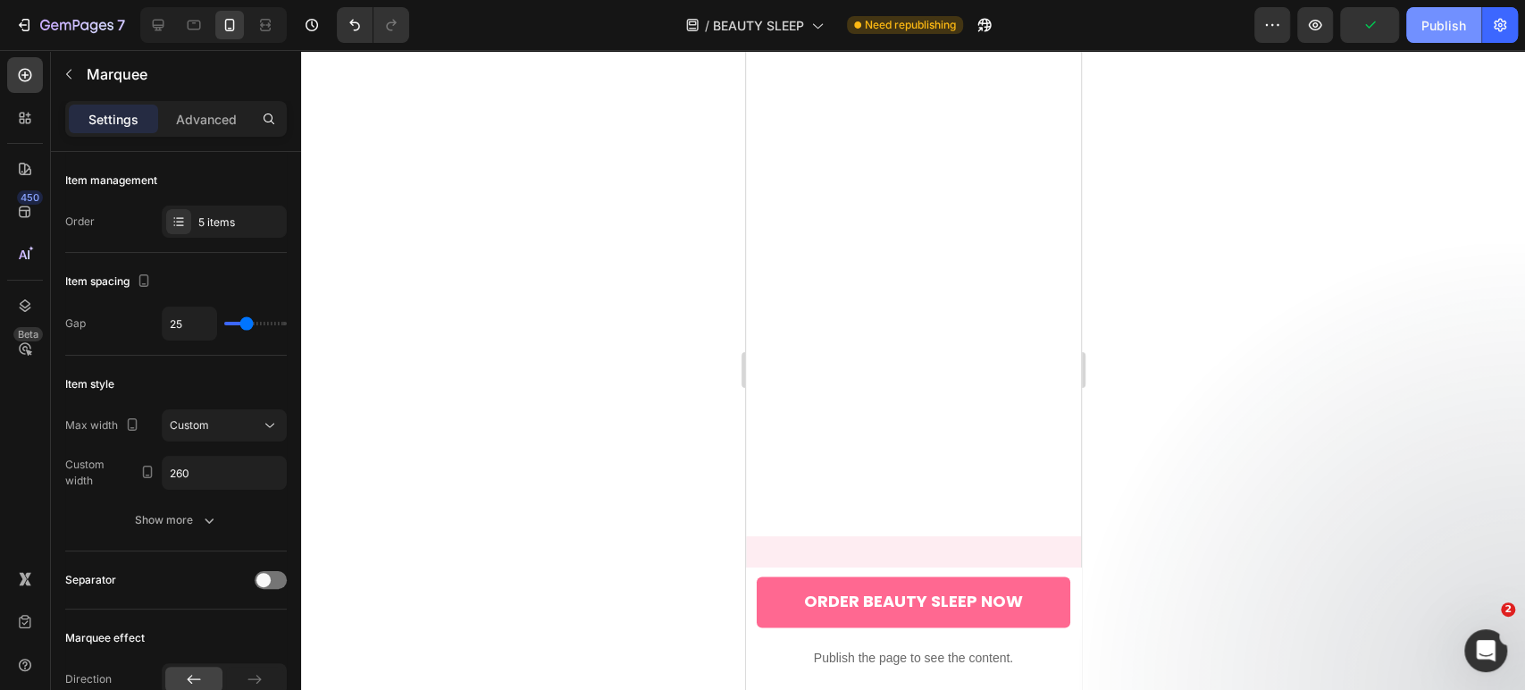
click at [1449, 29] on div "Publish" at bounding box center [1443, 25] width 45 height 19
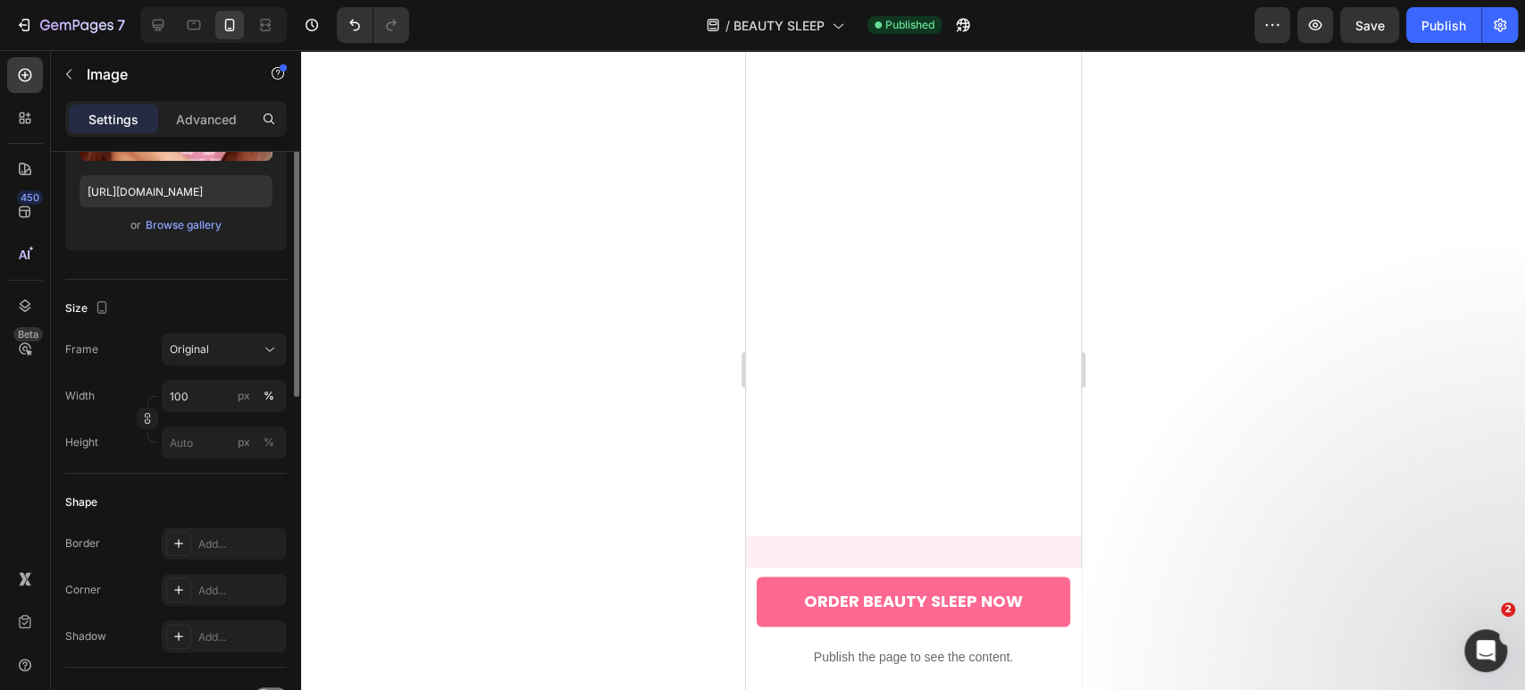
scroll to position [397, 0]
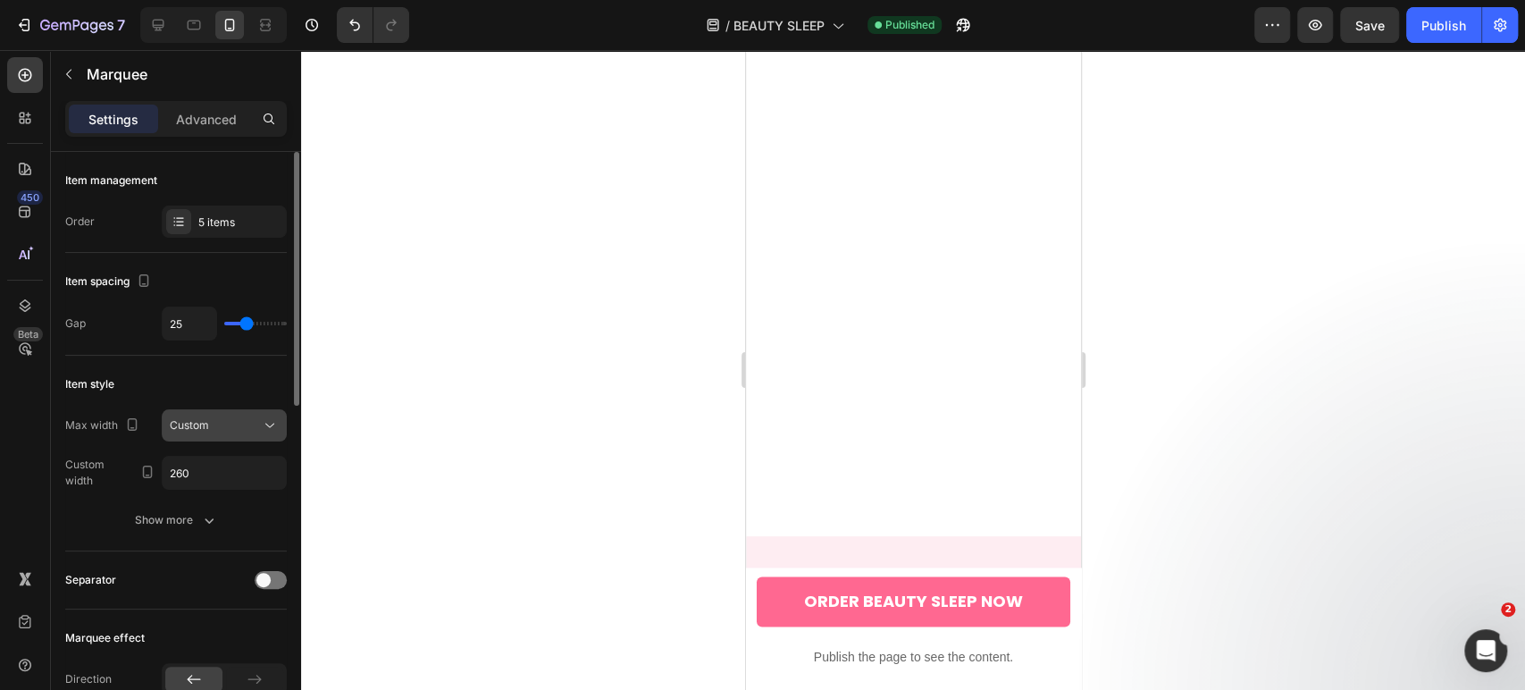
click at [226, 418] on div "Custom" at bounding box center [215, 425] width 91 height 16
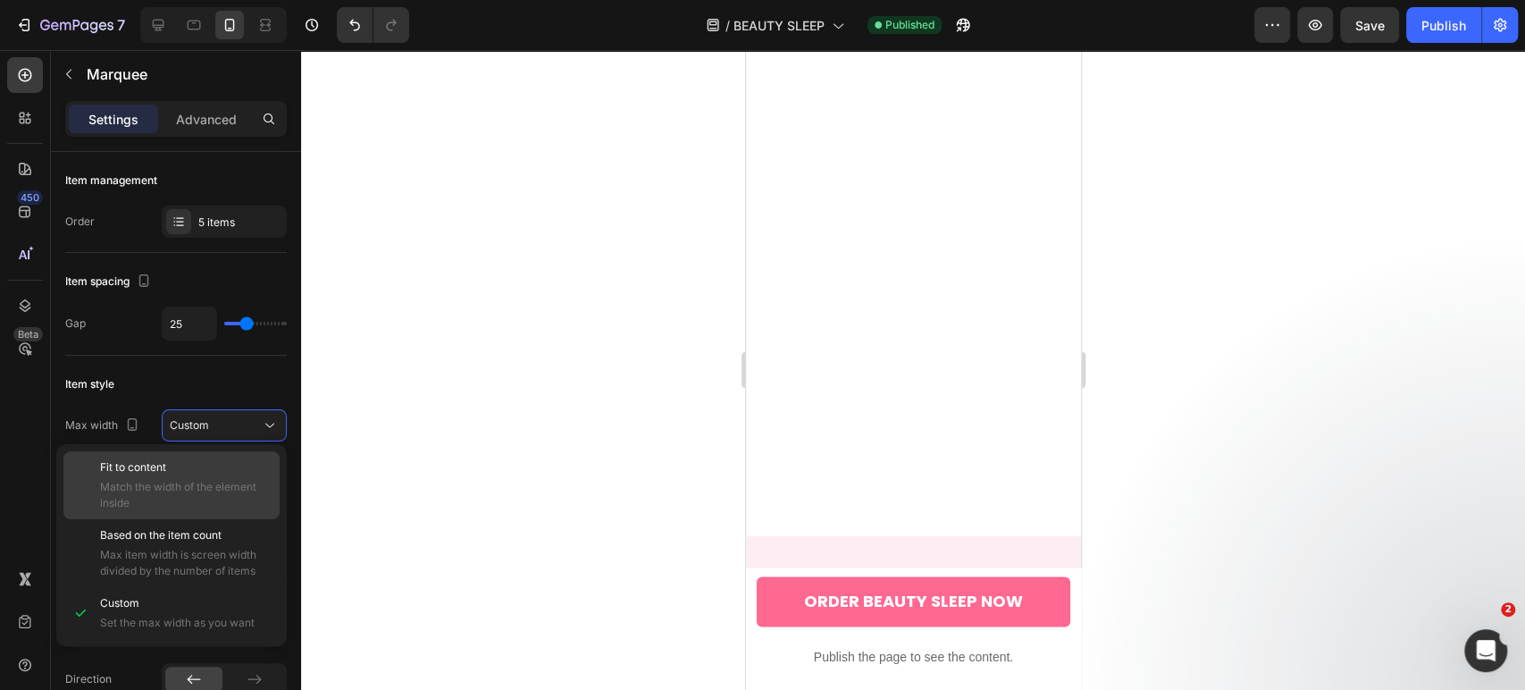
click at [209, 484] on span "Match the width of the element inside" at bounding box center [186, 495] width 172 height 32
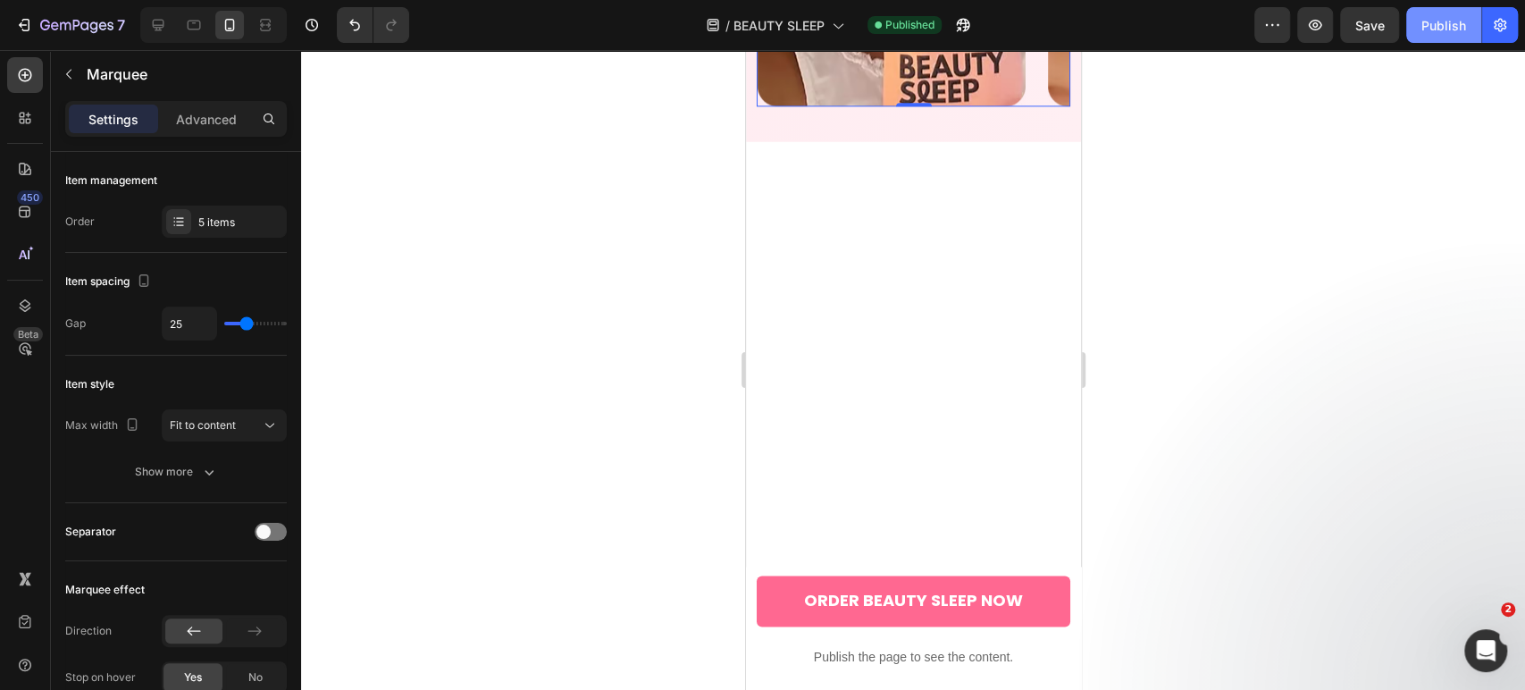
click at [1472, 24] on button "Publish" at bounding box center [1443, 25] width 75 height 36
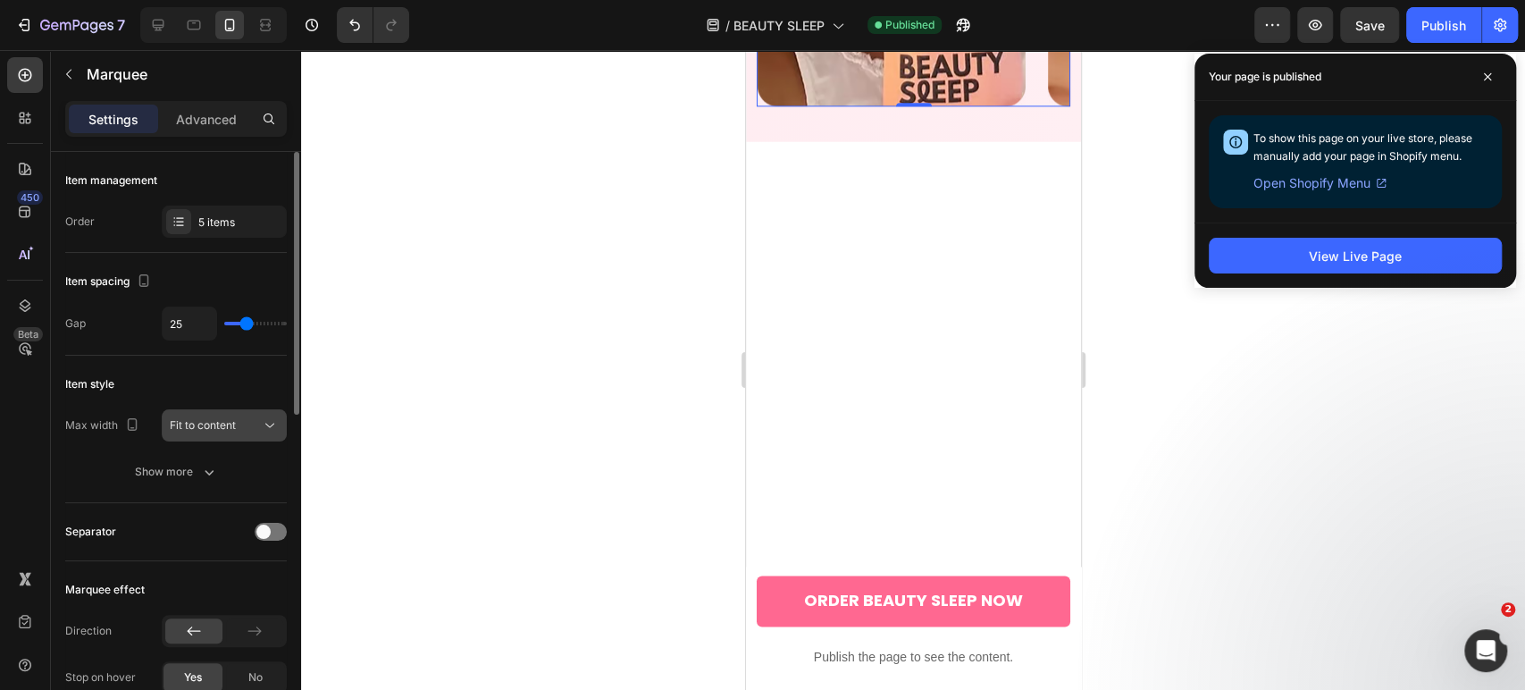
click at [225, 425] on span "Fit to content" at bounding box center [203, 424] width 66 height 13
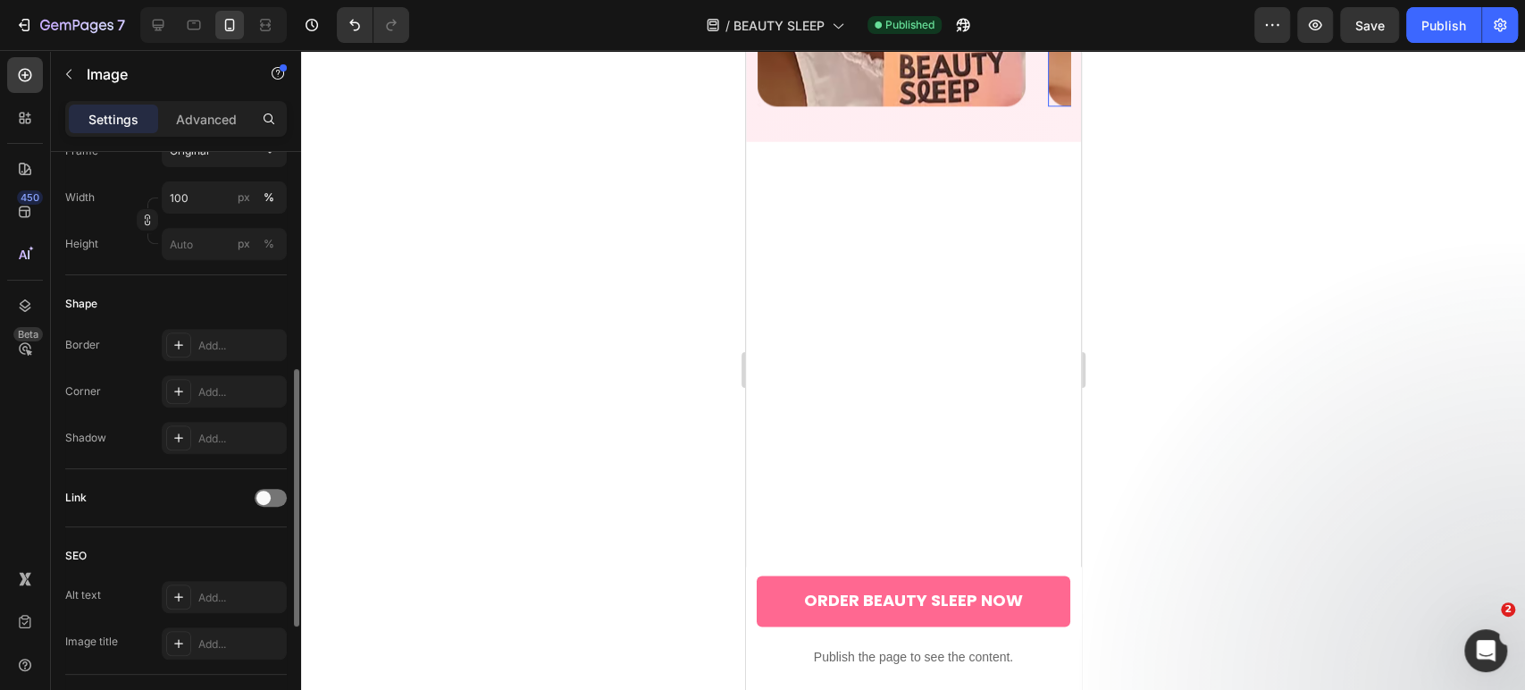
scroll to position [397, 0]
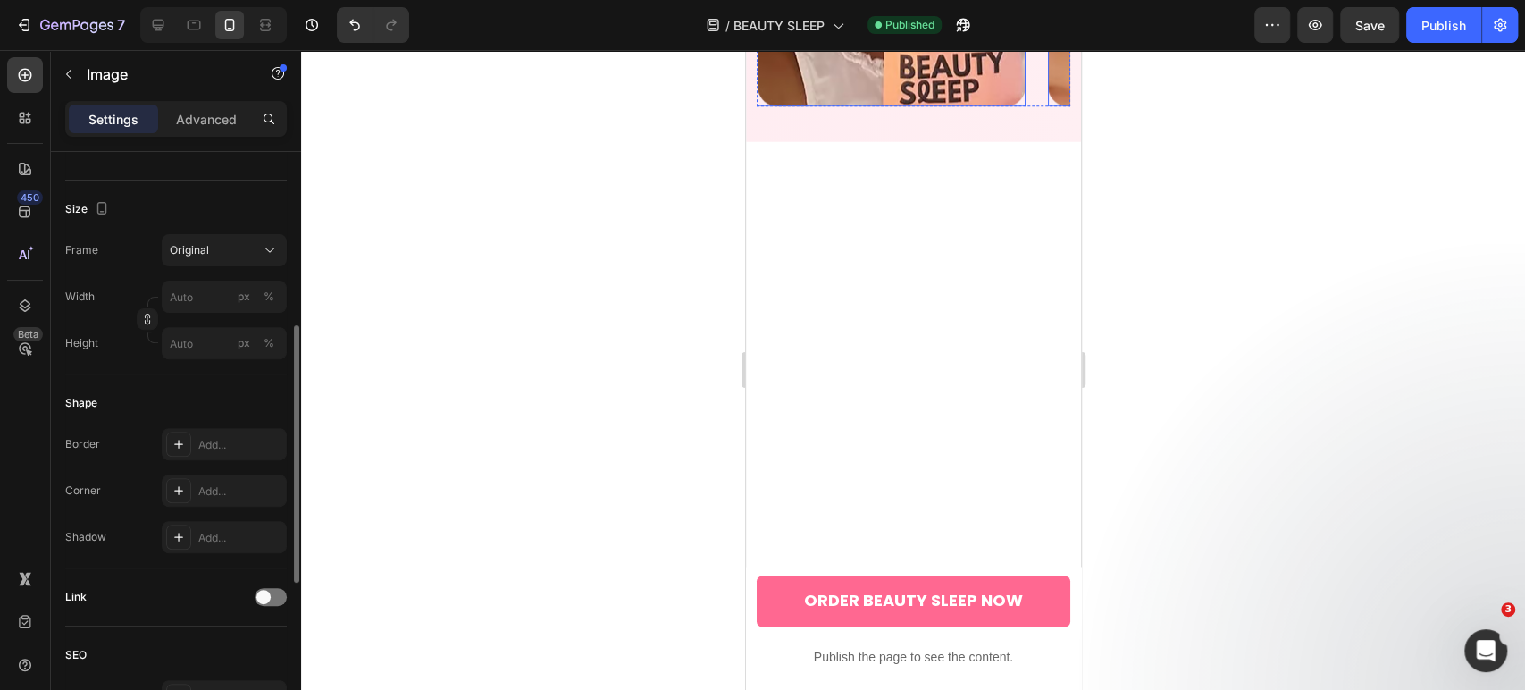
click at [199, 306] on input "100" at bounding box center [224, 297] width 125 height 32
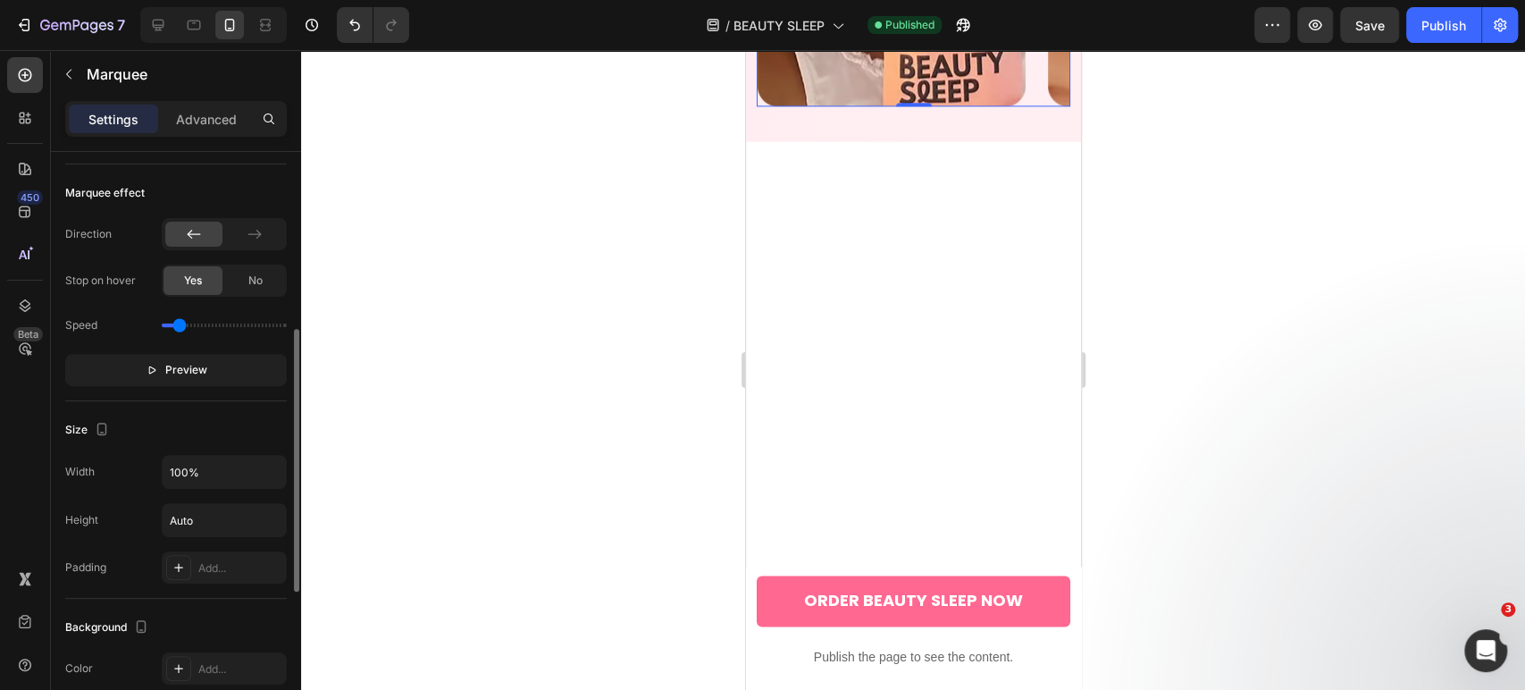
scroll to position [0, 0]
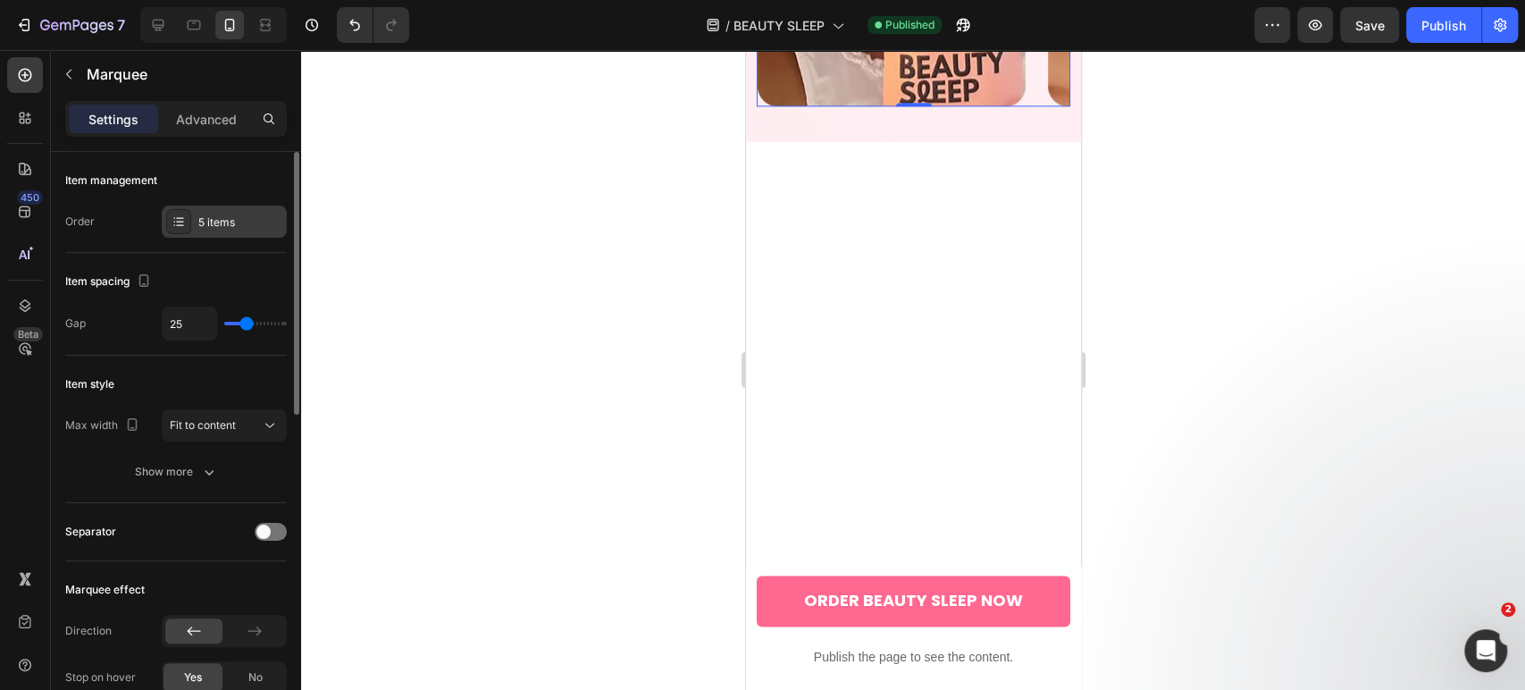
click at [179, 231] on div at bounding box center [178, 221] width 25 height 25
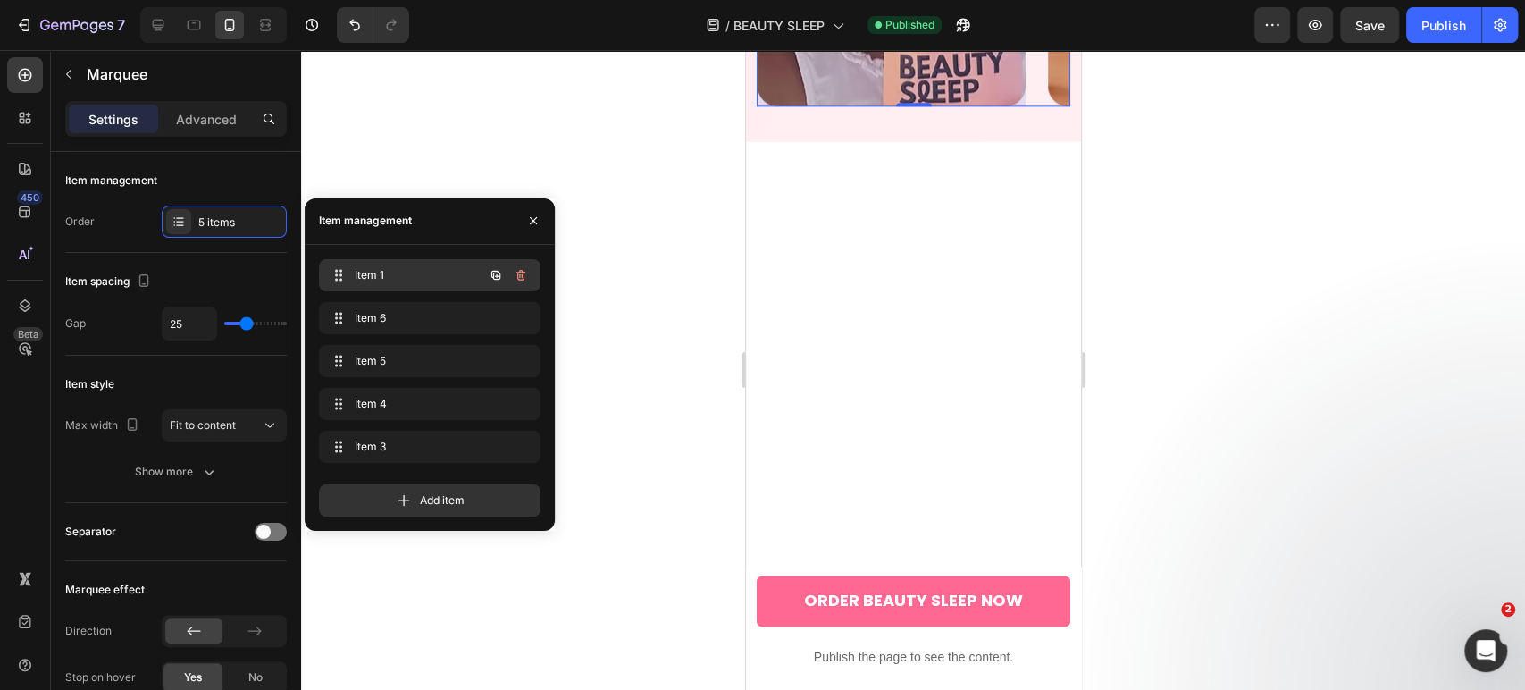
click at [360, 267] on span "Item 1" at bounding box center [405, 275] width 101 height 16
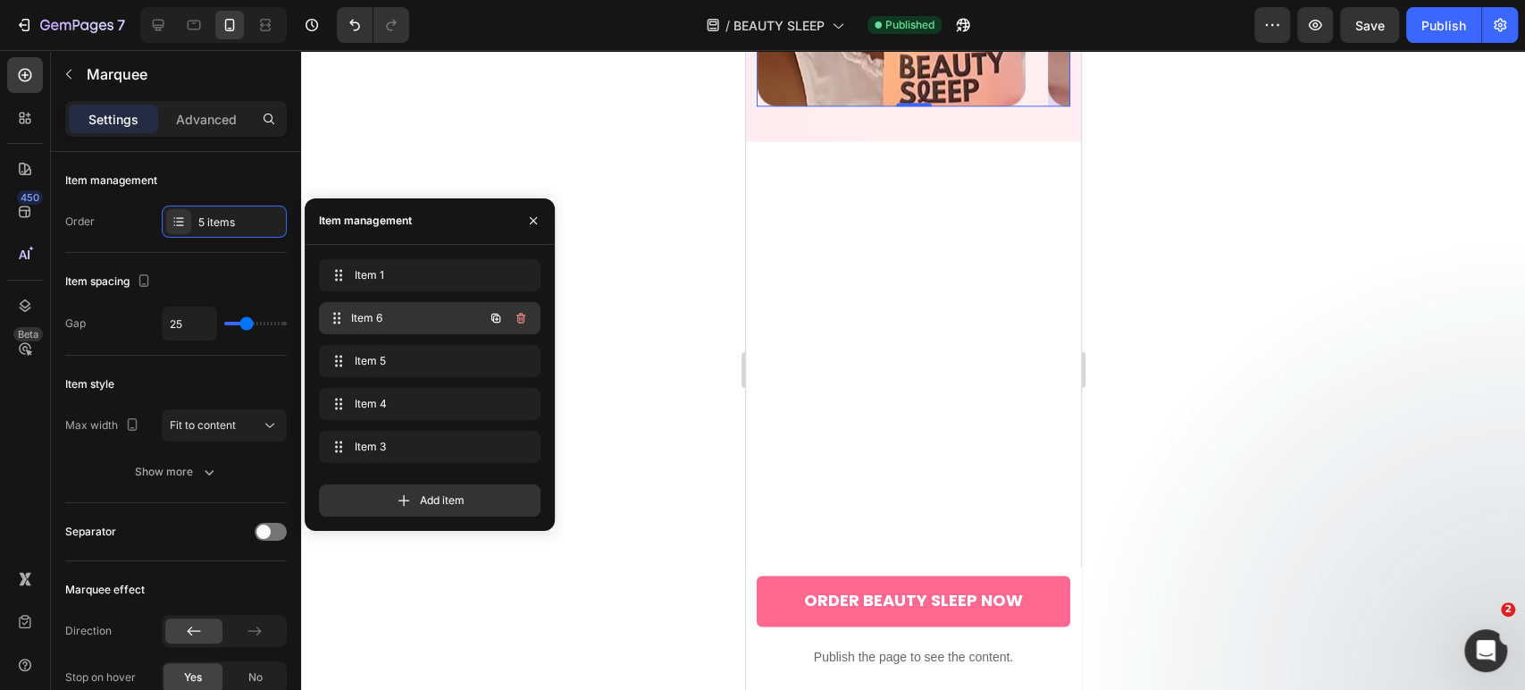
click at [372, 315] on span "Item 6" at bounding box center [417, 318] width 132 height 16
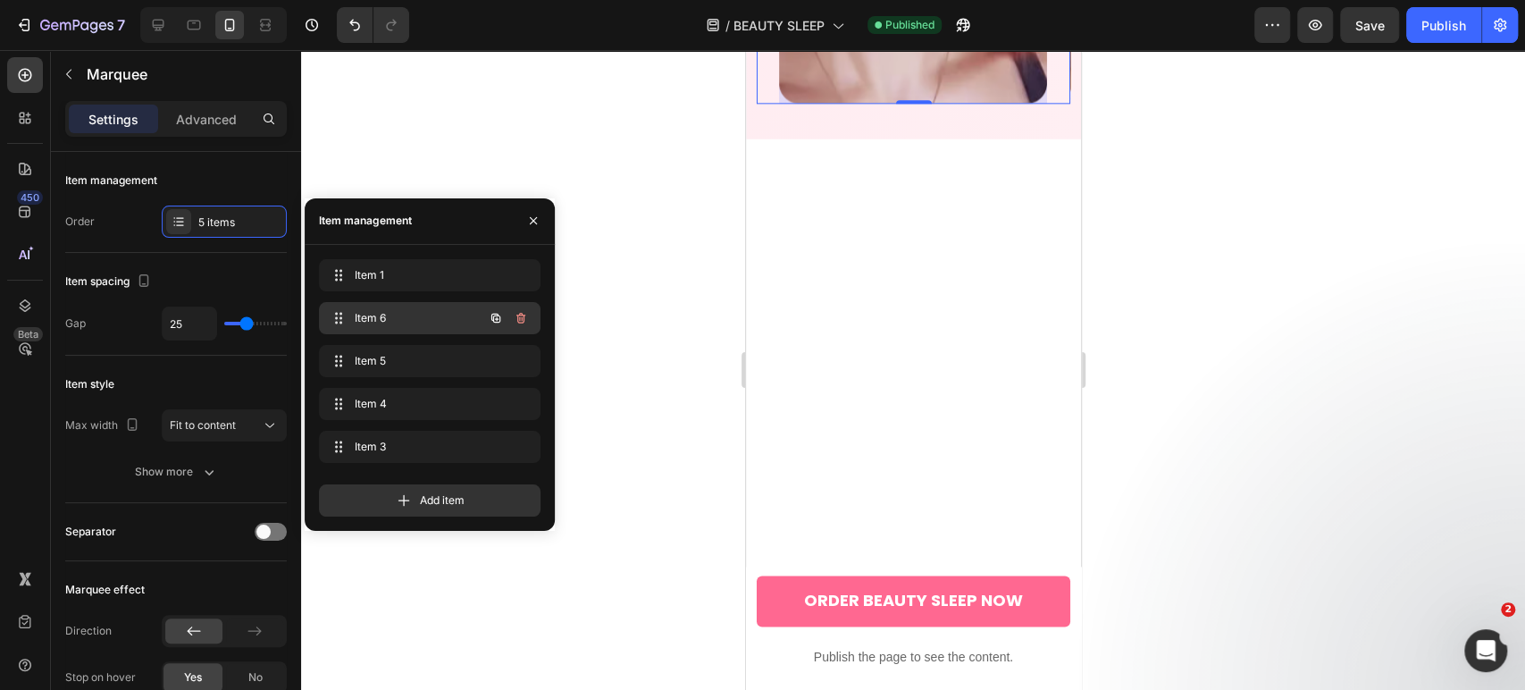
scroll to position [0, 276]
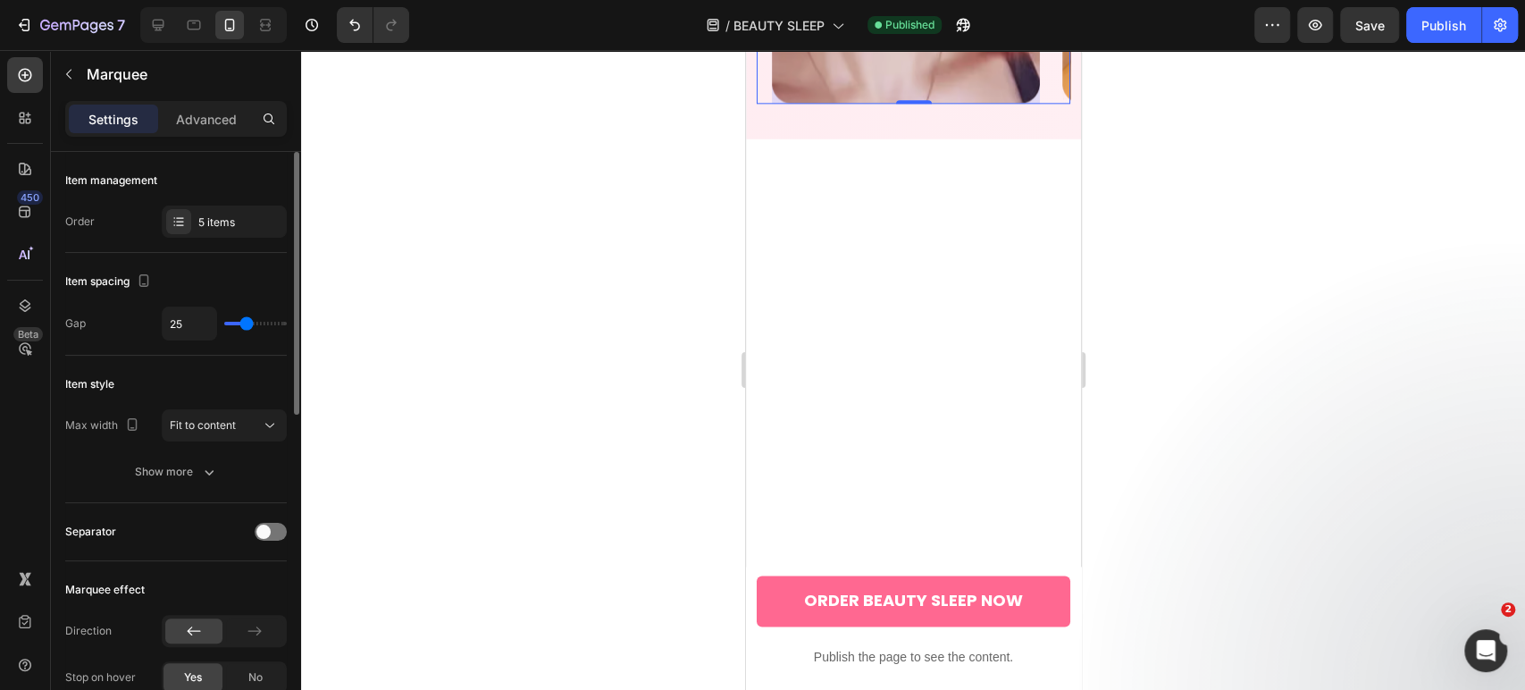
scroll to position [397, 0]
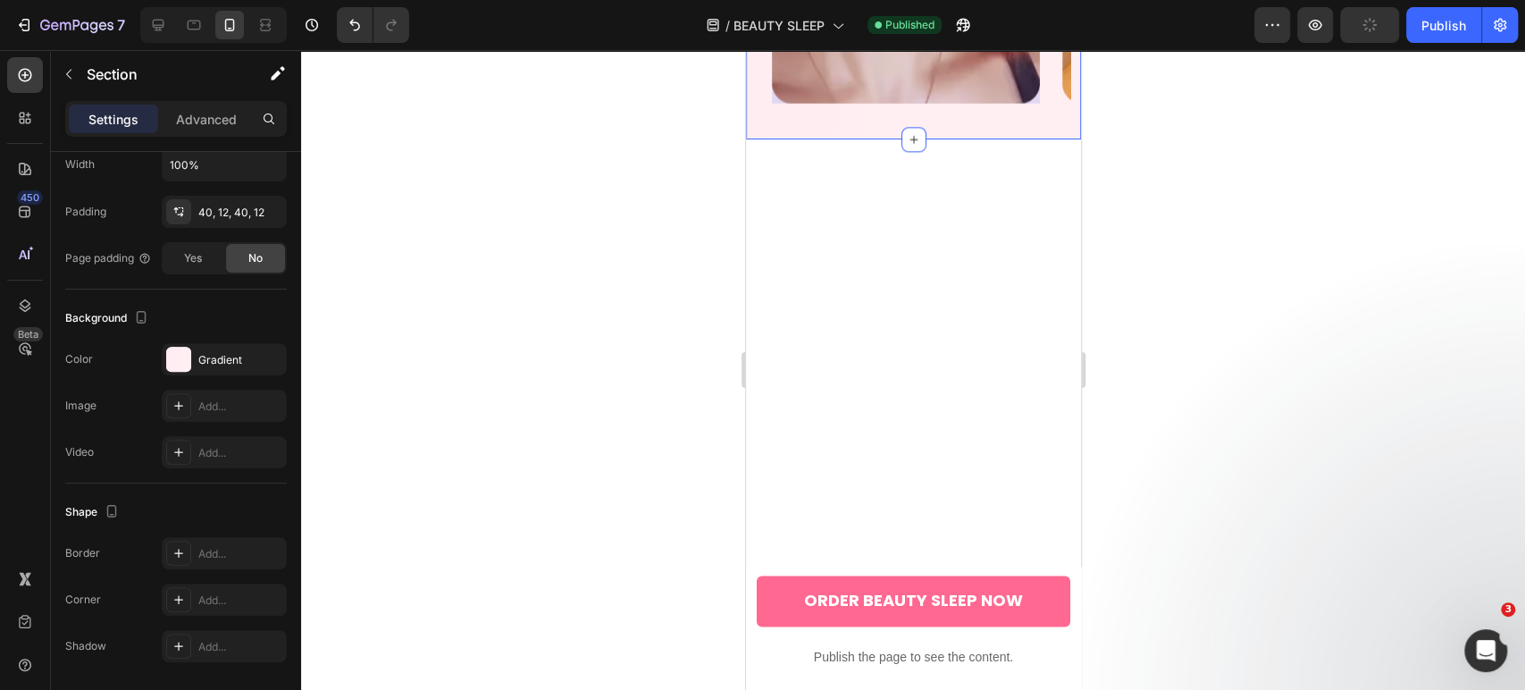
scroll to position [0, 0]
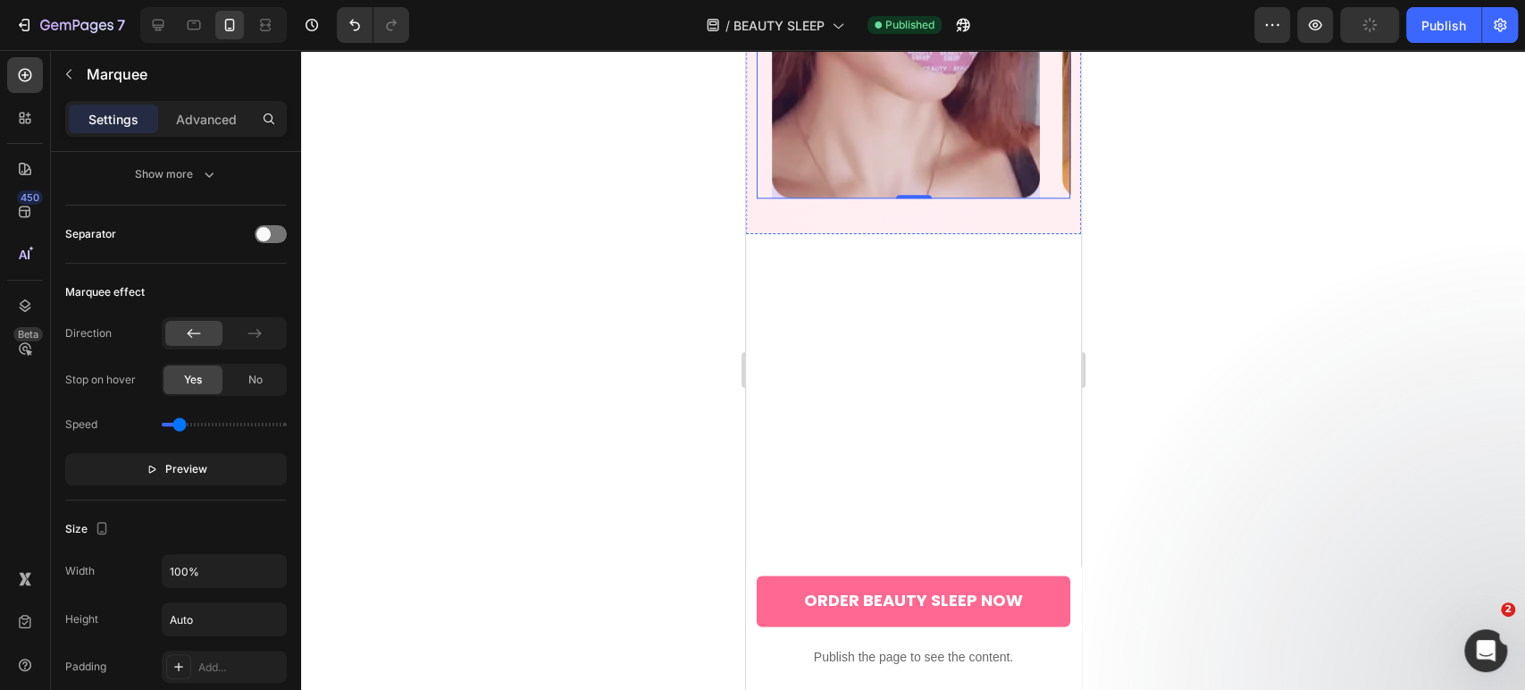
scroll to position [6174, 0]
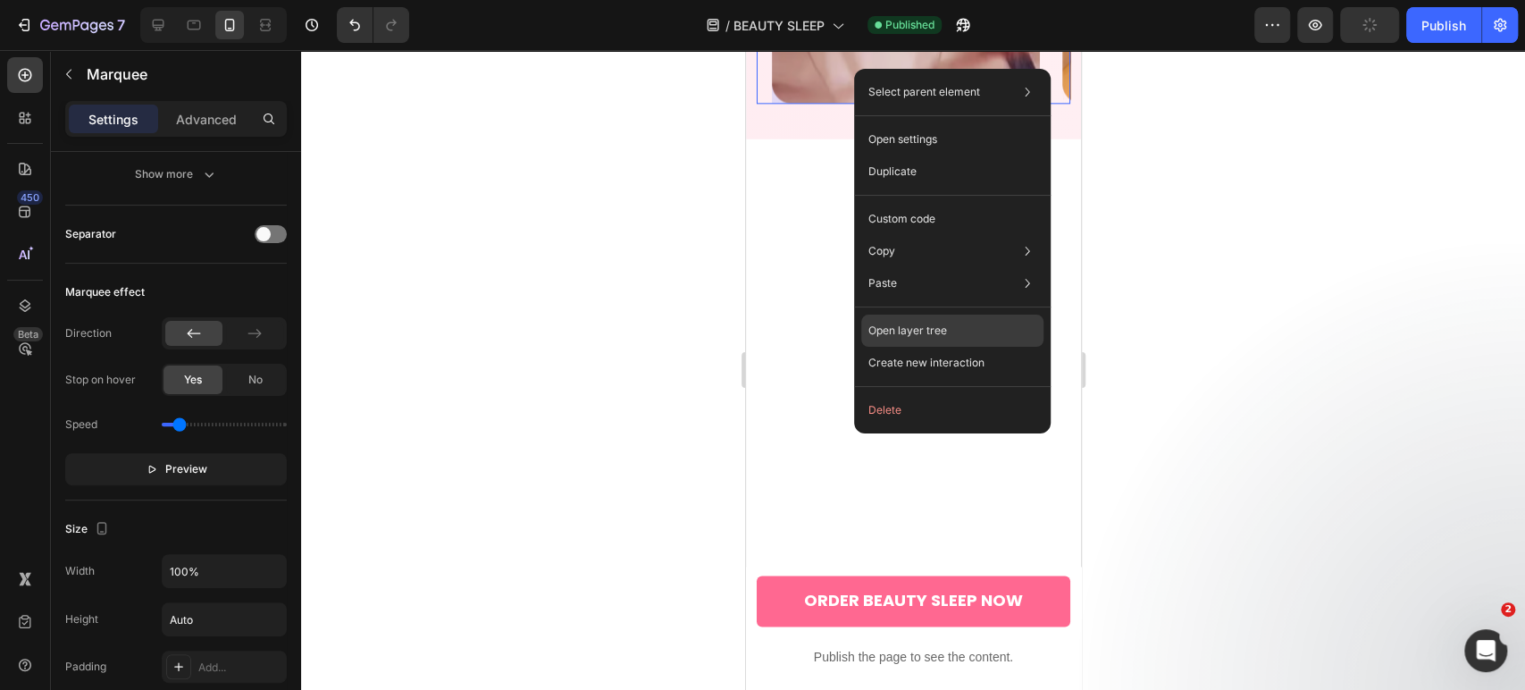
click at [914, 333] on p "Open layer tree" at bounding box center [907, 331] width 79 height 16
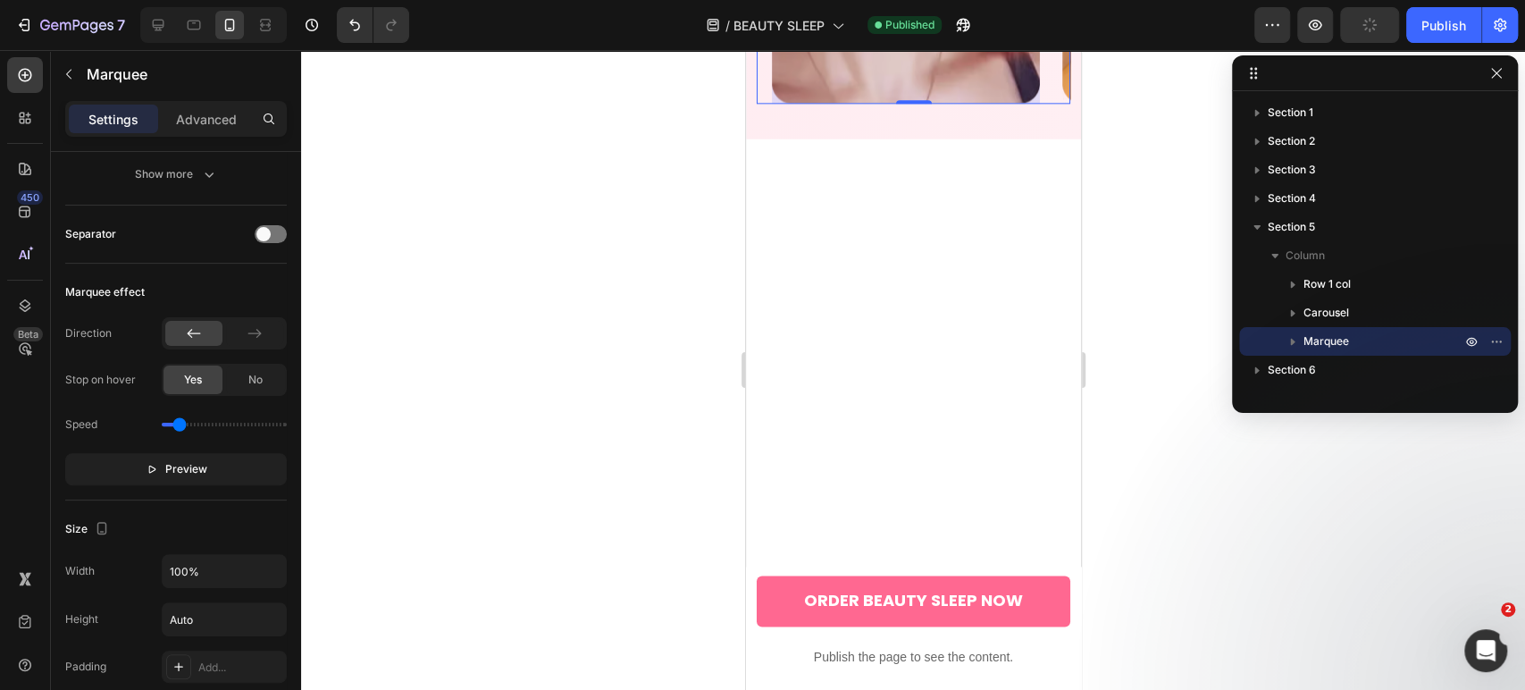
click at [1293, 340] on icon "button" at bounding box center [1293, 342] width 4 height 7
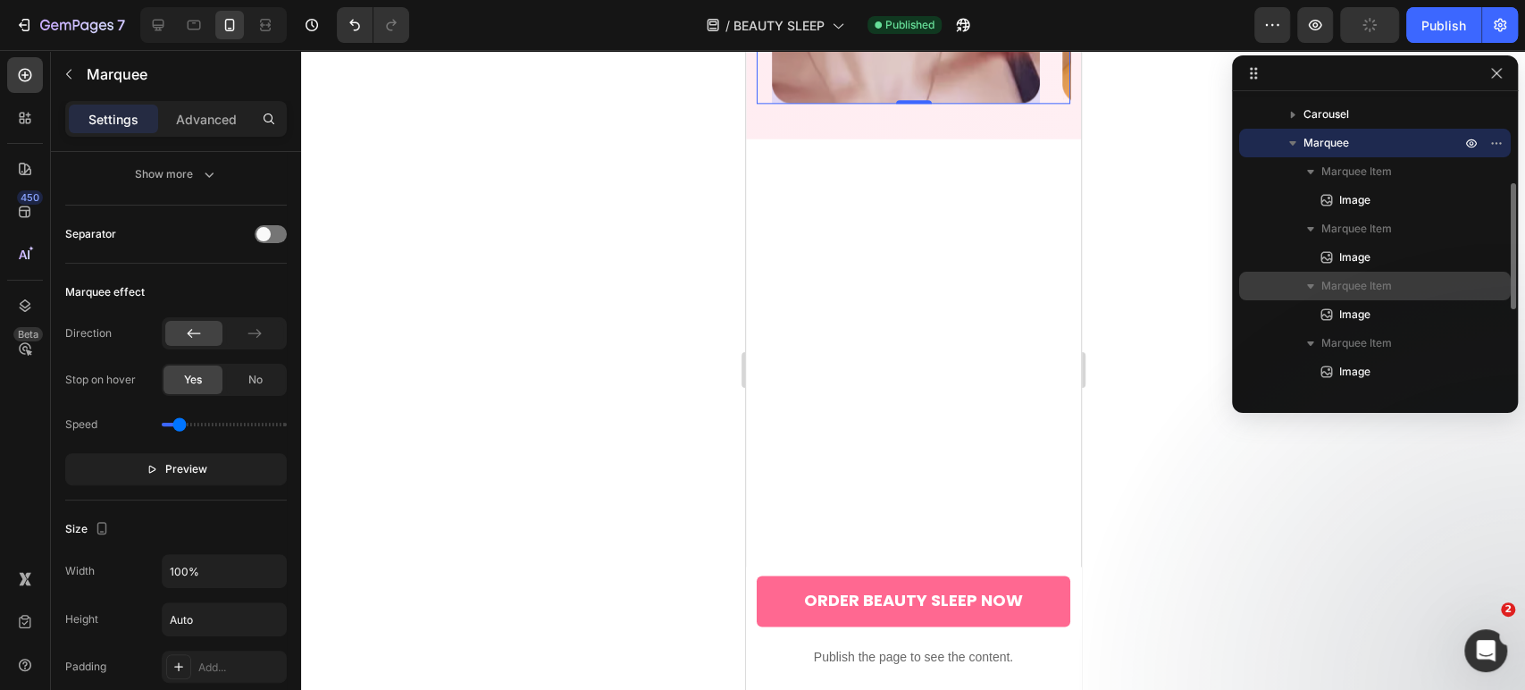
scroll to position [99, 0]
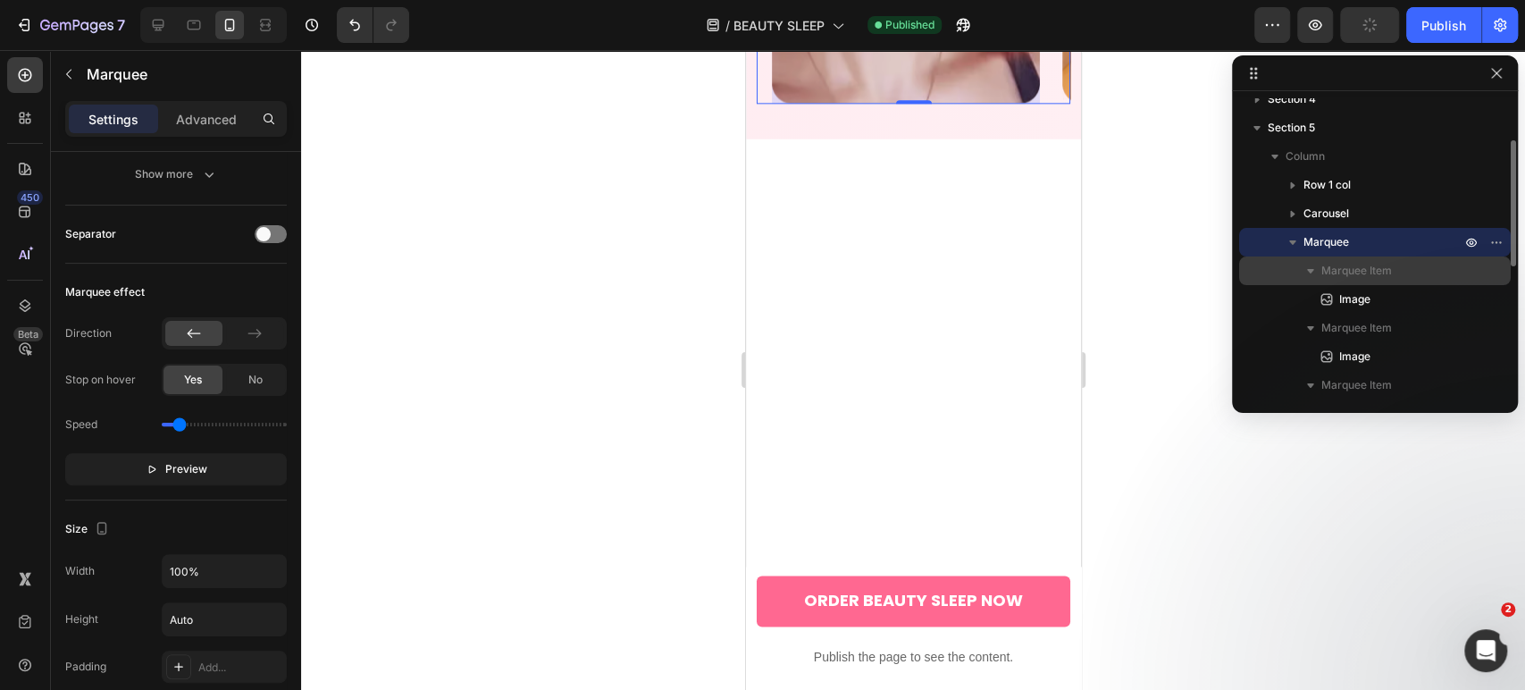
click at [1332, 271] on span "Marquee Item" at bounding box center [1356, 271] width 71 height 18
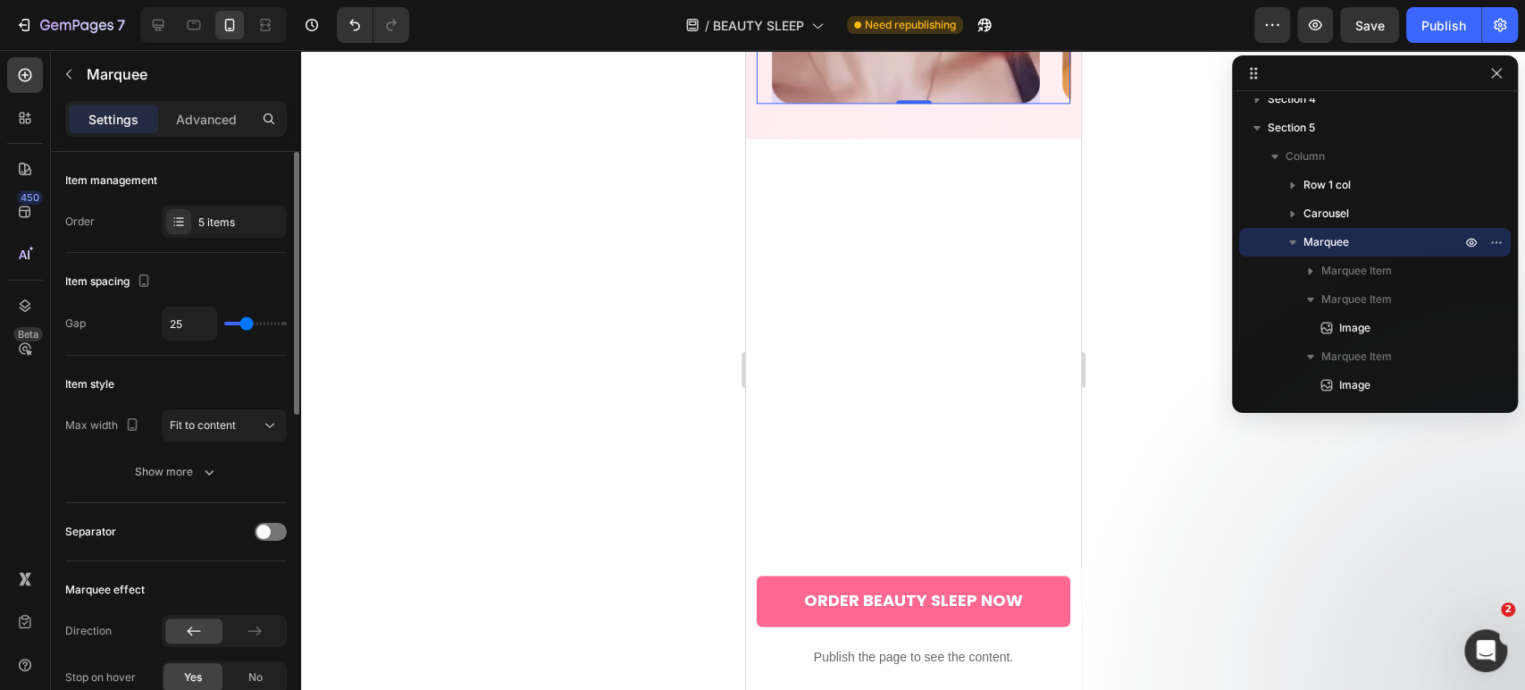
scroll to position [198, 0]
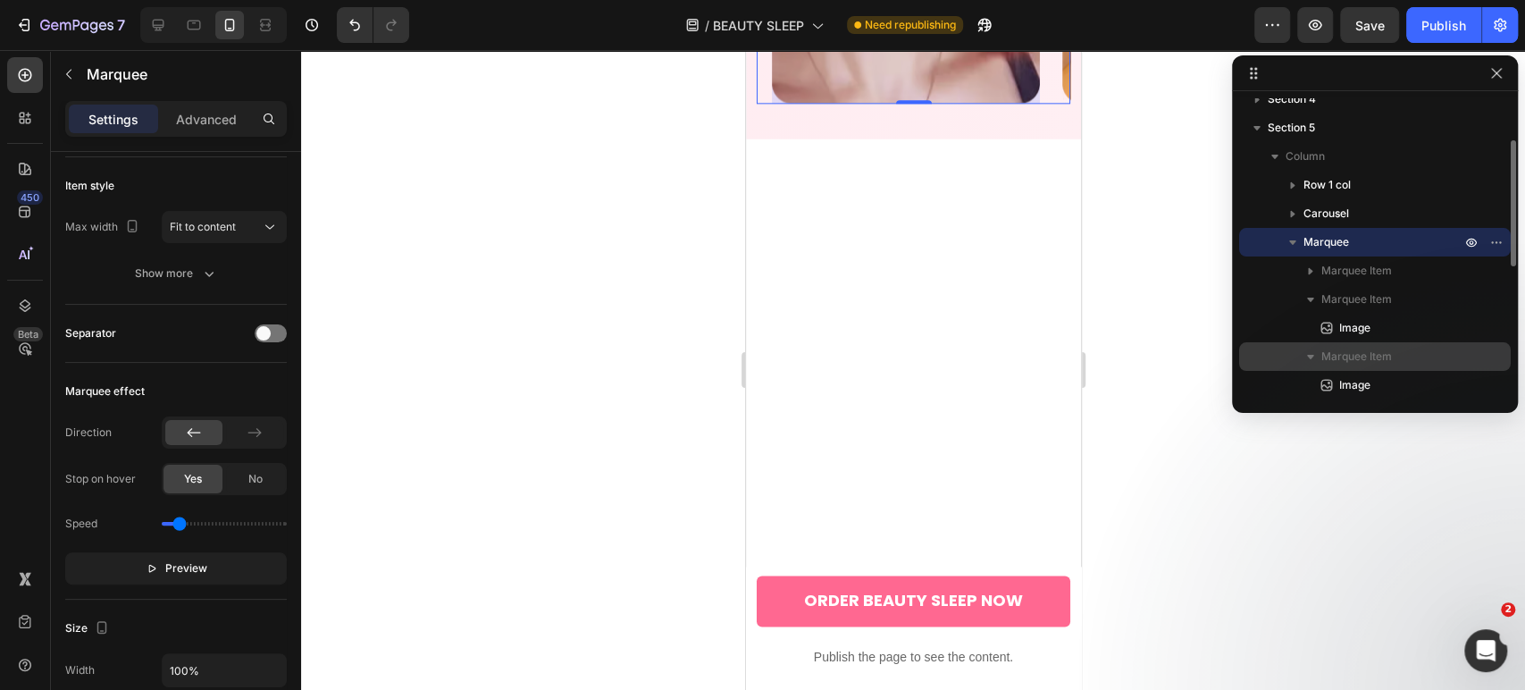
click at [1348, 350] on span "Marquee Item" at bounding box center [1356, 357] width 71 height 18
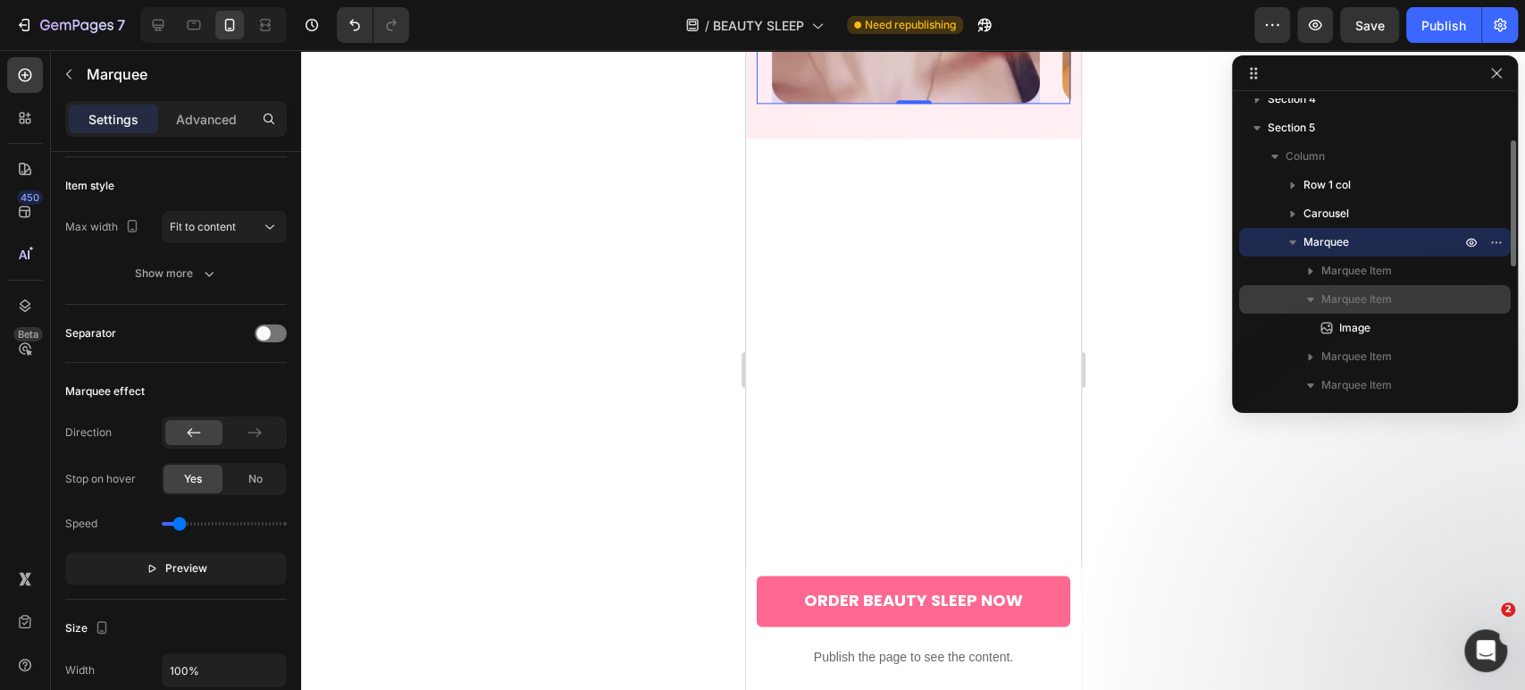
click at [1358, 306] on span "Marquee Item" at bounding box center [1356, 299] width 71 height 18
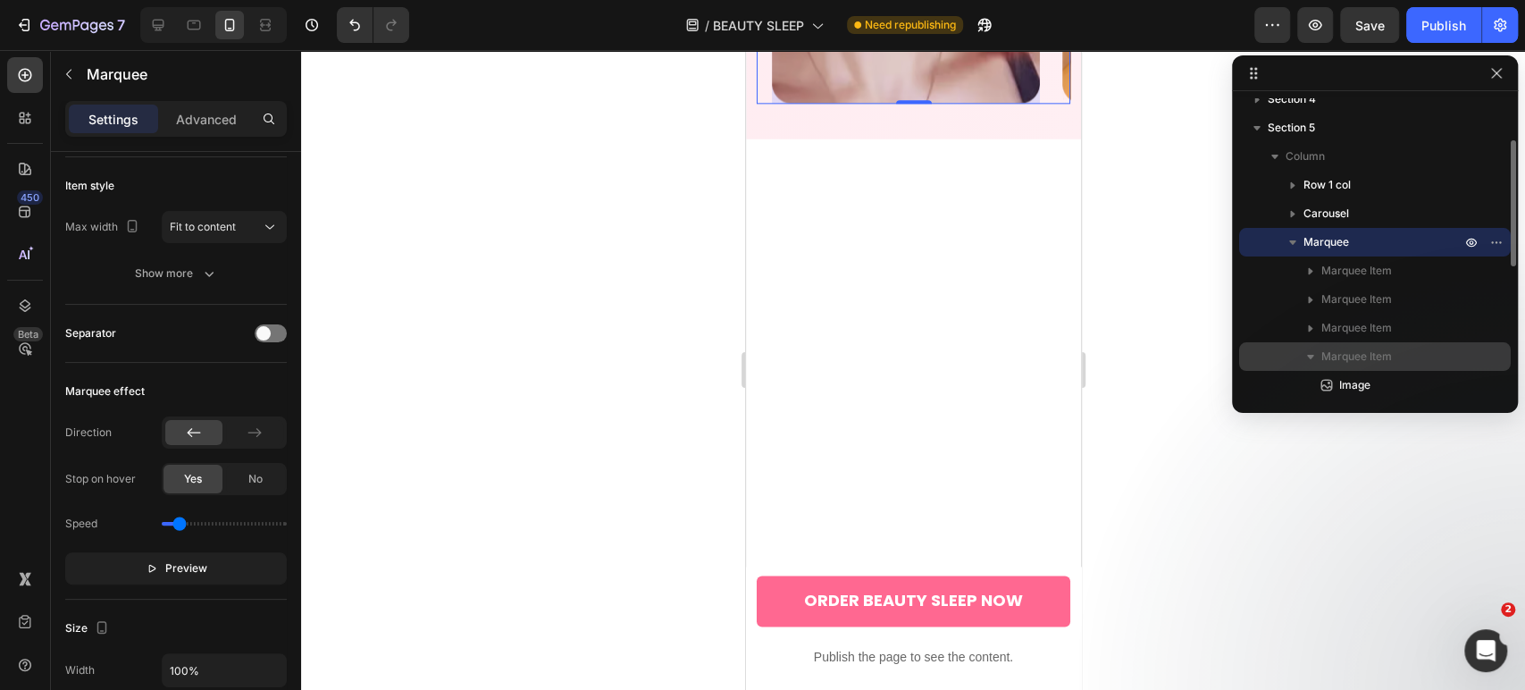
click at [1354, 357] on span "Marquee Item" at bounding box center [1356, 357] width 71 height 18
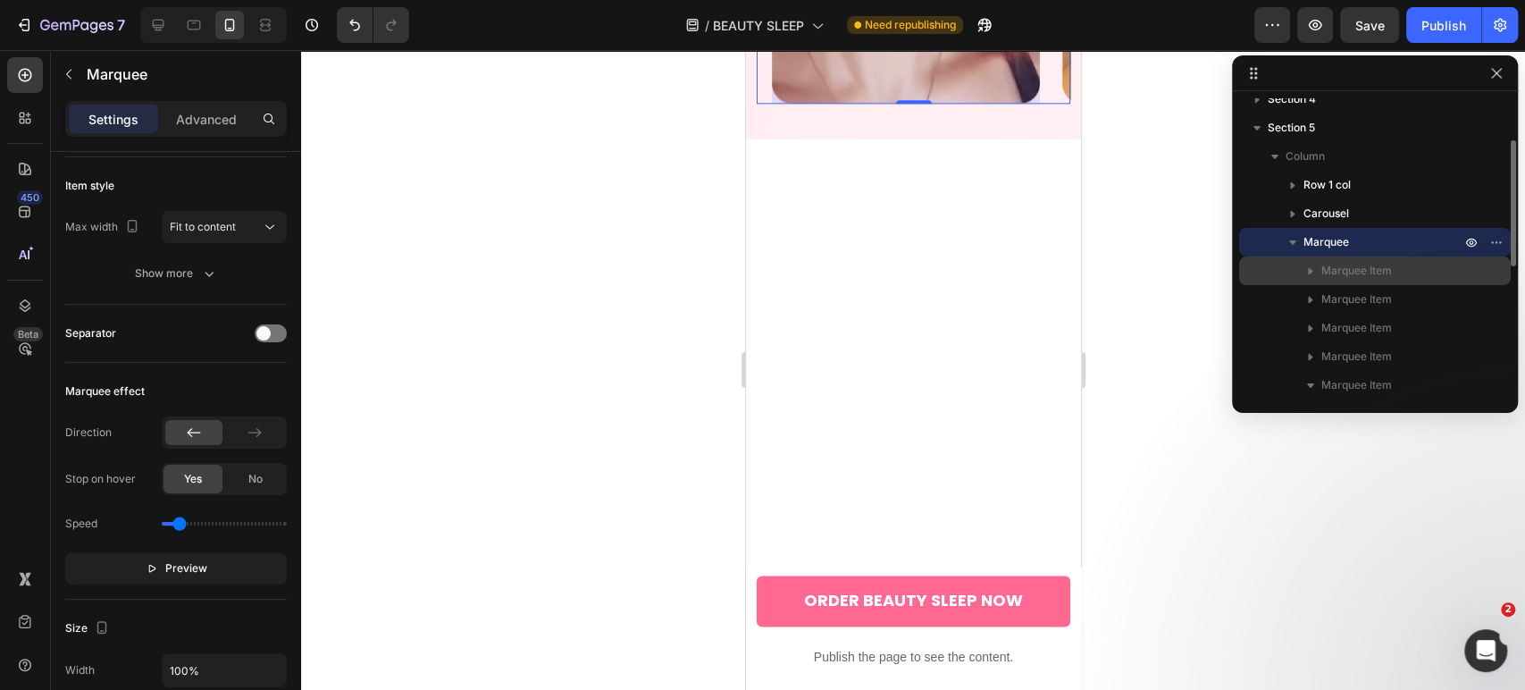
click at [1333, 269] on span "Marquee Item" at bounding box center [1356, 271] width 71 height 18
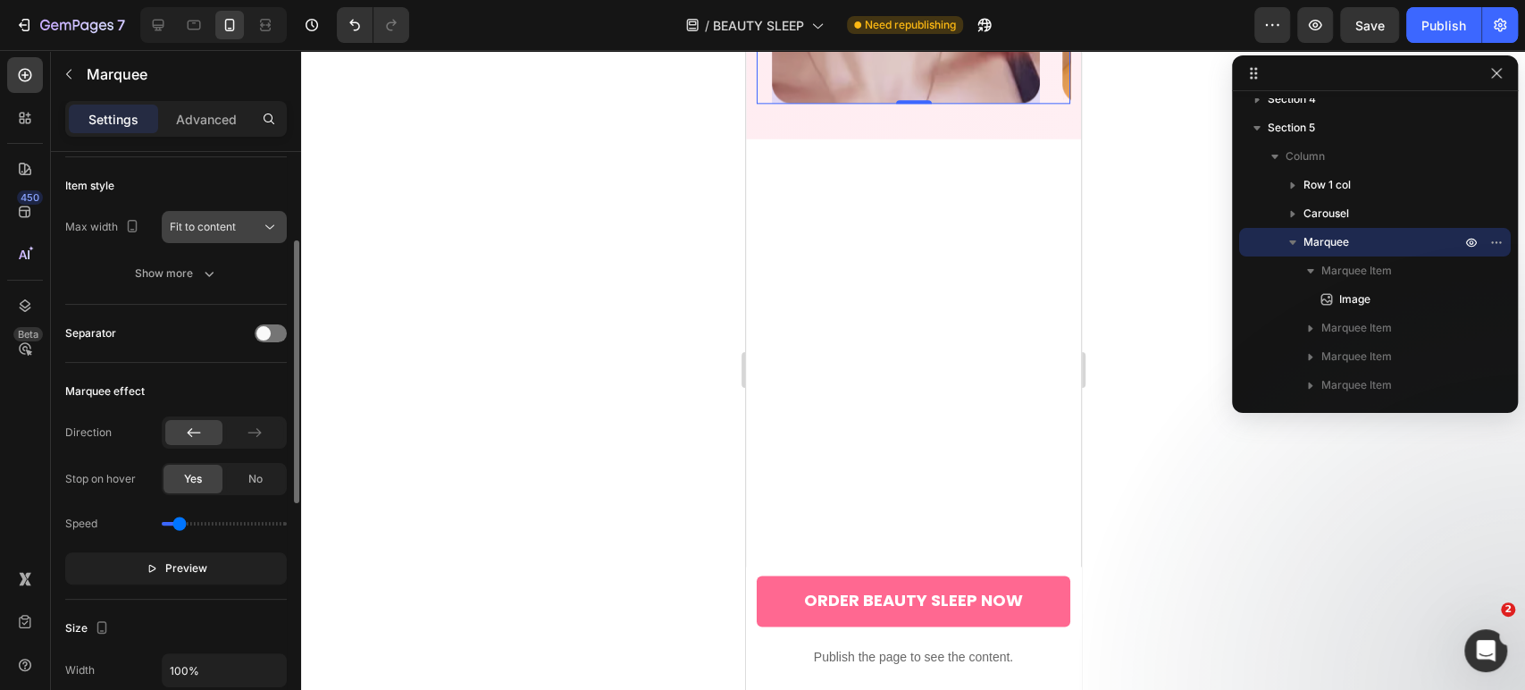
click at [232, 215] on button "Fit to content" at bounding box center [224, 227] width 125 height 32
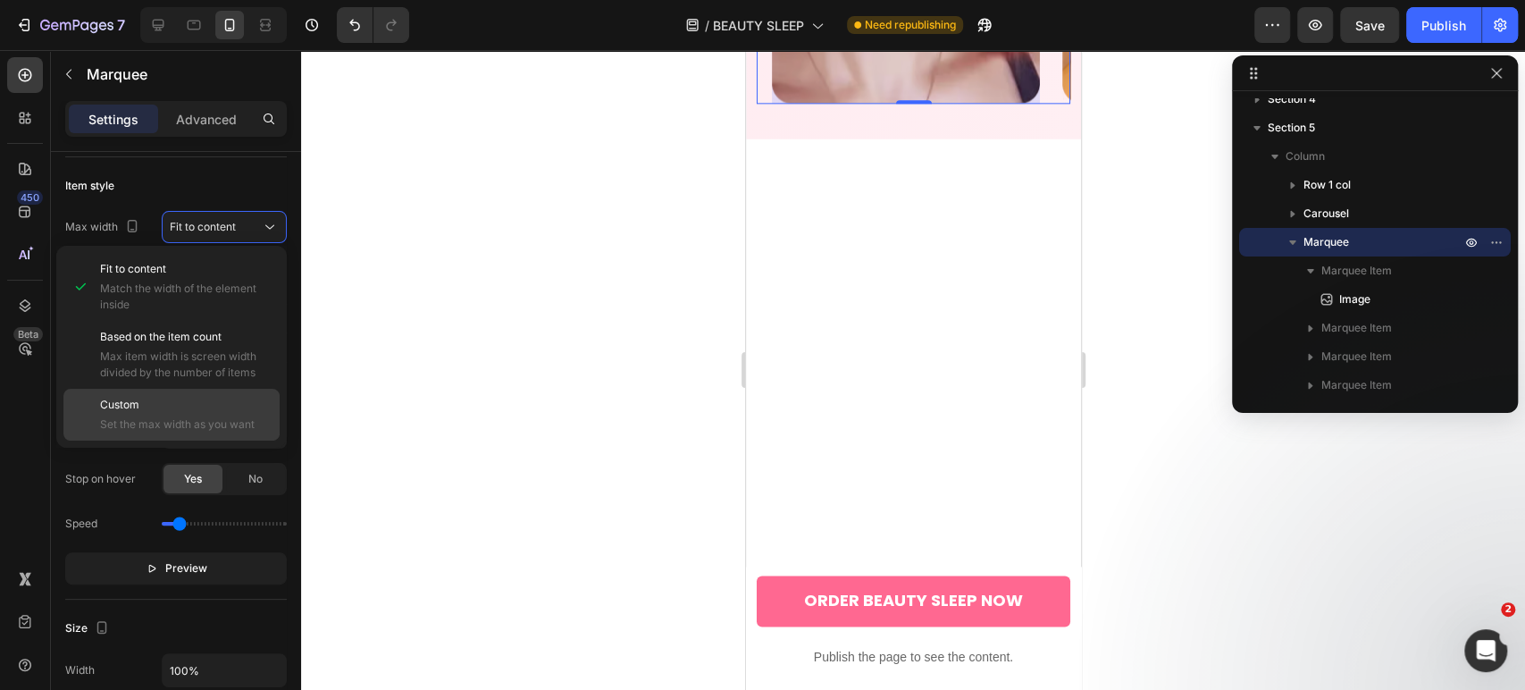
click at [179, 394] on div "Custom Set the max width as you want" at bounding box center [171, 415] width 216 height 52
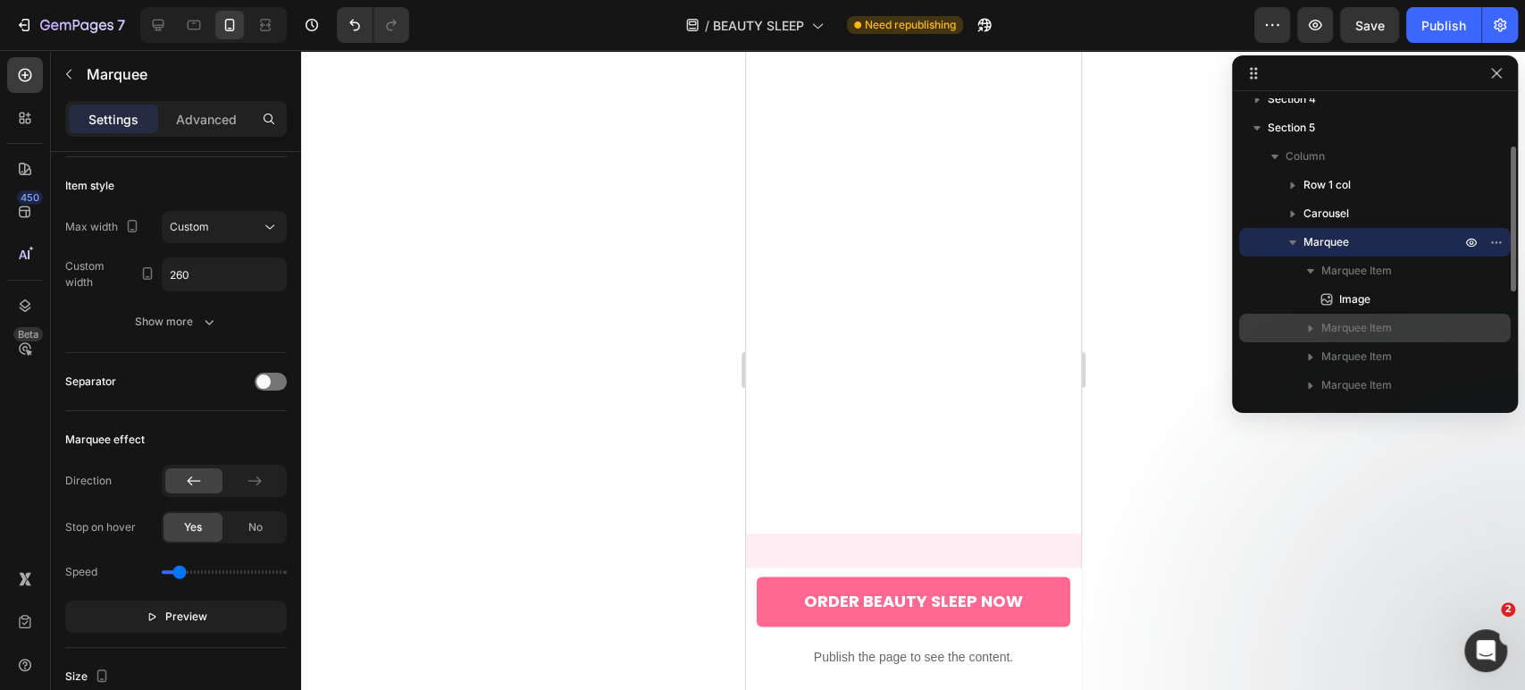
click at [1377, 323] on span "Marquee Item" at bounding box center [1356, 328] width 71 height 18
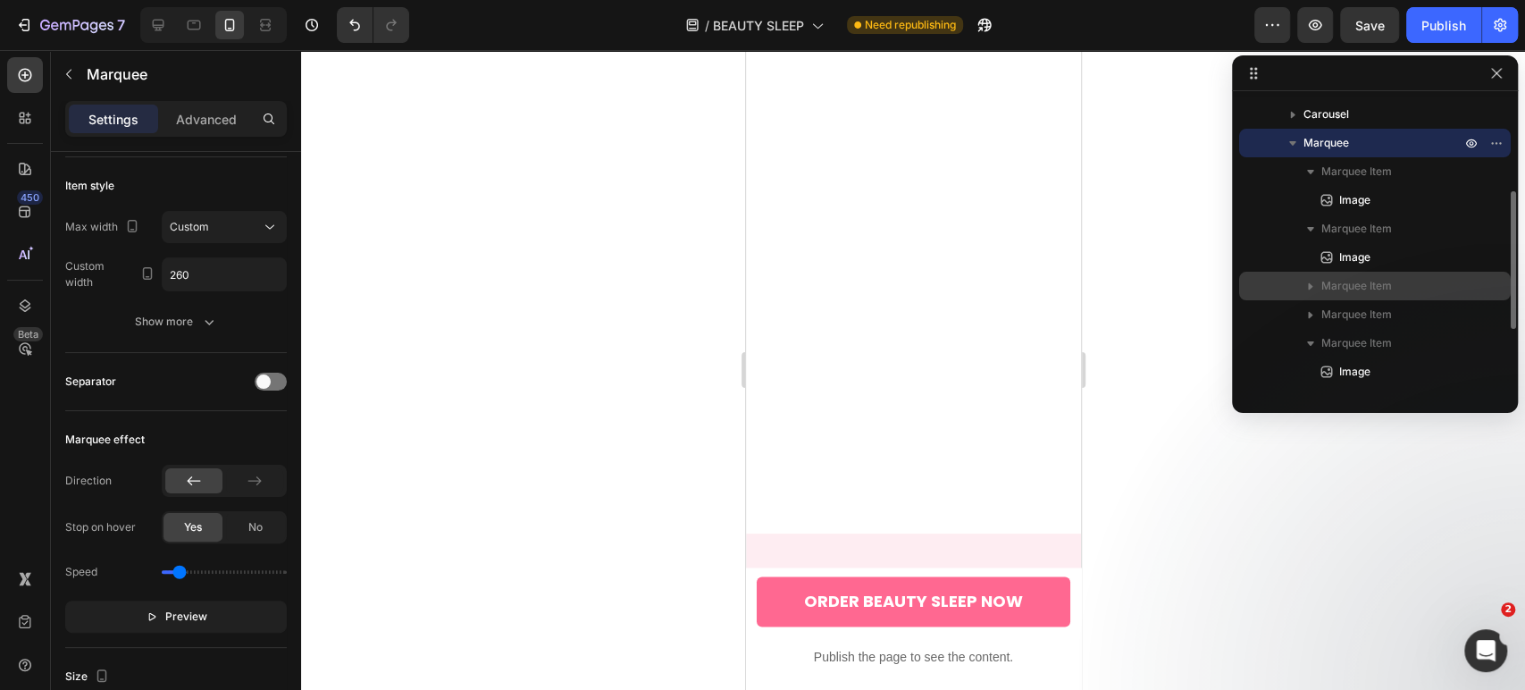
click at [1357, 288] on span "Marquee Item" at bounding box center [1356, 286] width 71 height 18
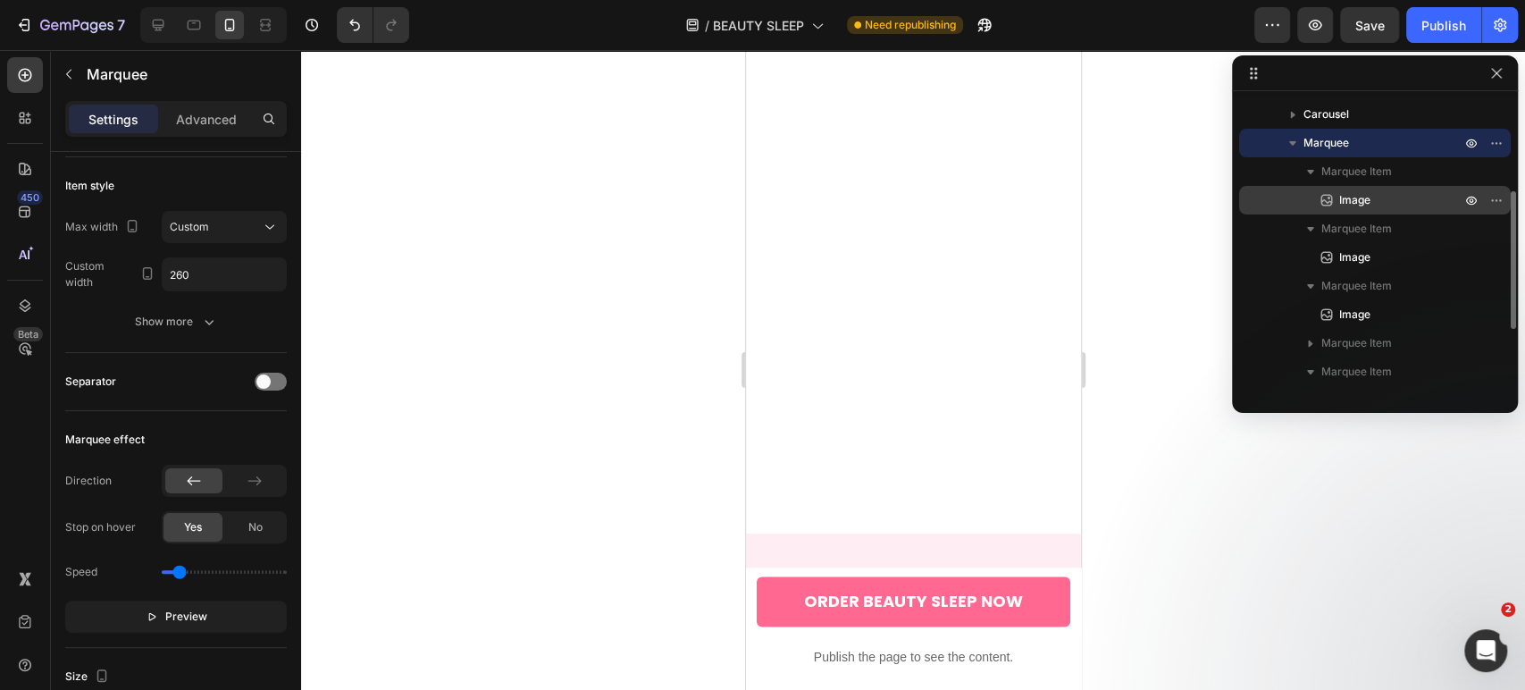
click at [1321, 207] on icon at bounding box center [1327, 200] width 18 height 18
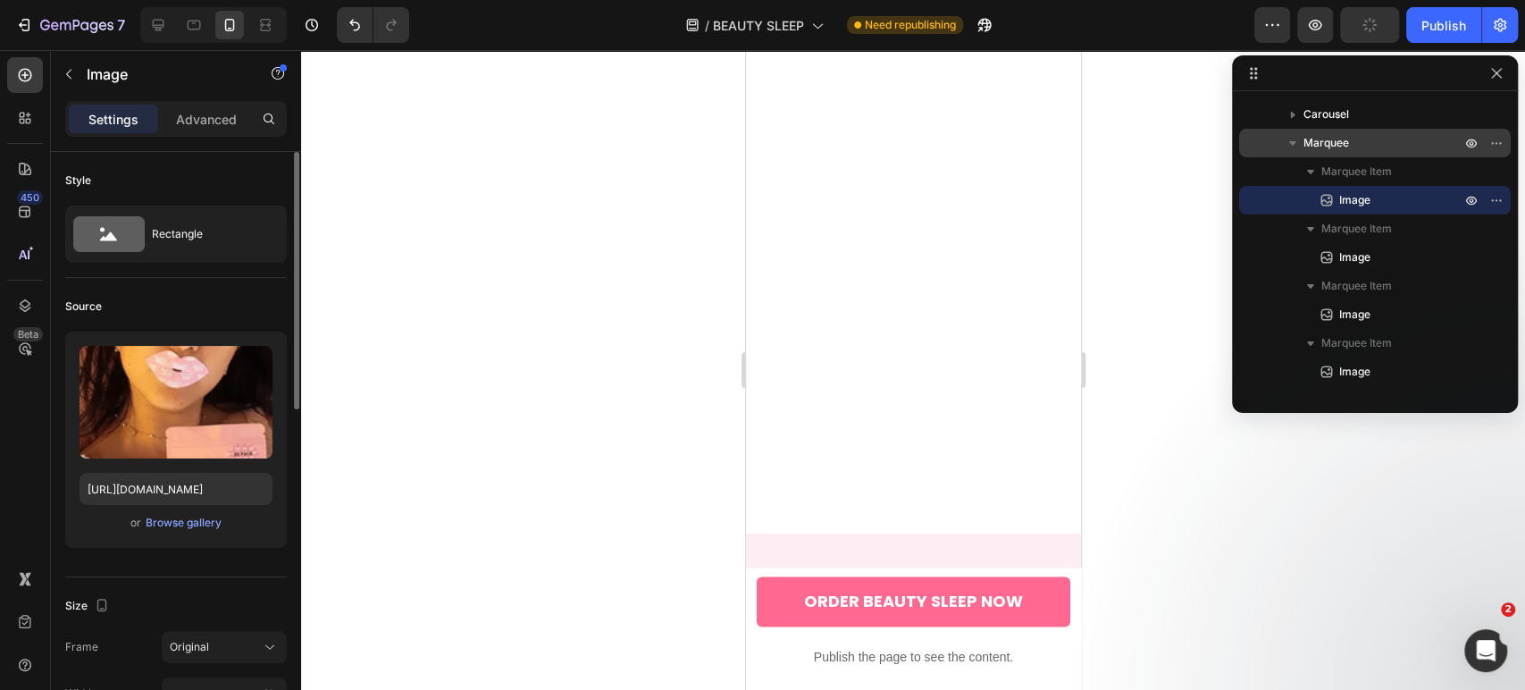
scroll to position [298, 0]
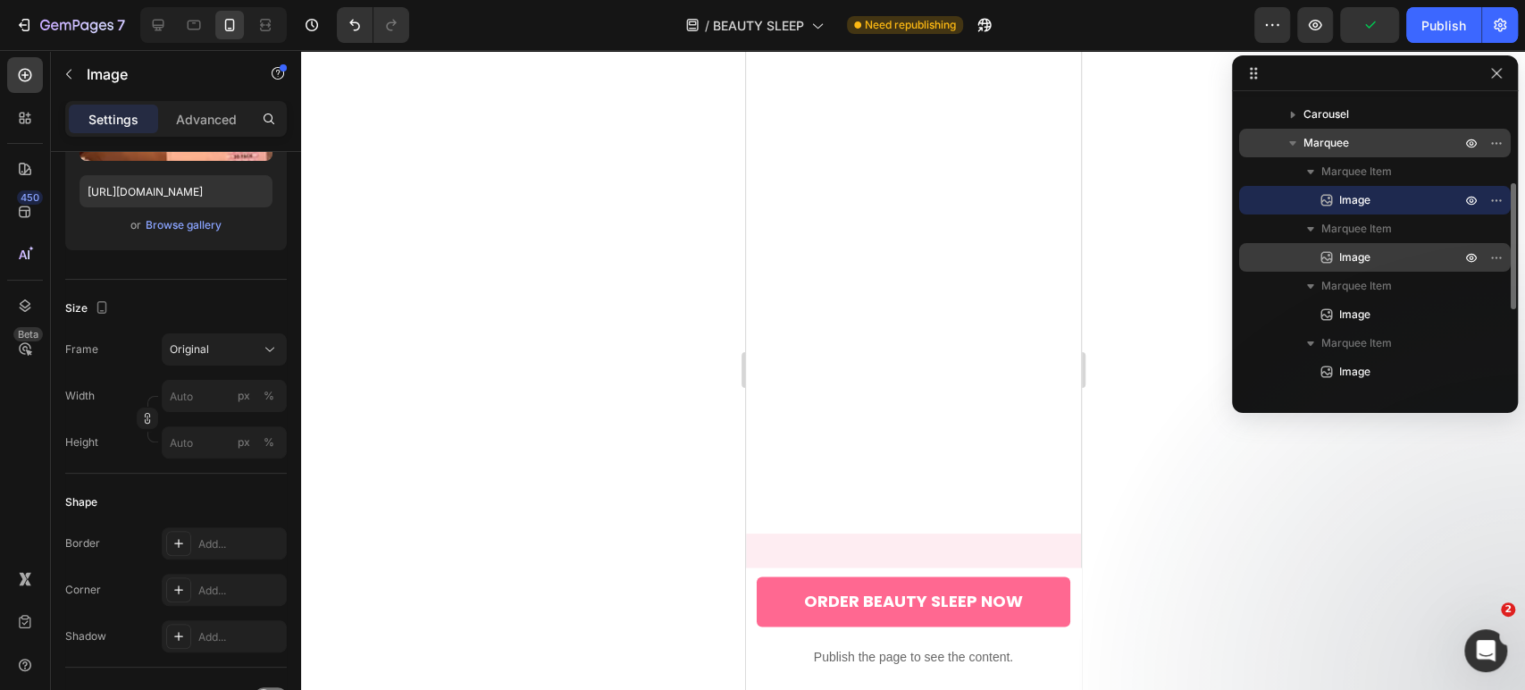
click at [1347, 263] on span "Image" at bounding box center [1354, 257] width 31 height 18
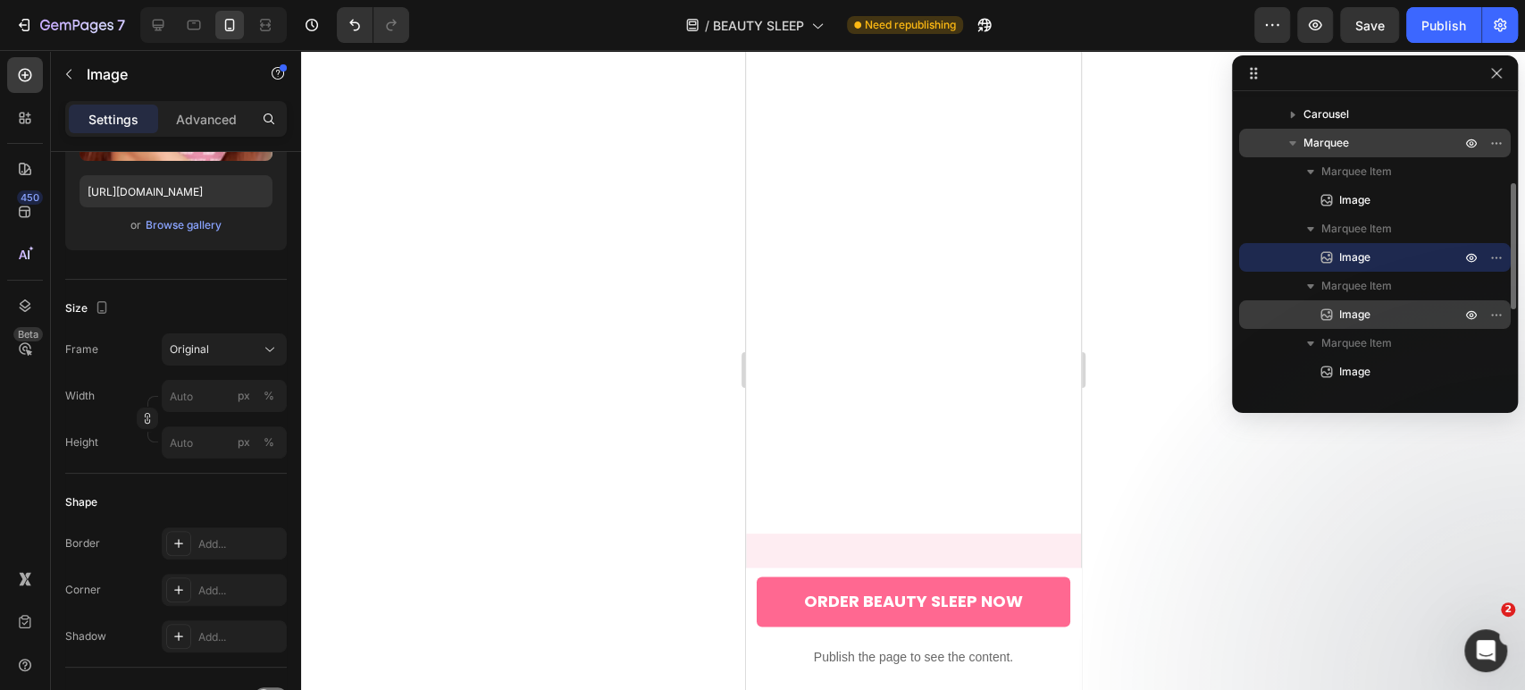
click at [1345, 314] on span "Image" at bounding box center [1354, 315] width 31 height 18
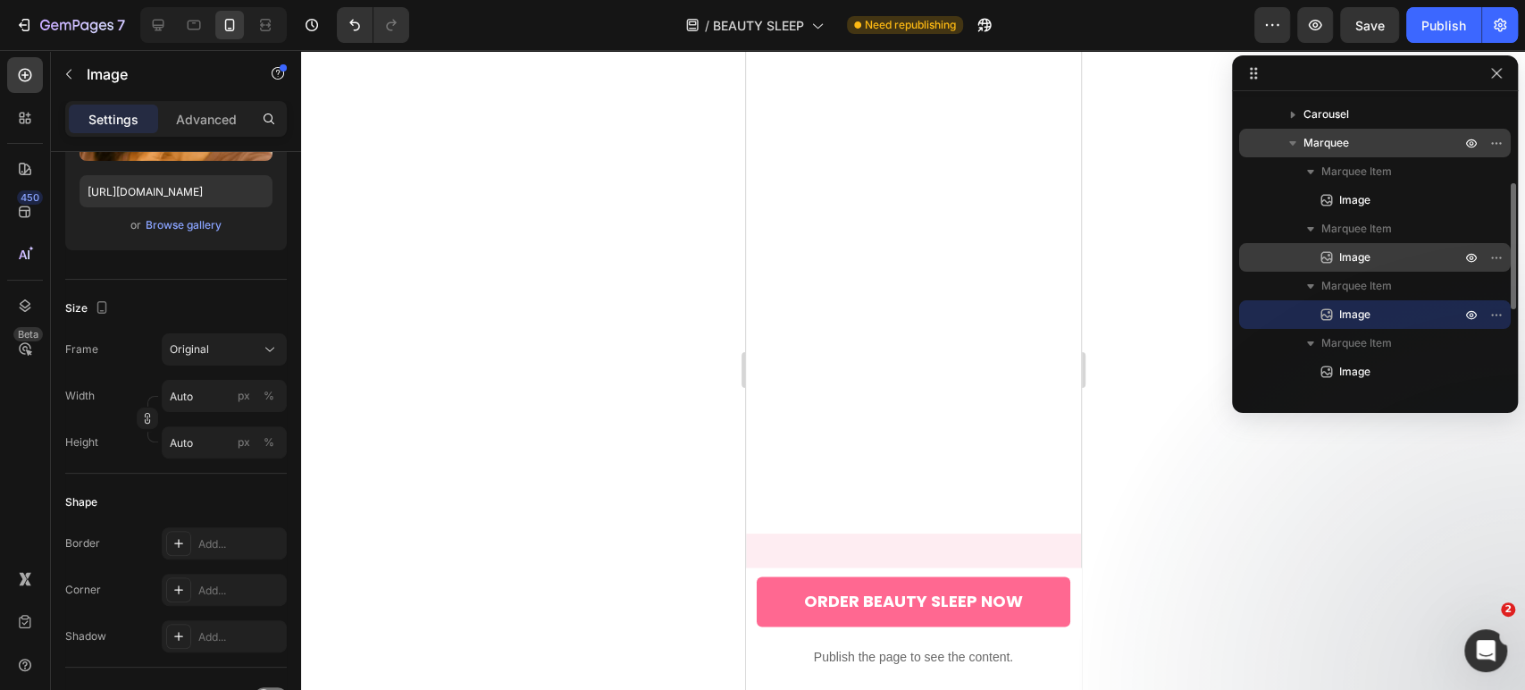
click at [1331, 263] on icon at bounding box center [1327, 257] width 18 height 18
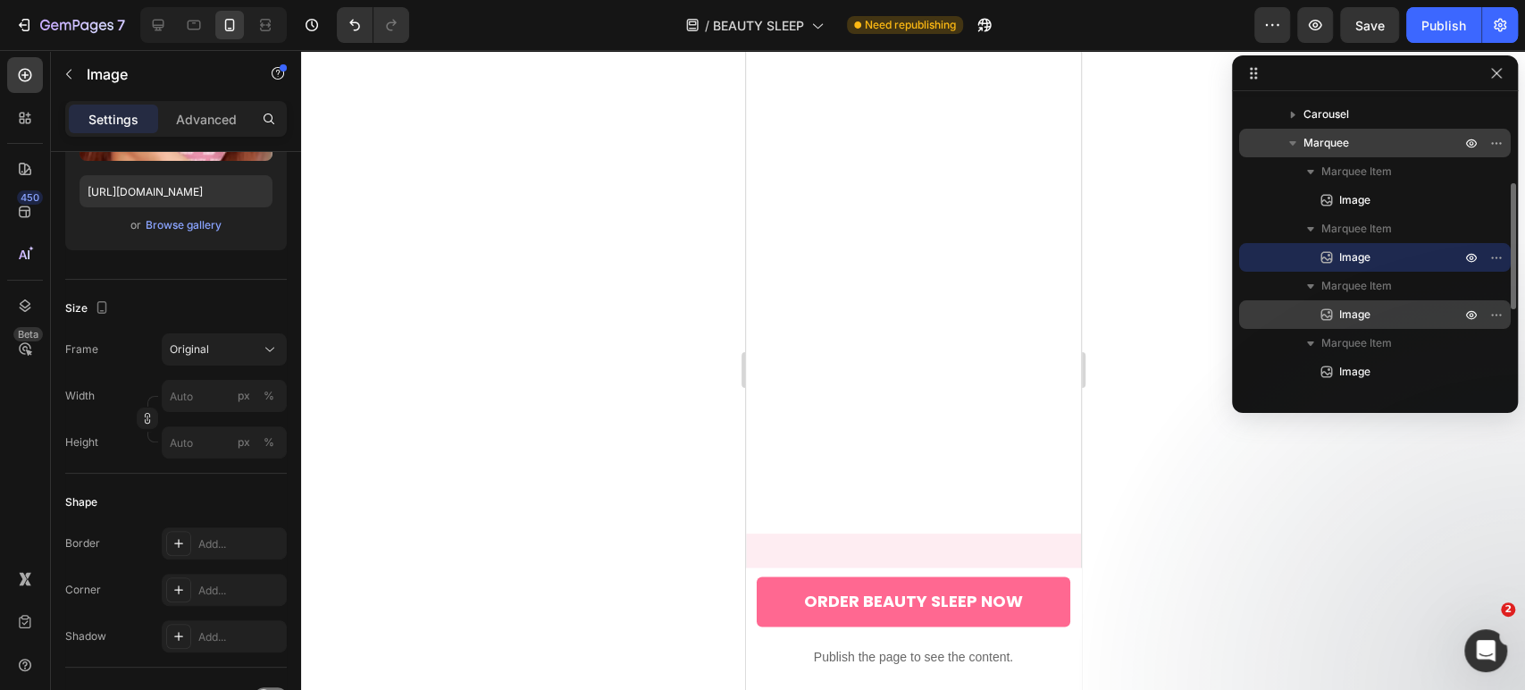
click at [1380, 313] on p "Image" at bounding box center [1380, 315] width 125 height 18
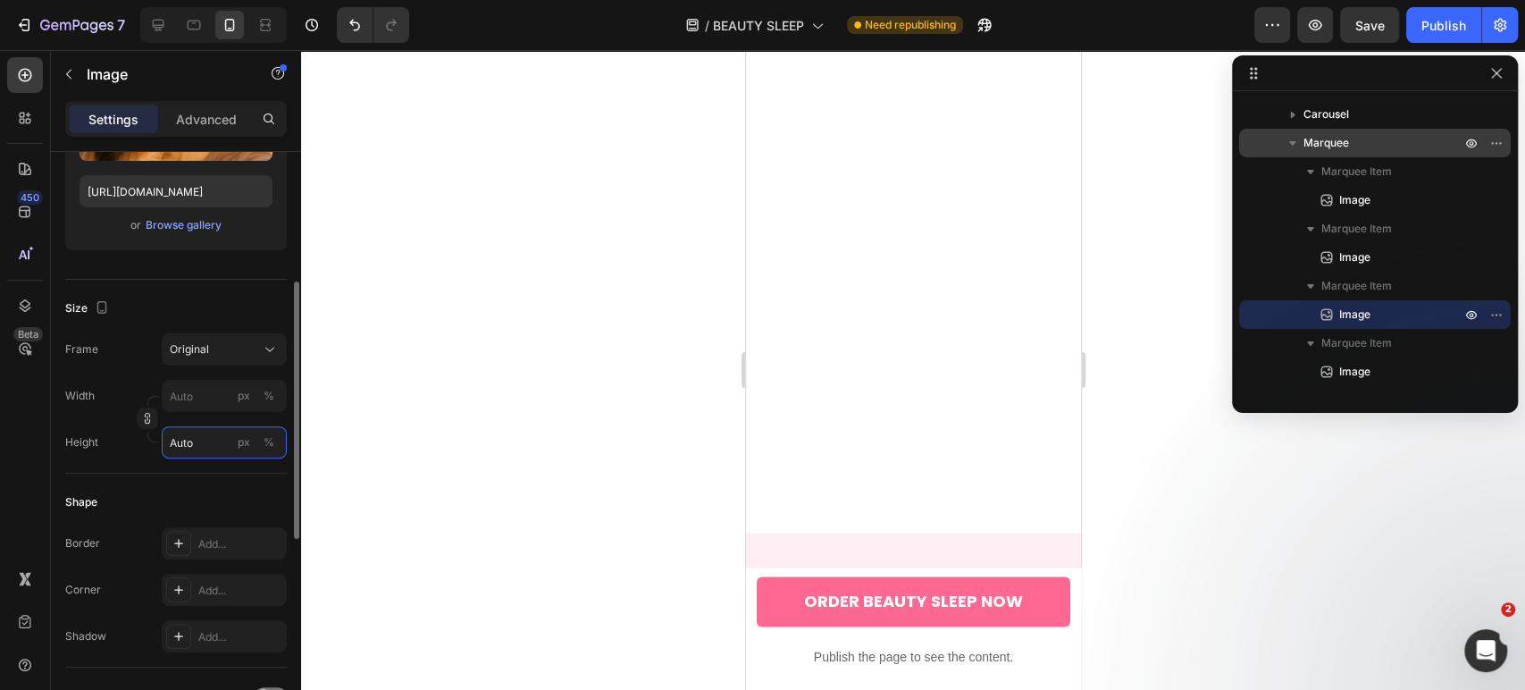
click at [214, 444] on input "Auto" at bounding box center [224, 442] width 125 height 32
click at [130, 383] on div "Width px %" at bounding box center [176, 396] width 222 height 32
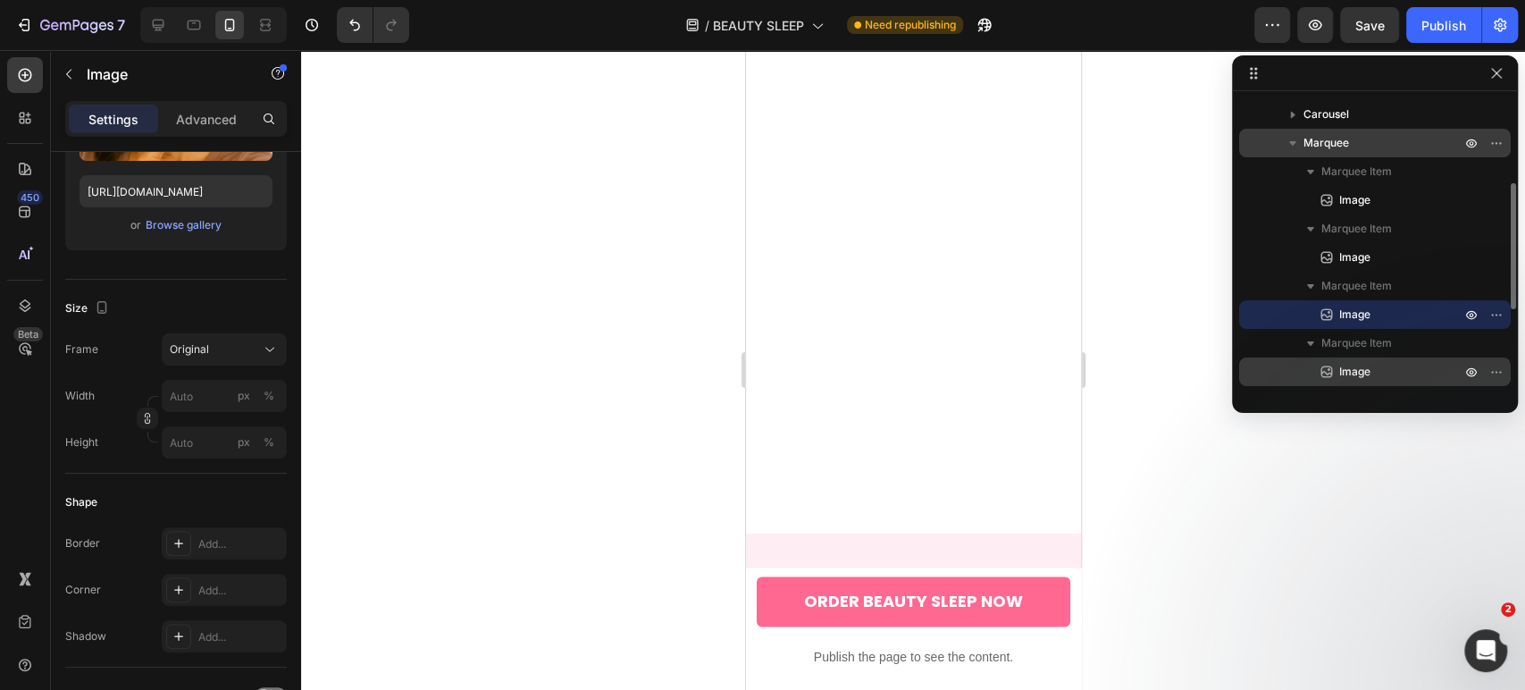
click at [1366, 370] on span "Image" at bounding box center [1354, 372] width 31 height 18
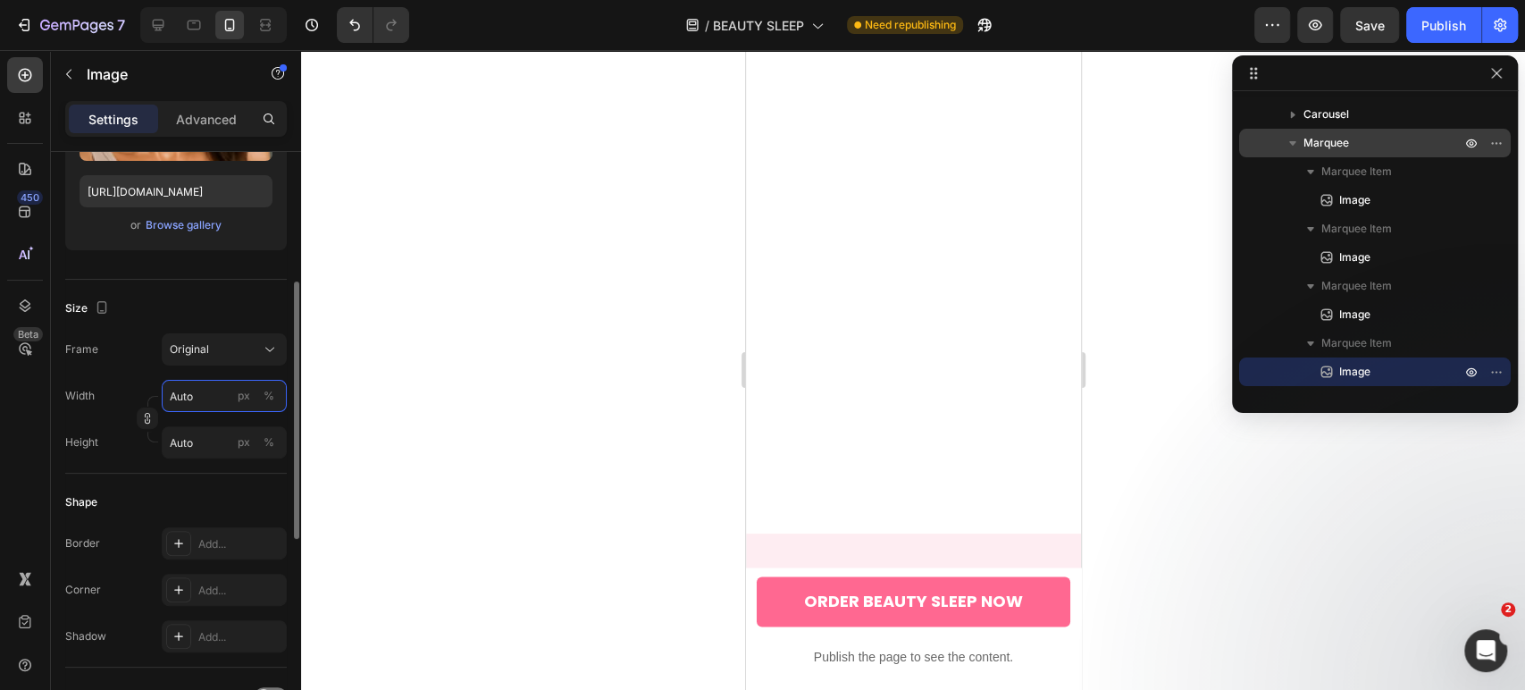
click at [193, 398] on input "Auto" at bounding box center [224, 396] width 125 height 32
click at [187, 445] on input "Auto" at bounding box center [224, 442] width 125 height 32
click at [122, 387] on div "Width px %" at bounding box center [176, 396] width 222 height 32
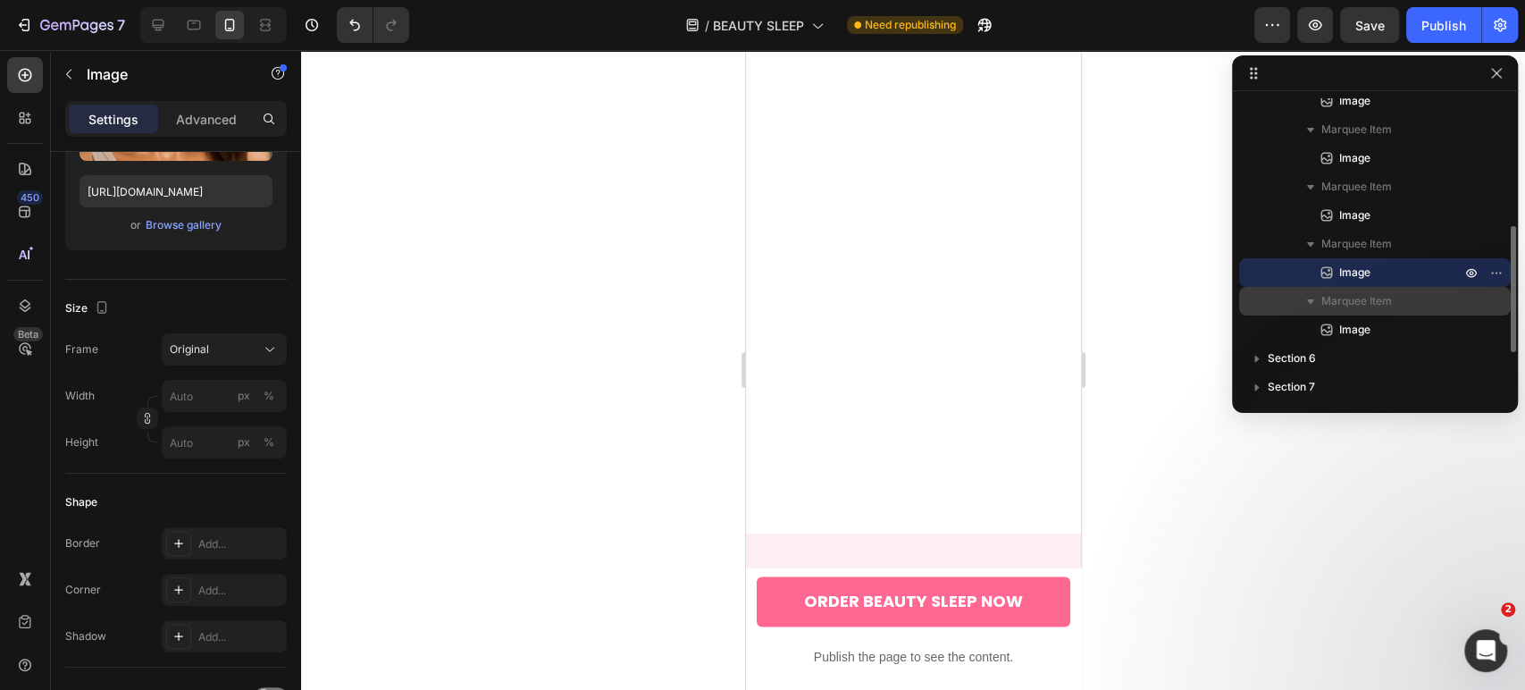
click at [1354, 306] on span "Marquee Item" at bounding box center [1356, 301] width 71 height 18
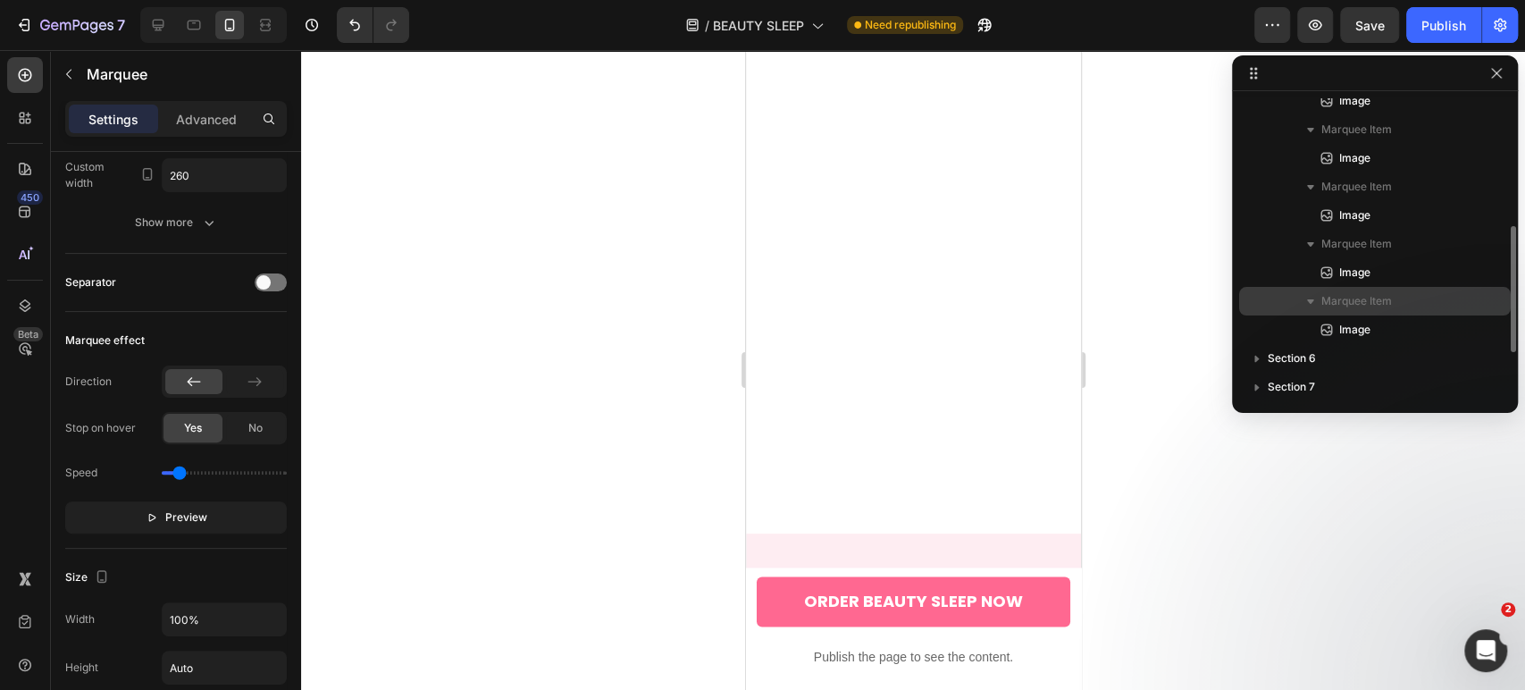
scroll to position [0, 0]
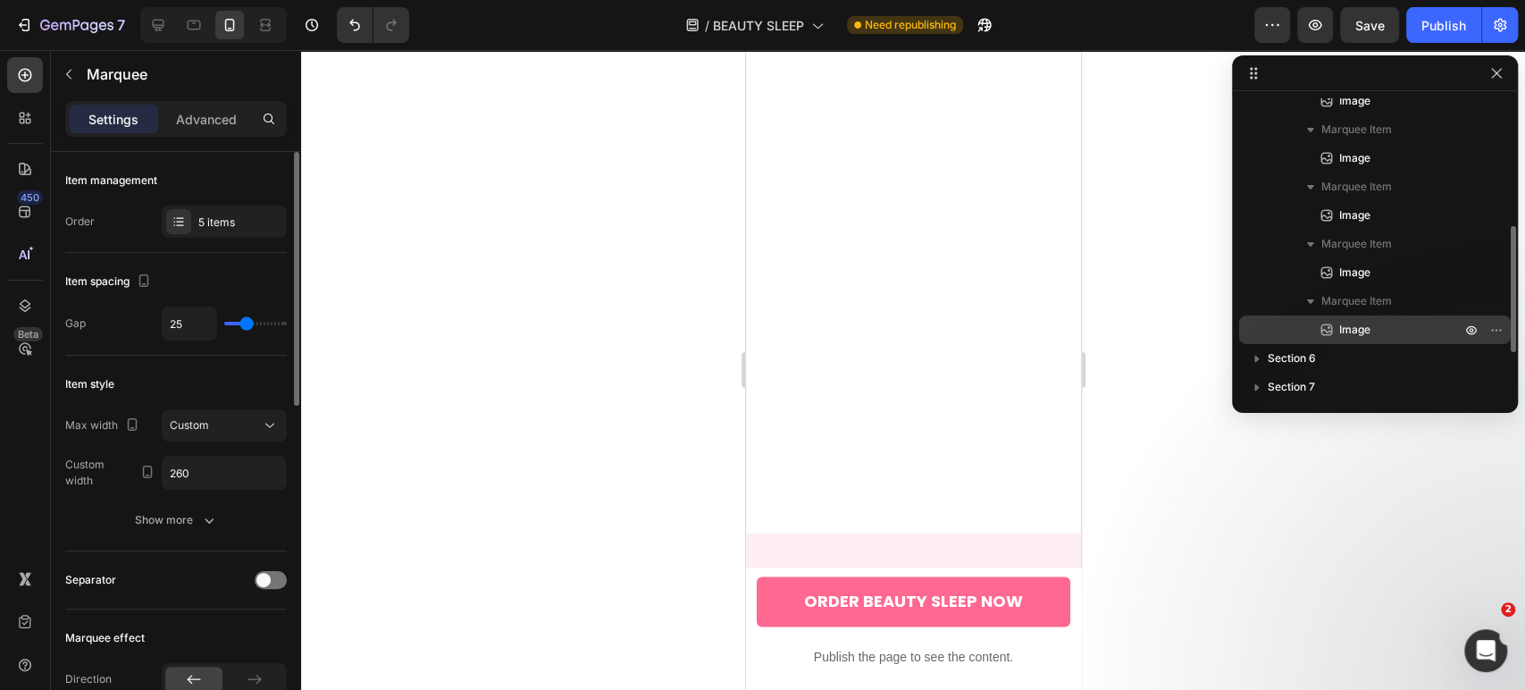
click at [1354, 328] on span "Image" at bounding box center [1354, 330] width 31 height 18
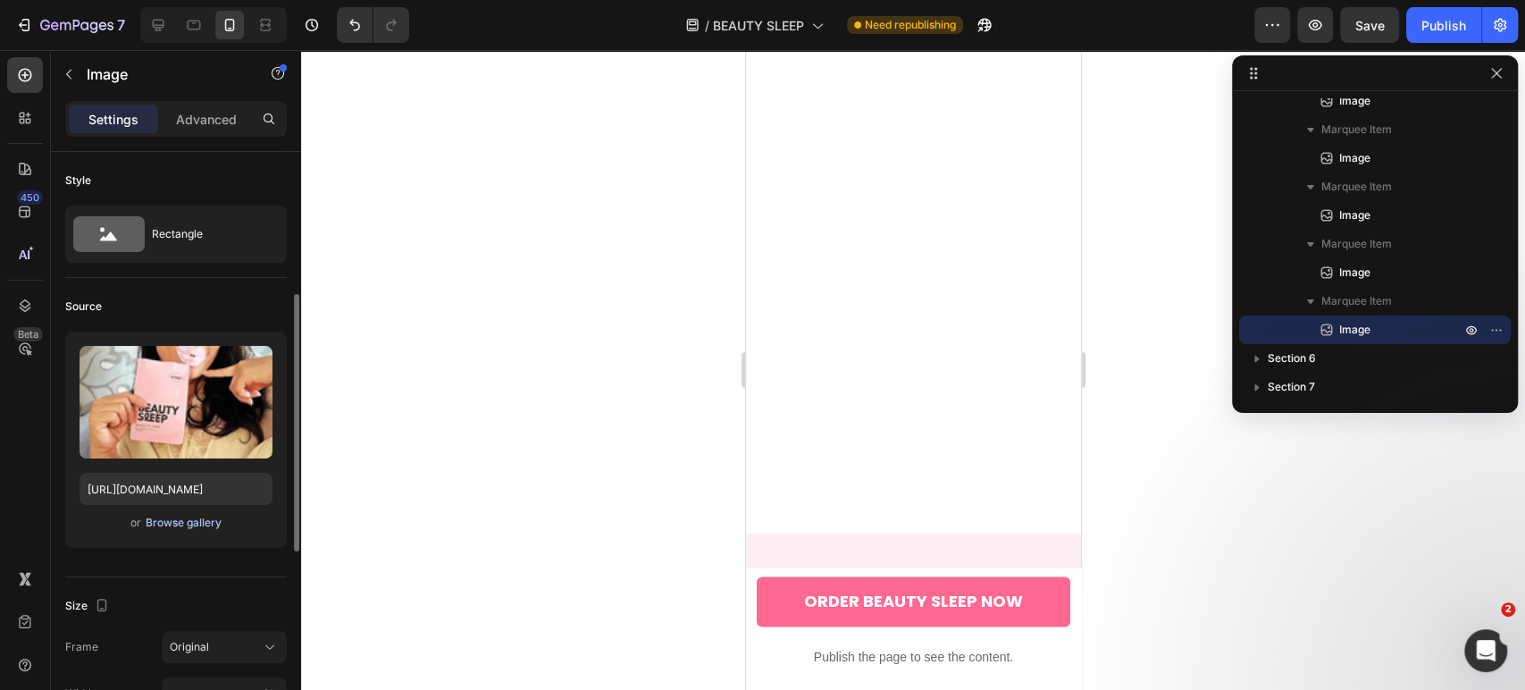
scroll to position [99, 0]
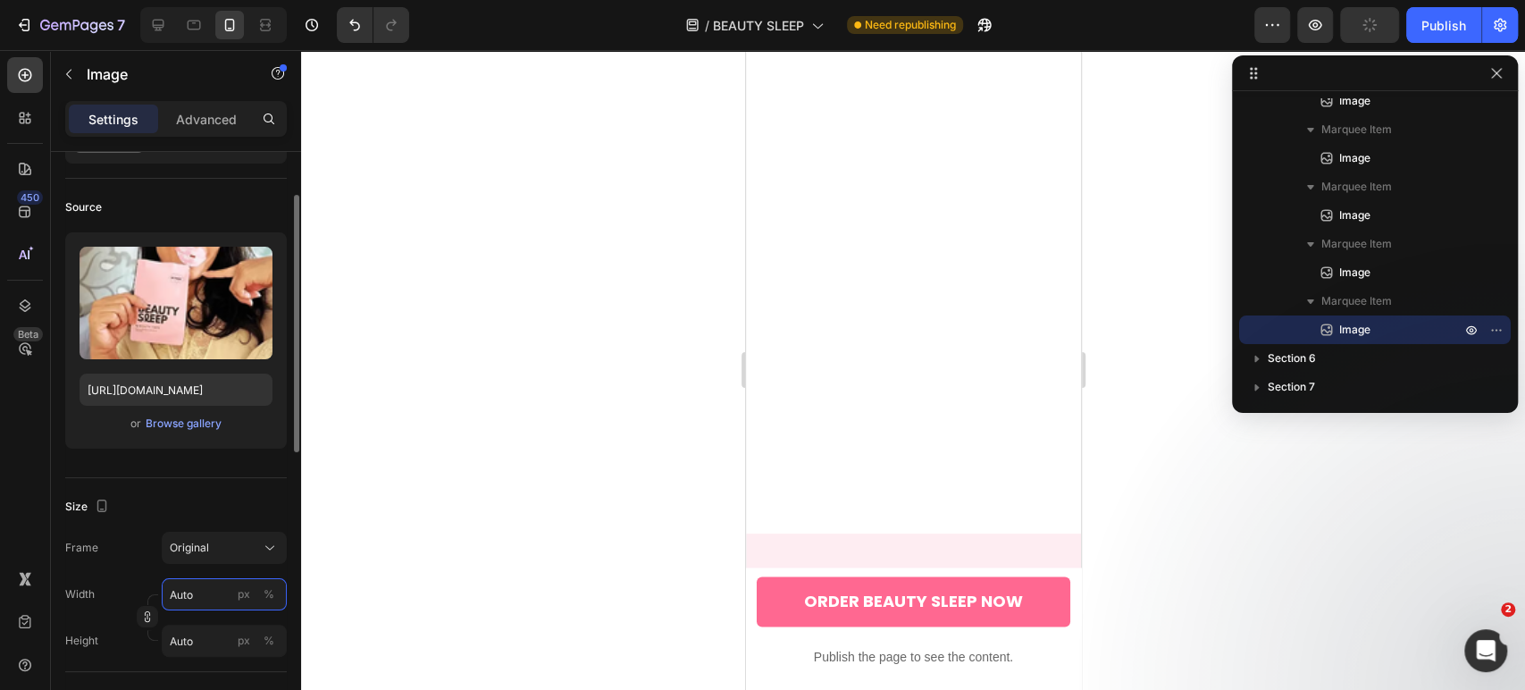
click at [197, 604] on input "Auto" at bounding box center [224, 594] width 125 height 32
click at [200, 640] on input "Auto" at bounding box center [224, 641] width 125 height 32
click at [119, 552] on div "Frame Custom" at bounding box center [176, 548] width 222 height 32
click at [1425, 28] on div "Publish" at bounding box center [1443, 25] width 45 height 19
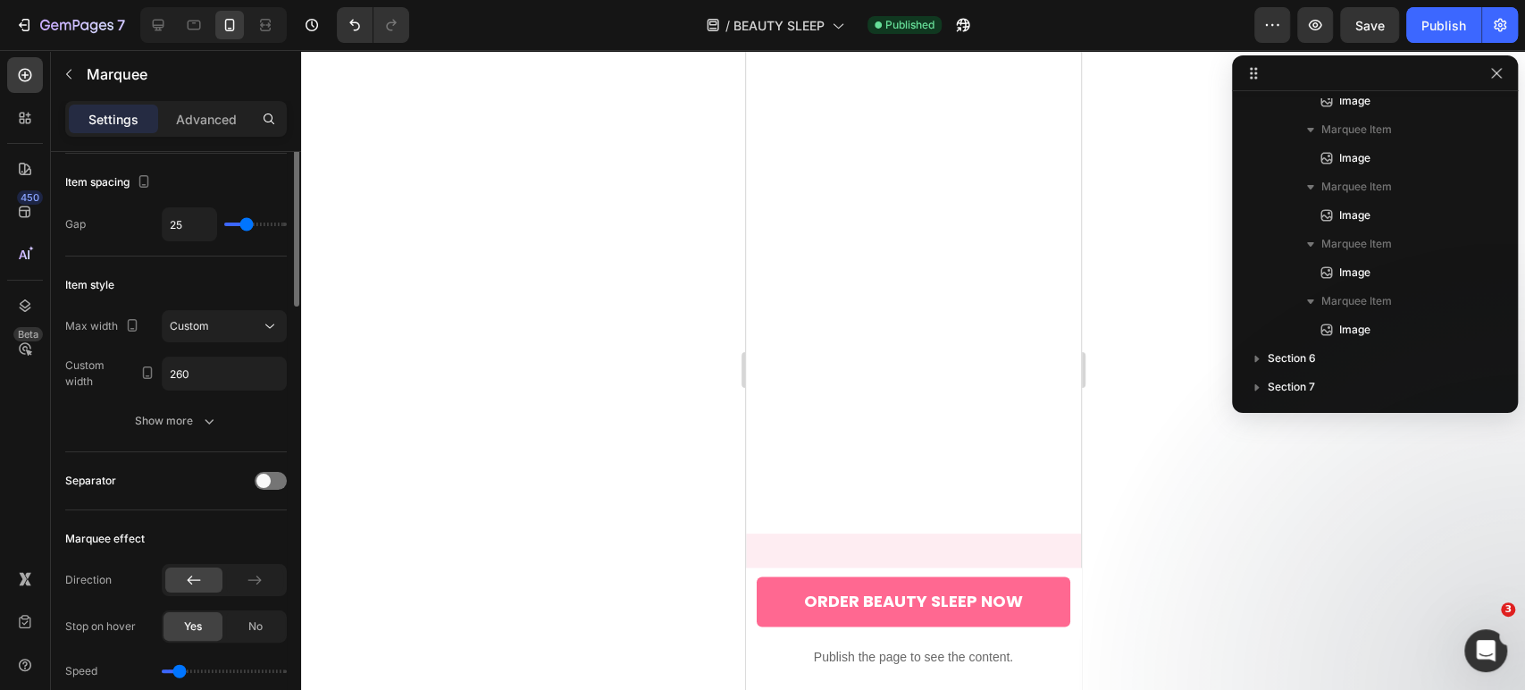
scroll to position [0, 0]
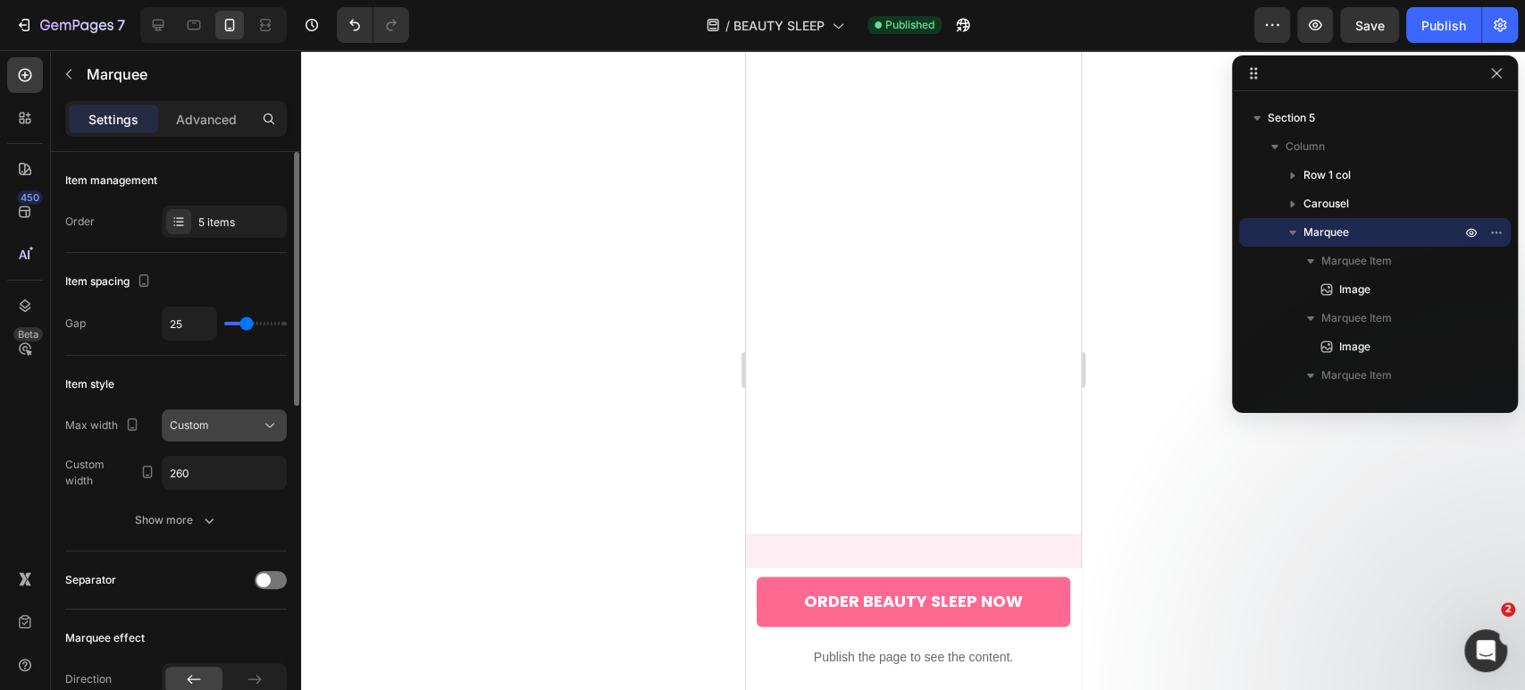
click at [184, 429] on span "Custom" at bounding box center [189, 424] width 39 height 13
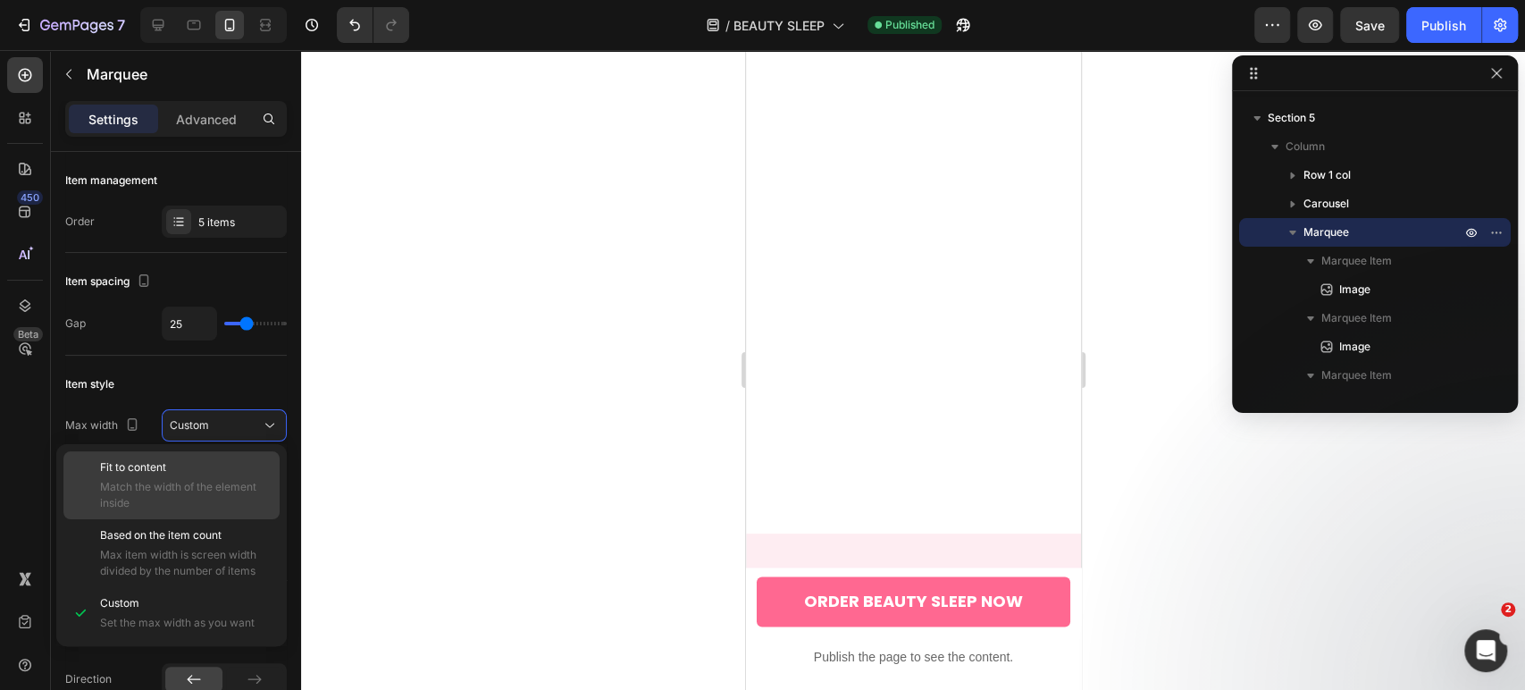
click at [193, 476] on div "Fit to content Match the width of the element inside" at bounding box center [186, 485] width 172 height 52
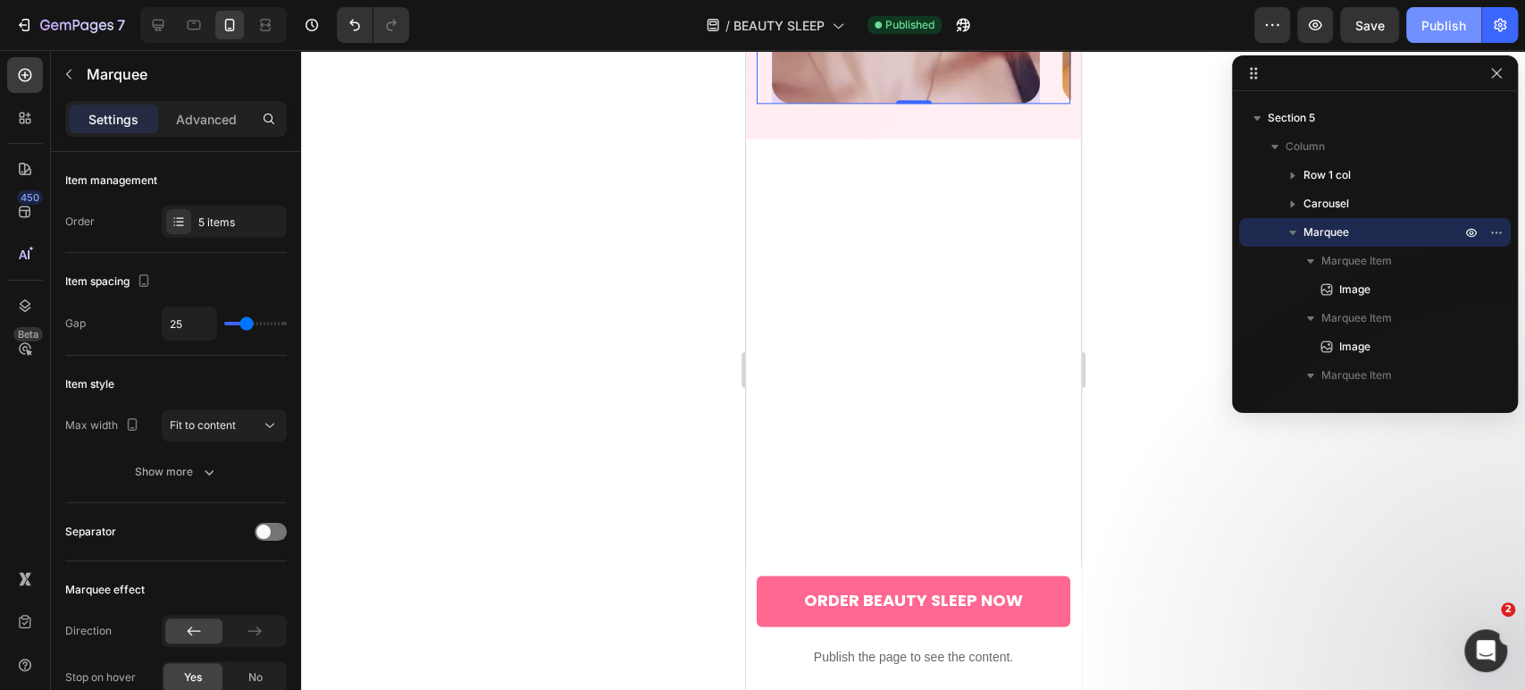
click at [1427, 21] on div "Publish" at bounding box center [1443, 25] width 45 height 19
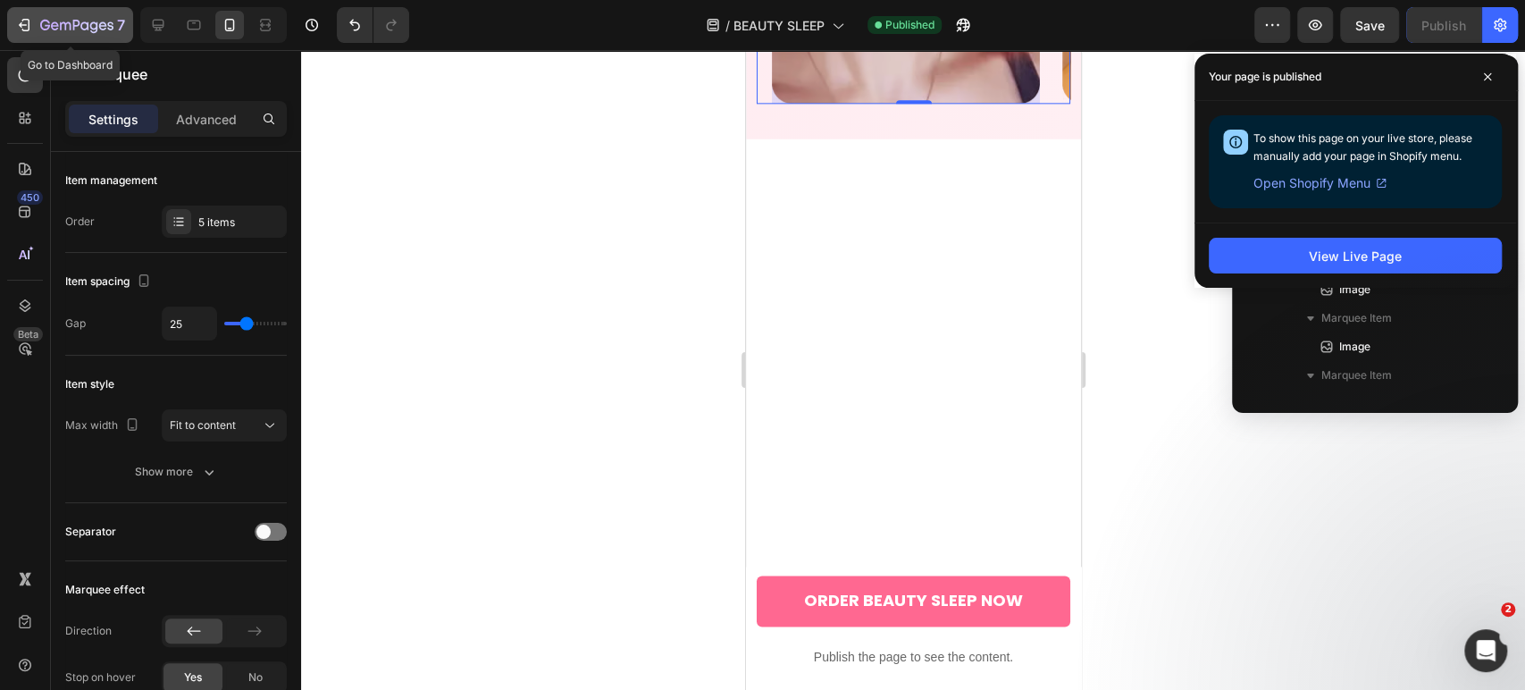
click at [47, 21] on icon "button" at bounding box center [45, 25] width 10 height 11
